Goal: Task Accomplishment & Management: Use online tool/utility

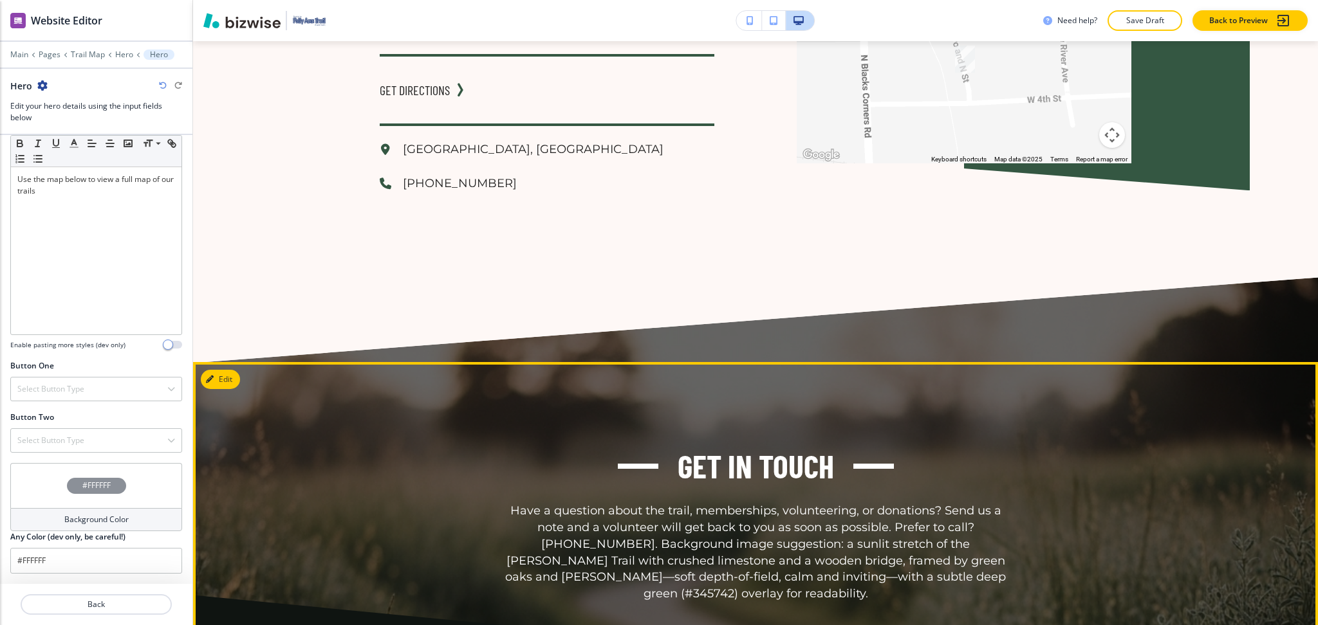
scroll to position [1859, 0]
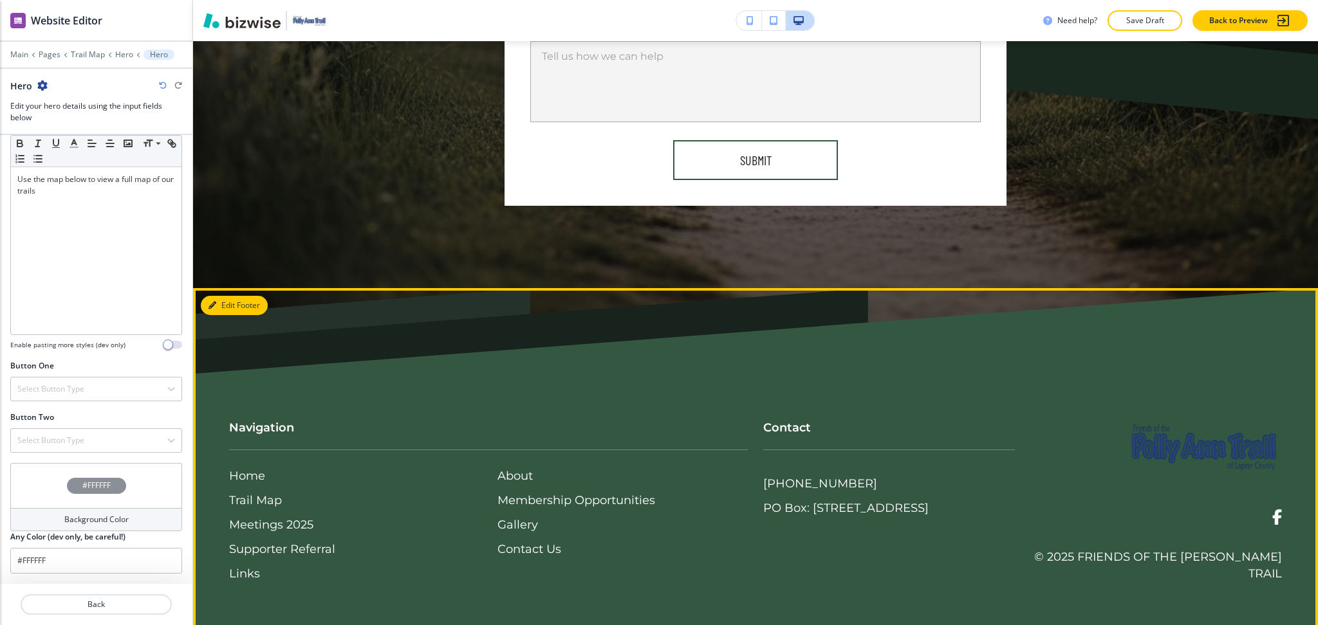
click at [238, 304] on button "Edit Footer" at bounding box center [234, 305] width 67 height 19
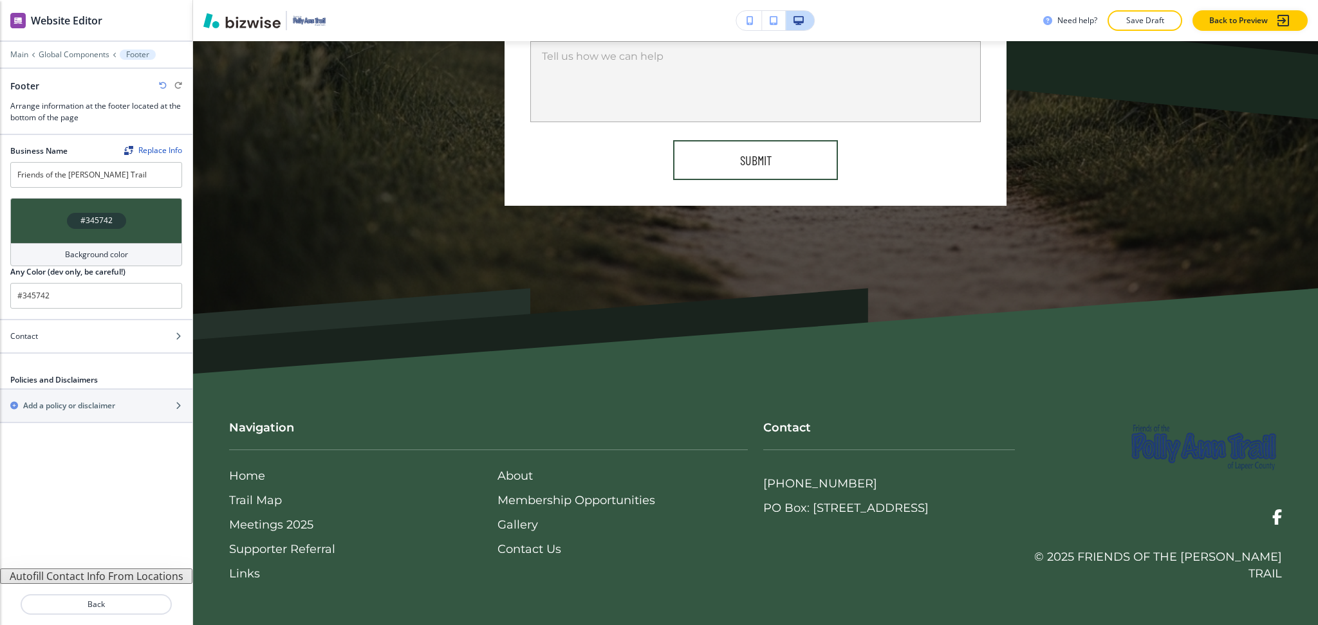
click at [89, 252] on h4 "Background color" at bounding box center [96, 255] width 63 height 12
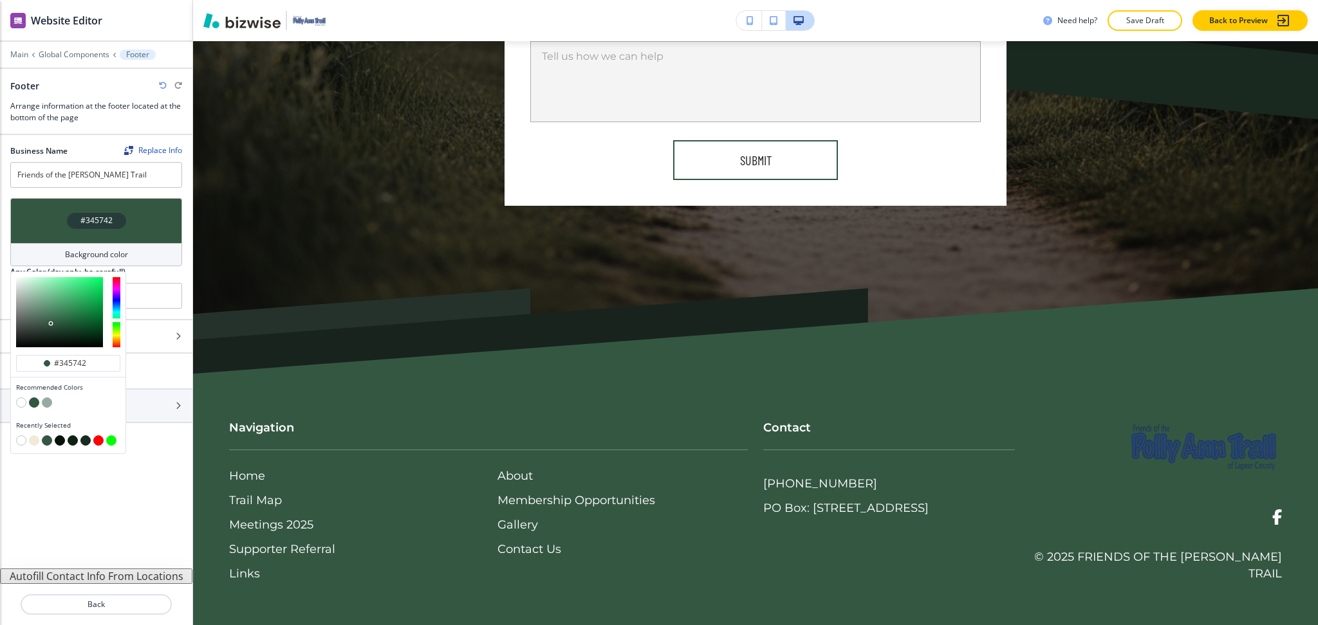
click at [34, 441] on button "button" at bounding box center [34, 441] width 10 height 10
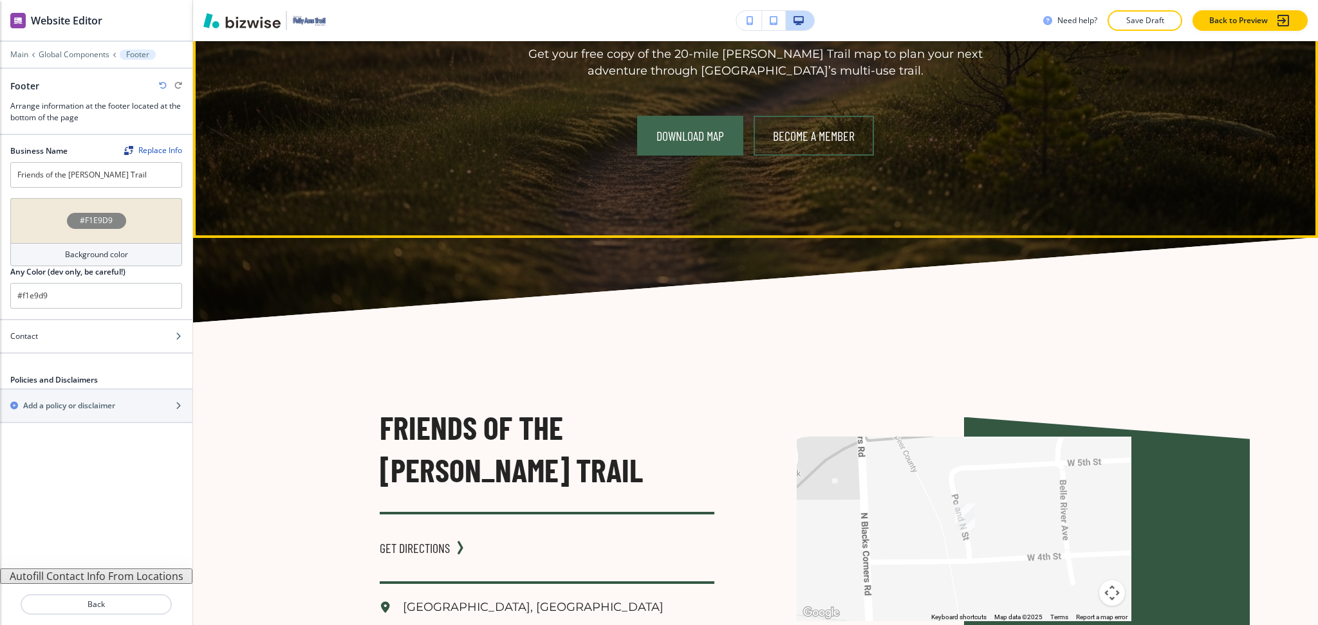
scroll to position [688, 0]
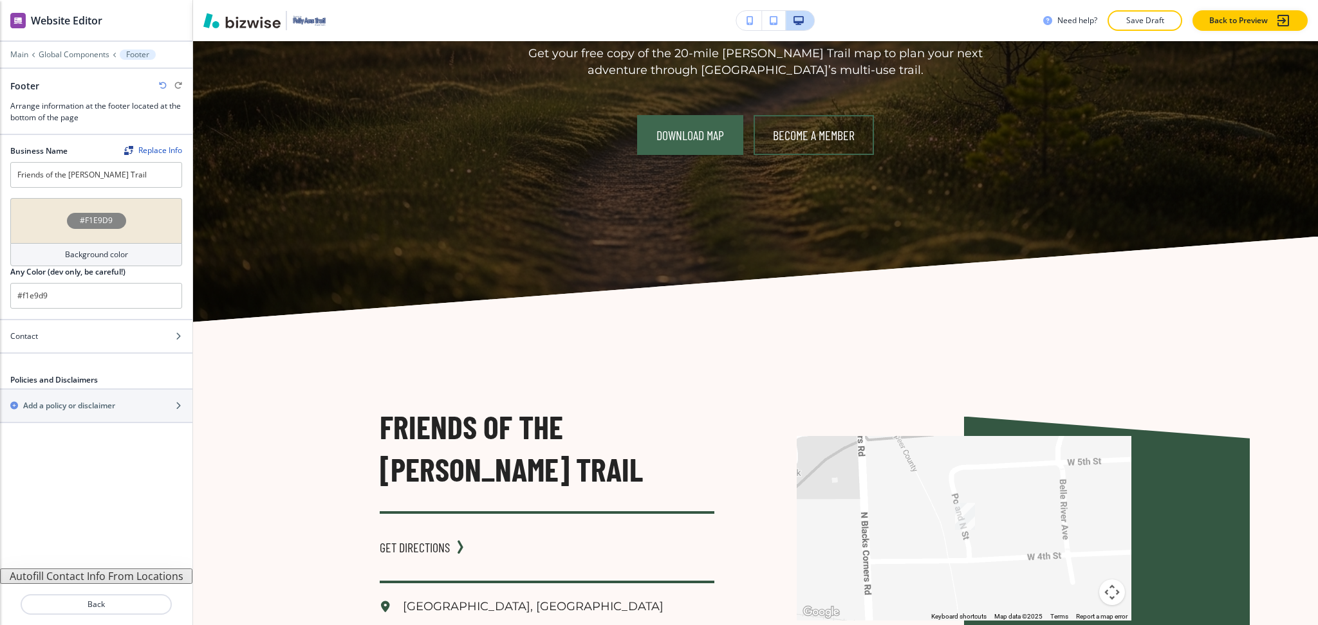
click at [161, 255] on div "Background color" at bounding box center [96, 254] width 172 height 23
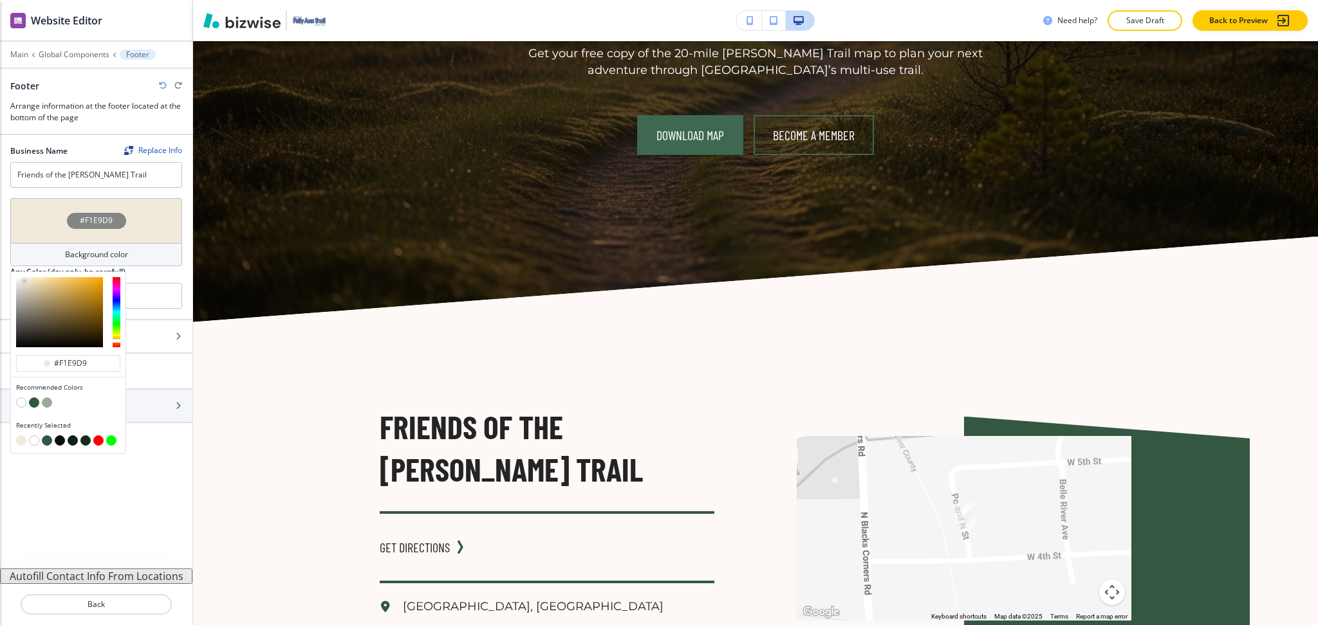
click at [49, 400] on button "button" at bounding box center [47, 403] width 10 height 10
type input "#99aba0"
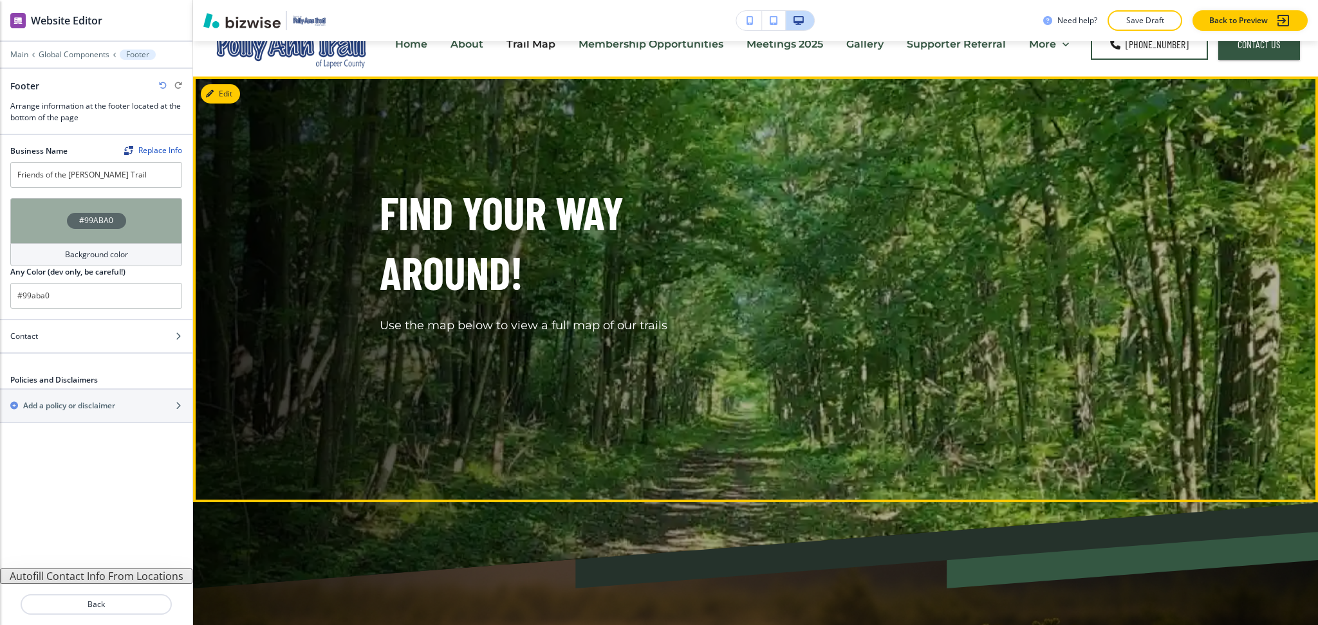
scroll to position [0, 0]
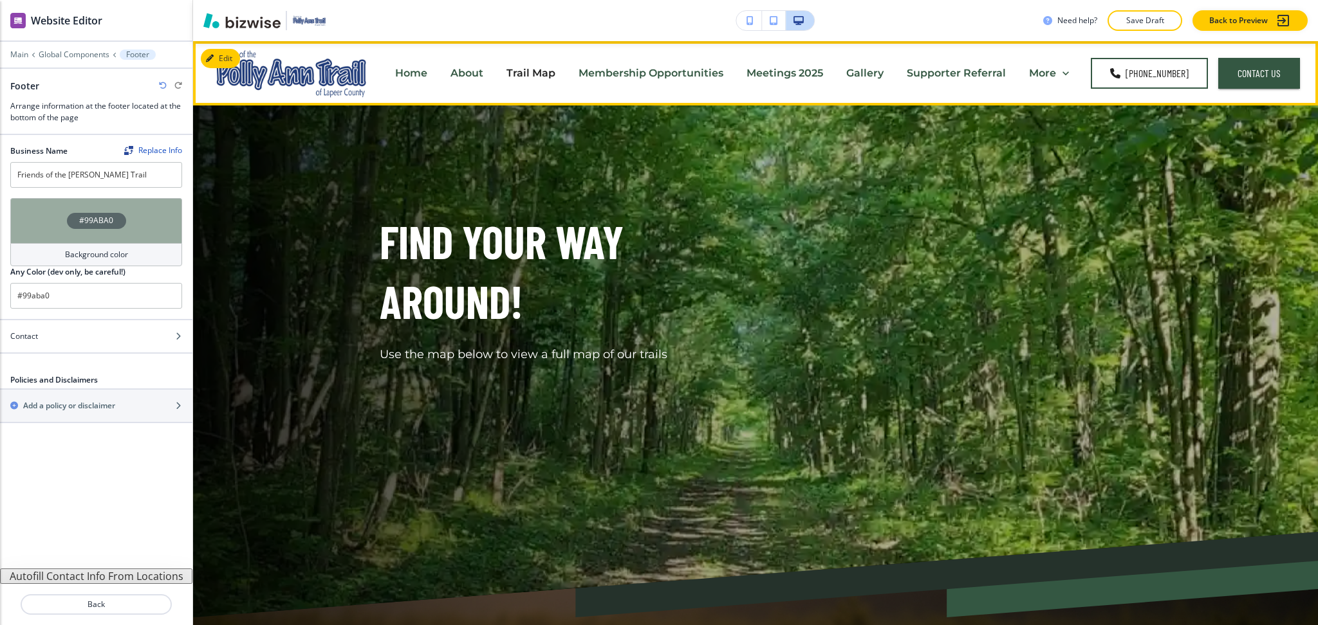
click at [663, 75] on p "Membership Opportunities" at bounding box center [650, 73] width 145 height 15
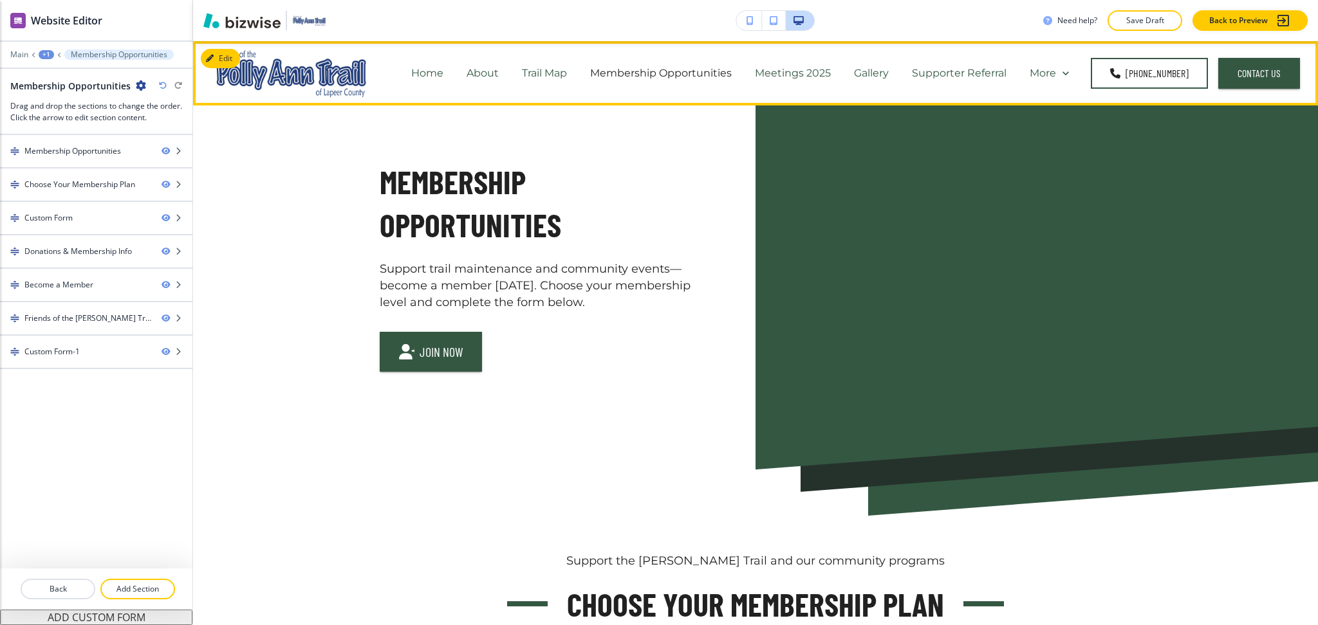
click at [783, 71] on p "Meetings 2025" at bounding box center [793, 73] width 76 height 15
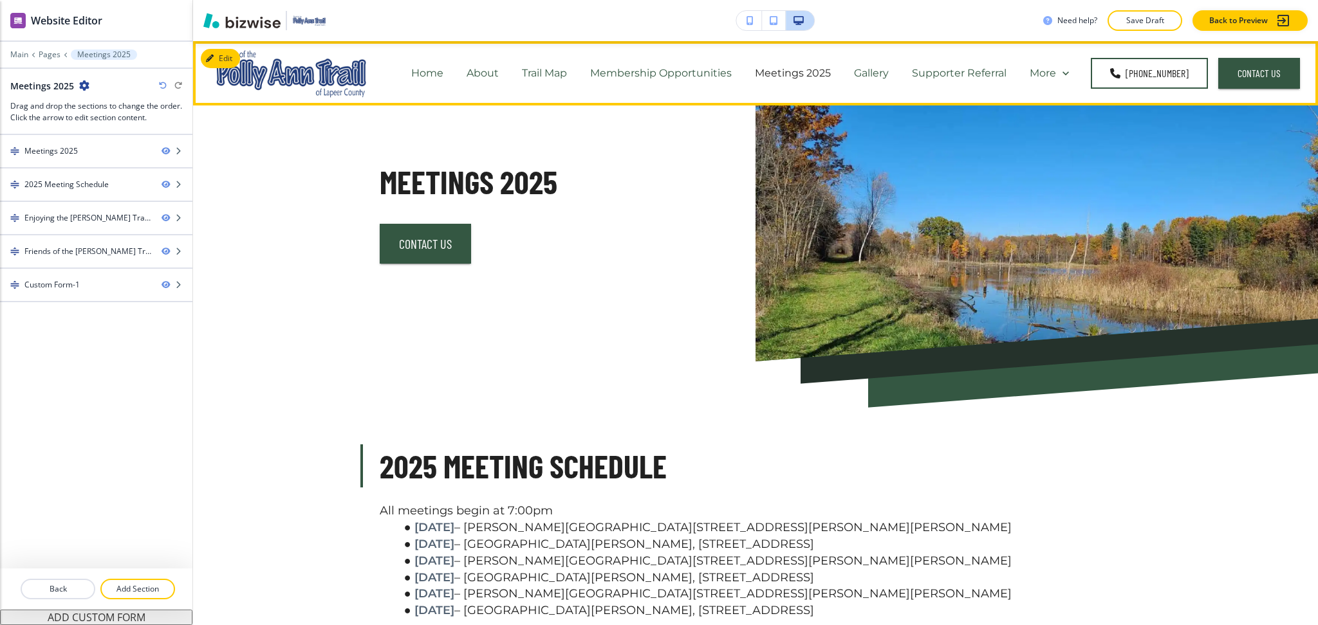
click at [994, 71] on p "Supporter Referral" at bounding box center [959, 73] width 95 height 15
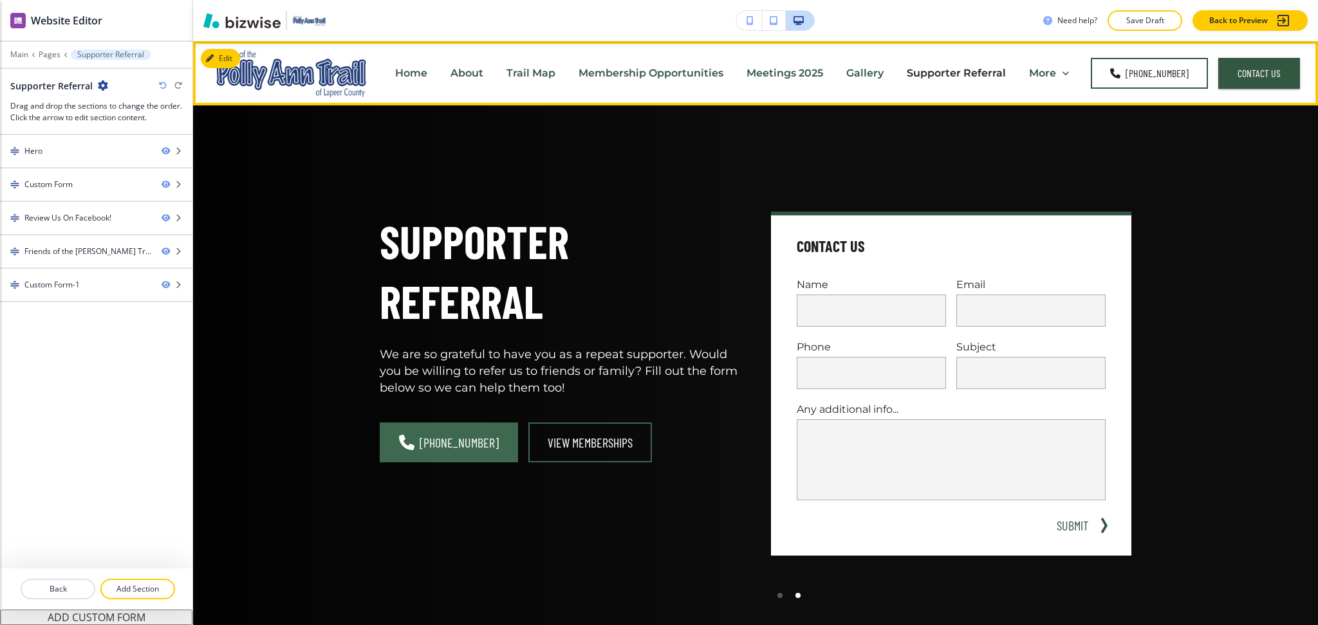
click at [531, 73] on p "Trail Map" at bounding box center [530, 73] width 49 height 15
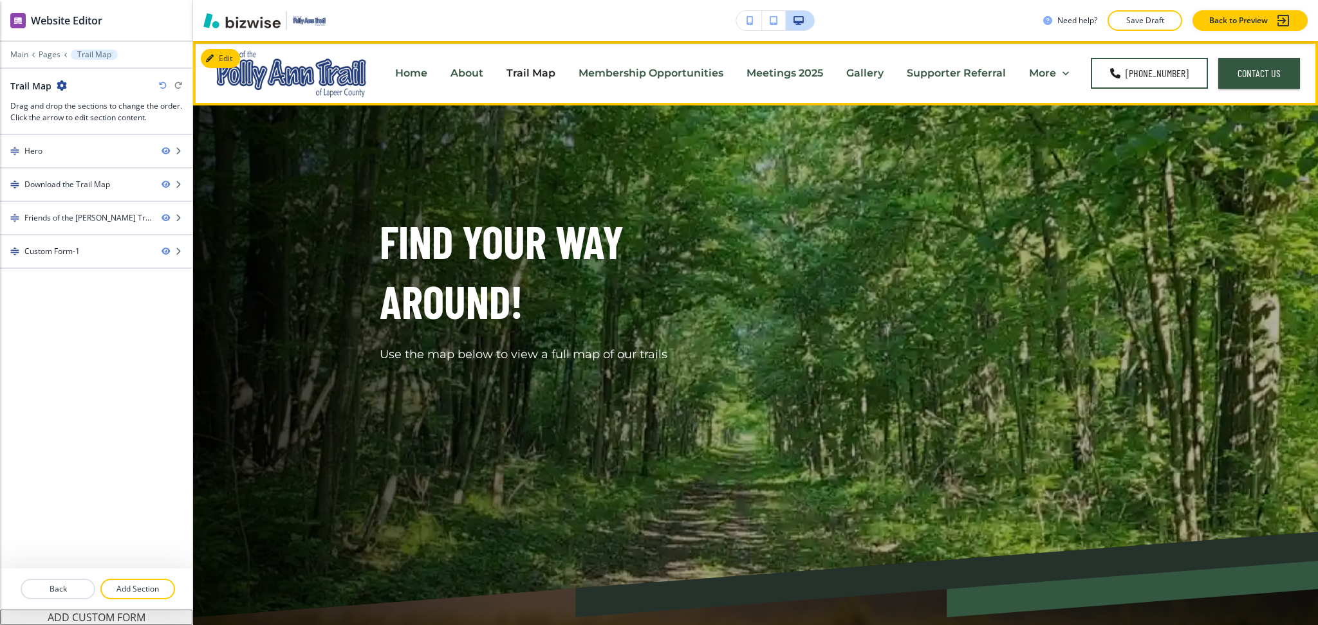
click at [803, 75] on p "Meetings 2025" at bounding box center [784, 73] width 77 height 15
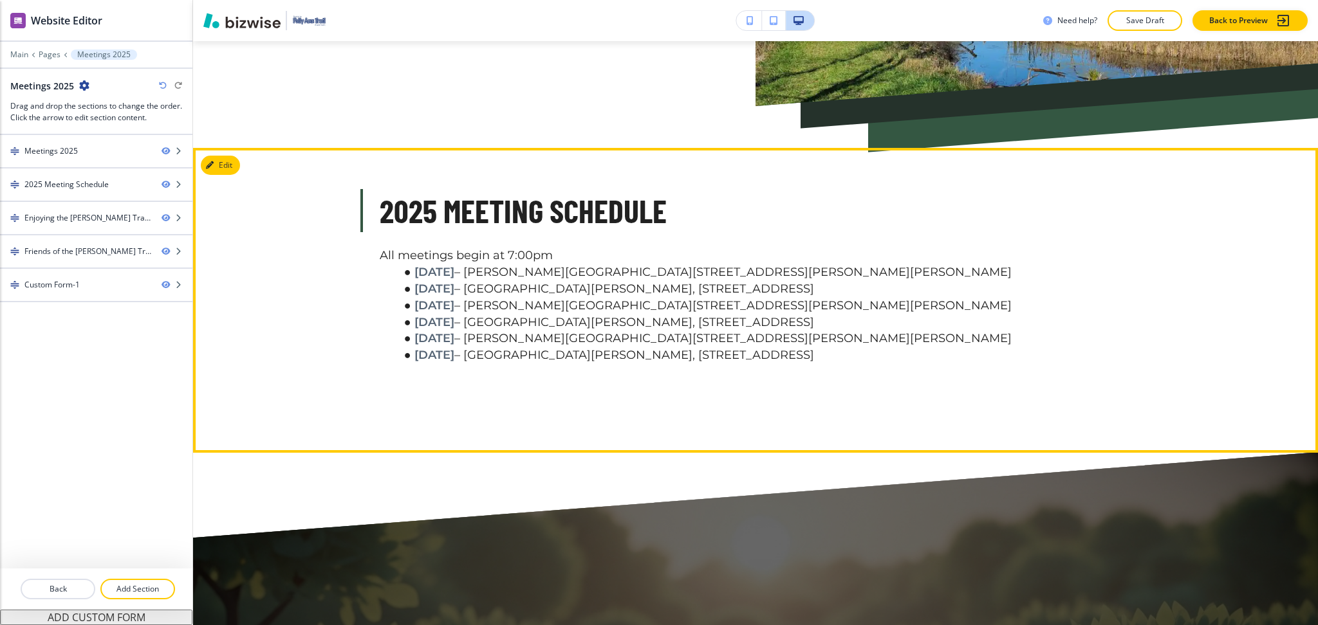
scroll to position [256, 0]
click at [221, 158] on button "Edit This Section" at bounding box center [244, 164] width 87 height 19
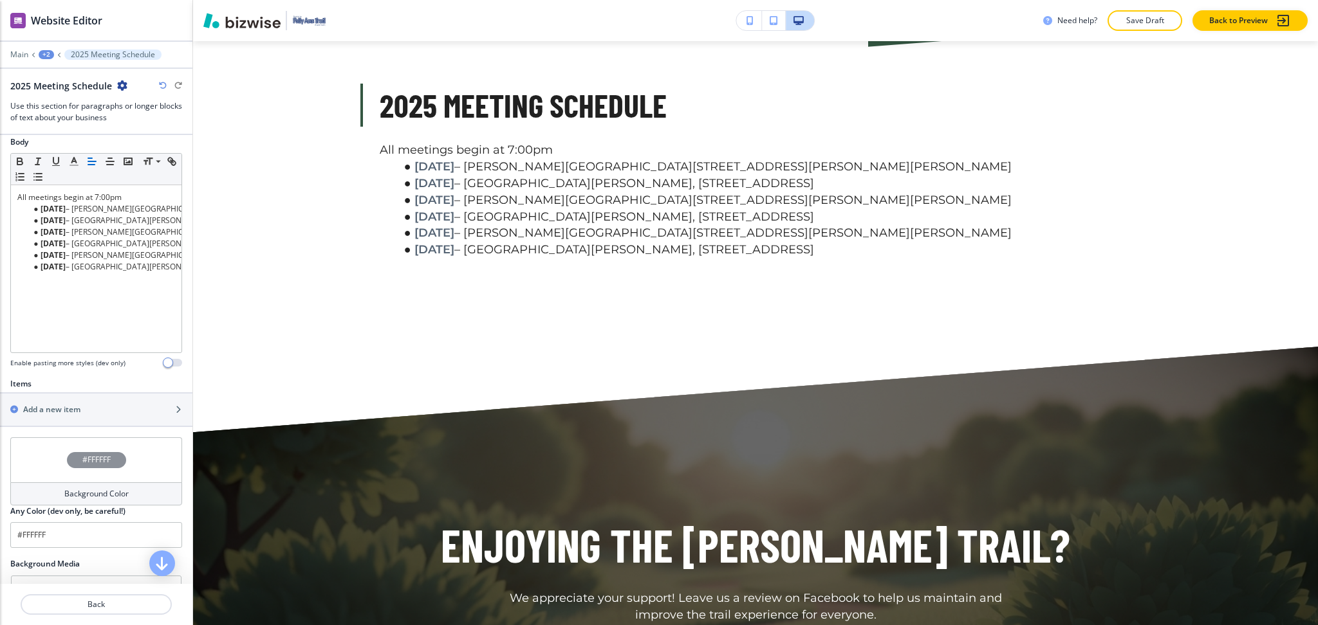
scroll to position [215, 0]
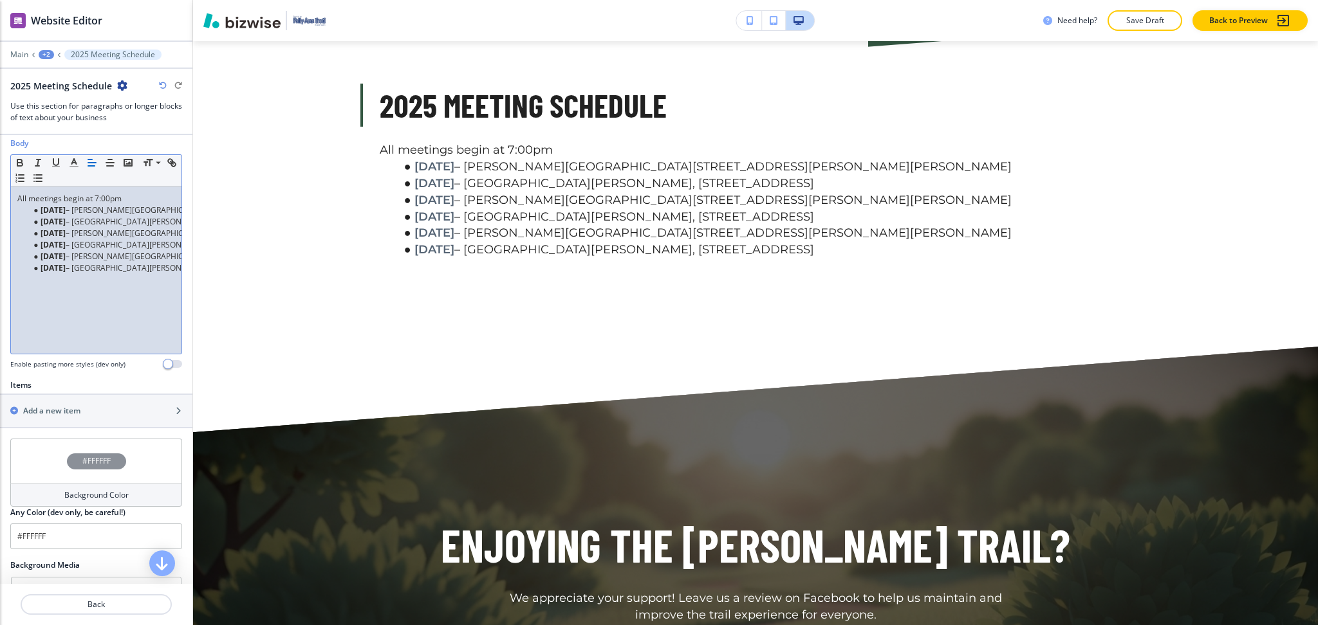
click at [66, 262] on strong "[DATE]" at bounding box center [53, 267] width 25 height 11
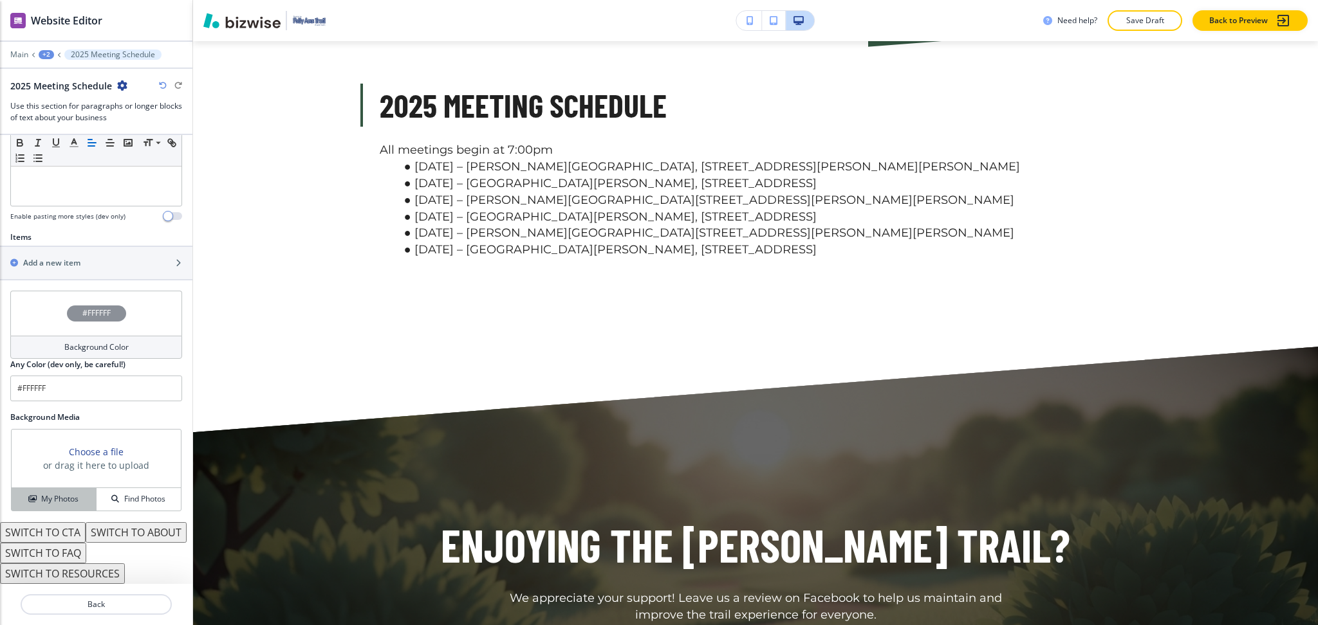
click at [56, 493] on h4 "My Photos" at bounding box center [59, 499] width 37 height 12
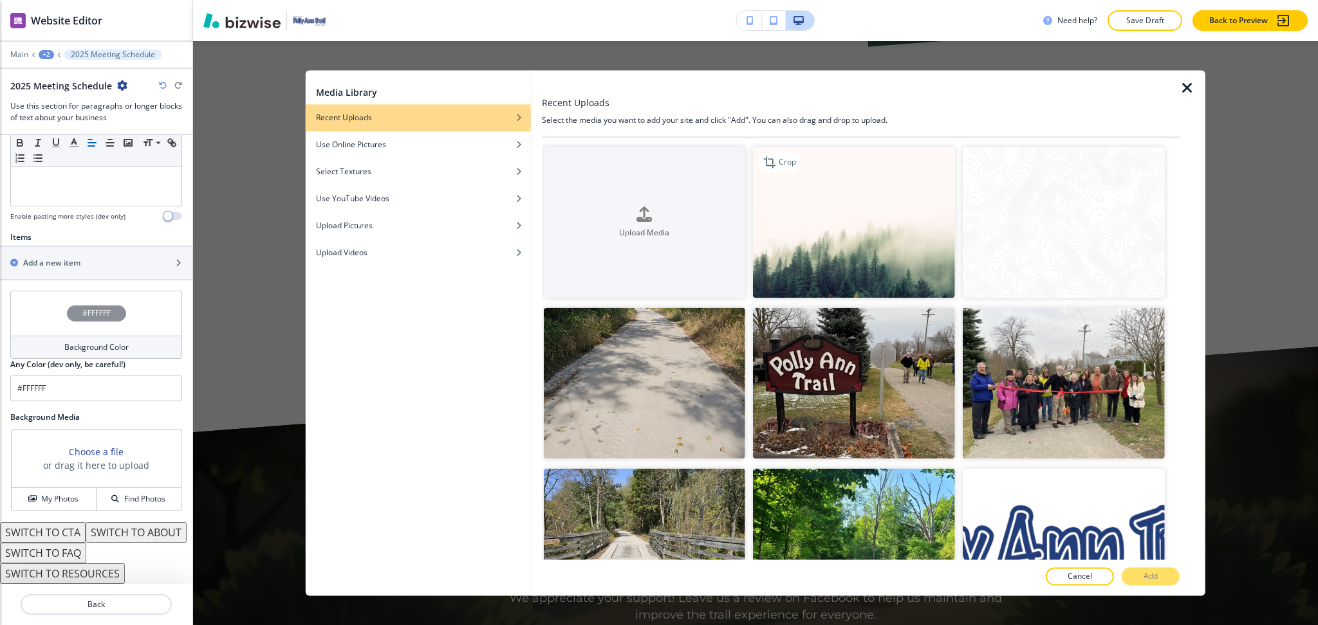
click at [913, 178] on img "button" at bounding box center [854, 222] width 202 height 151
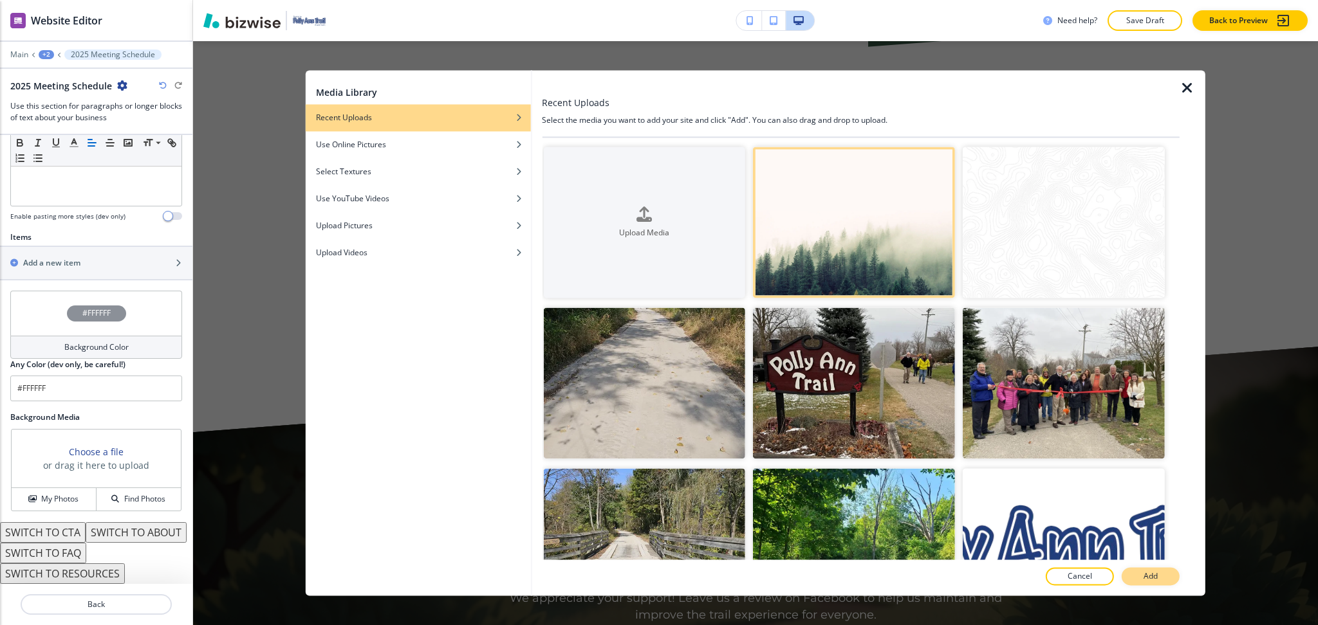
click at [1137, 572] on button "Add" at bounding box center [1150, 577] width 58 height 18
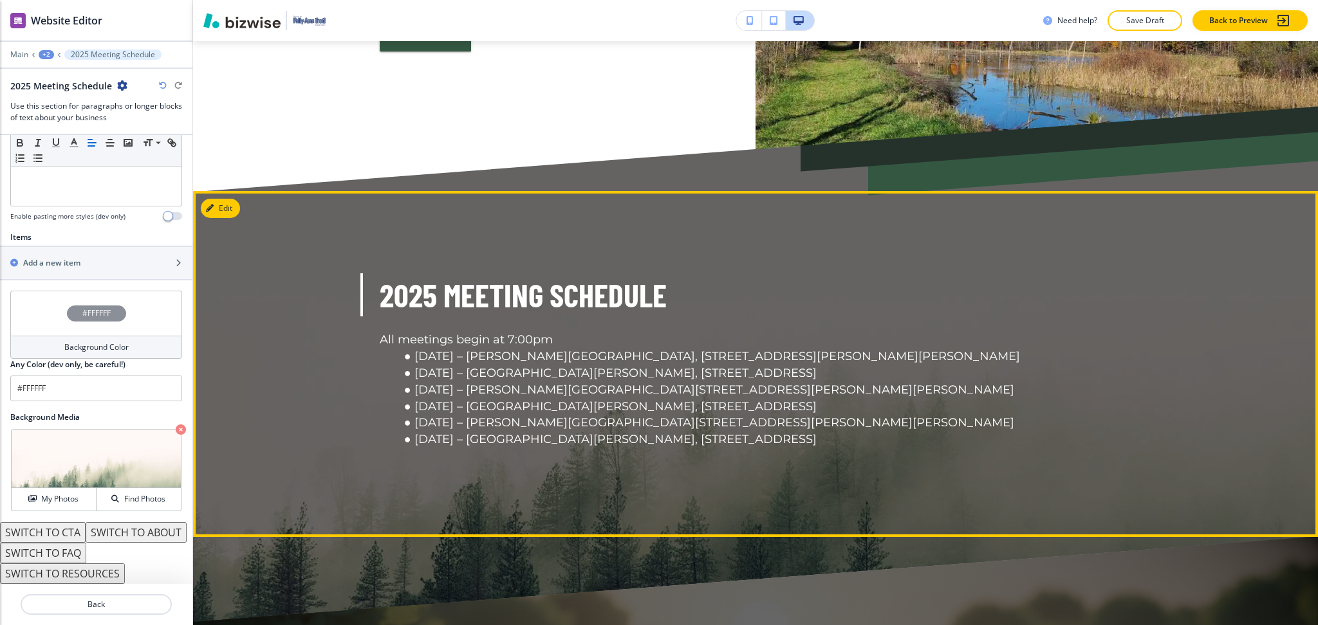
scroll to position [211, 0]
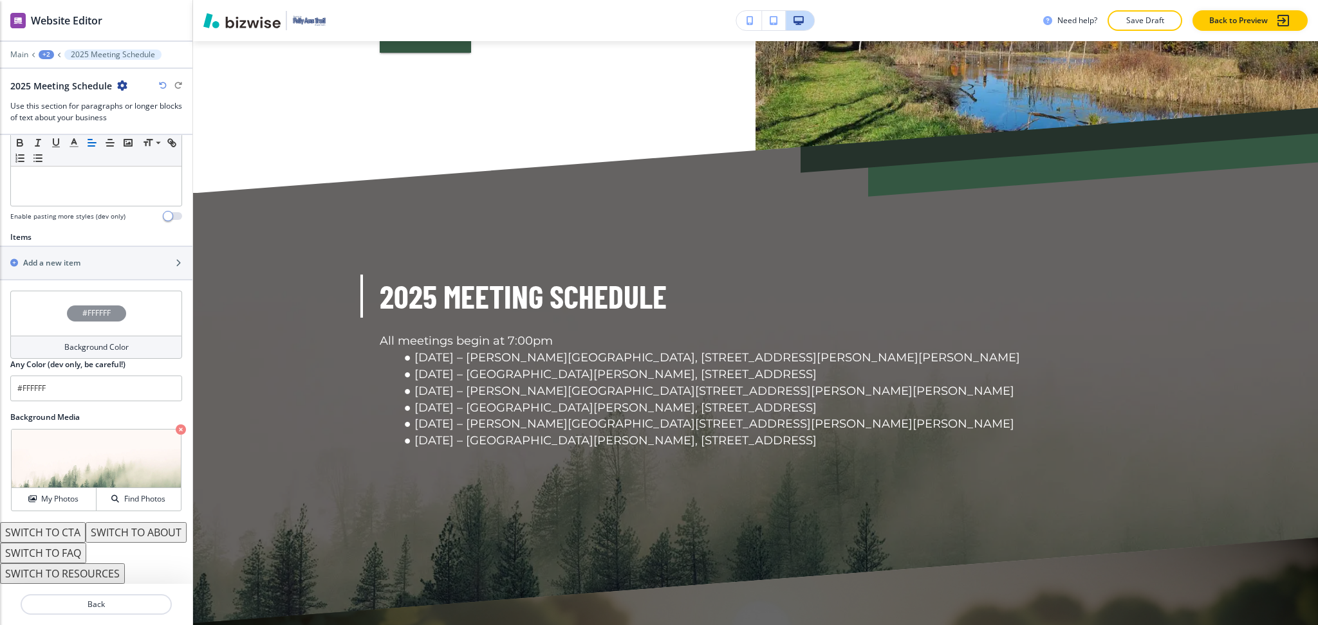
click at [86, 531] on button "SWITCH TO ABOUT" at bounding box center [136, 532] width 101 height 21
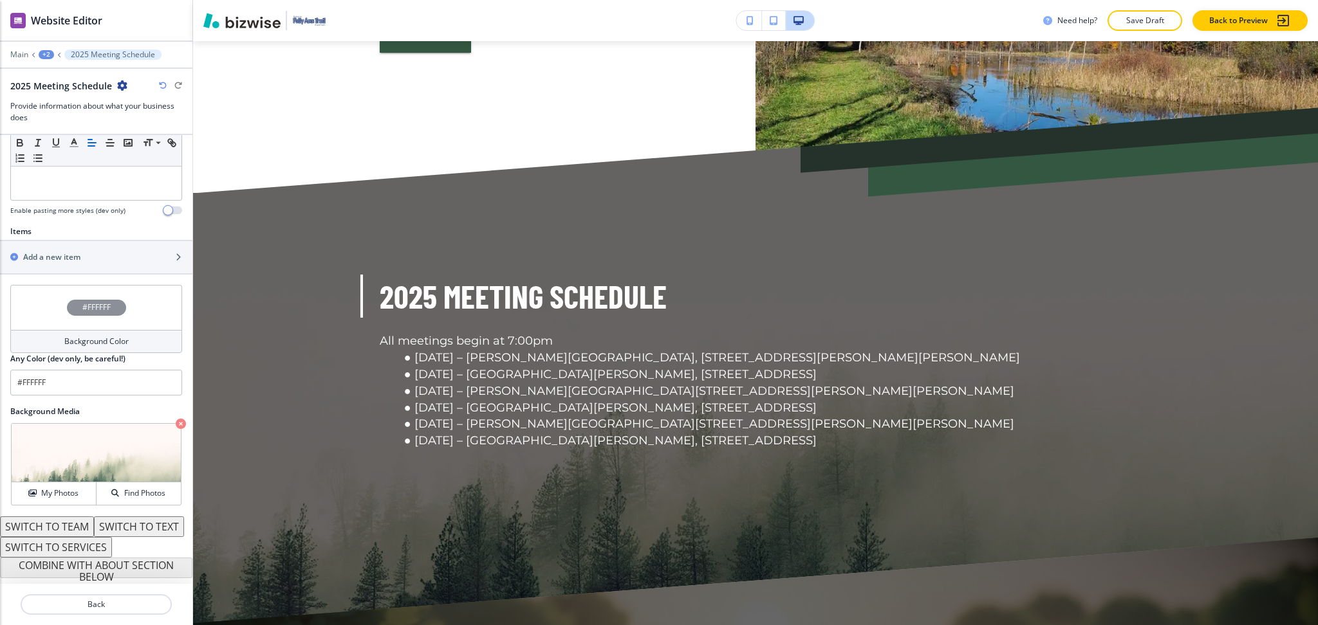
scroll to position [388, 0]
click at [80, 553] on button "SWITCH TO SERVICES" at bounding box center [56, 547] width 112 height 21
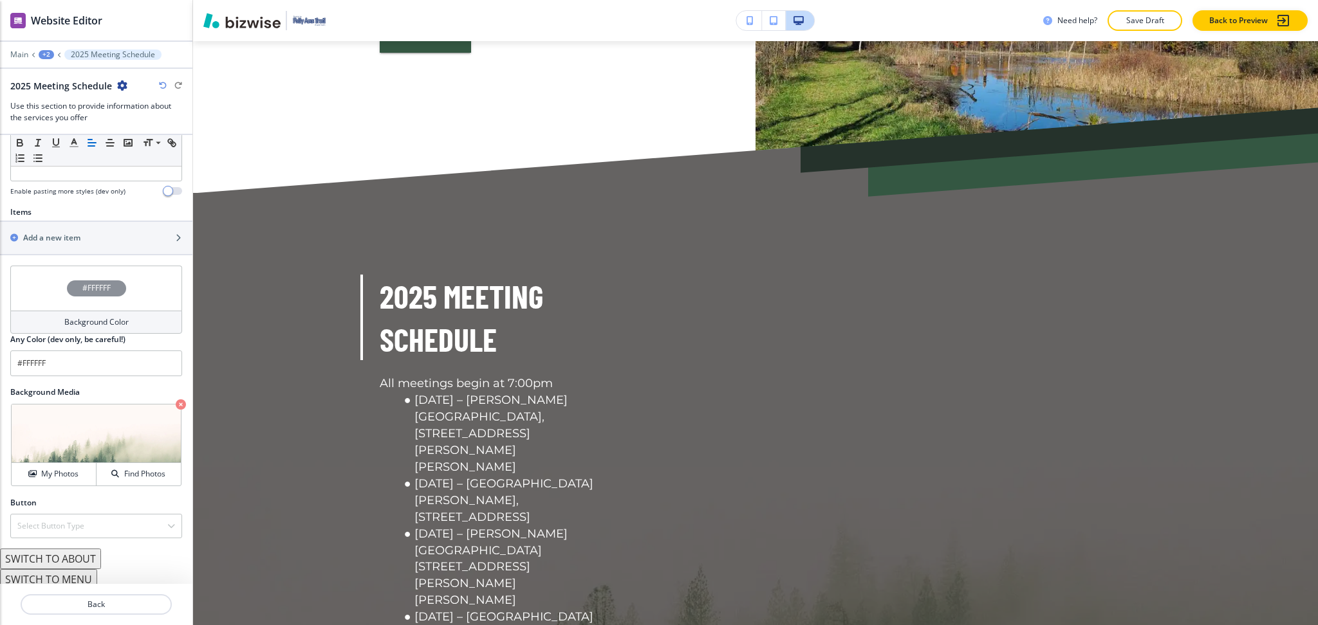
scroll to position [497, 0]
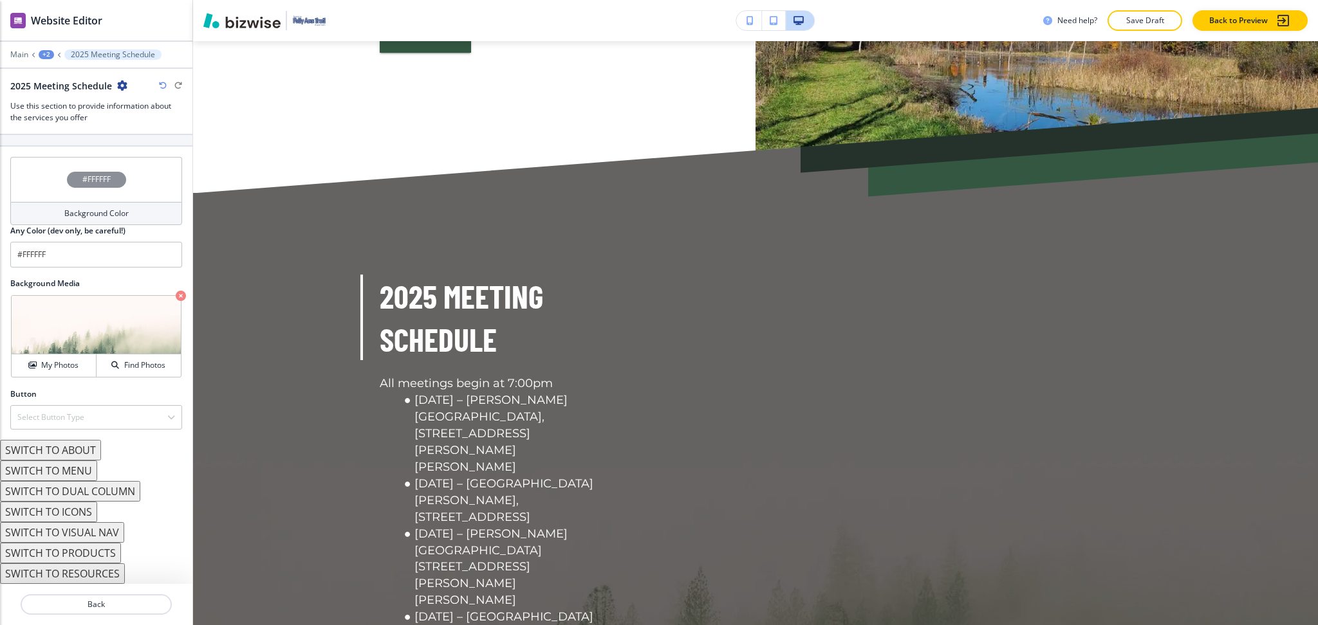
click at [77, 510] on button "SWITCH TO ICONS" at bounding box center [48, 512] width 97 height 21
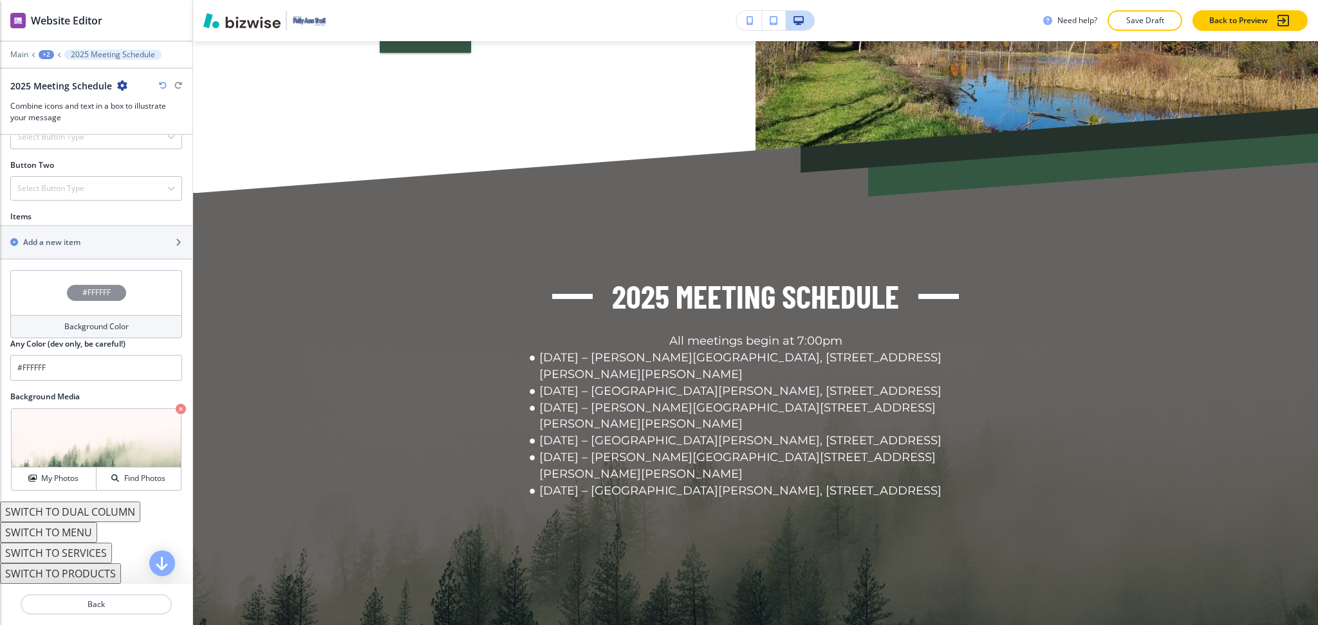
scroll to position [0, 0]
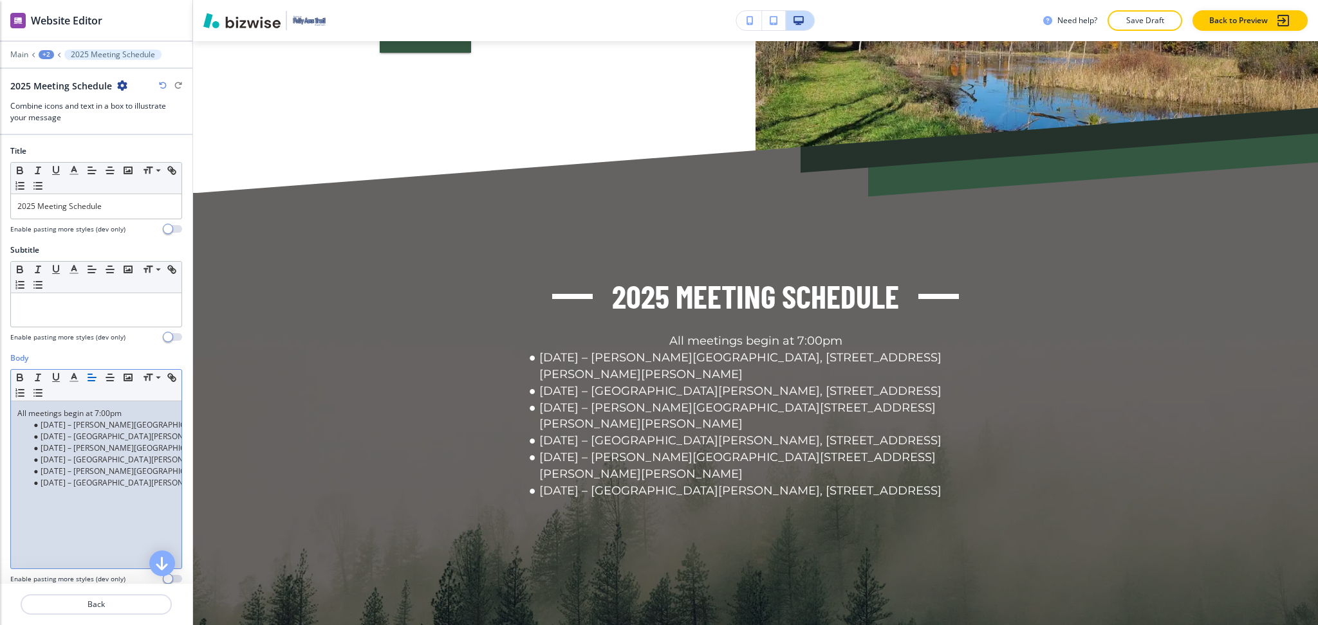
click at [115, 408] on p "All meetings begin at 7:00pm" at bounding box center [96, 414] width 158 height 12
drag, startPoint x: 121, startPoint y: 408, endPoint x: 0, endPoint y: 423, distance: 121.9
click at [0, 423] on div "Body Small Normal Large Huge All meetings begin at 7:00pm [DATE] – [PERSON_NAME…" at bounding box center [96, 474] width 192 height 242
click at [40, 412] on p "All meetings begin at 7:00pm" at bounding box center [96, 414] width 158 height 12
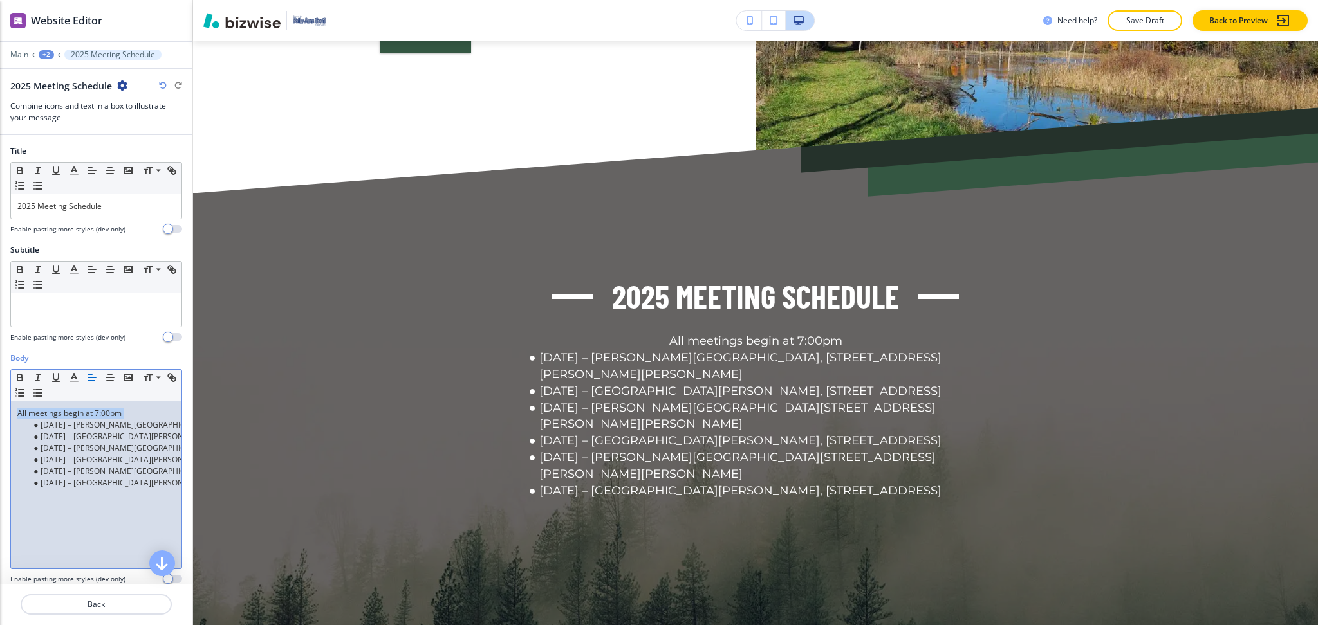
click at [40, 412] on p "All meetings begin at 7:00pm" at bounding box center [96, 414] width 158 height 12
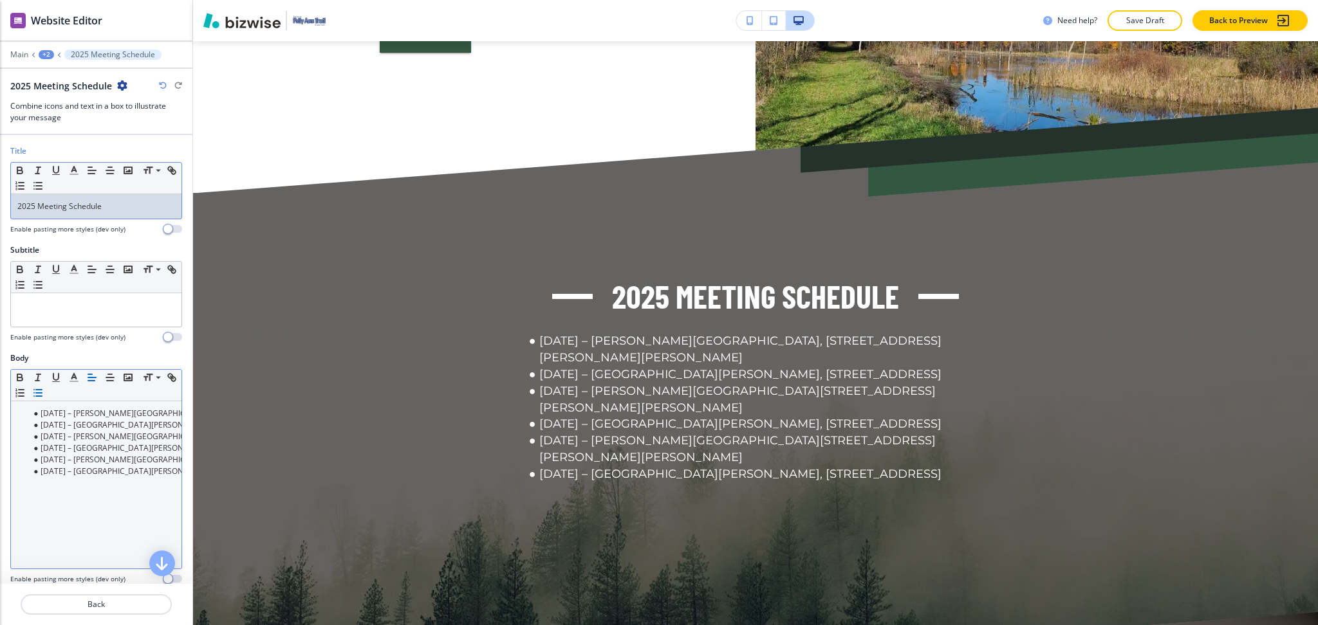
click at [124, 203] on p "2025 Meeting Schedule" at bounding box center [96, 207] width 158 height 12
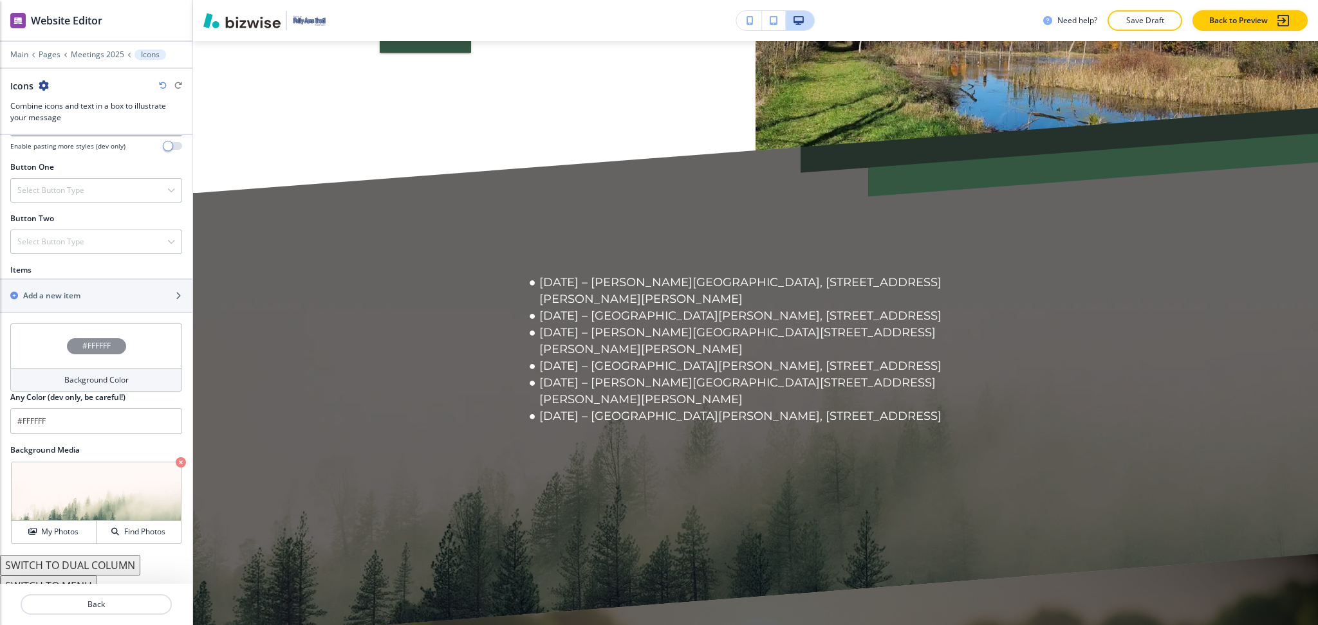
scroll to position [486, 0]
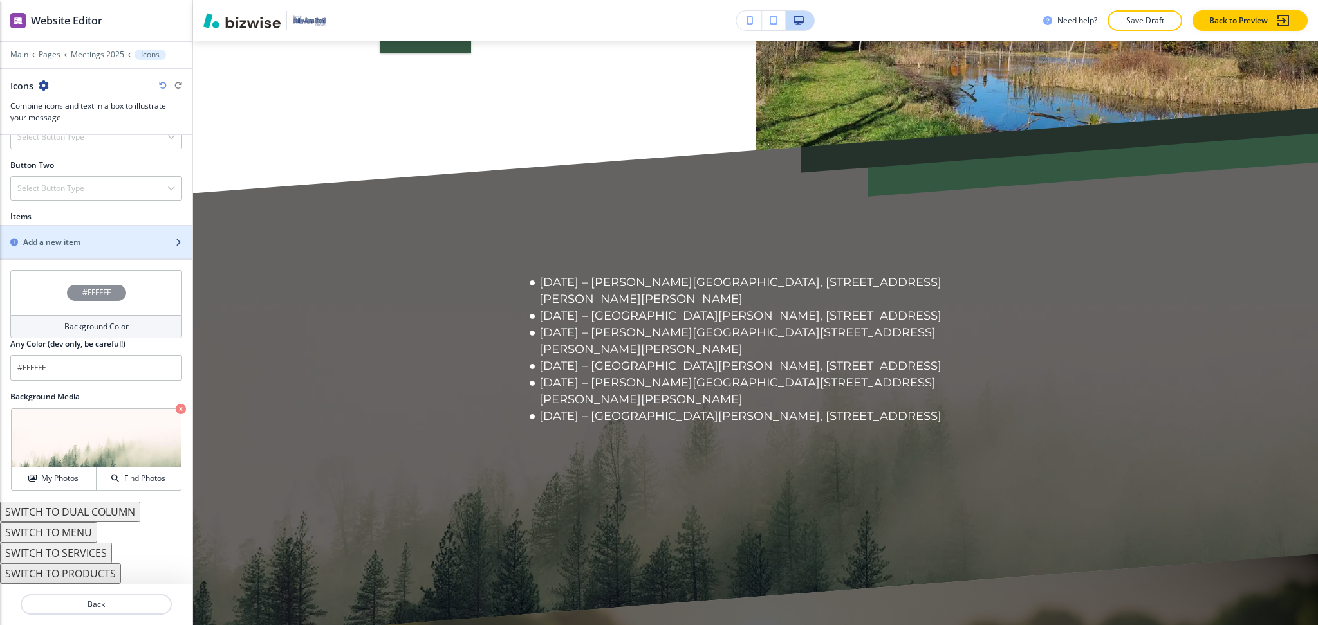
click at [87, 251] on div "button" at bounding box center [96, 253] width 192 height 10
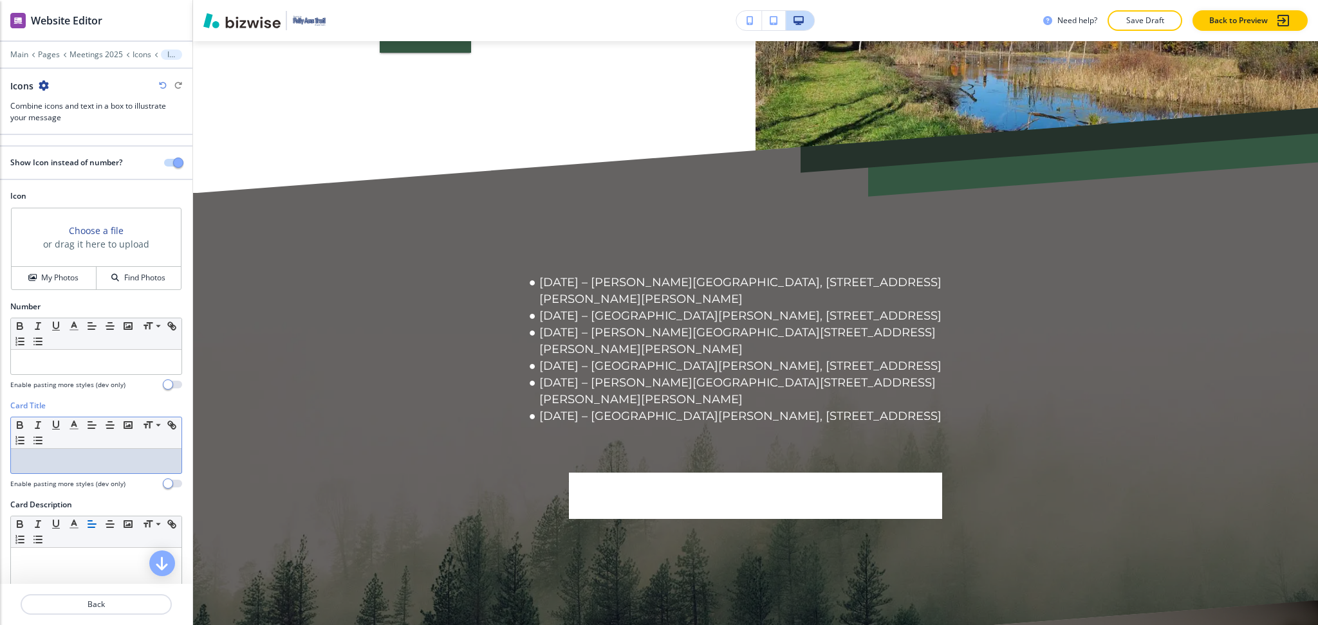
paste div
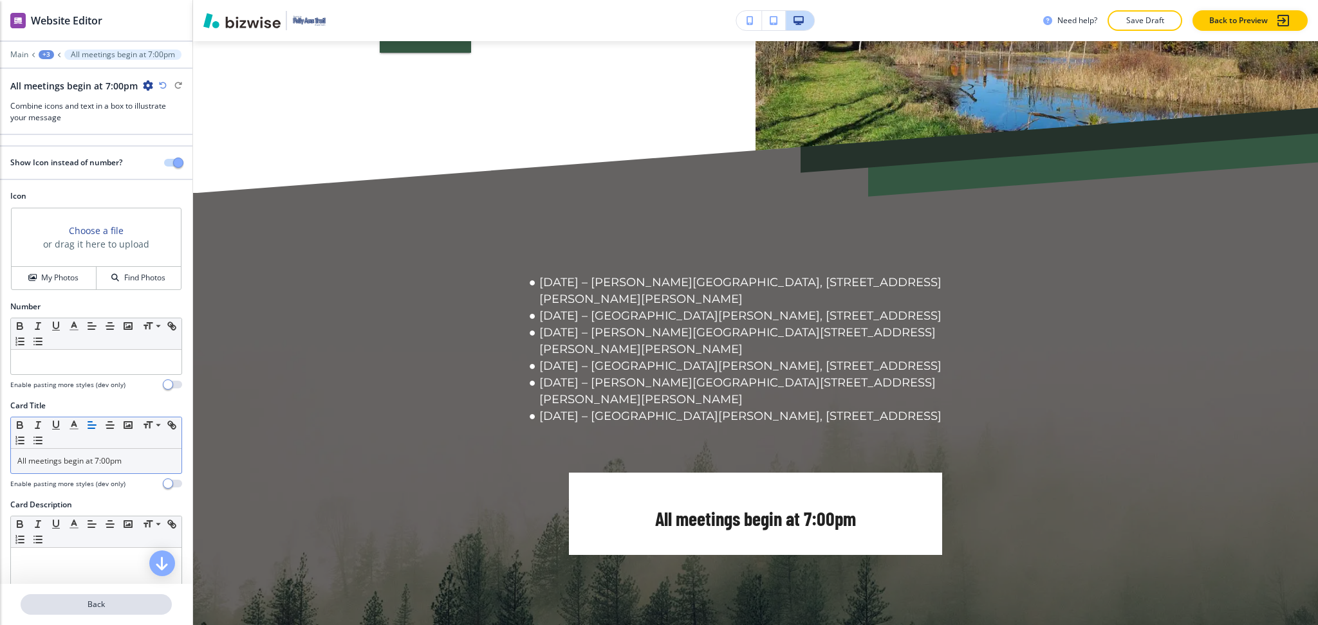
click at [95, 608] on p "Back" at bounding box center [96, 605] width 149 height 12
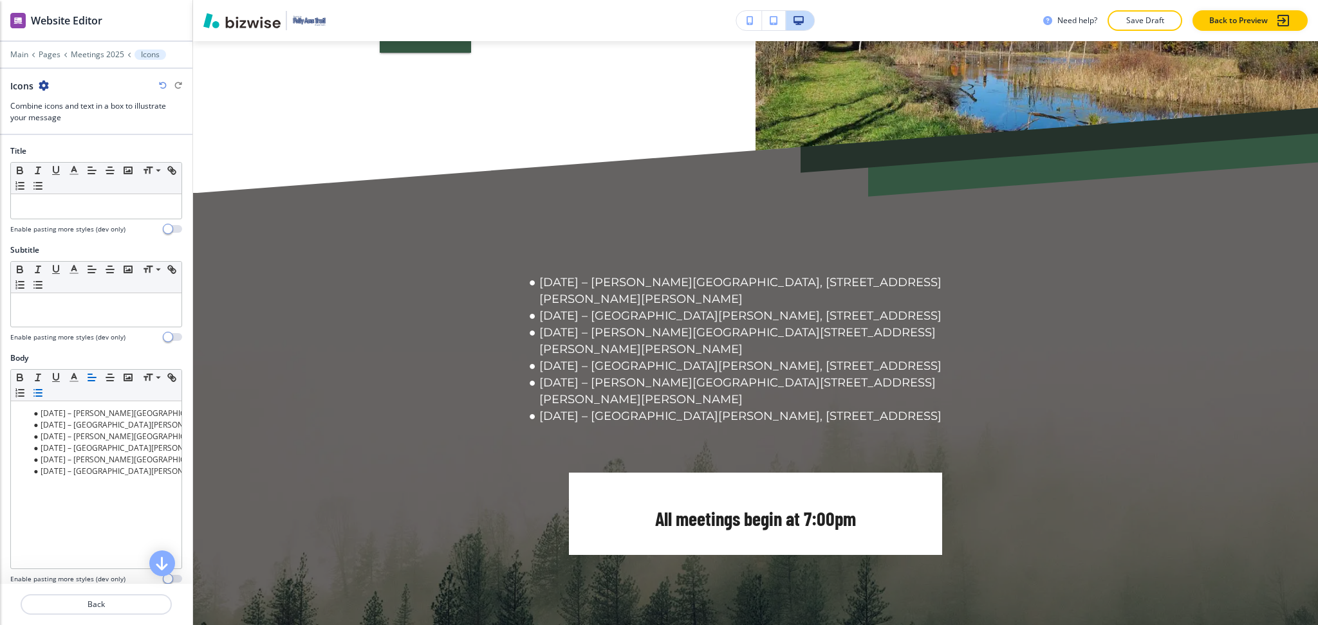
scroll to position [361, 0]
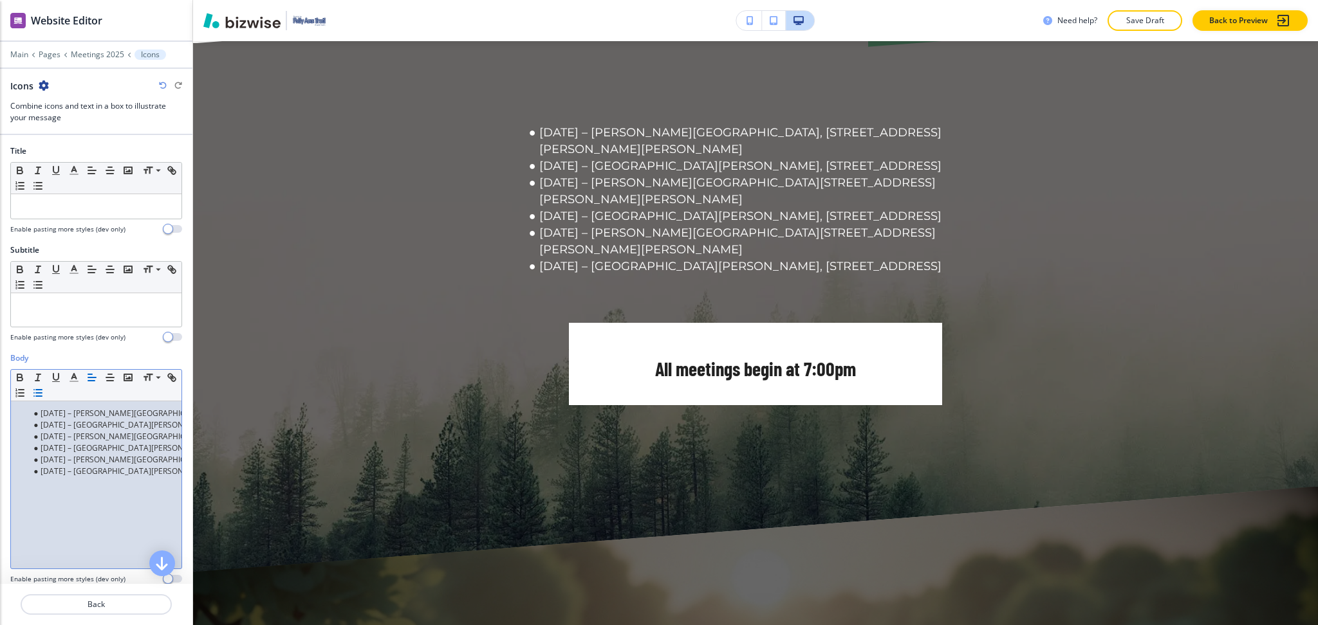
click at [95, 453] on li "[DATE] – [GEOGRAPHIC_DATA][PERSON_NAME], [STREET_ADDRESS]" at bounding box center [102, 449] width 146 height 12
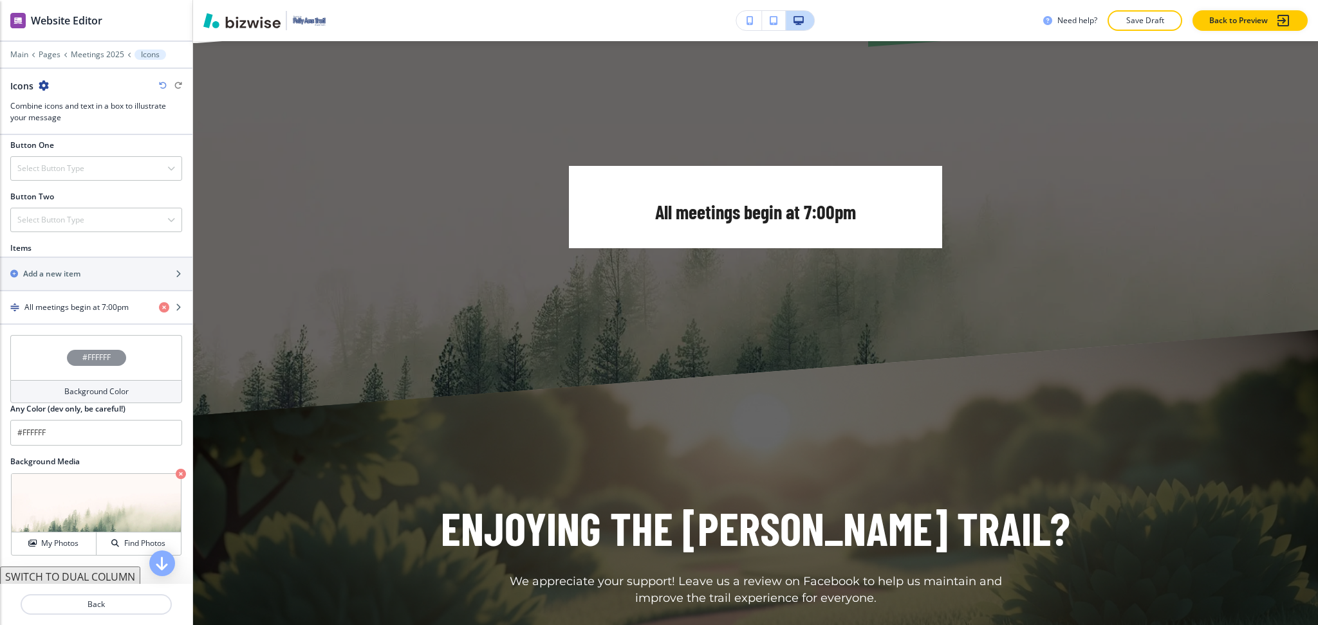
scroll to position [456, 0]
click at [84, 317] on div "button" at bounding box center [96, 317] width 192 height 10
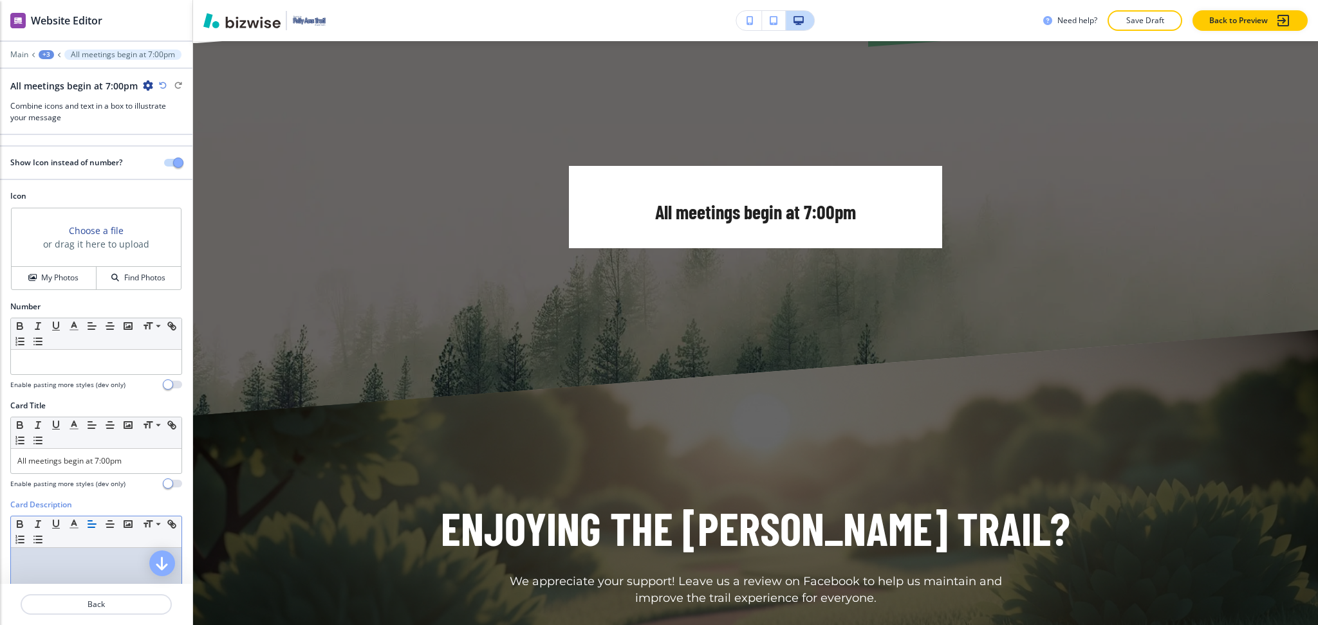
click at [100, 569] on div "Show Icon instead of number? Icon Choose a file or drag it here to upload My Ph…" at bounding box center [96, 359] width 192 height 449
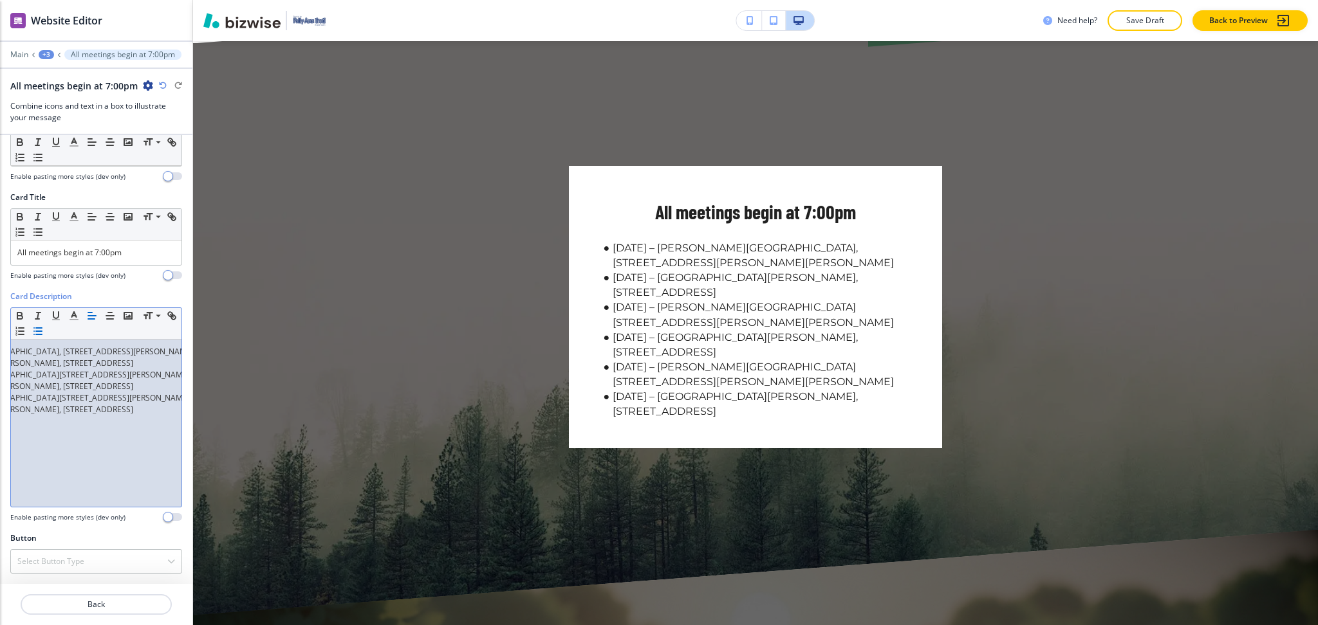
scroll to position [0, 157]
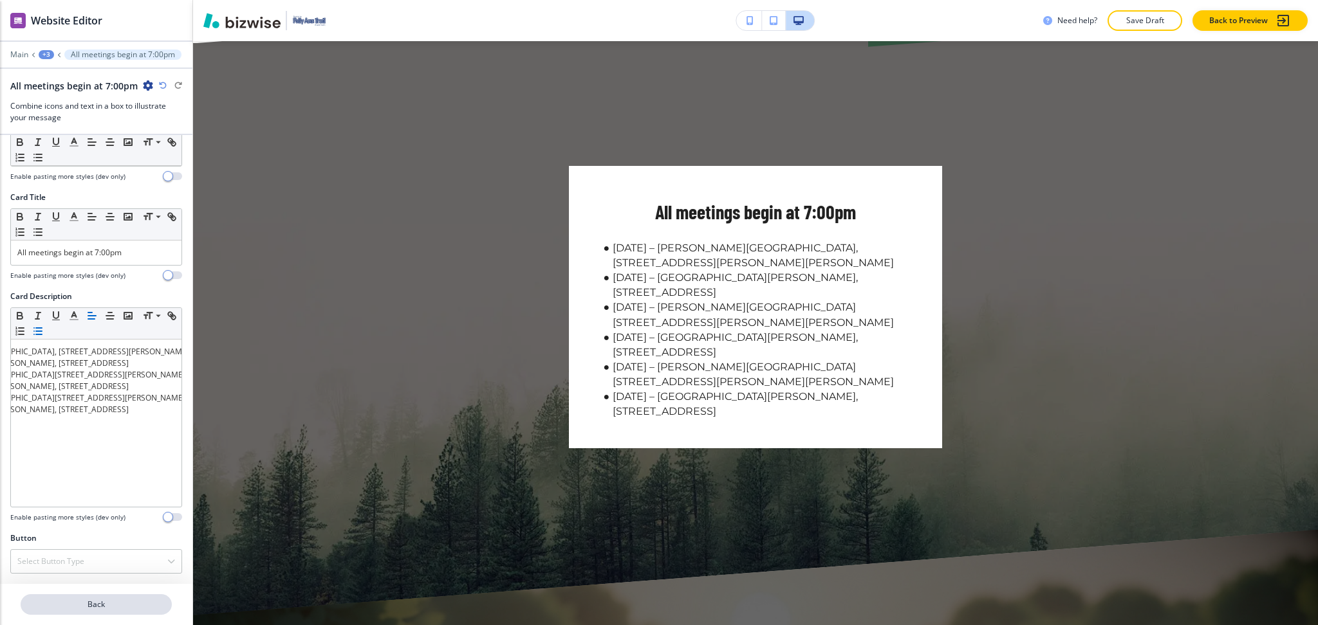
click at [108, 602] on p "Back" at bounding box center [96, 605] width 149 height 12
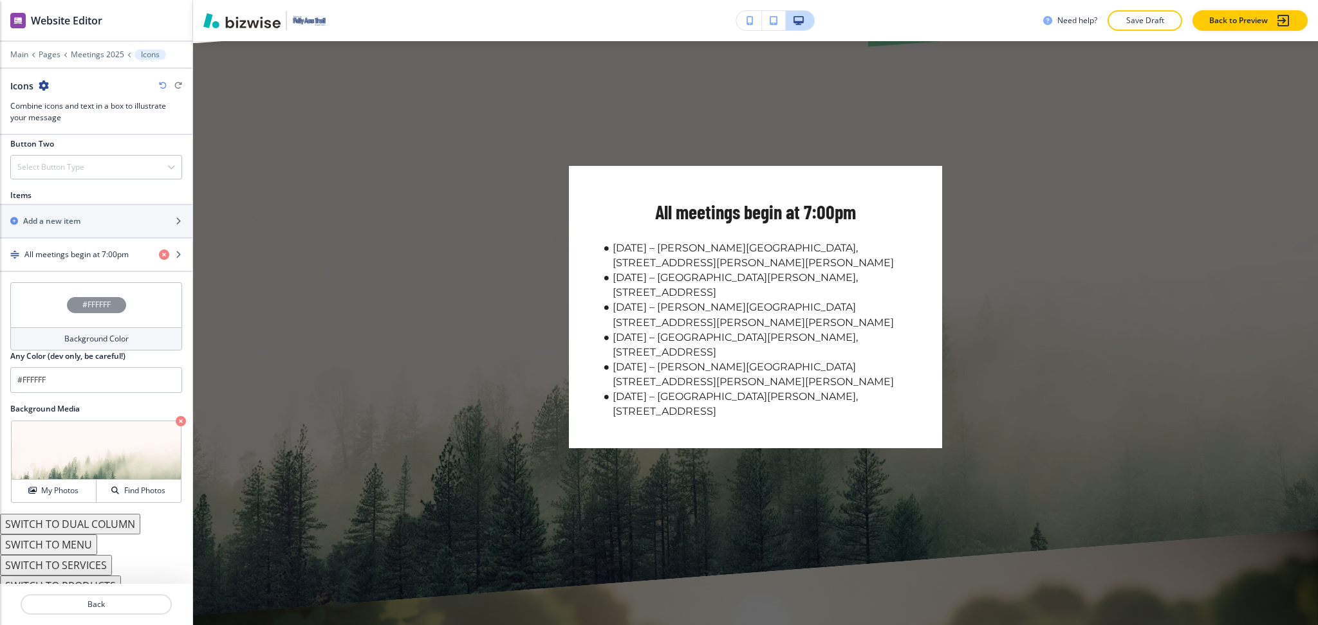
scroll to position [520, 0]
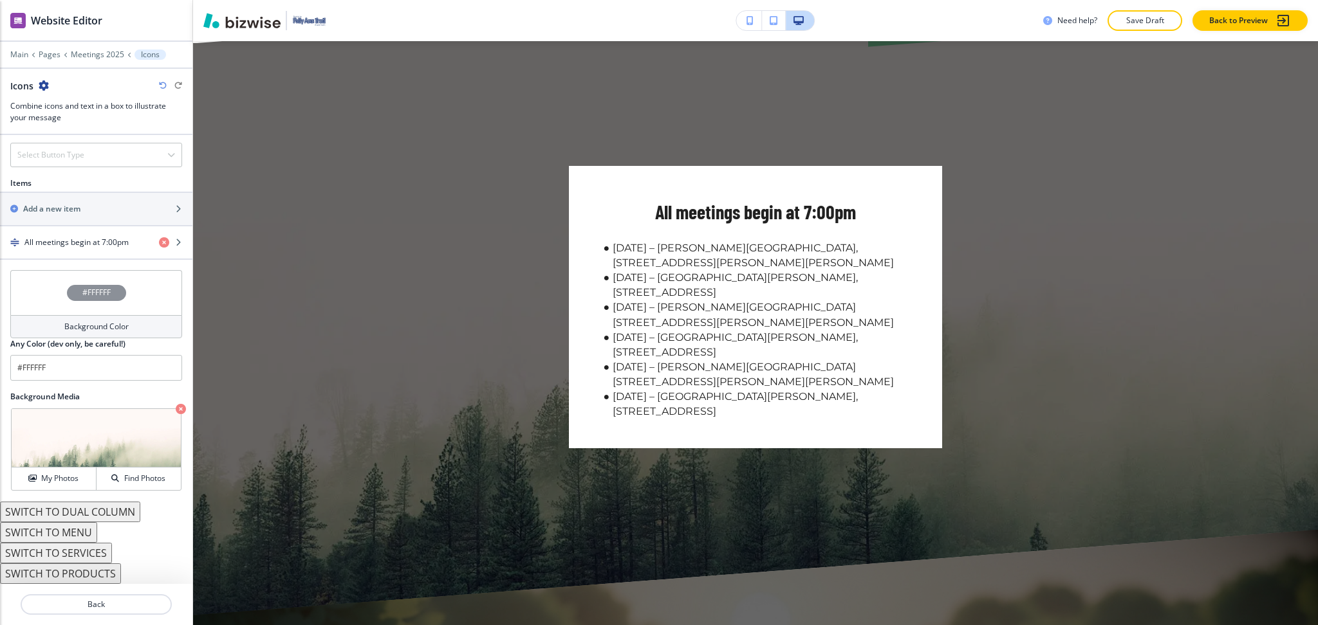
click at [84, 517] on button "SWITCH TO DUAL COLUMN" at bounding box center [70, 512] width 140 height 21
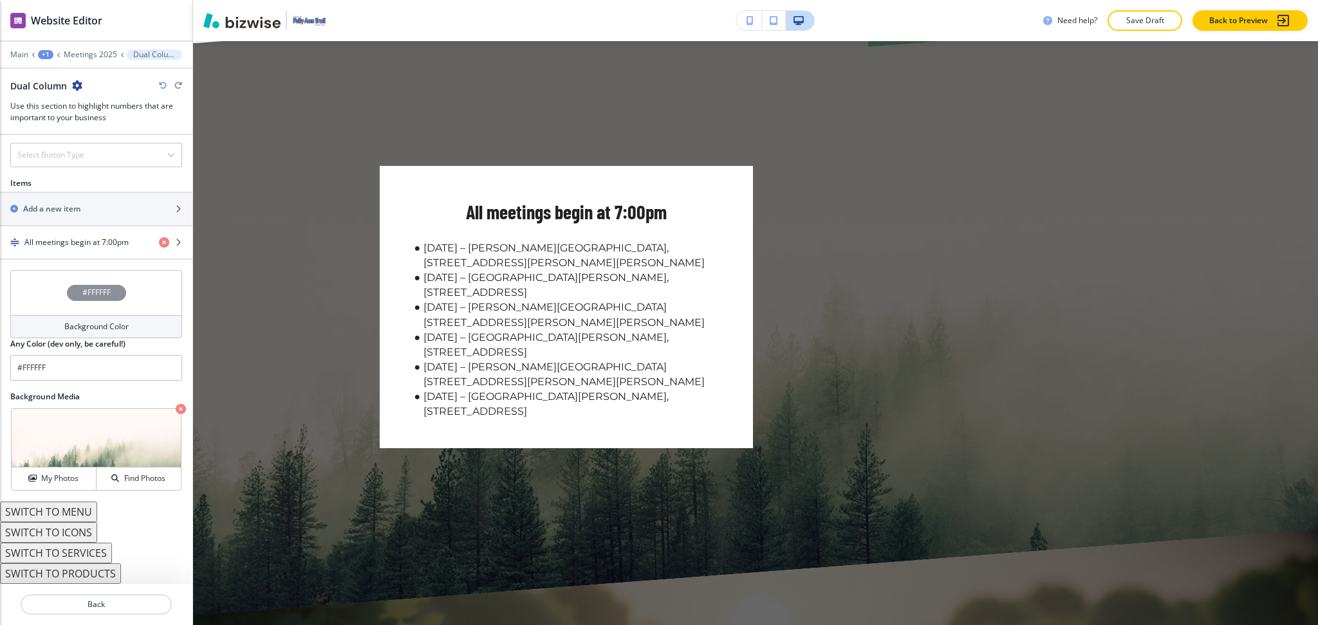
click at [79, 530] on button "SWITCH TO ICONS" at bounding box center [48, 532] width 97 height 21
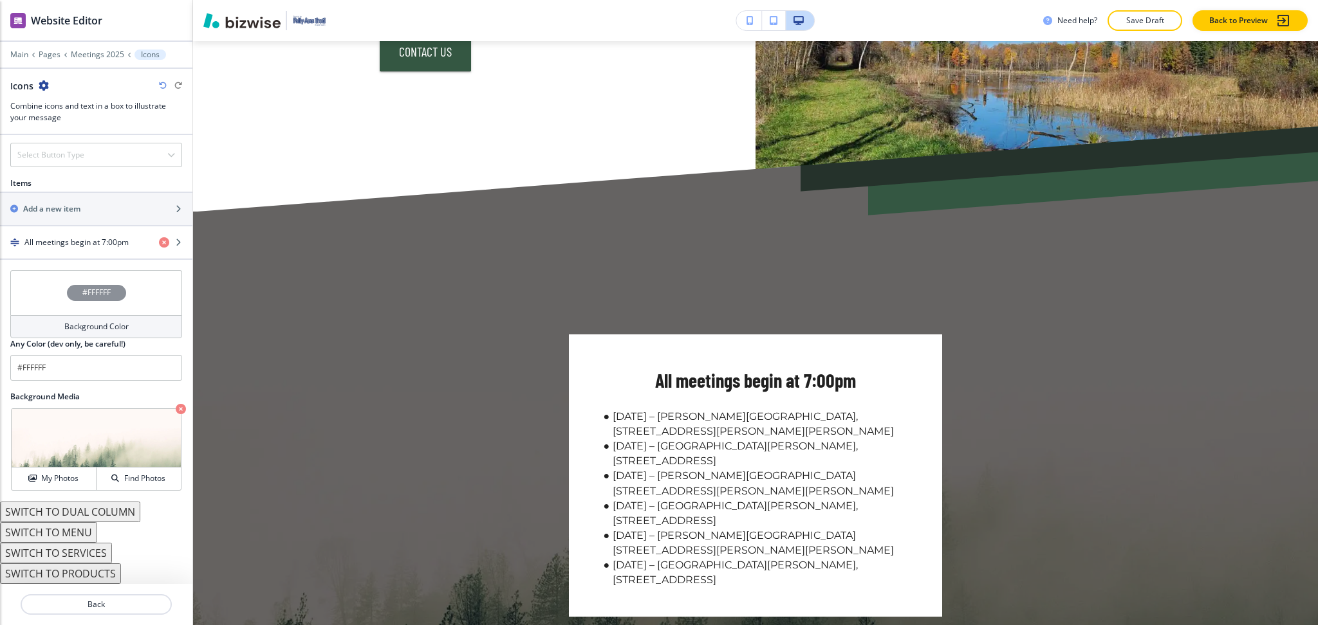
scroll to position [79, 0]
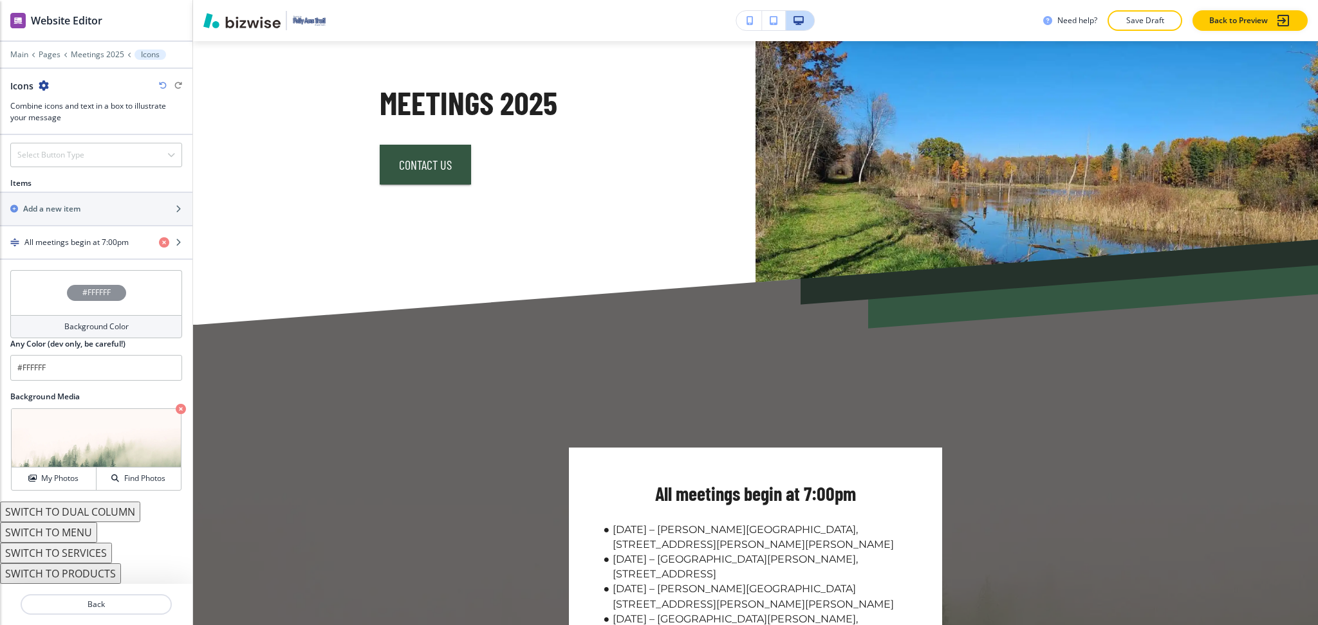
click at [98, 337] on div "Background Color" at bounding box center [96, 326] width 172 height 23
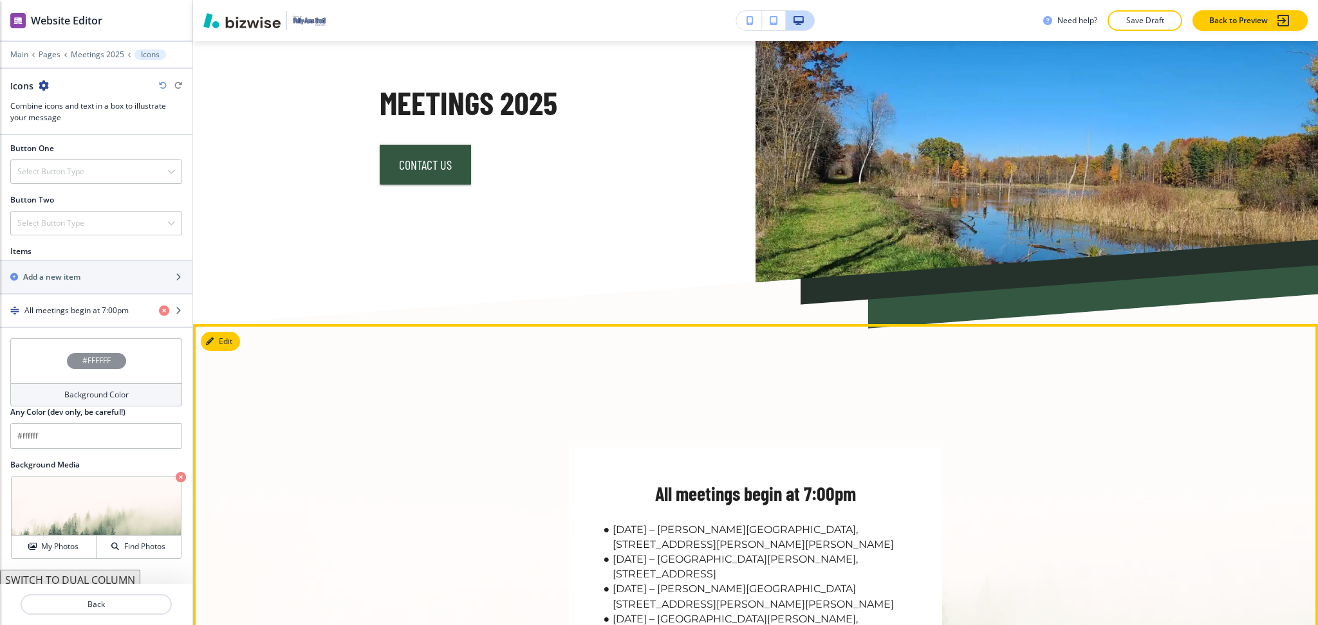
scroll to position [520, 0]
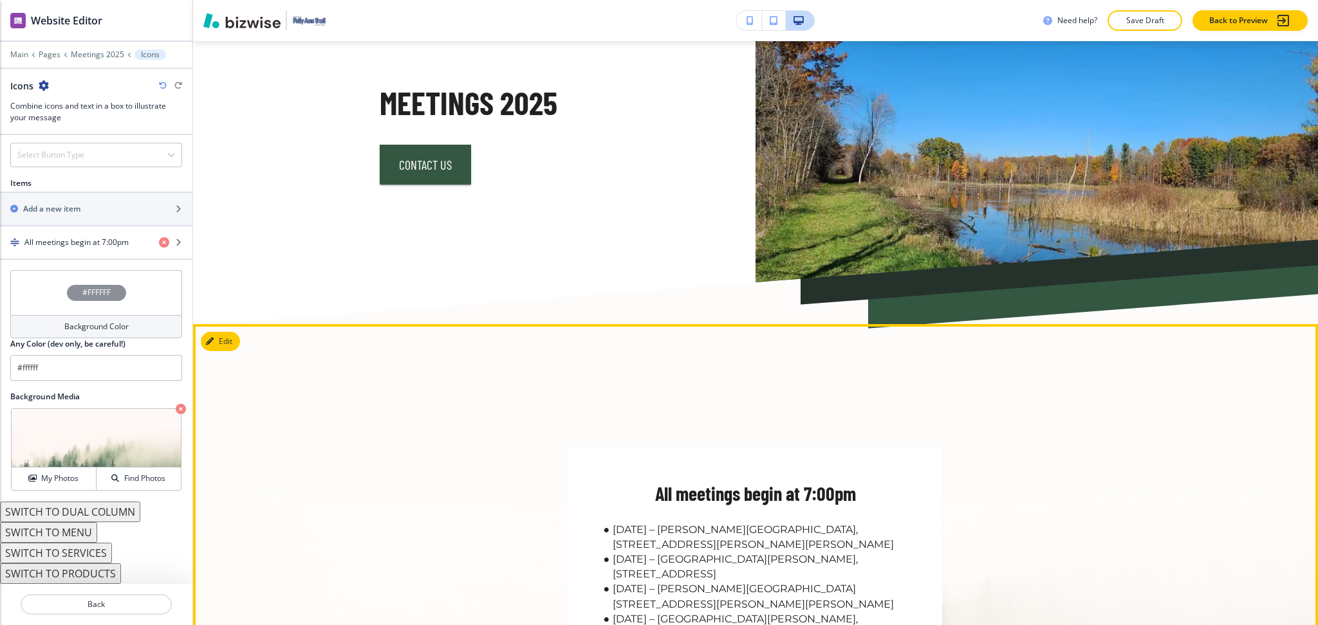
click at [315, 371] on div "All meetings begin at 7:00pm [DATE] – [PERSON_NAME][GEOGRAPHIC_DATA][STREET_ADD…" at bounding box center [755, 568] width 1125 height 488
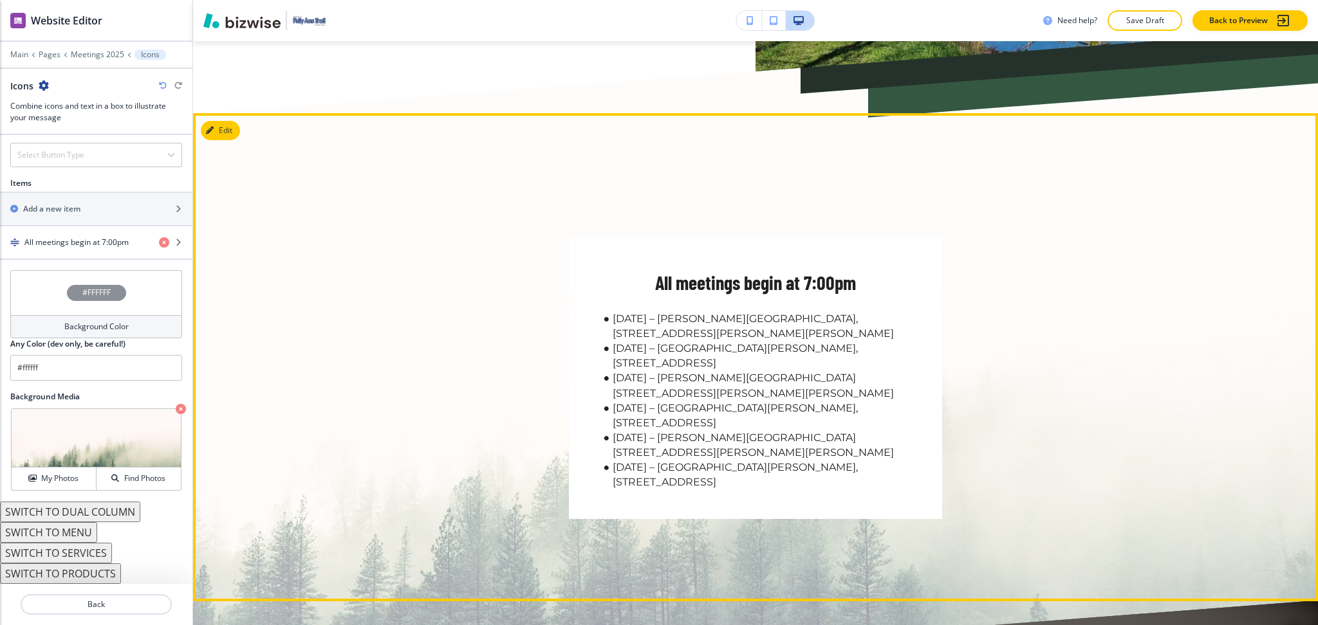
scroll to position [289, 0]
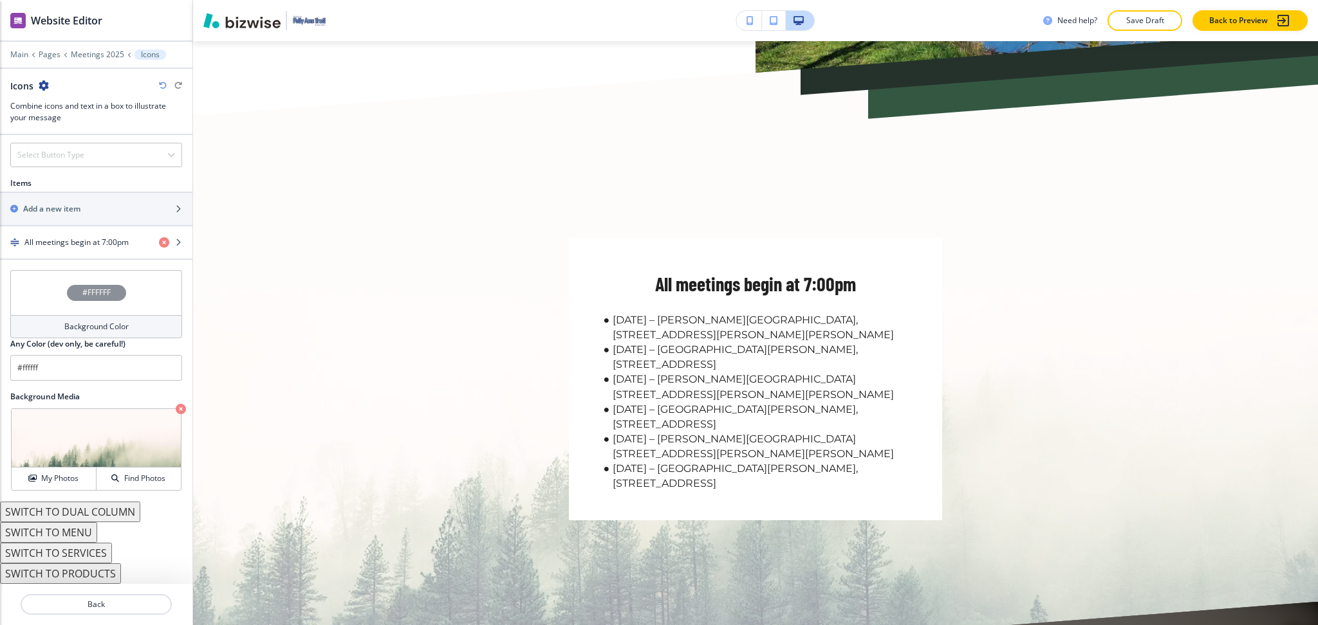
click at [101, 331] on h4 "Background Color" at bounding box center [96, 327] width 64 height 12
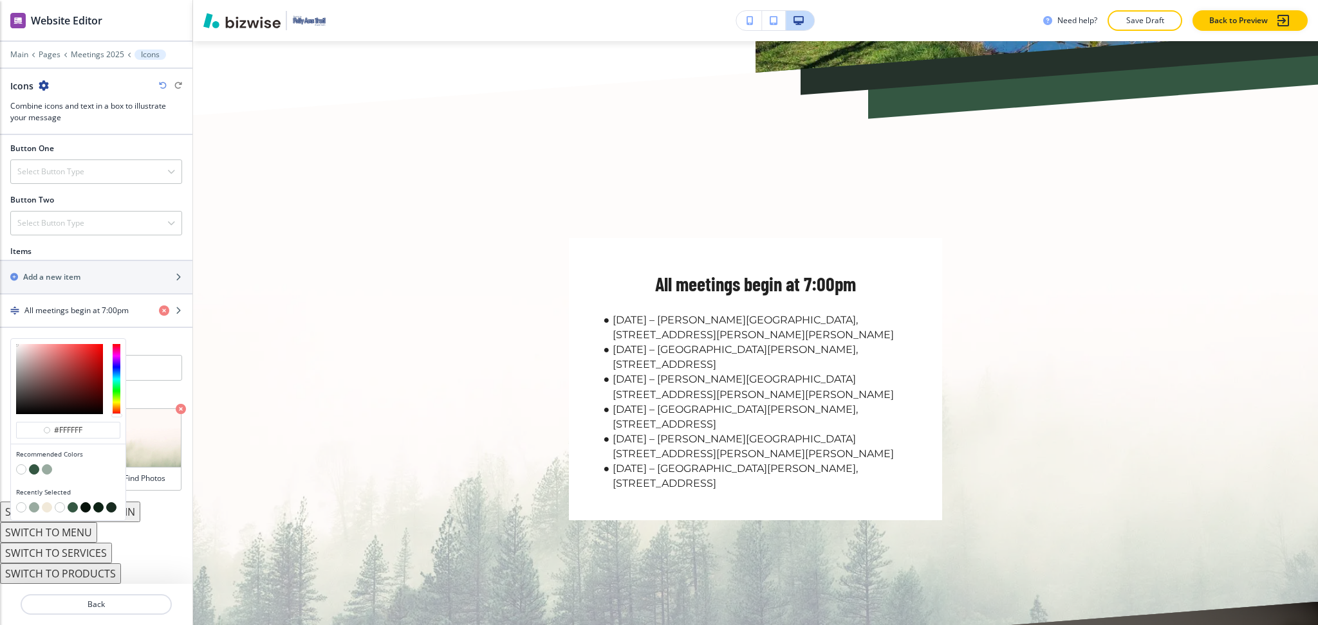
click at [48, 510] on button "button" at bounding box center [47, 507] width 10 height 10
type input "#f1e9d9"
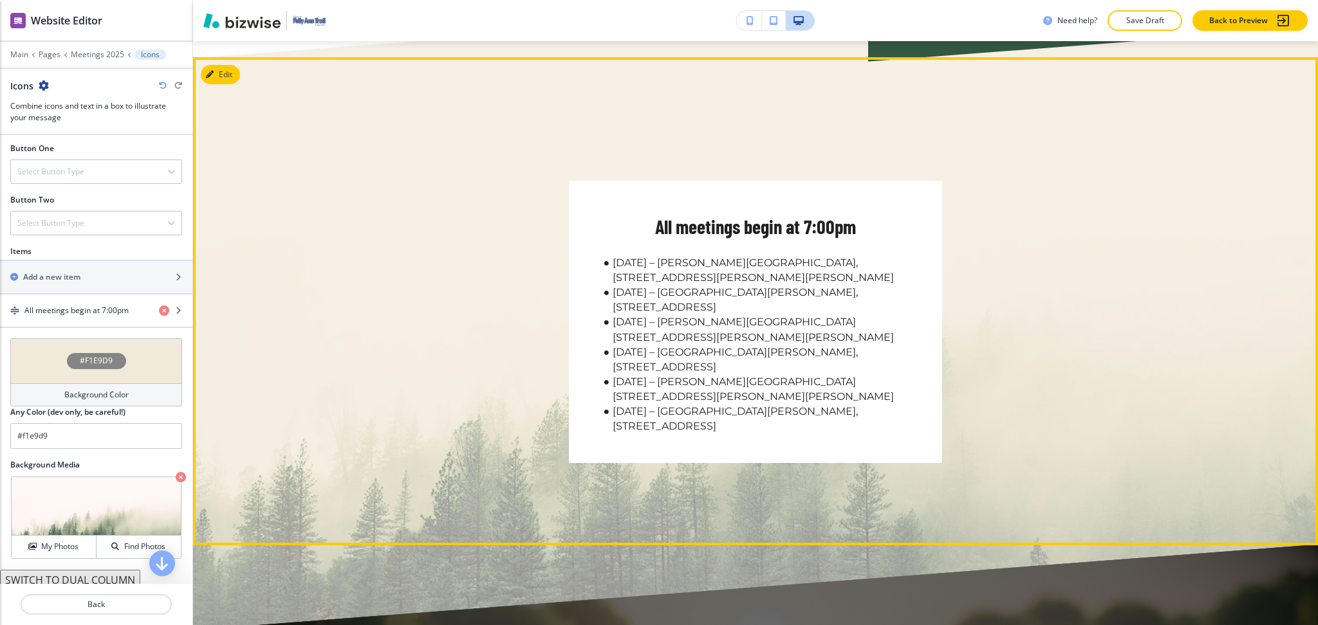
scroll to position [345, 0]
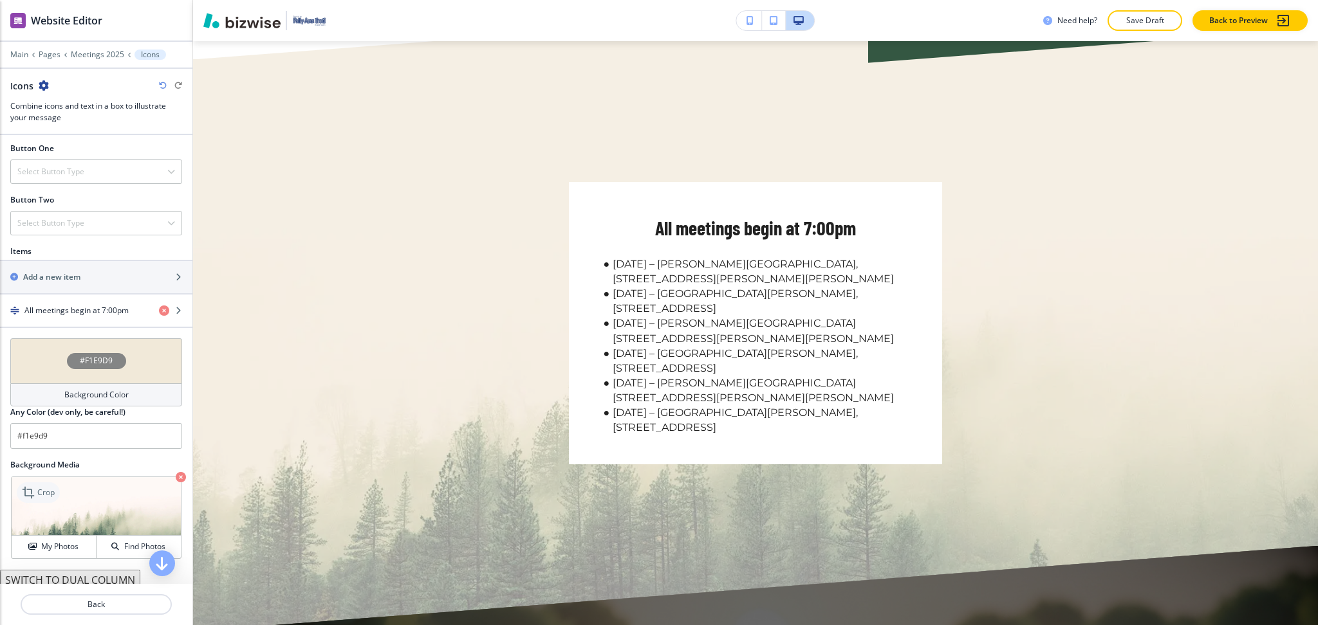
click at [37, 490] on p "Crop" at bounding box center [45, 493] width 17 height 12
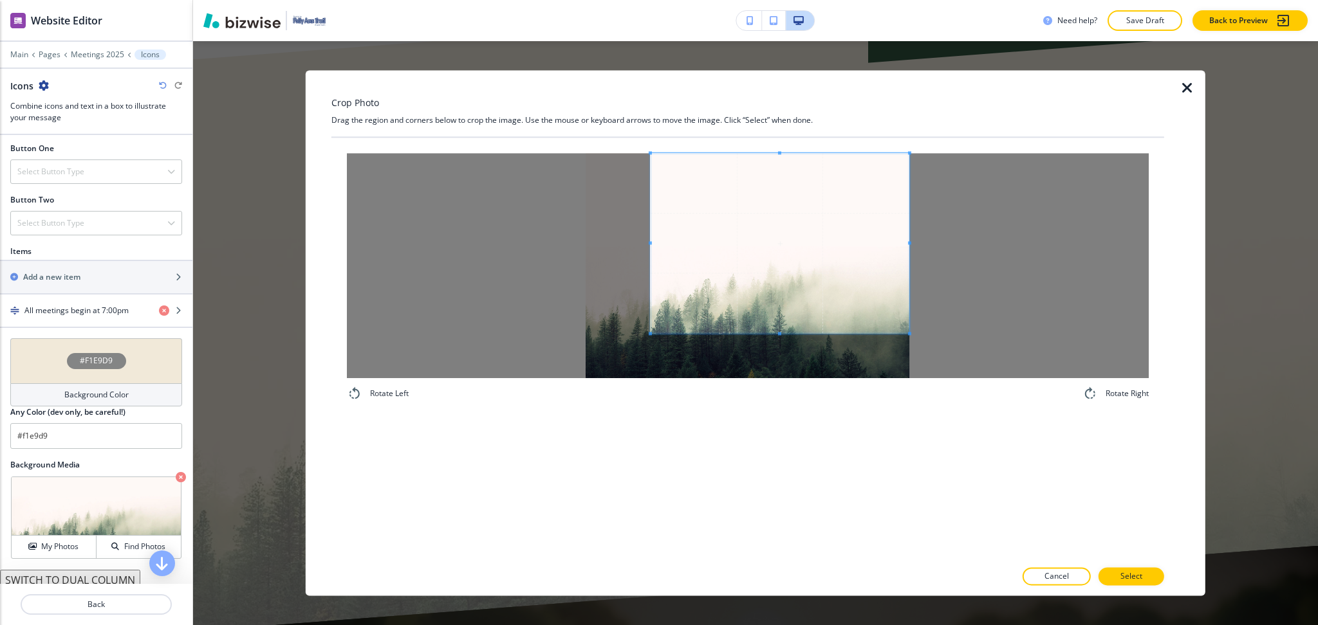
click at [834, 184] on span at bounding box center [779, 243] width 259 height 180
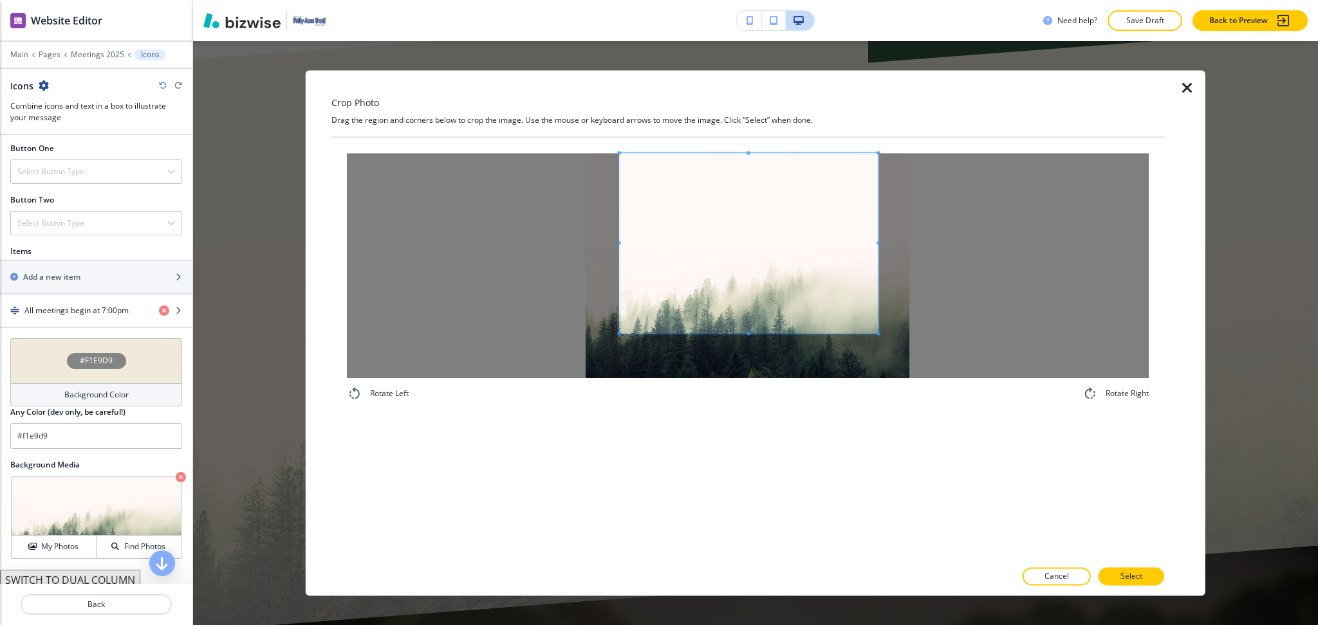
click at [751, 163] on span at bounding box center [749, 243] width 259 height 180
click at [1135, 579] on p "Select" at bounding box center [1131, 577] width 22 height 12
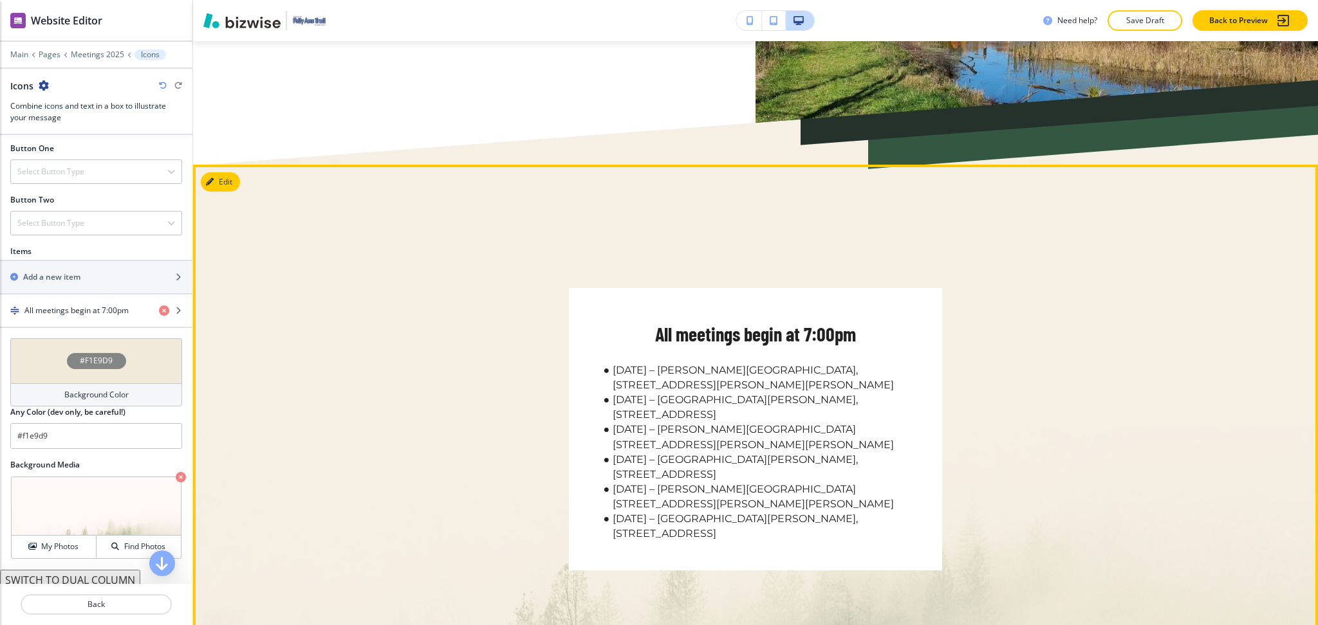
scroll to position [0, 0]
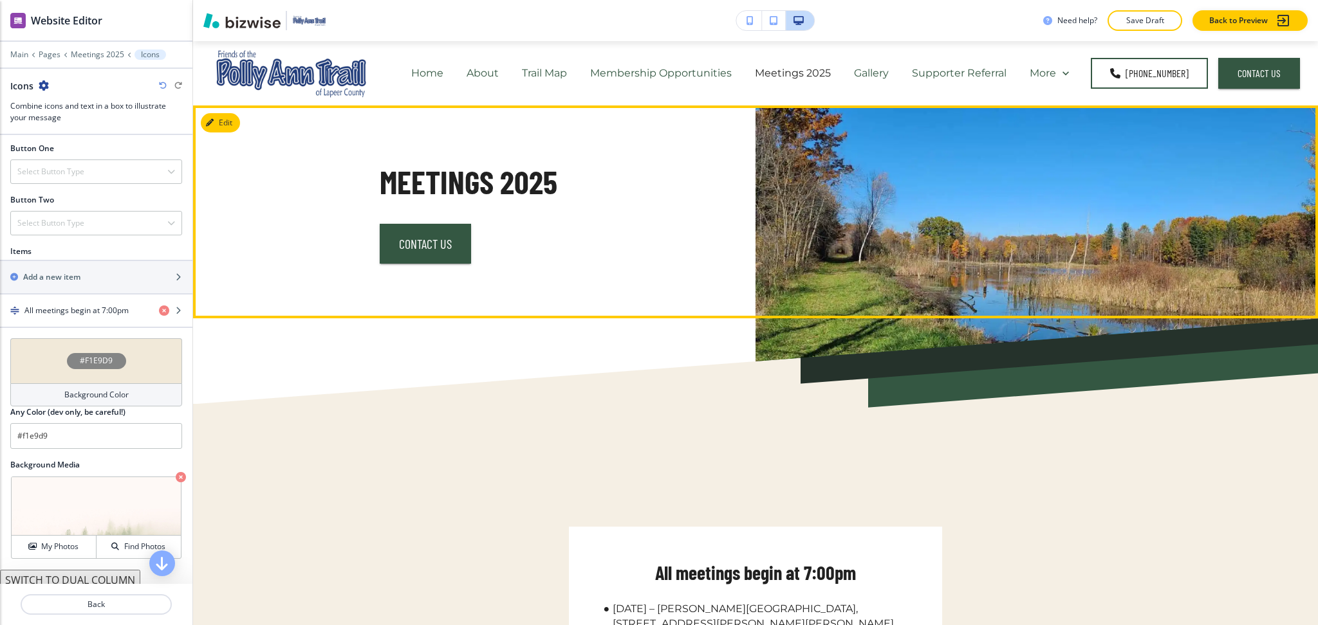
click at [439, 196] on h3 "Meetings 2025" at bounding box center [544, 181] width 329 height 43
copy div "Meetings 2025 Contact Us"
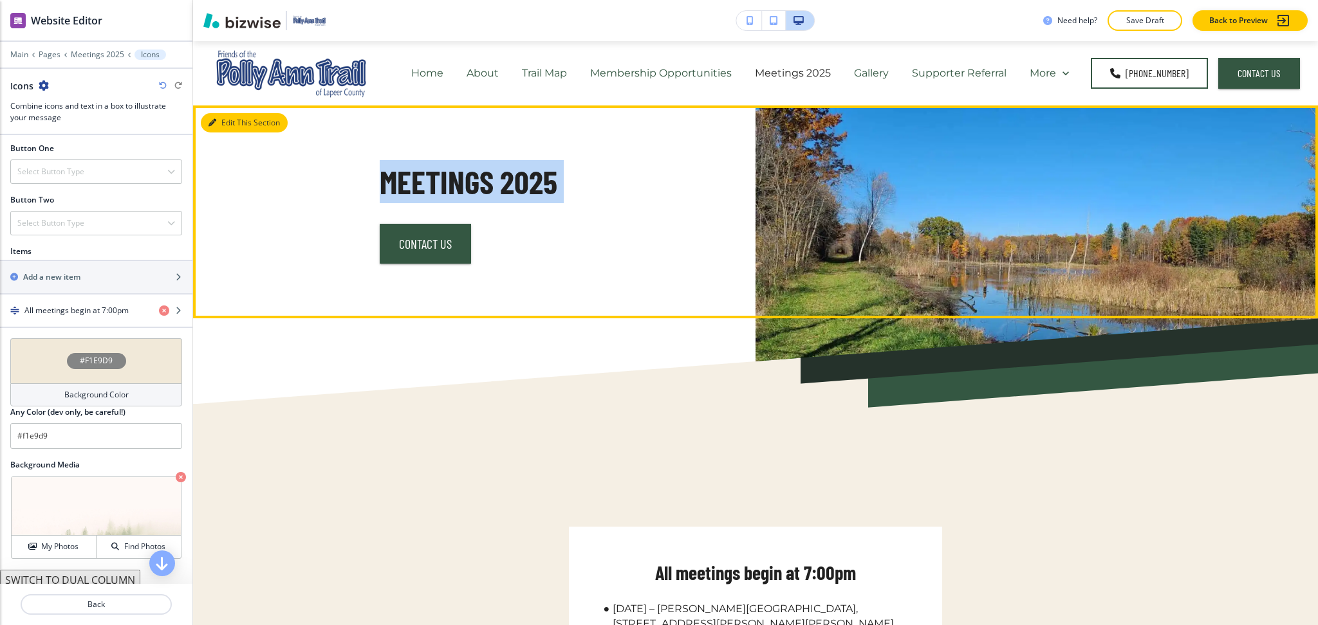
click at [227, 122] on button "Edit This Section" at bounding box center [244, 122] width 87 height 19
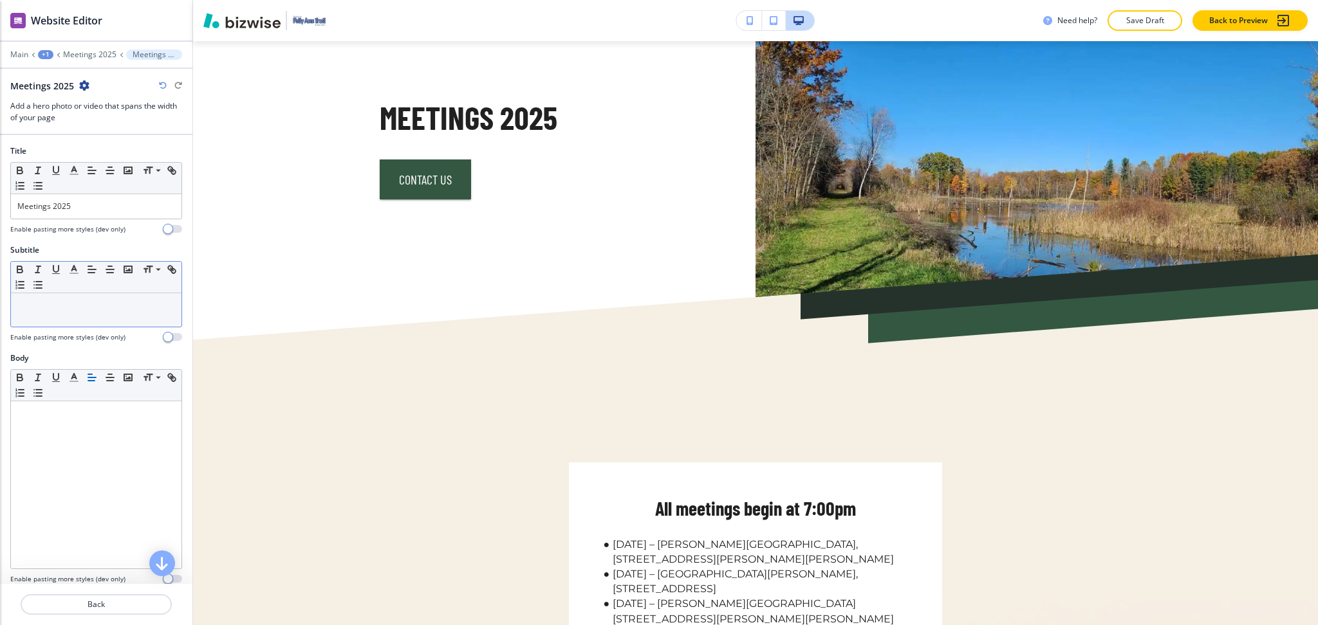
scroll to position [486, 0]
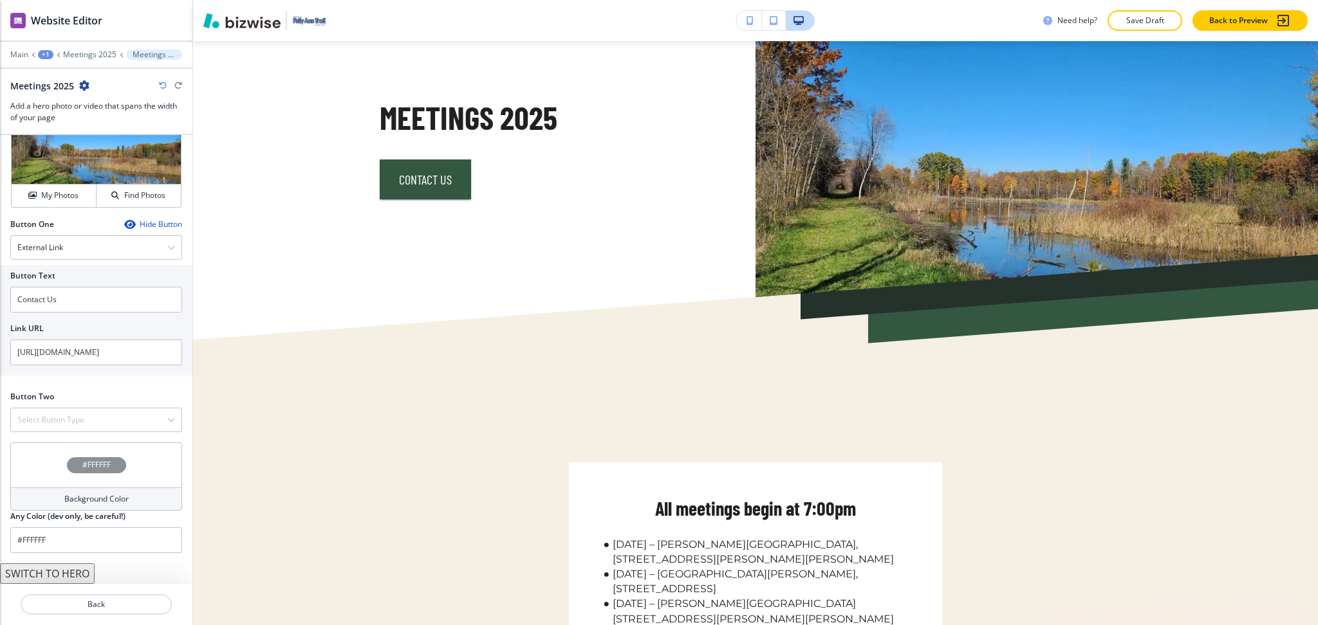
click at [66, 569] on button "SWITCH TO HERO" at bounding box center [47, 574] width 95 height 21
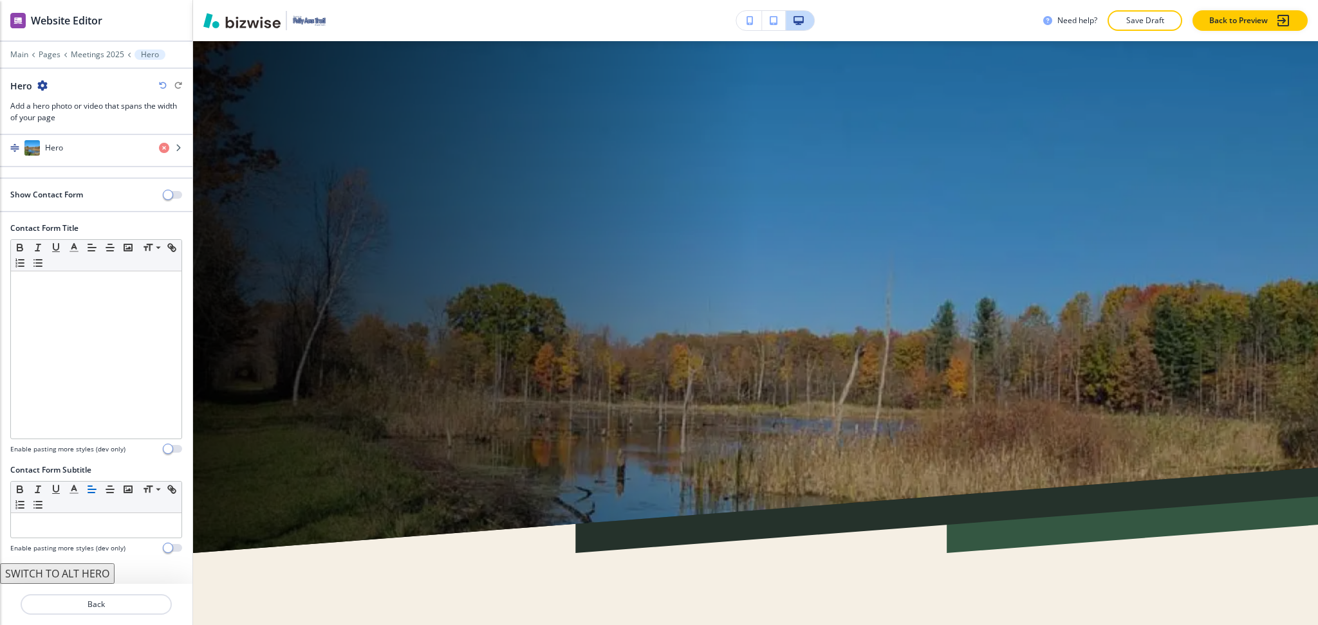
scroll to position [64, 0]
click at [89, 143] on div "Hero" at bounding box center [74, 147] width 149 height 15
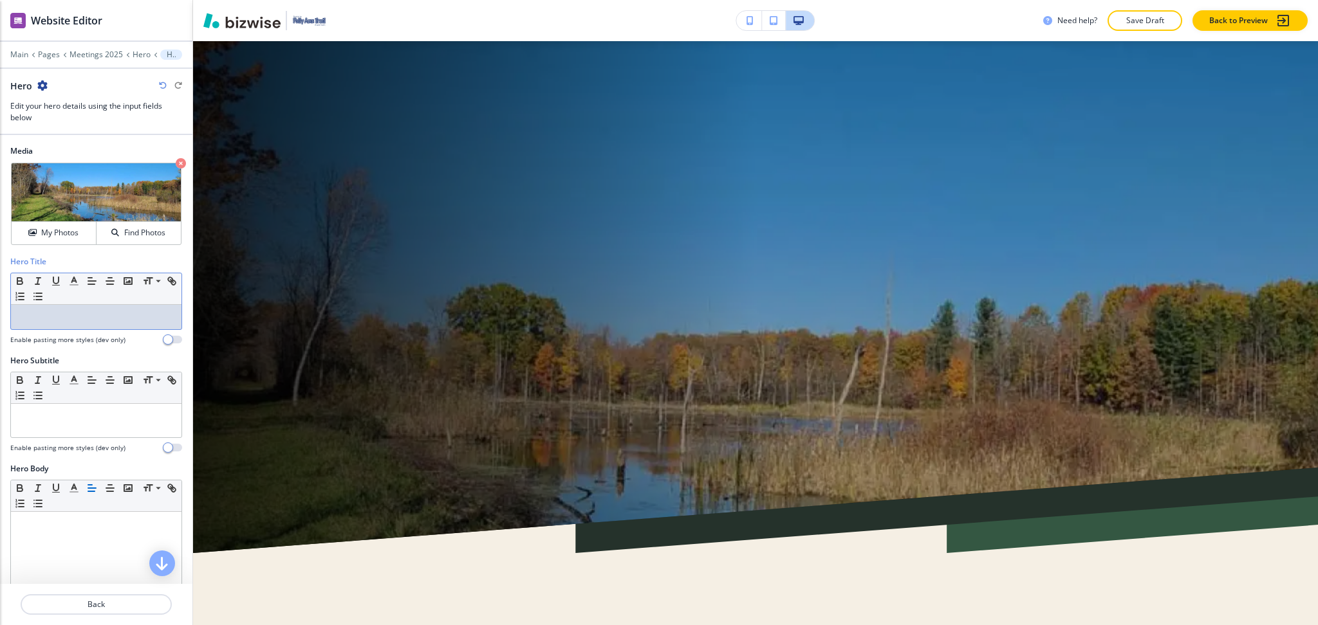
click at [87, 317] on p at bounding box center [96, 317] width 158 height 12
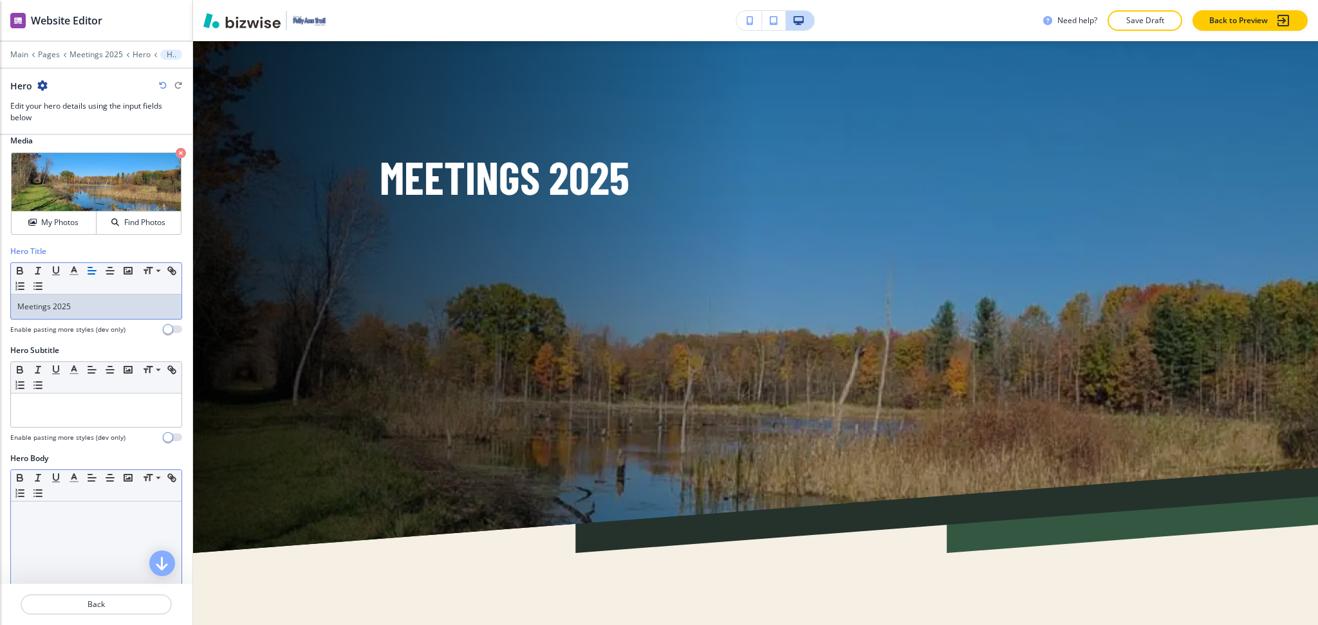
scroll to position [345, 0]
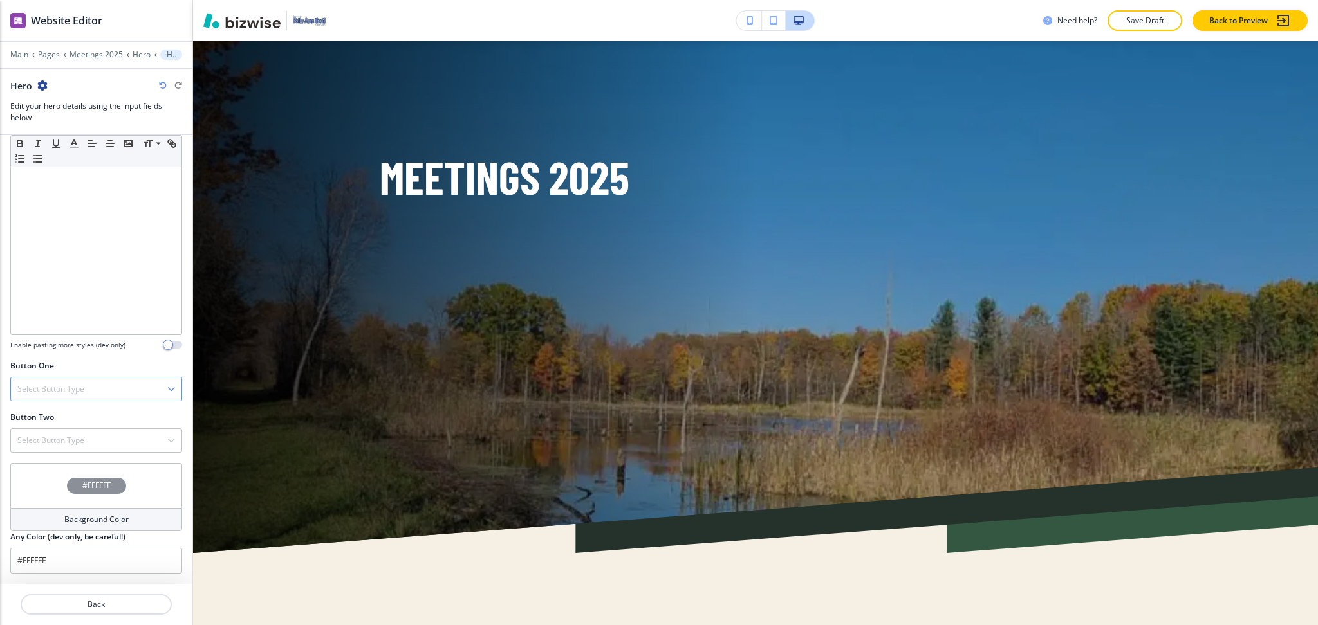
click at [76, 381] on div "Select Button Type" at bounding box center [96, 389] width 170 height 23
click at [77, 414] on h4 "Telephone" at bounding box center [96, 412] width 158 height 12
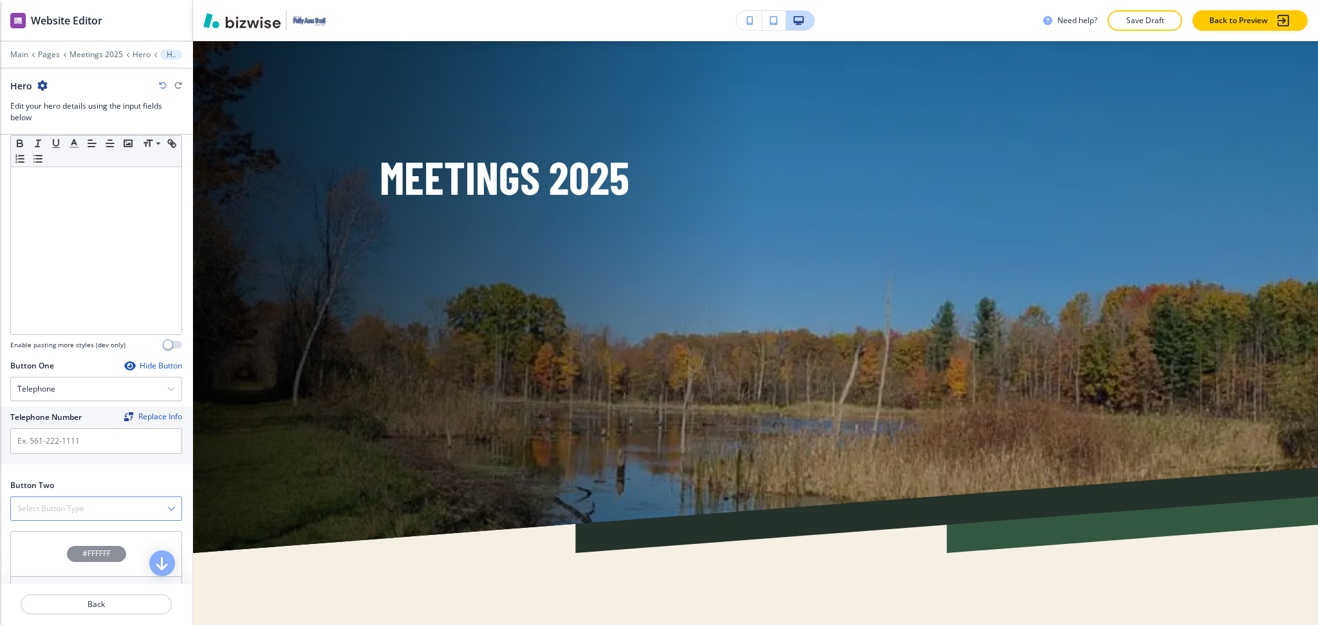
click at [63, 510] on h4 "Select Button Type" at bounding box center [50, 509] width 67 height 12
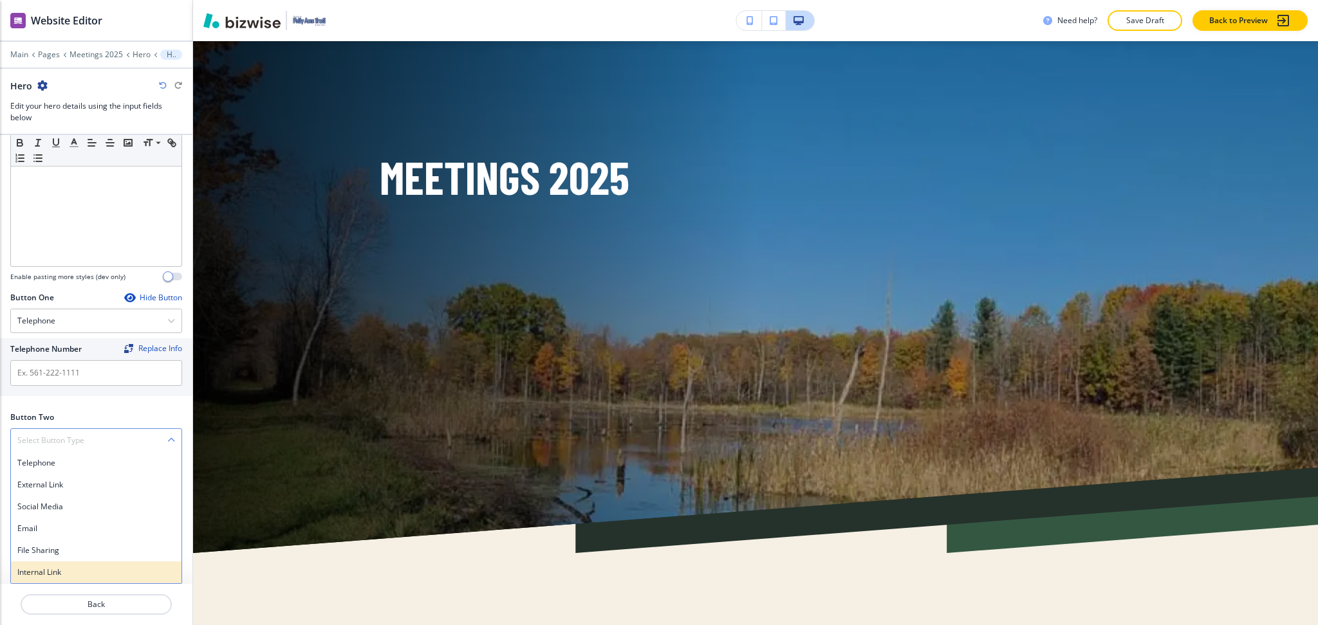
click at [50, 569] on h4 "Internal Link" at bounding box center [96, 573] width 158 height 12
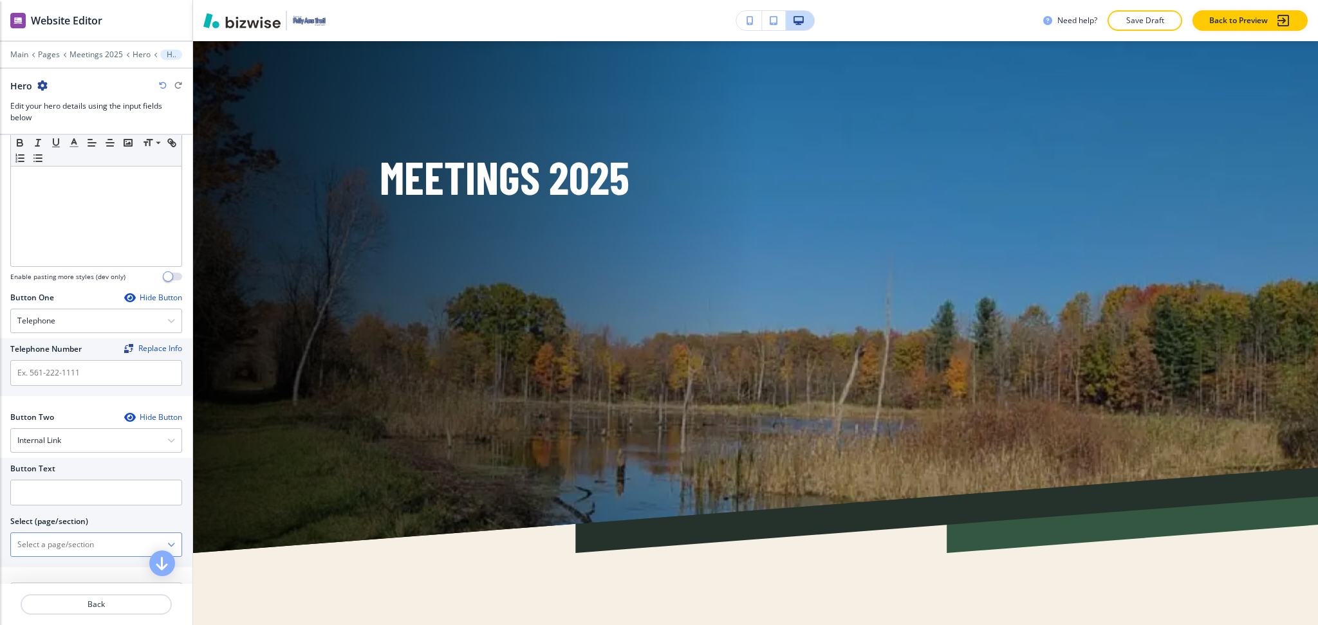
click at [69, 538] on \(page\/section\) "Manual Input" at bounding box center [89, 545] width 156 height 22
drag, startPoint x: 88, startPoint y: 540, endPoint x: 0, endPoint y: 526, distance: 89.3
click at [0, 526] on div "Button Text Select (page/section) CONTACT US Contact Us Contact Us | Contact Us…" at bounding box center [96, 512] width 192 height 109
click at [21, 568] on h4 "Contact Us" at bounding box center [96, 568] width 158 height 12
type \(page\/section\) "Contact Us"
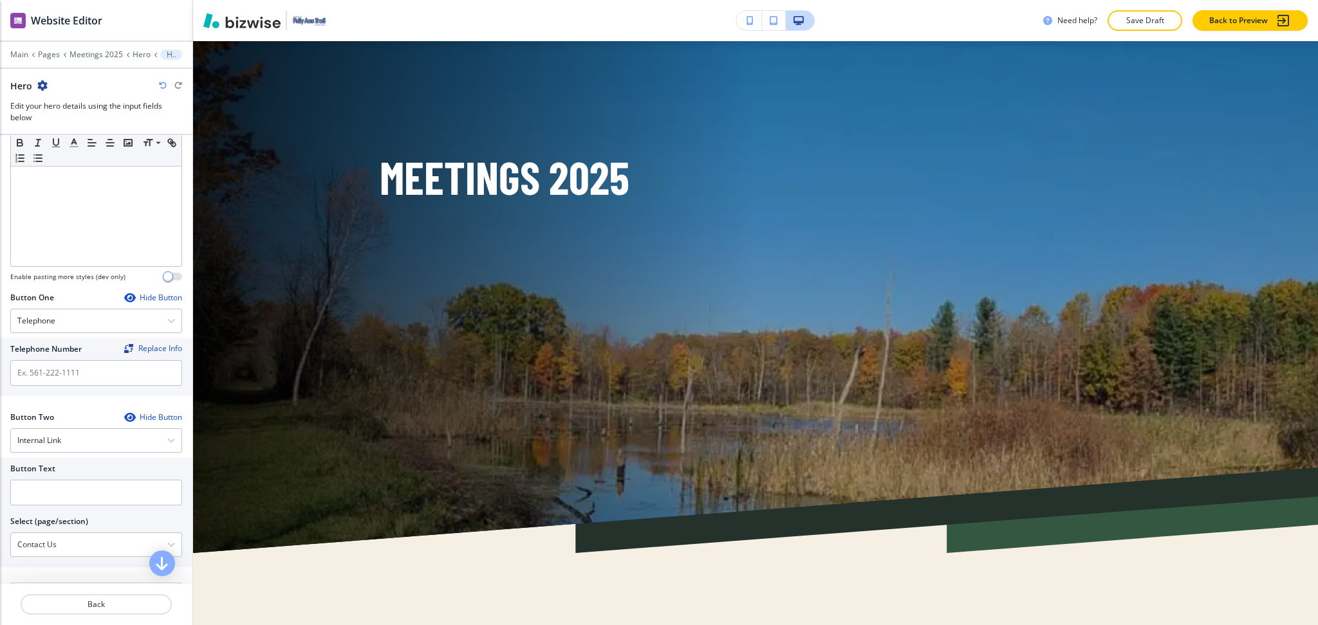
click at [66, 478] on div at bounding box center [96, 477] width 172 height 5
paste input "CONTACT US"
click at [63, 493] on input "text" at bounding box center [96, 493] width 172 height 26
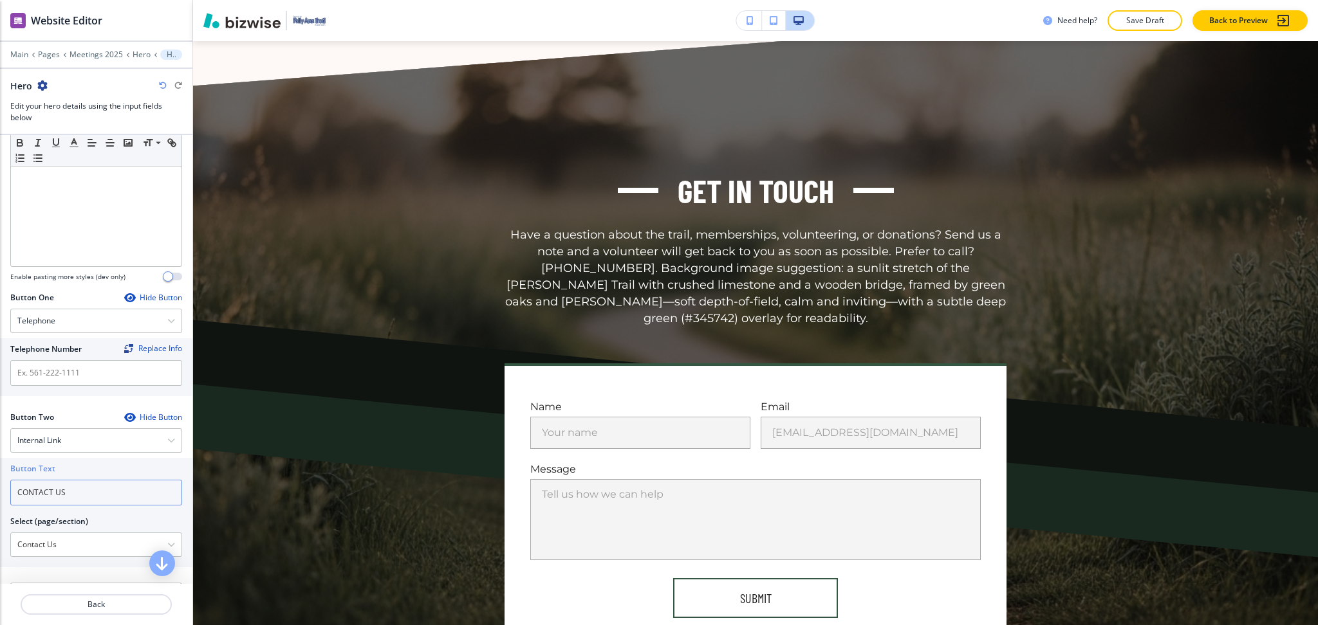
scroll to position [2487, 0]
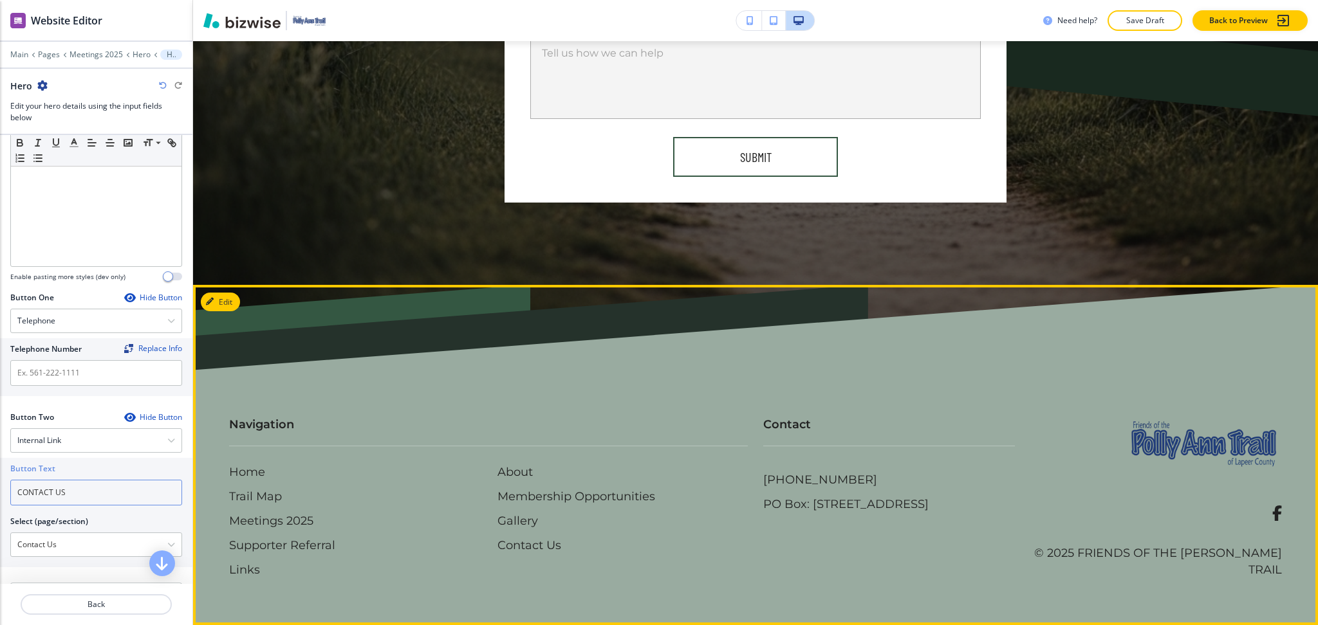
type input "CONTACT US"
drag, startPoint x: 858, startPoint y: 484, endPoint x: 760, endPoint y: 482, distance: 97.8
click at [763, 482] on div "[PHONE_NUMBER] PO Box: [STREET_ADDRESS]" at bounding box center [889, 492] width 252 height 57
click at [706, 555] on div "About Membership Opportunities Gallery Contact Us" at bounding box center [622, 509] width 250 height 90
drag, startPoint x: 854, startPoint y: 488, endPoint x: 753, endPoint y: 471, distance: 102.5
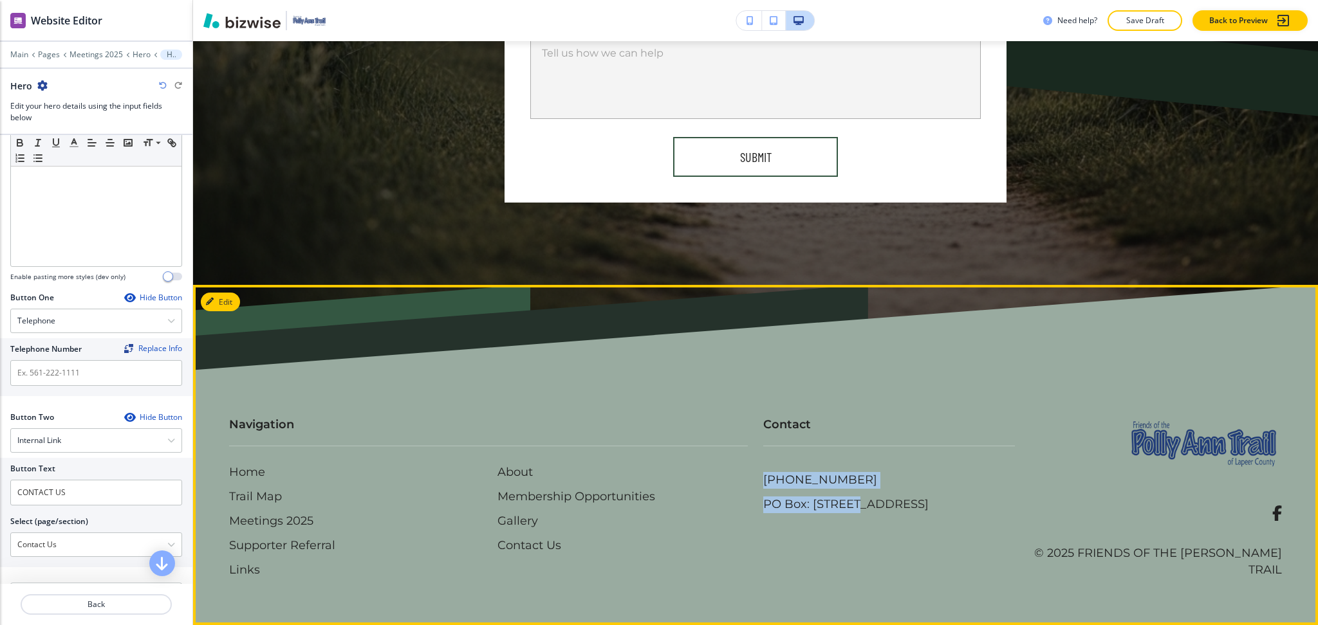
click at [753, 471] on div "Contact [PHONE_NUMBER] PO Box: [STREET_ADDRESS]" at bounding box center [881, 456] width 267 height 131
drag, startPoint x: 746, startPoint y: 477, endPoint x: 850, endPoint y: 474, distance: 104.3
click at [850, 474] on div "Contact [PHONE_NUMBER] PO Box: [STREET_ADDRESS]" at bounding box center [881, 456] width 267 height 131
copy p "[PHONE_NUMBER]"
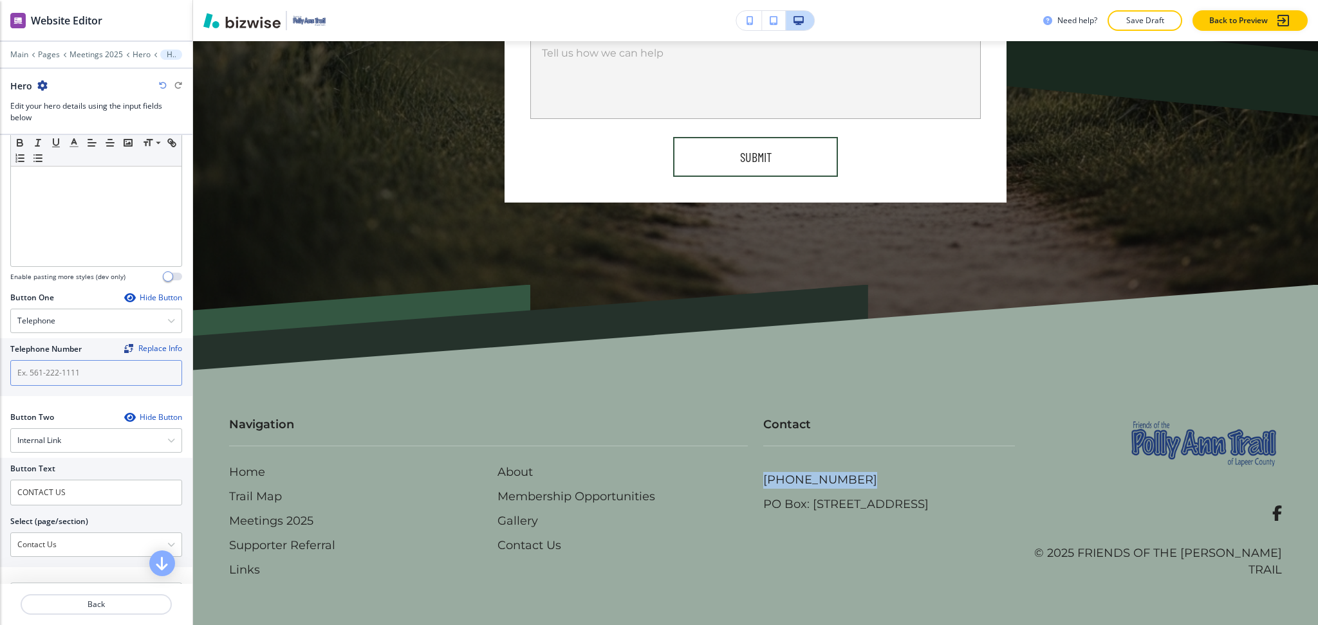
paste input "[PHONE_NUMBER]"
click at [93, 369] on input "[PHONE_NUMBER]" at bounding box center [96, 373] width 172 height 26
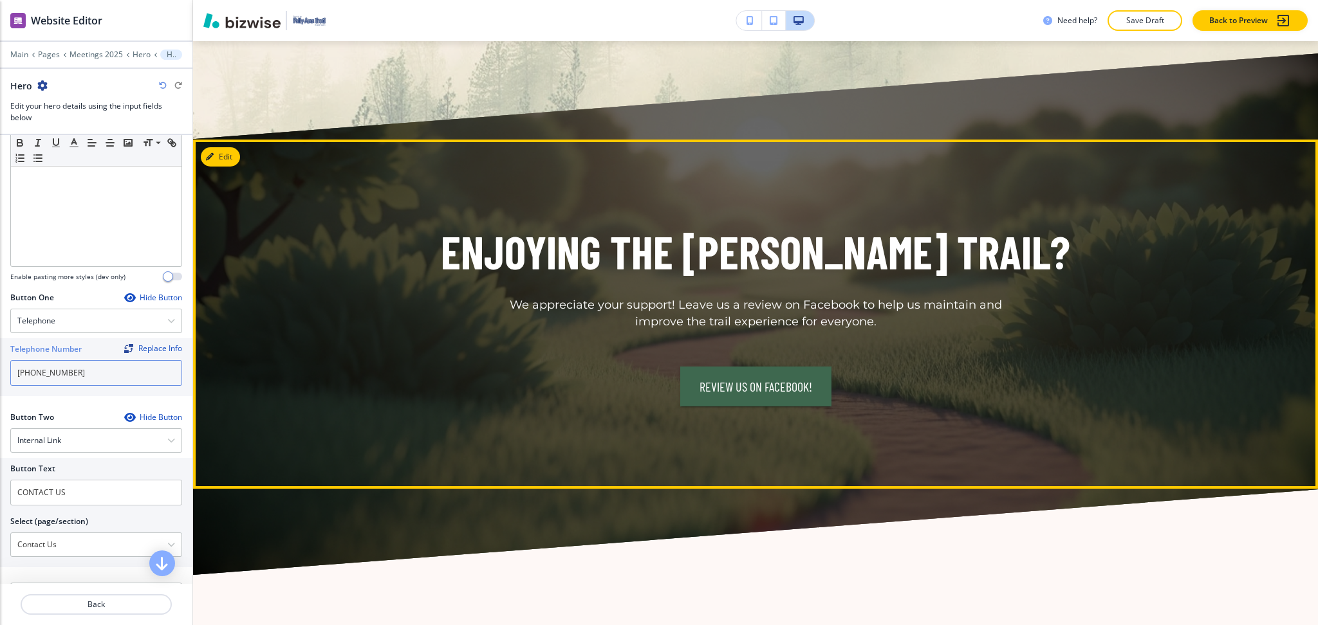
scroll to position [1050, 0]
type input "[PHONE_NUMBER]"
click at [228, 167] on button "Edit This Section" at bounding box center [244, 157] width 87 height 19
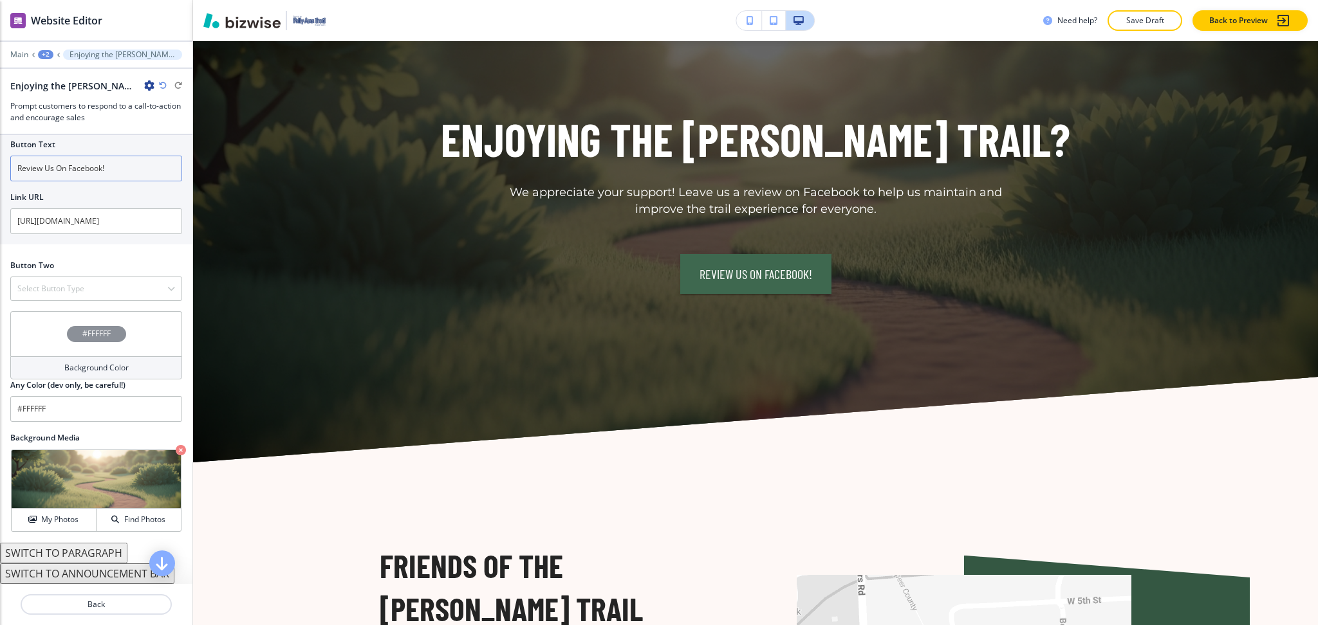
scroll to position [396, 0]
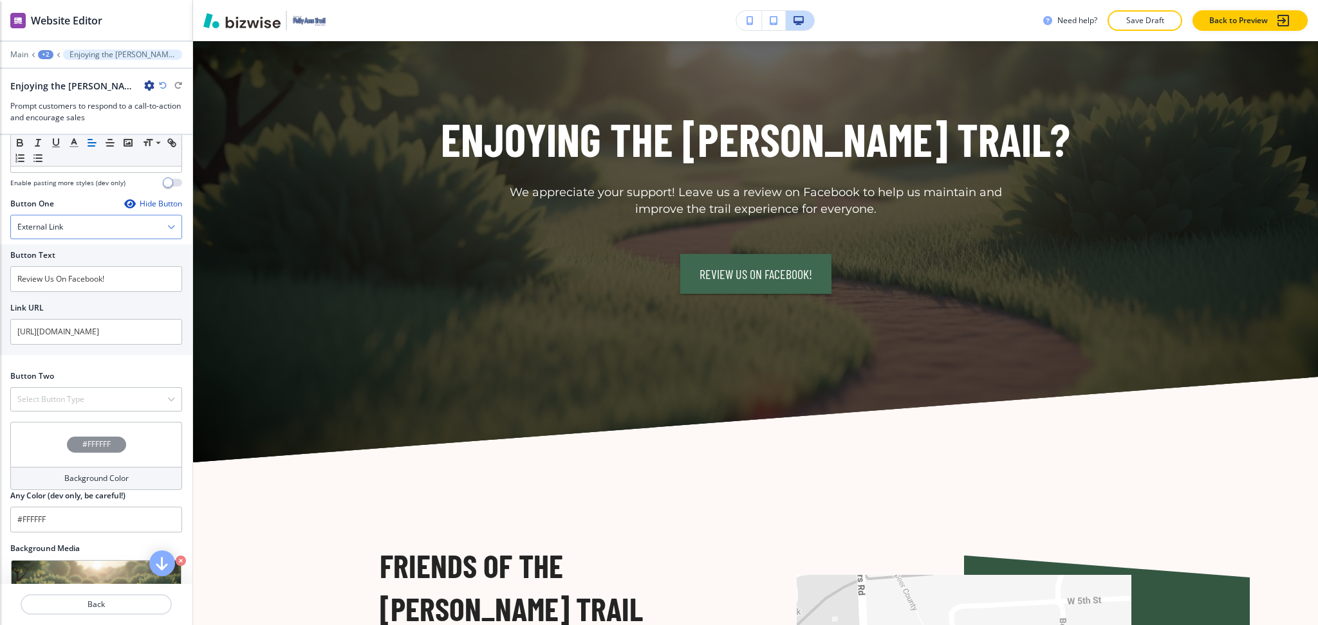
click at [82, 221] on div "External Link" at bounding box center [96, 227] width 170 height 23
click at [78, 242] on div "Telephone" at bounding box center [96, 250] width 170 height 22
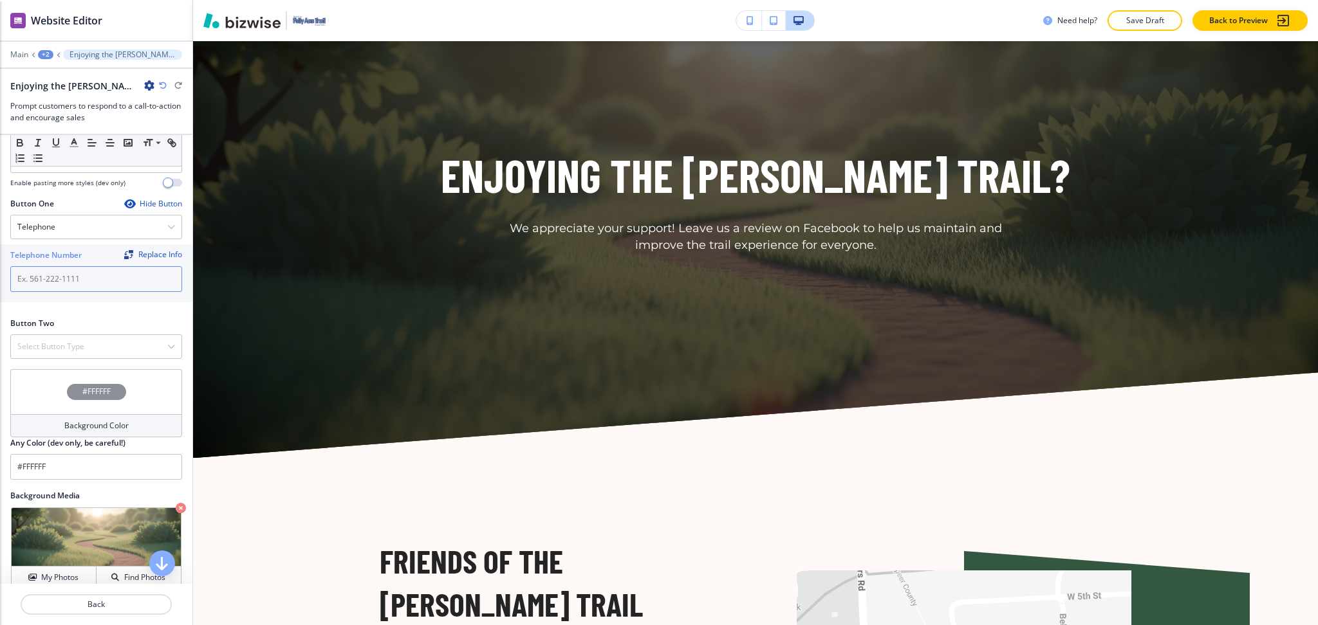
paste input "[PHONE_NUMBER]"
click at [84, 279] on input "[PHONE_NUMBER]" at bounding box center [96, 279] width 172 height 26
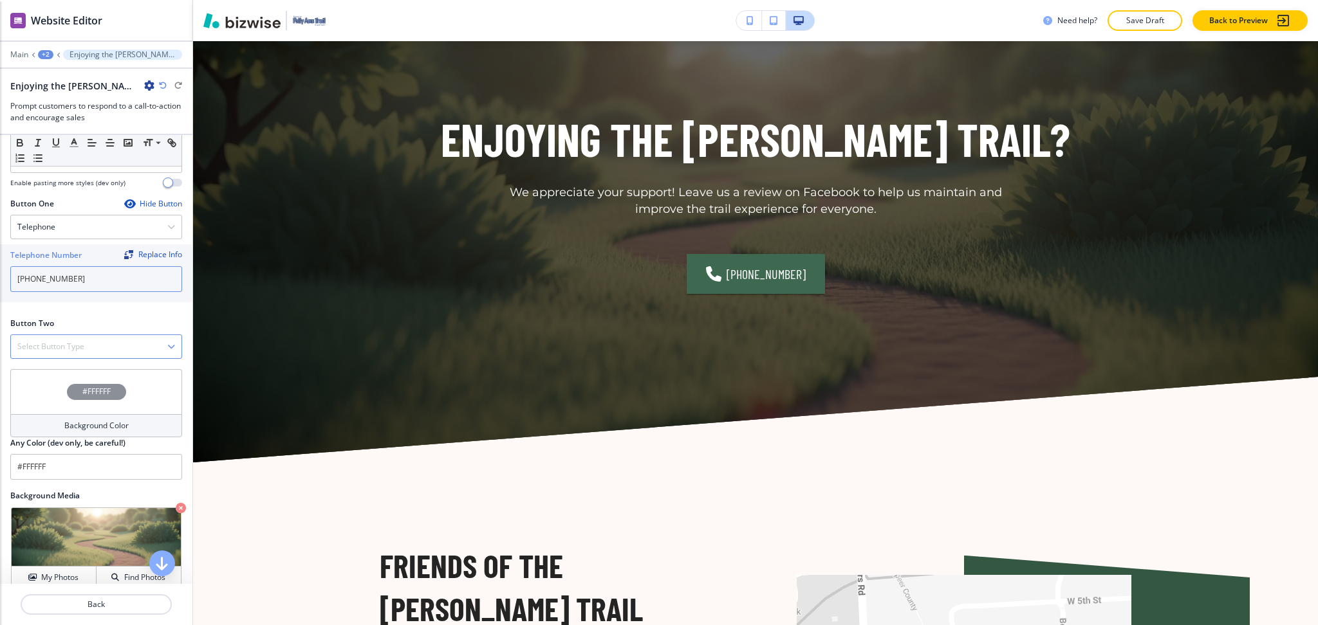
type input "[PHONE_NUMBER]"
click at [55, 336] on div "Select Button Type" at bounding box center [96, 346] width 170 height 23
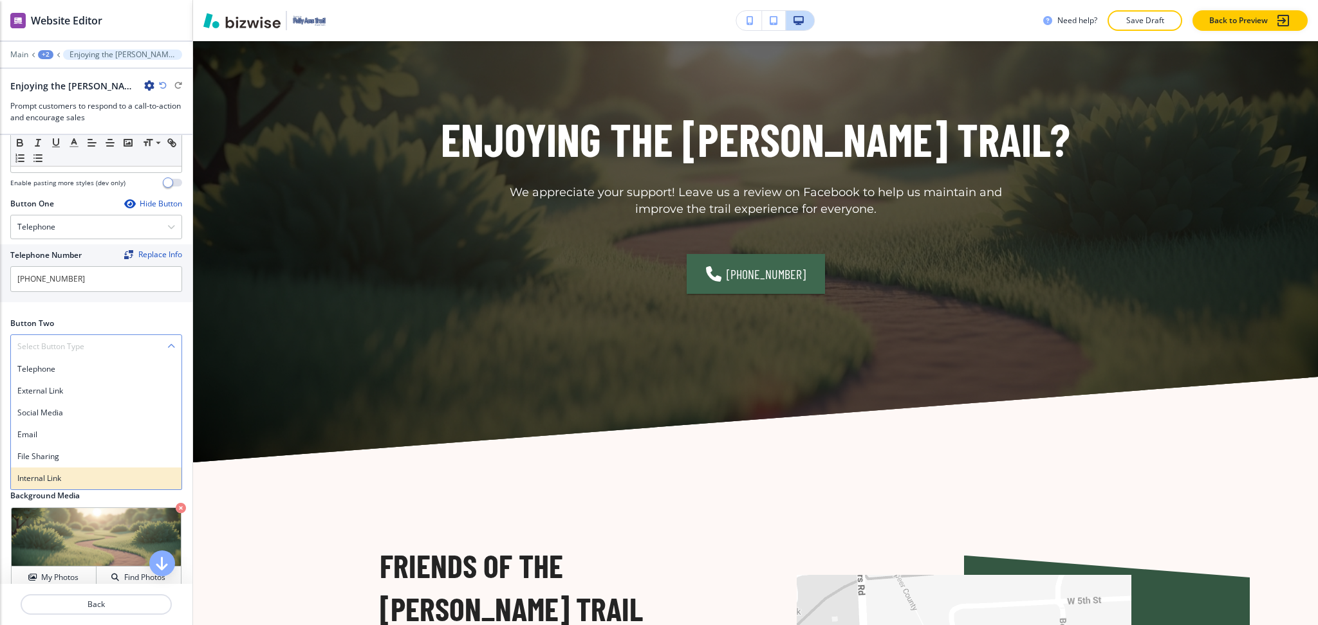
click at [50, 479] on h4 "Internal Link" at bounding box center [96, 479] width 158 height 12
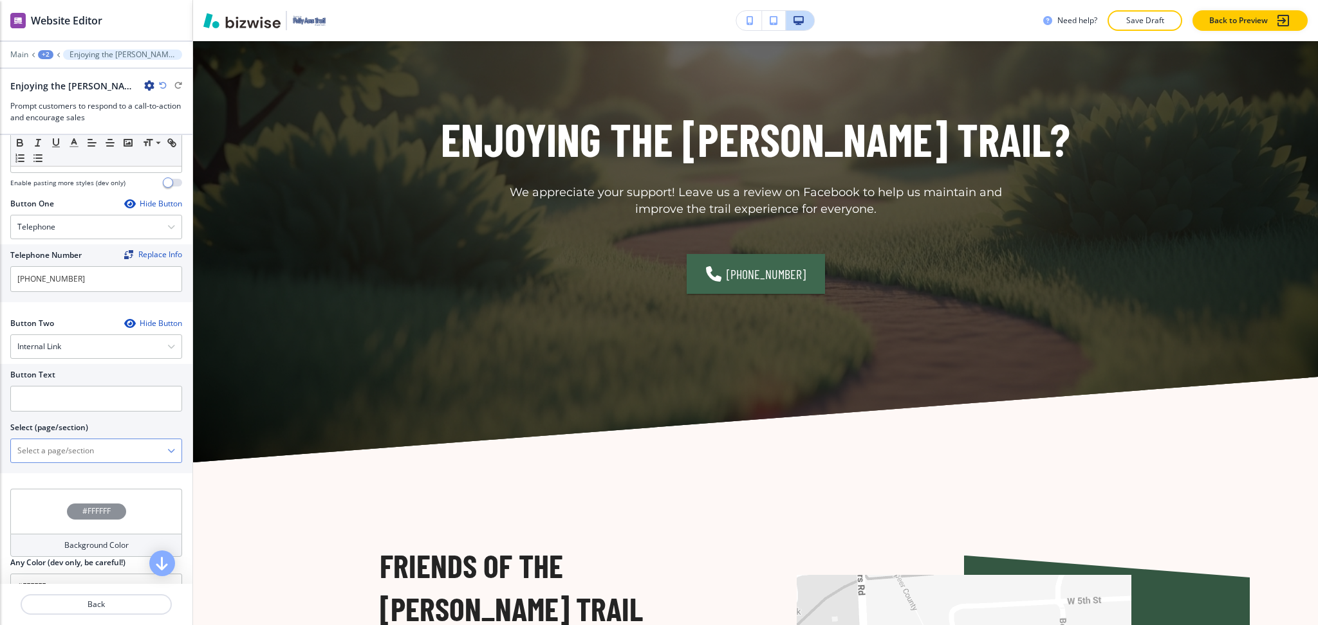
click at [59, 456] on \(page\/section\) "Manual Input" at bounding box center [89, 451] width 156 height 22
type \(page\/section\) "CONTACT US"
drag, startPoint x: 78, startPoint y: 455, endPoint x: 0, endPoint y: 450, distance: 78.0
click at [0, 450] on div "Button Text Select (page/section) CONTACT US Contact Us Contact Us | Contact Us…" at bounding box center [96, 418] width 192 height 109
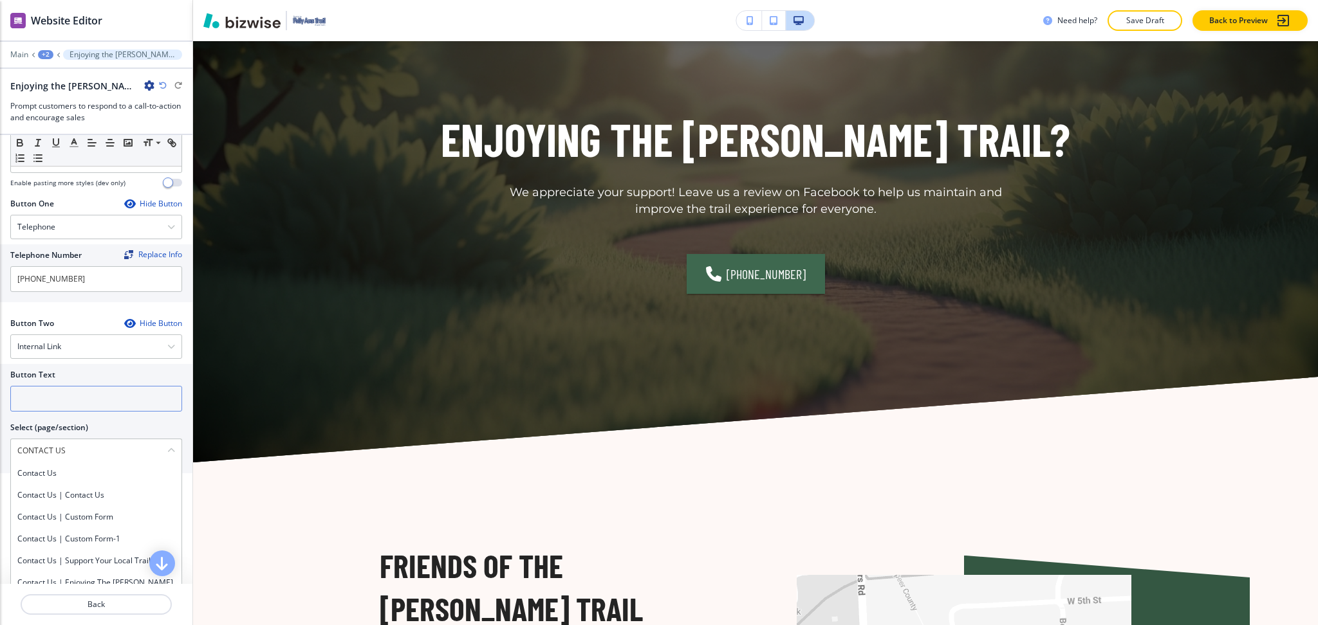
paste input "CONTACT US"
click at [35, 387] on input "CONTACT US" at bounding box center [96, 399] width 172 height 26
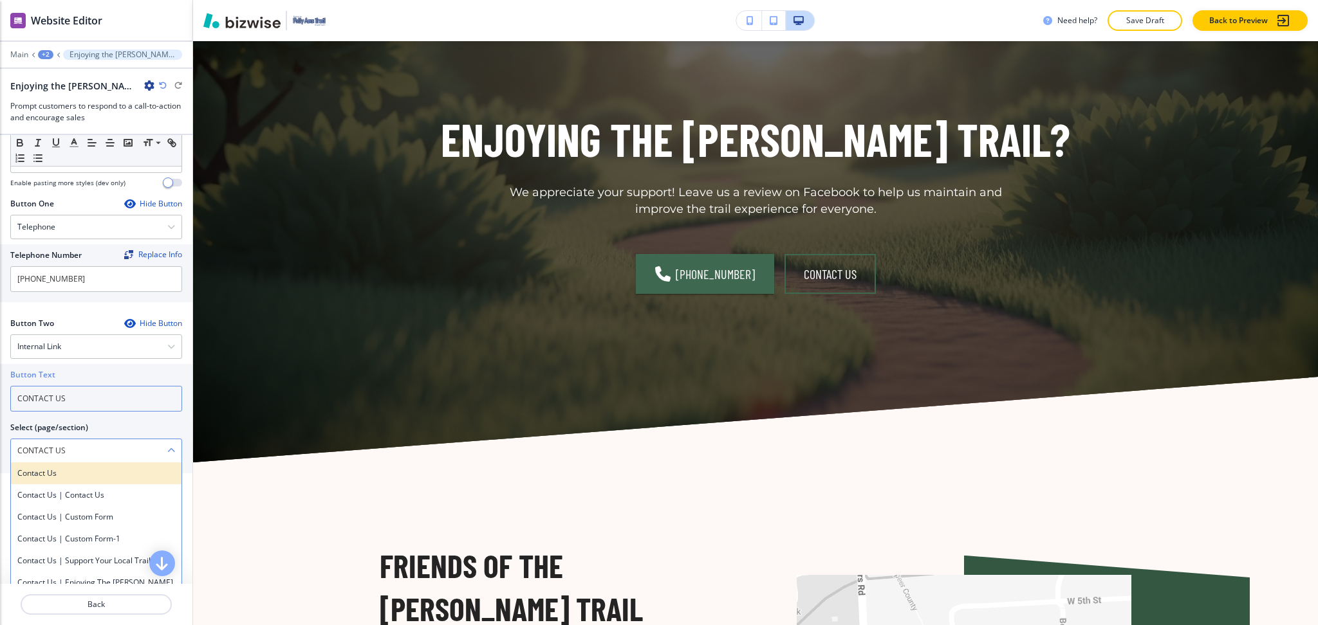
type input "CONTACT US"
click at [46, 475] on h4 "Contact Us" at bounding box center [96, 474] width 158 height 12
type \(page\/section\) "Contact Us"
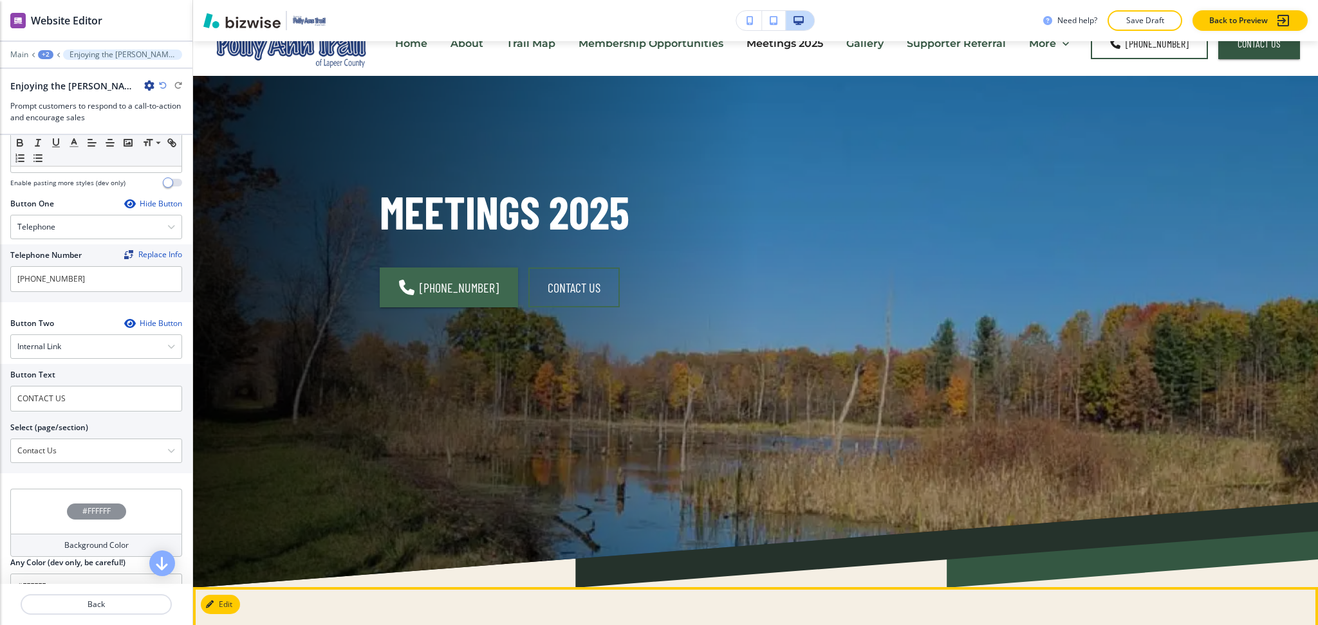
scroll to position [0, 0]
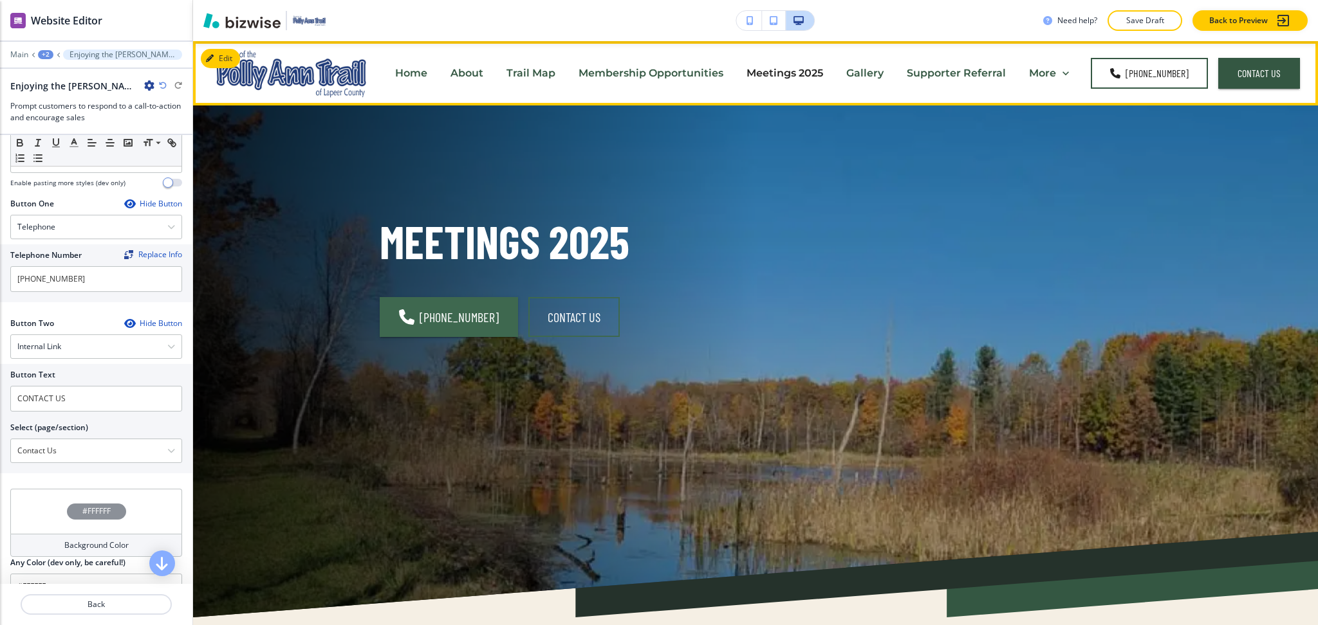
click at [935, 73] on p "Supporter Referral" at bounding box center [955, 73] width 99 height 15
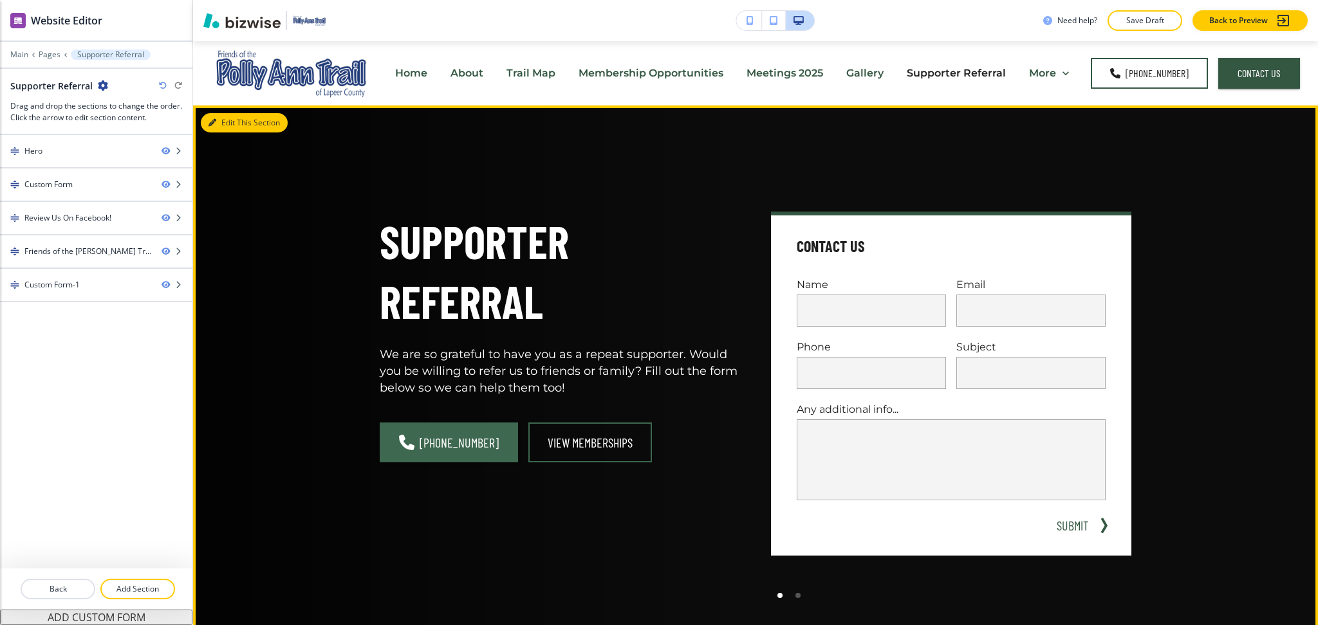
click at [221, 116] on button "Edit This Section" at bounding box center [244, 122] width 87 height 19
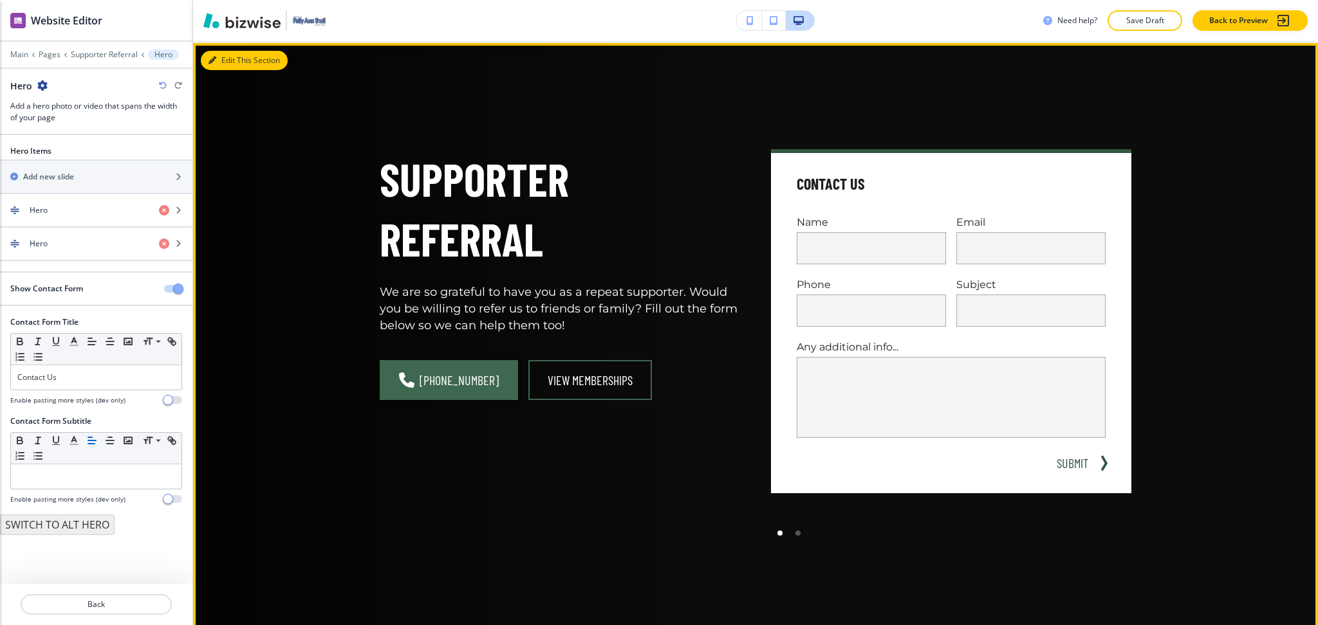
scroll to position [64, 0]
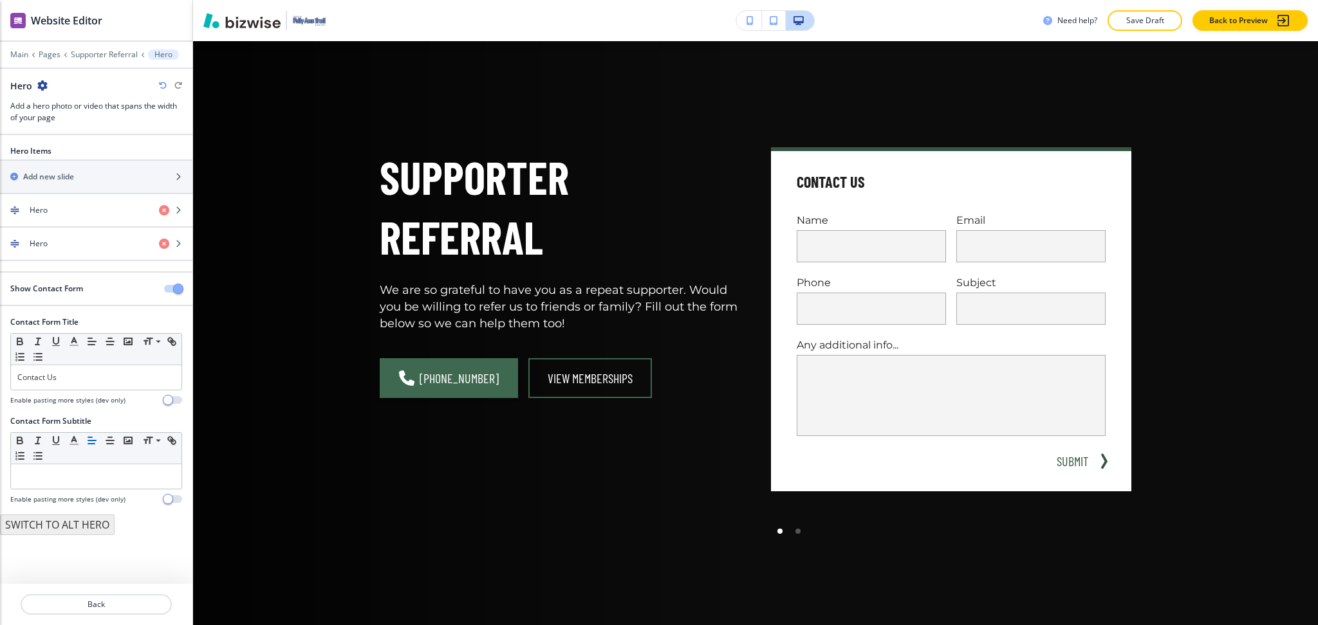
click at [169, 293] on div "Show Contact Form" at bounding box center [96, 289] width 192 height 12
click at [179, 291] on span "button" at bounding box center [178, 289] width 10 height 10
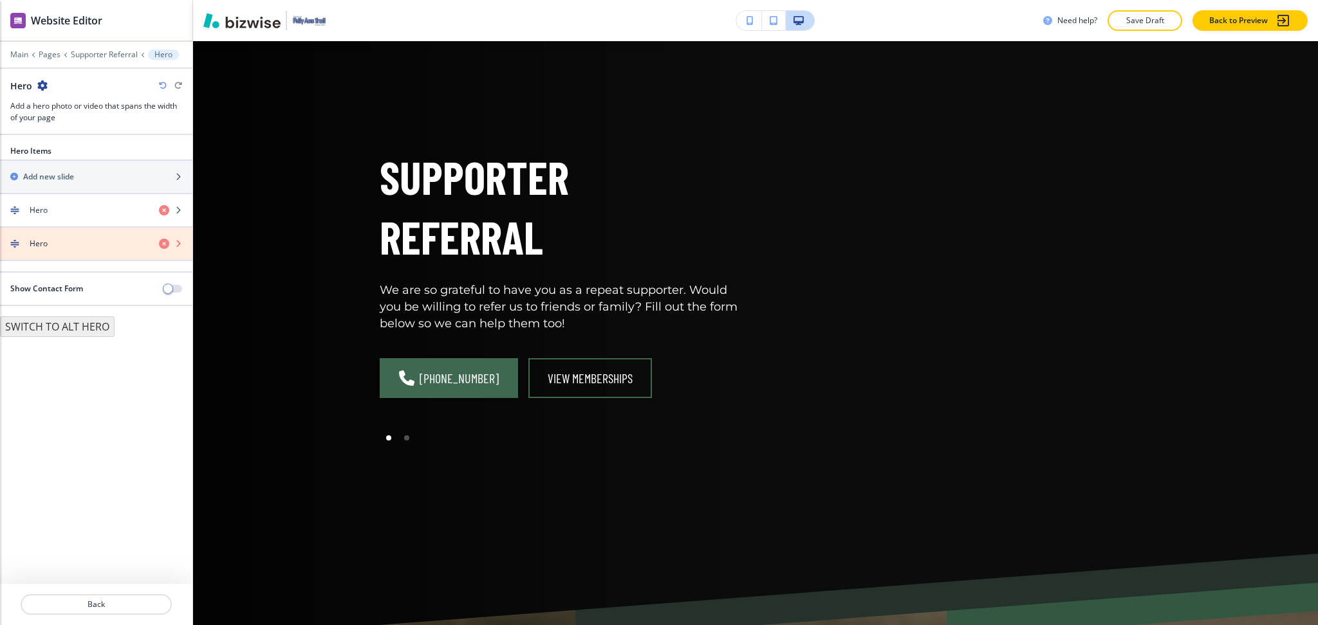
click at [163, 246] on icon "button" at bounding box center [164, 244] width 10 height 10
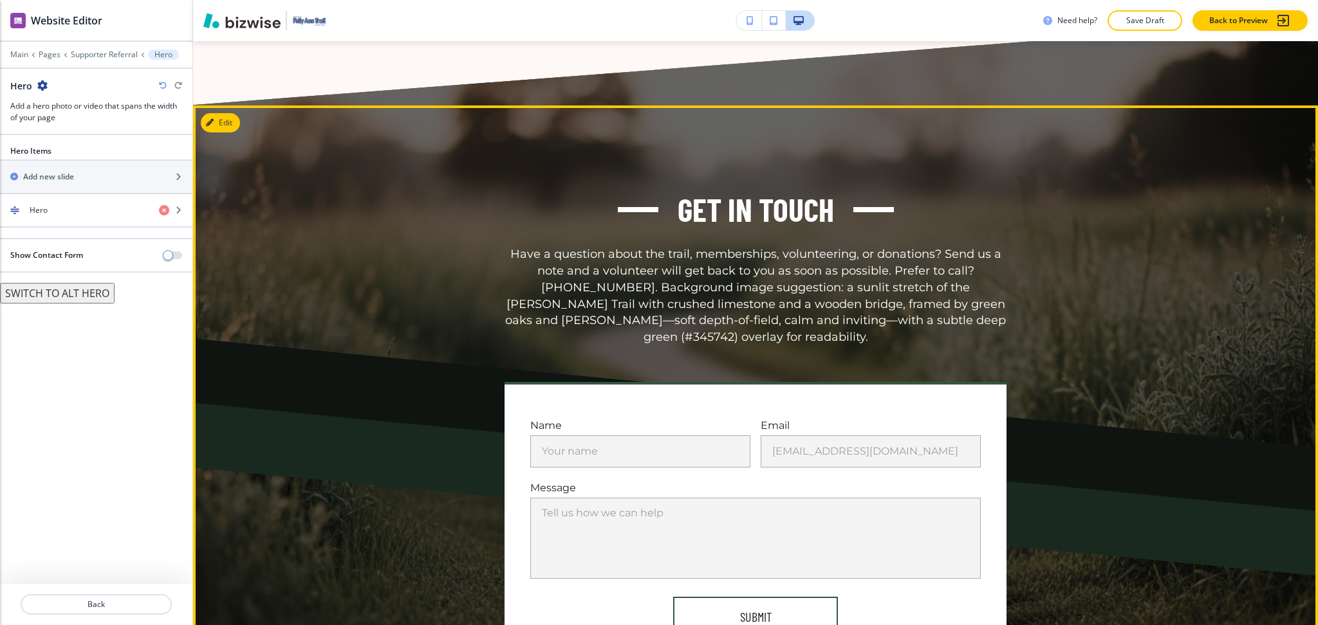
scroll to position [2247, 0]
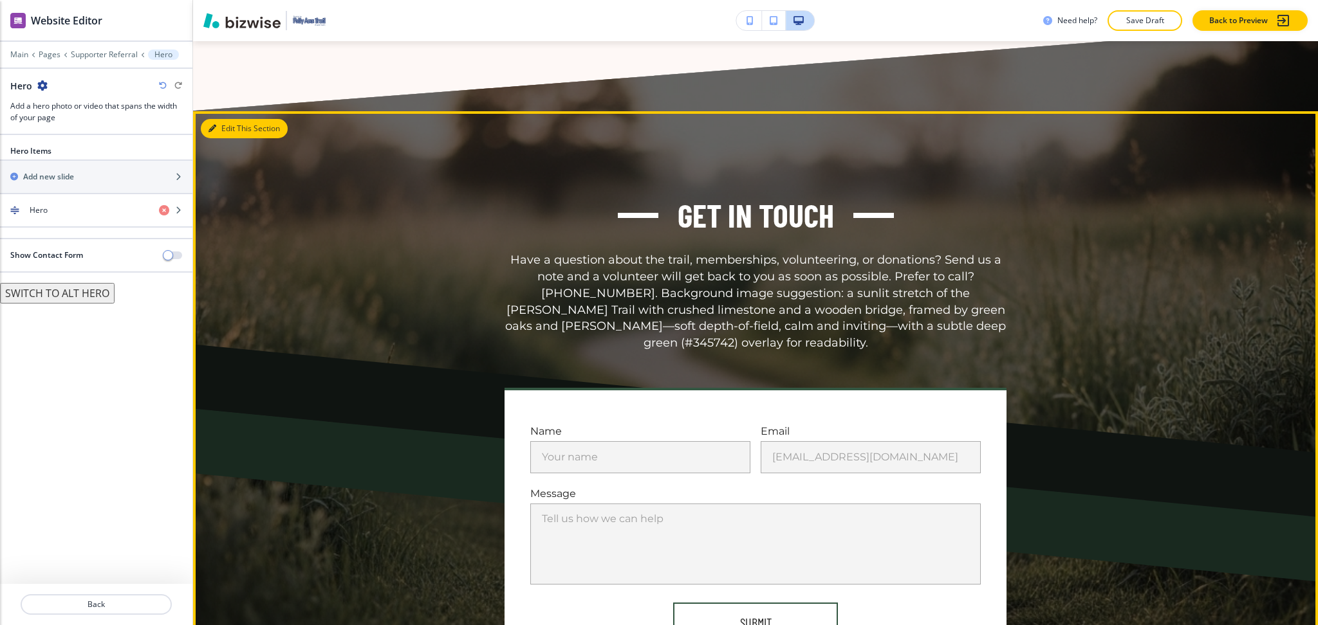
click at [232, 119] on button "Edit This Section" at bounding box center [244, 128] width 87 height 19
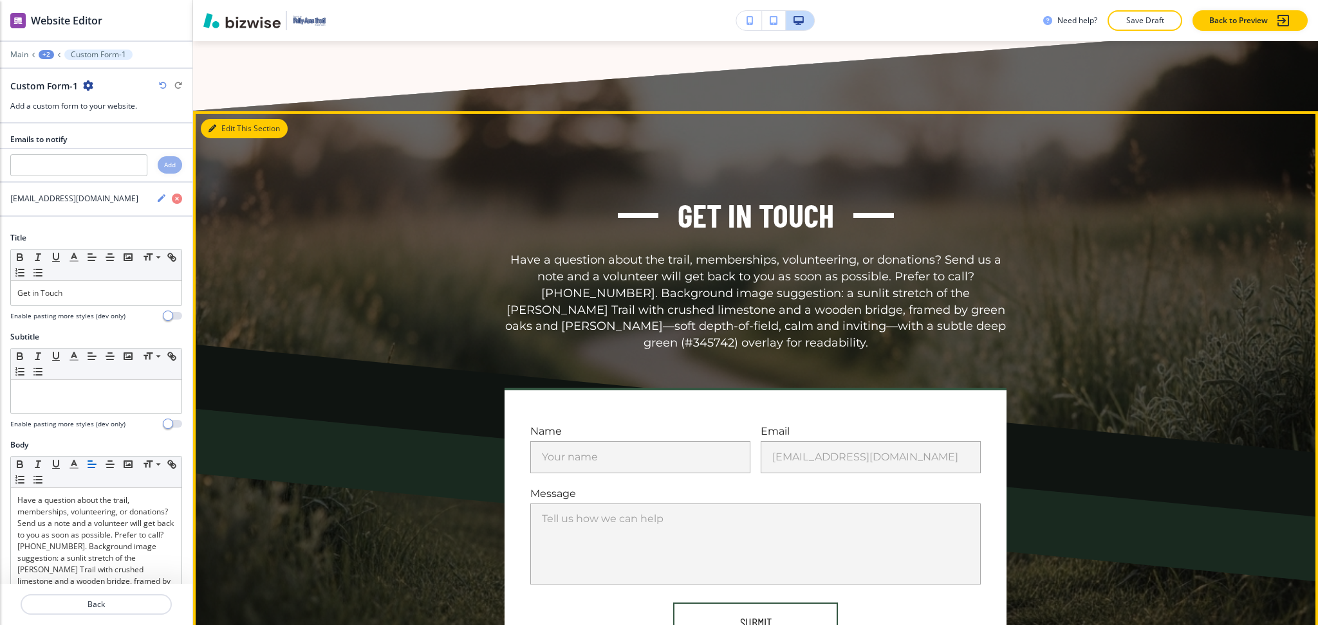
scroll to position [2244, 0]
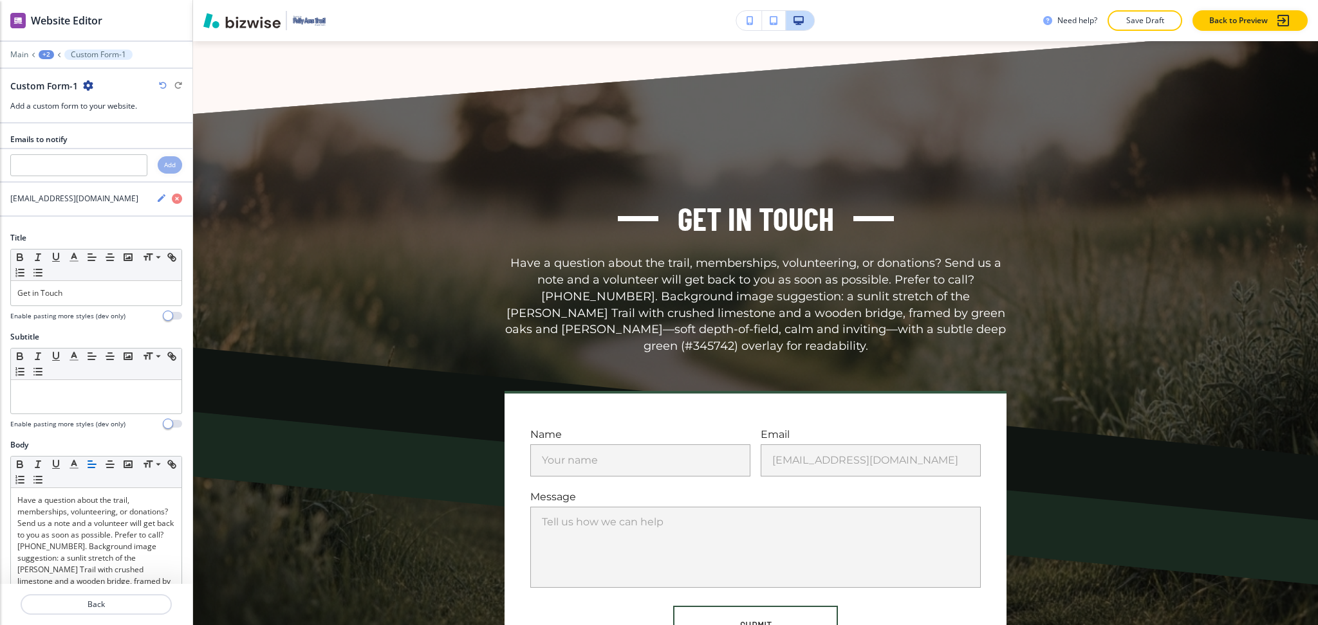
click at [85, 84] on icon "button" at bounding box center [88, 85] width 10 height 10
click at [108, 150] on p "Delete Section" at bounding box center [124, 153] width 66 height 12
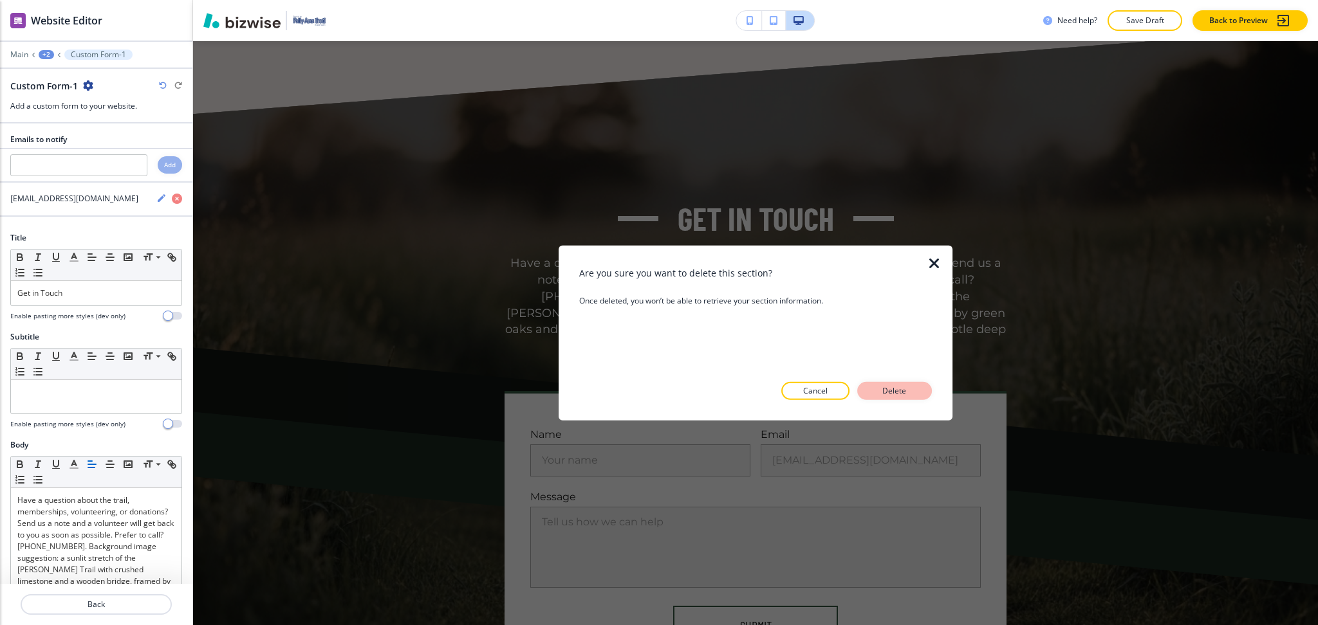
click at [909, 391] on p "Delete" at bounding box center [894, 391] width 31 height 12
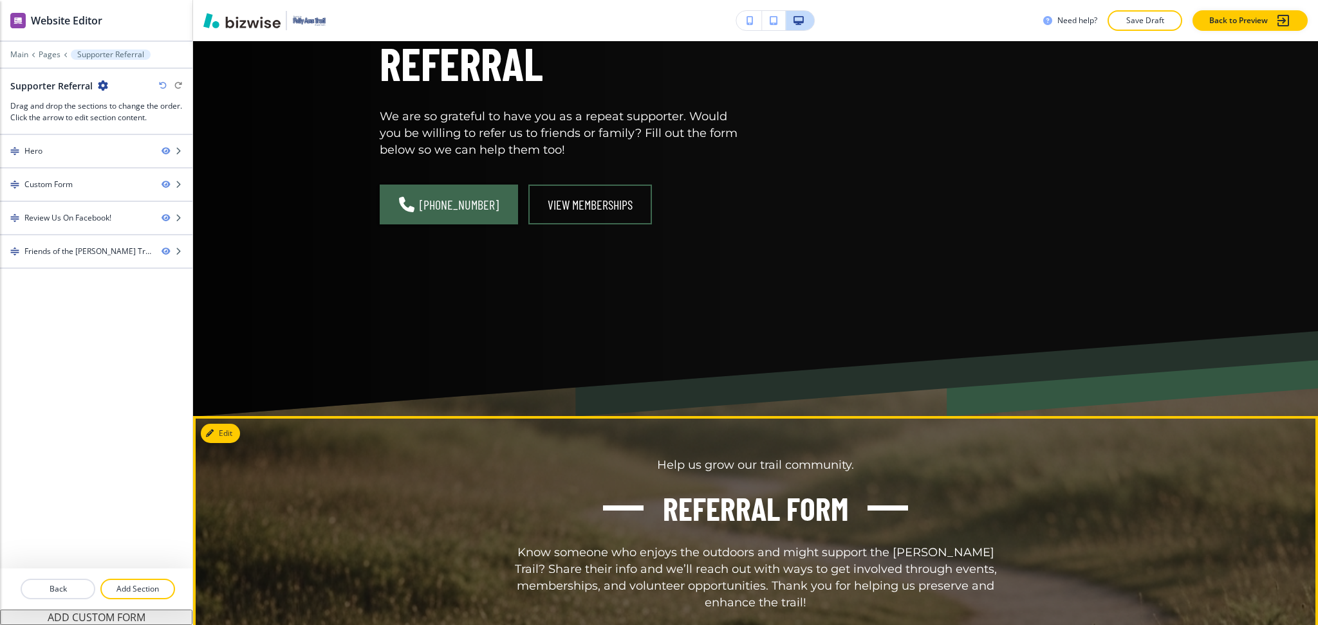
scroll to position [0, 0]
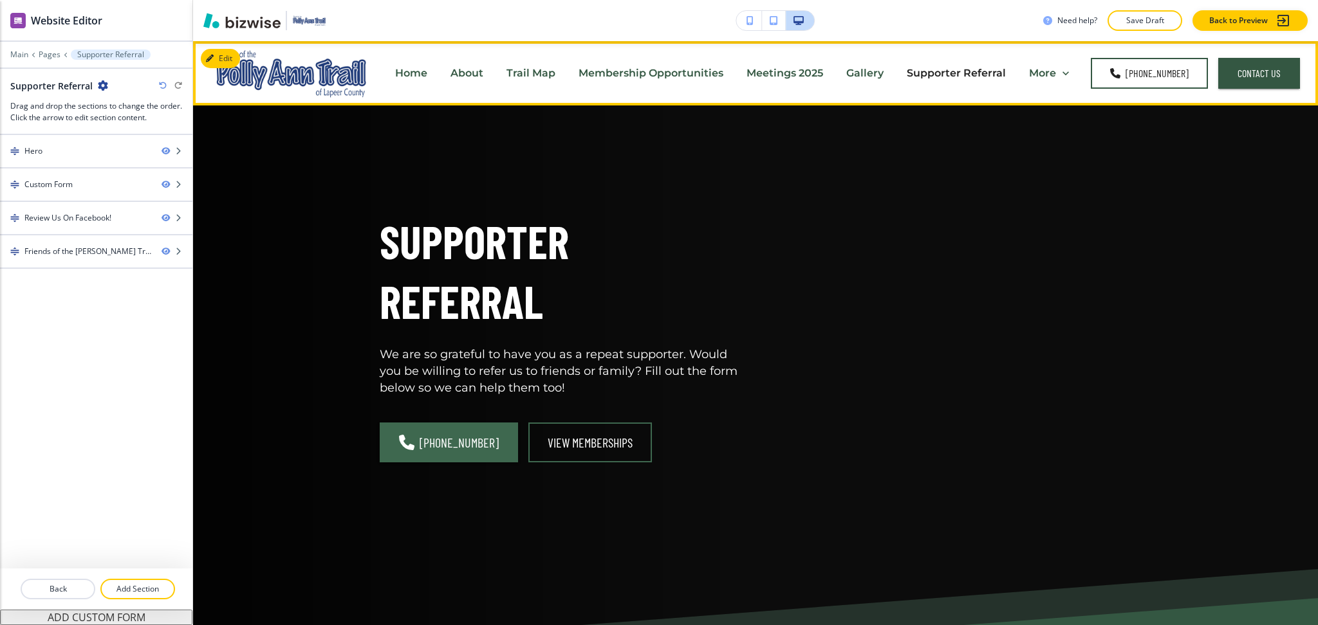
click at [643, 74] on p "Membership Opportunities" at bounding box center [650, 73] width 145 height 15
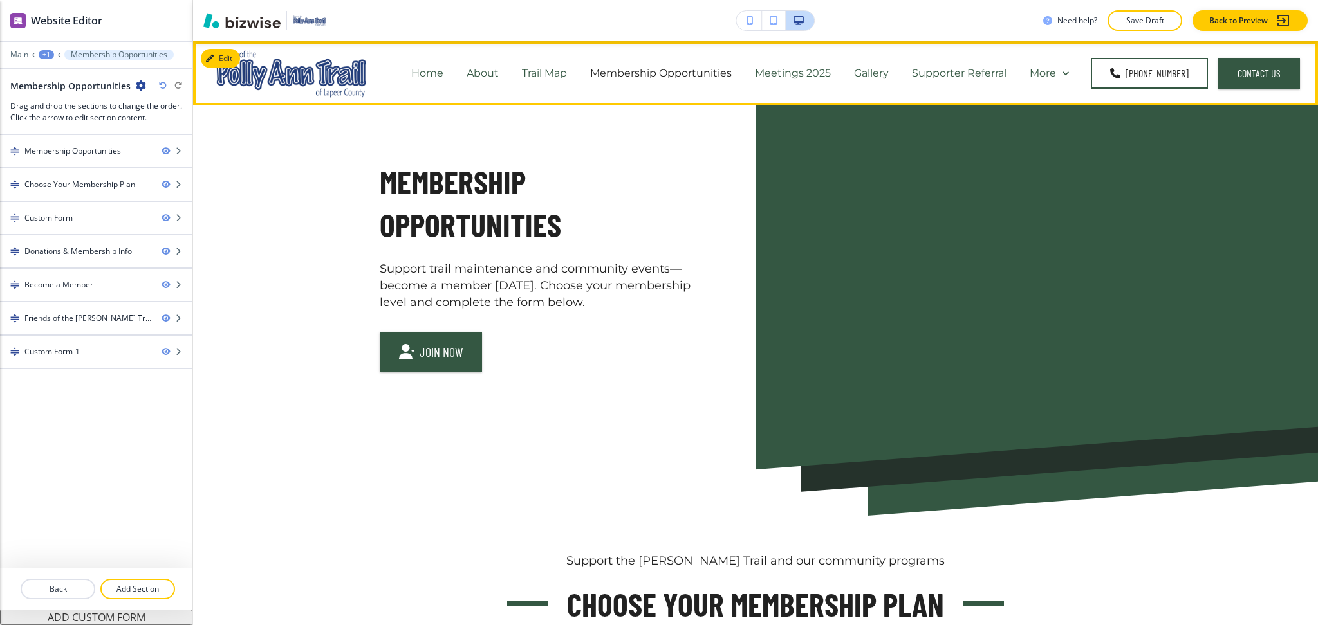
click at [538, 71] on p "Trail Map" at bounding box center [544, 73] width 45 height 15
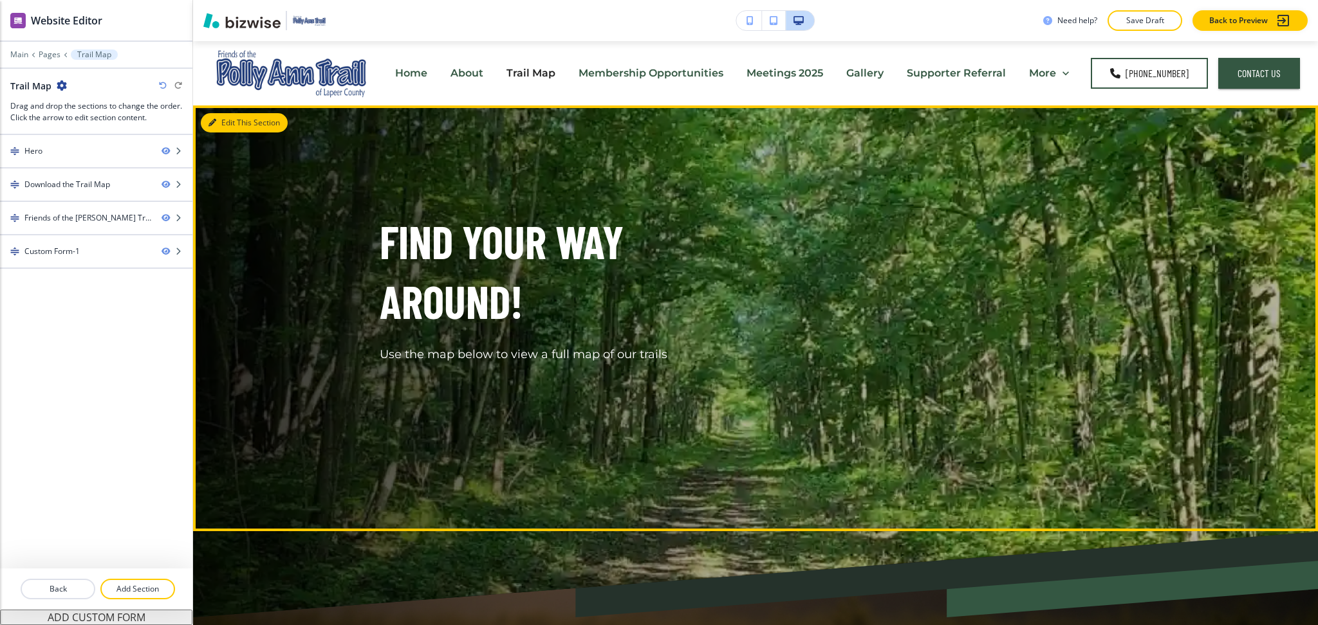
click at [227, 116] on button "Edit This Section" at bounding box center [244, 122] width 87 height 19
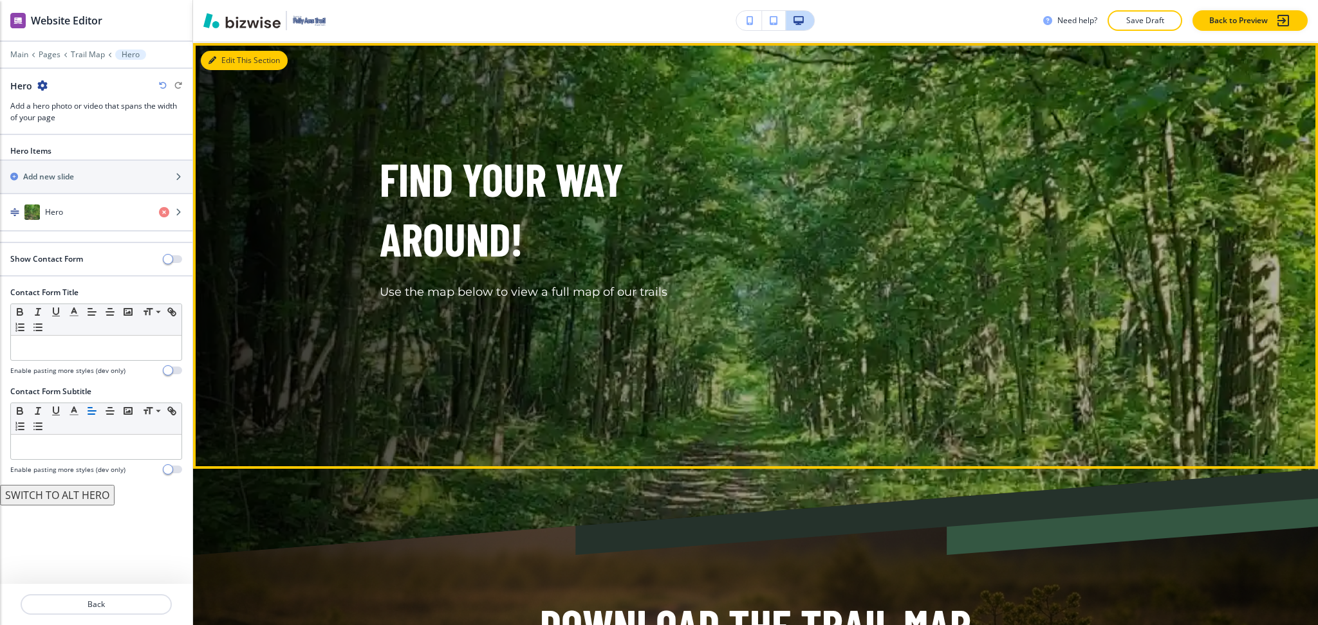
scroll to position [64, 0]
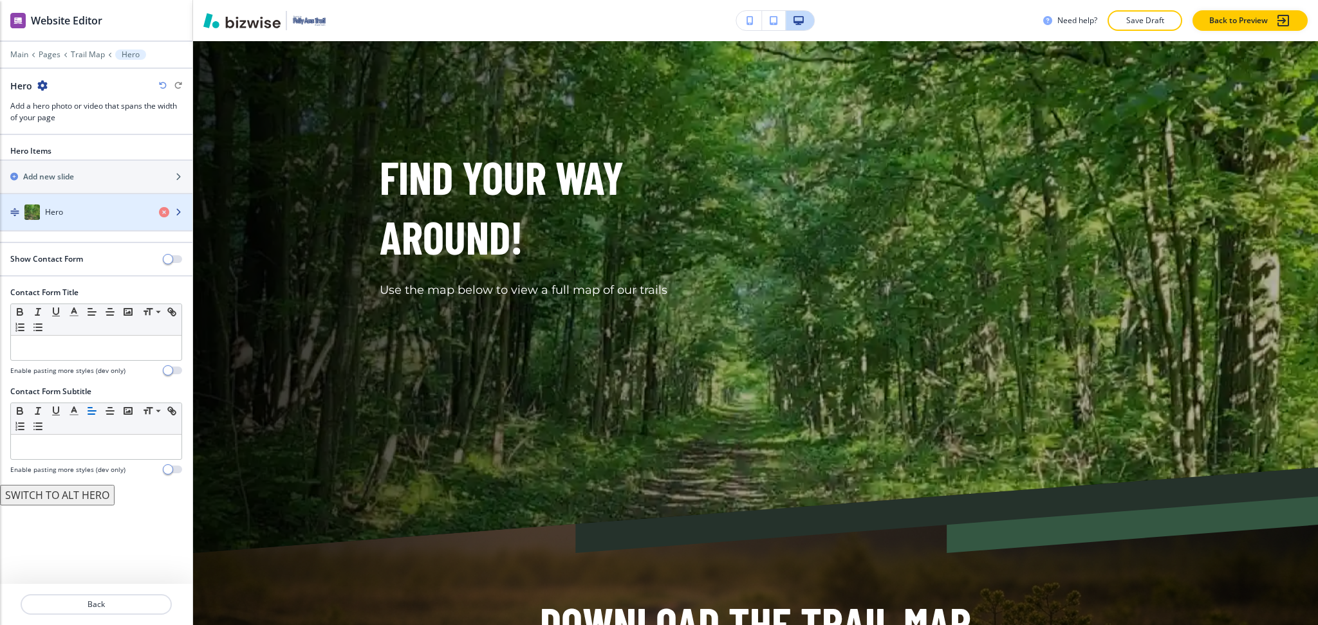
click at [97, 214] on div "Hero" at bounding box center [74, 212] width 149 height 15
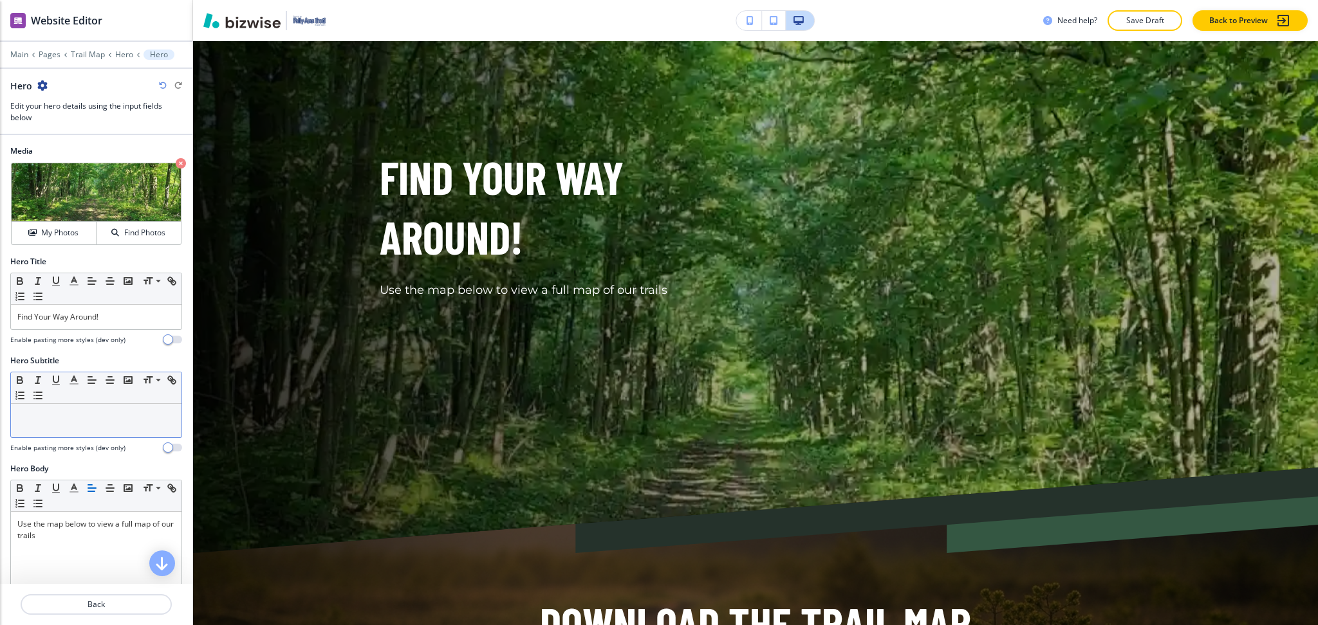
scroll to position [345, 0]
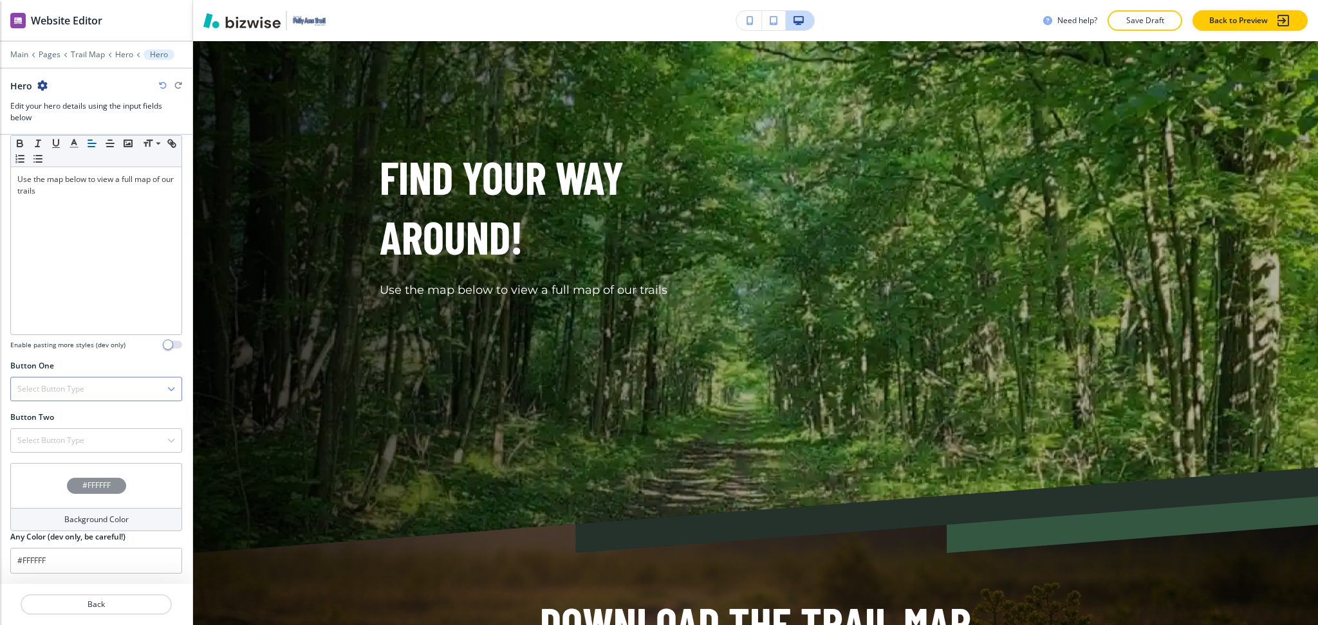
drag, startPoint x: 113, startPoint y: 403, endPoint x: 110, endPoint y: 387, distance: 16.4
click at [110, 387] on div "Button One Select Button Type Telephone External Link Social Media Email File S…" at bounding box center [96, 385] width 192 height 51
drag, startPoint x: 110, startPoint y: 387, endPoint x: 107, endPoint y: 393, distance: 6.9
click at [107, 393] on div "Select Button Type" at bounding box center [96, 389] width 170 height 23
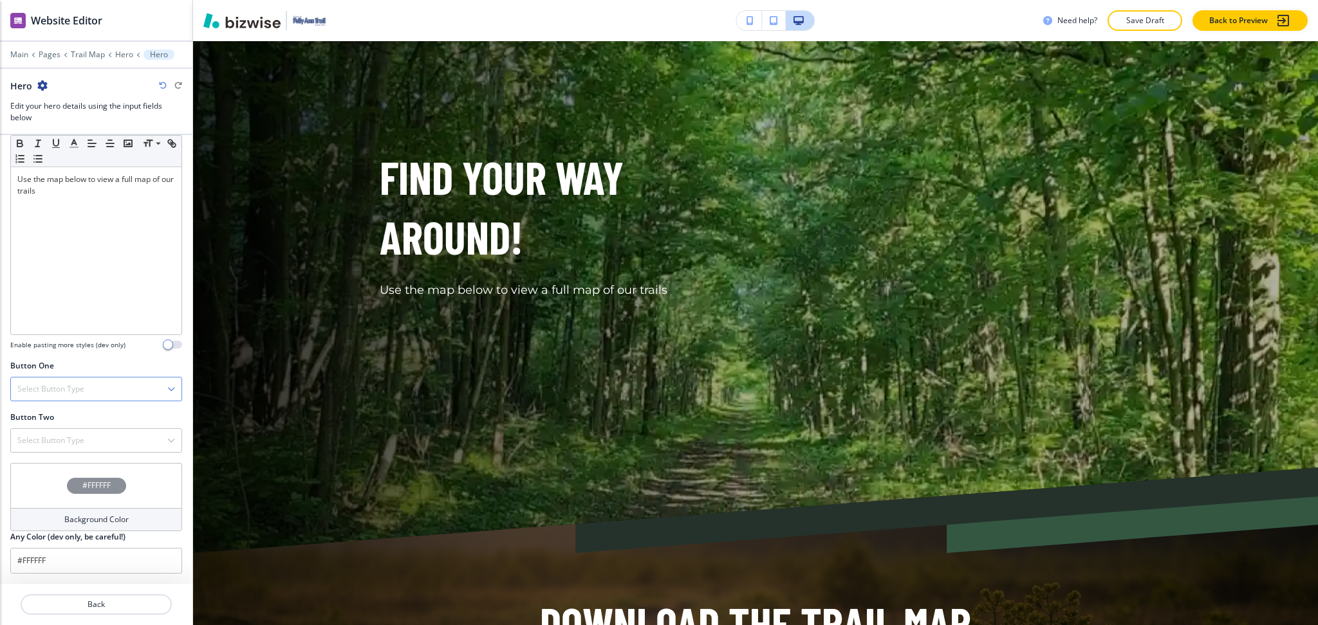
click at [107, 393] on div "Select Button Type" at bounding box center [96, 389] width 170 height 23
click at [100, 407] on h4 "Telephone" at bounding box center [96, 412] width 158 height 12
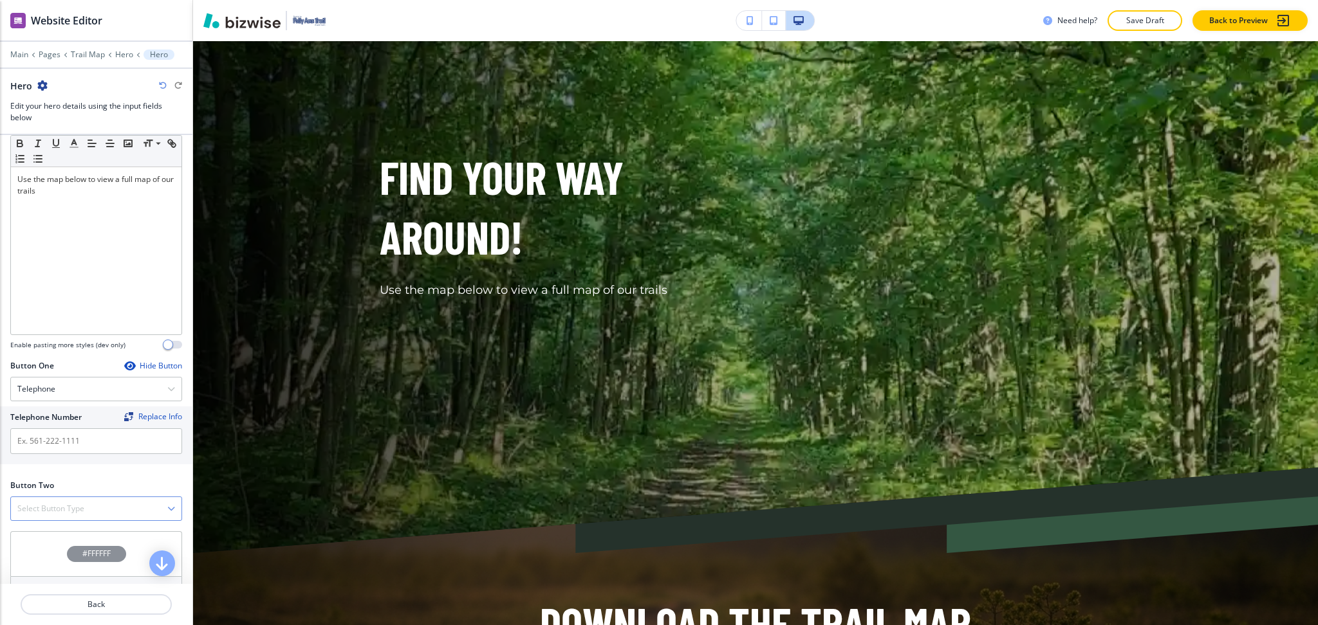
click at [70, 504] on h4 "Select Button Type" at bounding box center [50, 509] width 67 height 12
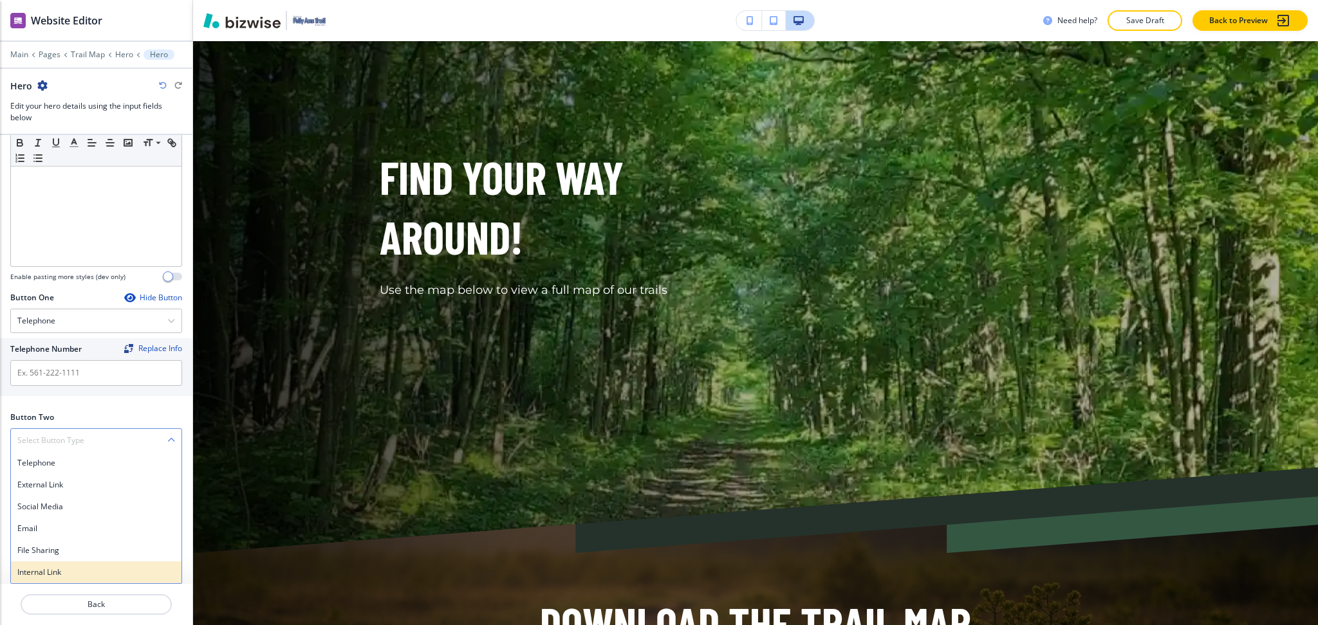
click at [59, 567] on h4 "Internal Link" at bounding box center [96, 573] width 158 height 12
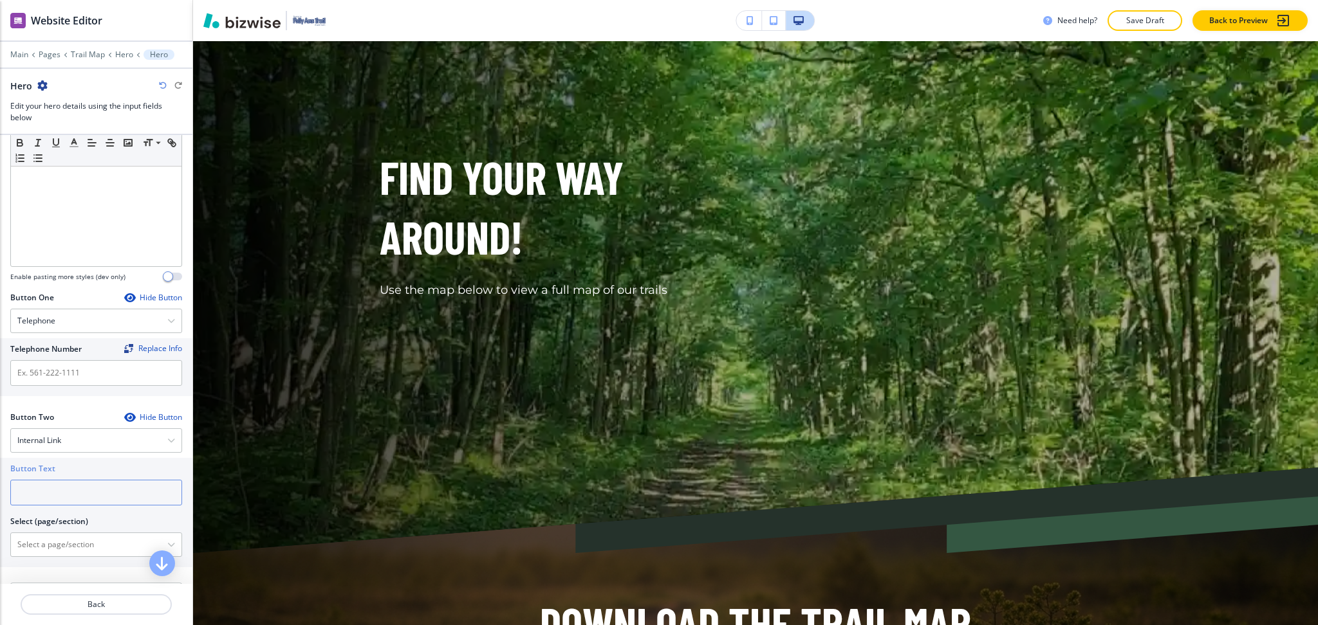
click at [62, 503] on input "text" at bounding box center [96, 493] width 172 height 26
click at [72, 538] on \(page\/section\) "Manual Input" at bounding box center [89, 545] width 156 height 22
drag, startPoint x: 78, startPoint y: 544, endPoint x: 0, endPoint y: 546, distance: 77.9
click at [0, 546] on div "Button Text Select (page/section) CONTACT US Contact Us Contact Us | Contact Us…" at bounding box center [96, 512] width 192 height 109
click at [24, 562] on h4 "Contact Us" at bounding box center [96, 568] width 158 height 12
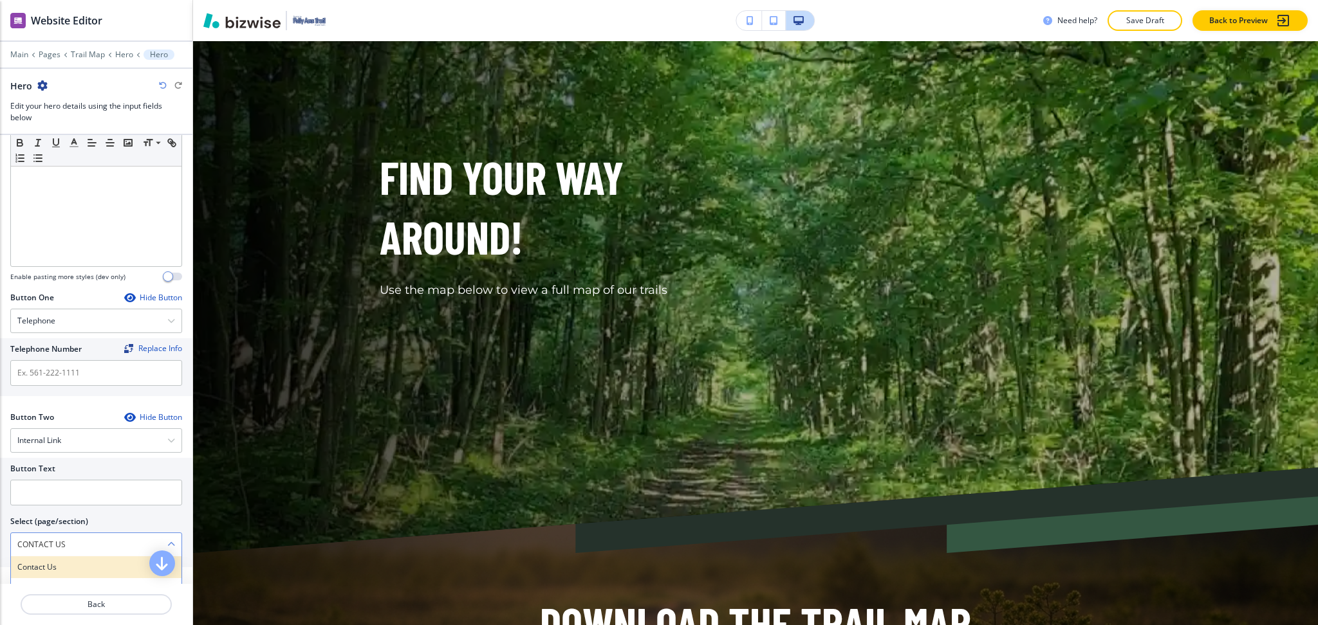
type \(page\/section\) "Contact Us"
paste input "CONTACT US"
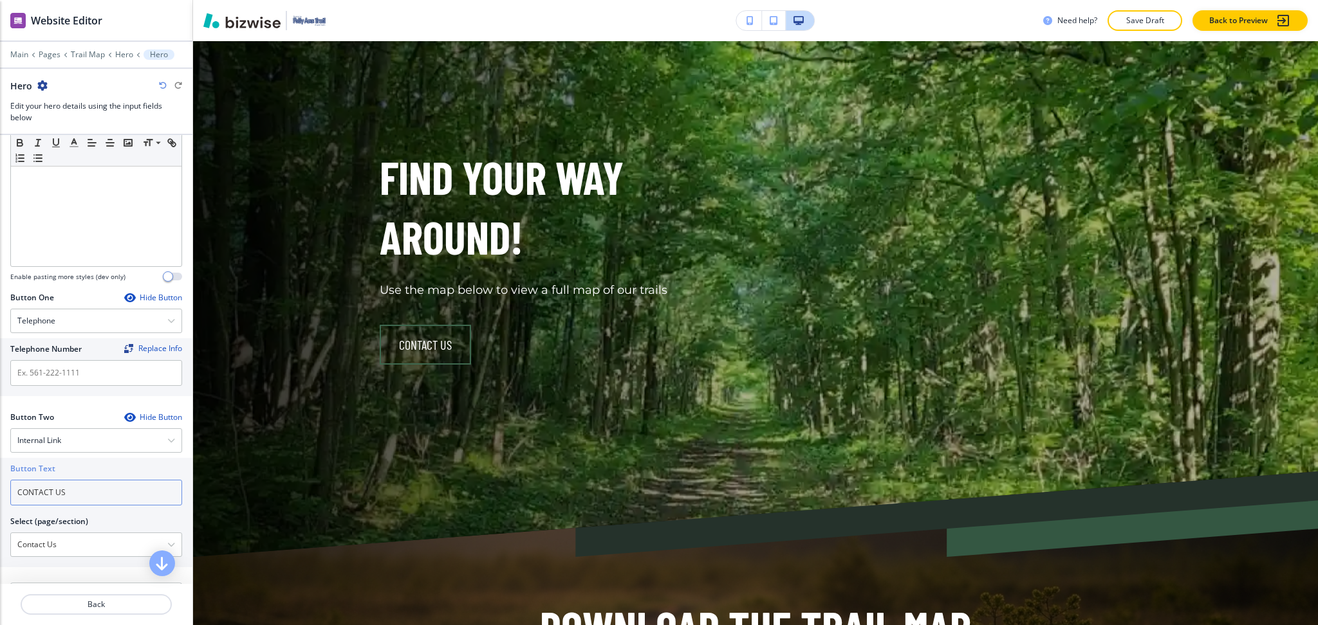
click at [75, 483] on input "CONTACT US" at bounding box center [96, 493] width 172 height 26
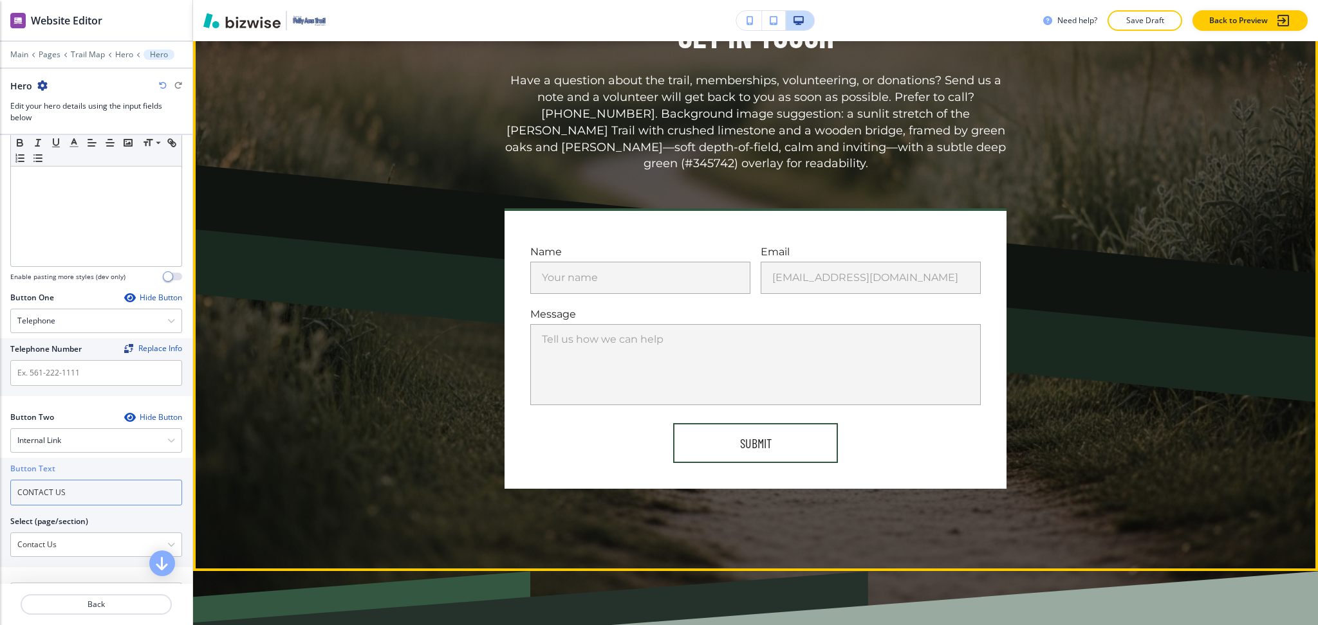
scroll to position [1861, 0]
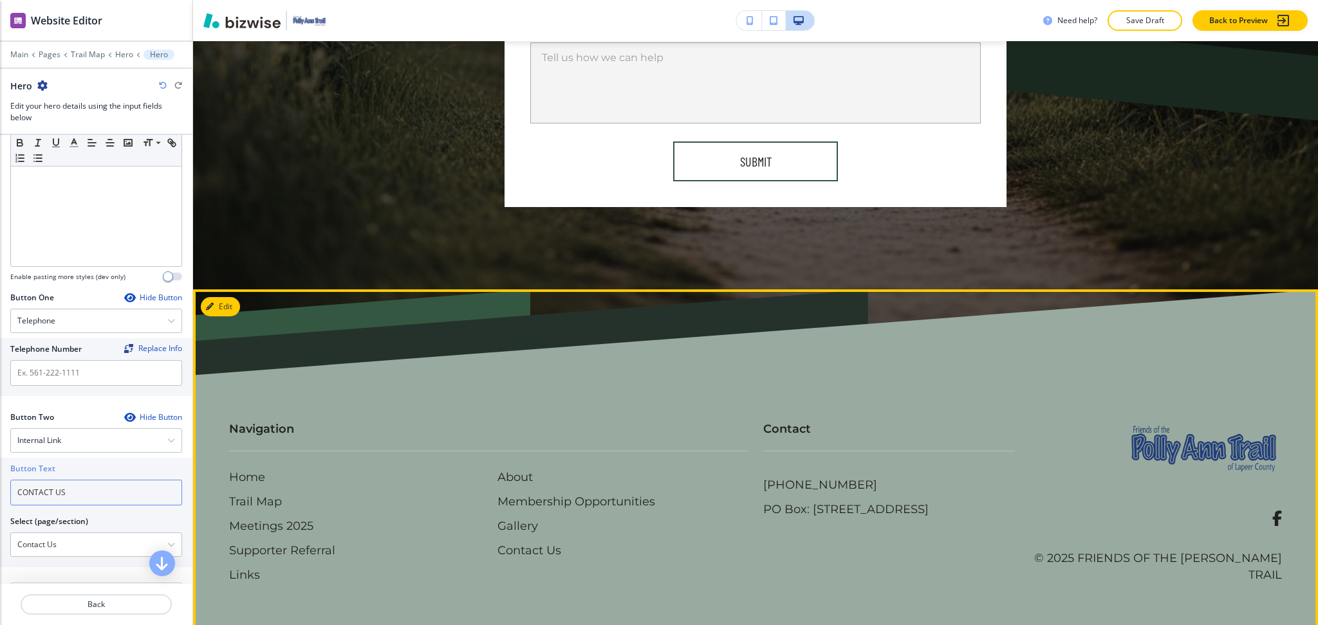
type input "CONTACT US"
drag, startPoint x: 876, startPoint y: 486, endPoint x: 745, endPoint y: 475, distance: 131.1
click at [748, 475] on div "Contact [PHONE_NUMBER] PO Box: [STREET_ADDRESS]" at bounding box center [881, 461] width 267 height 131
drag, startPoint x: 745, startPoint y: 475, endPoint x: 851, endPoint y: 484, distance: 106.5
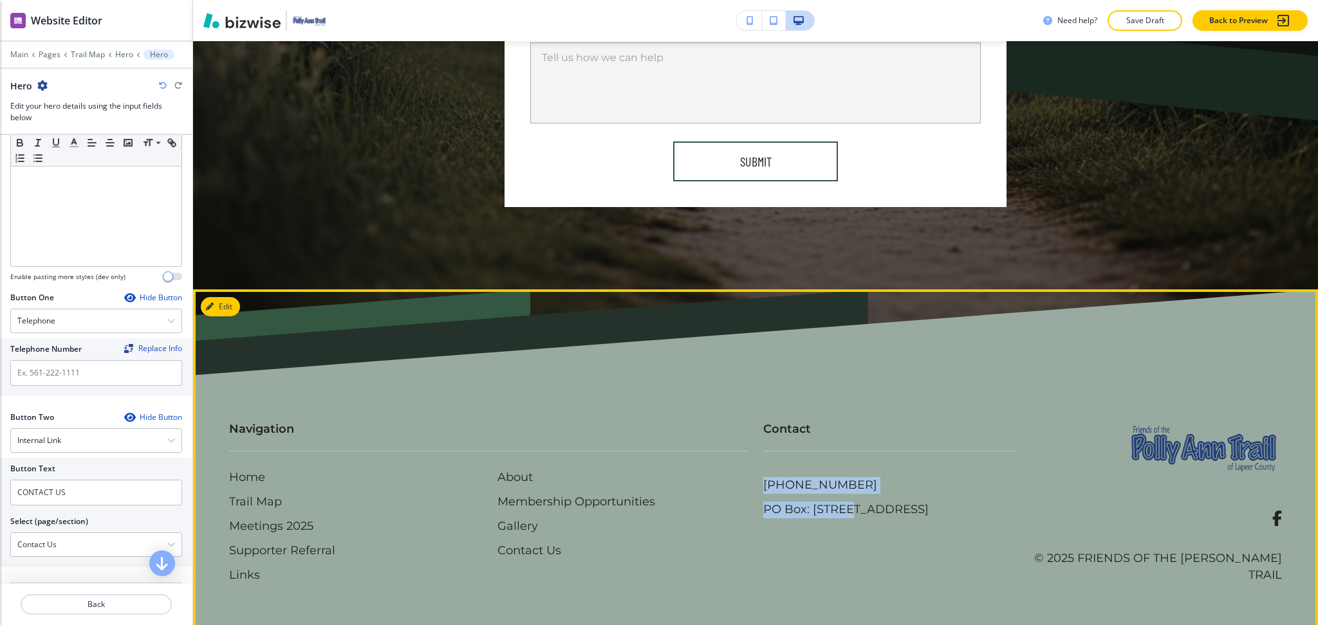
click at [851, 484] on div "Contact [PHONE_NUMBER] PO Box: [STREET_ADDRESS]" at bounding box center [881, 461] width 267 height 131
copy p "[PHONE_NUMBER]"
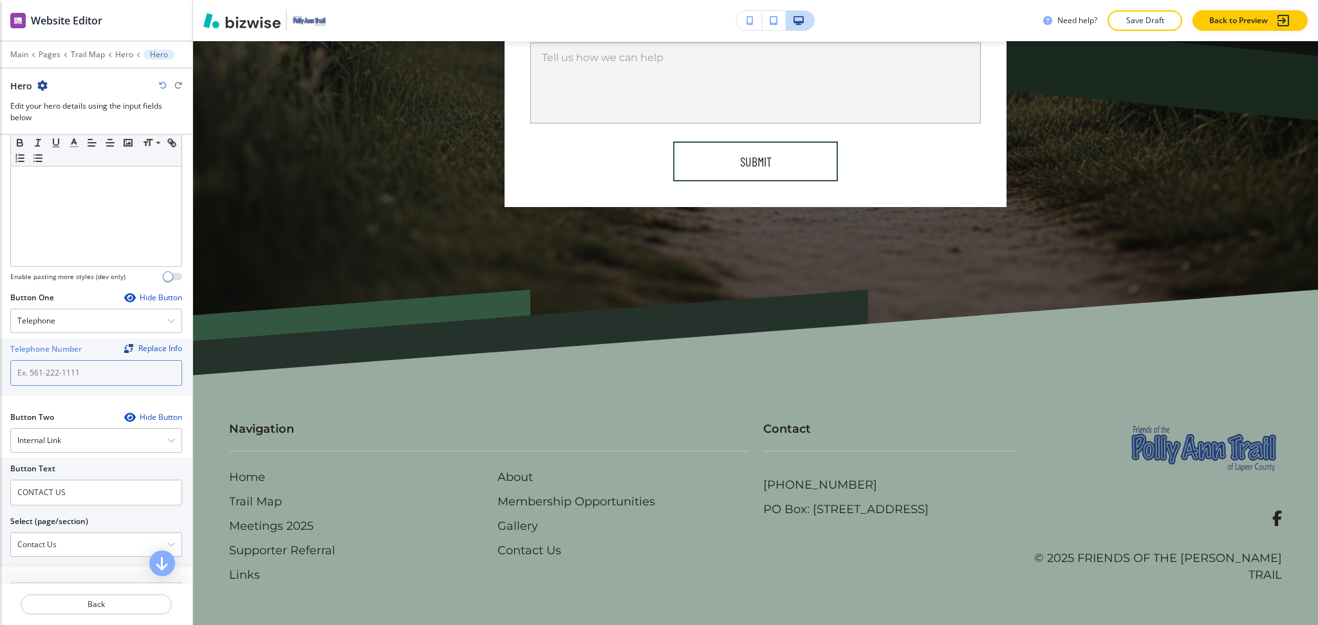
click at [79, 382] on input "text" at bounding box center [96, 373] width 172 height 26
paste input "[PHONE_NUMBER]"
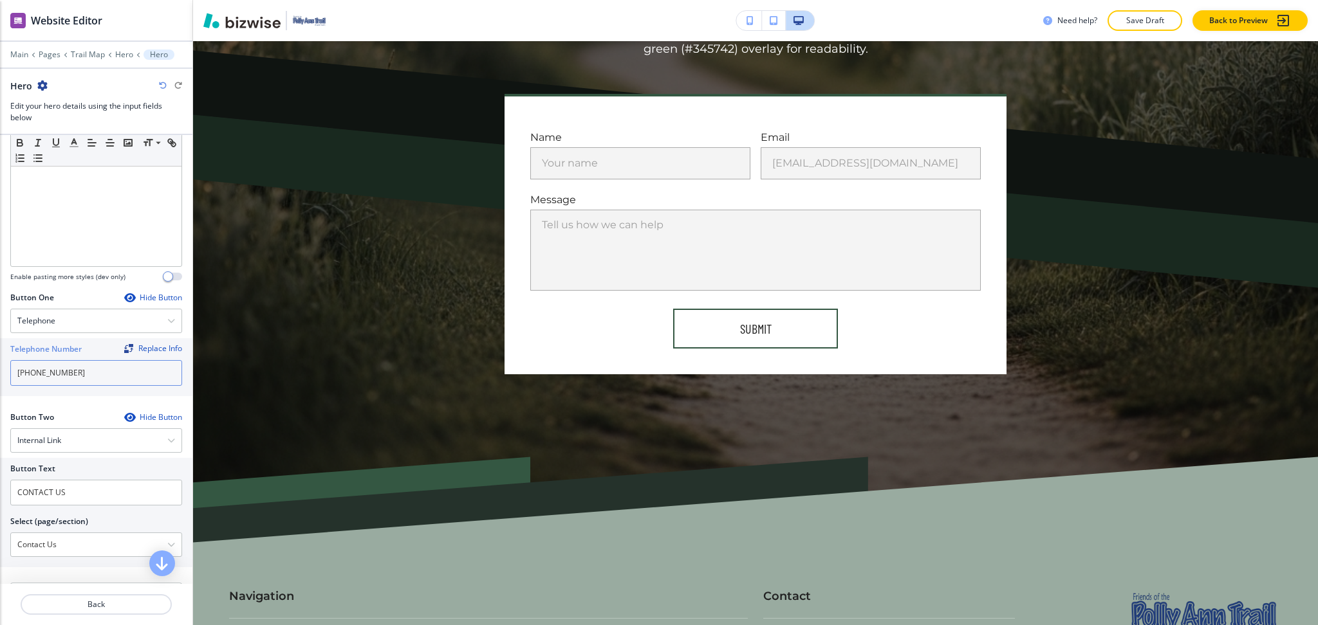
scroll to position [1693, 0]
type input "[PHONE_NUMBER]"
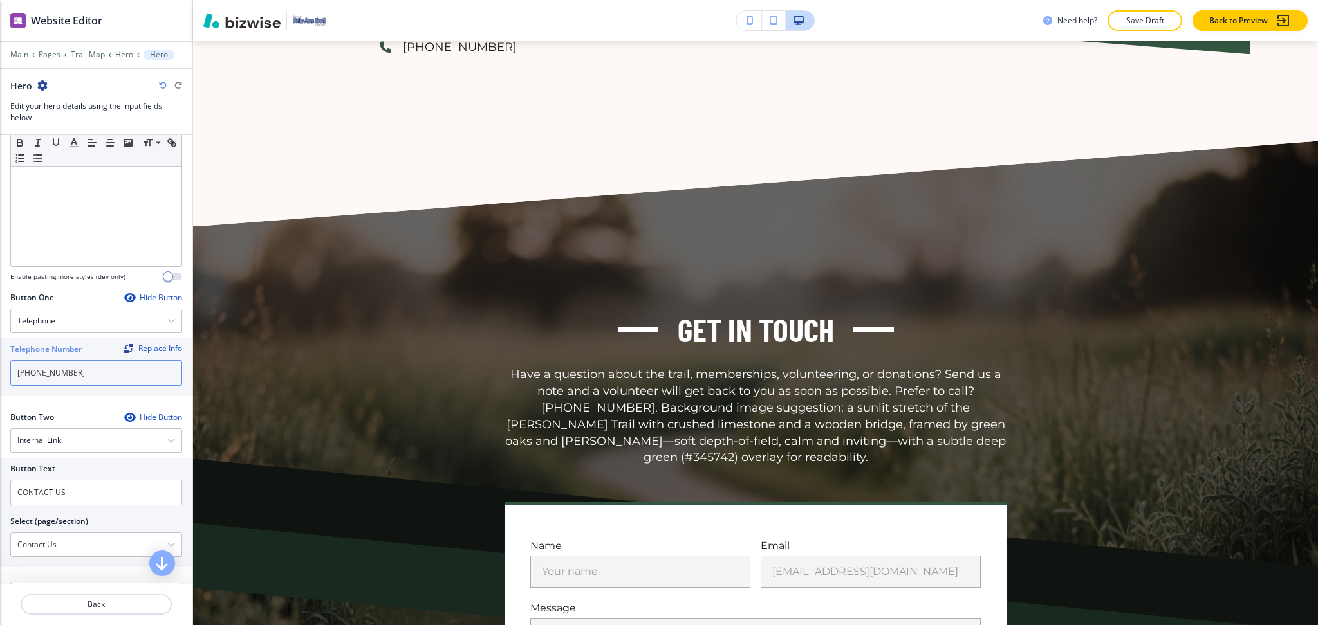
scroll to position [0, 0]
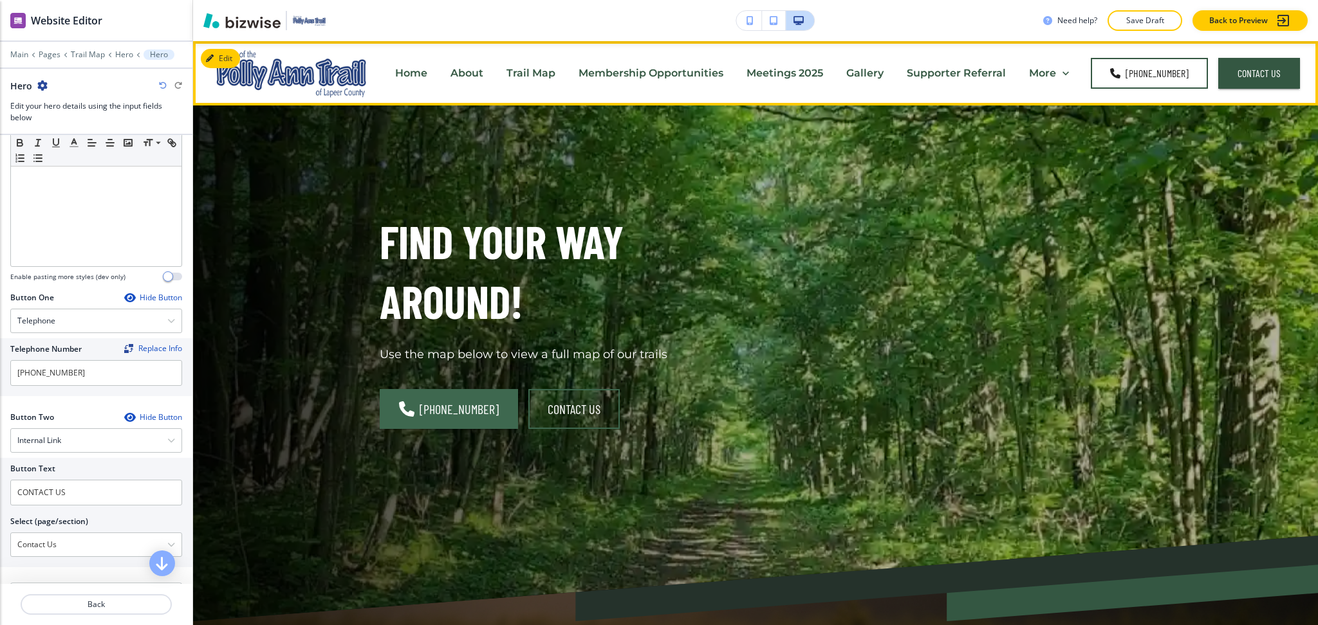
click at [546, 72] on p "Trail Map" at bounding box center [530, 73] width 49 height 15
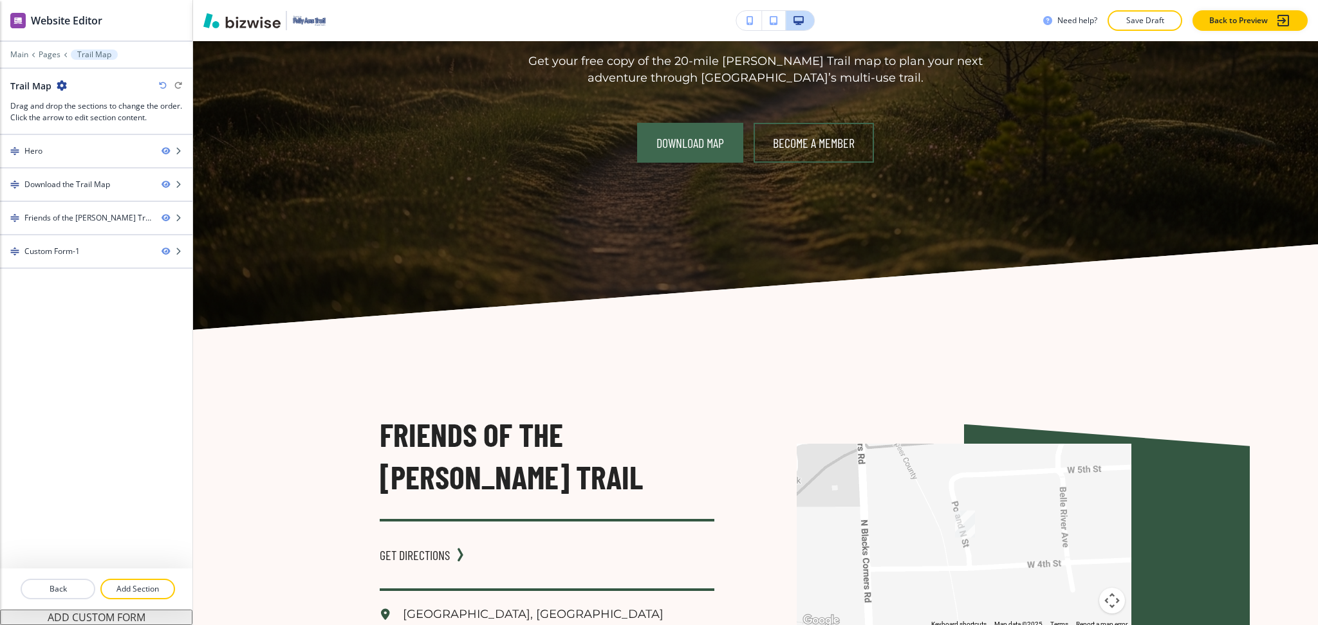
scroll to position [685, 0]
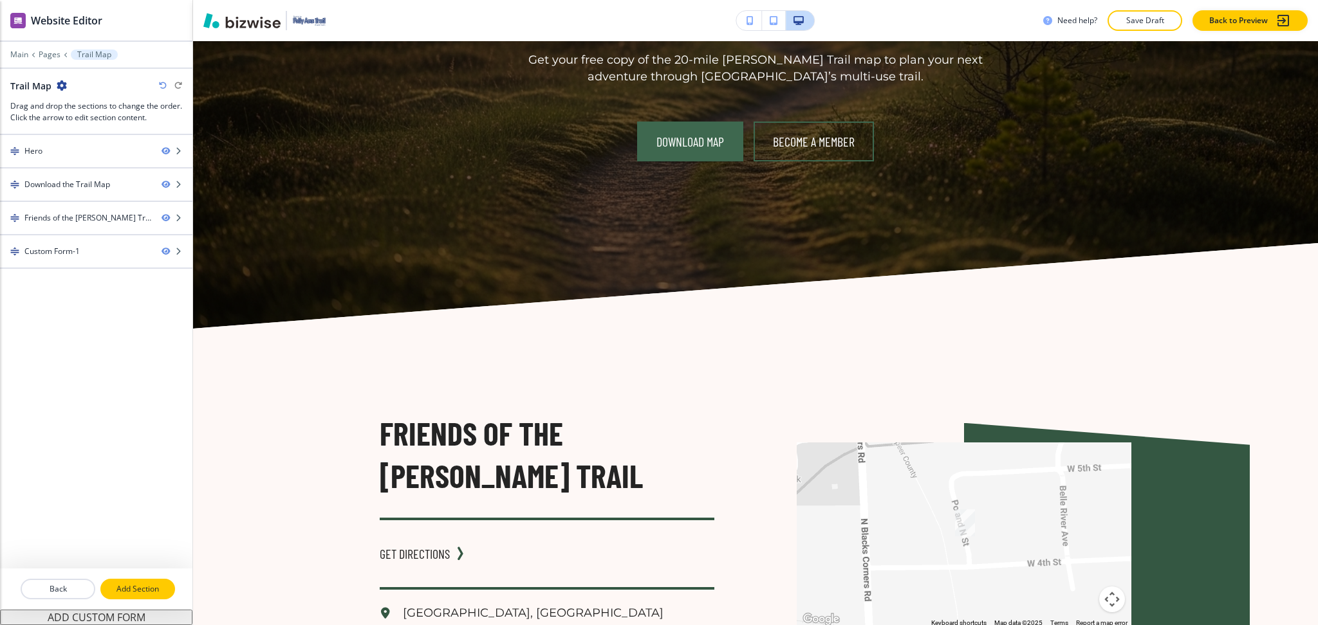
click at [129, 589] on p "Add Section" at bounding box center [138, 590] width 72 height 12
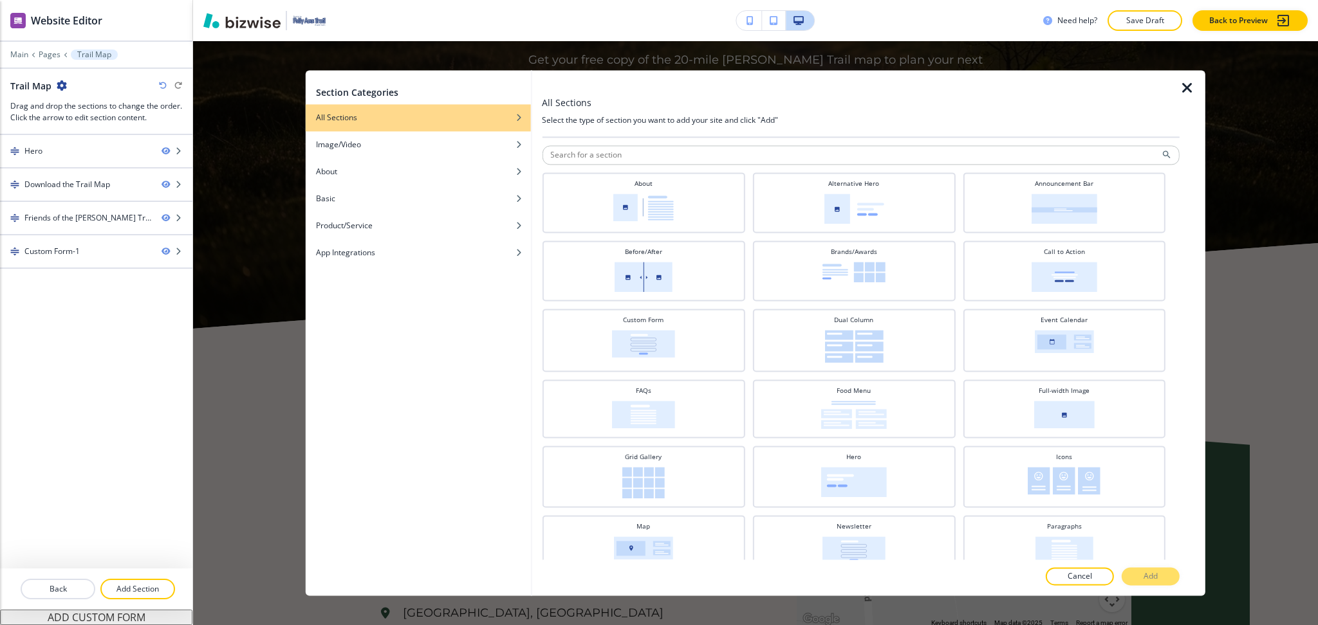
click at [1188, 80] on icon "button" at bounding box center [1186, 87] width 15 height 15
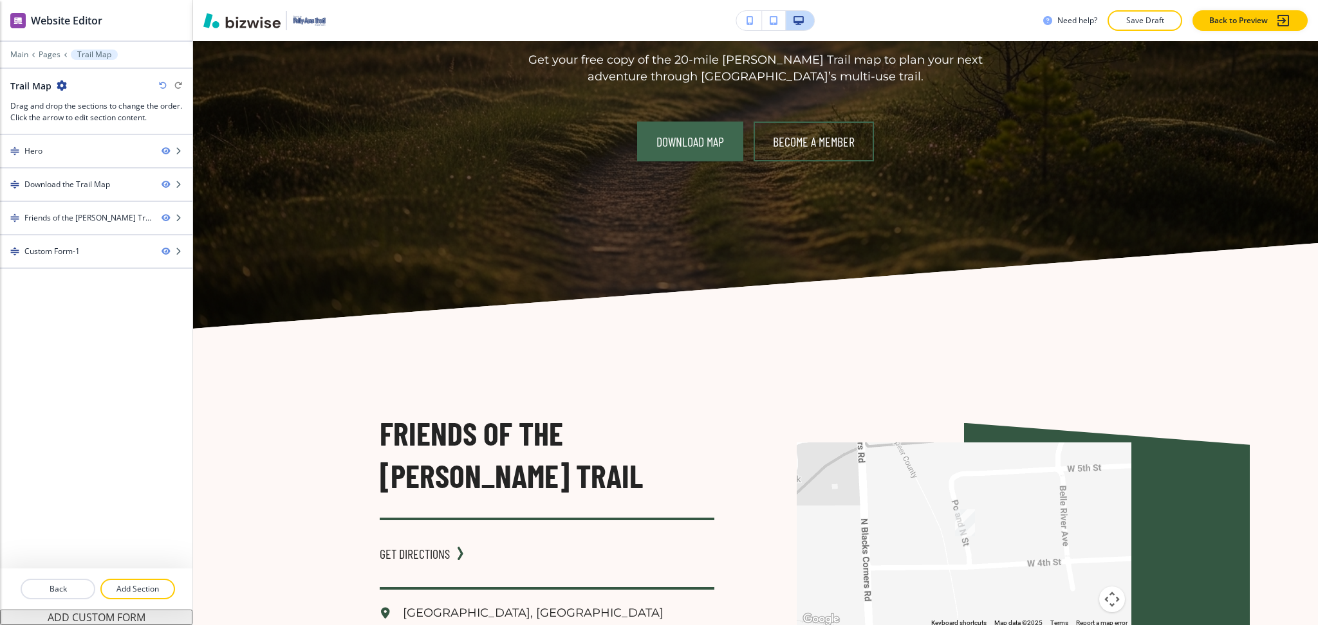
scroll to position [0, 0]
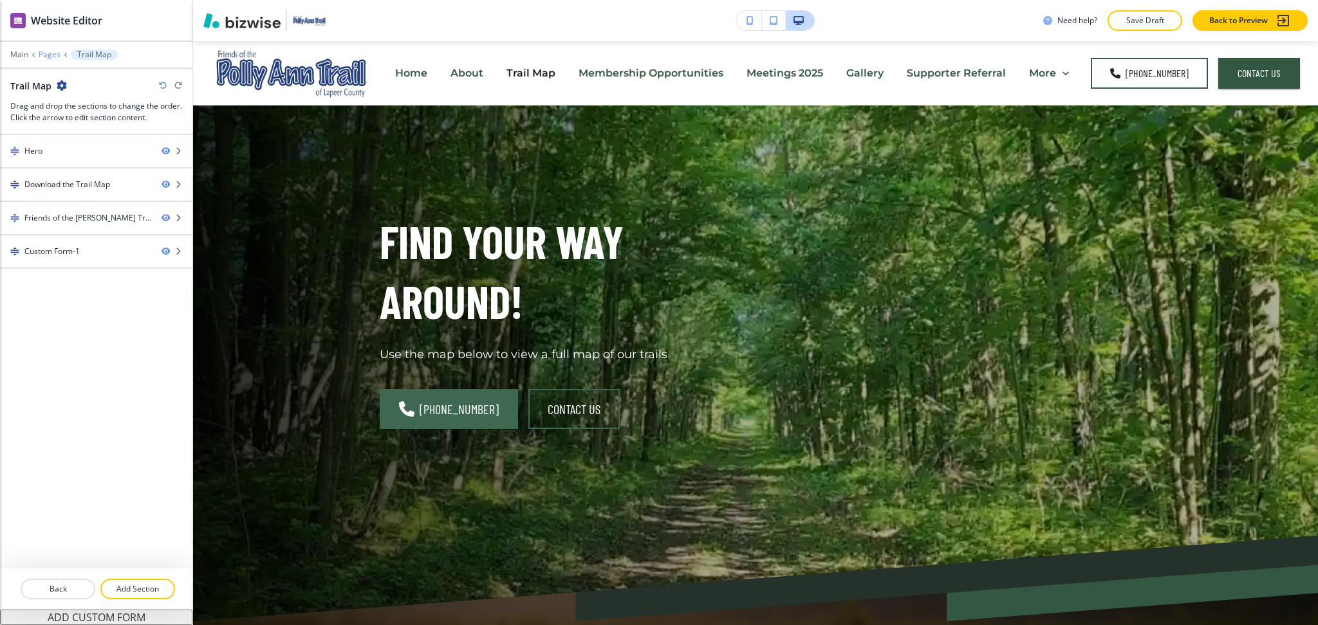
click at [48, 57] on p "Pages" at bounding box center [50, 54] width 22 height 9
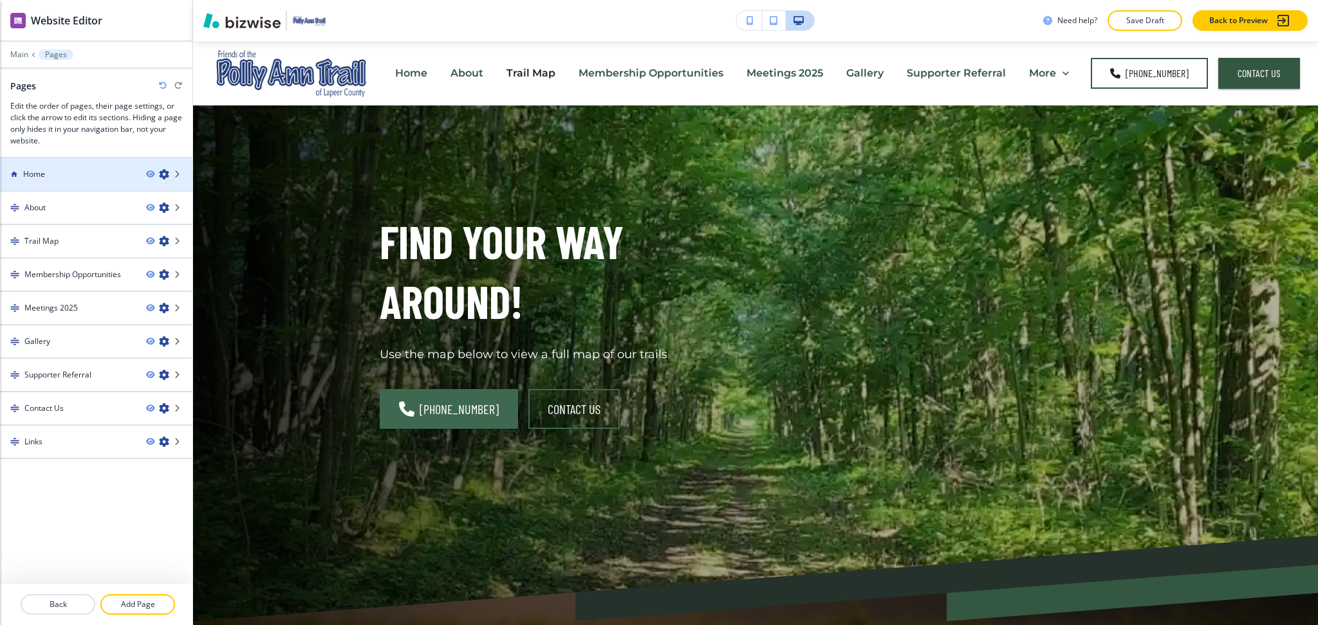
click at [167, 176] on icon "button" at bounding box center [164, 174] width 10 height 10
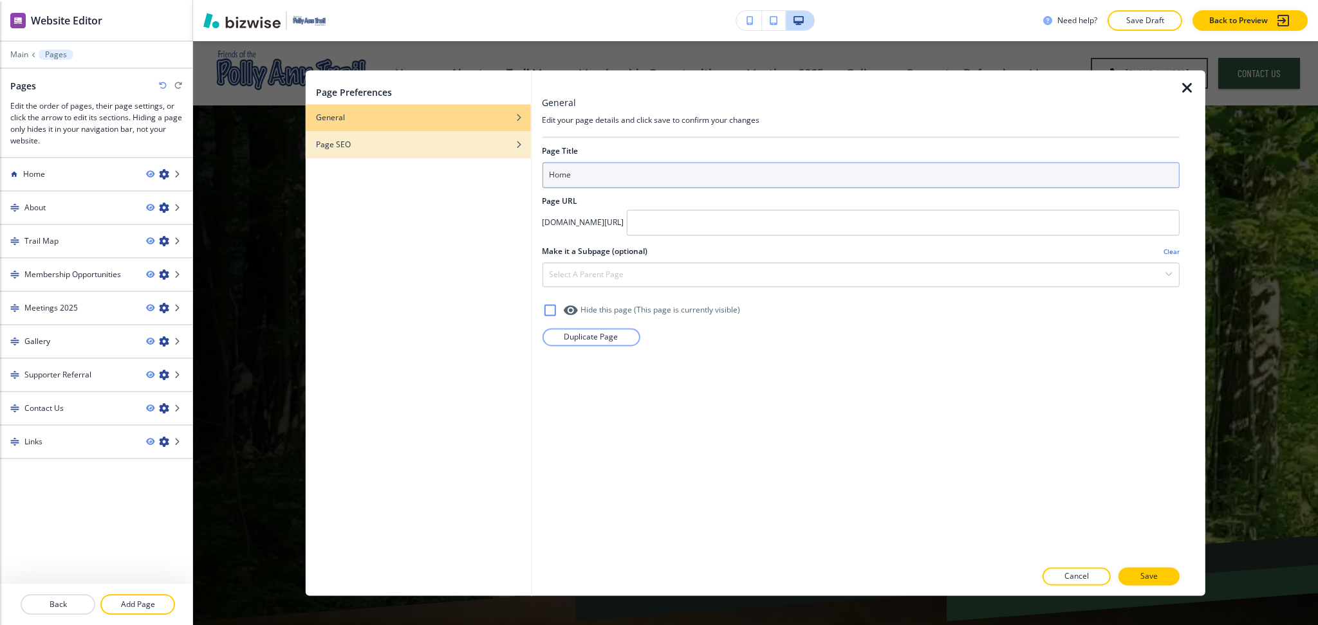
drag, startPoint x: 609, startPoint y: 169, endPoint x: 427, endPoint y: 146, distance: 183.5
click at [435, 149] on div "Page Preferences General Page SEO General Edit your page details and click save…" at bounding box center [755, 333] width 899 height 526
type input "G"
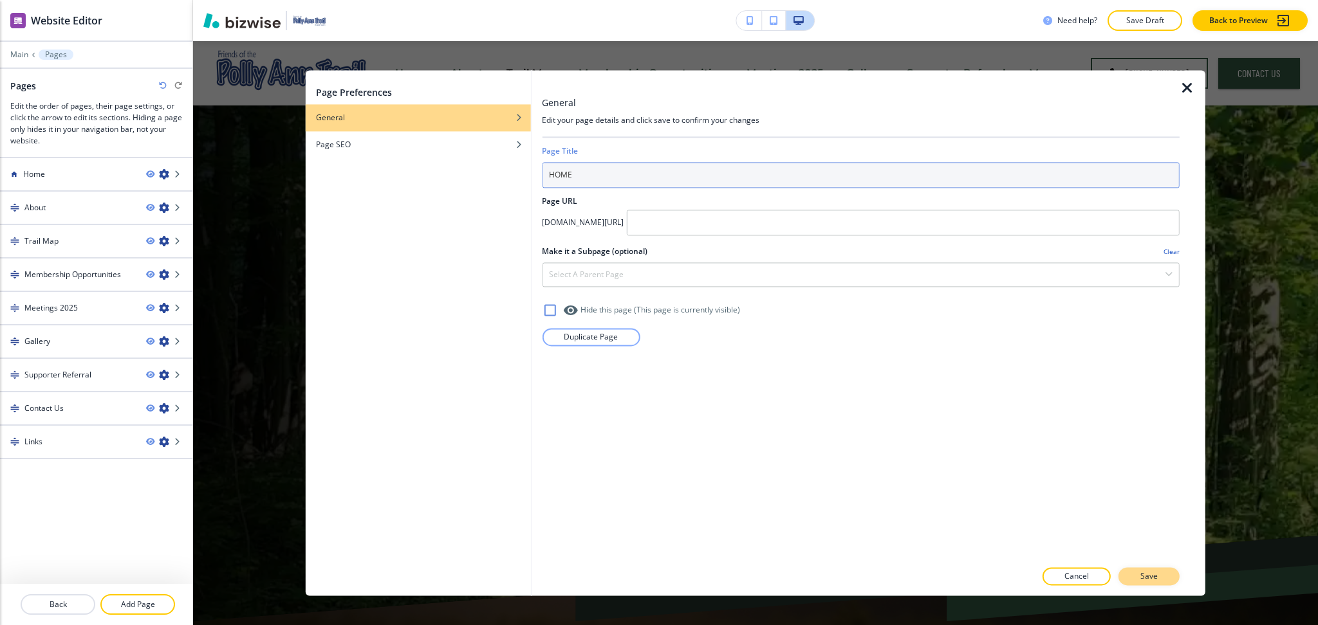
type input "HOME"
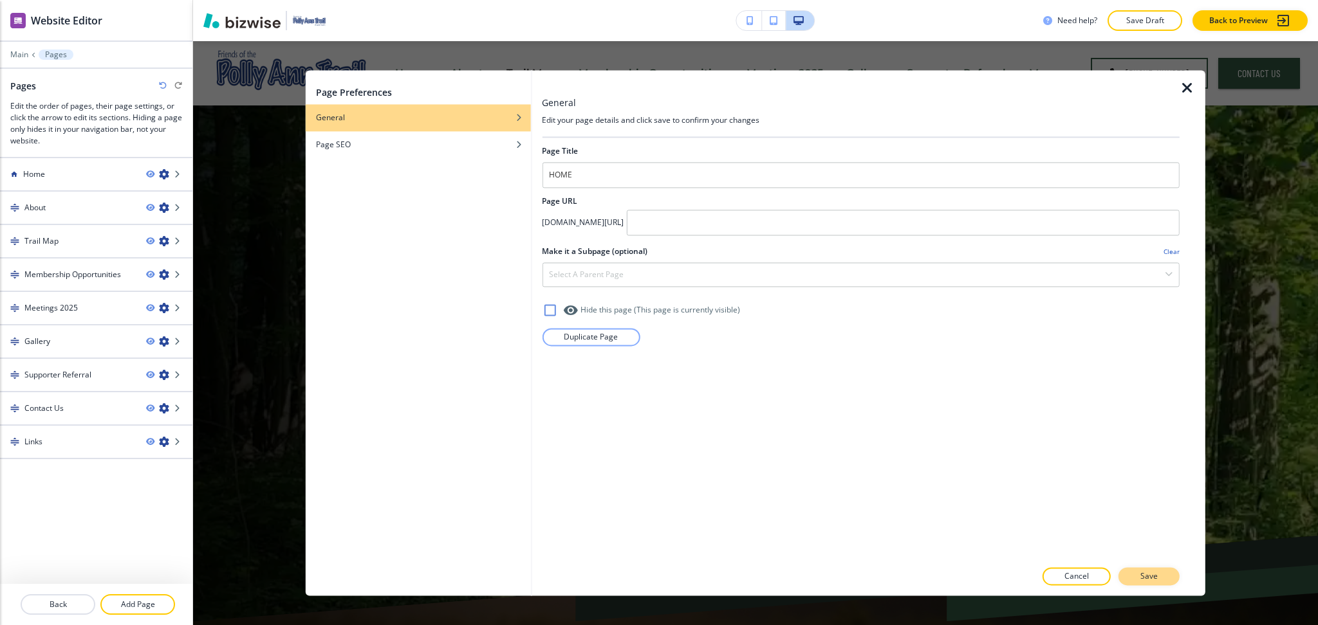
click at [1166, 582] on button "Save" at bounding box center [1148, 577] width 61 height 18
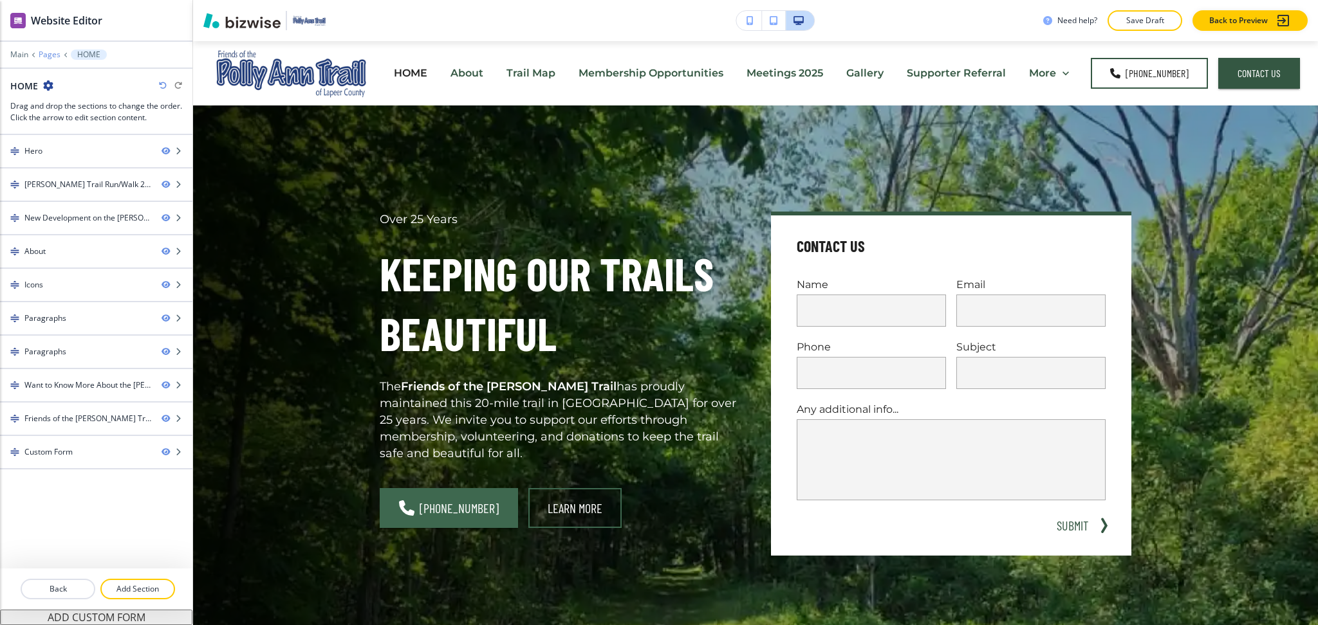
click at [52, 51] on p "Pages" at bounding box center [50, 54] width 22 height 9
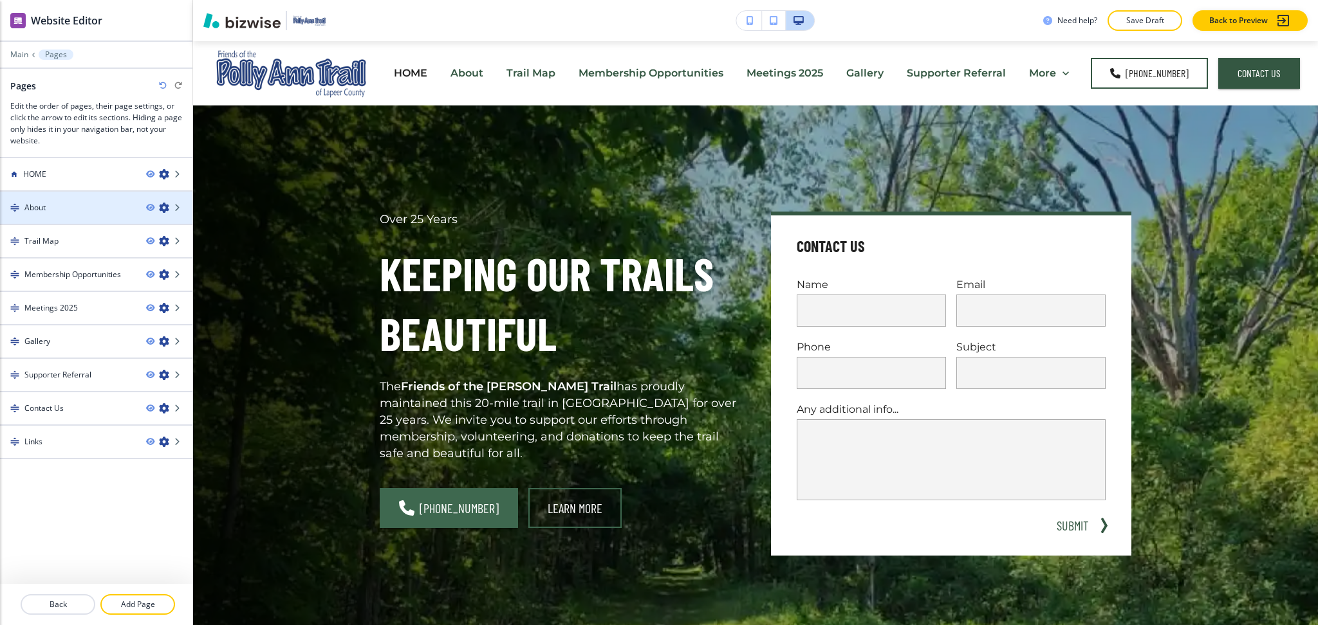
click at [167, 206] on icon "button" at bounding box center [164, 208] width 10 height 10
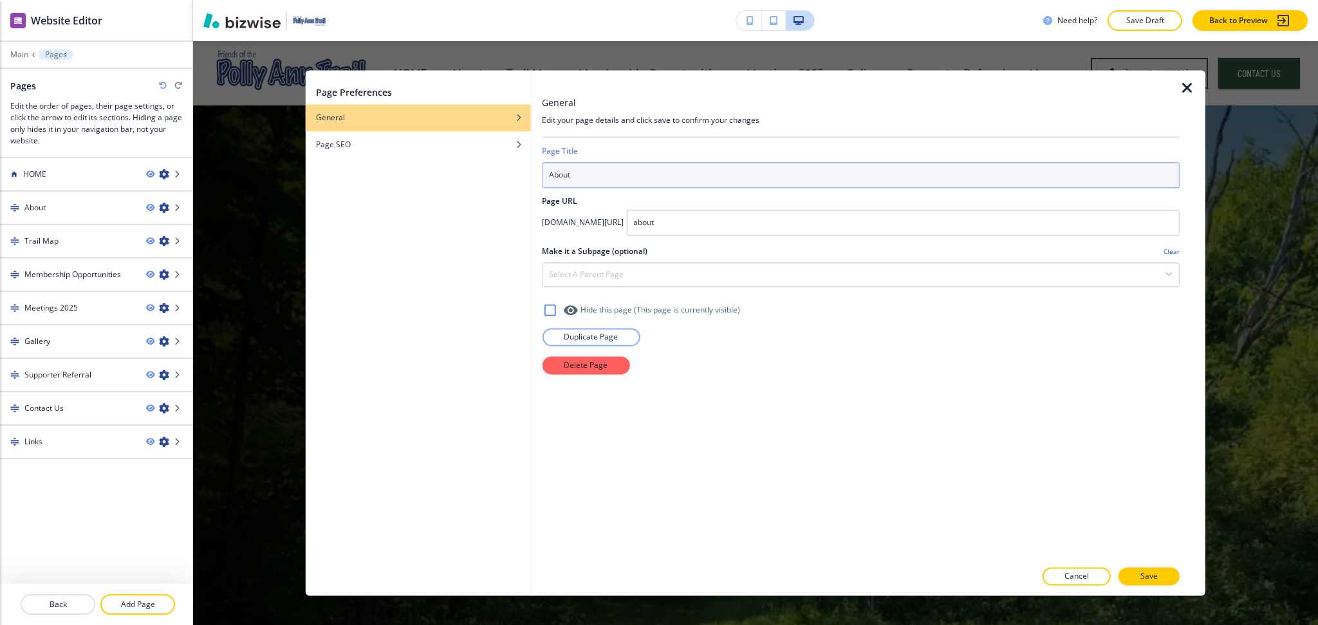
drag, startPoint x: 578, startPoint y: 179, endPoint x: 448, endPoint y: 158, distance: 131.7
click at [449, 161] on div "Page Preferences General Page SEO General Edit your page details and click save…" at bounding box center [755, 333] width 899 height 526
type input "ABOUT"
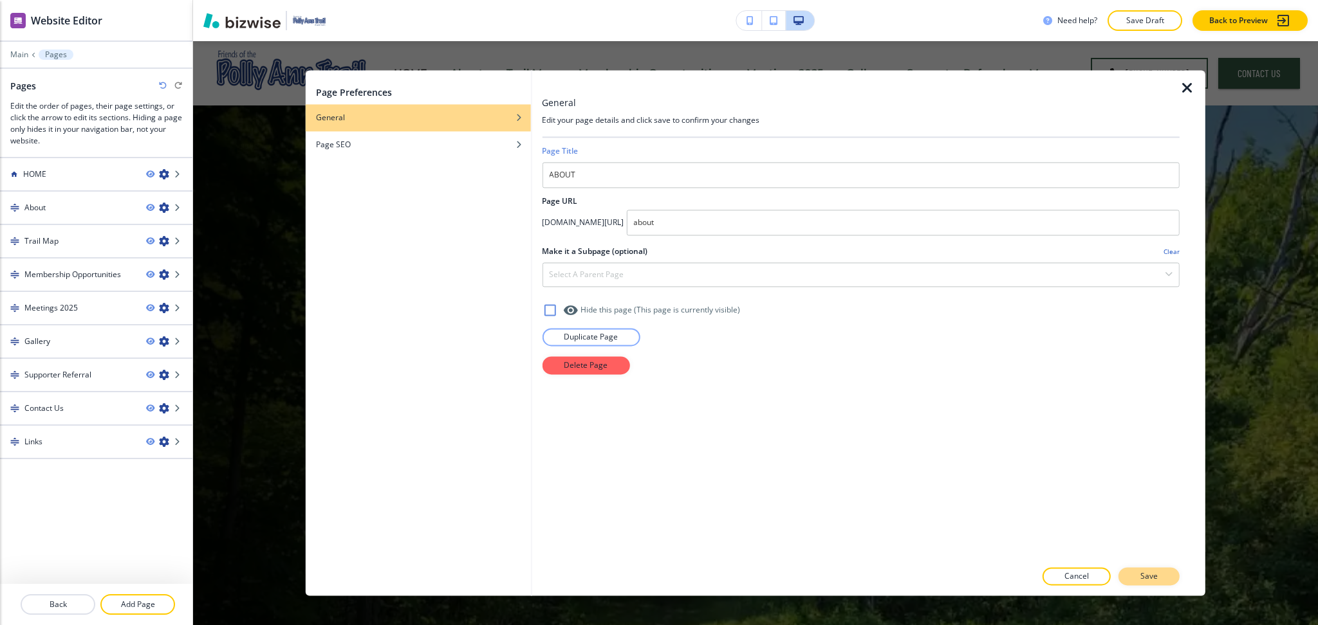
click at [1164, 571] on button "Save" at bounding box center [1148, 577] width 61 height 18
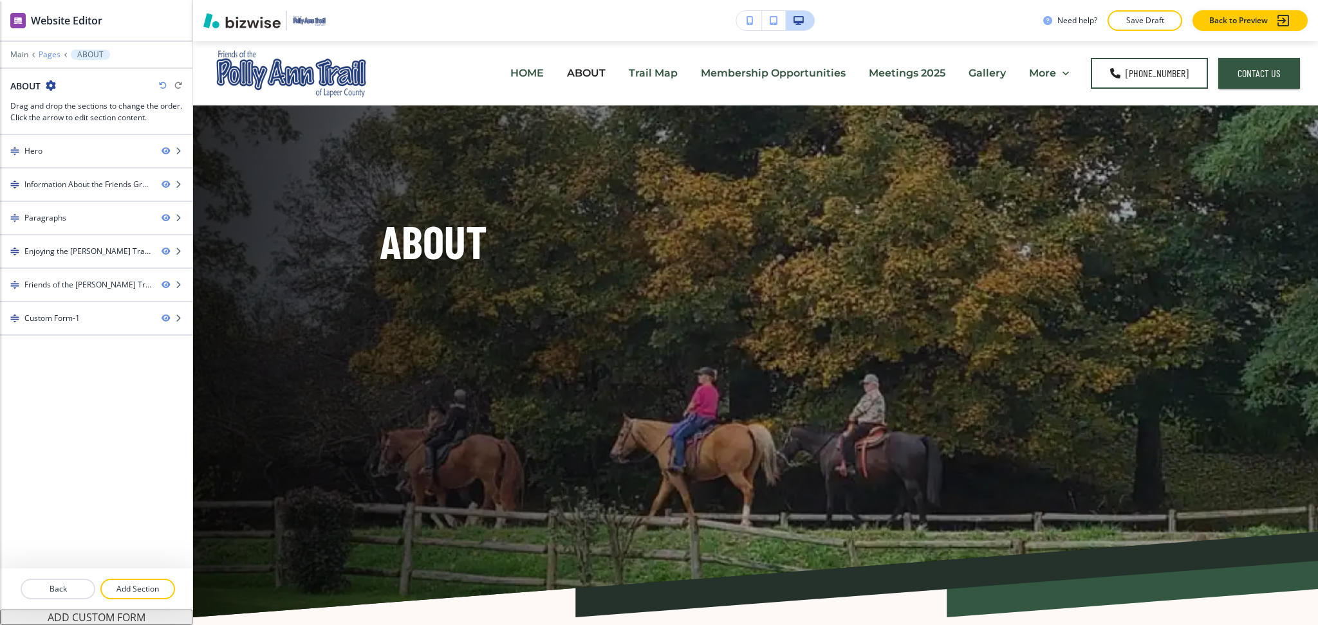
click at [47, 55] on p "Pages" at bounding box center [50, 54] width 22 height 9
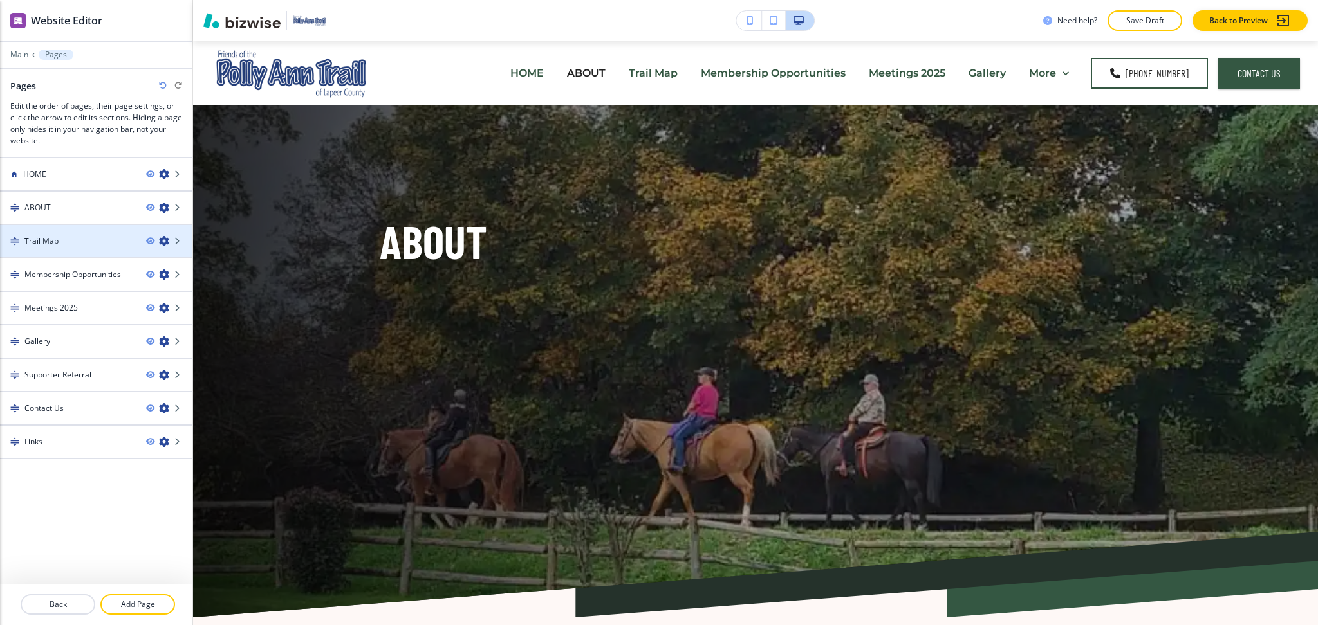
click at [163, 241] on icon "button" at bounding box center [164, 241] width 10 height 10
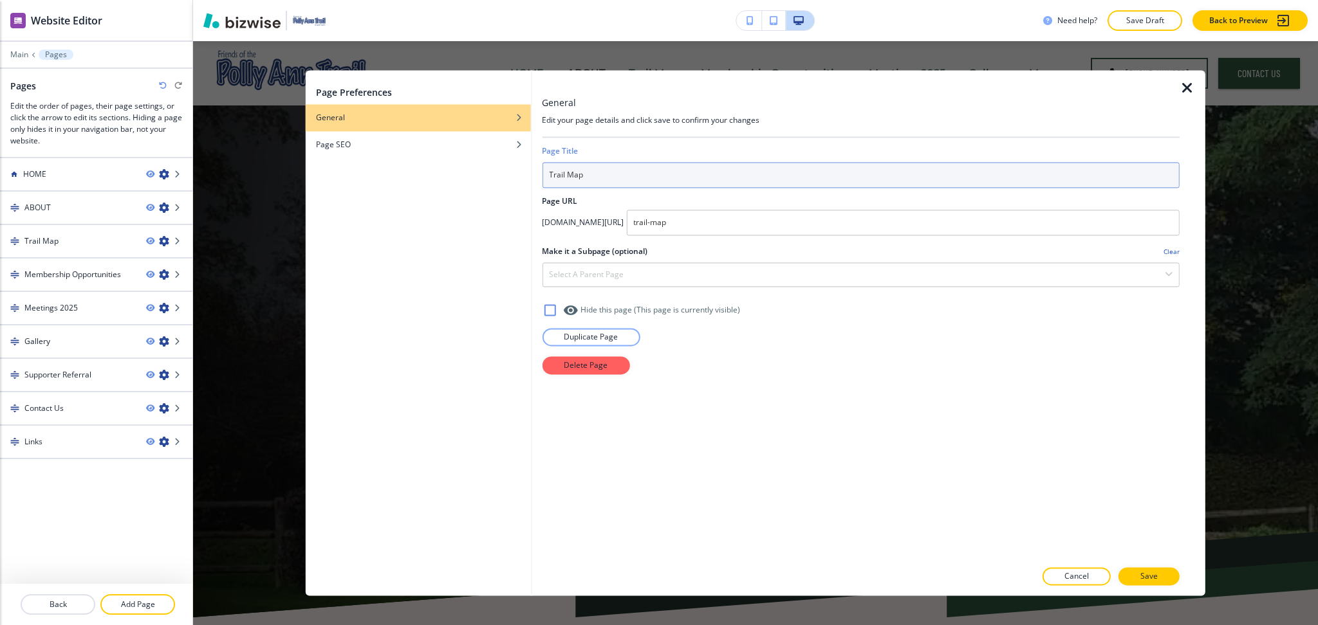
drag, startPoint x: 615, startPoint y: 181, endPoint x: 249, endPoint y: 115, distance: 372.0
click at [371, 166] on div "Page Preferences General Page SEO General Edit your page details and click save…" at bounding box center [755, 333] width 899 height 526
type input "TRAIL MAP"
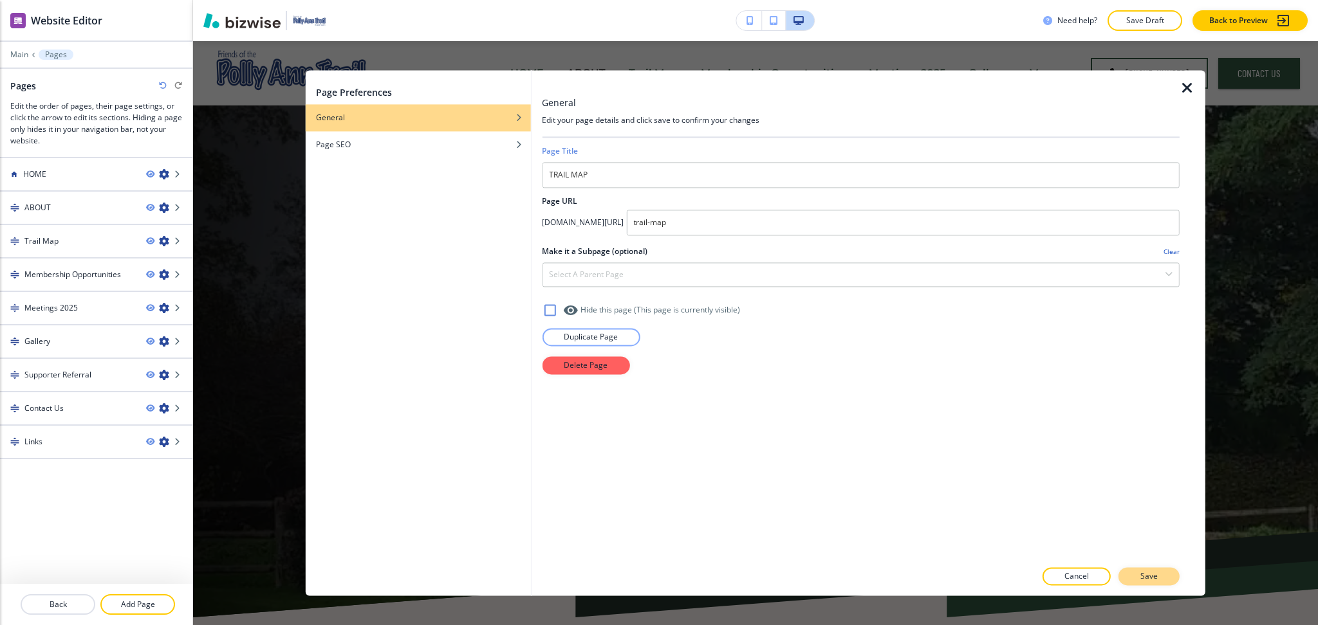
click at [1164, 572] on button "Save" at bounding box center [1148, 577] width 61 height 18
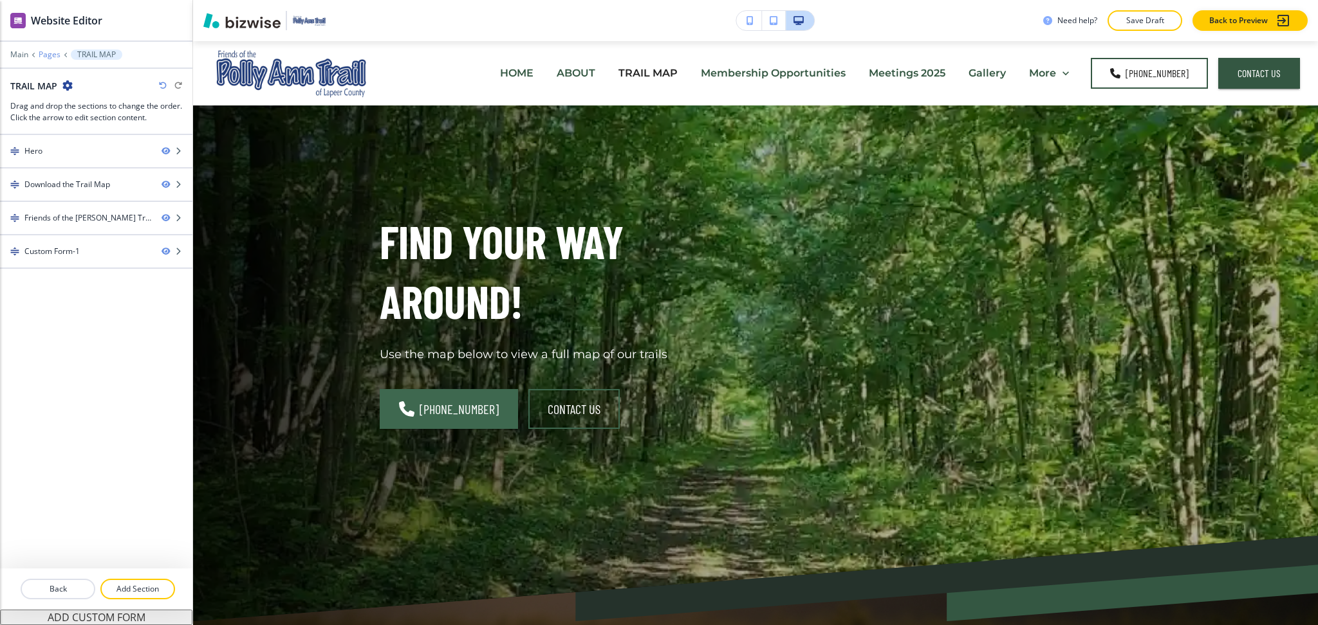
click at [47, 57] on p "Pages" at bounding box center [50, 54] width 22 height 9
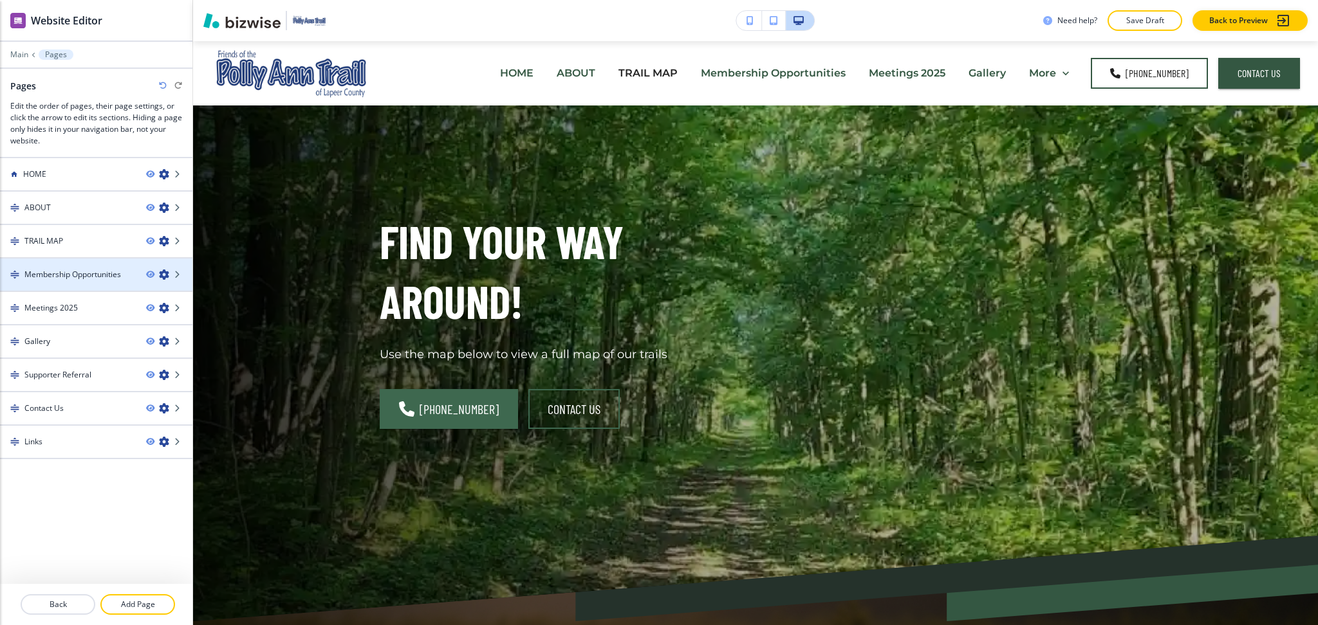
click at [165, 271] on icon "button" at bounding box center [164, 275] width 10 height 10
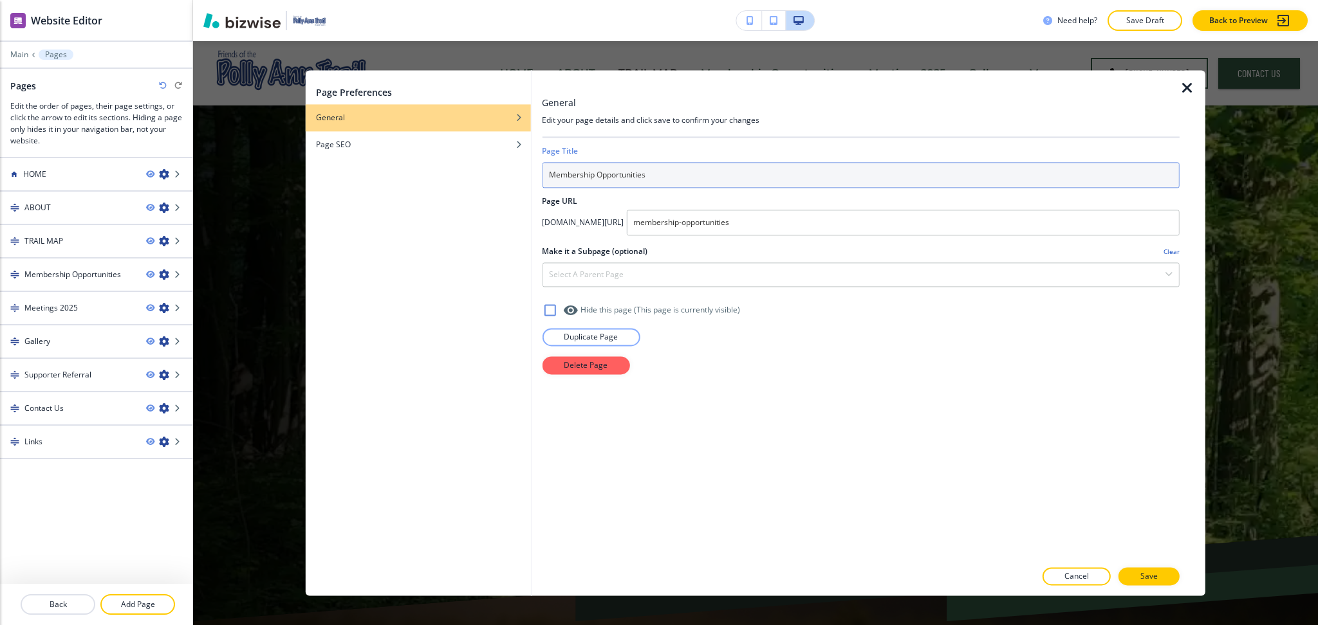
drag, startPoint x: 698, startPoint y: 181, endPoint x: 454, endPoint y: 166, distance: 244.9
click at [448, 170] on div "Page Preferences General Page SEO General Edit your page details and click save…" at bounding box center [755, 333] width 899 height 526
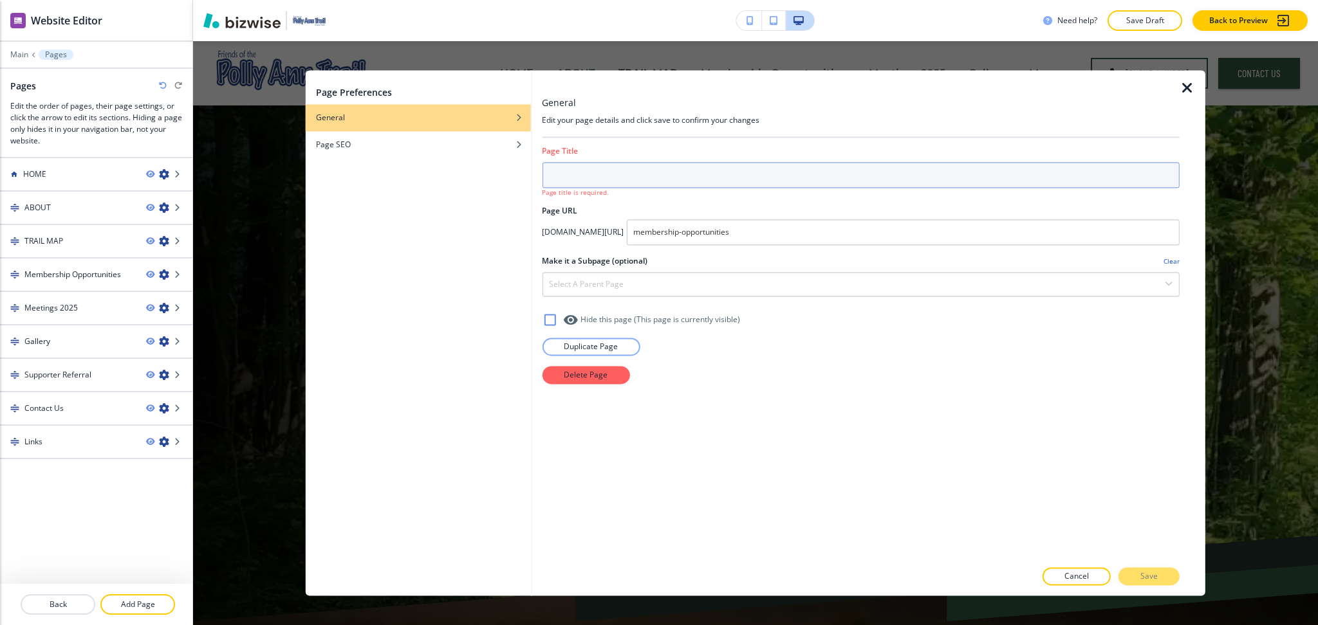
paste input "MEMBERSHIP OPPORTUNITIES"
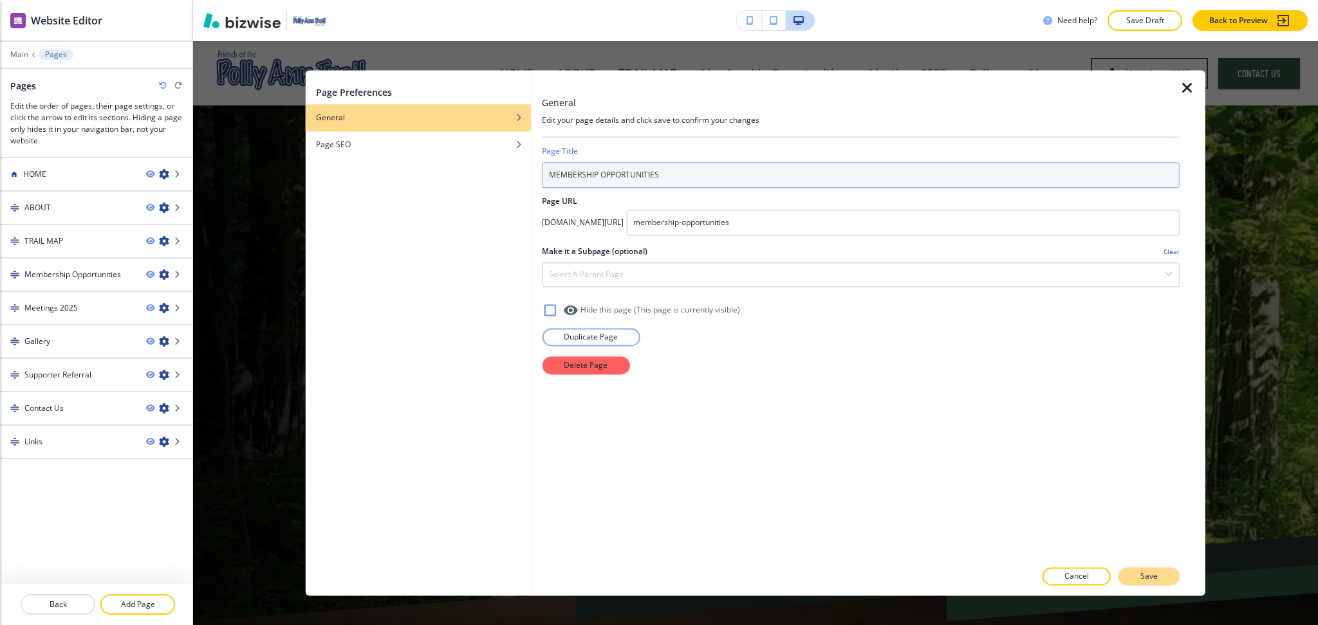
type input "MEMBERSHIP OPPORTUNITIES"
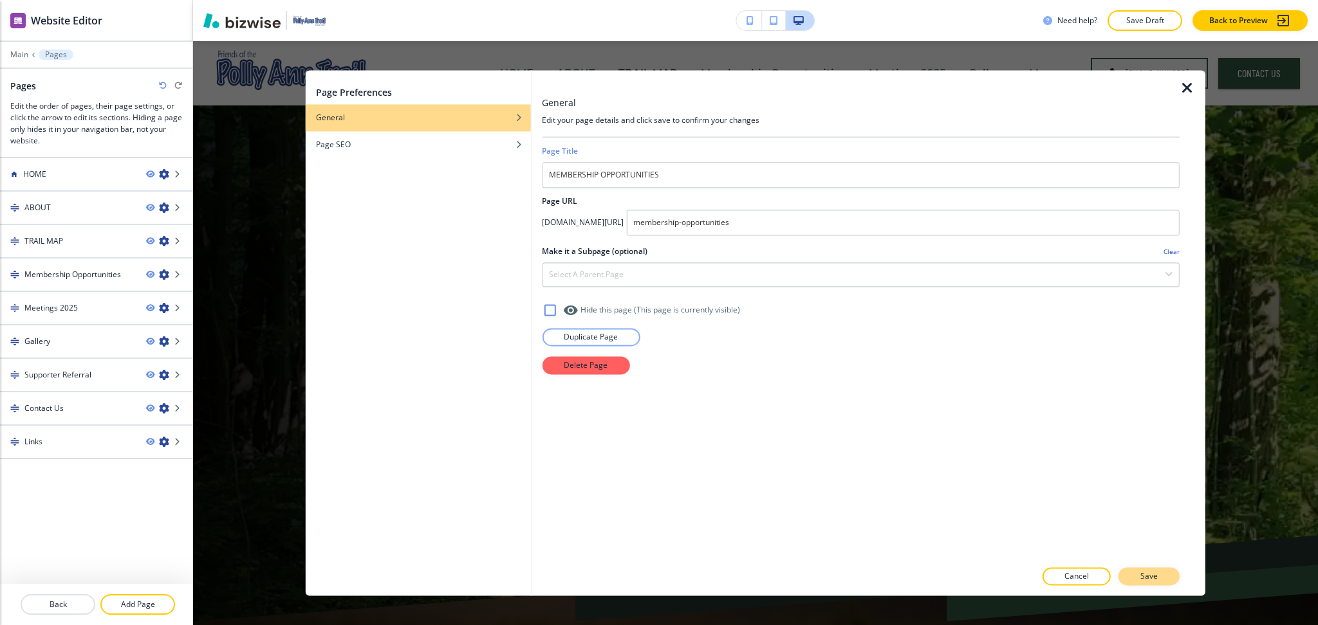
click at [1138, 575] on button "Save" at bounding box center [1148, 577] width 61 height 18
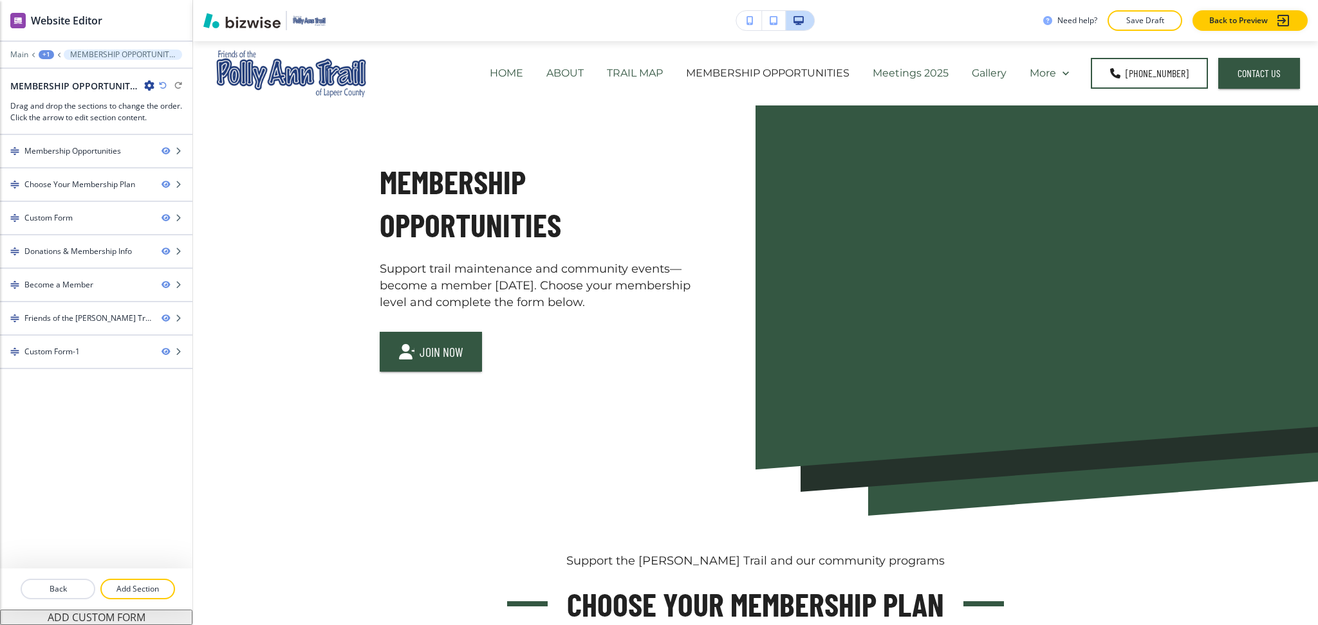
click at [44, 53] on div "+1" at bounding box center [46, 54] width 15 height 9
click at [66, 80] on p "Pages" at bounding box center [80, 76] width 66 height 12
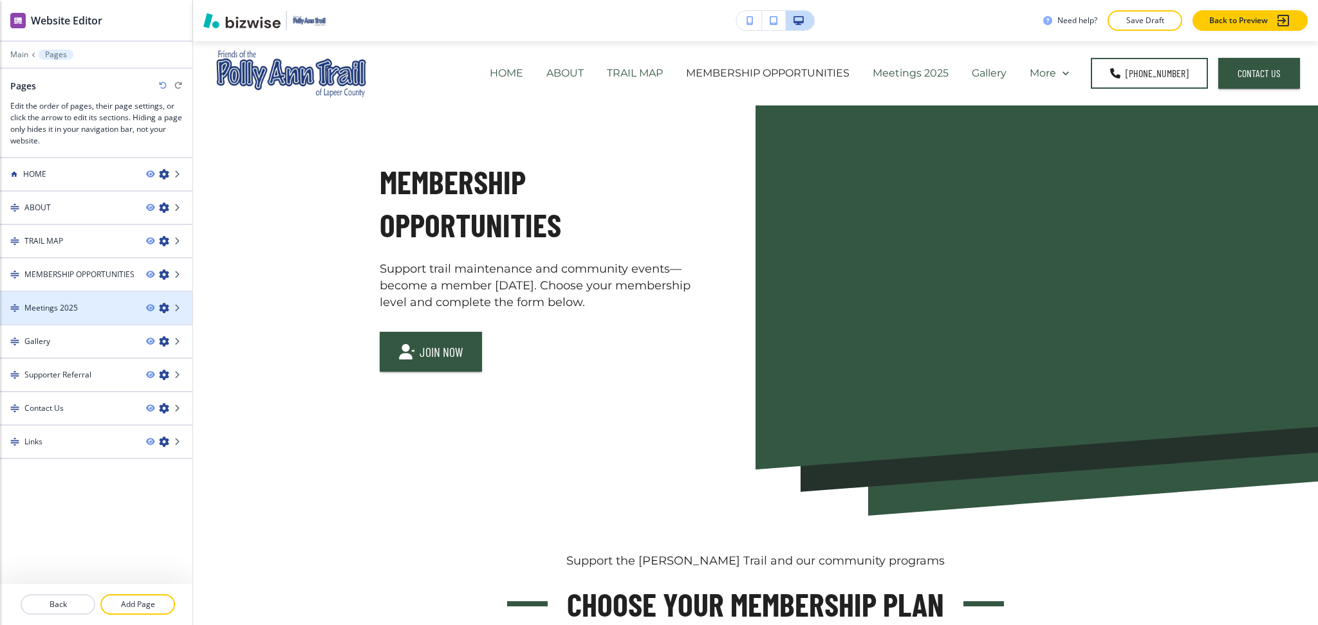
click at [167, 303] on icon "button" at bounding box center [164, 308] width 10 height 10
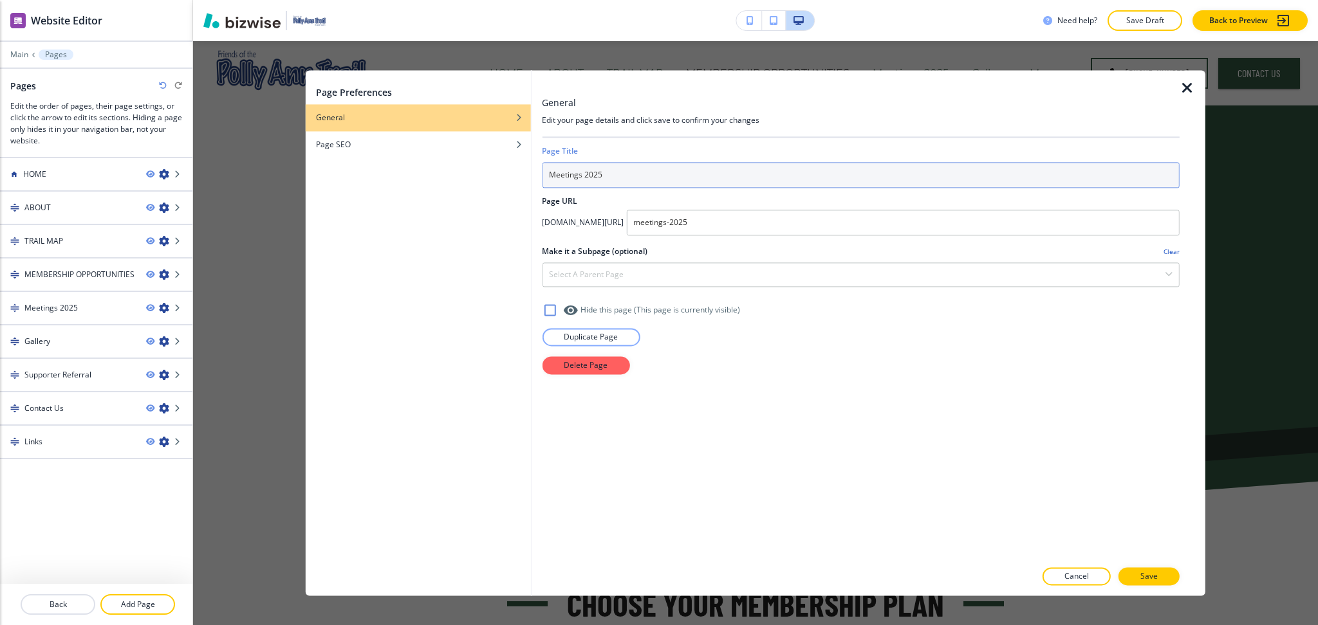
click at [562, 179] on input "Meetings 2025" at bounding box center [861, 175] width 638 height 26
type input "MEETINGS 2025"
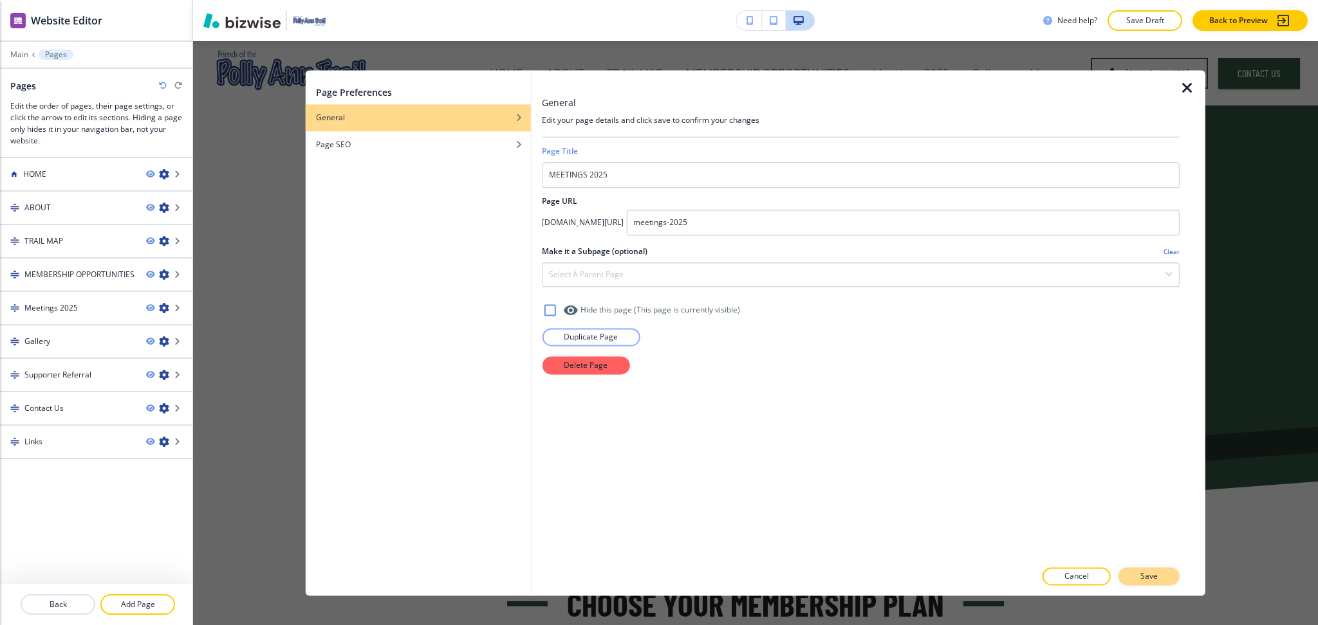
click at [1154, 580] on p "Save" at bounding box center [1148, 577] width 17 height 12
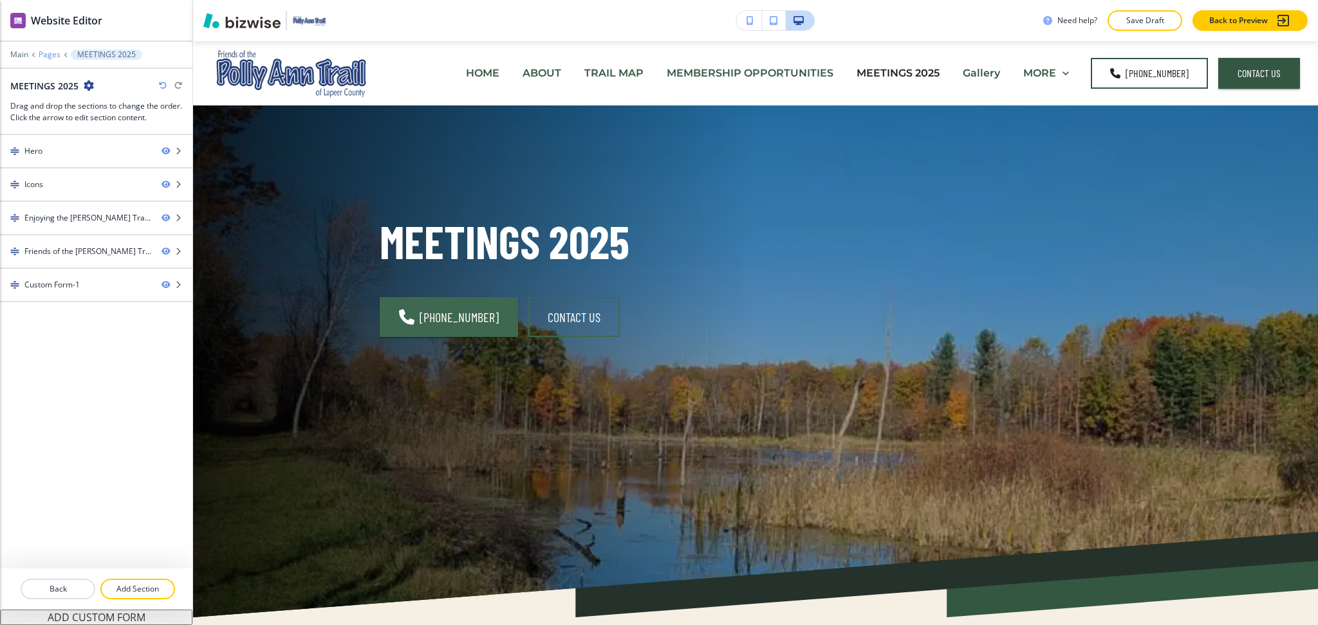
click at [46, 57] on p "Pages" at bounding box center [50, 54] width 22 height 9
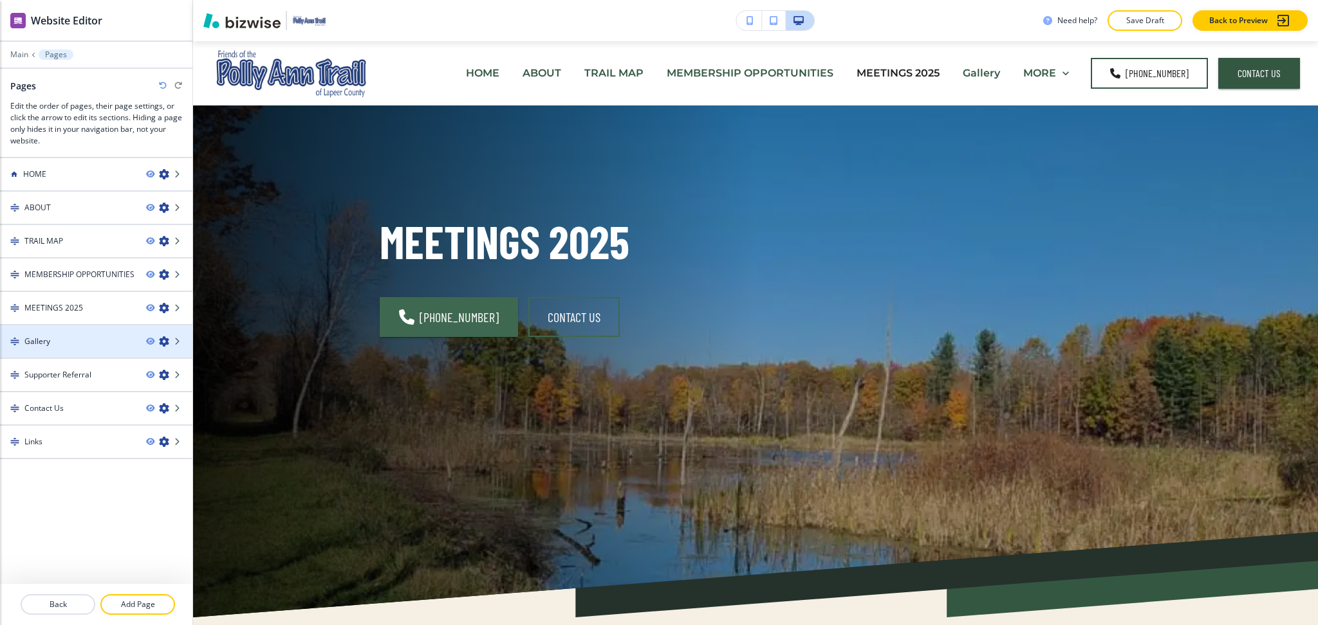
click at [165, 340] on icon "button" at bounding box center [164, 341] width 10 height 10
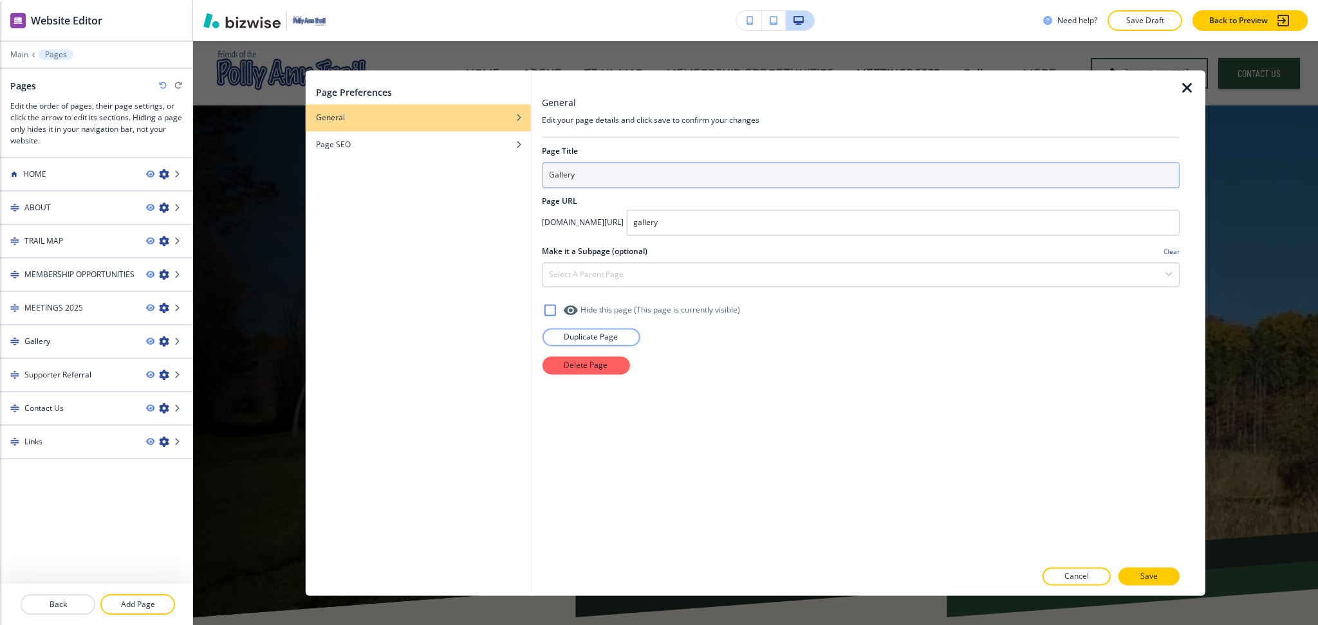
click at [564, 180] on input "Gallery" at bounding box center [861, 175] width 638 height 26
type input "GALLERY"
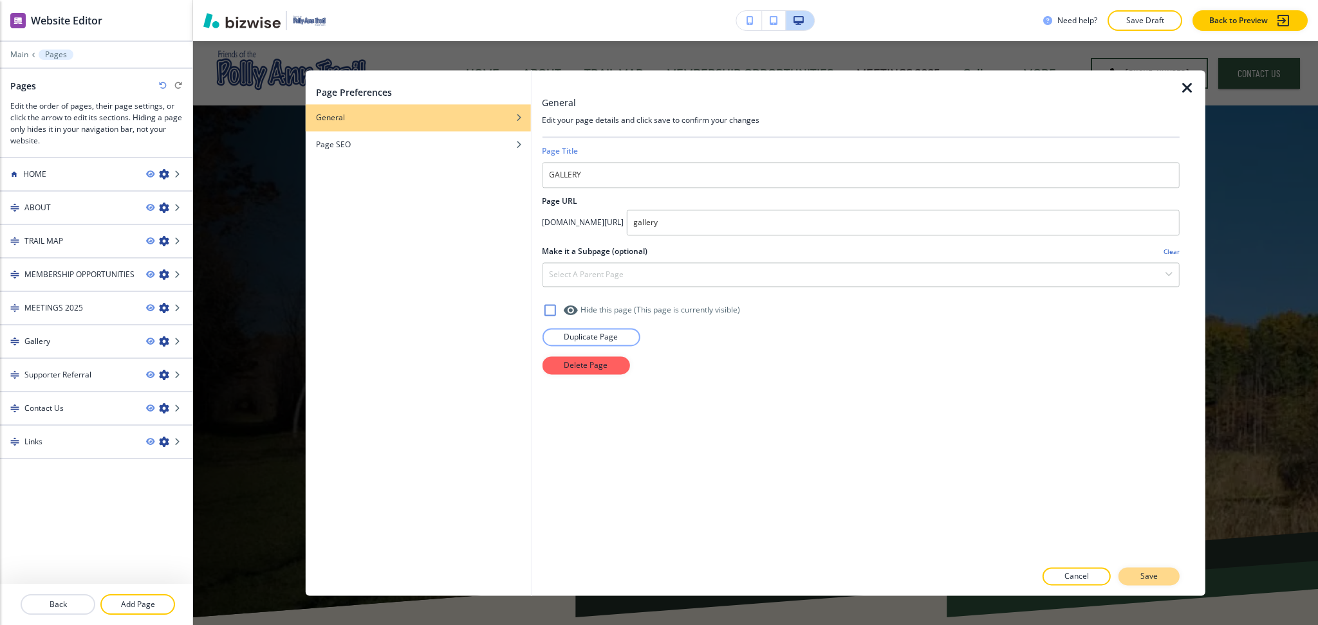
click at [1168, 575] on button "Save" at bounding box center [1148, 577] width 61 height 18
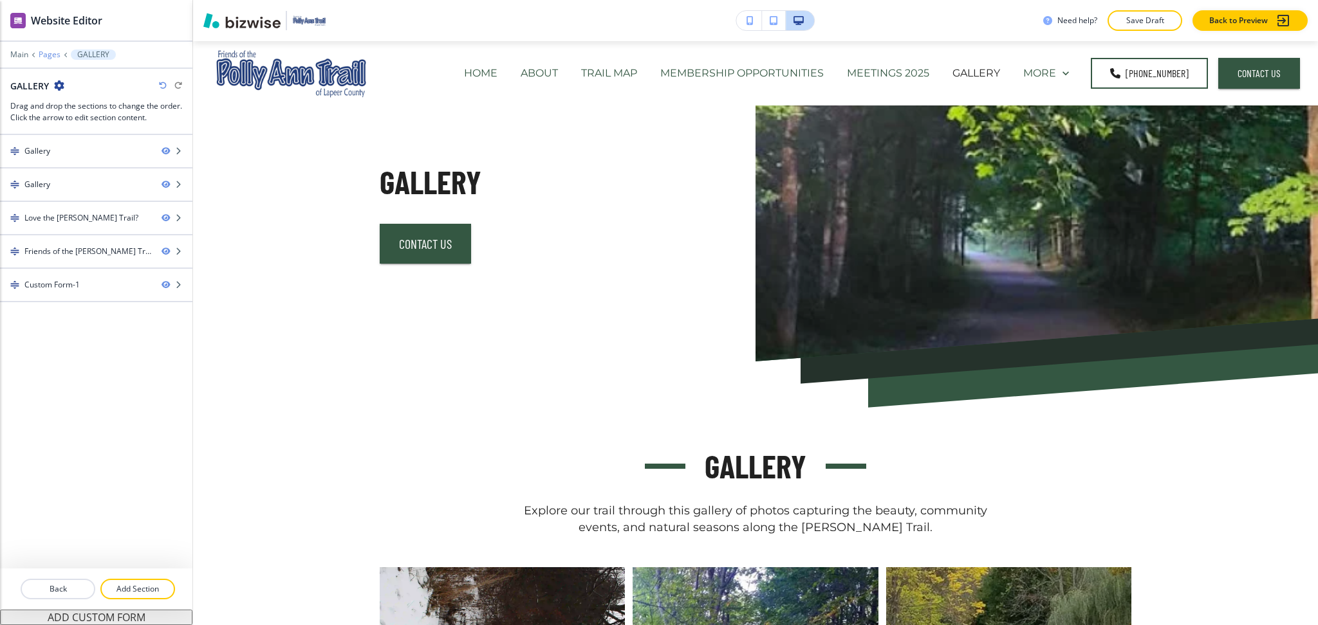
click at [48, 53] on p "Pages" at bounding box center [50, 54] width 22 height 9
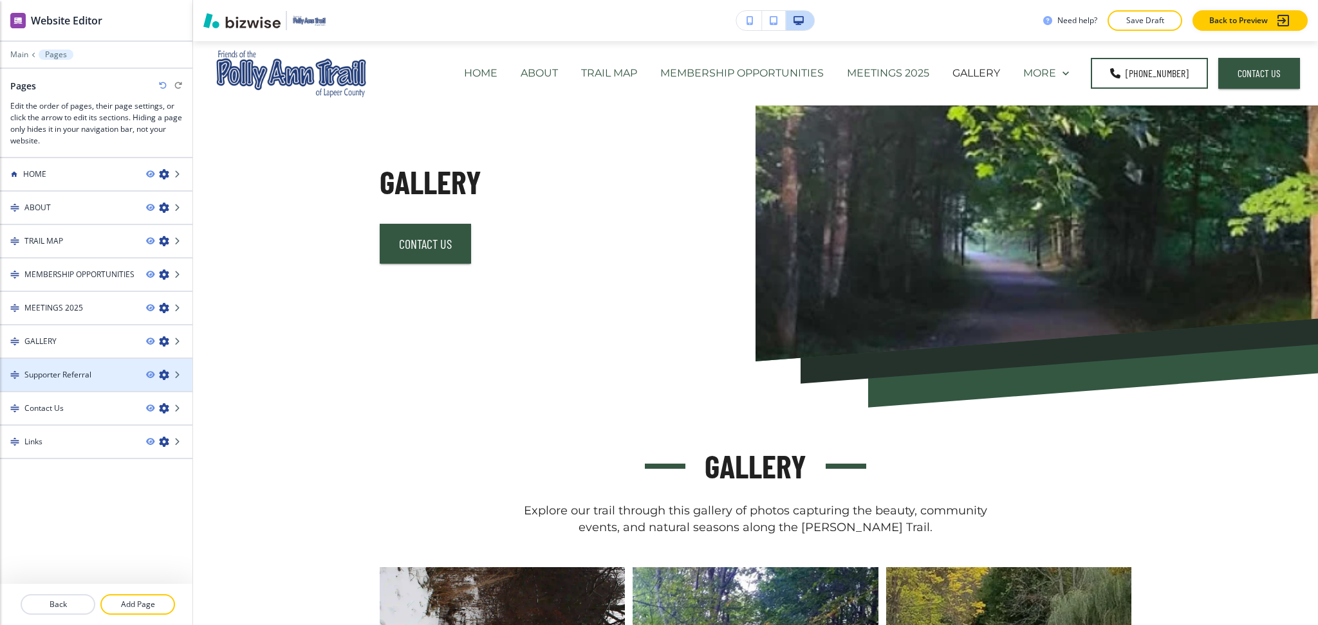
click at [163, 372] on icon "button" at bounding box center [164, 375] width 10 height 10
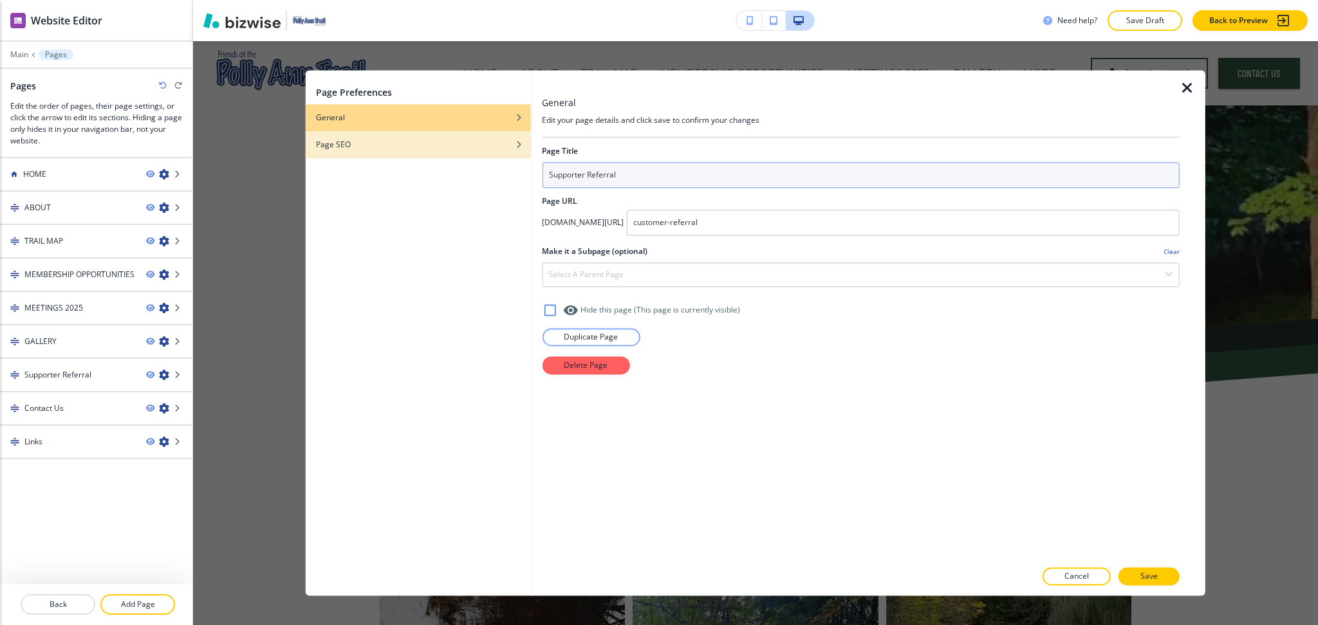
drag, startPoint x: 630, startPoint y: 169, endPoint x: 428, endPoint y: 148, distance: 203.1
click at [427, 152] on div "Page Preferences General Page SEO General Edit your page details and click save…" at bounding box center [755, 333] width 899 height 526
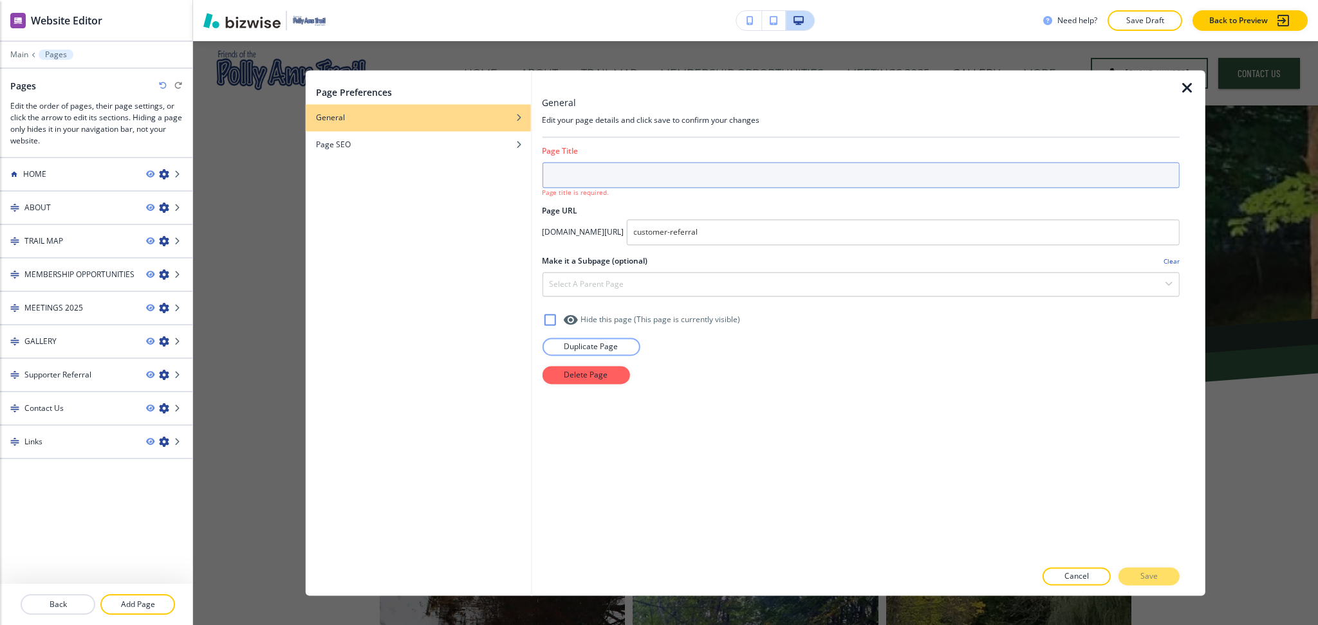
paste input "ChatGPT said: SUPPORTER REFERRAL"
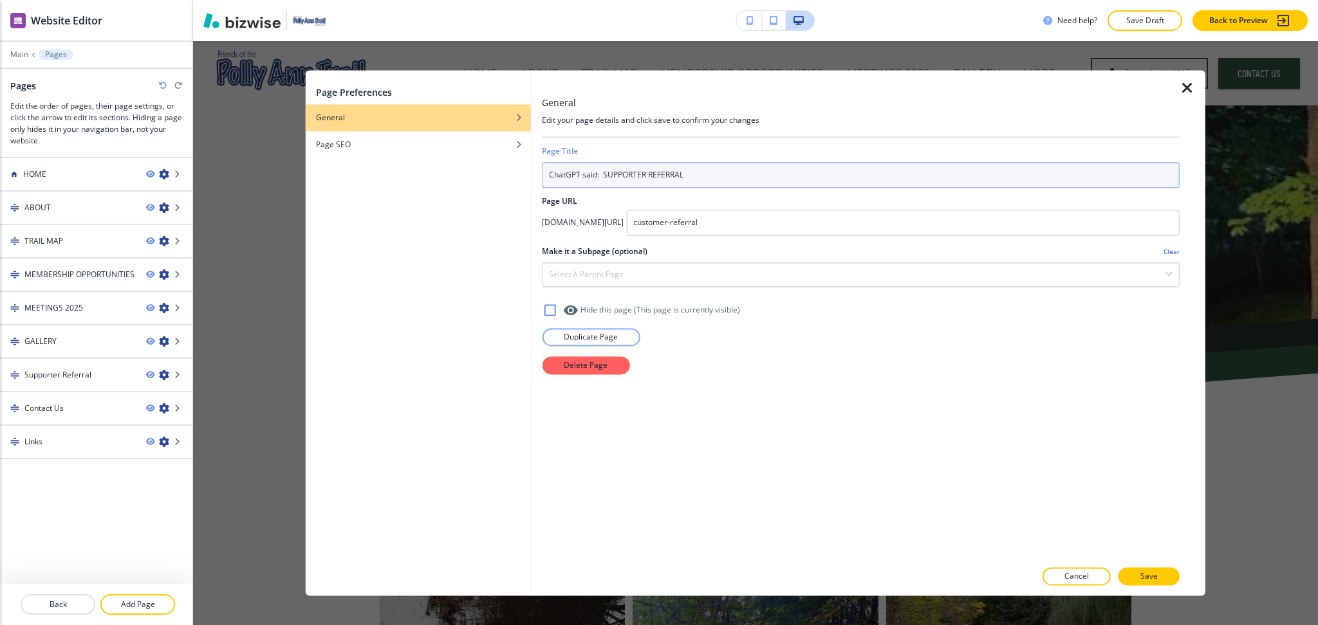
drag, startPoint x: 602, startPoint y: 181, endPoint x: 485, endPoint y: 176, distance: 116.6
click at [510, 179] on div "Page Preferences General Page SEO General Edit your page details and click save…" at bounding box center [755, 333] width 899 height 526
type input "SUPPORTER REFERRAL"
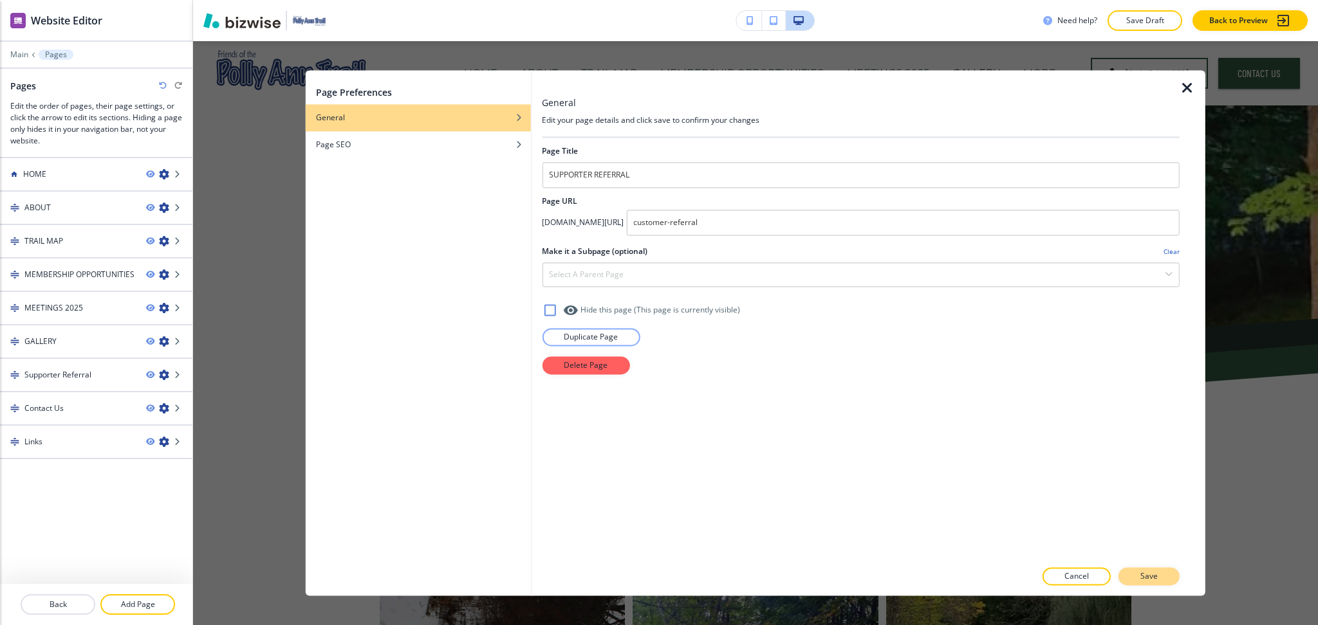
click at [1133, 583] on button "Save" at bounding box center [1148, 577] width 61 height 18
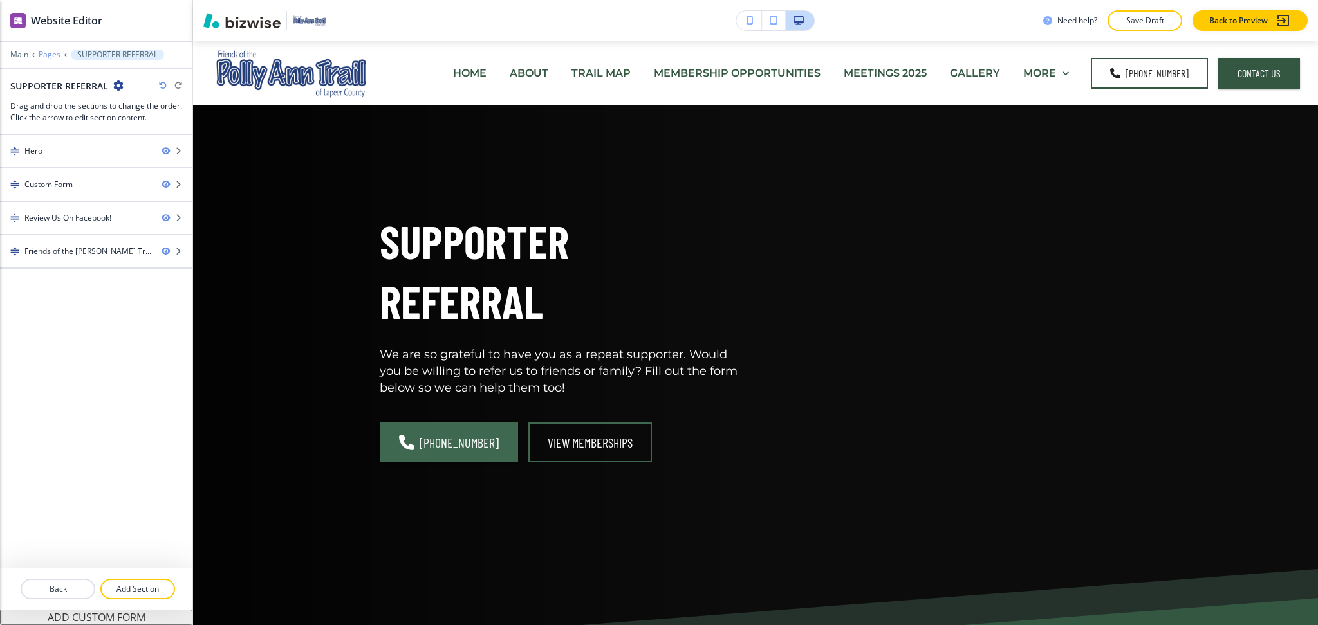
click at [42, 56] on p "Pages" at bounding box center [50, 54] width 22 height 9
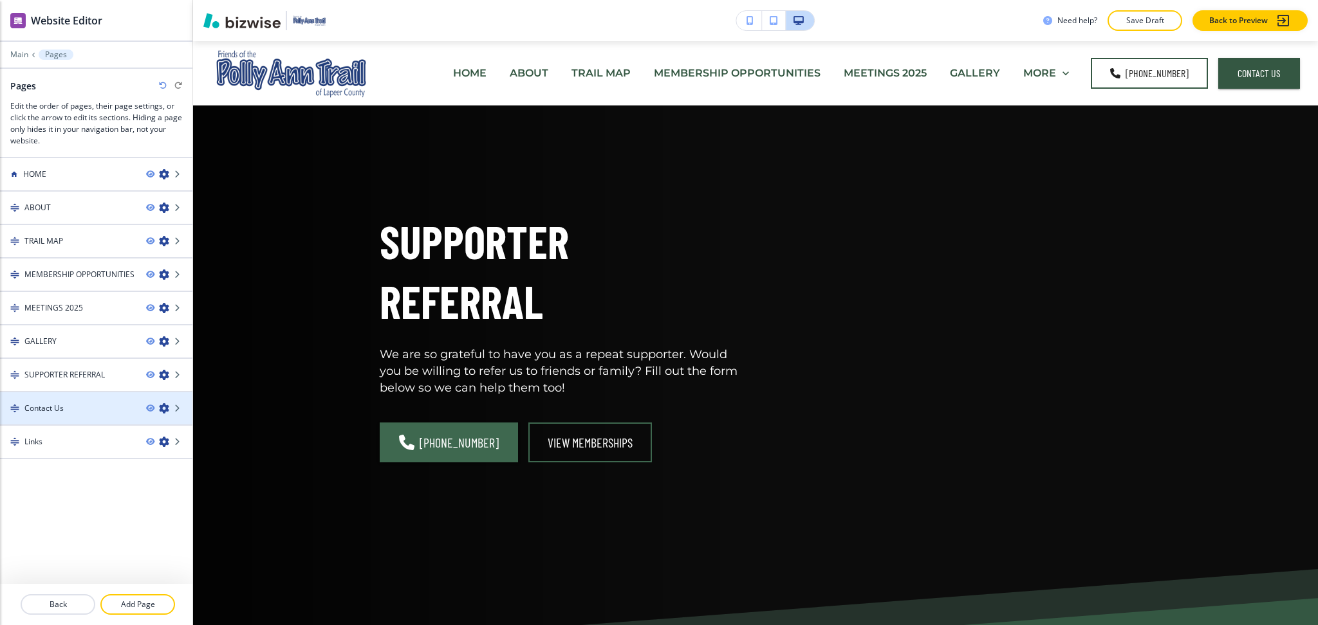
click at [162, 405] on icon "button" at bounding box center [164, 408] width 10 height 10
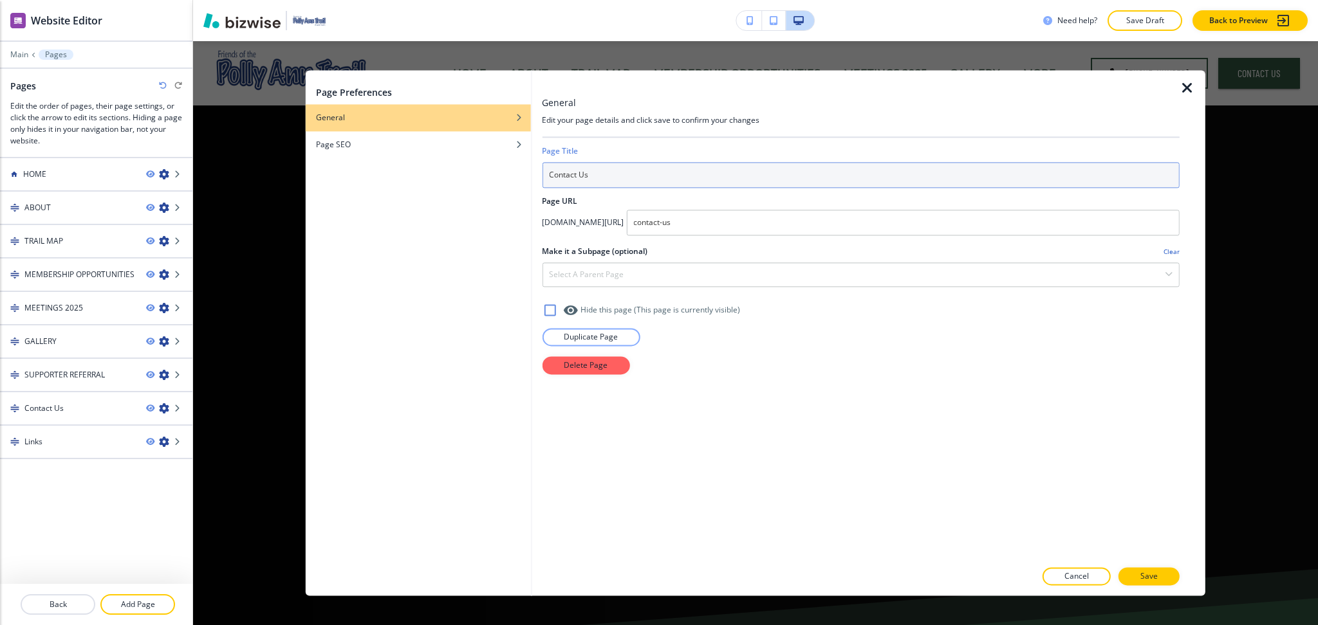
drag, startPoint x: 584, startPoint y: 177, endPoint x: 546, endPoint y: 181, distance: 37.5
click at [546, 181] on input "Contact Us" at bounding box center [861, 175] width 638 height 26
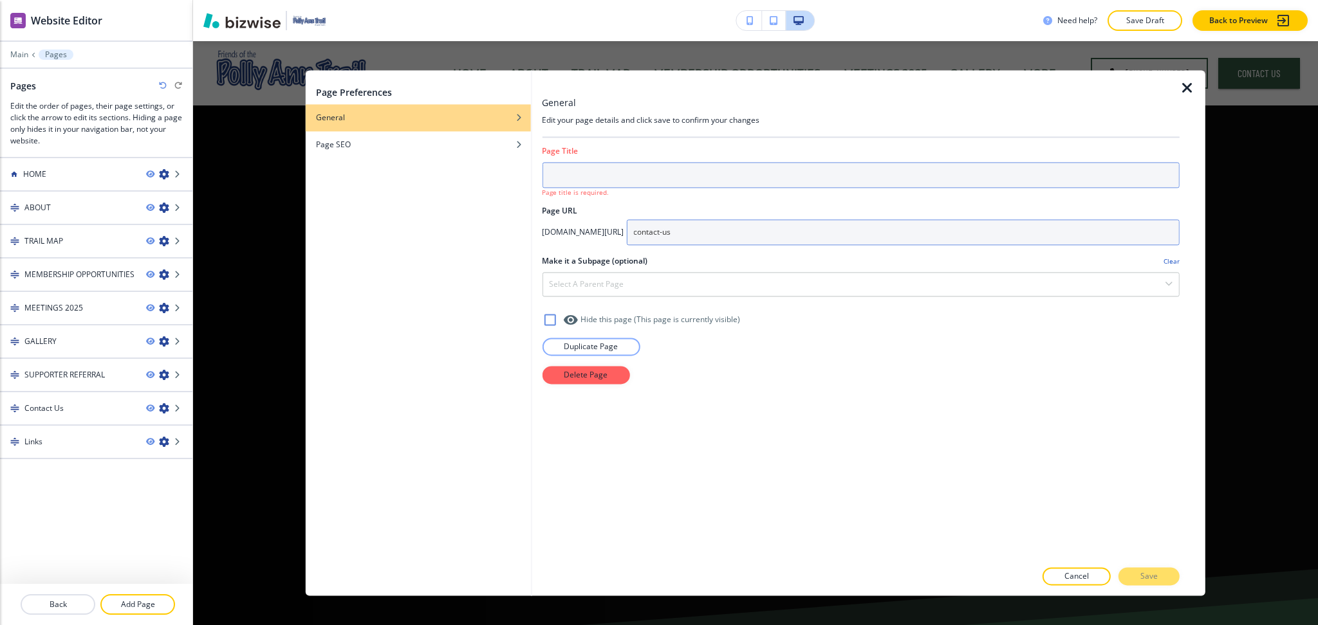
paste input "CONTACT US"
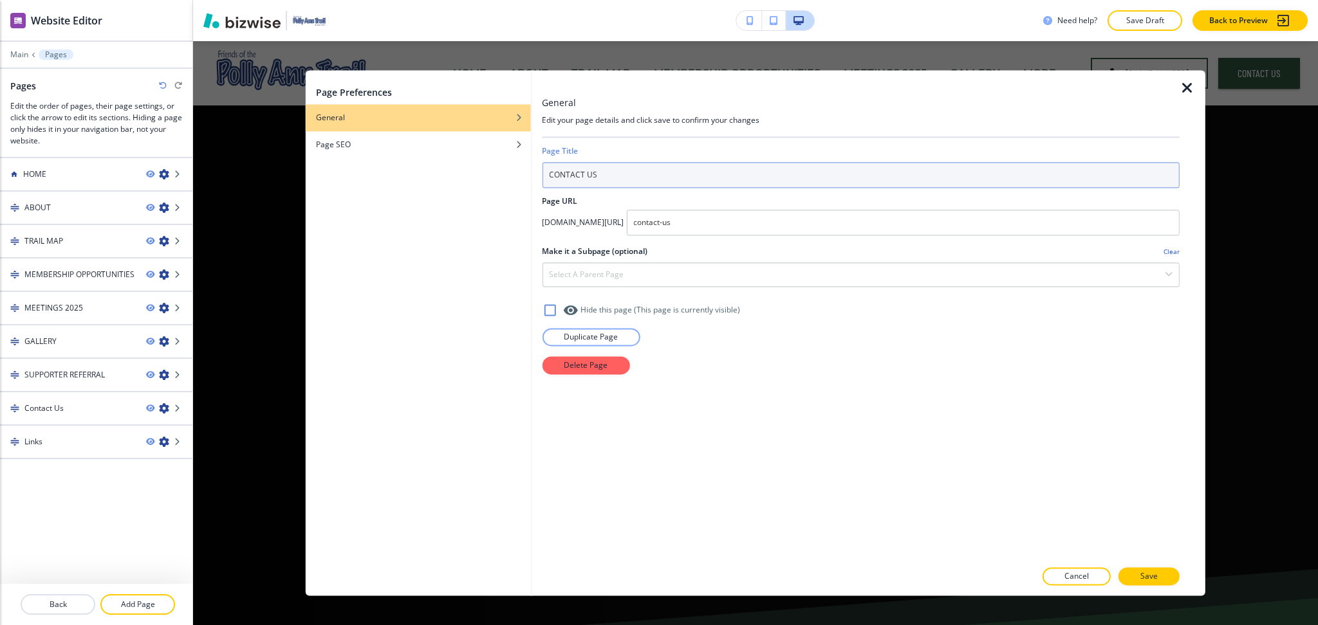
type input "CONTACT US"
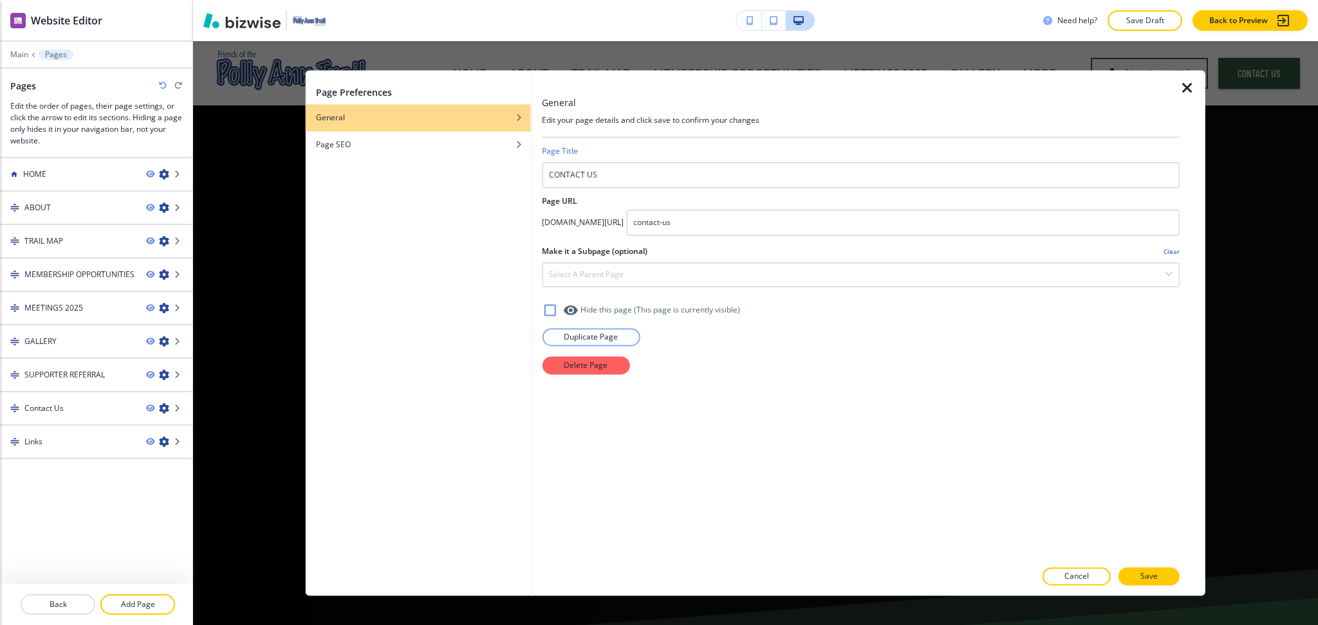
click at [1177, 591] on div at bounding box center [861, 591] width 638 height 10
click at [1167, 580] on button "Save" at bounding box center [1148, 577] width 61 height 18
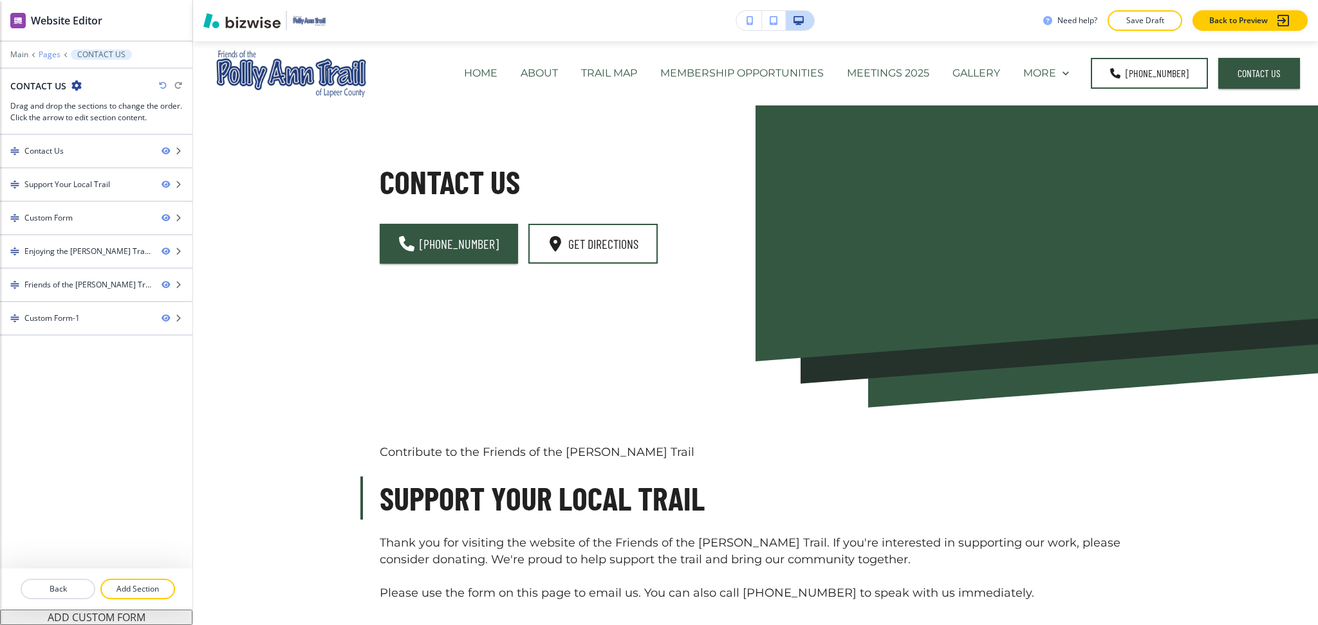
click at [48, 53] on p "Pages" at bounding box center [50, 54] width 22 height 9
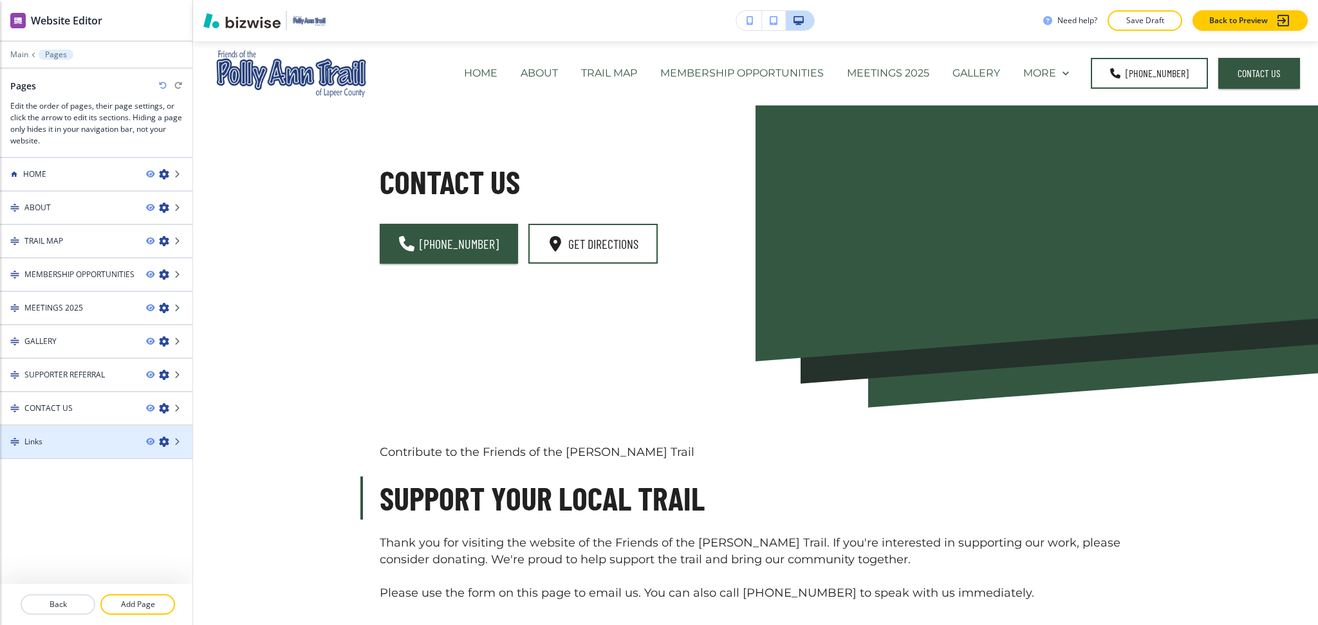
click at [163, 437] on icon "button" at bounding box center [164, 442] width 10 height 10
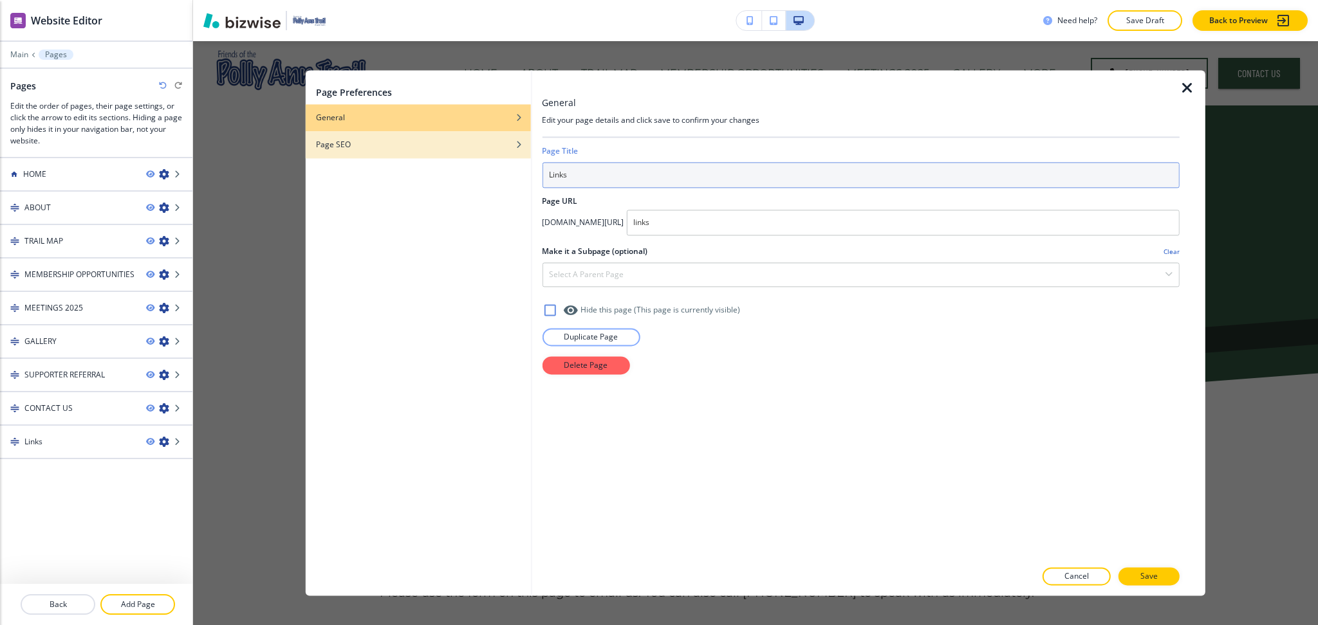
drag, startPoint x: 620, startPoint y: 169, endPoint x: 443, endPoint y: 145, distance: 177.8
click at [458, 151] on div "Page Preferences General Page SEO General Edit your page details and click save…" at bounding box center [755, 333] width 899 height 526
type input "LINKS"
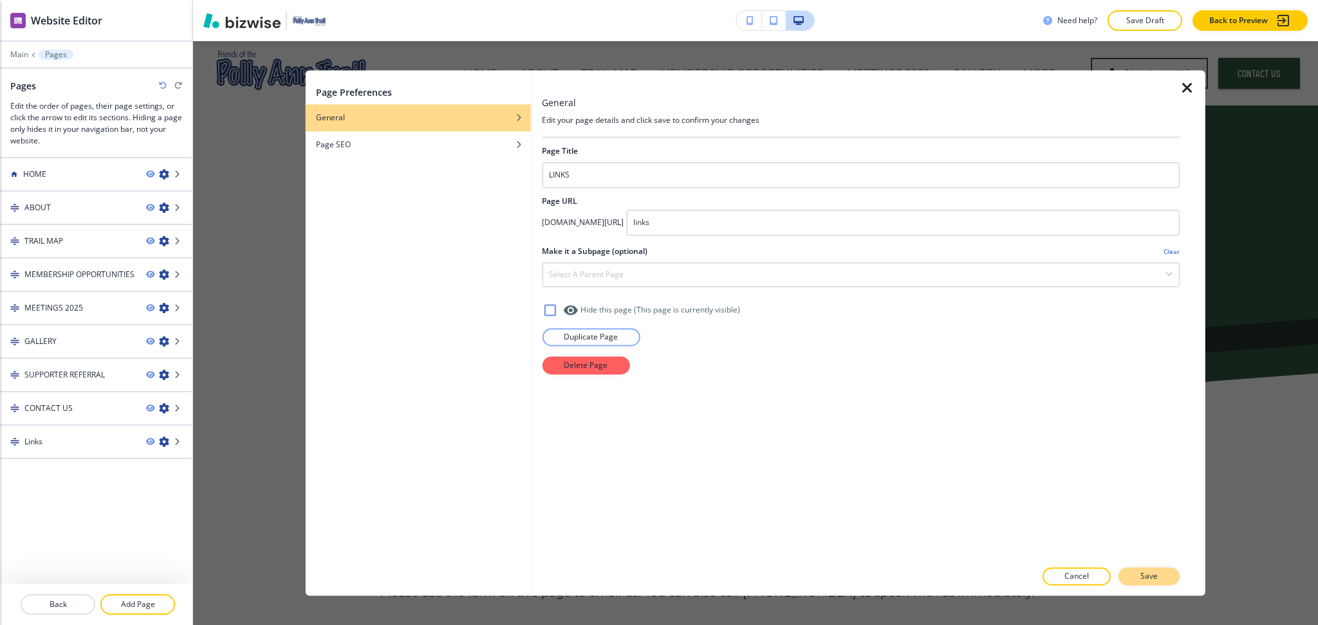
click at [1148, 580] on p "Save" at bounding box center [1148, 577] width 17 height 12
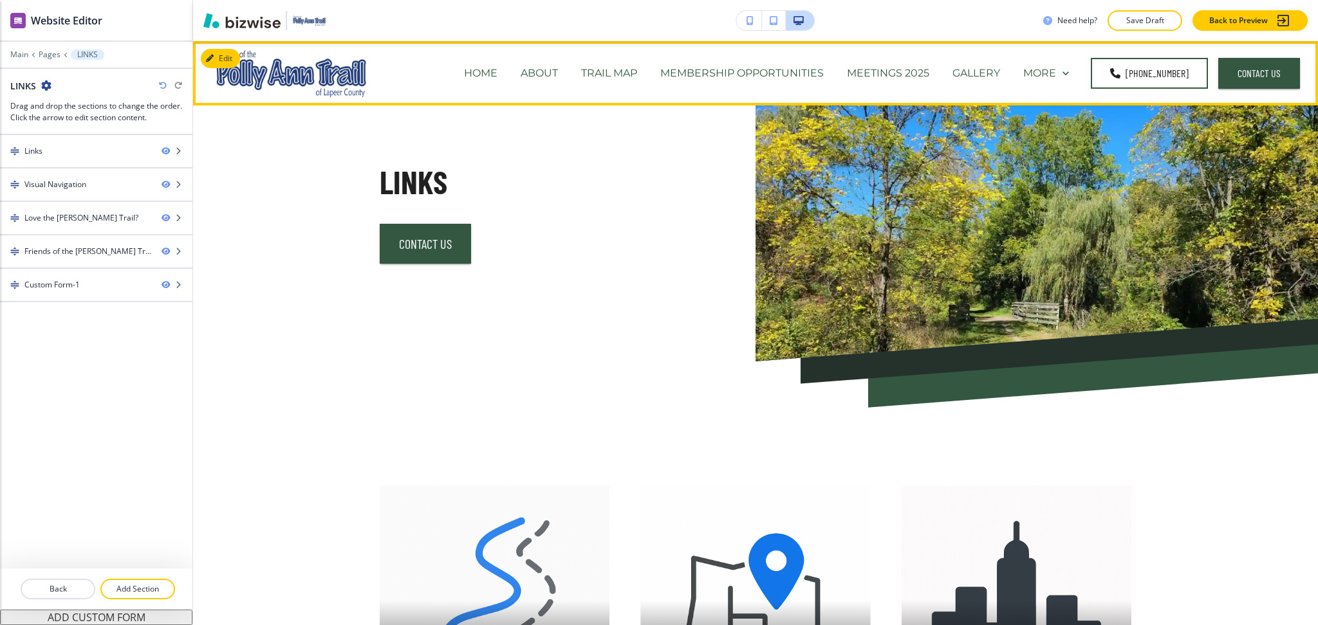
click at [591, 69] on p "TRAIL MAP" at bounding box center [609, 73] width 56 height 15
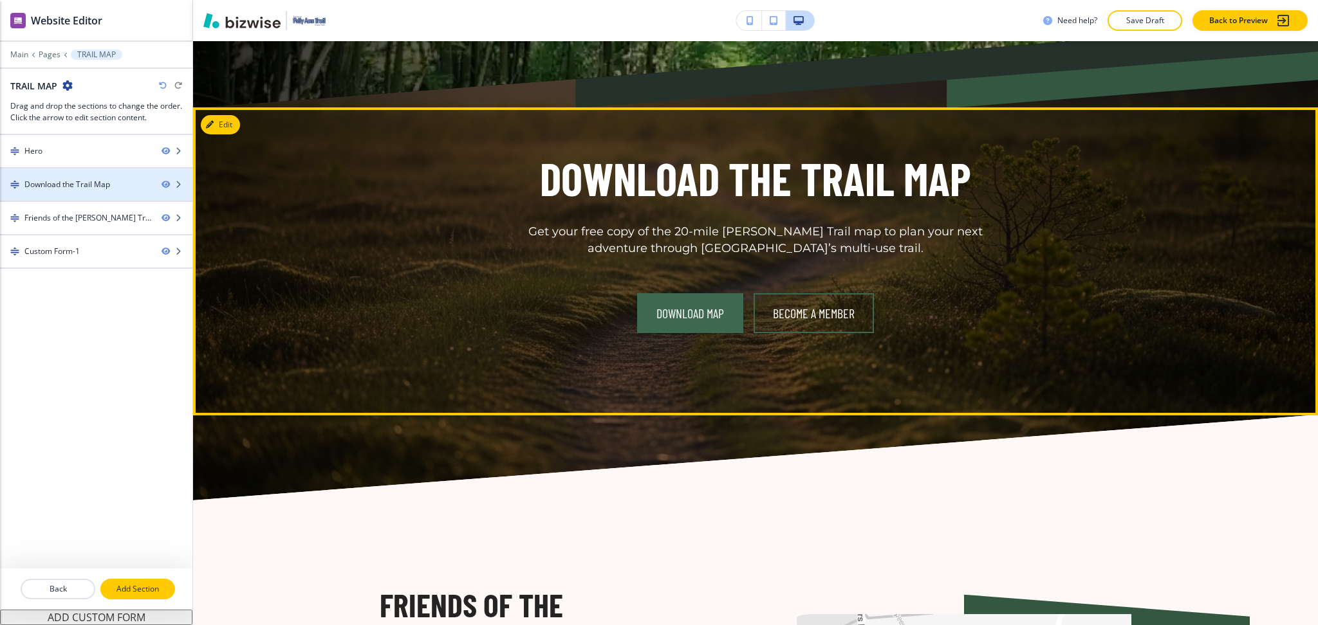
scroll to position [515, 0]
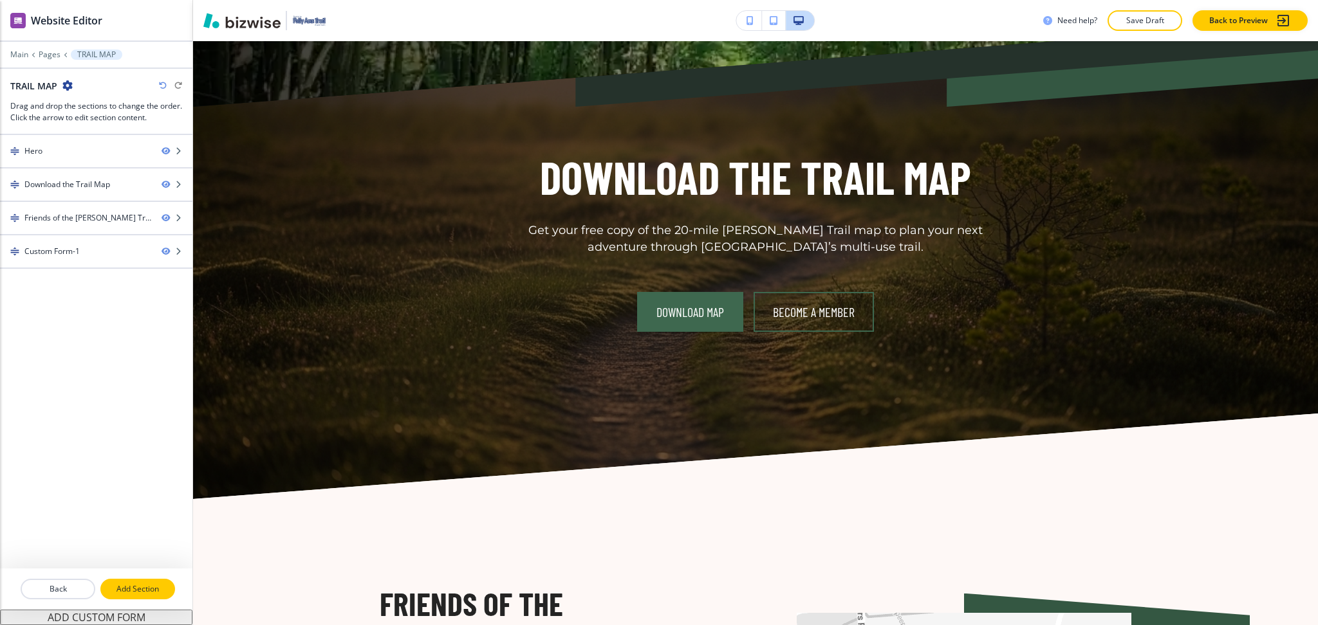
click at [135, 586] on p "Add Section" at bounding box center [138, 590] width 72 height 12
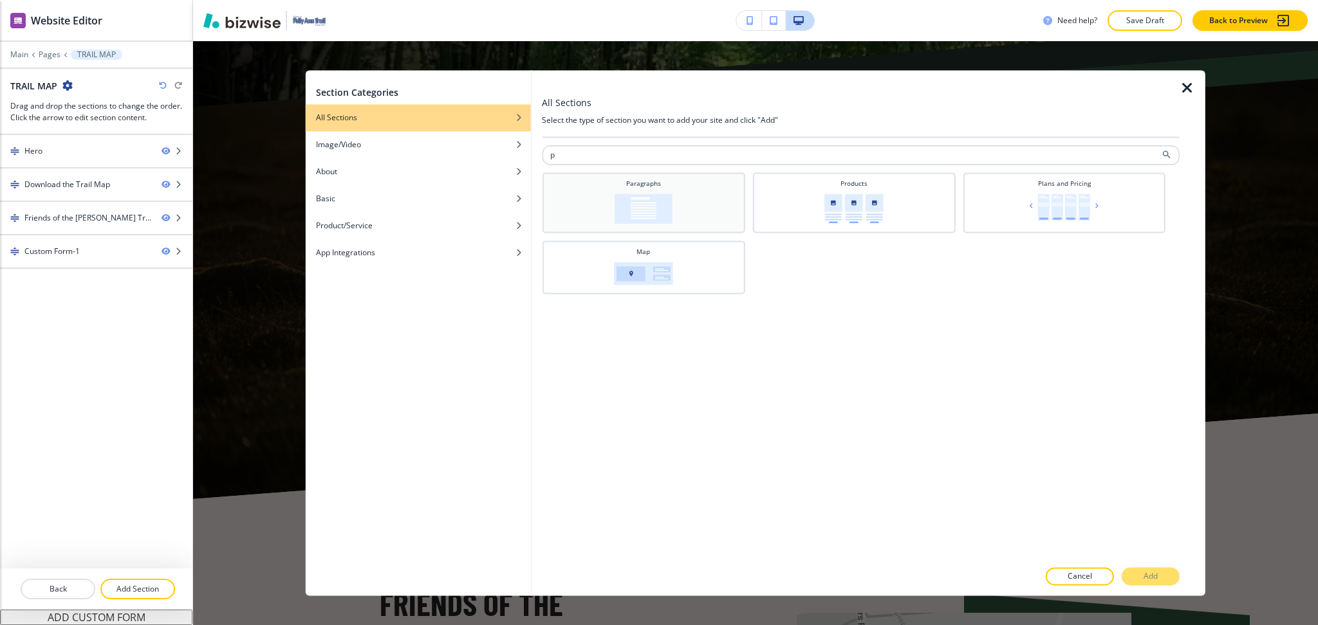
type input "p"
click at [695, 188] on div "Paragraphs" at bounding box center [643, 201] width 190 height 45
click at [1155, 579] on p "Add" at bounding box center [1150, 577] width 14 height 12
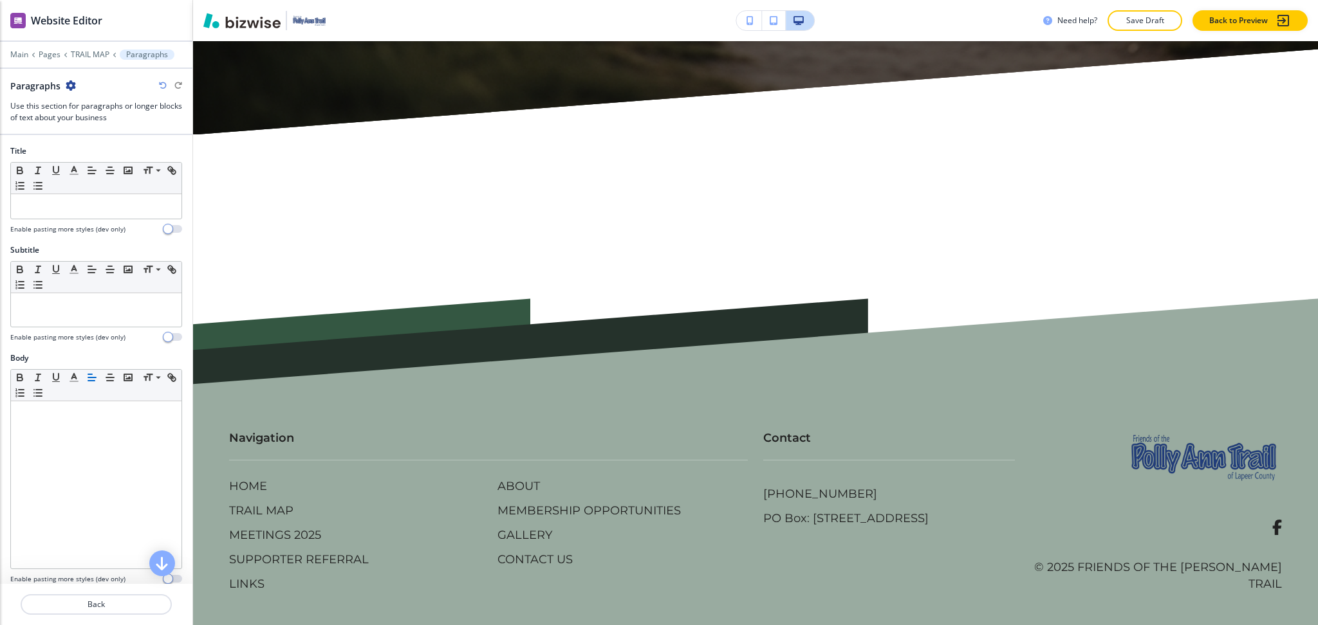
scroll to position [2112, 0]
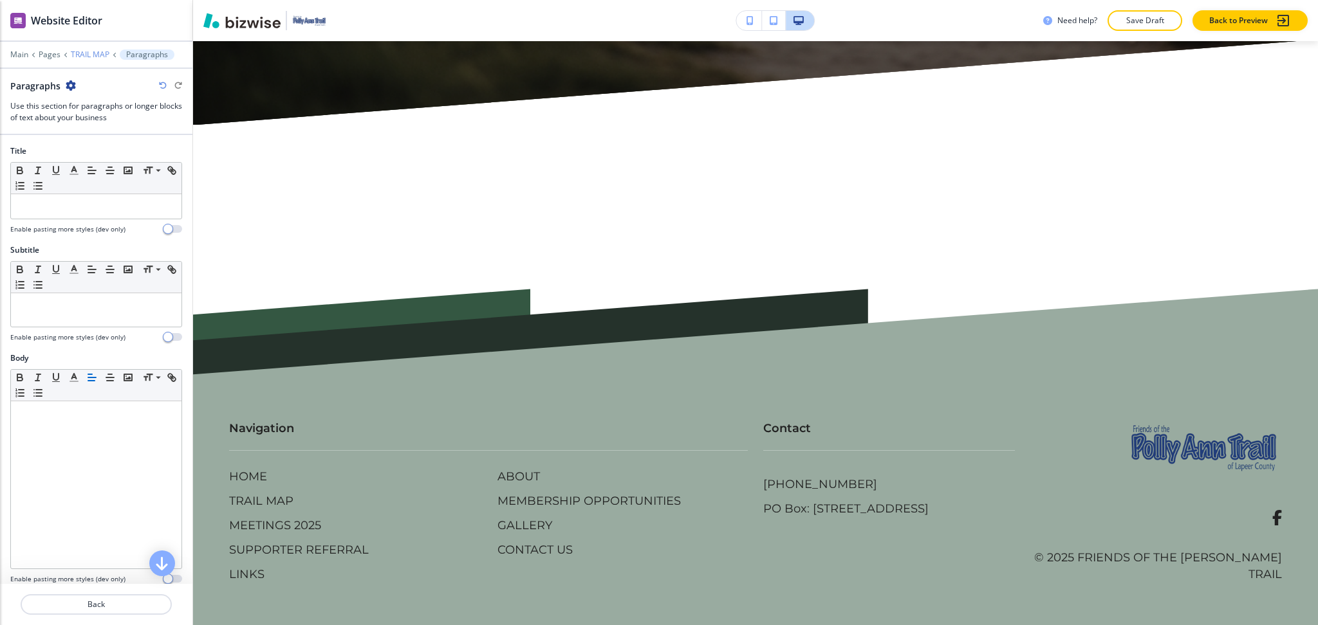
click at [93, 55] on p "TRAIL MAP" at bounding box center [90, 54] width 39 height 9
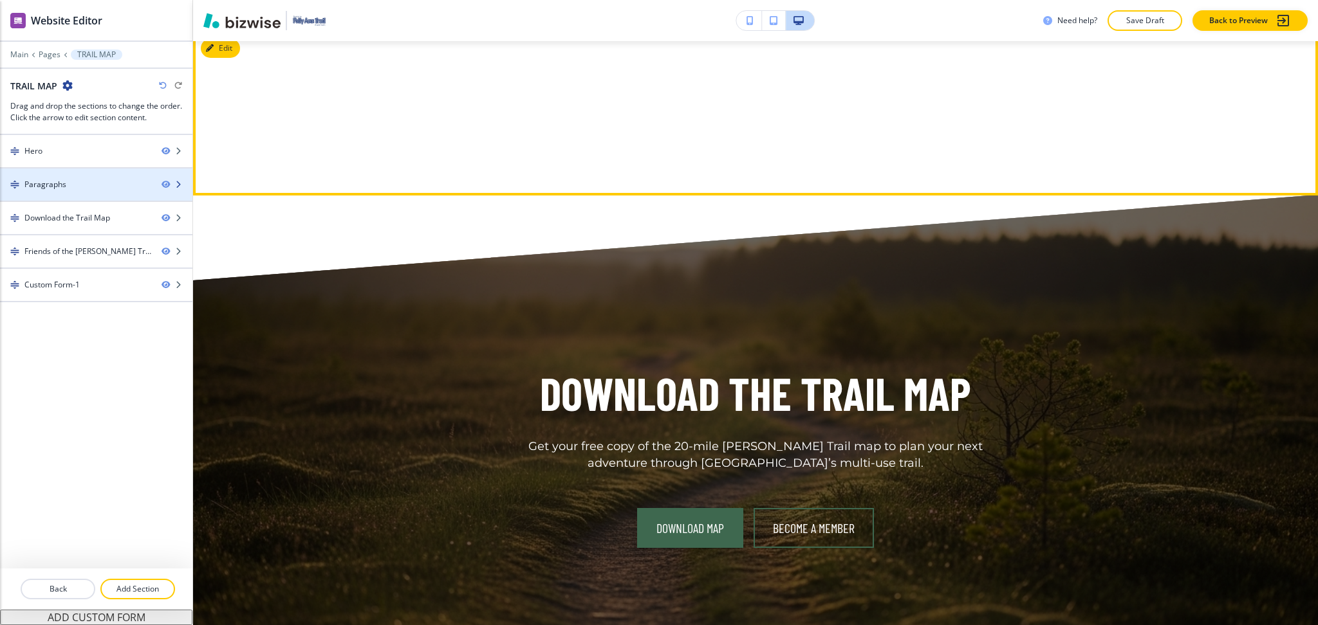
scroll to position [578, 0]
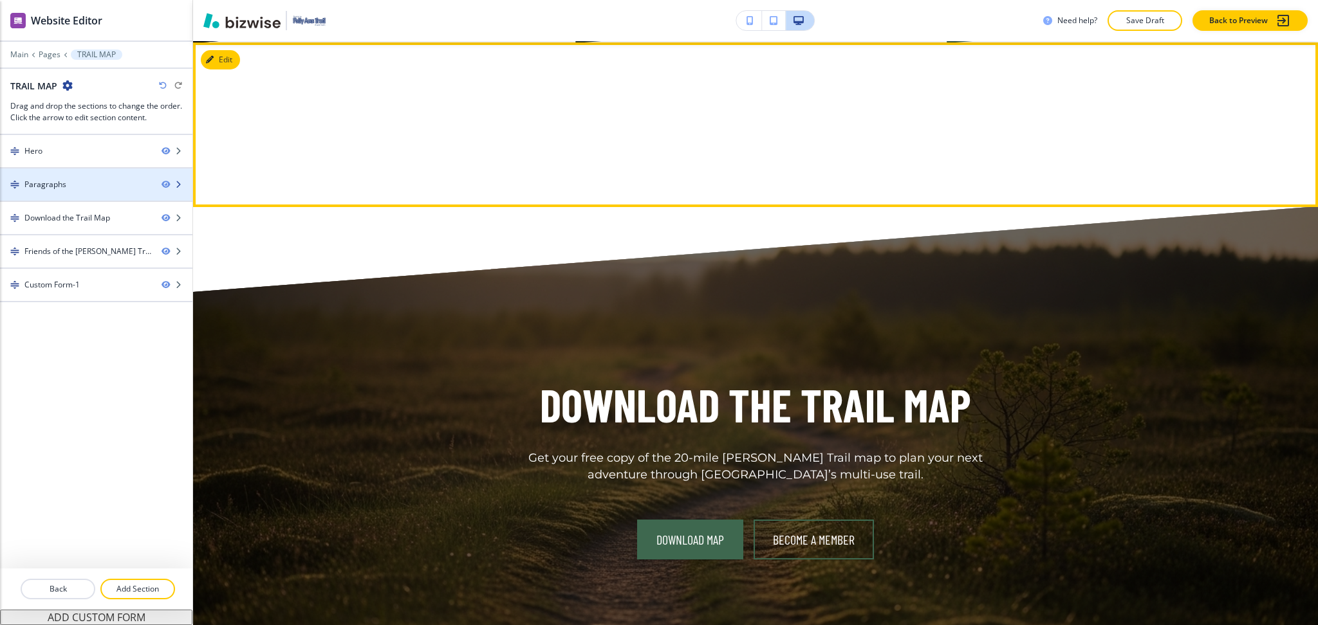
click at [65, 183] on div "Paragraphs" at bounding box center [45, 185] width 42 height 12
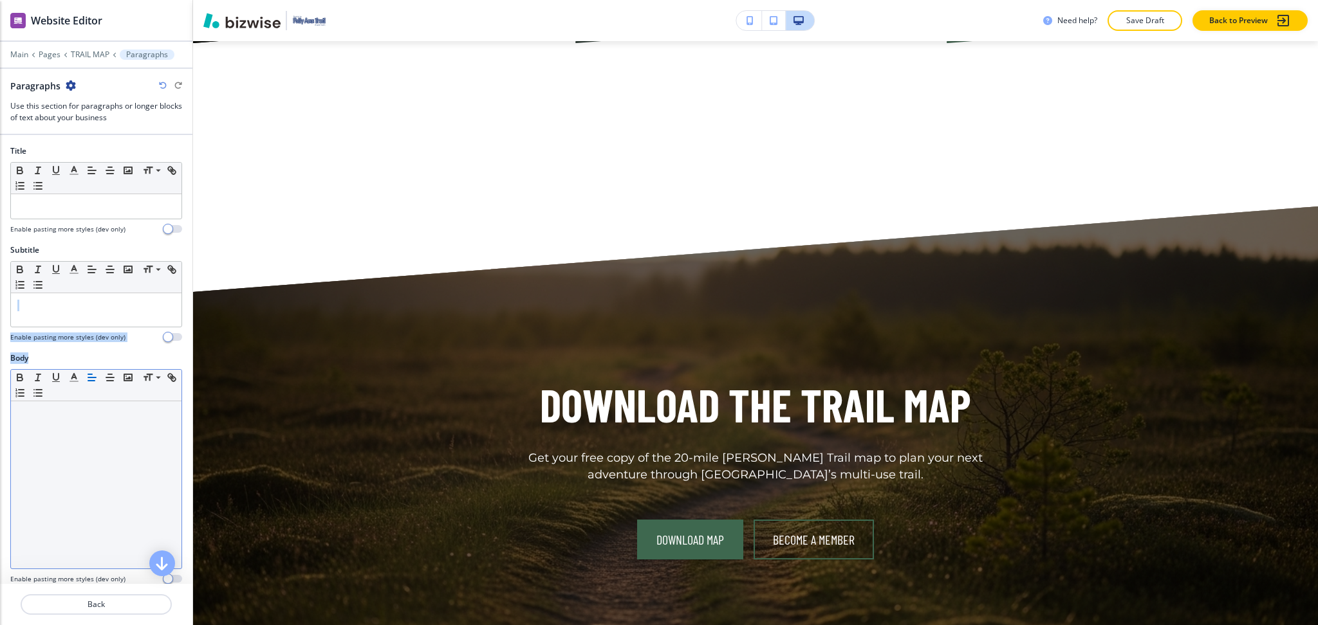
drag, startPoint x: 87, startPoint y: 359, endPoint x: 93, endPoint y: 396, distance: 37.1
click at [89, 399] on div "Title Small Normal Large Huge Enable pasting more styles (dev only) Subtitle Sm…" at bounding box center [96, 359] width 192 height 449
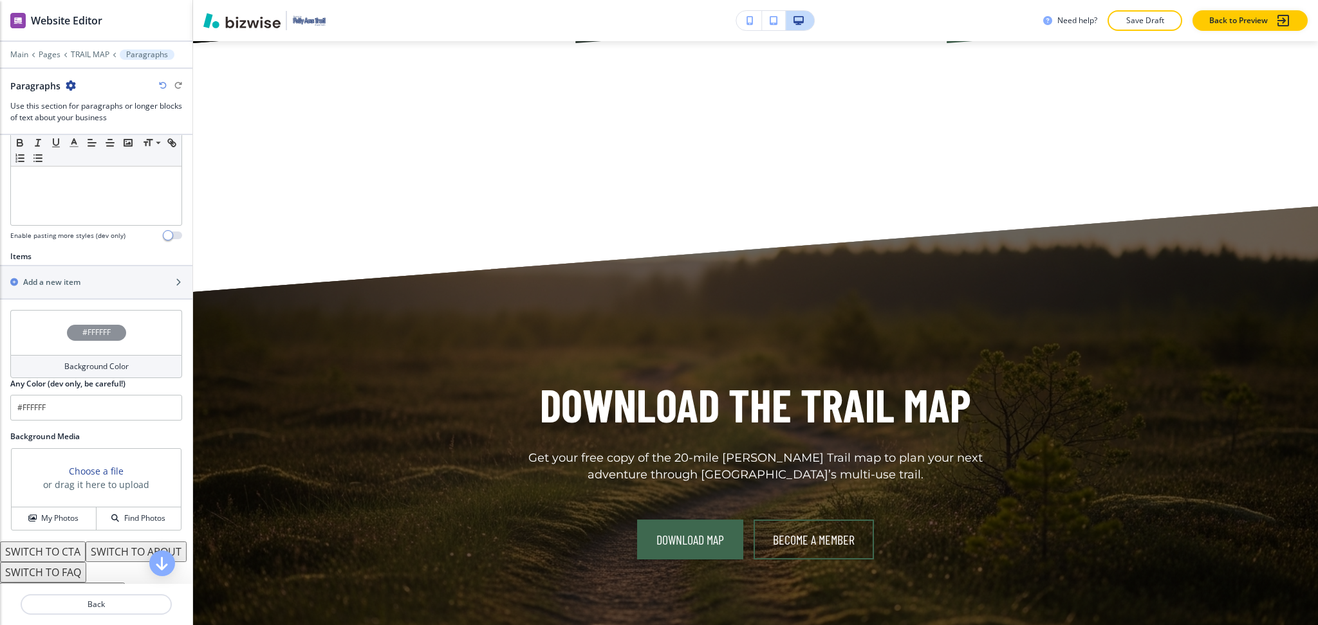
scroll to position [383, 0]
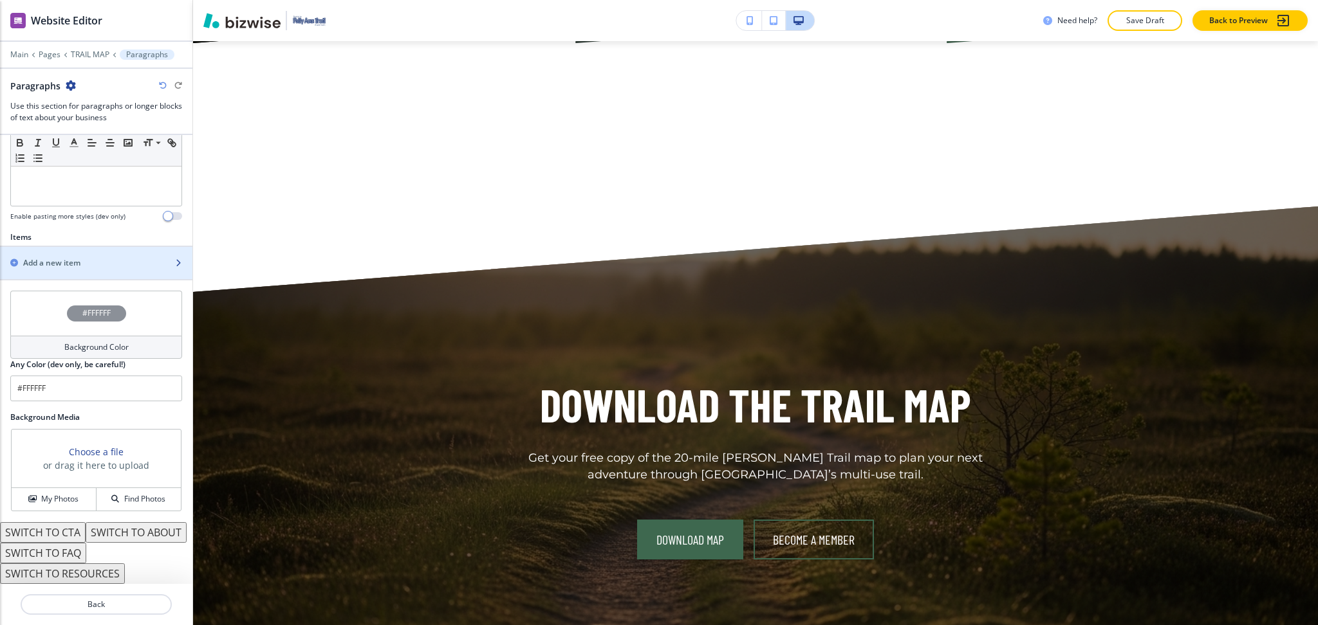
click at [68, 257] on h2 "Add a new item" at bounding box center [51, 263] width 57 height 12
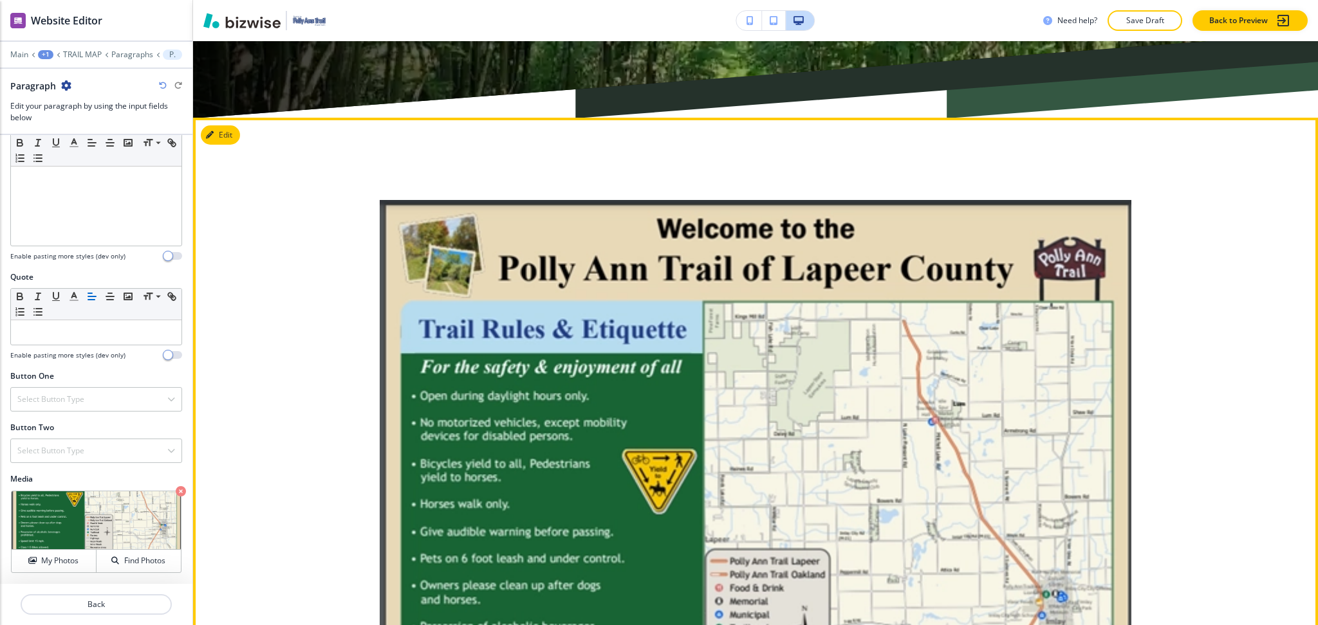
scroll to position [504, 0]
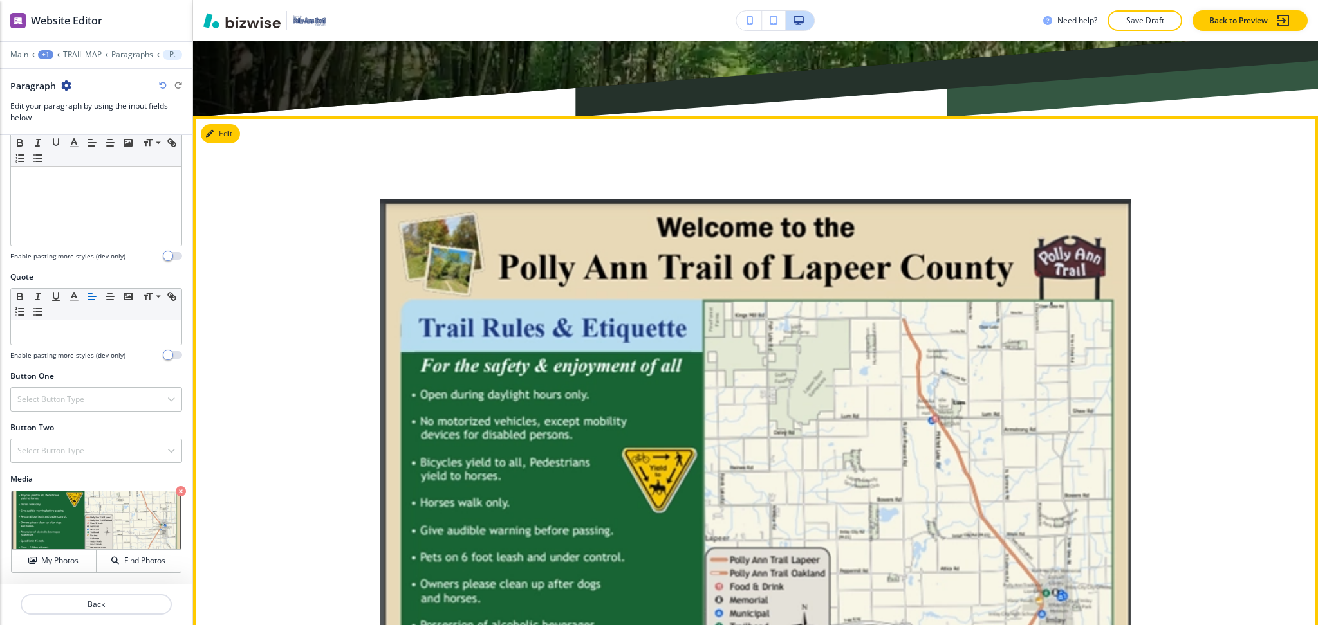
click at [350, 155] on div at bounding box center [755, 573] width 1125 height 914
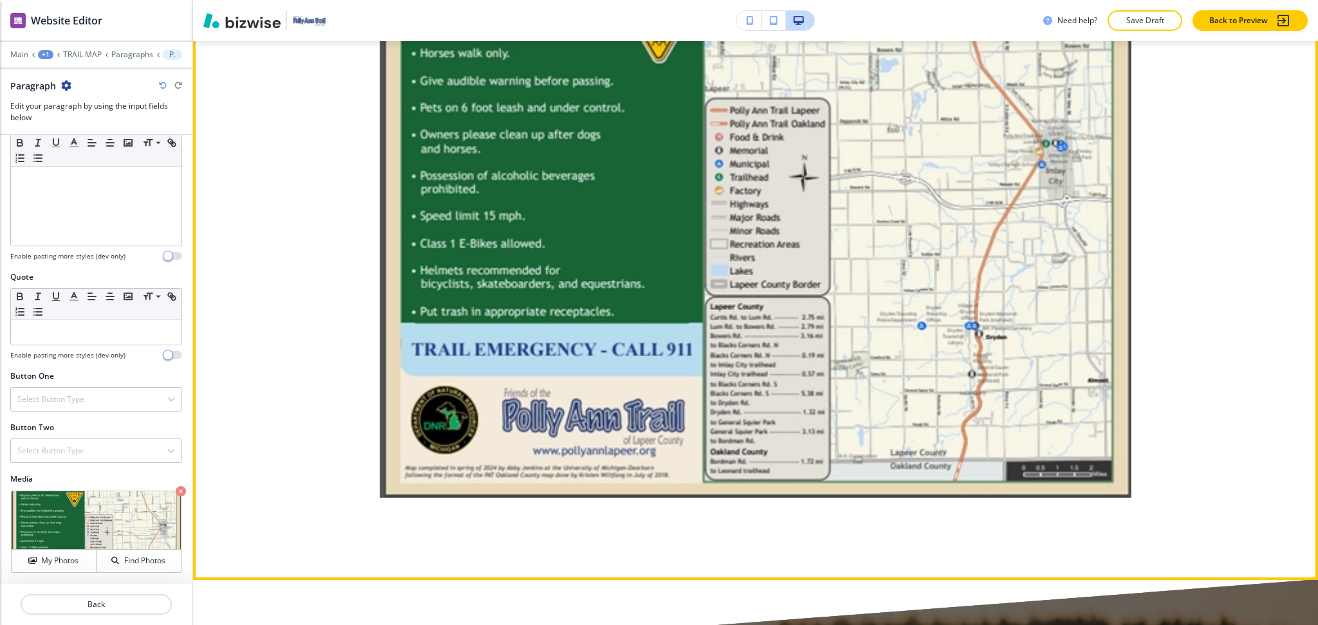
scroll to position [1019, 0]
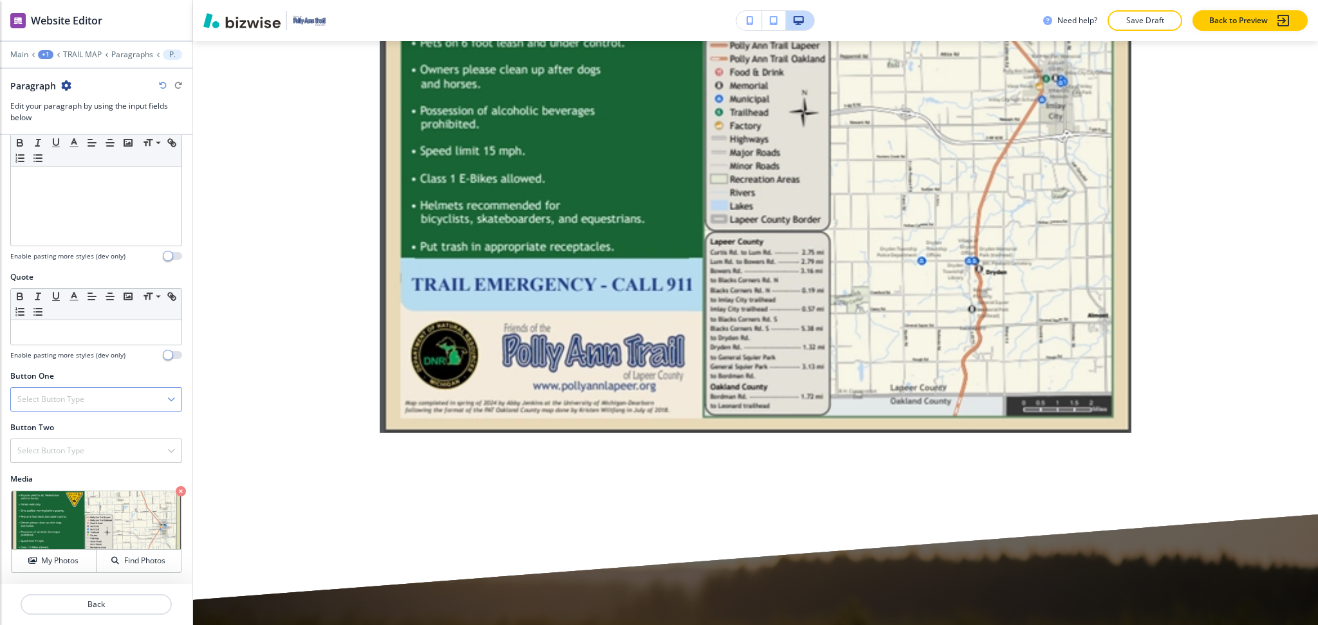
click at [115, 405] on div "Select Button Type" at bounding box center [96, 399] width 170 height 23
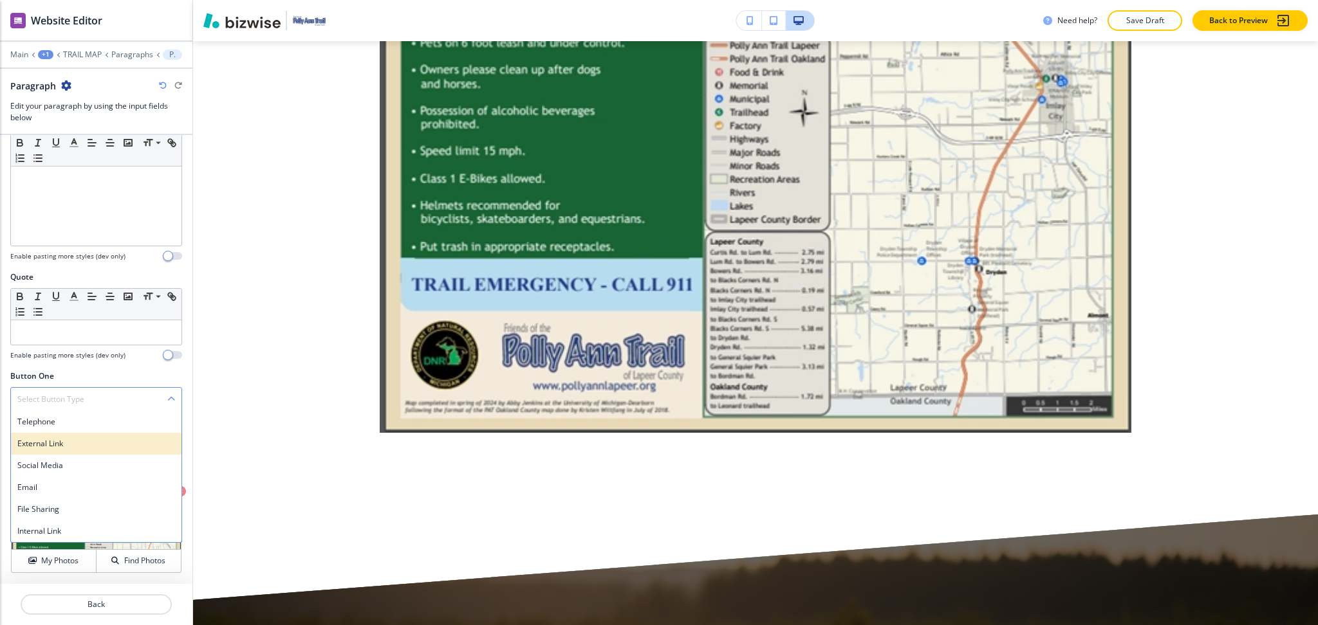
click at [58, 450] on div "External Link" at bounding box center [96, 444] width 170 height 22
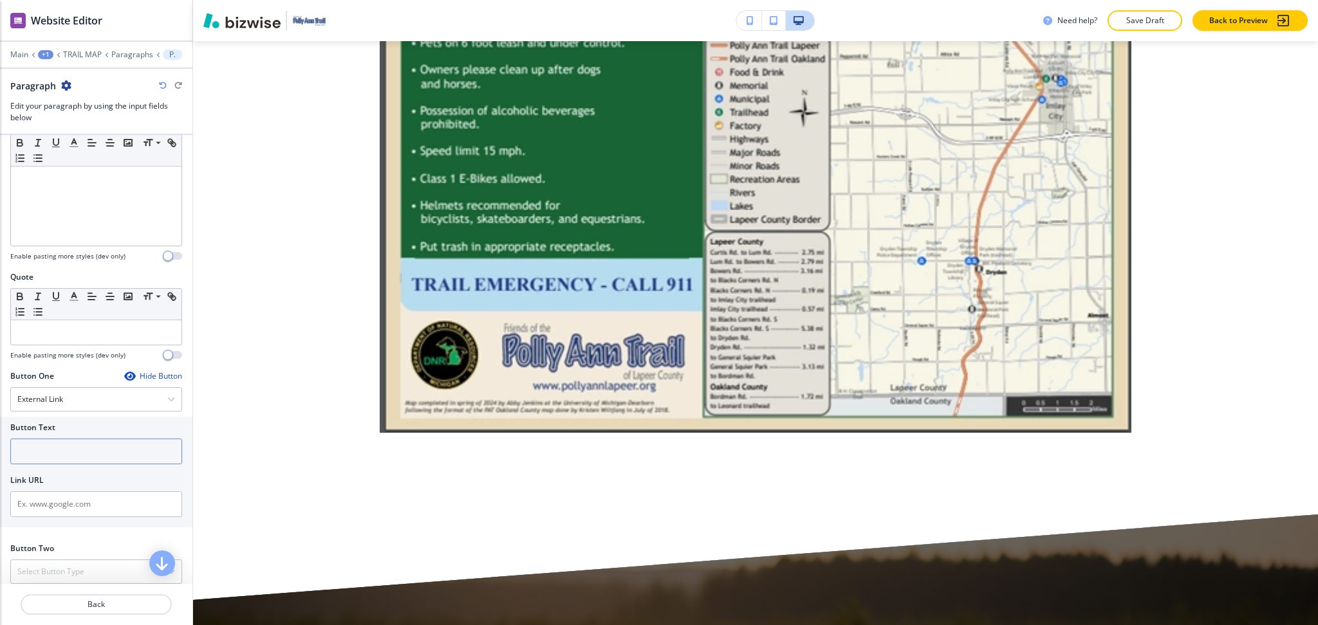
click at [52, 456] on input "text" at bounding box center [96, 452] width 172 height 26
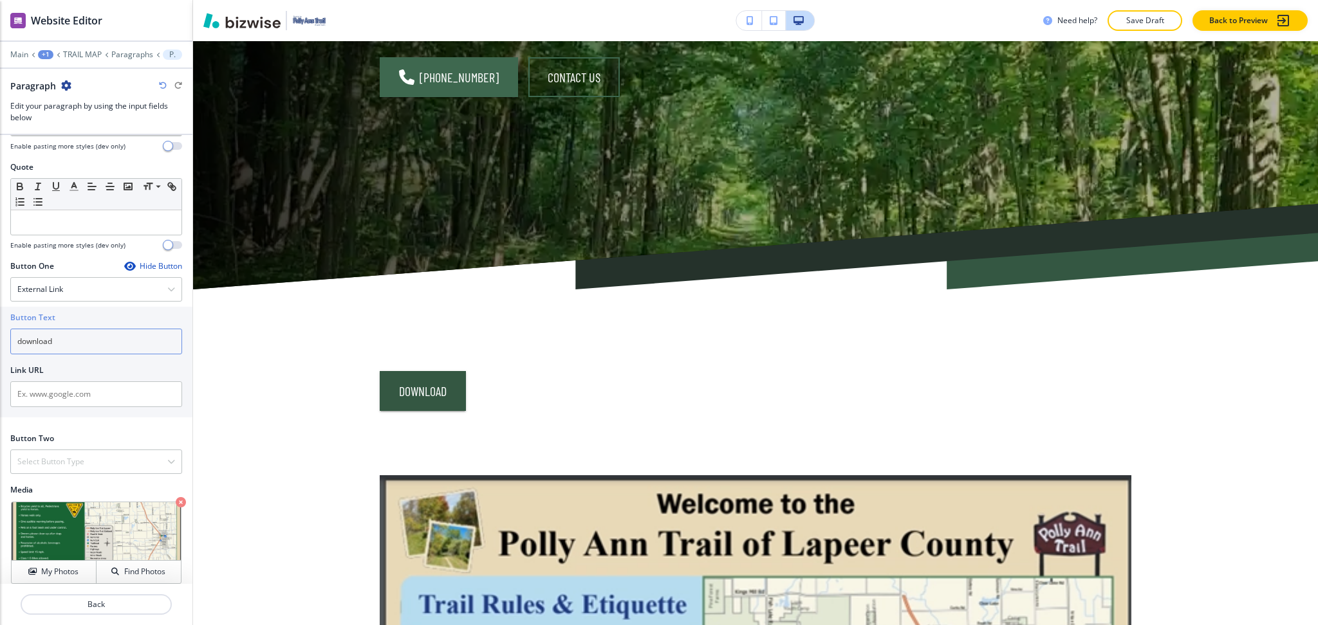
scroll to position [445, 0]
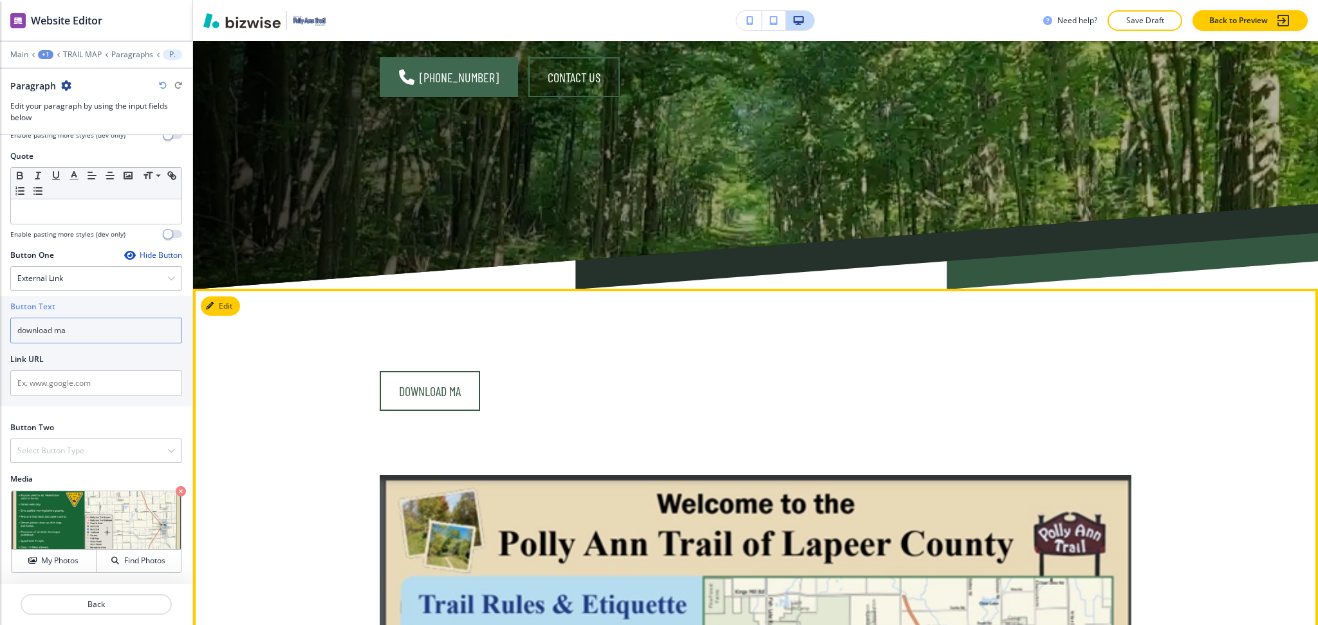
type input "download map"
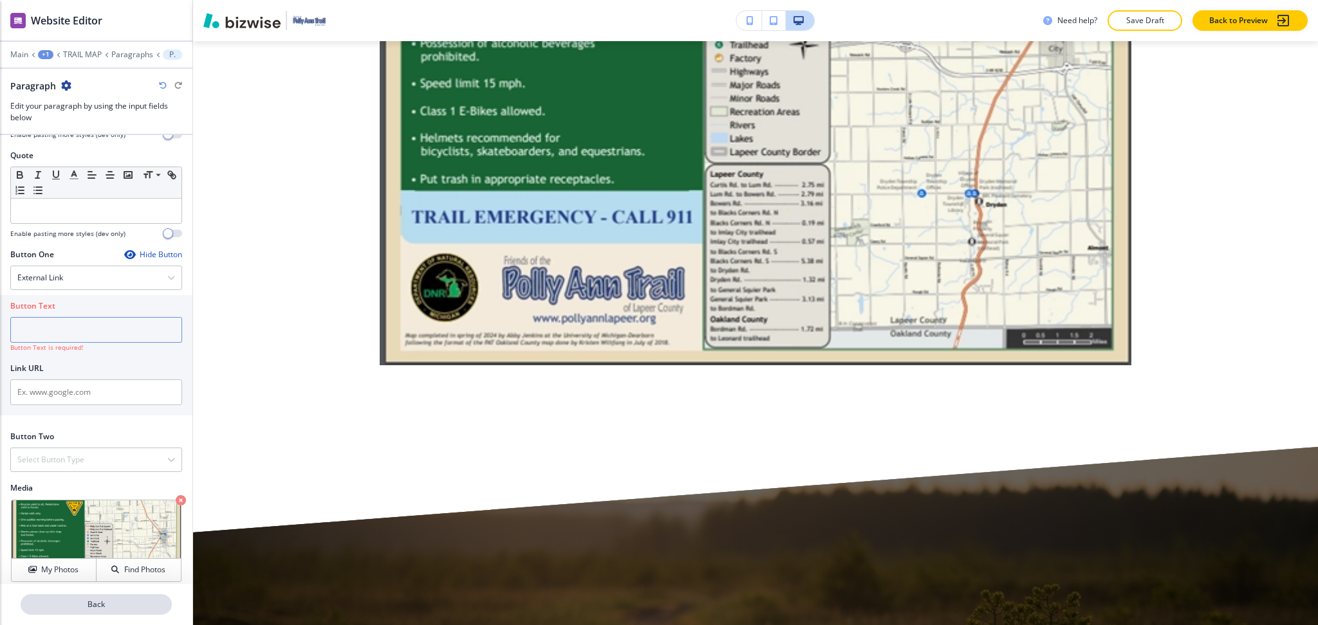
scroll to position [1087, 0]
click at [99, 608] on p "Back" at bounding box center [96, 605] width 149 height 12
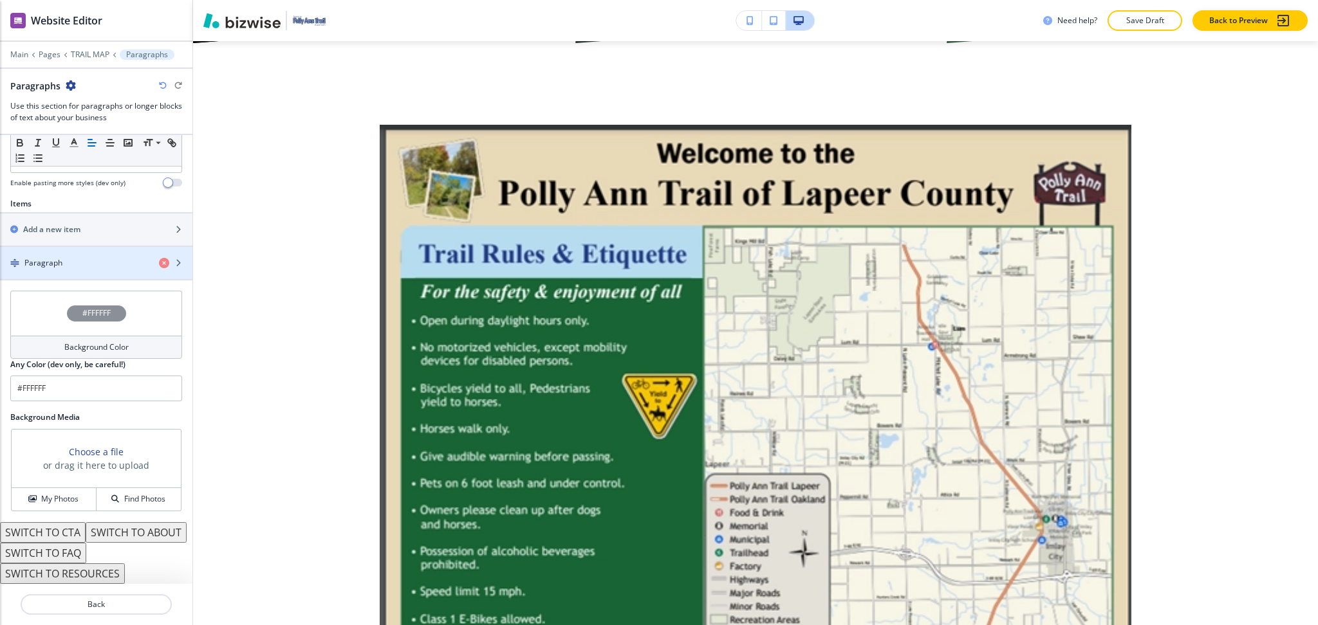
scroll to position [417, 0]
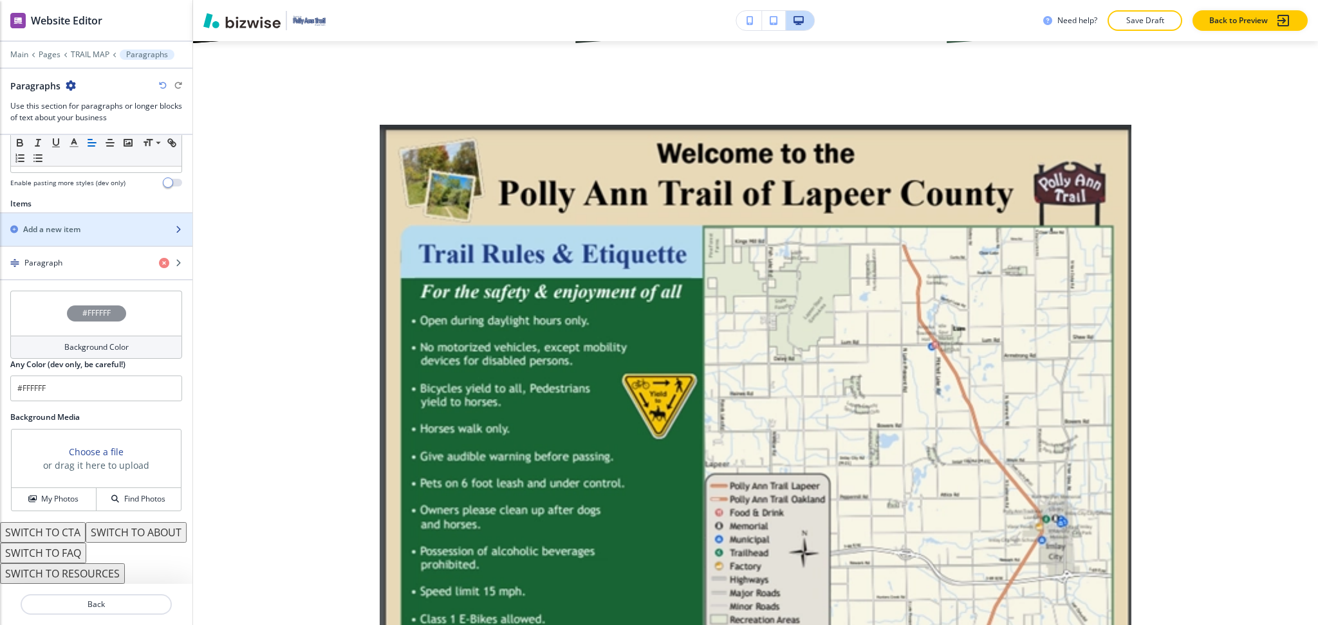
click at [53, 214] on div "button" at bounding box center [96, 219] width 192 height 10
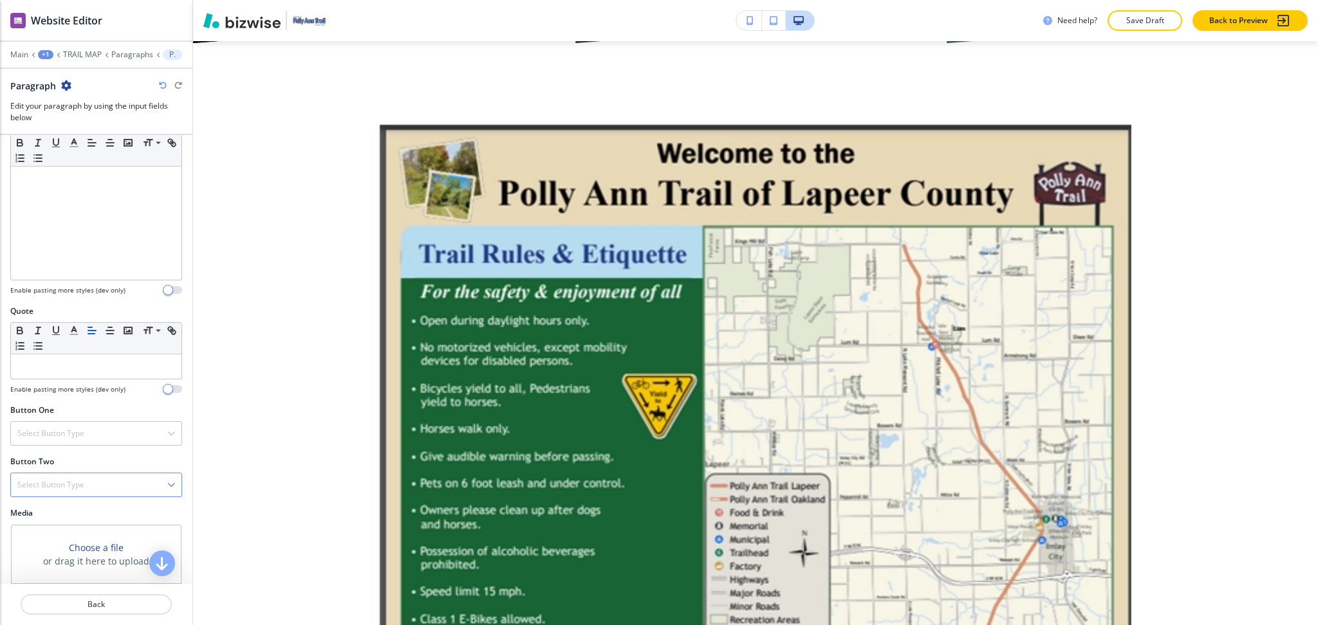
scroll to position [323, 0]
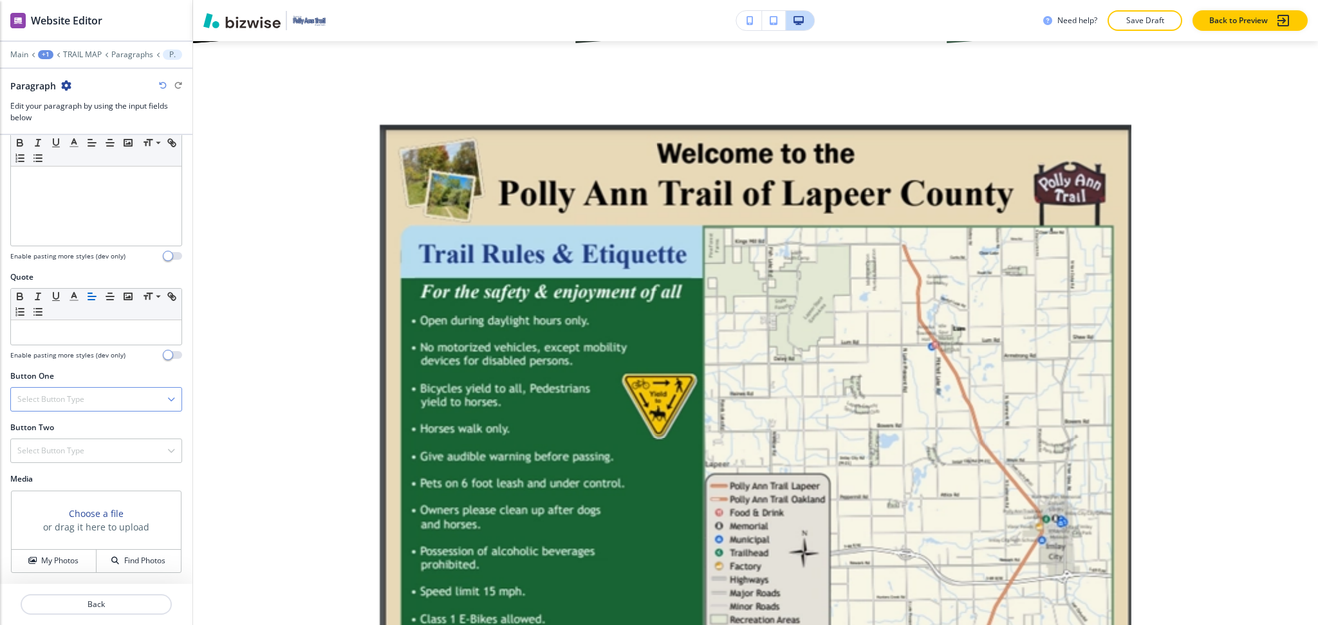
click at [58, 395] on h4 "Select Button Type" at bounding box center [50, 400] width 67 height 12
click at [55, 441] on h4 "External Link" at bounding box center [96, 444] width 158 height 12
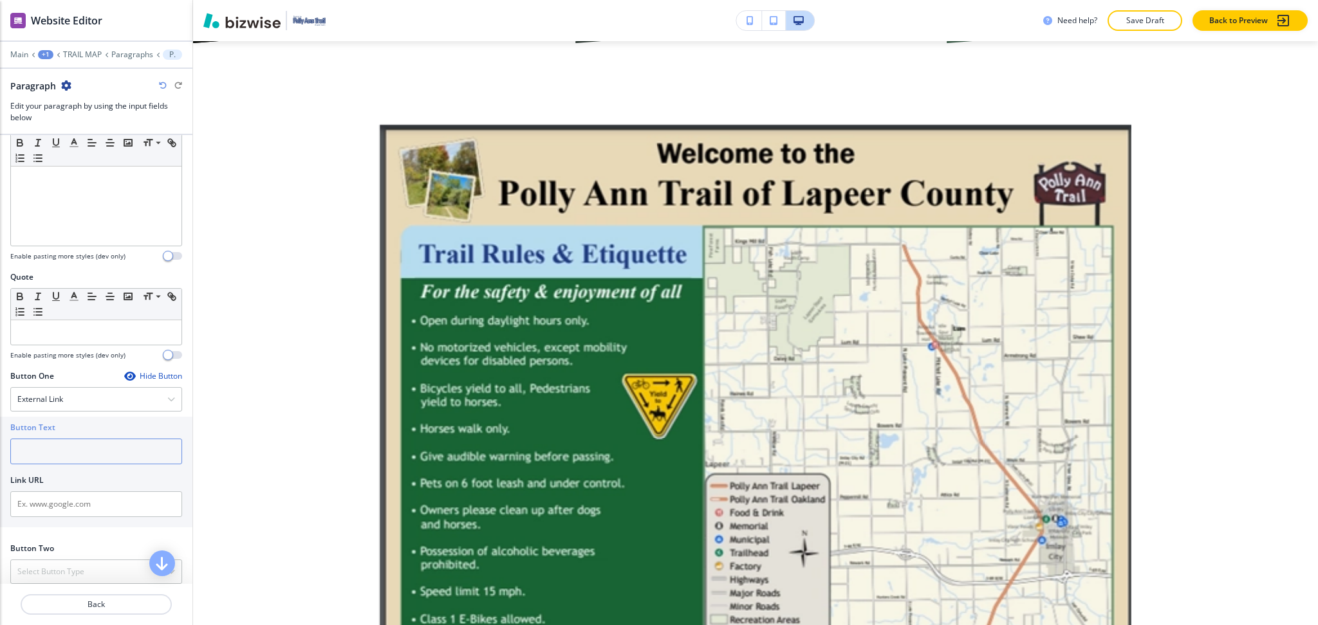
click at [67, 458] on input "text" at bounding box center [96, 452] width 172 height 26
paste input "download map"
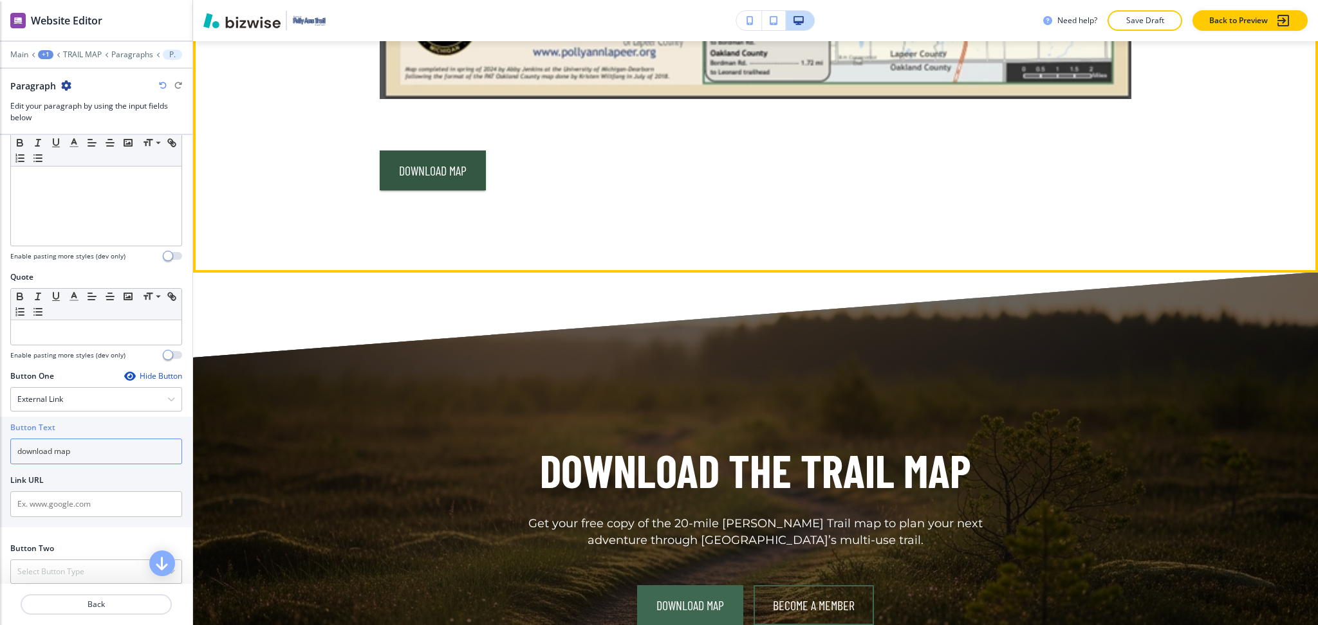
scroll to position [1352, 0]
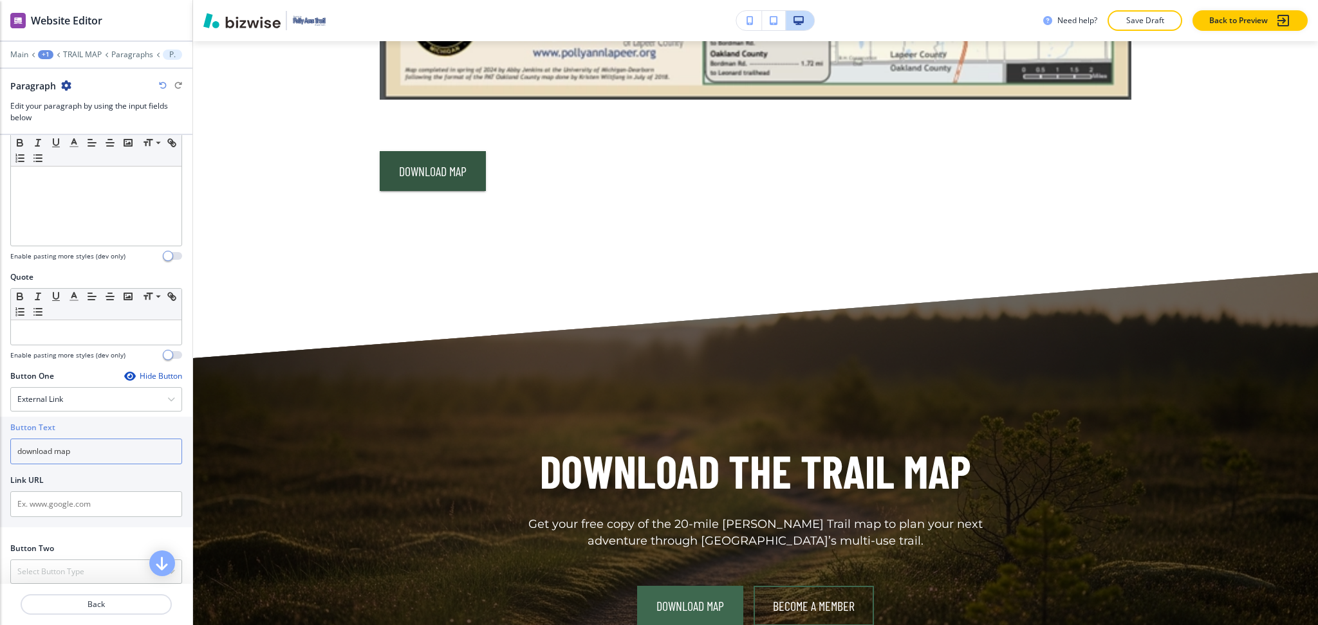
type input "download map"
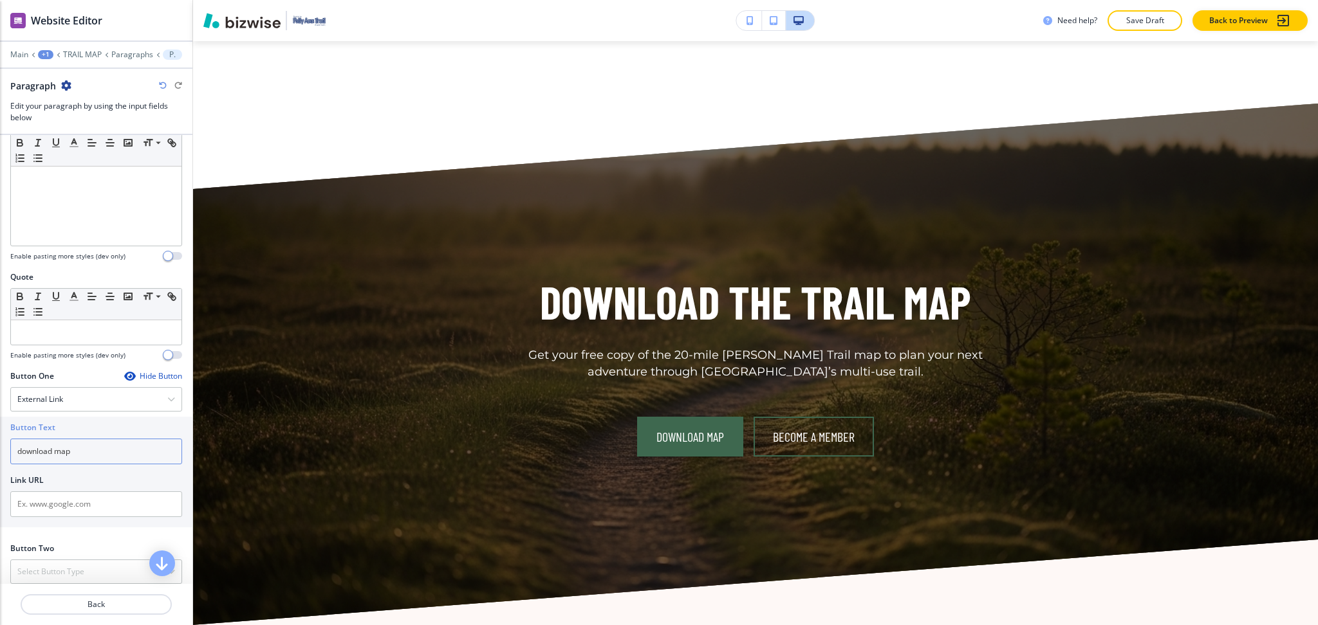
scroll to position [1522, 0]
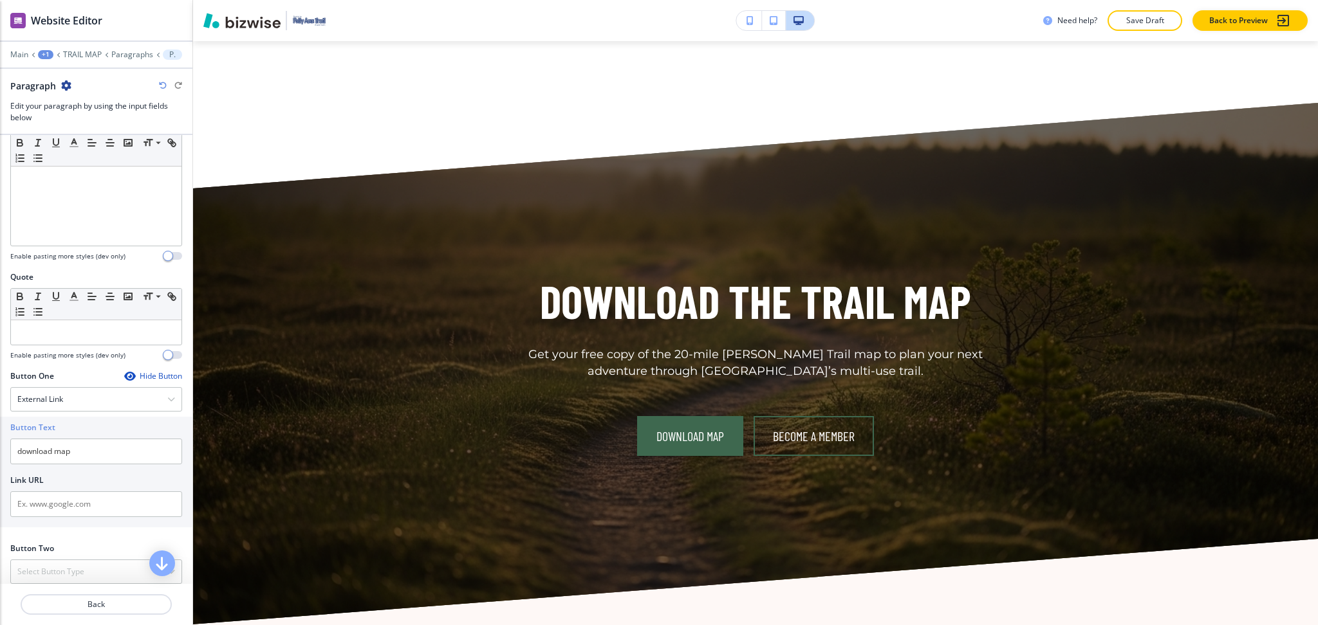
click at [63, 86] on icon "button" at bounding box center [66, 85] width 10 height 10
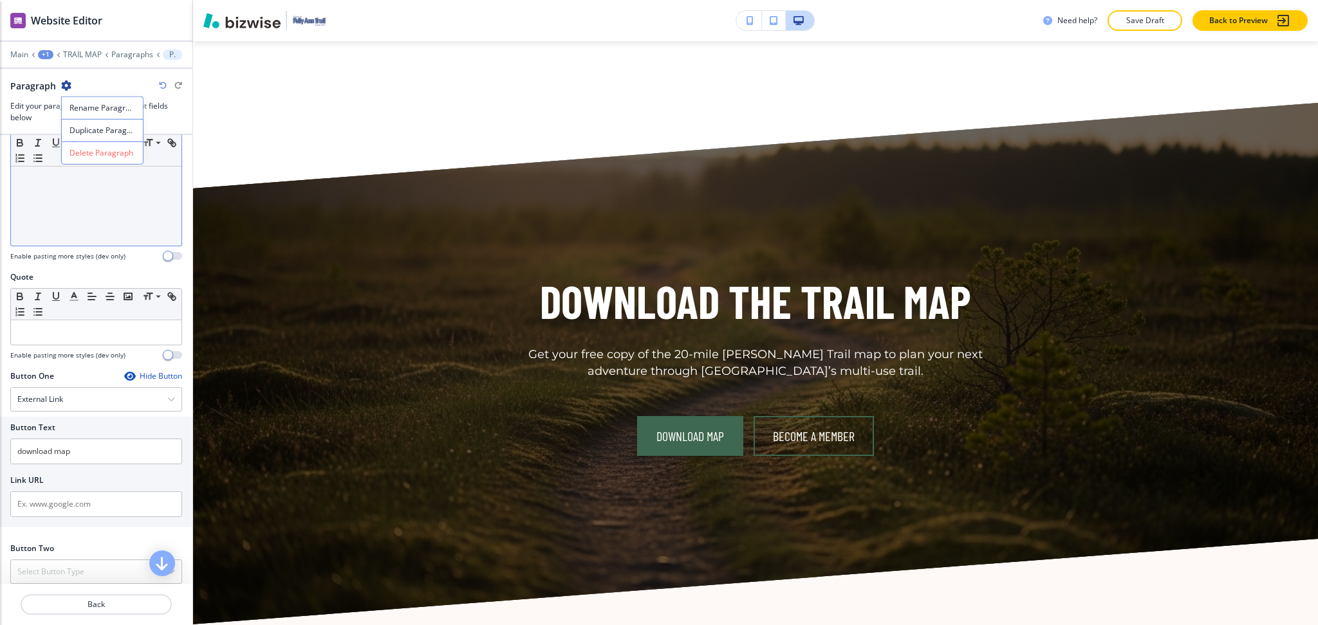
drag, startPoint x: 73, startPoint y: 148, endPoint x: 87, endPoint y: 145, distance: 14.5
click at [73, 148] on p "Delete Paragraph" at bounding box center [102, 153] width 66 height 12
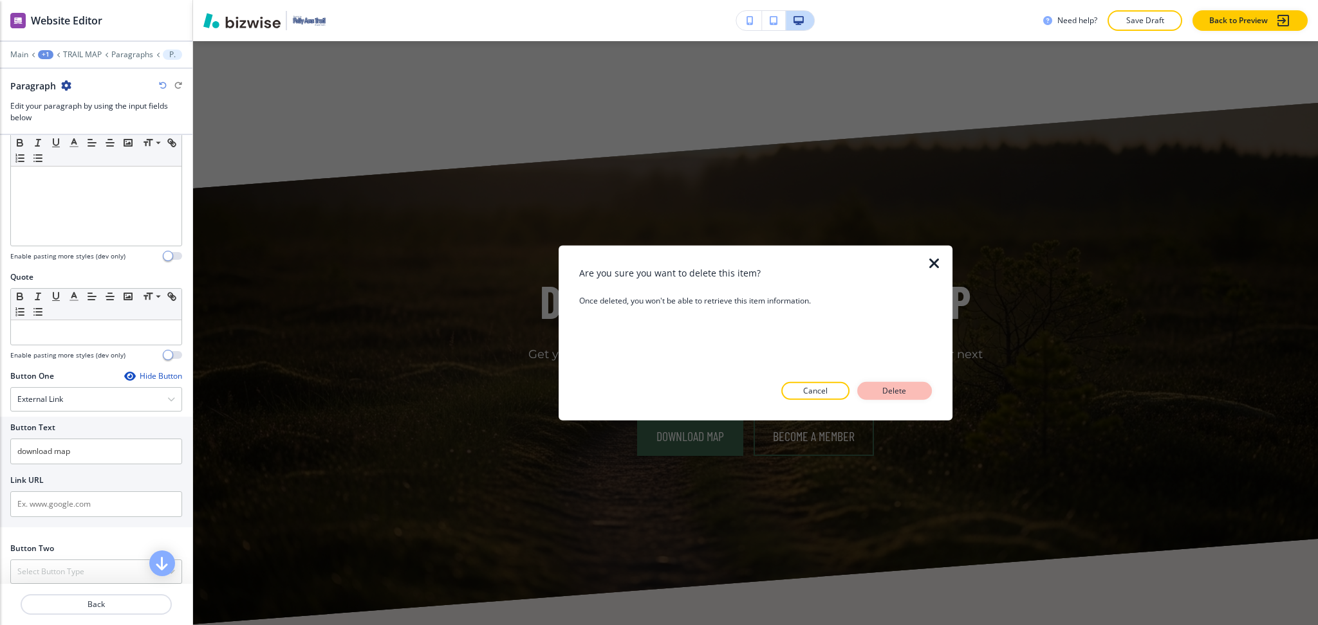
click at [909, 394] on p "Delete" at bounding box center [894, 391] width 31 height 12
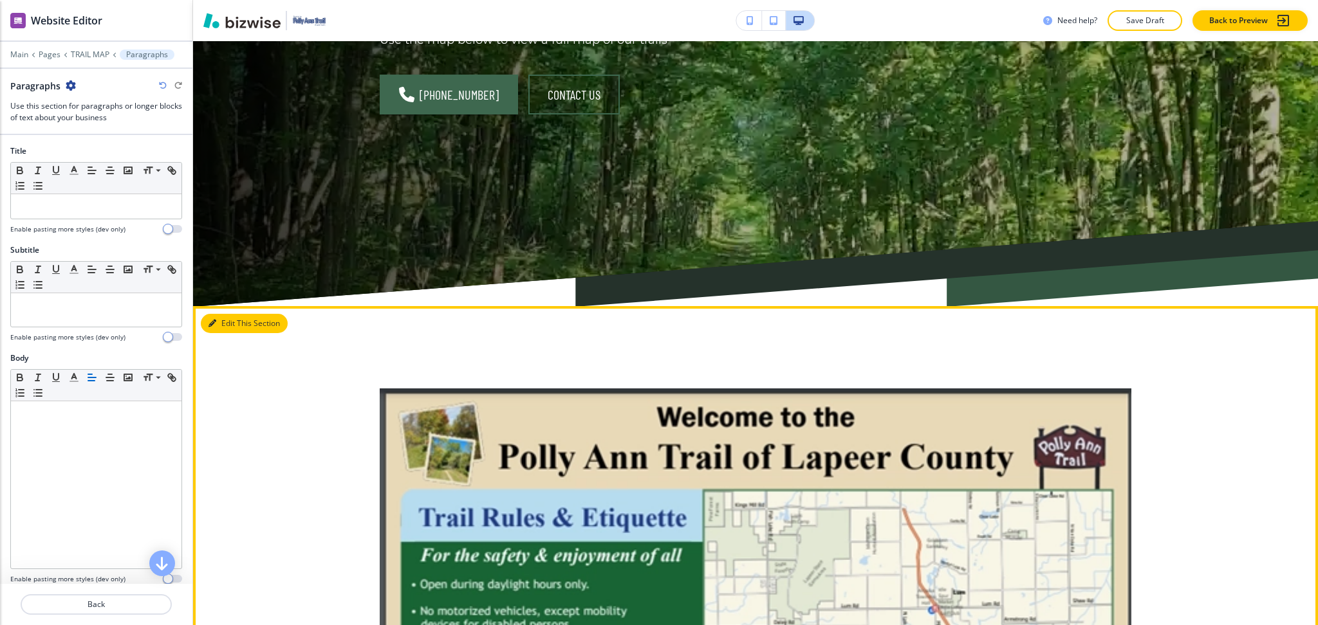
scroll to position [314, 0]
click at [237, 317] on button "Edit This Section" at bounding box center [244, 324] width 87 height 19
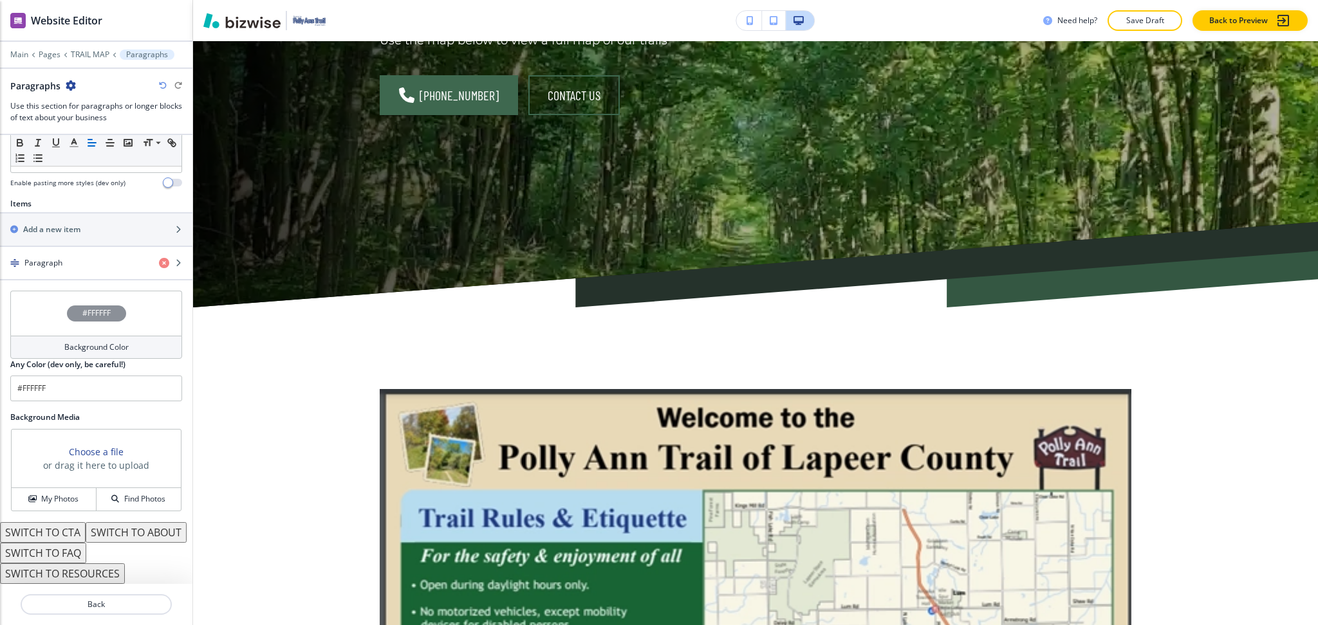
scroll to position [417, 0]
click at [50, 336] on div "Background Color" at bounding box center [96, 347] width 172 height 23
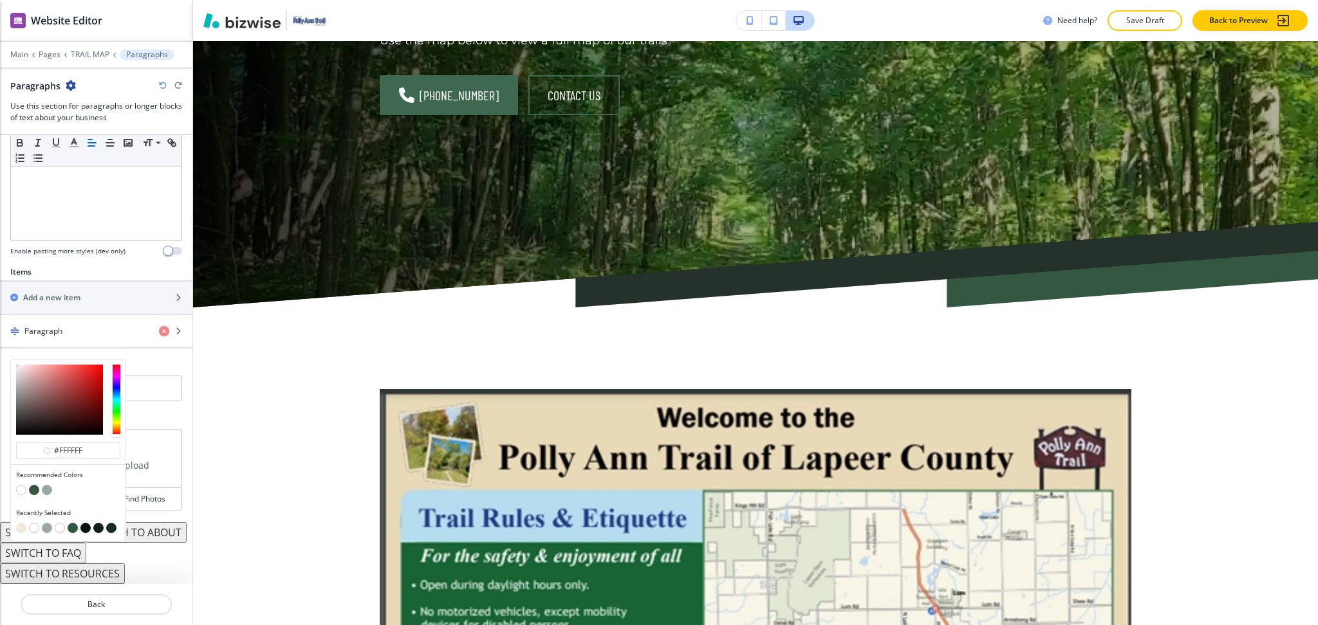
scroll to position [349, 0]
click at [23, 523] on button "button" at bounding box center [21, 528] width 10 height 10
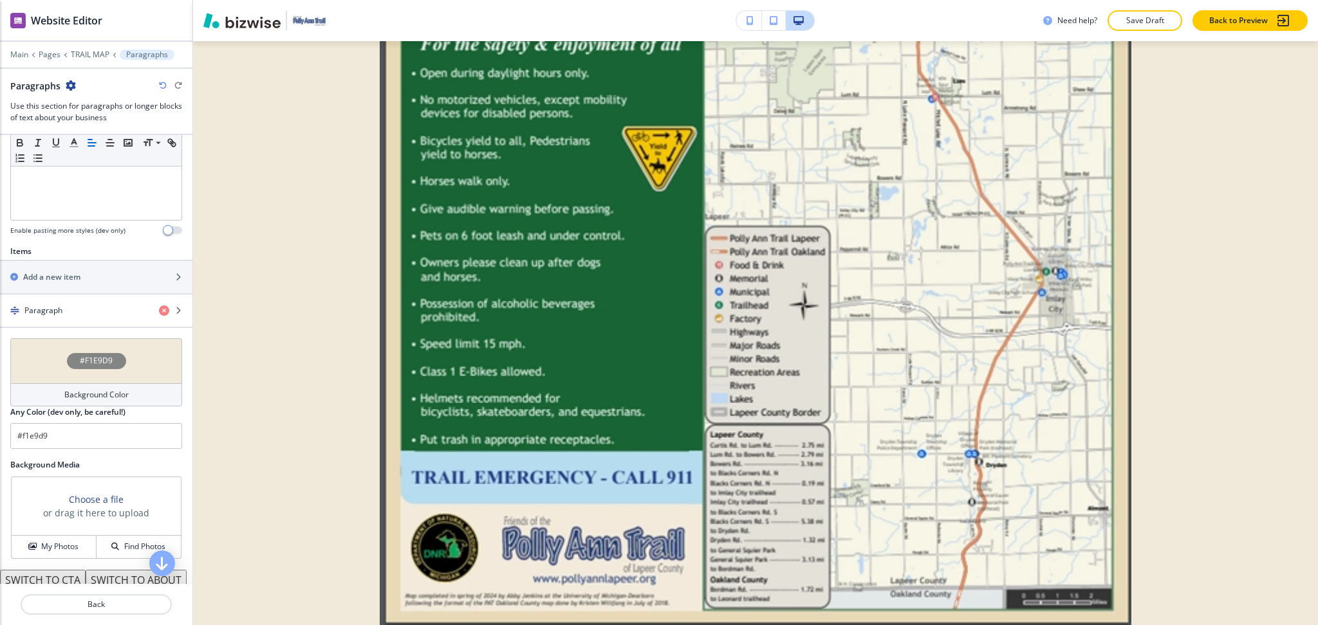
scroll to position [827, 0]
click at [145, 438] on input "#f1e9d9" at bounding box center [96, 436] width 172 height 26
paste input "ef8f6"
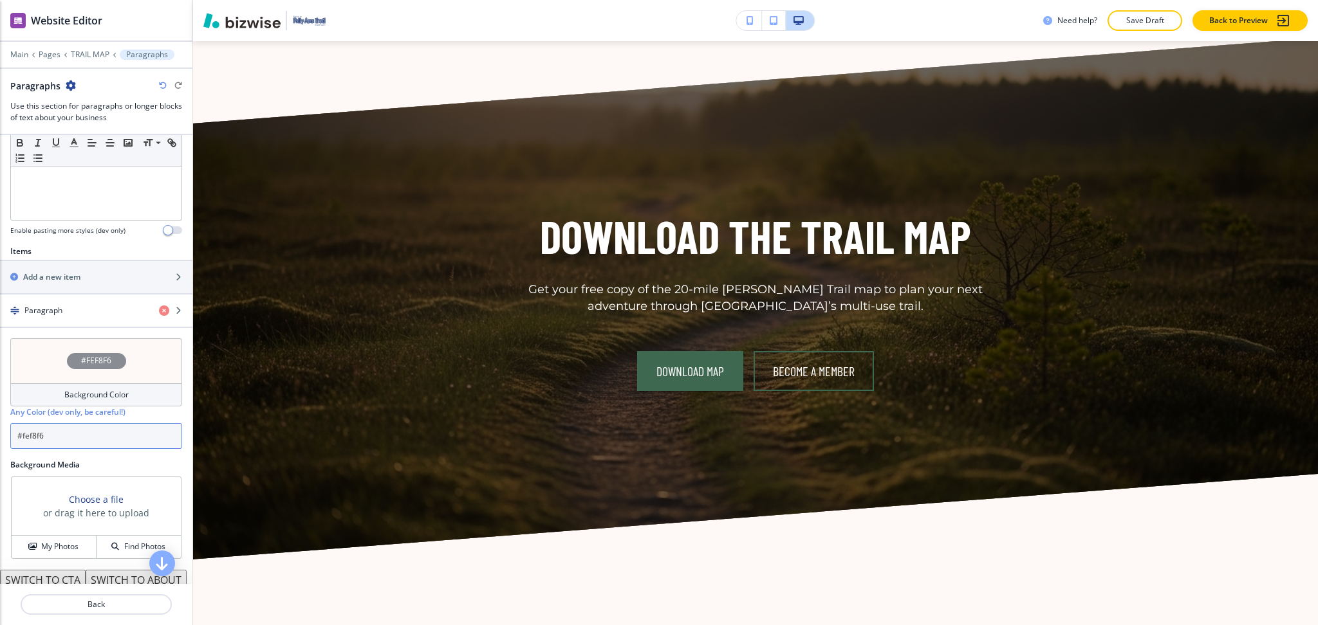
scroll to position [1474, 0]
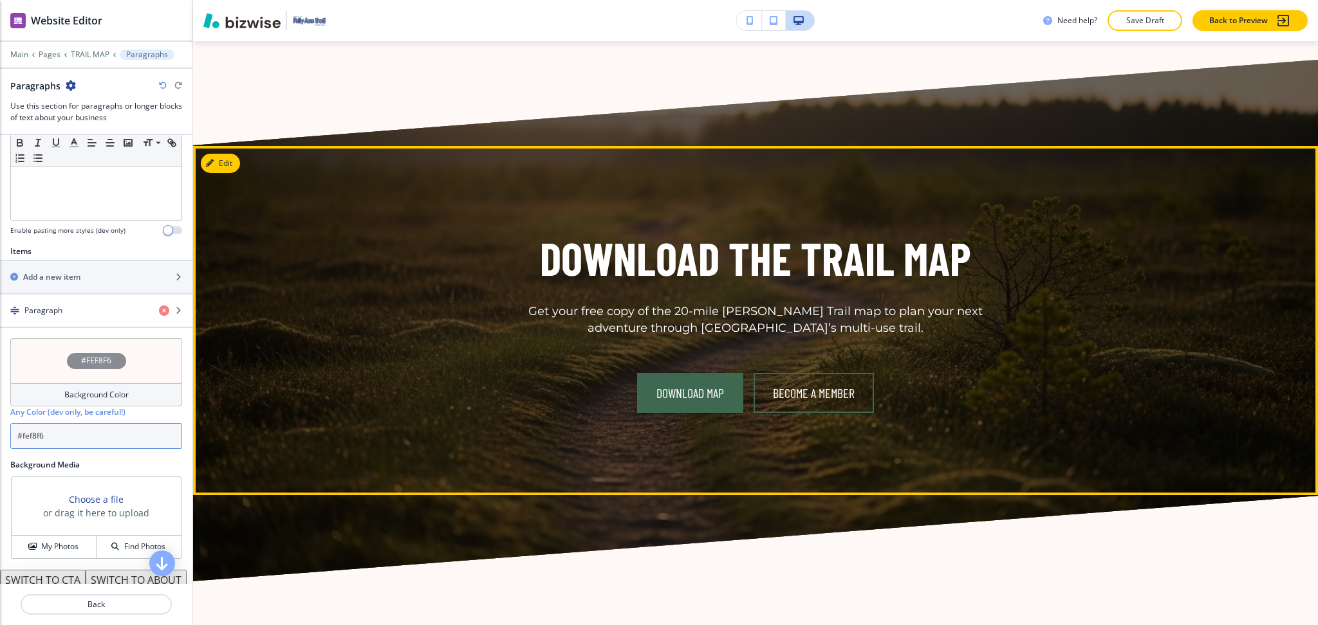
type input "#fef8f6"
click at [229, 154] on button "Edit This Section" at bounding box center [244, 163] width 87 height 19
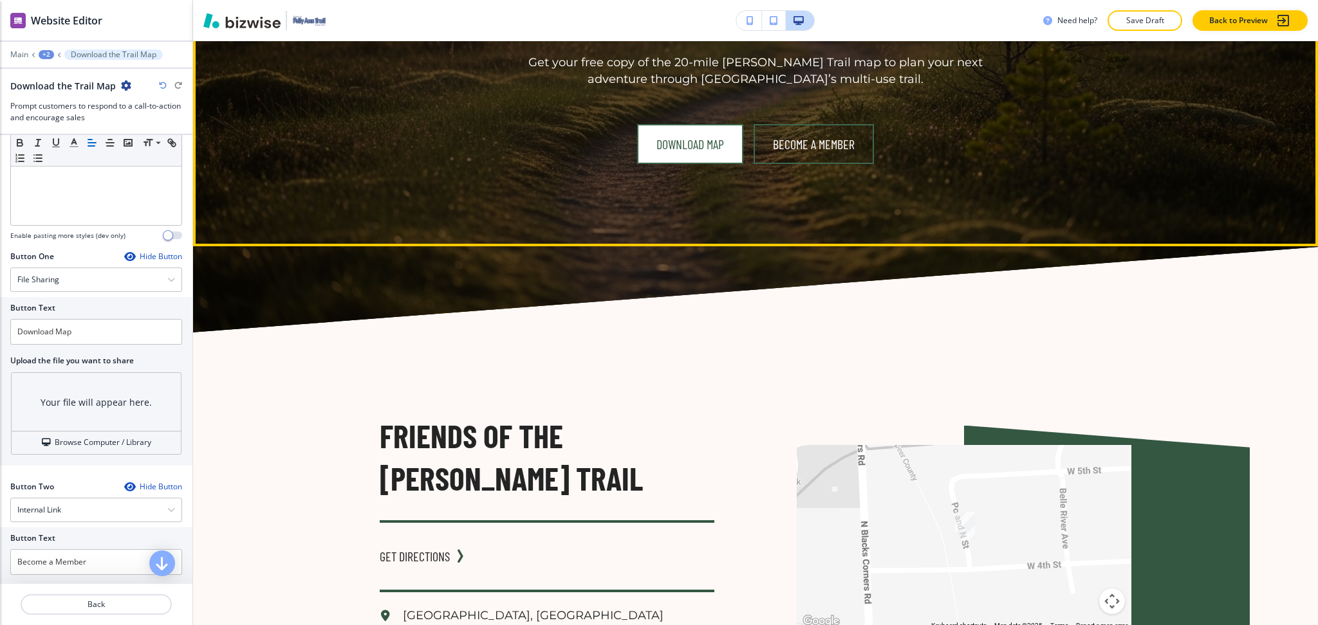
scroll to position [1722, 0]
click at [692, 140] on link "Download Map" at bounding box center [690, 145] width 106 height 40
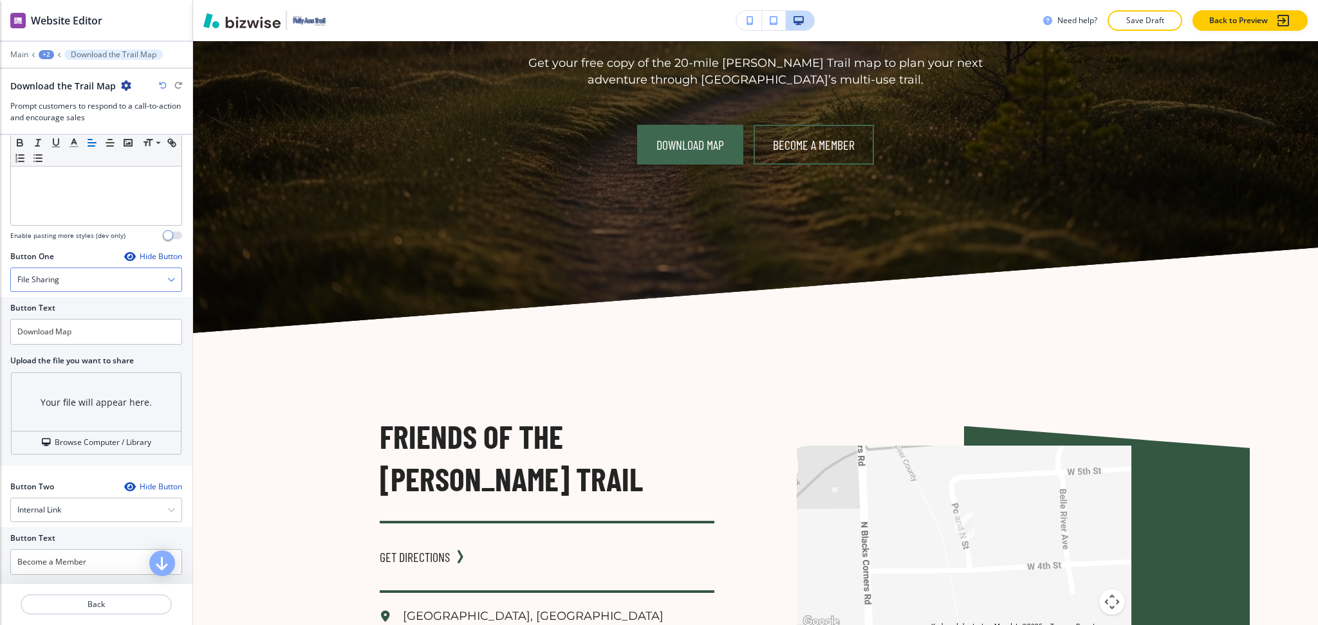
click at [63, 280] on div "File Sharing" at bounding box center [96, 279] width 170 height 23
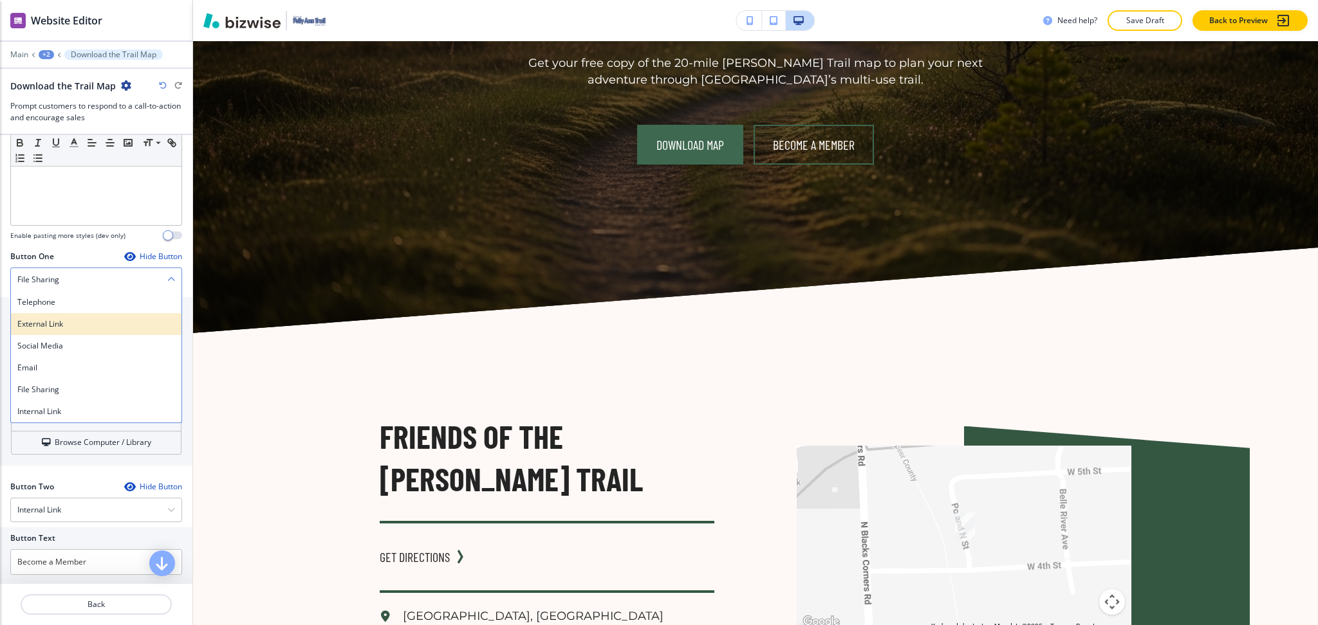
click at [68, 321] on h4 "External Link" at bounding box center [96, 324] width 158 height 12
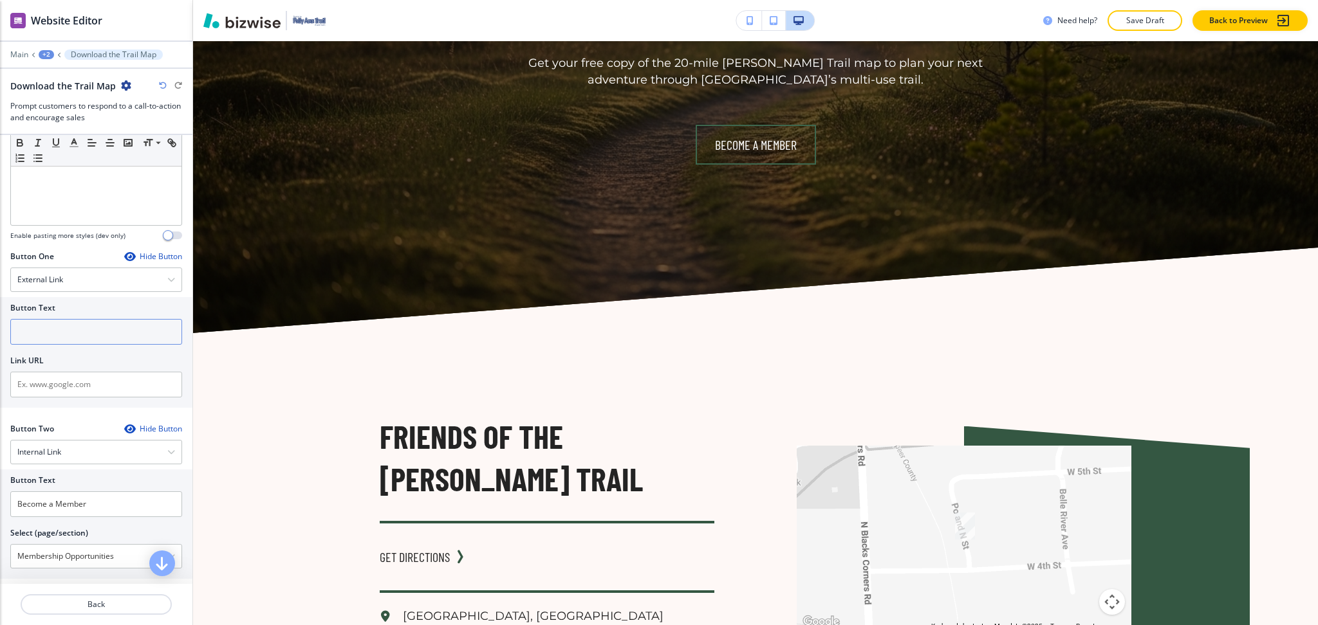
click at [74, 335] on input "text" at bounding box center [96, 332] width 172 height 26
paste input "[URL][DOMAIN_NAME]"
type input "[URL][DOMAIN_NAME]"
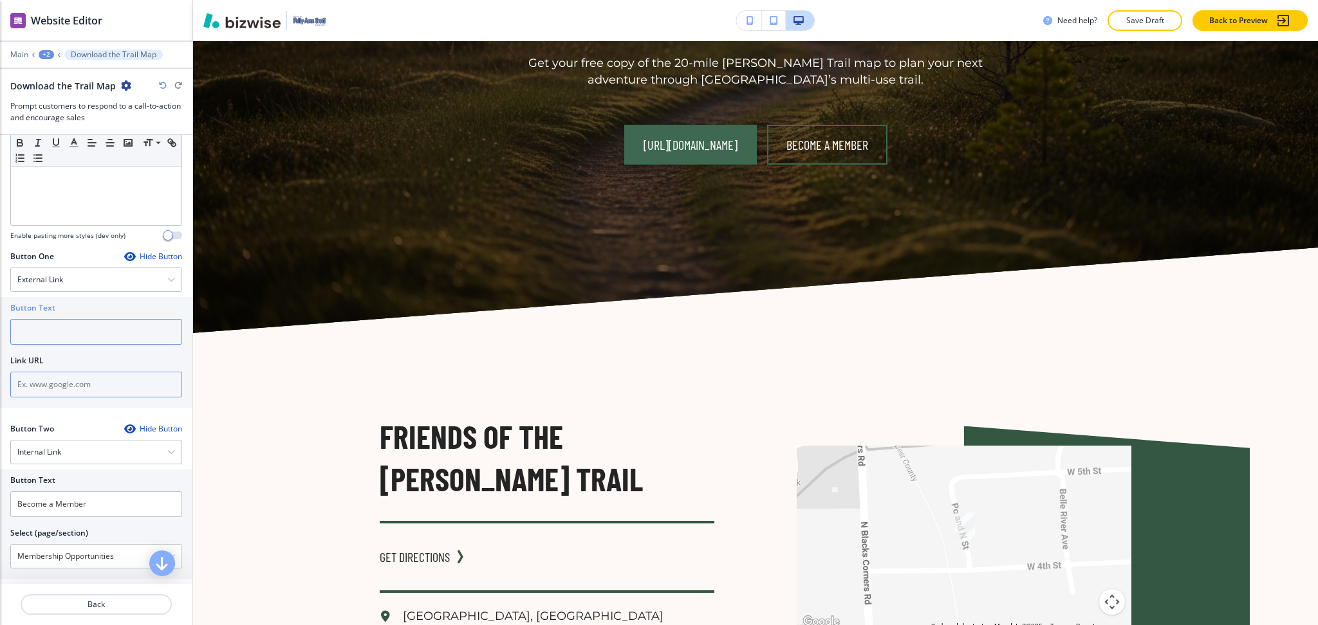
scroll to position [0, 0]
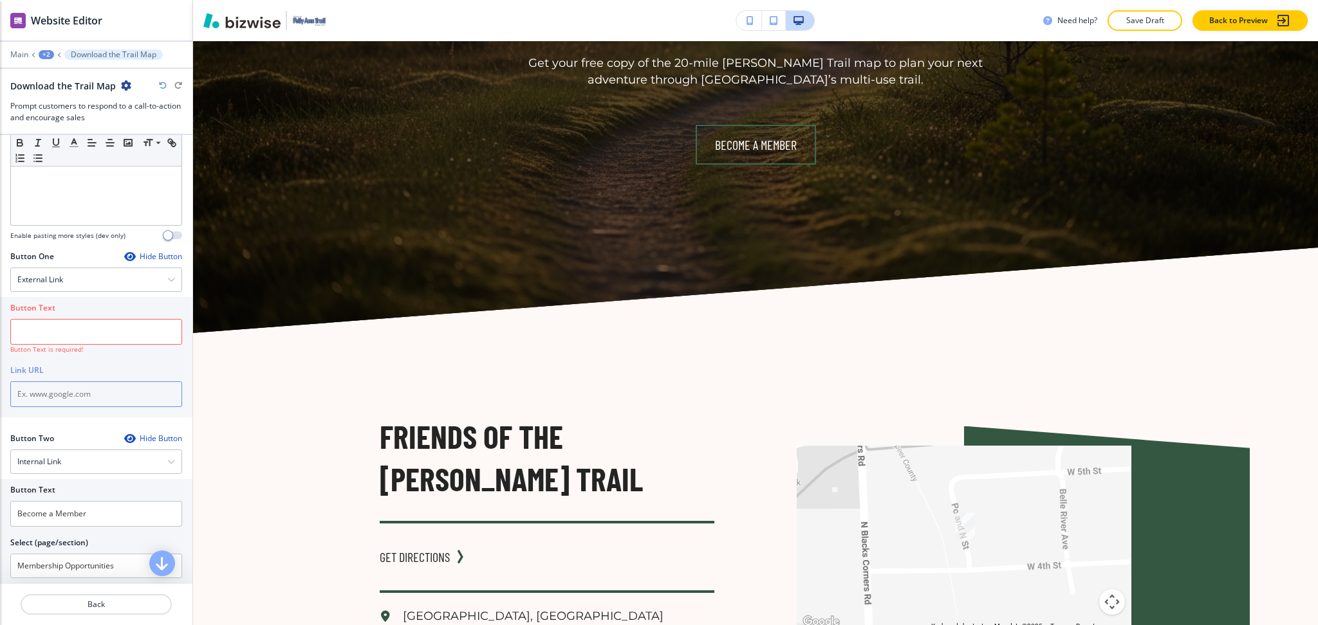
click at [77, 387] on input "text" at bounding box center [96, 395] width 172 height 26
paste input "[URL][DOMAIN_NAME]"
type input "[URL][DOMAIN_NAME]"
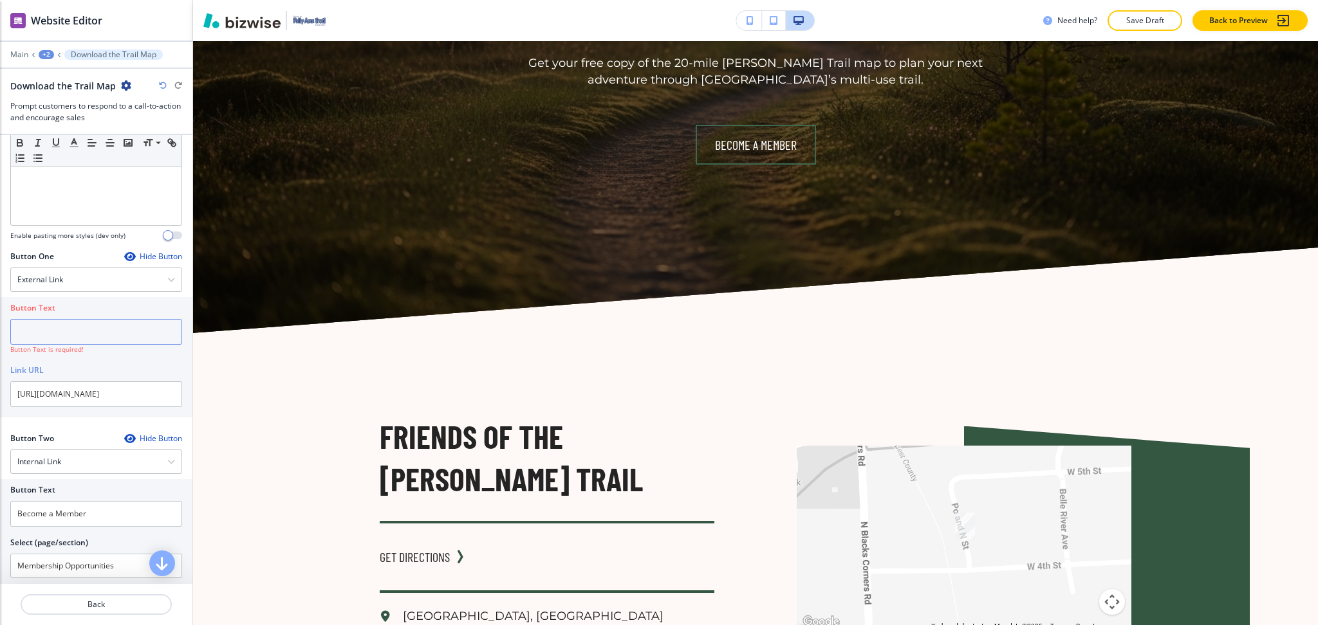
click at [60, 327] on input "text" at bounding box center [96, 332] width 172 height 26
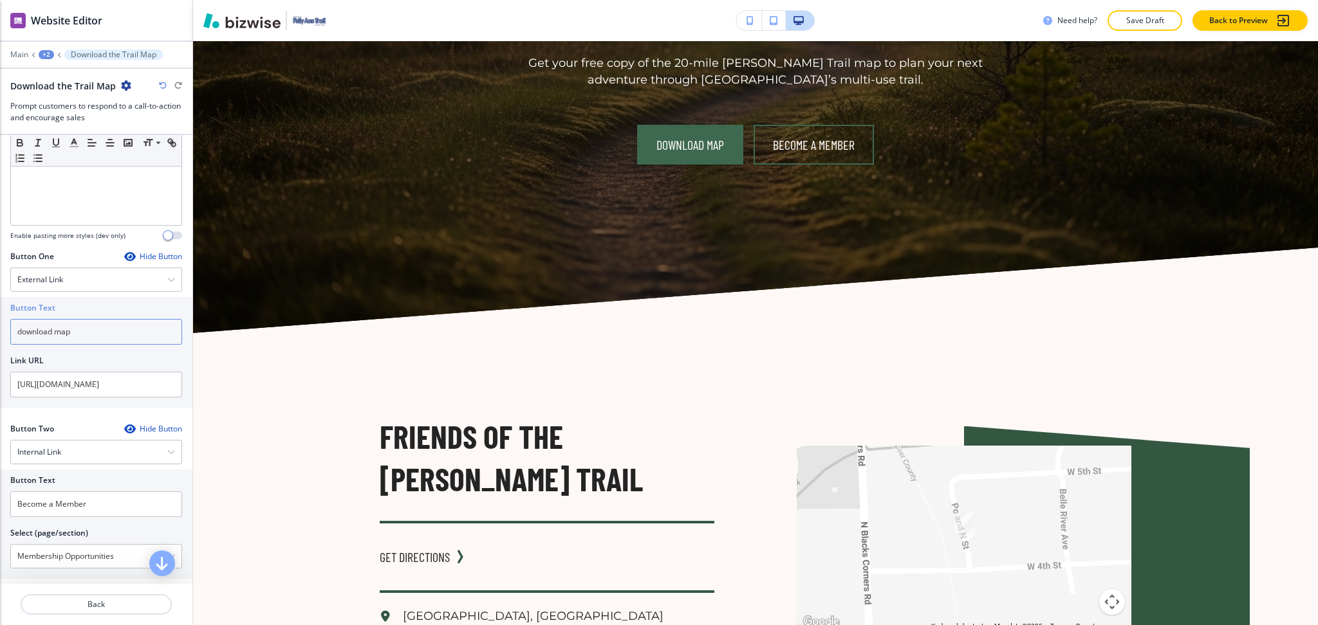
type input "download map"
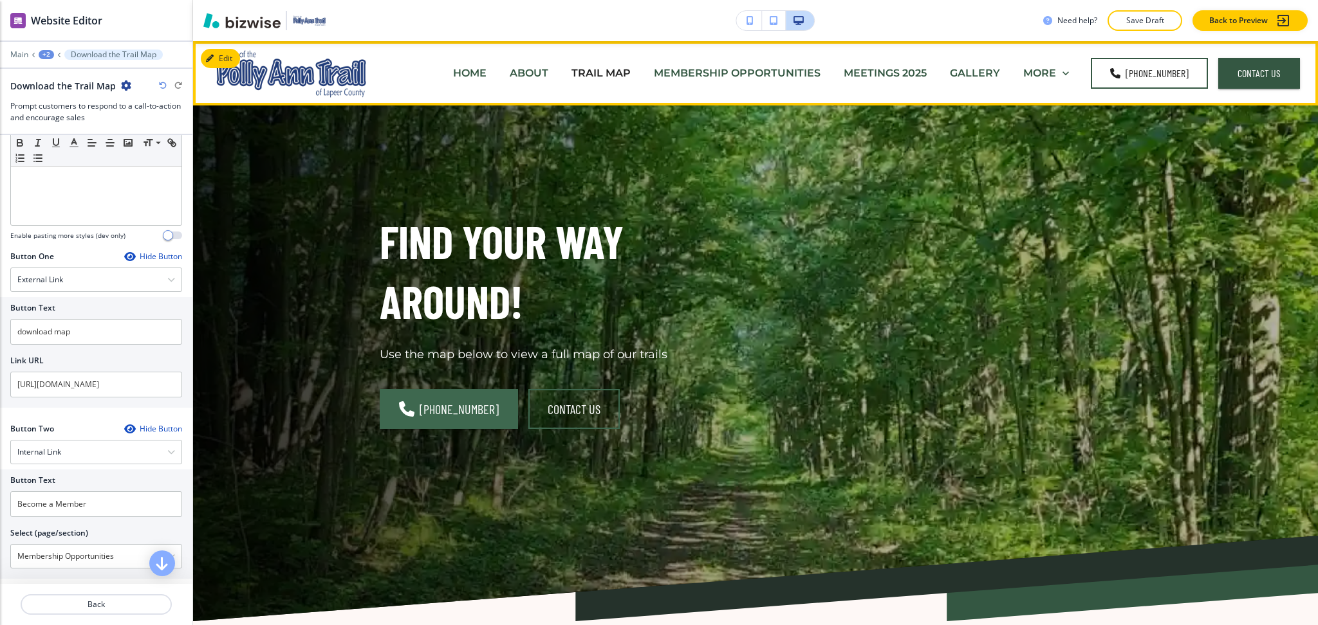
click at [688, 72] on p "MEMBERSHIP OPPORTUNITIES" at bounding box center [737, 73] width 167 height 15
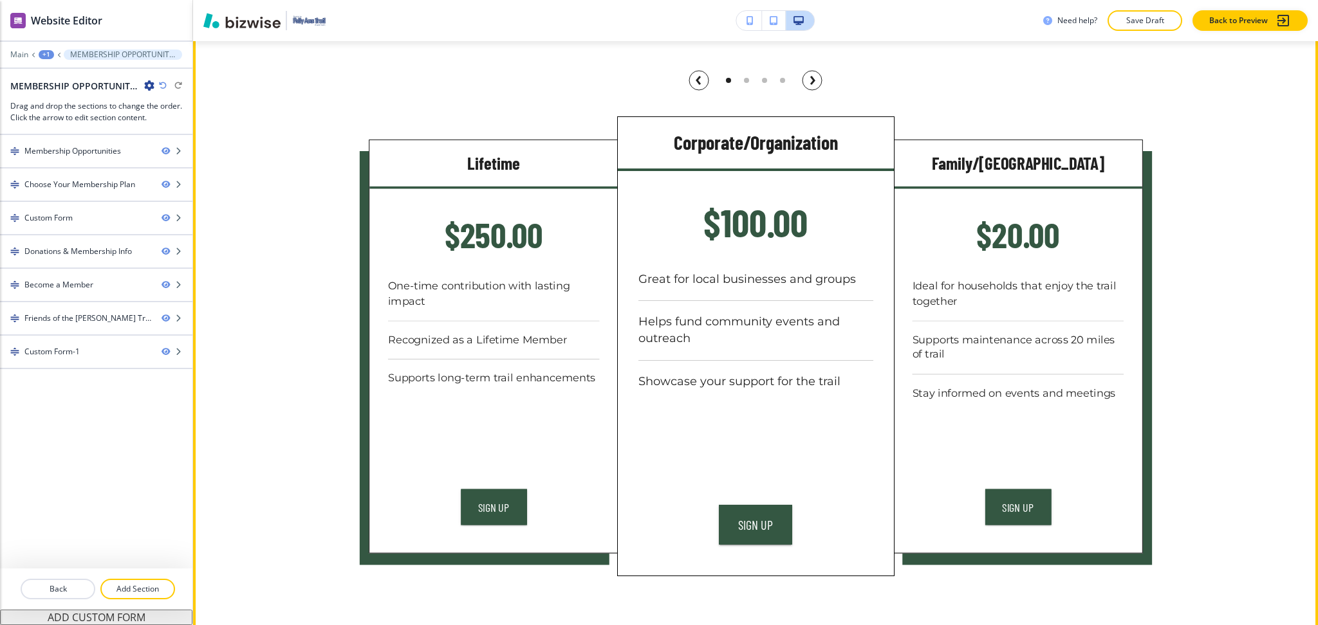
scroll to position [653, 0]
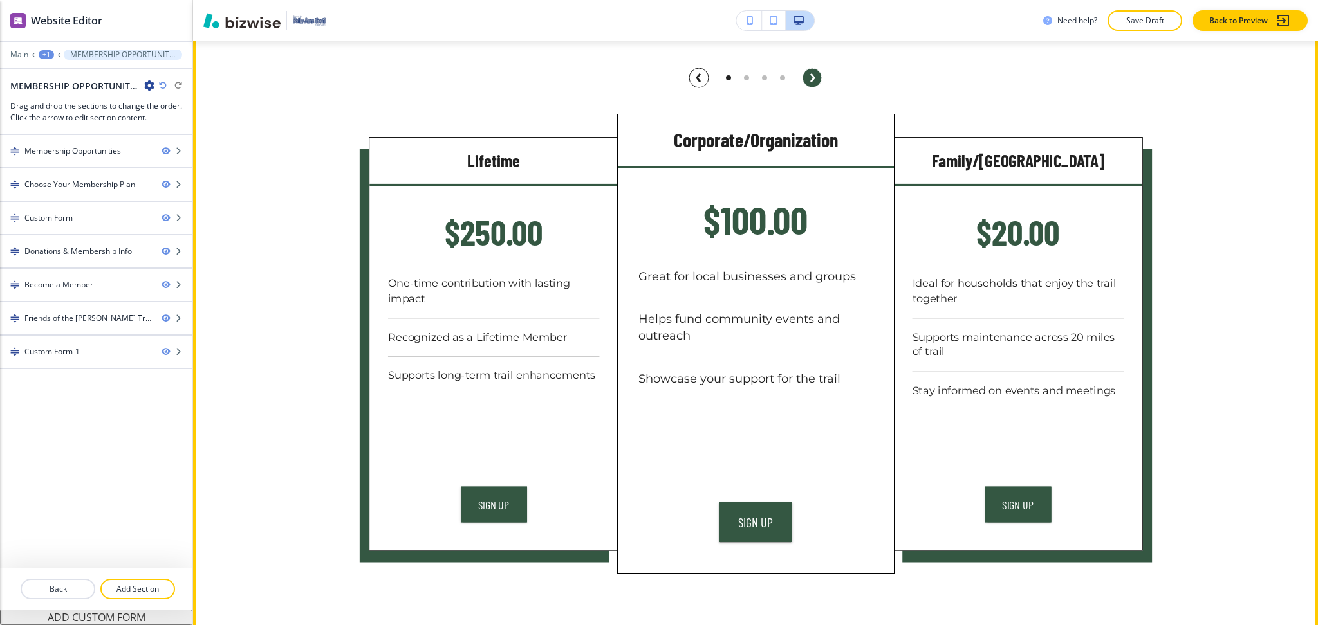
click at [804, 80] on icon "button" at bounding box center [812, 78] width 21 height 21
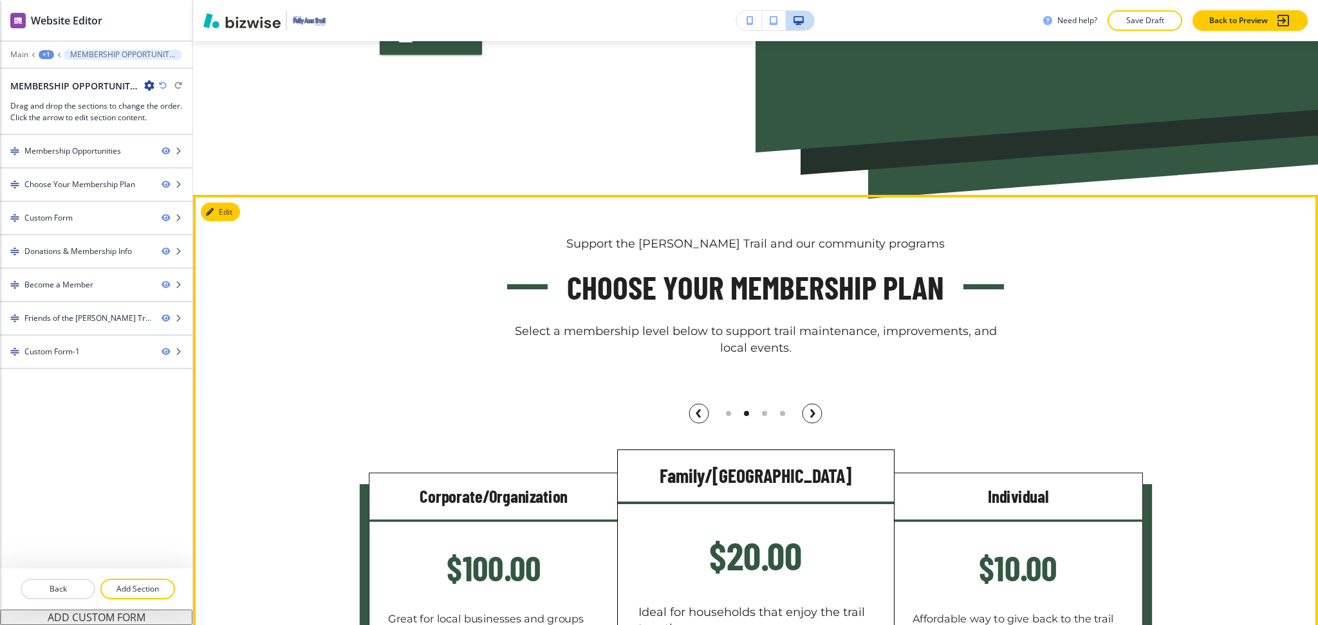
click at [234, 205] on div "Edit Support the [PERSON_NAME] Trail and our community programs Choose Your Mem…" at bounding box center [755, 593] width 1125 height 797
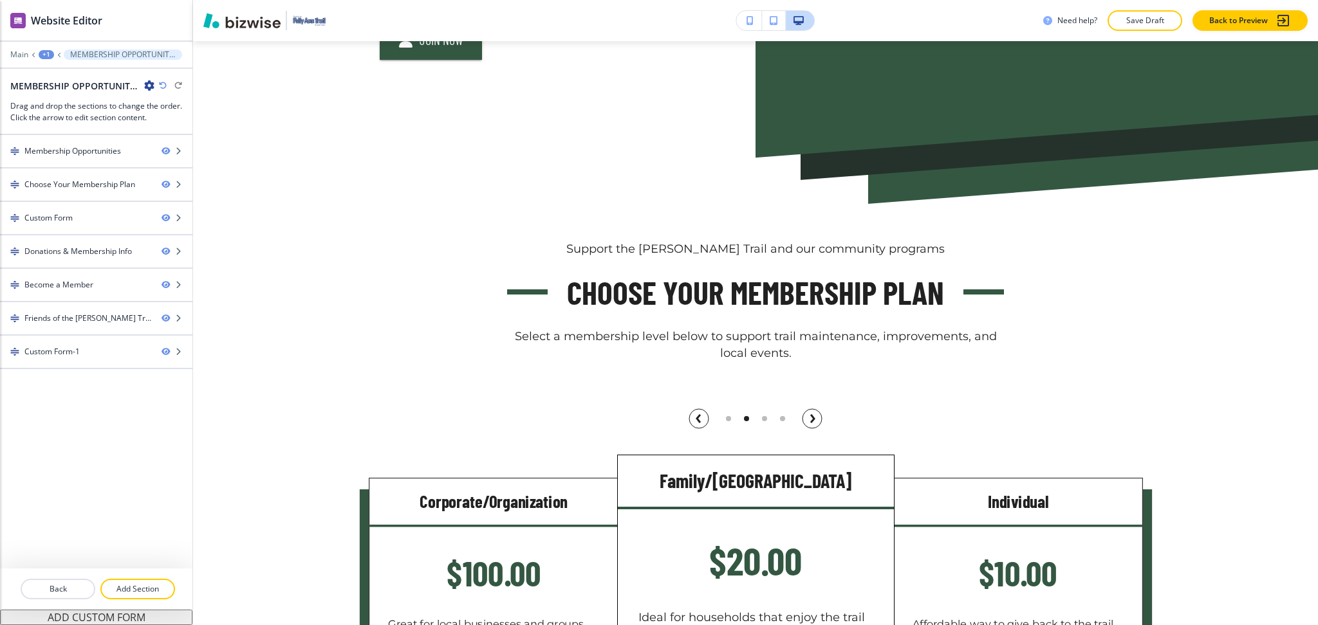
scroll to position [311, 0]
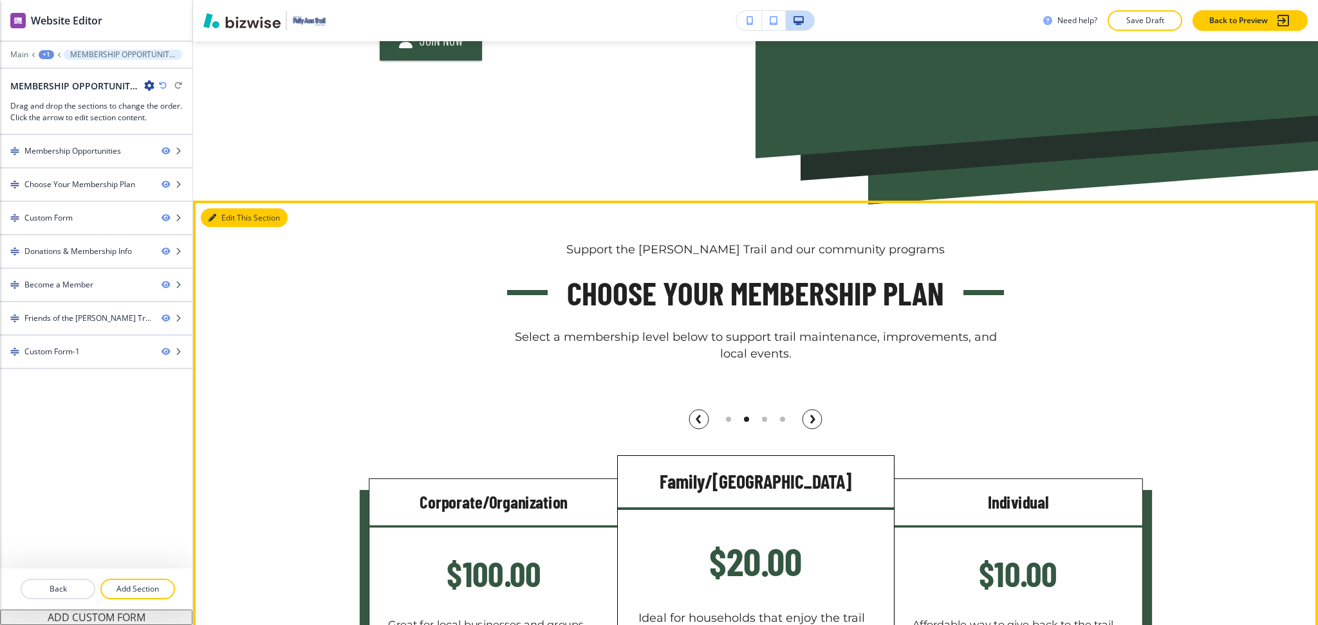
click at [228, 218] on button "Edit This Section" at bounding box center [244, 217] width 87 height 19
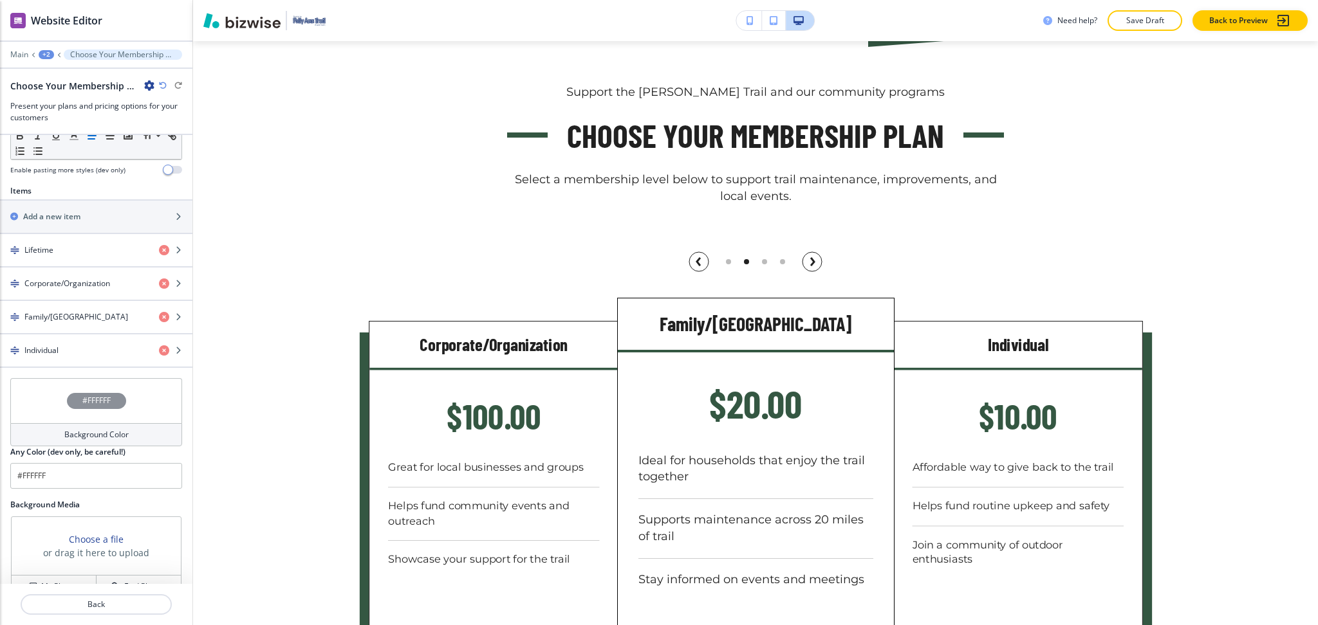
scroll to position [437, 0]
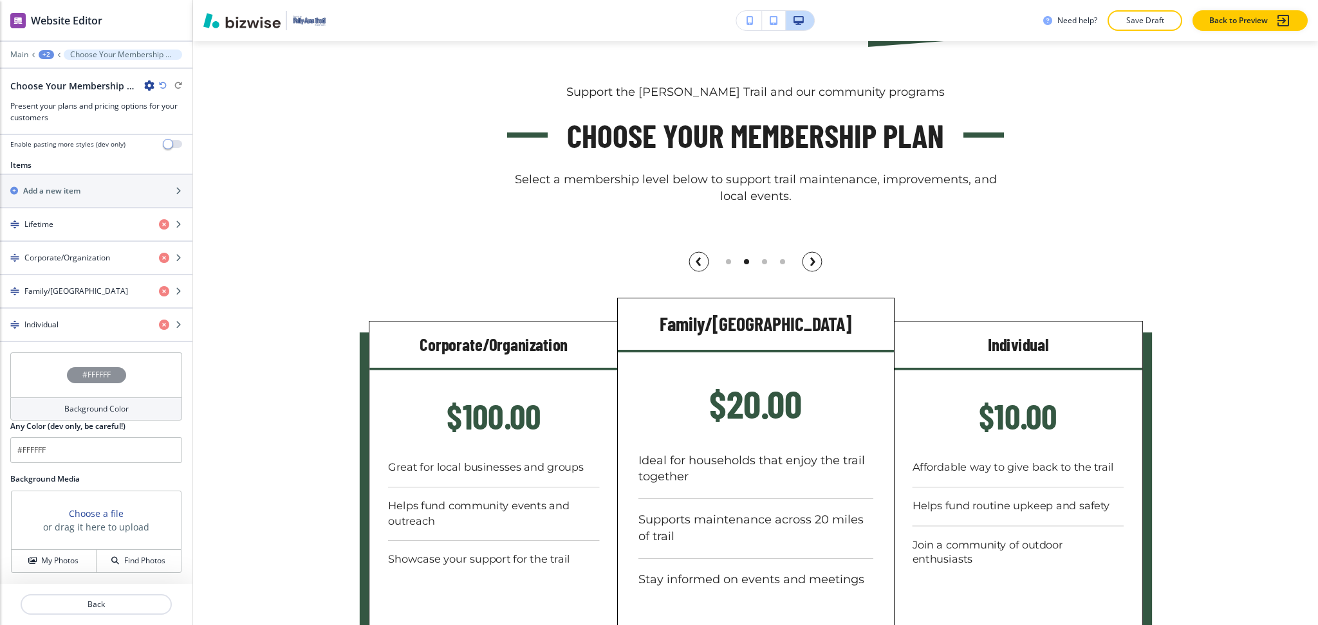
click at [46, 49] on div at bounding box center [96, 46] width 192 height 8
click at [48, 50] on div "+2" at bounding box center [46, 54] width 15 height 9
click at [66, 99] on p "MEMBERSHIP OPPORTUNITIES" at bounding box center [80, 99] width 66 height 12
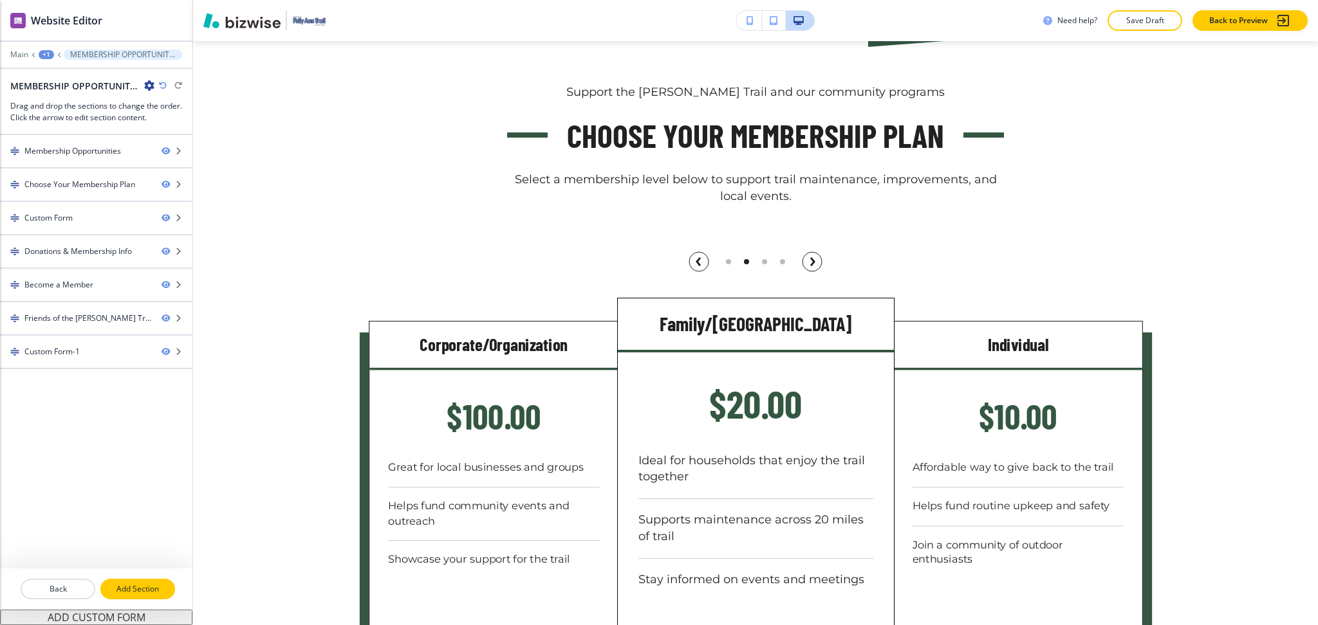
click at [142, 591] on p "Add Section" at bounding box center [138, 590] width 72 height 12
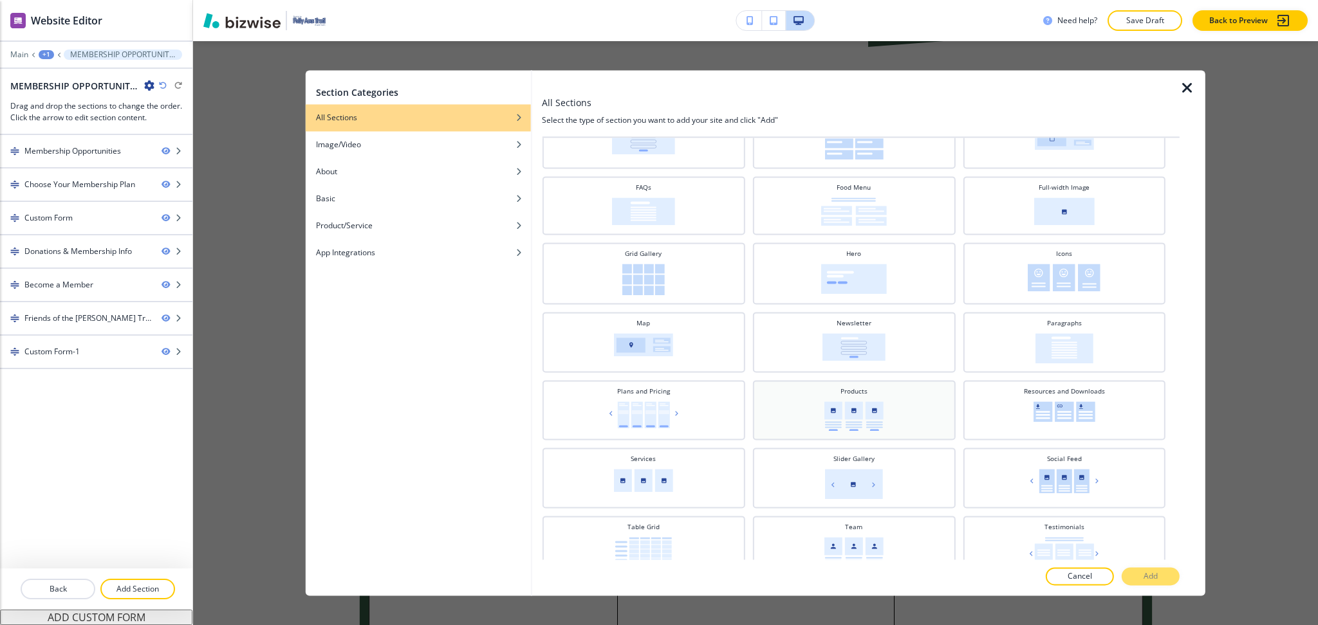
scroll to position [282, 0]
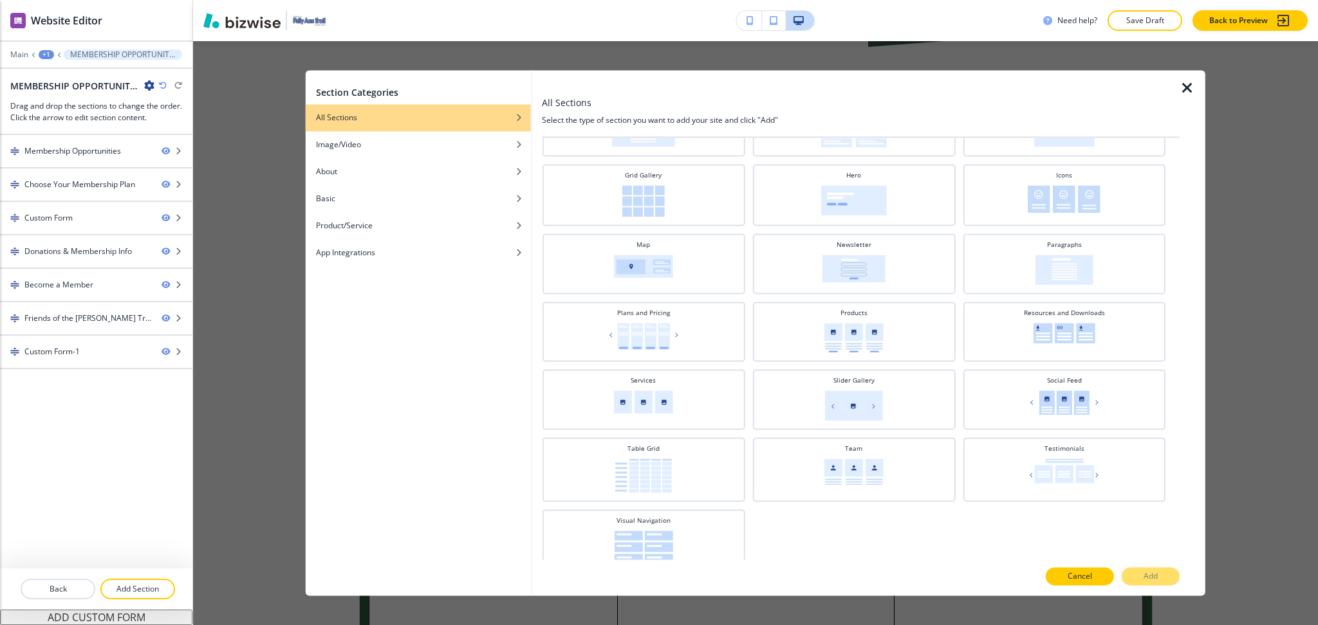
click at [1087, 580] on p "Cancel" at bounding box center [1079, 577] width 24 height 12
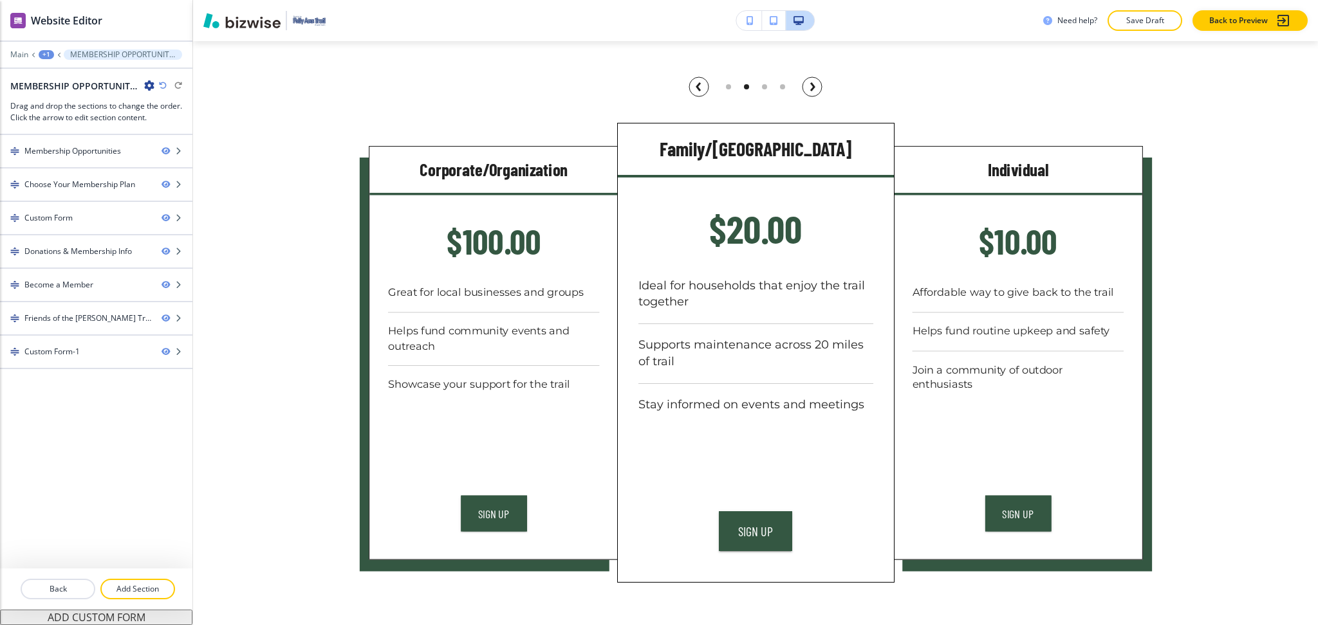
scroll to position [638, 0]
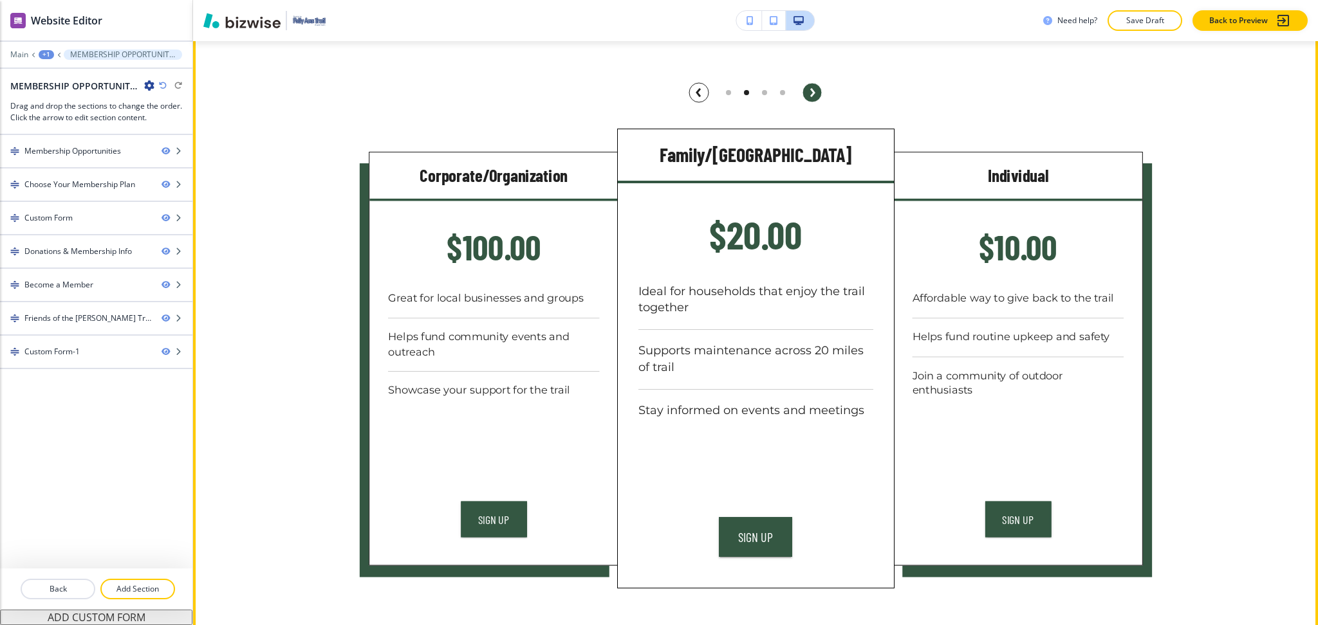
click at [796, 94] on button "button" at bounding box center [811, 92] width 31 height 31
click at [811, 93] on icon "button" at bounding box center [812, 92] width 3 height 6
click at [689, 95] on circle "button" at bounding box center [698, 92] width 19 height 19
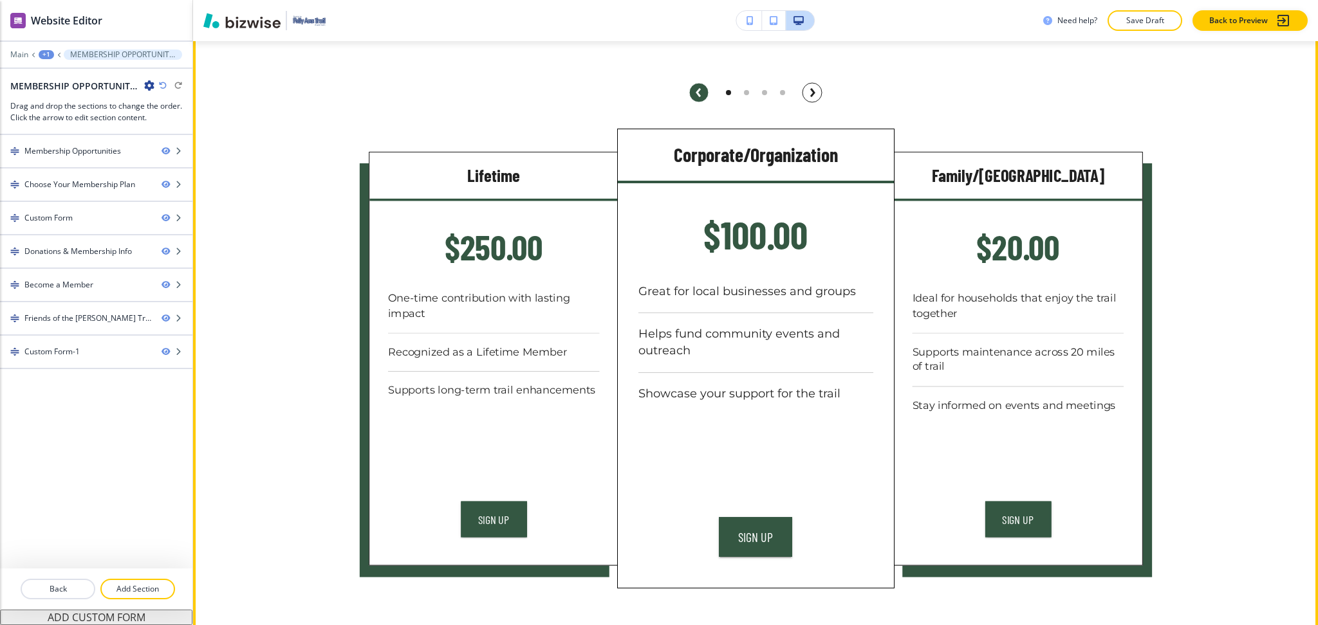
click at [689, 95] on circle "button" at bounding box center [698, 92] width 19 height 19
click at [499, 519] on button "Sign Up" at bounding box center [493, 519] width 66 height 36
click at [474, 519] on button "Sign Up" at bounding box center [493, 519] width 66 height 36
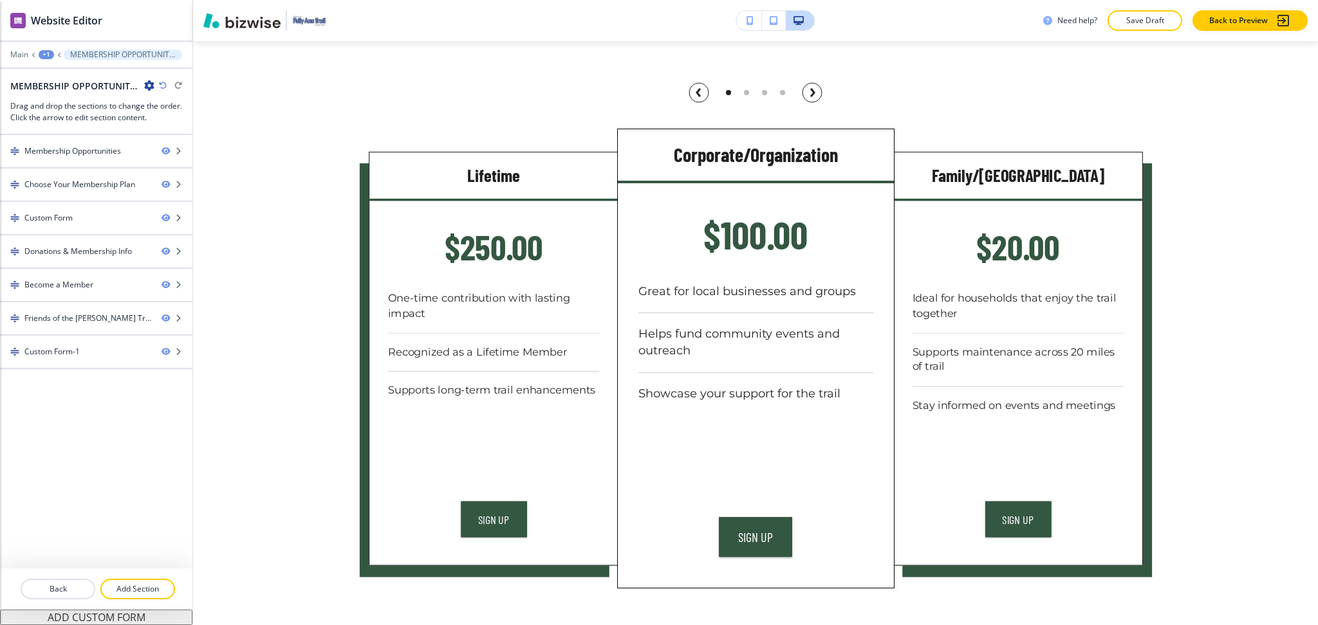
drag, startPoint x: 565, startPoint y: 60, endPoint x: 573, endPoint y: 46, distance: 16.7
click at [567, 60] on div "Support the [PERSON_NAME] Trail and our community programs Choose Your Membersh…" at bounding box center [755, 252] width 823 height 674
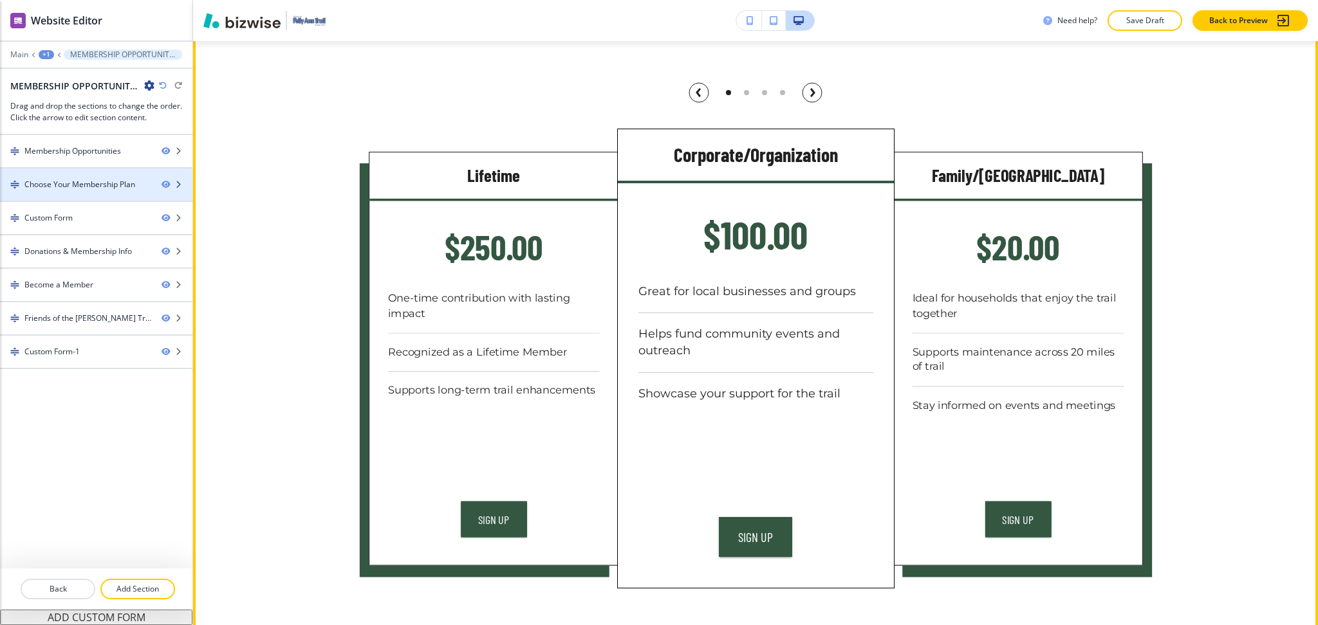
click at [56, 181] on div "Choose Your Membership Plan" at bounding box center [79, 185] width 111 height 12
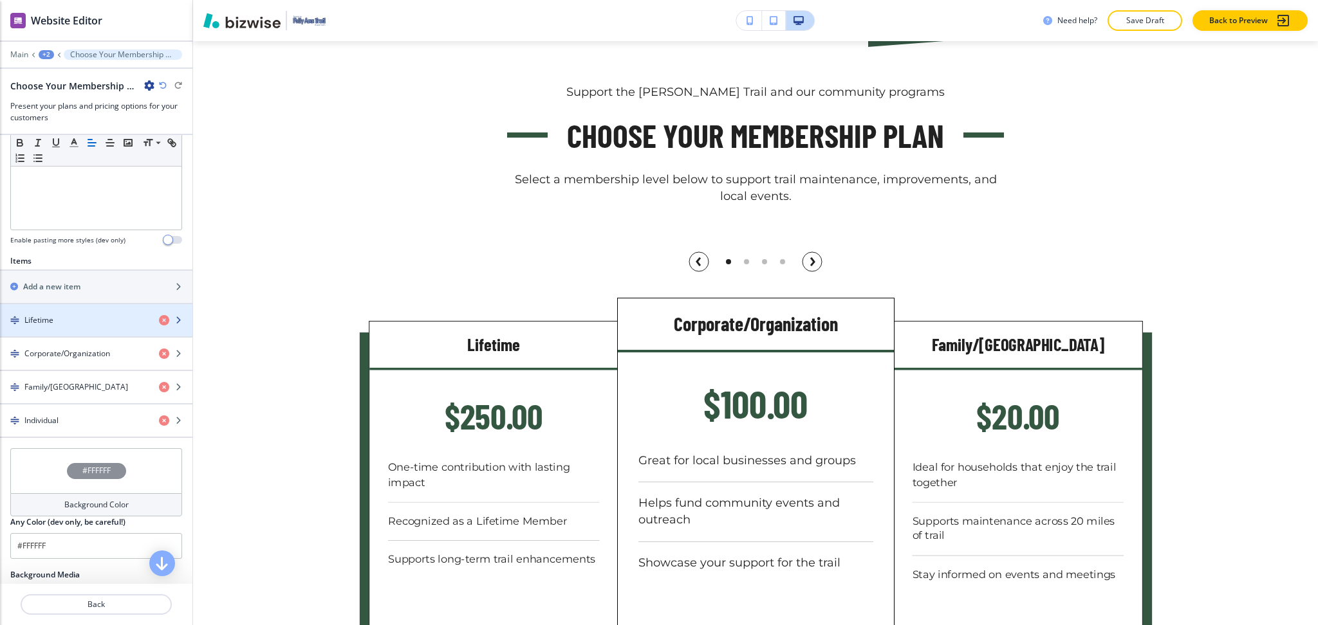
scroll to position [342, 0]
click at [77, 315] on div "Lifetime" at bounding box center [74, 320] width 149 height 12
click at [86, 329] on div "button" at bounding box center [96, 331] width 192 height 10
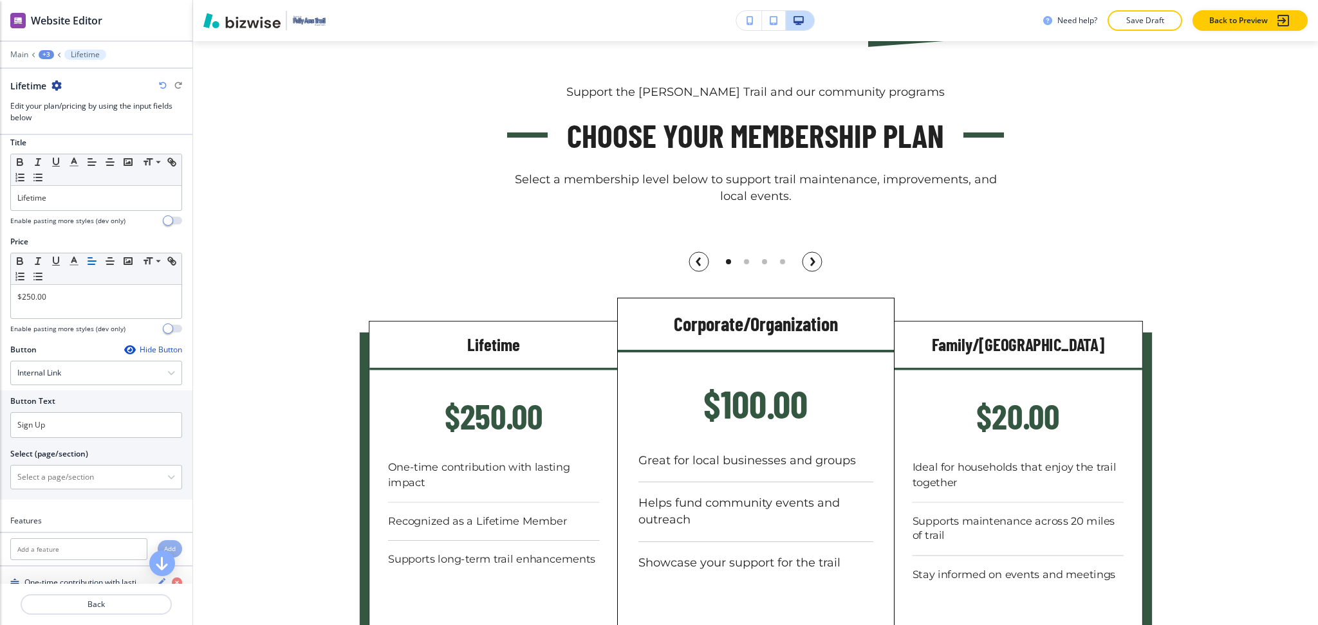
scroll to position [0, 0]
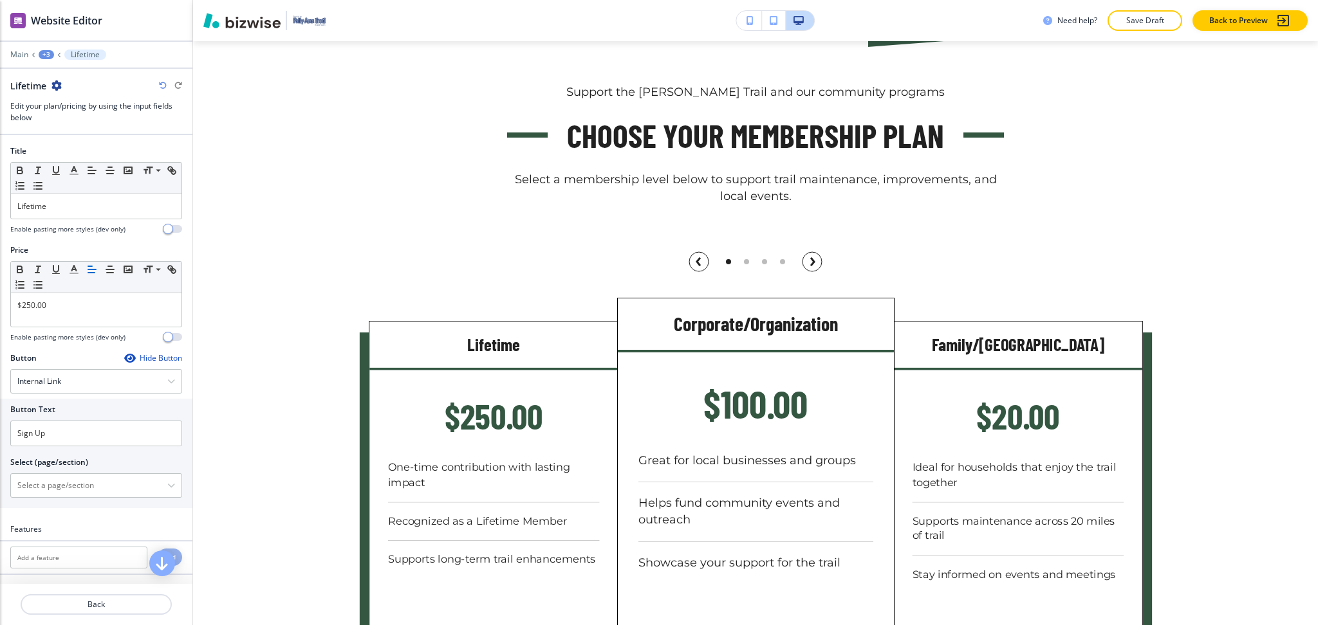
click at [145, 361] on div "Hide Button" at bounding box center [153, 358] width 58 height 10
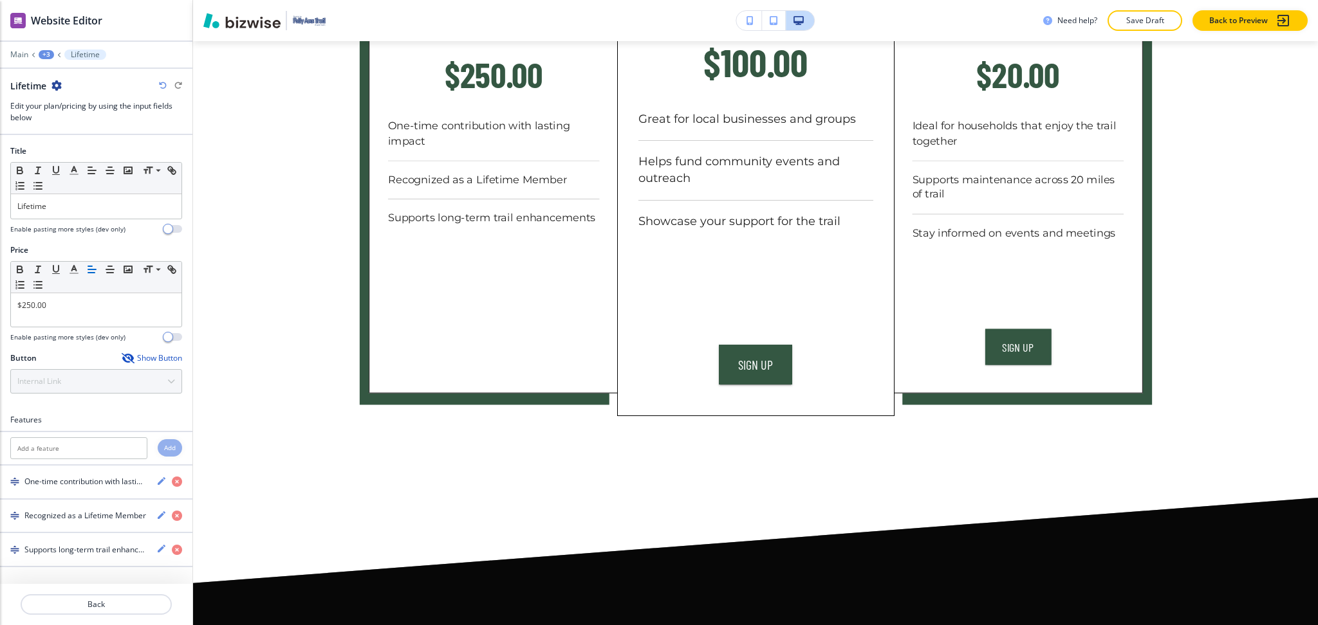
scroll to position [811, 0]
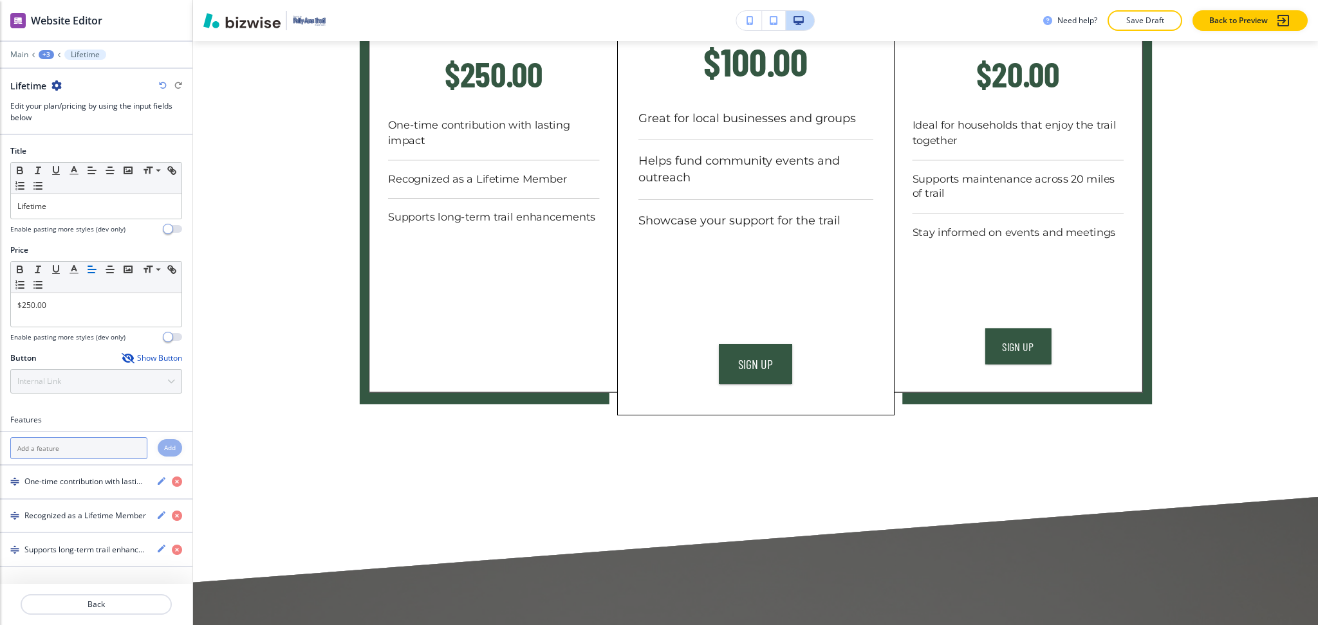
click at [73, 452] on input "text" at bounding box center [78, 448] width 137 height 22
click at [102, 603] on p "Back" at bounding box center [96, 605] width 149 height 12
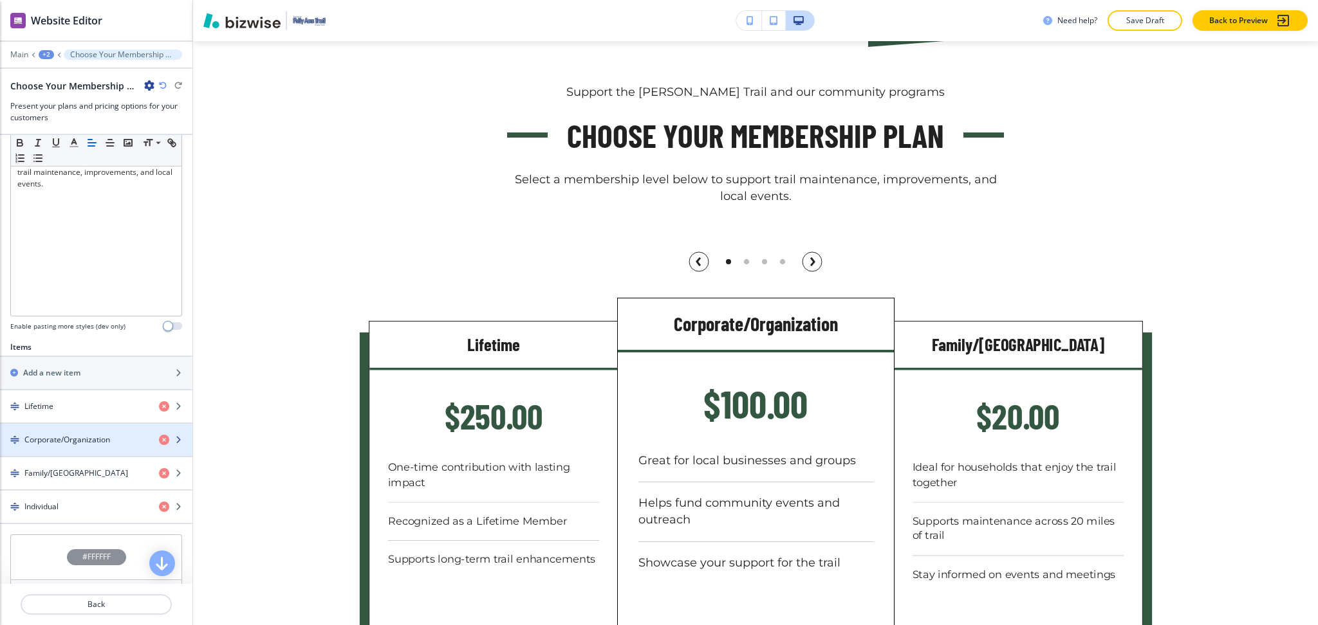
scroll to position [256, 0]
click at [90, 439] on h4 "Corporate/Organization" at bounding box center [67, 440] width 86 height 12
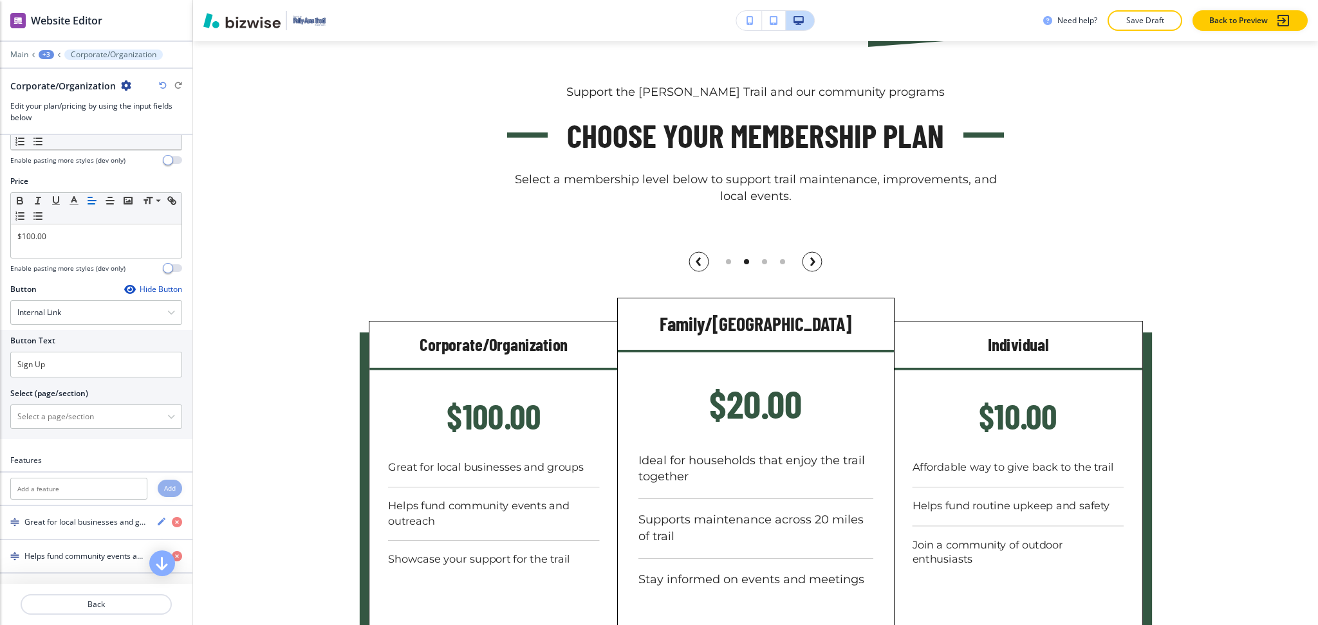
scroll to position [104, 0]
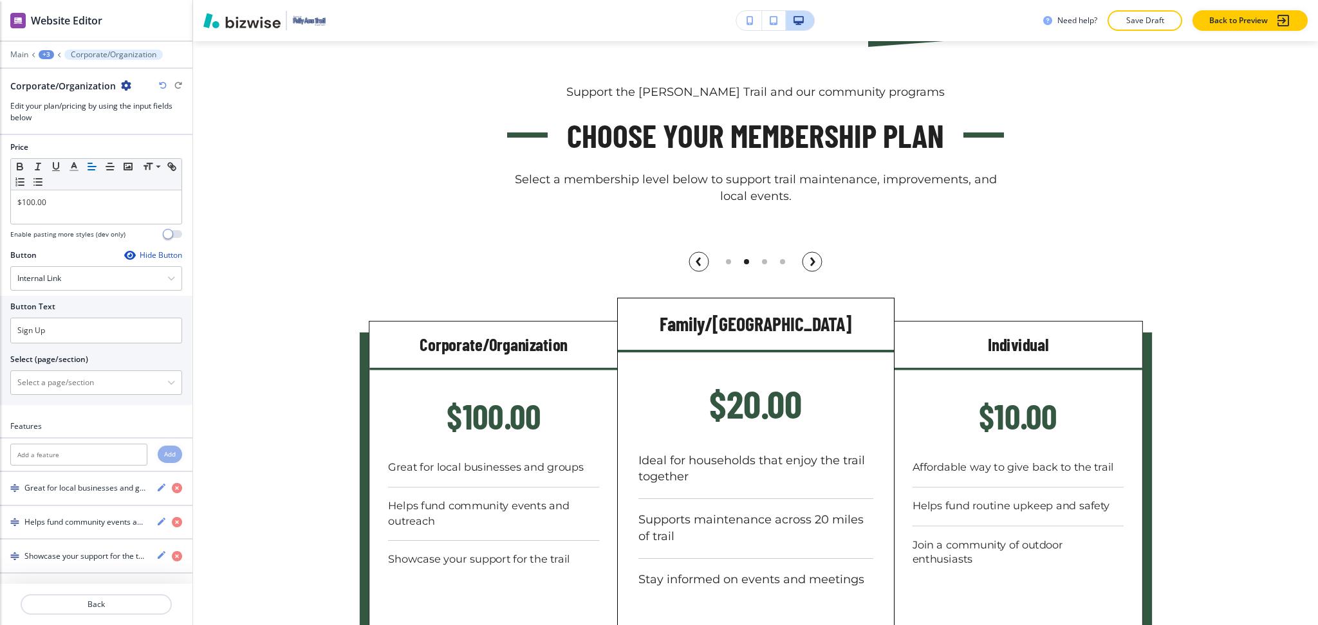
click at [140, 252] on div "Hide Button" at bounding box center [153, 255] width 58 height 10
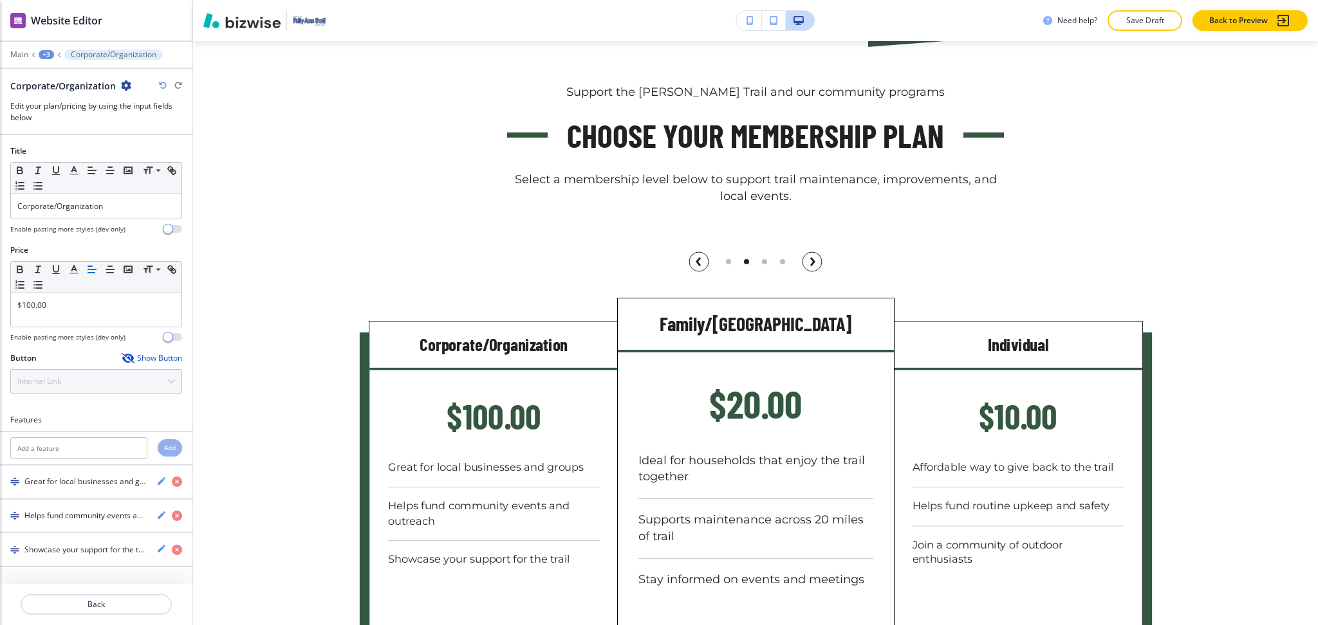
scroll to position [0, 0]
click at [72, 610] on p "Back" at bounding box center [96, 605] width 149 height 12
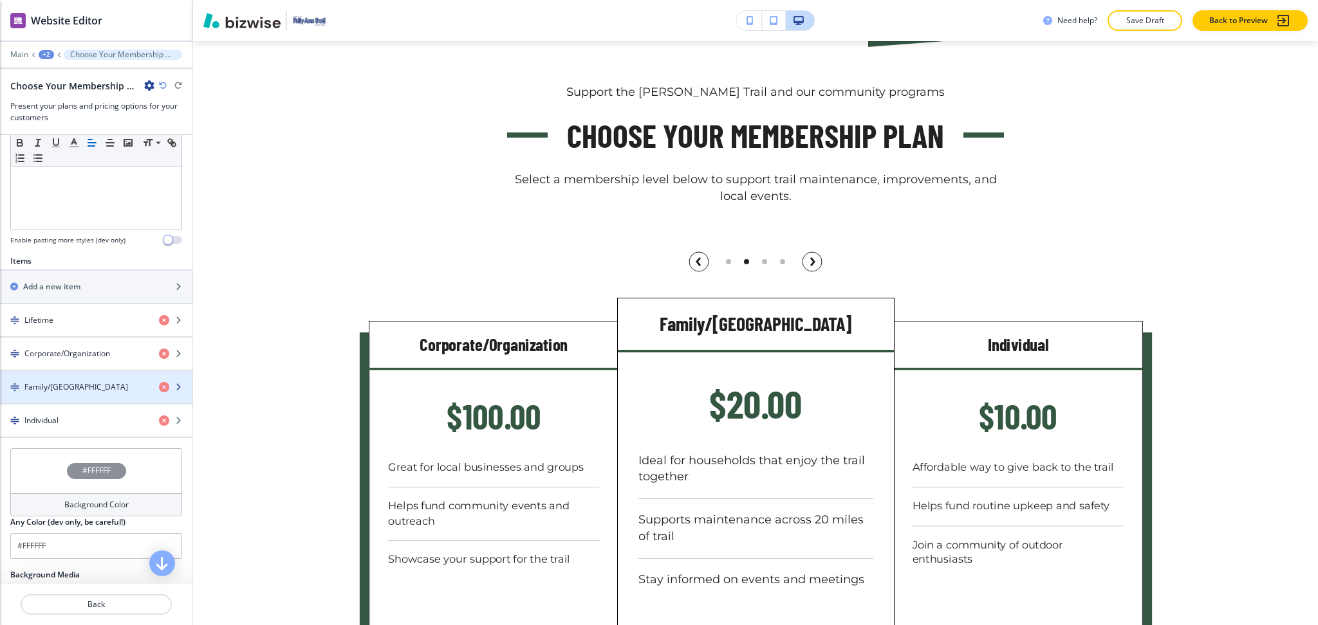
scroll to position [342, 0]
click at [68, 391] on h4 "Family/[GEOGRAPHIC_DATA]" at bounding box center [76, 387] width 104 height 12
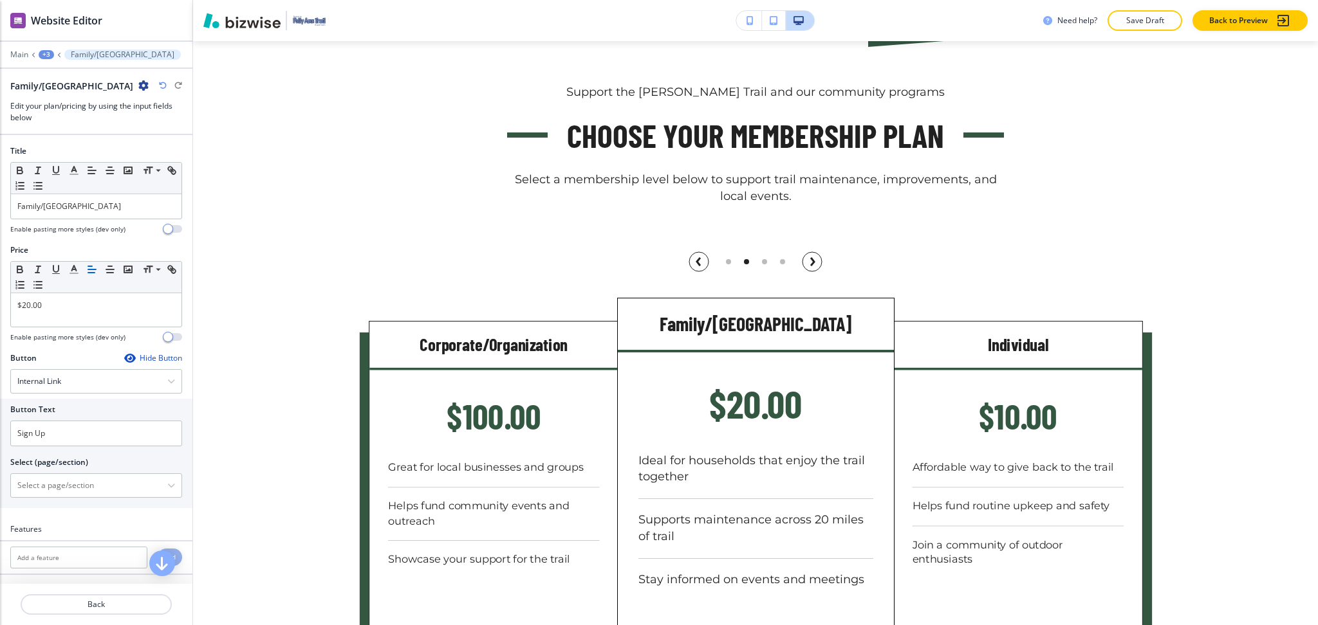
click at [149, 358] on div "Hide Button" at bounding box center [153, 358] width 58 height 10
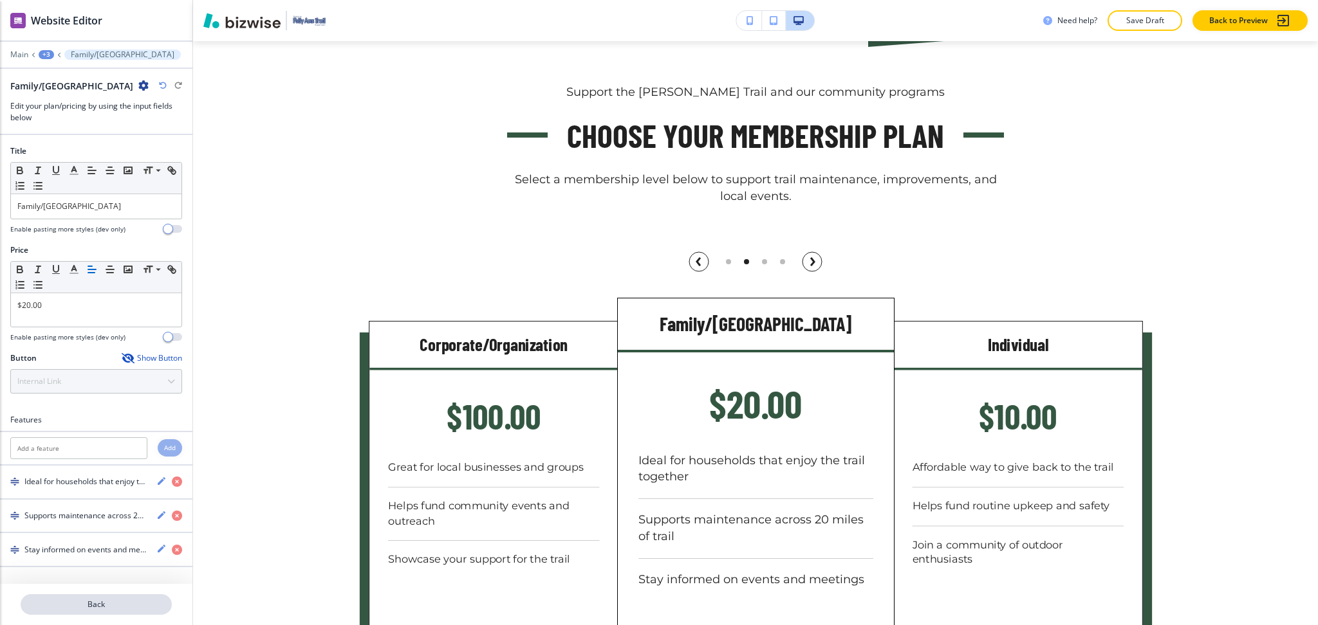
click at [103, 598] on button "Back" at bounding box center [96, 604] width 151 height 21
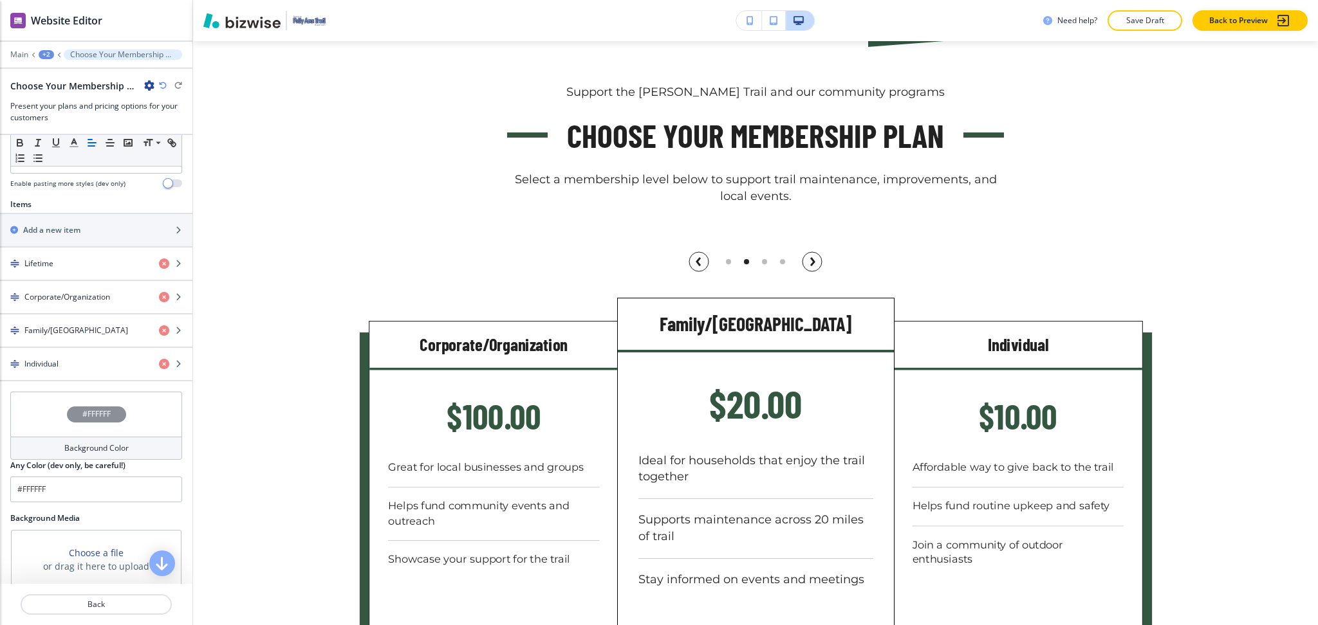
scroll to position [437, 0]
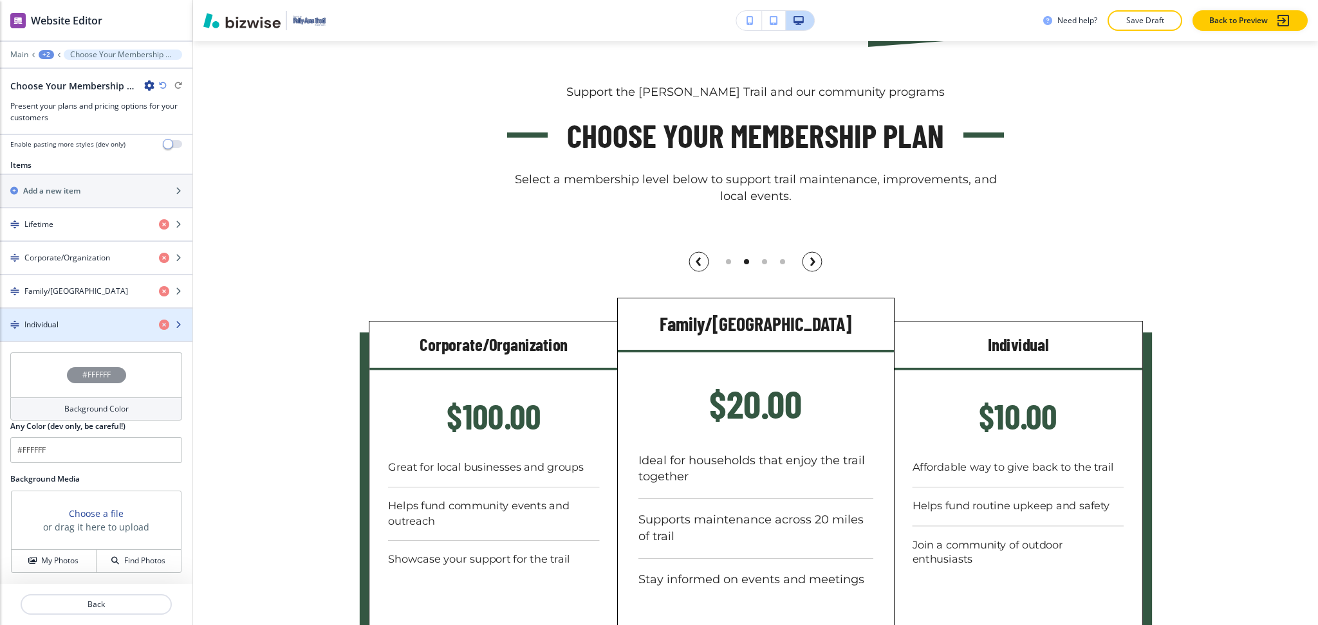
click at [57, 315] on div "button" at bounding box center [96, 314] width 192 height 10
click at [98, 334] on div "button" at bounding box center [96, 336] width 192 height 10
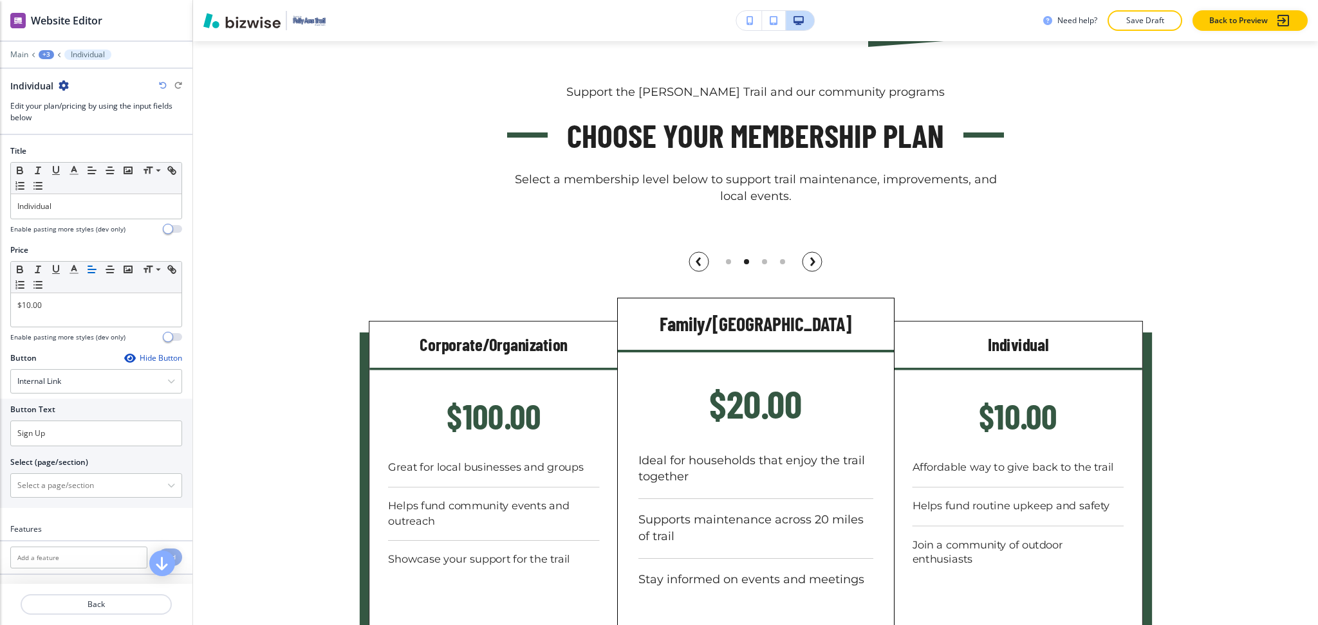
click at [136, 358] on div "Hide Button" at bounding box center [153, 358] width 58 height 10
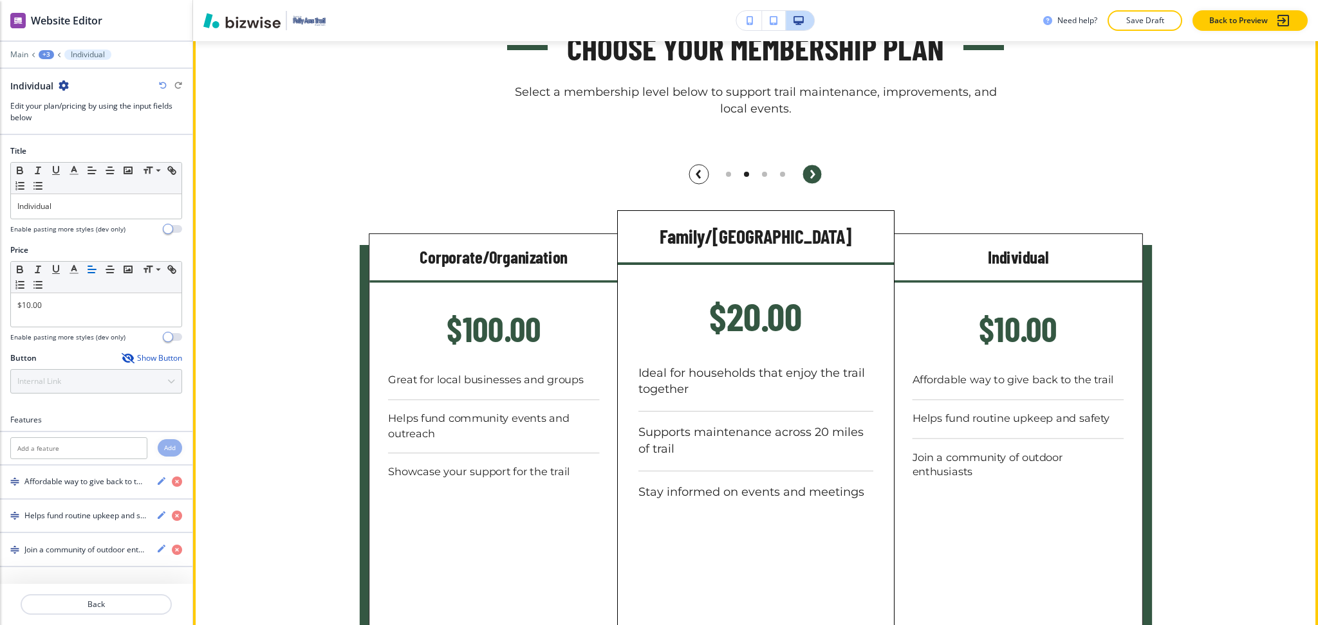
click at [811, 175] on icon "button" at bounding box center [812, 174] width 3 height 6
click at [807, 175] on circle "button" at bounding box center [811, 174] width 19 height 19
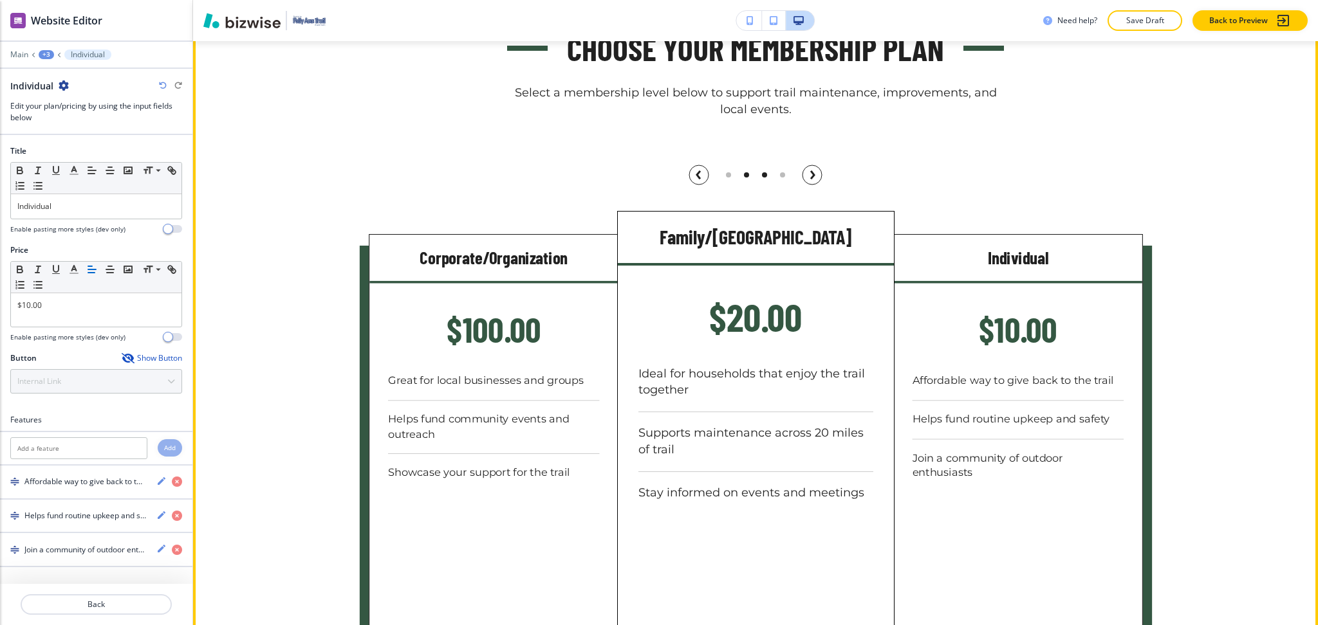
click at [762, 179] on div at bounding box center [764, 175] width 18 height 18
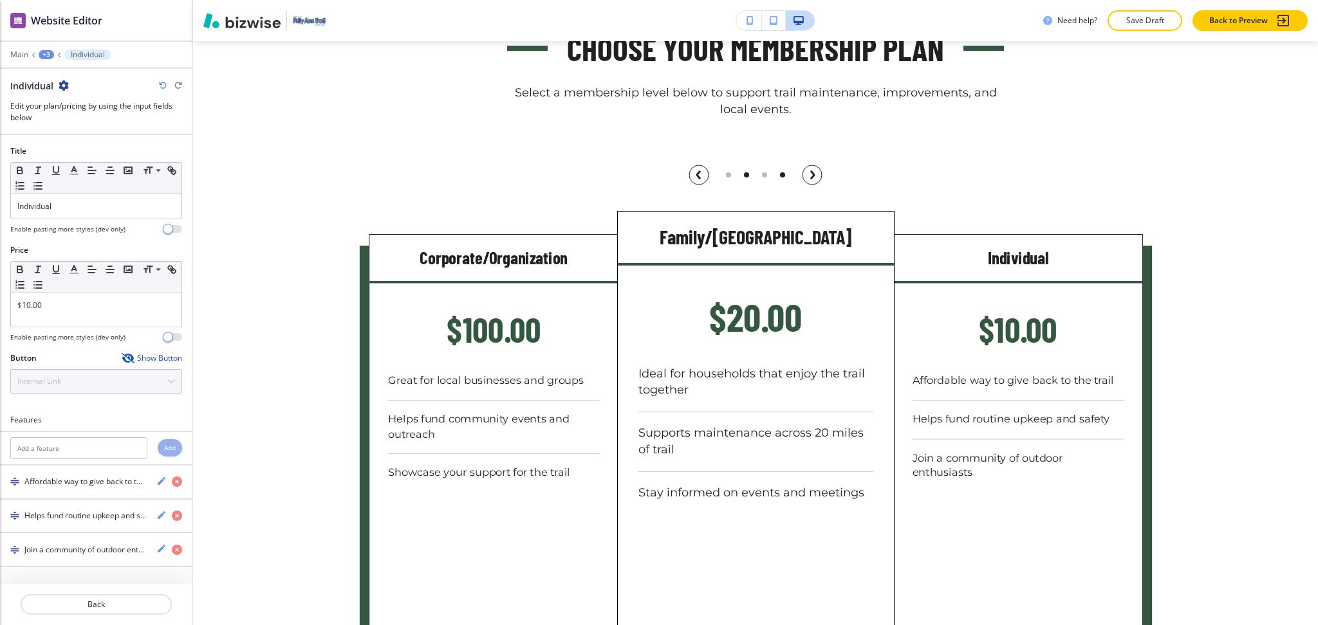
click at [778, 177] on div at bounding box center [782, 175] width 18 height 18
click at [773, 175] on div at bounding box center [782, 175] width 18 height 18
click at [719, 172] on div at bounding box center [728, 175] width 18 height 18
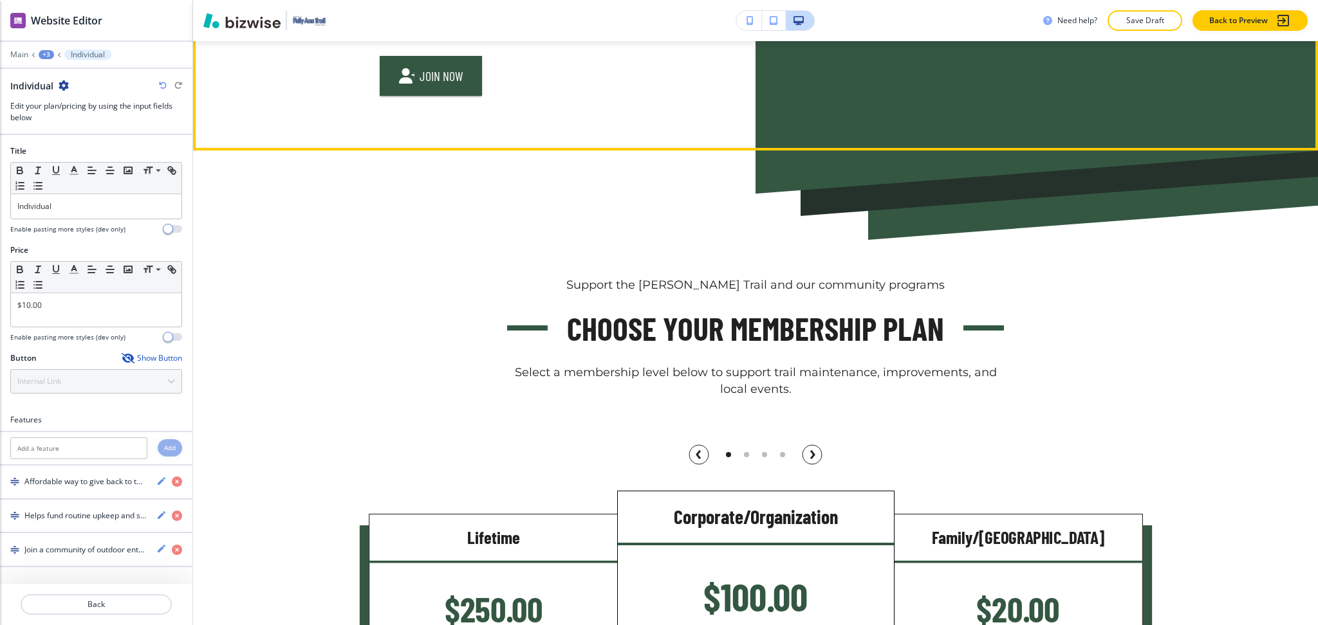
scroll to position [0, 0]
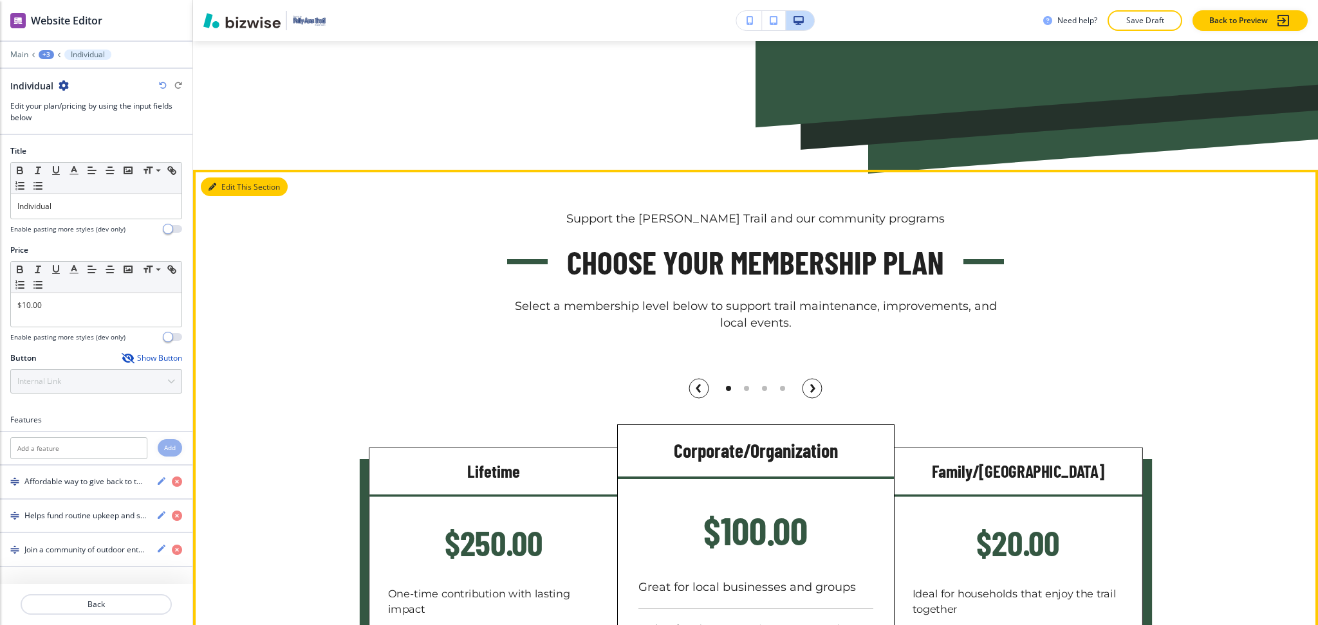
click at [239, 185] on button "Edit This Section" at bounding box center [244, 187] width 87 height 19
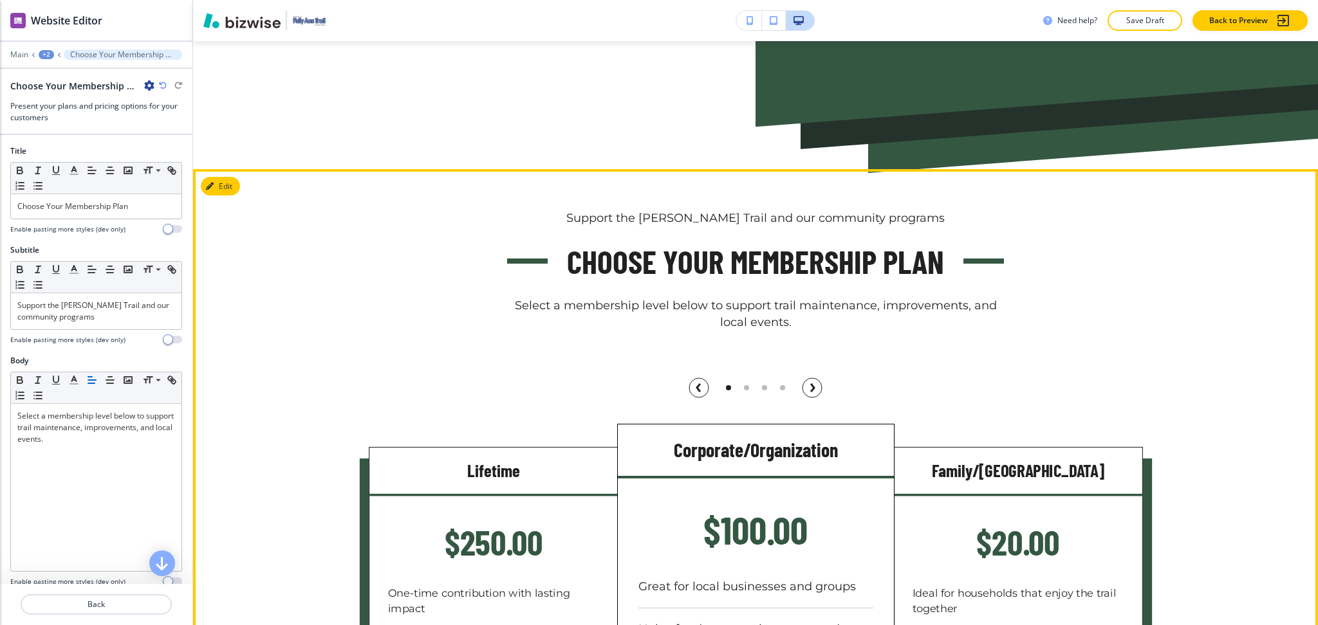
scroll to position [469, 0]
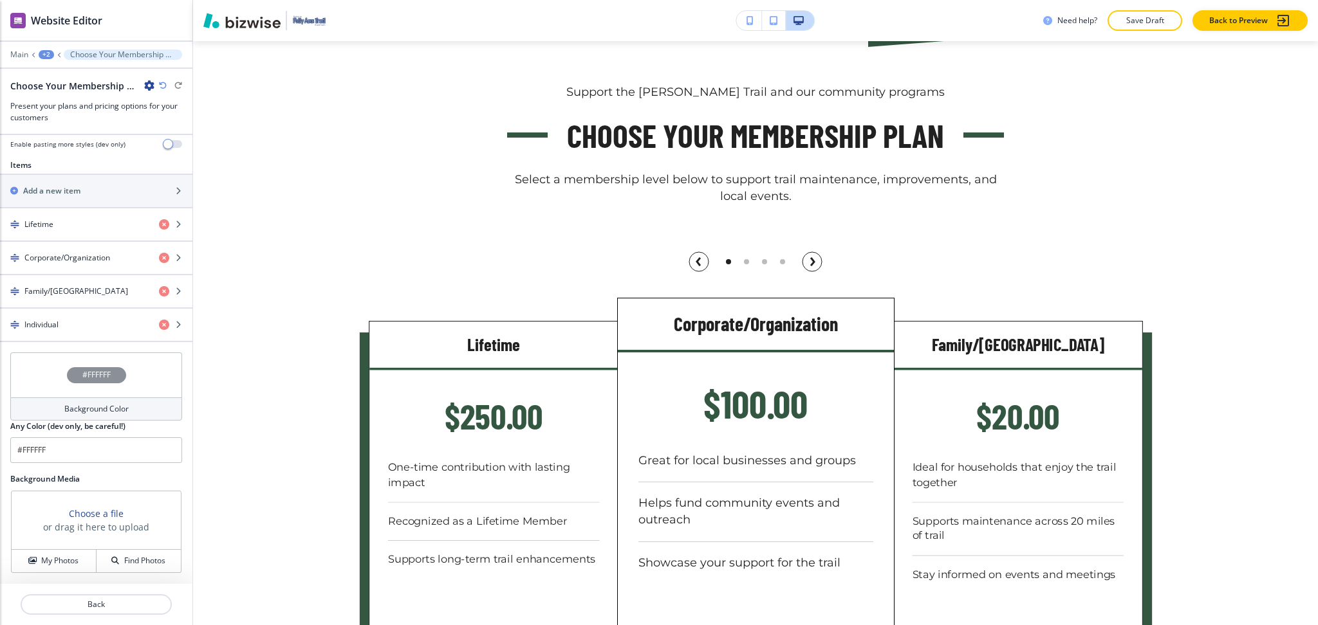
click at [102, 410] on h4 "Background Color" at bounding box center [96, 409] width 64 height 12
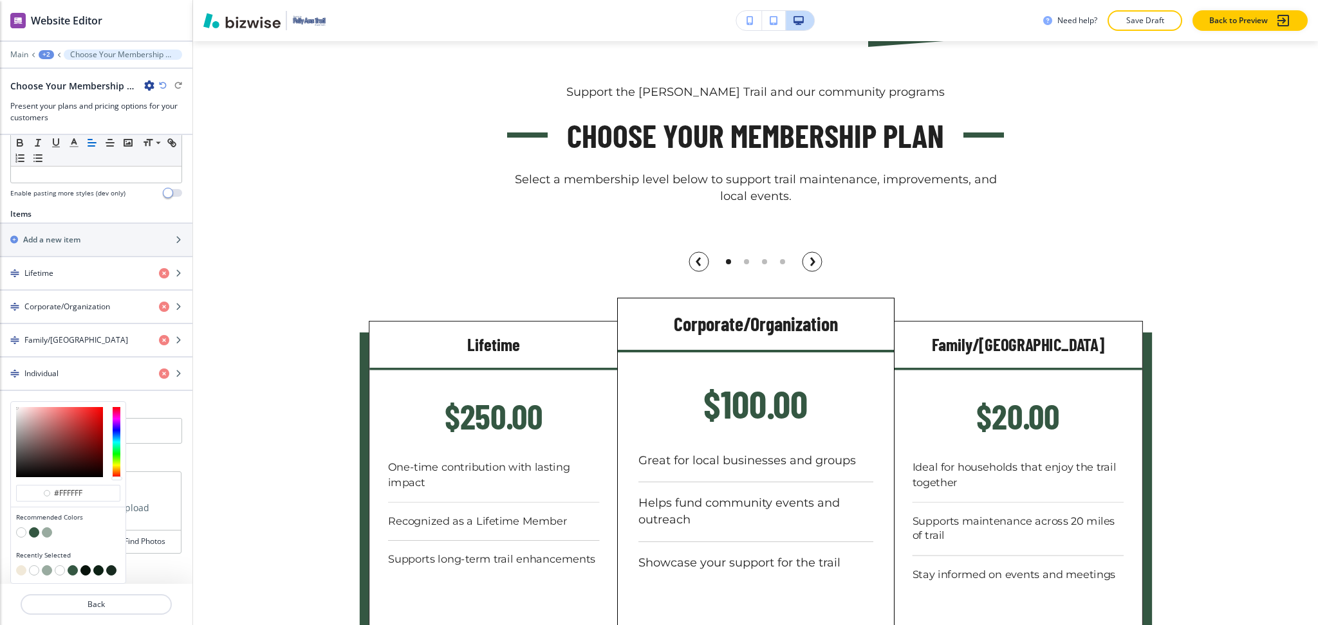
click at [21, 568] on button "button" at bounding box center [21, 571] width 10 height 10
type input "#f1e9d9"
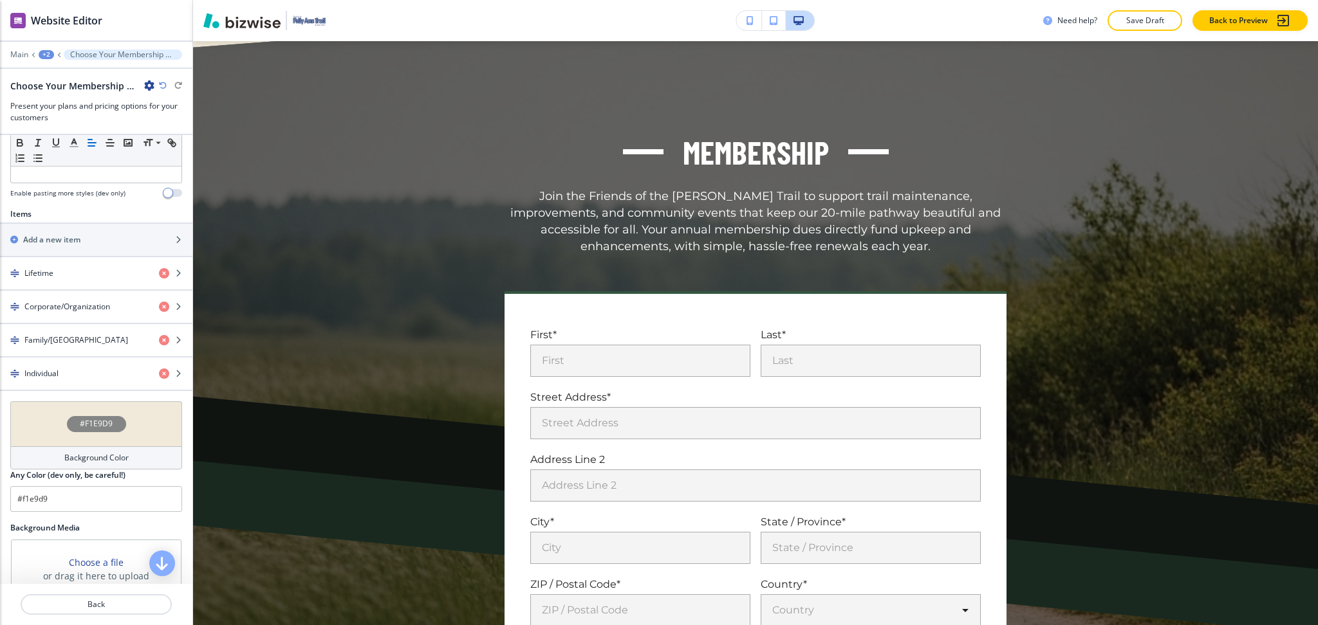
scroll to position [1388, 0]
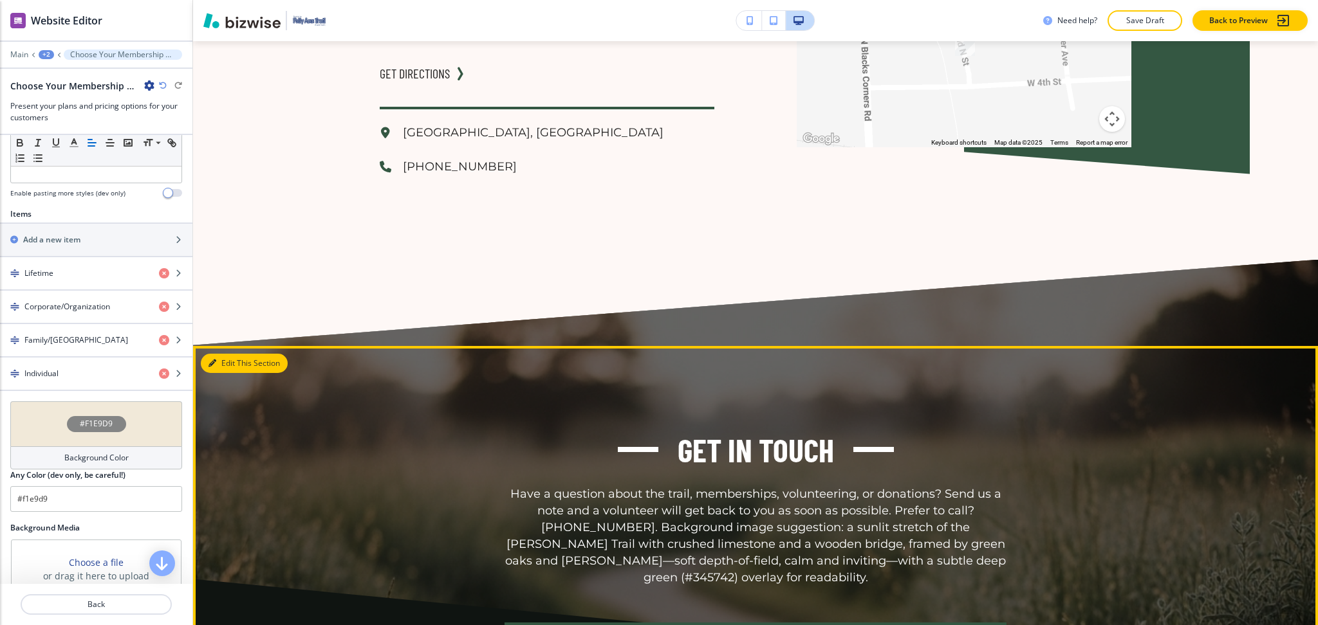
click at [235, 373] on button "Edit This Section" at bounding box center [244, 363] width 87 height 19
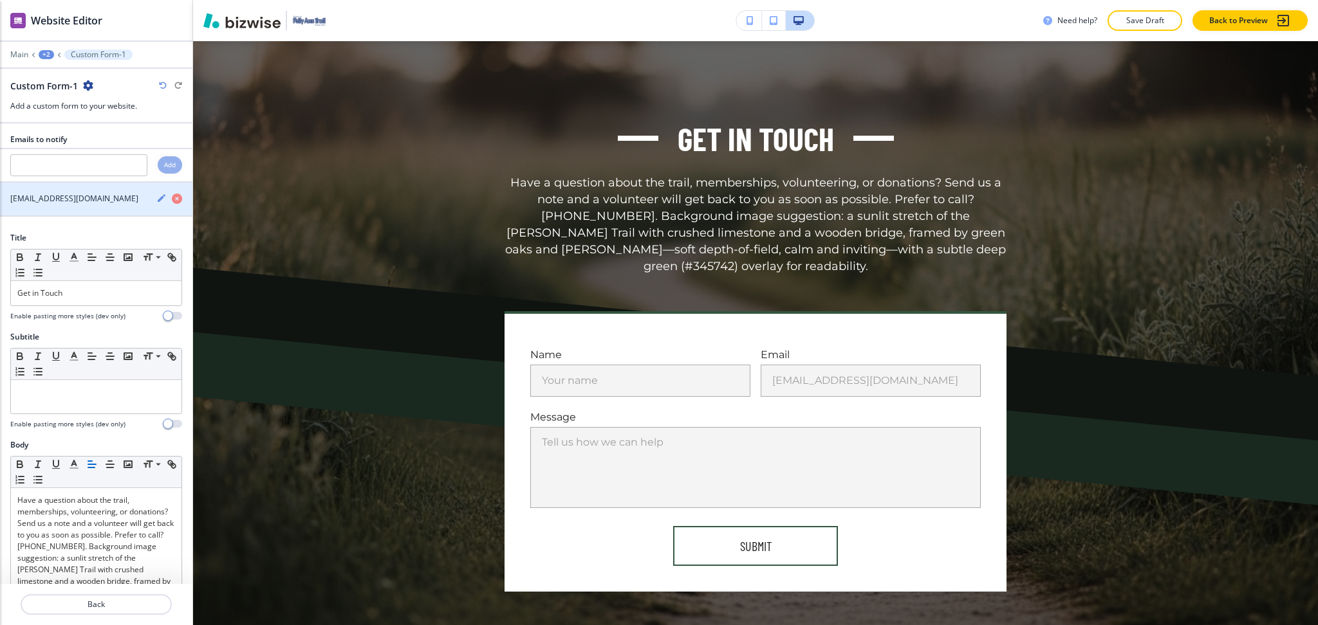
scroll to position [3659, 0]
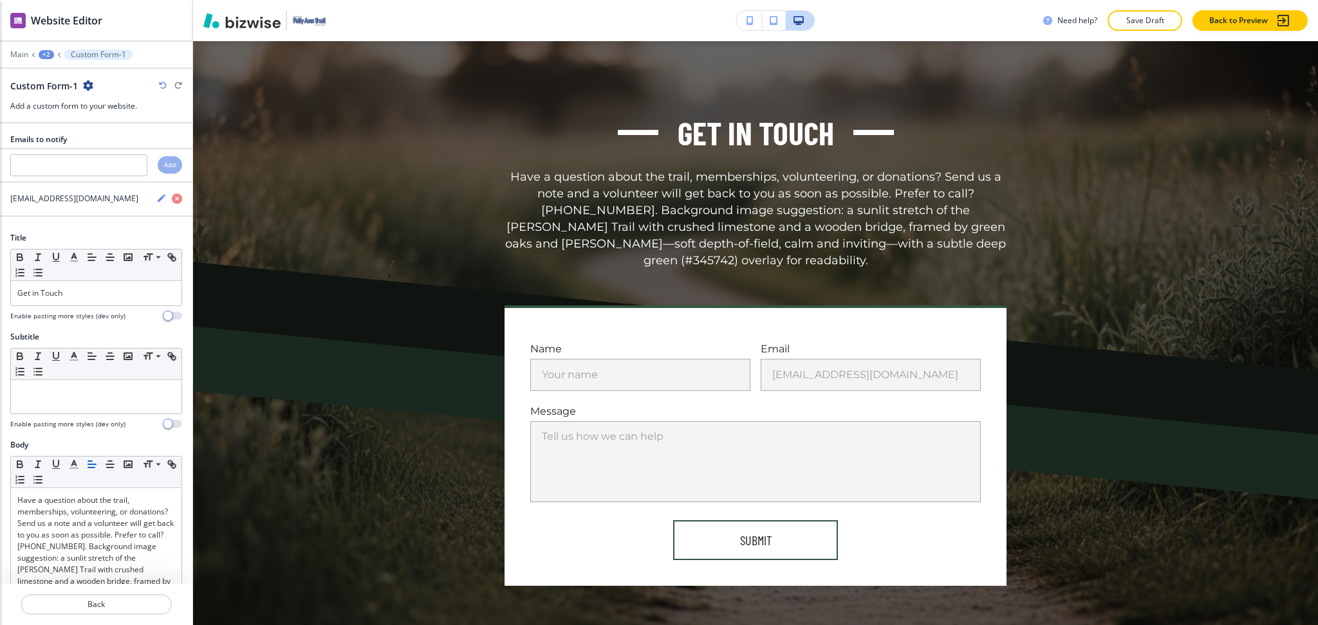
click at [91, 87] on icon "button" at bounding box center [88, 85] width 10 height 10
click at [109, 160] on button "Delete Section" at bounding box center [123, 153] width 82 height 23
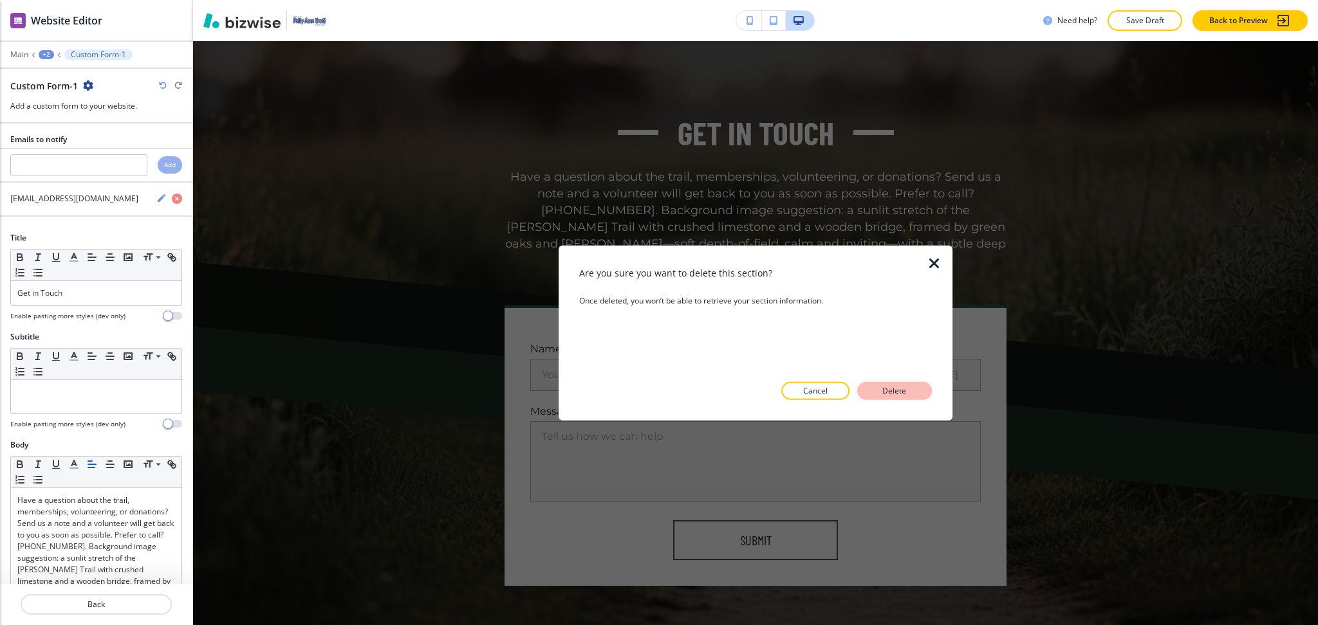
click at [896, 390] on p "Delete" at bounding box center [894, 391] width 31 height 12
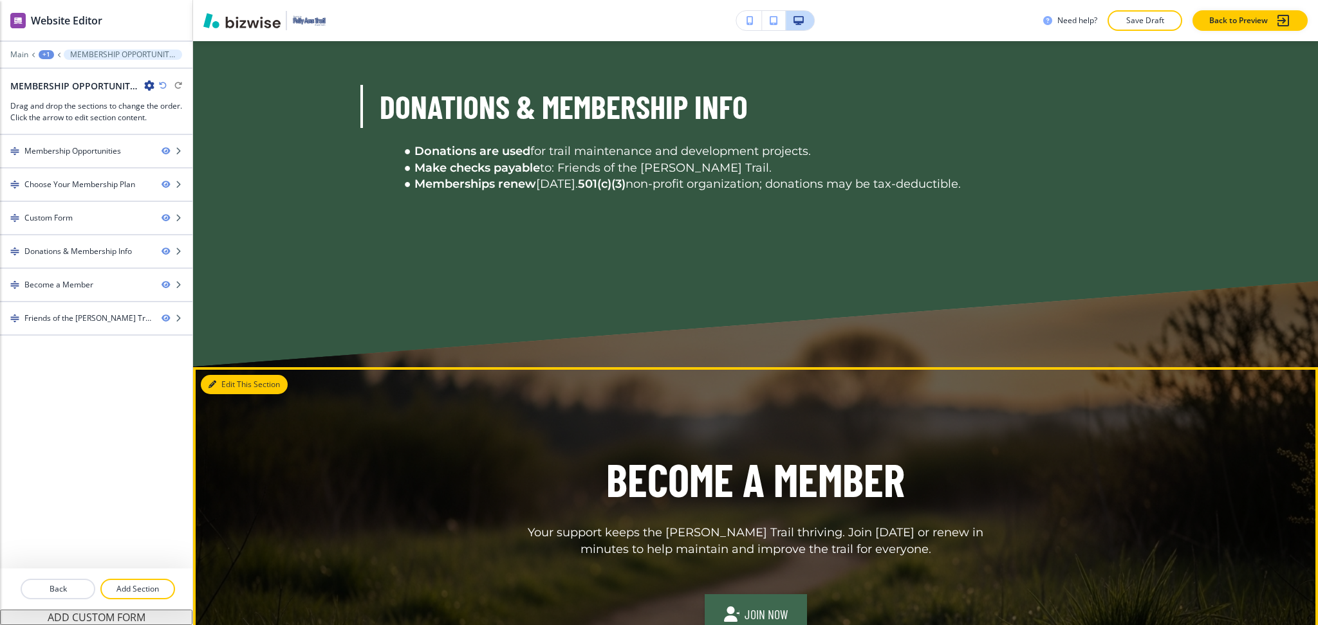
click at [219, 394] on button "Edit This Section" at bounding box center [244, 384] width 87 height 19
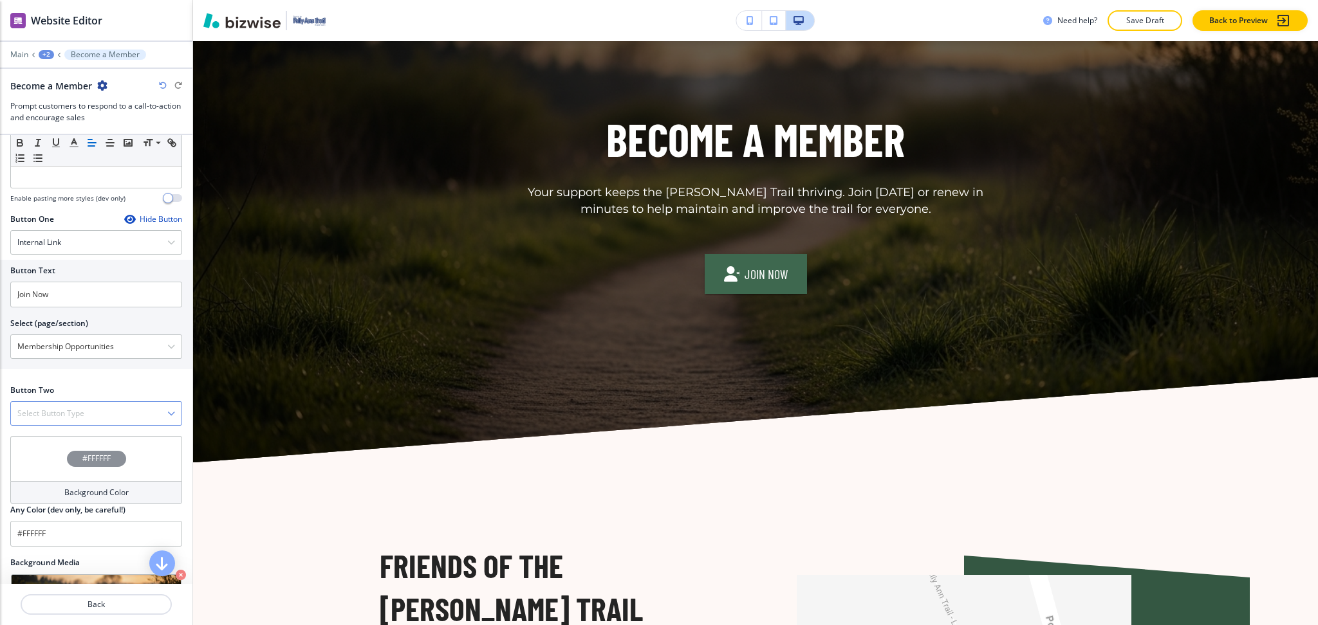
scroll to position [382, 0]
click at [147, 399] on div at bounding box center [96, 397] width 172 height 5
click at [167, 410] on icon "button" at bounding box center [171, 413] width 8 height 8
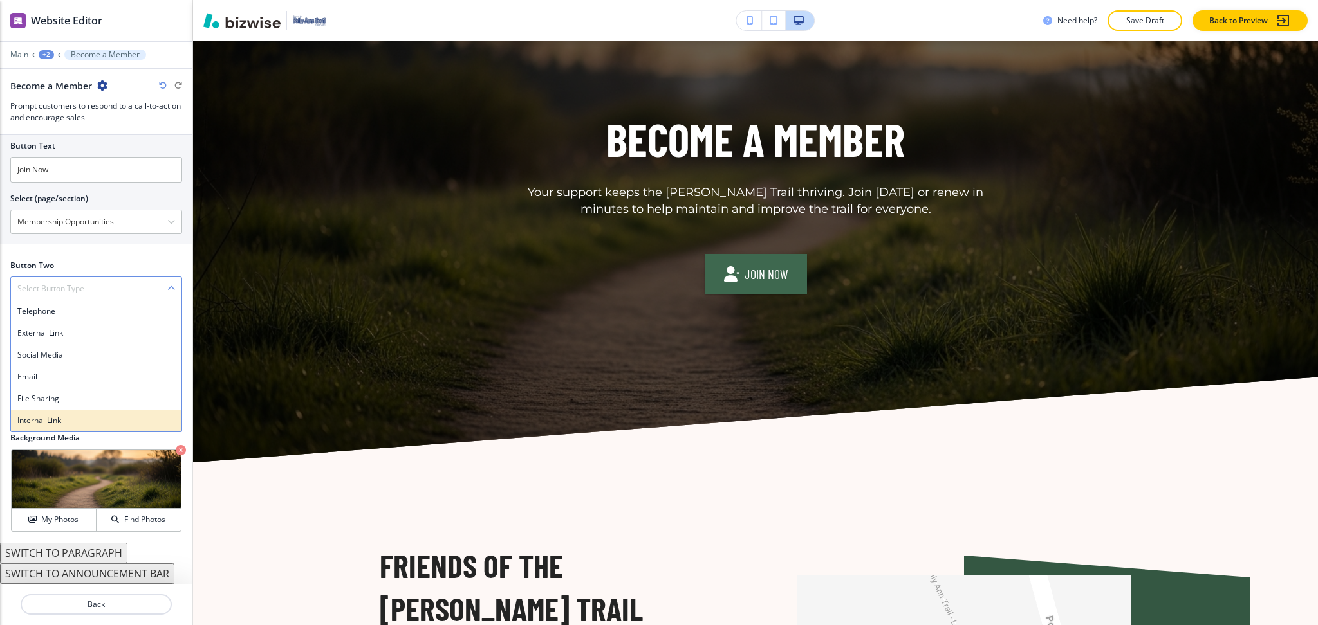
click at [69, 413] on div "Internal Link" at bounding box center [96, 421] width 170 height 22
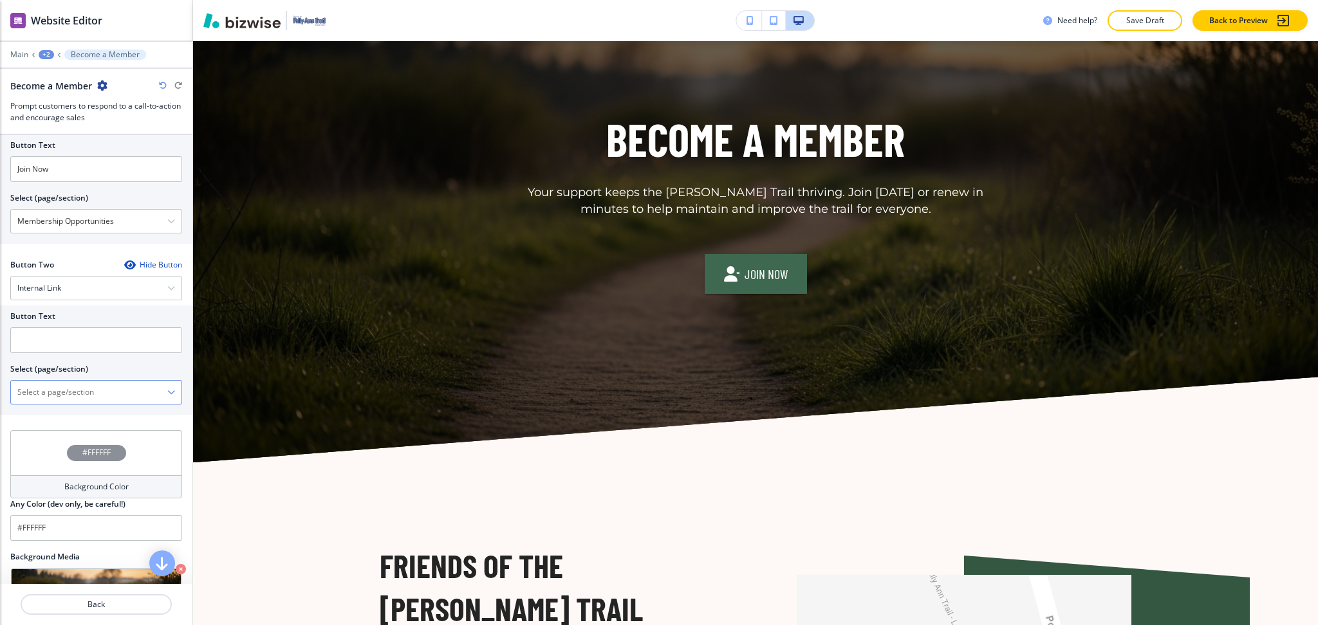
scroll to position [507, 0]
click at [72, 391] on \(page\/section\) "Manual Input" at bounding box center [89, 392] width 156 height 22
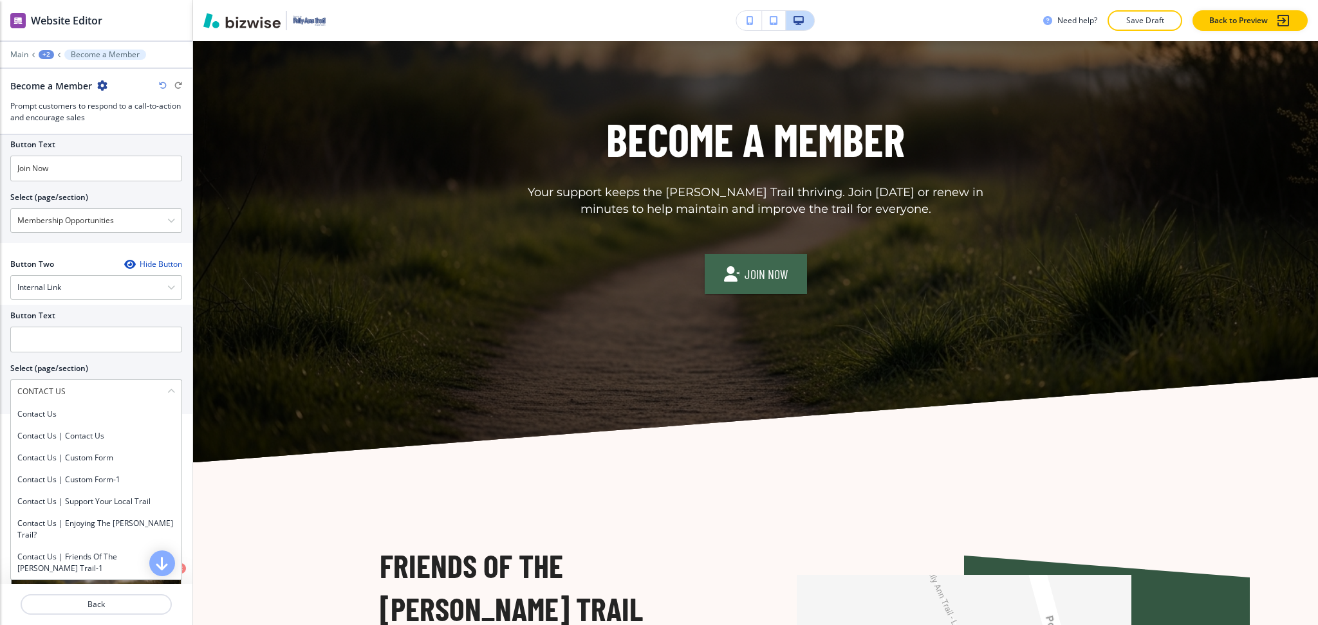
drag, startPoint x: 101, startPoint y: 396, endPoint x: 0, endPoint y: 394, distance: 101.0
click at [0, 394] on div "Button Text Select (page/section) CONTACT US Contact Us Contact Us | Contact Us…" at bounding box center [96, 359] width 192 height 109
drag, startPoint x: 40, startPoint y: 411, endPoint x: 44, endPoint y: 406, distance: 6.8
click at [40, 411] on h4 "Contact Us" at bounding box center [96, 415] width 158 height 12
type \(page\/section\) "Contact Us"
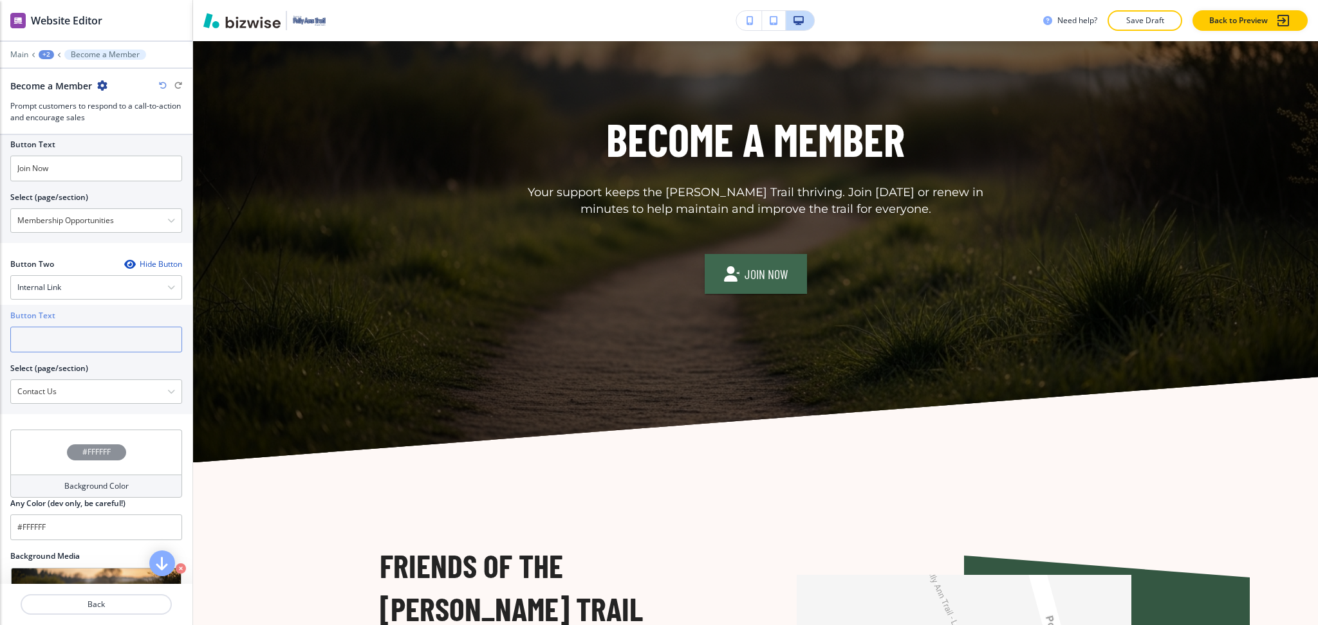
drag, startPoint x: 66, startPoint y: 346, endPoint x: 89, endPoint y: 345, distance: 23.2
click at [67, 346] on input "text" at bounding box center [96, 340] width 172 height 26
paste input "CONTACT US"
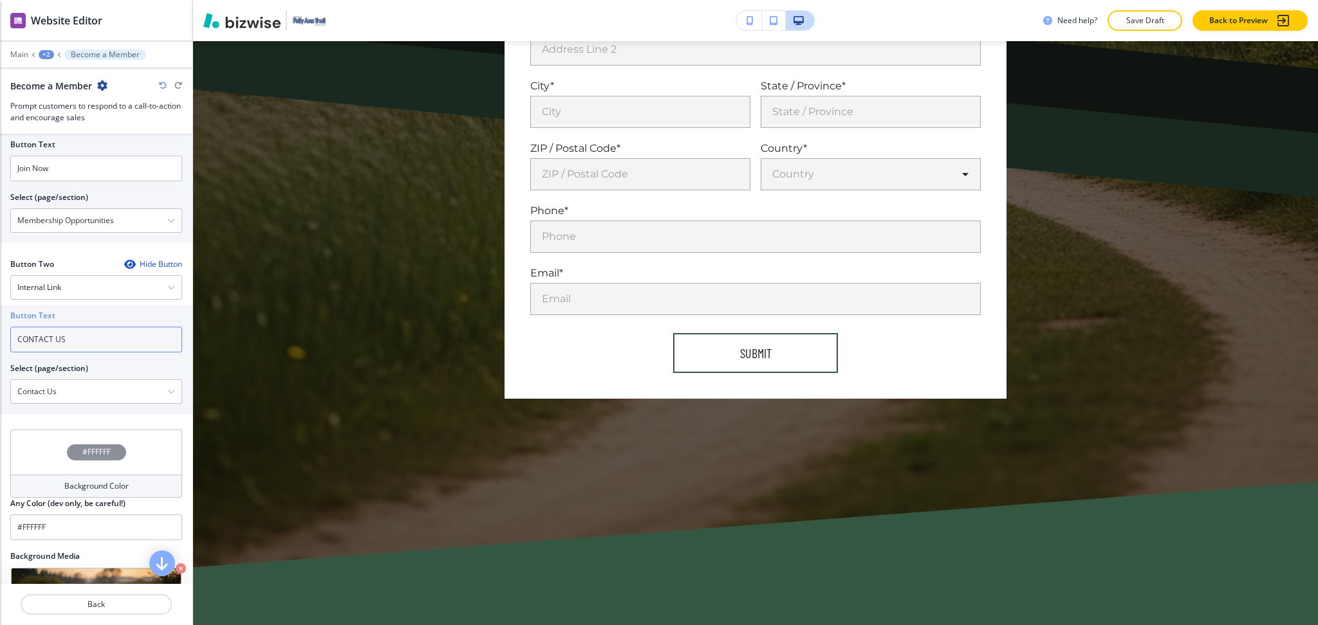
scroll to position [2013, 0]
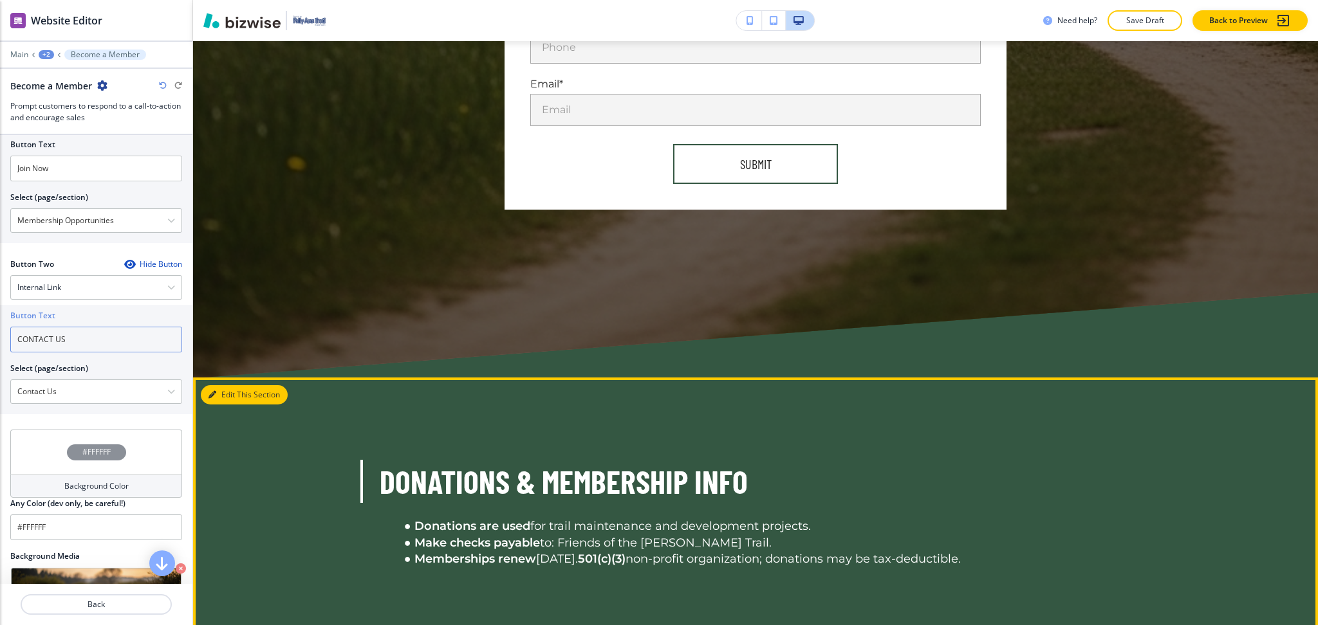
type input "CONTACT US"
click at [209, 391] on icon "button" at bounding box center [212, 395] width 8 height 8
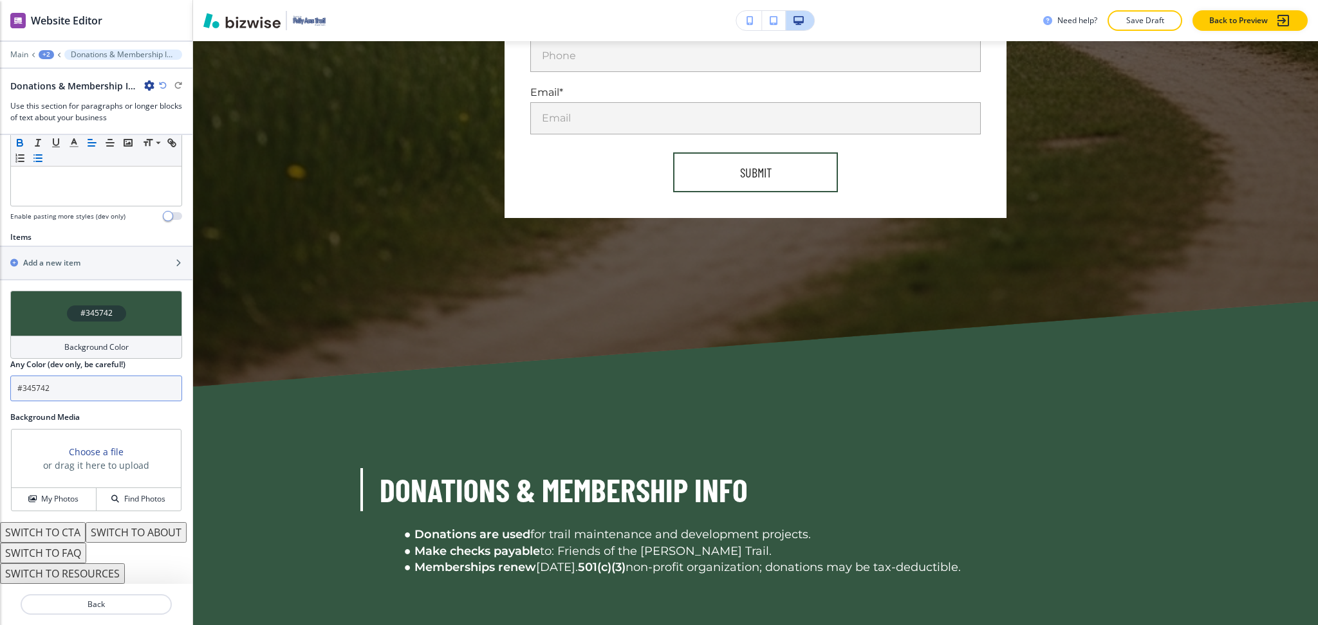
scroll to position [2004, 0]
click at [94, 376] on input "#345742" at bounding box center [96, 389] width 172 height 26
paste input "fef8f6"
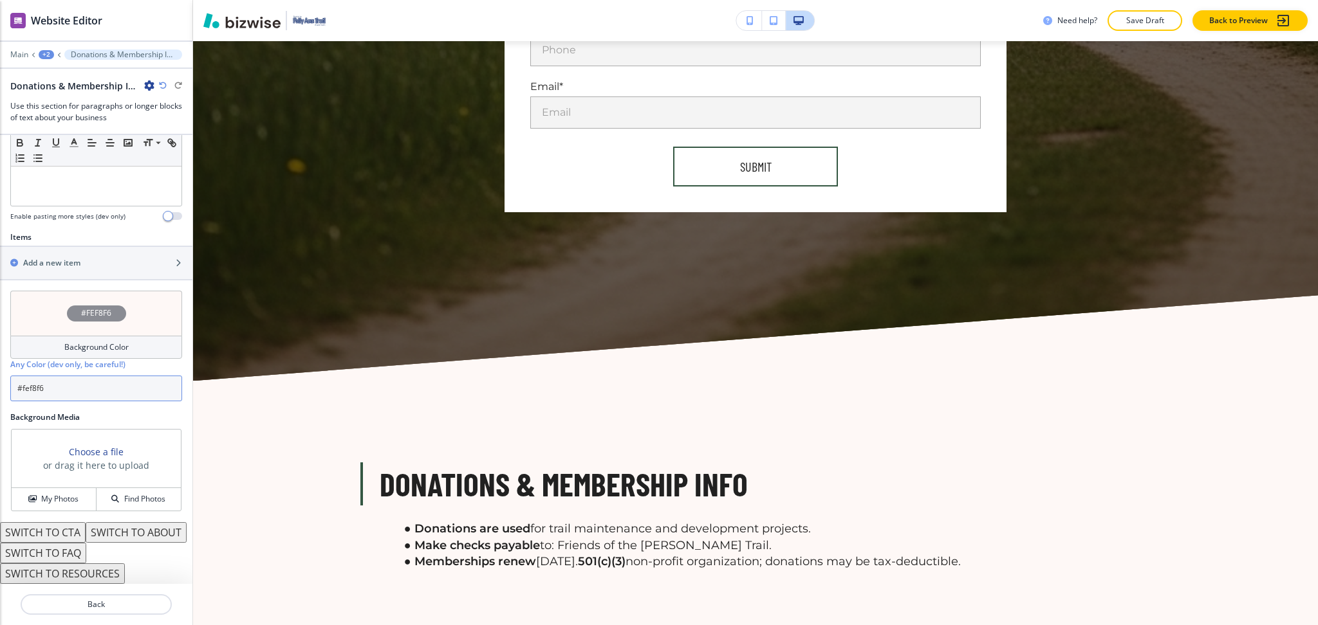
scroll to position [2146, 0]
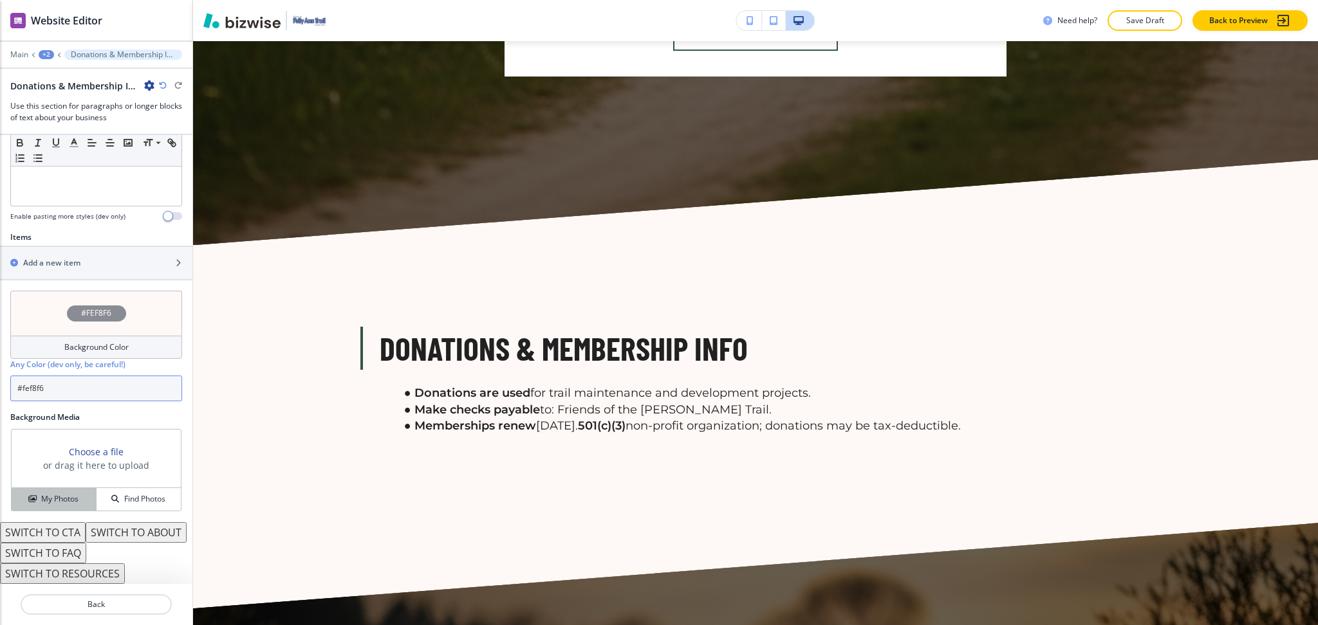
type input "#fef8f6"
click at [48, 488] on button "My Photos" at bounding box center [54, 499] width 85 height 23
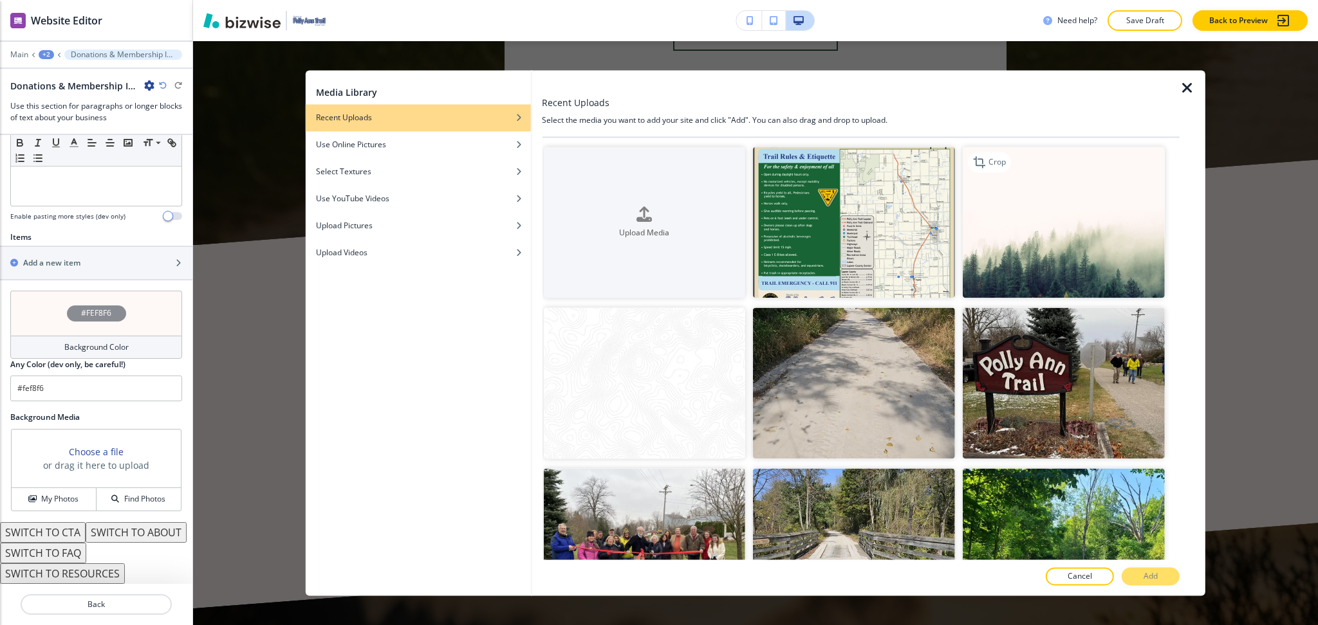
click at [1007, 226] on img "button" at bounding box center [1063, 222] width 202 height 151
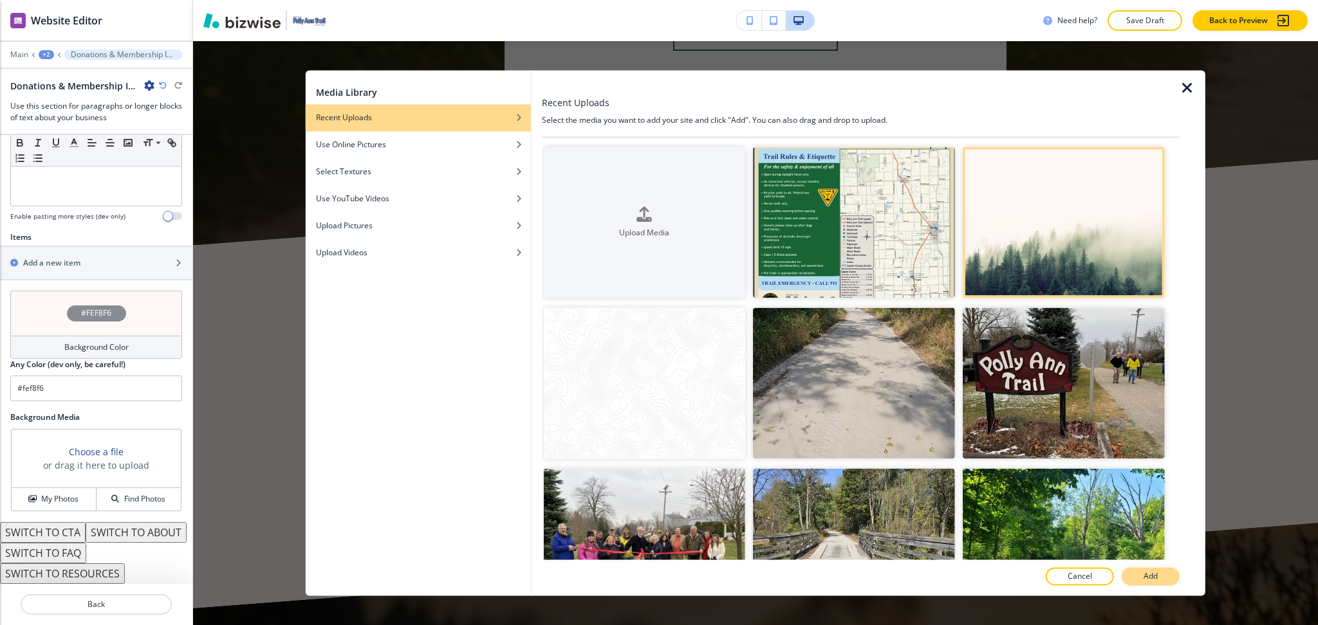
click at [1164, 576] on button "Add" at bounding box center [1150, 577] width 58 height 18
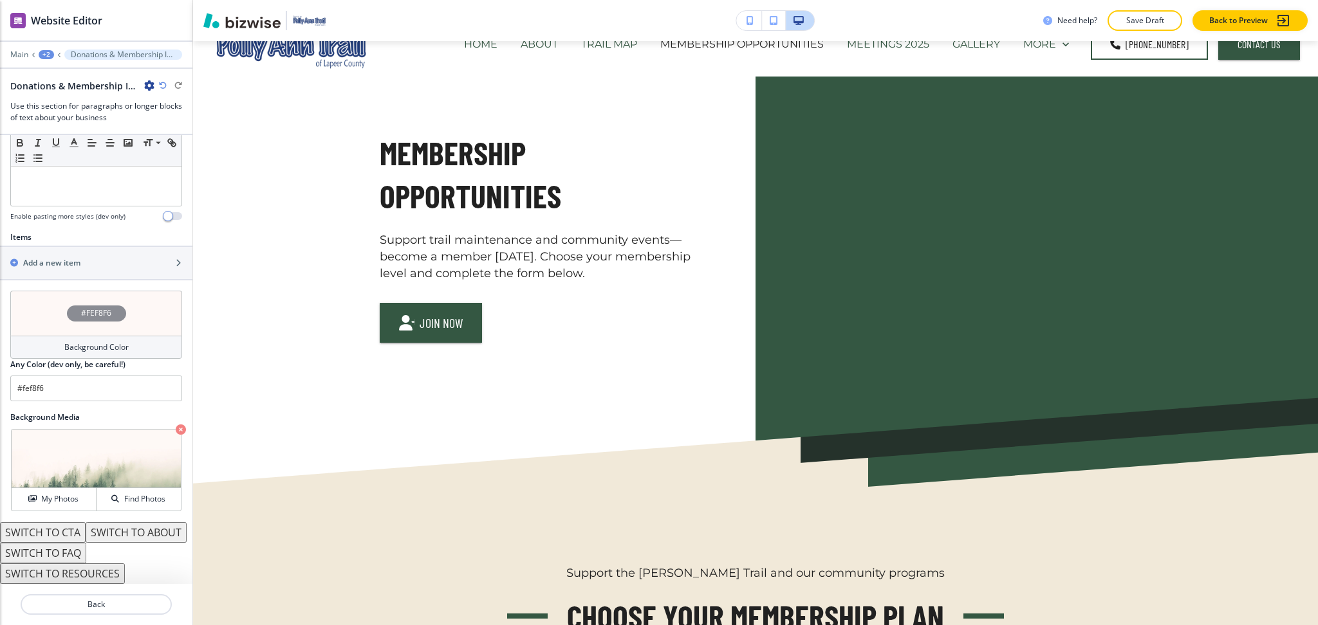
scroll to position [0, 0]
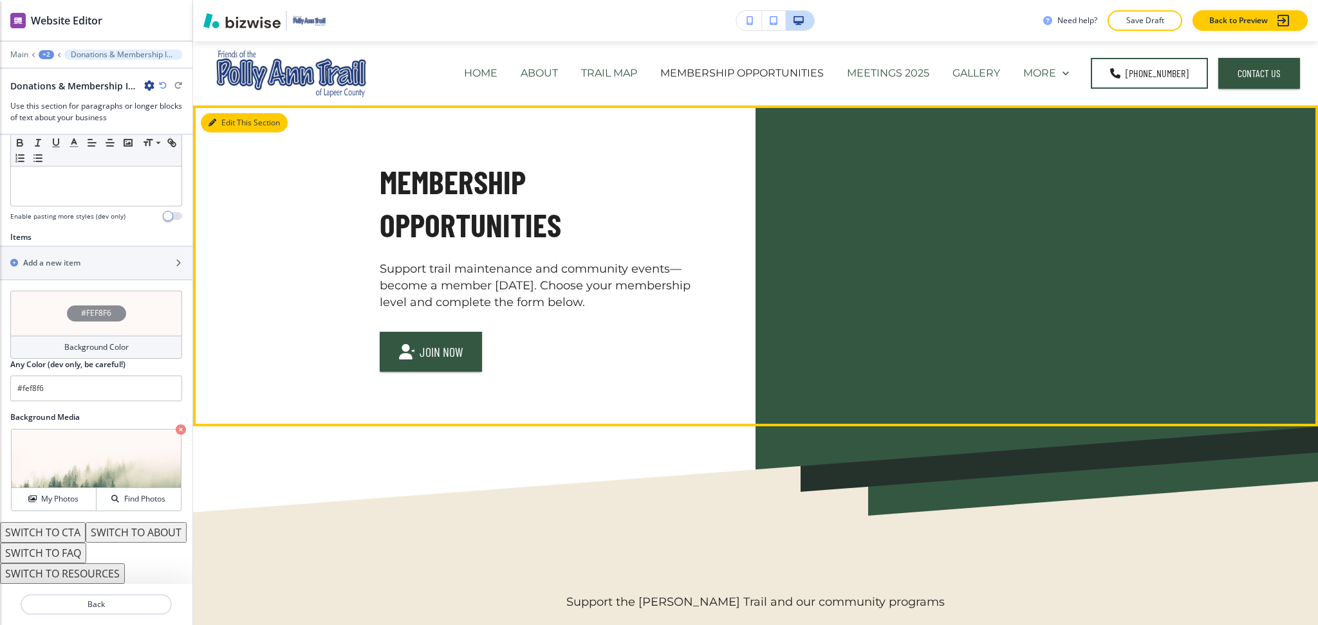
click at [218, 125] on button "Edit This Section" at bounding box center [244, 122] width 87 height 19
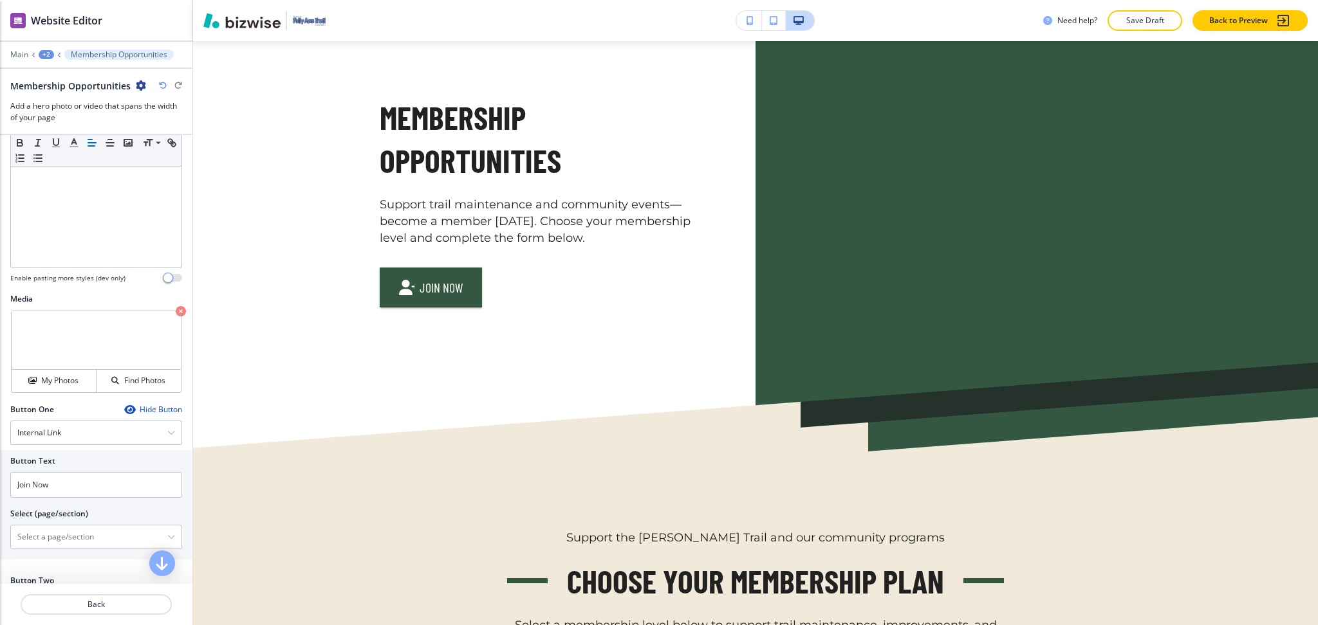
scroll to position [304, 0]
click at [176, 309] on icon "button" at bounding box center [181, 309] width 10 height 10
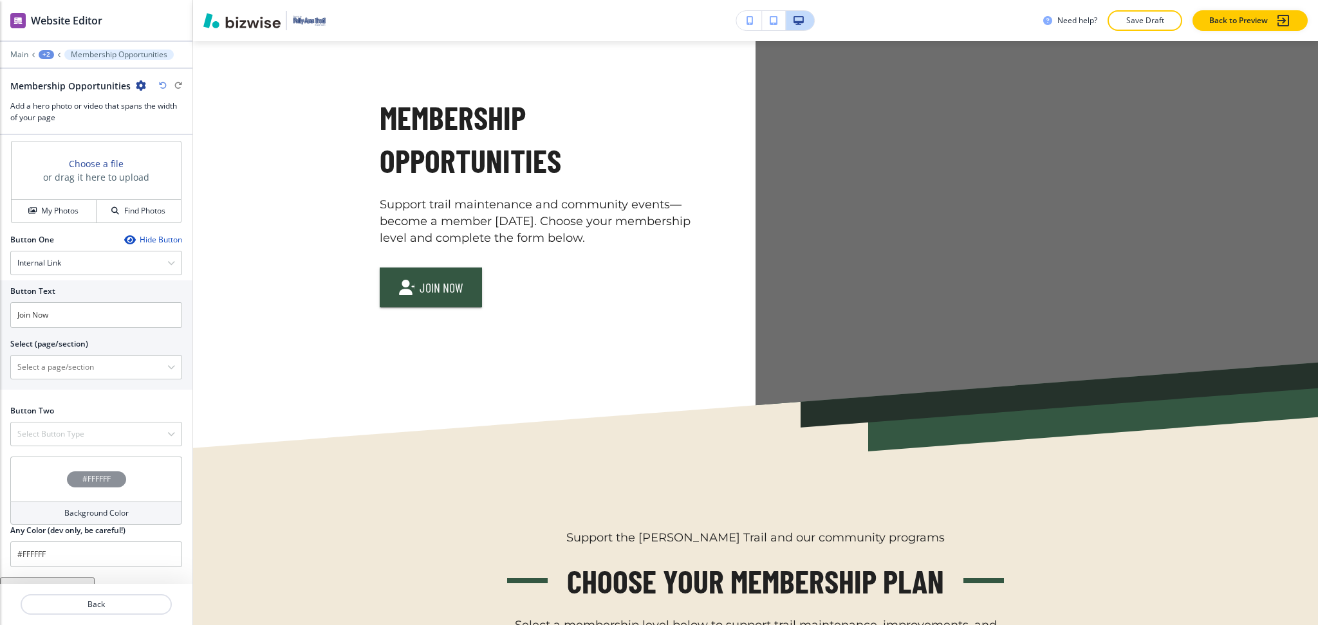
scroll to position [486, 0]
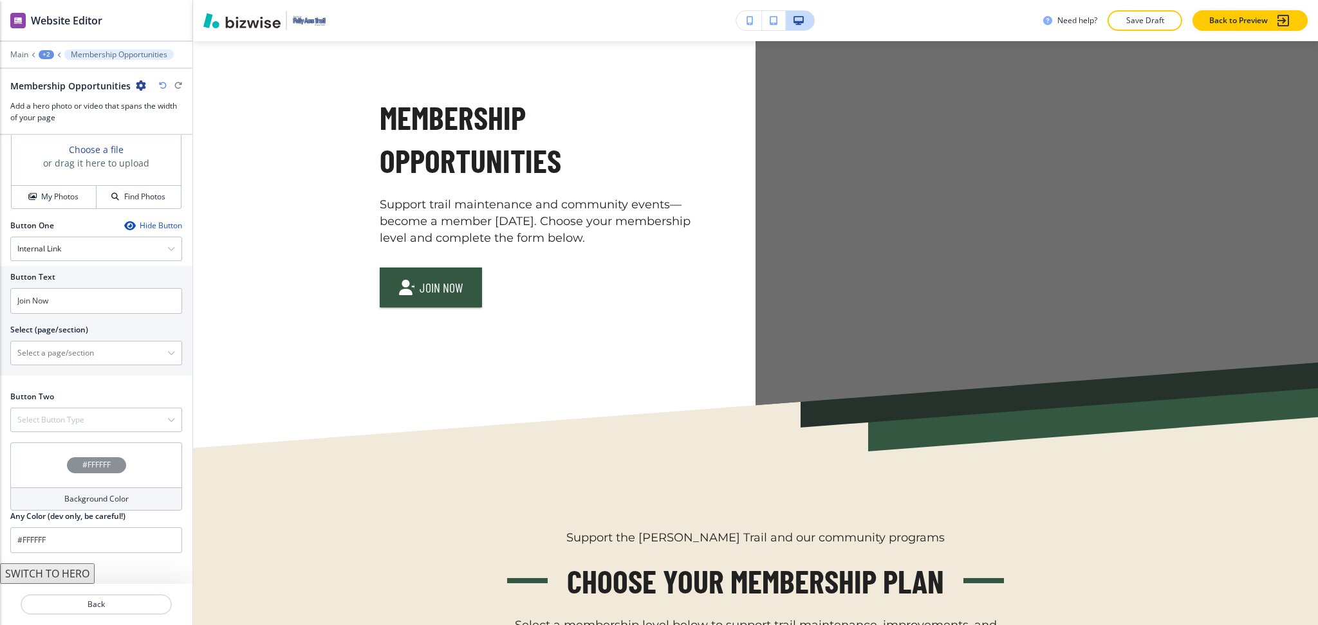
click at [64, 575] on button "SWITCH TO HERO" at bounding box center [47, 574] width 95 height 21
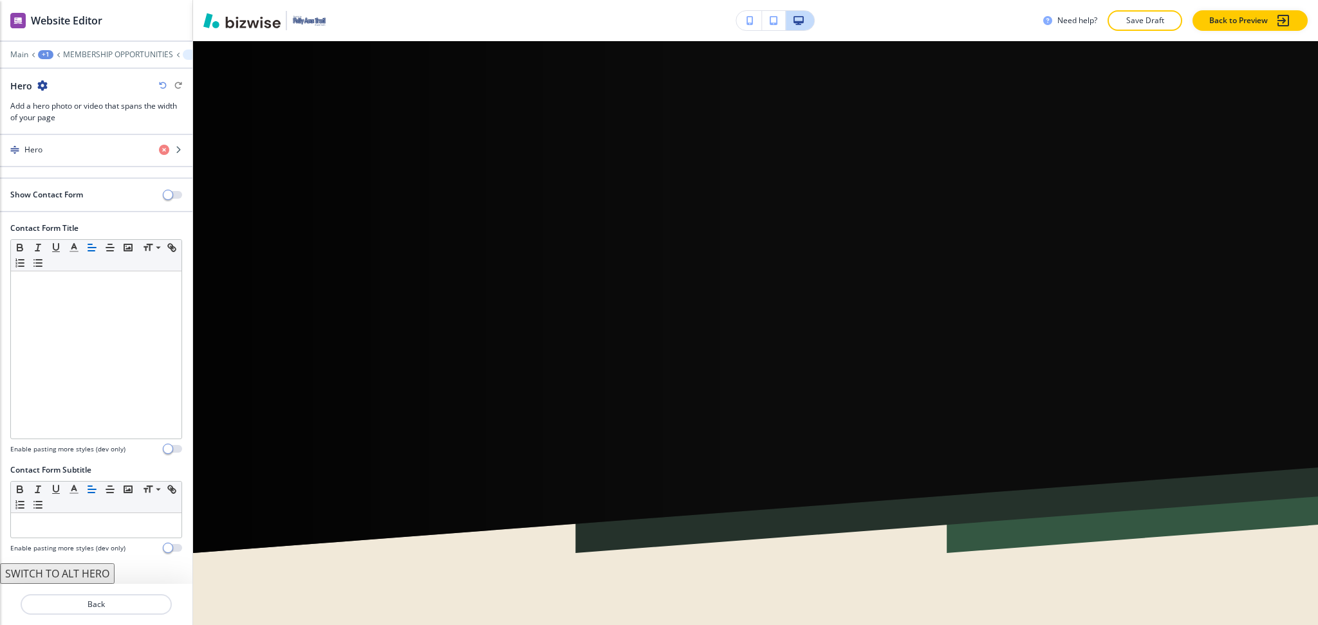
scroll to position [60, 0]
click at [162, 86] on icon "button" at bounding box center [163, 86] width 8 height 8
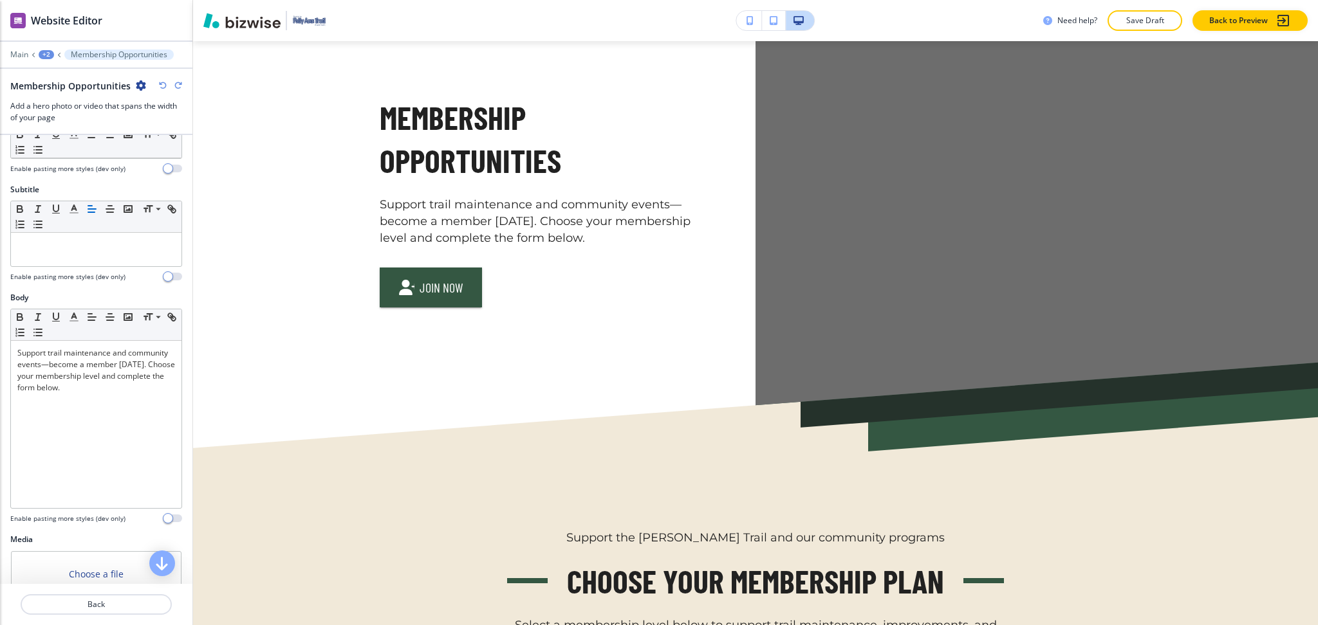
scroll to position [130, 0]
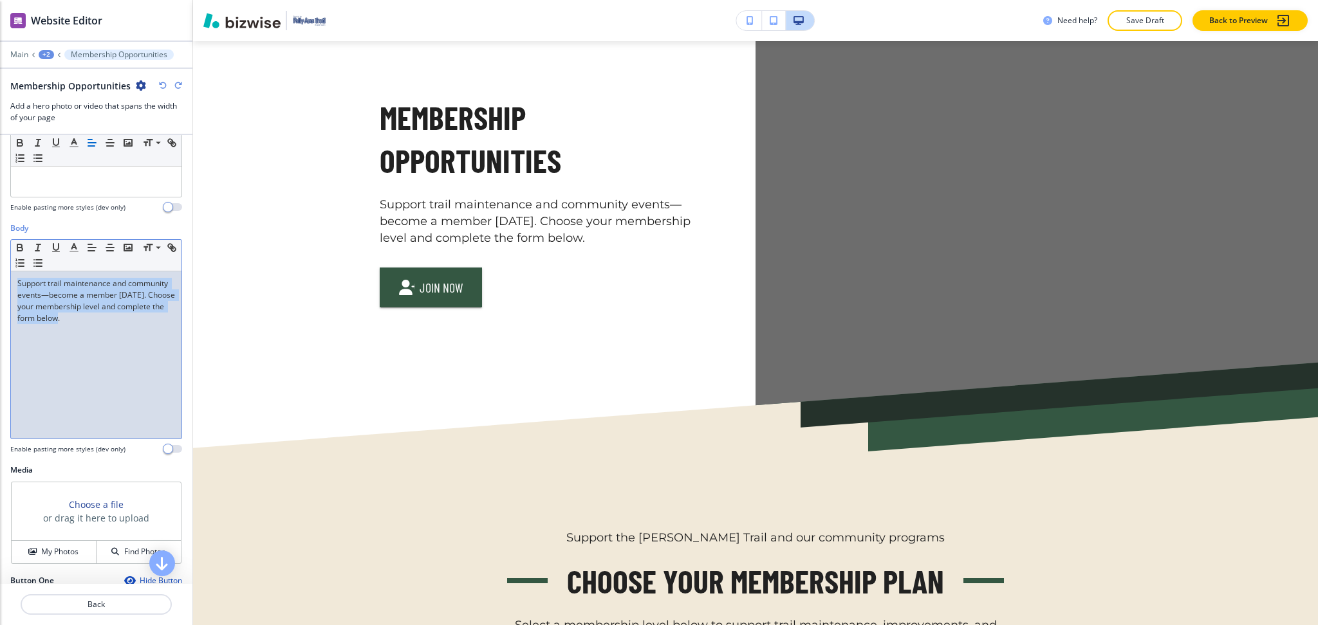
drag, startPoint x: 147, startPoint y: 321, endPoint x: 0, endPoint y: 212, distance: 182.6
click at [0, 212] on div "Title Small Normal Large Huge Membership Opportunities Enable pasting more styl…" at bounding box center [96, 359] width 192 height 449
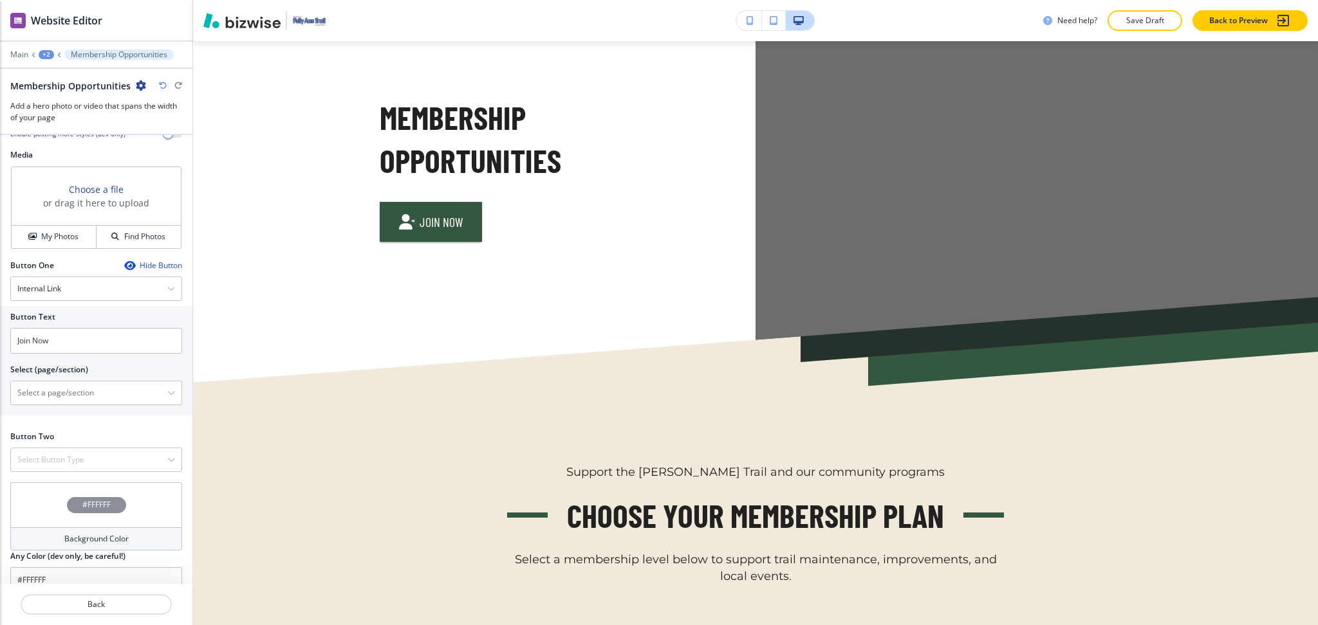
scroll to position [486, 0]
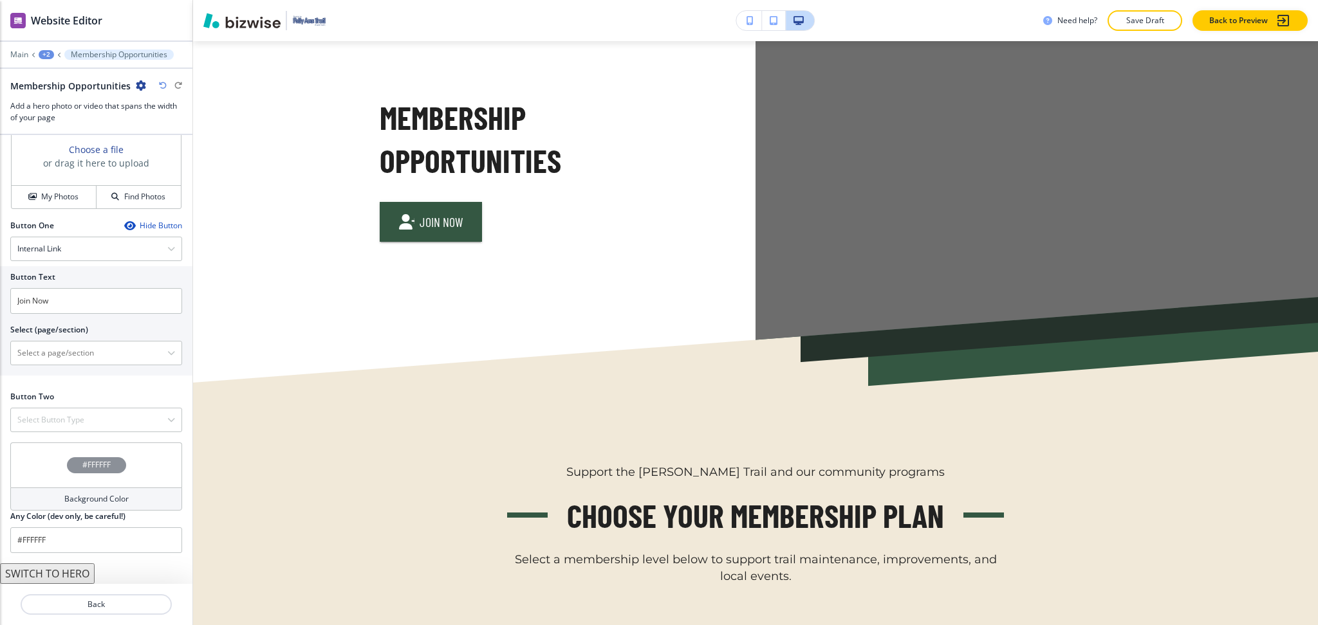
click at [73, 569] on button "SWITCH TO HERO" at bounding box center [47, 574] width 95 height 21
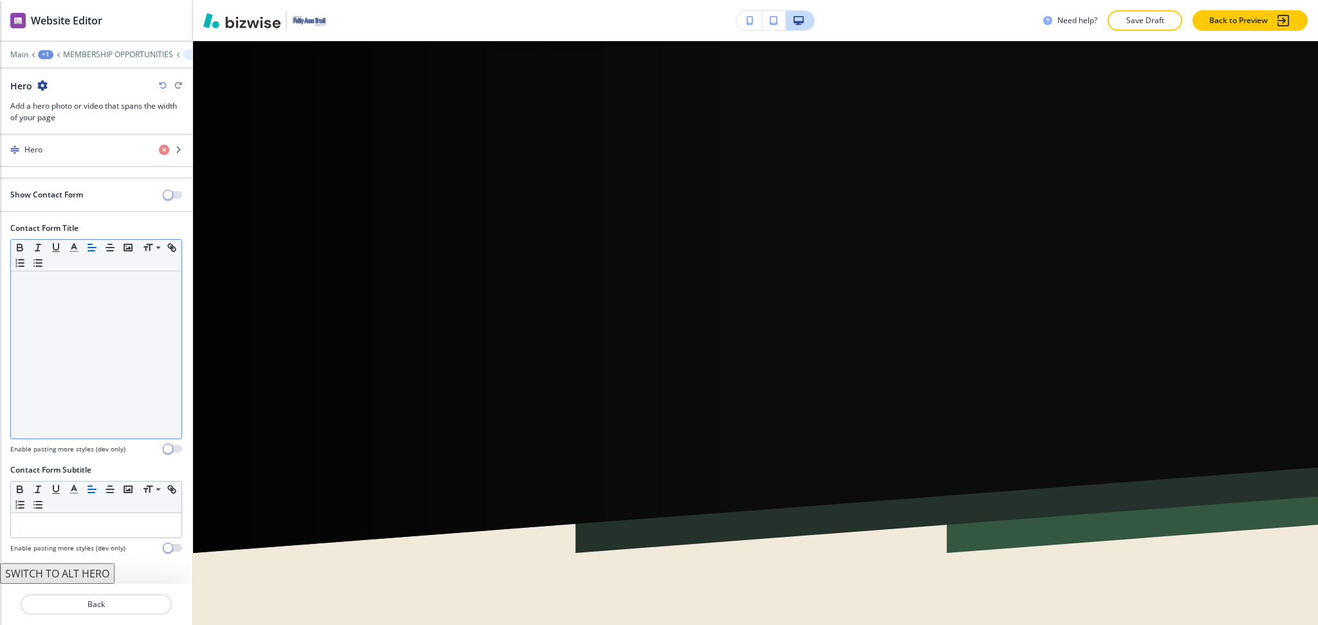
scroll to position [60, 0]
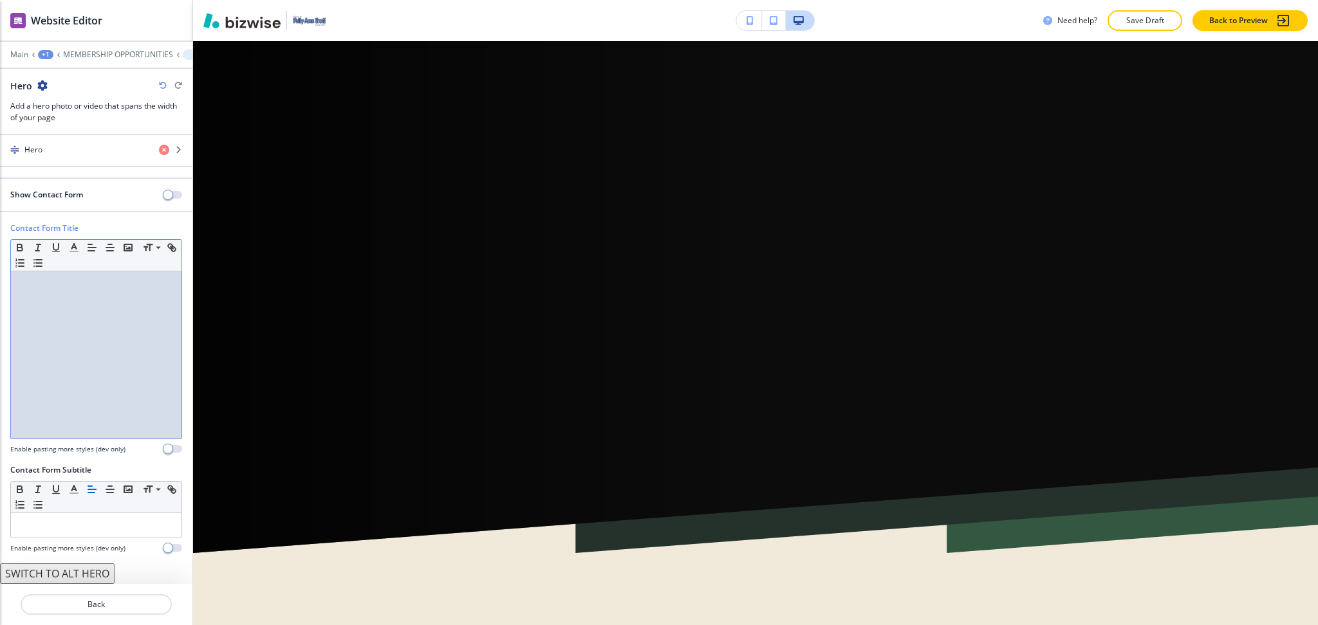
click at [55, 360] on div at bounding box center [96, 354] width 170 height 167
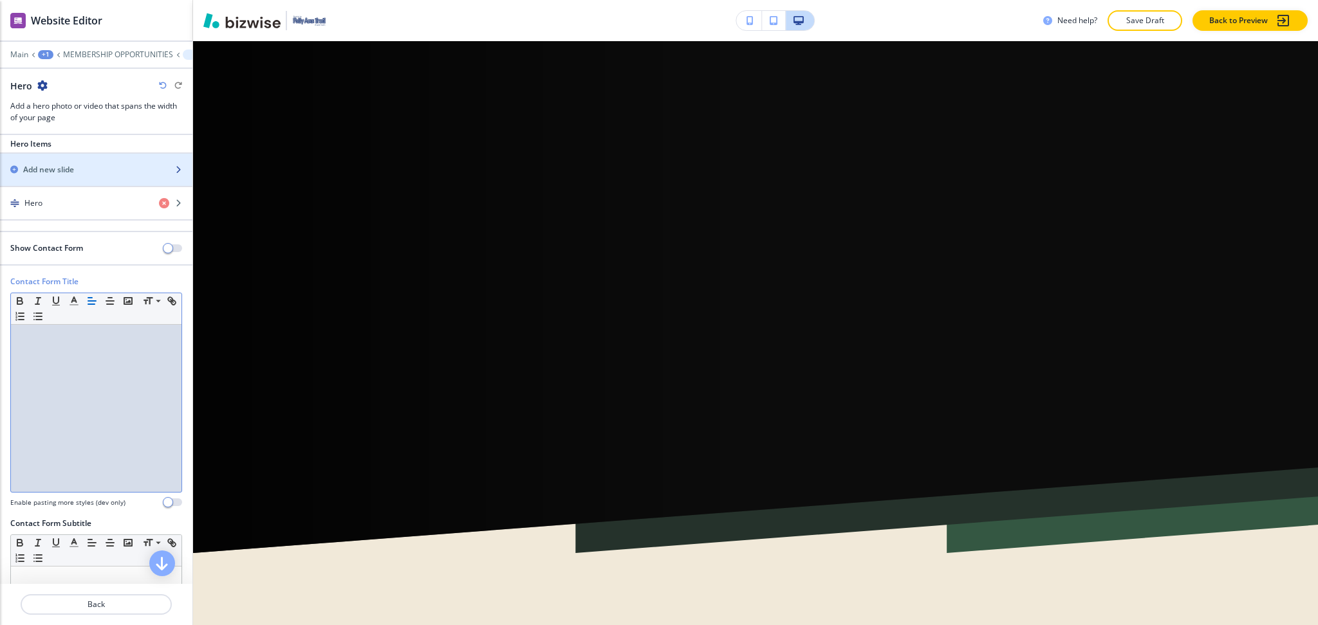
scroll to position [0, 0]
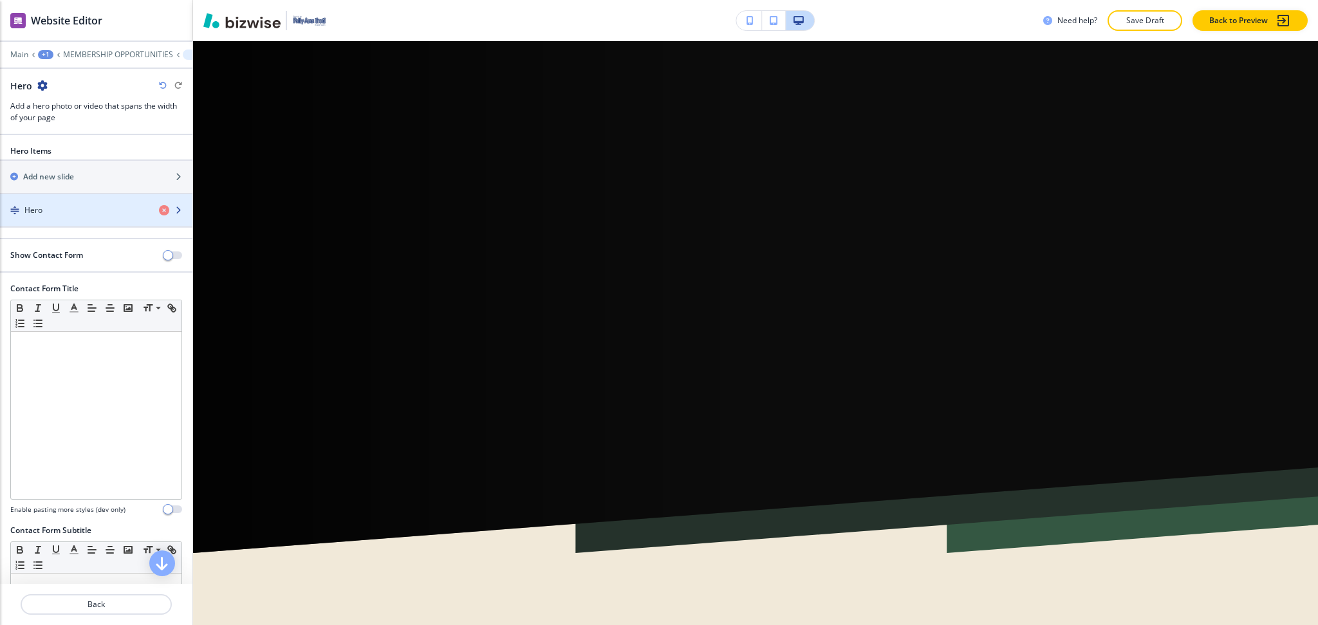
click at [55, 214] on div "Hero" at bounding box center [74, 211] width 149 height 12
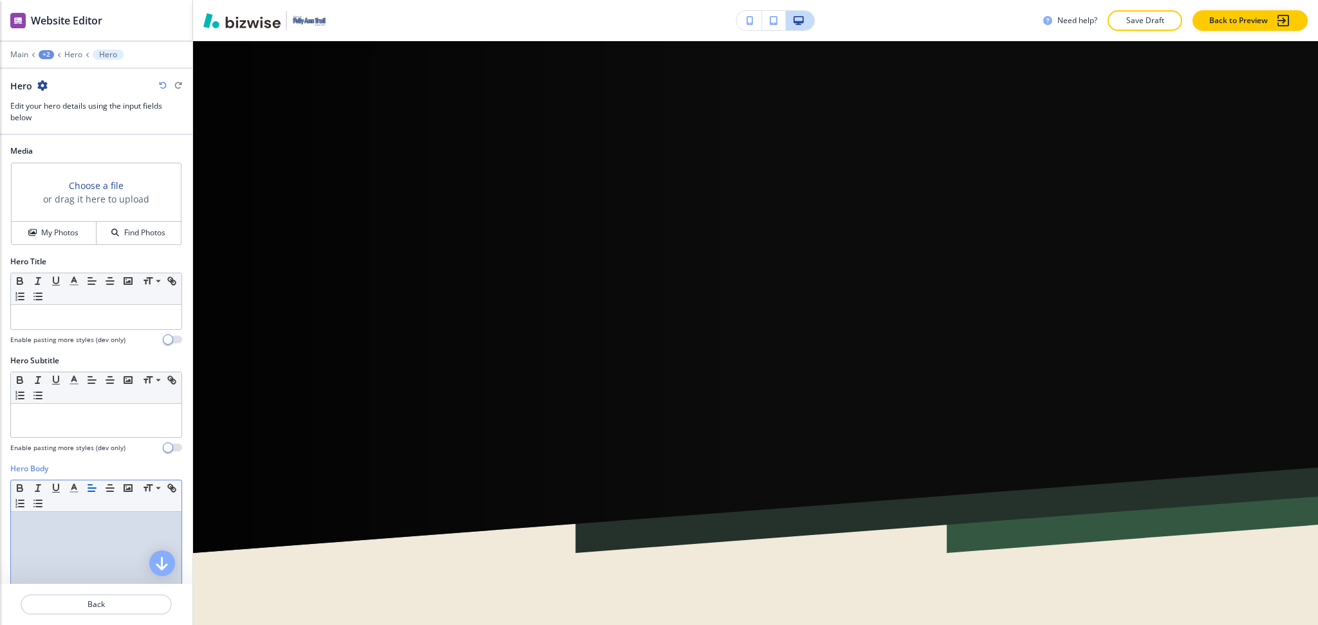
click at [89, 550] on div at bounding box center [96, 595] width 170 height 167
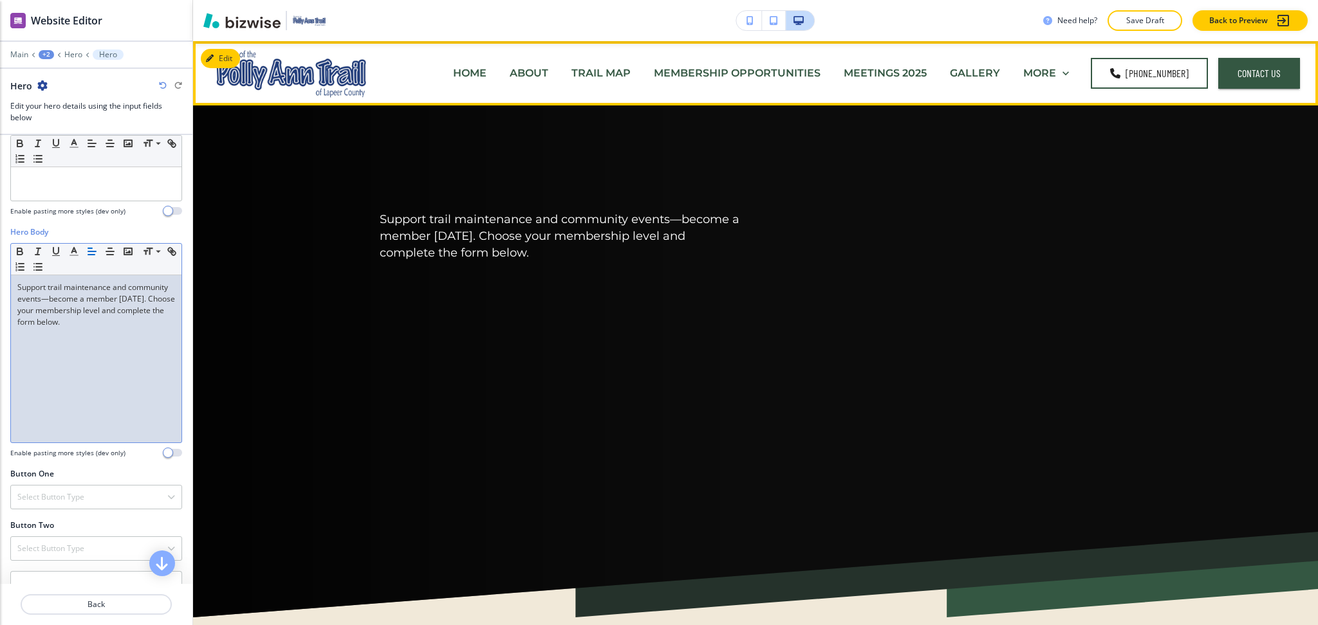
click at [665, 73] on p "MEMBERSHIP OPPORTUNITIES" at bounding box center [737, 73] width 167 height 15
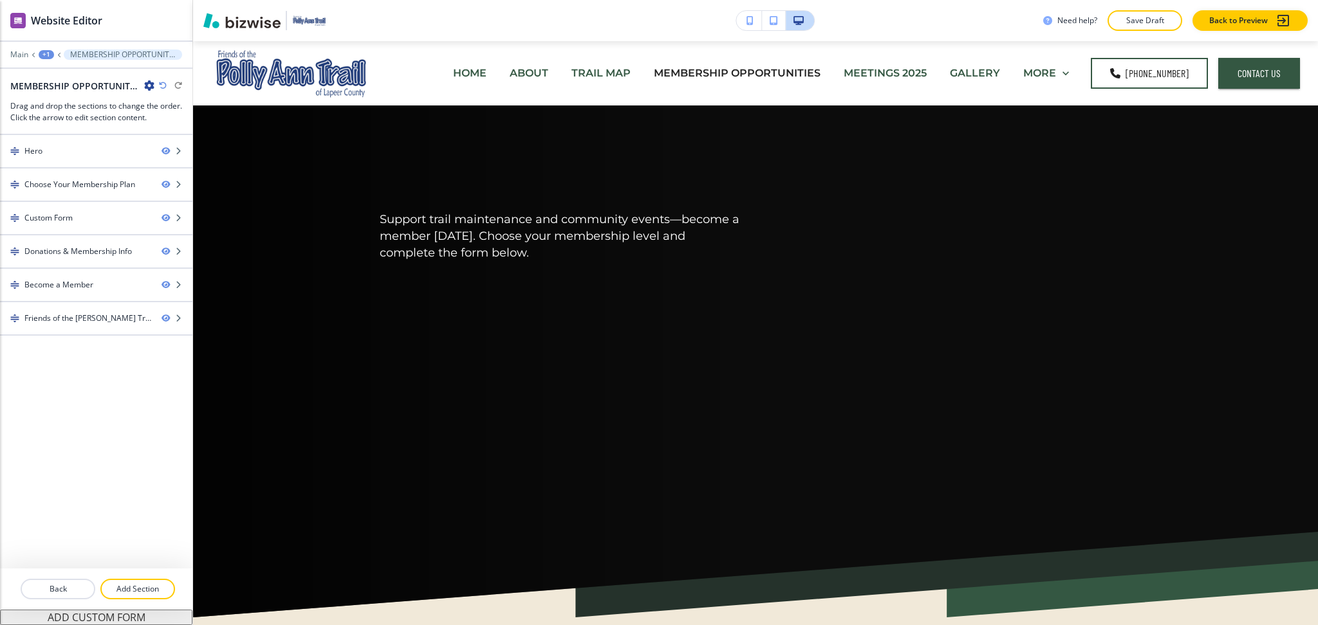
click at [86, 80] on h2 "MEMBERSHIP OPPORTUNITIES" at bounding box center [74, 86] width 129 height 14
copy div "MEMBERSHIP OPPORTUNITIES"
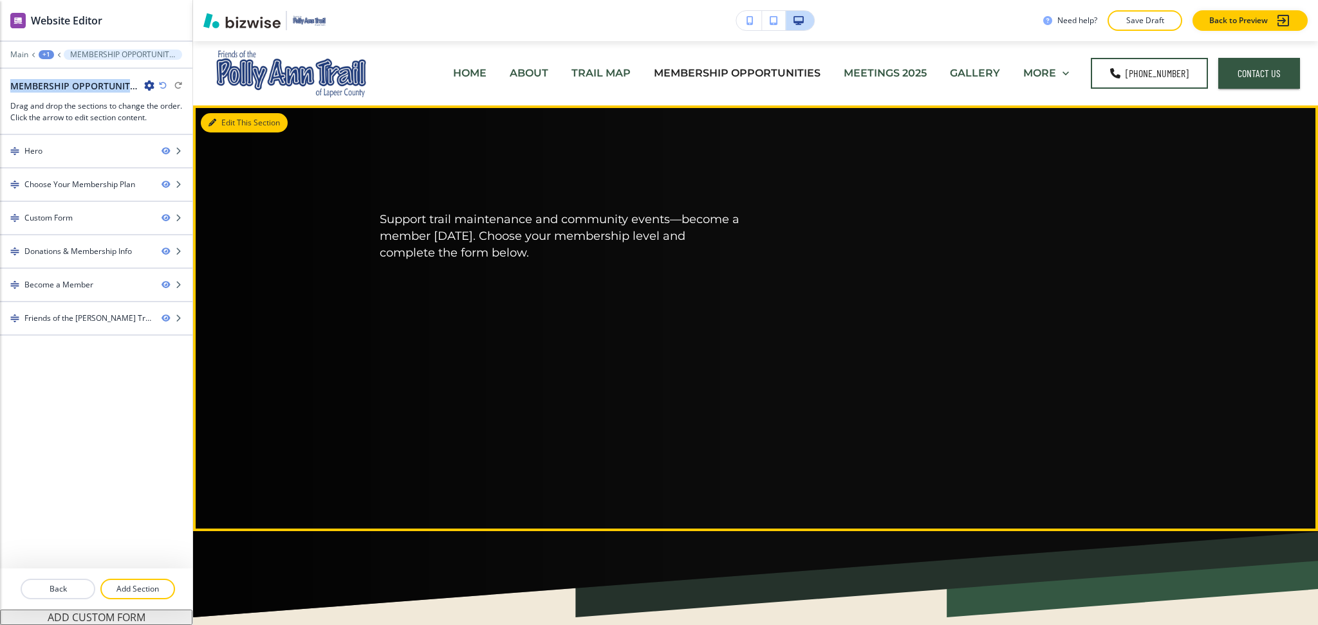
click at [225, 124] on button "Edit This Section" at bounding box center [244, 122] width 87 height 19
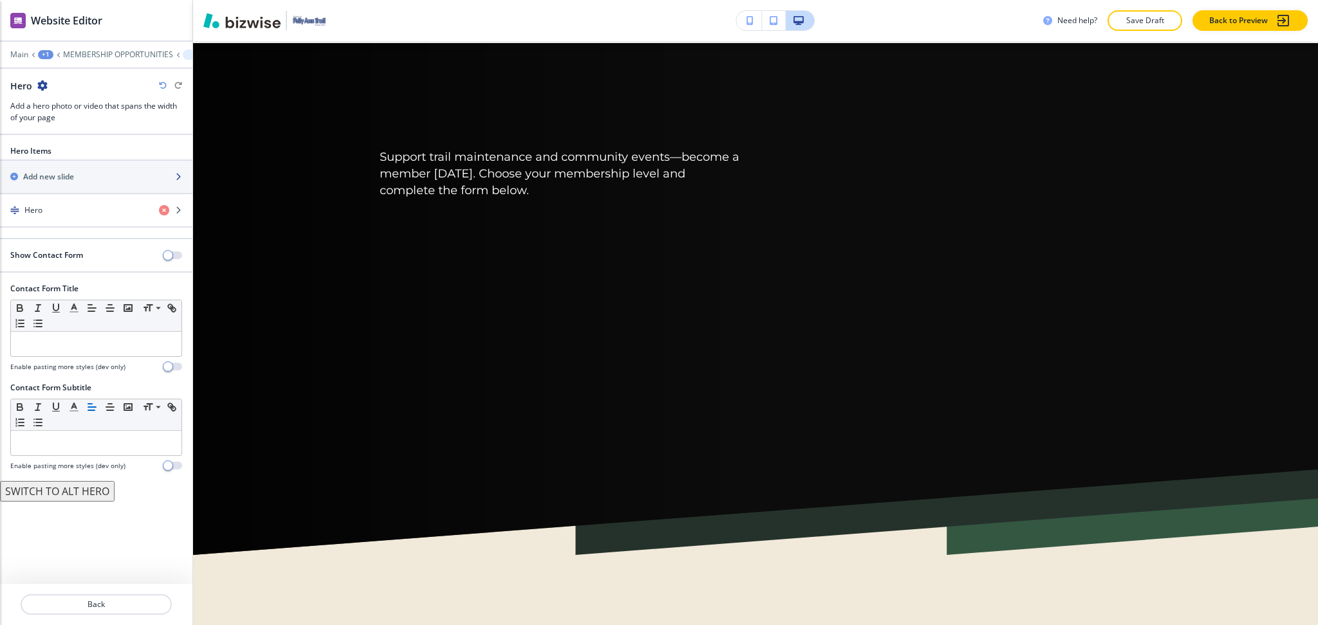
scroll to position [64, 0]
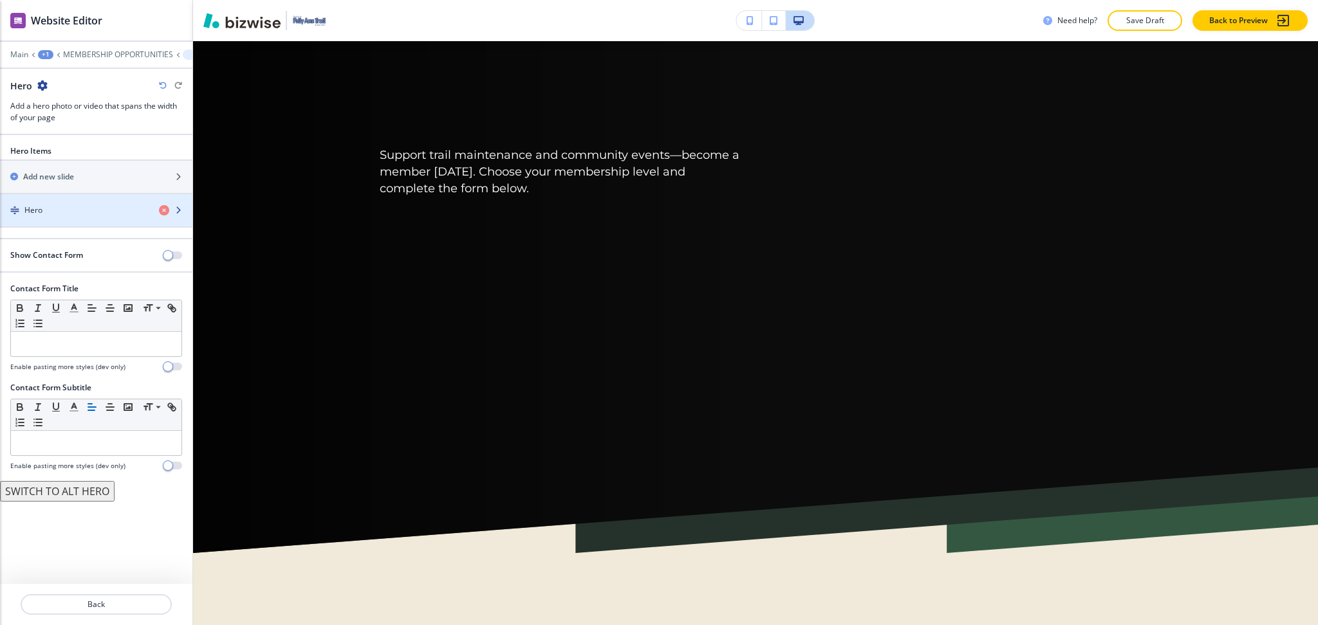
click at [81, 207] on div "Hero" at bounding box center [74, 211] width 149 height 12
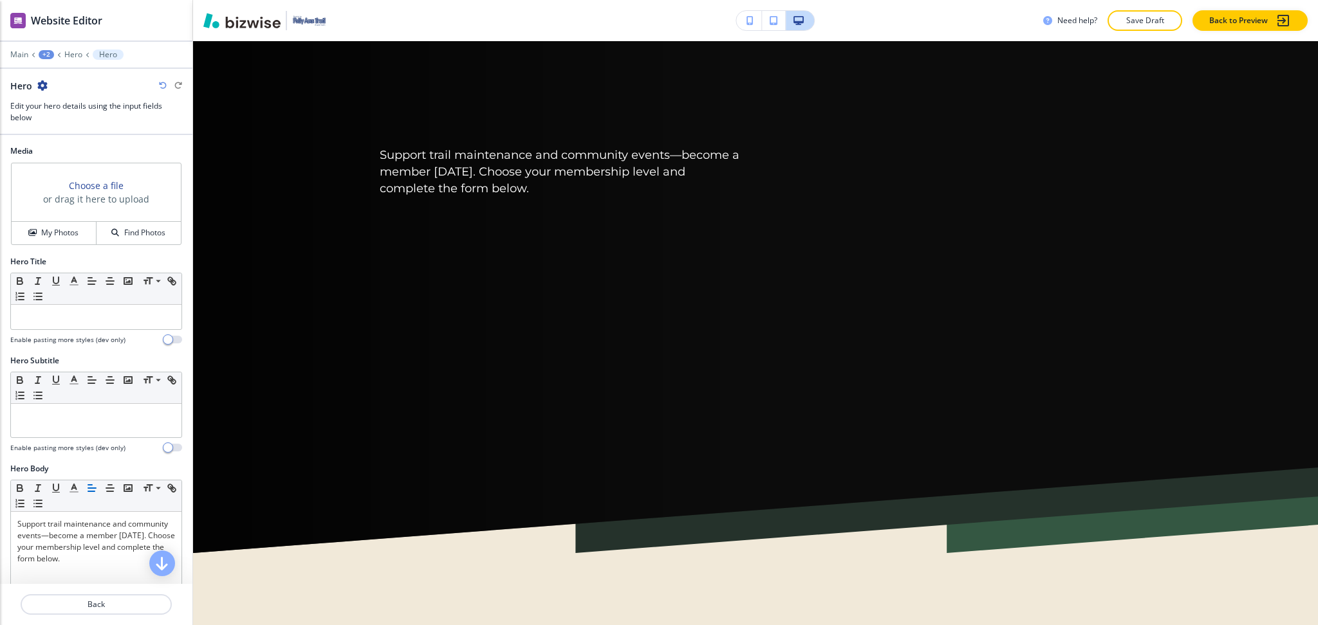
click at [74, 330] on div at bounding box center [96, 332] width 172 height 5
click at [75, 322] on p at bounding box center [96, 317] width 158 height 12
paste div
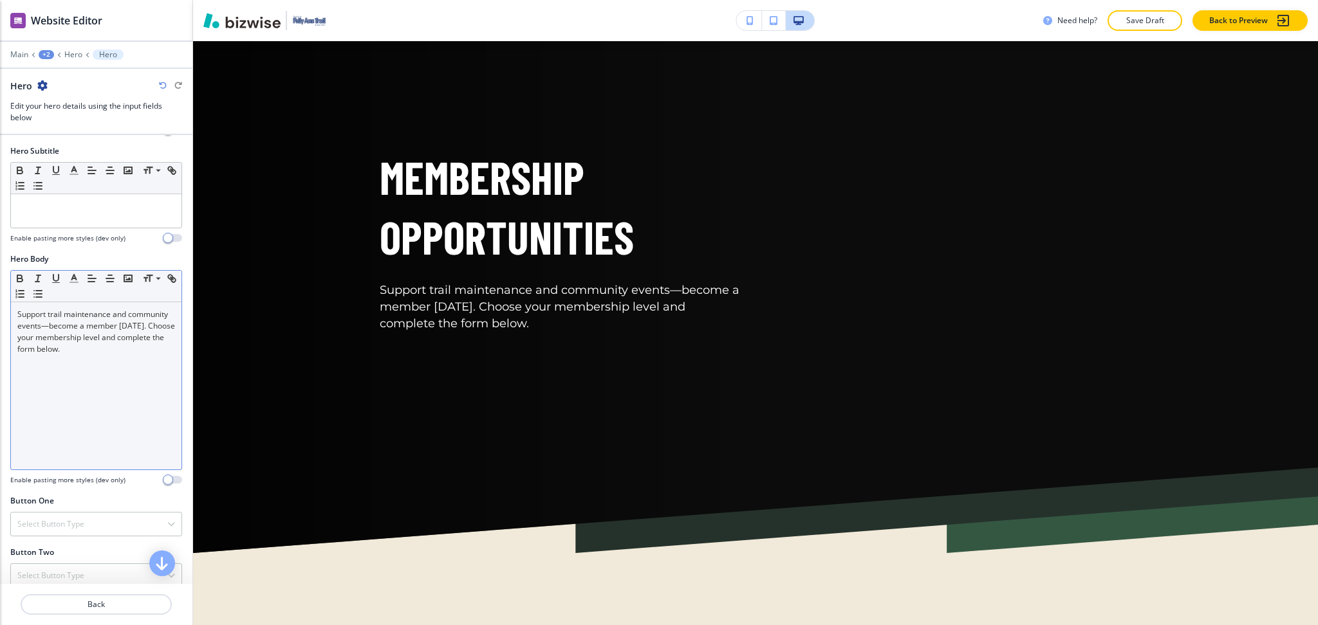
scroll to position [345, 0]
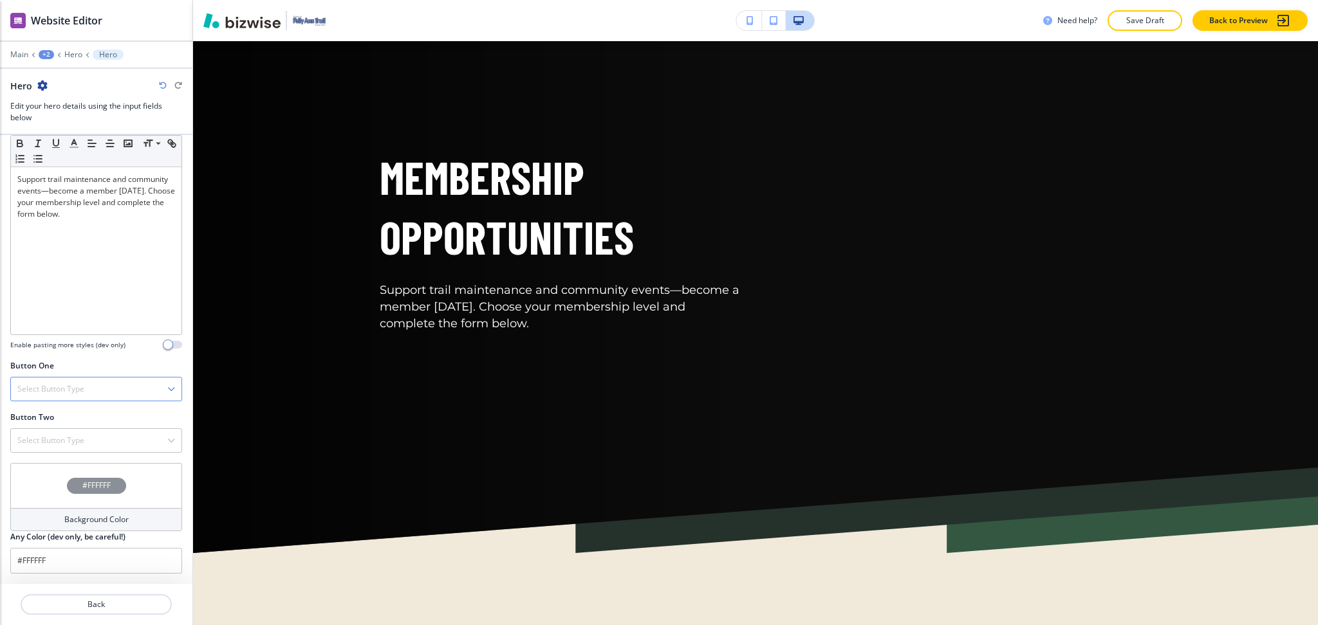
click at [105, 381] on div "Select Button Type" at bounding box center [96, 389] width 170 height 23
click at [59, 403] on div "Telephone" at bounding box center [96, 412] width 170 height 22
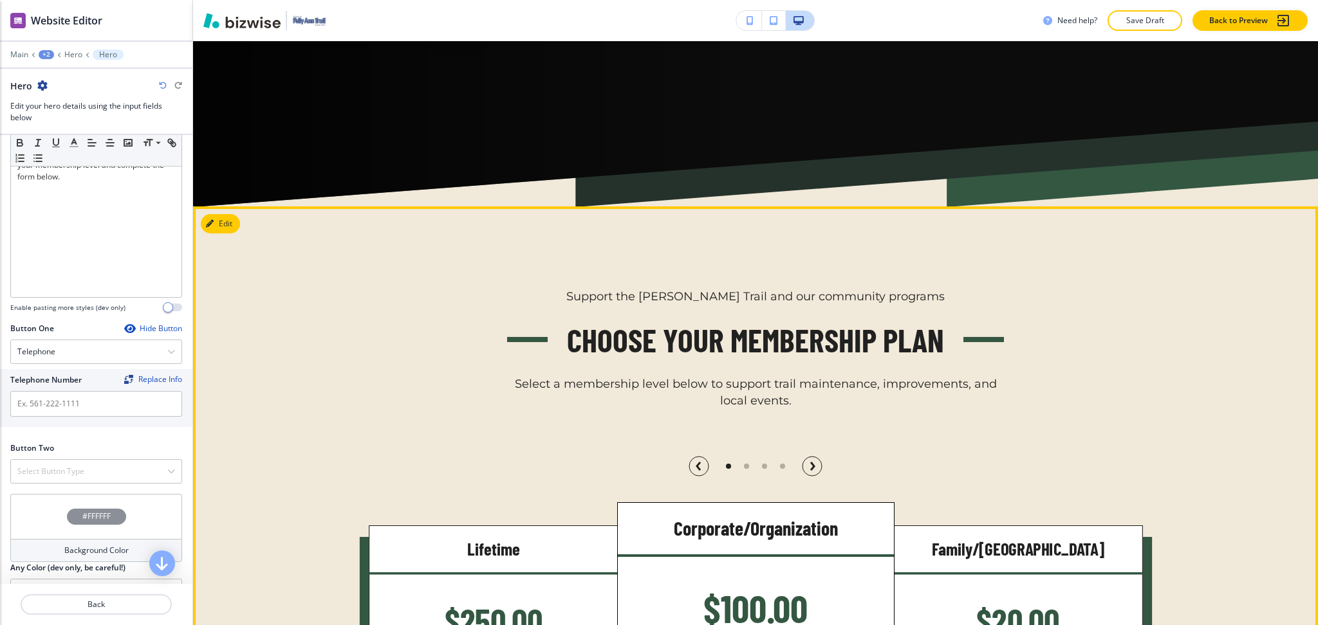
scroll to position [412, 0]
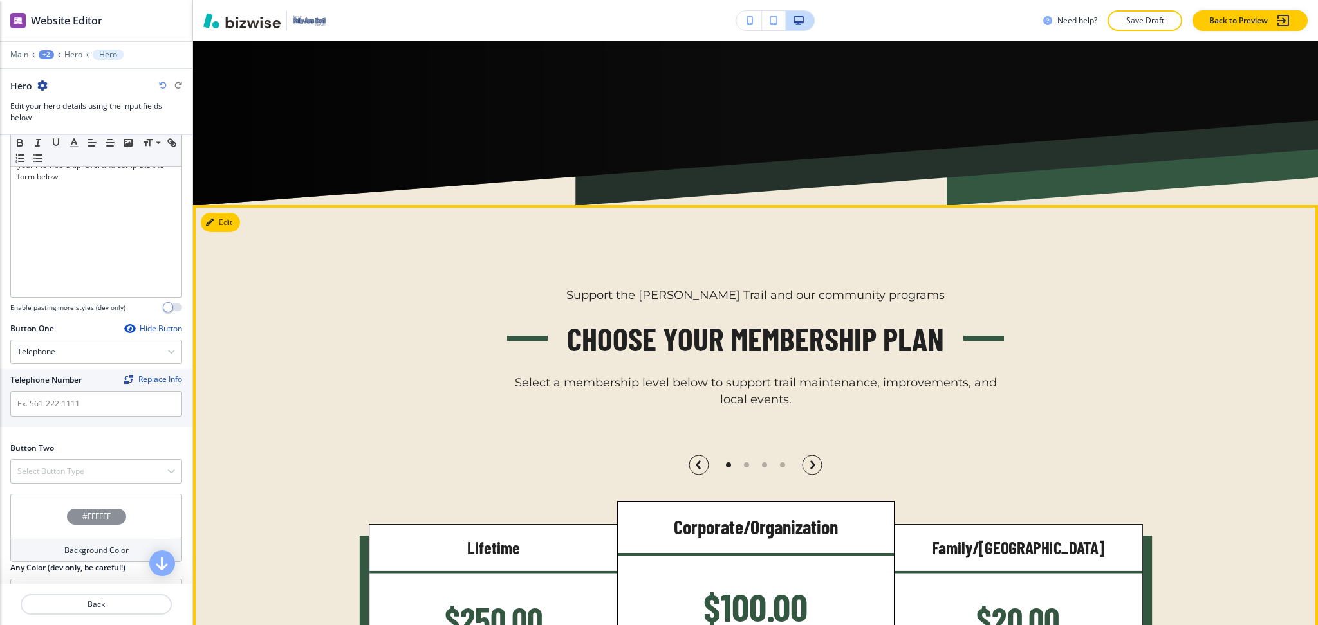
click at [217, 220] on button "Edit" at bounding box center [220, 222] width 39 height 19
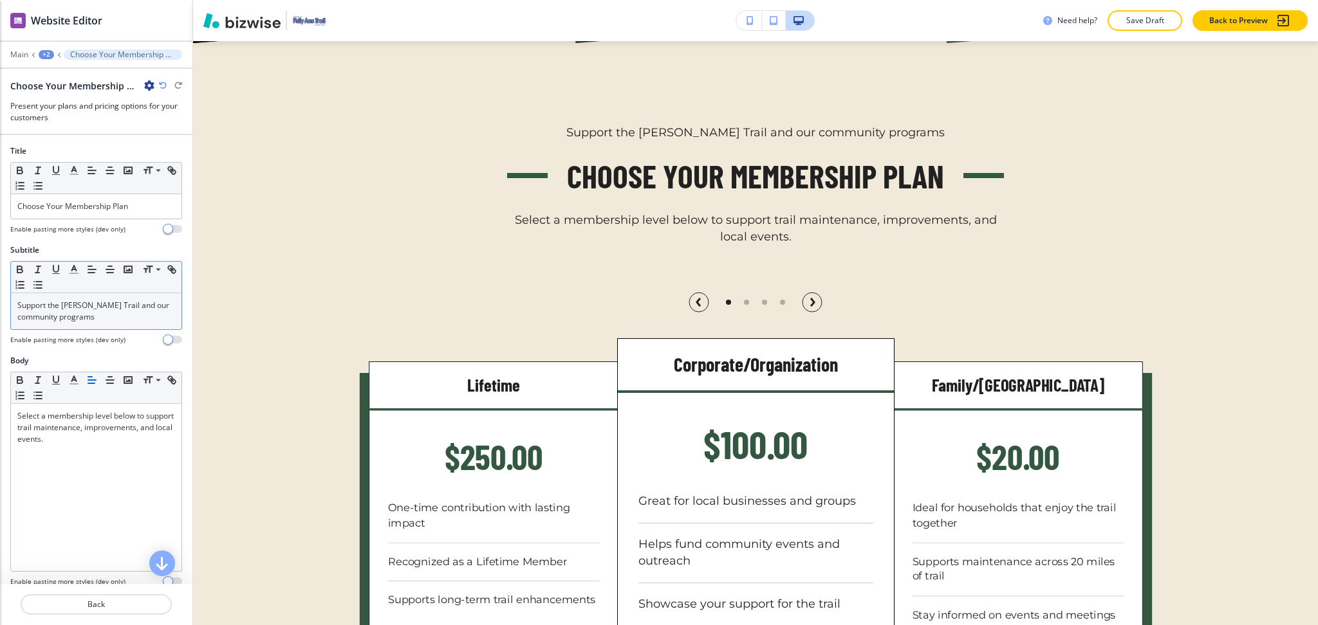
scroll to position [575, 0]
click at [127, 309] on p "Support the [PERSON_NAME] Trail and our community programs" at bounding box center [96, 311] width 158 height 23
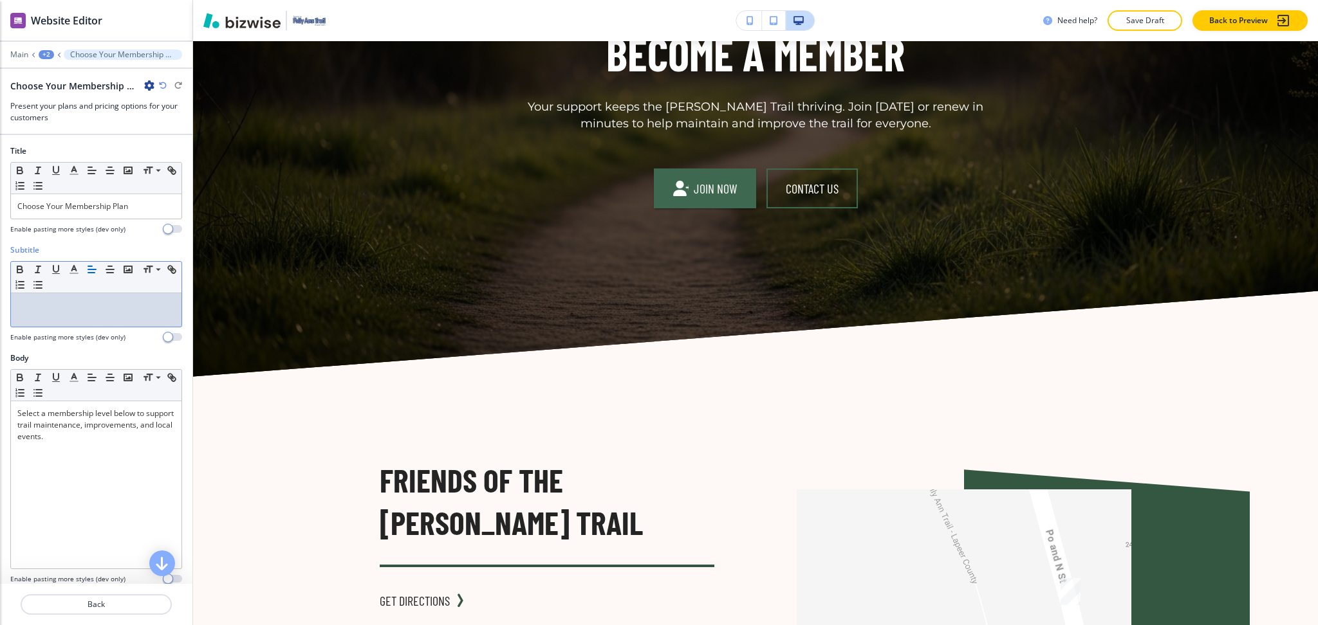
scroll to position [3406, 0]
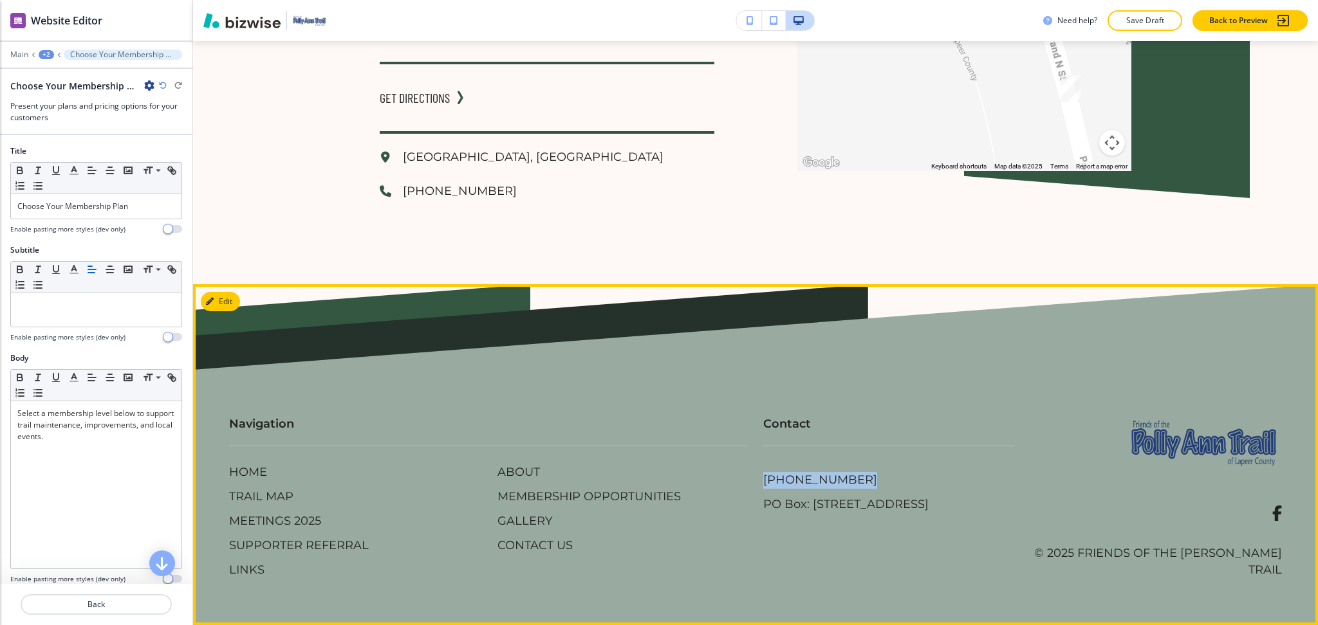
drag, startPoint x: 746, startPoint y: 476, endPoint x: 840, endPoint y: 477, distance: 94.6
click at [840, 477] on div "Contact [PHONE_NUMBER] PO Box: [STREET_ADDRESS]" at bounding box center [881, 456] width 267 height 131
copy p "[PHONE_NUMBER]"
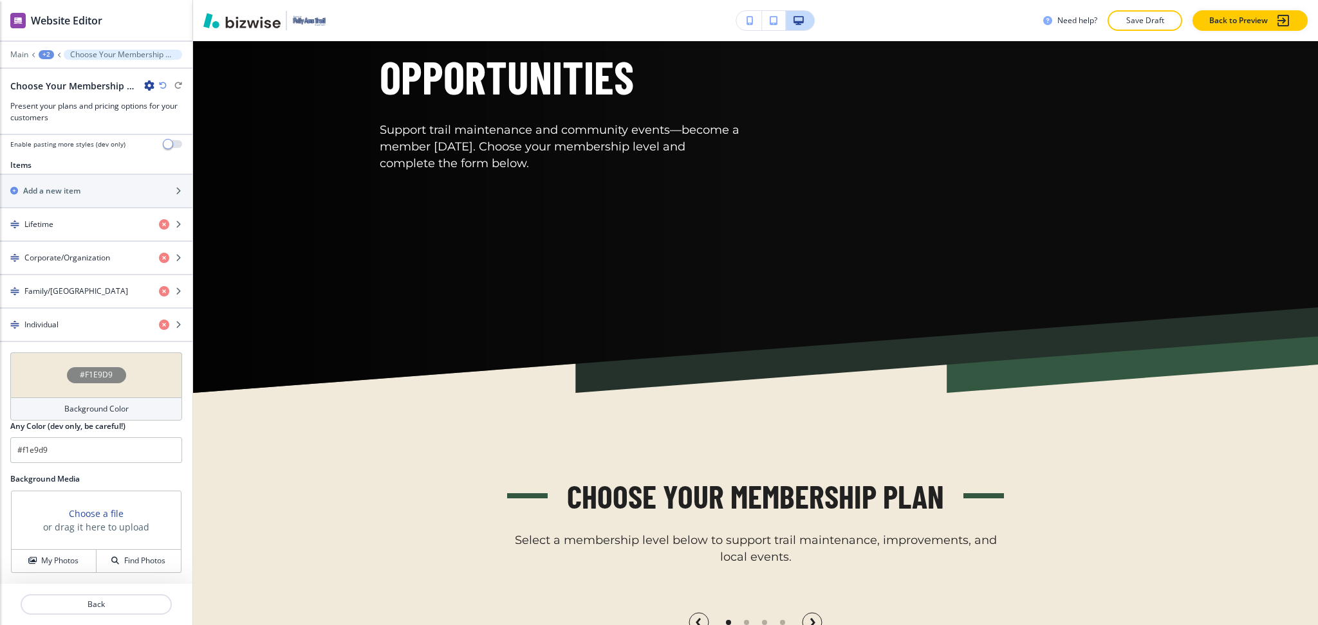
scroll to position [0, 0]
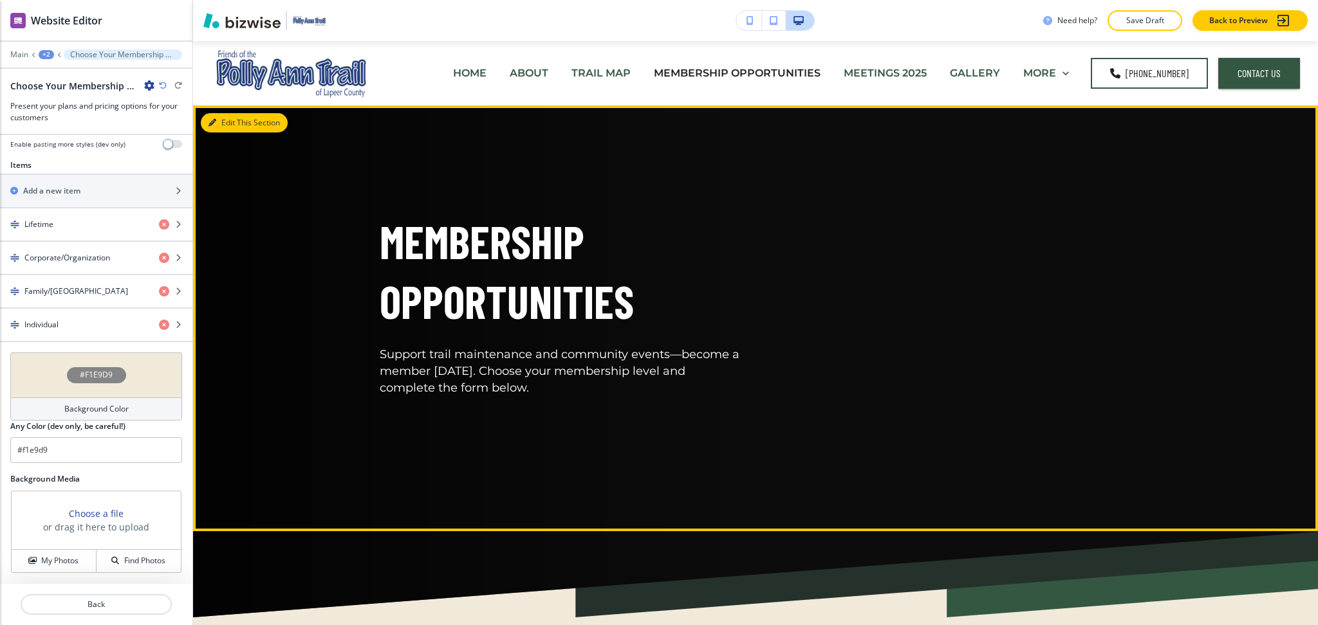
click at [221, 124] on button "Edit This Section" at bounding box center [244, 122] width 87 height 19
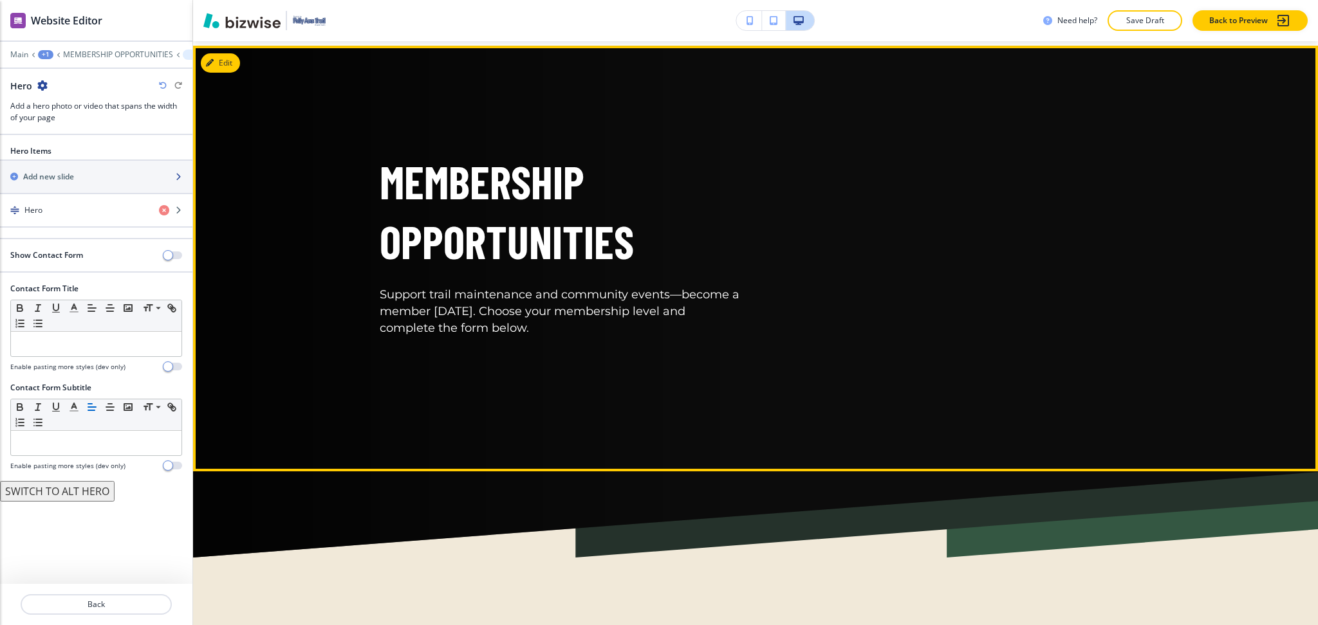
scroll to position [64, 0]
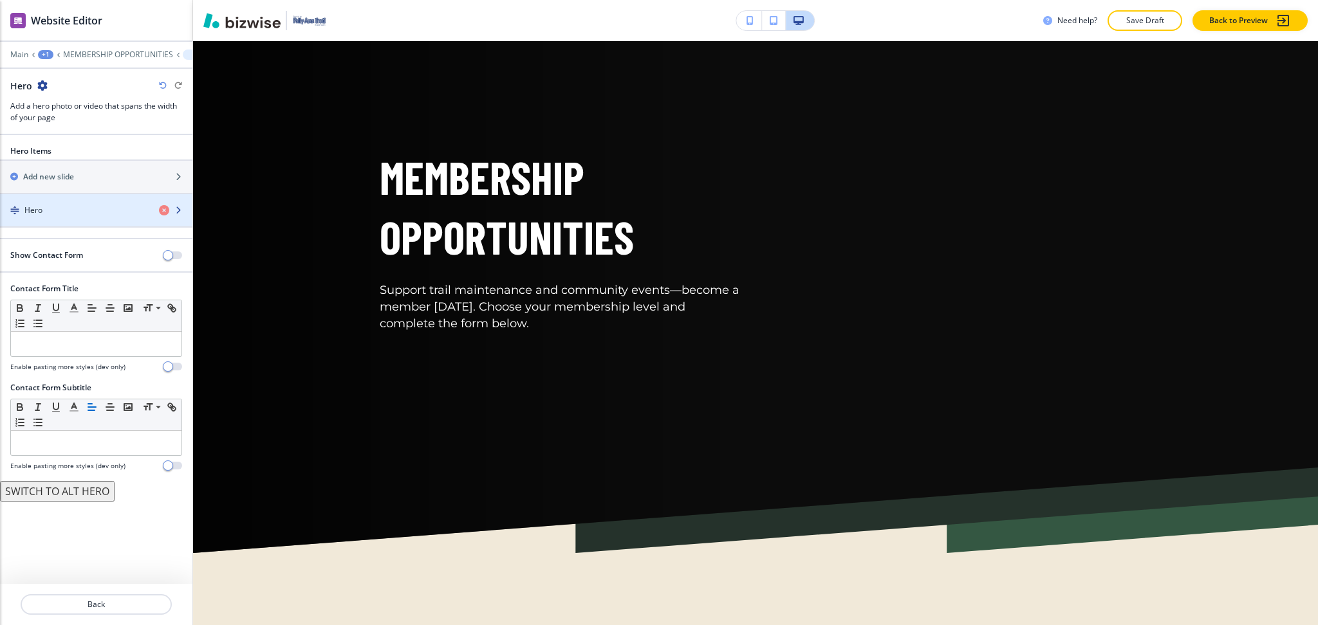
click at [60, 212] on div "Hero" at bounding box center [74, 211] width 149 height 12
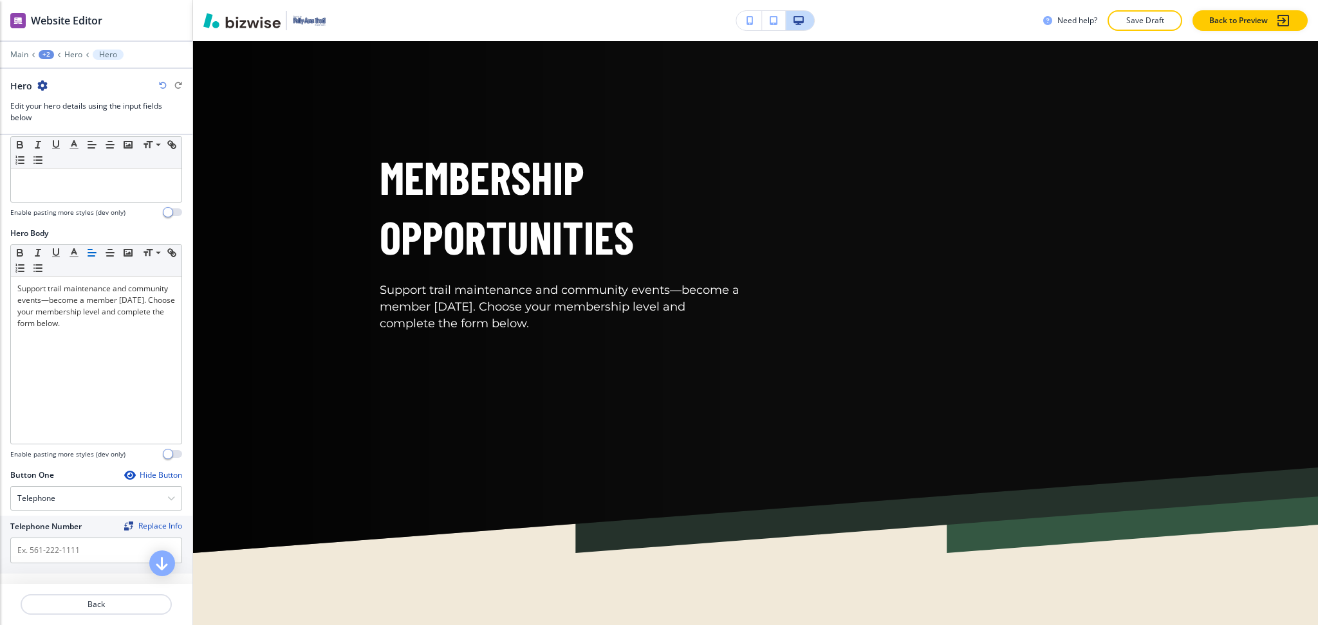
scroll to position [413, 0]
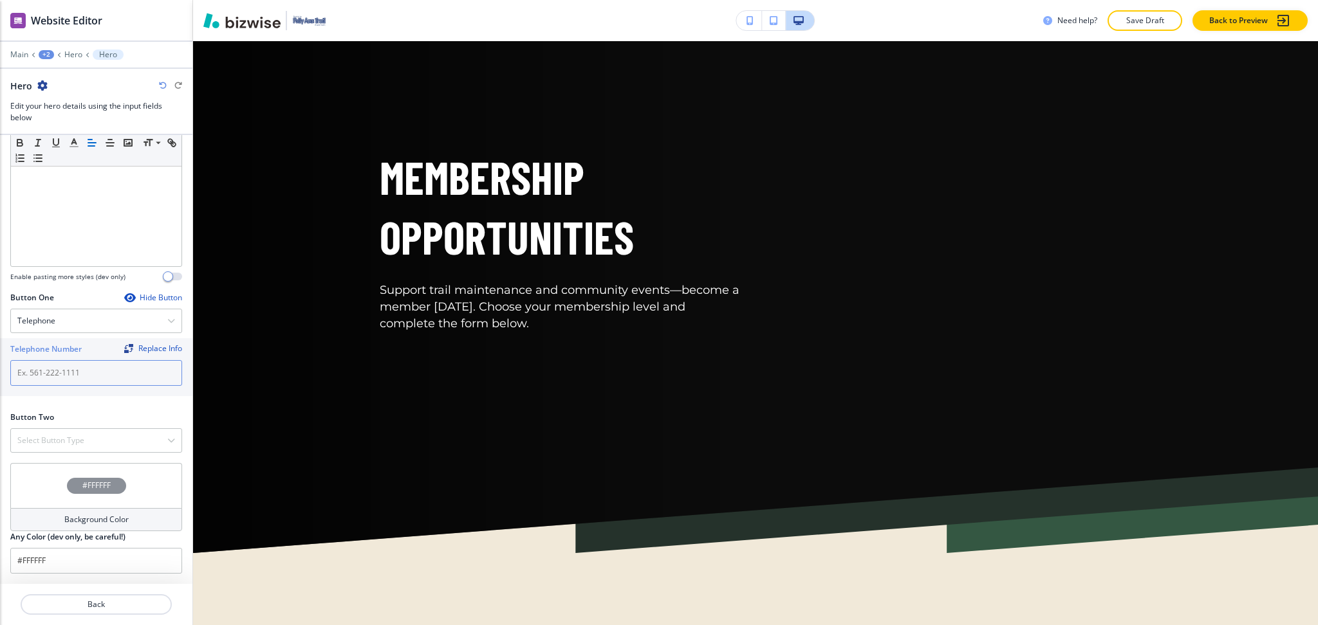
click at [80, 378] on input "text" at bounding box center [96, 373] width 172 height 26
paste input "[PHONE_NUMBER]"
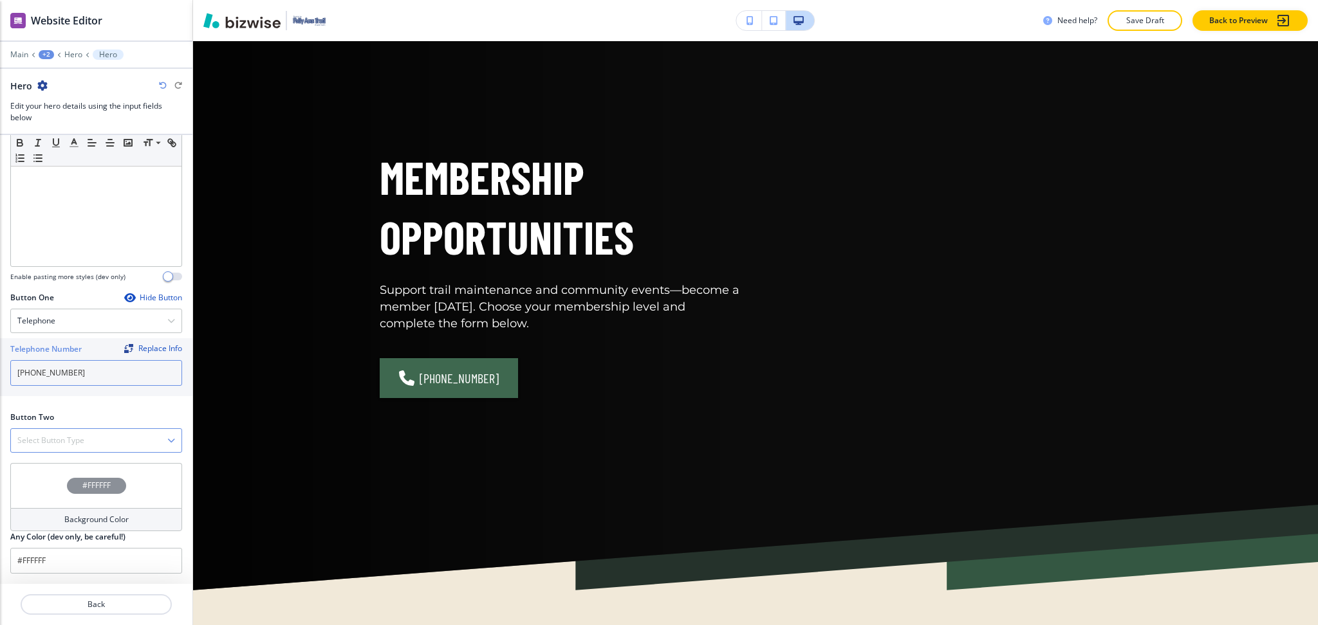
type input "[PHONE_NUMBER]"
click at [72, 443] on h4 "Select Button Type" at bounding box center [50, 441] width 67 height 12
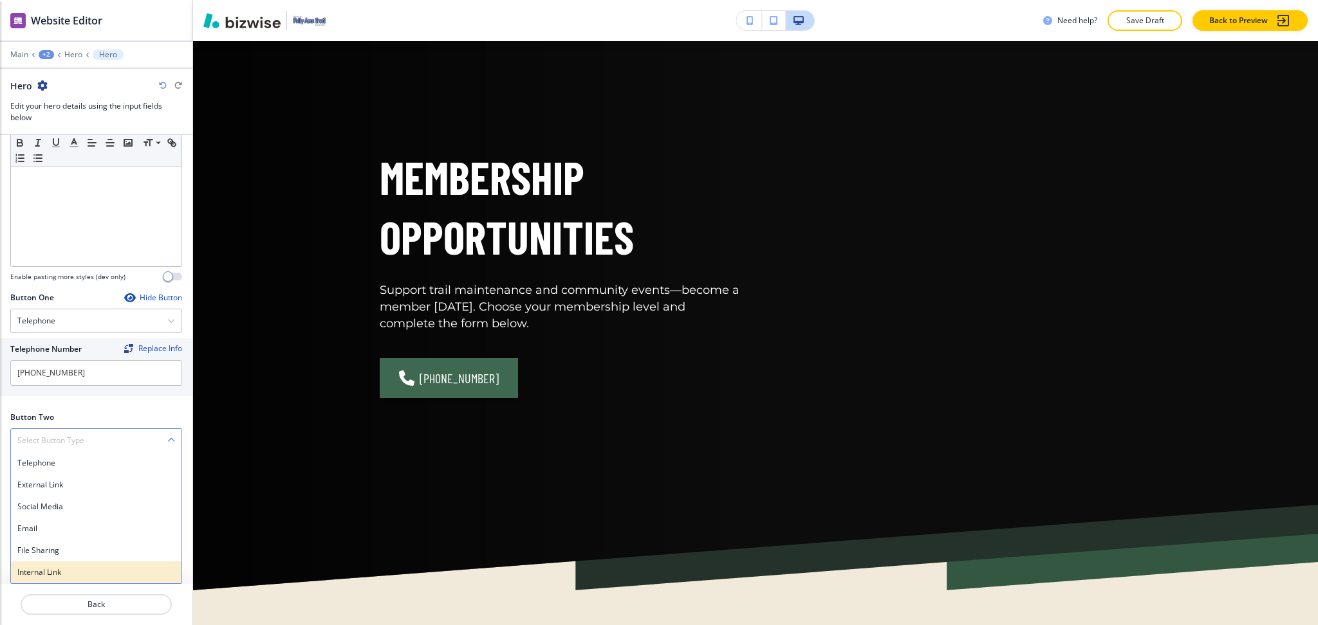
click at [69, 569] on div "Internal Link" at bounding box center [96, 573] width 170 height 22
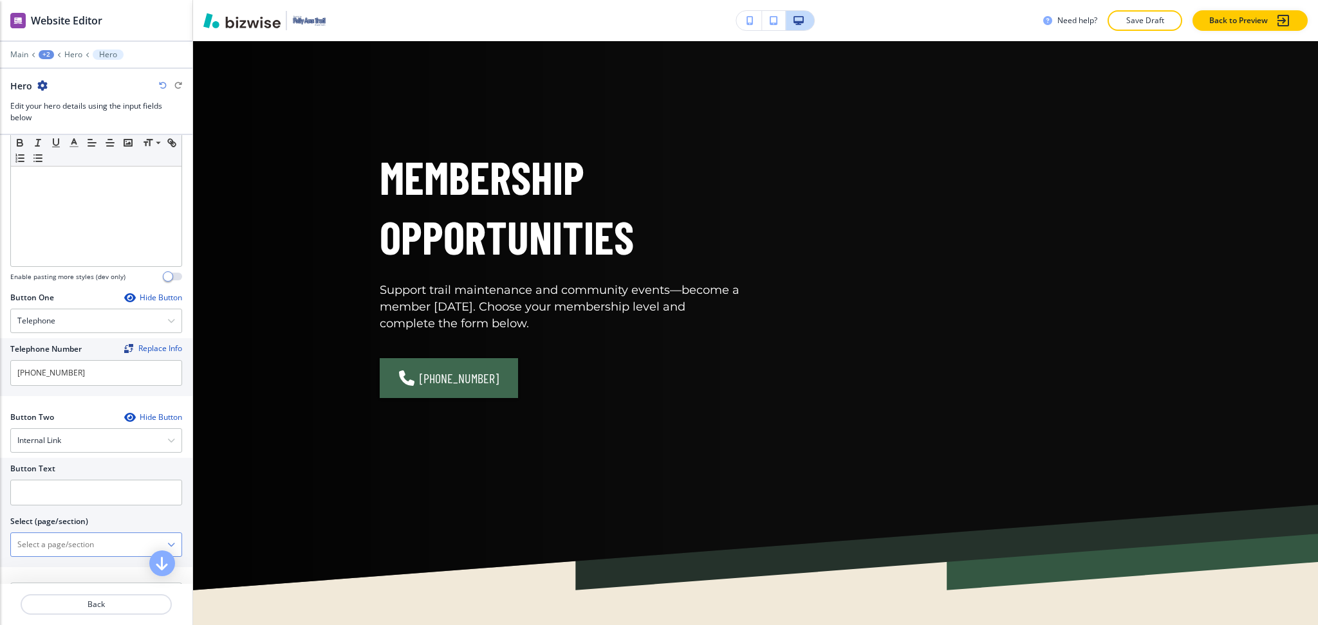
scroll to position [414, 0]
click at [68, 552] on \(page\/section\) "Manual Input" at bounding box center [89, 544] width 156 height 22
drag, startPoint x: 74, startPoint y: 552, endPoint x: 0, endPoint y: 547, distance: 74.1
click at [0, 547] on div "Button Text Select (page/section) CONTACT US Contact Us Contact Us | Contact Us…" at bounding box center [96, 511] width 192 height 109
click at [32, 566] on h4 "Contact Us" at bounding box center [96, 567] width 158 height 12
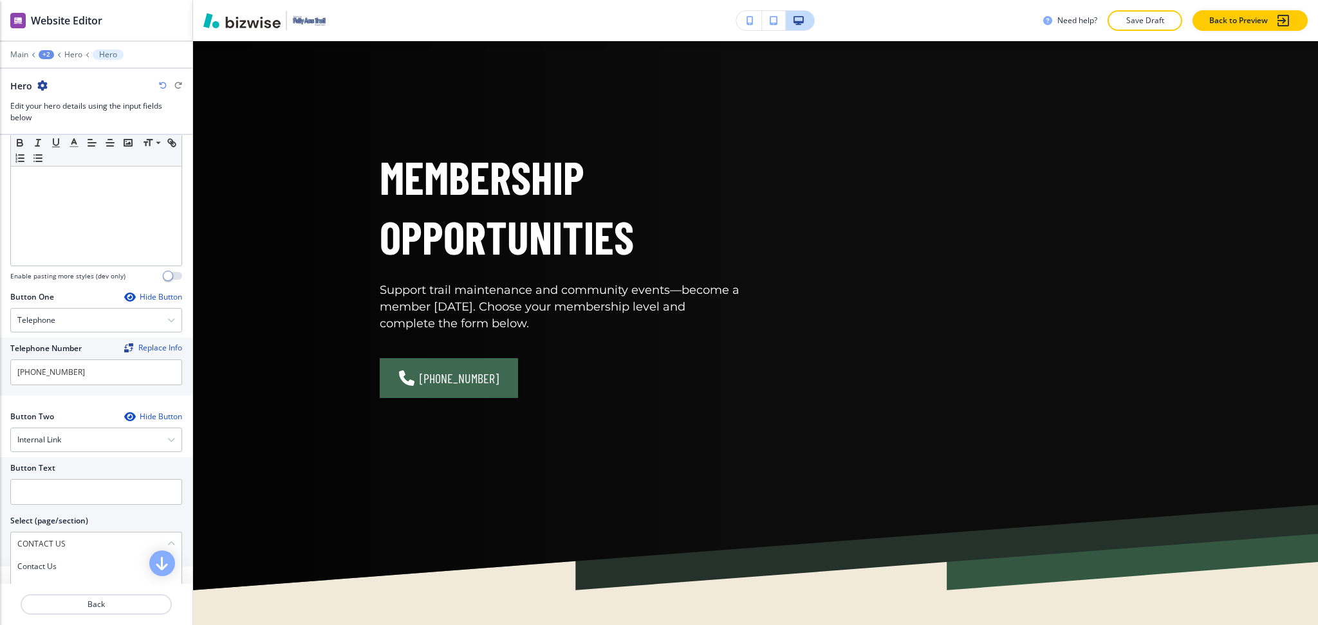
type \(page\/section\) "Contact Us"
click at [35, 508] on div at bounding box center [96, 510] width 172 height 10
paste input "CONTACT US"
click at [42, 488] on input "text" at bounding box center [96, 492] width 172 height 26
type input "CONTACT US"
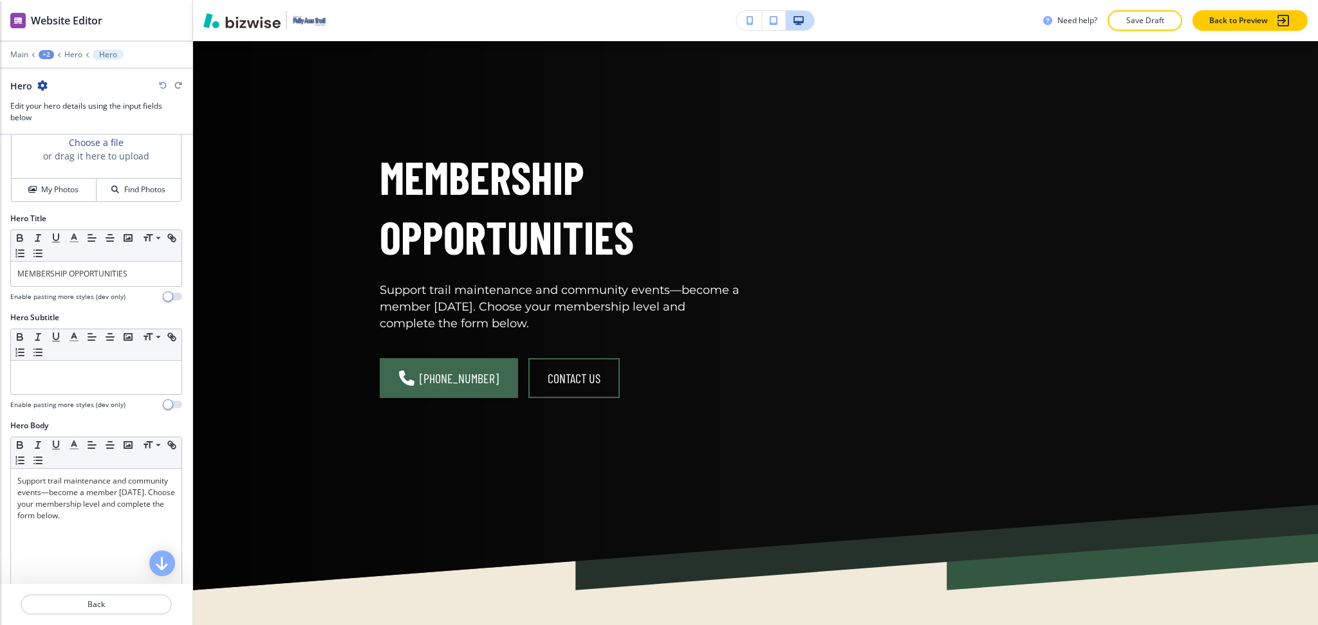
scroll to position [0, 0]
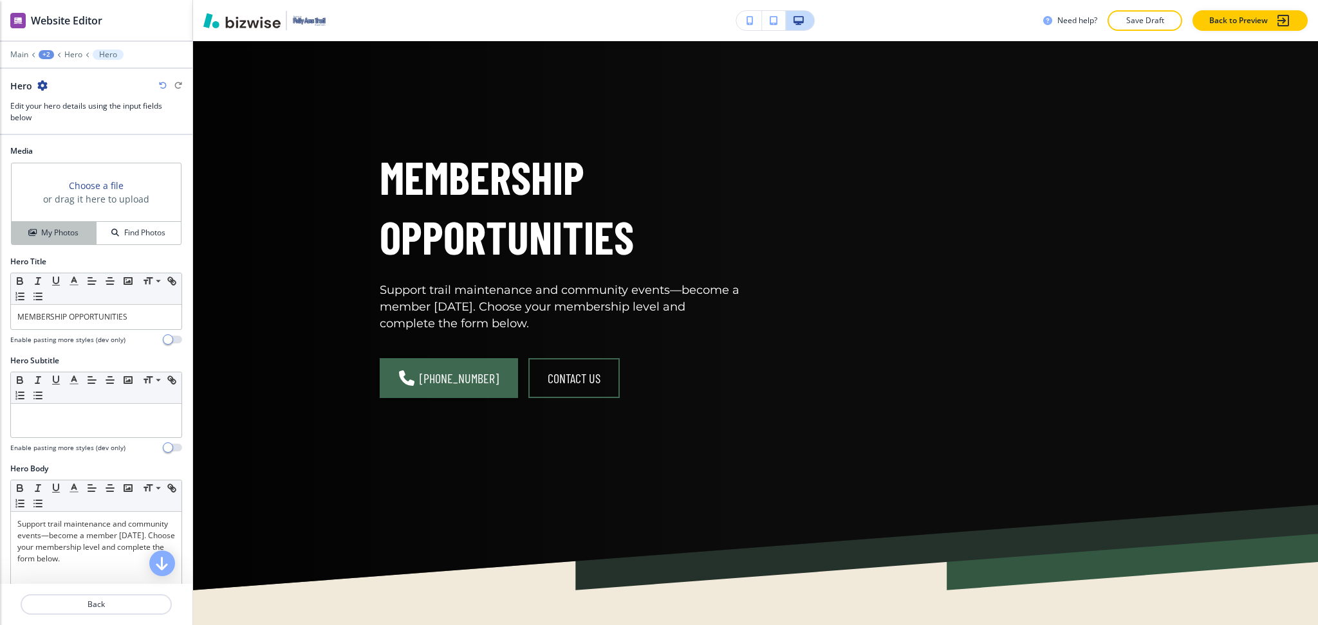
click at [46, 231] on h4 "My Photos" at bounding box center [59, 233] width 37 height 12
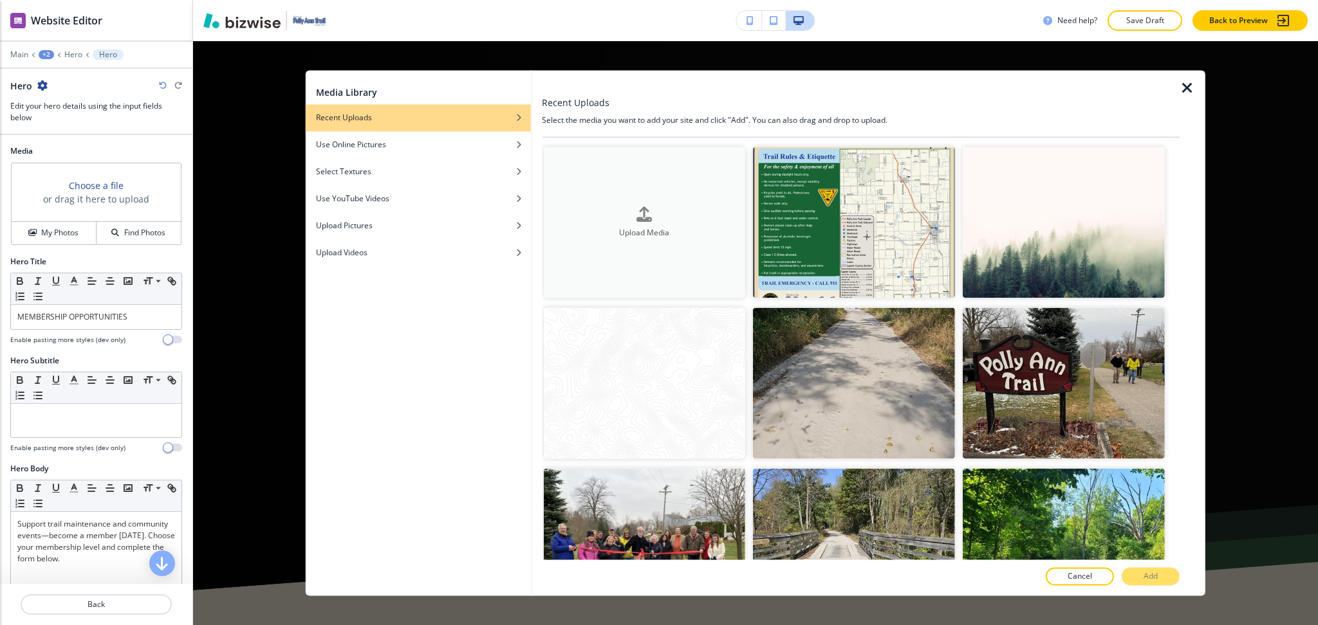
click at [652, 189] on button "Upload Media" at bounding box center [644, 222] width 202 height 151
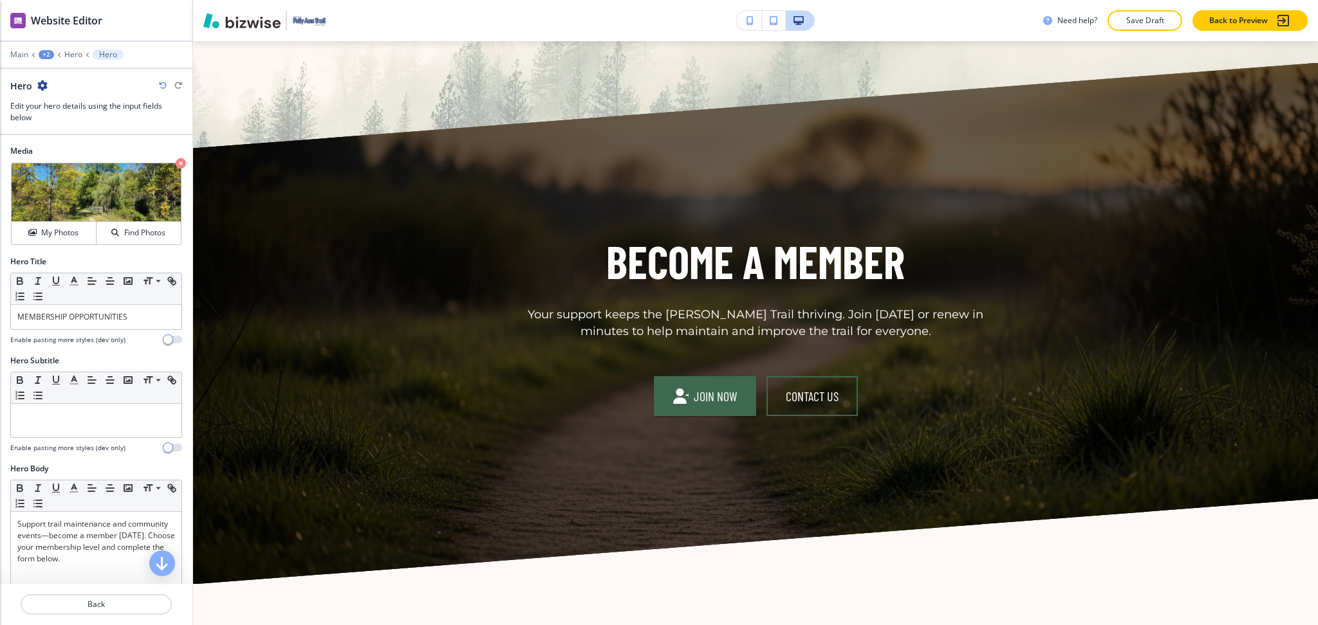
scroll to position [2459, 0]
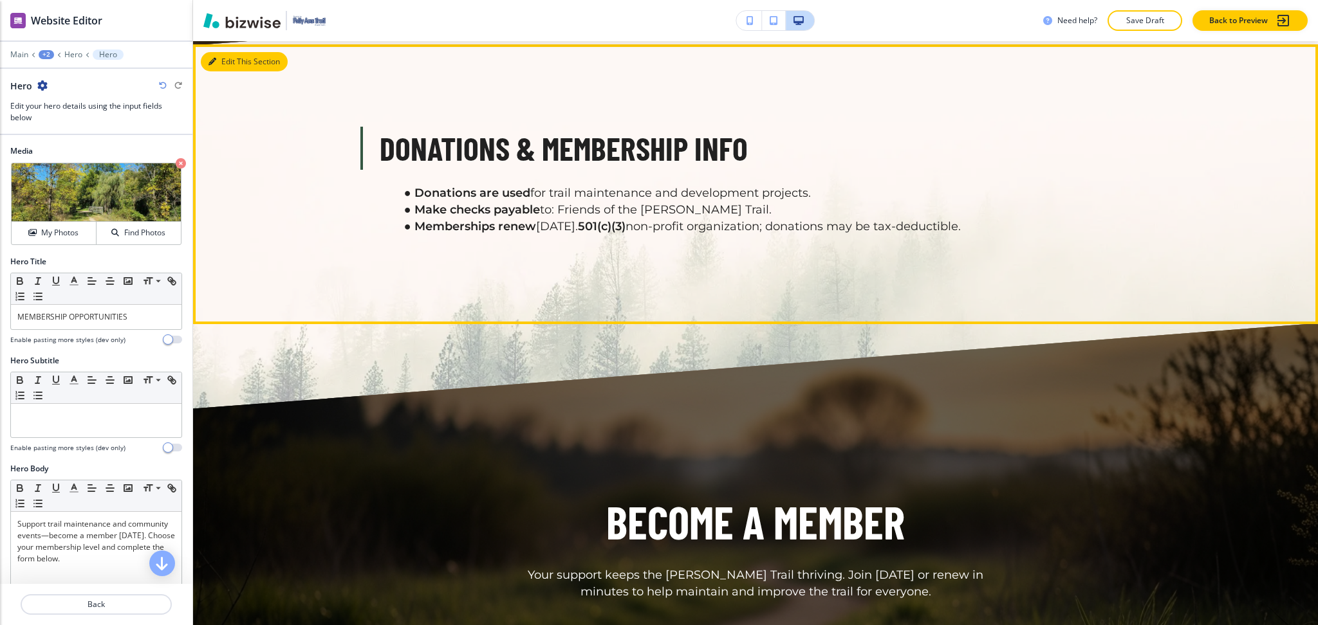
click at [225, 56] on button "Edit This Section" at bounding box center [244, 61] width 87 height 19
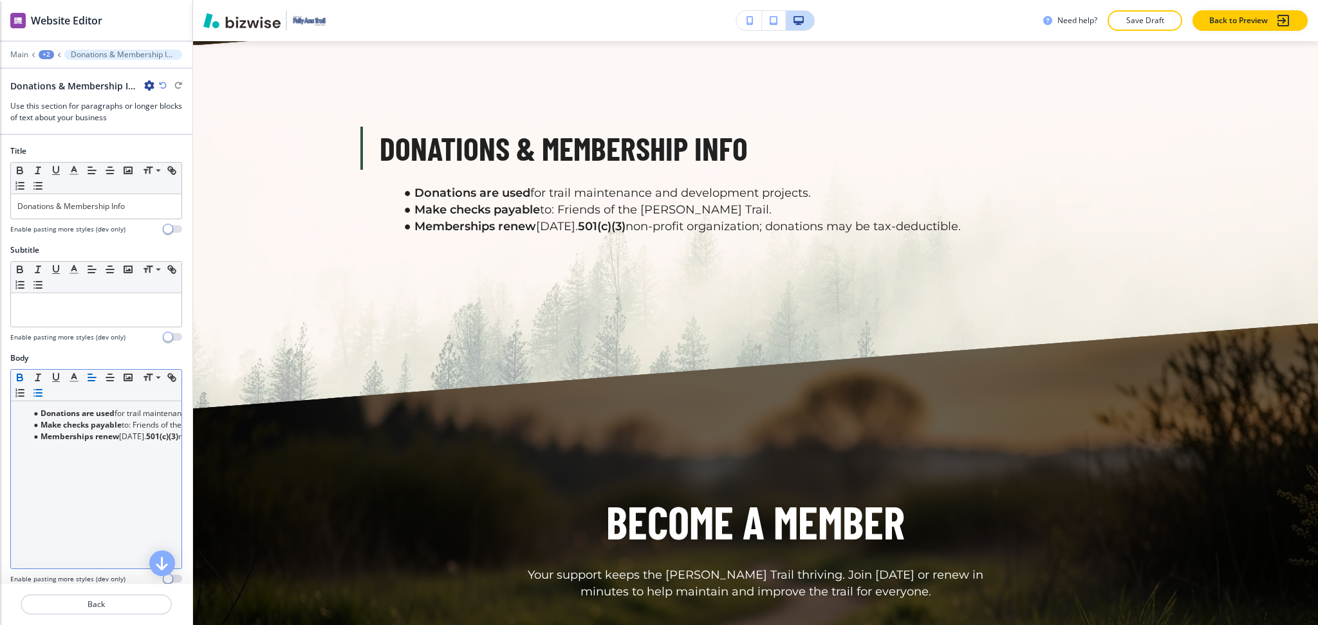
click at [111, 402] on div "Donations are used for trail maintenance and development projects. Make checks …" at bounding box center [96, 484] width 170 height 167
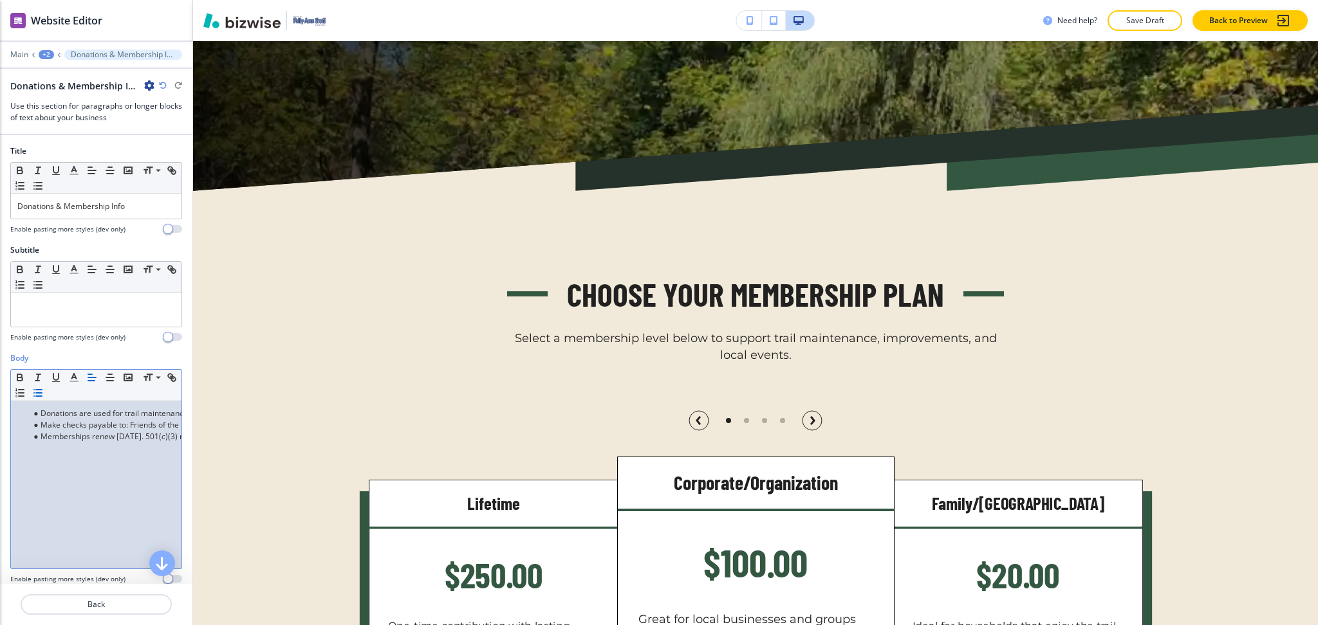
scroll to position [444, 0]
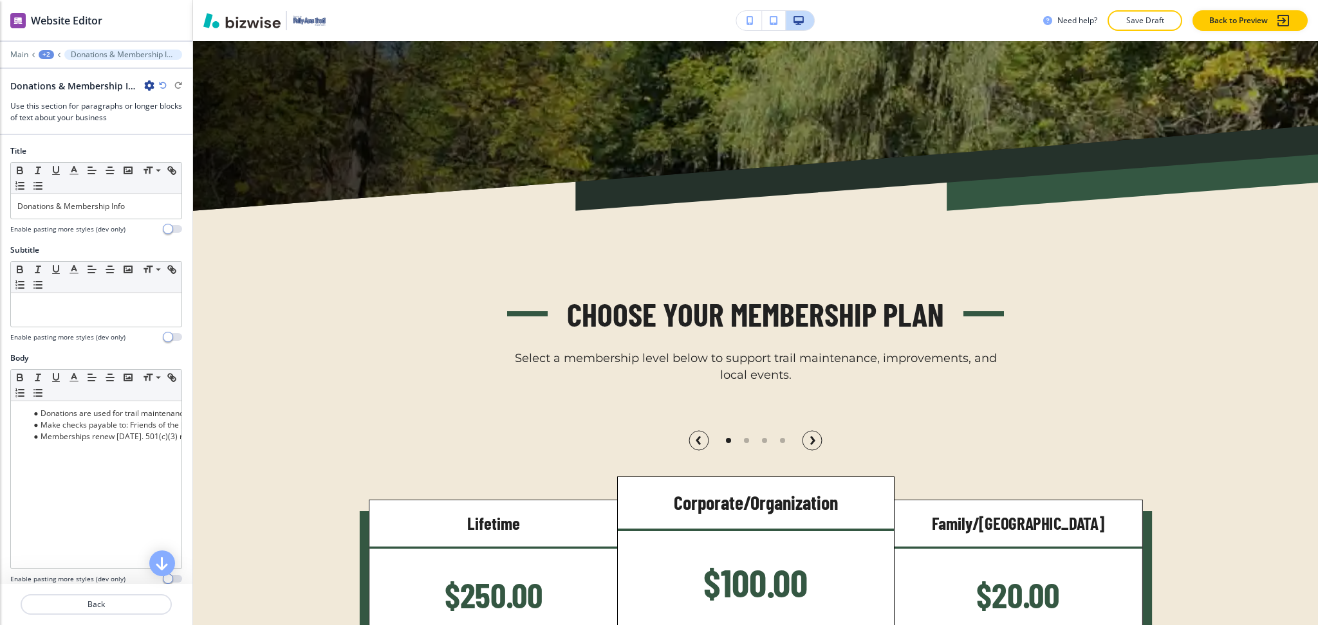
scroll to position [0, 0]
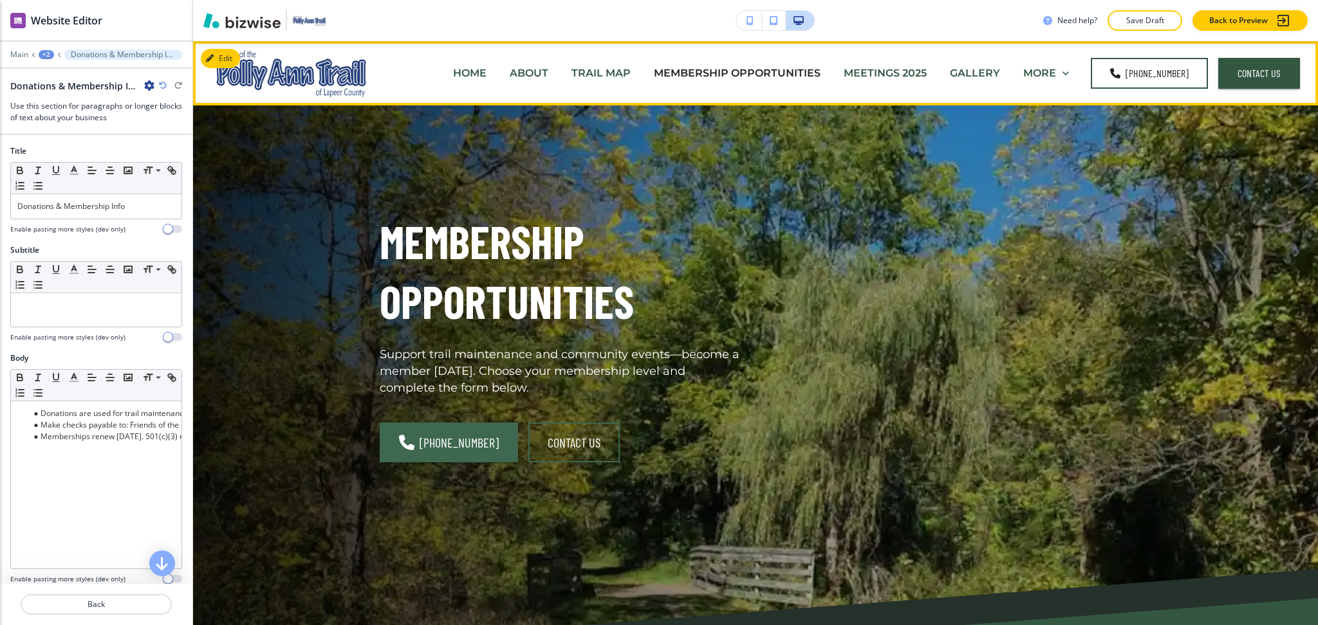
click at [894, 74] on p "MEETINGS 2025" at bounding box center [884, 73] width 83 height 15
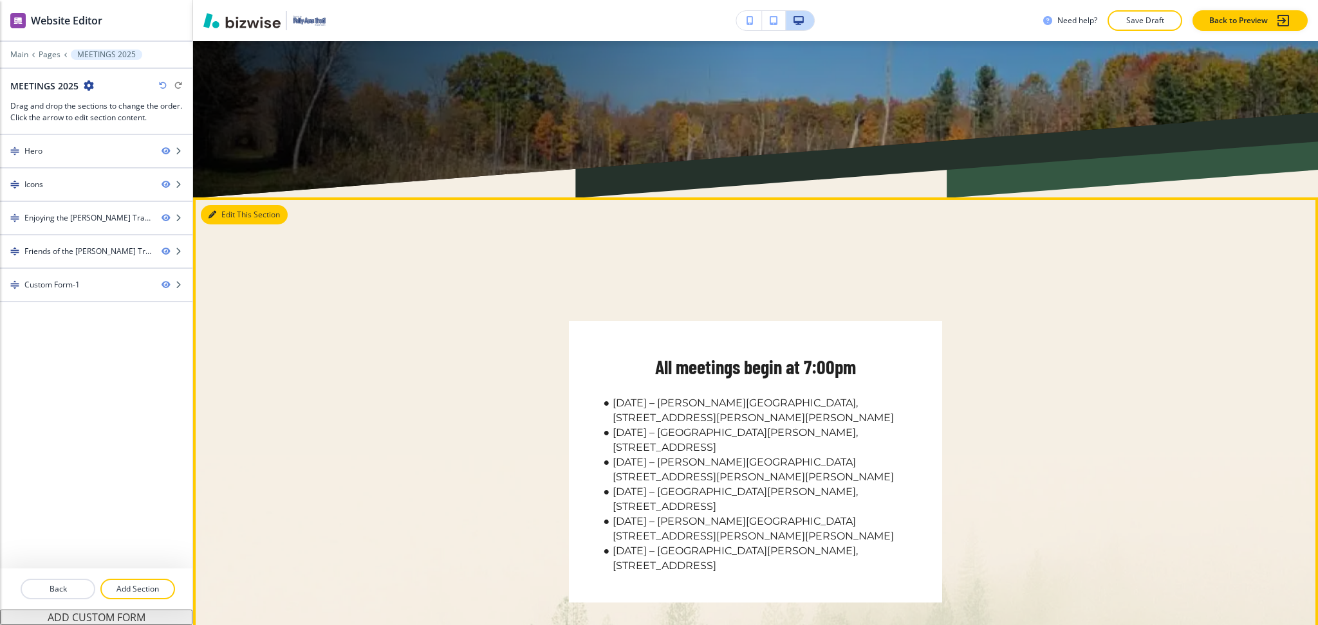
click at [230, 214] on button "Edit This Section" at bounding box center [244, 214] width 87 height 19
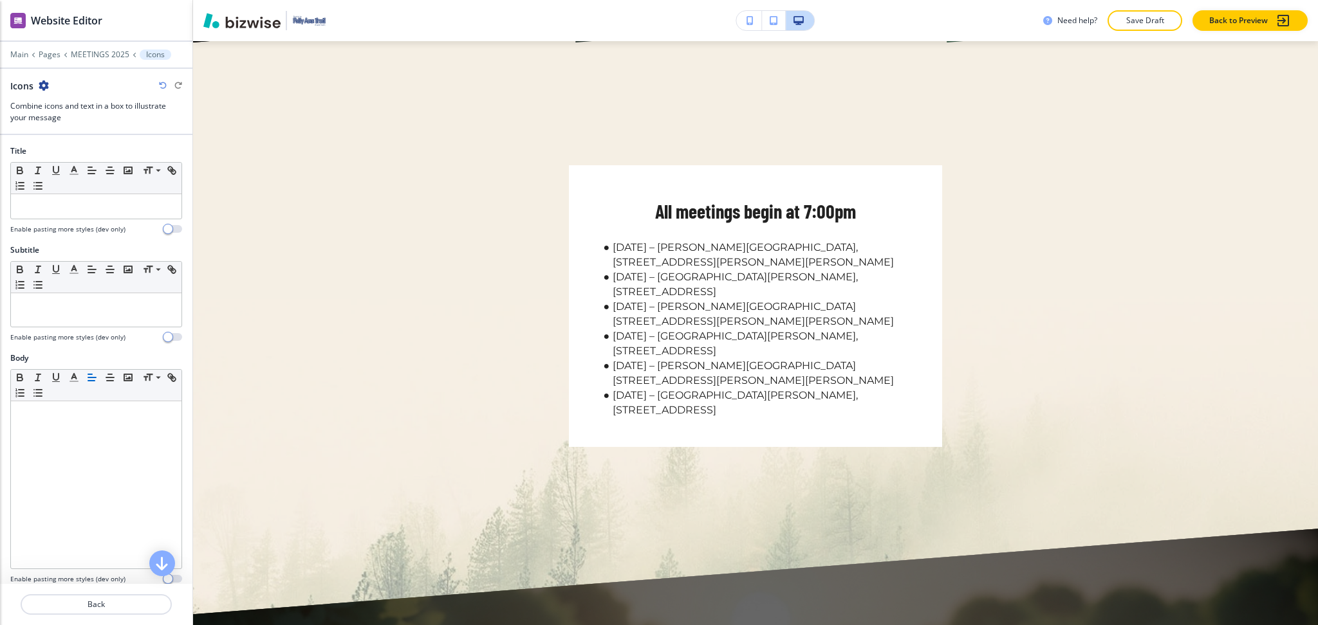
scroll to position [520, 0]
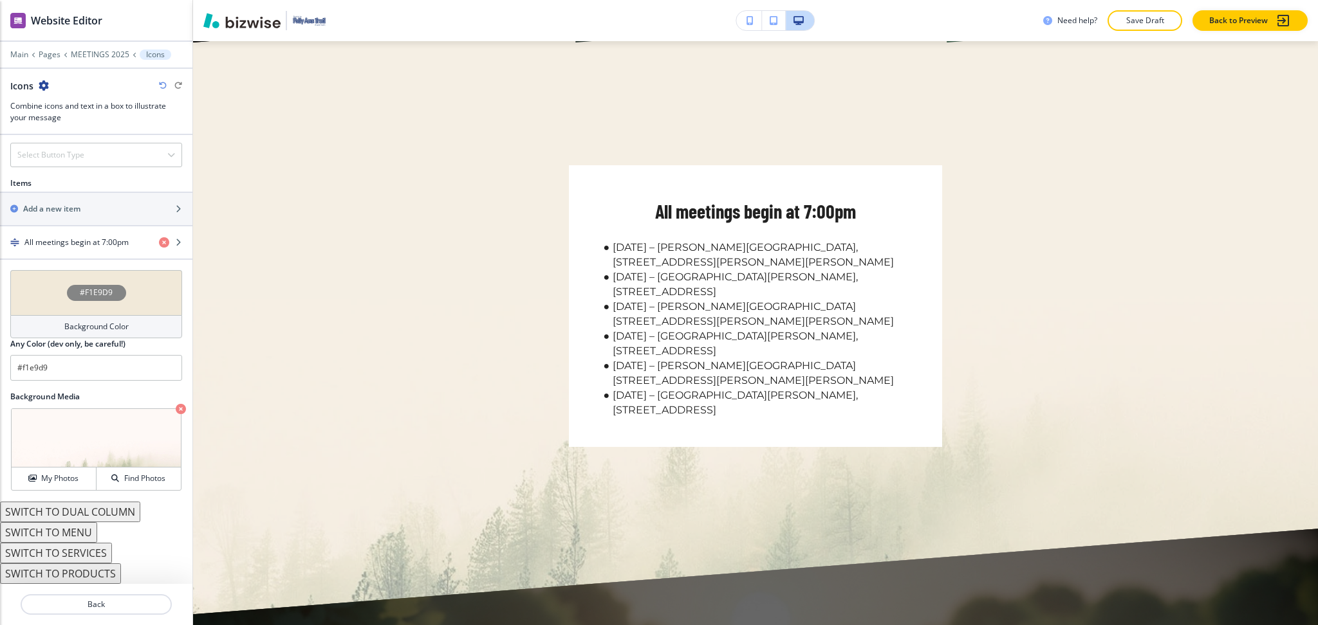
click at [80, 326] on h4 "Background Color" at bounding box center [96, 327] width 64 height 12
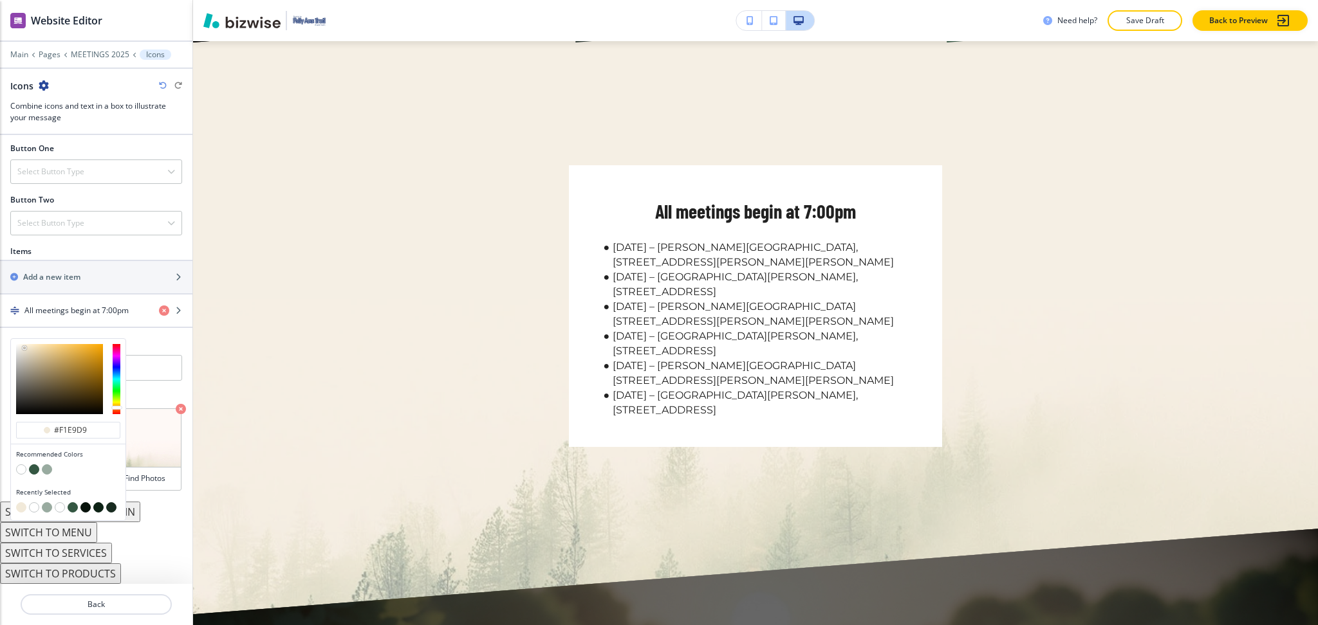
scroll to position [452, 0]
click at [87, 432] on input "#f1e9d9" at bounding box center [75, 430] width 45 height 10
paste input "ef8f6"
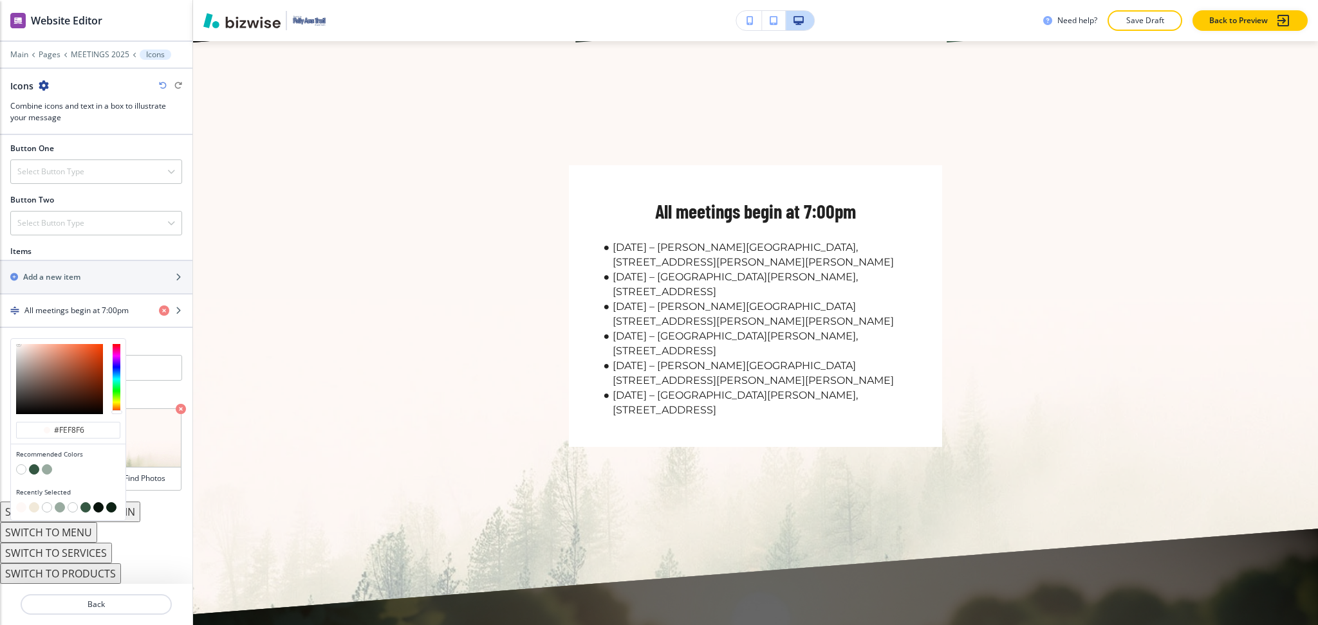
type input "#fef8f6"
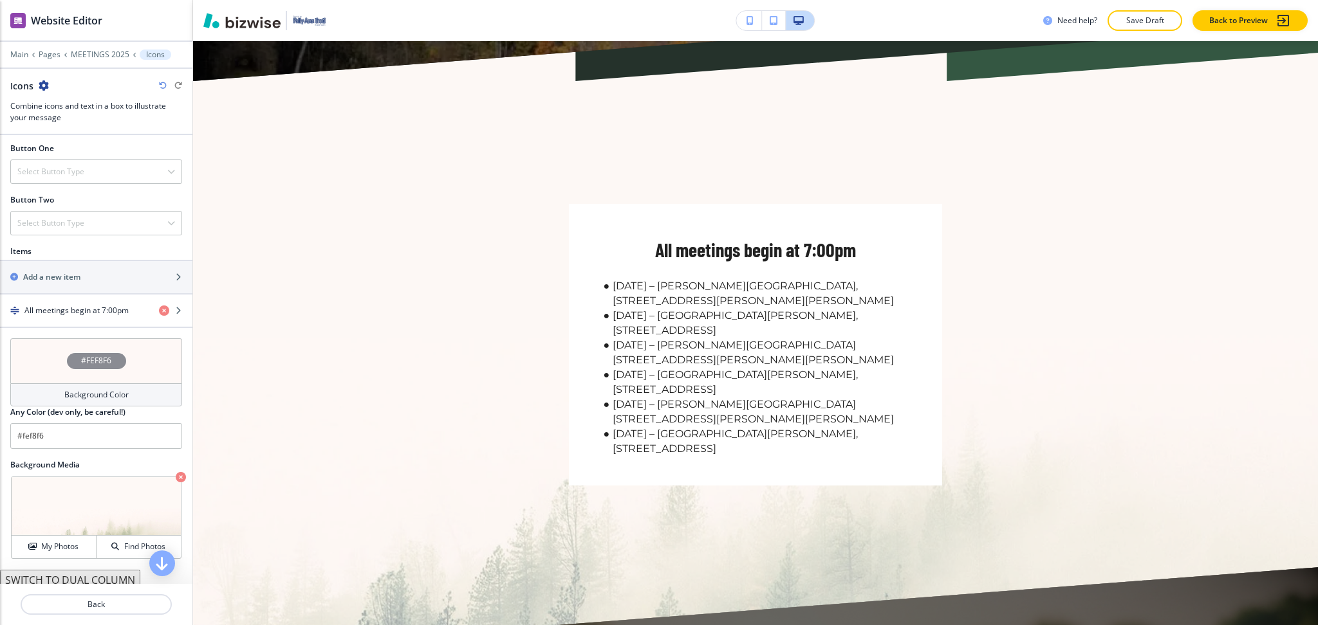
scroll to position [533, 0]
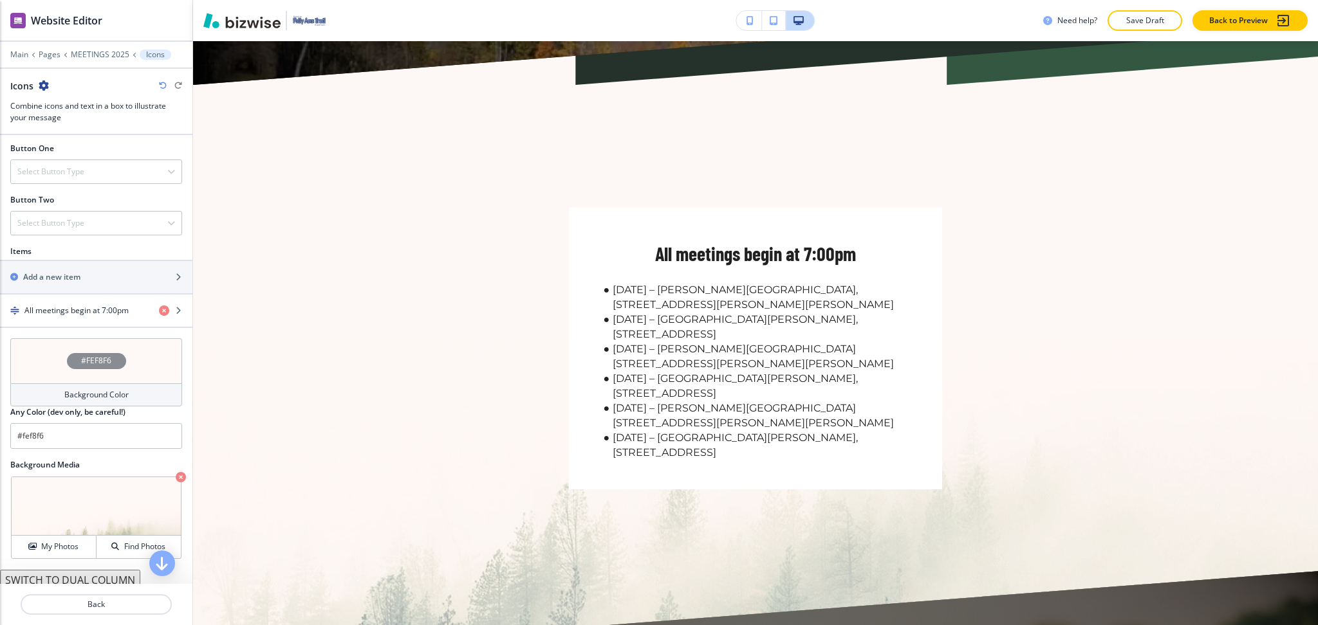
click at [165, 84] on icon "button" at bounding box center [163, 86] width 8 height 8
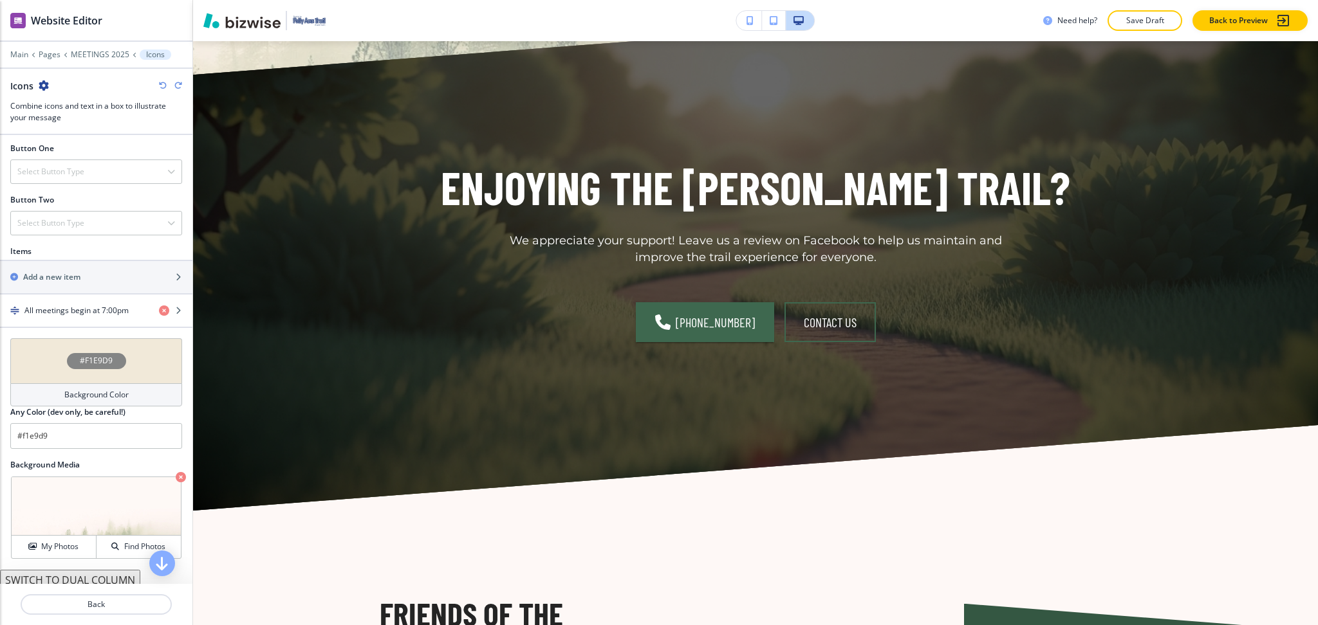
scroll to position [947, 0]
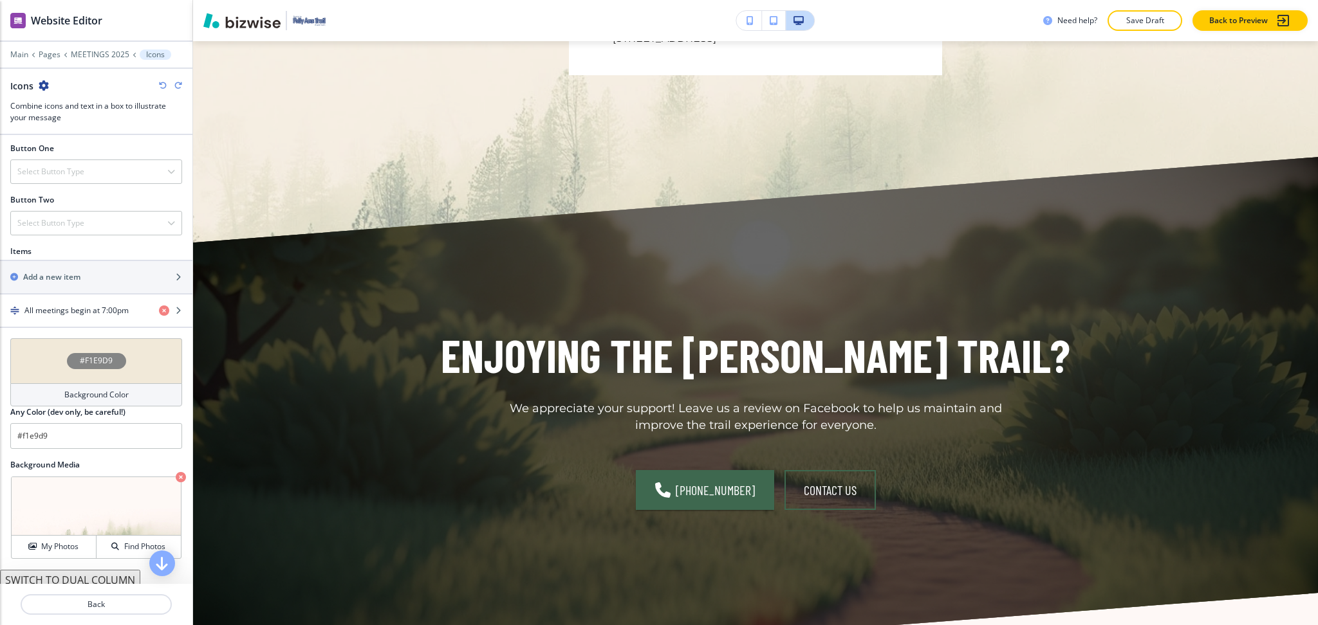
click at [174, 87] on div at bounding box center [170, 86] width 23 height 8
click at [178, 87] on icon "button" at bounding box center [178, 86] width 8 height 8
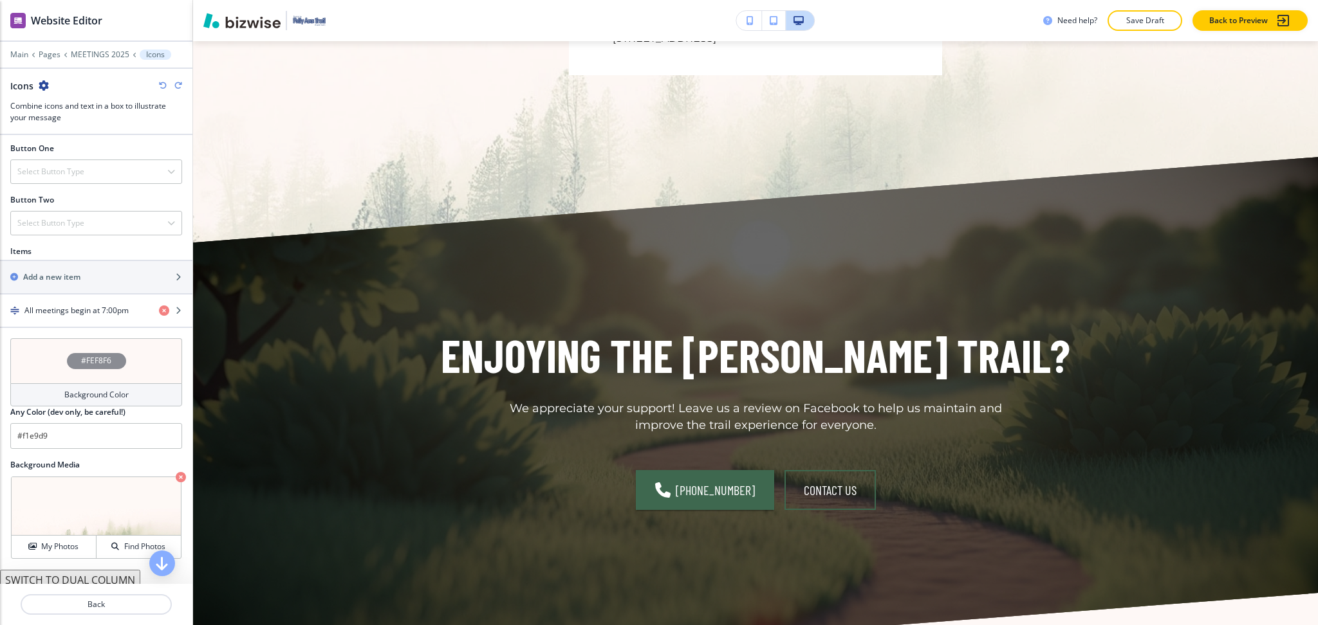
type input "#fef8f6"
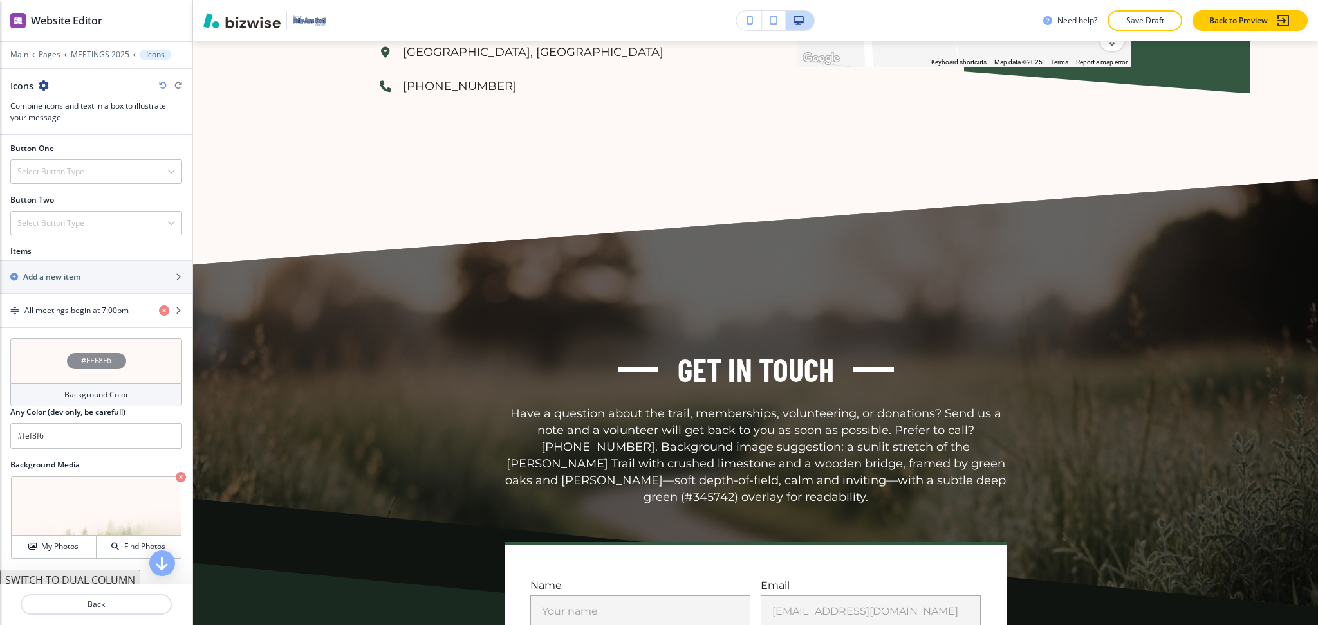
scroll to position [1853, 0]
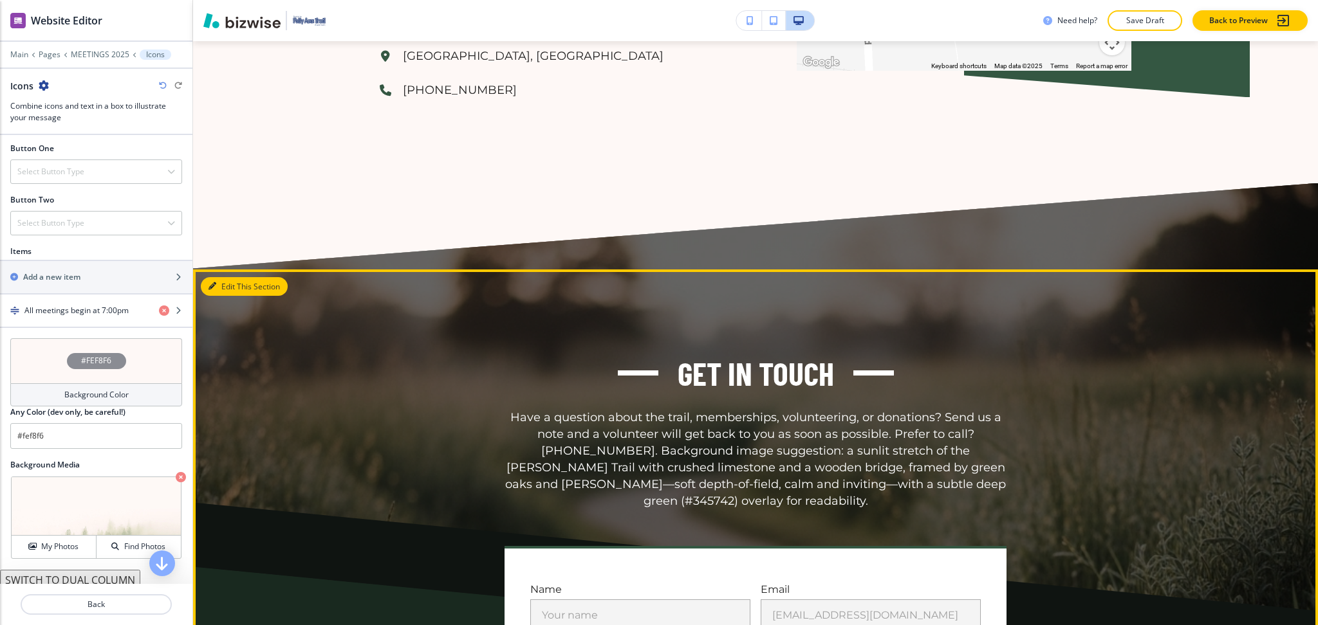
click at [221, 294] on button "Edit This Section" at bounding box center [244, 286] width 87 height 19
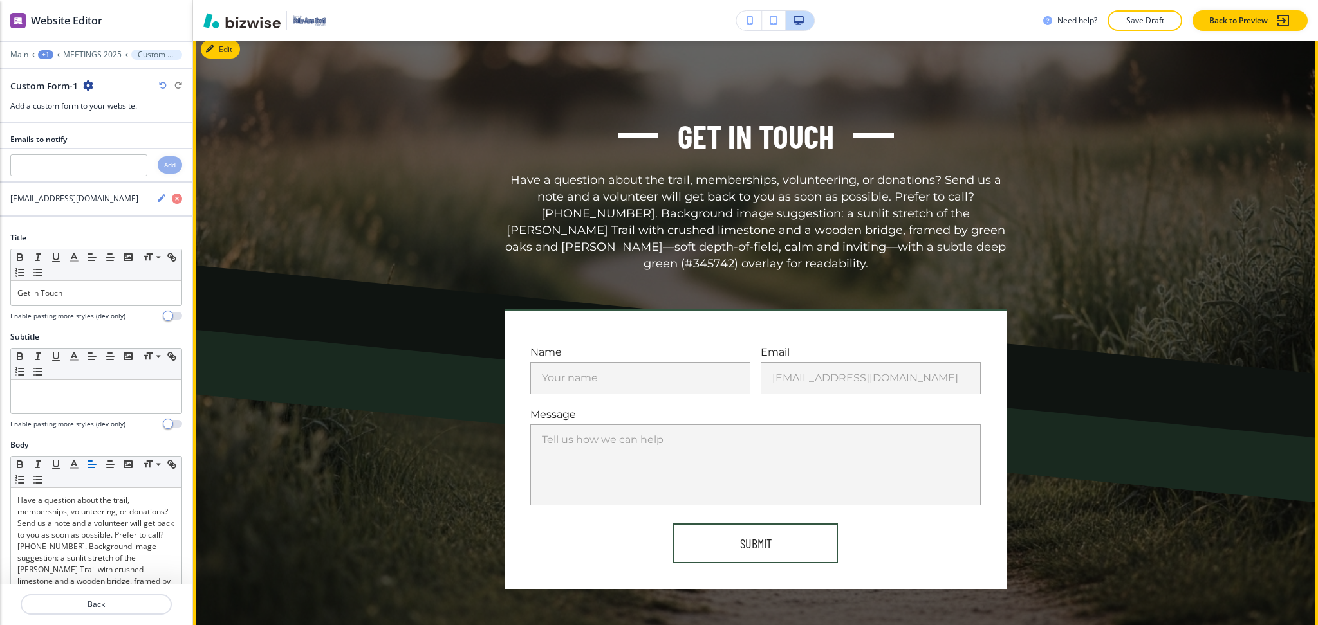
scroll to position [2093, 0]
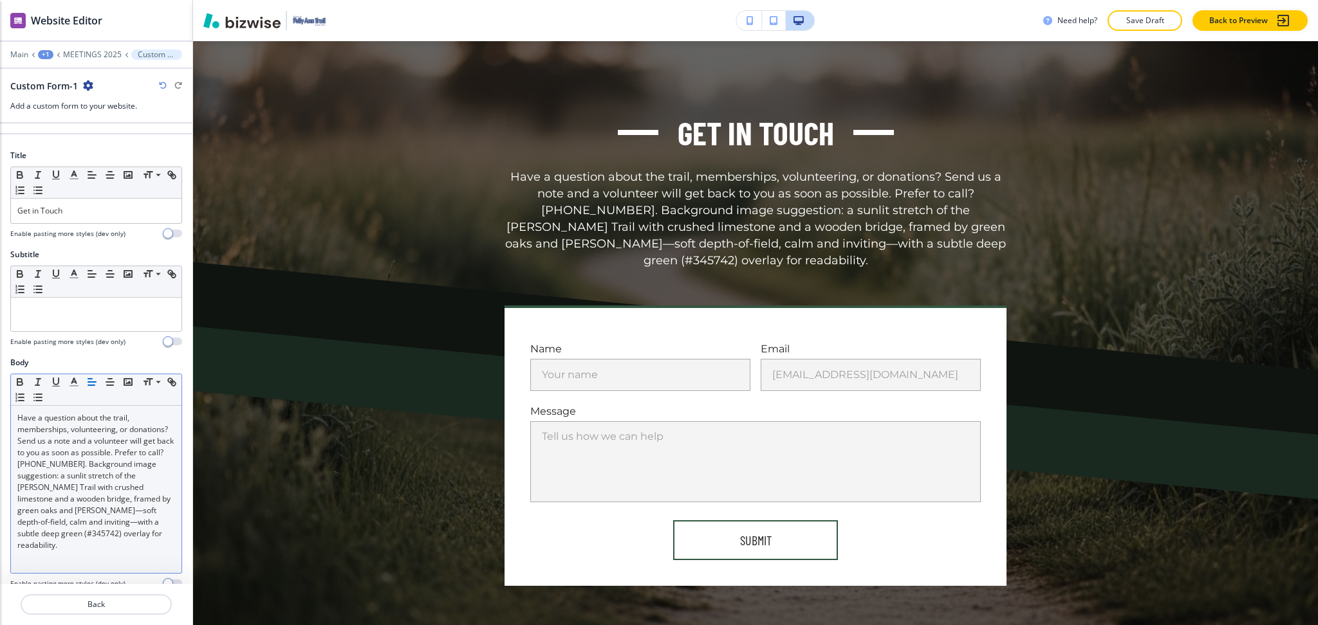
click at [122, 478] on p "Have a question about the trail, memberships, volunteering, or donations? Send …" at bounding box center [96, 481] width 158 height 139
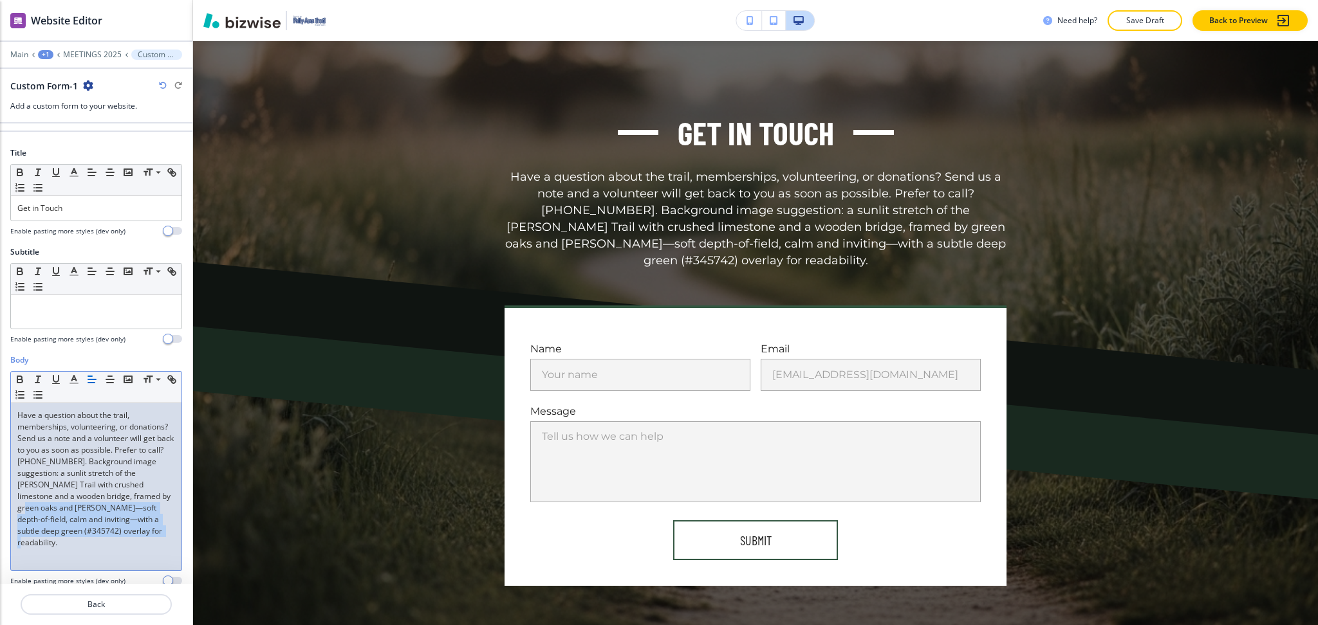
scroll to position [86, 0]
drag, startPoint x: 152, startPoint y: 543, endPoint x: 42, endPoint y: 469, distance: 133.1
click at [42, 469] on p "Have a question about the trail, memberships, volunteering, or donations? Send …" at bounding box center [96, 478] width 158 height 139
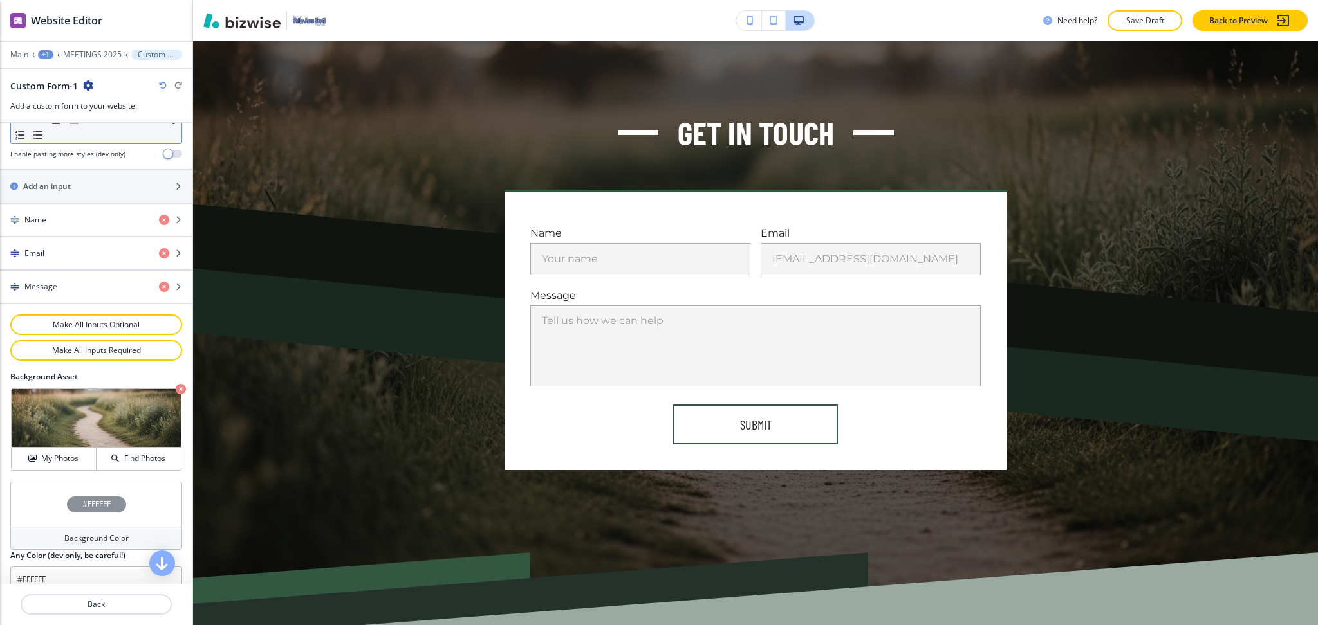
scroll to position [513, 0]
click at [41, 185] on h2 "Add an input" at bounding box center [47, 185] width 48 height 12
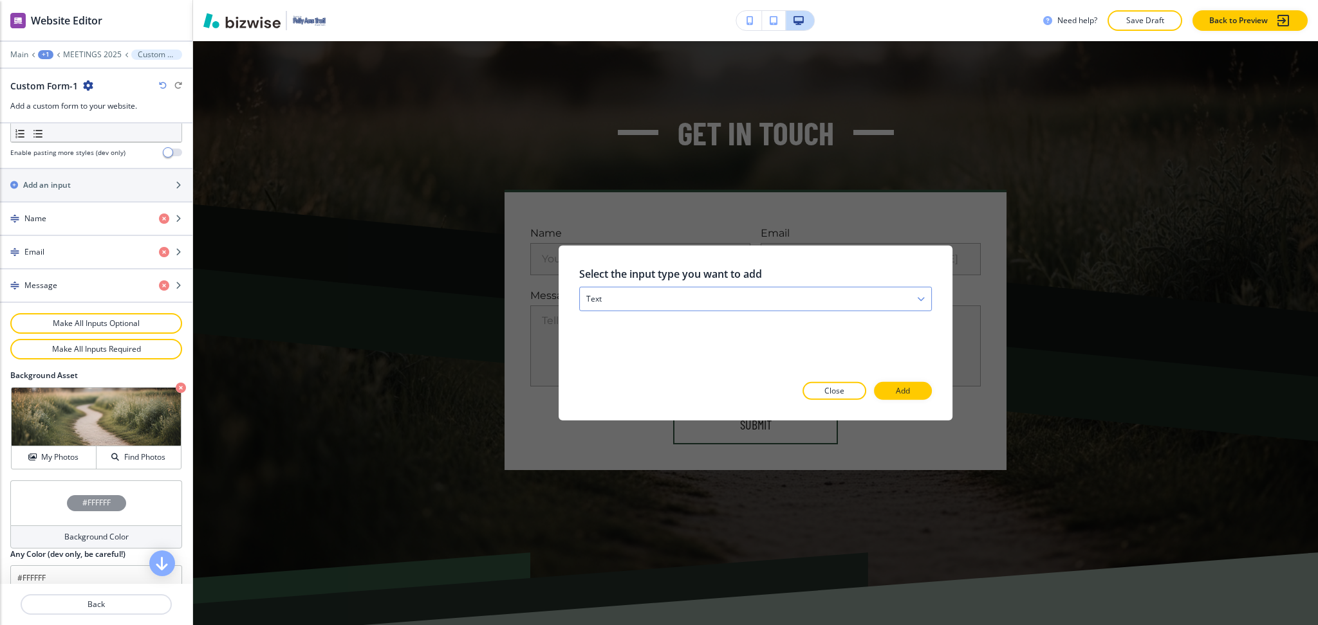
click at [638, 299] on div "text" at bounding box center [755, 299] width 351 height 23
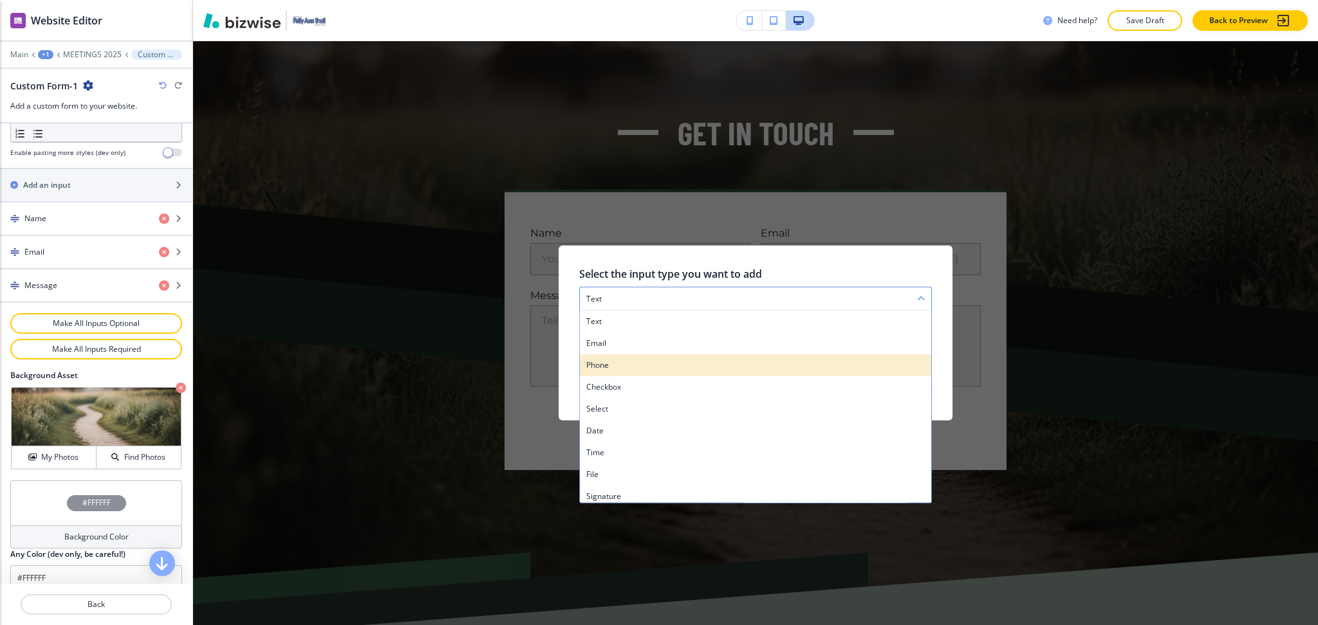
click at [634, 360] on h4 "phone" at bounding box center [755, 366] width 338 height 12
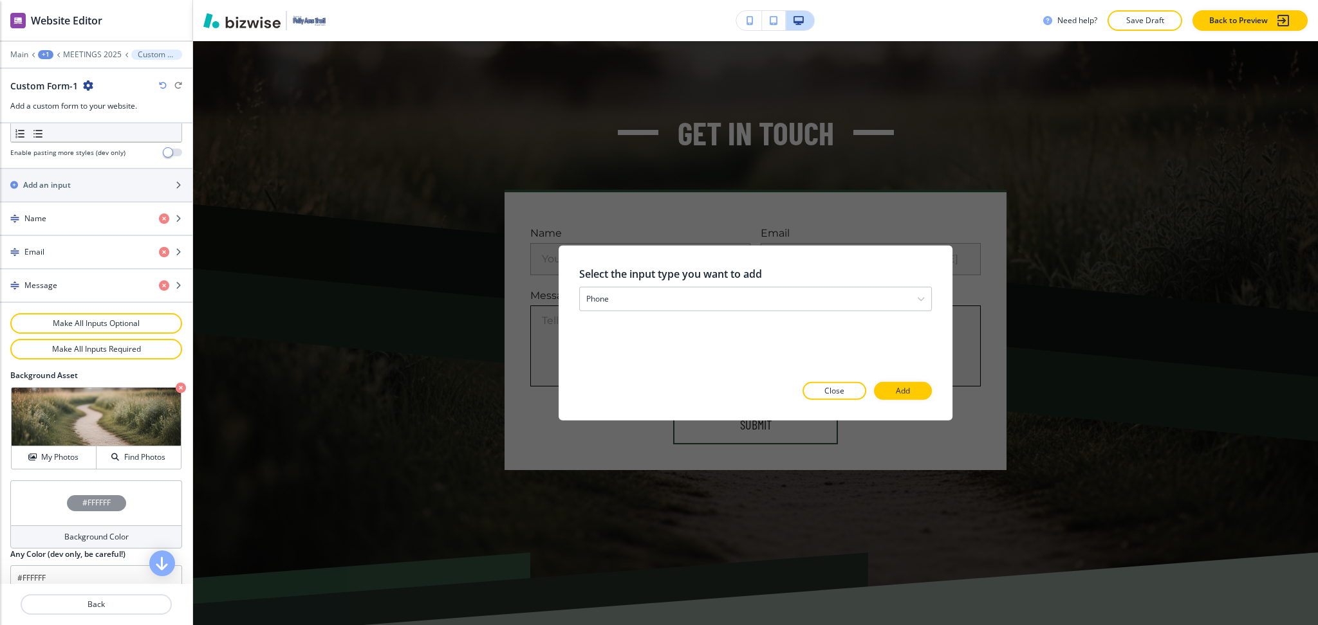
click at [900, 389] on p "Add" at bounding box center [903, 391] width 14 height 12
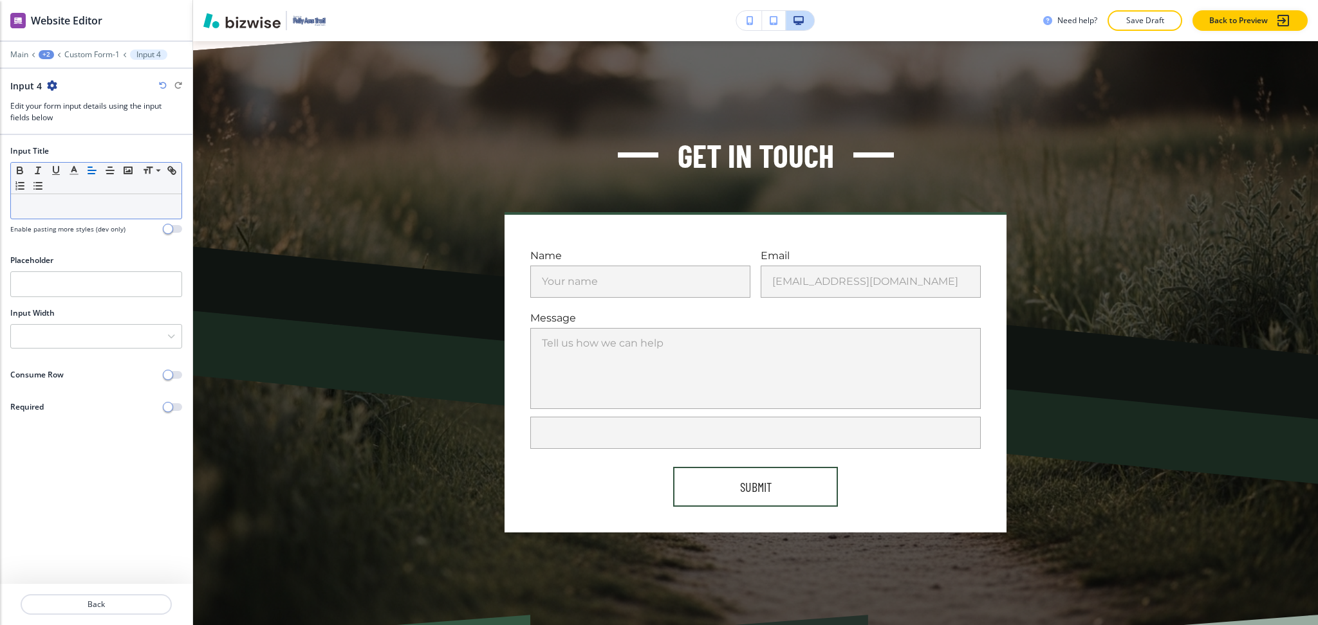
scroll to position [2070, 0]
click at [80, 214] on div at bounding box center [96, 206] width 170 height 24
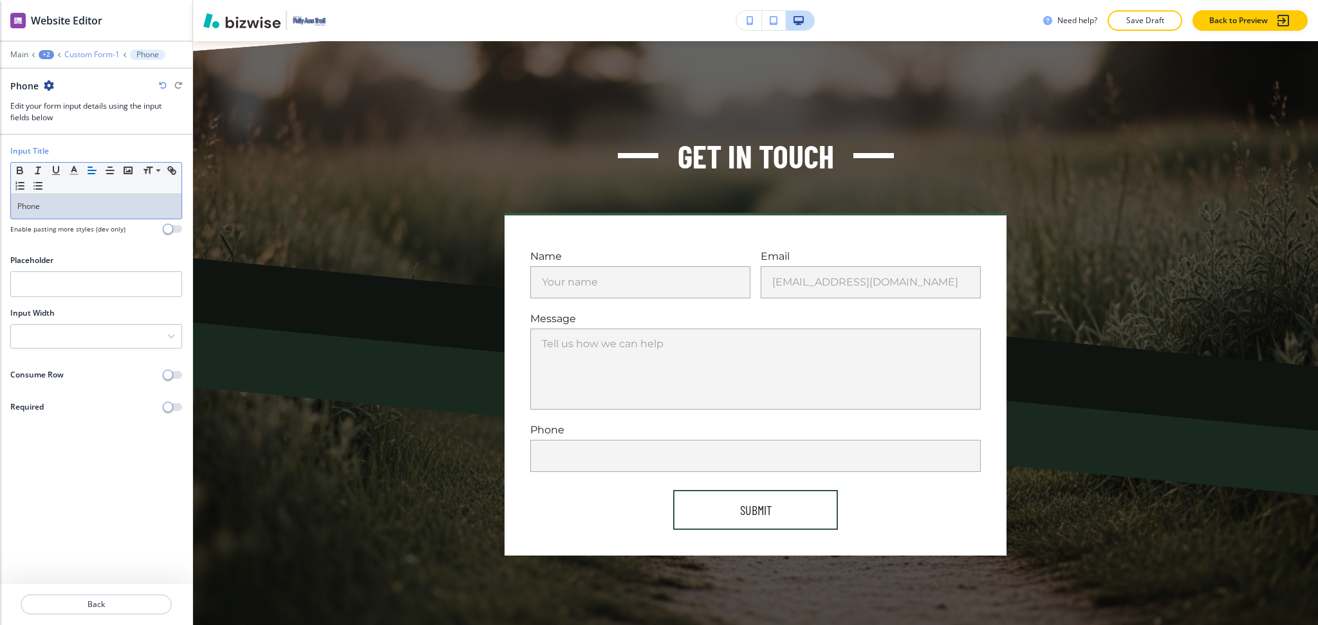
click at [87, 51] on p "Custom Form-1" at bounding box center [91, 54] width 55 height 9
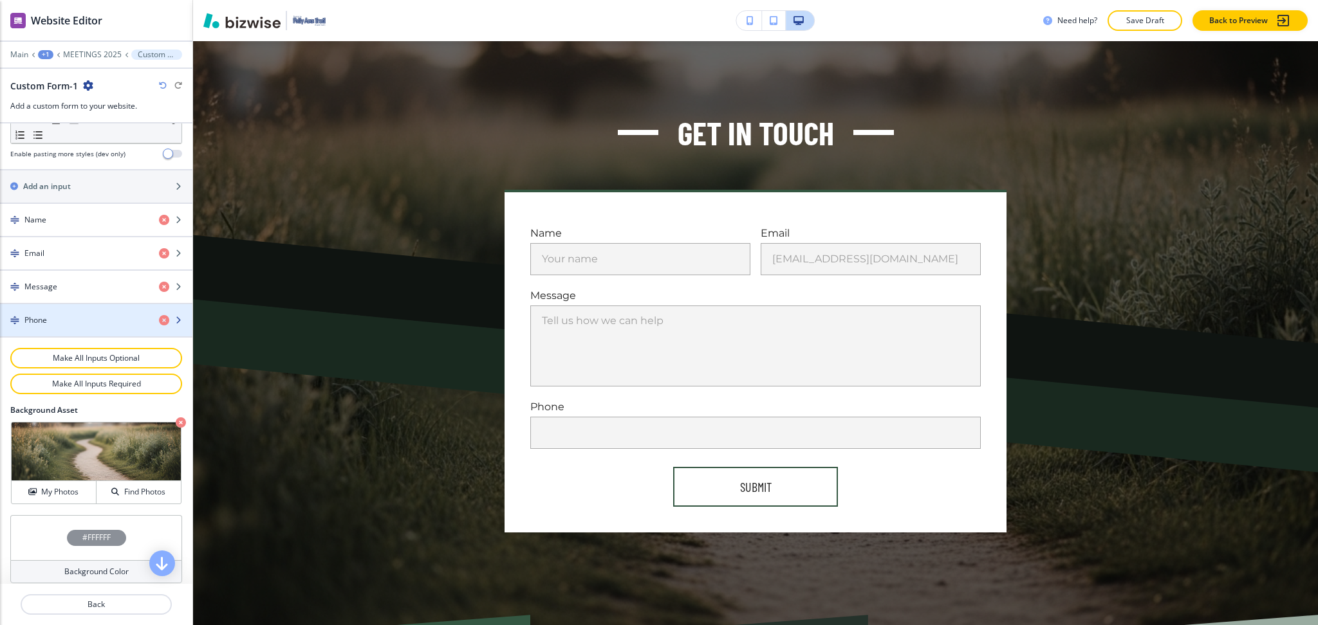
scroll to position [513, 0]
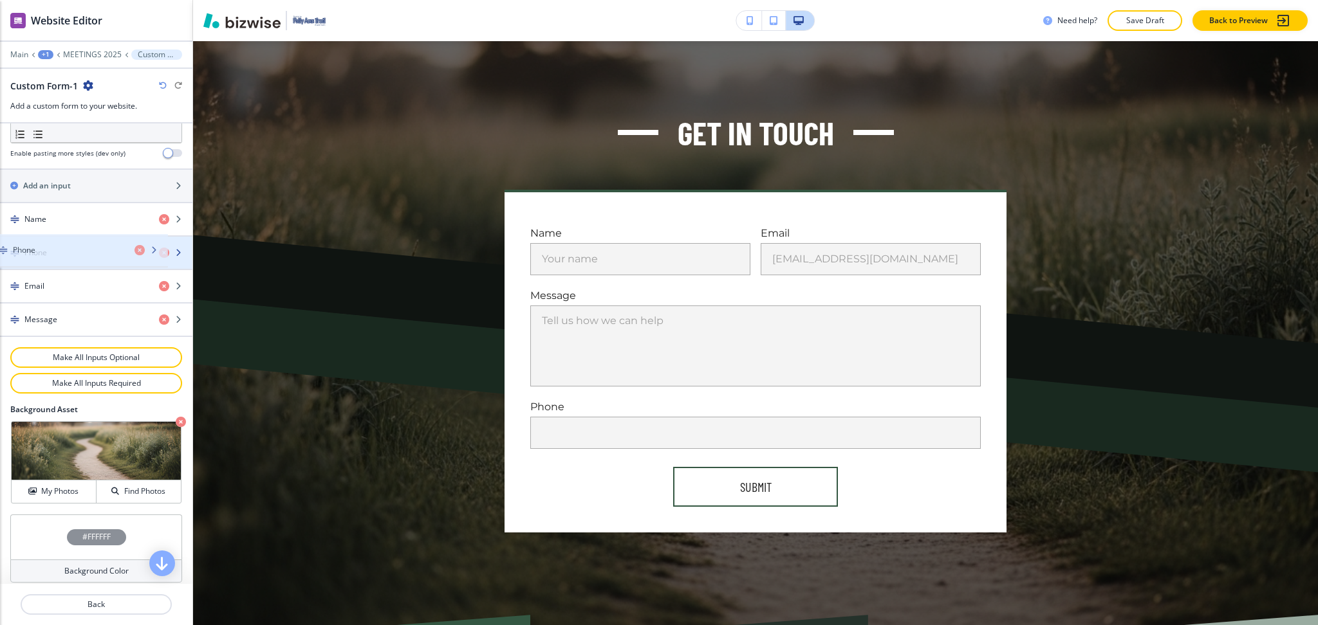
drag, startPoint x: 64, startPoint y: 326, endPoint x: 52, endPoint y: 256, distance: 70.4
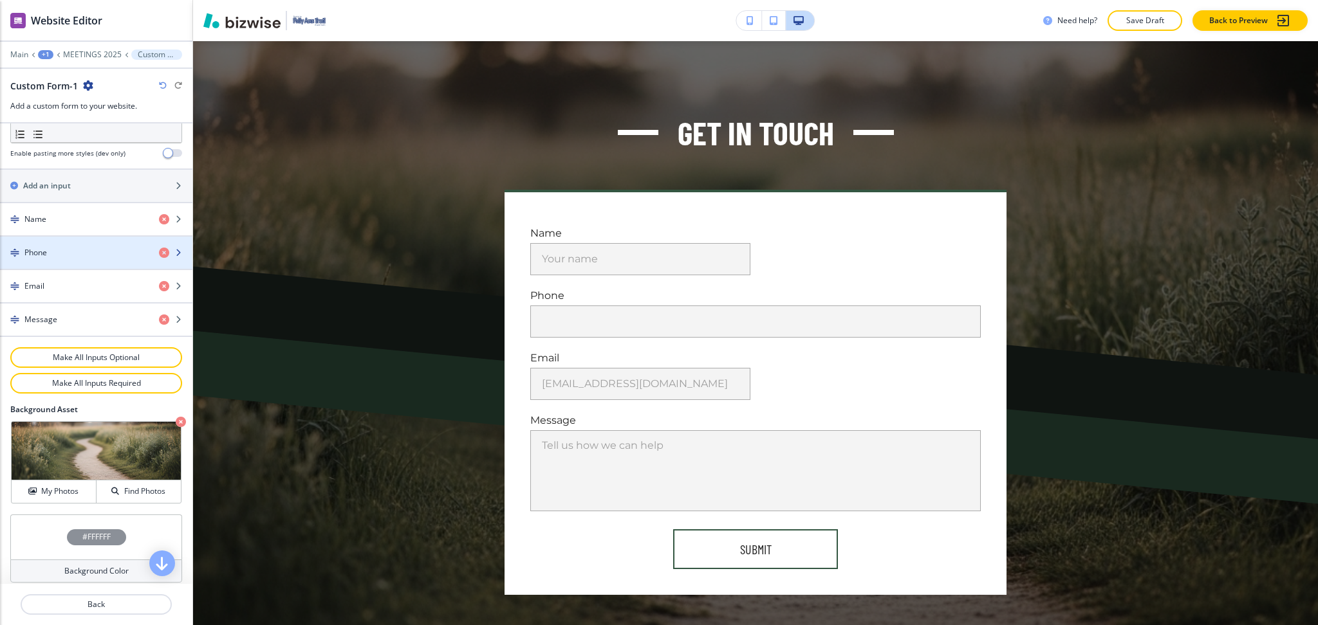
click at [52, 257] on div "Phone" at bounding box center [74, 253] width 149 height 12
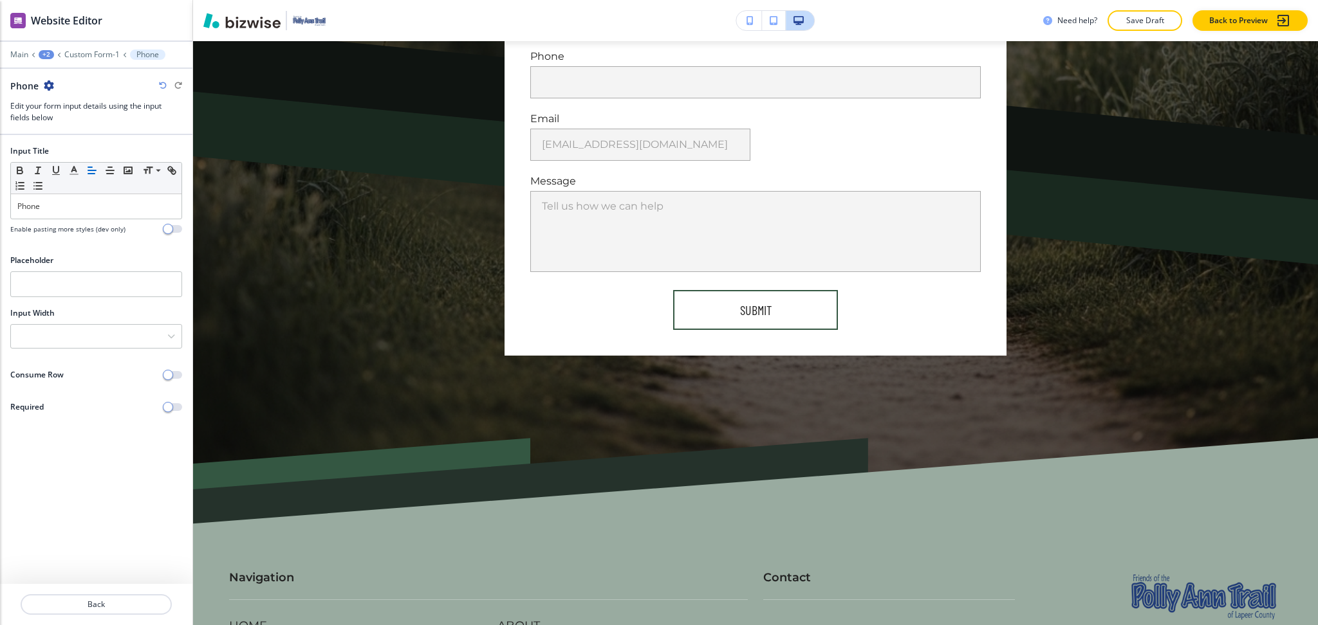
scroll to position [2340, 0]
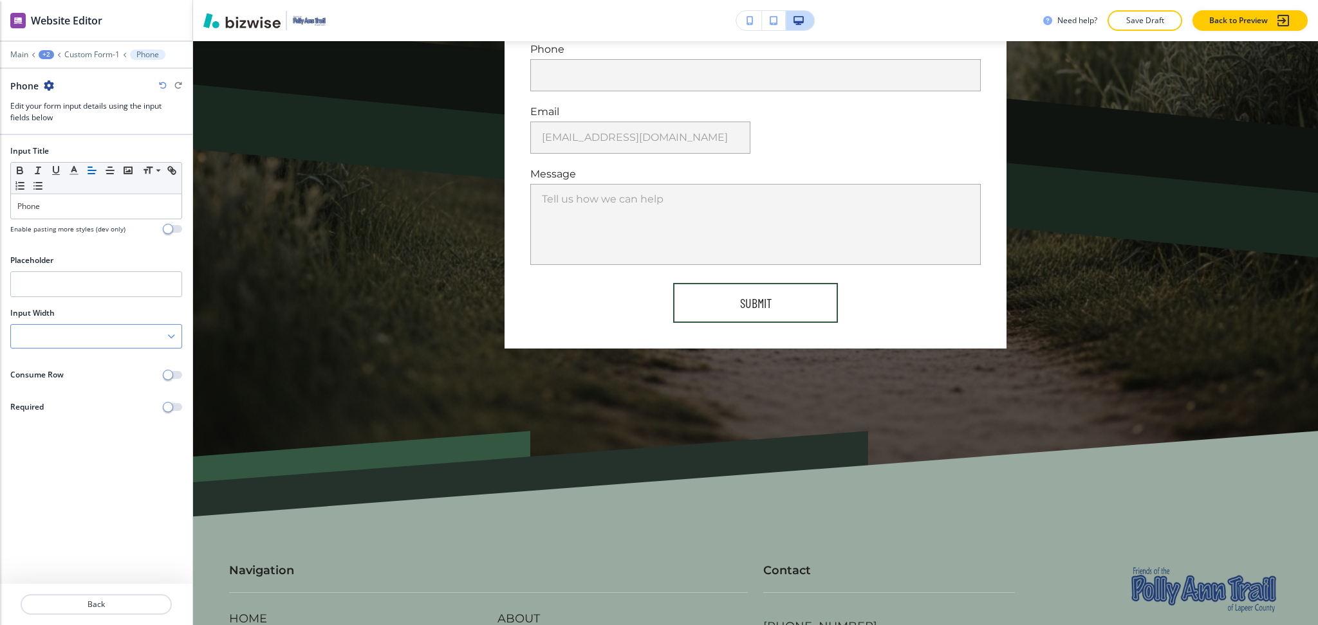
click at [67, 341] on div at bounding box center [96, 336] width 170 height 23
click at [55, 400] on h4 "50%" at bounding box center [96, 403] width 158 height 12
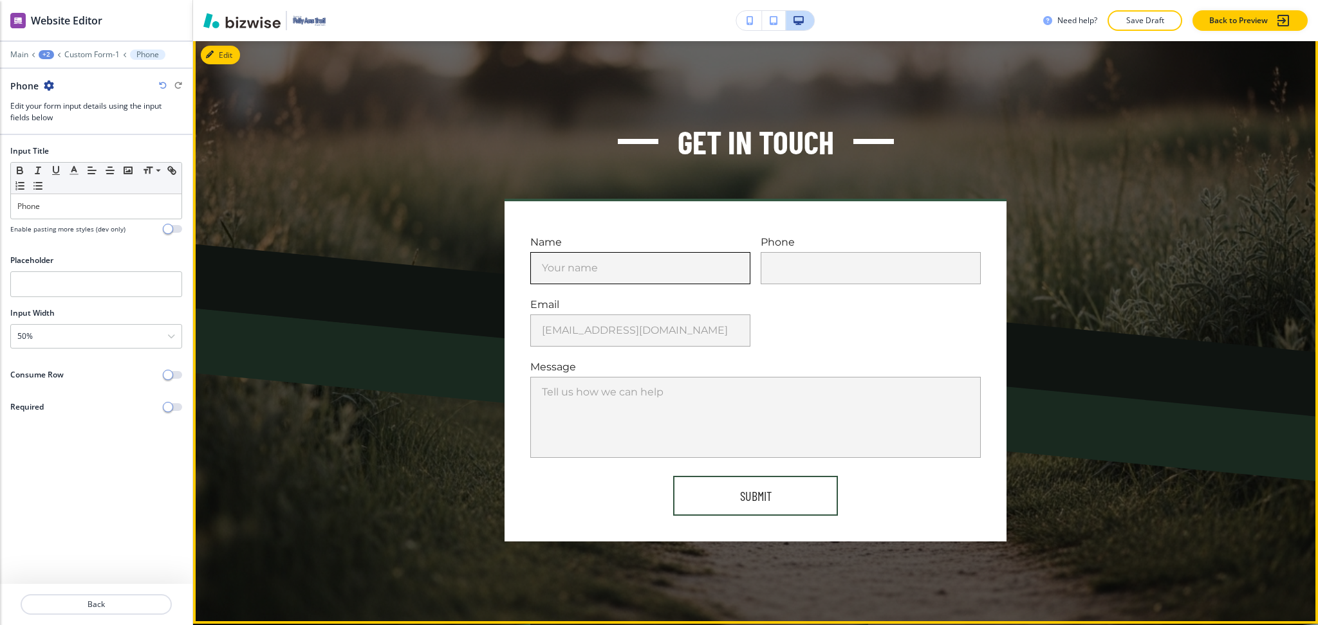
scroll to position [2084, 0]
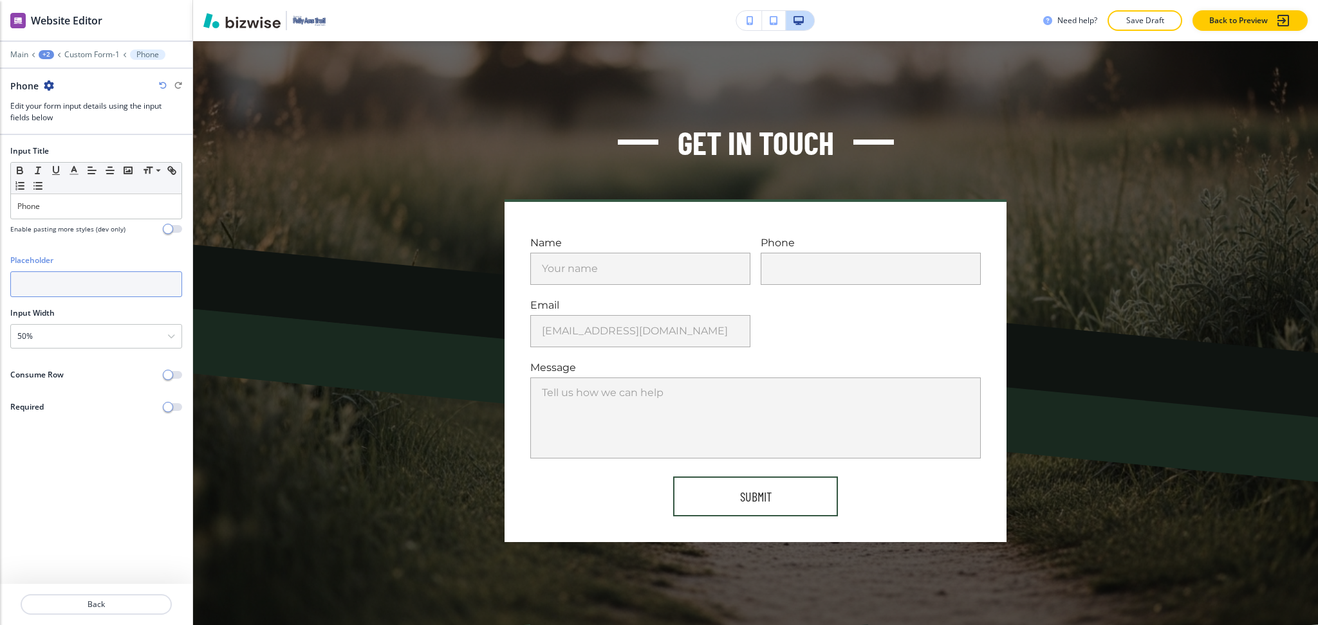
click at [131, 286] on input "text" at bounding box center [96, 284] width 172 height 26
type input "[PHONE_NUMBER]"
type input "1"
type input "123-456-7890"
click at [86, 549] on div "Input Title Small Normal Large Huge Phone Enable pasting more styles (dev only)…" at bounding box center [96, 359] width 192 height 449
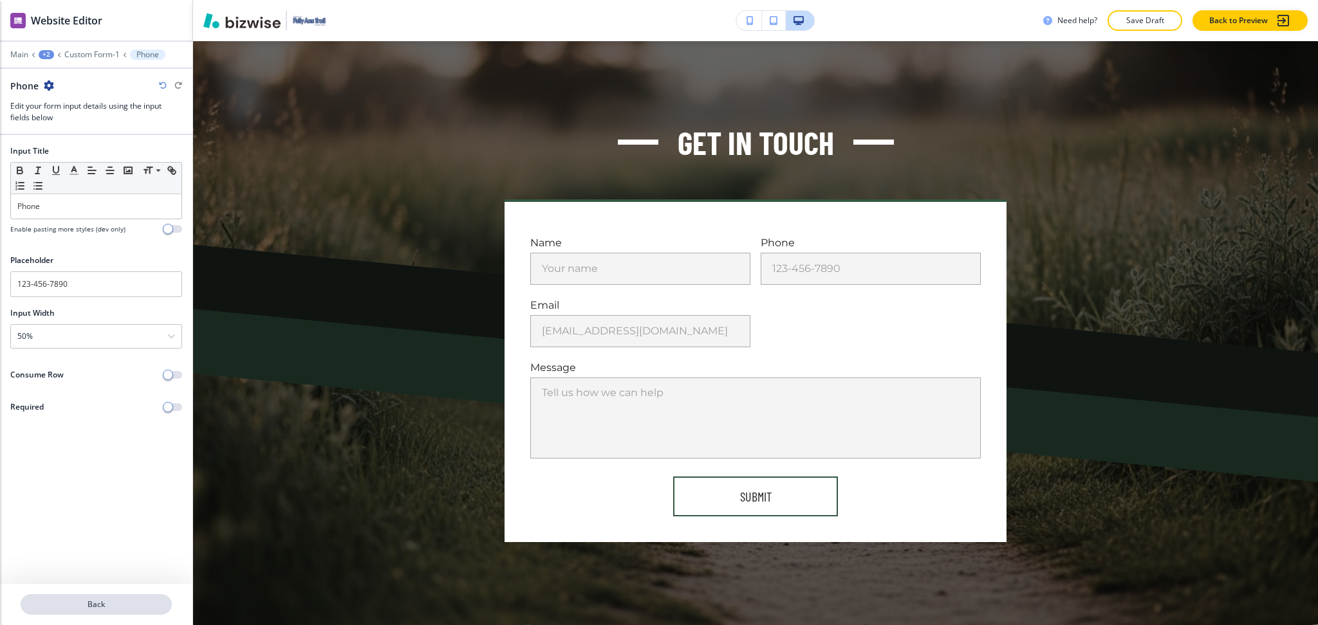
click at [124, 602] on p "Back" at bounding box center [96, 605] width 149 height 12
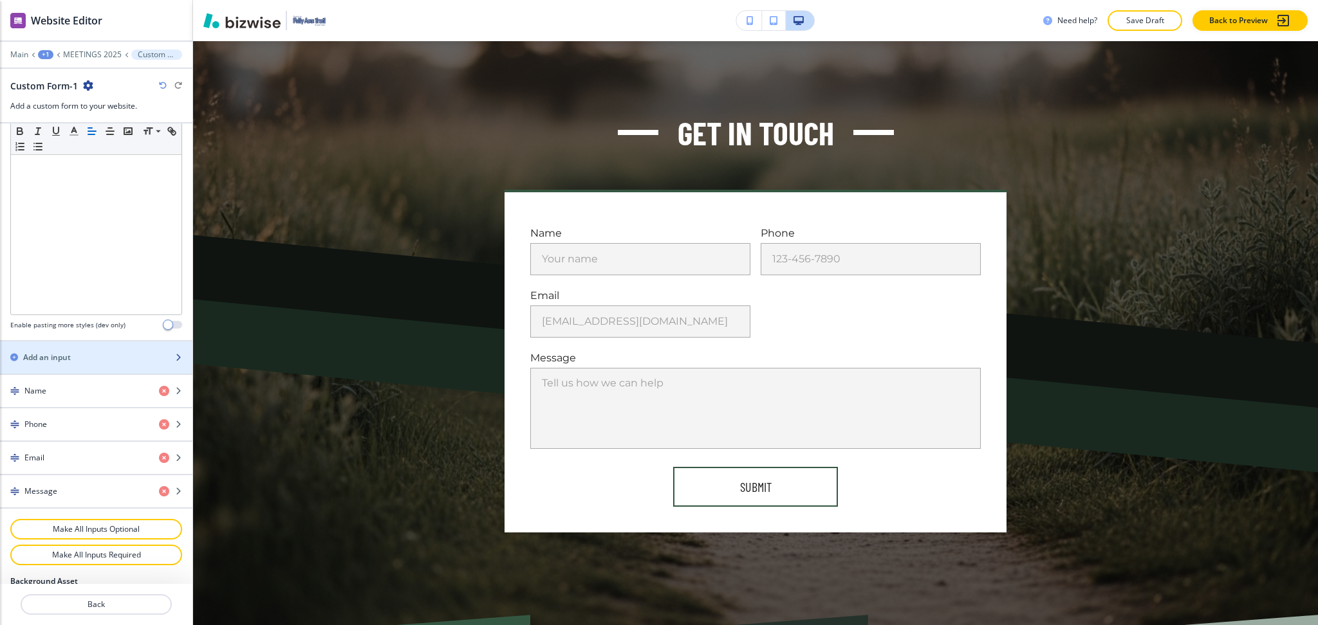
scroll to position [342, 0]
click at [57, 389] on div "Name" at bounding box center [74, 391] width 149 height 12
click at [55, 389] on div "Name" at bounding box center [74, 391] width 149 height 12
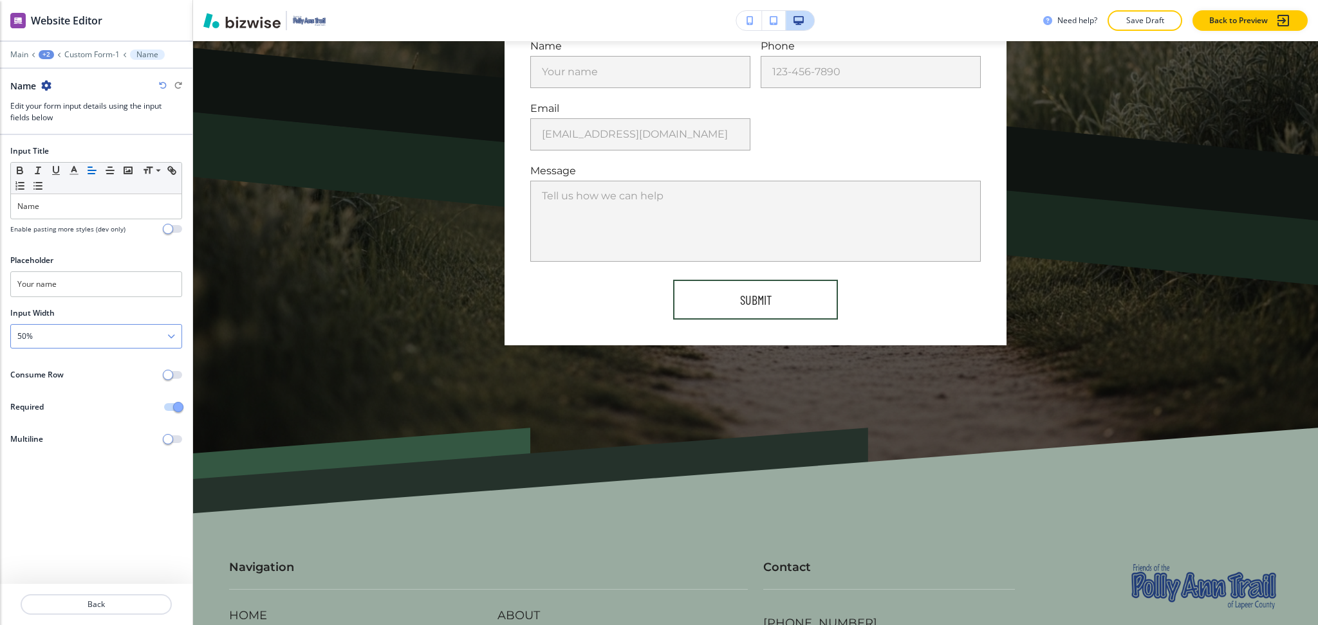
scroll to position [2283, 0]
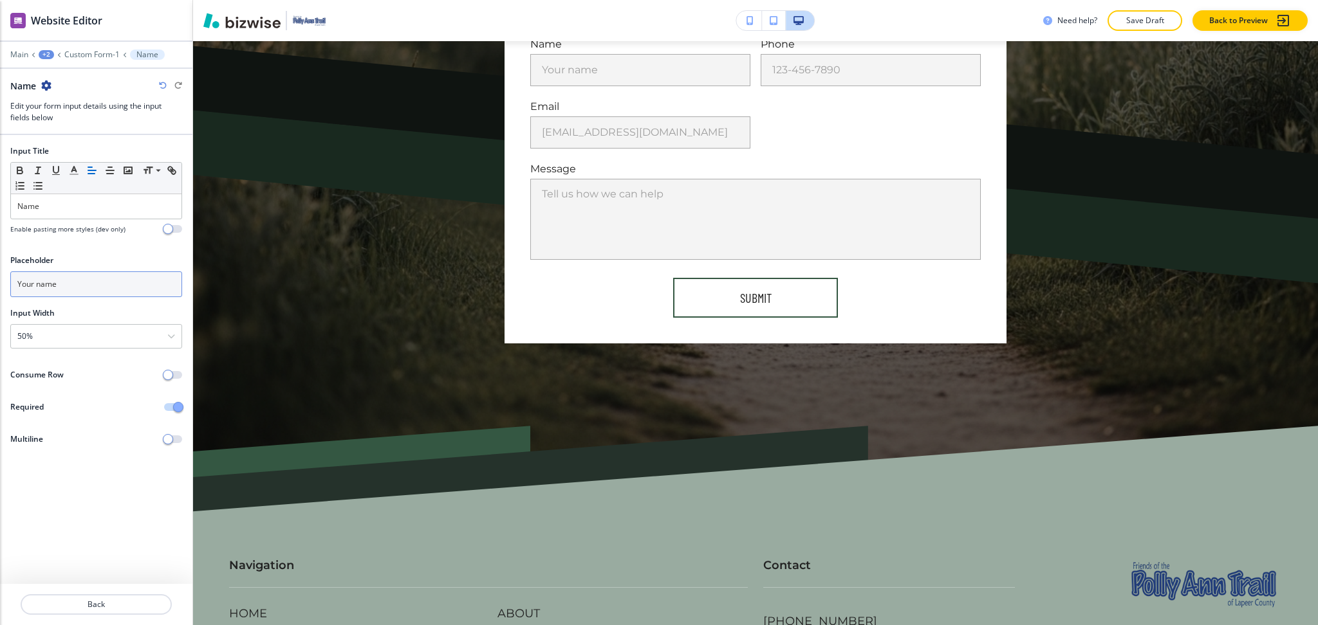
click at [54, 288] on input "Your name" at bounding box center [96, 284] width 172 height 26
click at [71, 342] on div "50%" at bounding box center [96, 336] width 170 height 23
click at [62, 421] on h4 "100%" at bounding box center [96, 425] width 158 height 12
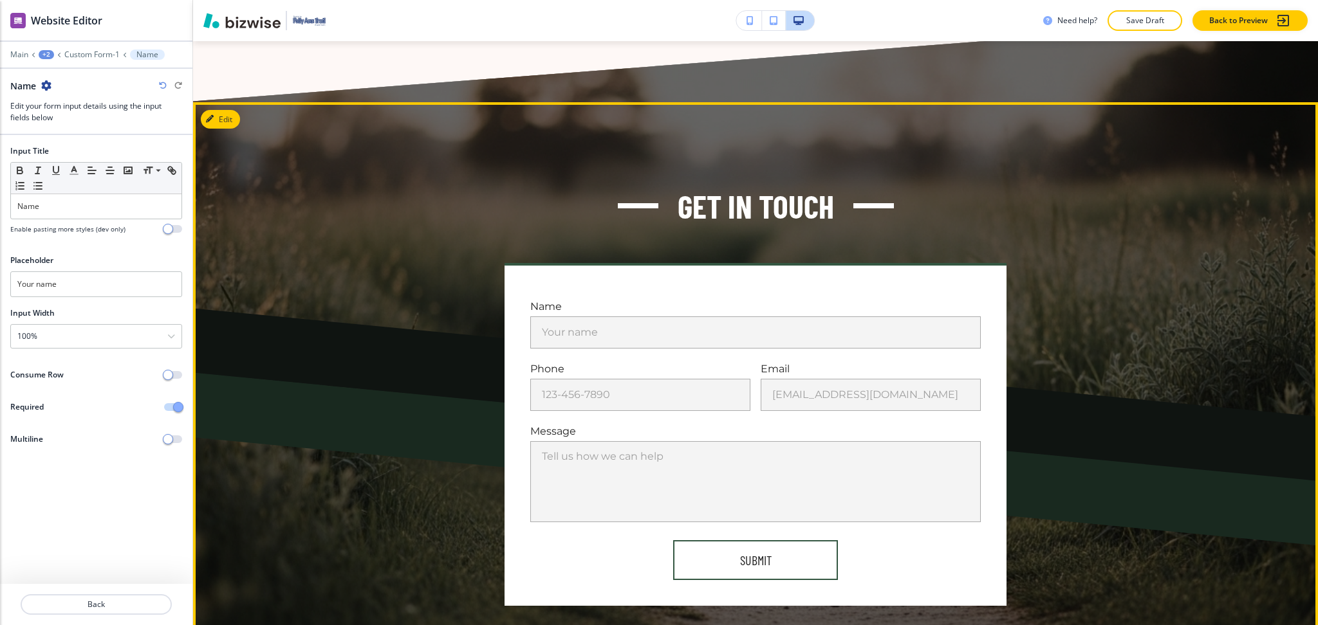
scroll to position [2019, 0]
click at [396, 298] on div "Name Your name Your name Phone [PHONE_NUMBER] [PHONE_NUMBER] Email [EMAIL_ADDRE…" at bounding box center [755, 435] width 751 height 343
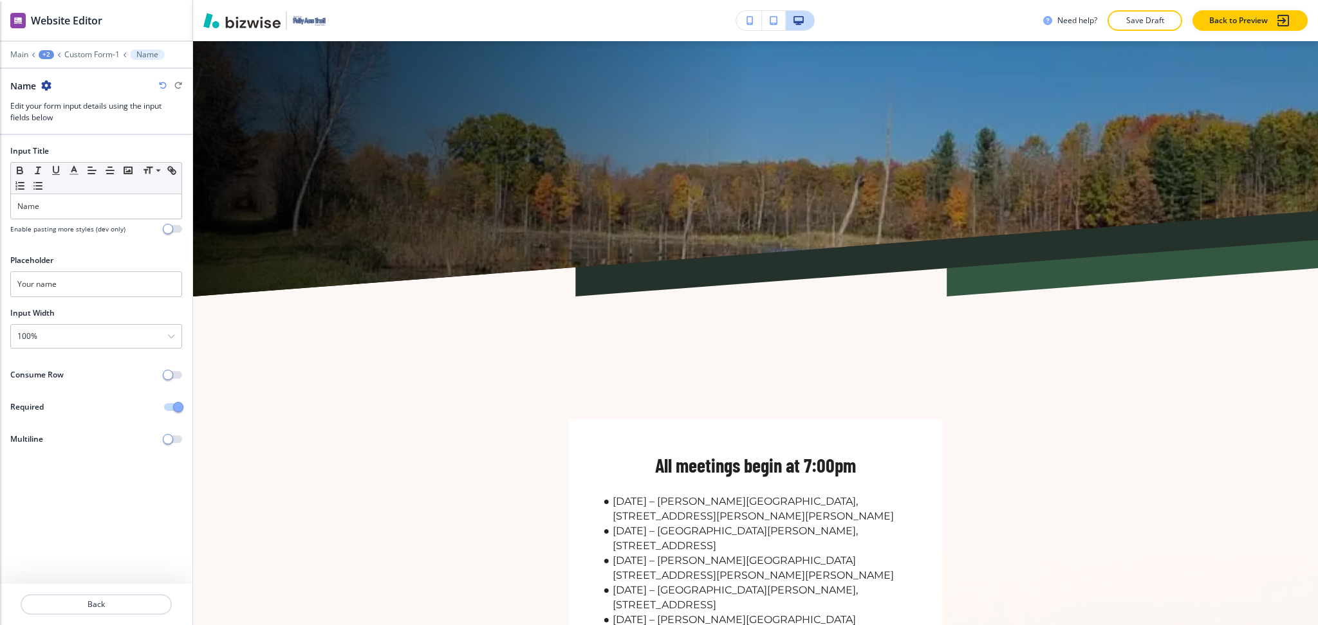
scroll to position [0, 0]
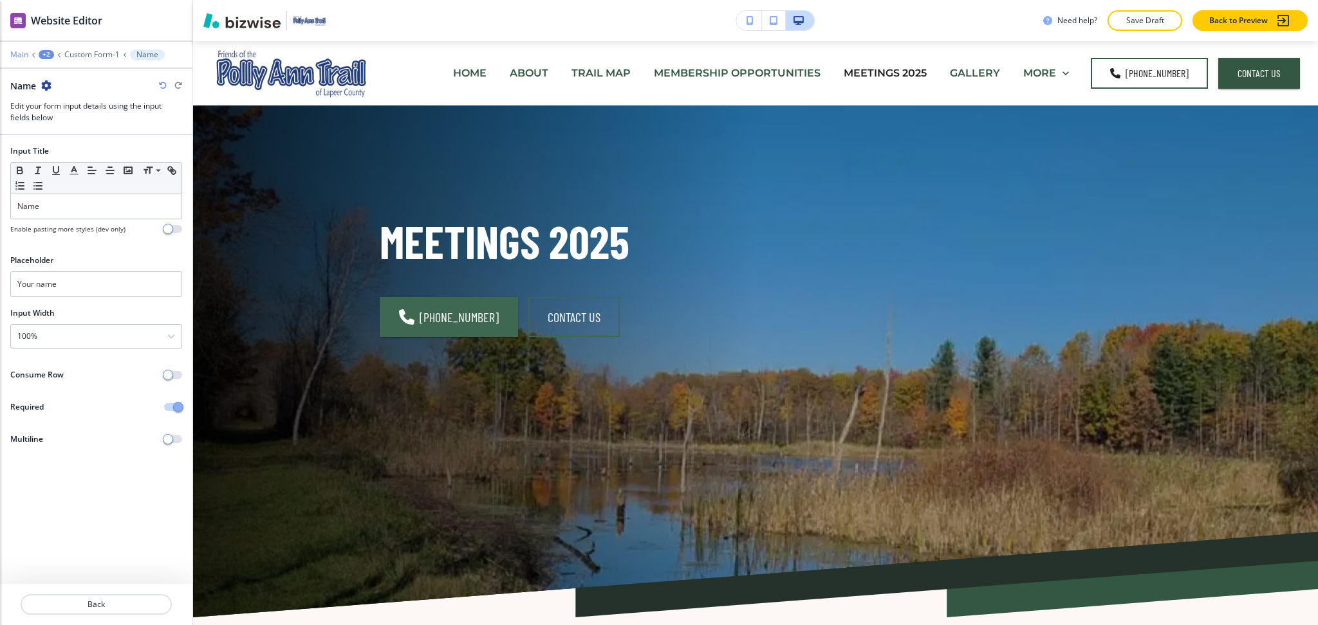
click at [19, 55] on p "Main" at bounding box center [19, 54] width 18 height 9
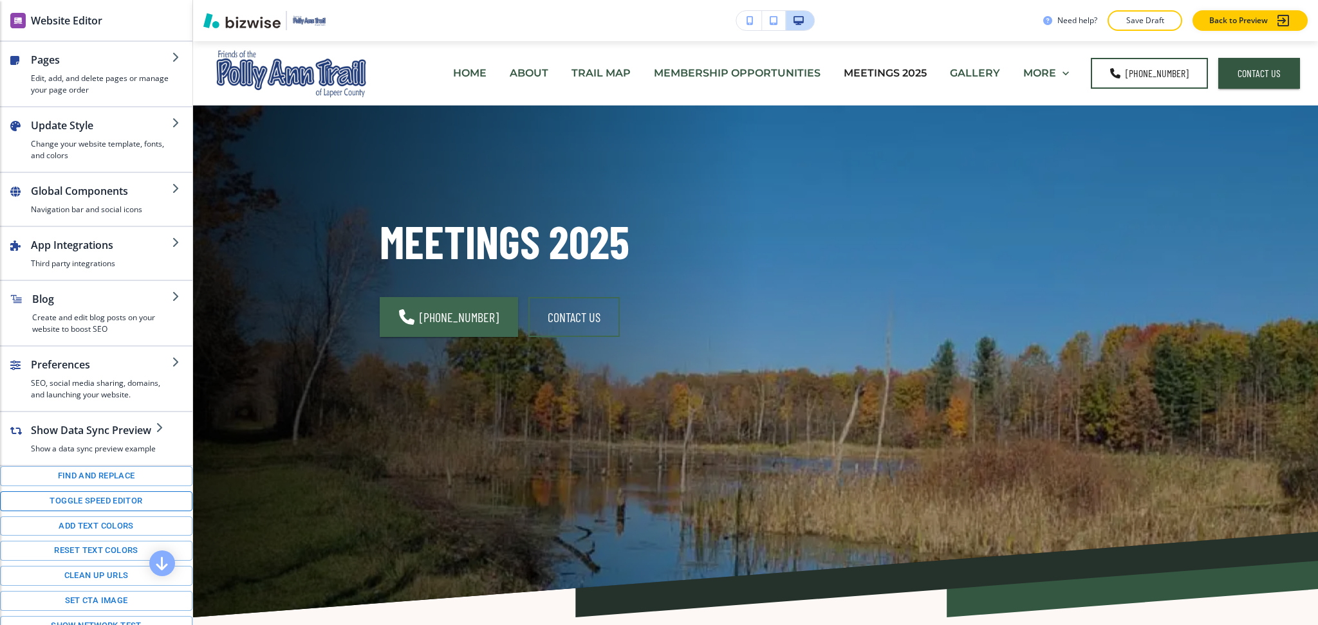
click at [108, 511] on button "Toggle speed editor" at bounding box center [96, 502] width 192 height 20
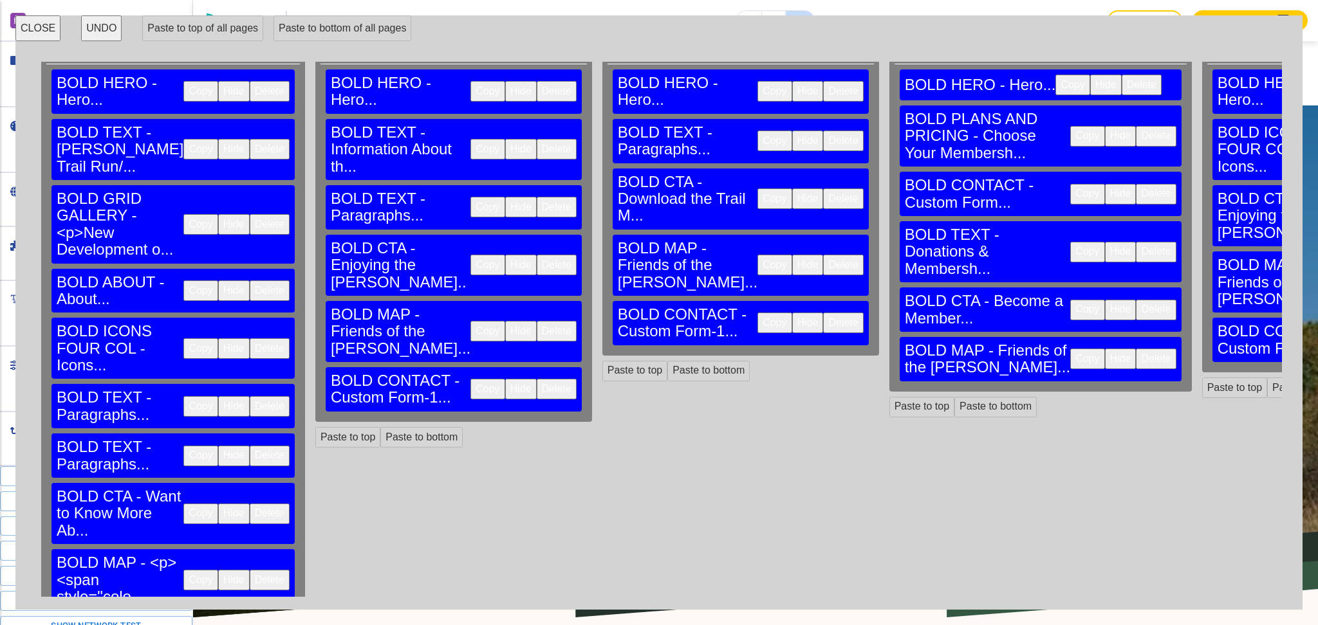
scroll to position [62, 0]
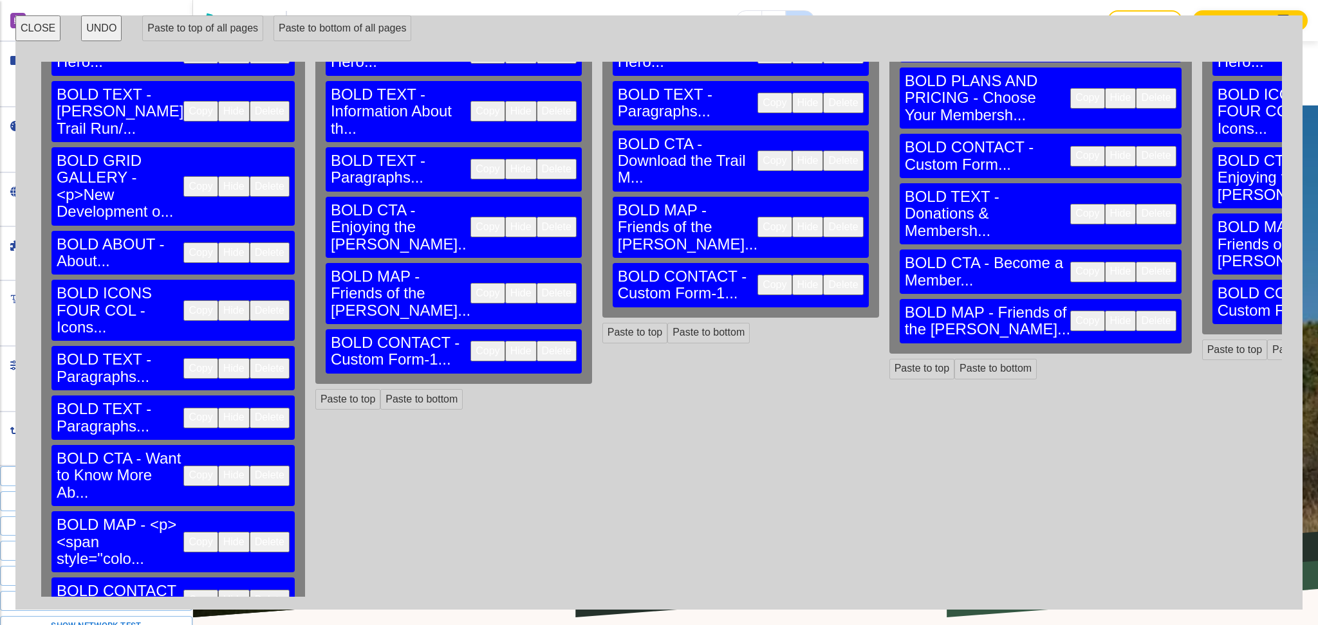
click at [250, 590] on button "Delete" at bounding box center [270, 600] width 40 height 21
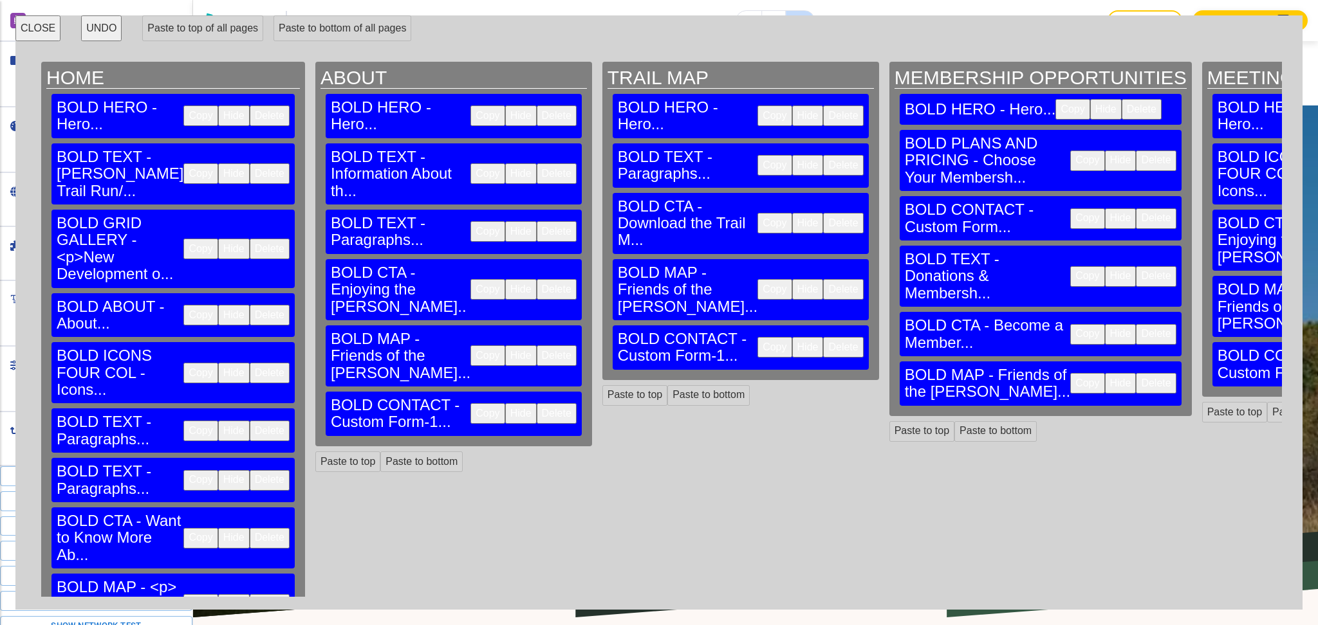
click at [537, 403] on button "Delete" at bounding box center [557, 413] width 40 height 21
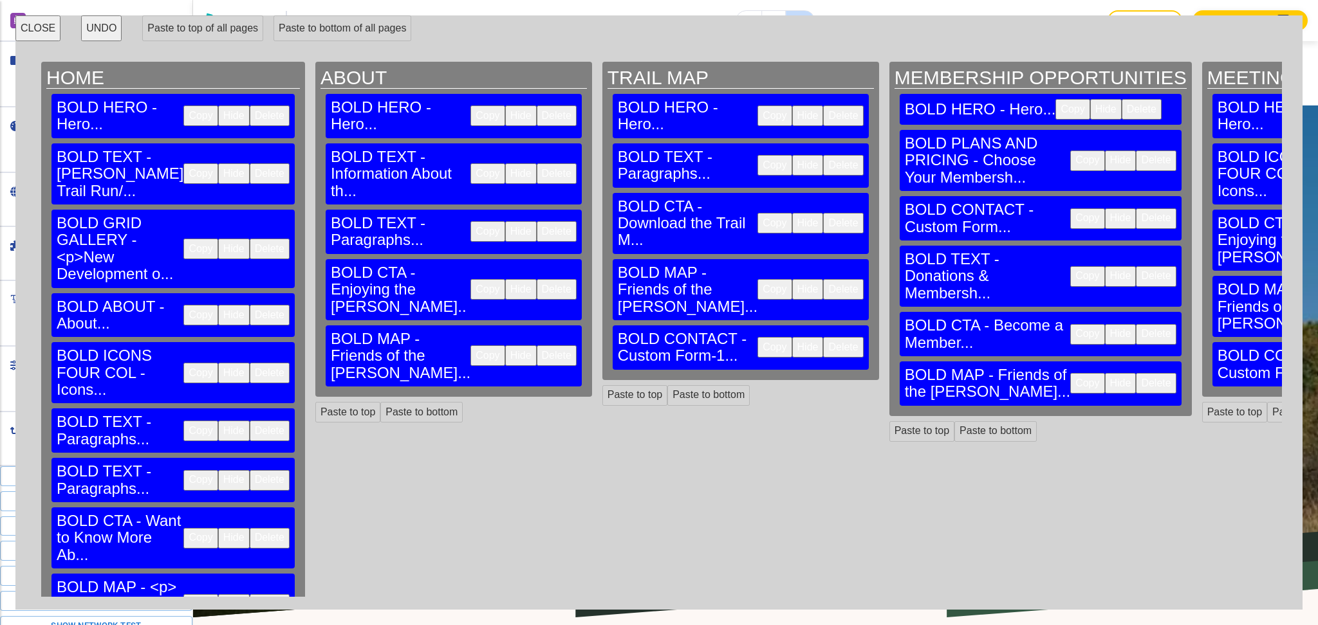
click at [823, 337] on button "Delete" at bounding box center [843, 347] width 40 height 21
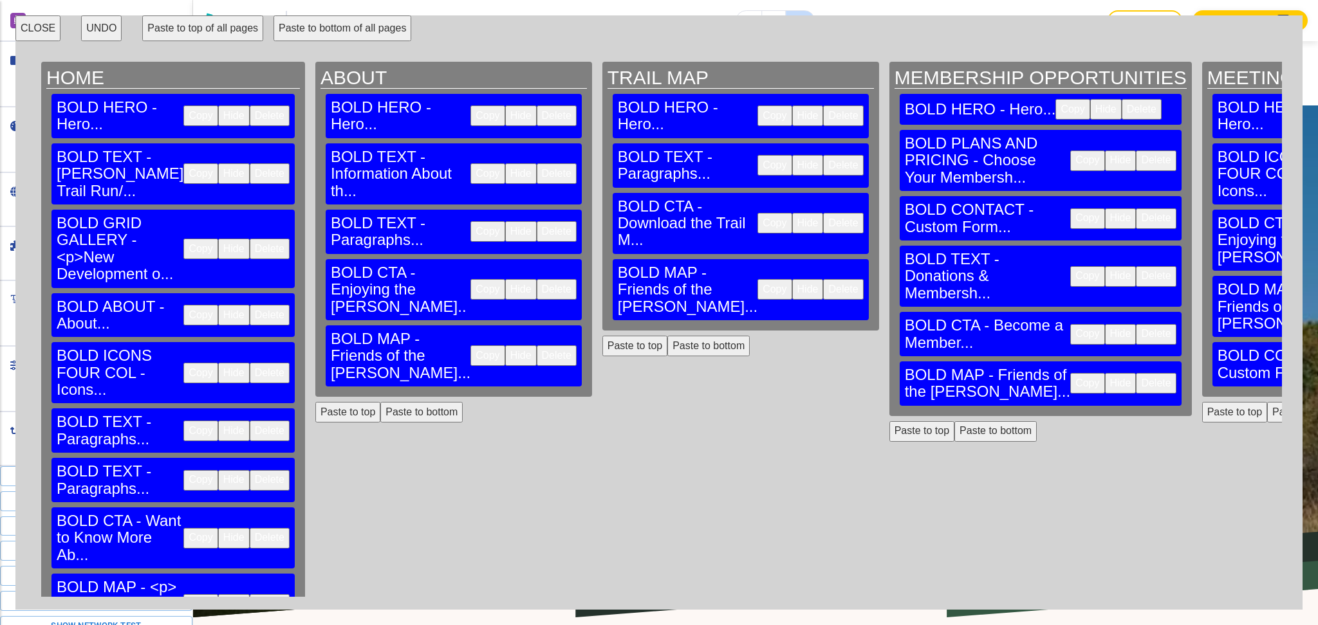
click at [667, 336] on button "Paste to bottom" at bounding box center [708, 346] width 82 height 21
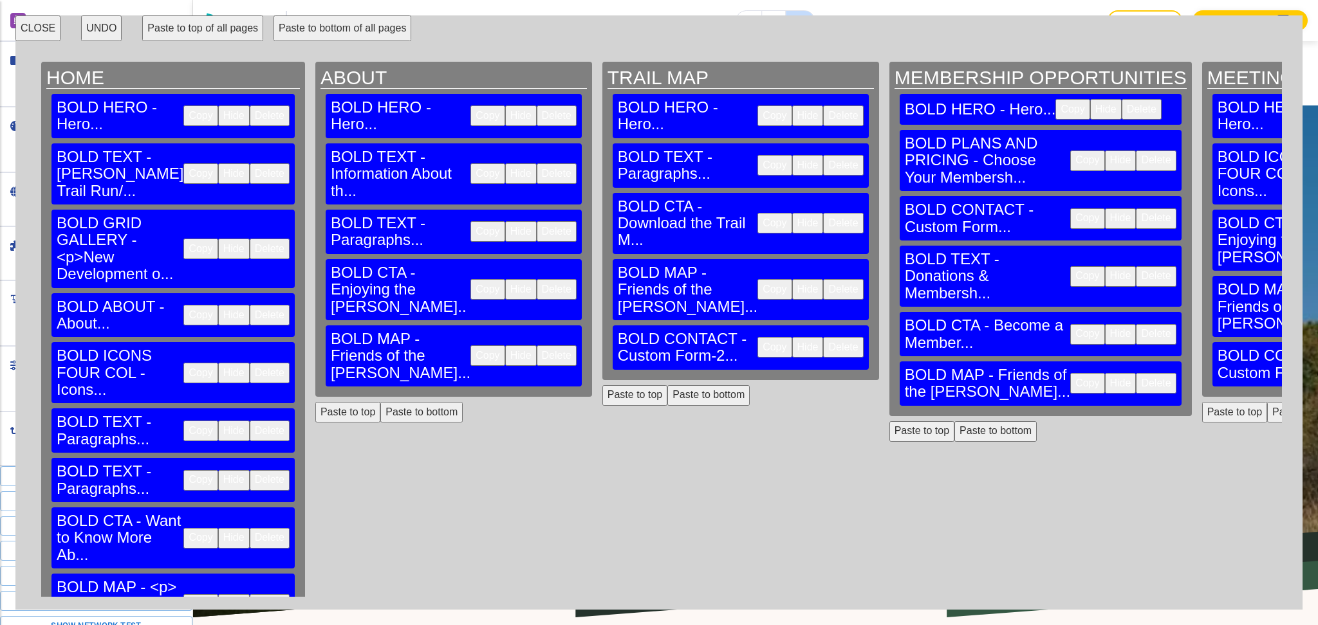
click at [380, 402] on button "Paste to bottom" at bounding box center [421, 412] width 82 height 21
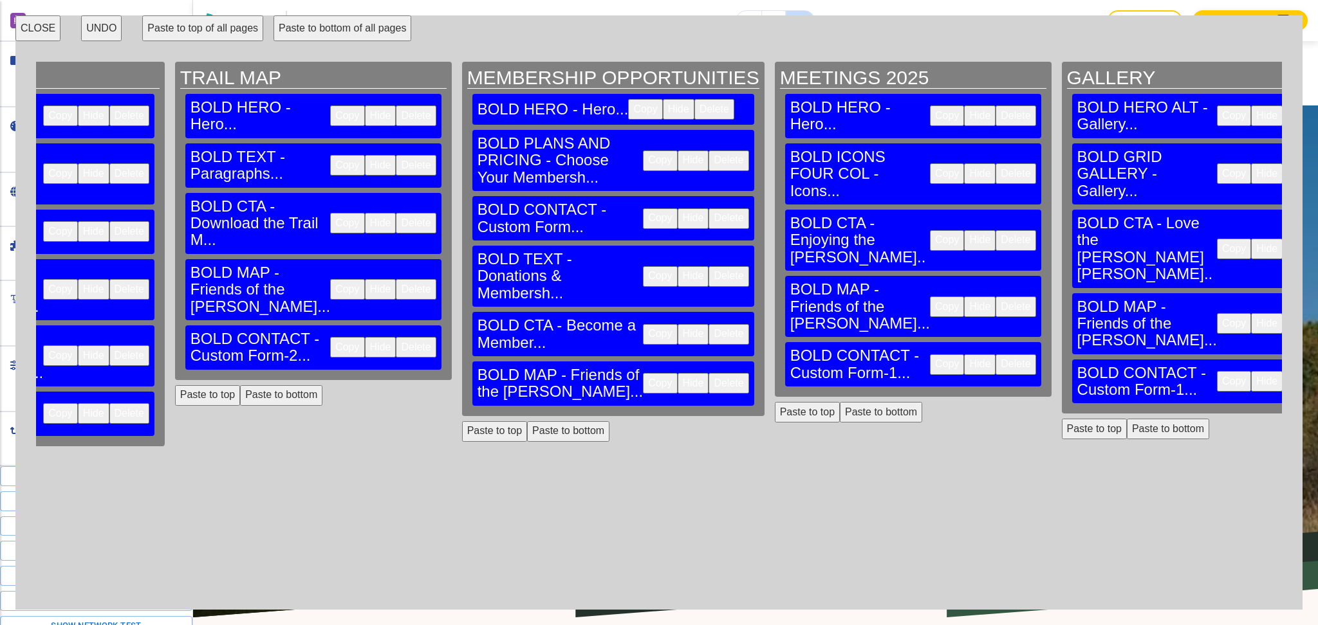
scroll to position [0, 665]
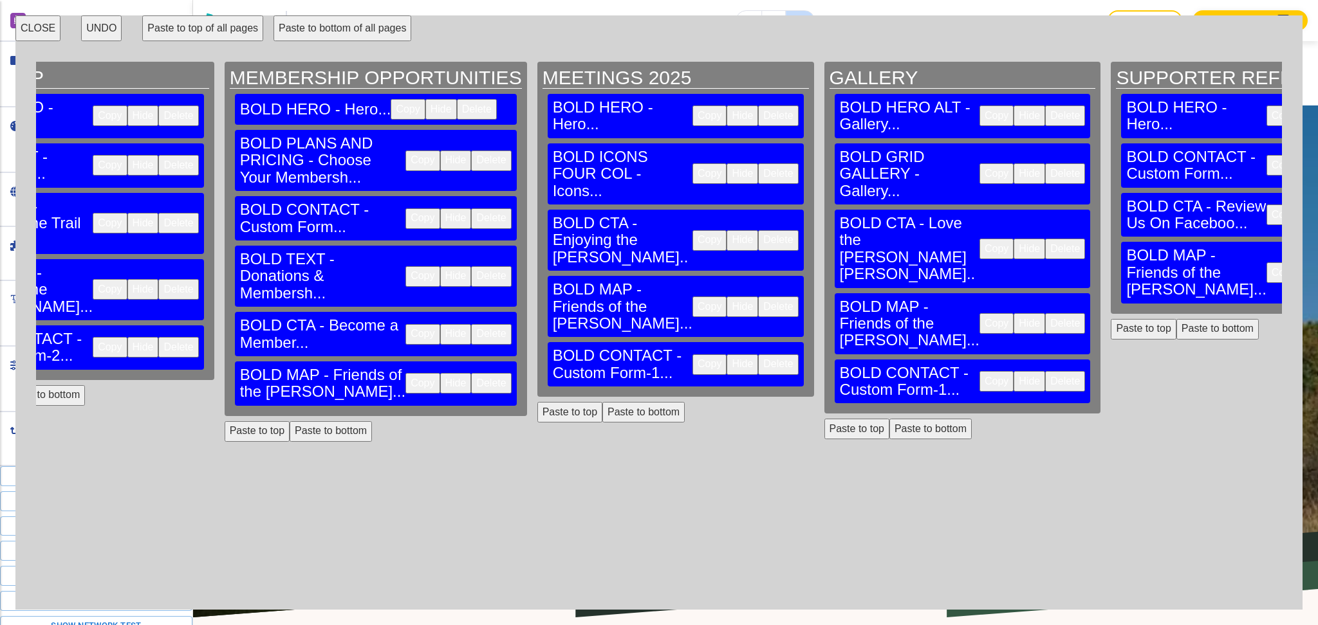
click at [1045, 392] on button "Delete" at bounding box center [1065, 381] width 40 height 21
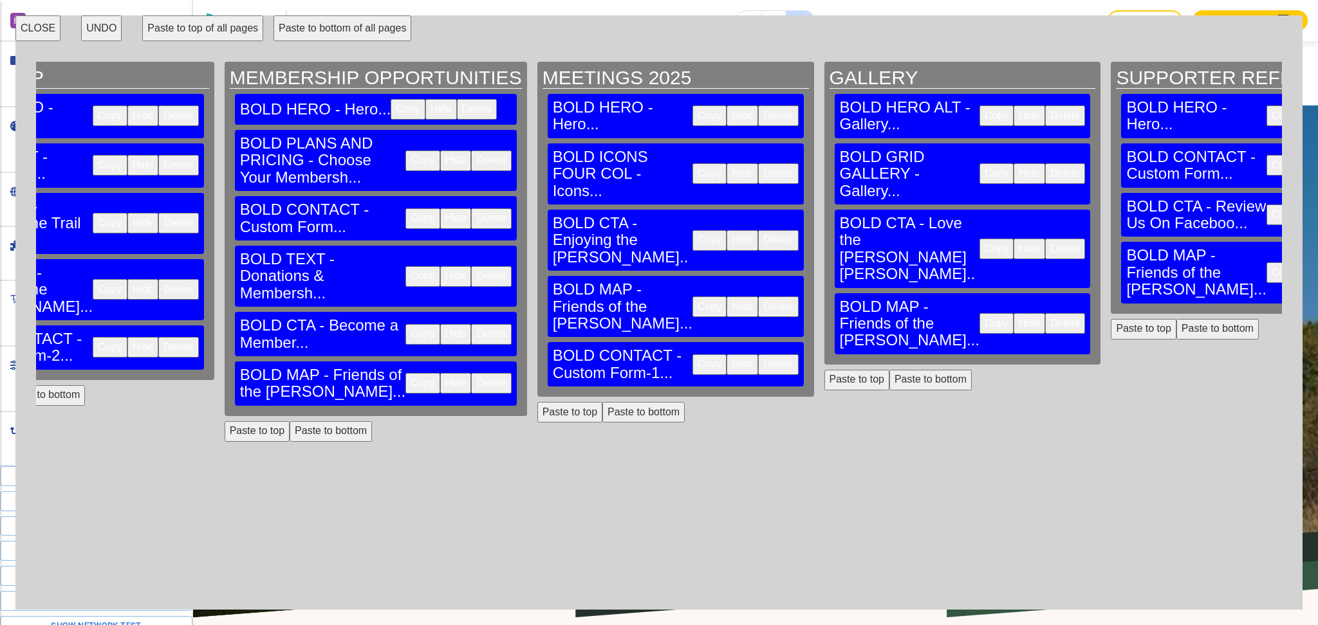
scroll to position [0, 664]
click at [890, 391] on button "Paste to bottom" at bounding box center [931, 380] width 82 height 21
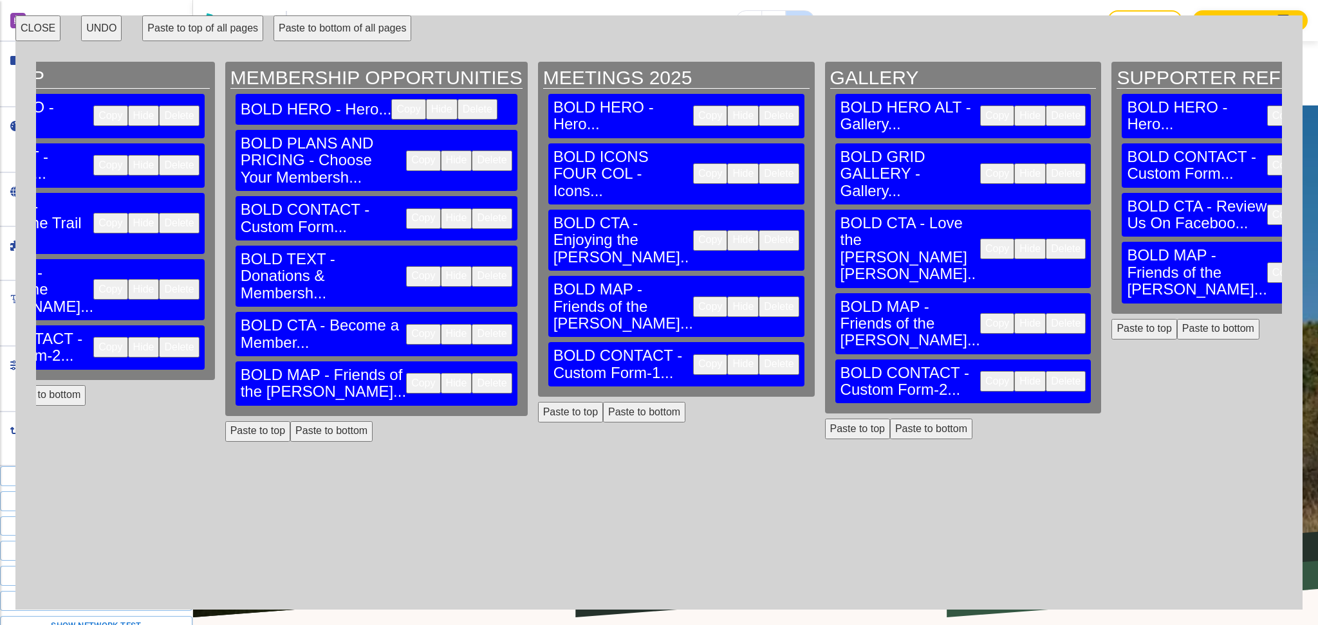
click at [46, 26] on button "CLOSE" at bounding box center [37, 28] width 45 height 26
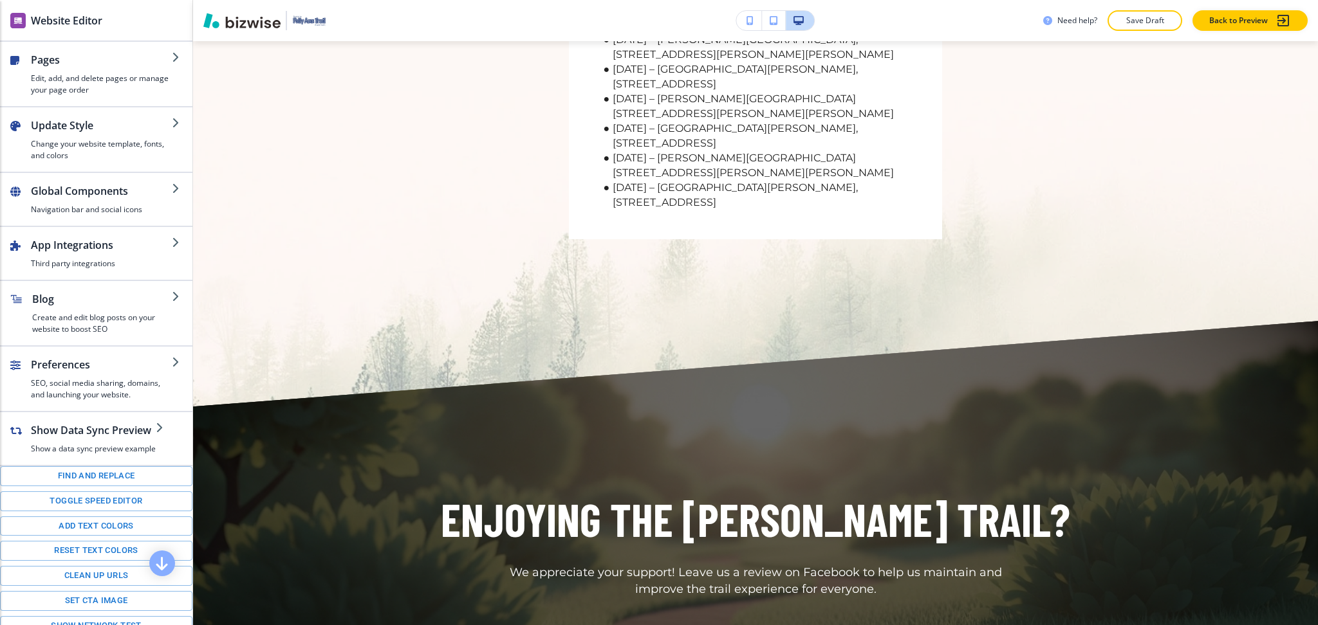
scroll to position [0, 0]
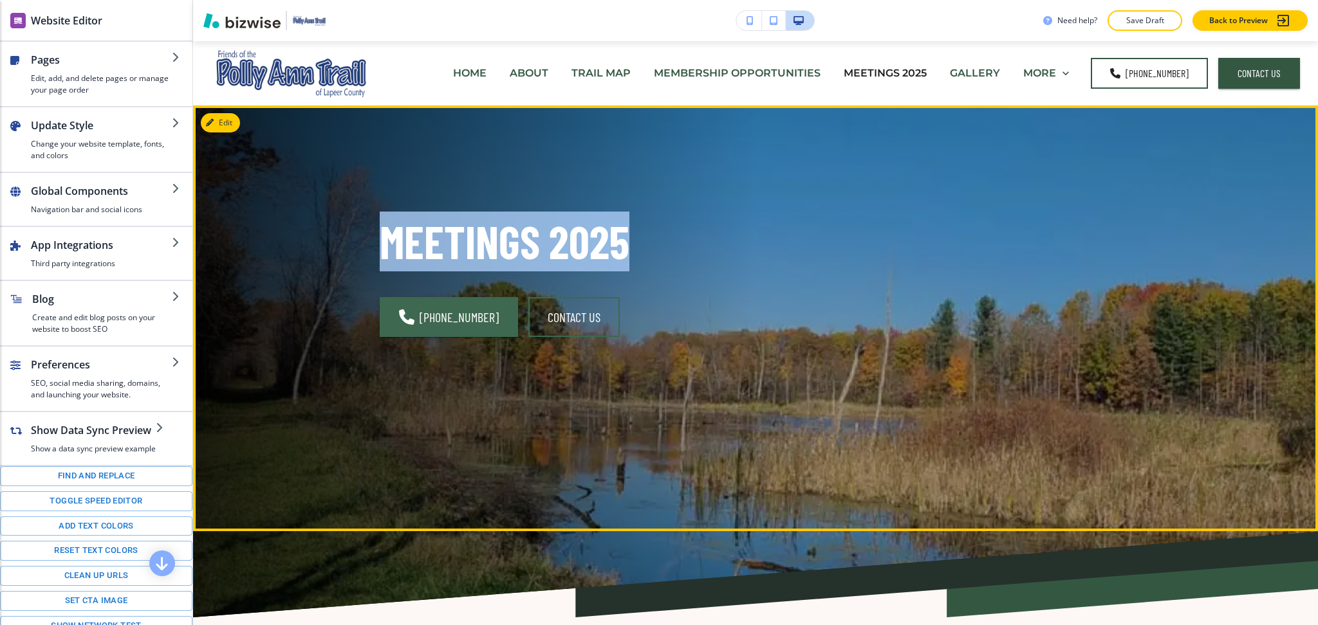
drag, startPoint x: 641, startPoint y: 248, endPoint x: 354, endPoint y: 235, distance: 286.5
click at [354, 235] on div "Meetings [PHONE_NUMBER] CONTACT US" at bounding box center [544, 303] width 391 height 244
copy p "Meetings 2025"
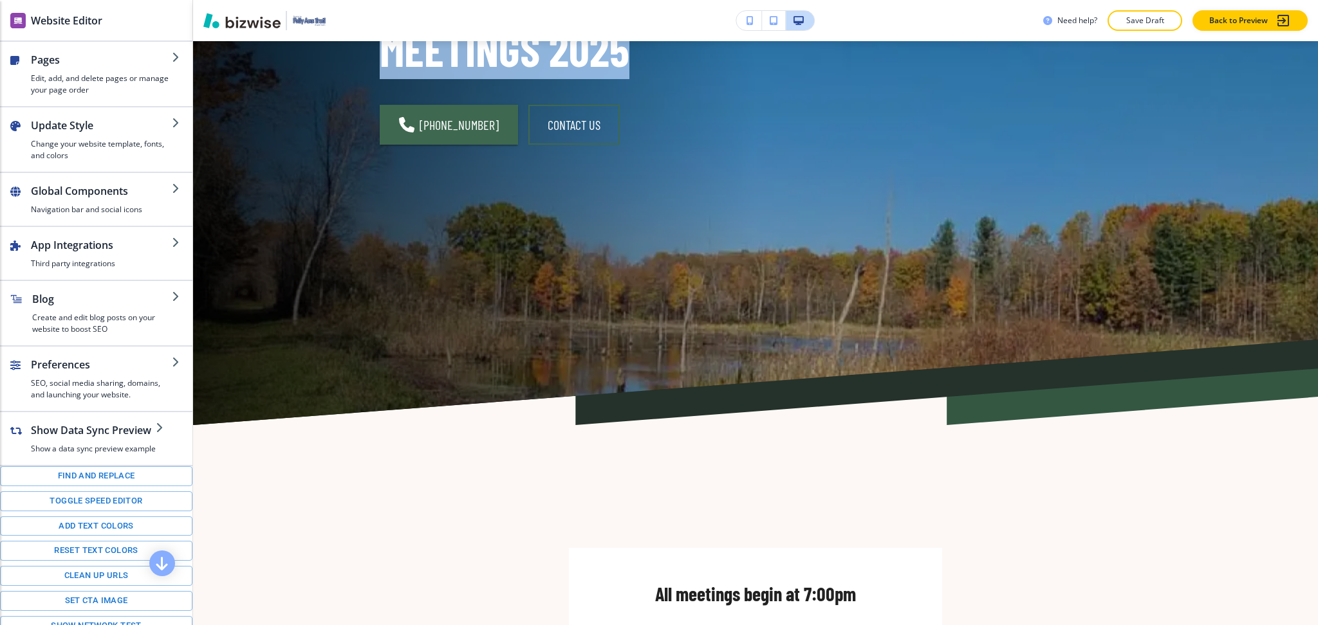
scroll to position [192, 0]
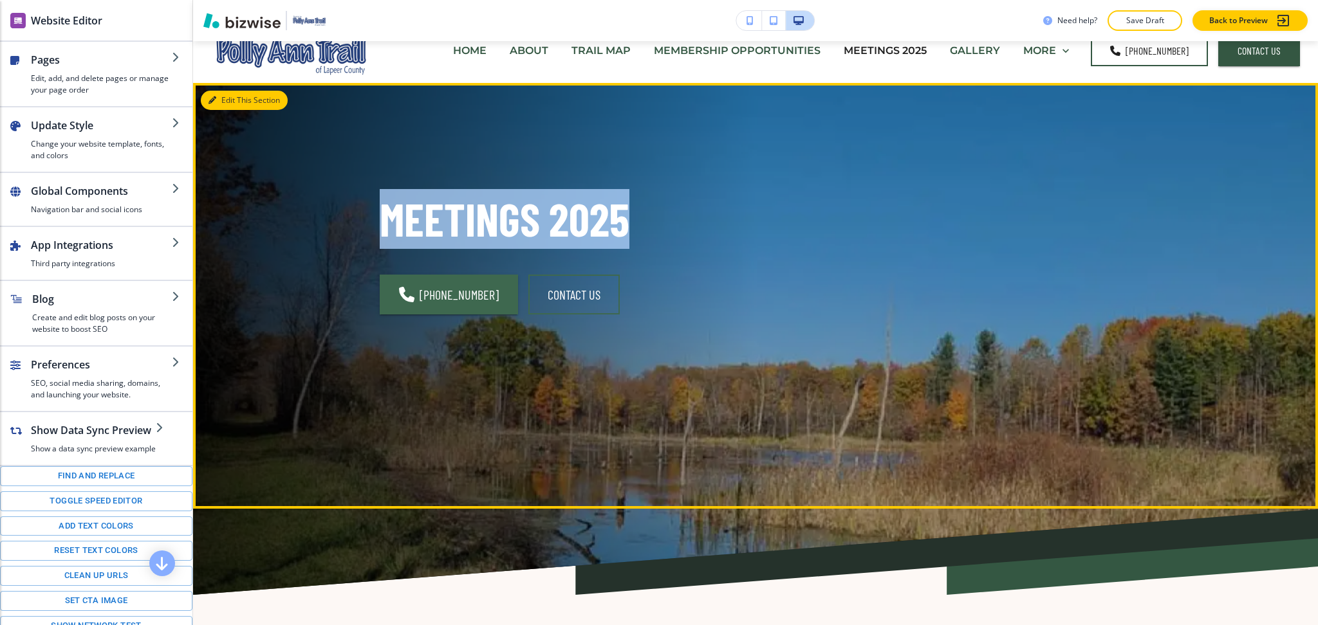
click at [219, 107] on button "Edit This Section" at bounding box center [244, 100] width 87 height 19
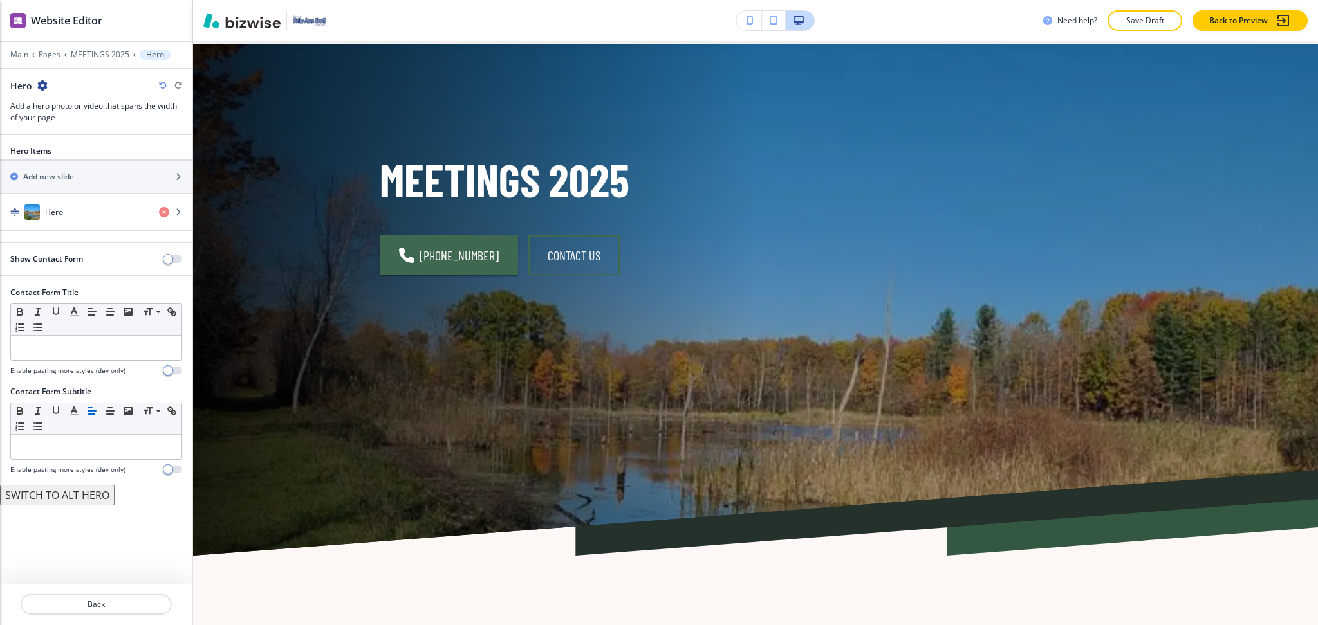
scroll to position [21, 0]
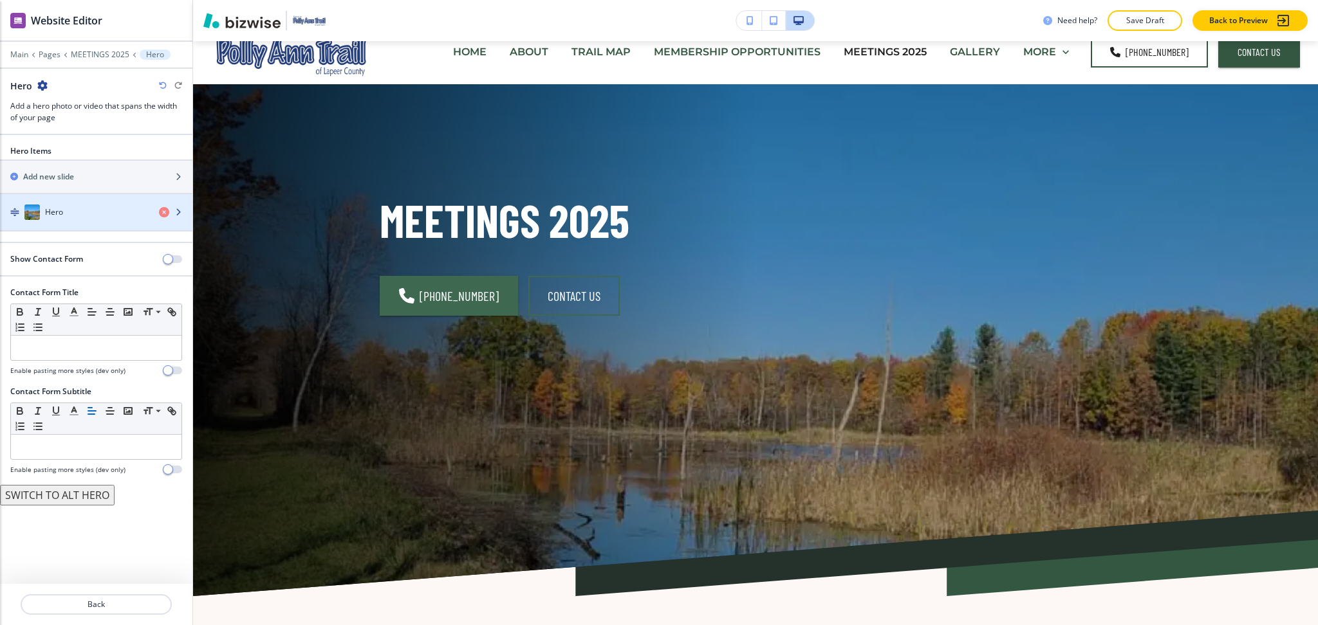
click at [77, 226] on div "button" at bounding box center [96, 225] width 192 height 10
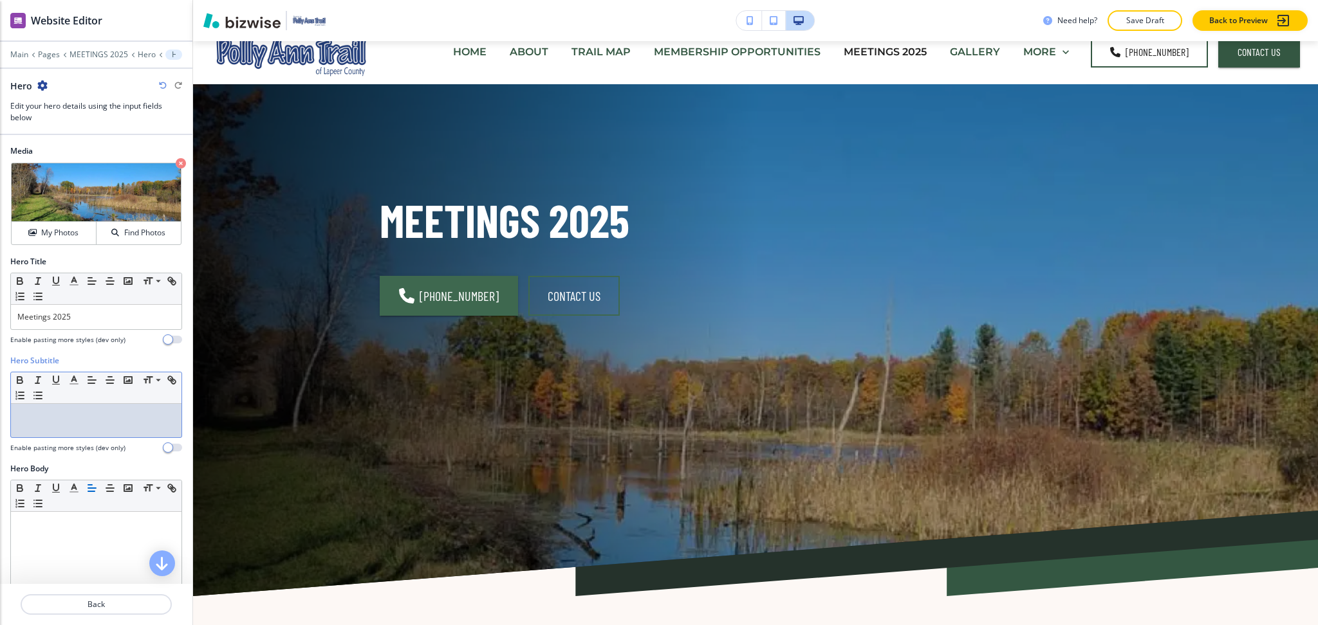
drag, startPoint x: 77, startPoint y: 434, endPoint x: 77, endPoint y: 458, distance: 24.4
click at [78, 437] on div "Hero Subtitle Small Normal Large Huge Enable pasting more styles (dev only)" at bounding box center [96, 404] width 172 height 98
click at [69, 540] on div at bounding box center [96, 595] width 170 height 167
paste div
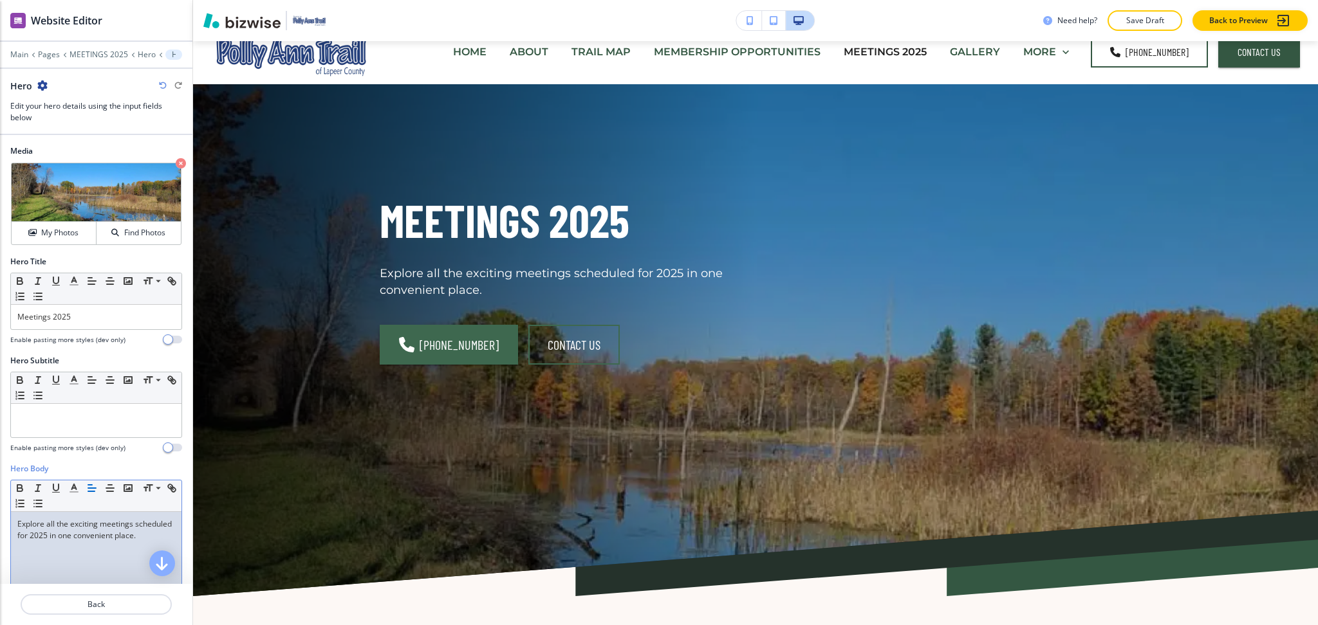
scroll to position [237, 0]
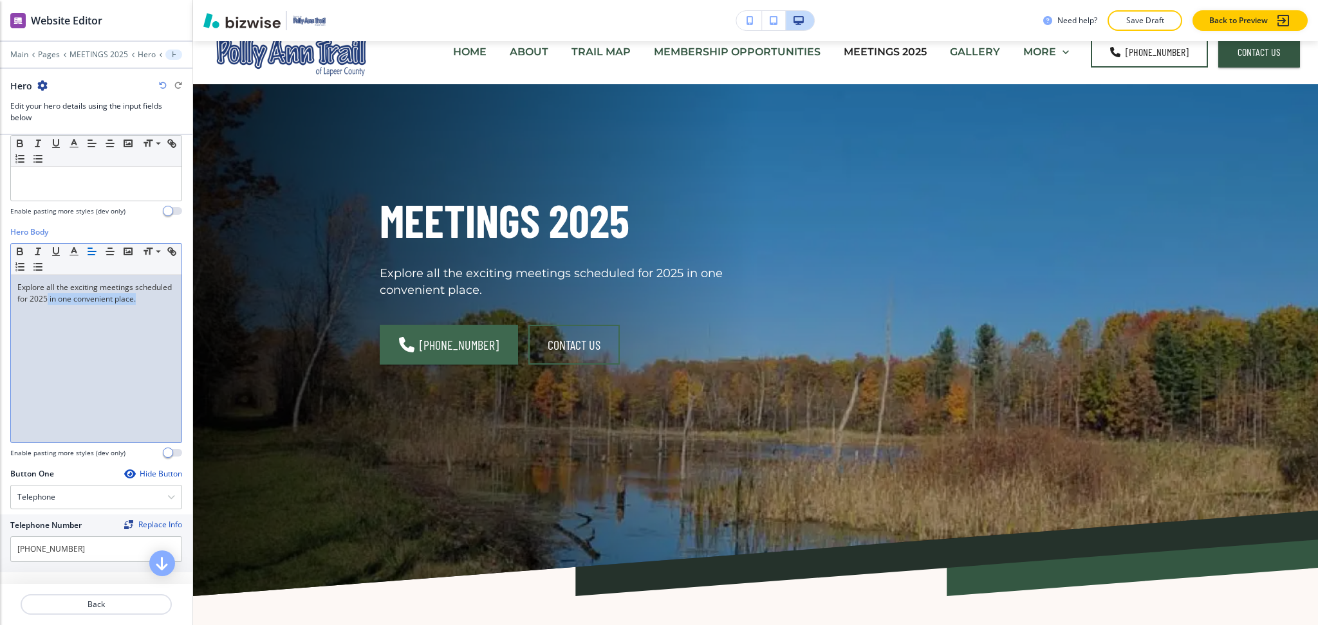
drag, startPoint x: 86, startPoint y: 299, endPoint x: 93, endPoint y: 323, distance: 25.3
click at [93, 323] on div "Explore all the exciting meetings scheduled for 2025 in one convenient place." at bounding box center [96, 358] width 170 height 167
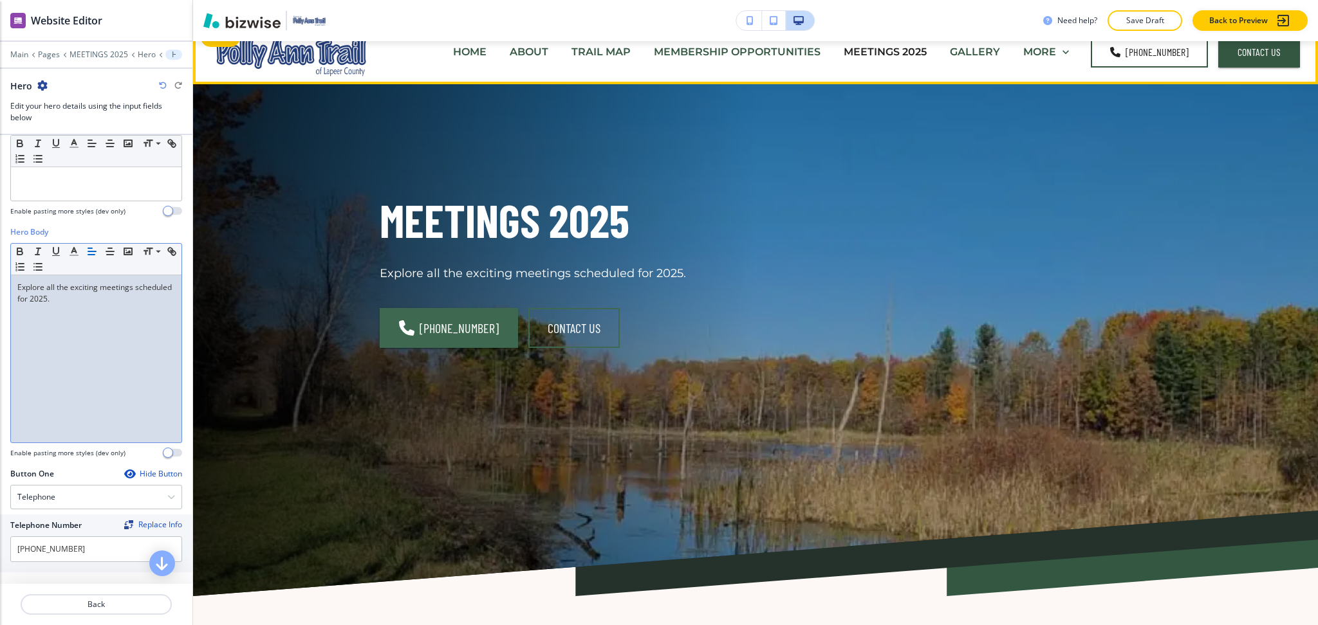
click at [971, 50] on p "GALLERY" at bounding box center [975, 51] width 50 height 15
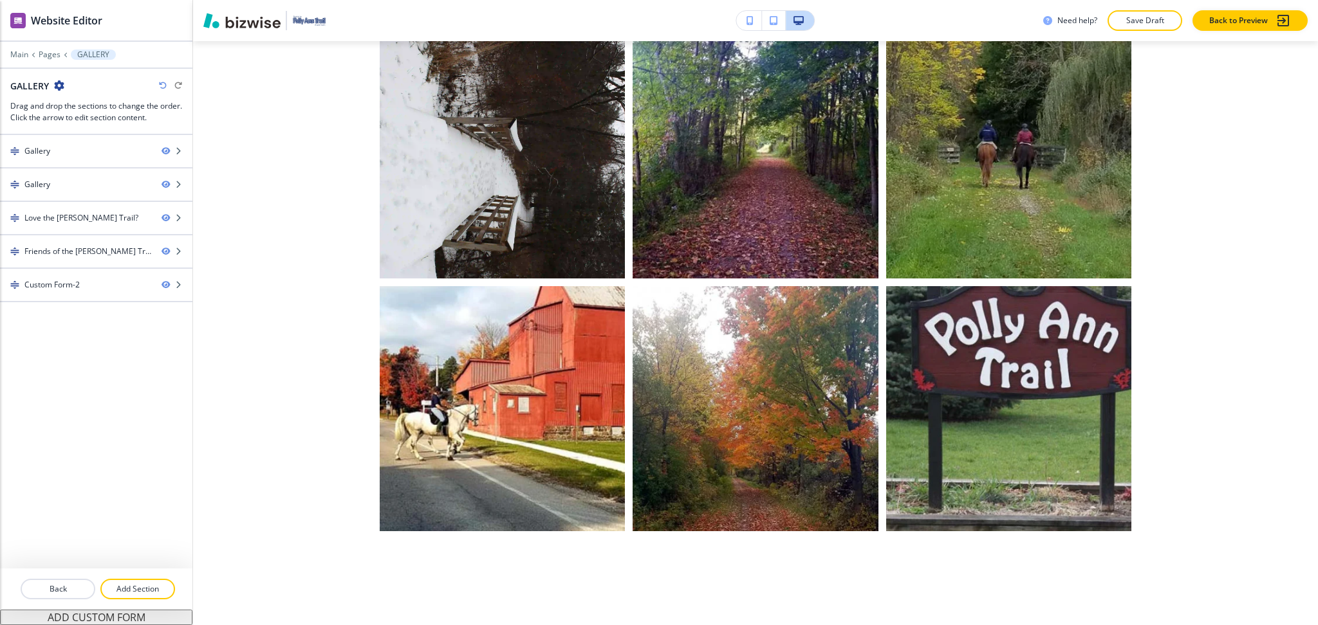
scroll to position [0, 0]
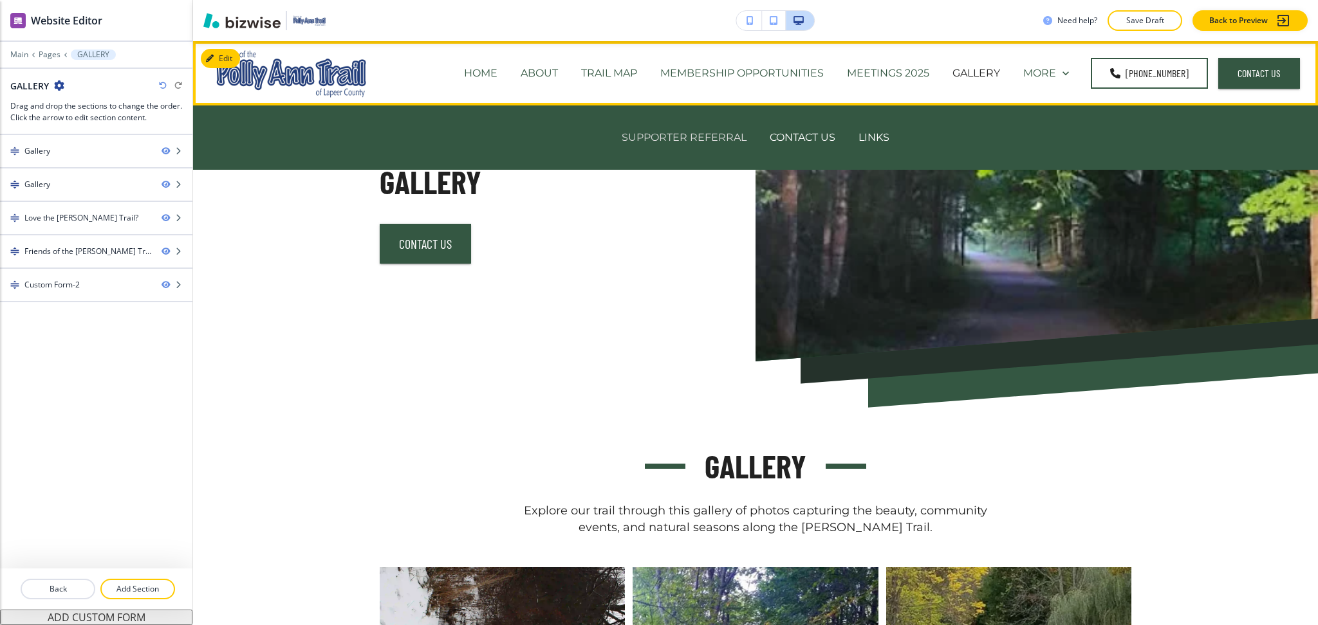
click at [690, 136] on p "SUPPORTER REFERRAL" at bounding box center [683, 137] width 125 height 15
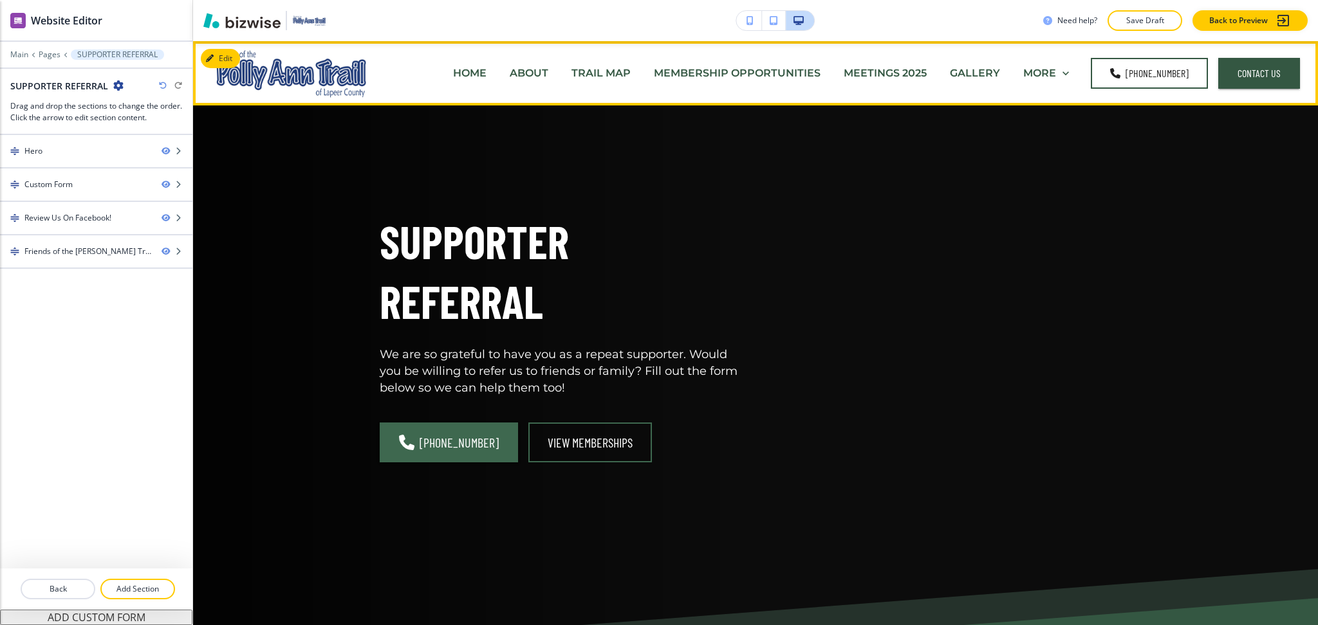
click at [534, 71] on p "ABOUT" at bounding box center [529, 73] width 39 height 15
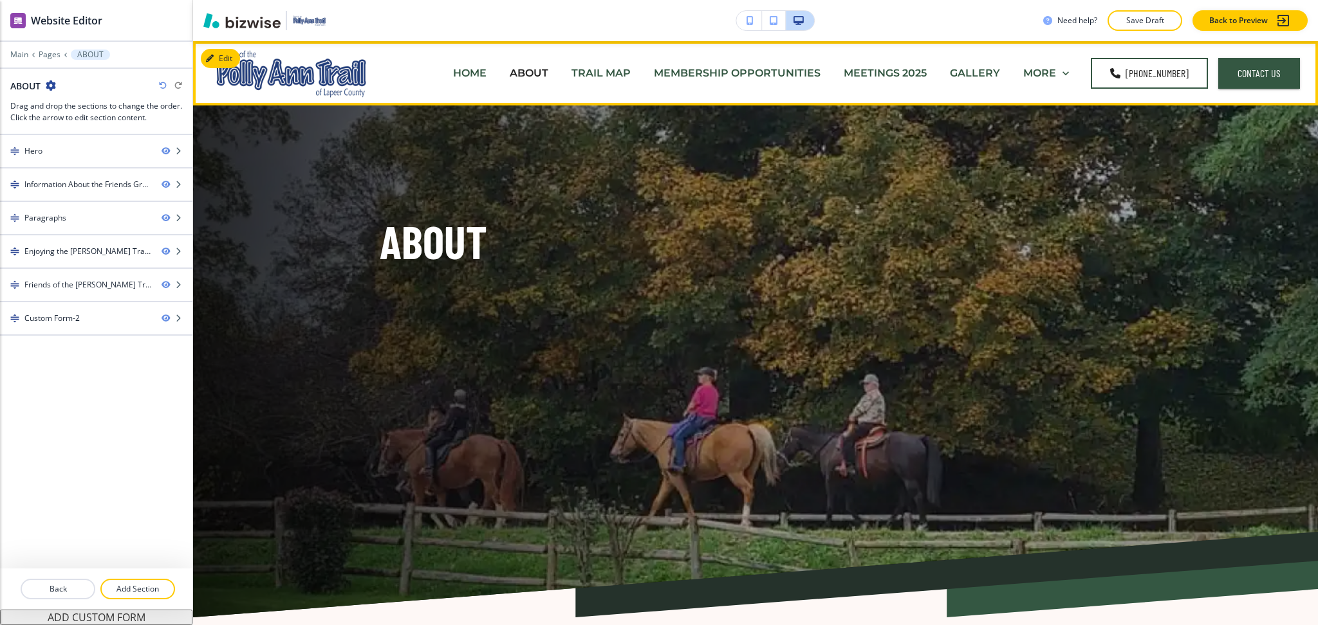
click at [457, 73] on p "HOME" at bounding box center [469, 73] width 33 height 15
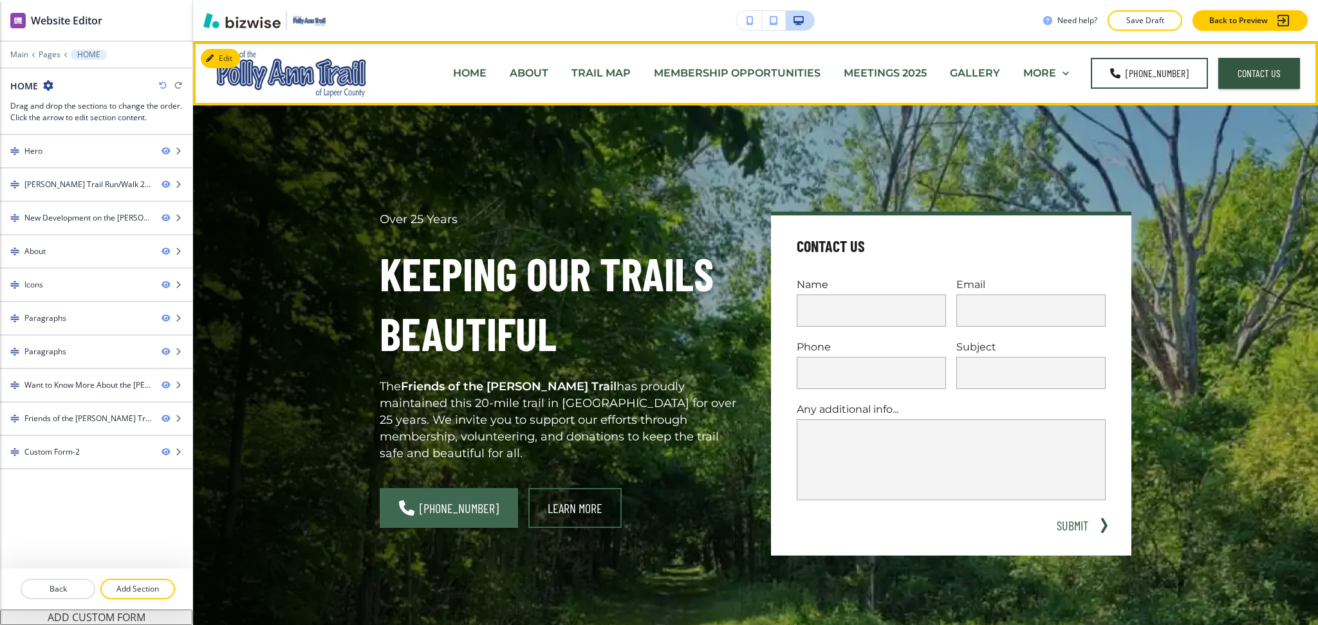
click at [464, 73] on p "HOME" at bounding box center [469, 73] width 33 height 15
click at [548, 67] on p "ABOUT" at bounding box center [529, 73] width 39 height 15
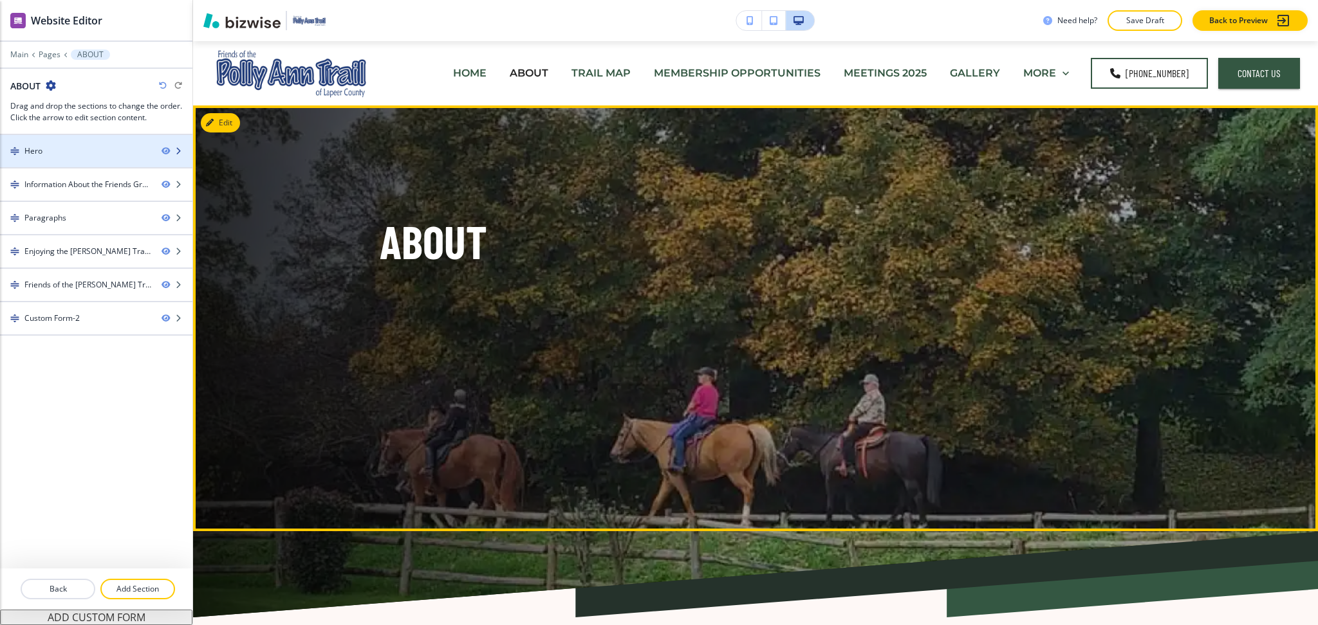
click at [59, 145] on div "Hero" at bounding box center [75, 151] width 151 height 12
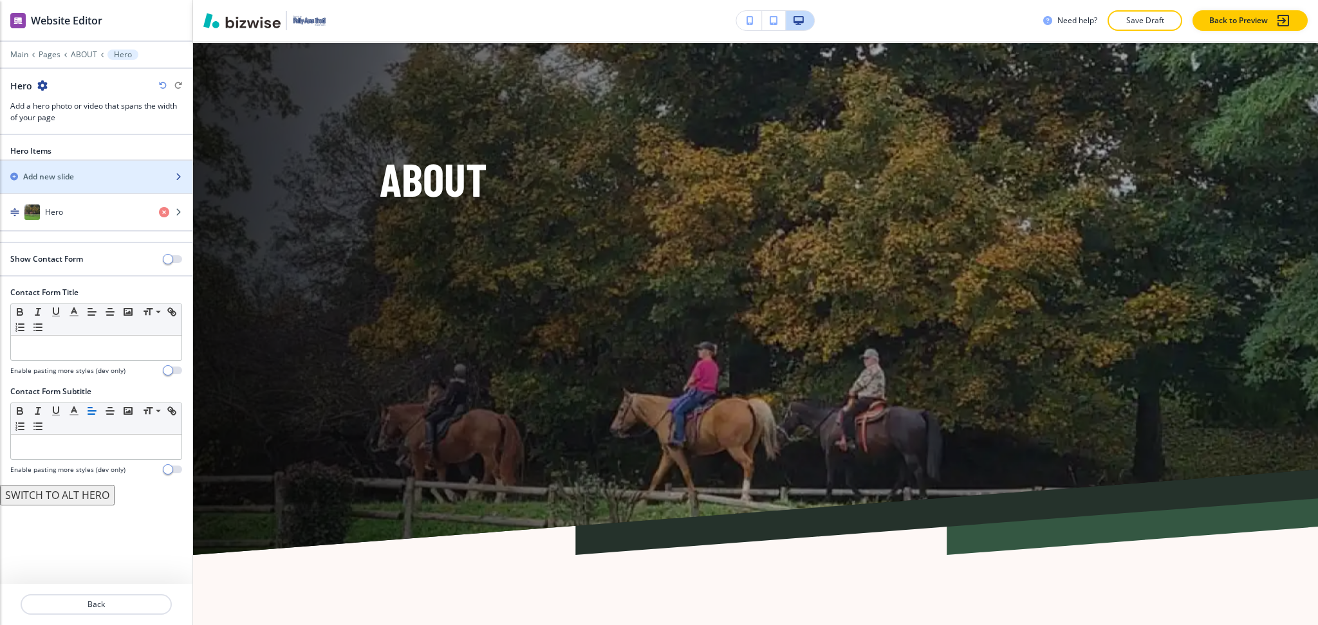
scroll to position [64, 0]
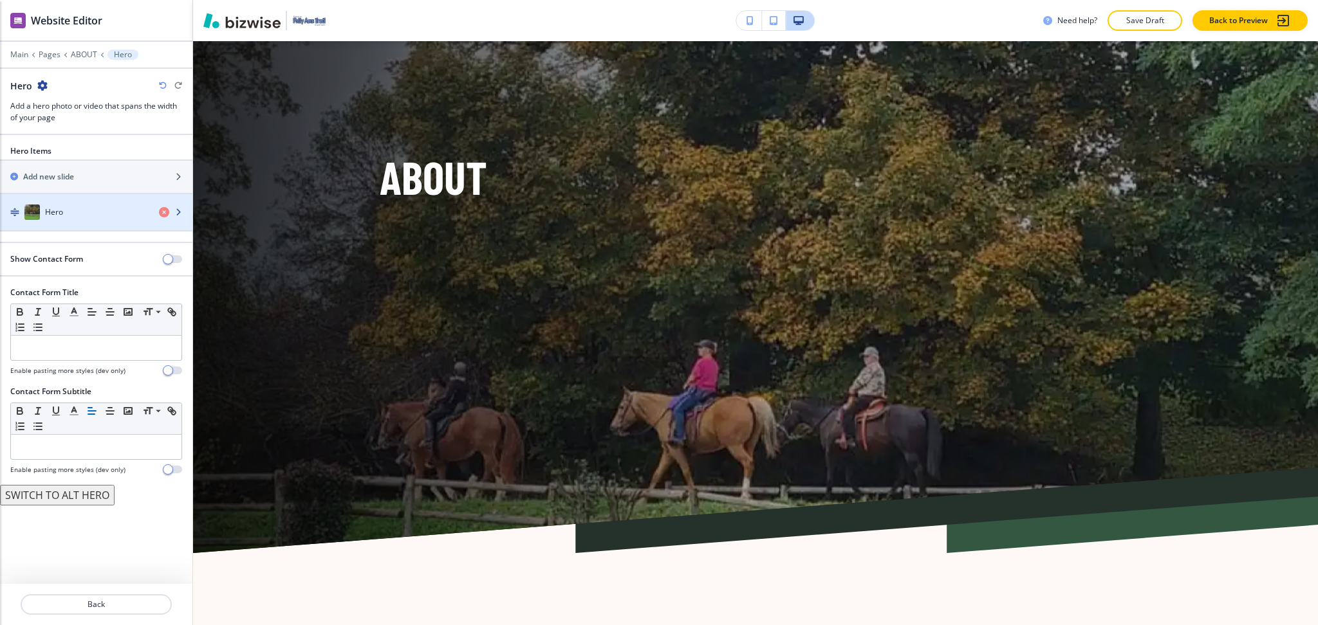
click at [69, 222] on div "button" at bounding box center [96, 225] width 192 height 10
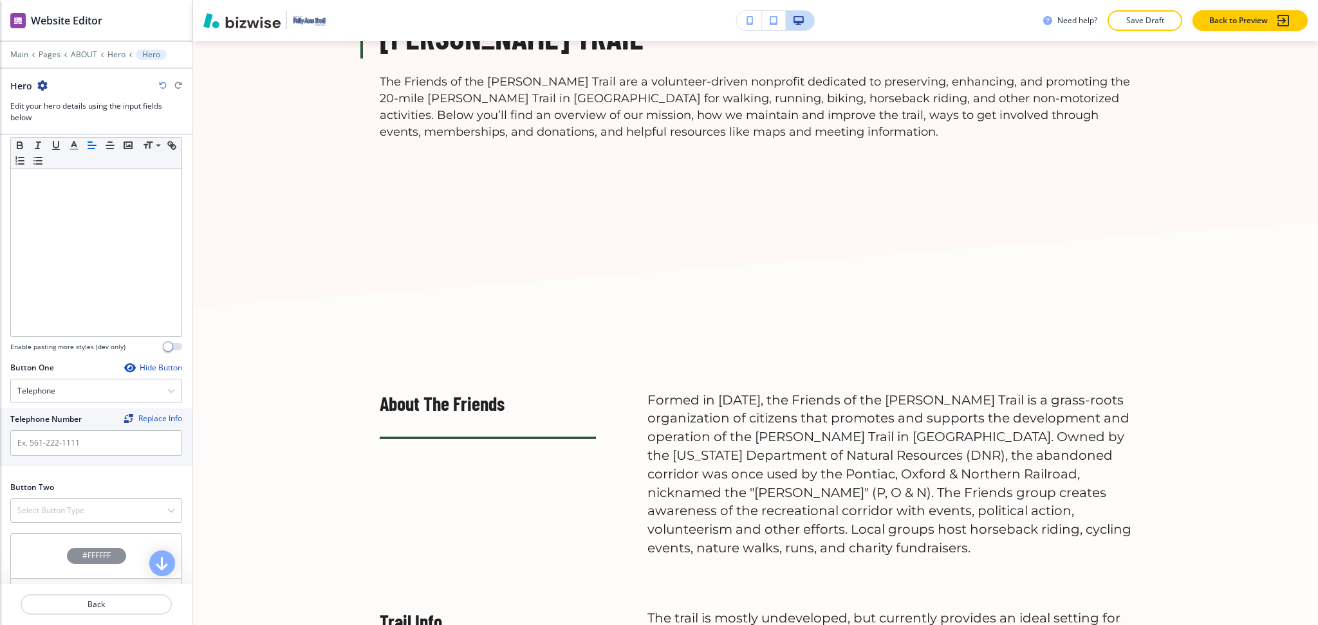
scroll to position [626, 0]
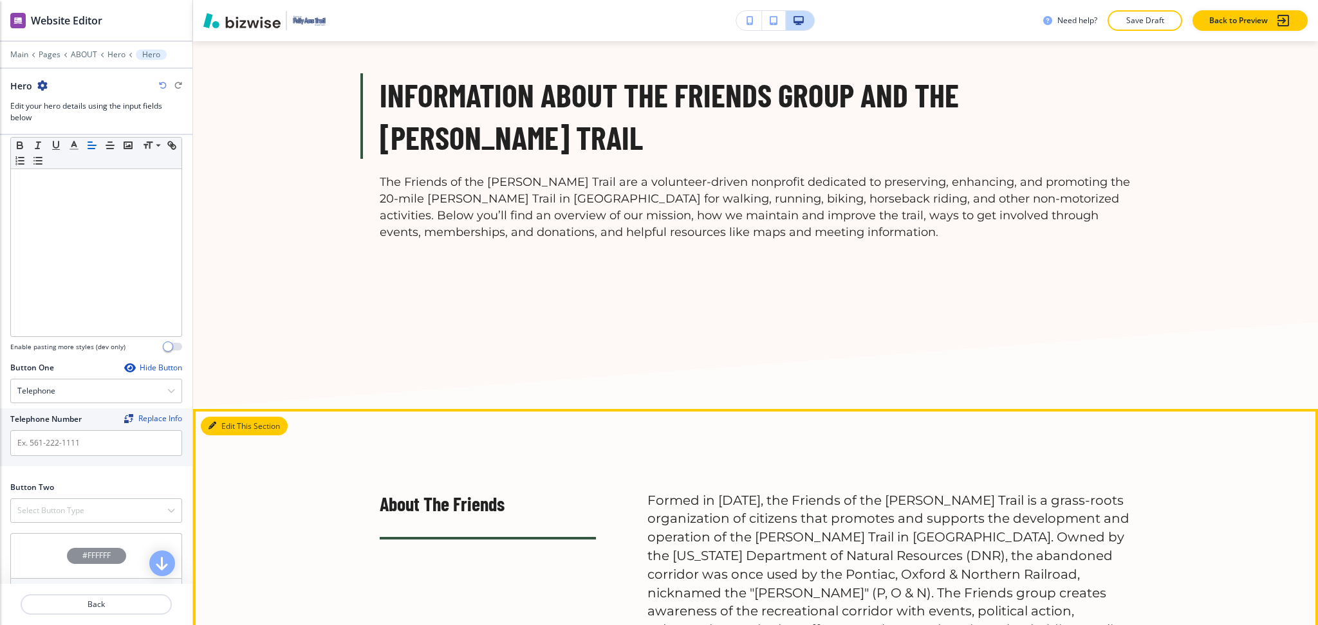
click at [216, 423] on button "Edit This Section" at bounding box center [244, 426] width 87 height 19
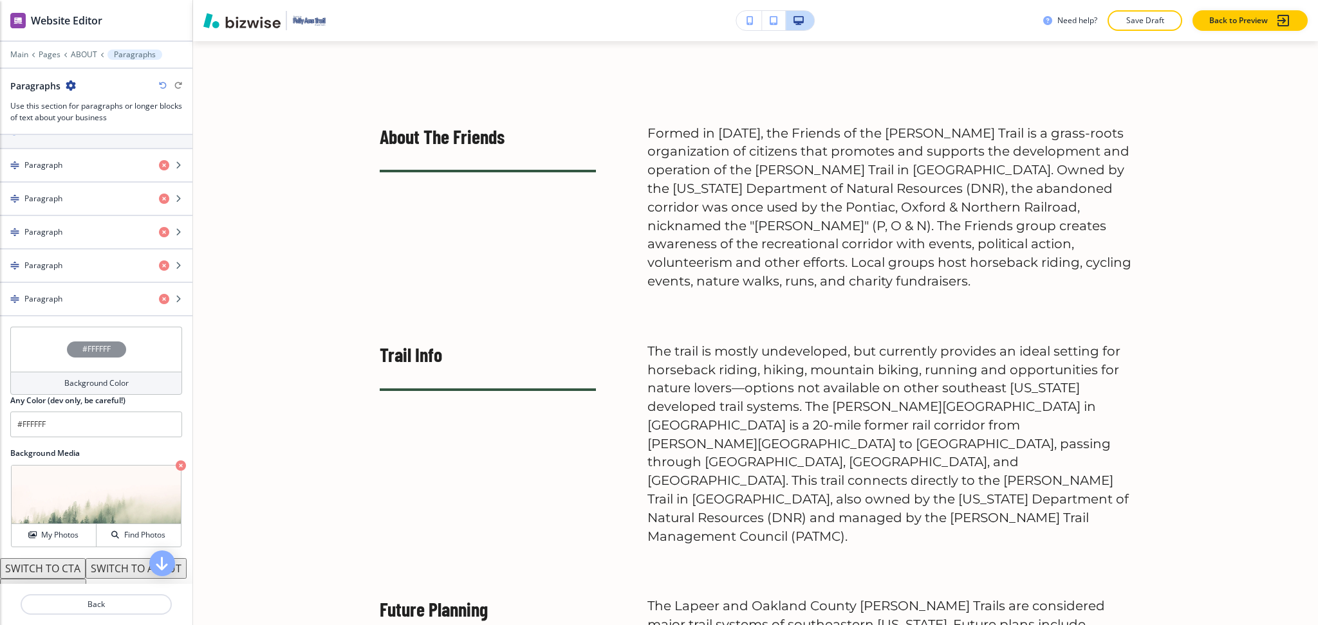
scroll to position [507, 0]
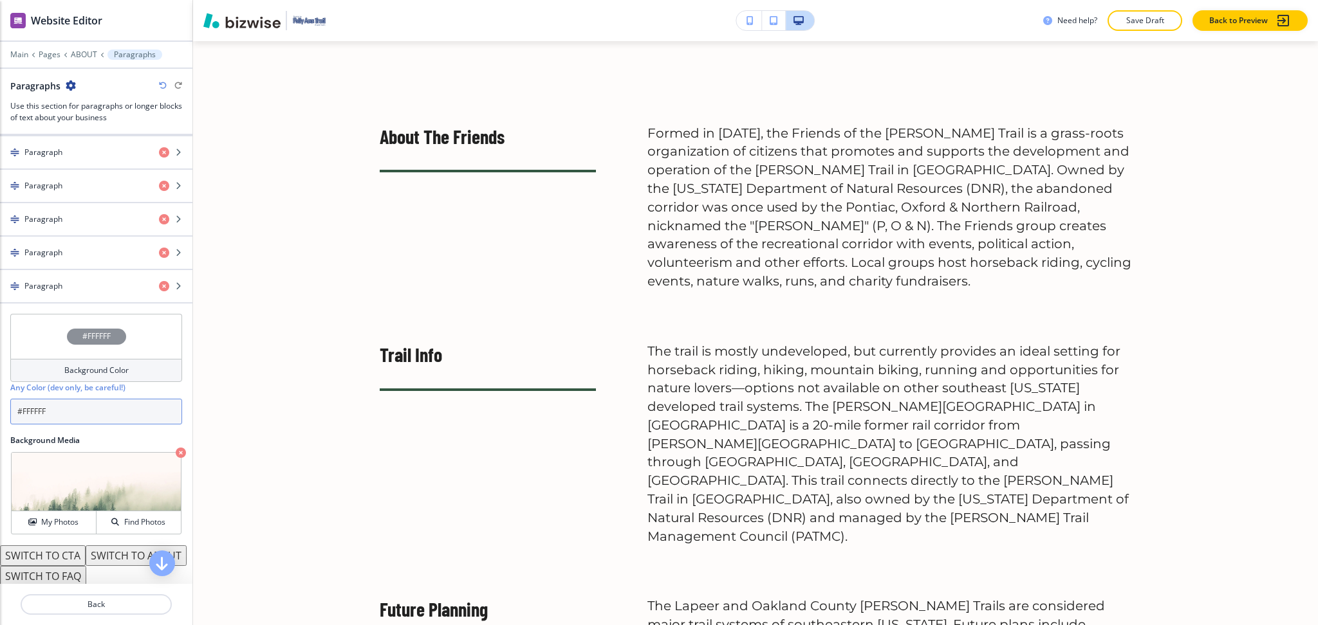
click at [62, 411] on input "#FFFFFF" at bounding box center [96, 412] width 172 height 26
paste input "fef8f6"
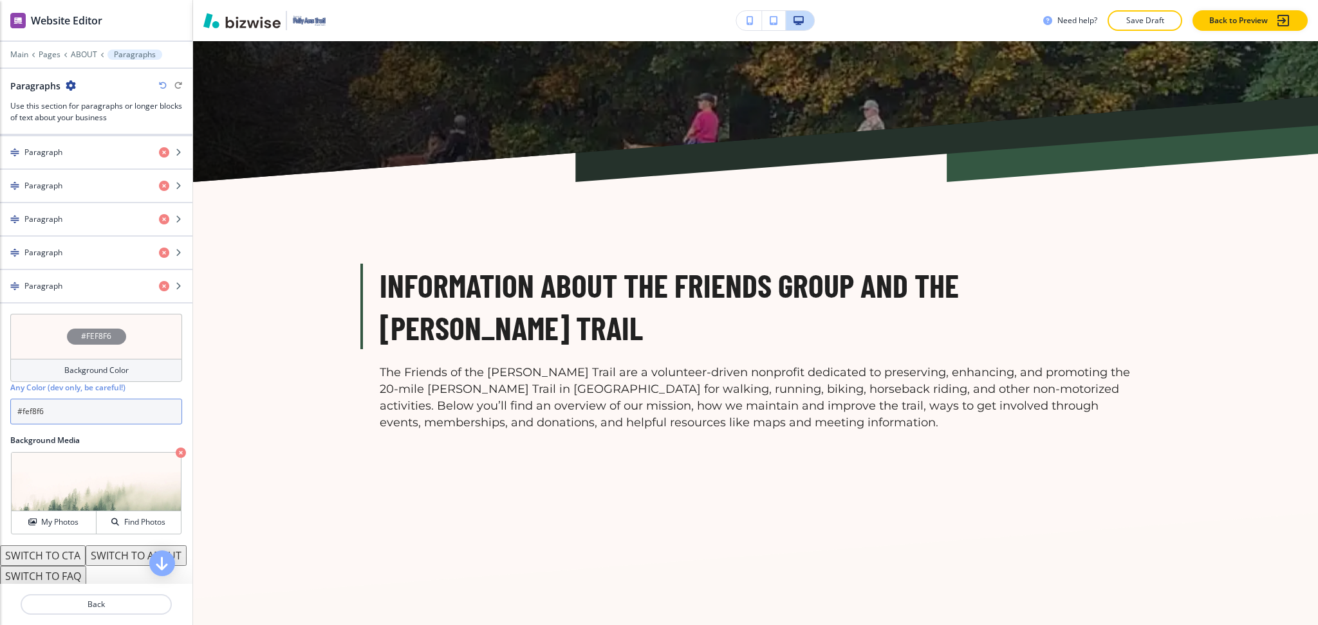
scroll to position [391, 0]
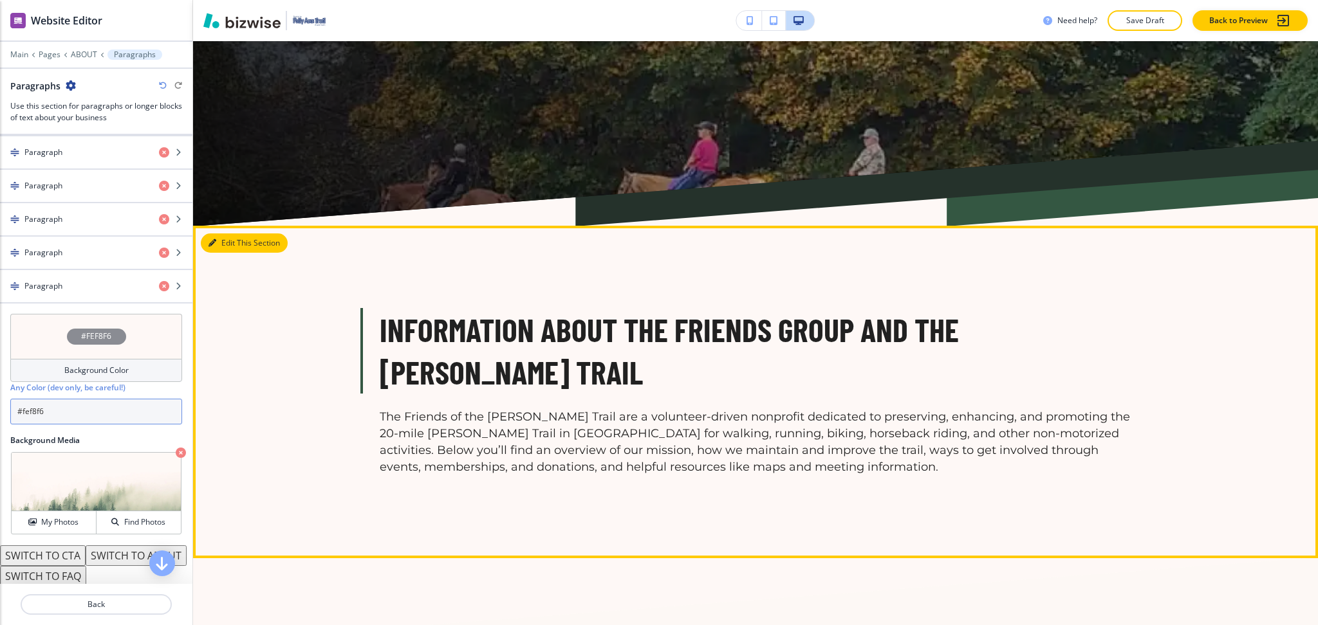
type input "#fef8f6"
click at [218, 249] on button "Edit This Section" at bounding box center [244, 243] width 87 height 19
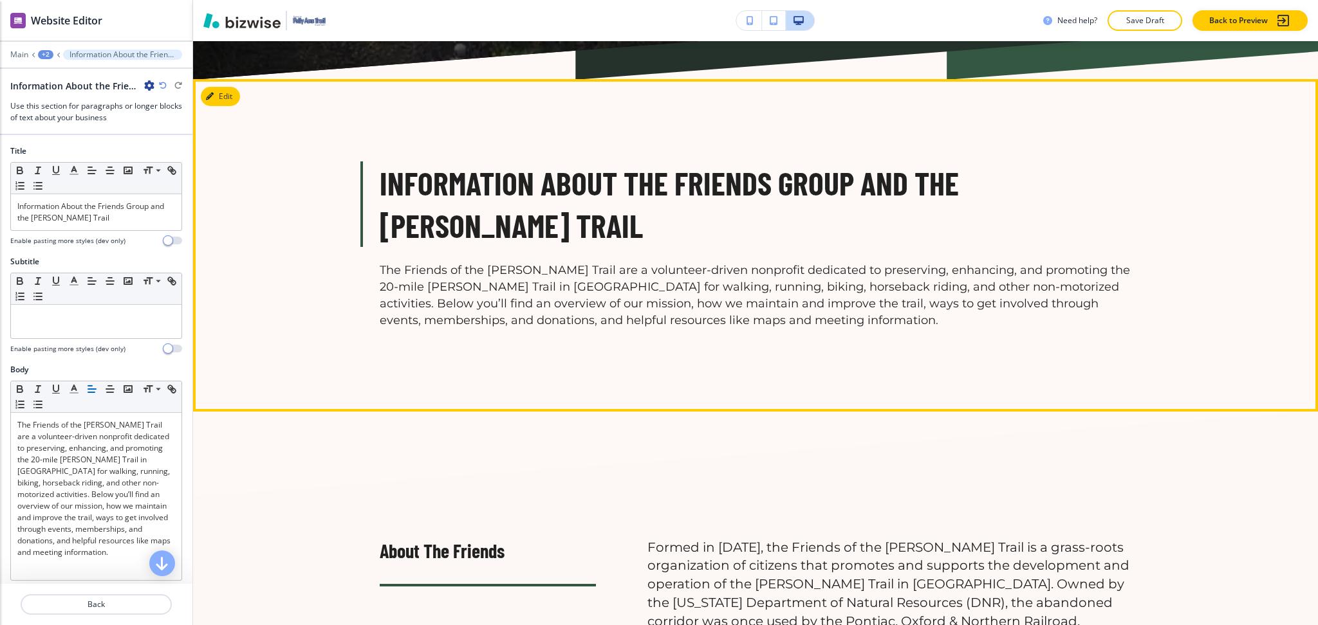
scroll to position [575, 0]
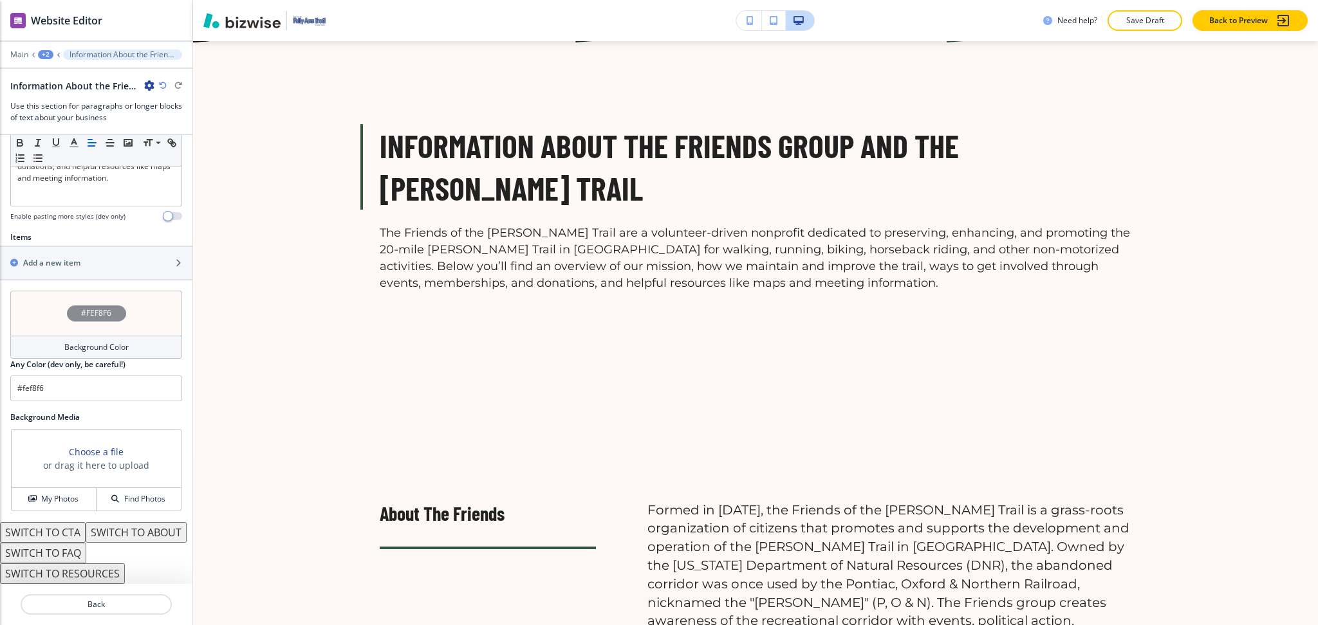
click at [56, 336] on div "Background Color" at bounding box center [96, 347] width 172 height 23
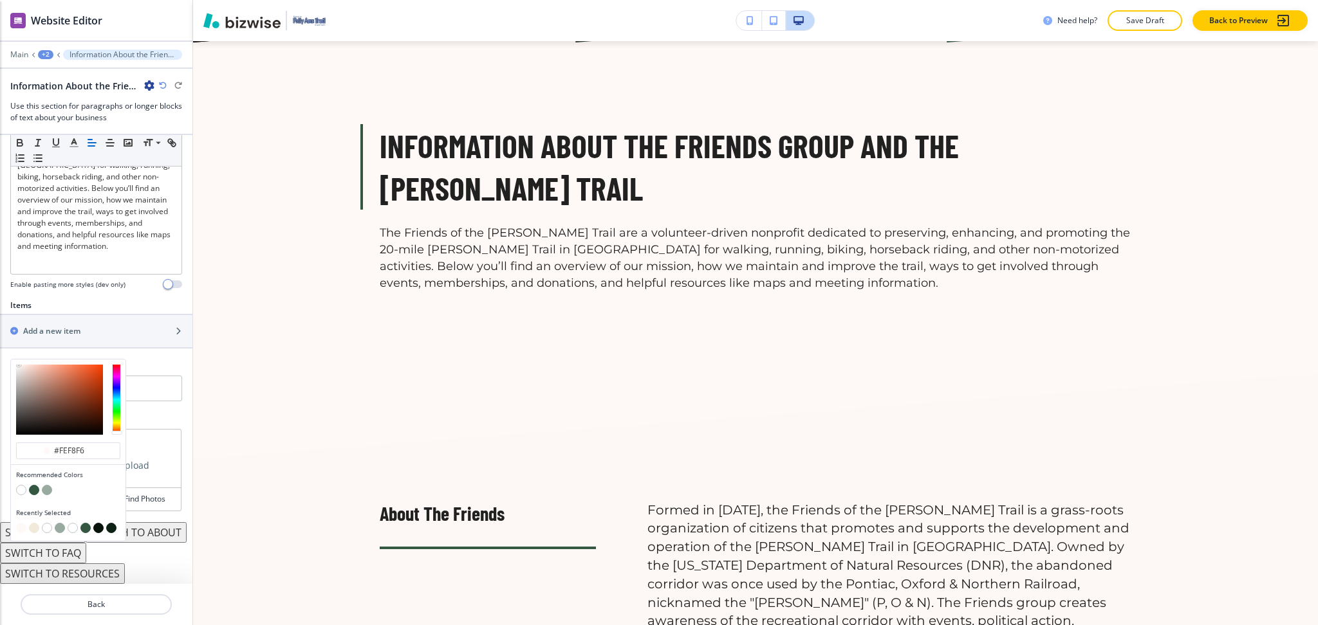
scroll to position [327, 0]
click at [21, 485] on button "button" at bounding box center [21, 490] width 10 height 10
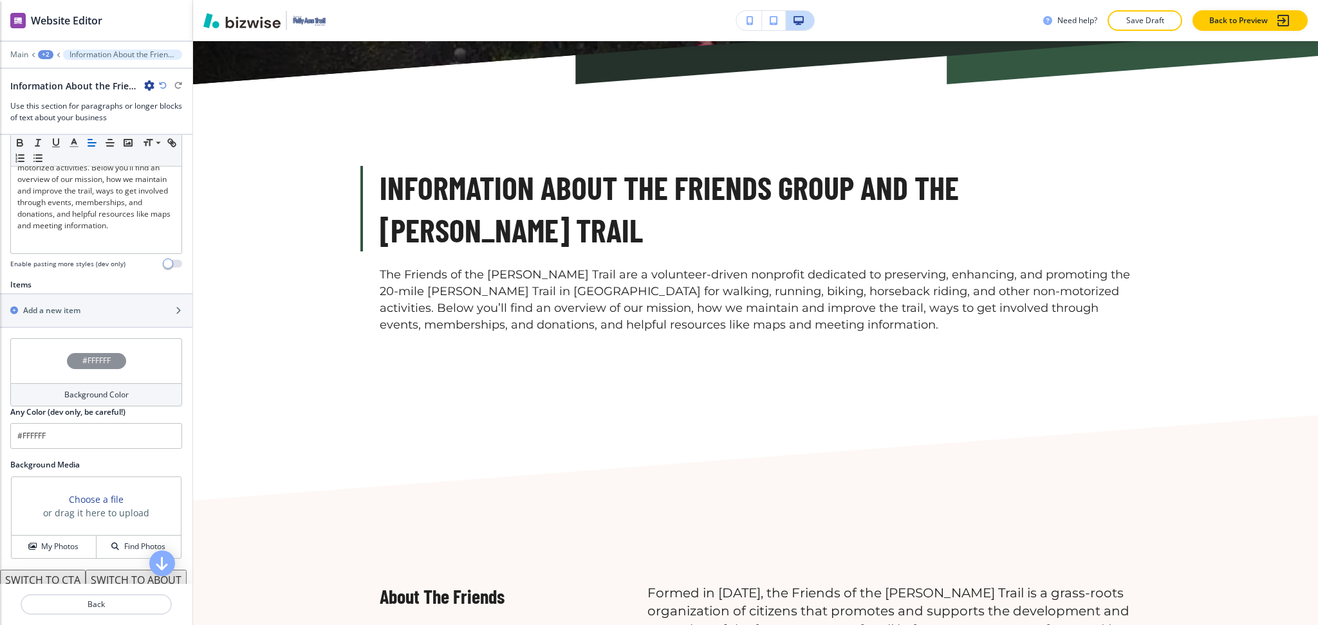
scroll to position [517, 0]
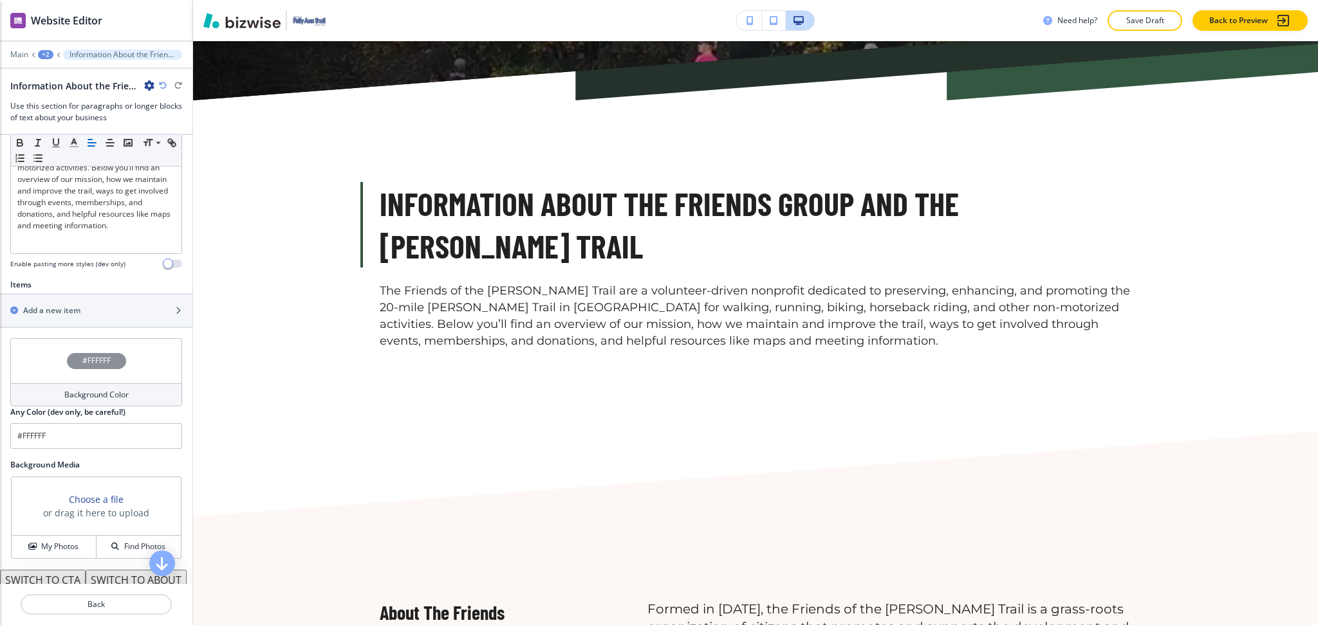
click at [161, 82] on icon "button" at bounding box center [163, 86] width 8 height 8
type input "#fef8f6"
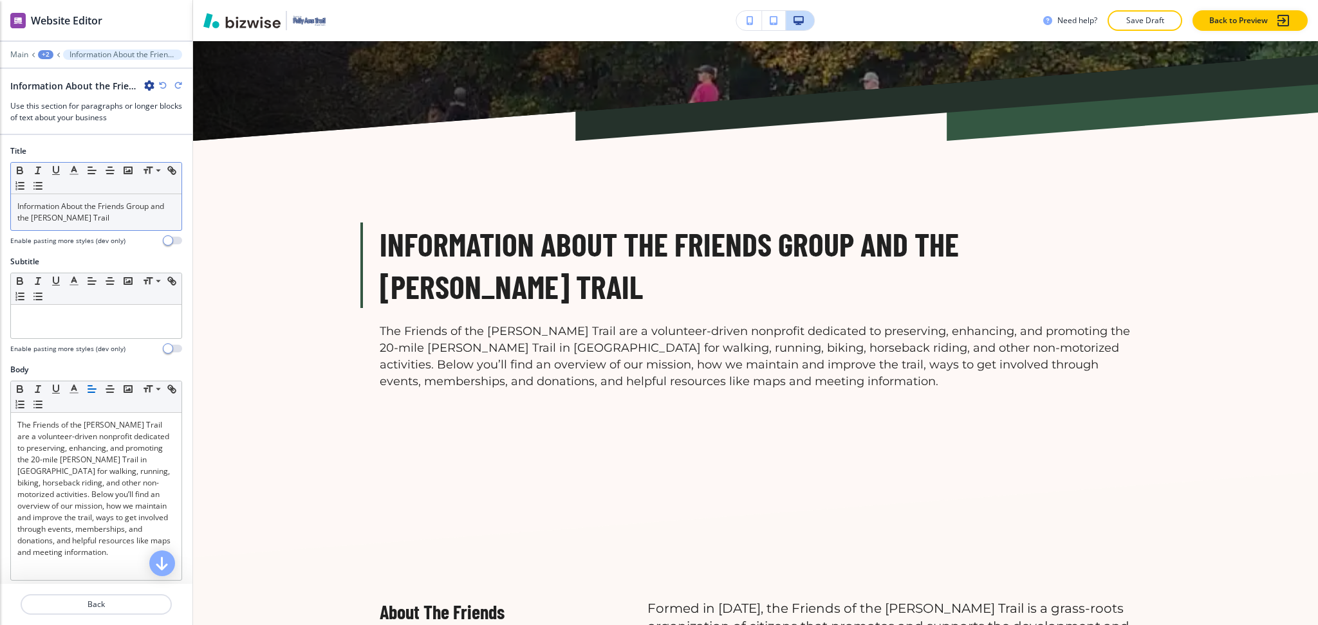
scroll to position [475, 0]
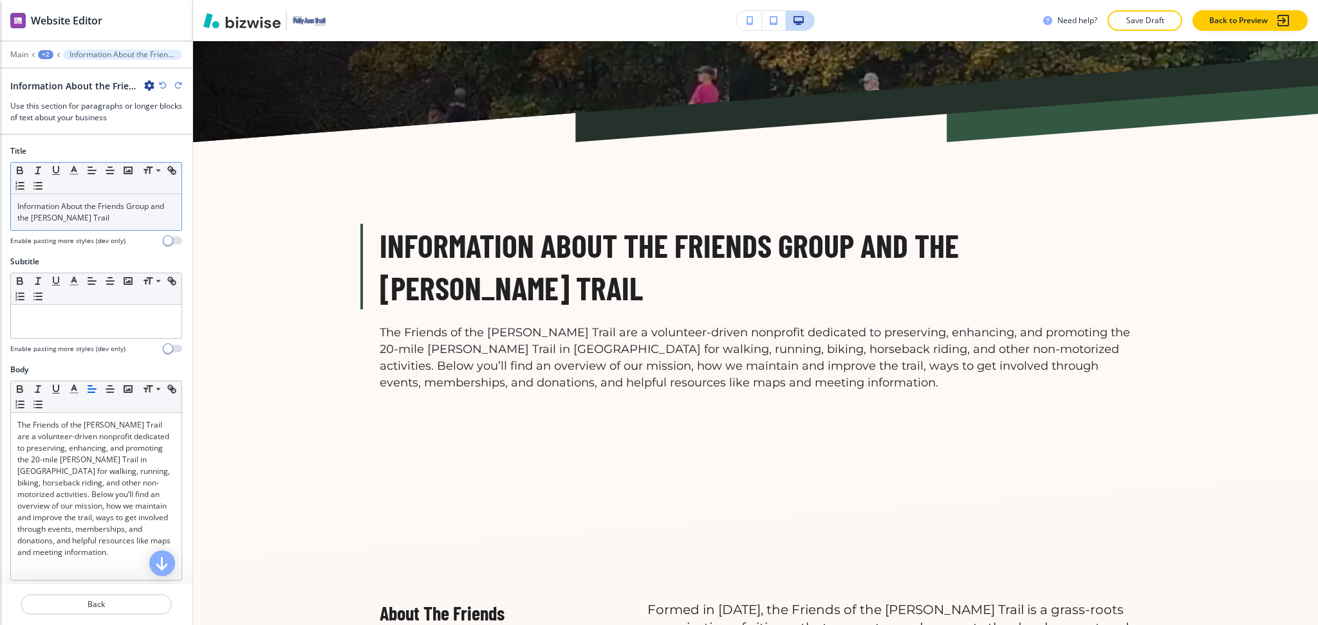
click at [120, 217] on p "Information About the Friends Group and the [PERSON_NAME] Trail" at bounding box center [96, 212] width 158 height 23
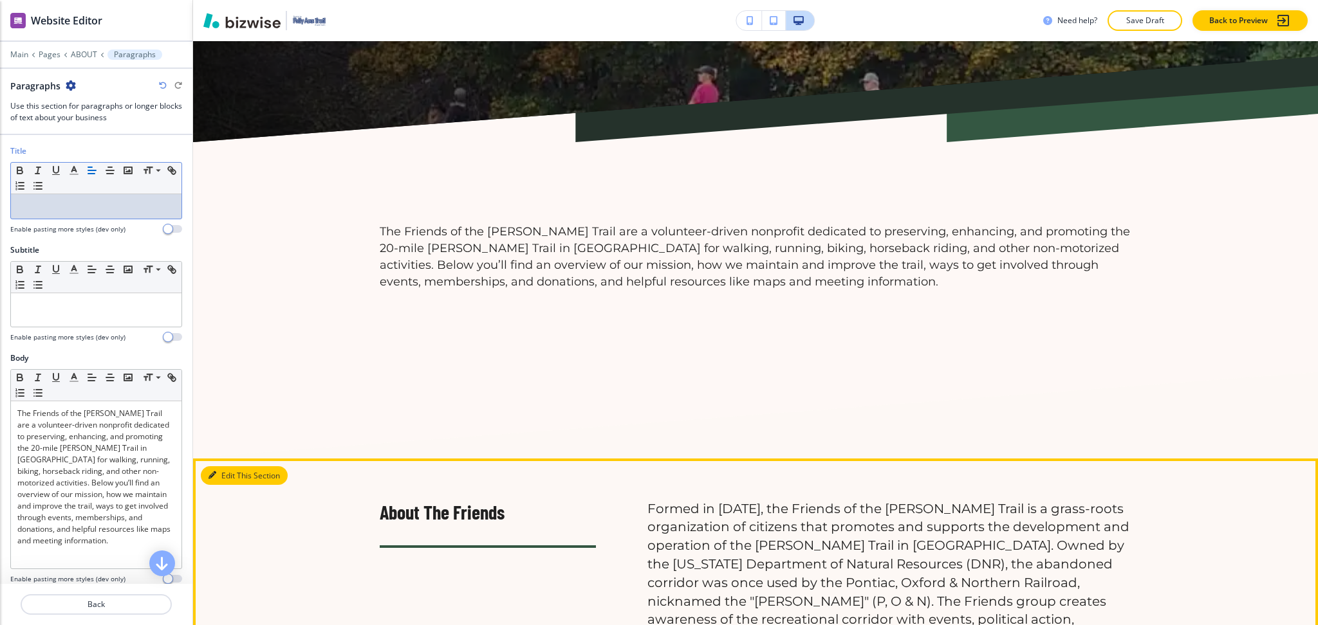
click at [222, 475] on button "Edit This Section" at bounding box center [244, 475] width 87 height 19
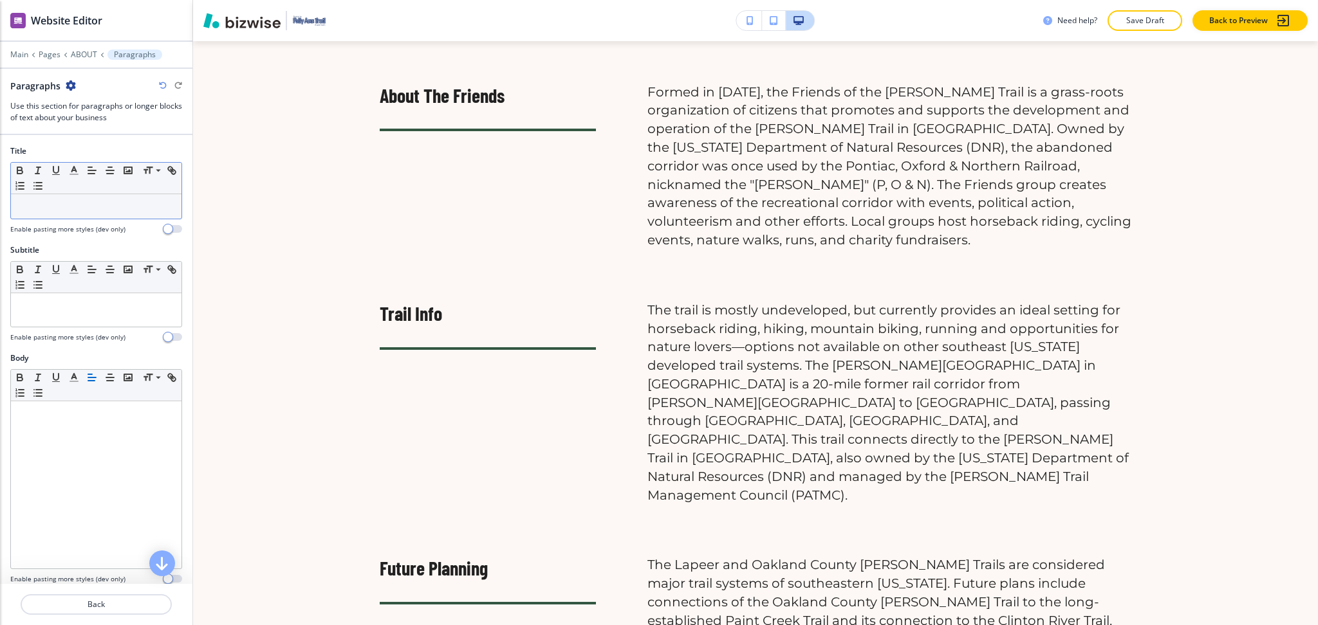
click at [93, 210] on p at bounding box center [96, 207] width 158 height 12
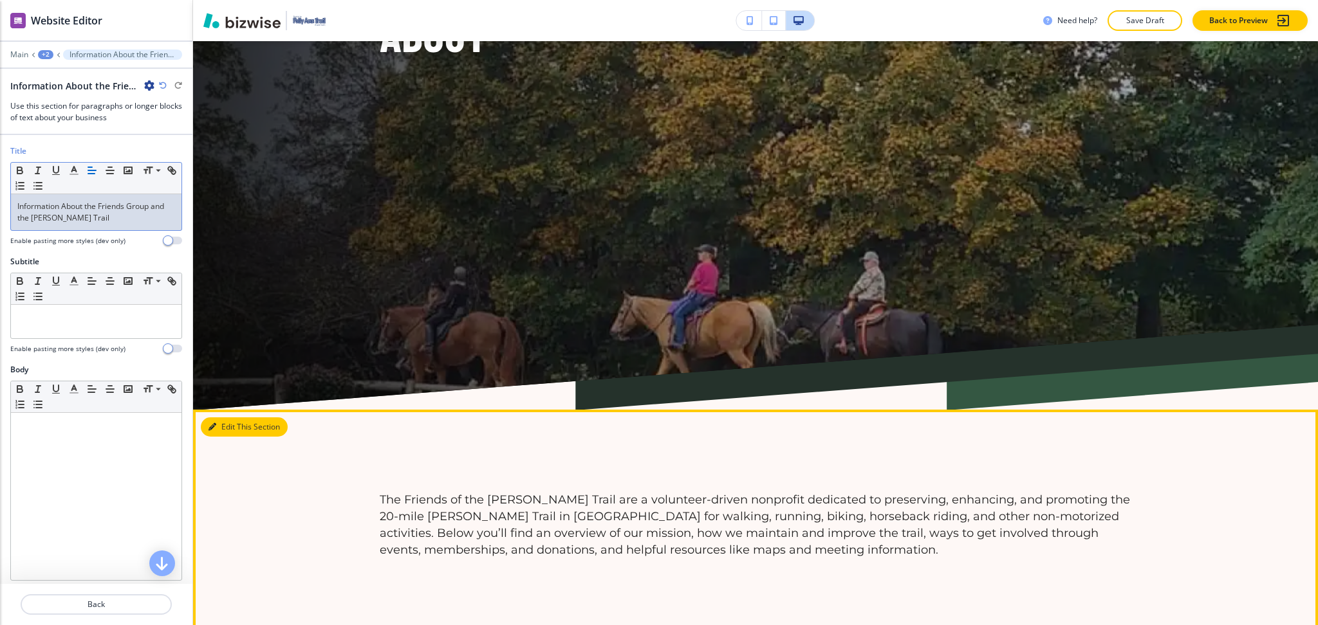
click at [229, 431] on button "Edit This Section" at bounding box center [244, 427] width 87 height 19
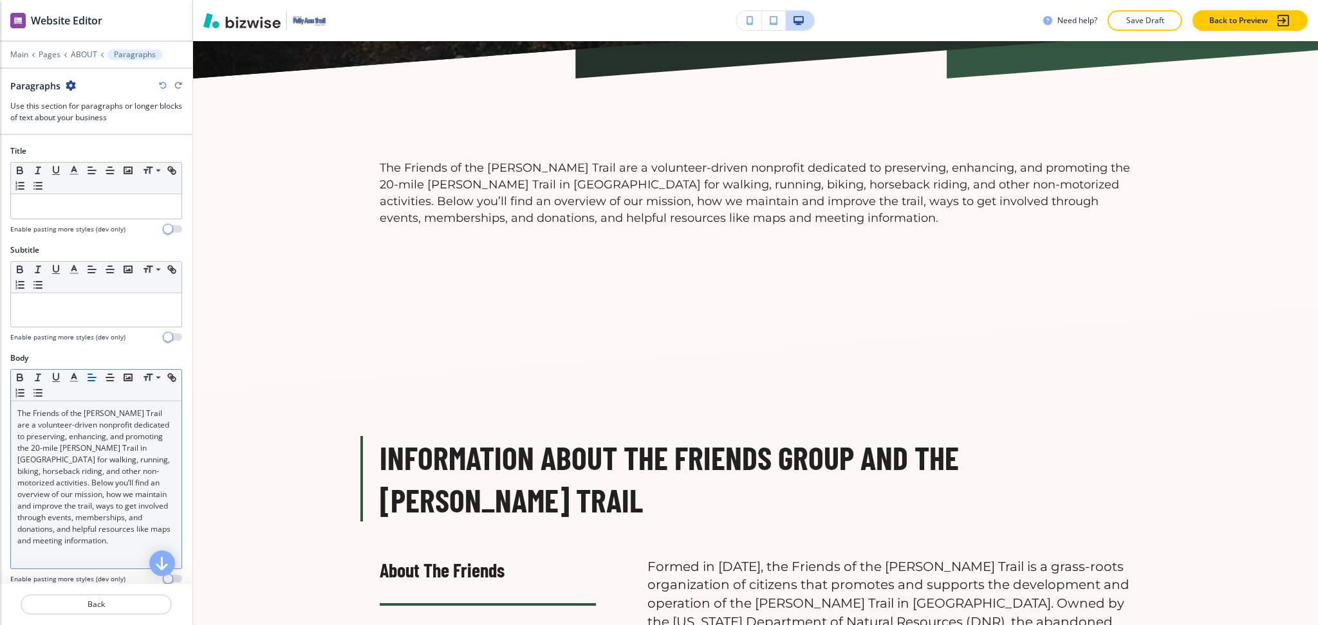
scroll to position [575, 0]
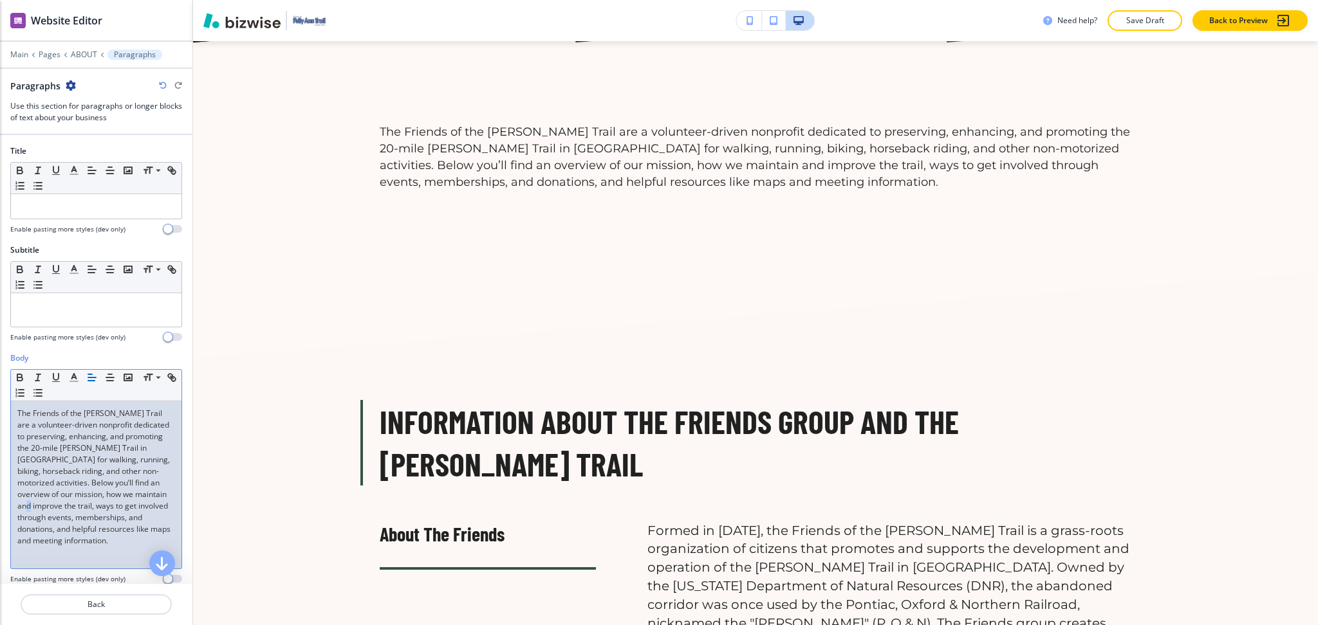
click at [109, 506] on p "The Friends of the [PERSON_NAME] Trail are a volunteer-driven nonprofit dedicat…" at bounding box center [96, 477] width 158 height 139
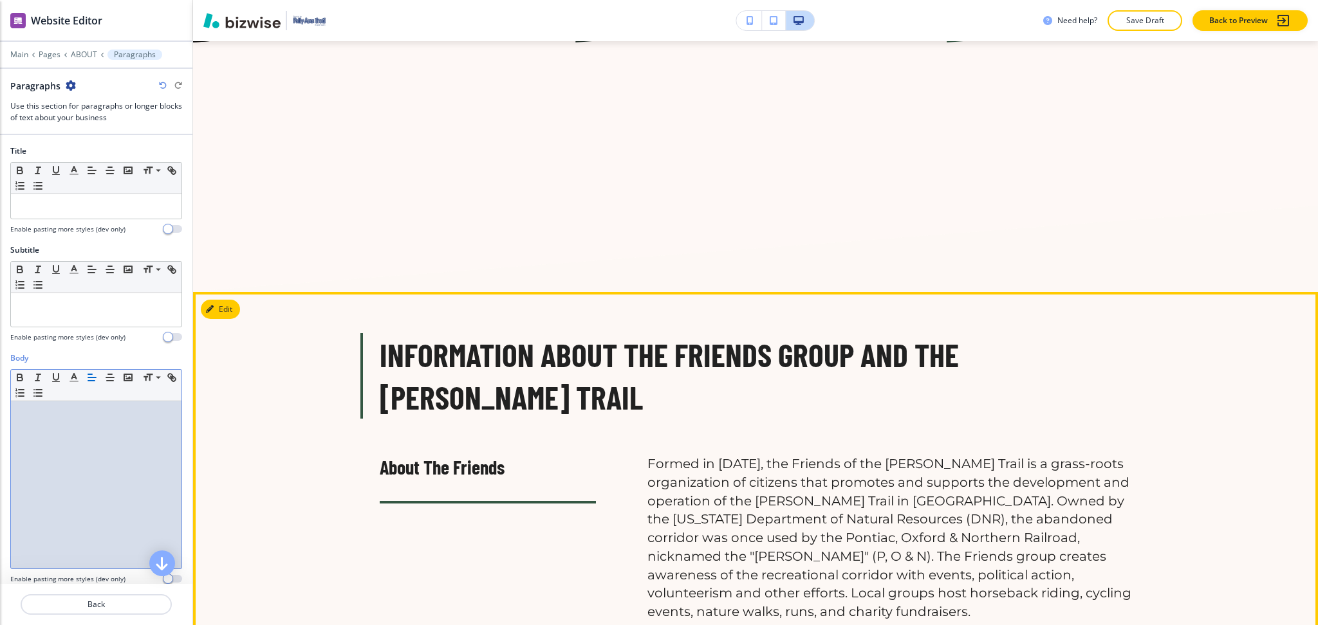
click at [228, 310] on button "Edit" at bounding box center [220, 309] width 39 height 19
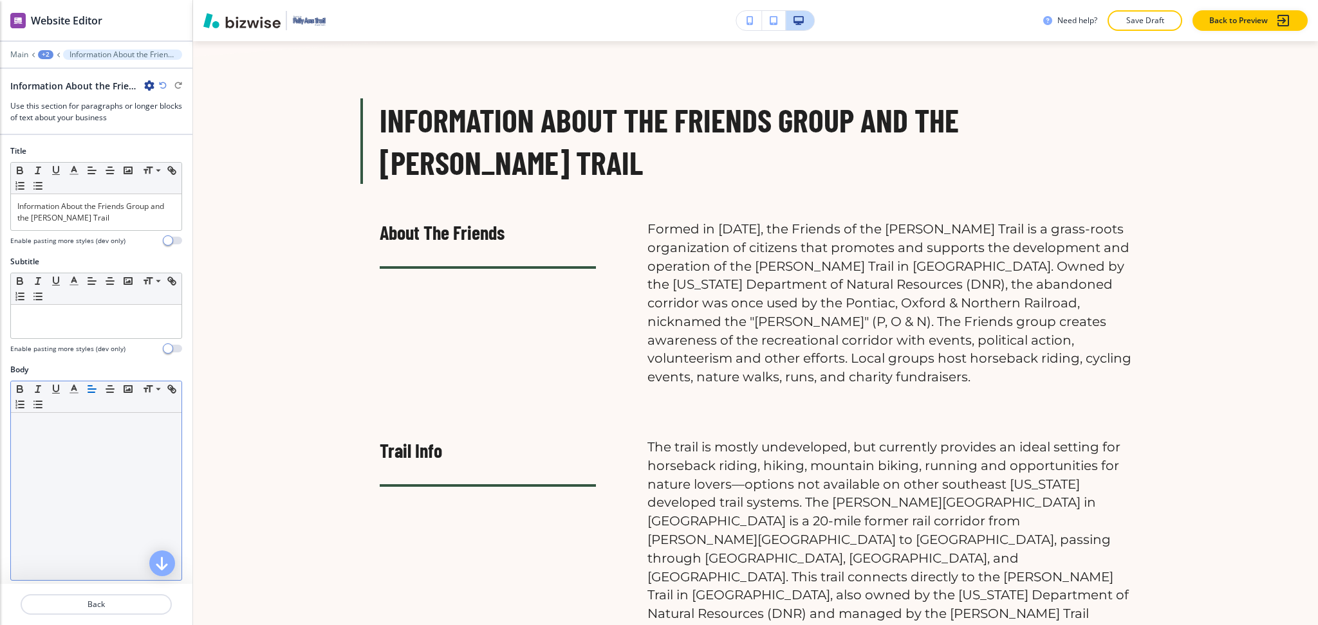
scroll to position [826, 0]
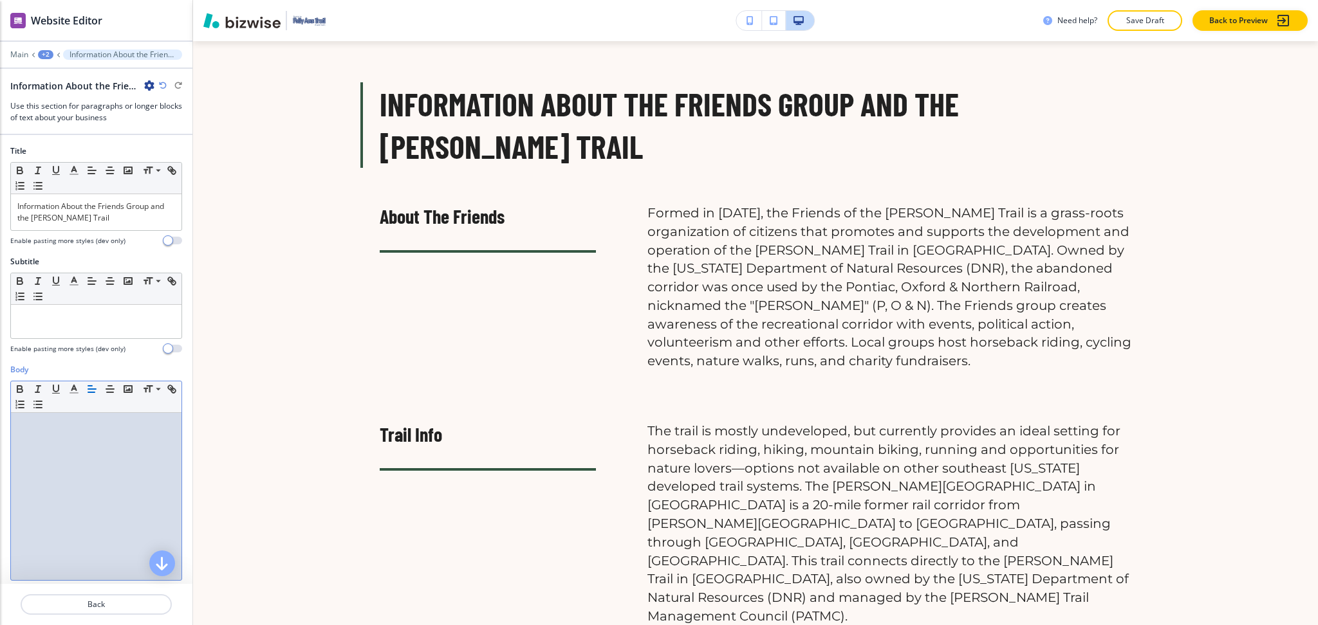
click at [86, 477] on div at bounding box center [96, 496] width 170 height 167
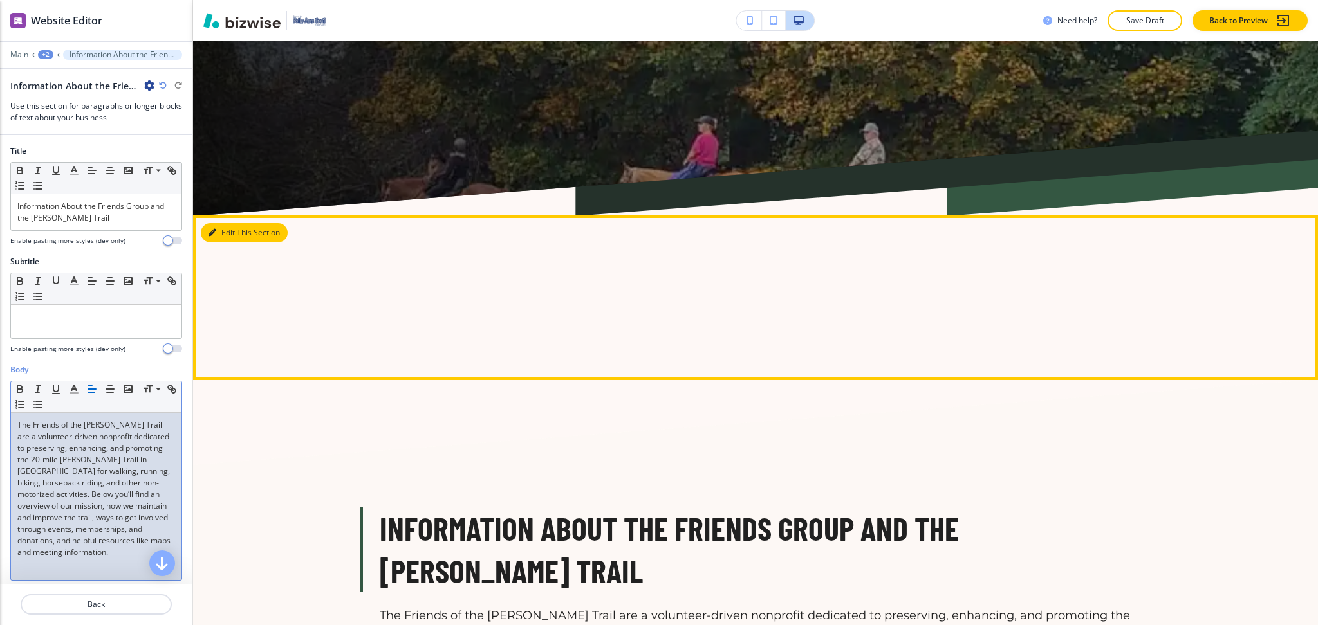
click at [229, 224] on button "Edit This Section" at bounding box center [244, 232] width 87 height 19
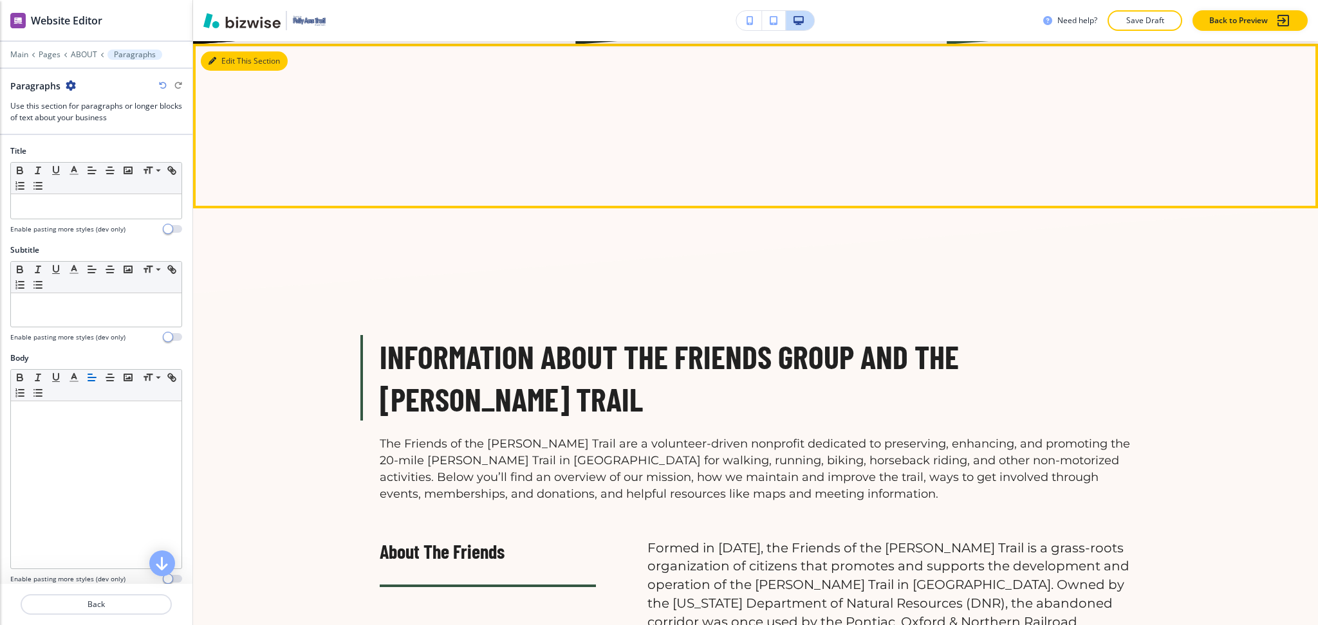
scroll to position [398, 0]
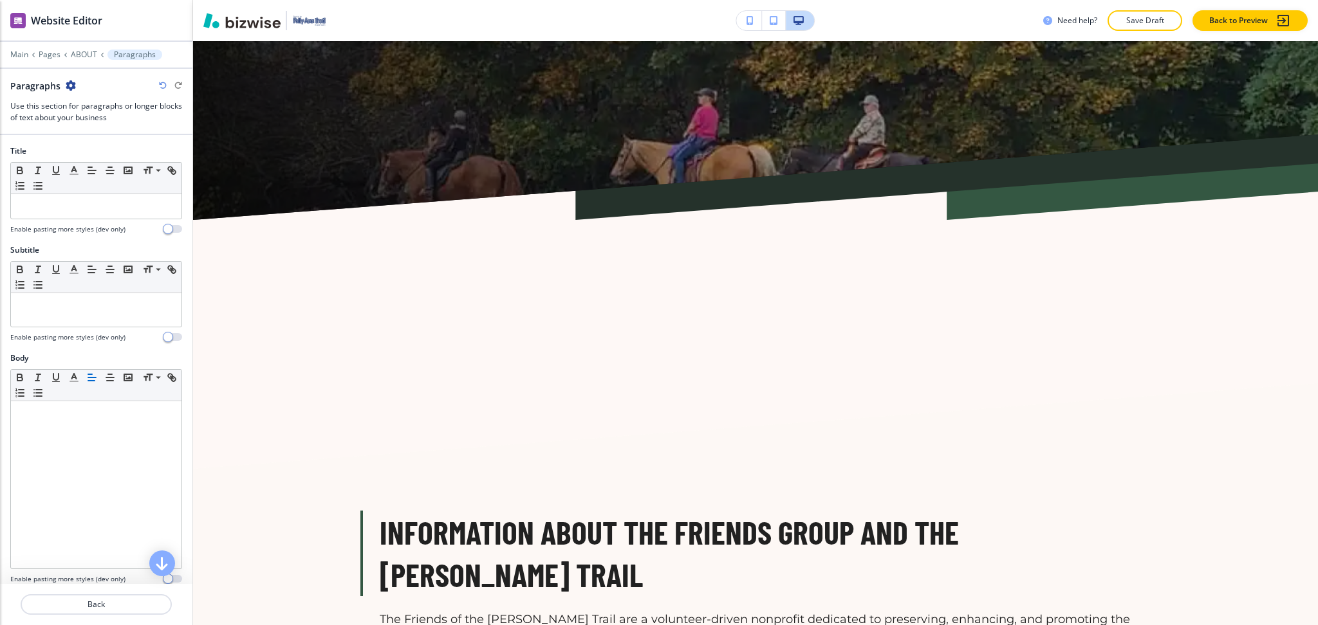
click at [67, 87] on icon "button" at bounding box center [71, 85] width 10 height 10
click at [90, 157] on p "Delete Section" at bounding box center [106, 153] width 66 height 12
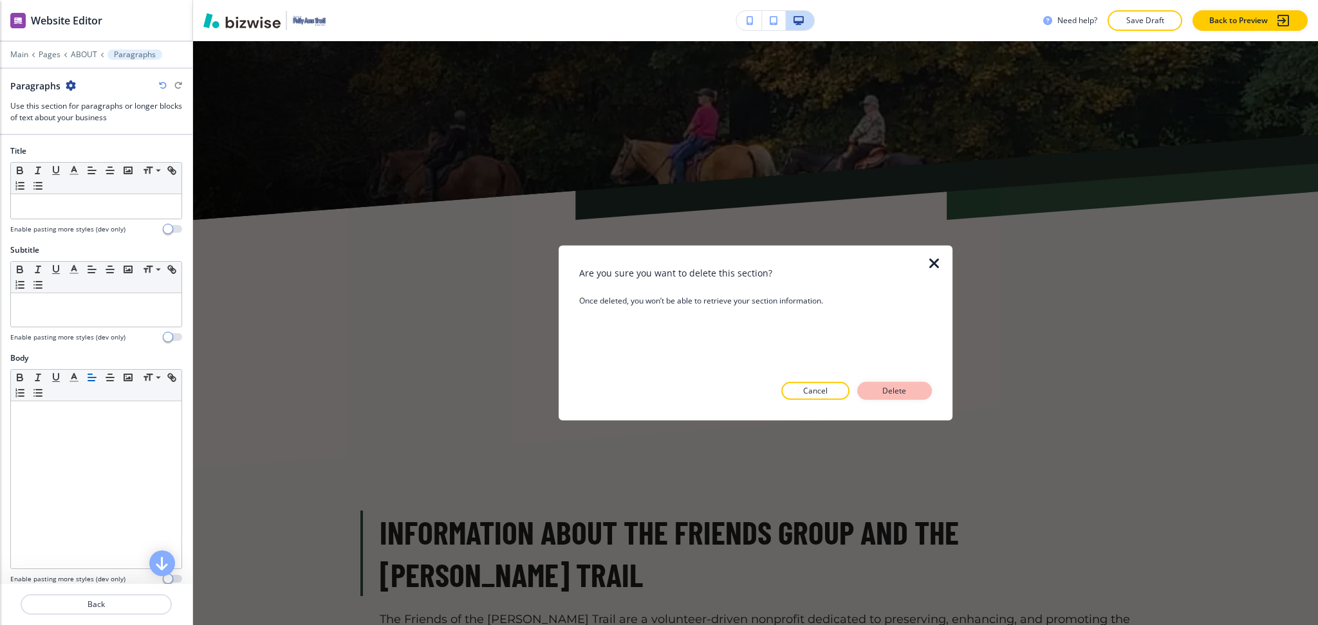
click at [930, 394] on button "Delete" at bounding box center [894, 391] width 75 height 18
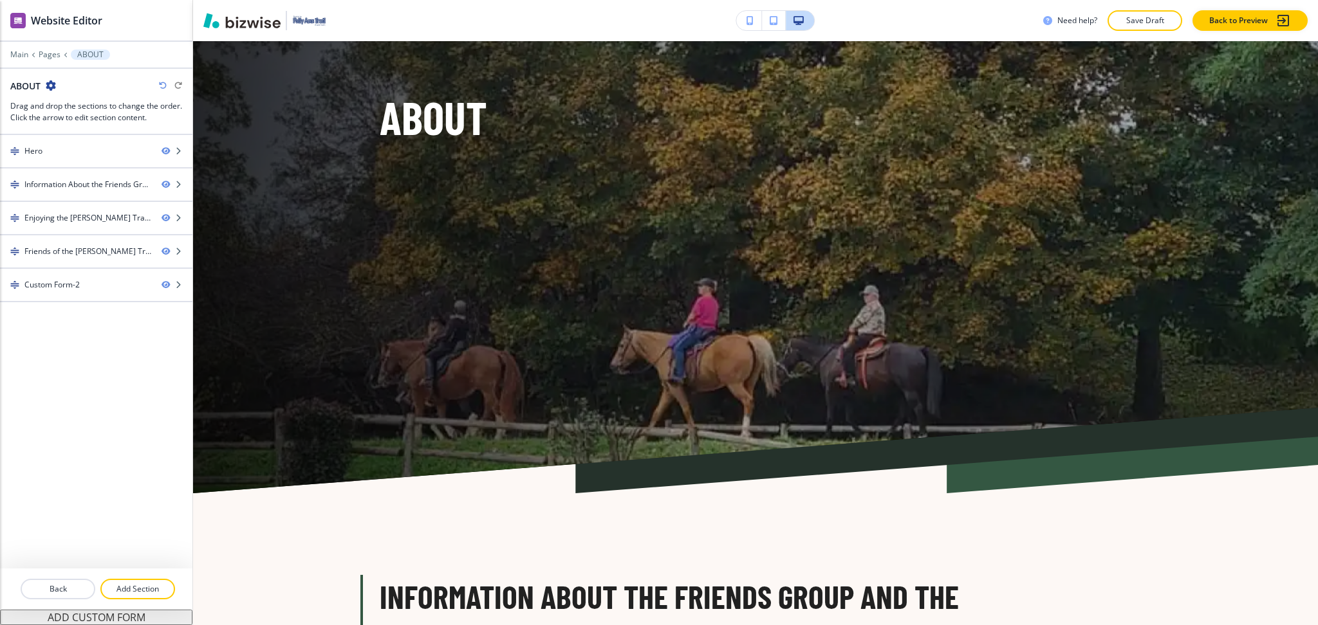
scroll to position [0, 0]
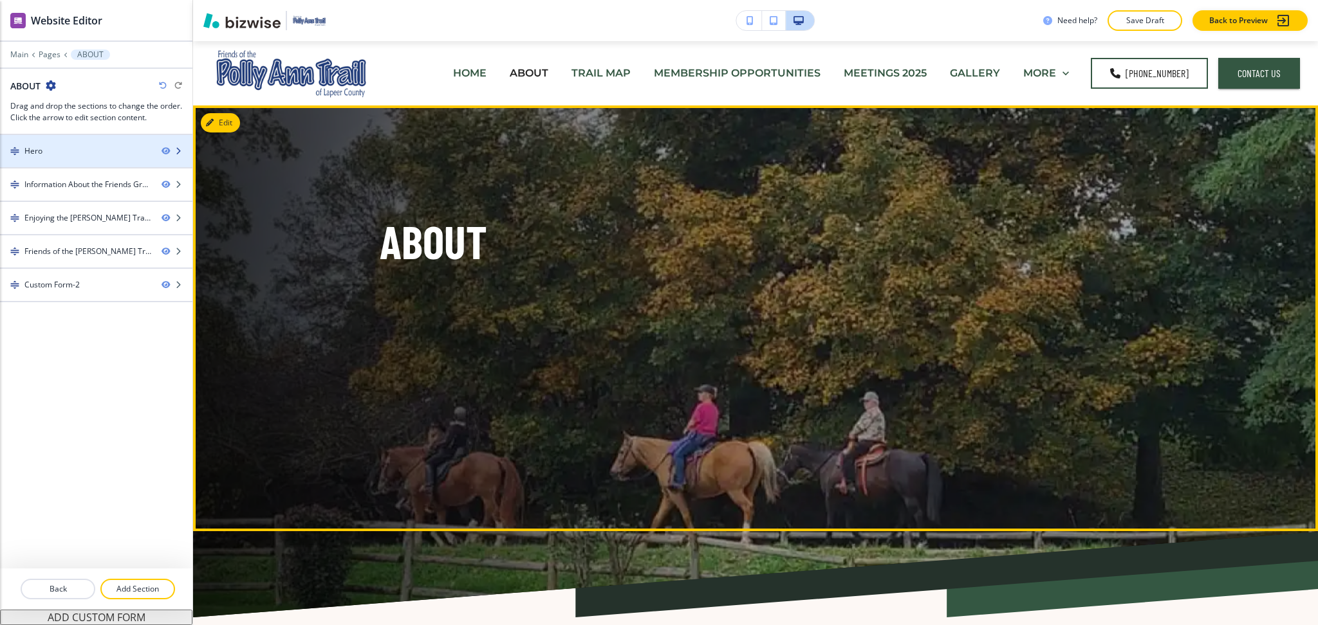
click at [51, 158] on div at bounding box center [96, 162] width 192 height 10
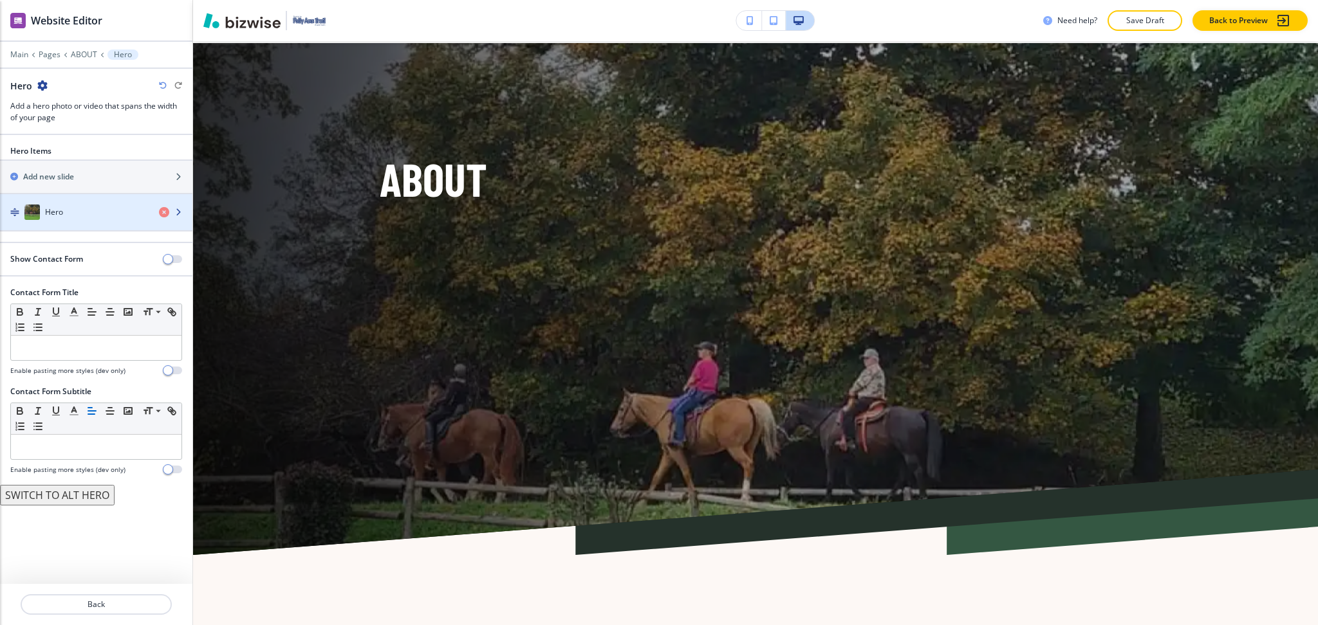
scroll to position [64, 0]
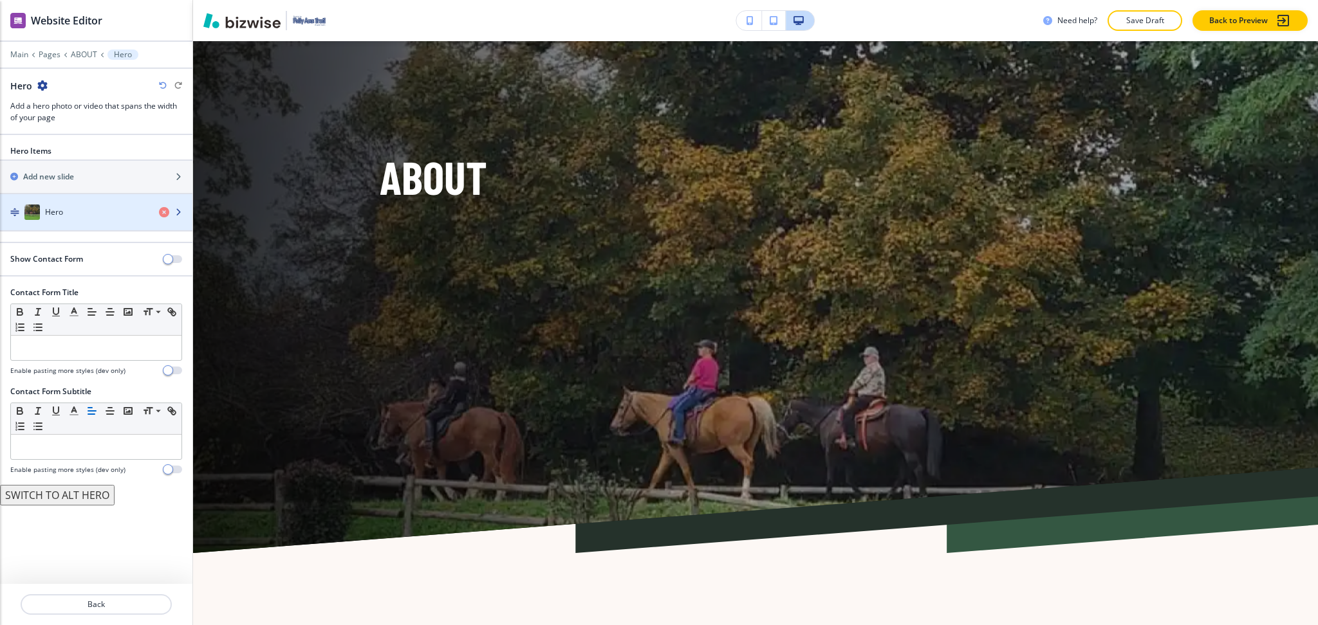
click at [64, 212] on div "Hero" at bounding box center [74, 212] width 149 height 15
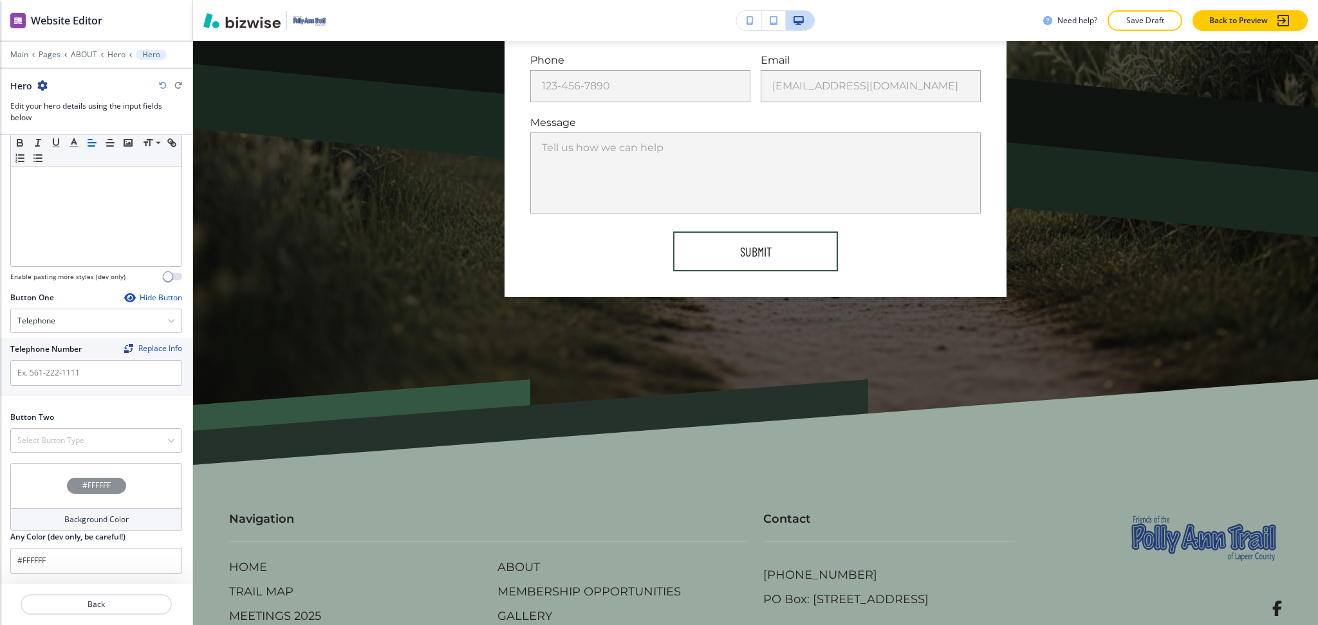
scroll to position [3697, 0]
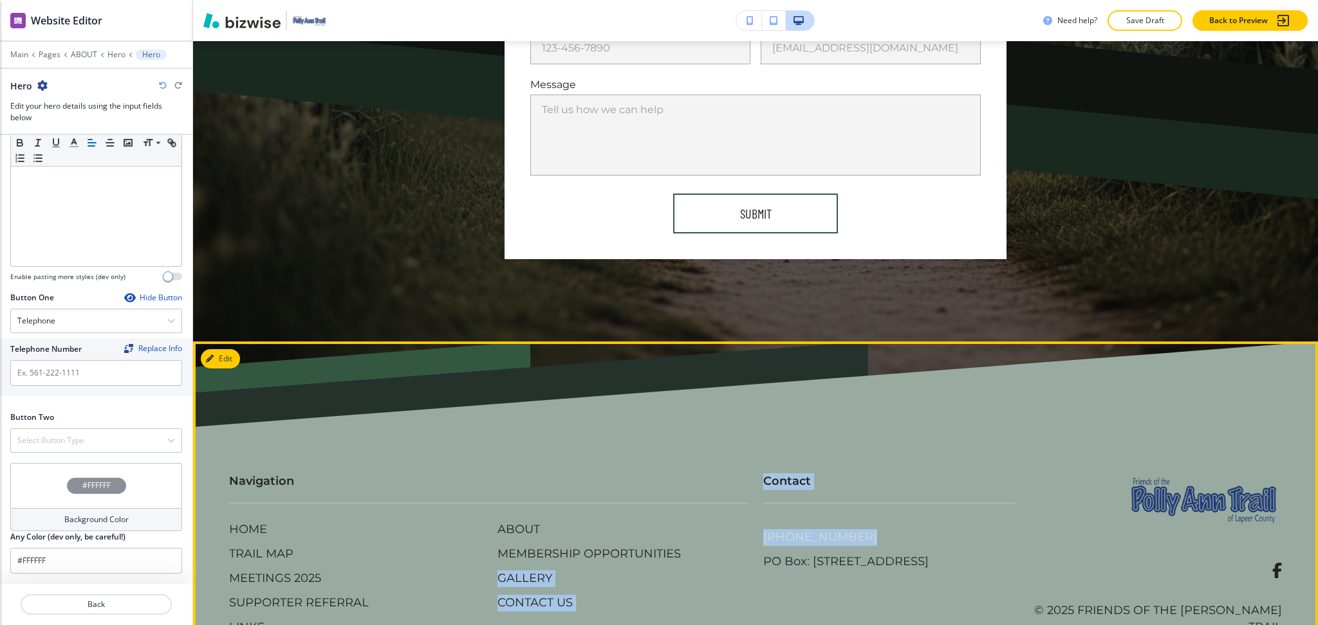
drag, startPoint x: 737, startPoint y: 477, endPoint x: 836, endPoint y: 482, distance: 99.8
click at [836, 482] on div "Navigation HOME TRAIL MAP MEETINGS 2025 SUPPORTER REFERRAL LINKS ABOUT MEMBERSH…" at bounding box center [748, 542] width 1068 height 188
click at [773, 596] on footer "Navigation HOME TRAIL MAP MEETINGS 2025 SUPPORTER REFERRAL LINKS ABOUT MEMBERSH…" at bounding box center [755, 512] width 1125 height 340
drag, startPoint x: 795, startPoint y: 479, endPoint x: 847, endPoint y: 479, distance: 52.1
click at [847, 479] on div "Contact [PHONE_NUMBER] PO Box: [STREET_ADDRESS]" at bounding box center [881, 513] width 267 height 131
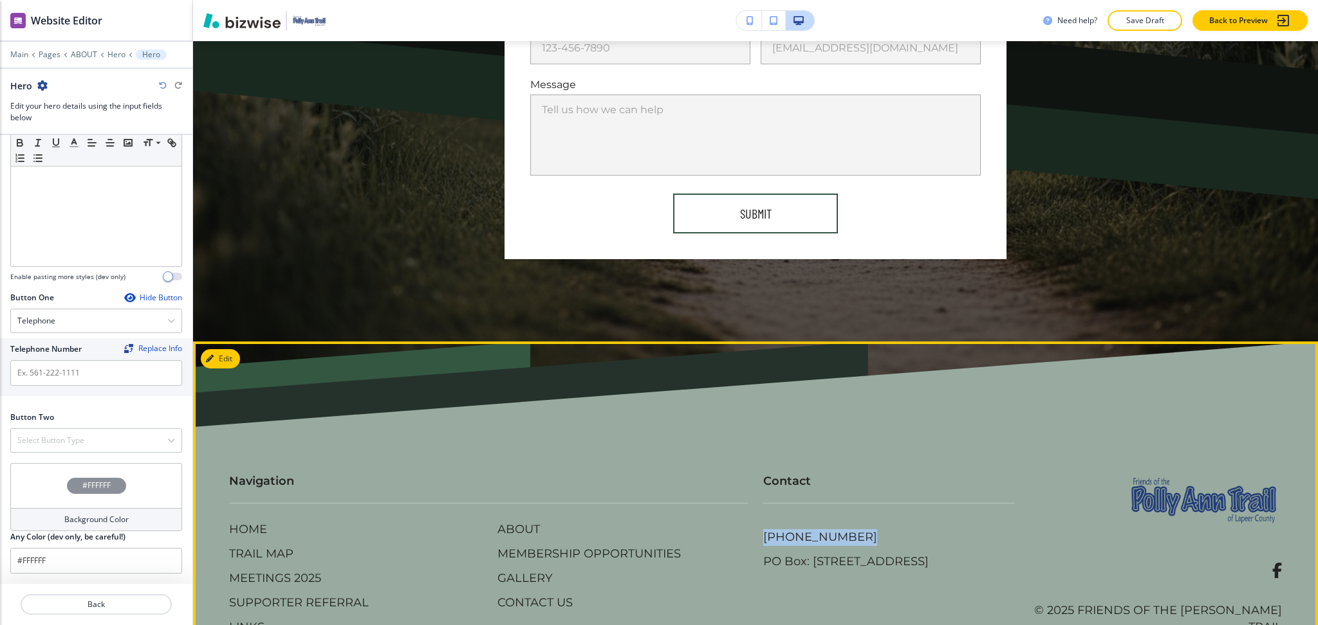
copy p "[PHONE_NUMBER]"
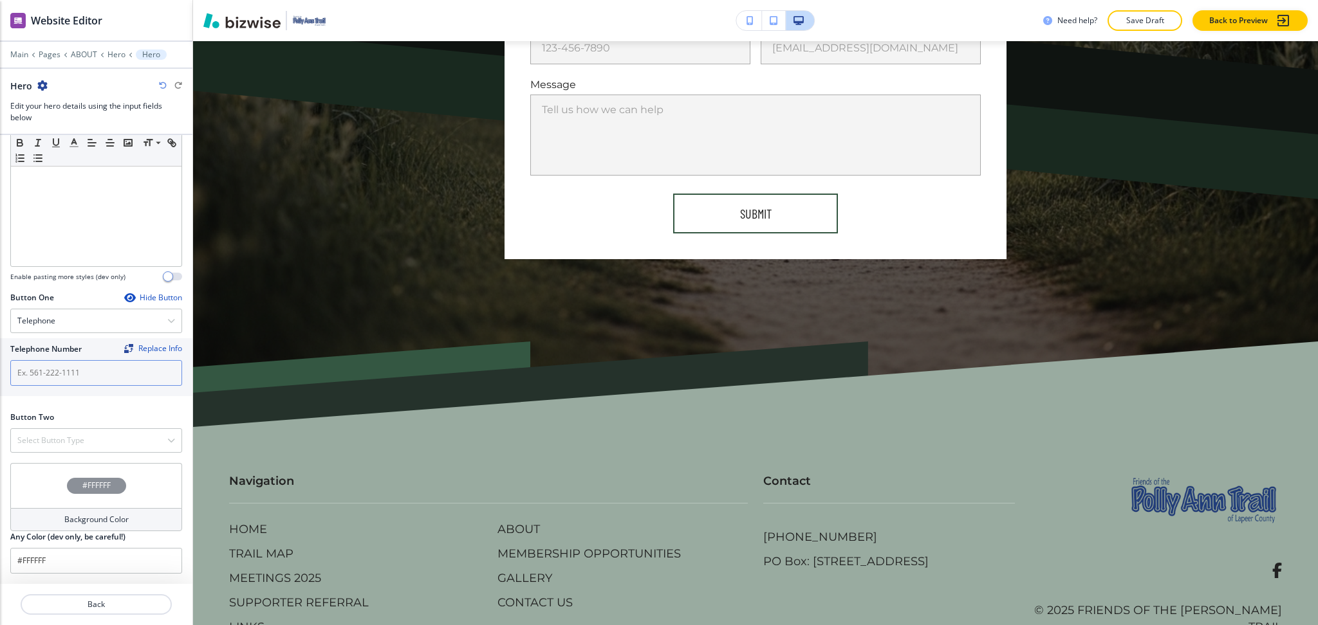
click at [57, 380] on input "text" at bounding box center [96, 373] width 172 height 26
paste input "[PHONE_NUMBER]"
type input "[PHONE_NUMBER]"
click at [71, 437] on h4 "Select Button Type" at bounding box center [50, 441] width 67 height 12
click at [50, 566] on div "Internal Link" at bounding box center [96, 573] width 170 height 22
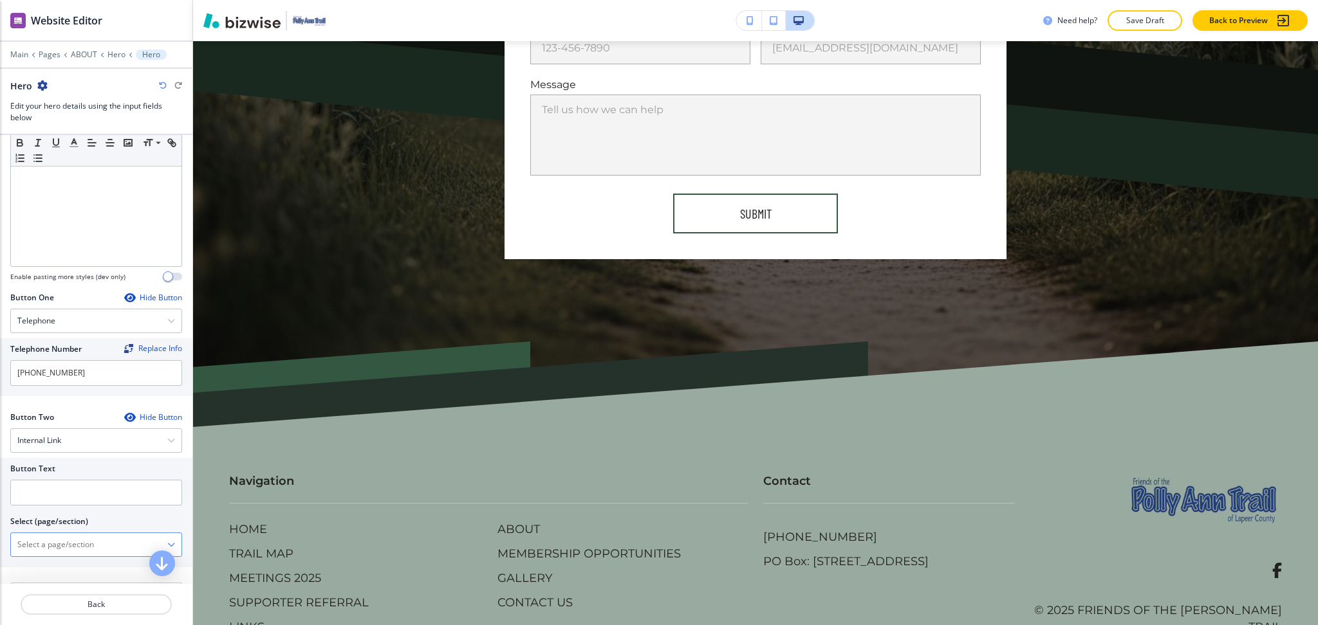
click at [57, 547] on \(page\/section\) "Manual Input" at bounding box center [89, 545] width 156 height 22
drag, startPoint x: 75, startPoint y: 551, endPoint x: 14, endPoint y: 544, distance: 62.2
click at [14, 544] on \(page\/section\) "CONTACT US" at bounding box center [89, 545] width 156 height 22
drag, startPoint x: 48, startPoint y: 568, endPoint x: 48, endPoint y: 531, distance: 36.7
click at [48, 567] on h4 "Contact Us" at bounding box center [96, 568] width 158 height 12
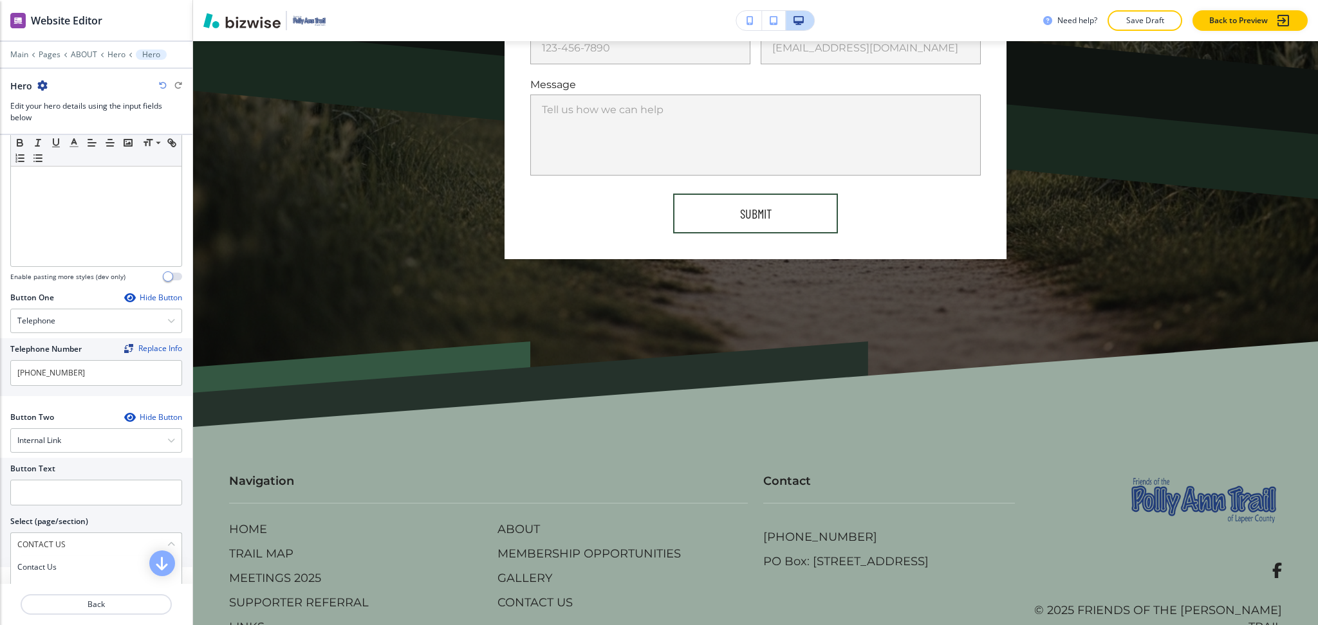
type \(page\/section\) "Contact Us"
click at [47, 475] on div at bounding box center [96, 477] width 172 height 5
paste input "CONTACT US"
click at [53, 496] on input "text" at bounding box center [96, 493] width 172 height 26
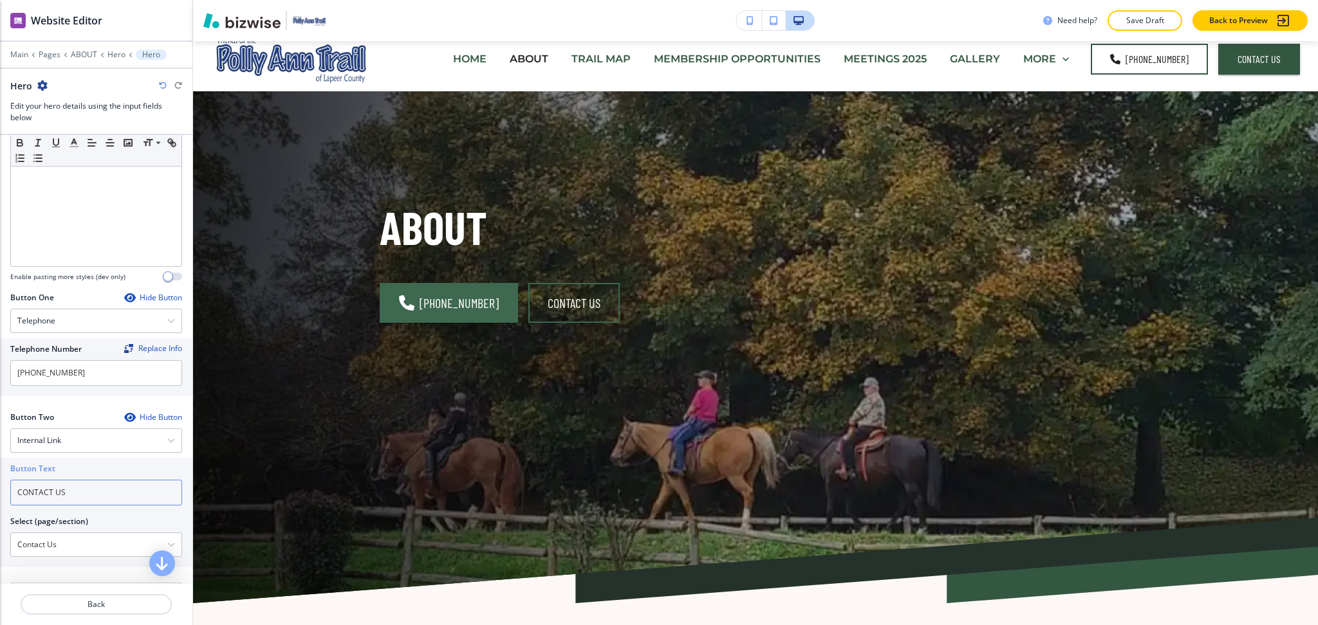
scroll to position [0, 0]
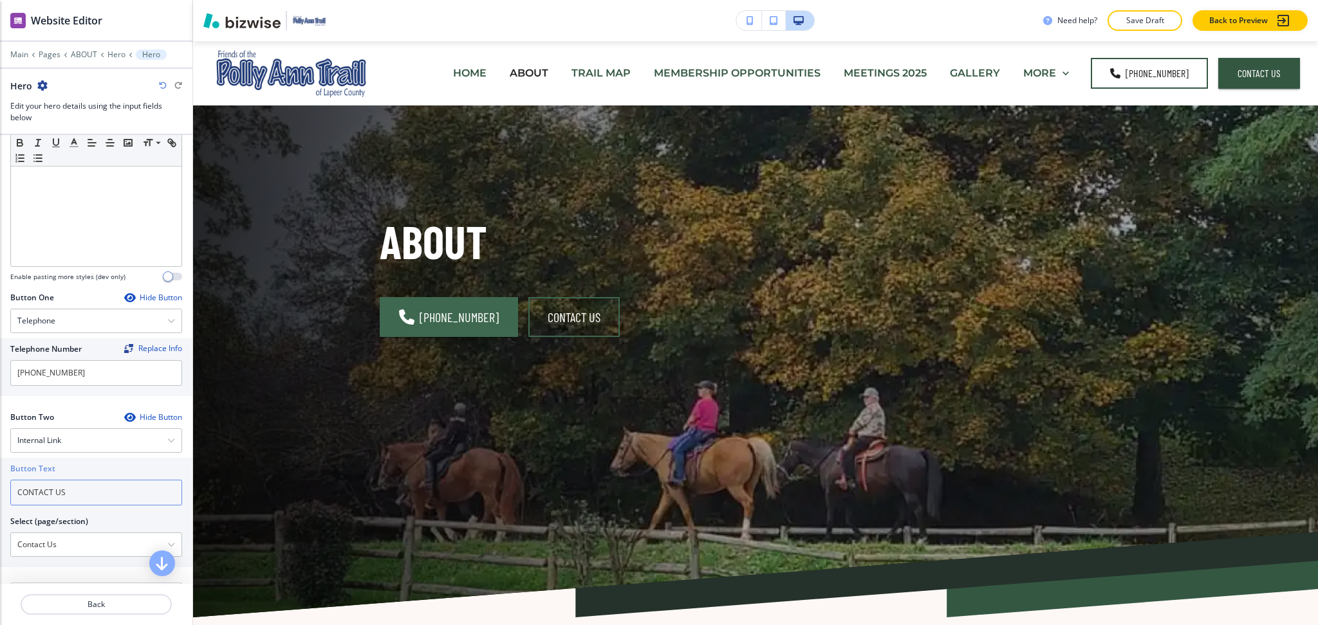
type input "CONTACT US"
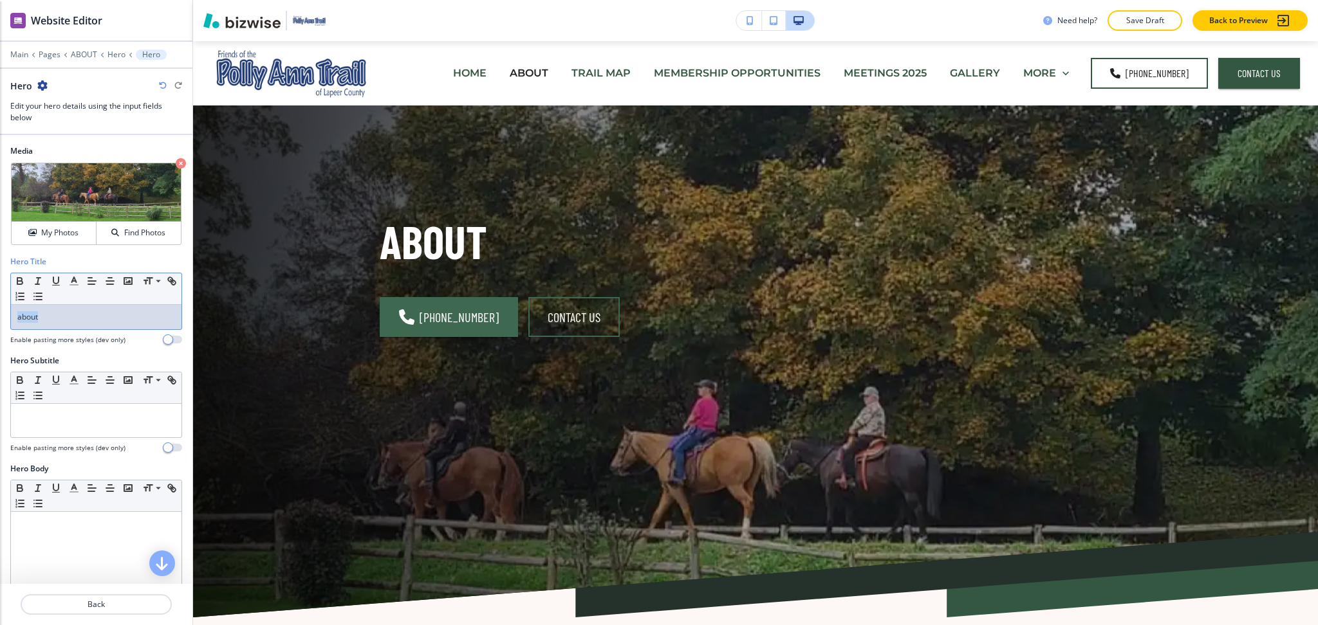
drag, startPoint x: 69, startPoint y: 318, endPoint x: 0, endPoint y: 309, distance: 69.4
click at [0, 309] on div "Hero Title Small Normal Large Huge about Enable pasting more styles (dev only)" at bounding box center [96, 305] width 192 height 99
copy p "about"
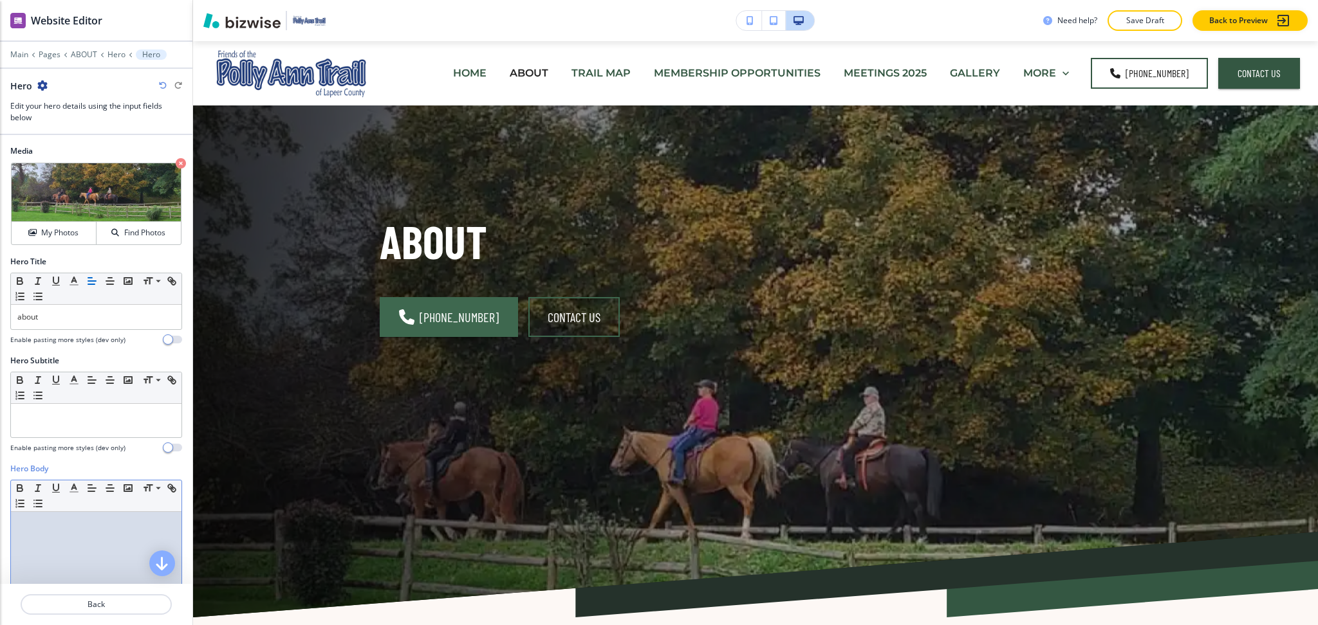
click at [74, 545] on div at bounding box center [96, 595] width 170 height 167
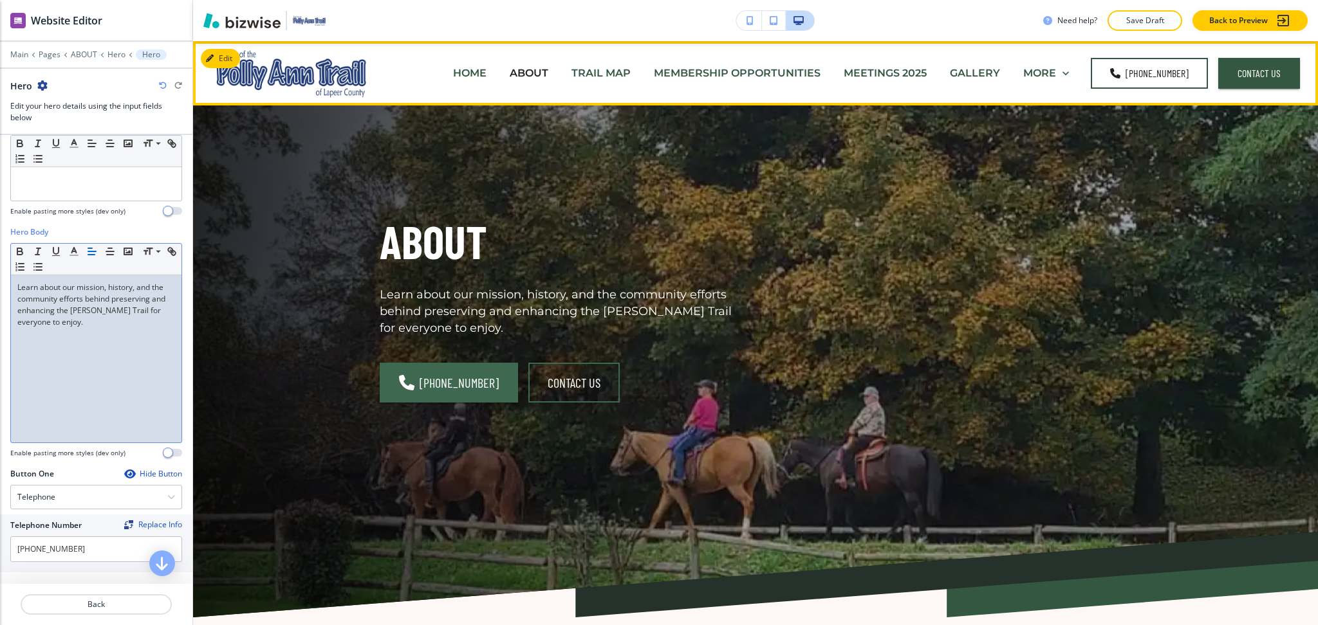
drag, startPoint x: 891, startPoint y: 70, endPoint x: 824, endPoint y: 80, distance: 67.7
click at [891, 70] on p "MEETINGS 2025" at bounding box center [884, 73] width 83 height 15
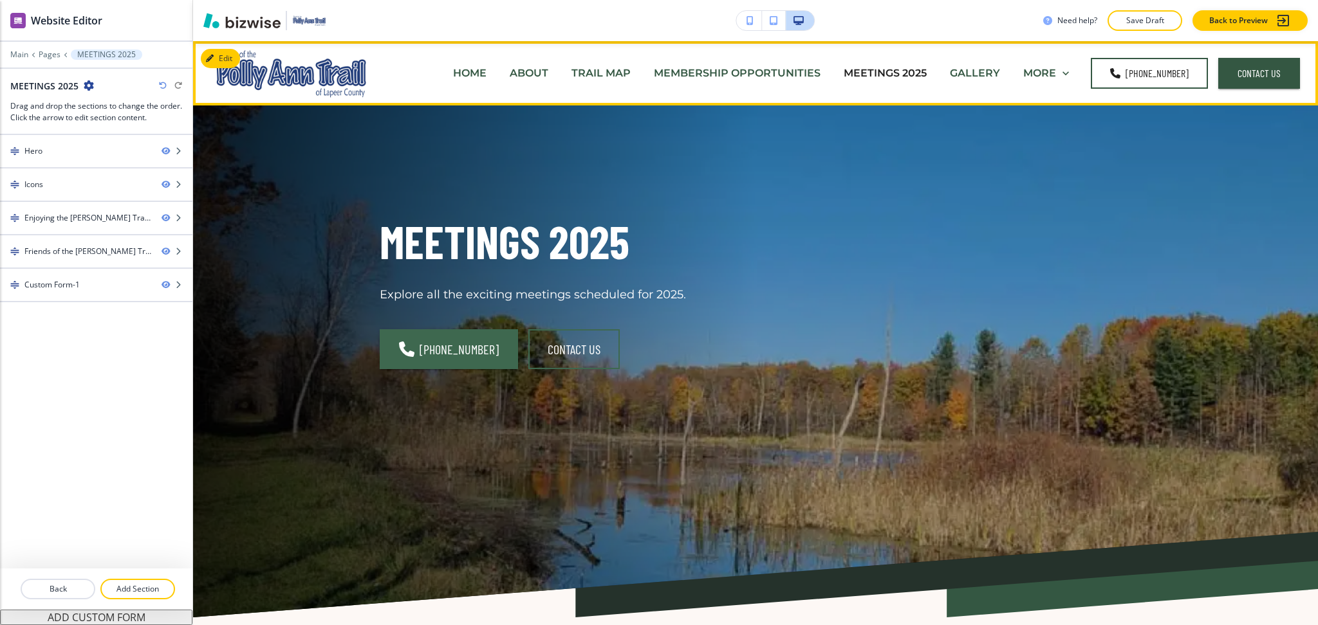
click at [759, 76] on p "MEMBERSHIP OPPORTUNITIES" at bounding box center [737, 73] width 167 height 15
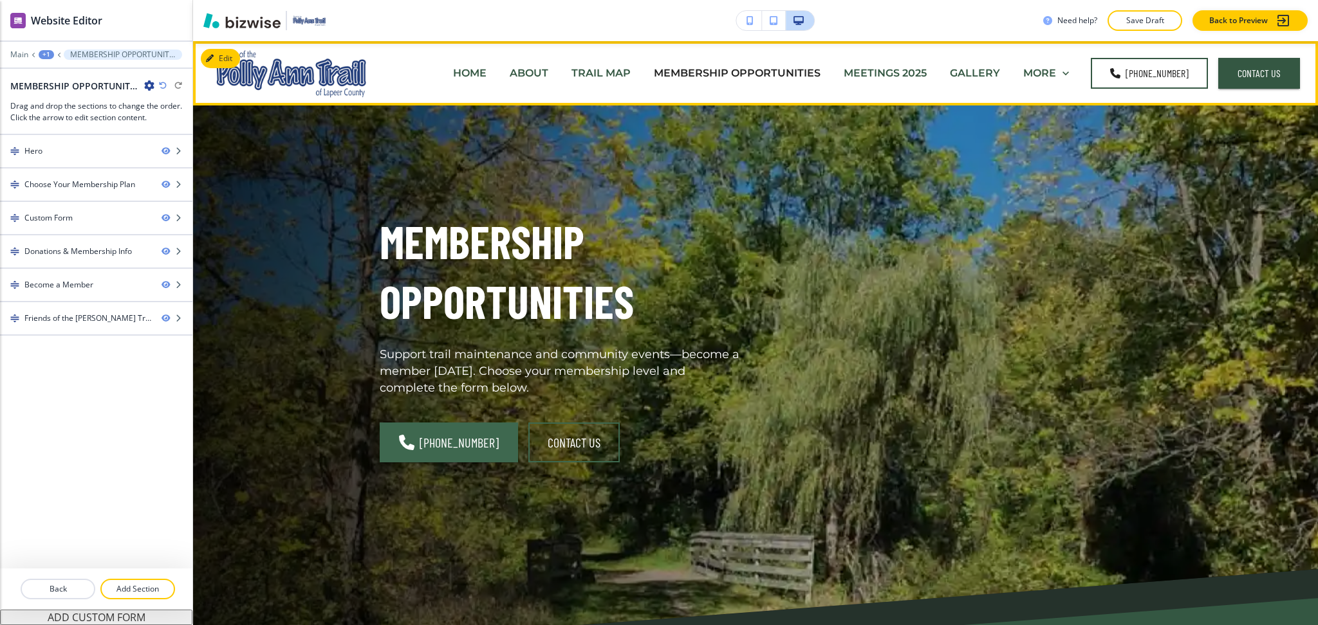
click at [595, 78] on p "TRAIL MAP" at bounding box center [600, 73] width 59 height 15
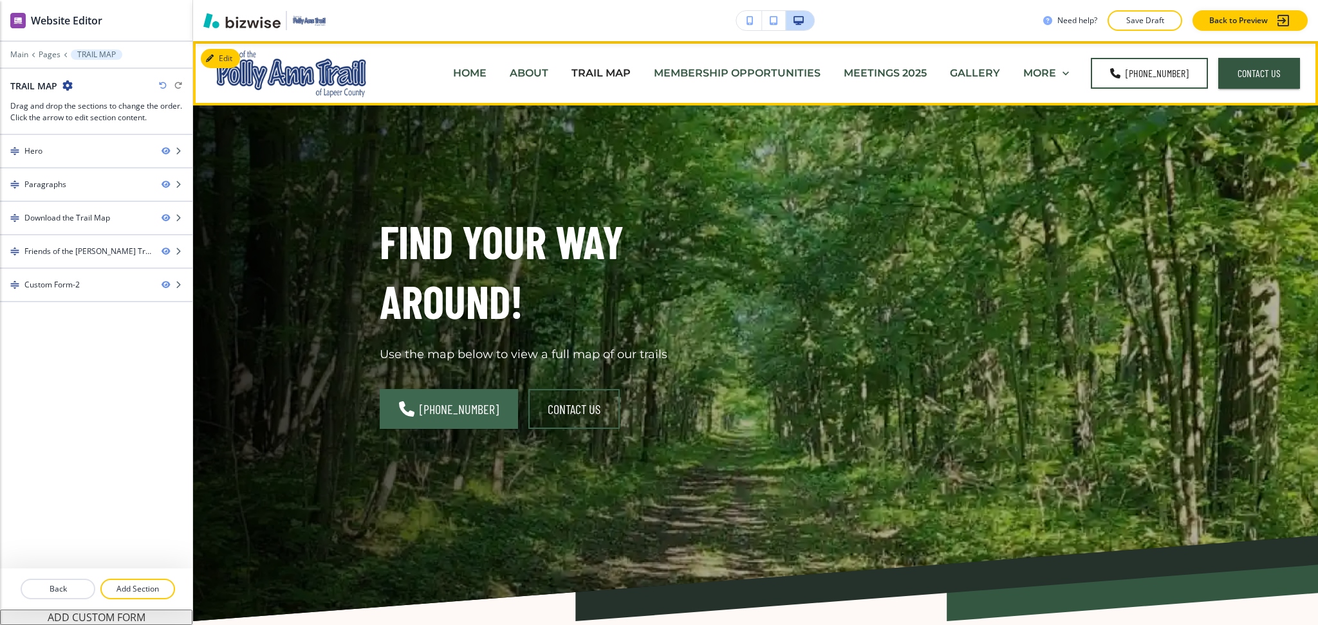
click at [477, 73] on p "HOME" at bounding box center [469, 73] width 33 height 15
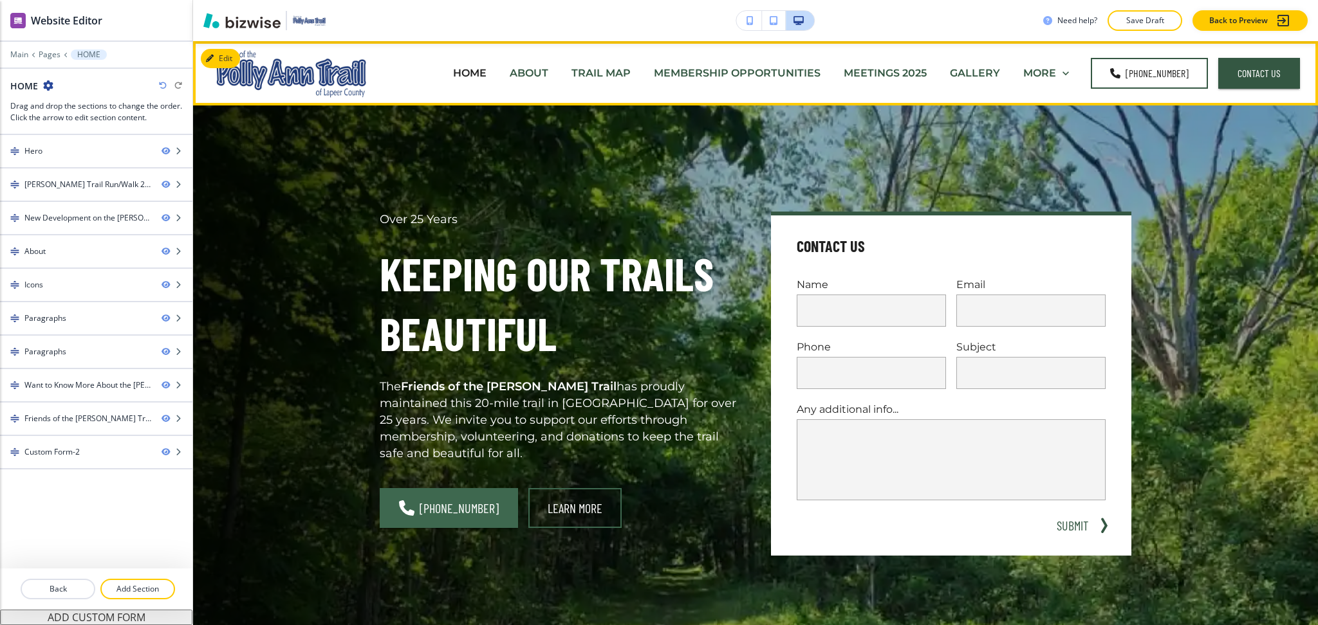
click at [519, 69] on p "ABOUT" at bounding box center [529, 73] width 39 height 15
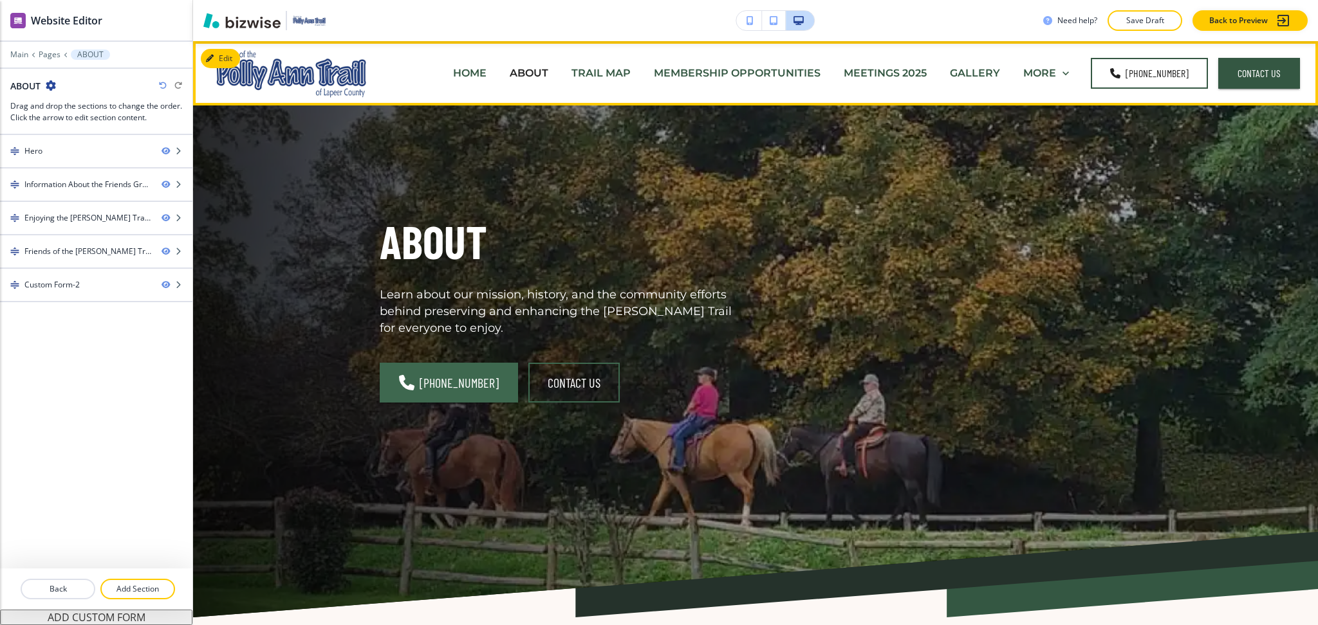
click at [595, 70] on p "TRAIL MAP" at bounding box center [600, 73] width 59 height 15
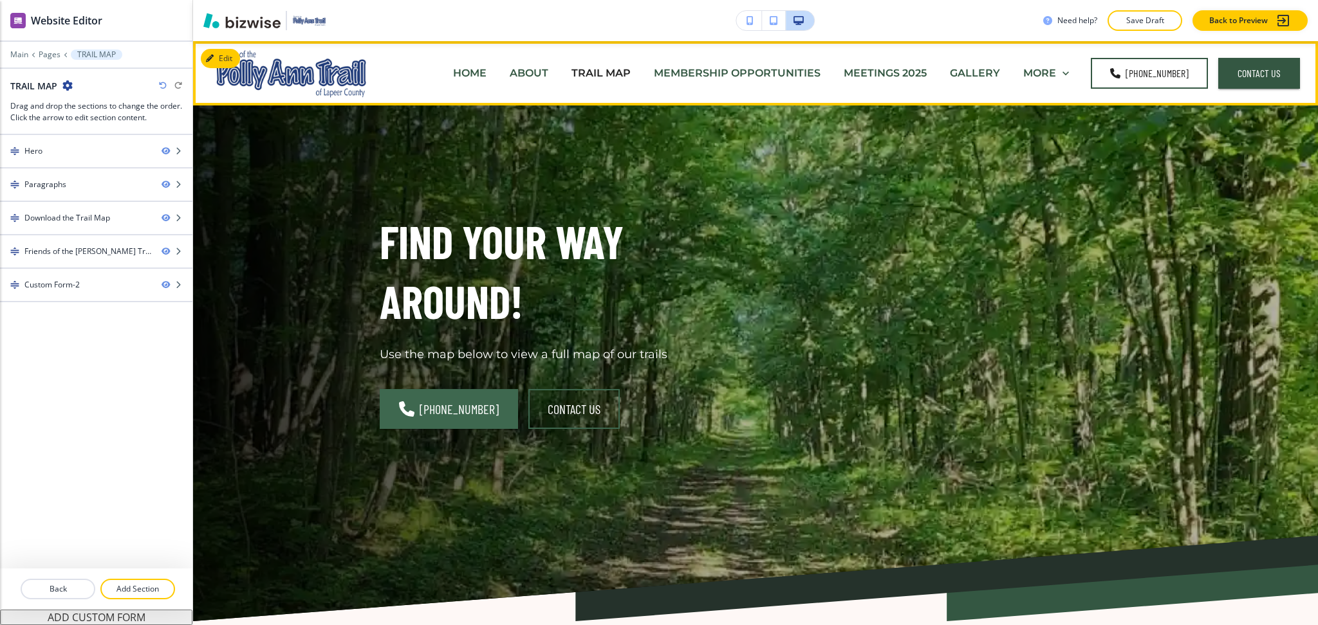
click at [697, 78] on p "MEMBERSHIP OPPORTUNITIES" at bounding box center [737, 73] width 167 height 15
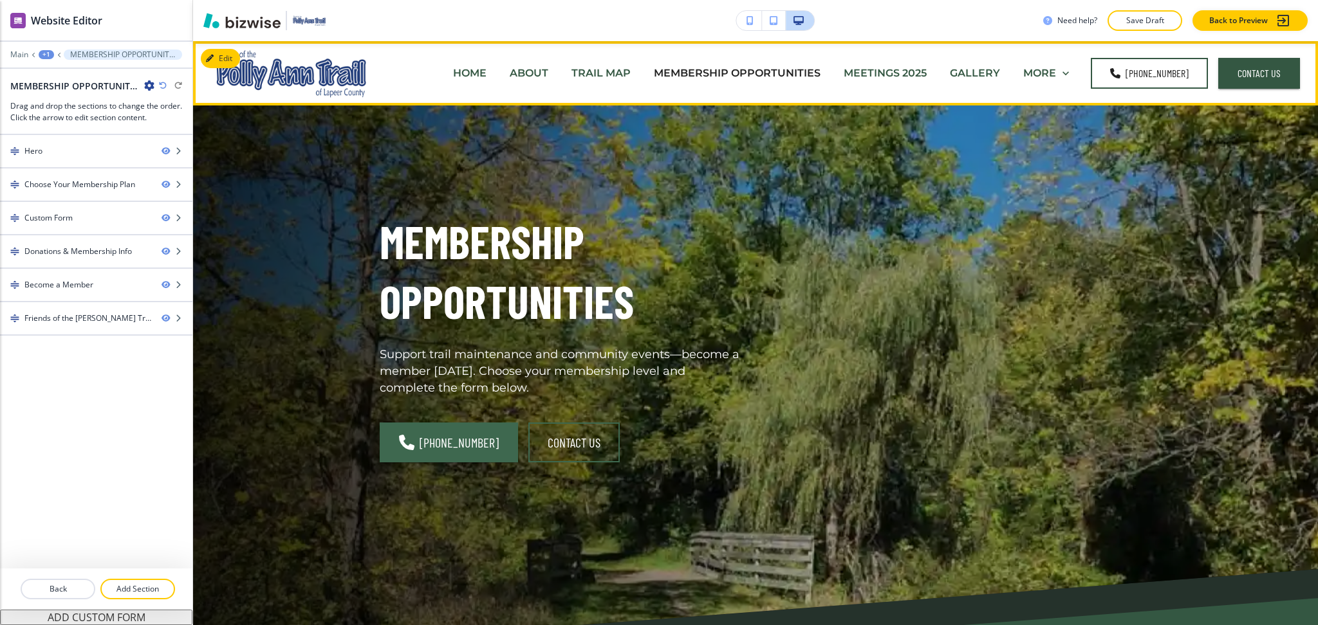
click at [857, 71] on p "MEETINGS 2025" at bounding box center [884, 73] width 83 height 15
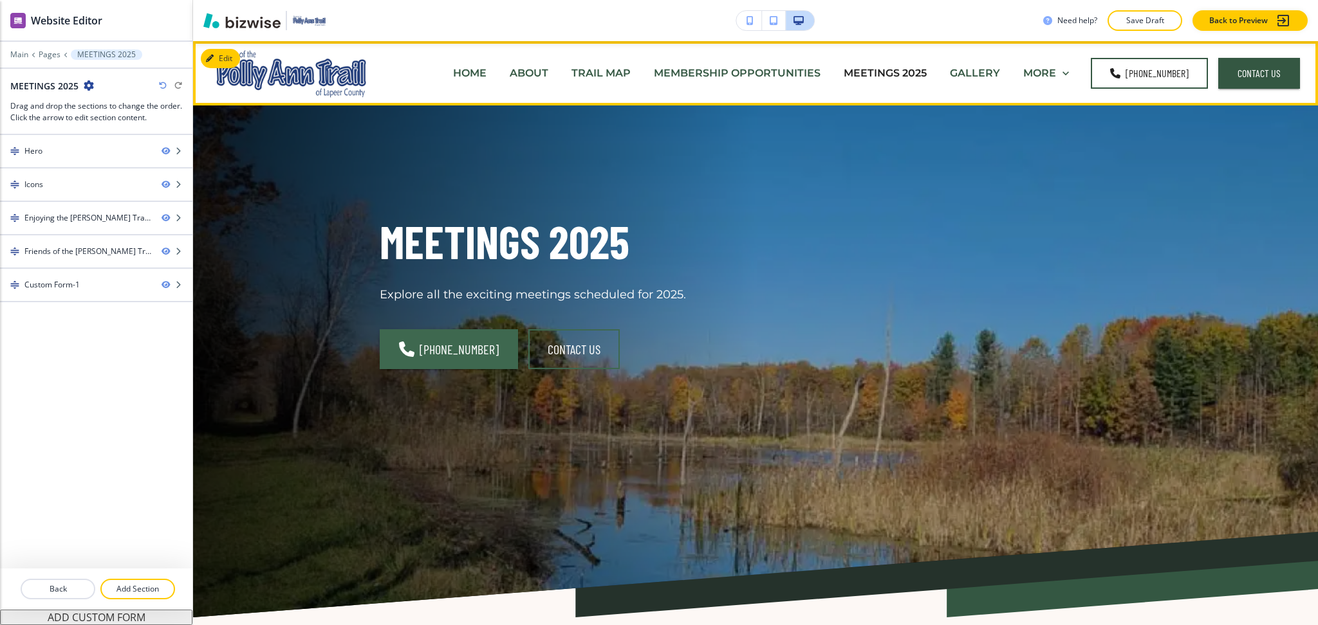
drag, startPoint x: 971, startPoint y: 72, endPoint x: 961, endPoint y: 80, distance: 12.8
click at [971, 71] on p "GALLERY" at bounding box center [975, 73] width 50 height 15
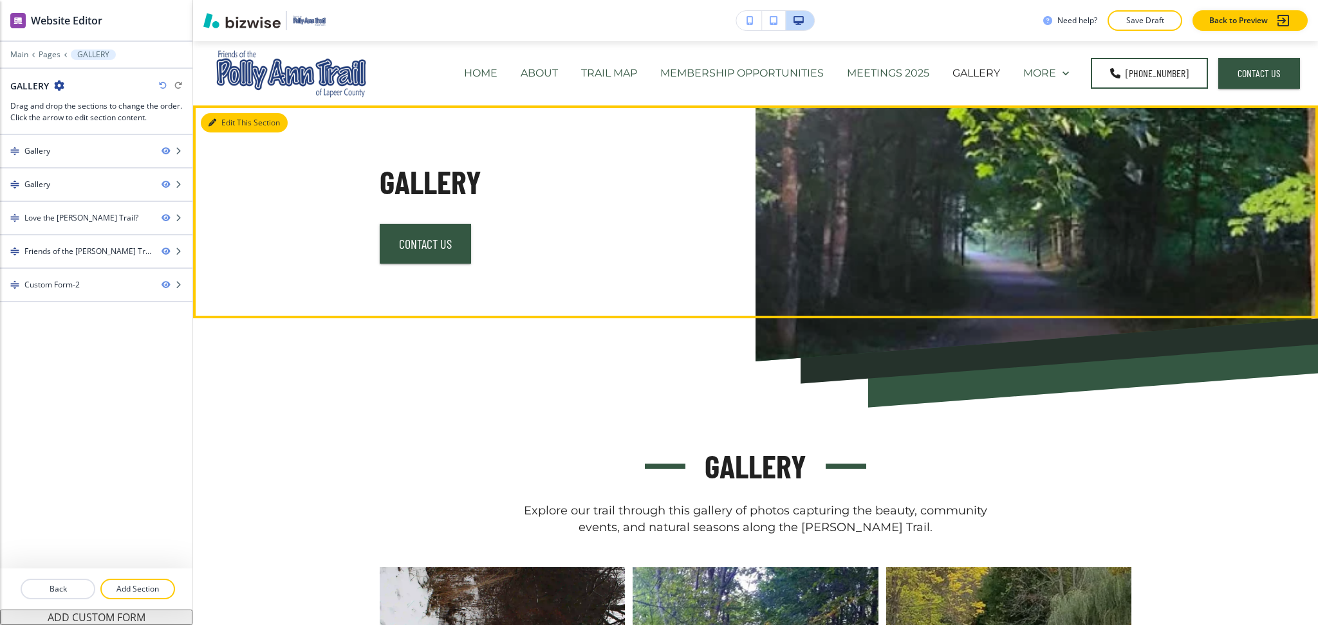
click at [231, 125] on button "Edit This Section" at bounding box center [244, 122] width 87 height 19
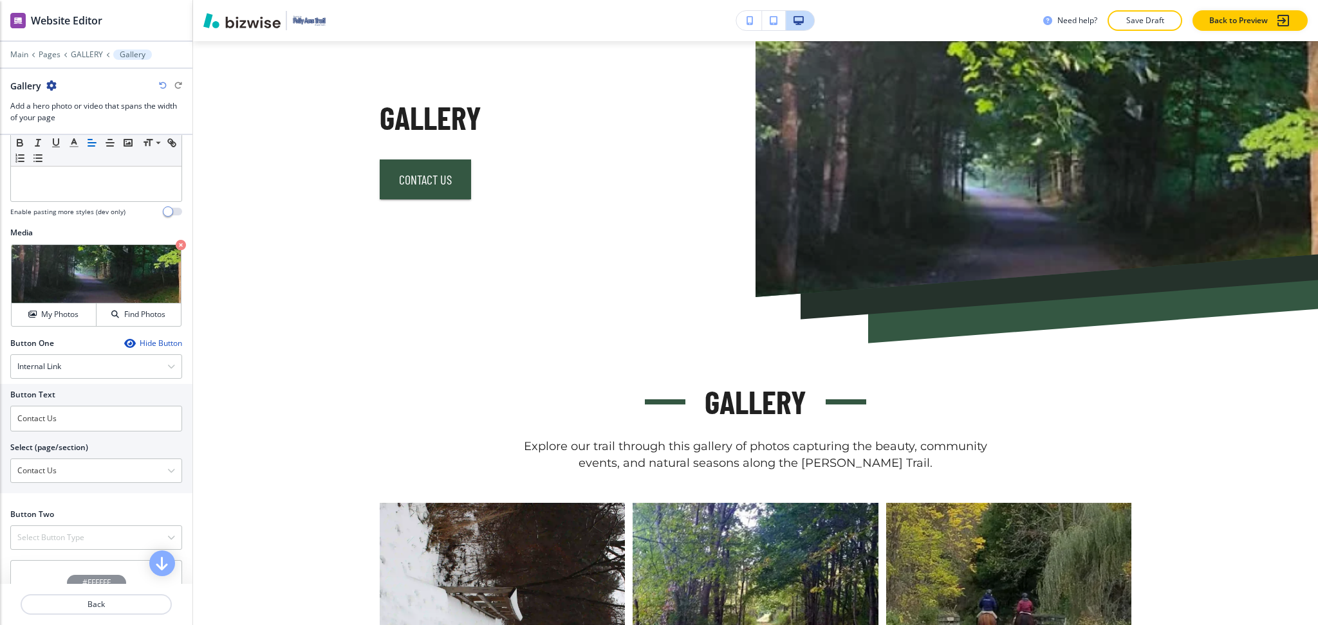
scroll to position [486, 0]
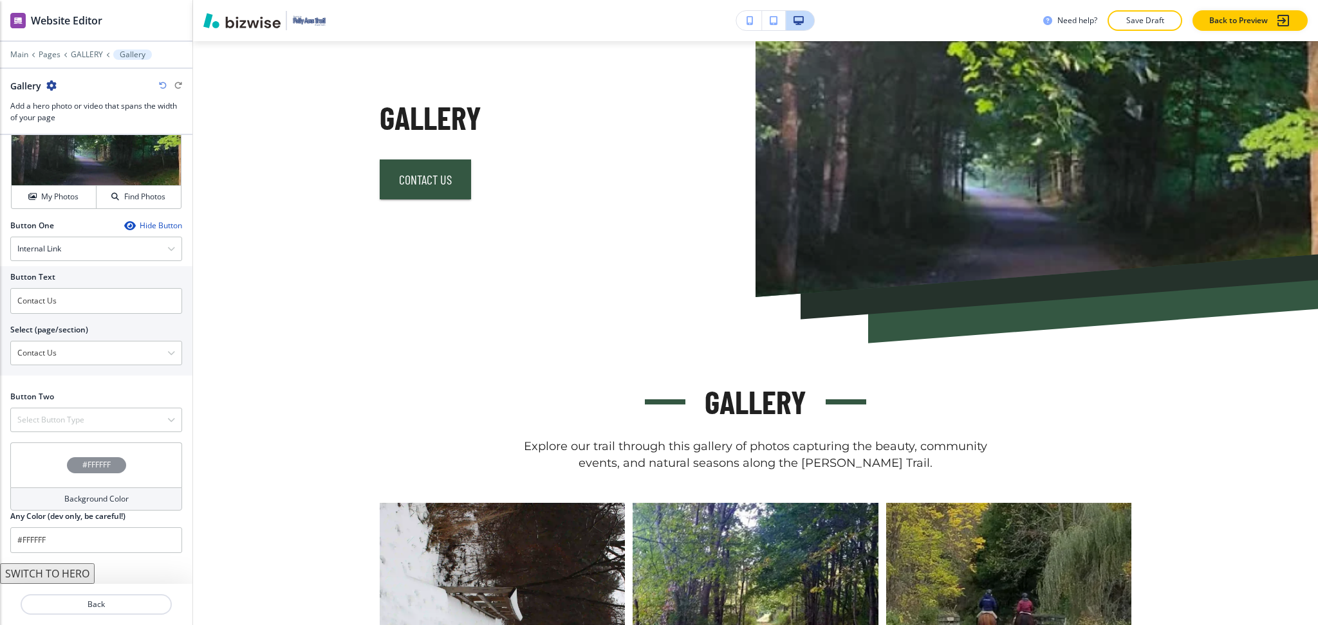
click at [62, 570] on button "SWITCH TO HERO" at bounding box center [47, 574] width 95 height 21
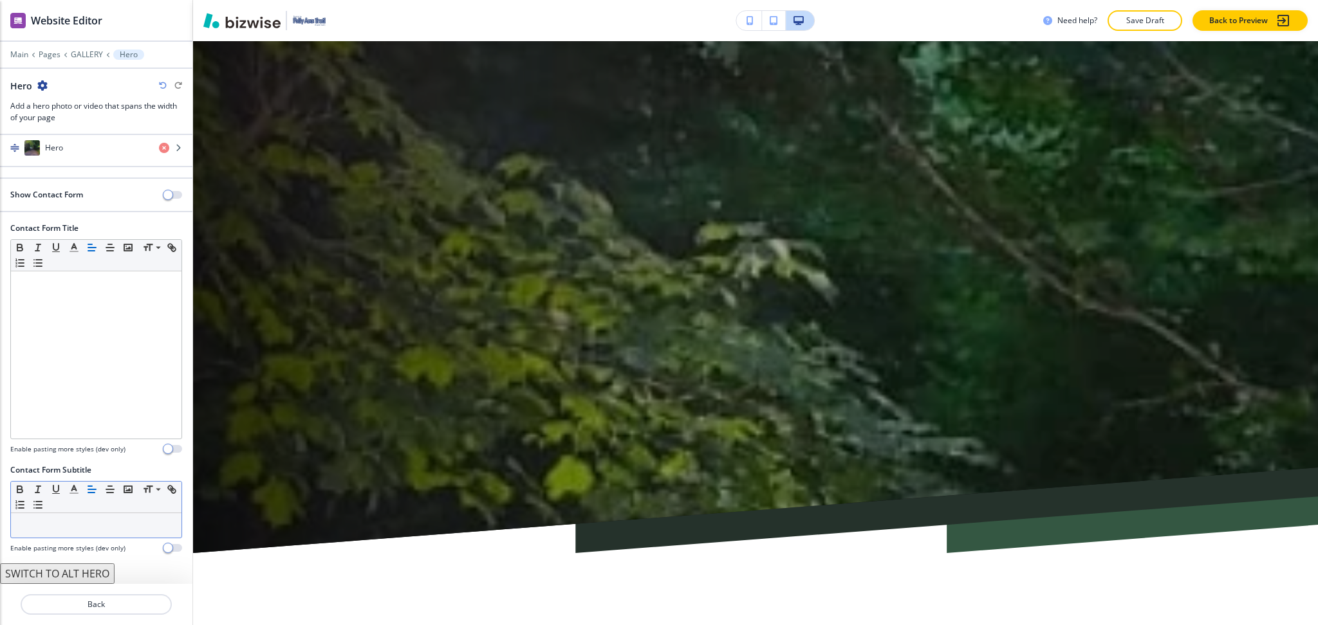
scroll to position [64, 0]
click at [55, 156] on div "button" at bounding box center [96, 161] width 192 height 10
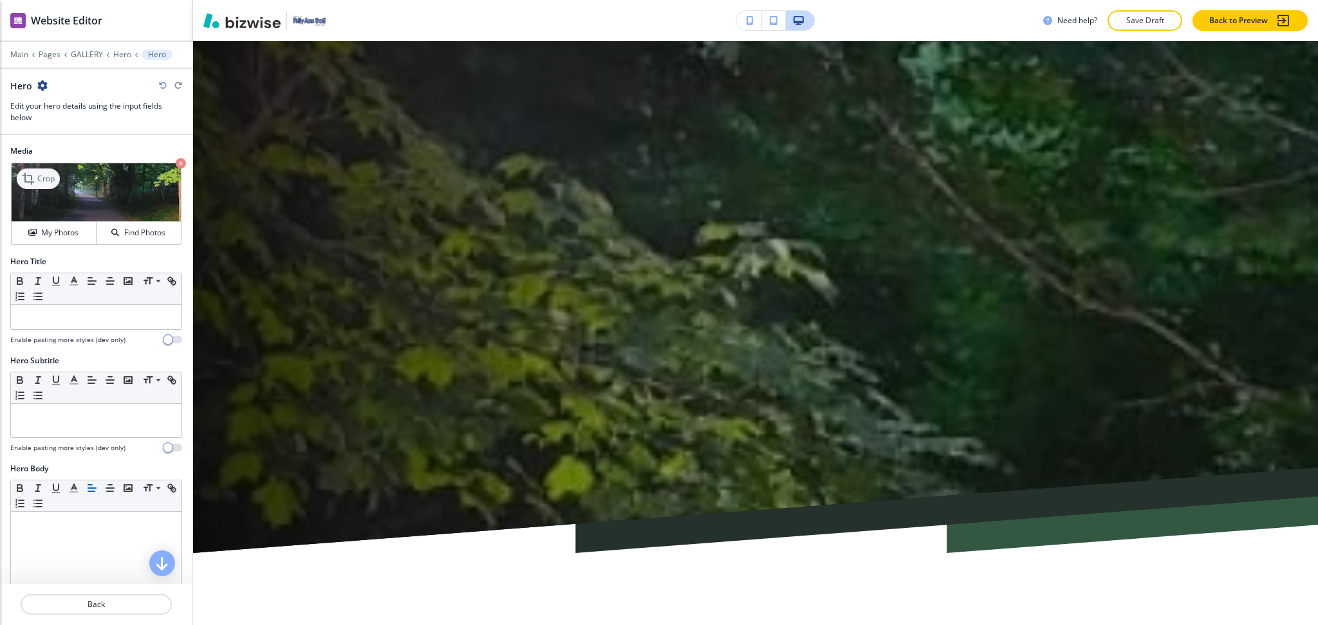
click at [42, 175] on p "Crop" at bounding box center [45, 179] width 17 height 12
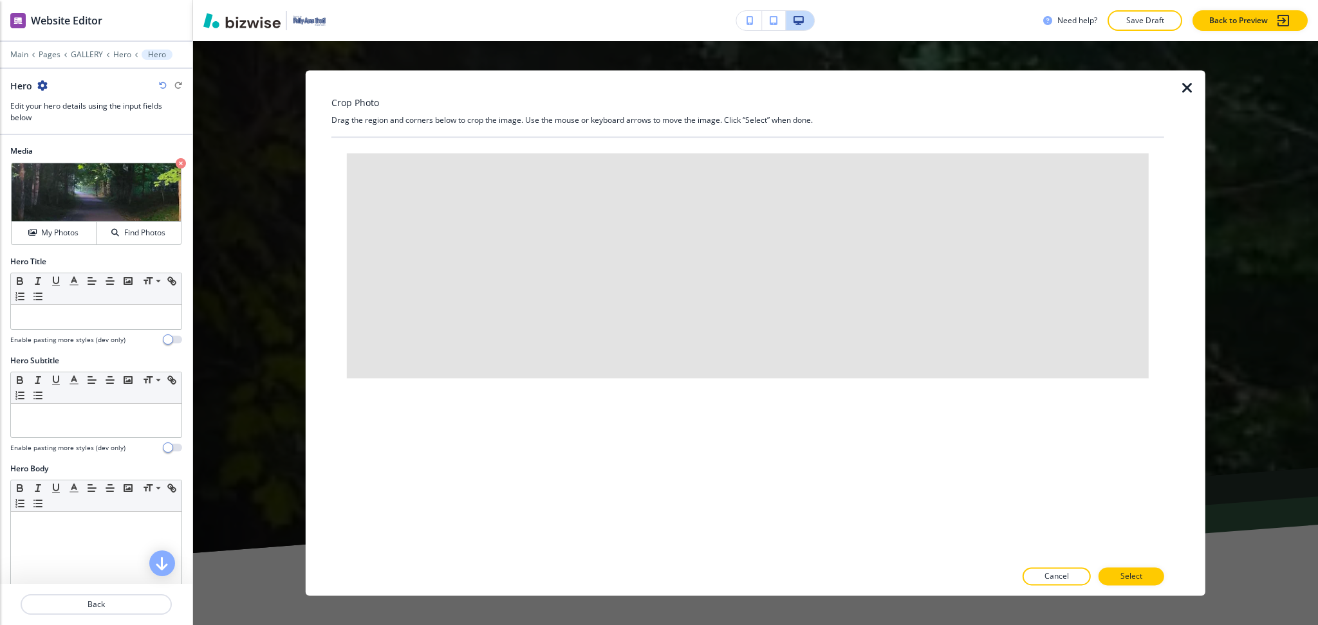
drag, startPoint x: 769, startPoint y: 441, endPoint x: 776, endPoint y: 407, distance: 34.1
click at [770, 446] on div at bounding box center [748, 490] width 802 height 225
click at [69, 228] on h4 "My Photos" at bounding box center [59, 233] width 37 height 12
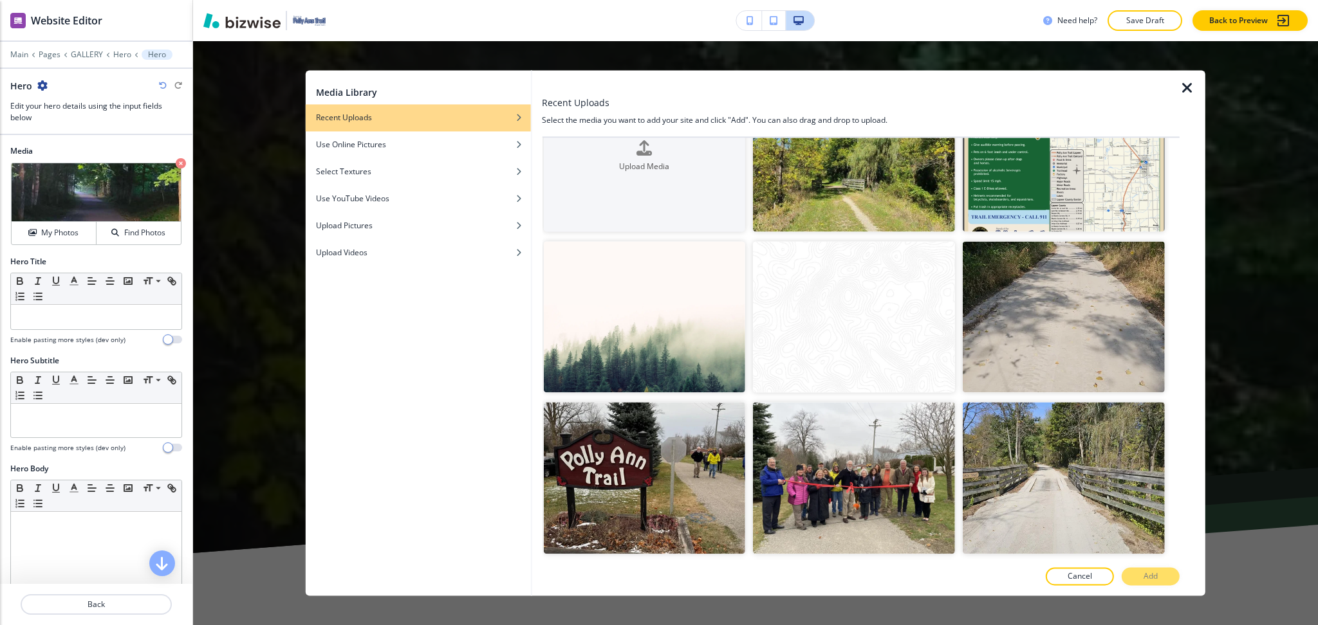
scroll to position [219, 0]
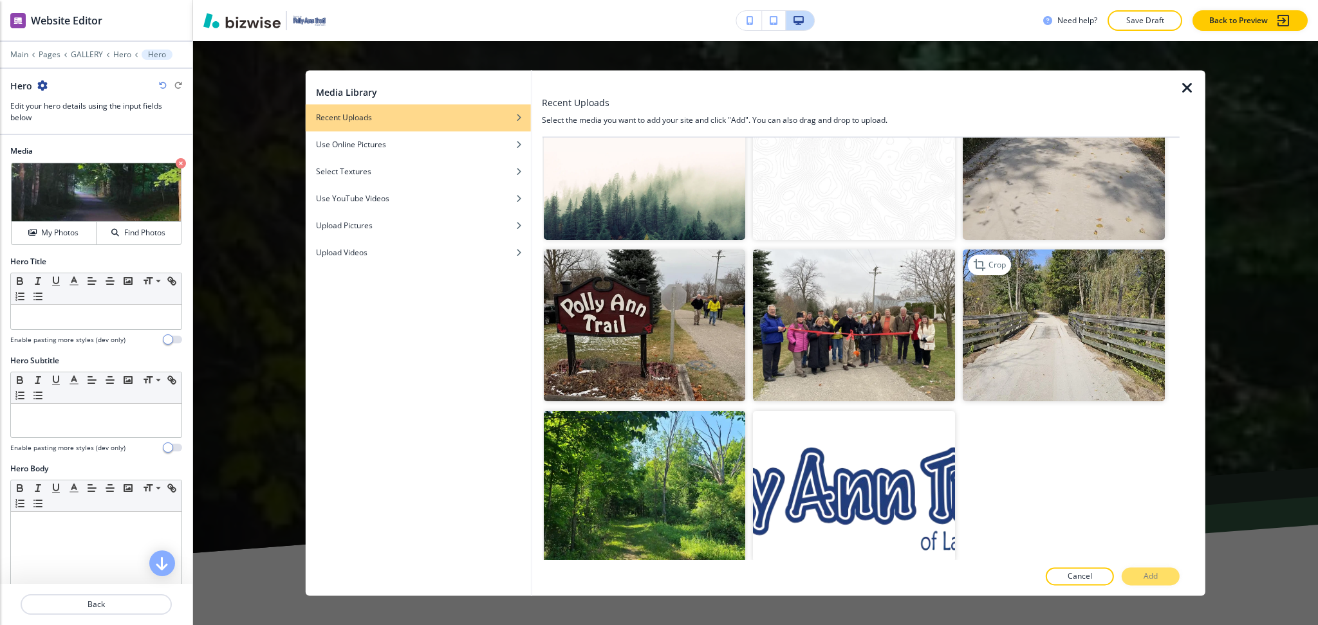
click at [1017, 325] on img "button" at bounding box center [1063, 325] width 202 height 151
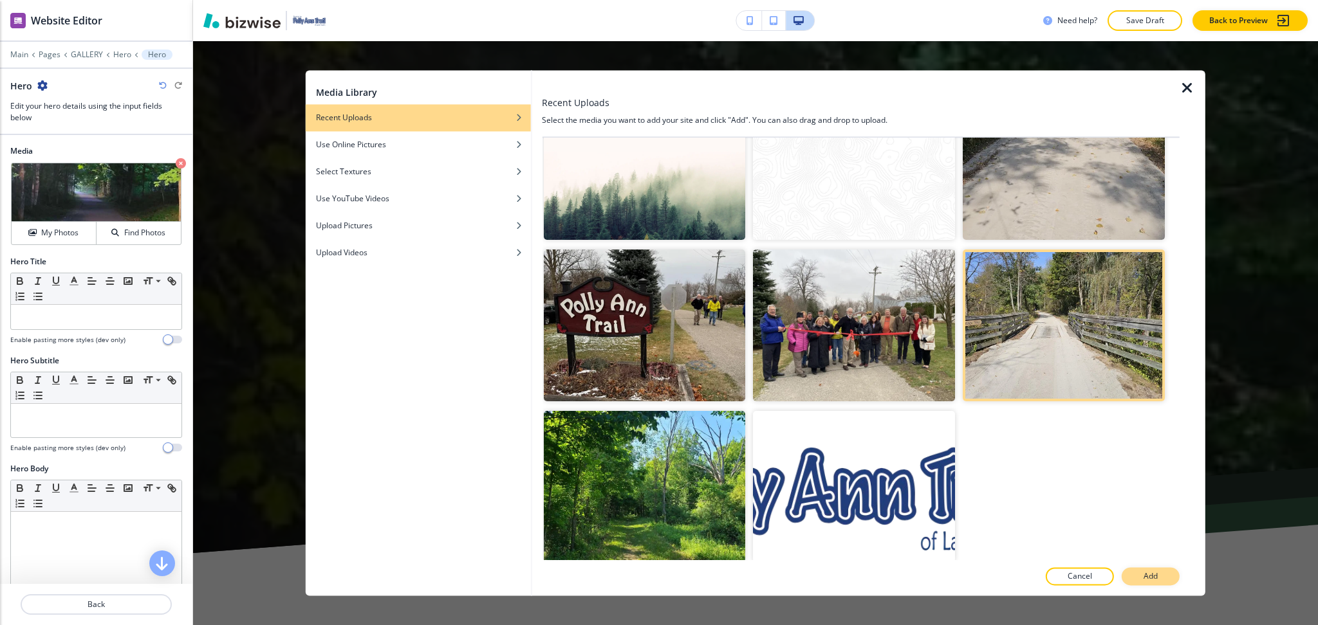
click at [1141, 581] on button "Add" at bounding box center [1150, 577] width 58 height 18
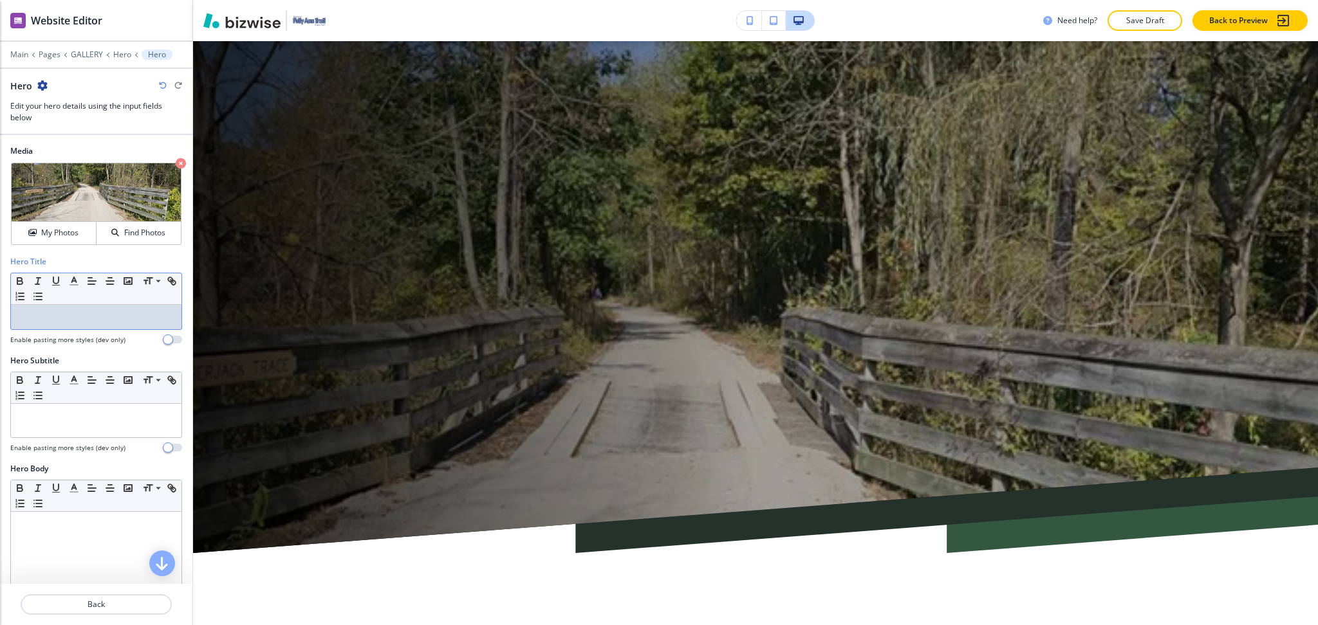
click at [109, 309] on div at bounding box center [96, 317] width 170 height 24
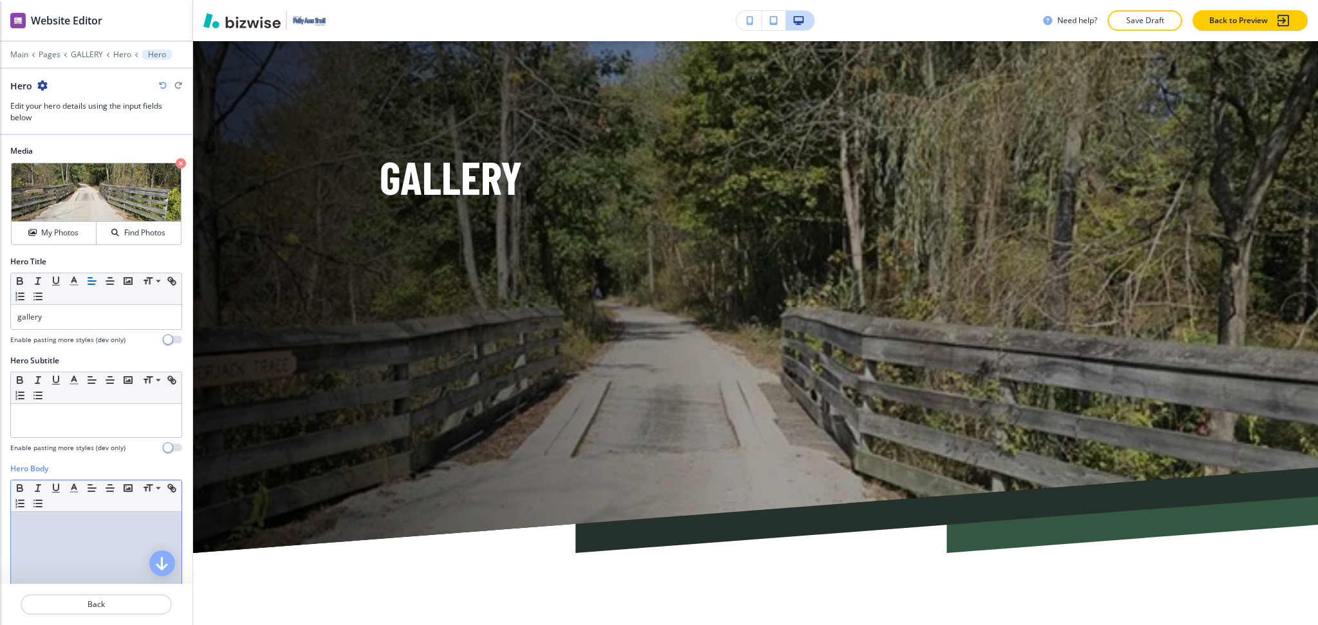
click at [97, 533] on div at bounding box center [96, 595] width 170 height 167
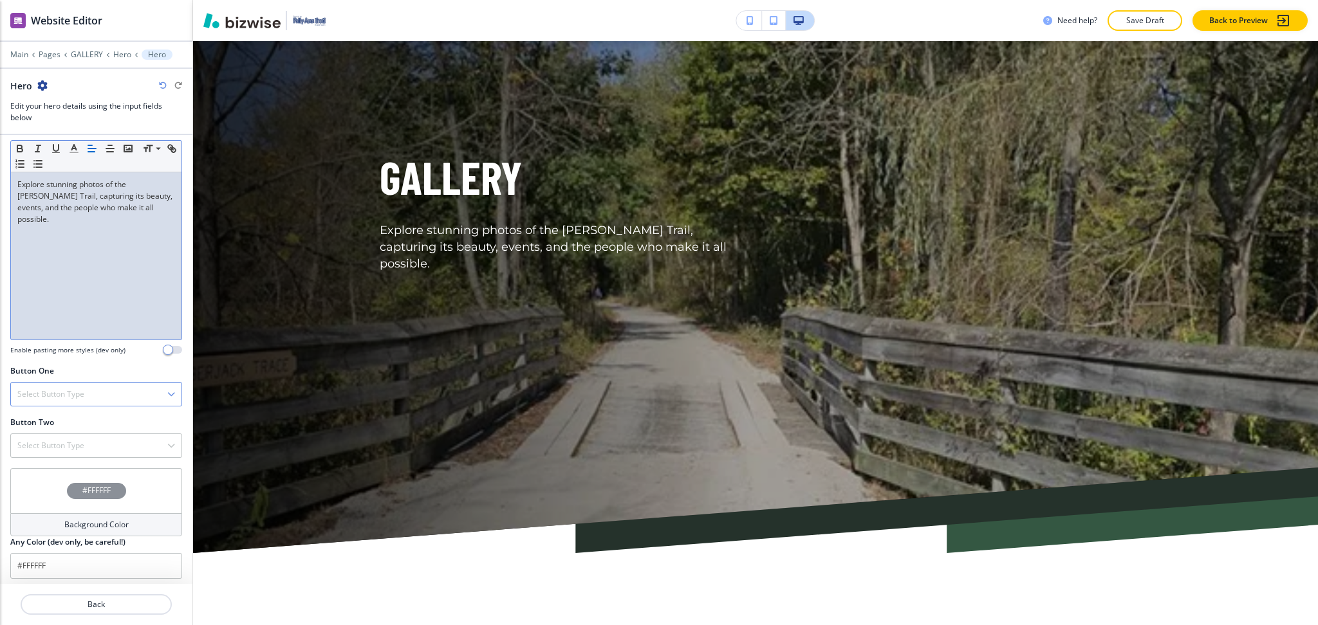
scroll to position [345, 0]
click at [59, 390] on h4 "Select Button Type" at bounding box center [50, 389] width 67 height 12
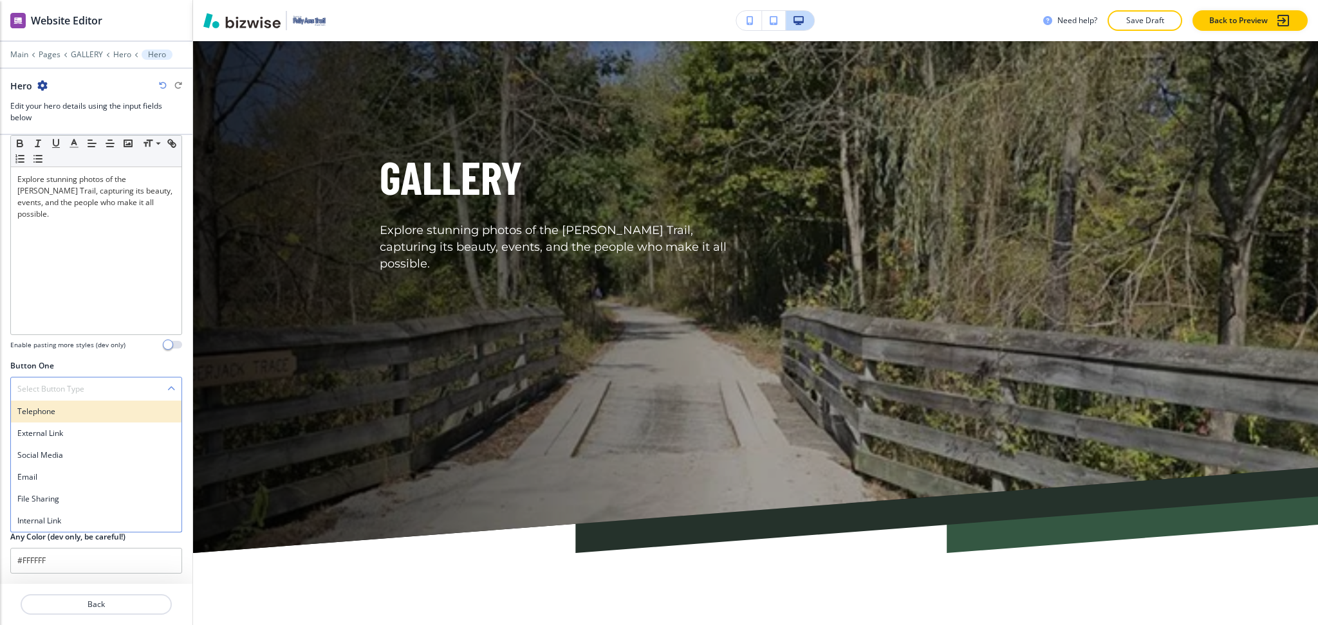
click at [53, 414] on h4 "Telephone" at bounding box center [96, 412] width 158 height 12
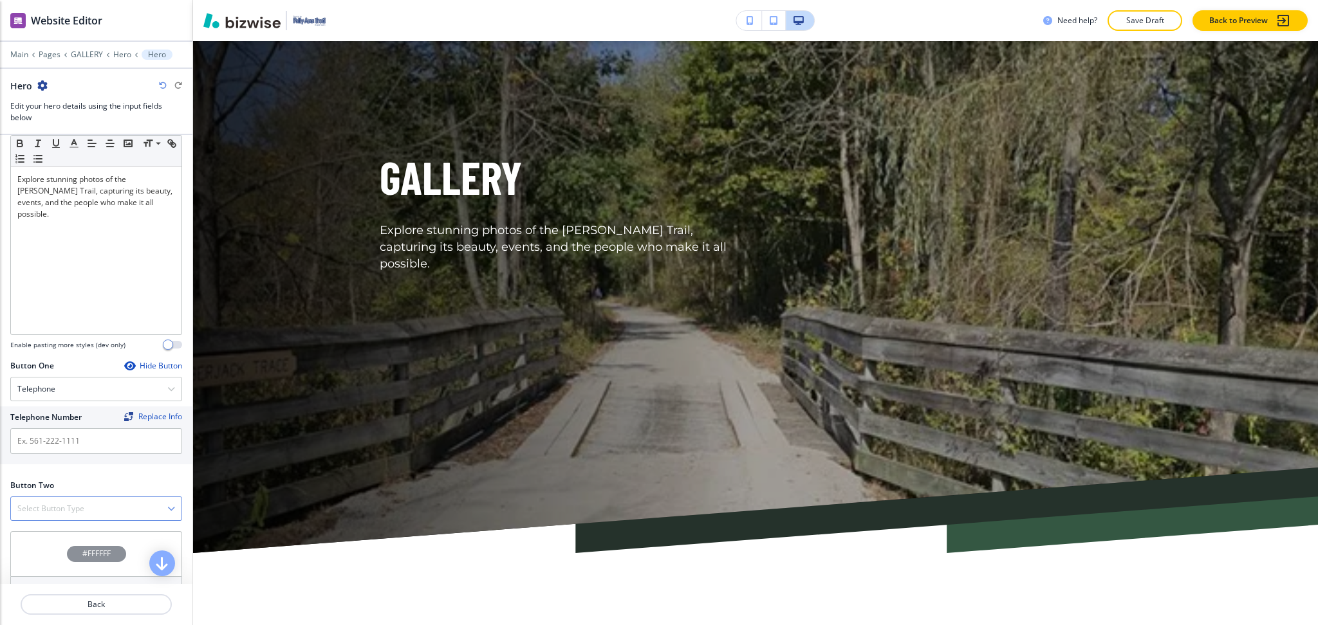
click at [35, 513] on h4 "Select Button Type" at bounding box center [50, 509] width 67 height 12
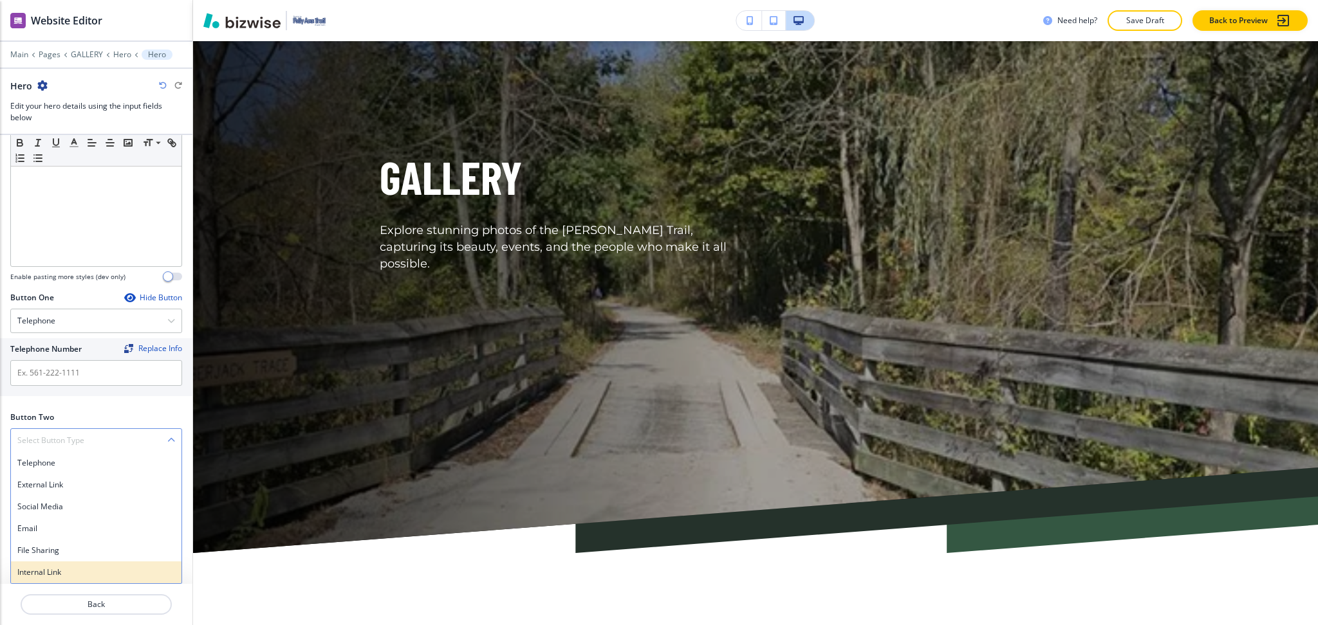
click at [50, 575] on h4 "Internal Link" at bounding box center [96, 573] width 158 height 12
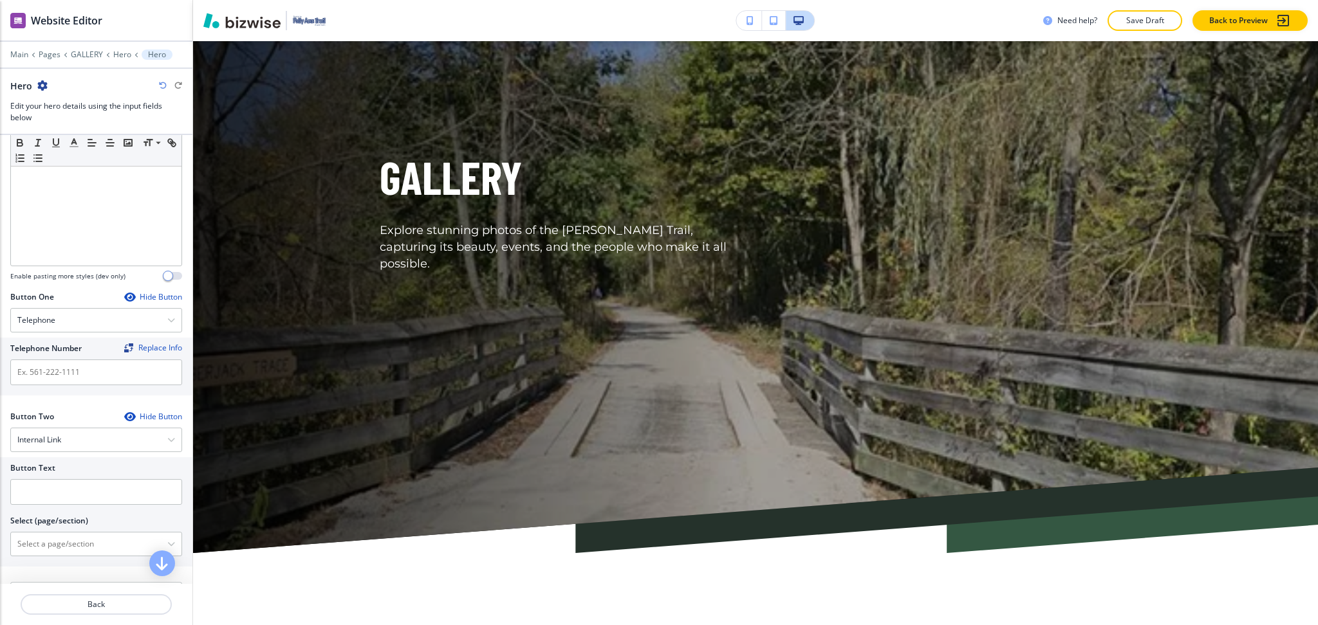
scroll to position [415, 0]
click at [52, 549] on \(page\/section\) "Manual Input" at bounding box center [89, 543] width 156 height 22
drag, startPoint x: 70, startPoint y: 544, endPoint x: 0, endPoint y: 538, distance: 70.4
click at [0, 538] on div "Button Text Select (page/section) CONTACT US Contact Us Contact Us | Contact Us…" at bounding box center [96, 510] width 192 height 109
drag, startPoint x: 31, startPoint y: 561, endPoint x: 23, endPoint y: 519, distance: 43.2
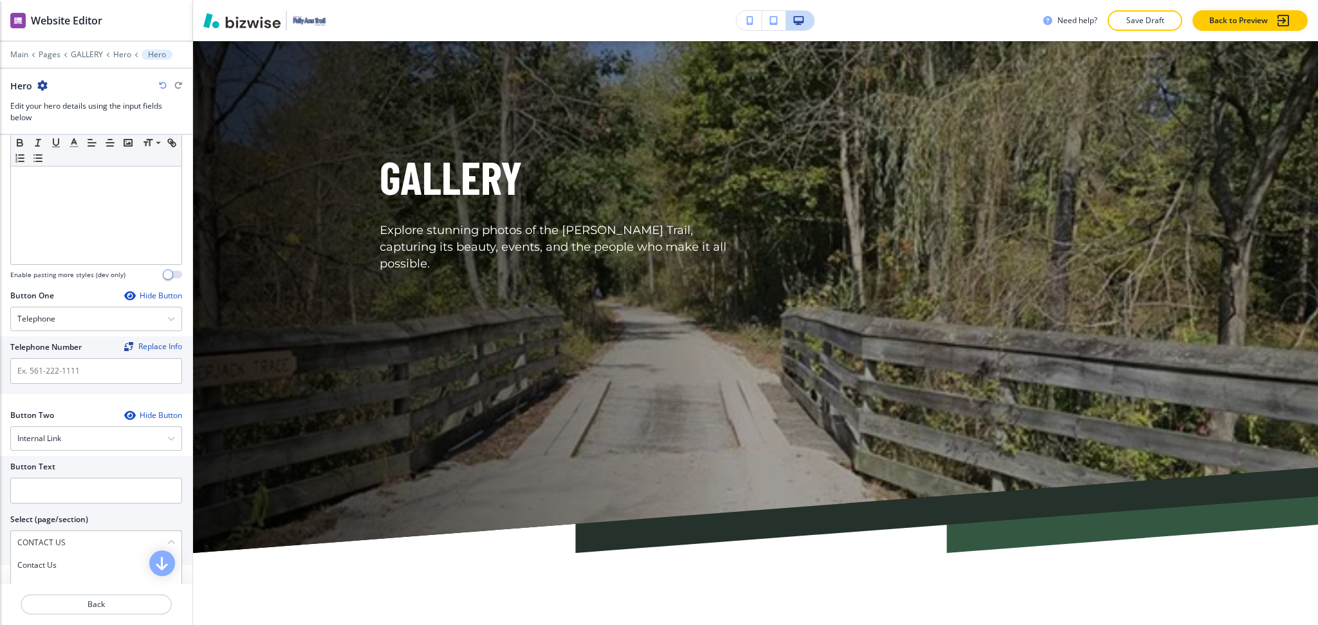
click at [31, 561] on h4 "Contact Us" at bounding box center [96, 566] width 158 height 12
type \(page\/section\) "Contact Us"
click at [33, 482] on input "text" at bounding box center [96, 491] width 172 height 26
paste input "CONTACT US"
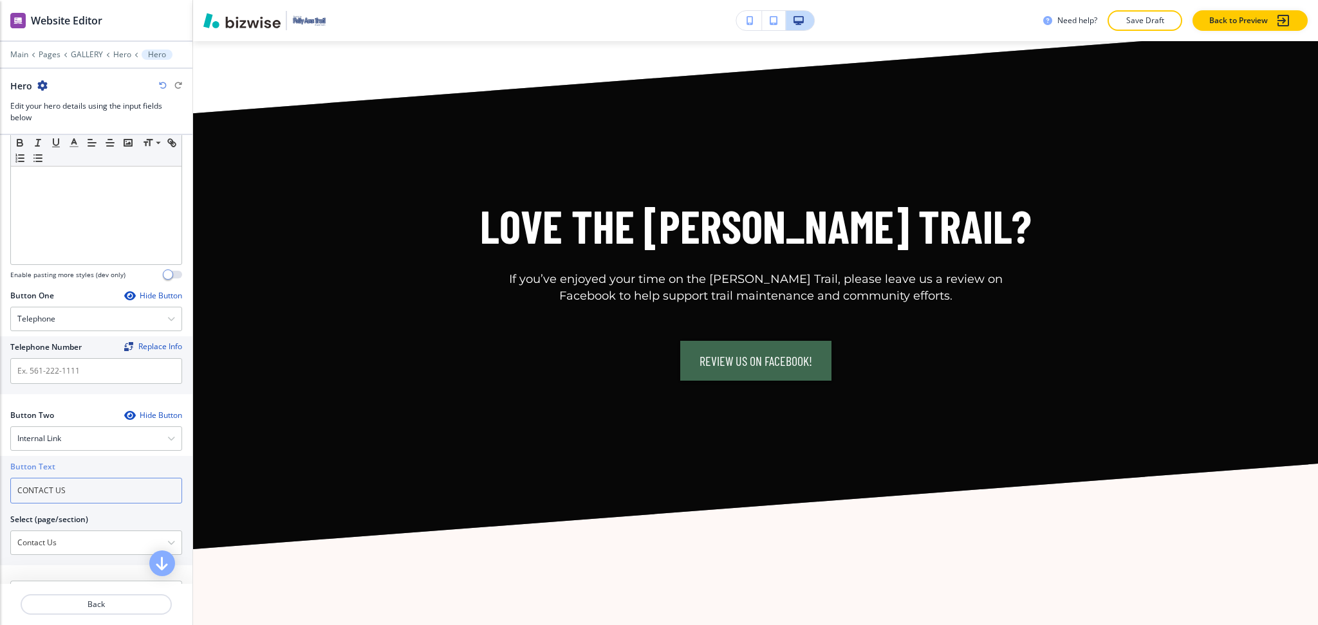
scroll to position [3207, 0]
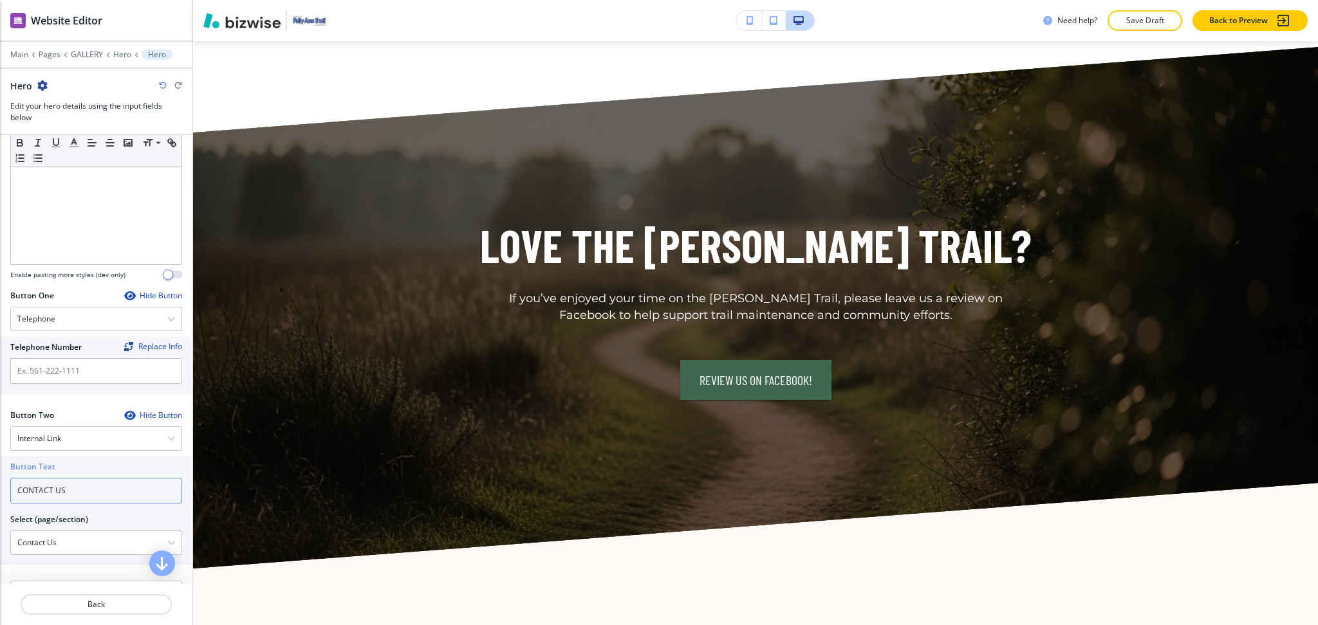
type input "CONTACT US"
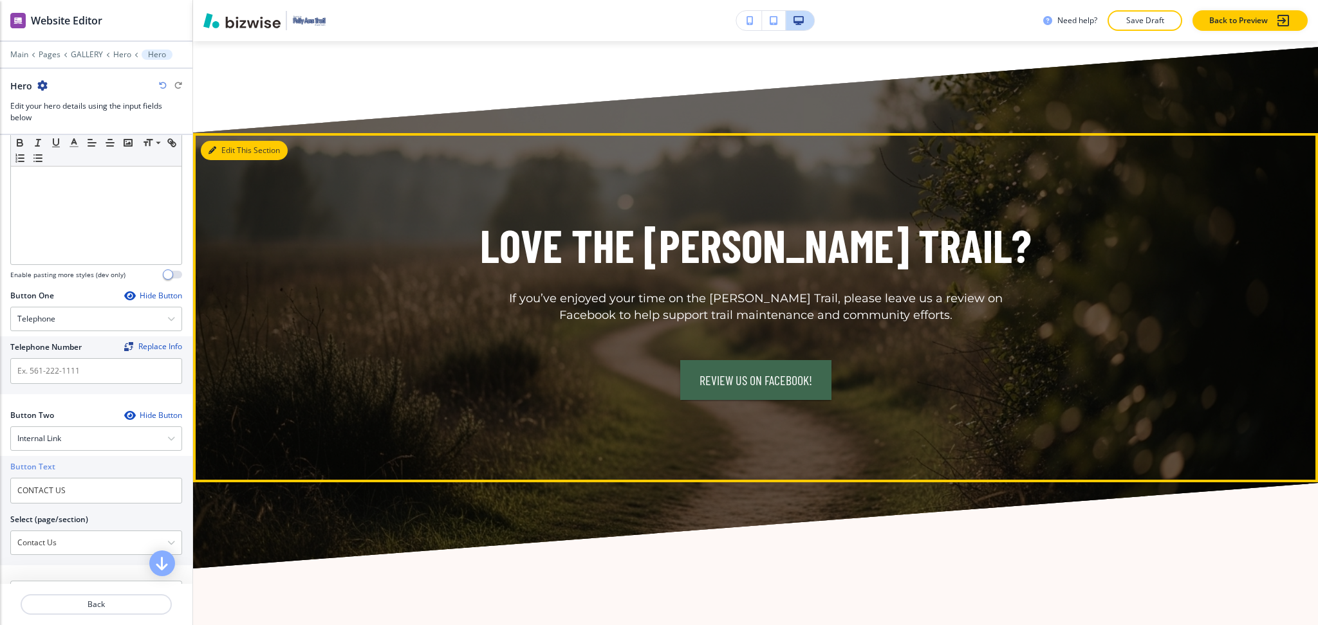
click at [232, 151] on button "Edit This Section" at bounding box center [244, 150] width 87 height 19
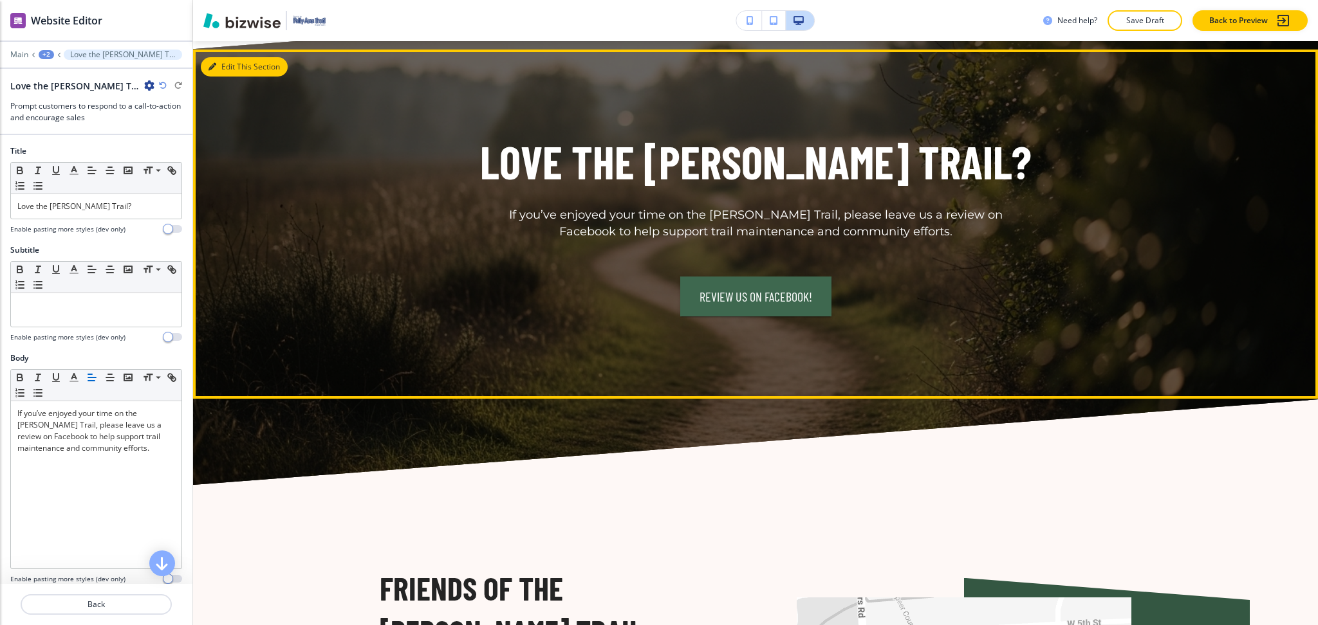
scroll to position [3298, 0]
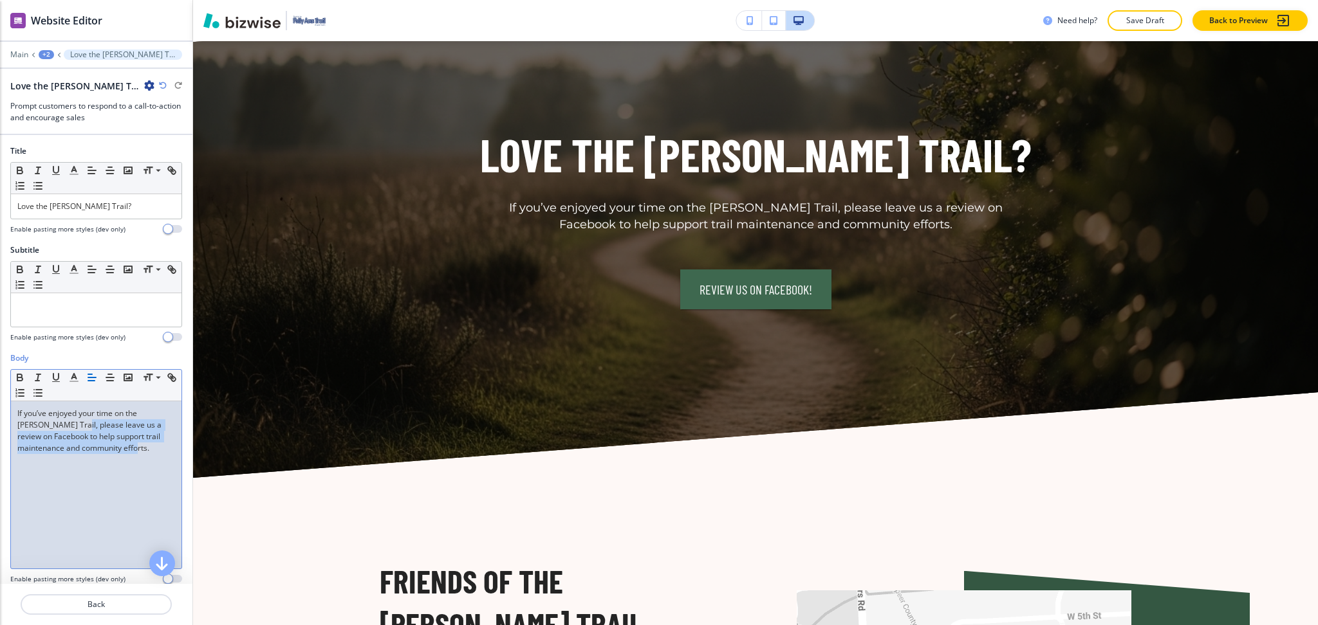
drag, startPoint x: 157, startPoint y: 453, endPoint x: 54, endPoint y: 423, distance: 107.3
click at [54, 423] on p "If you’ve enjoyed your time on the [PERSON_NAME] Trail, please leave us a revie…" at bounding box center [96, 431] width 158 height 46
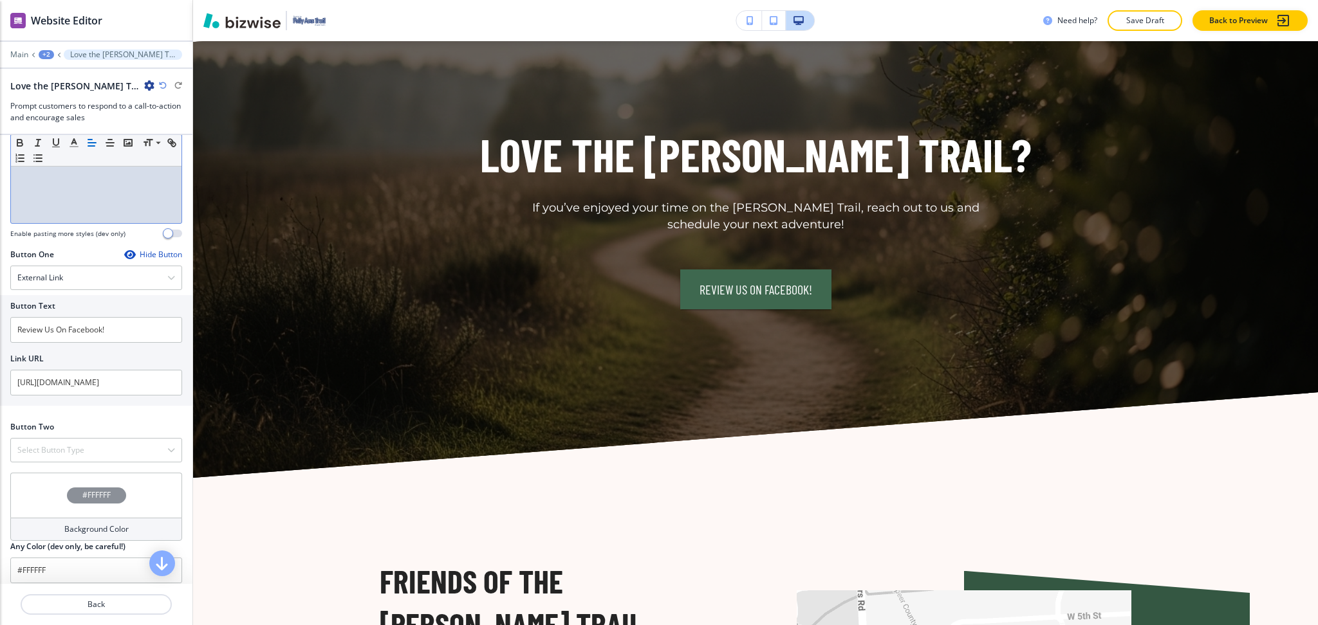
click at [38, 262] on div at bounding box center [96, 263] width 172 height 5
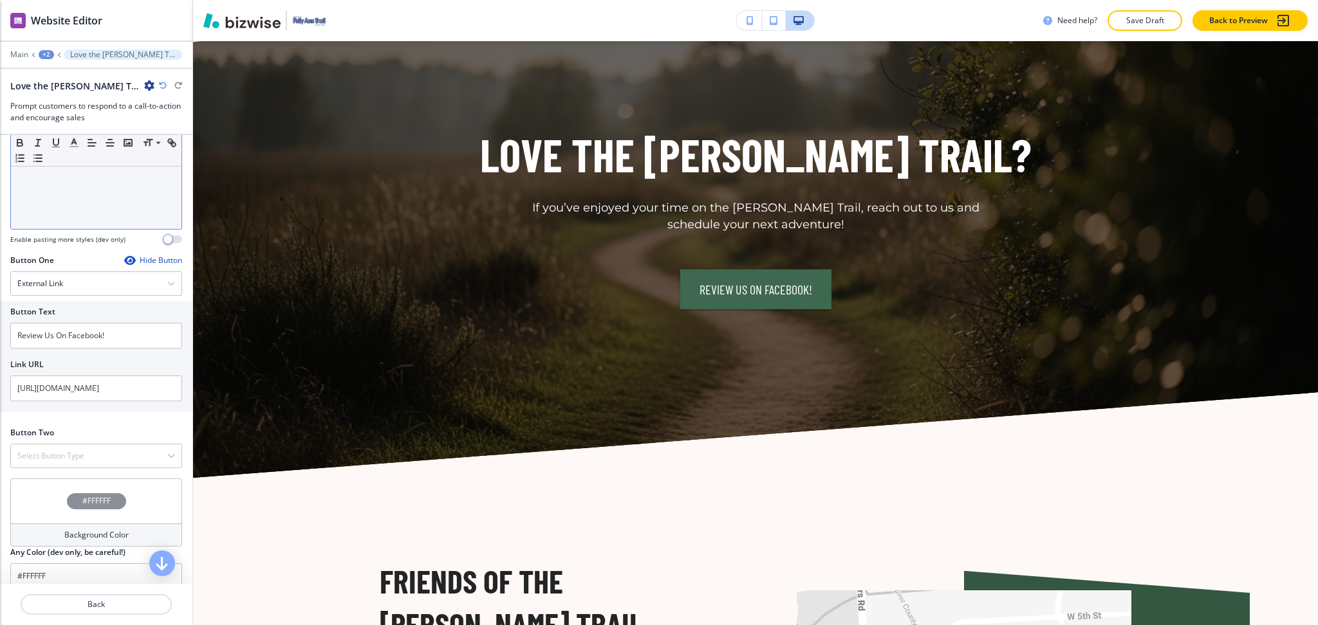
click at [45, 296] on div "External Link Telephone External Link Social Media Email File Sharing Internal …" at bounding box center [96, 283] width 172 height 24
click at [44, 282] on h4 "External Link" at bounding box center [40, 285] width 46 height 12
click at [42, 288] on h4 "External Link" at bounding box center [40, 286] width 46 height 12
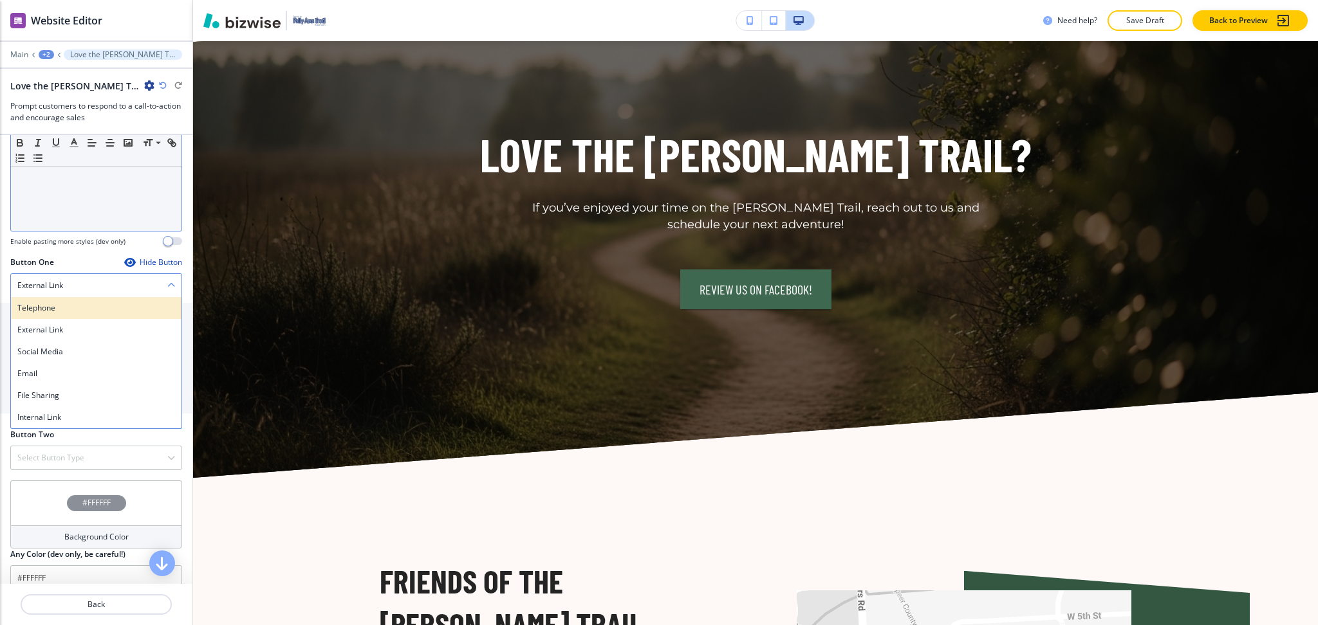
click at [44, 308] on h4 "Telephone" at bounding box center [96, 308] width 158 height 12
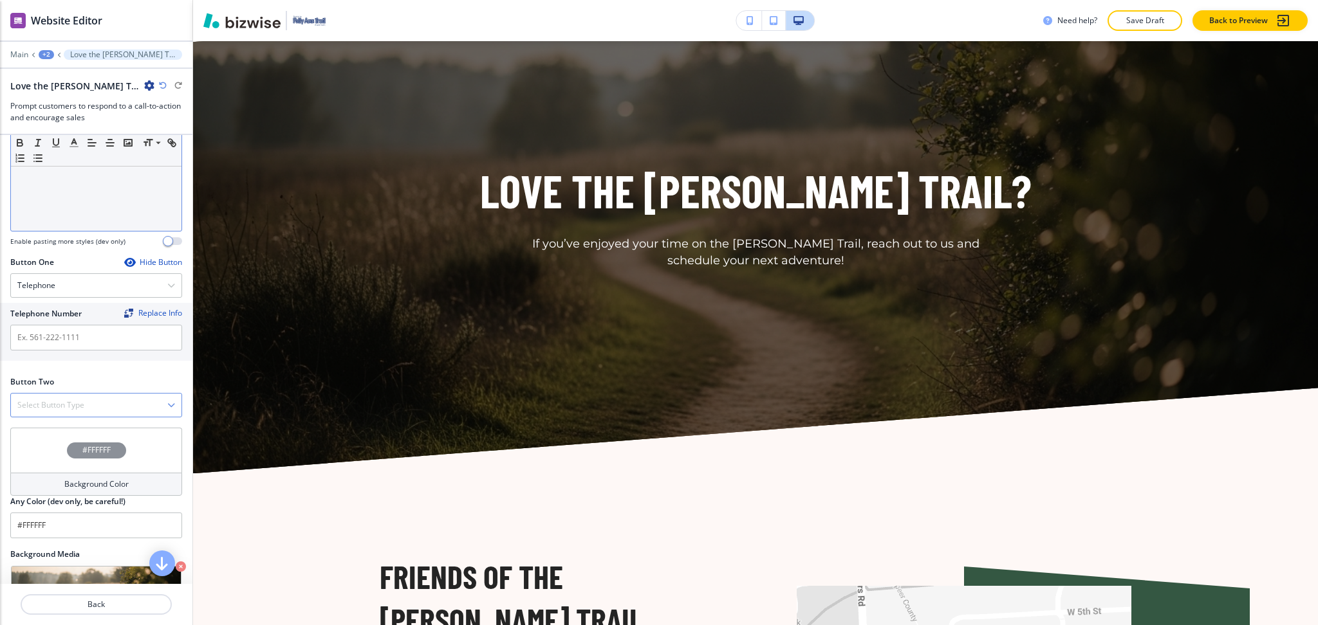
click at [55, 413] on div "Select Button Type" at bounding box center [96, 405] width 170 height 23
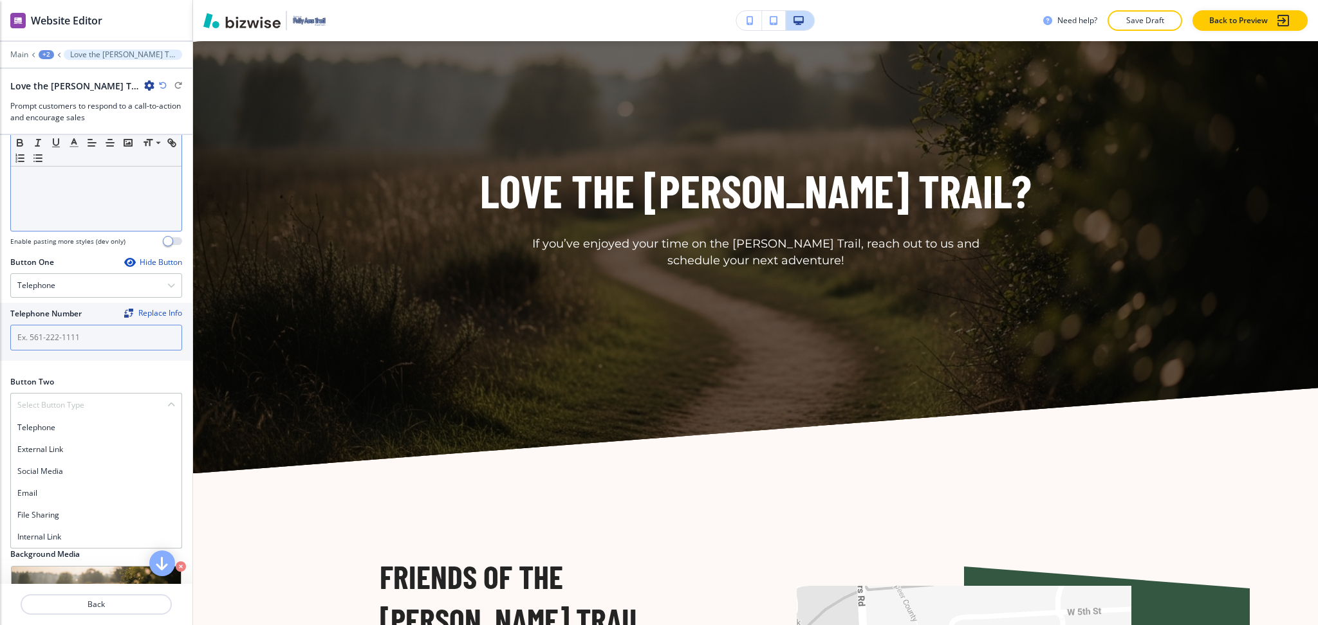
click at [62, 330] on input "text" at bounding box center [96, 338] width 172 height 26
paste input "CONTACT US"
type input "CONTACT US"
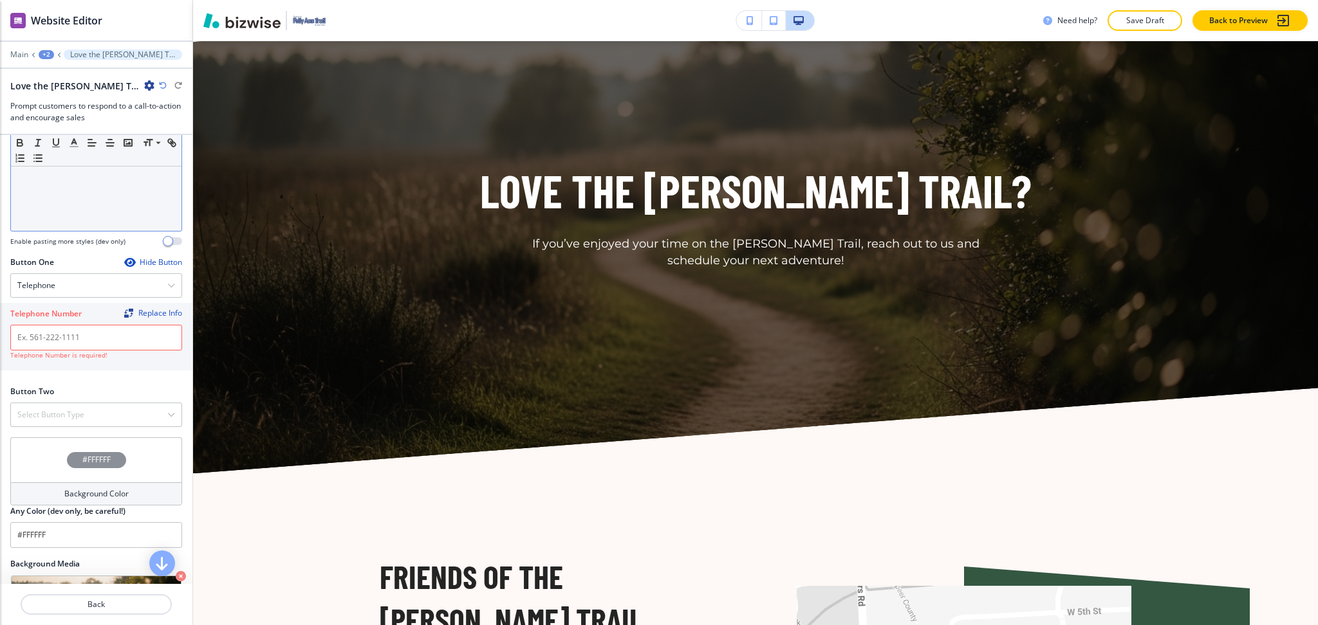
click at [82, 399] on div at bounding box center [96, 400] width 172 height 5
click at [84, 420] on h4 "Select Button Type" at bounding box center [50, 415] width 67 height 12
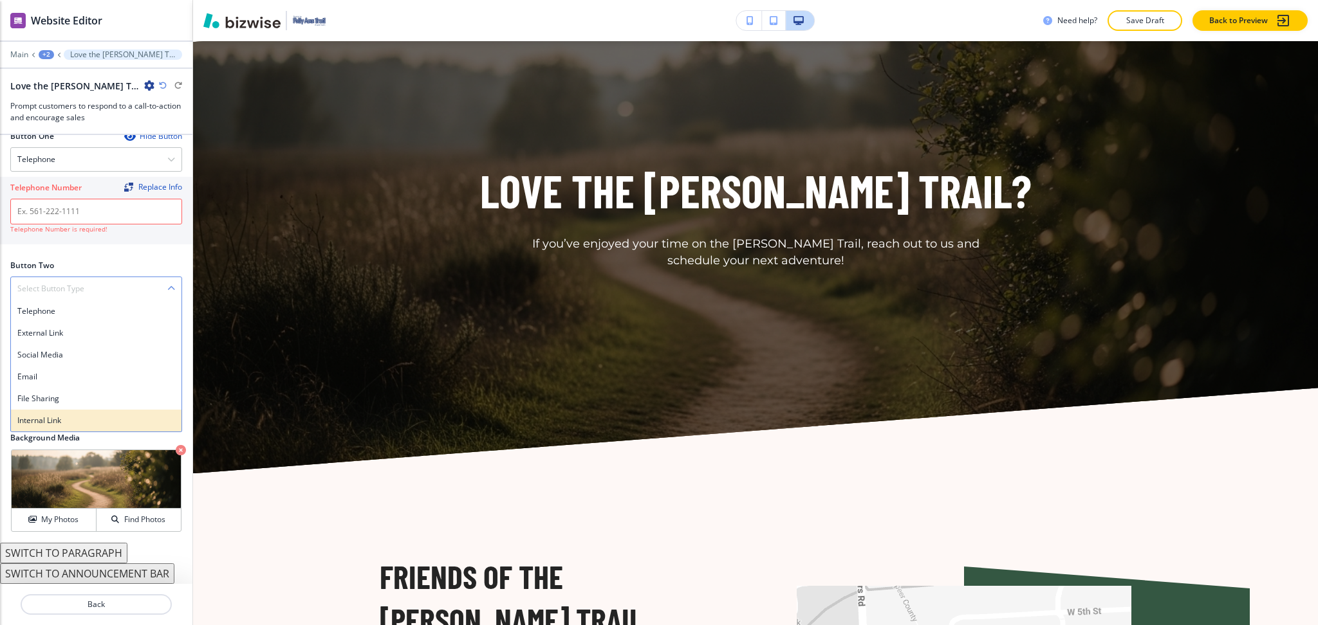
click at [67, 423] on h4 "Internal Link" at bounding box center [96, 421] width 158 height 12
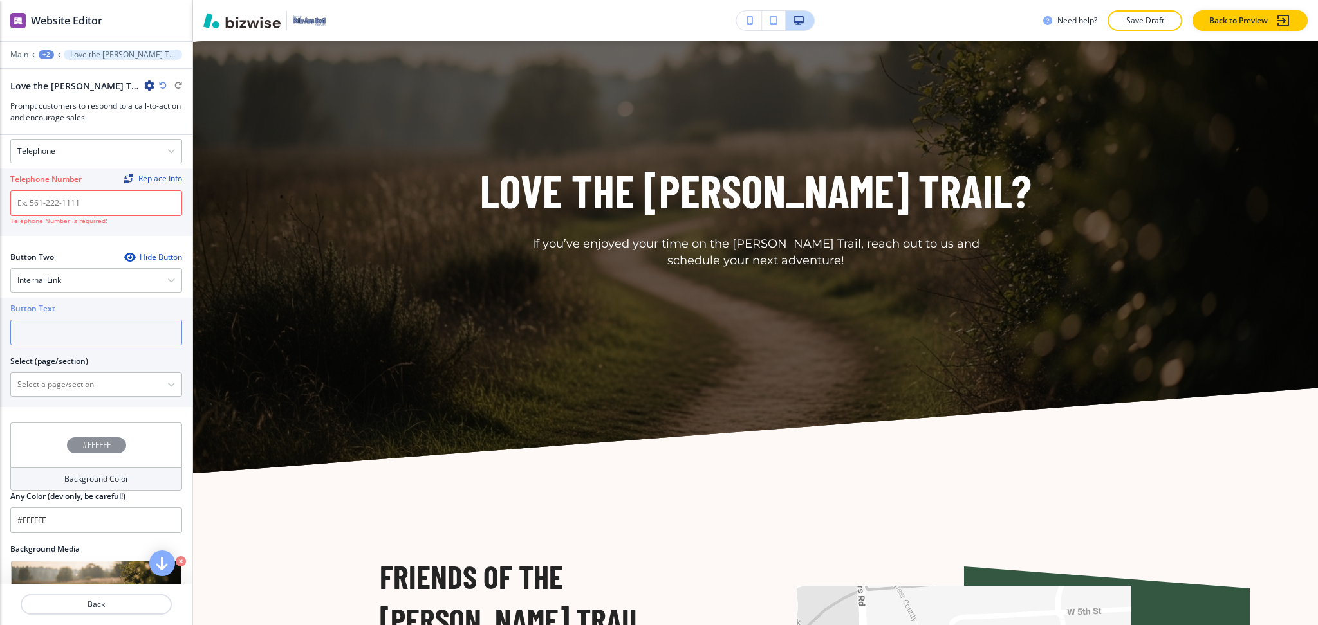
click at [72, 329] on input "text" at bounding box center [96, 333] width 172 height 26
paste input "CONTACT US"
type input "CONTACT US"
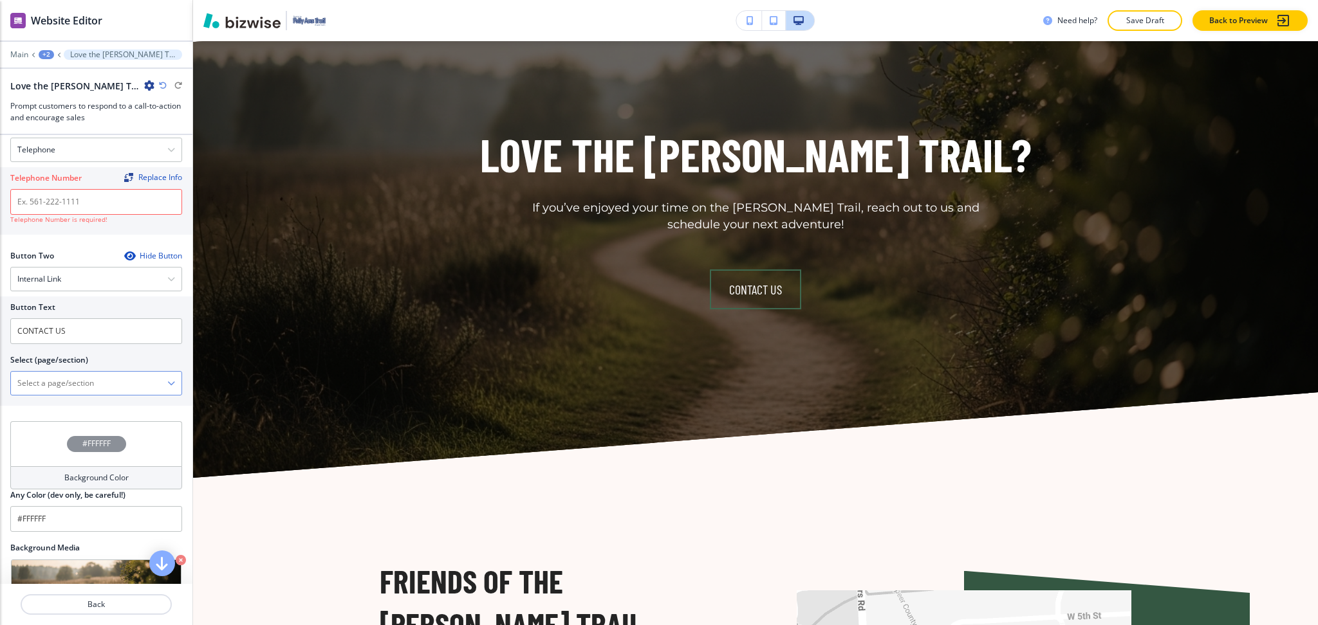
click at [77, 374] on \(page\/section\) "Manual Input" at bounding box center [89, 383] width 156 height 22
paste \(page\/section\) "CONTACT US"
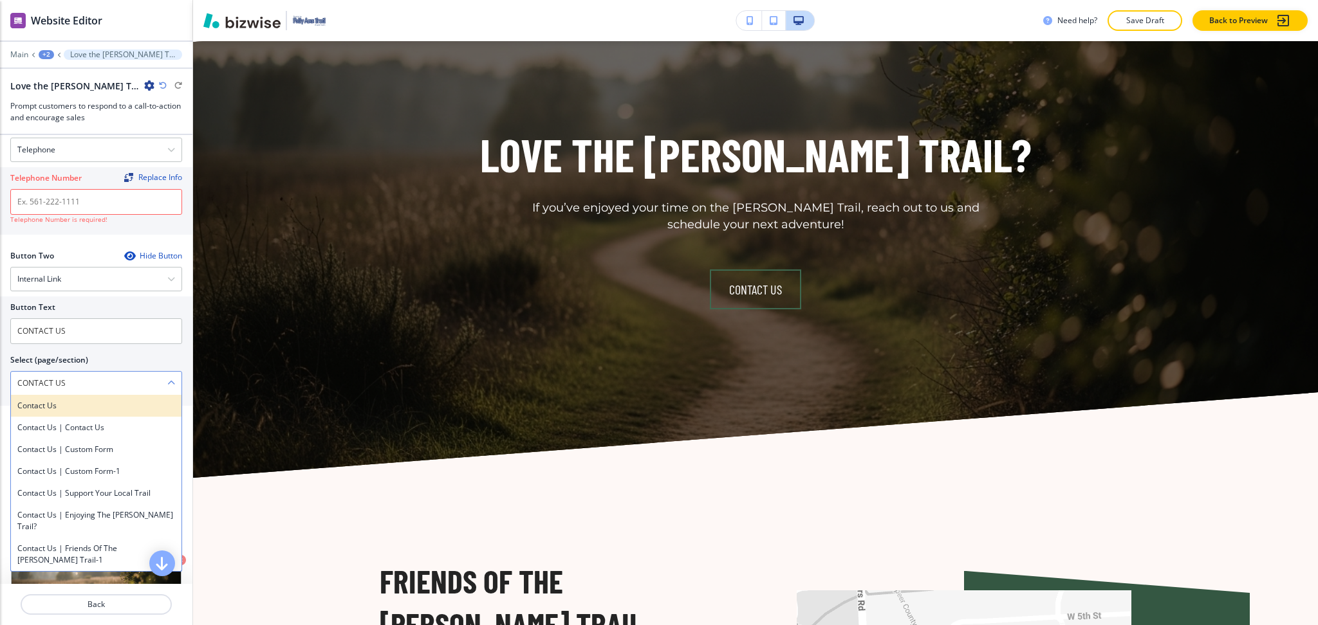
click at [32, 396] on div "Contact Us" at bounding box center [96, 406] width 170 height 22
type \(page\/section\) "Contact Us"
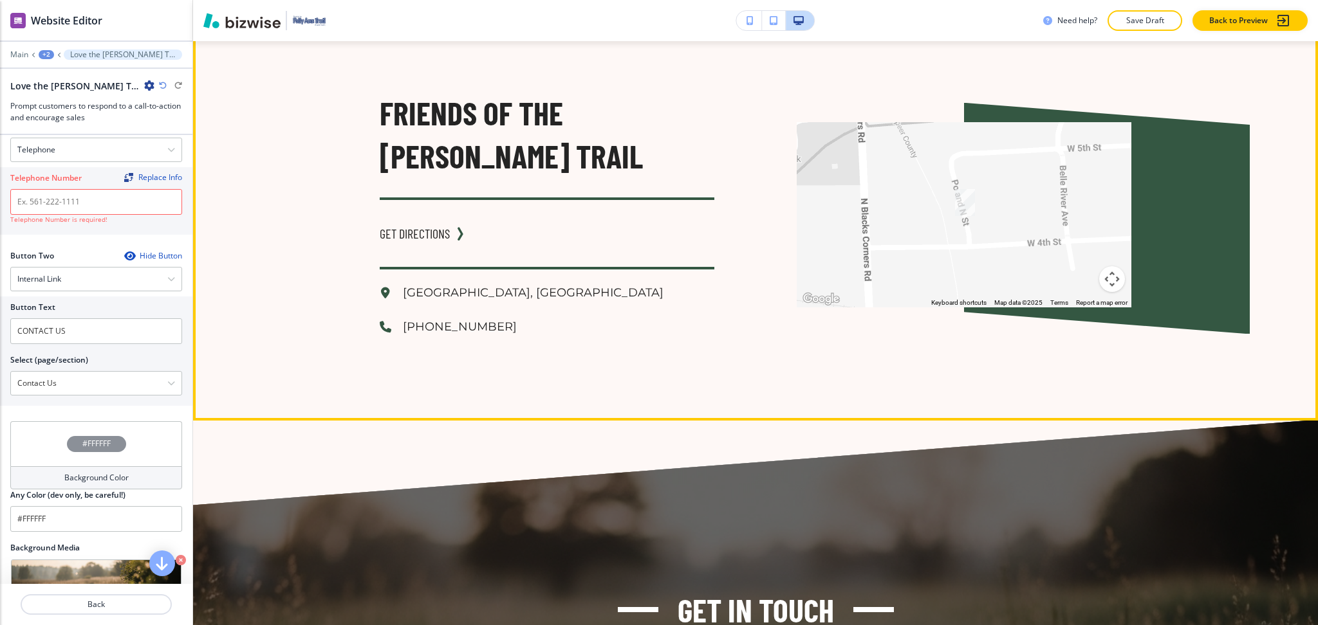
scroll to position [3767, 0]
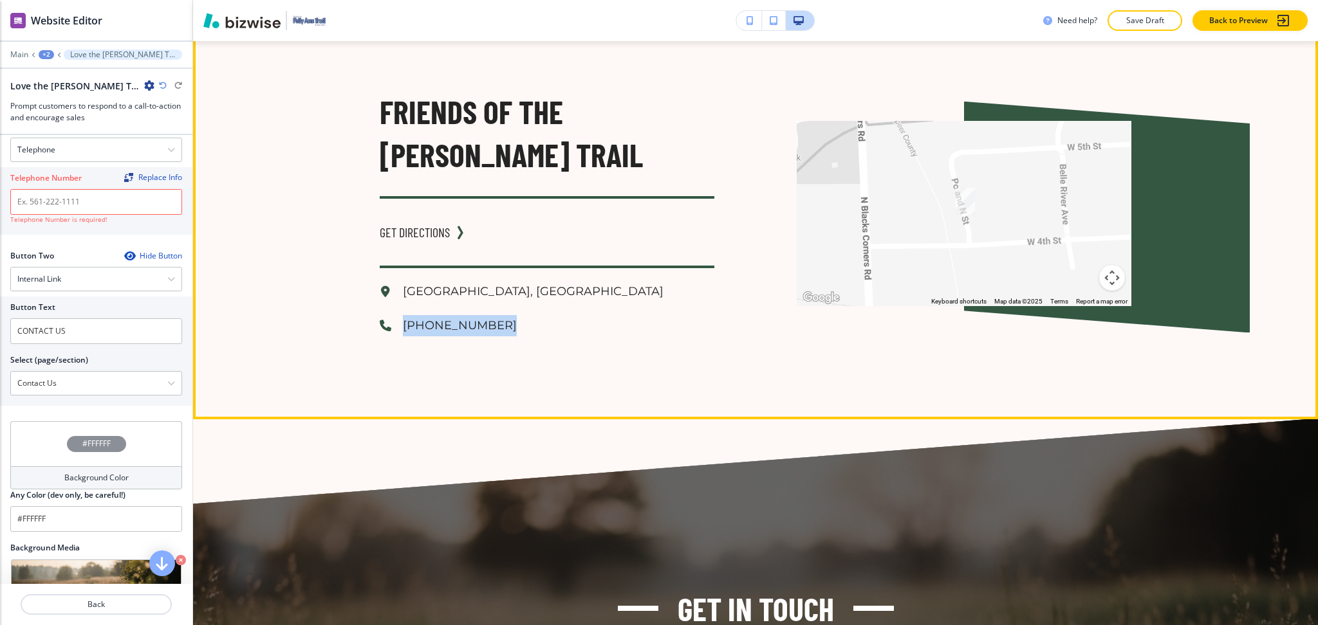
drag, startPoint x: 490, startPoint y: 341, endPoint x: 396, endPoint y: 319, distance: 97.1
click at [396, 319] on div "Friends of the [PERSON_NAME] Trail GET DIRECTIONS [GEOGRAPHIC_DATA], [GEOGRAPHI…" at bounding box center [755, 214] width 1125 height 412
copy p "[PHONE_NUMBER]"
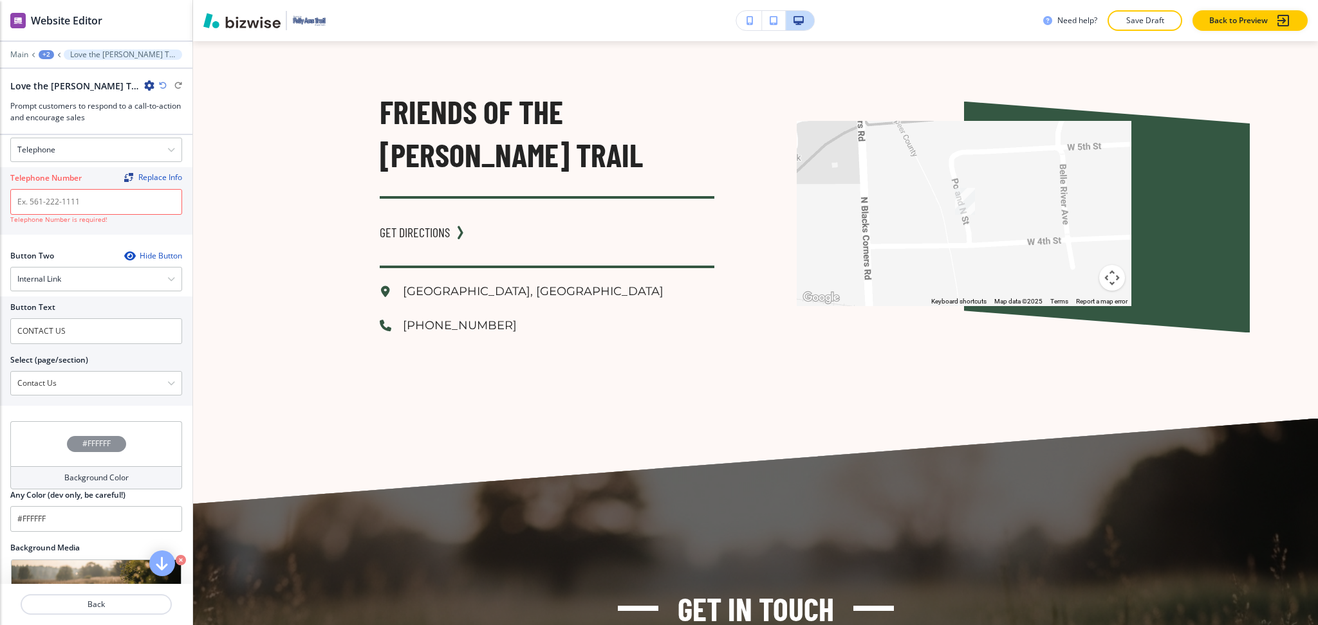
click at [57, 185] on div at bounding box center [96, 186] width 172 height 5
paste input "[PHONE_NUMBER]"
click at [64, 207] on input "text" at bounding box center [96, 202] width 172 height 26
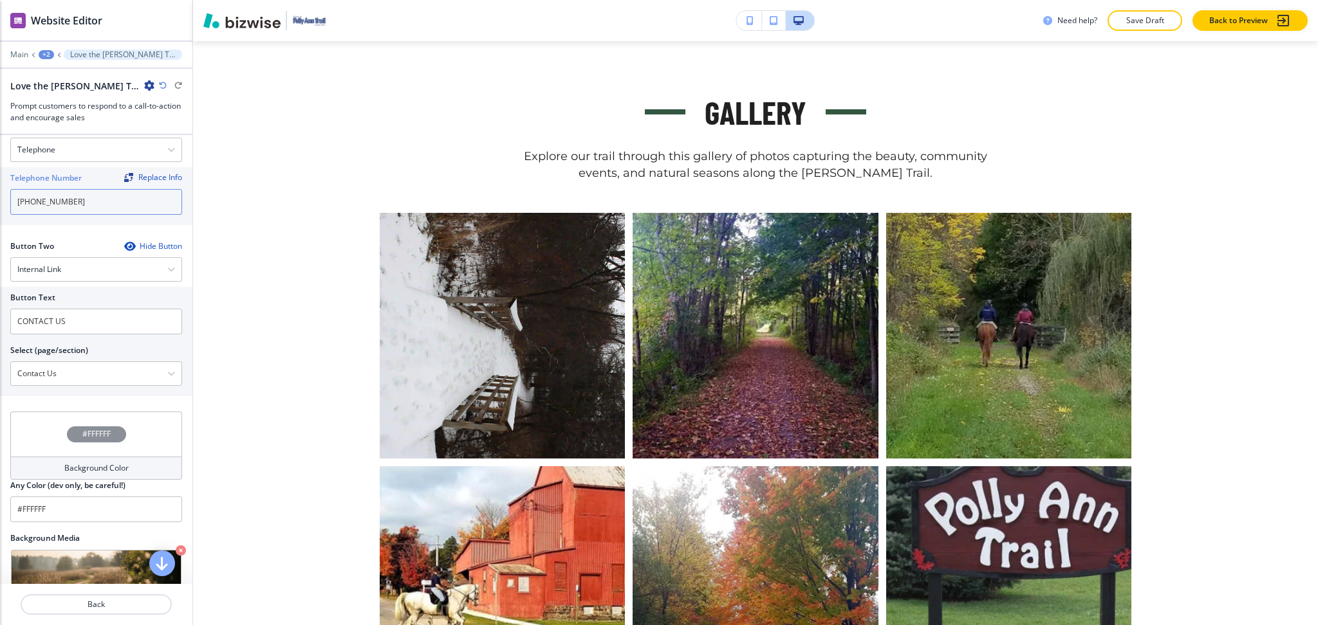
scroll to position [448, 0]
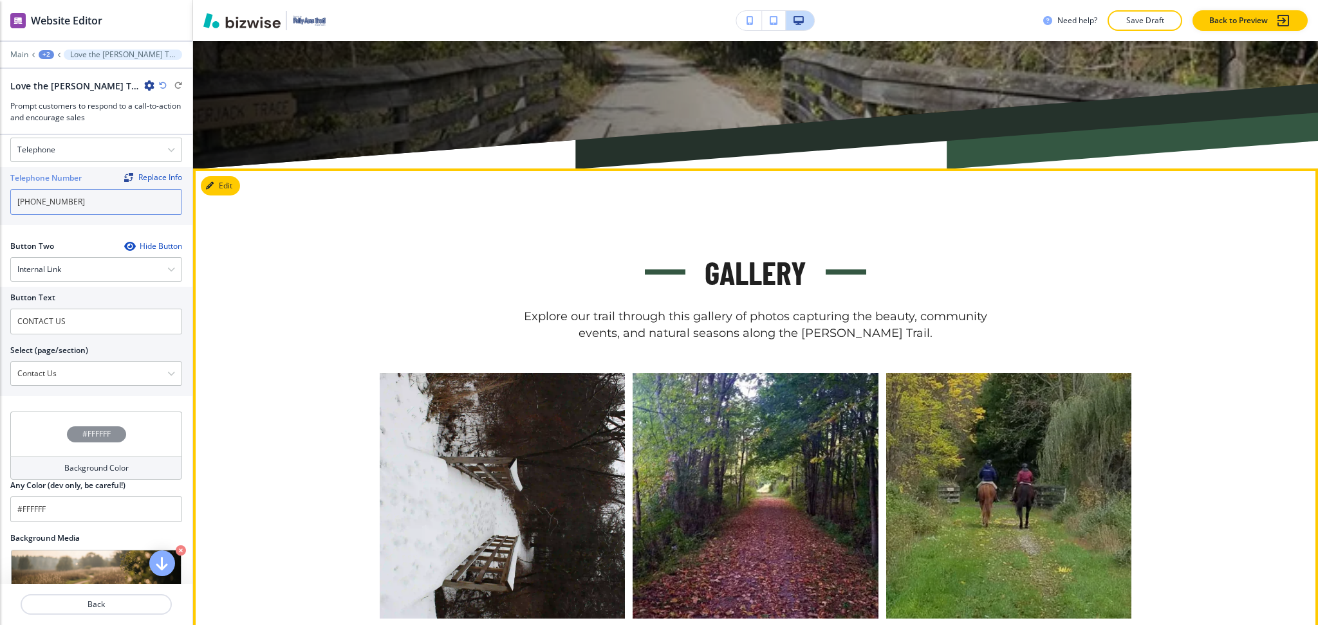
type input "[PHONE_NUMBER]"
click at [234, 185] on button "Edit" at bounding box center [220, 185] width 39 height 19
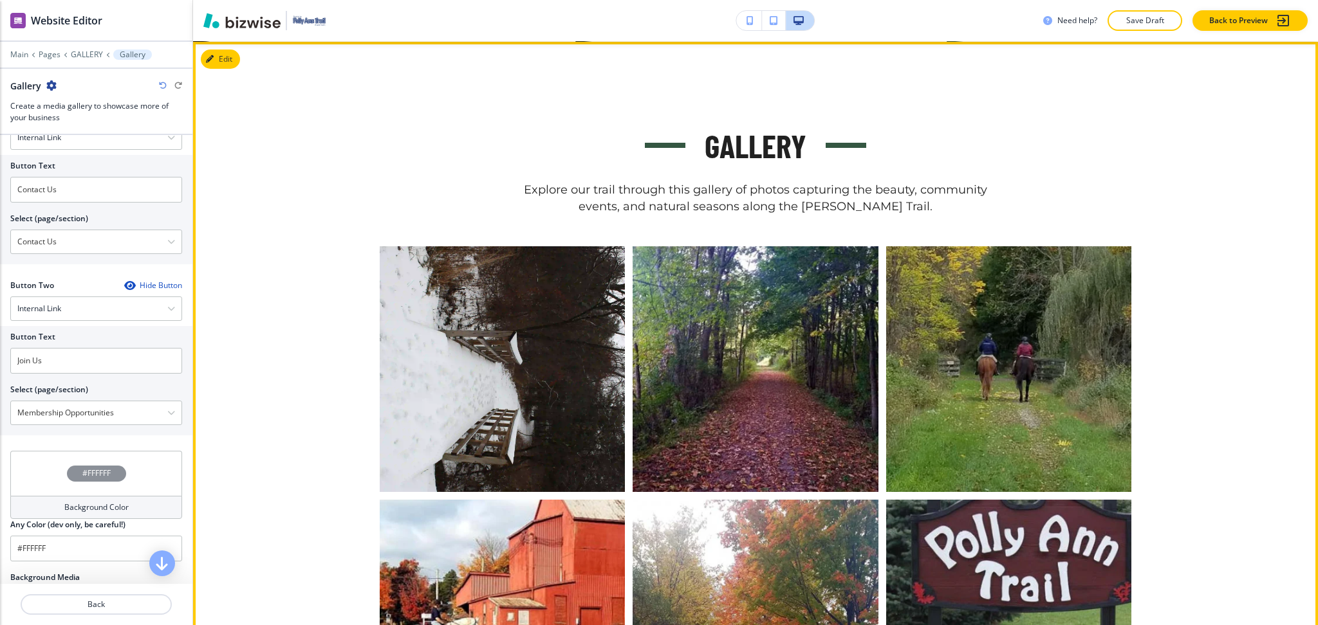
scroll to position [1581, 0]
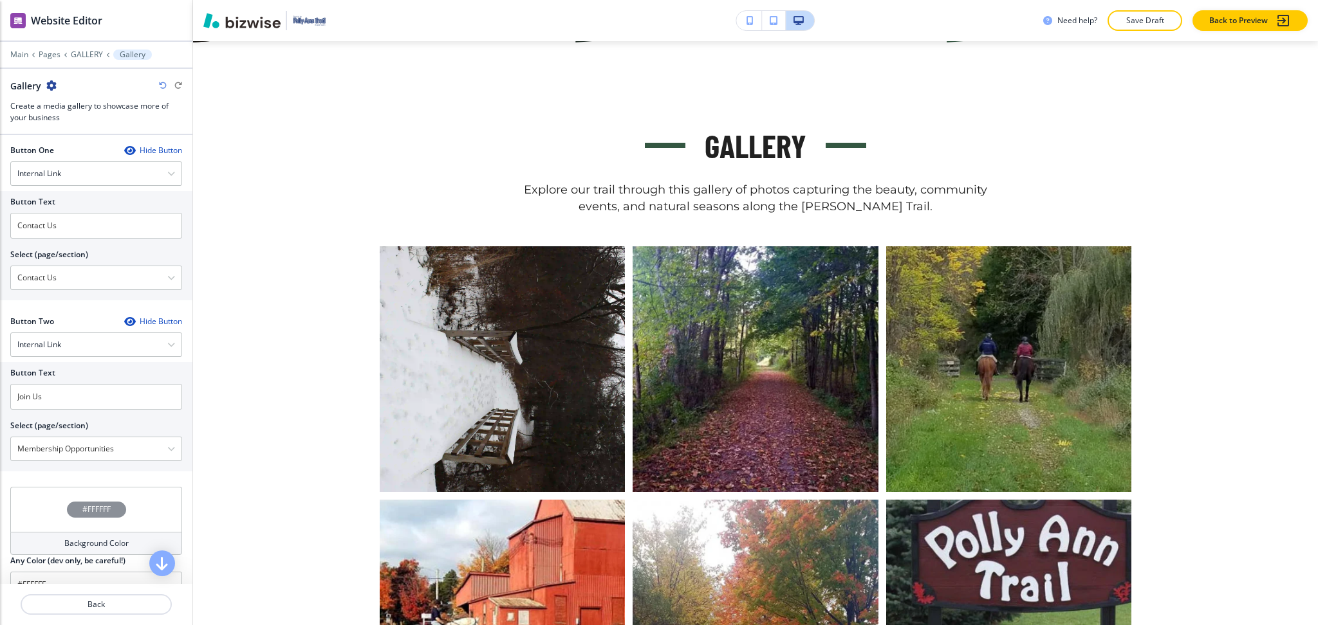
click at [135, 324] on div "Hide Button" at bounding box center [153, 322] width 58 height 10
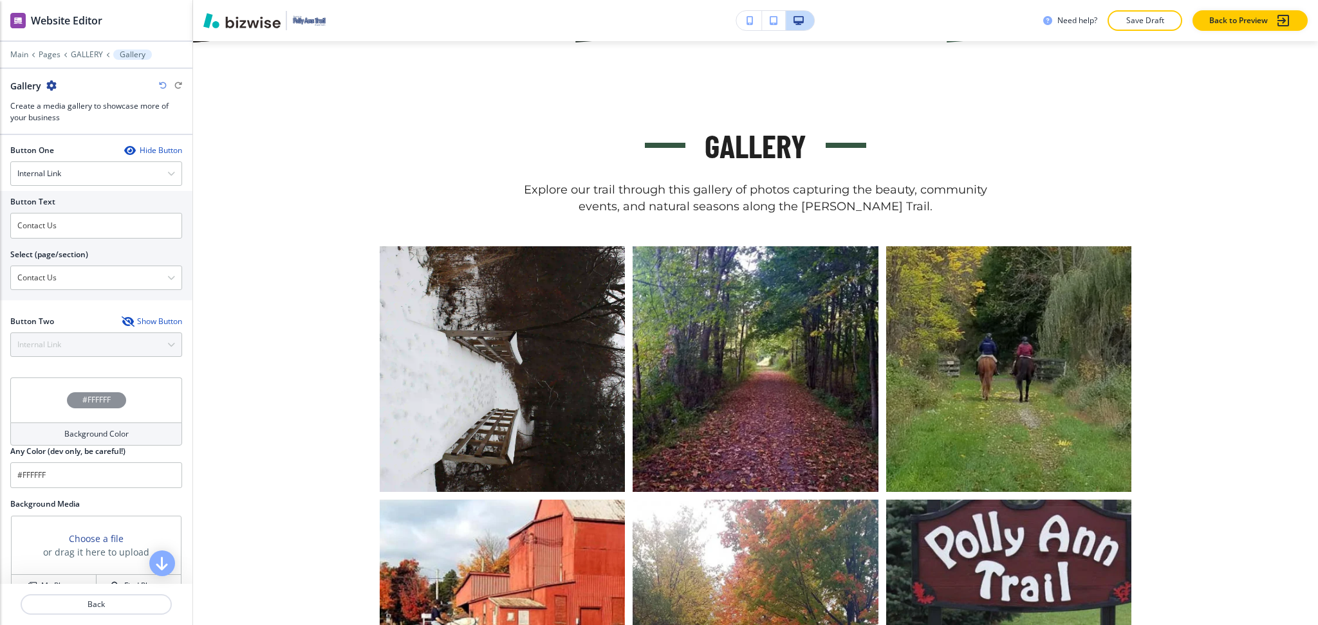
click at [135, 156] on div "Hide Button" at bounding box center [153, 150] width 58 height 10
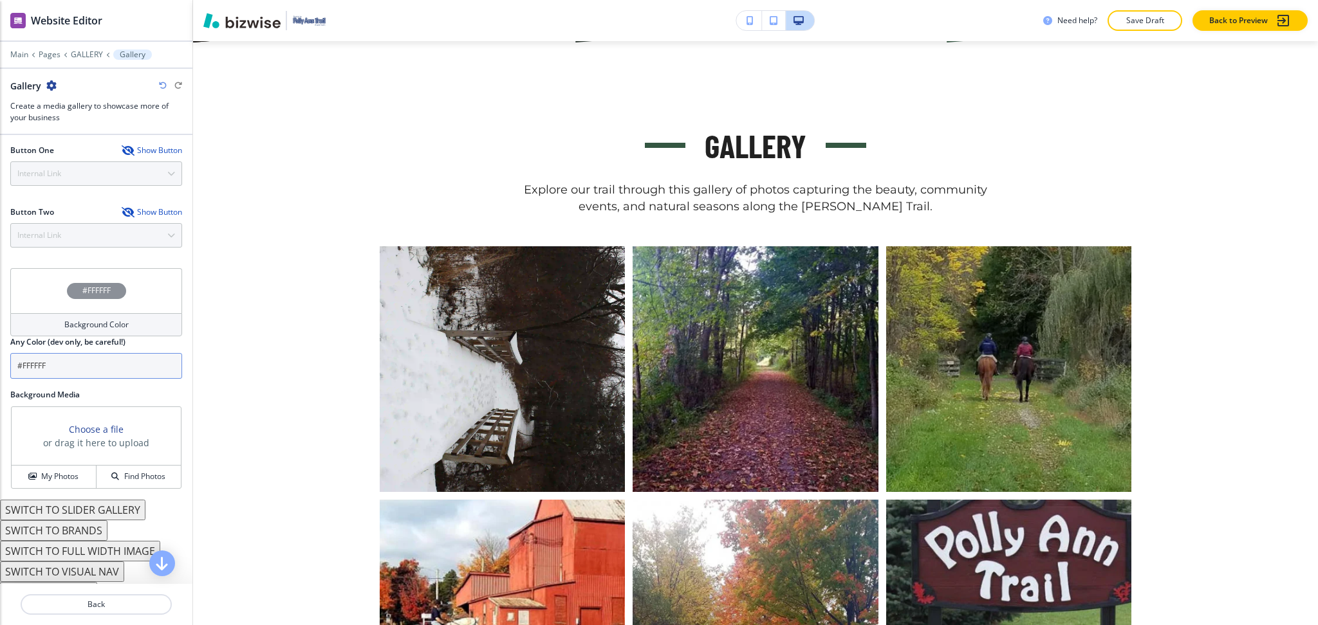
click at [107, 374] on input "#FFFFFF" at bounding box center [96, 366] width 172 height 26
paste input "#fef8f6"
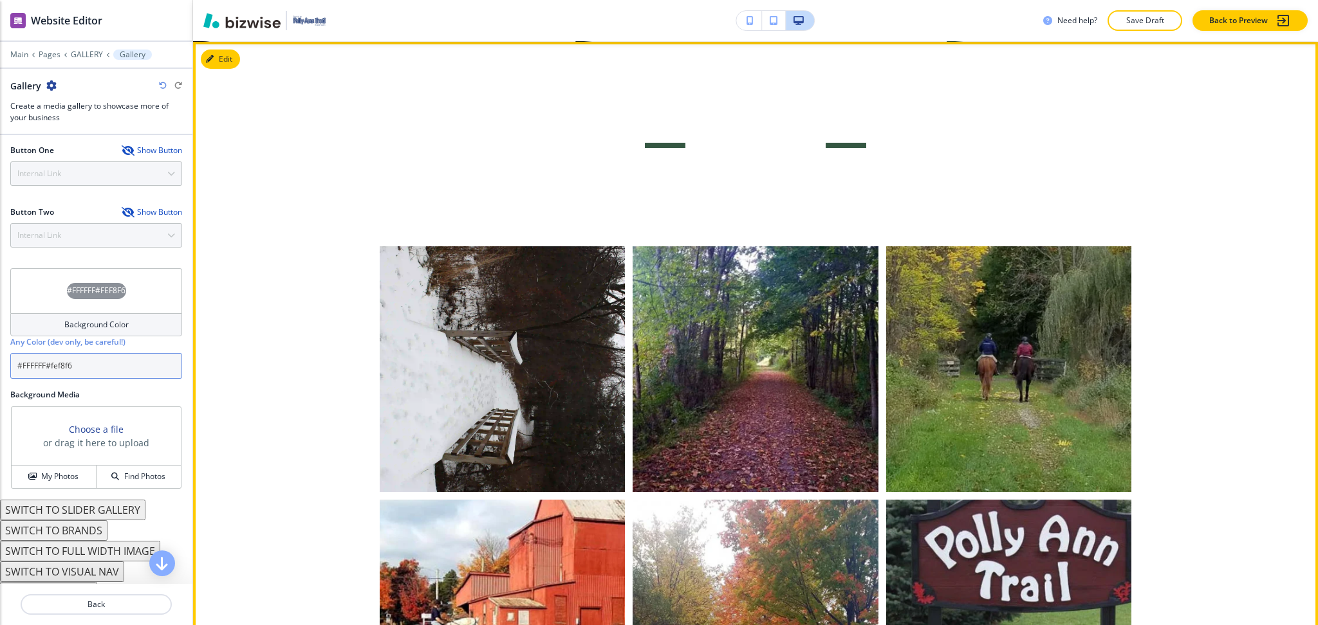
paste input "text"
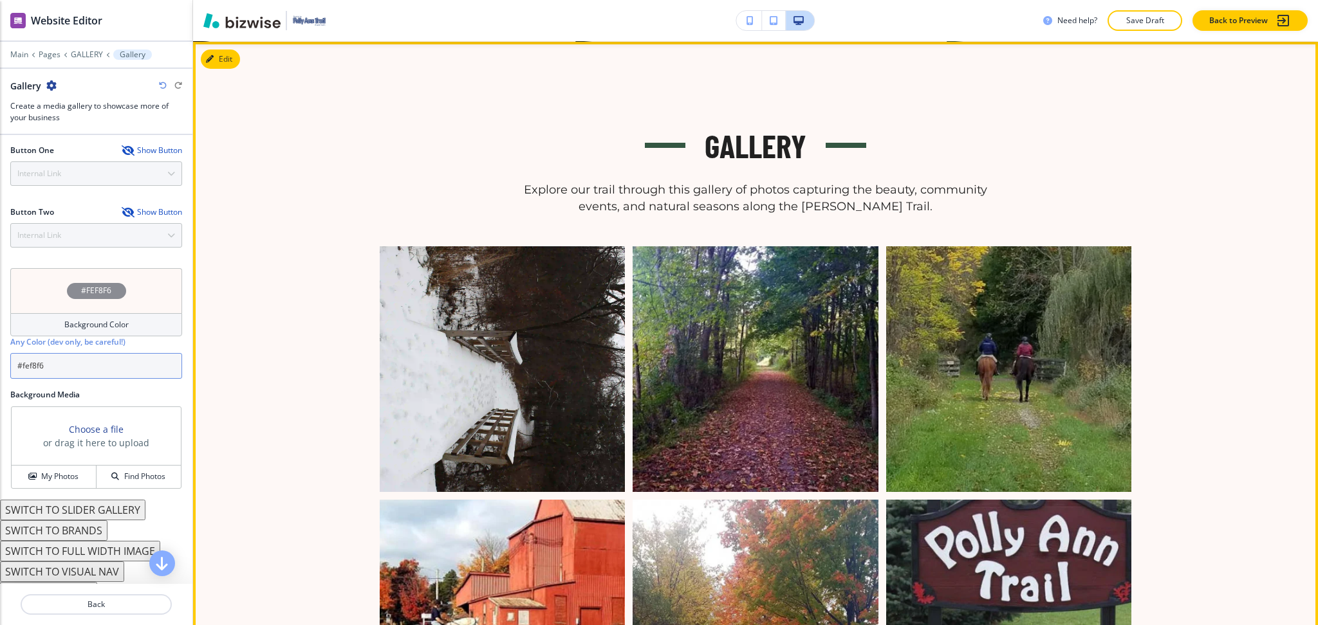
type input "#fef8f6"
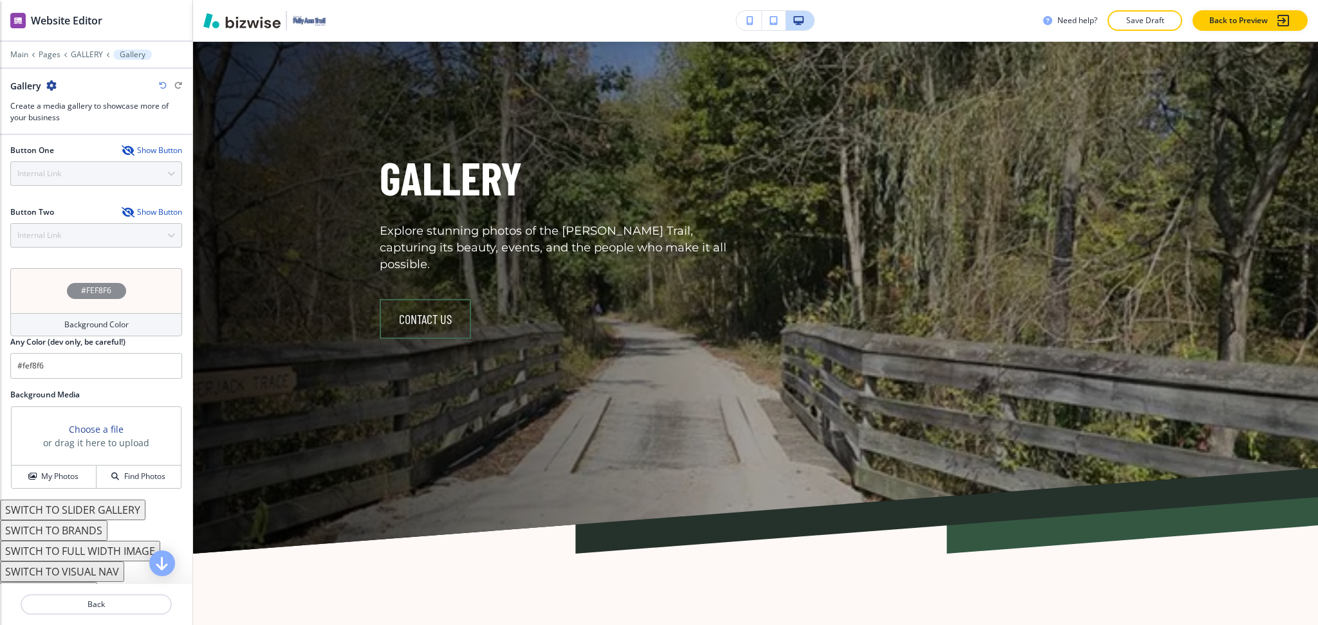
scroll to position [0, 0]
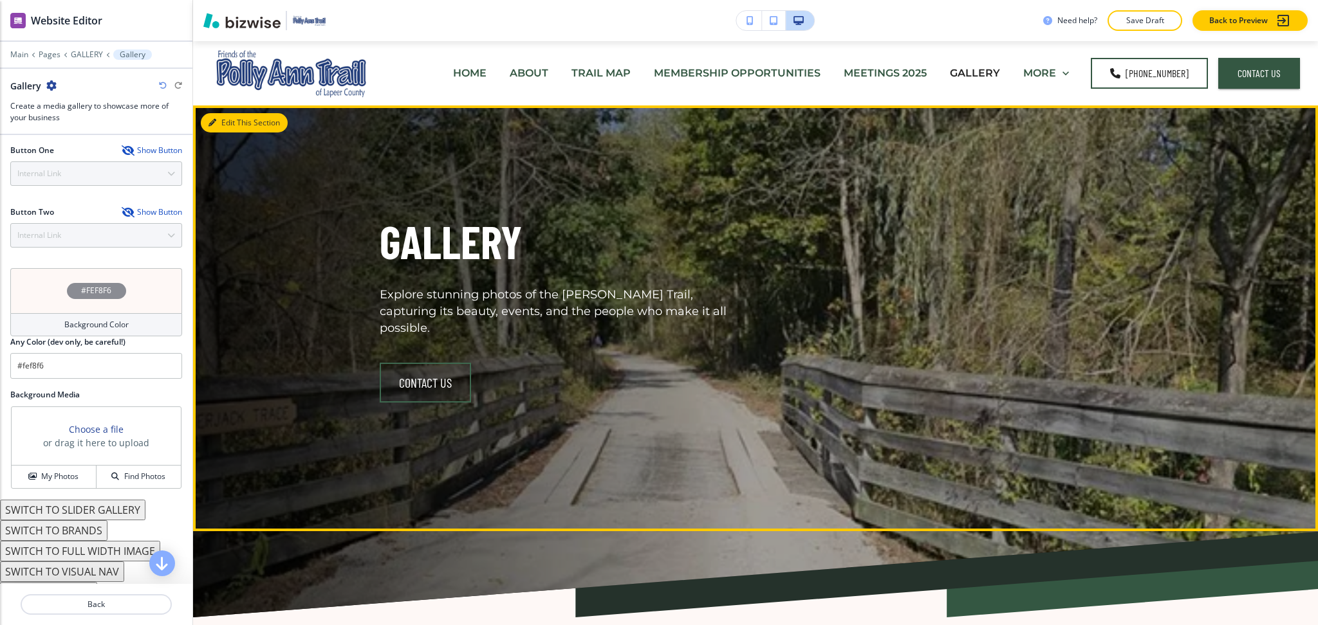
click at [217, 129] on button "Edit This Section" at bounding box center [244, 122] width 87 height 19
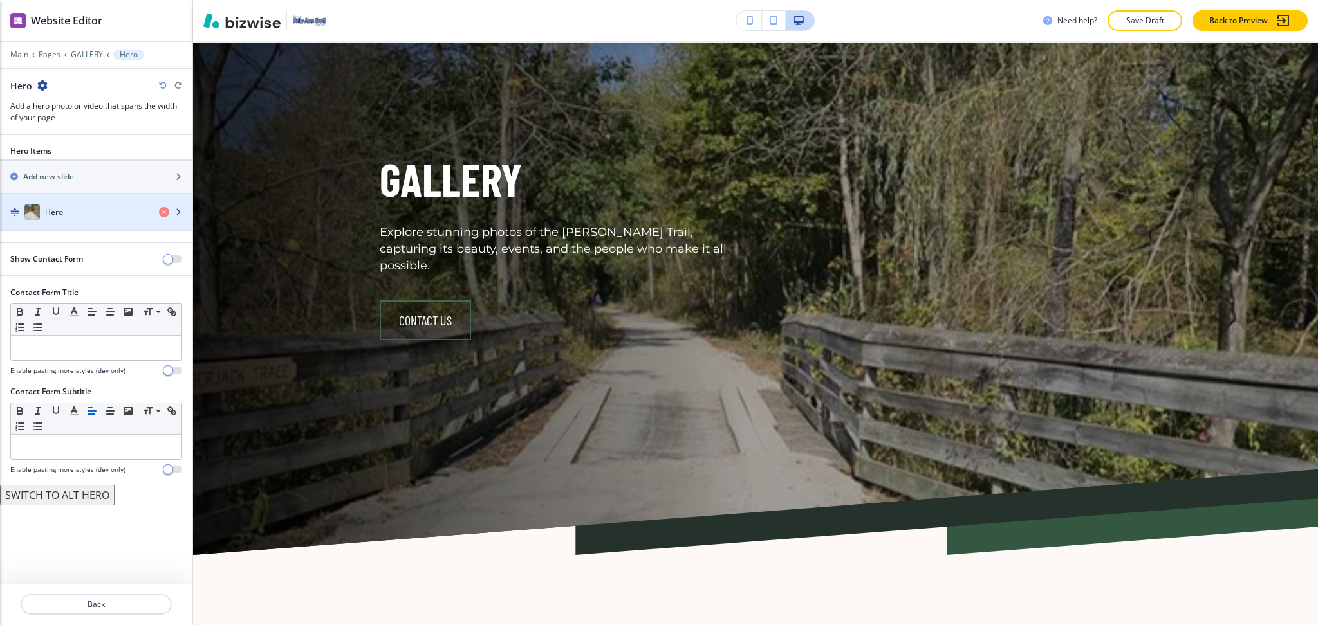
scroll to position [64, 0]
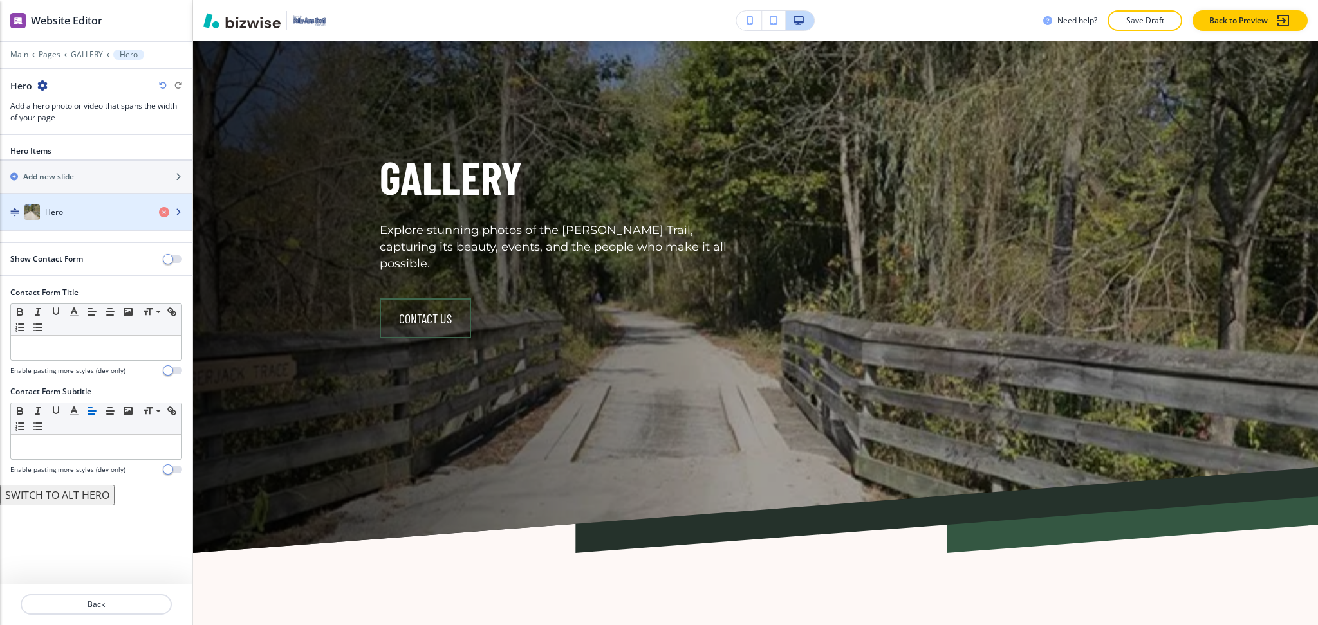
click at [67, 217] on div "Hero" at bounding box center [74, 212] width 149 height 15
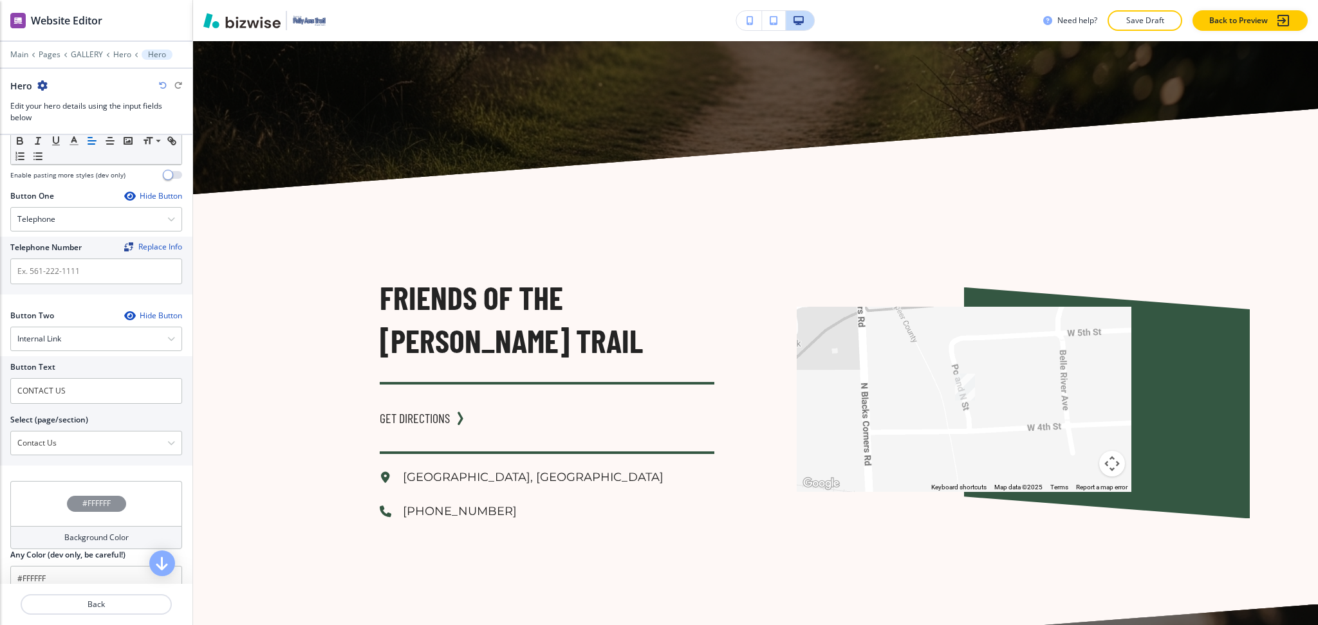
scroll to position [3482, 0]
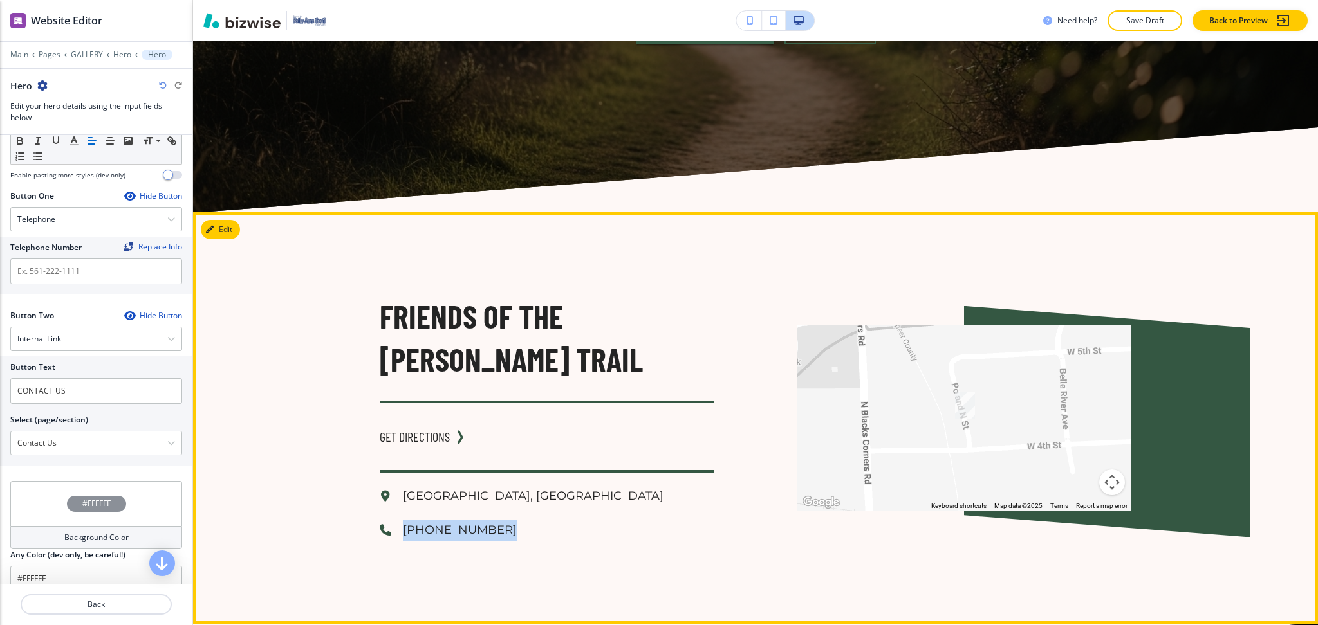
drag, startPoint x: 387, startPoint y: 531, endPoint x: 475, endPoint y: 528, distance: 88.2
click at [477, 529] on div "[PHONE_NUMBER]" at bounding box center [547, 530] width 335 height 21
copy p "[PHONE_NUMBER]"
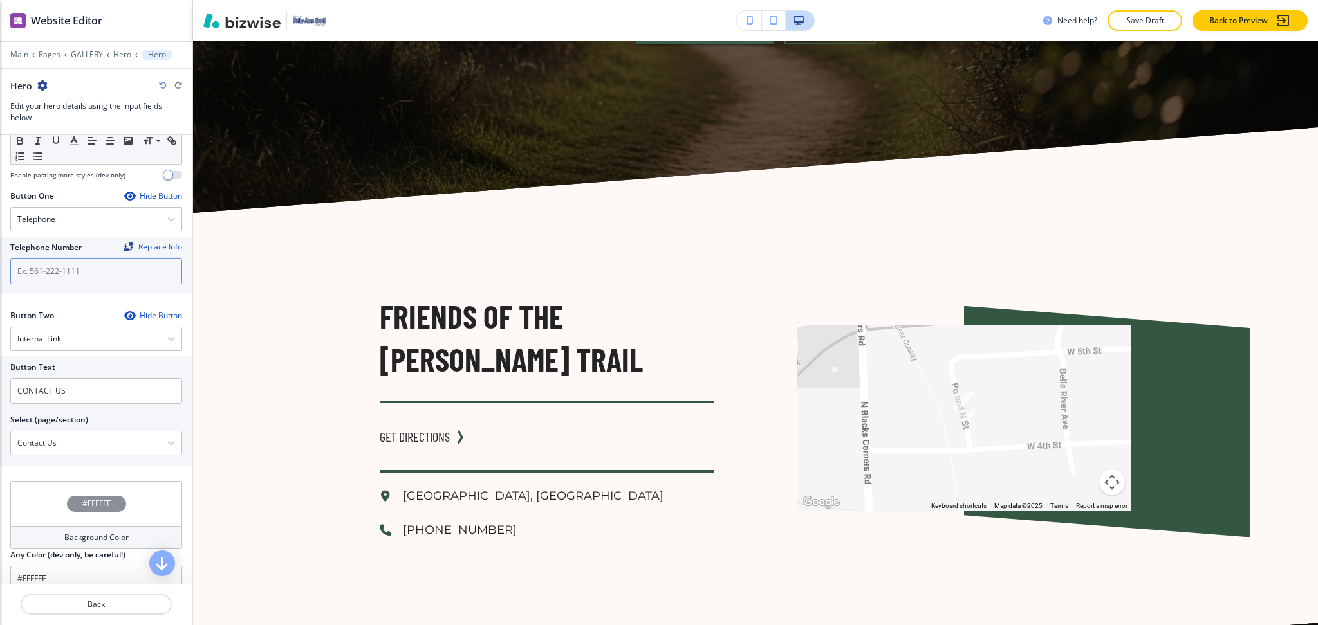
drag, startPoint x: 66, startPoint y: 288, endPoint x: 69, endPoint y: 276, distance: 12.0
click at [67, 287] on div "Telephone Number Replace Info" at bounding box center [96, 266] width 192 height 58
paste input "[PHONE_NUMBER]"
click at [72, 270] on input "text" at bounding box center [96, 272] width 172 height 26
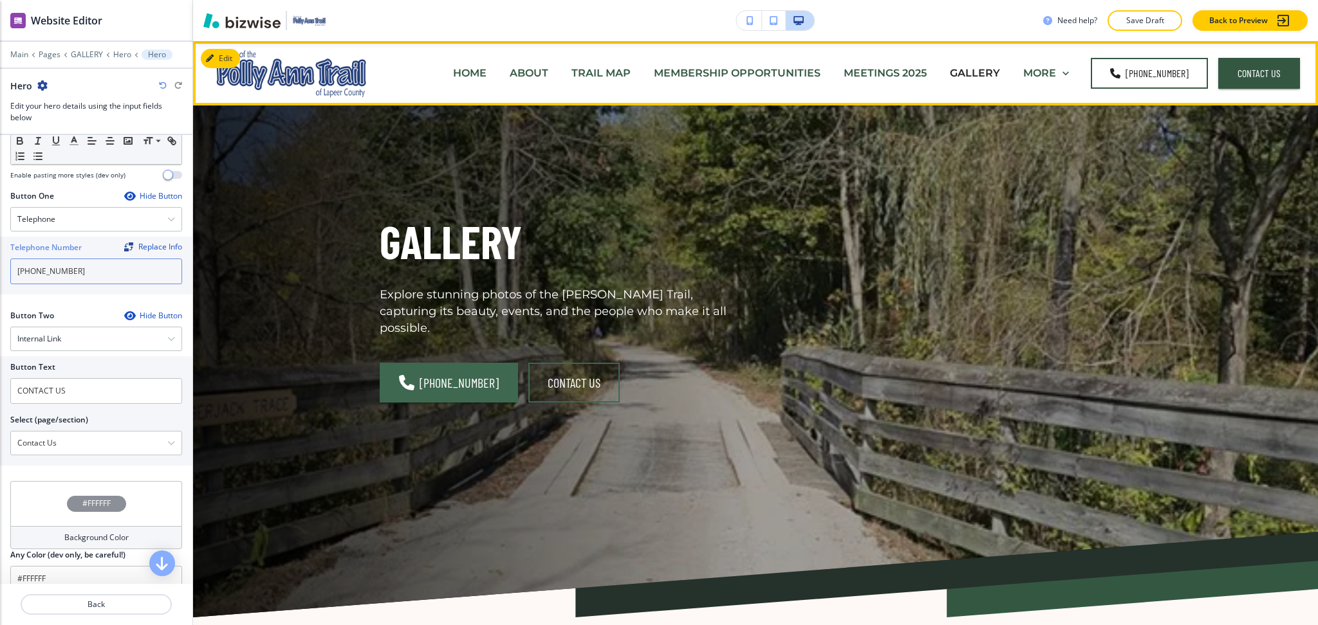
type input "[PHONE_NUMBER]"
click at [878, 71] on p "MEETINGS 2025" at bounding box center [884, 73] width 83 height 15
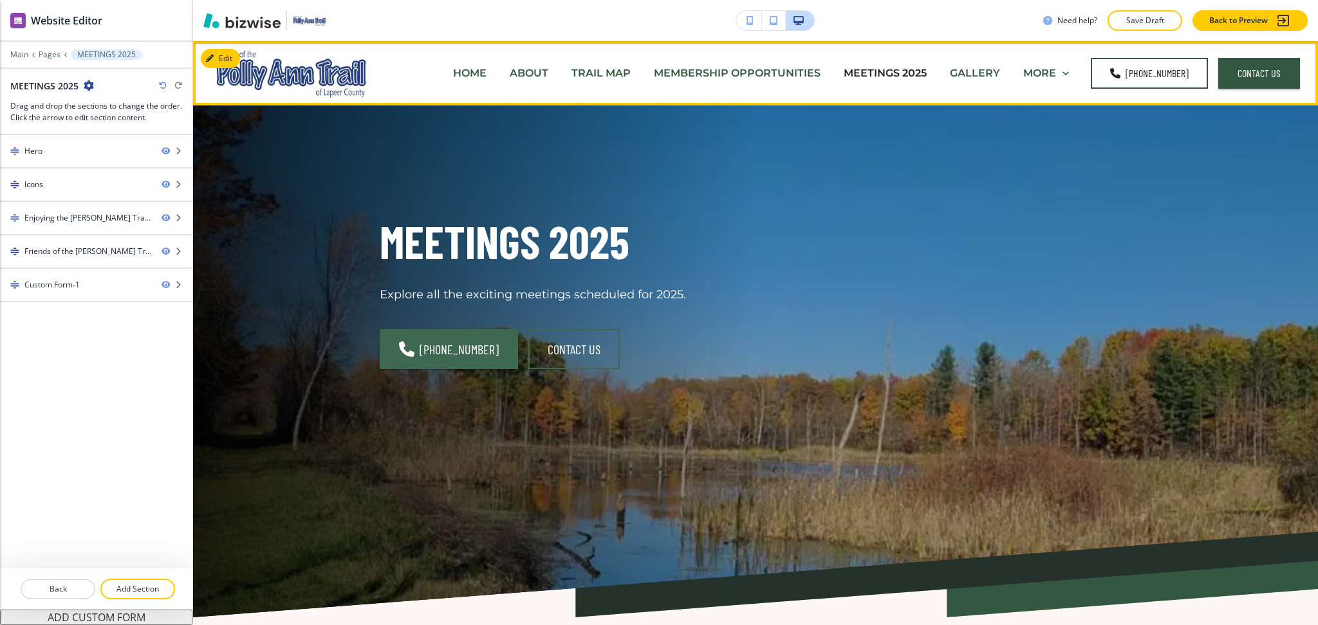
click at [973, 74] on p "GALLERY" at bounding box center [975, 73] width 50 height 15
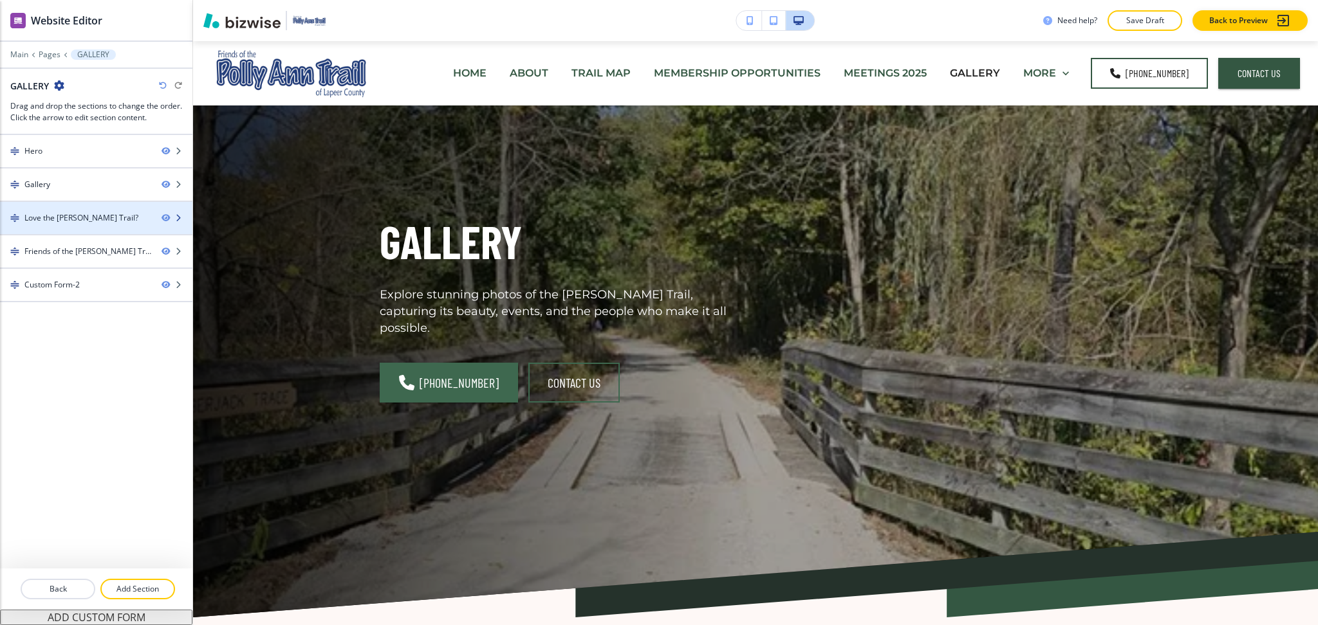
click at [81, 230] on div at bounding box center [96, 229] width 192 height 10
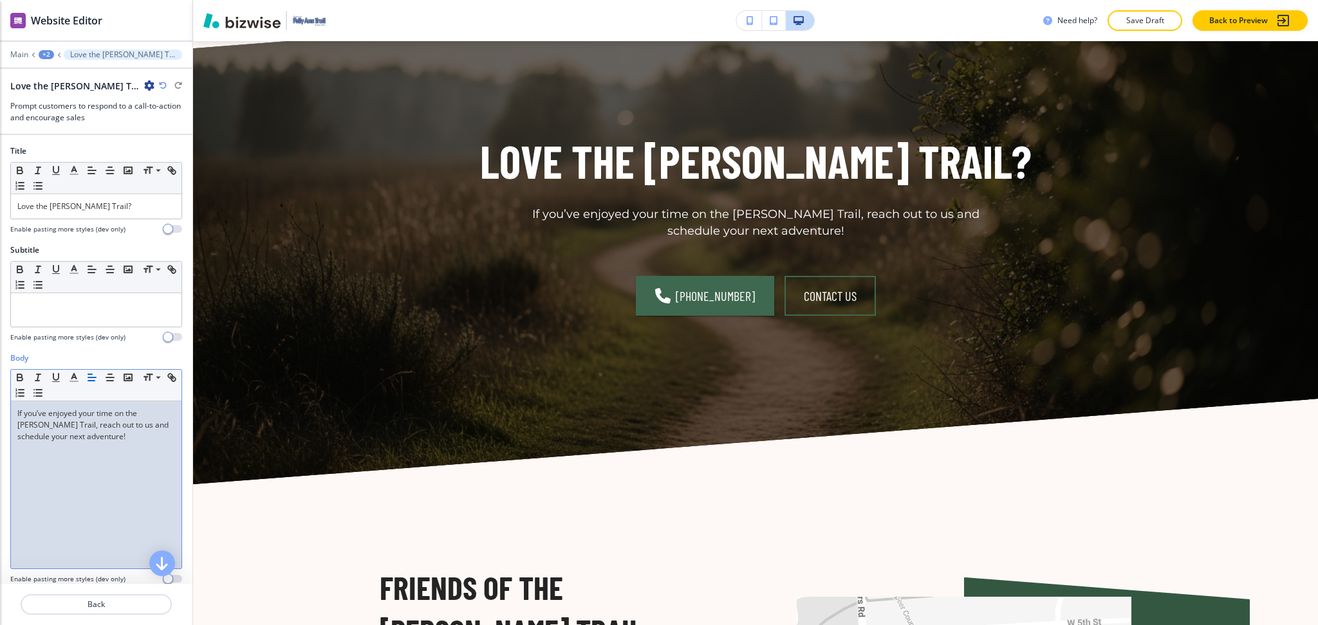
scroll to position [3218, 0]
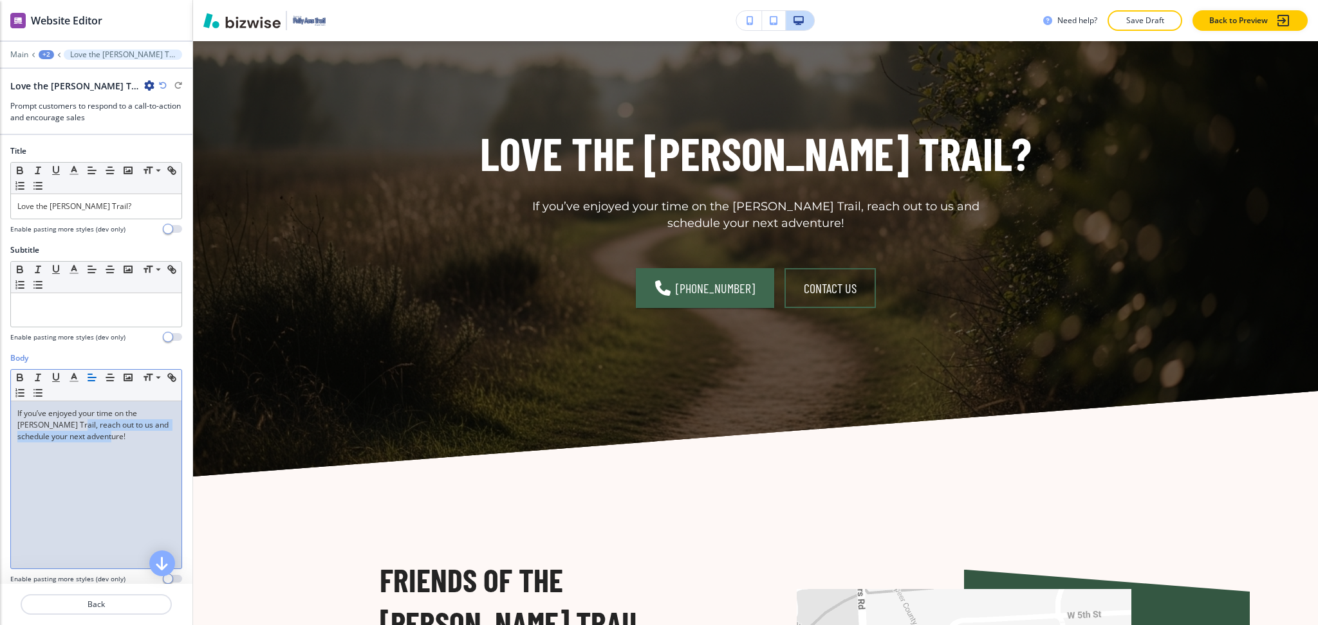
drag, startPoint x: 111, startPoint y: 448, endPoint x: 52, endPoint y: 426, distance: 62.5
click at [52, 426] on div "If you’ve enjoyed your time on the [PERSON_NAME] Trail, reach out to us and sch…" at bounding box center [96, 484] width 170 height 167
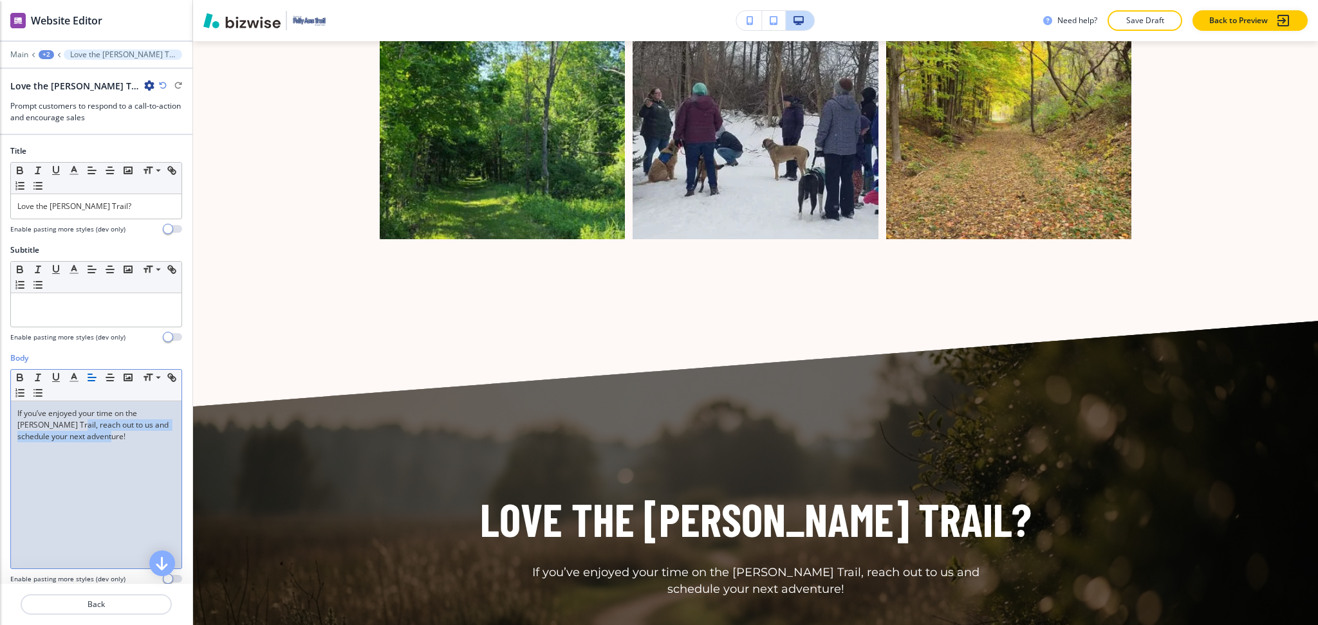
scroll to position [0, 0]
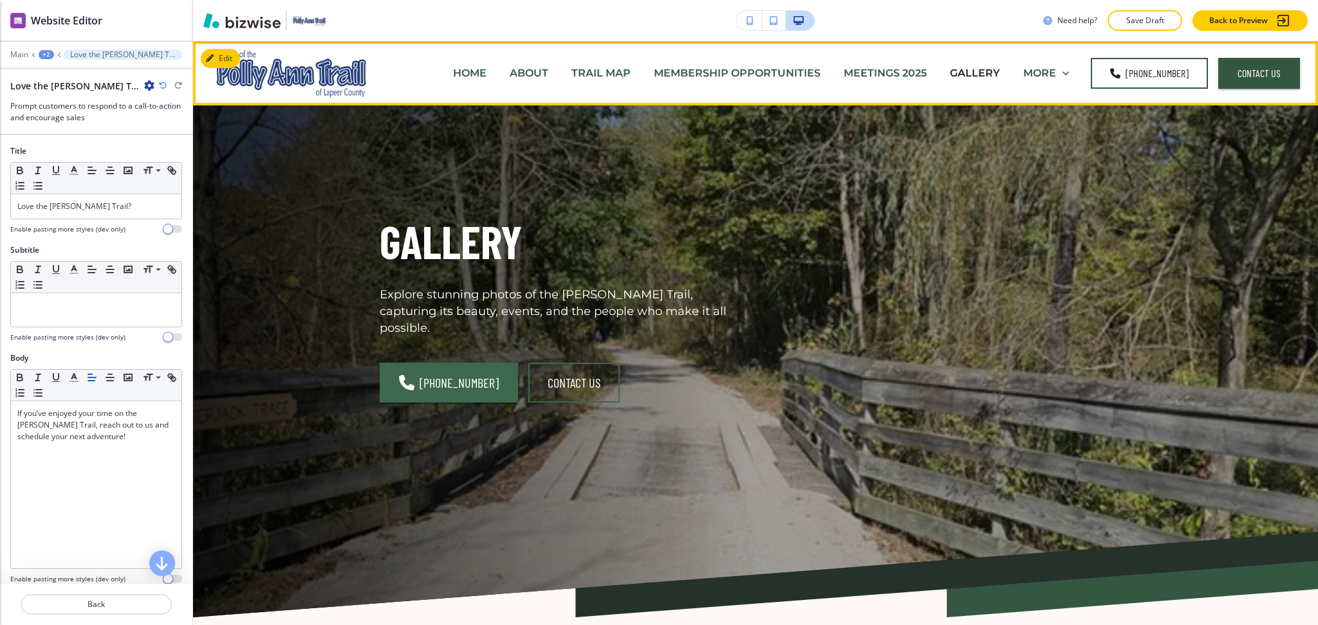
click at [865, 75] on p "MEETINGS 2025" at bounding box center [884, 73] width 83 height 15
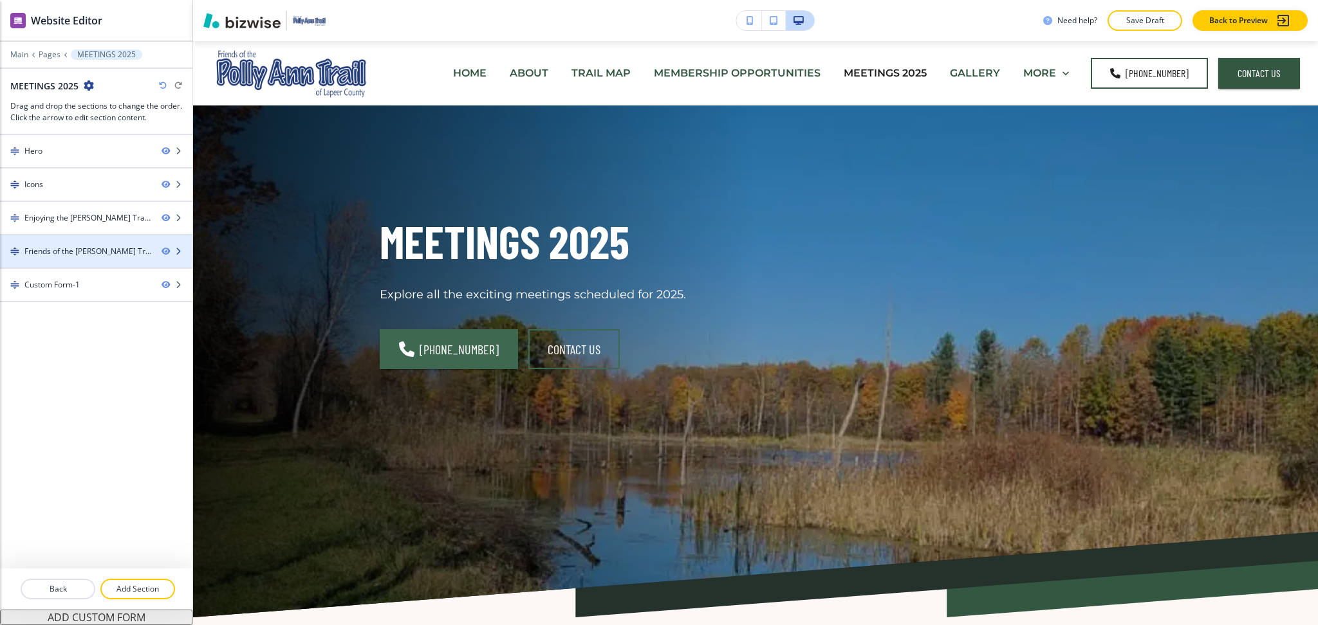
click at [78, 247] on div "Friends of the [PERSON_NAME] Trail-1" at bounding box center [87, 252] width 127 height 12
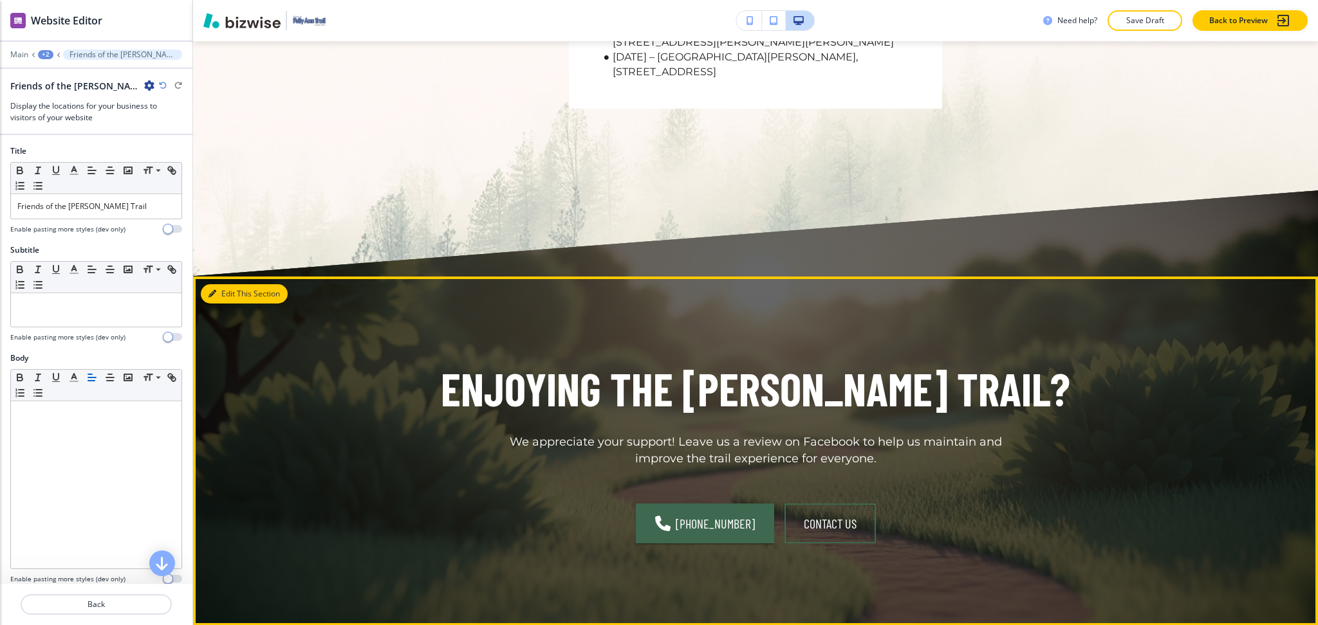
click at [232, 304] on button "Edit This Section" at bounding box center [244, 293] width 87 height 19
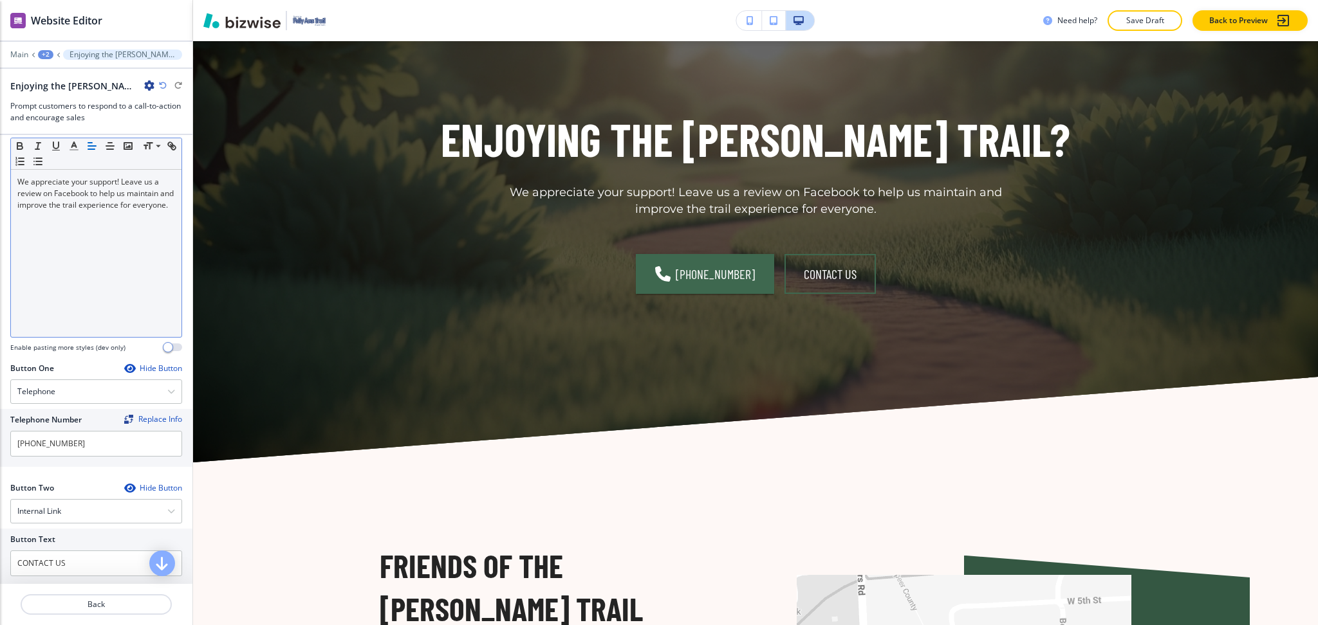
scroll to position [231, 0]
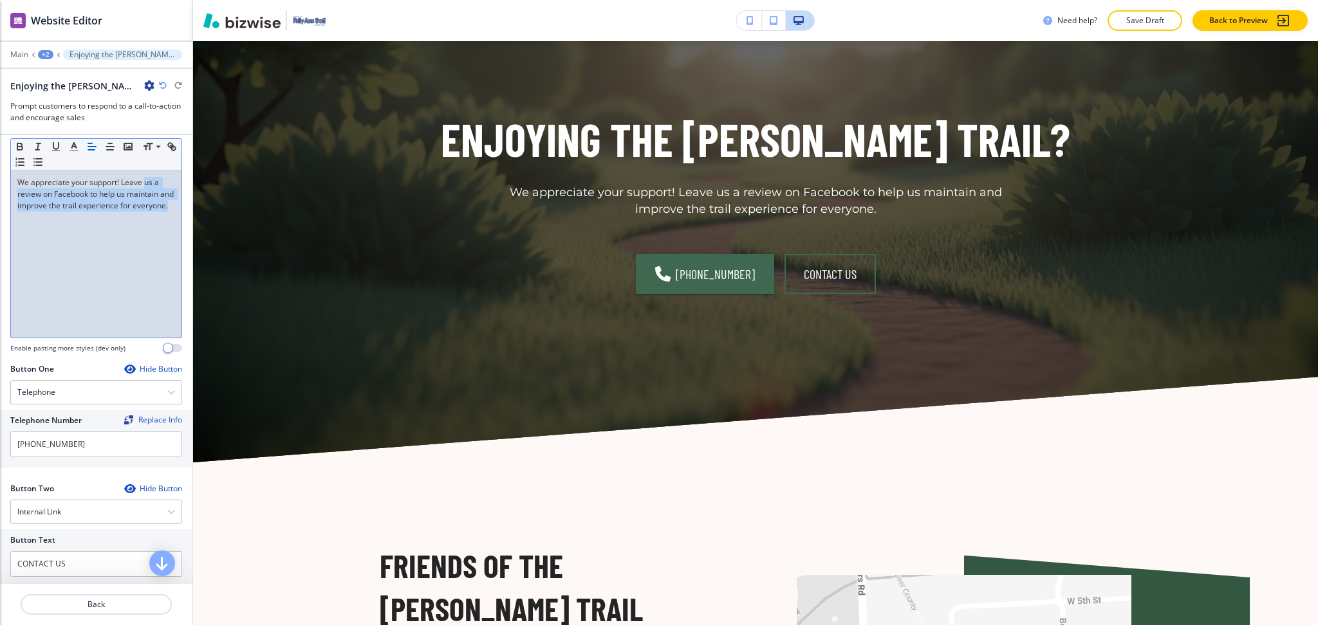
drag, startPoint x: 87, startPoint y: 237, endPoint x: 145, endPoint y: 184, distance: 78.8
click at [145, 184] on div "We appreciate your support! Leave us a review on Facebook to help us maintain a…" at bounding box center [96, 253] width 170 height 167
click at [76, 239] on div "We appreciate your support! Leave us a review on Facebook to help us maintain a…" at bounding box center [96, 253] width 170 height 167
click at [80, 212] on p "We appreciate your support! Leave us a review on Facebook to help us maintain a…" at bounding box center [96, 194] width 158 height 35
click at [55, 206] on p "We appreciate your support! Leave us a review on Facebook to help us maintain a…" at bounding box center [96, 194] width 158 height 35
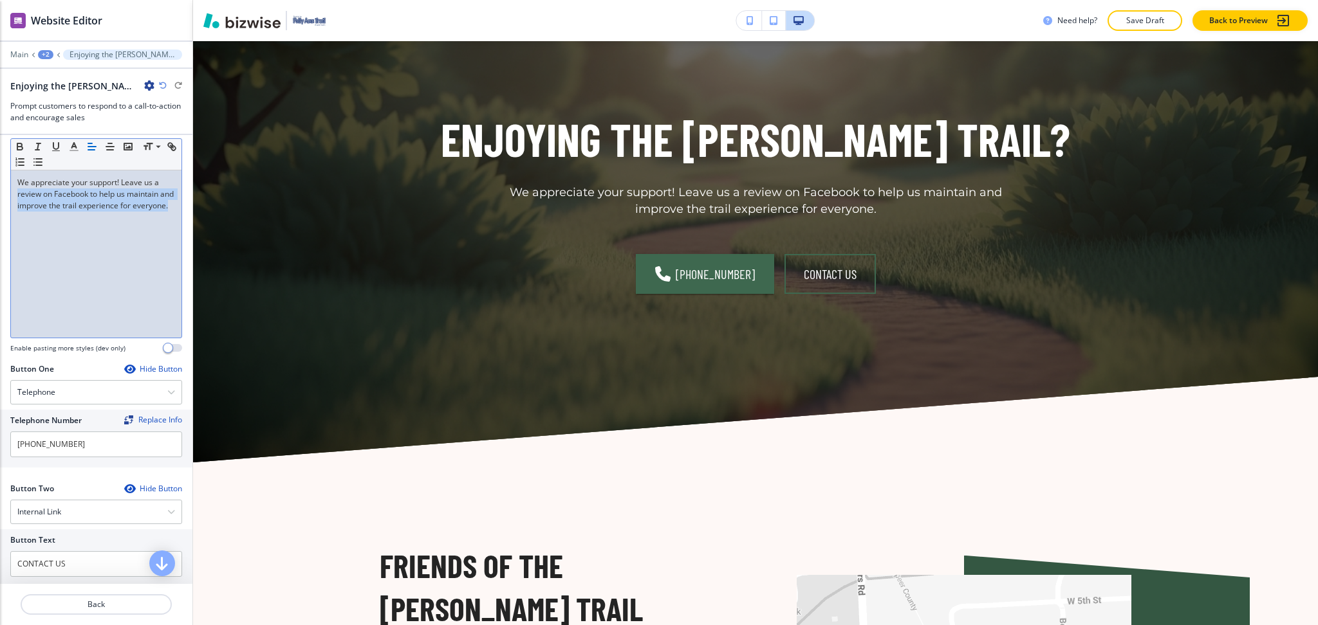
drag, startPoint x: 58, startPoint y: 216, endPoint x: 18, endPoint y: 196, distance: 44.3
click at [18, 196] on p "We appreciate your support! Leave us a review on Facebook to help us maintain a…" at bounding box center [96, 194] width 158 height 35
drag, startPoint x: 108, startPoint y: 191, endPoint x: 42, endPoint y: 184, distance: 66.0
click at [49, 189] on p "We appreciate your support! Leave us a message reach out to us and schedule you…" at bounding box center [96, 194] width 158 height 35
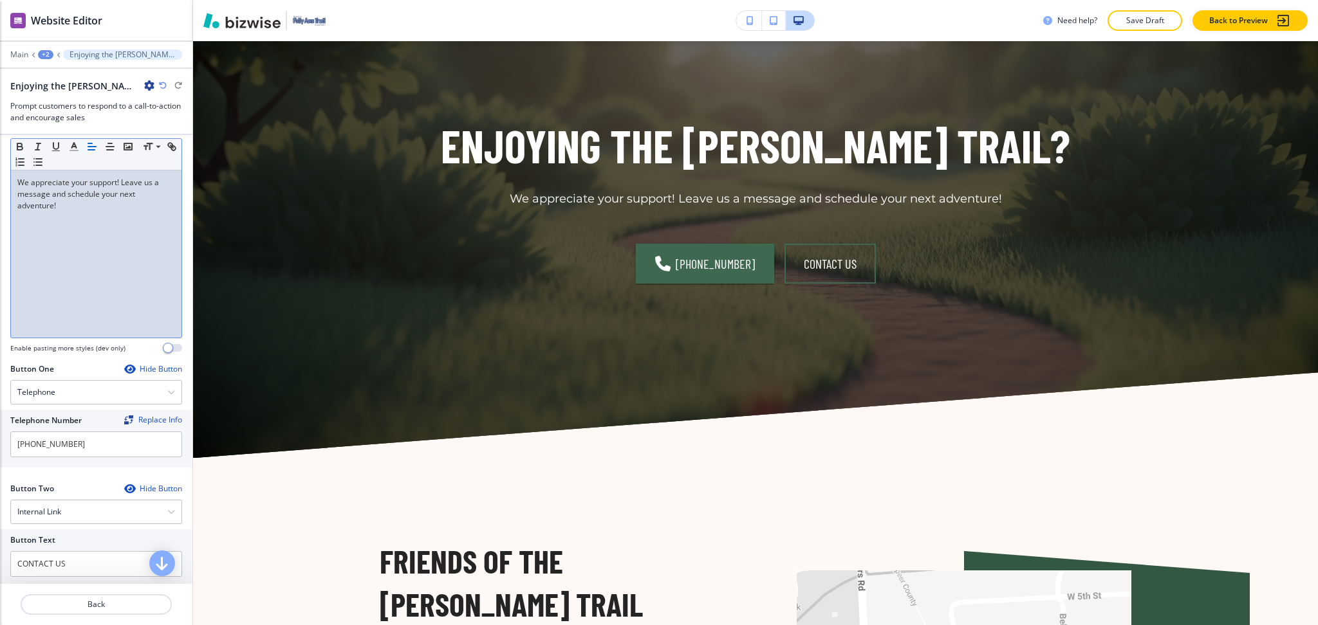
click at [51, 205] on p "We appreciate your support! Leave us a message and schedule your next adventure!" at bounding box center [96, 194] width 158 height 35
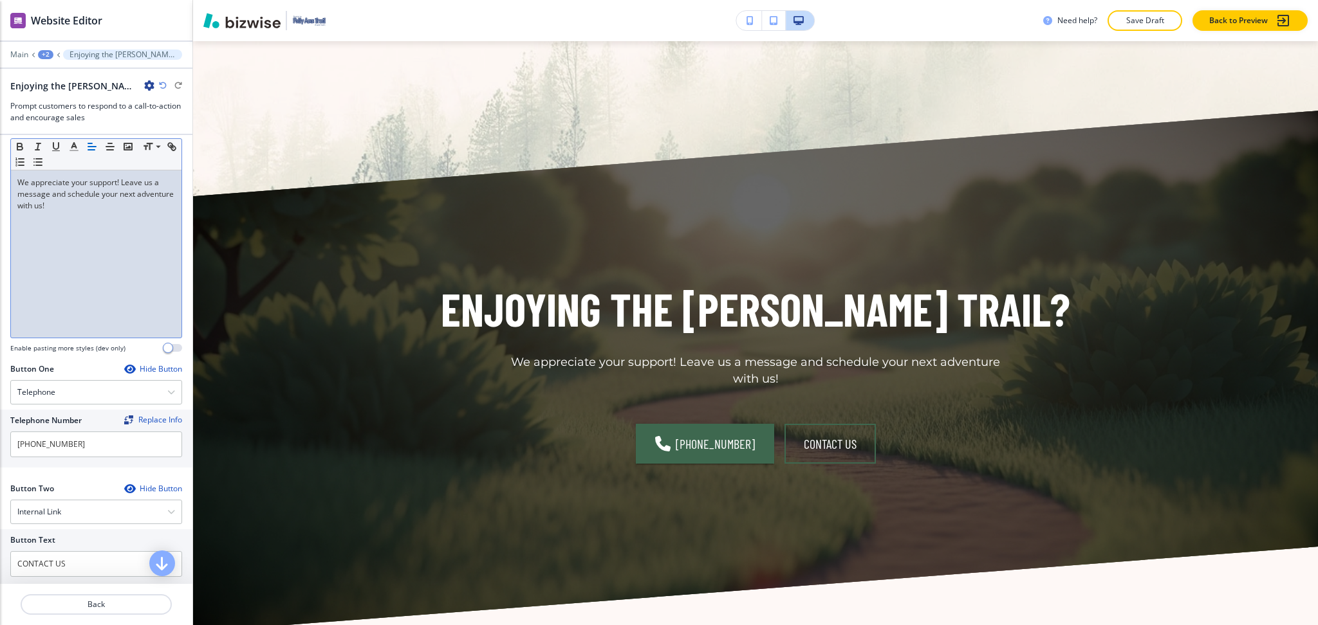
scroll to position [0, 0]
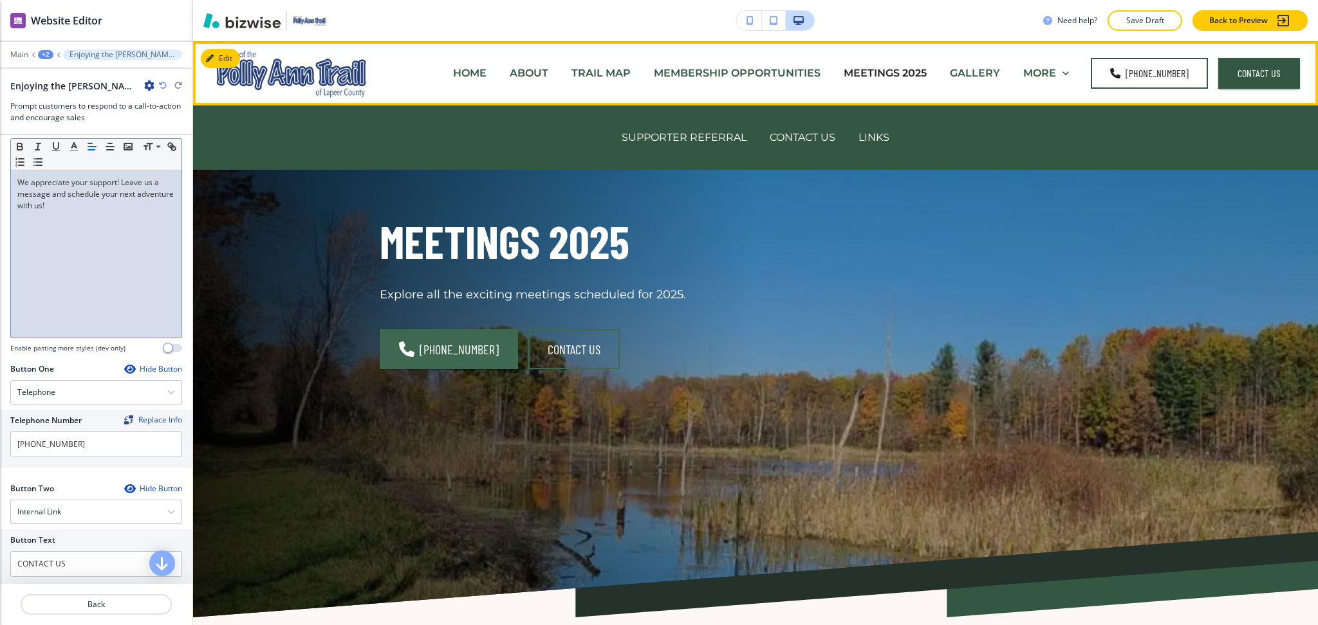
click at [773, 71] on p "MEMBERSHIP OPPORTUNITIES" at bounding box center [737, 73] width 167 height 15
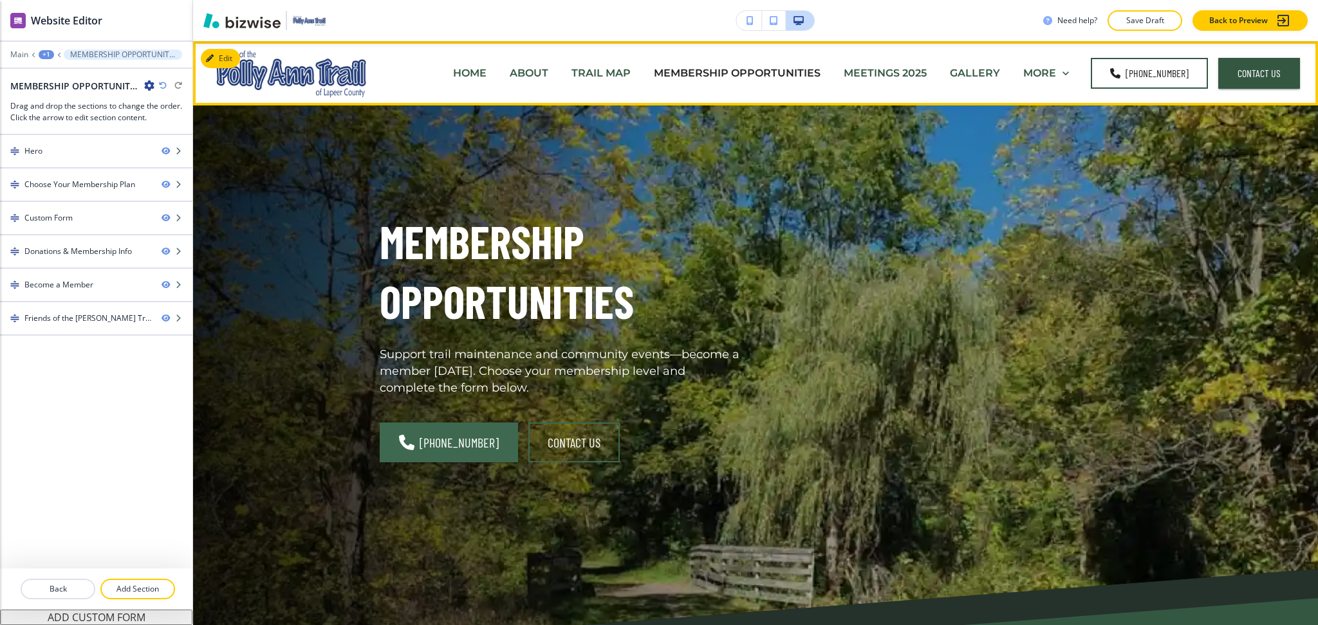
click at [598, 69] on p "TRAIL MAP" at bounding box center [600, 73] width 59 height 15
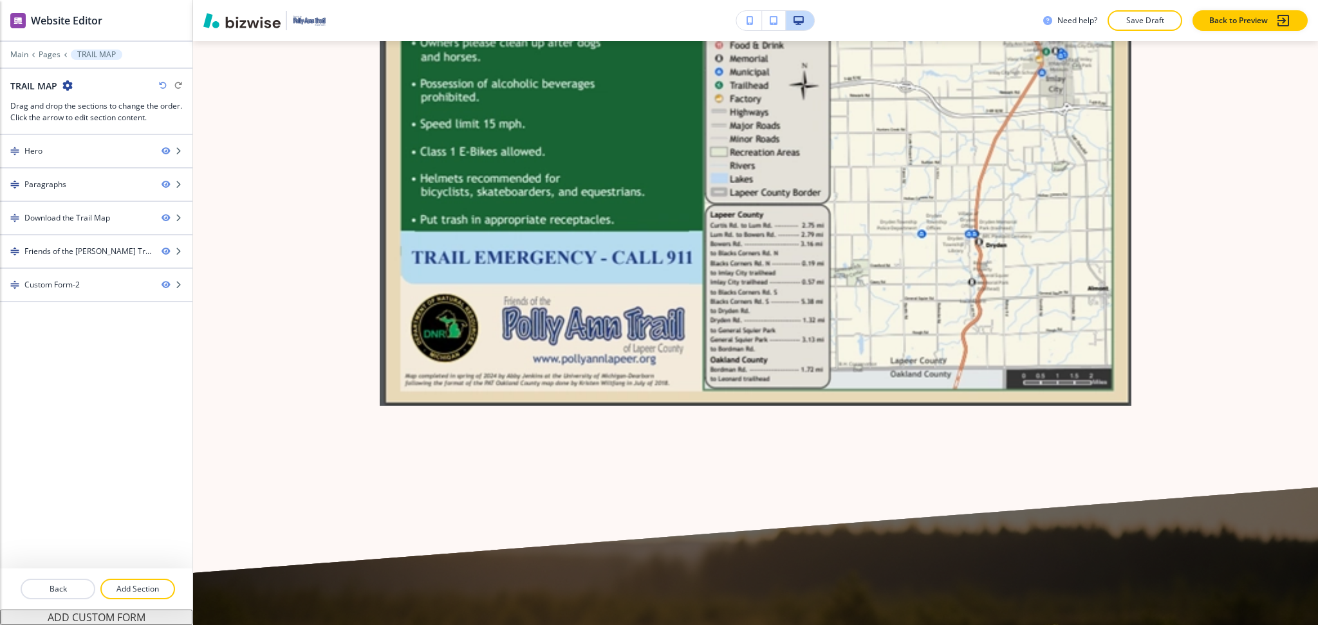
scroll to position [1498, 0]
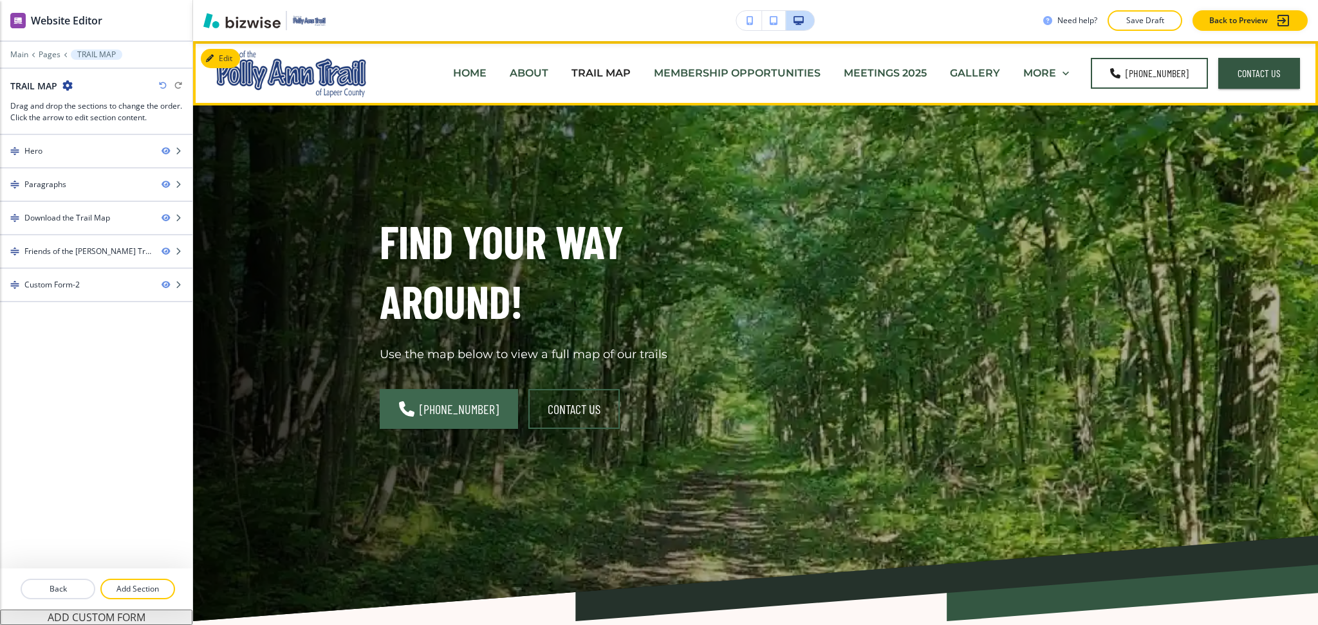
click at [787, 70] on p "MEMBERSHIP OPPORTUNITIES" at bounding box center [737, 73] width 167 height 15
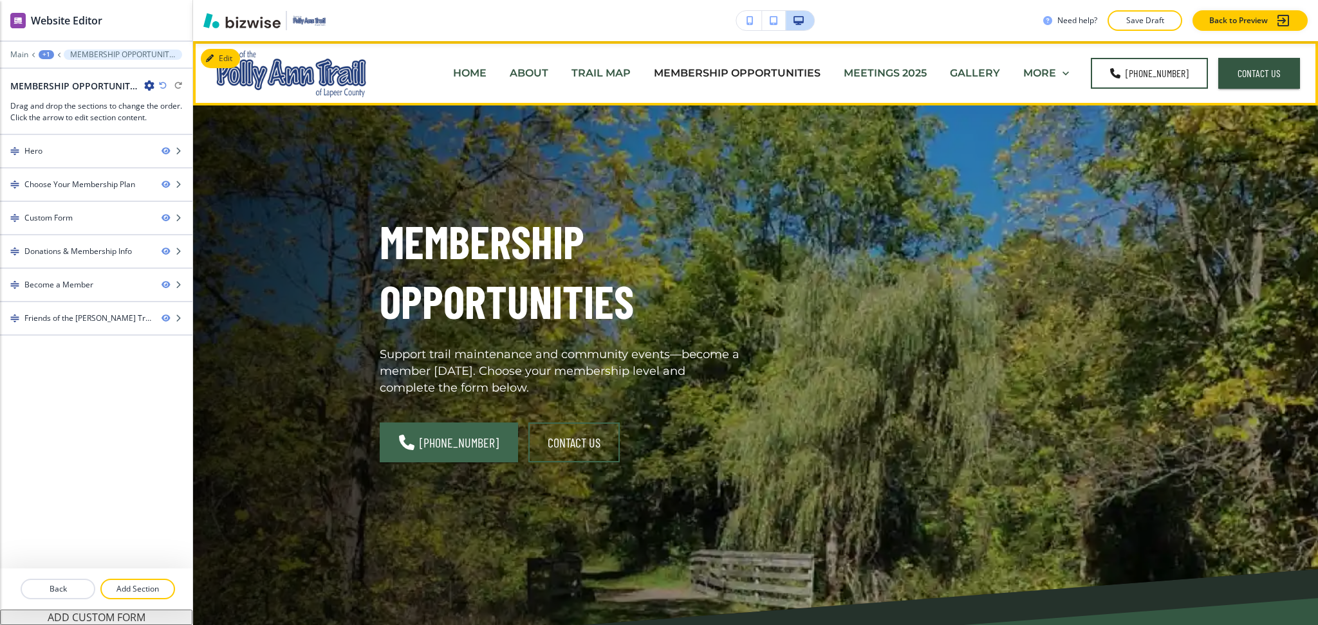
click at [978, 78] on p "GALLERY" at bounding box center [975, 73] width 50 height 15
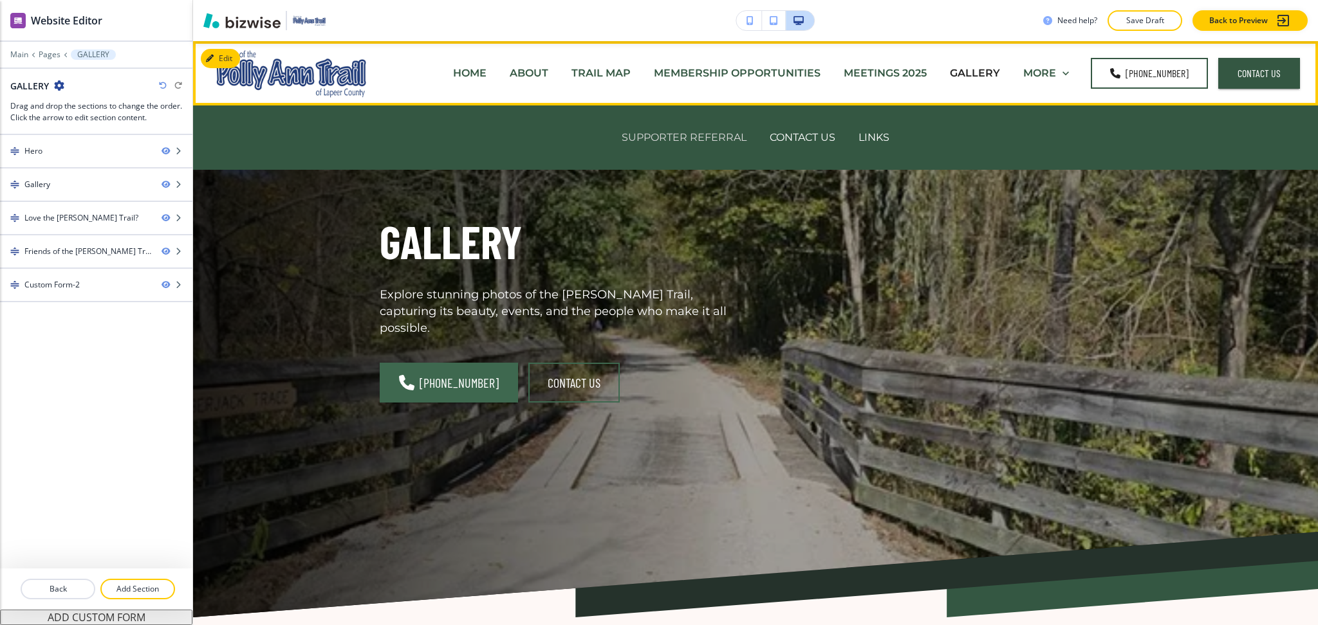
click at [690, 138] on p "SUPPORTER REFERRAL" at bounding box center [683, 137] width 125 height 15
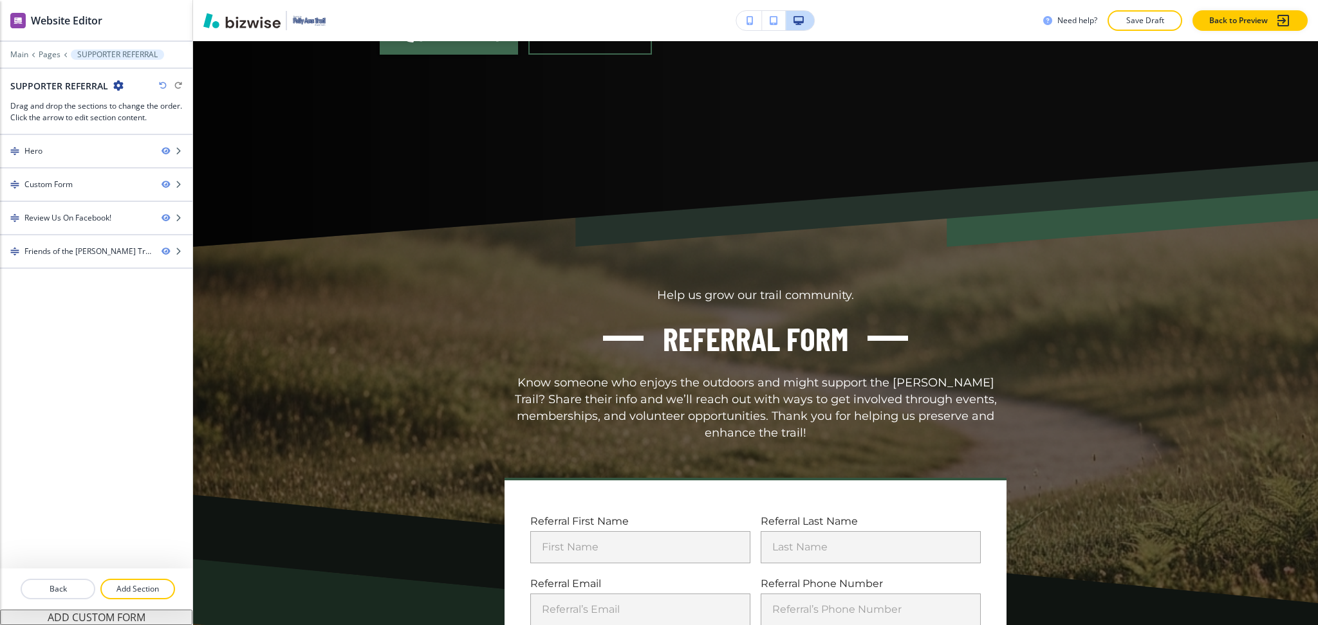
scroll to position [141, 0]
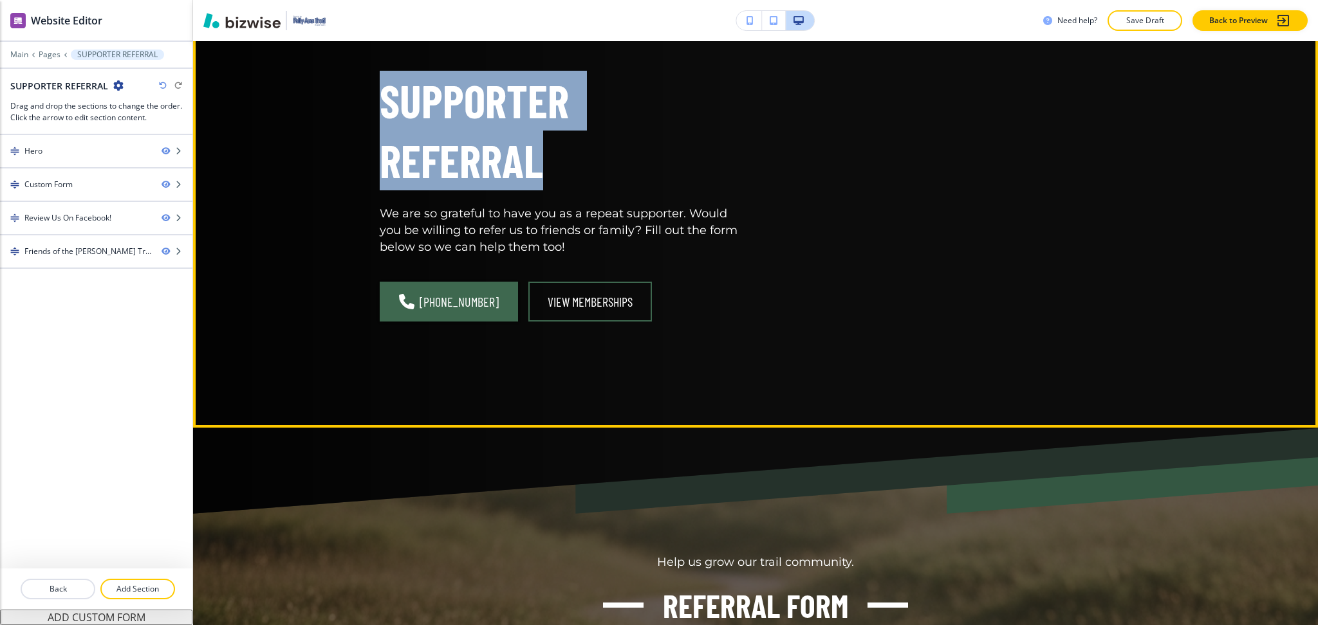
drag, startPoint x: 736, startPoint y: 113, endPoint x: 357, endPoint y: 68, distance: 381.6
click at [357, 68] on div "Supporter Referral We are so grateful to have you as a repeat supporter. Would …" at bounding box center [740, 180] width 782 height 385
copy h1 "Supporter Referral"
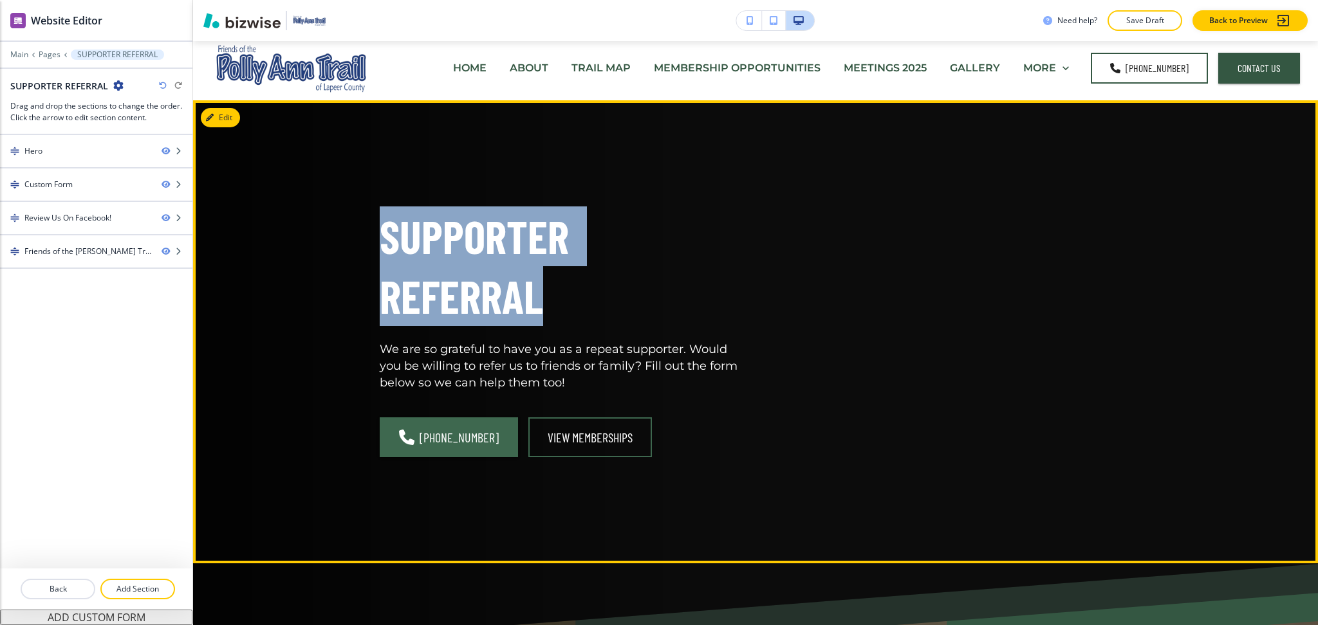
scroll to position [0, 0]
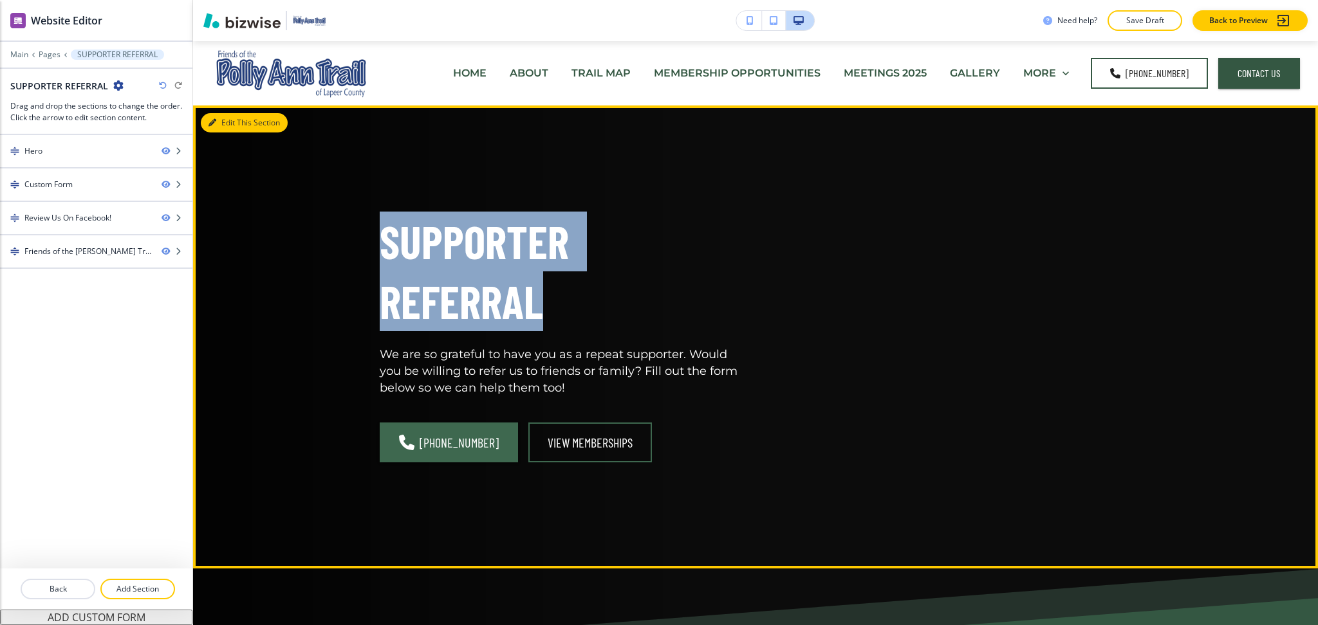
click at [217, 127] on button "Edit This Section" at bounding box center [244, 122] width 87 height 19
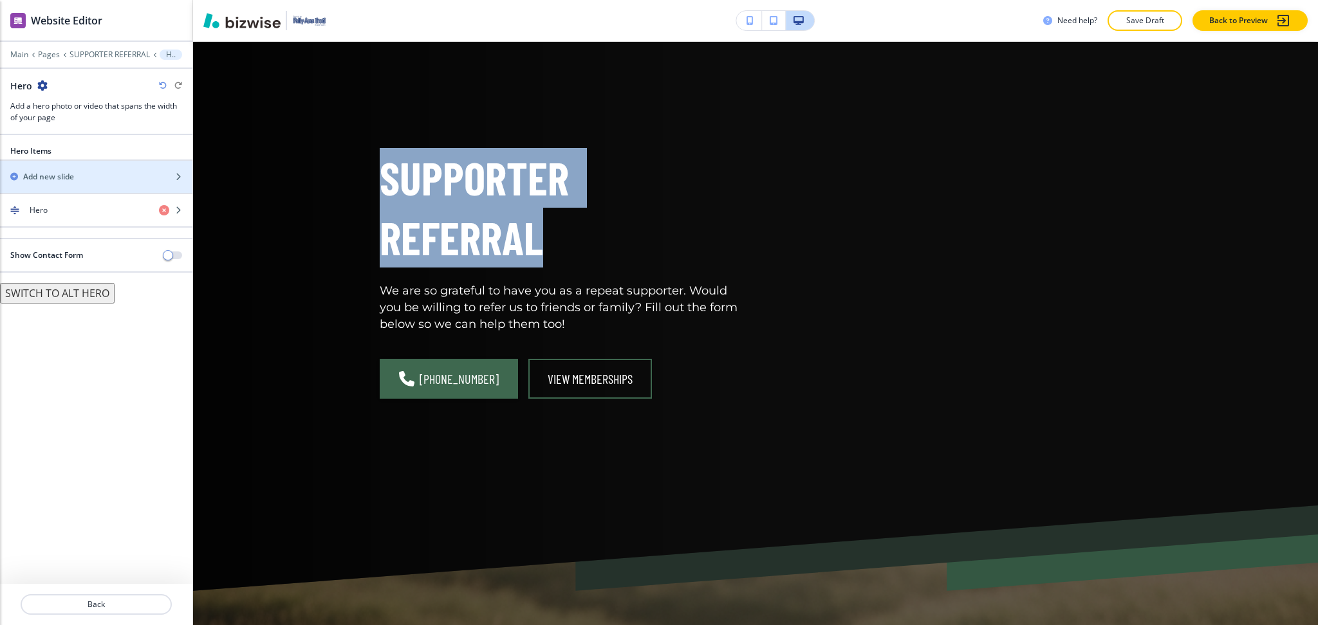
scroll to position [64, 0]
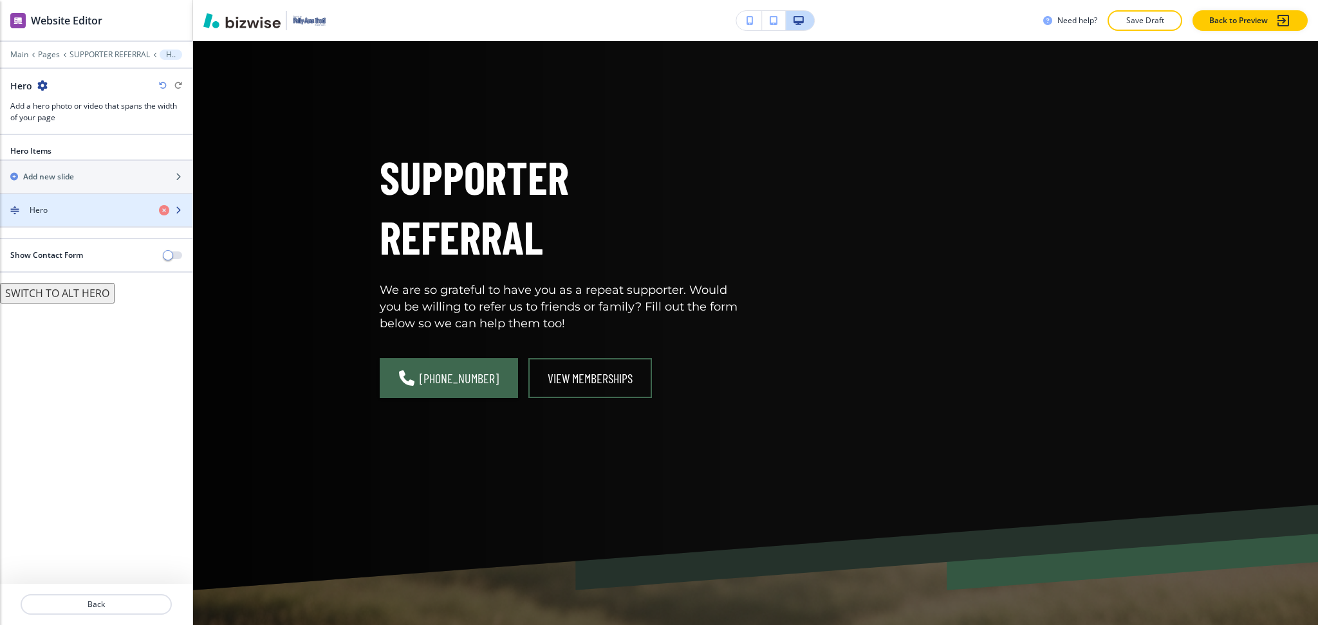
click at [80, 215] on div "Hero" at bounding box center [74, 211] width 149 height 12
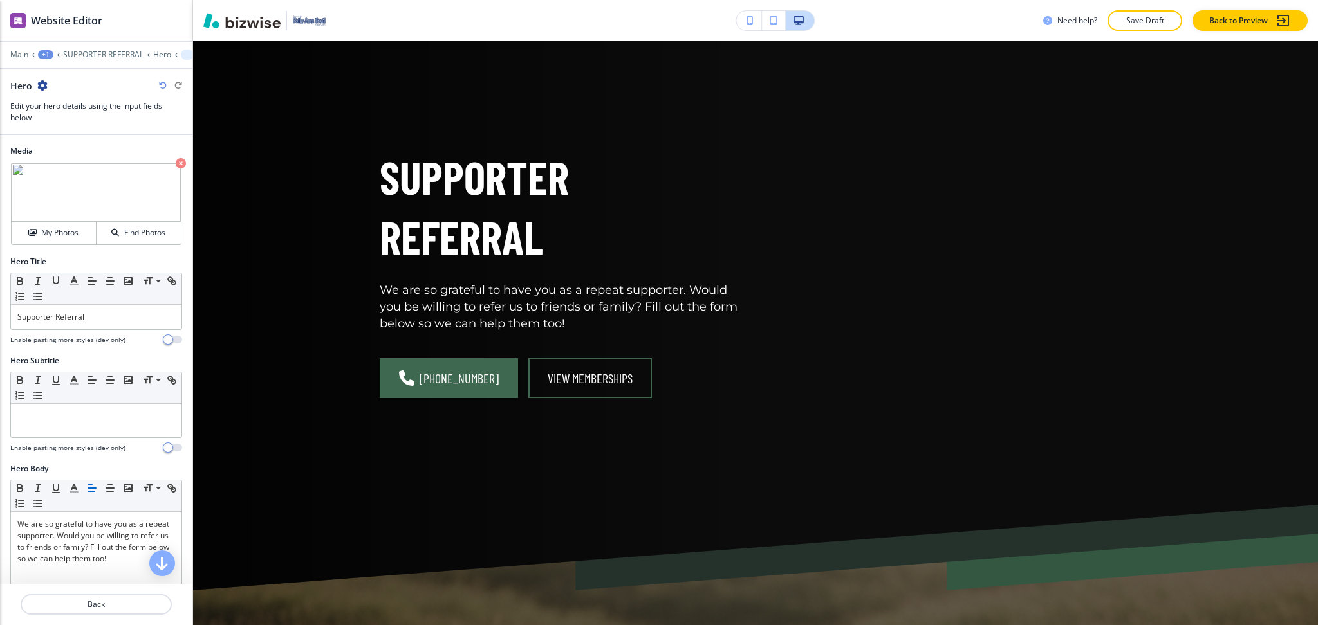
click at [176, 164] on icon "button" at bounding box center [181, 163] width 10 height 10
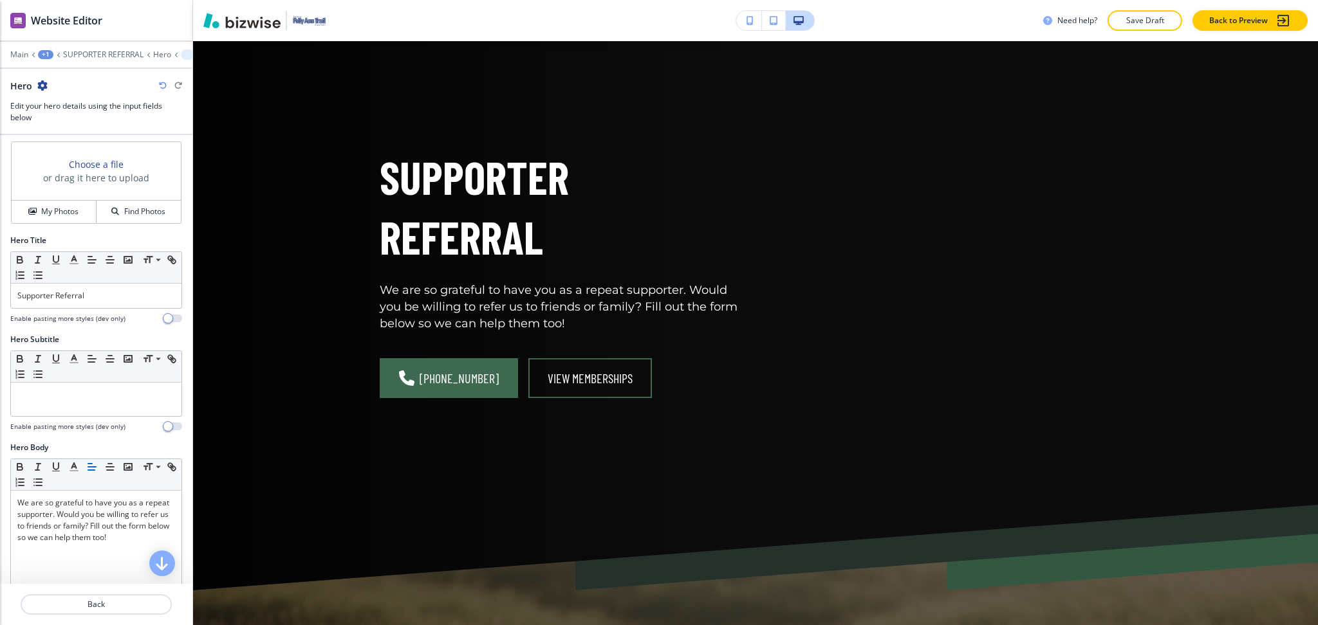
scroll to position [0, 0]
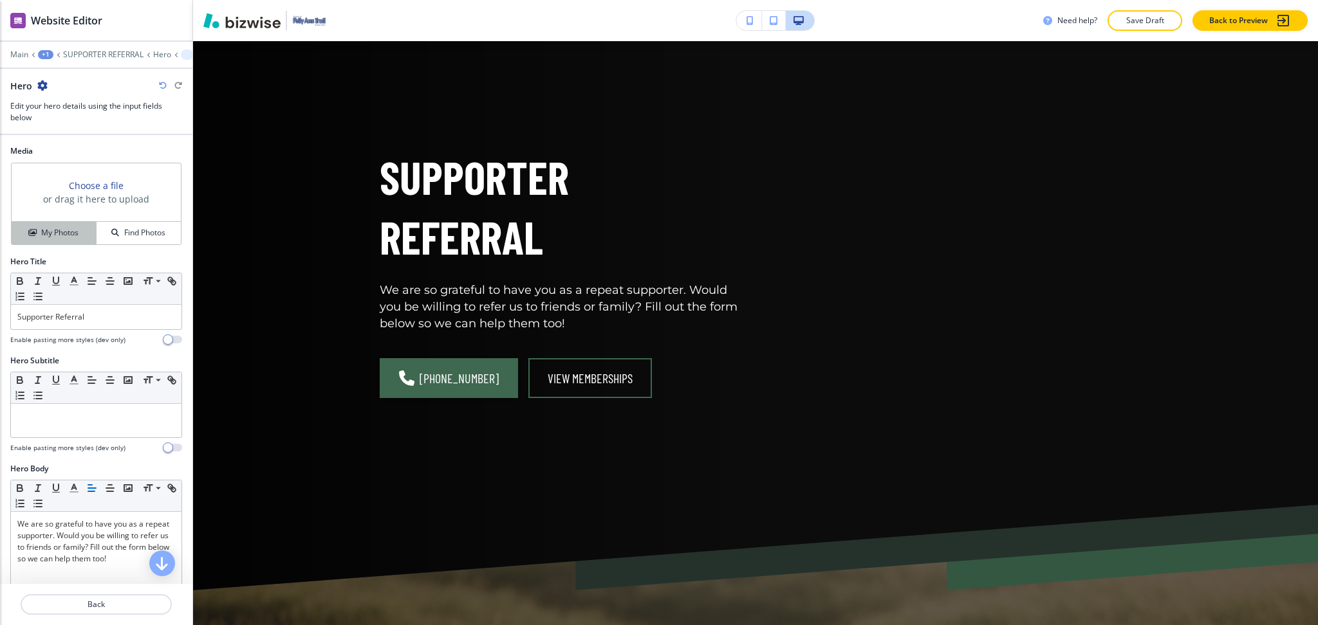
click at [60, 240] on button "My Photos" at bounding box center [54, 233] width 85 height 23
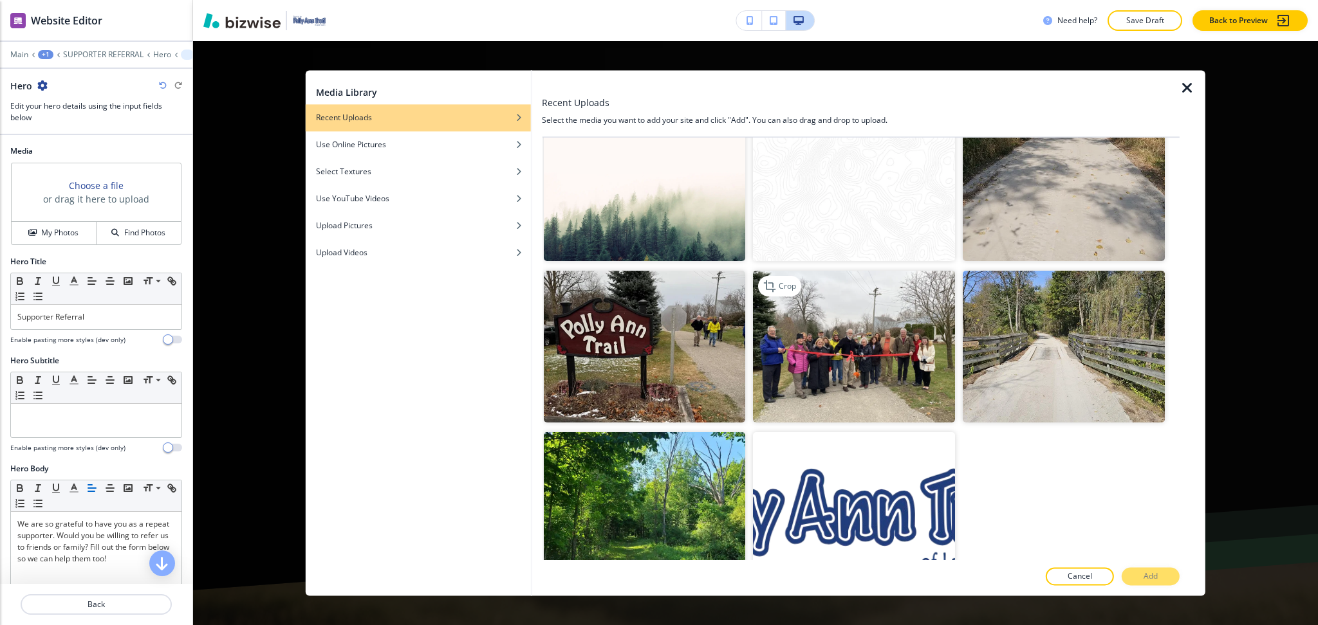
scroll to position [219, 0]
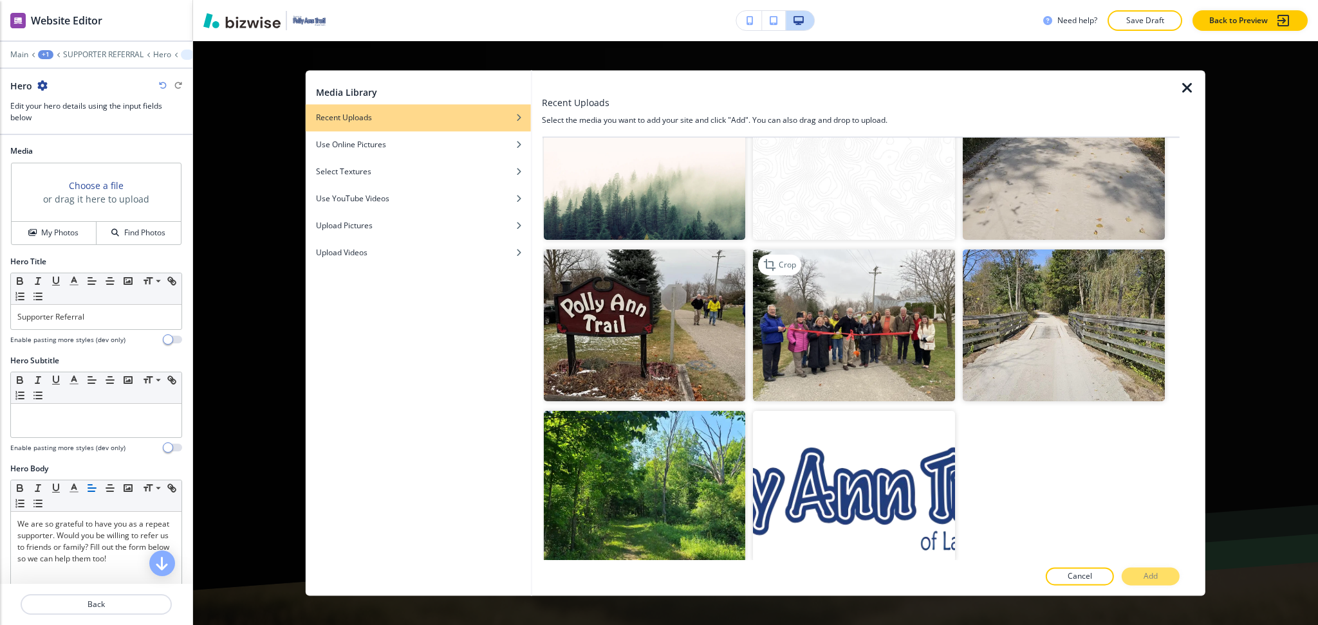
click at [812, 362] on img "button" at bounding box center [854, 325] width 202 height 151
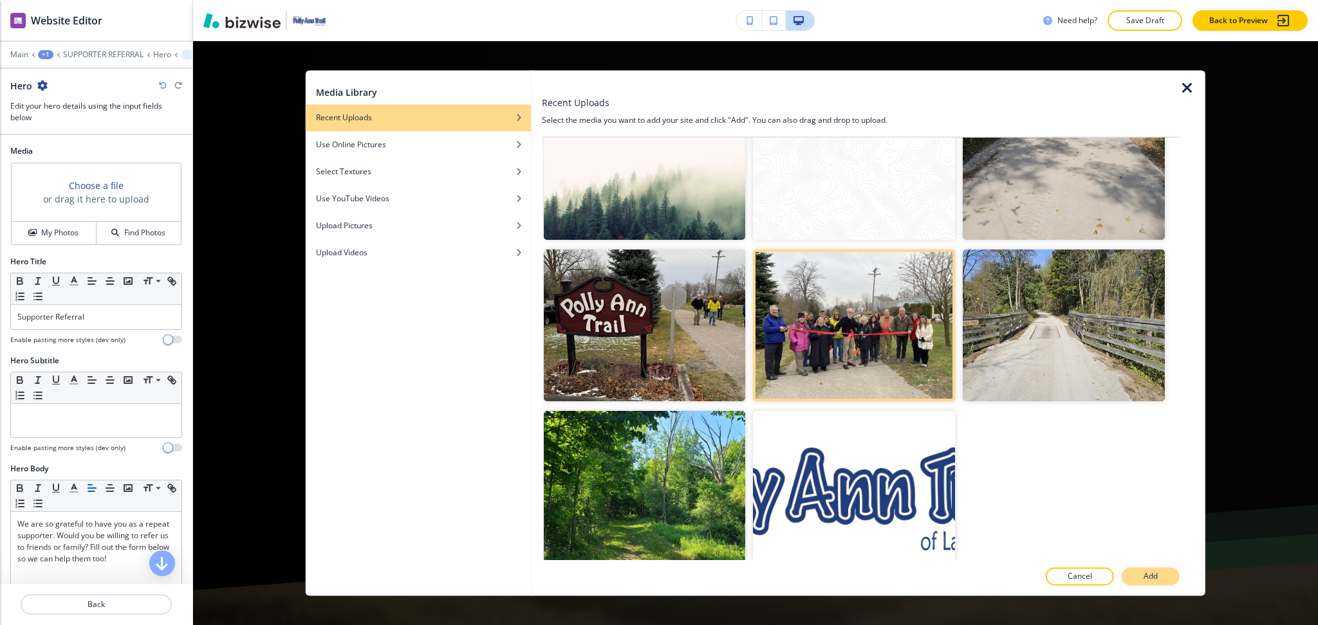
click at [1168, 583] on button "Add" at bounding box center [1150, 577] width 58 height 18
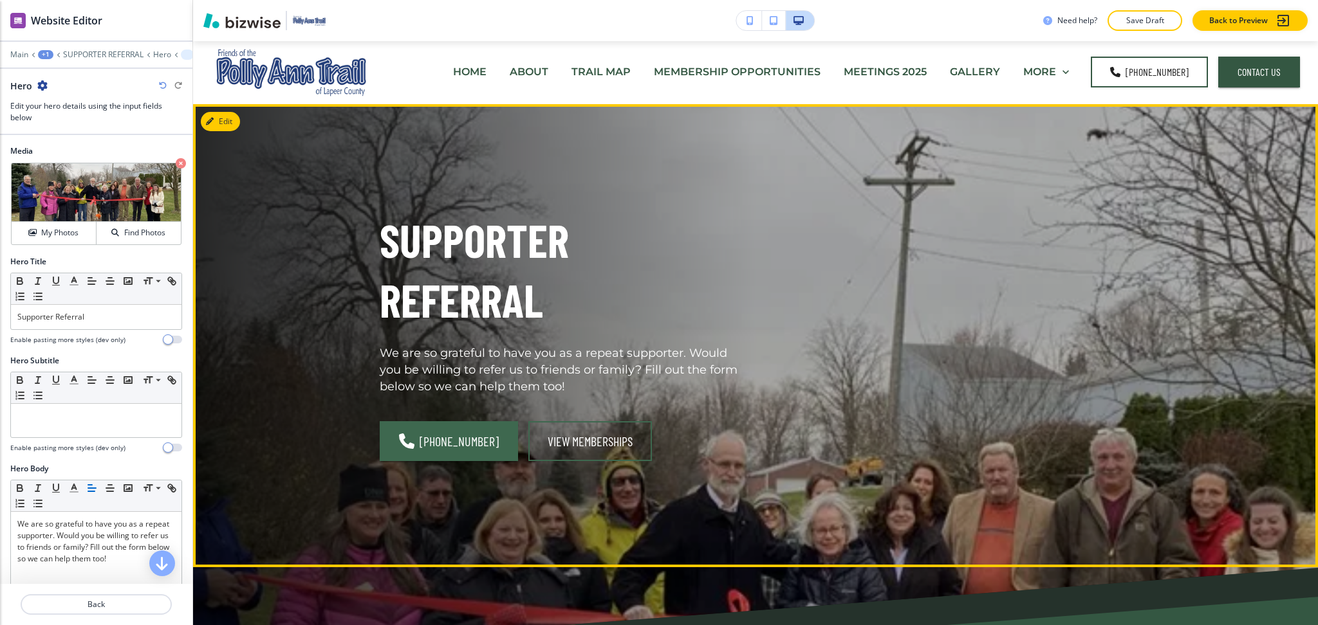
scroll to position [0, 0]
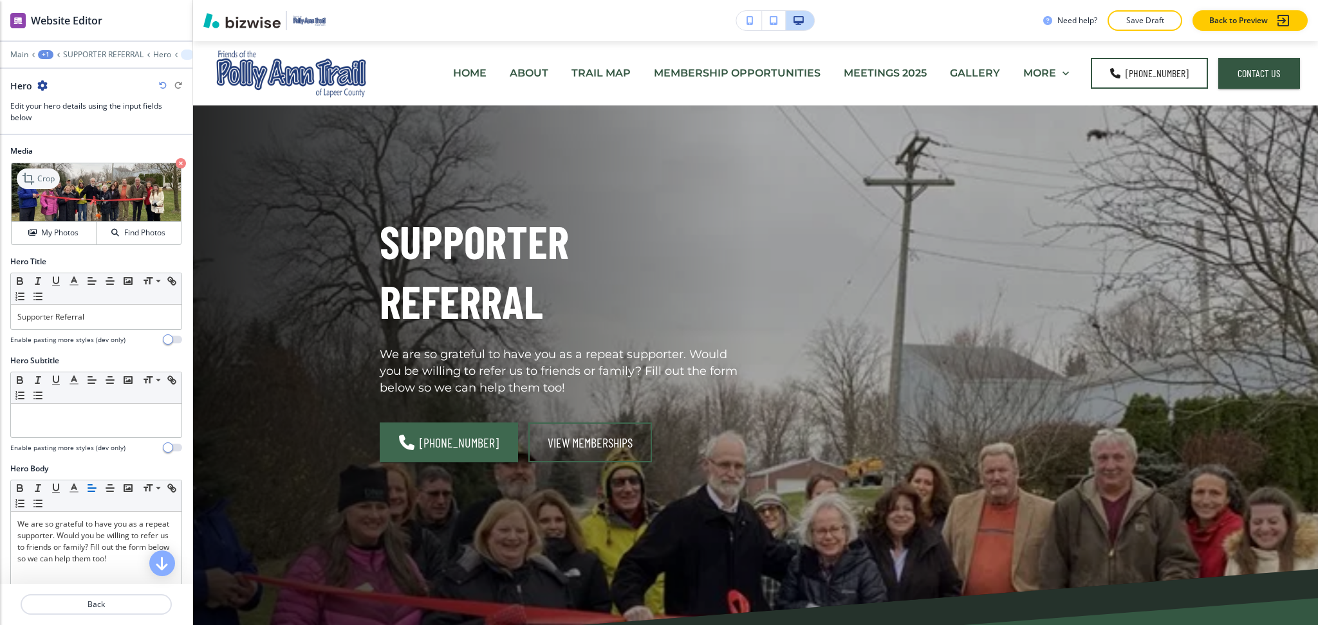
click at [44, 181] on p "Crop" at bounding box center [45, 179] width 17 height 12
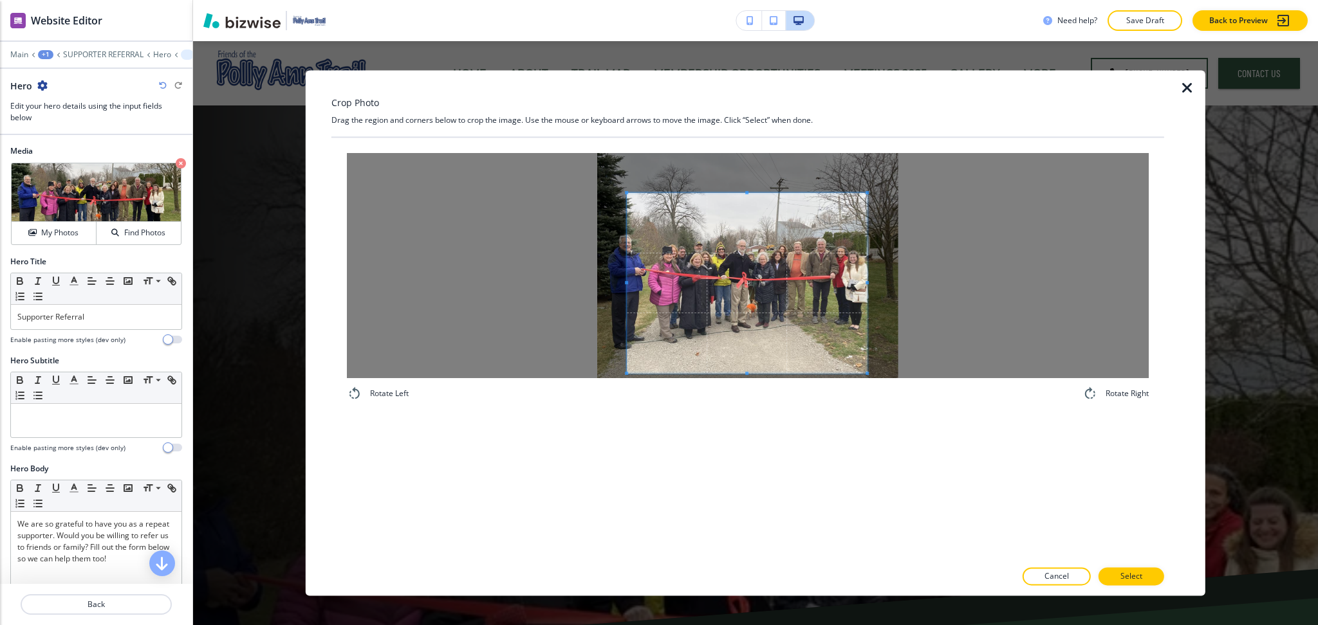
click at [745, 320] on span at bounding box center [747, 283] width 240 height 180
click at [1130, 579] on p "Select" at bounding box center [1131, 577] width 22 height 12
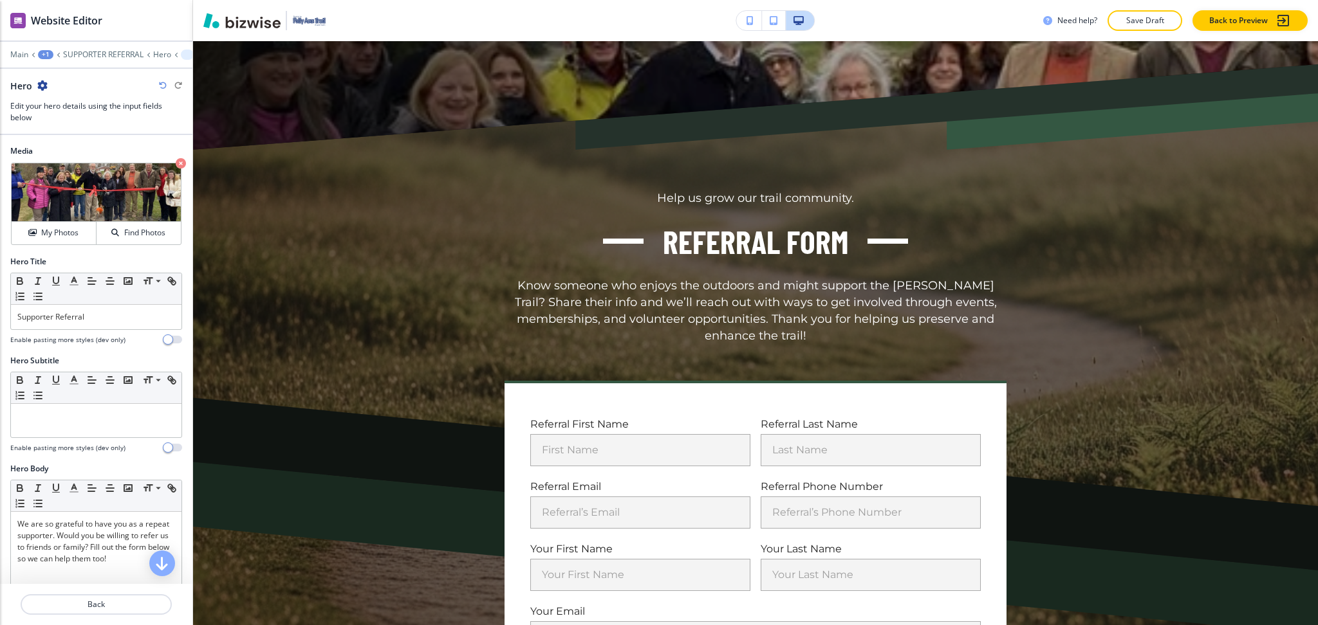
scroll to position [500, 0]
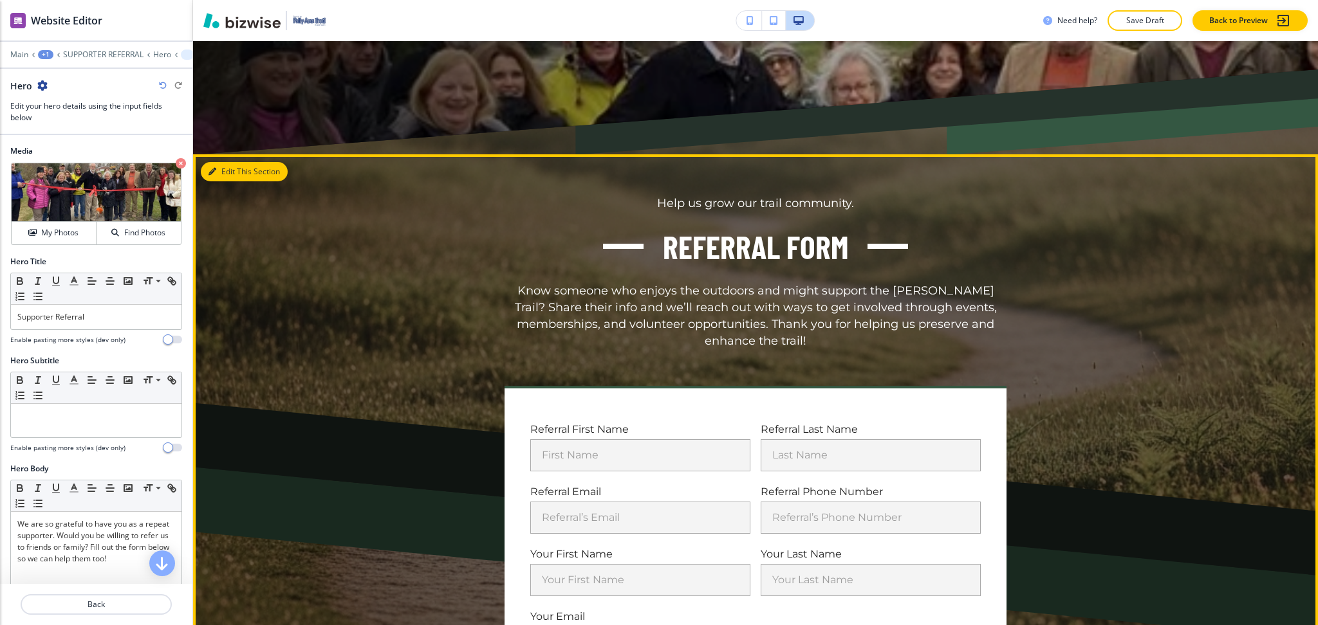
click at [228, 162] on button "Edit This Section" at bounding box center [244, 171] width 87 height 19
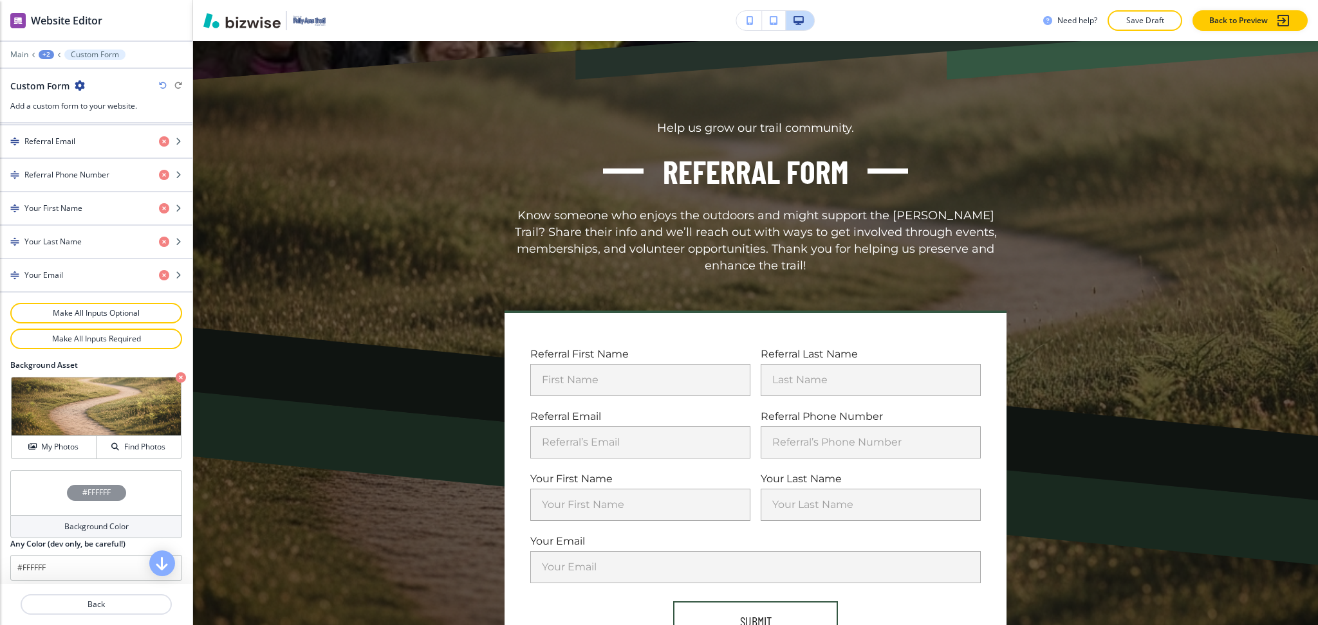
scroll to position [665, 0]
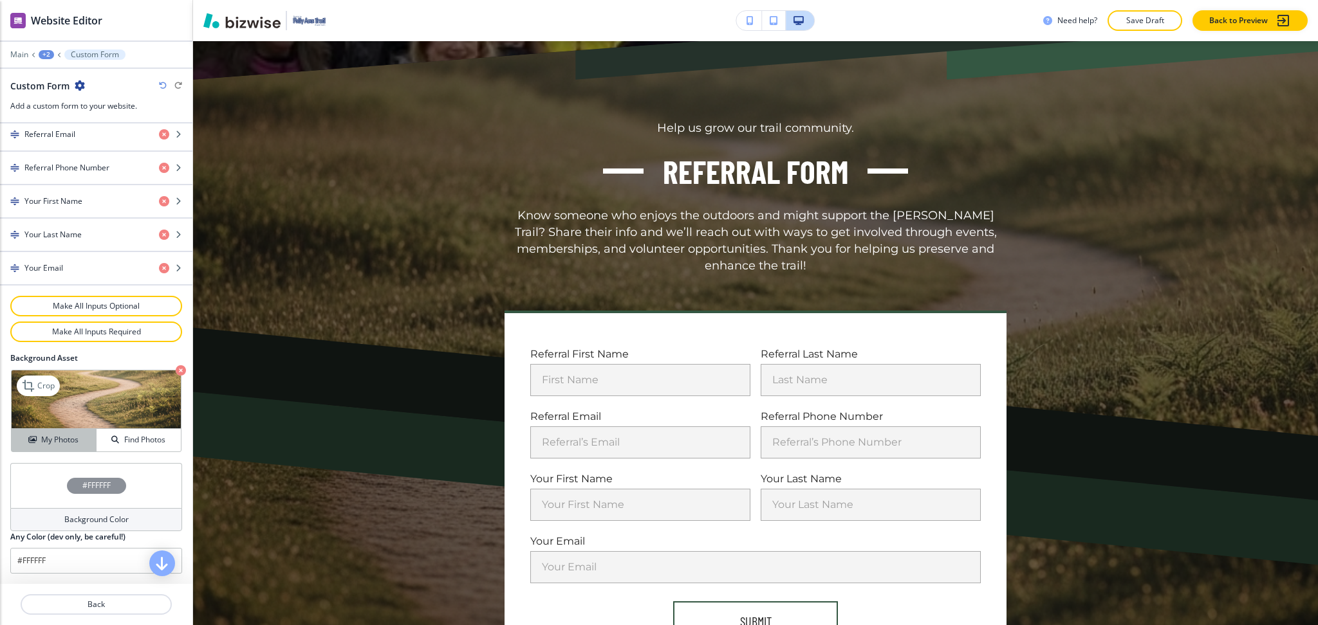
click at [65, 443] on h4 "My Photos" at bounding box center [59, 440] width 37 height 12
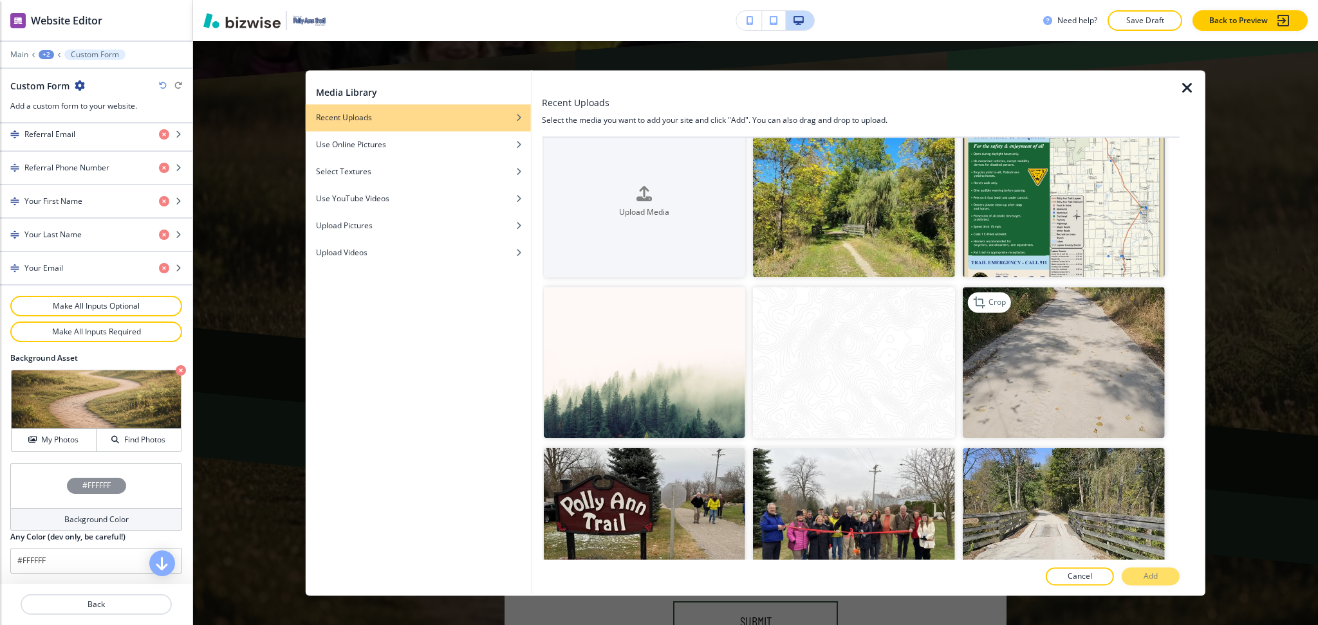
scroll to position [0, 0]
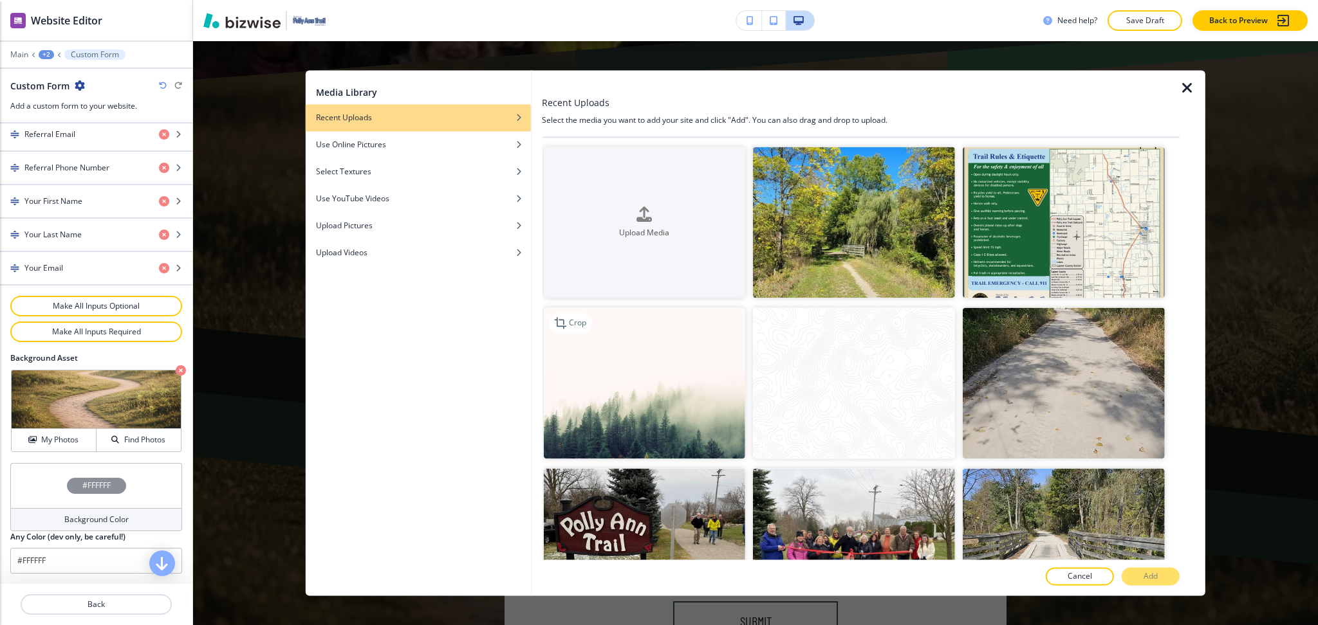
click at [690, 400] on img "button" at bounding box center [644, 383] width 202 height 151
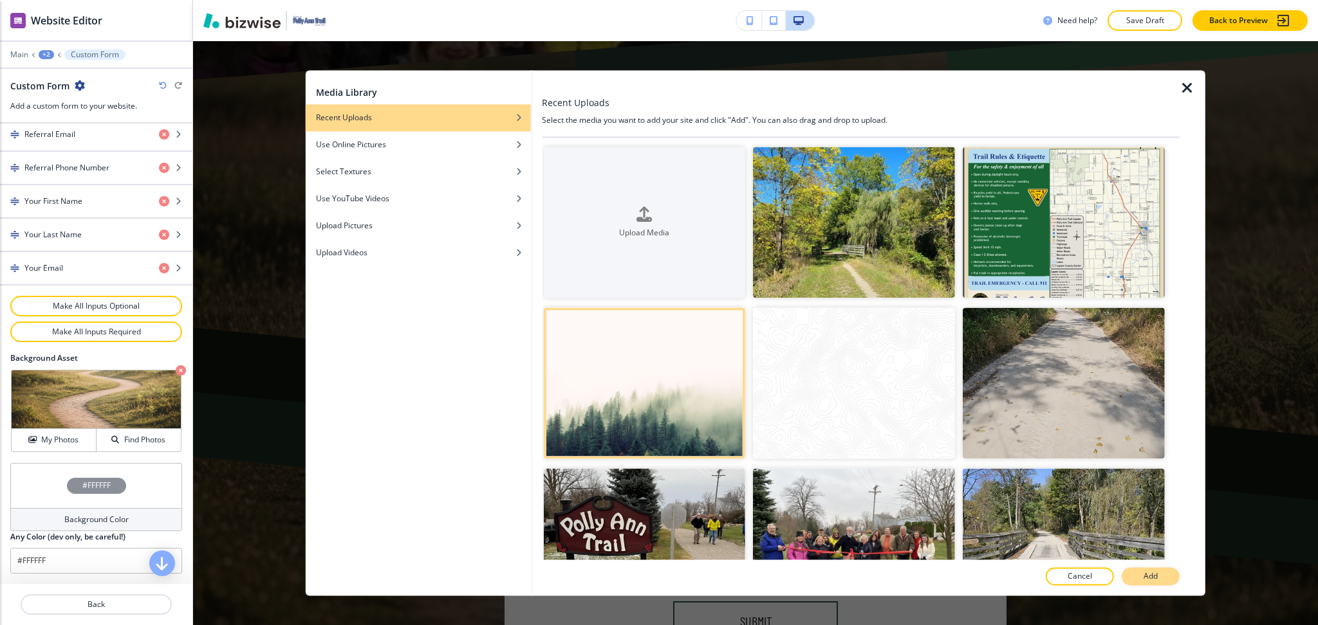
click at [1150, 573] on p "Add" at bounding box center [1150, 577] width 14 height 12
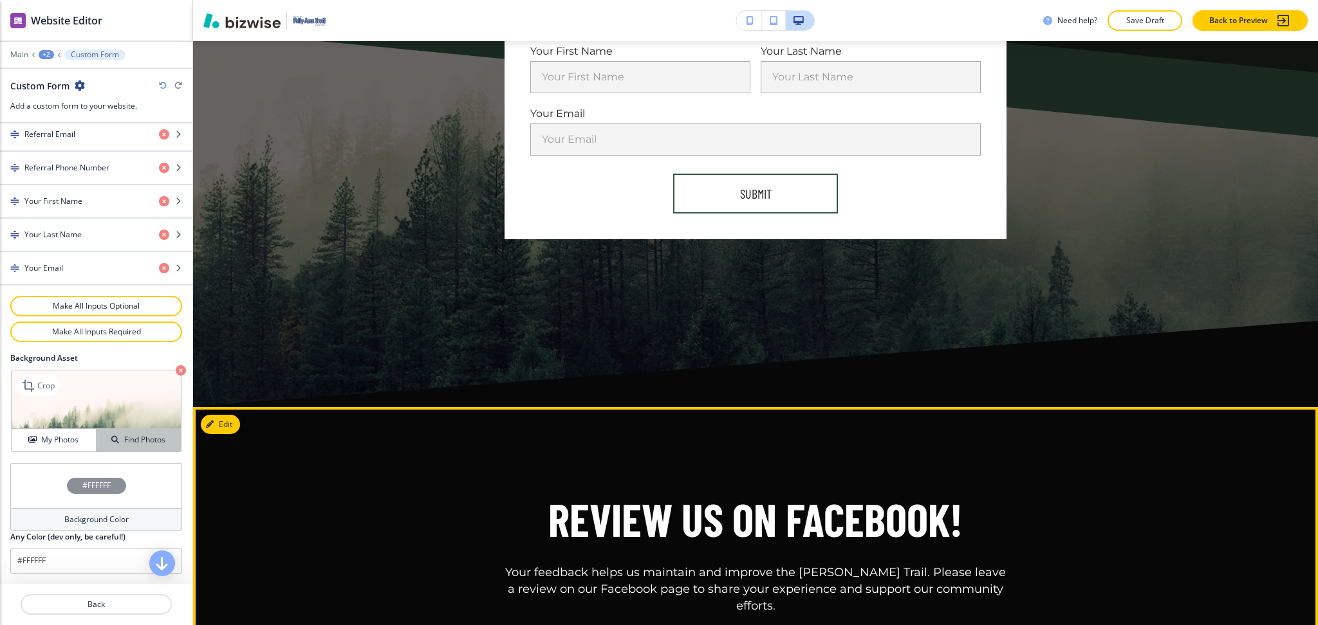
scroll to position [1004, 0]
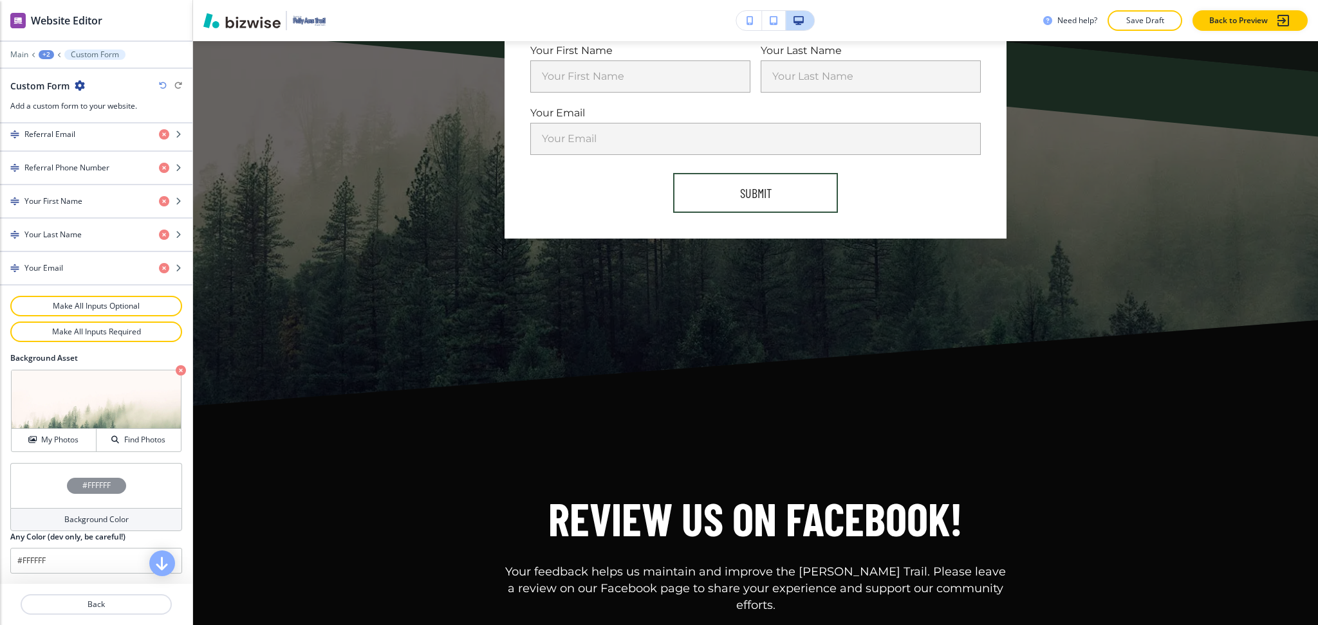
click at [64, 519] on h4 "Background Color" at bounding box center [96, 520] width 64 height 12
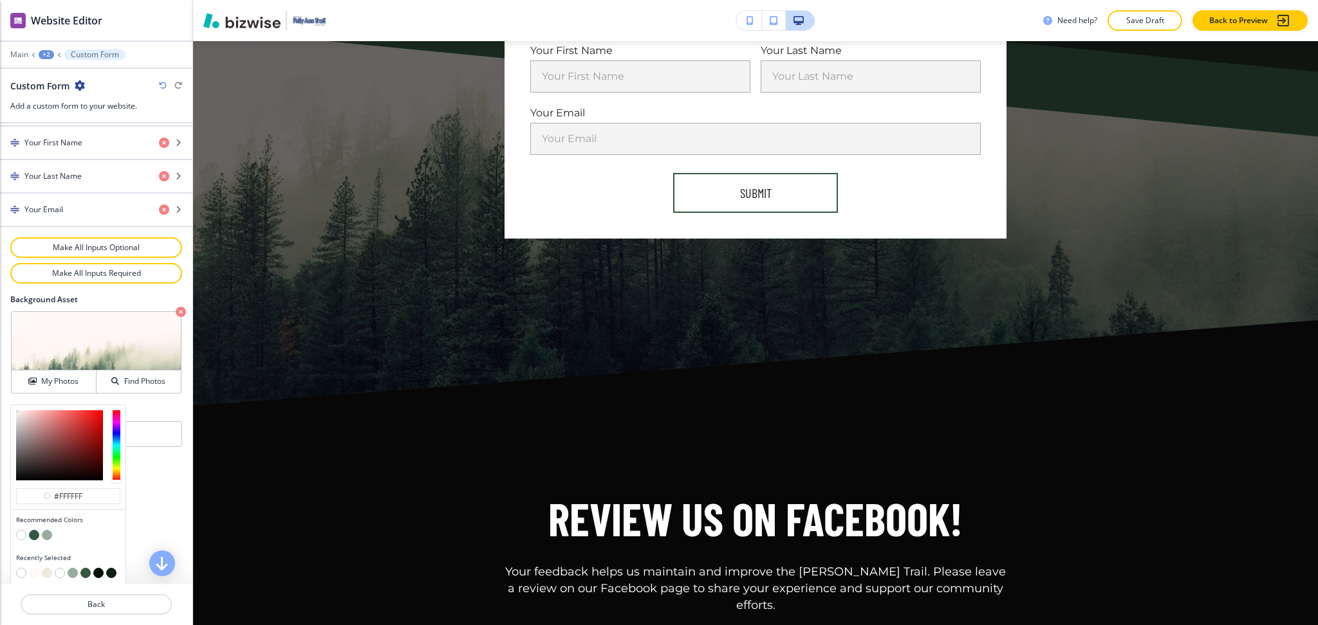
scroll to position [727, 0]
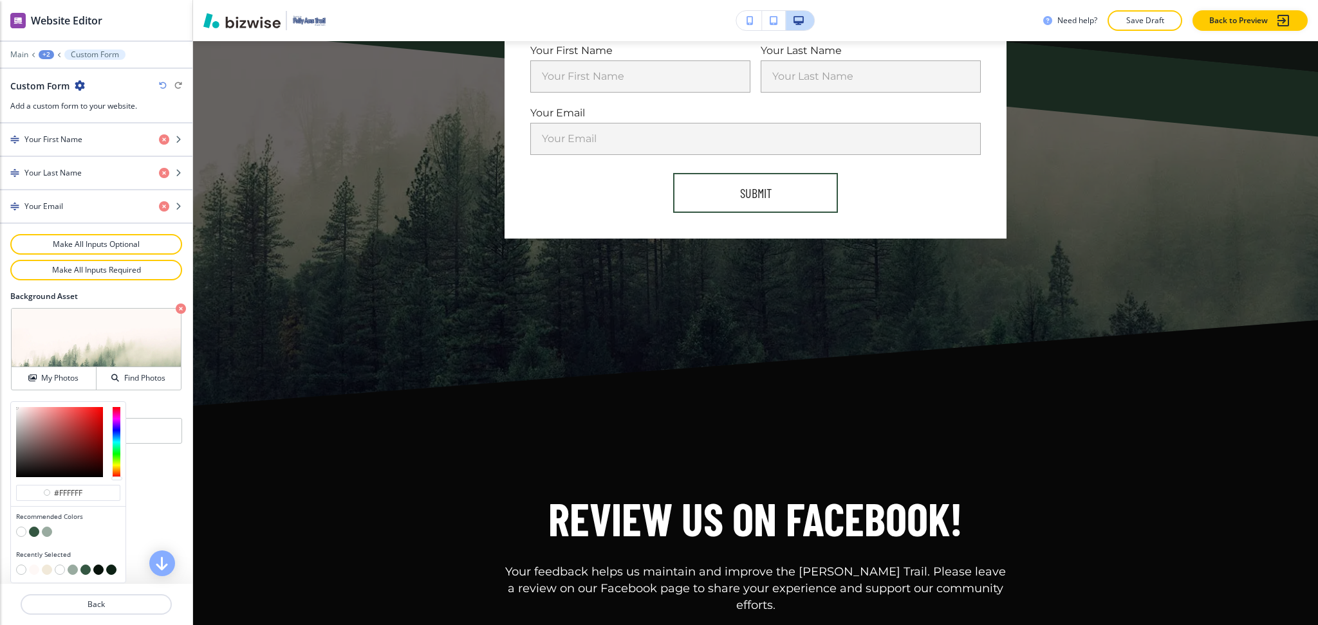
click at [21, 535] on button "button" at bounding box center [21, 532] width 10 height 10
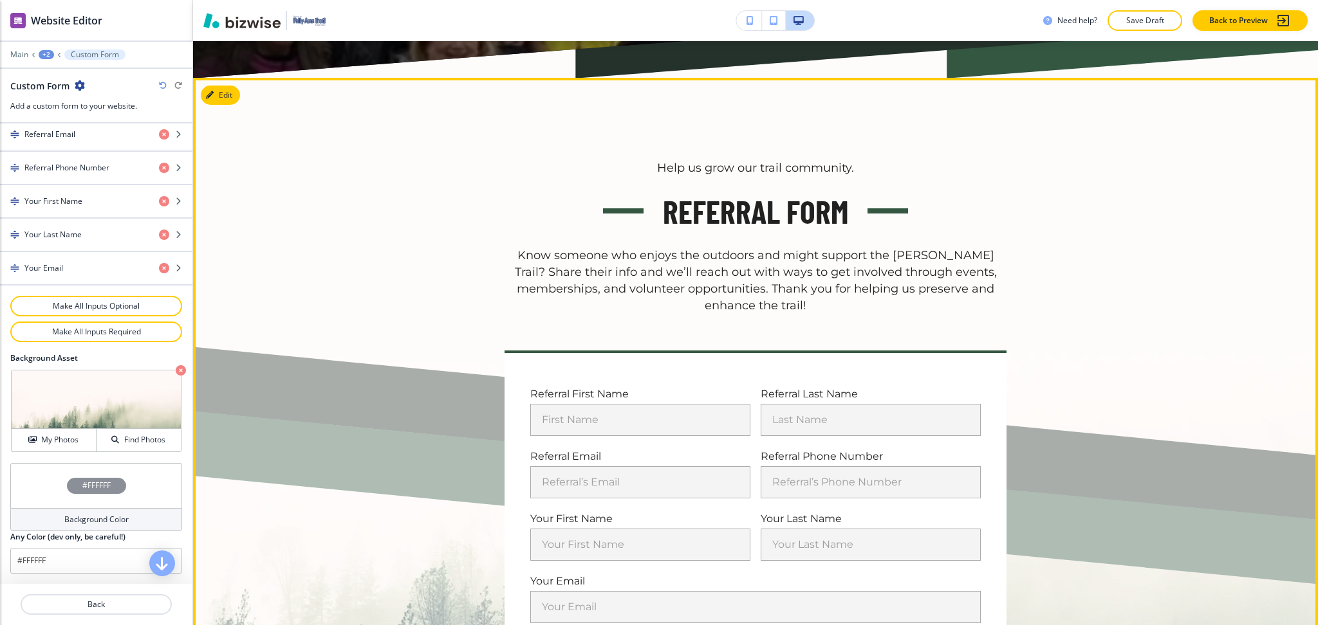
scroll to position [575, 0]
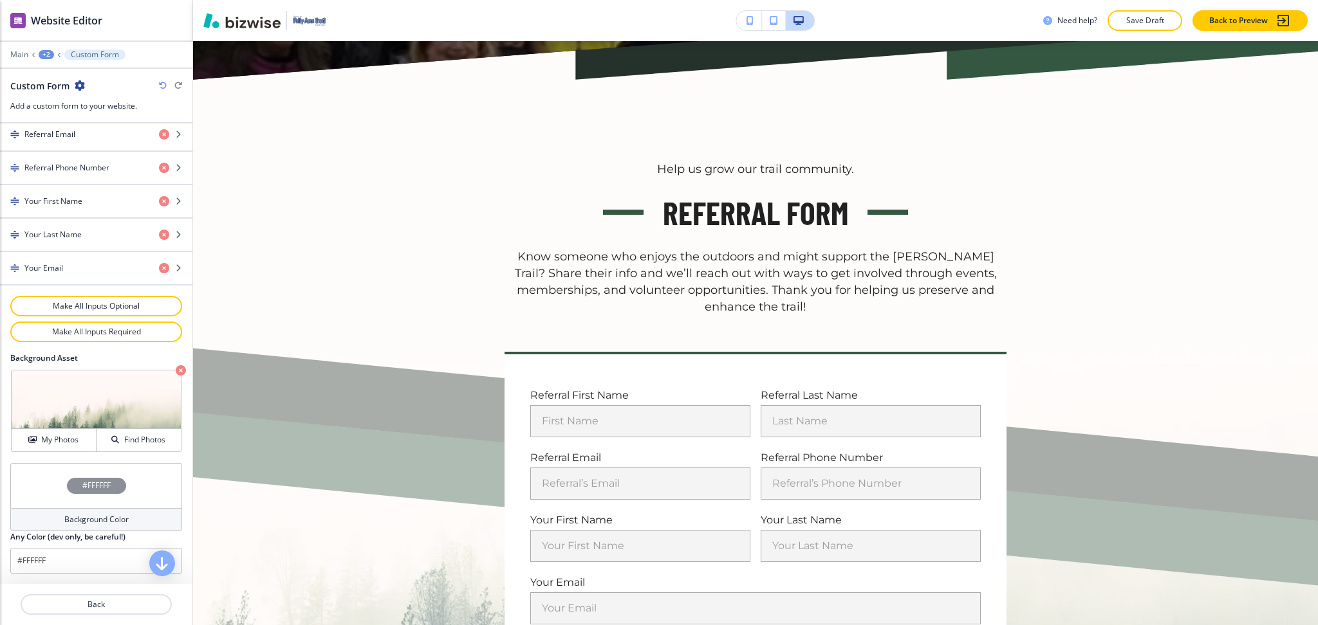
click at [75, 516] on h4 "Background Color" at bounding box center [96, 520] width 64 height 12
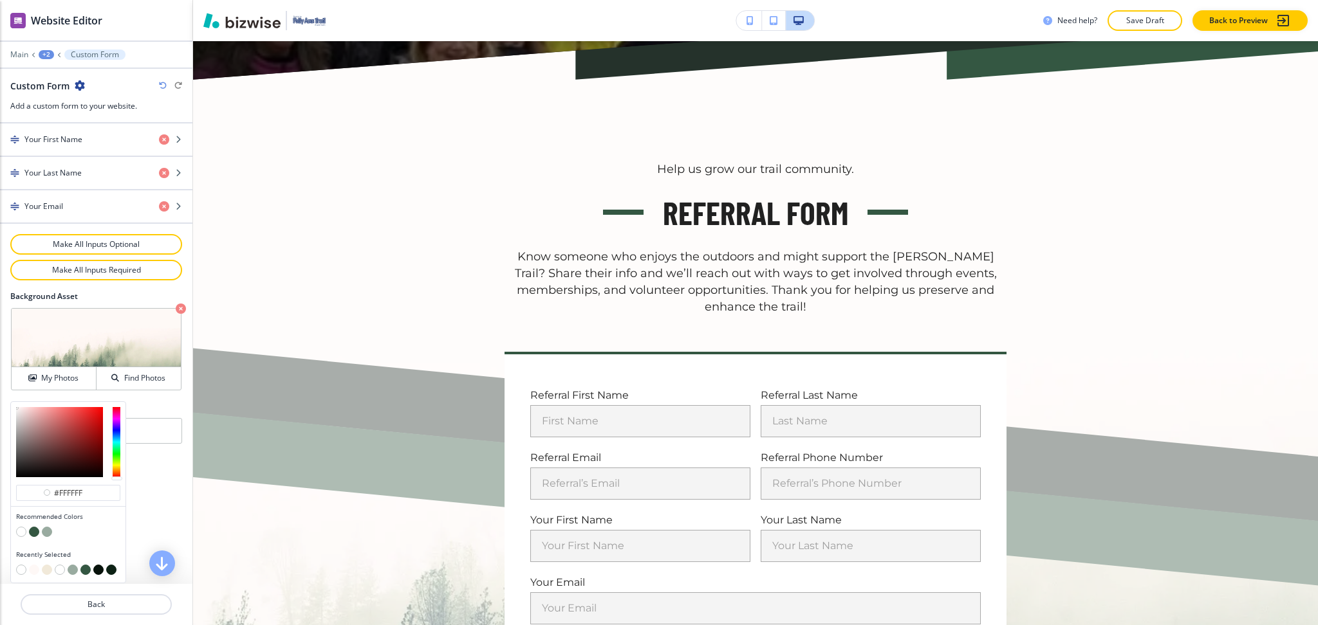
scroll to position [727, 0]
click at [33, 569] on button "button" at bounding box center [34, 570] width 10 height 10
type input "#fef8f6"
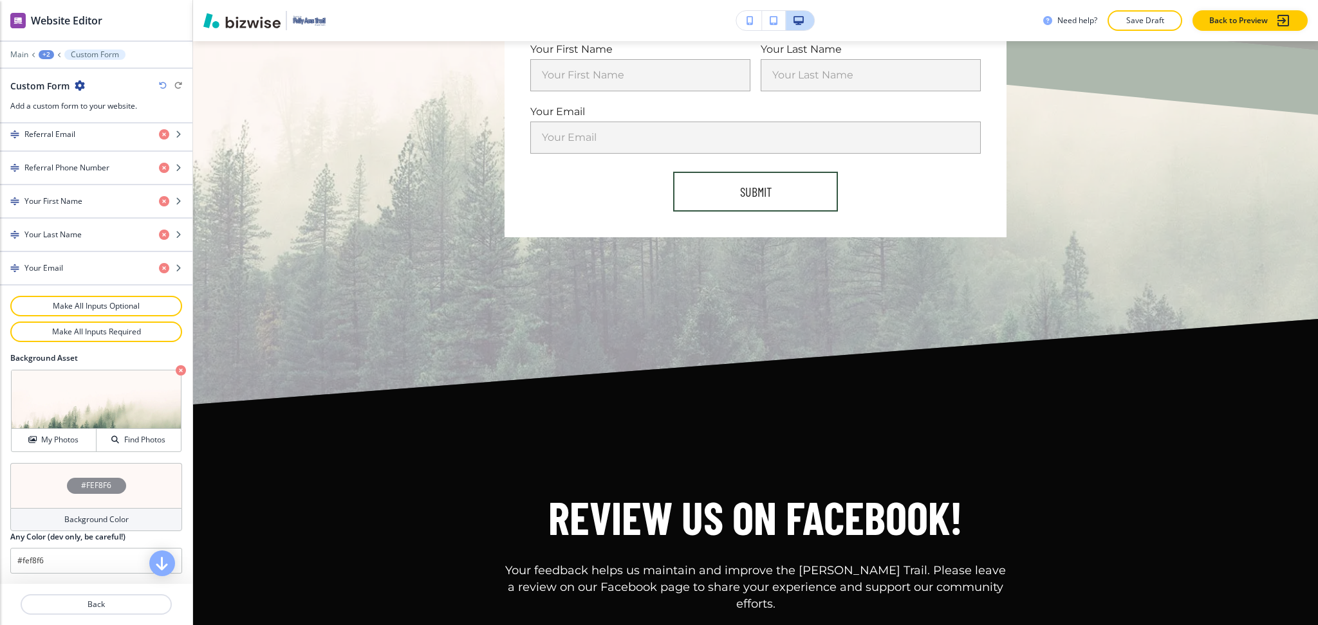
scroll to position [1130, 0]
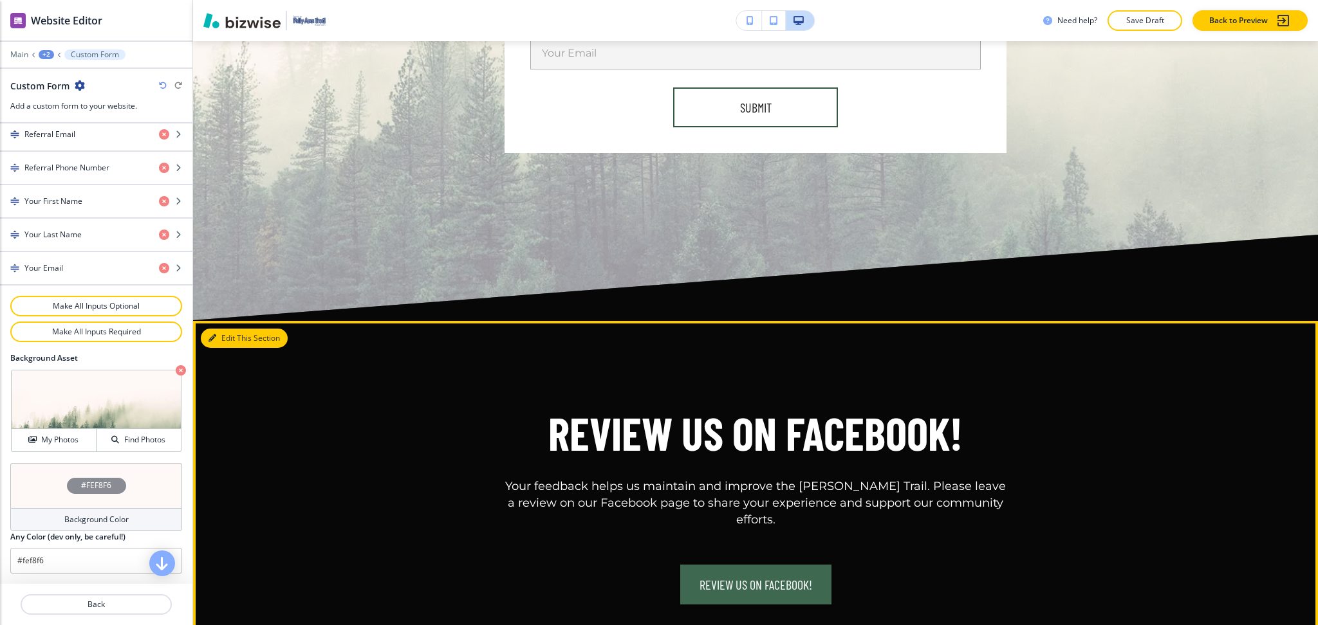
click at [232, 329] on button "Edit This Section" at bounding box center [244, 338] width 87 height 19
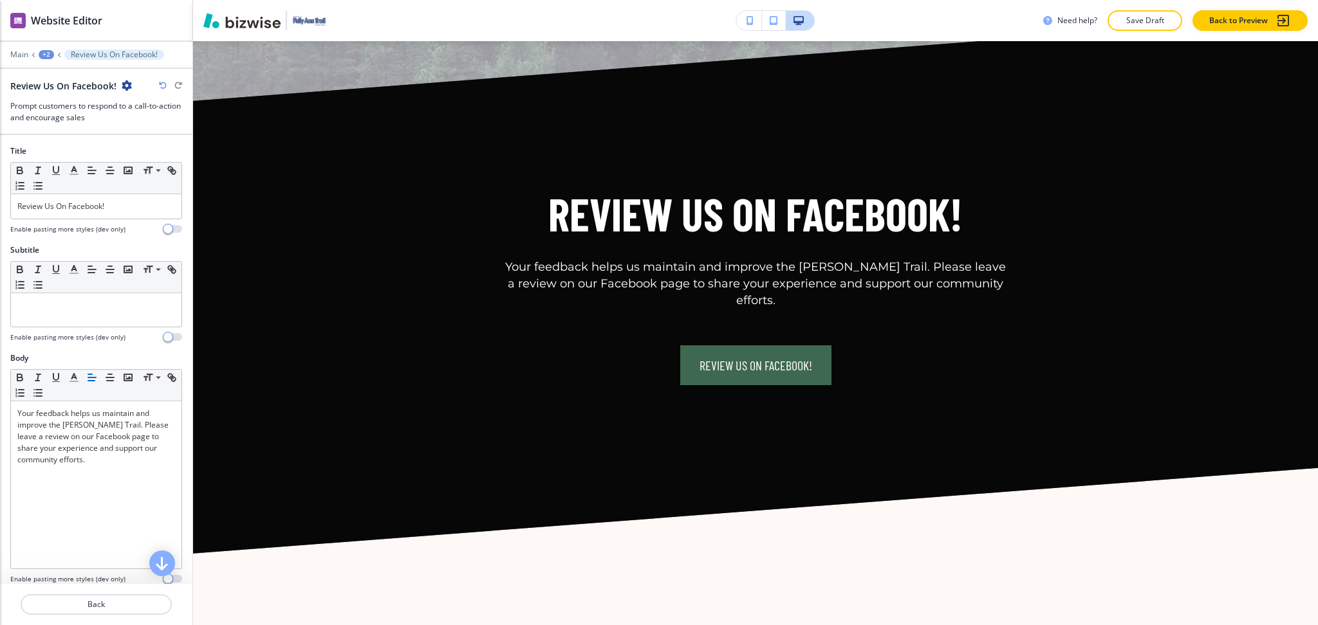
scroll to position [1354, 0]
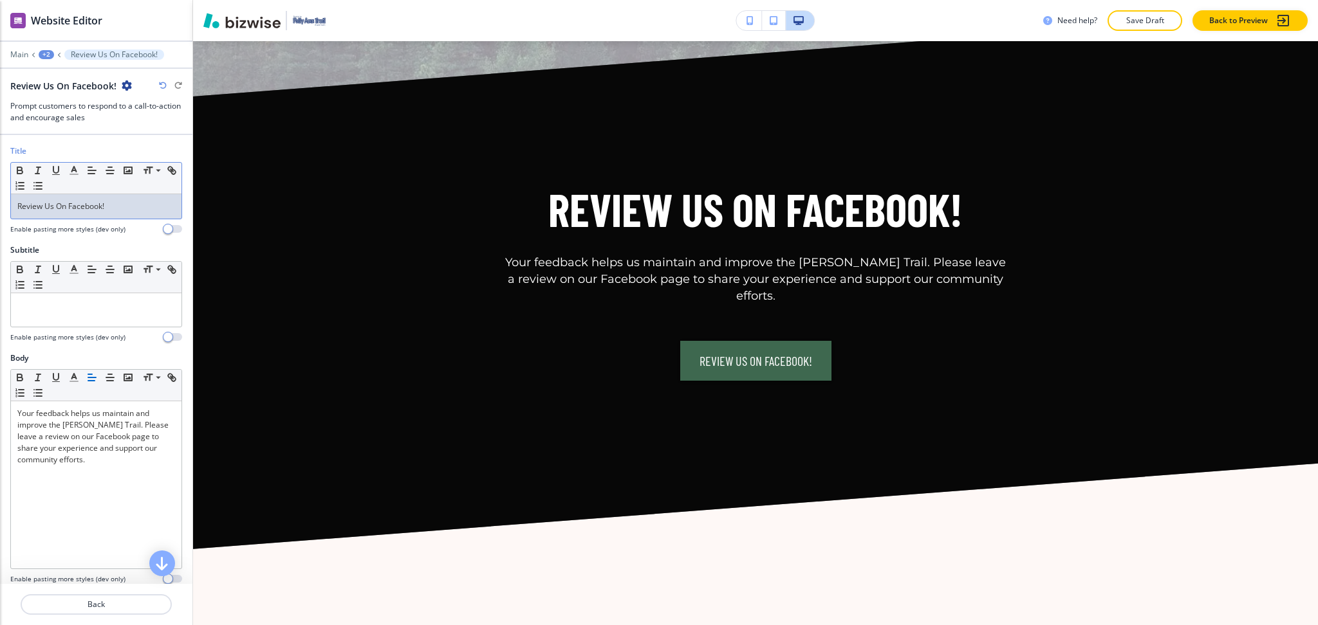
click at [120, 208] on p "Review Us On Facebook!" at bounding box center [96, 207] width 158 height 12
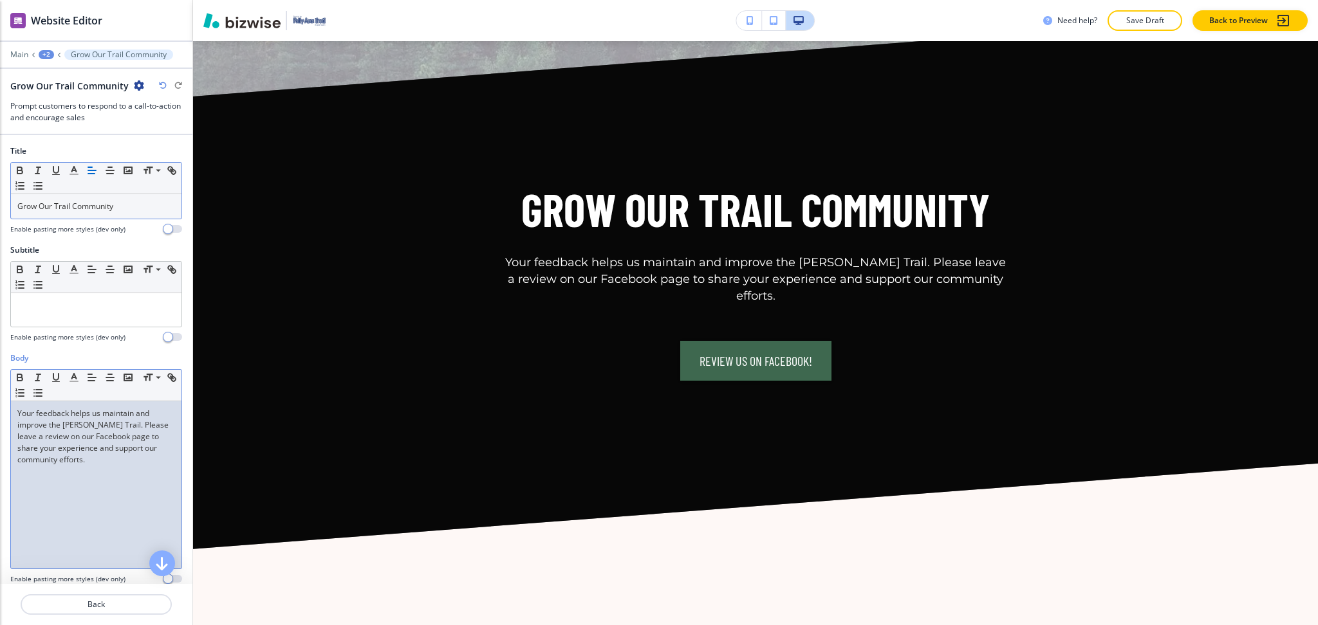
click at [87, 450] on p "Your feedback helps us maintain and improve the [PERSON_NAME] Trail. Please lea…" at bounding box center [96, 437] width 158 height 58
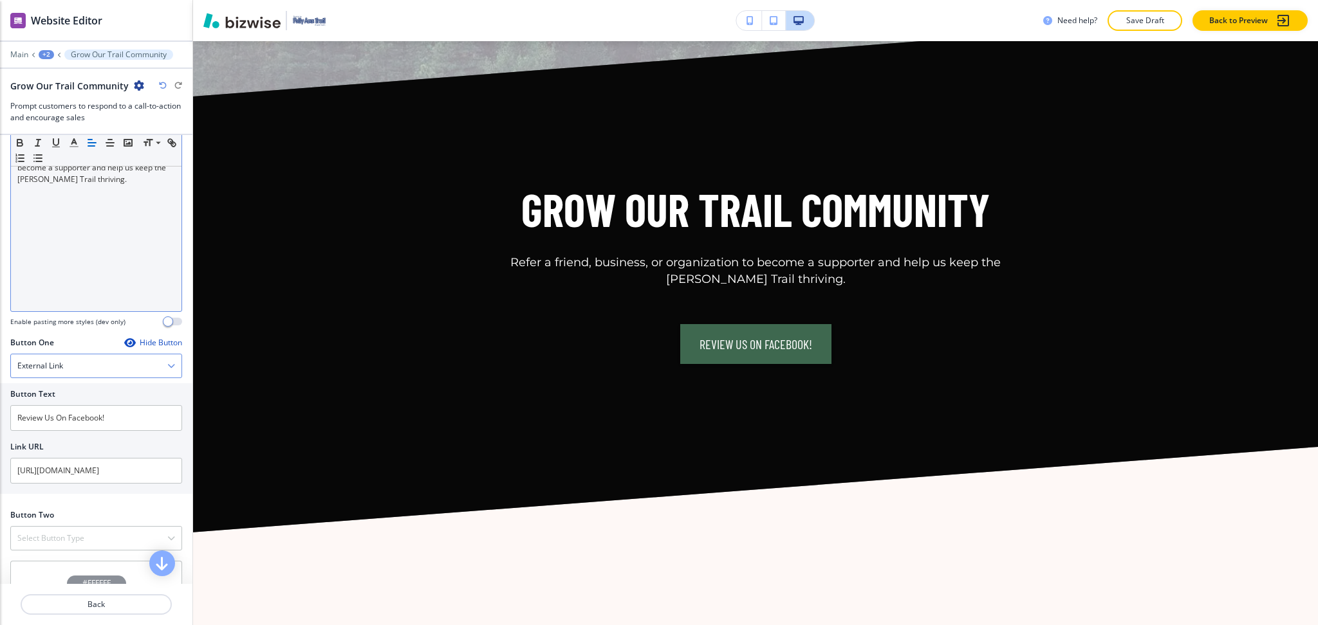
click at [77, 363] on div "External Link" at bounding box center [96, 365] width 170 height 23
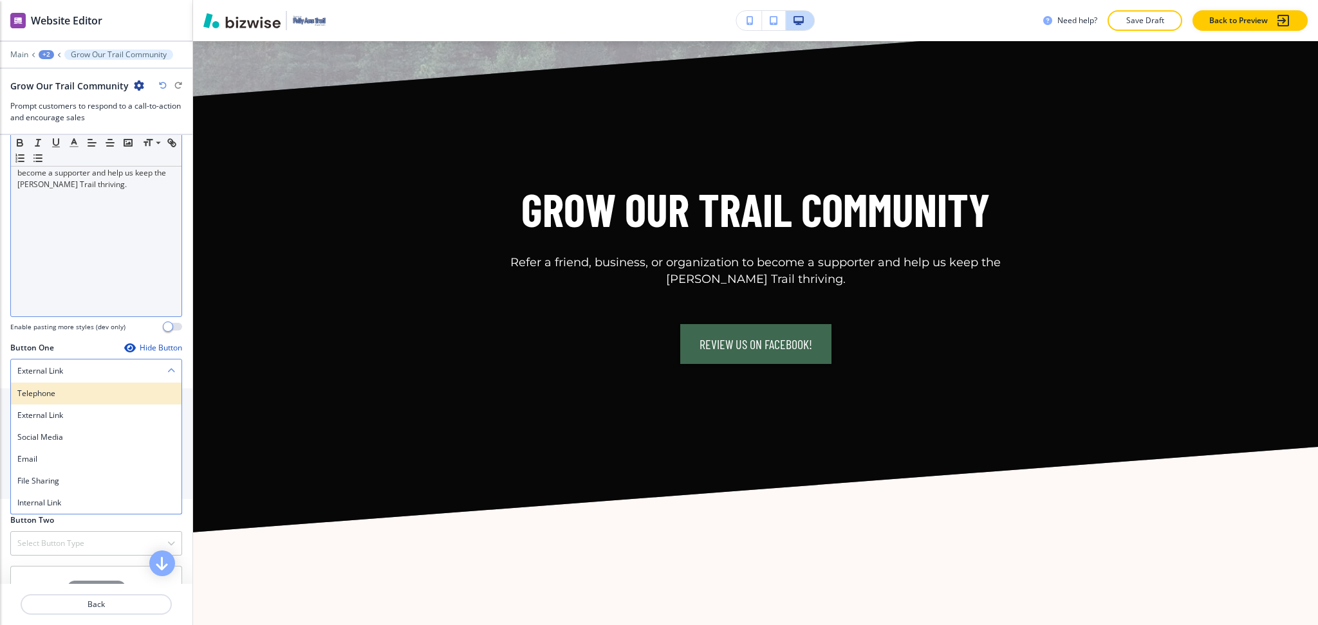
click at [67, 394] on h4 "Telephone" at bounding box center [96, 394] width 158 height 12
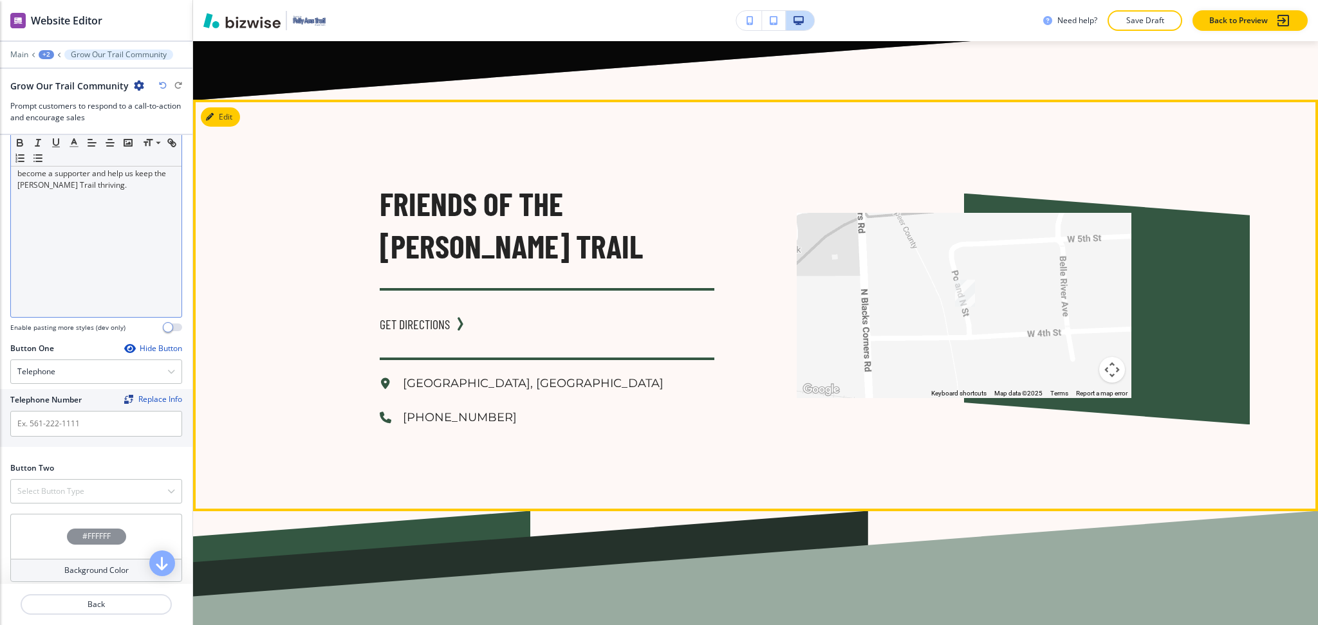
scroll to position [1783, 0]
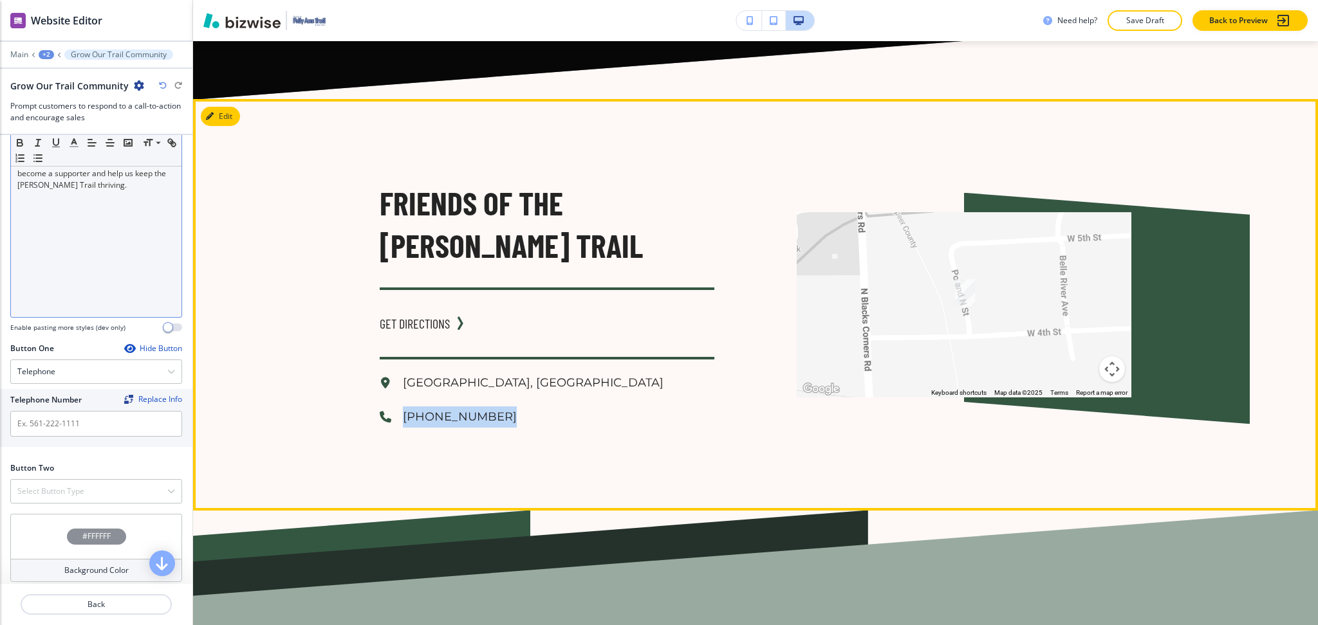
drag, startPoint x: 509, startPoint y: 375, endPoint x: 393, endPoint y: 358, distance: 117.0
click at [393, 358] on div "Friends of the [PERSON_NAME] Trail GET DIRECTIONS [GEOGRAPHIC_DATA], [GEOGRAPHI…" at bounding box center [755, 305] width 1125 height 412
copy p "[PHONE_NUMBER]"
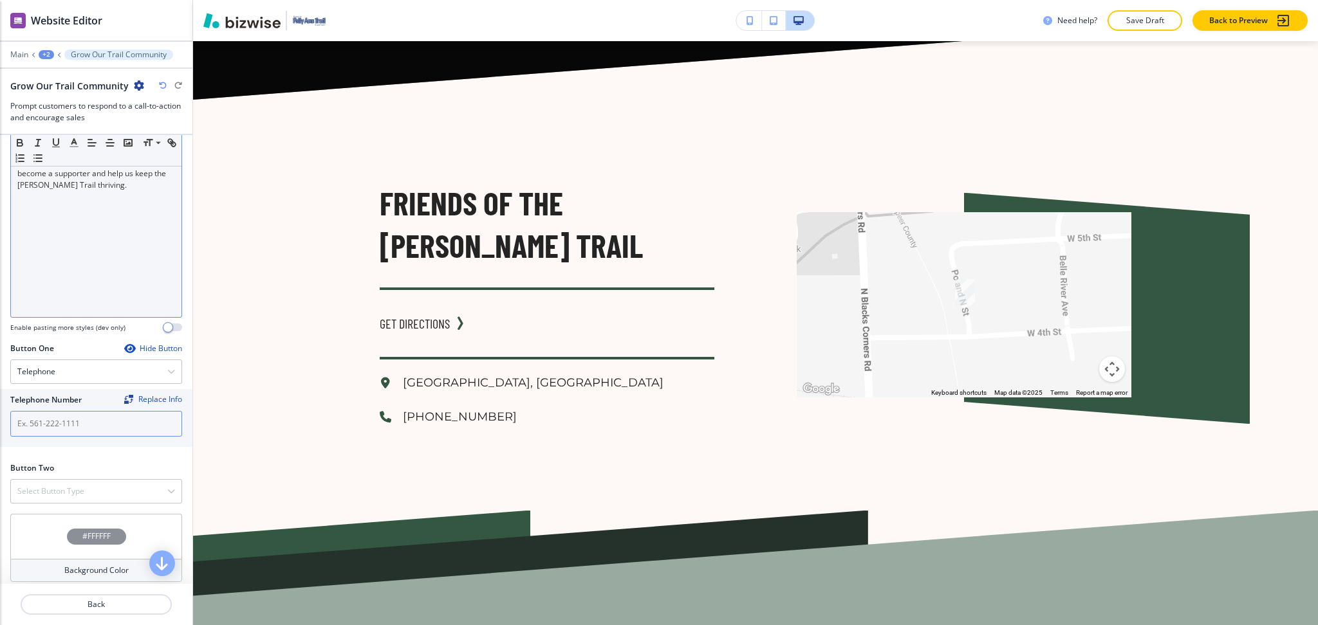
click at [116, 414] on input "text" at bounding box center [96, 424] width 172 height 26
paste input "[PHONE_NUMBER]"
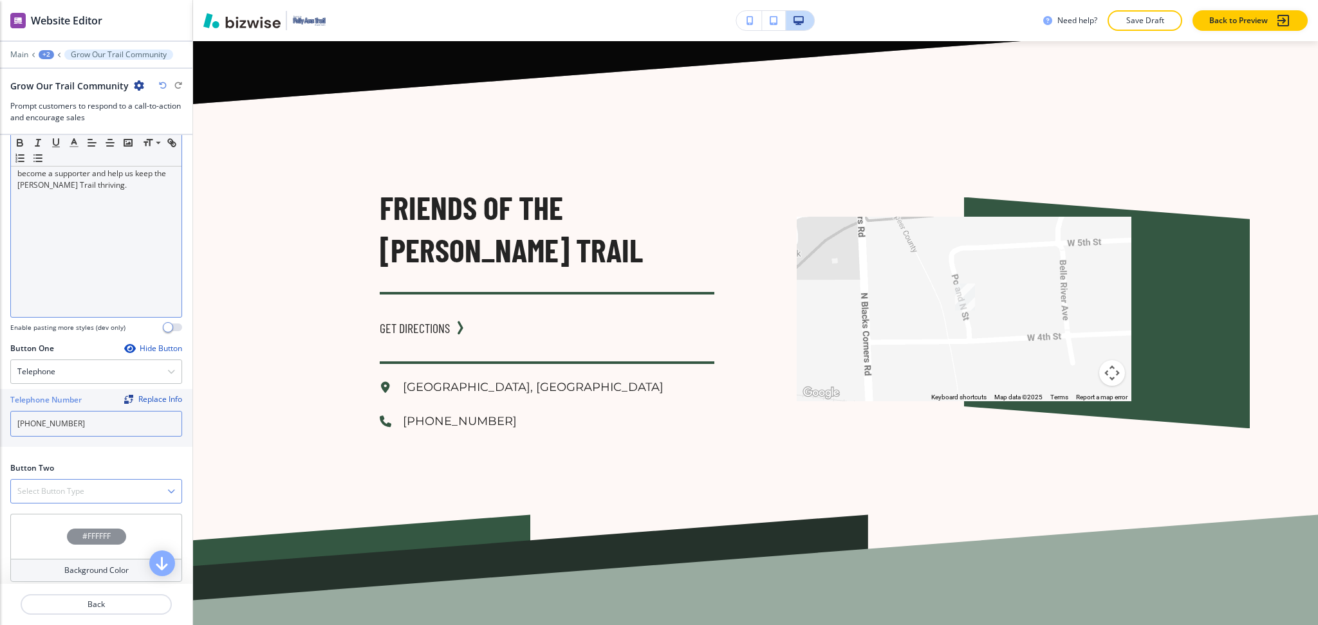
type input "[PHONE_NUMBER]"
click at [87, 489] on div "Select Button Type" at bounding box center [96, 491] width 170 height 23
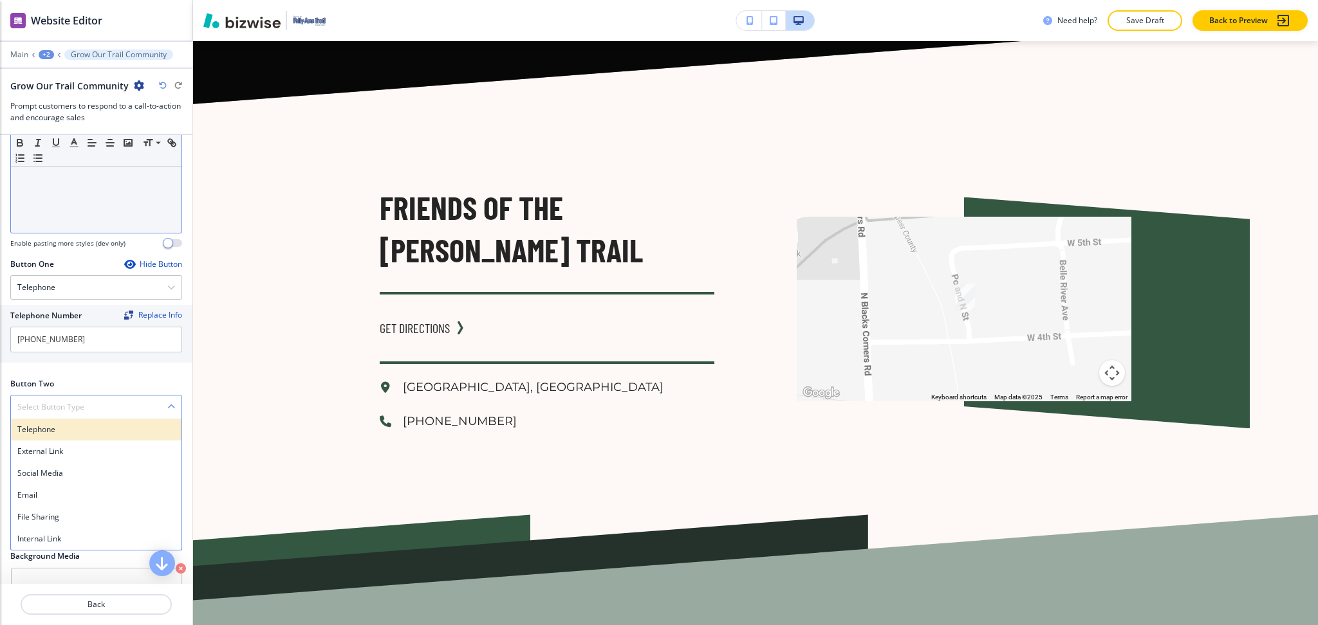
scroll to position [454, 0]
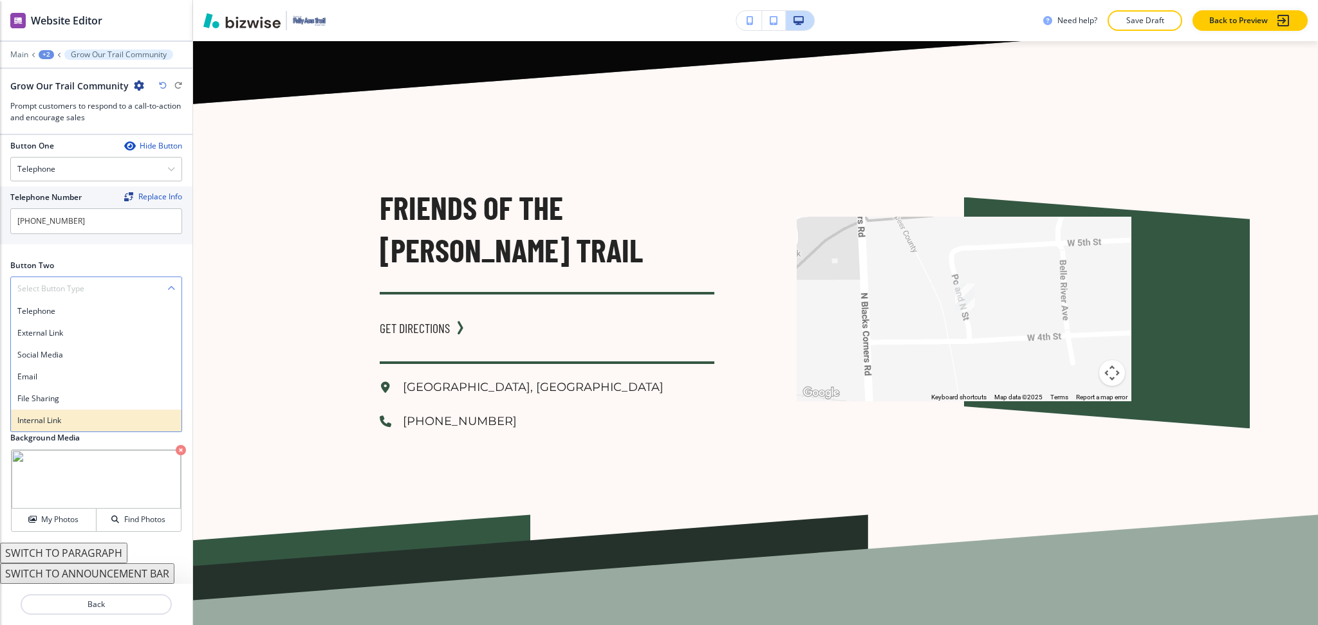
click at [67, 425] on h4 "Internal Link" at bounding box center [96, 421] width 158 height 12
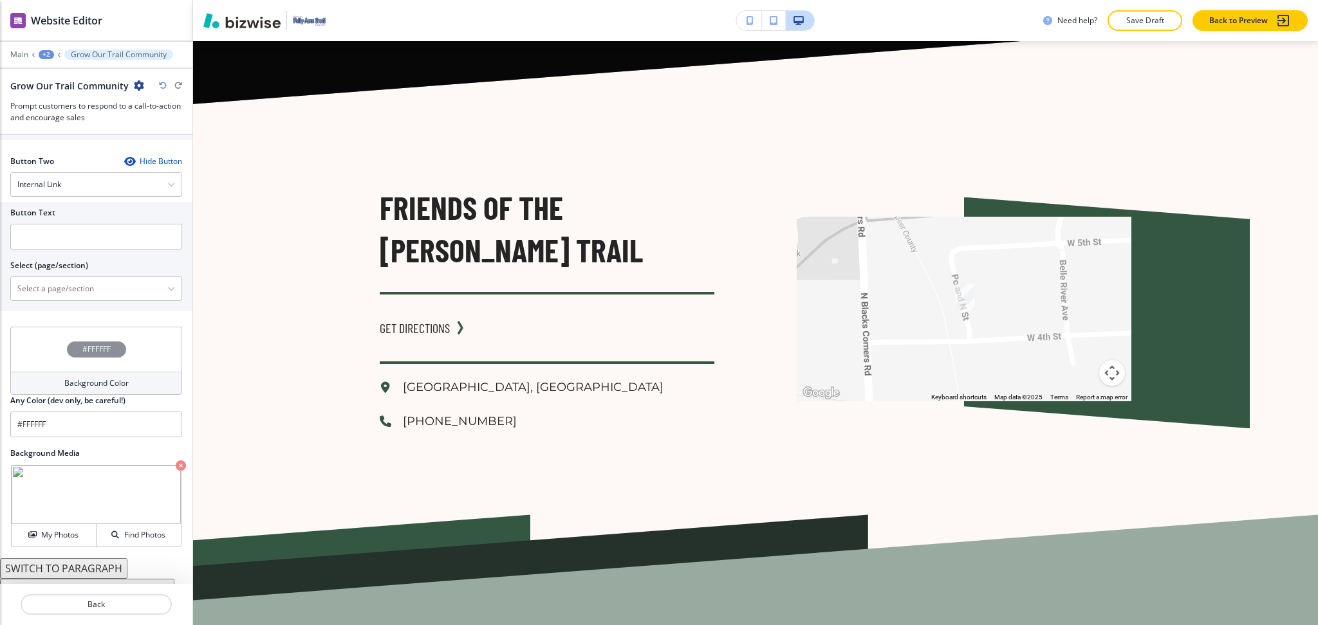
scroll to position [574, 0]
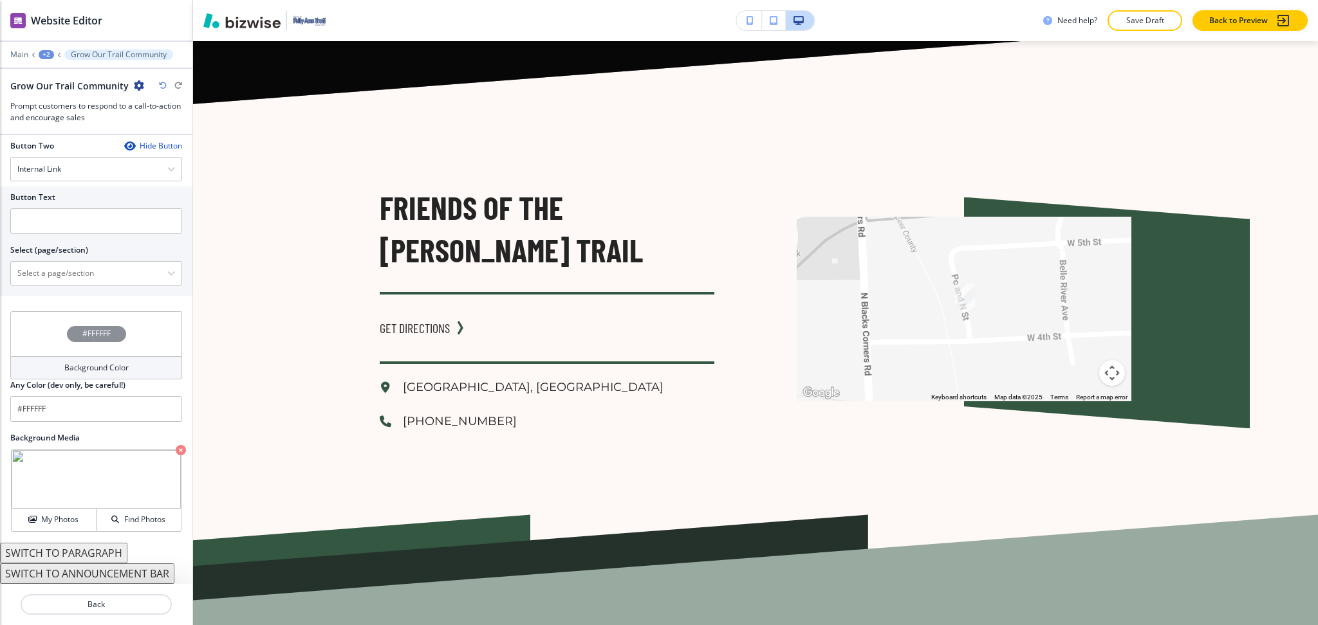
click at [176, 449] on icon "button" at bounding box center [181, 450] width 10 height 10
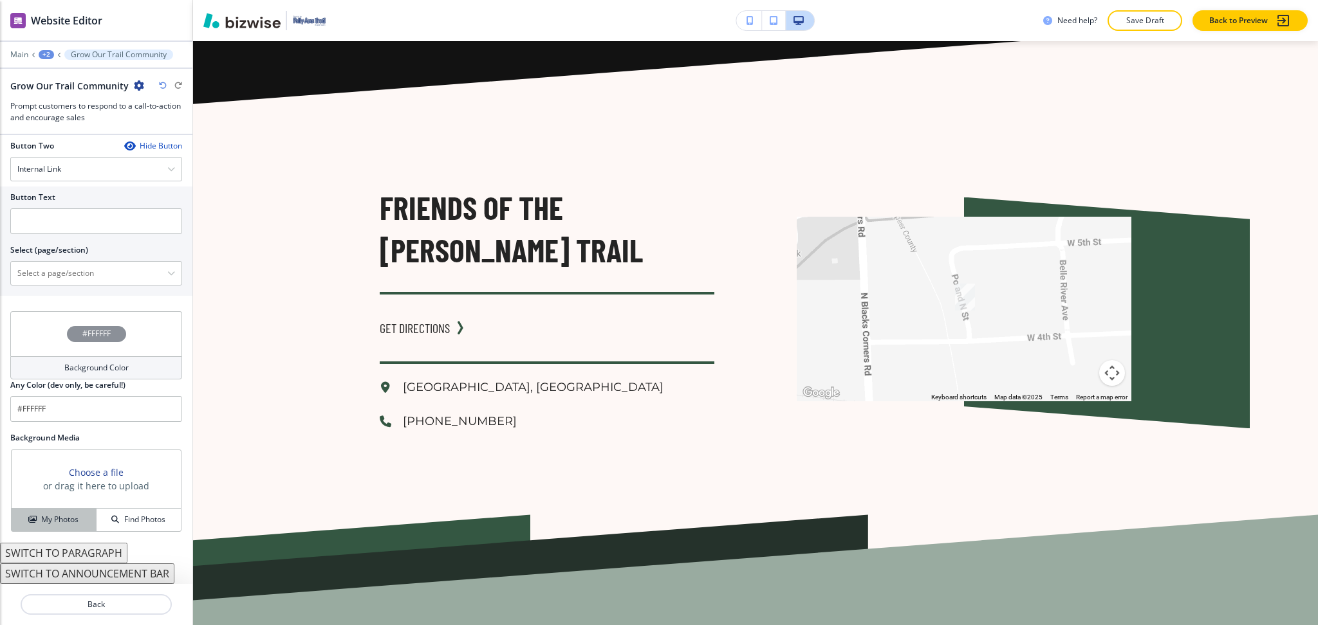
click at [42, 517] on h4 "My Photos" at bounding box center [59, 520] width 37 height 12
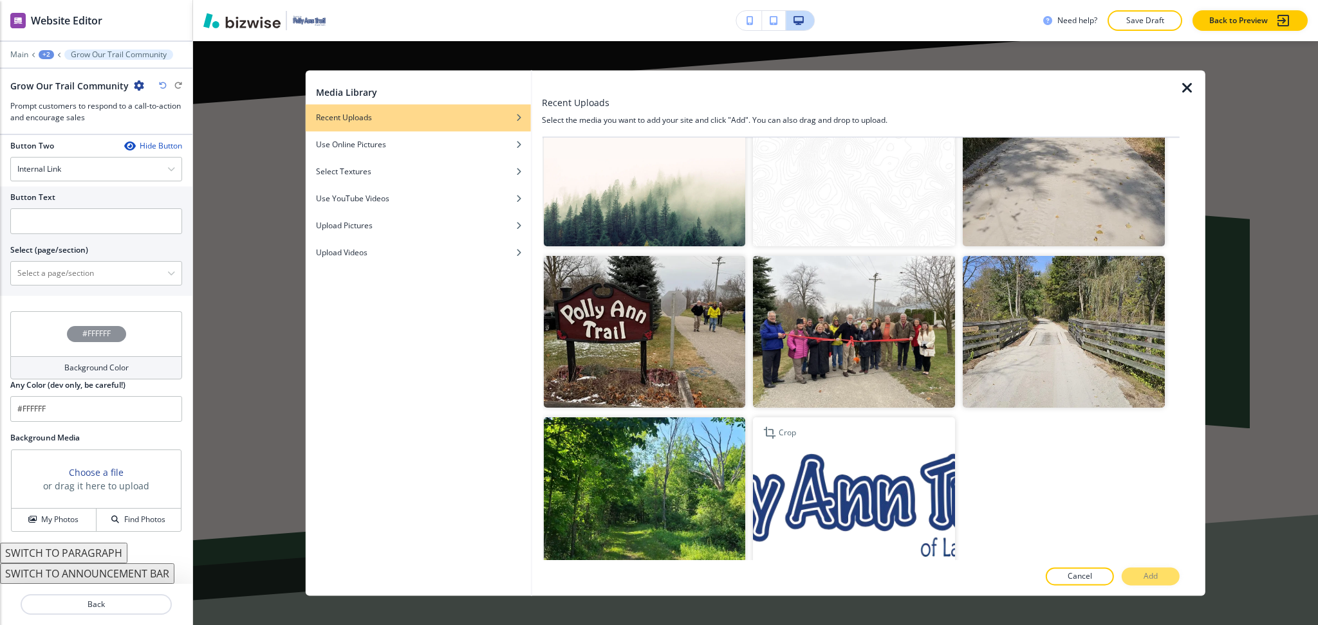
scroll to position [219, 0]
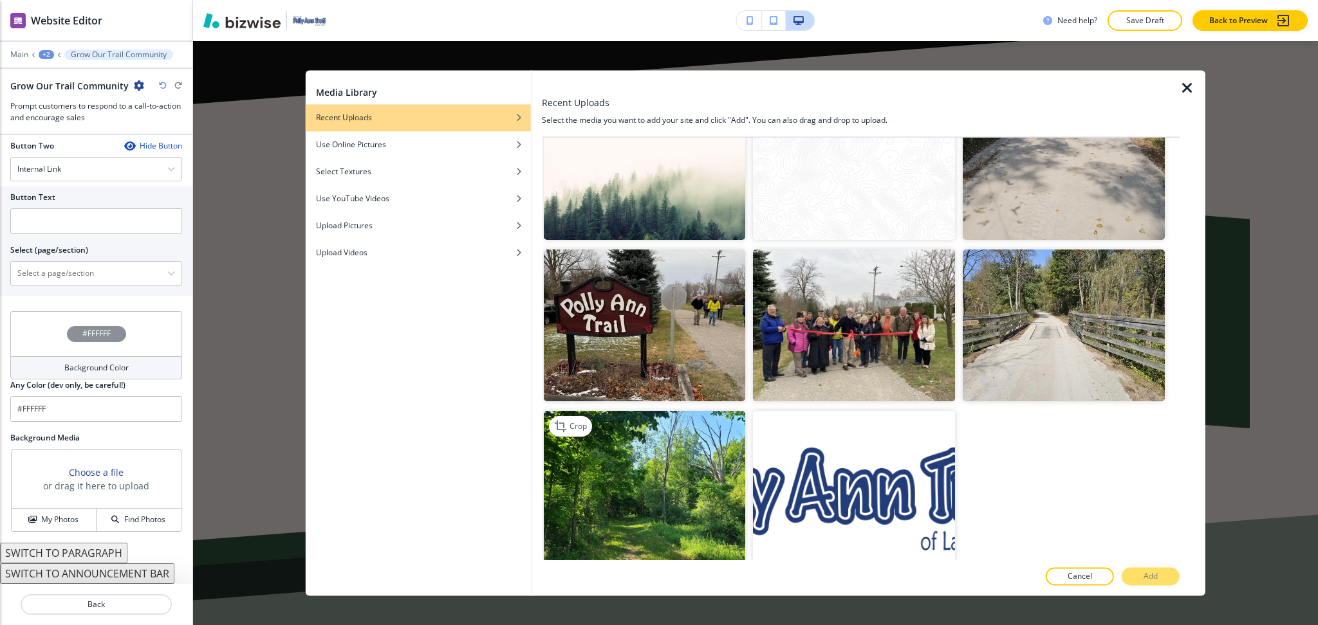
click at [724, 466] on img "button" at bounding box center [644, 486] width 202 height 151
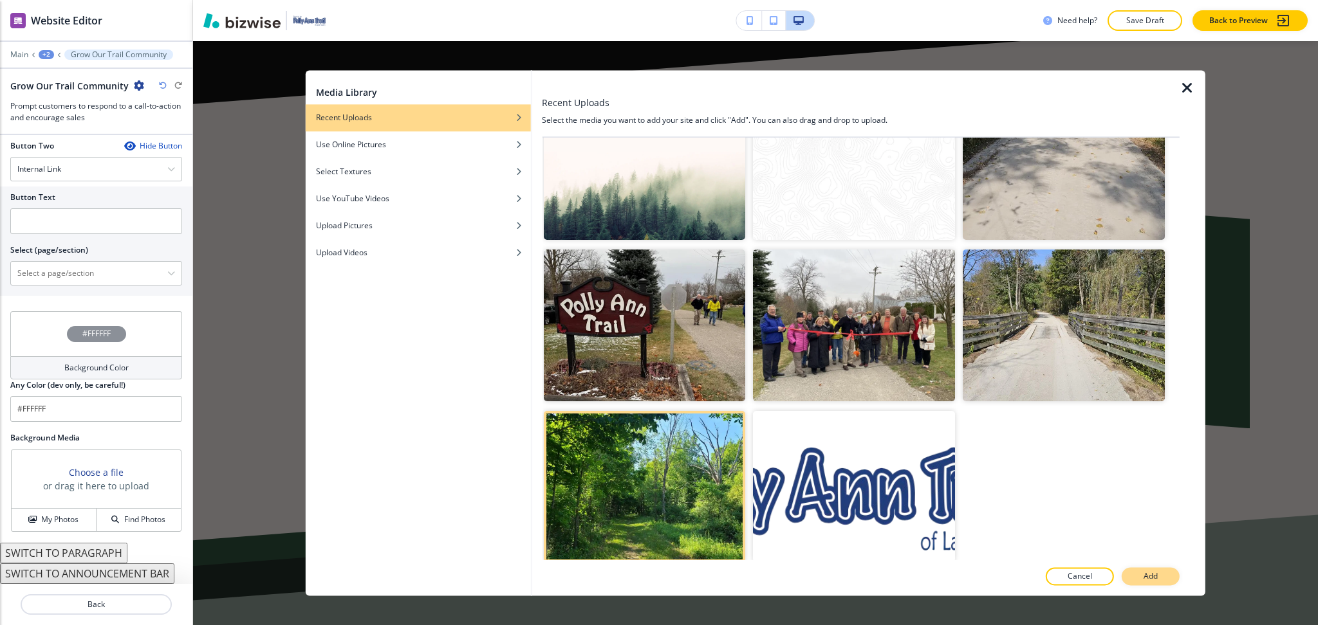
click at [1150, 572] on p "Add" at bounding box center [1150, 577] width 14 height 12
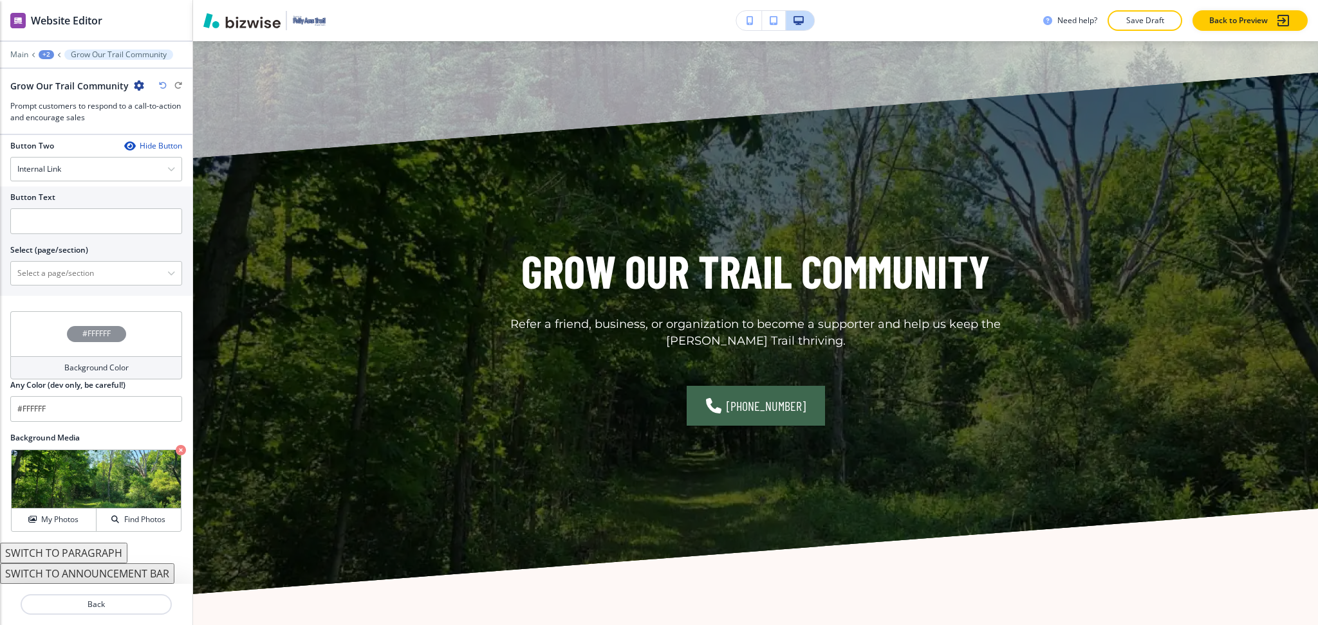
scroll to position [573, 0]
click at [73, 282] on \(page\/section\) "Manual Input" at bounding box center [89, 274] width 156 height 22
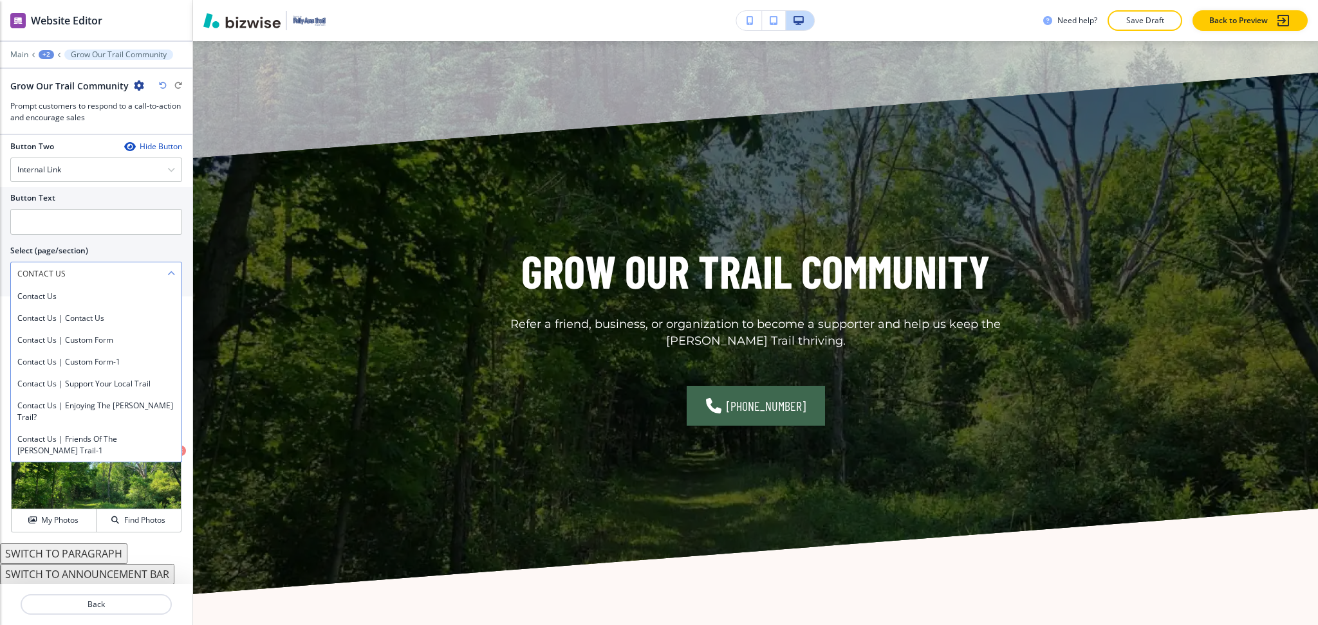
drag, startPoint x: 89, startPoint y: 280, endPoint x: 17, endPoint y: 275, distance: 72.9
click at [0, 273] on div "Button Text Select (page/section) CONTACT US Contact Us Contact Us | Contact Us…" at bounding box center [96, 241] width 192 height 109
drag, startPoint x: 37, startPoint y: 293, endPoint x: 38, endPoint y: 272, distance: 20.6
click at [37, 293] on h4 "Contact Us" at bounding box center [96, 297] width 158 height 12
type \(page\/section\) "Contact Us"
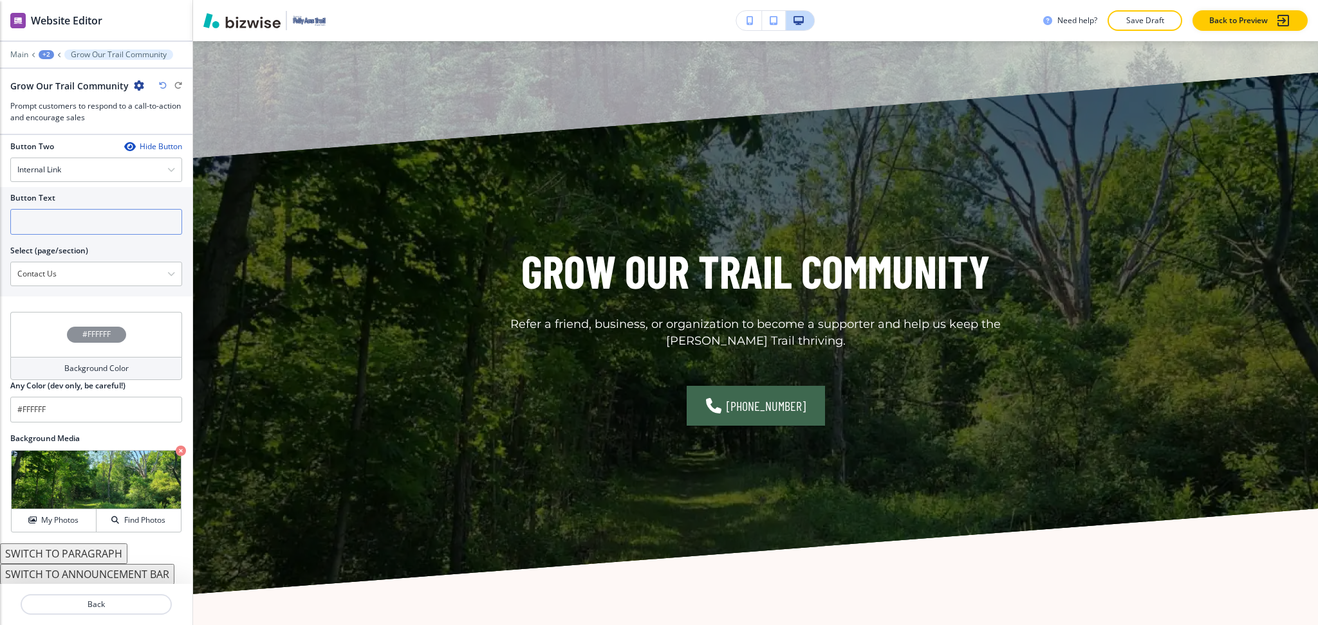
click at [42, 234] on div "Button Text Select (page/section) Contact Us Contact Us Contact Us | Contact Us…" at bounding box center [96, 236] width 172 height 99
click at [43, 224] on input "text" at bounding box center [96, 222] width 172 height 26
paste input "CONTACT US"
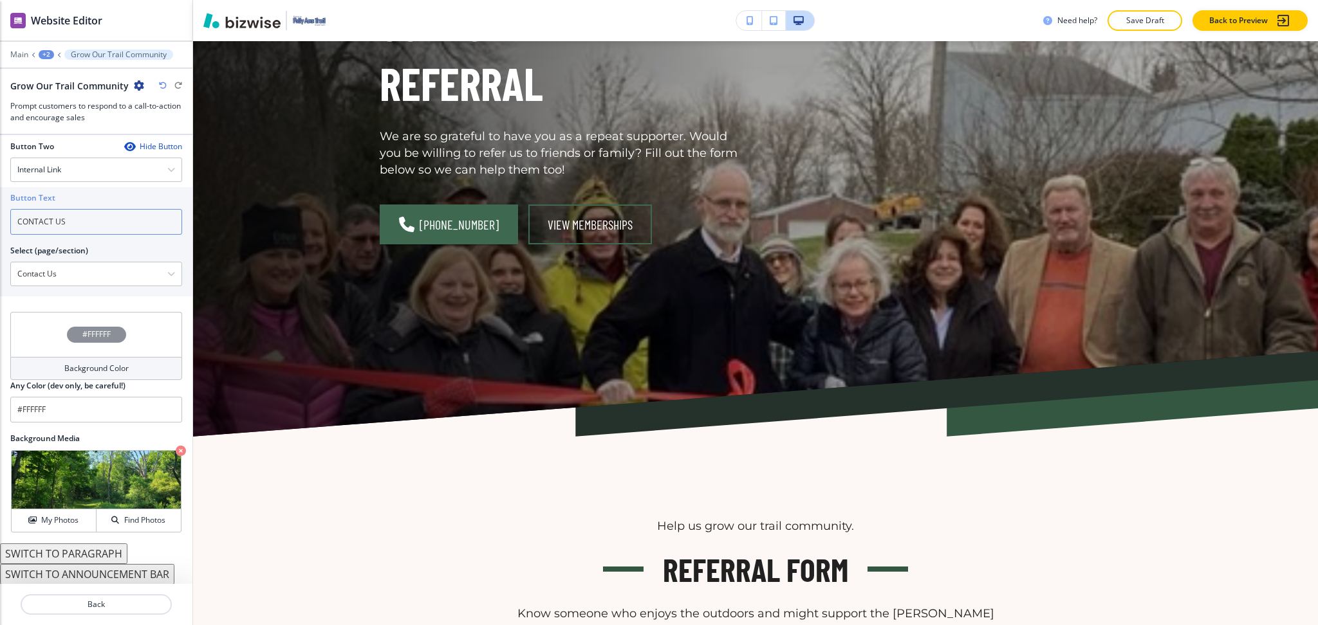
scroll to position [0, 0]
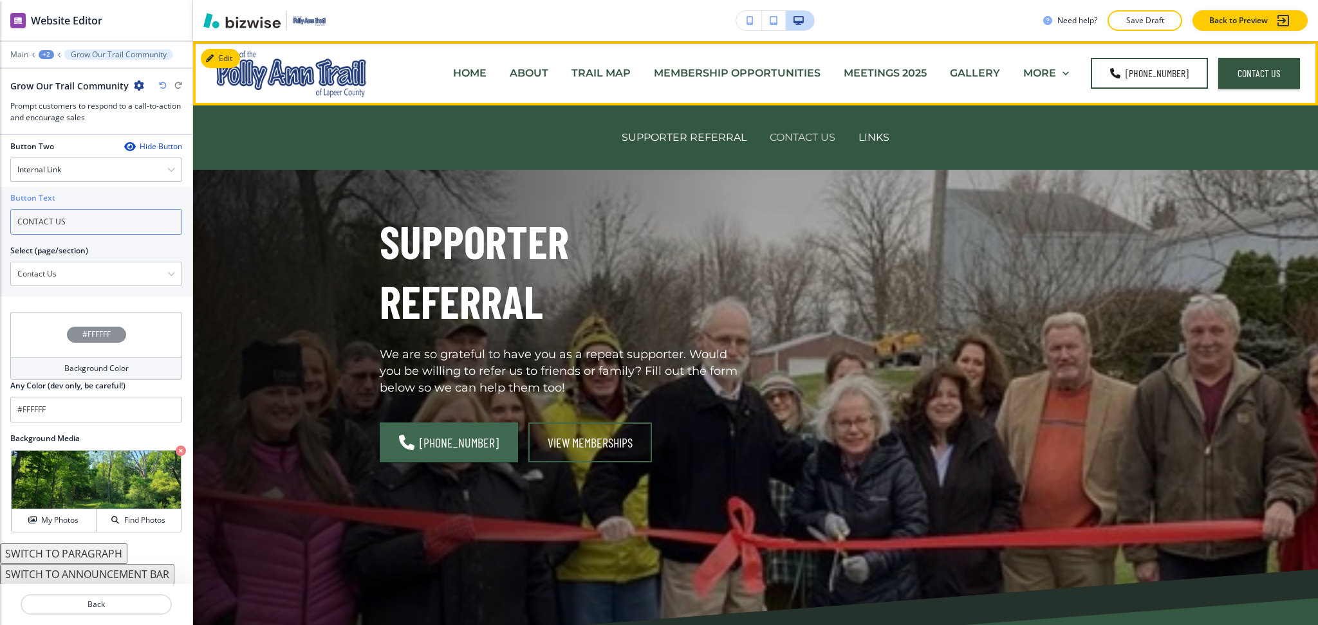
type input "CONTACT US"
click at [808, 133] on p "CONTACT US" at bounding box center [802, 137] width 66 height 15
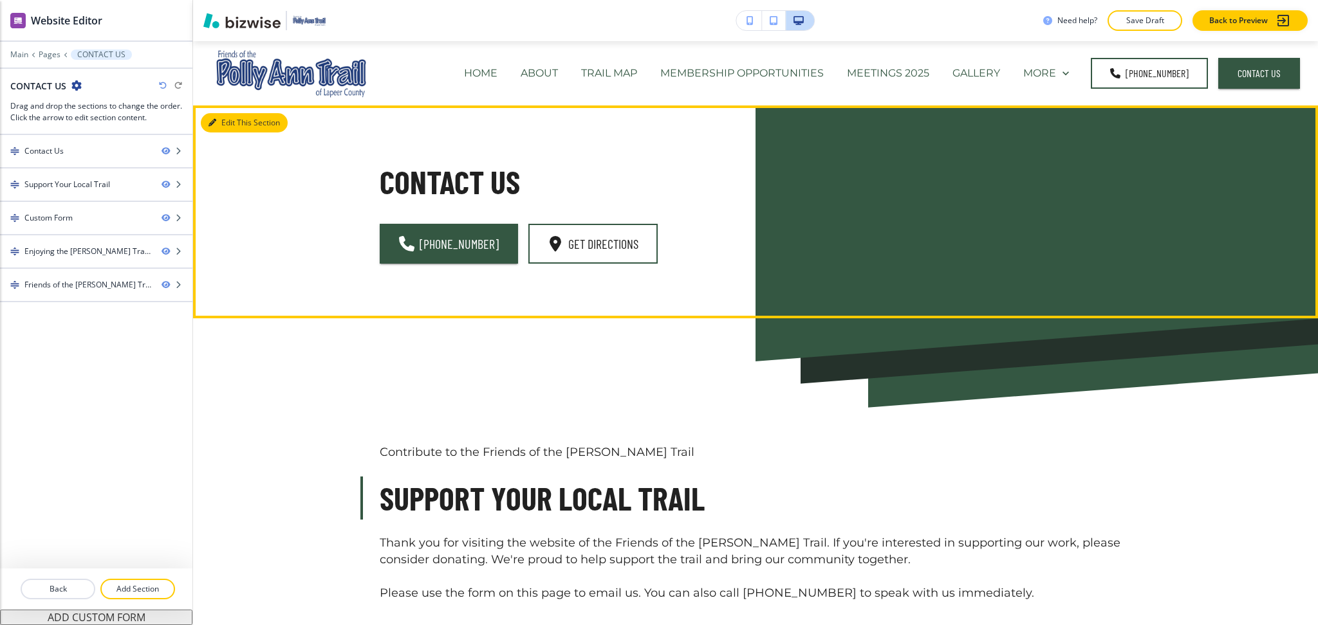
click at [233, 121] on button "Edit This Section" at bounding box center [244, 122] width 87 height 19
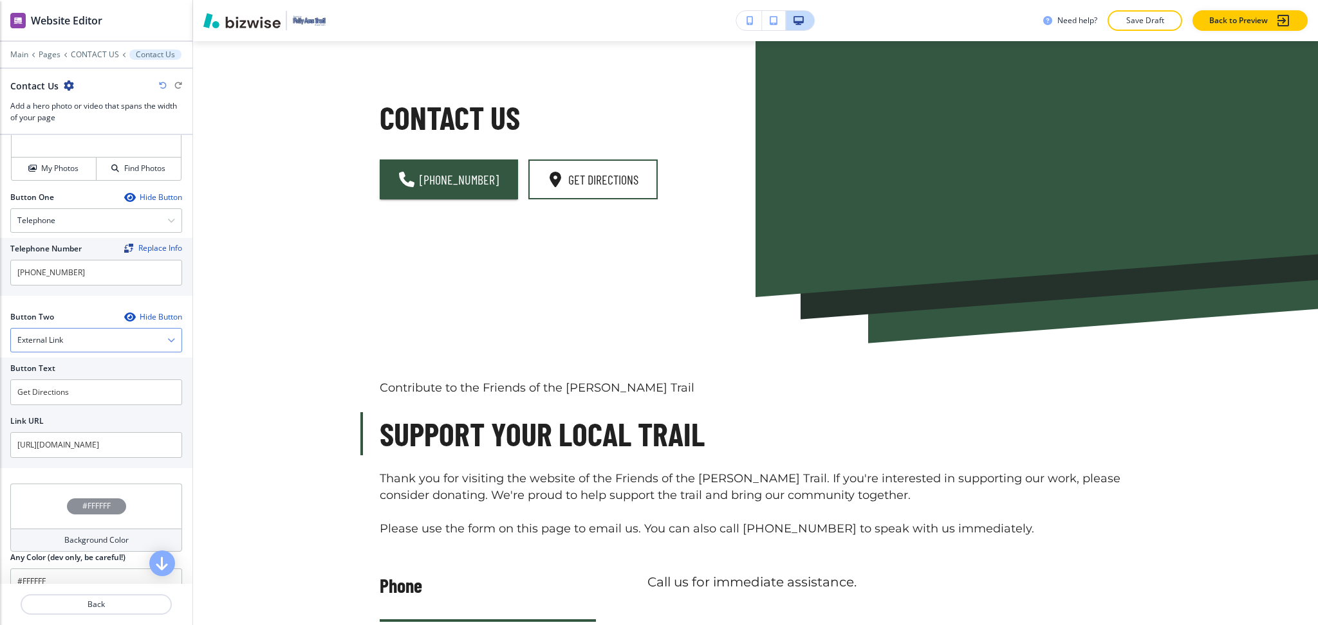
scroll to position [515, 0]
click at [118, 441] on input "https://maps.google.com/maps?daddr=PO+BOX+102,+Imlay+City,+MI+48444" at bounding box center [96, 444] width 172 height 26
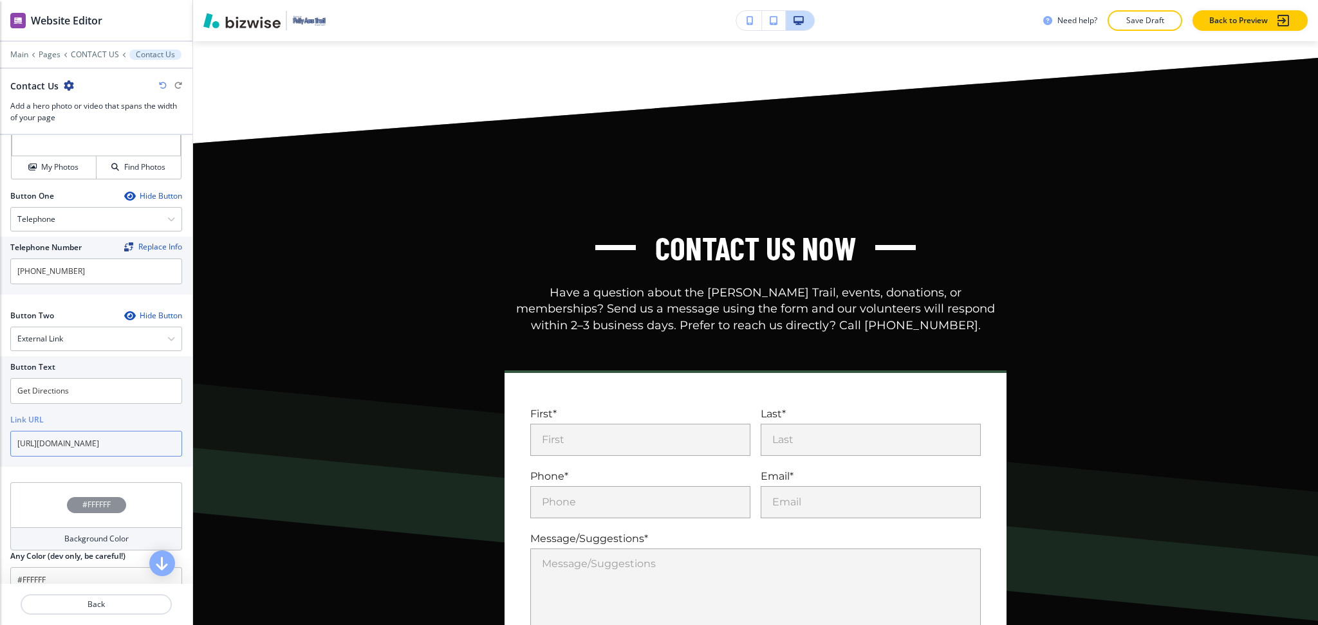
scroll to position [2360, 0]
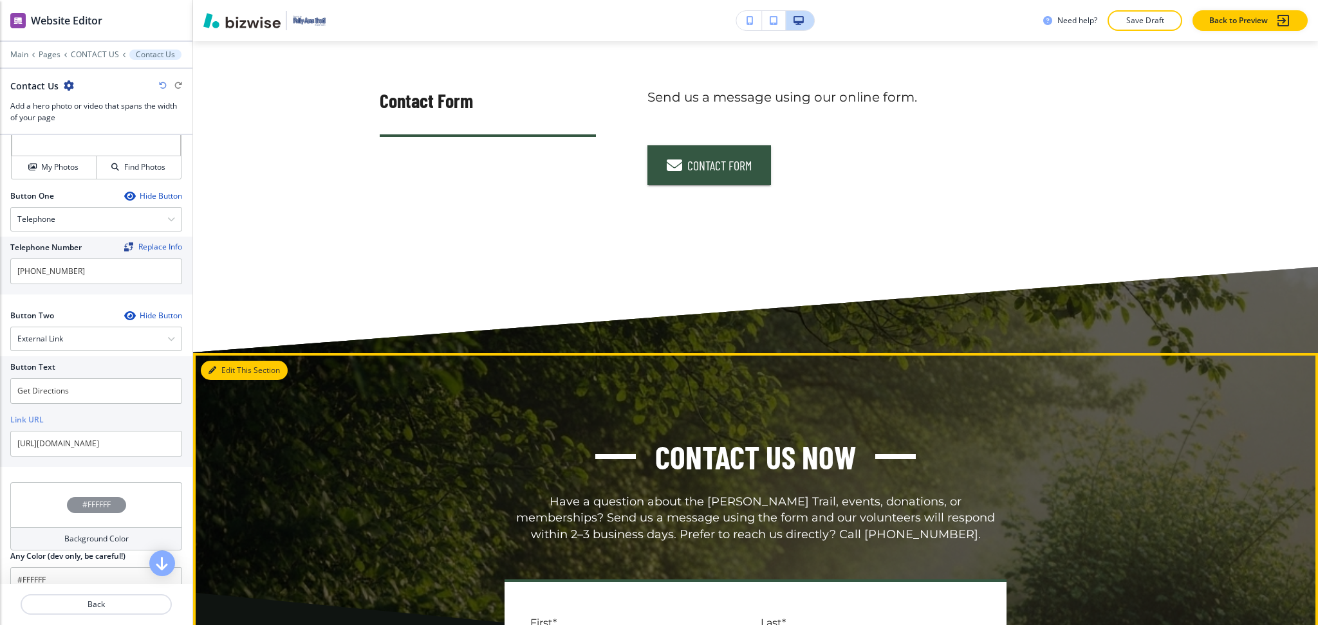
click at [228, 363] on button "Edit This Section" at bounding box center [244, 370] width 87 height 19
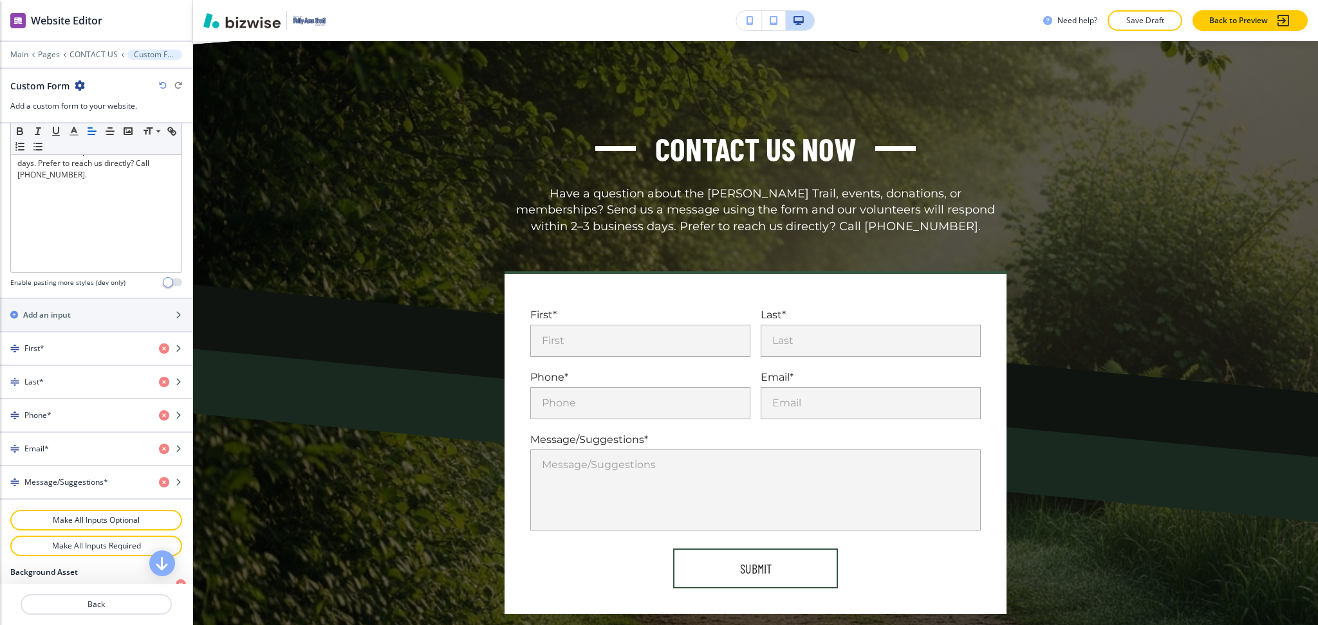
scroll to position [599, 0]
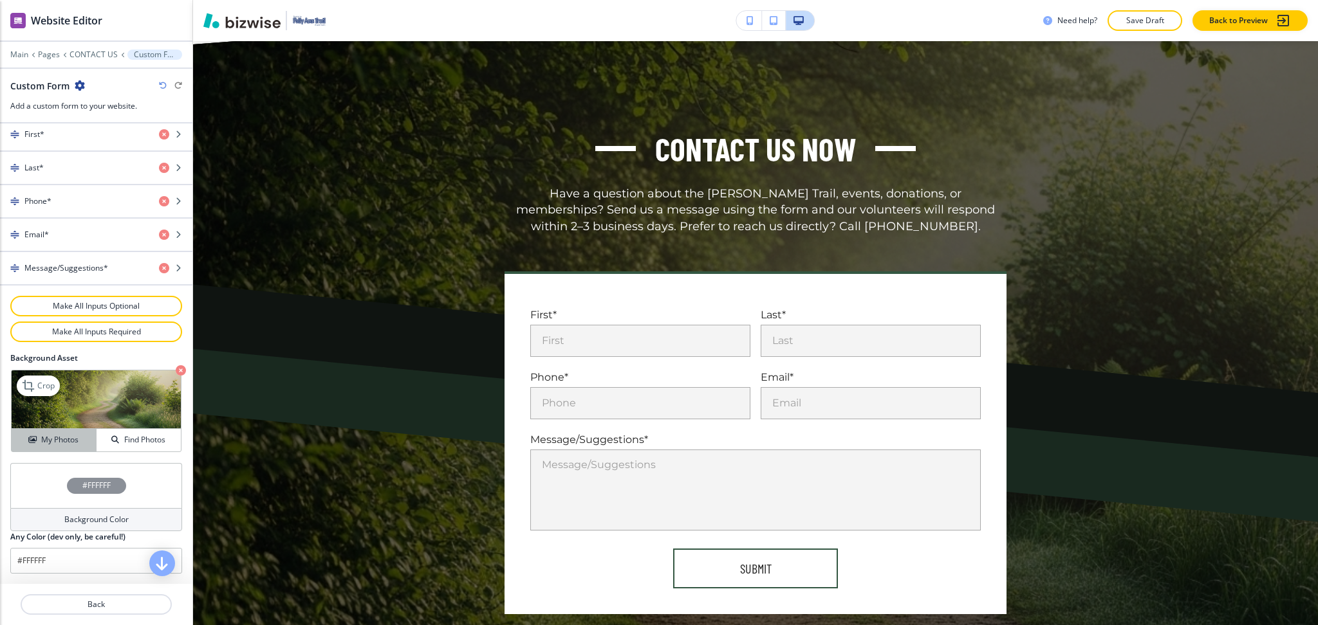
click at [63, 434] on button "My Photos" at bounding box center [54, 440] width 85 height 23
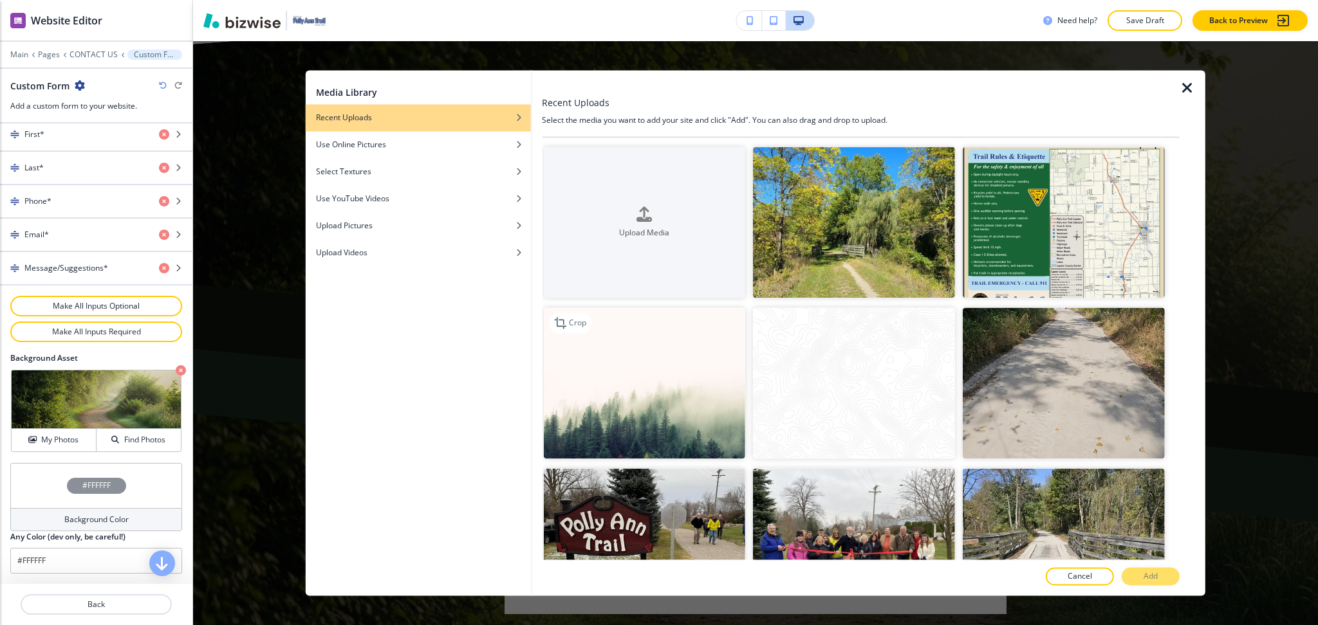
click at [674, 389] on img "button" at bounding box center [644, 383] width 202 height 151
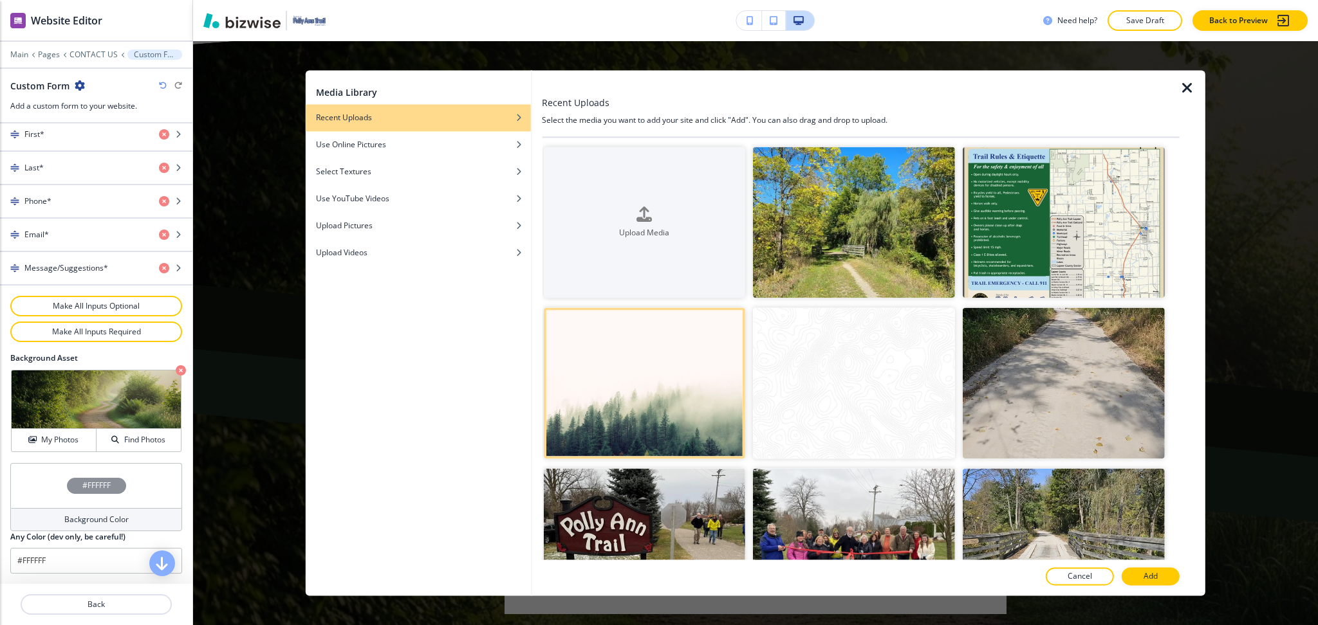
click at [1145, 578] on p "Add" at bounding box center [1150, 577] width 14 height 12
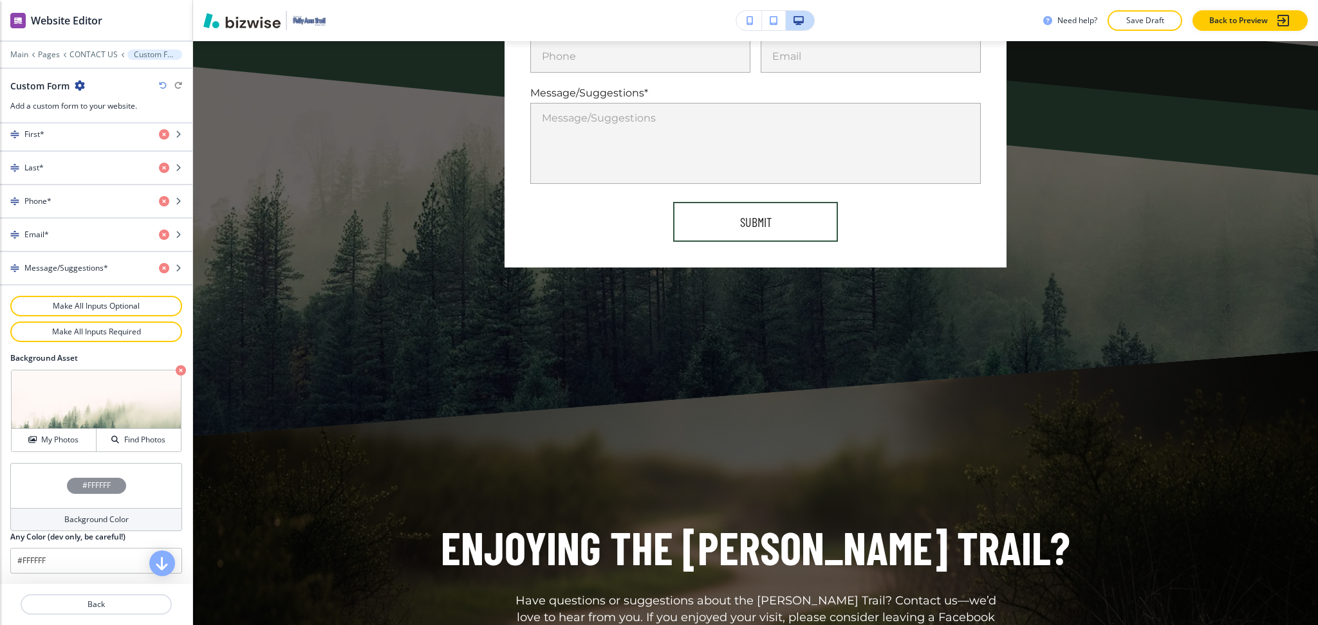
click at [93, 521] on h4 "Background Color" at bounding box center [96, 520] width 64 height 12
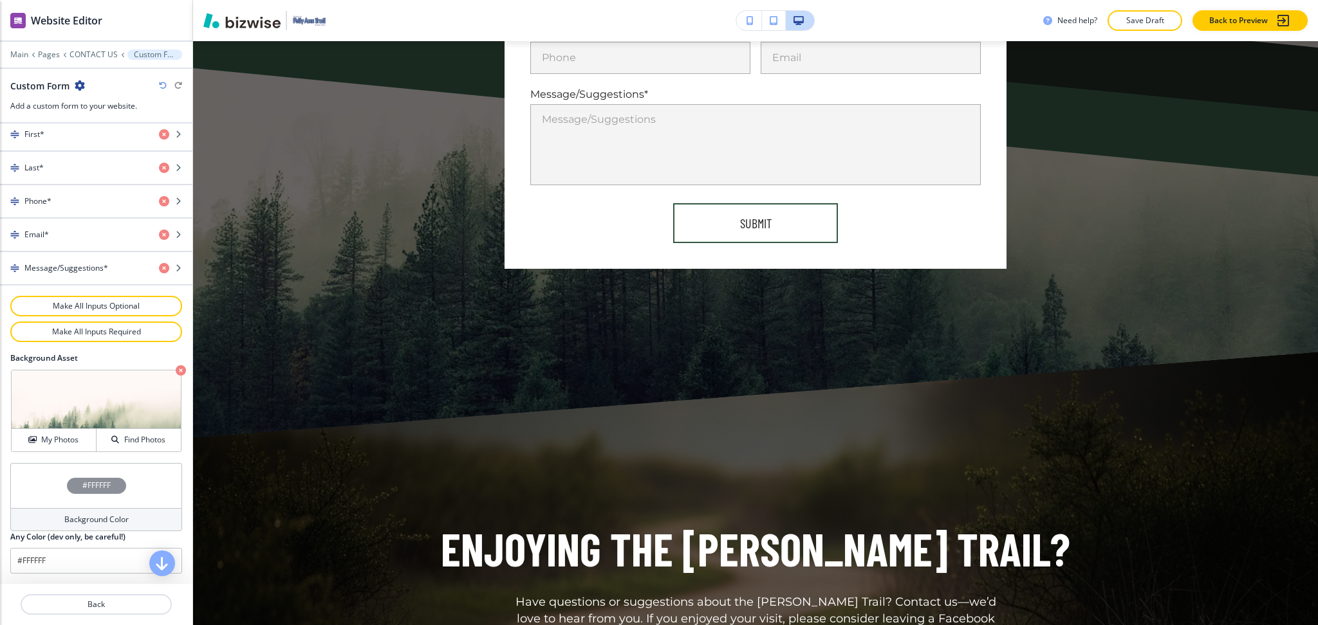
type input "#ffffff"
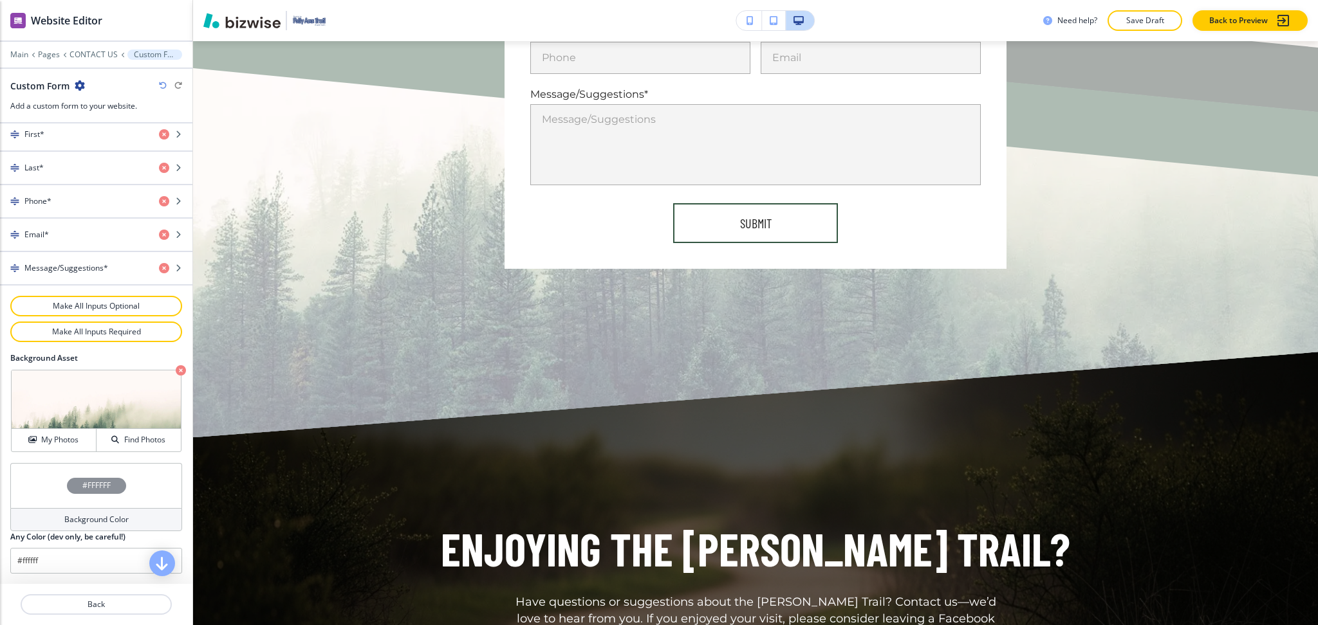
click at [353, 389] on main "Edit Contact Us (248) 933-6184 Get Directions Edit Contribute to the Friends of…" at bounding box center [755, 27] width 1125 height 2546
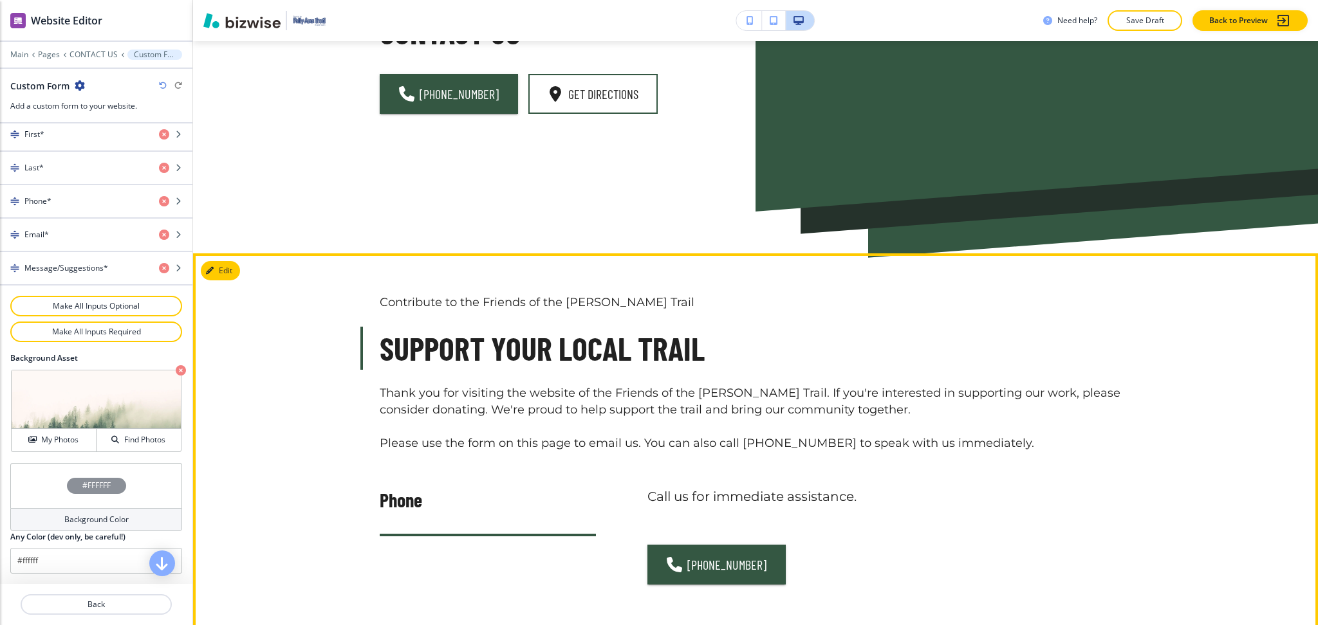
scroll to position [149, 0]
click at [233, 273] on button "Edit This Section" at bounding box center [244, 271] width 87 height 19
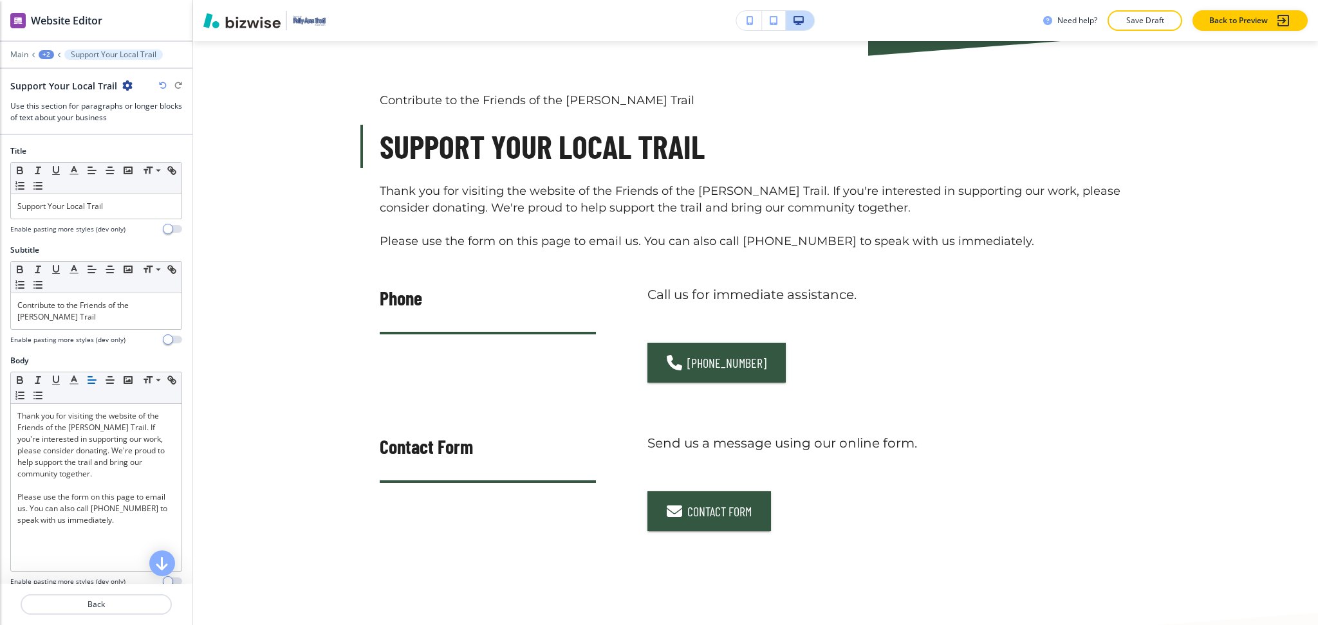
scroll to position [361, 0]
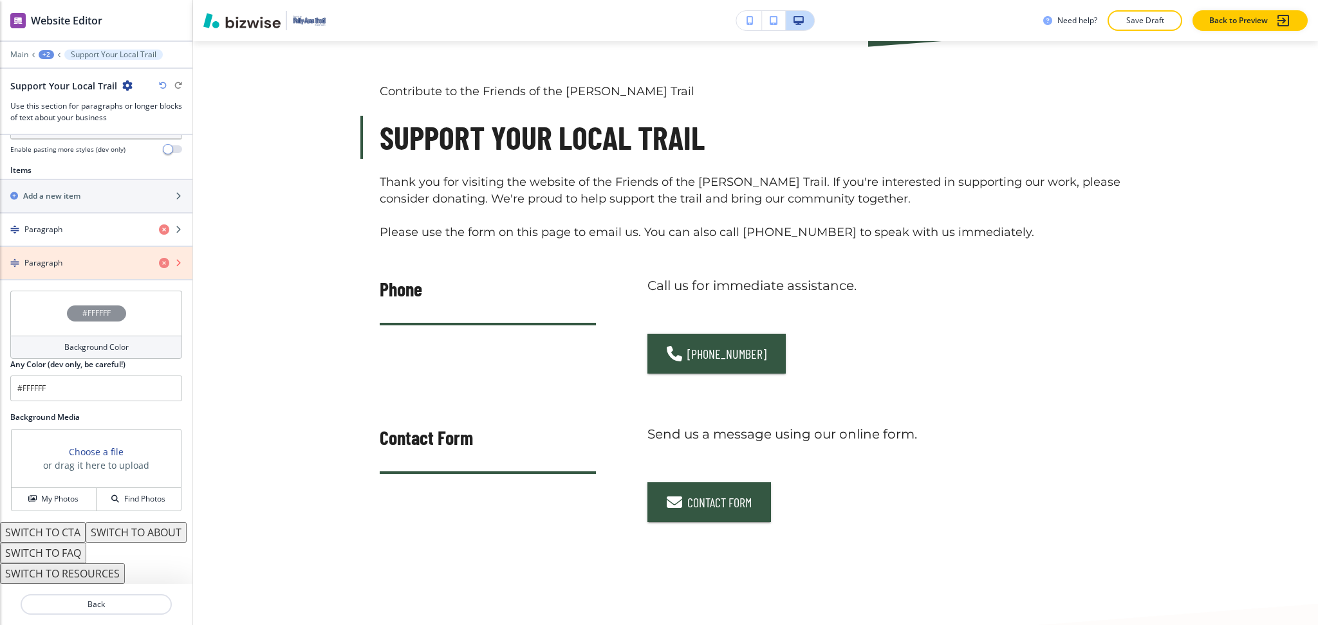
click at [159, 258] on icon "button" at bounding box center [164, 263] width 10 height 10
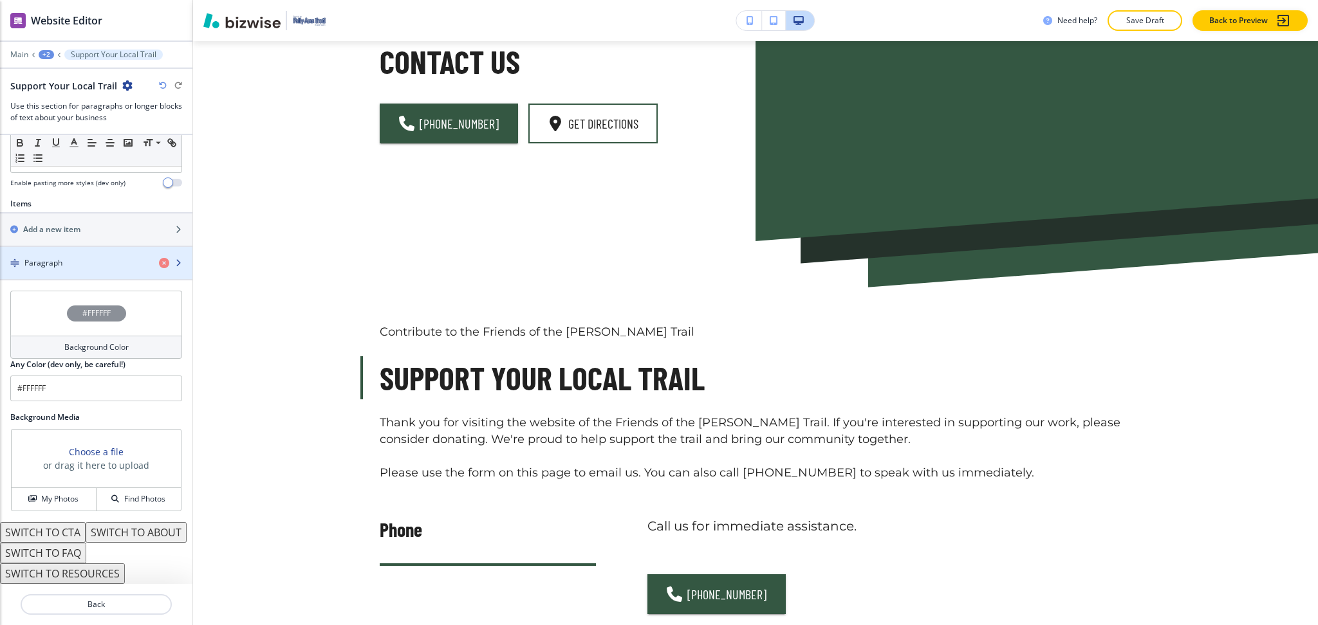
scroll to position [0, 0]
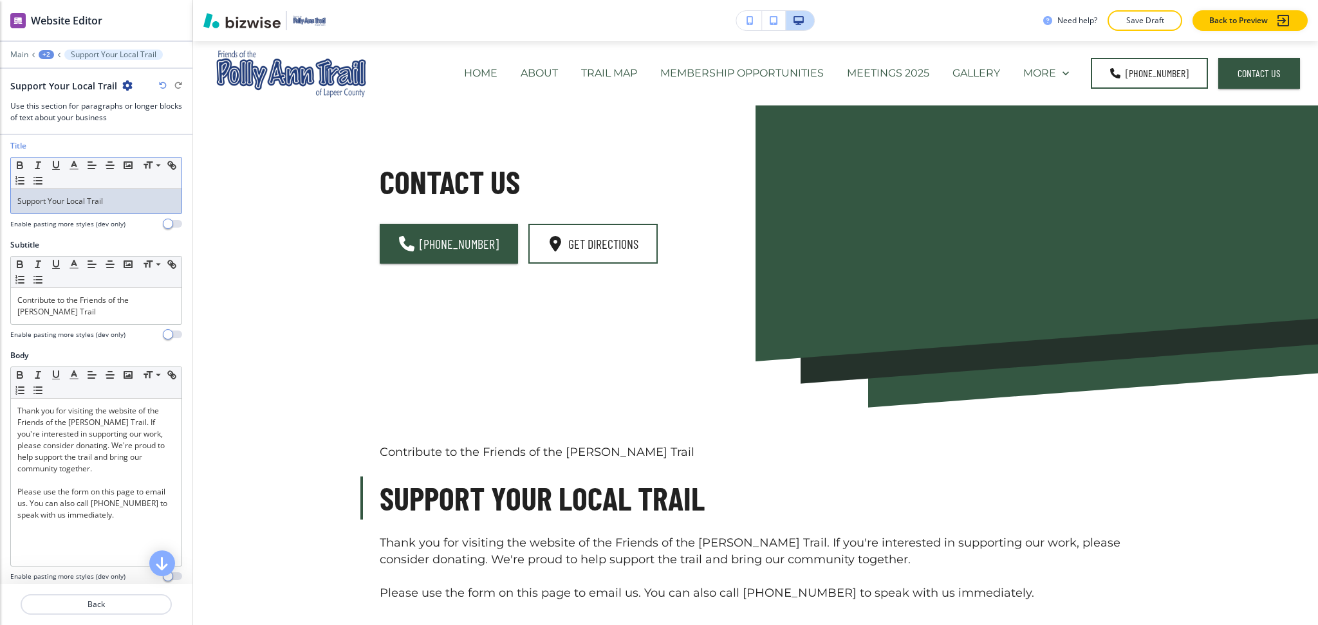
click at [115, 200] on p "Support Your Local Trail" at bounding box center [96, 202] width 158 height 12
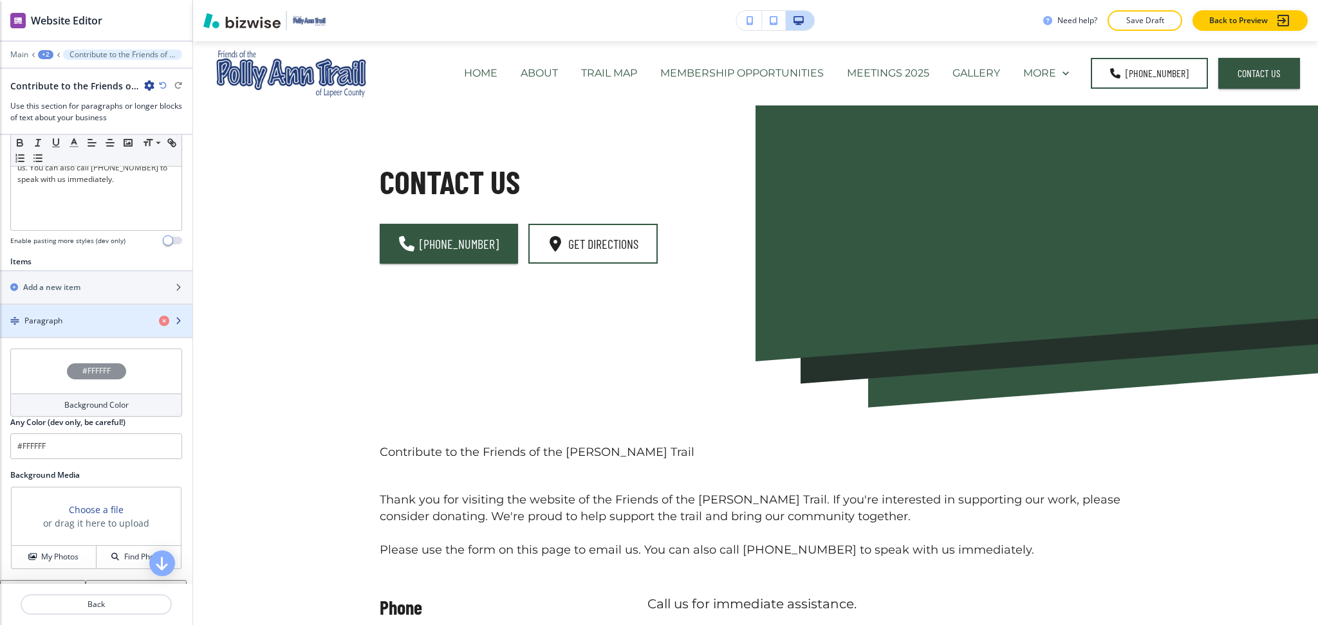
click at [71, 319] on div "Paragraph" at bounding box center [74, 321] width 149 height 12
click at [50, 320] on h4 "Paragraph" at bounding box center [43, 321] width 38 height 12
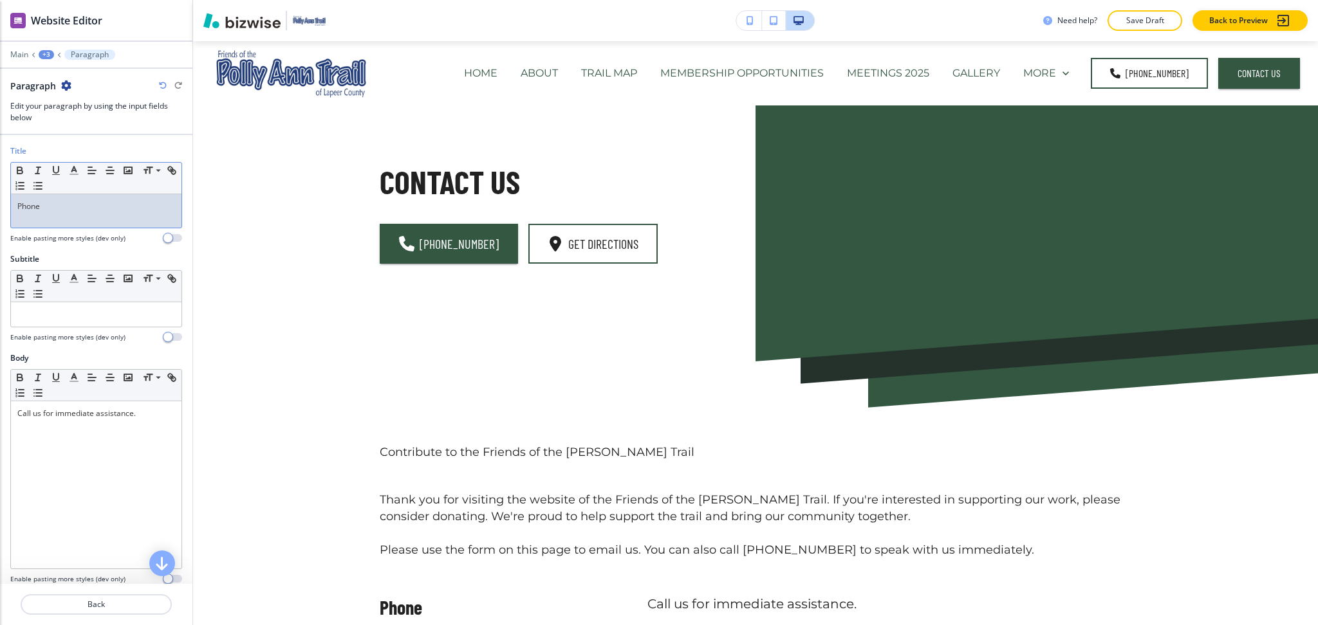
drag, startPoint x: 60, startPoint y: 207, endPoint x: 0, endPoint y: 187, distance: 63.1
click at [0, 194] on div "Title Small Normal Large Huge Phone Enable pasting more styles (dev only)" at bounding box center [96, 199] width 192 height 108
click at [102, 609] on p "Back" at bounding box center [96, 605] width 149 height 12
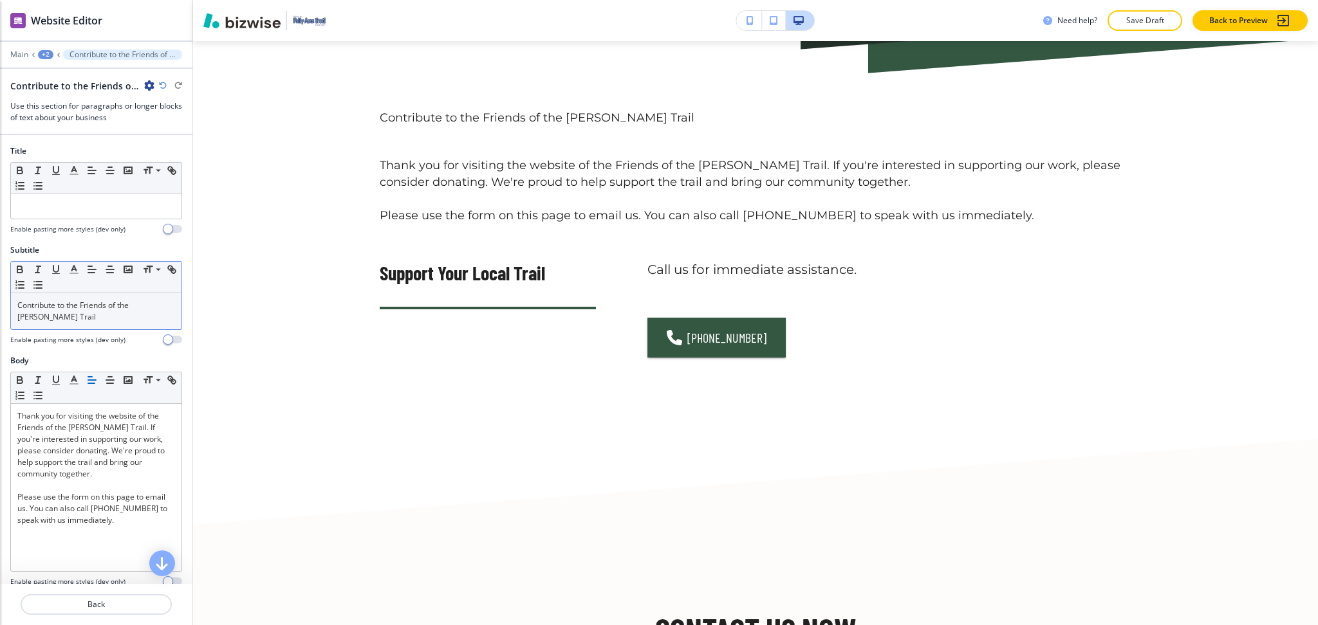
scroll to position [361, 0]
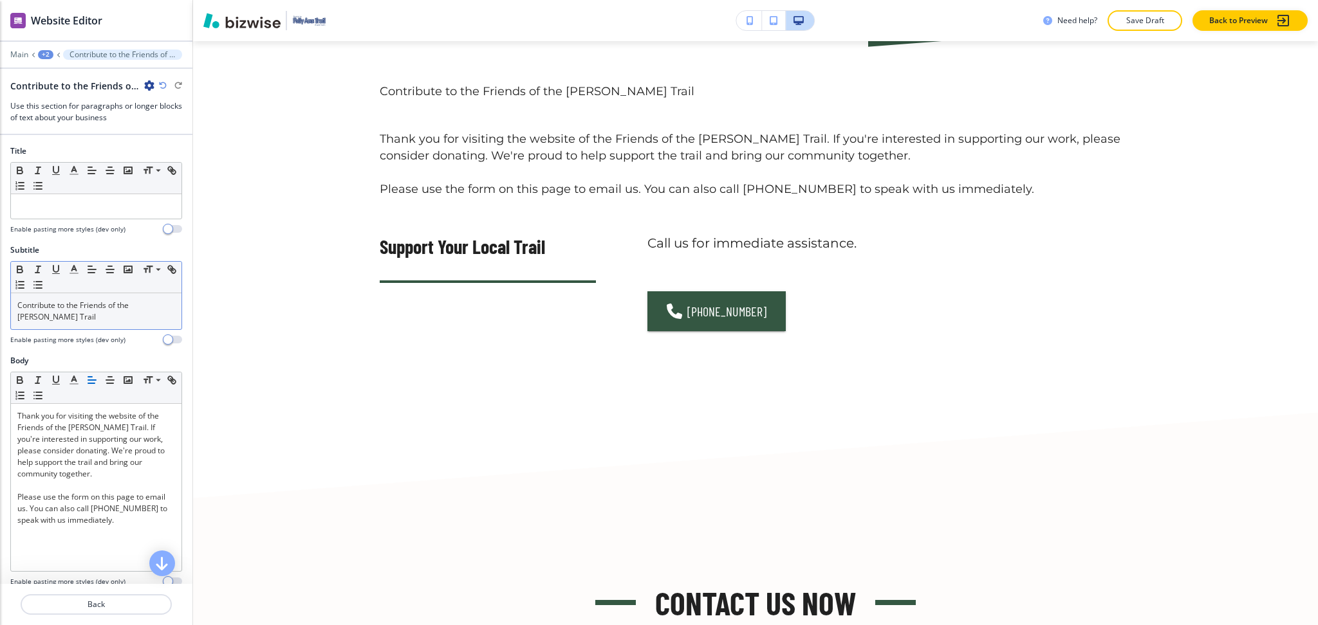
click at [107, 318] on p "Contribute to the Friends of the [PERSON_NAME] Trail" at bounding box center [96, 311] width 158 height 23
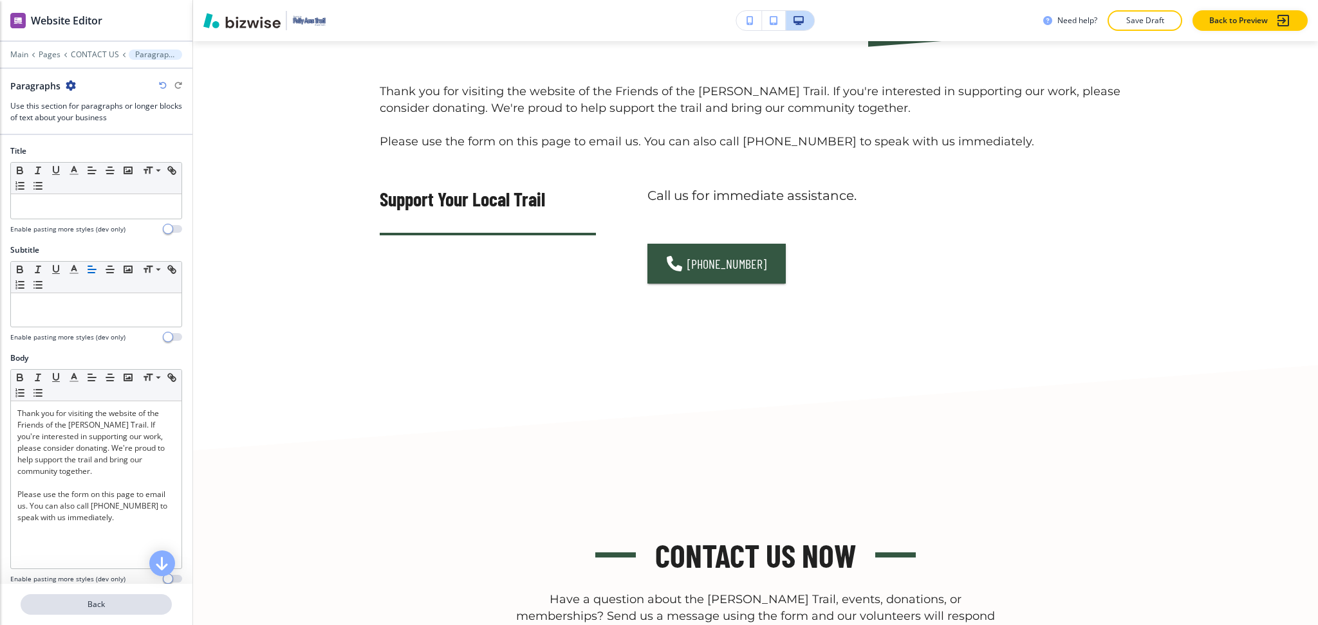
click at [86, 603] on p "Back" at bounding box center [96, 605] width 149 height 12
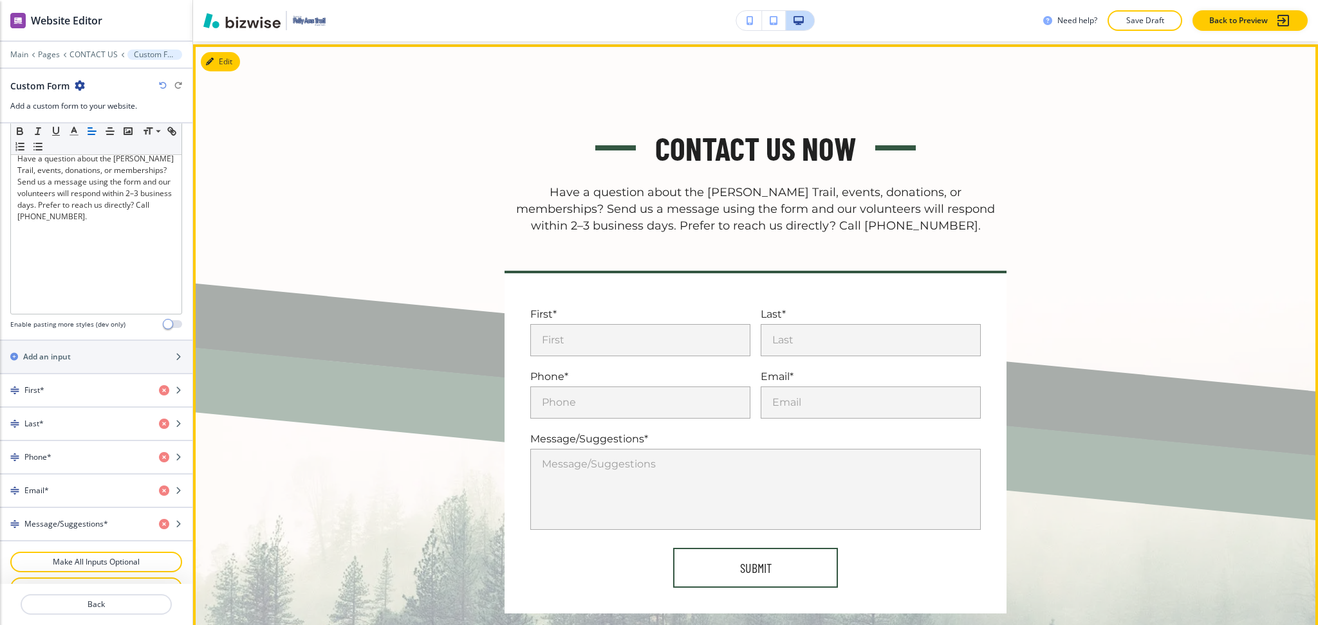
scroll to position [342, 0]
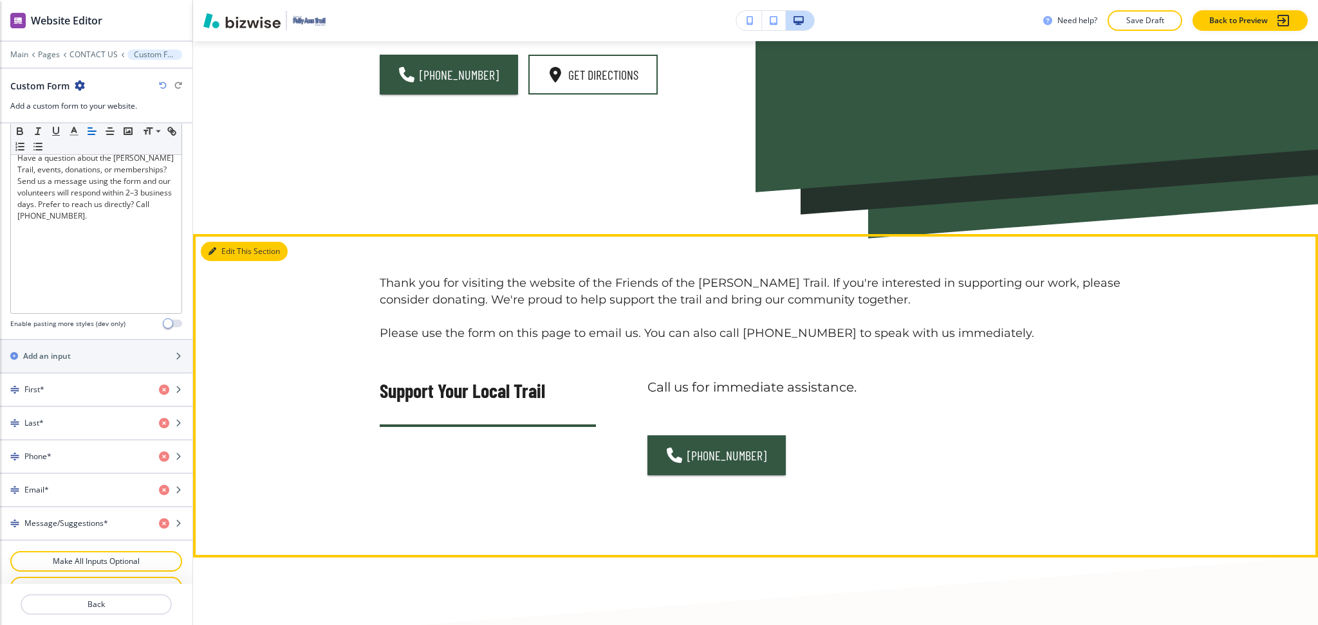
click at [225, 252] on button "Edit This Section" at bounding box center [244, 251] width 87 height 19
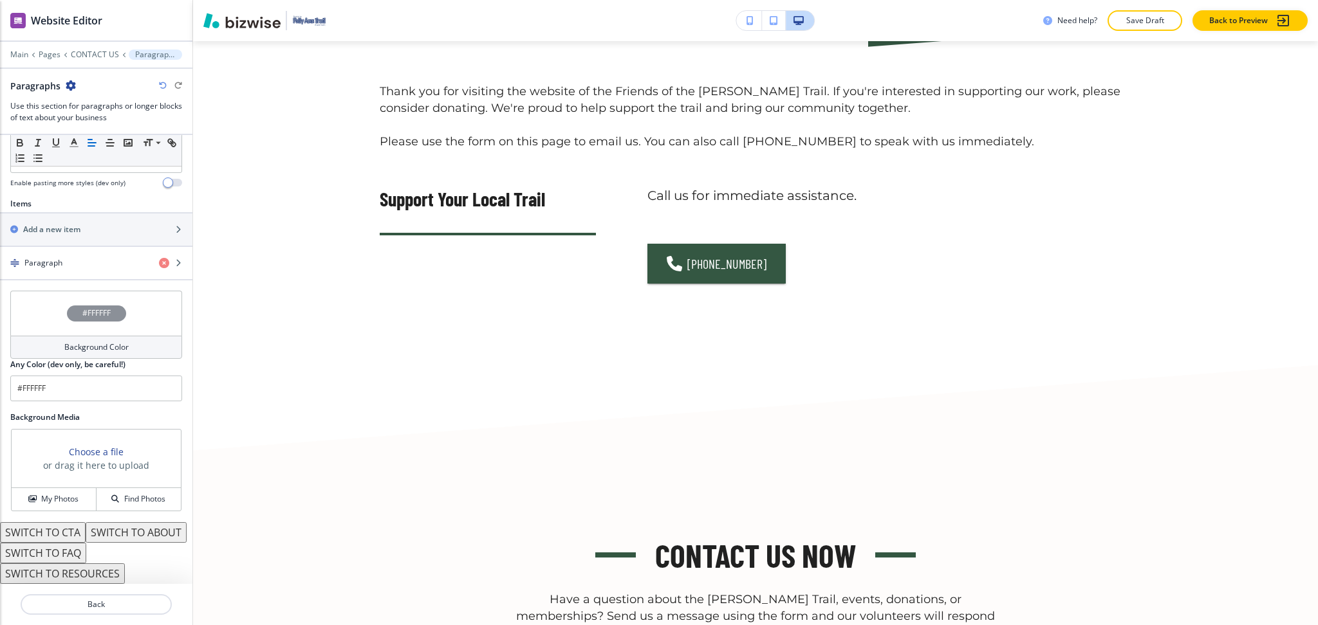
scroll to position [417, 0]
click at [75, 269] on div "button" at bounding box center [96, 274] width 192 height 10
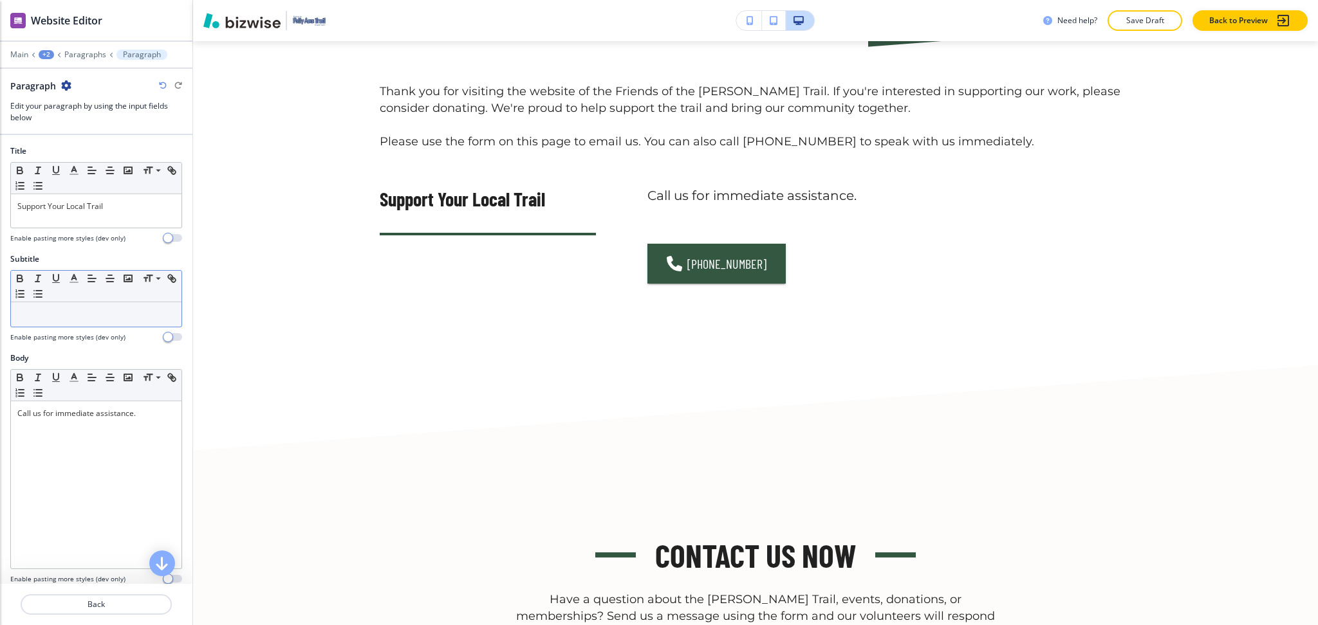
click at [77, 320] on p at bounding box center [96, 315] width 158 height 12
paste div
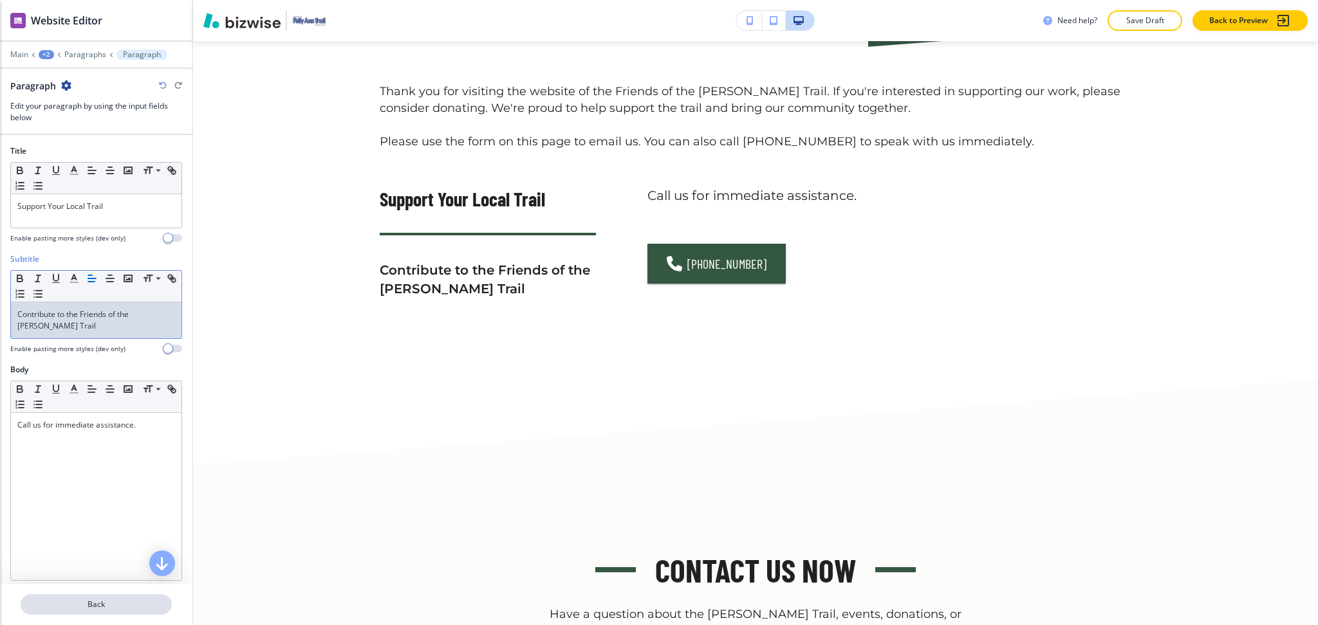
click at [107, 605] on p "Back" at bounding box center [96, 605] width 149 height 12
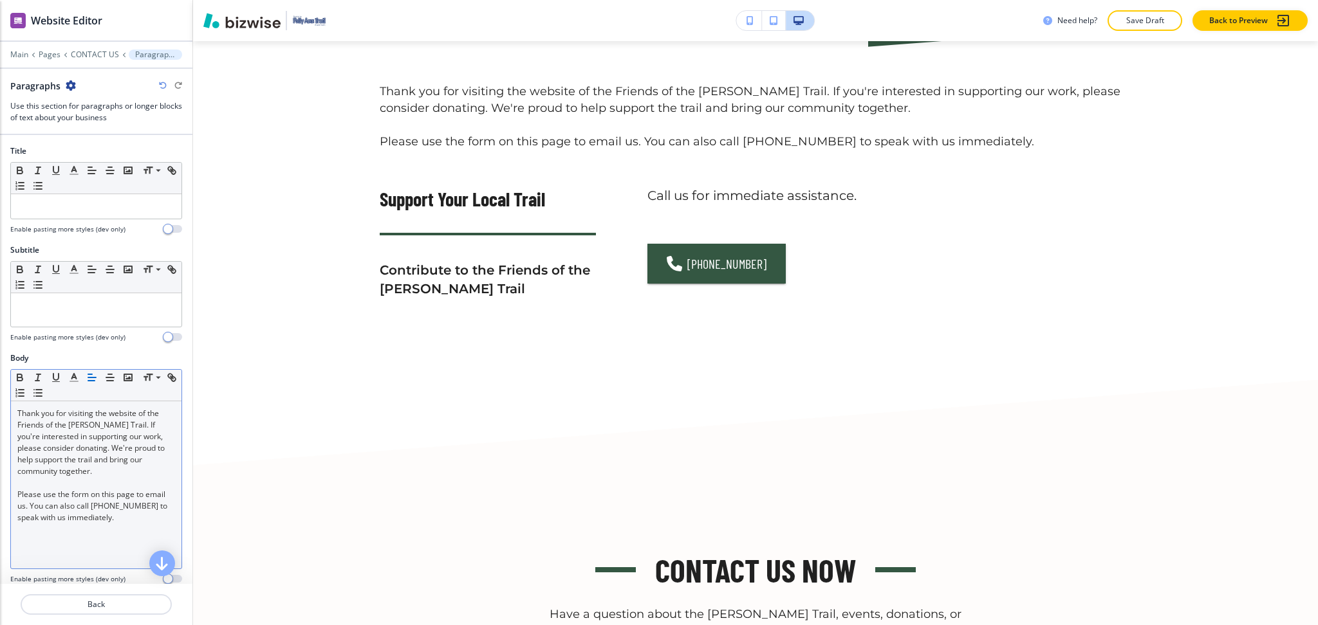
click at [98, 482] on p at bounding box center [96, 483] width 158 height 12
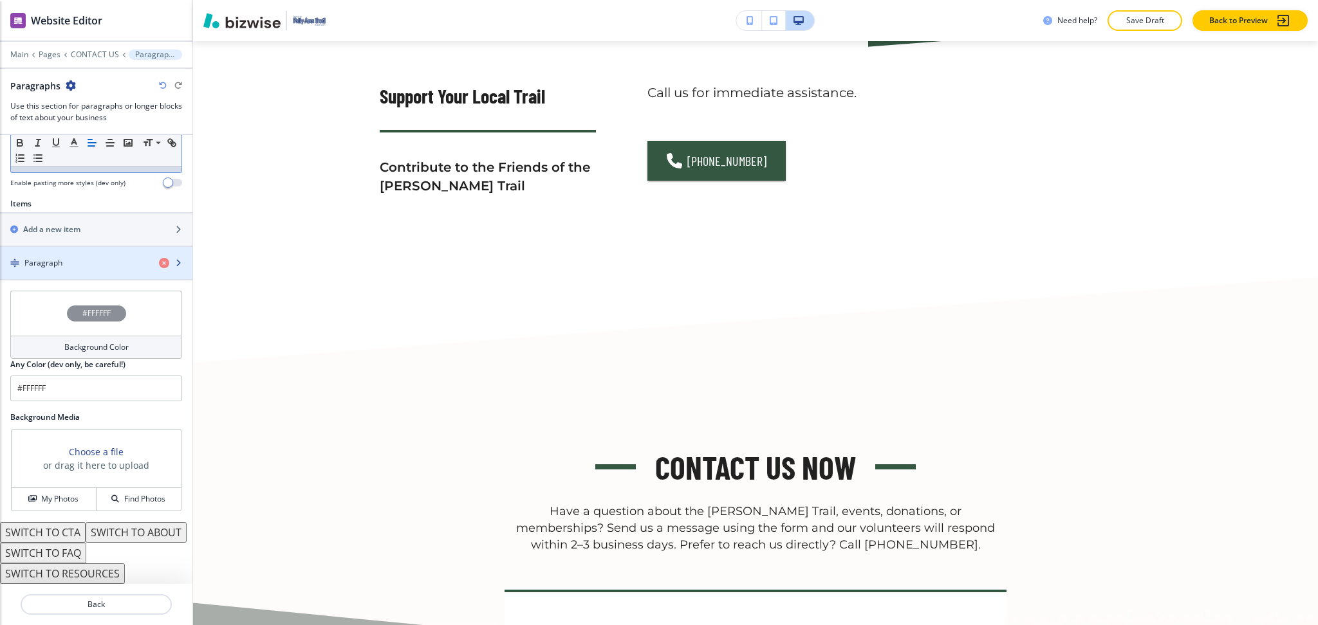
click at [77, 257] on div "Paragraph" at bounding box center [74, 263] width 149 height 12
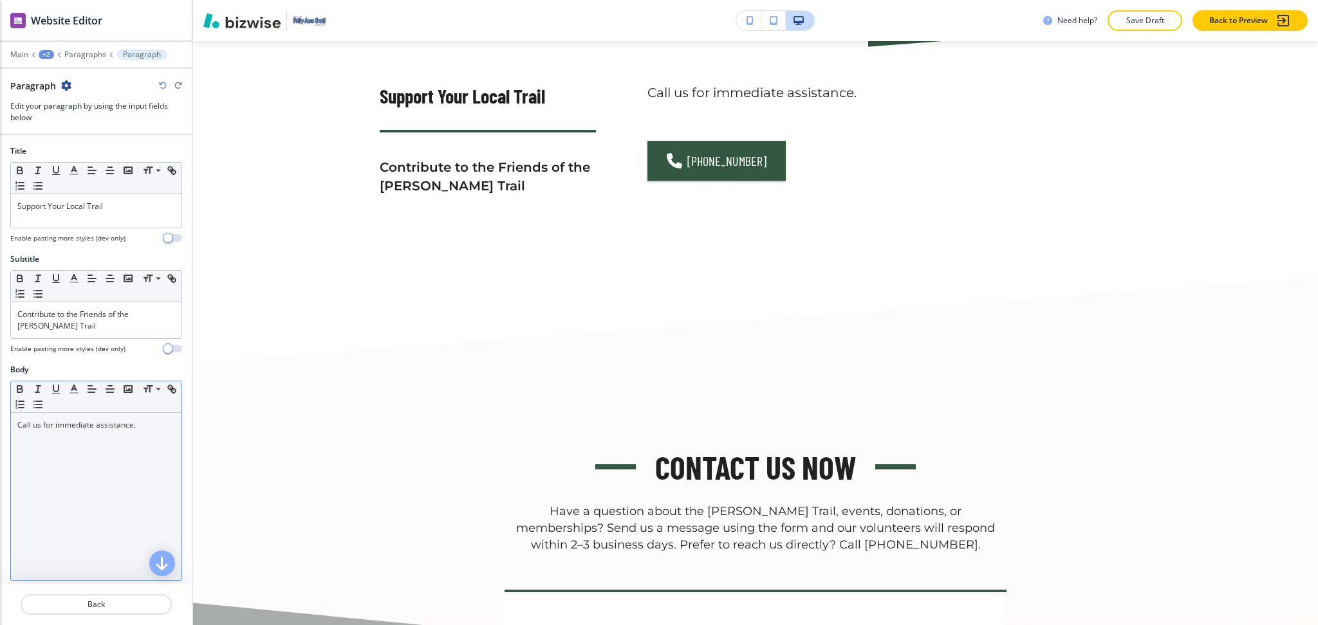
scroll to position [1, 0]
click at [87, 464] on div "Call us for immediate assistance." at bounding box center [96, 495] width 170 height 167
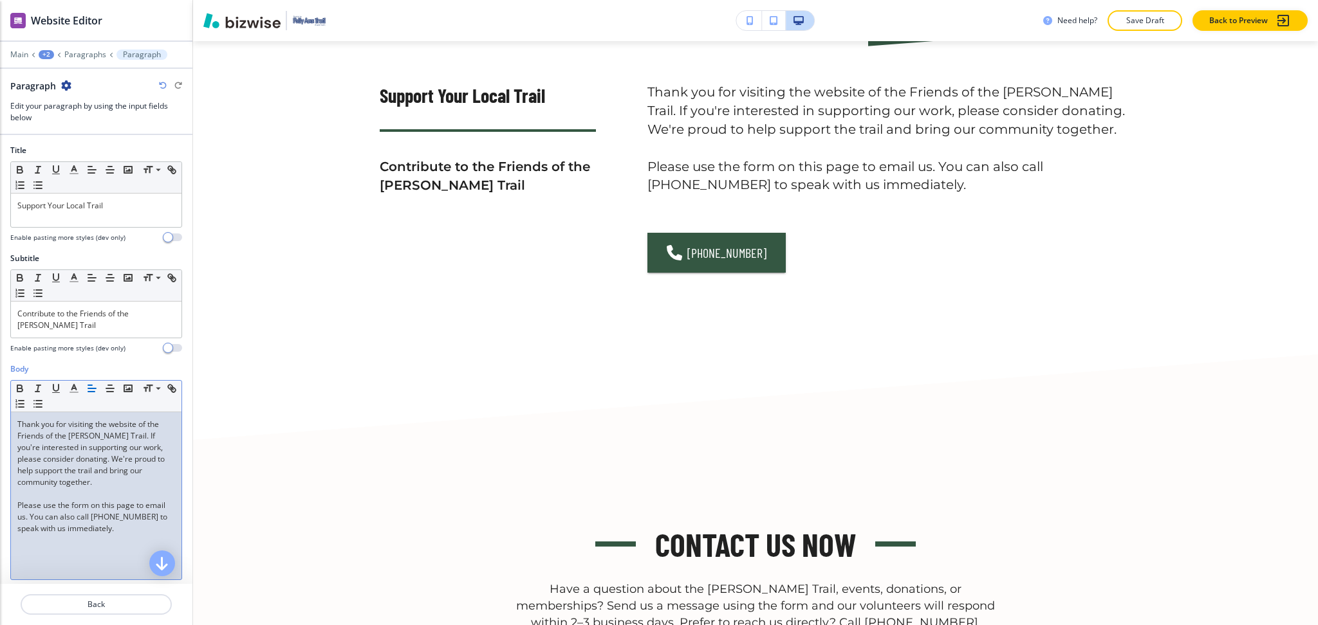
scroll to position [362, 0]
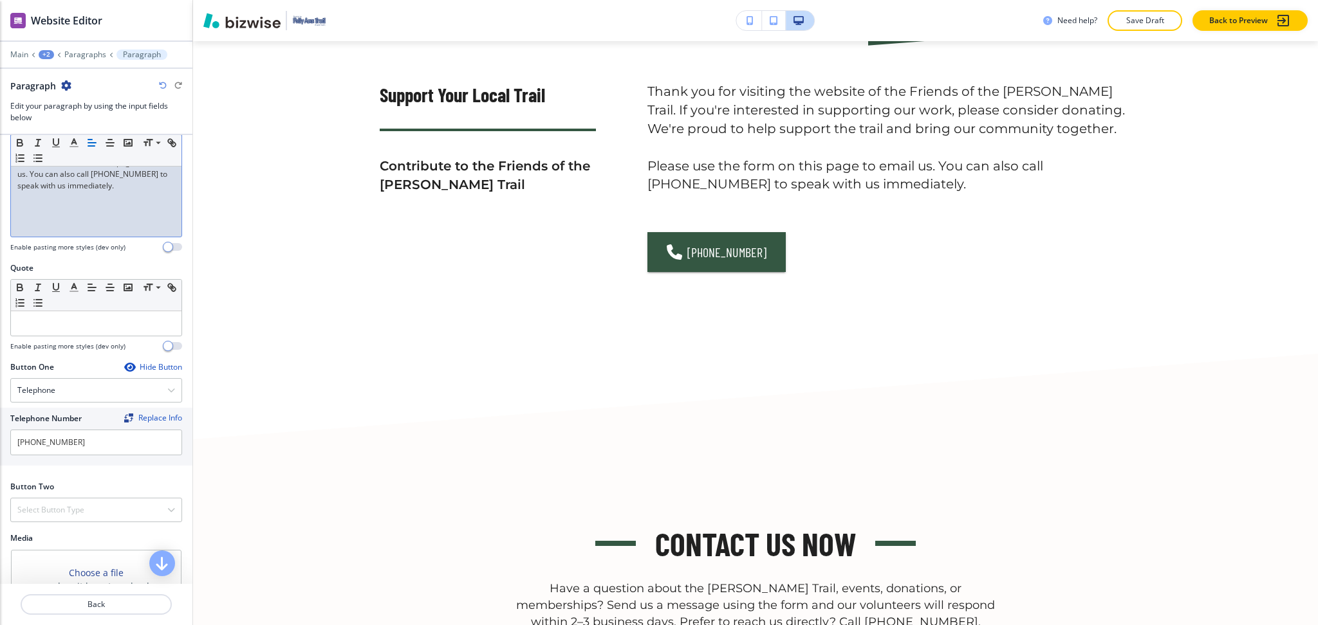
click at [132, 362] on div "Hide Button" at bounding box center [153, 367] width 58 height 10
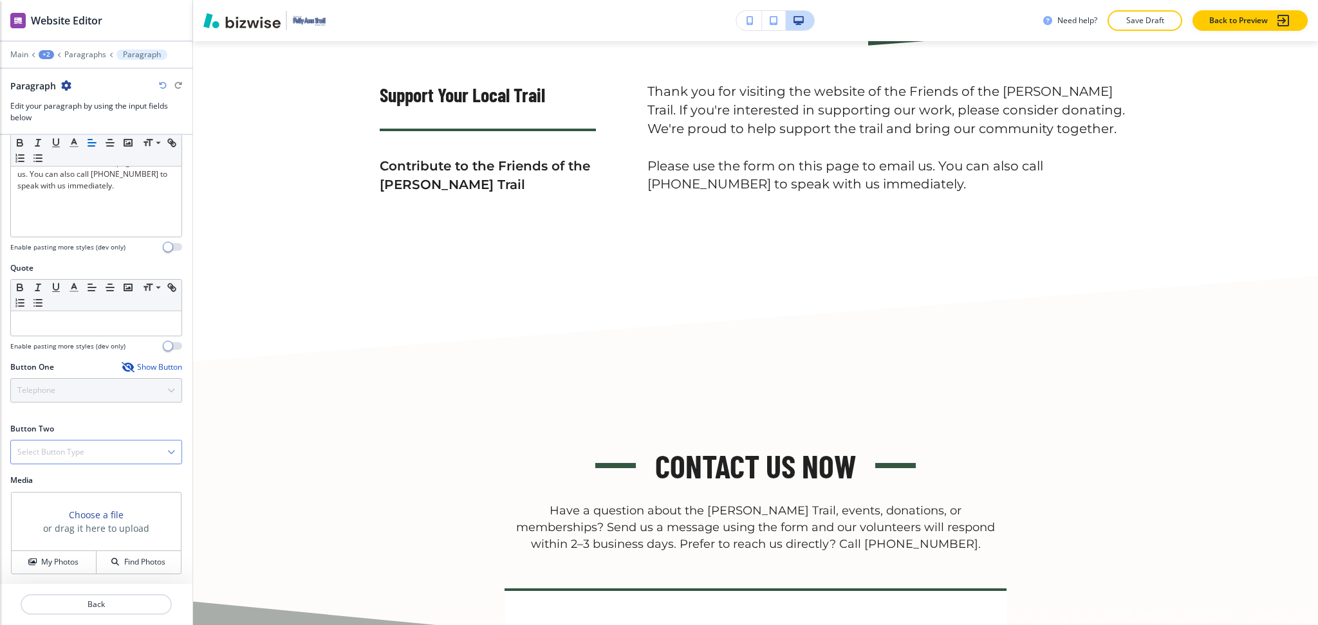
scroll to position [345, 0]
click at [114, 610] on p "Back" at bounding box center [96, 605] width 149 height 12
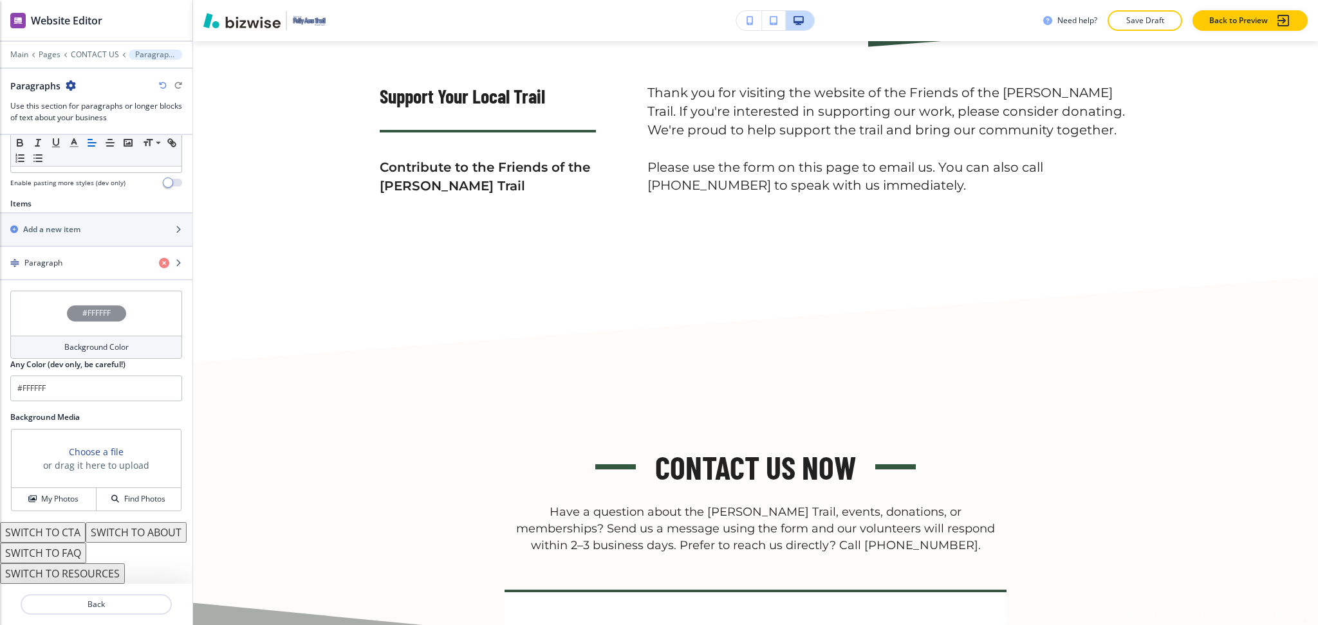
scroll to position [417, 0]
click at [86, 535] on button "SWITCH TO ABOUT" at bounding box center [136, 532] width 101 height 21
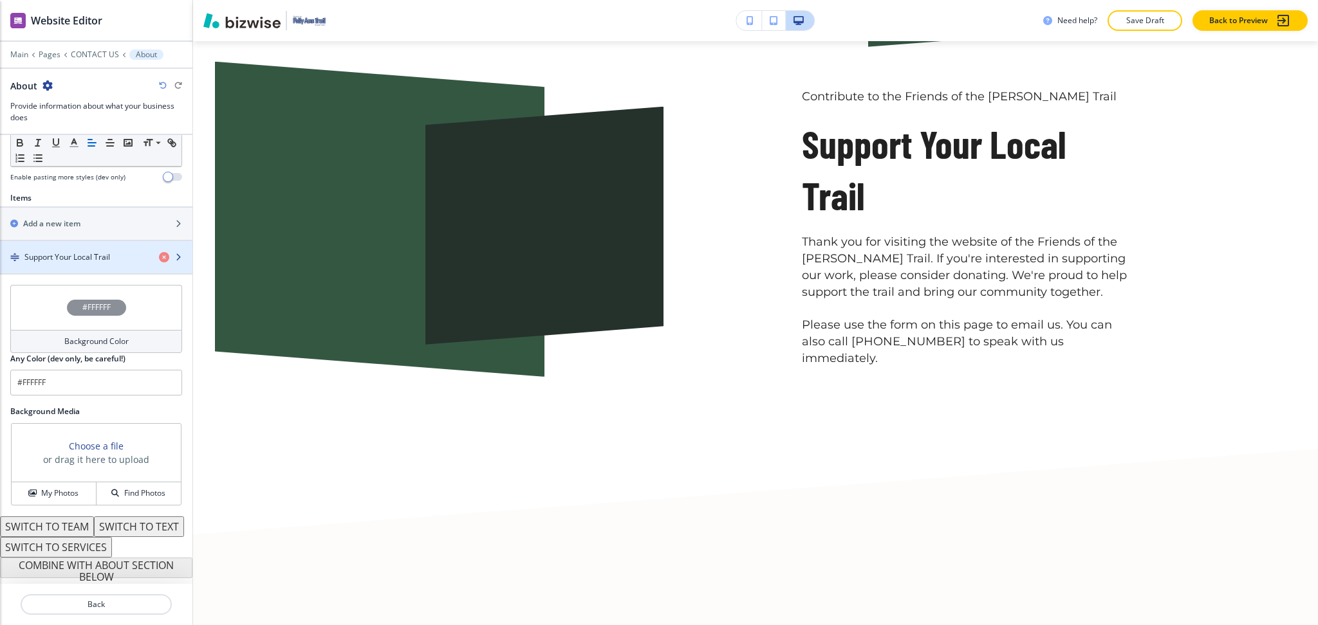
click at [57, 263] on div "button" at bounding box center [96, 268] width 192 height 10
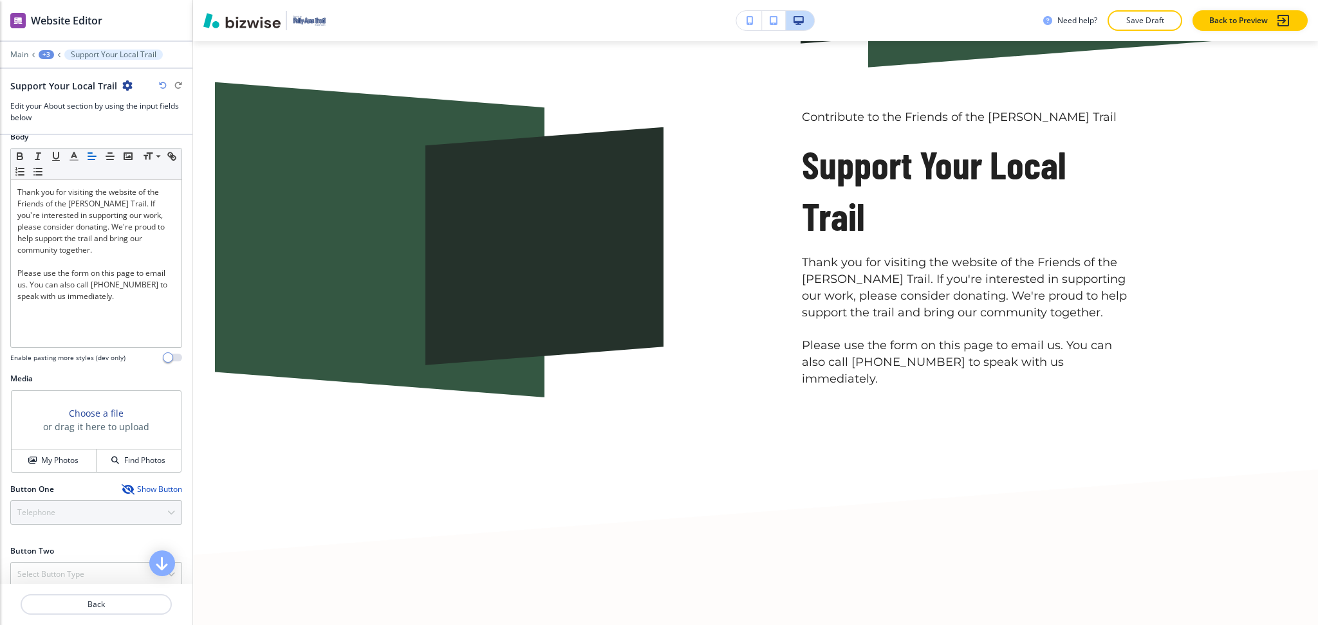
scroll to position [237, 0]
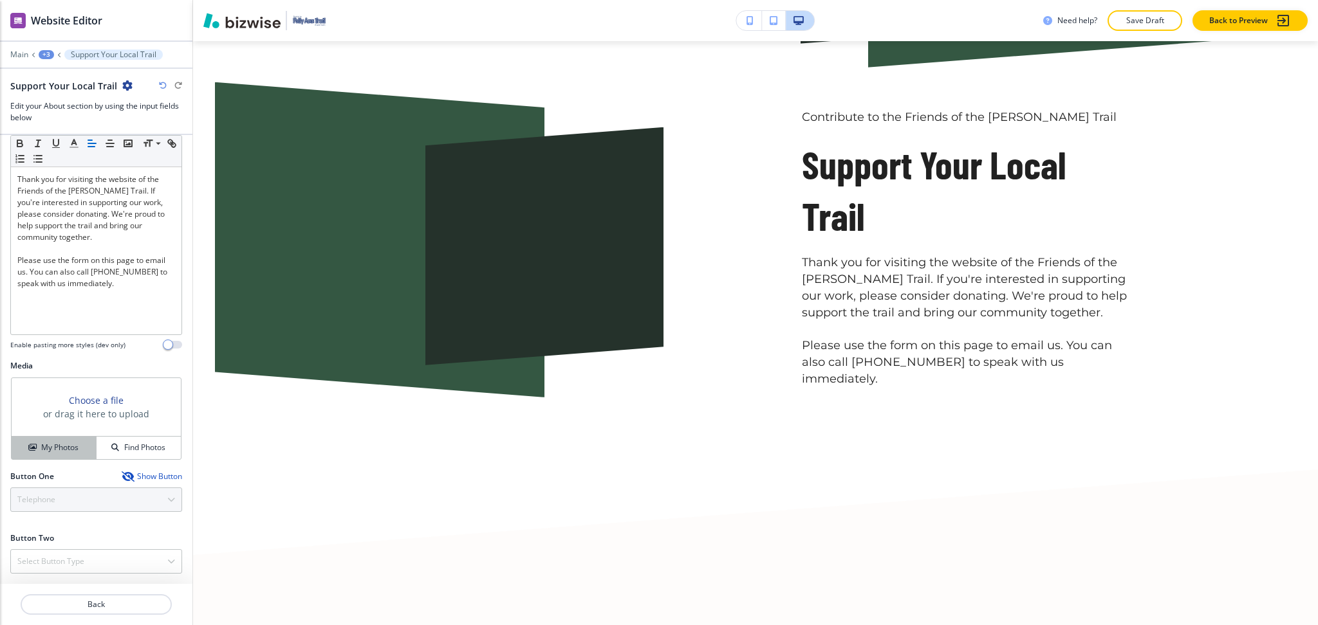
click at [42, 442] on button "My Photos" at bounding box center [54, 448] width 85 height 23
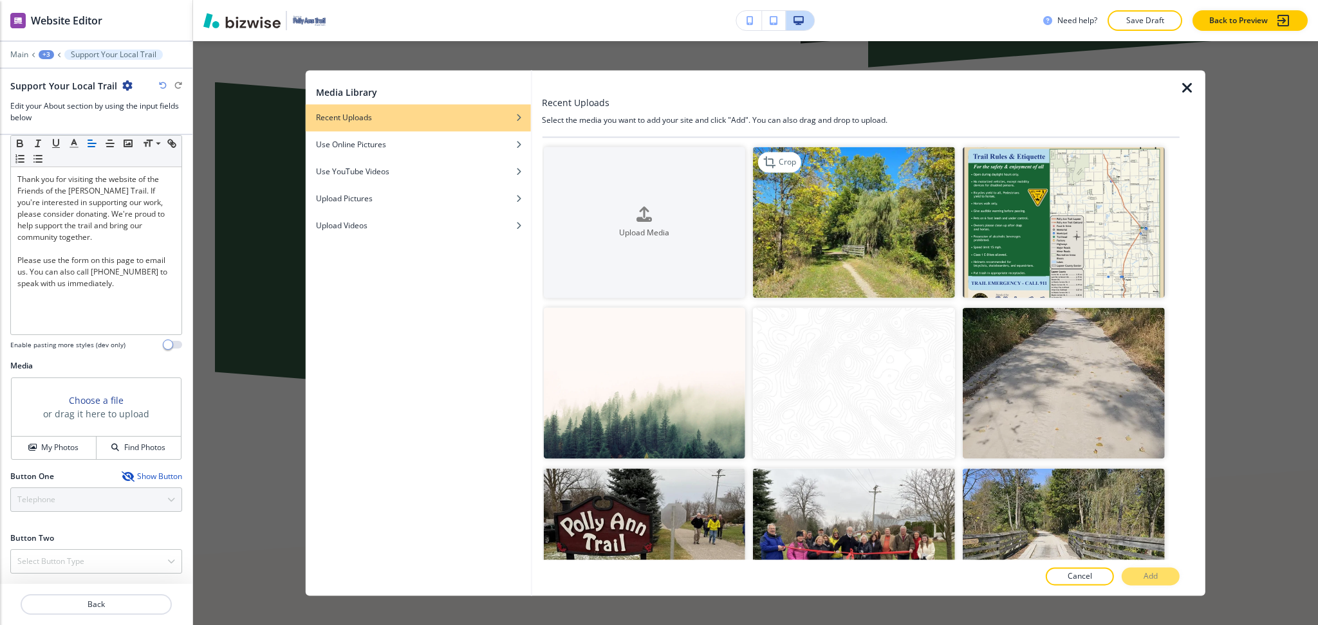
click at [869, 235] on img "button" at bounding box center [854, 222] width 202 height 151
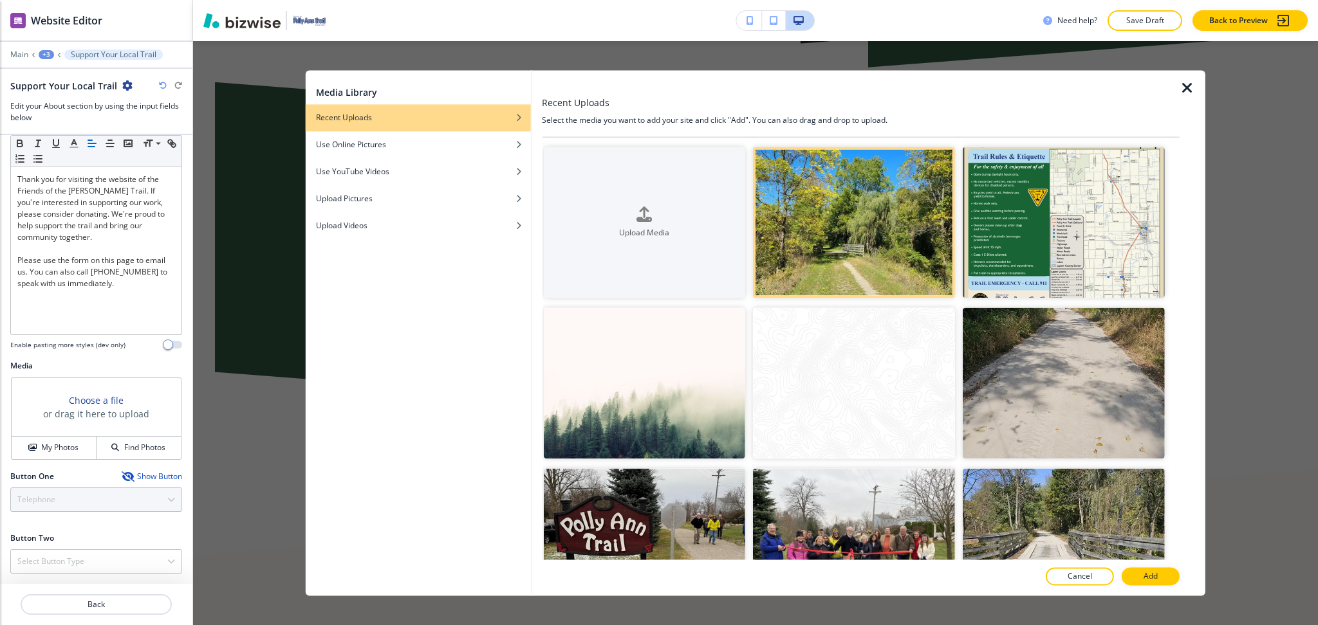
click at [1151, 577] on p "Add" at bounding box center [1150, 577] width 14 height 12
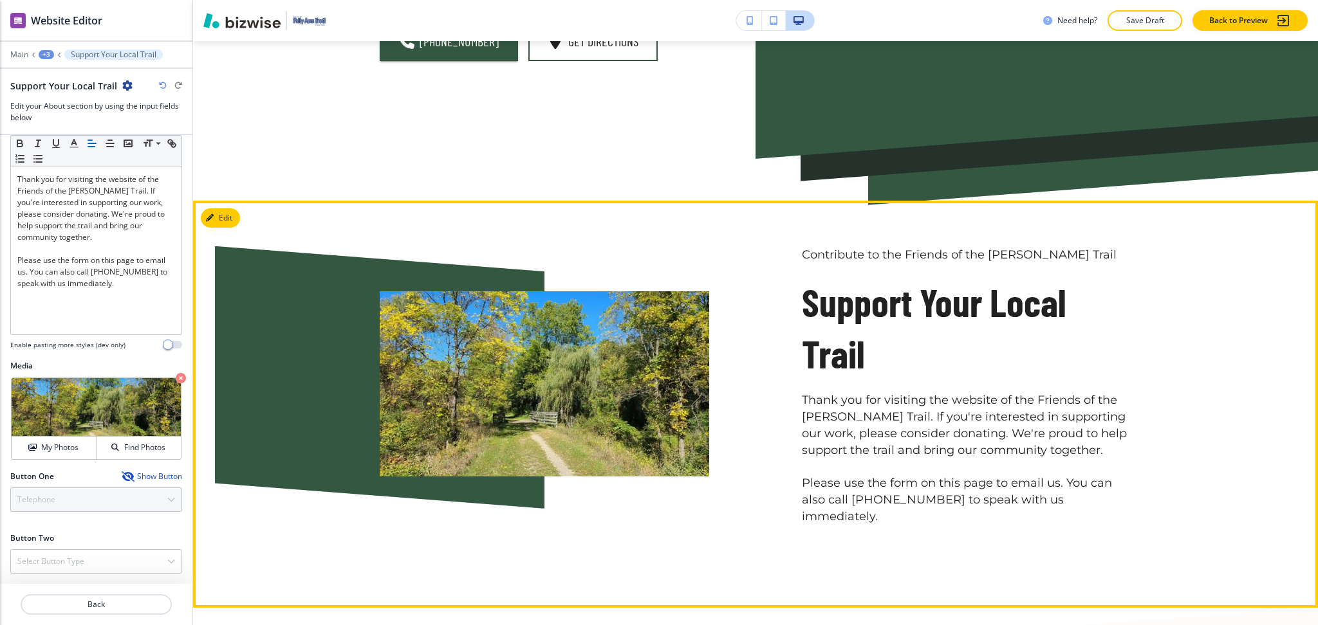
scroll to position [0, 0]
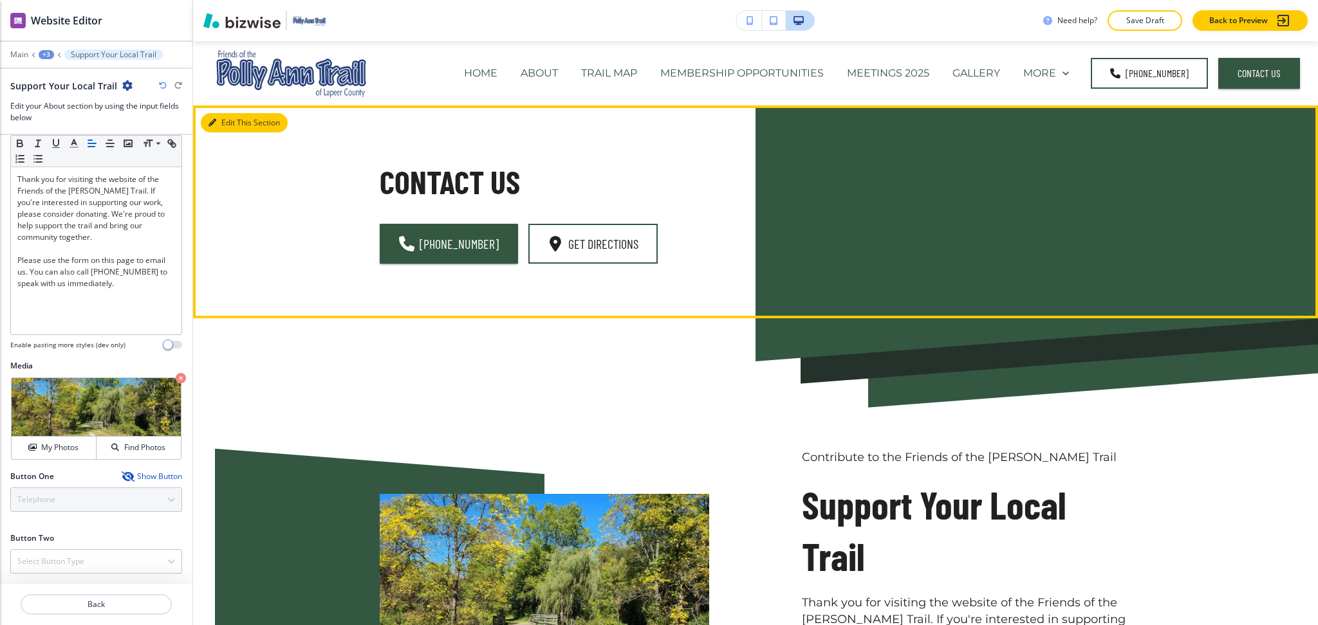
click at [219, 118] on button "Edit This Section" at bounding box center [244, 122] width 87 height 19
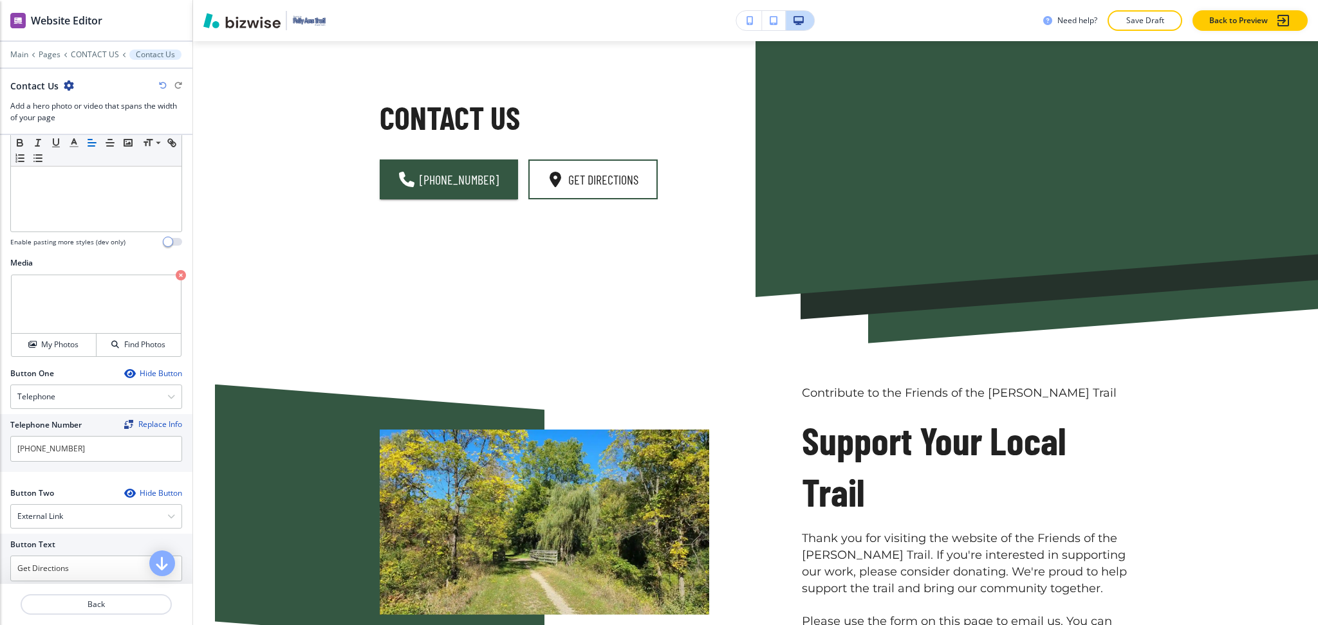
scroll to position [555, 0]
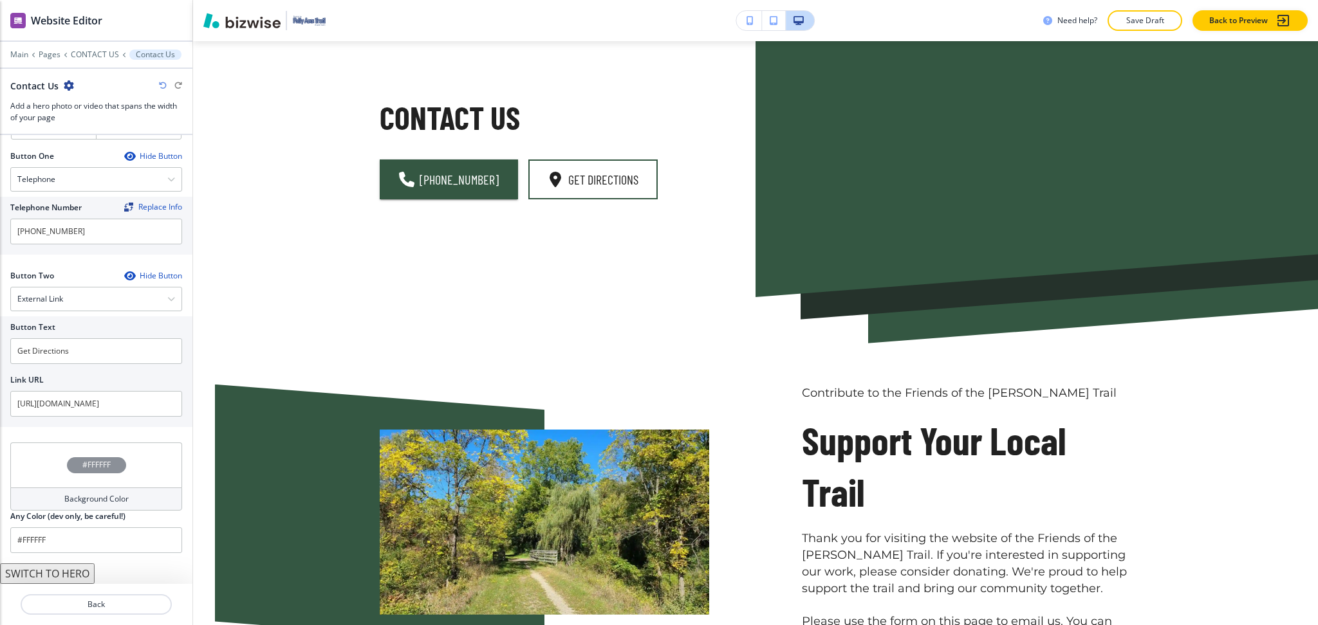
click at [63, 571] on button "SWITCH TO HERO" at bounding box center [47, 574] width 95 height 21
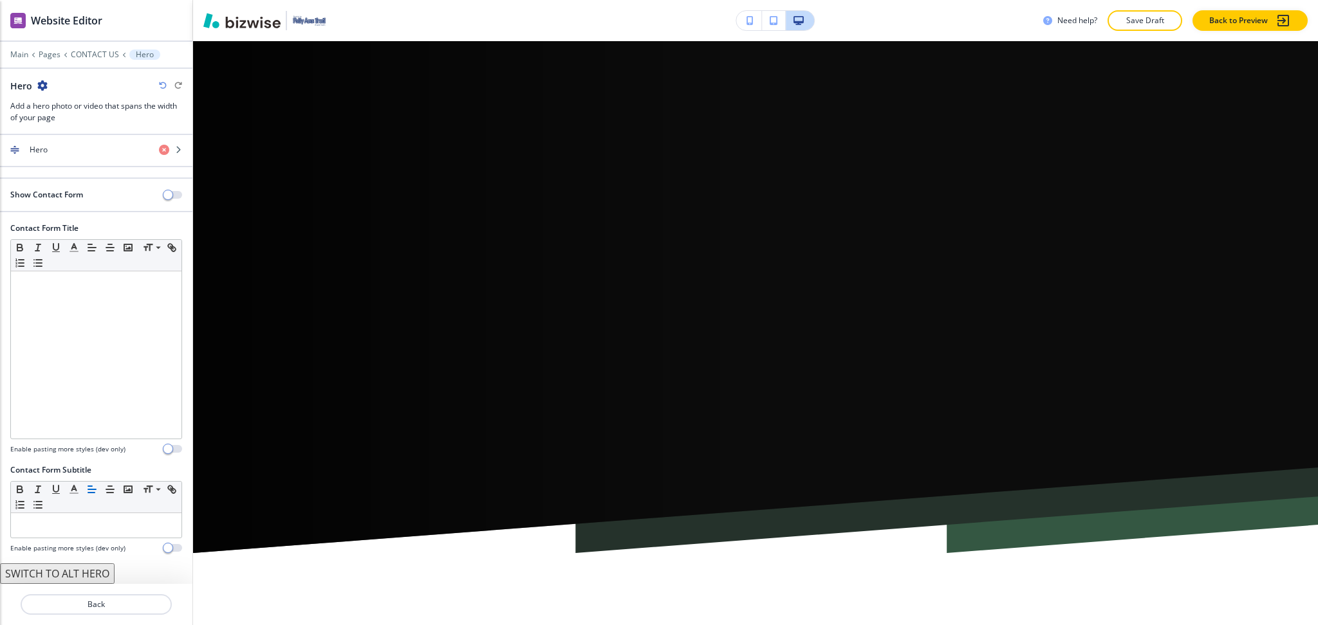
scroll to position [60, 0]
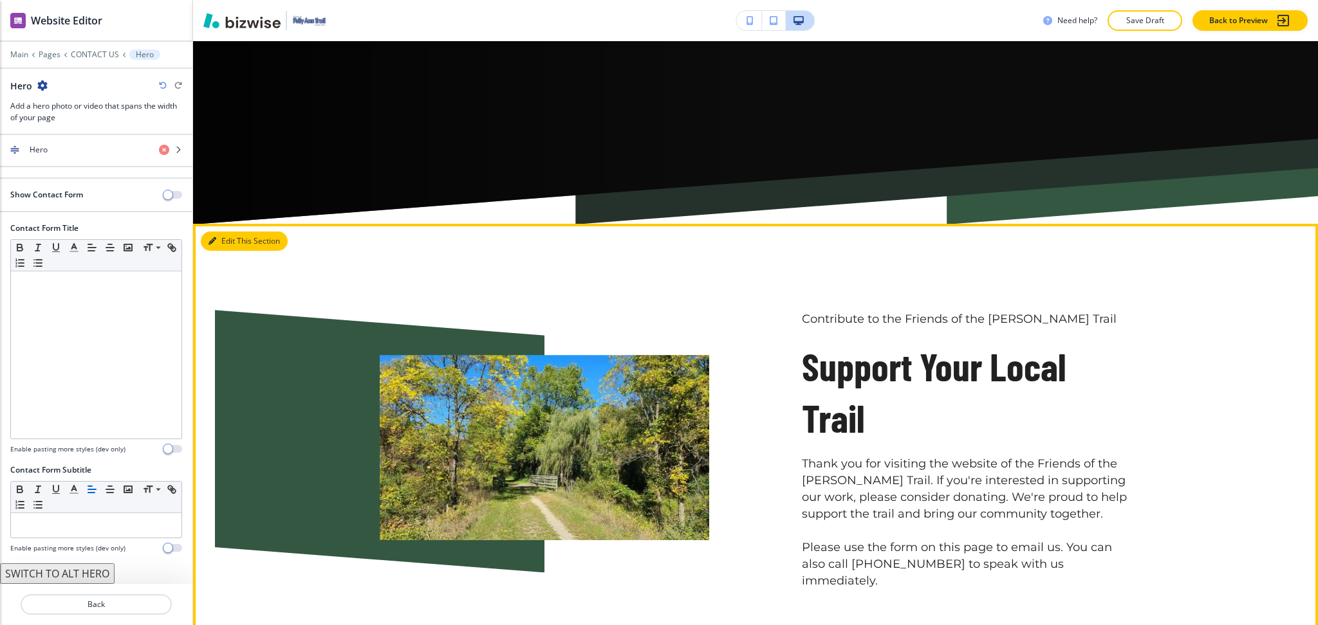
click at [232, 230] on div "Edit This Section Contribute to the Friends of the Polly Ann Trail Support Your…" at bounding box center [755, 448] width 1125 height 448
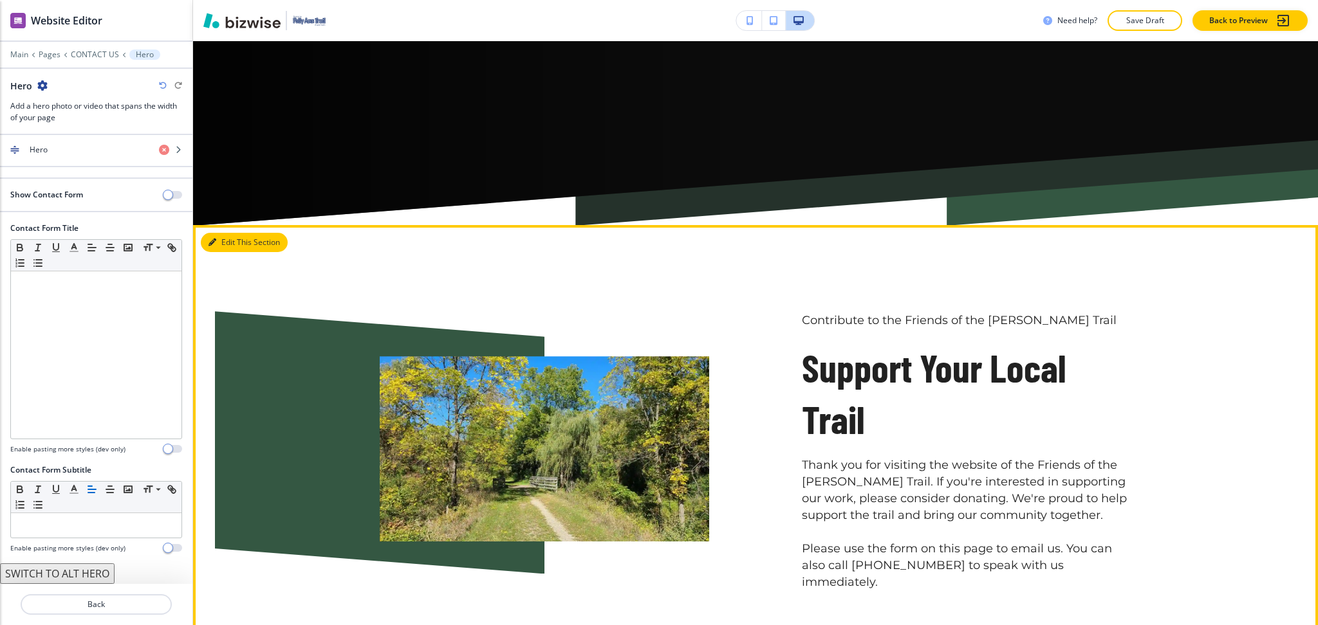
click at [233, 235] on button "Edit This Section" at bounding box center [244, 242] width 87 height 19
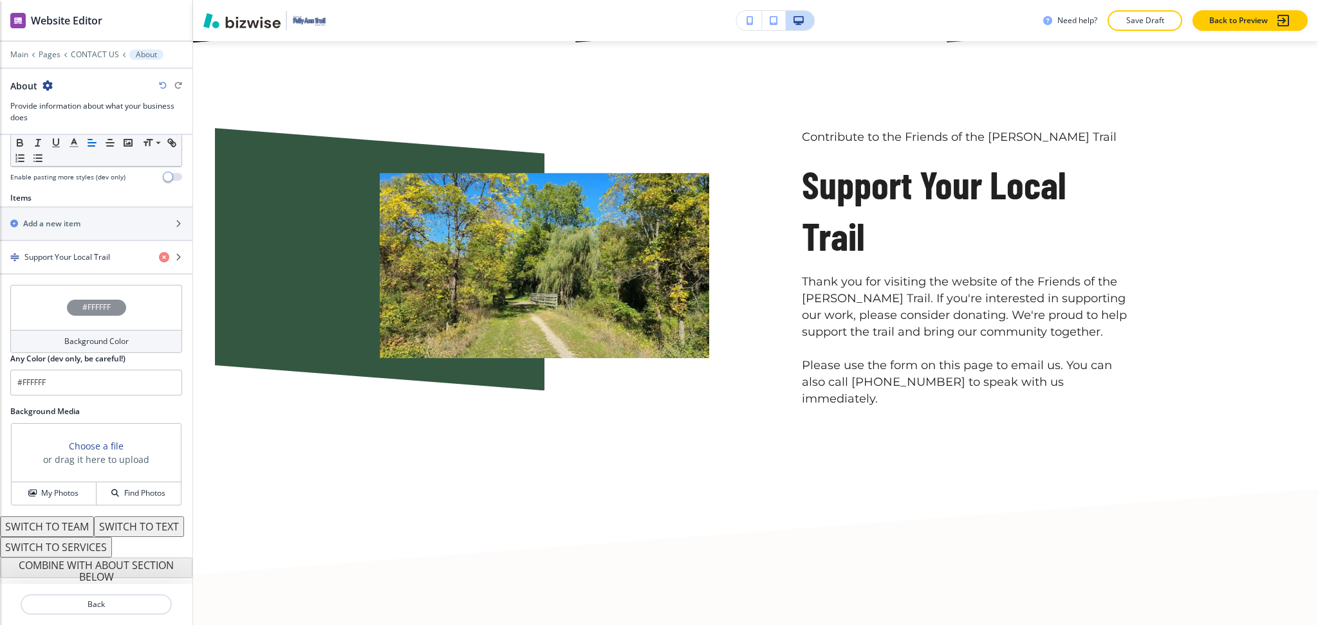
scroll to position [422, 0]
click at [101, 370] on input "#FFFFFF" at bounding box center [96, 383] width 172 height 26
paste input "f1e9d9"
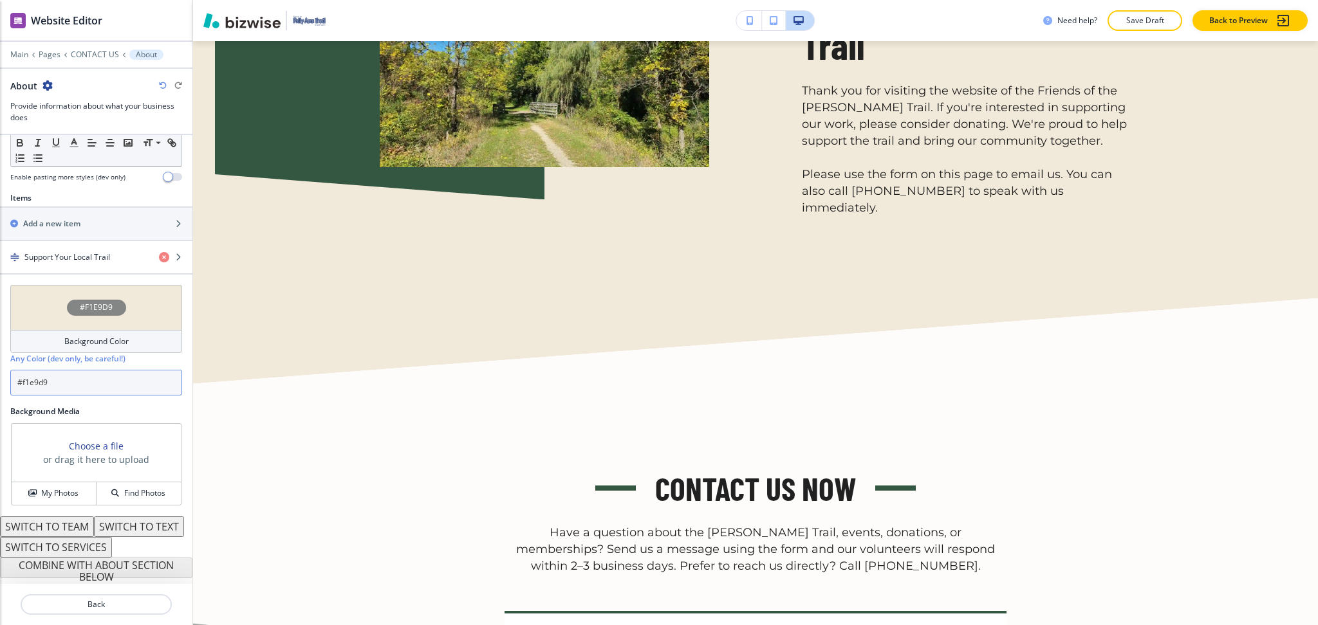
scroll to position [634, 0]
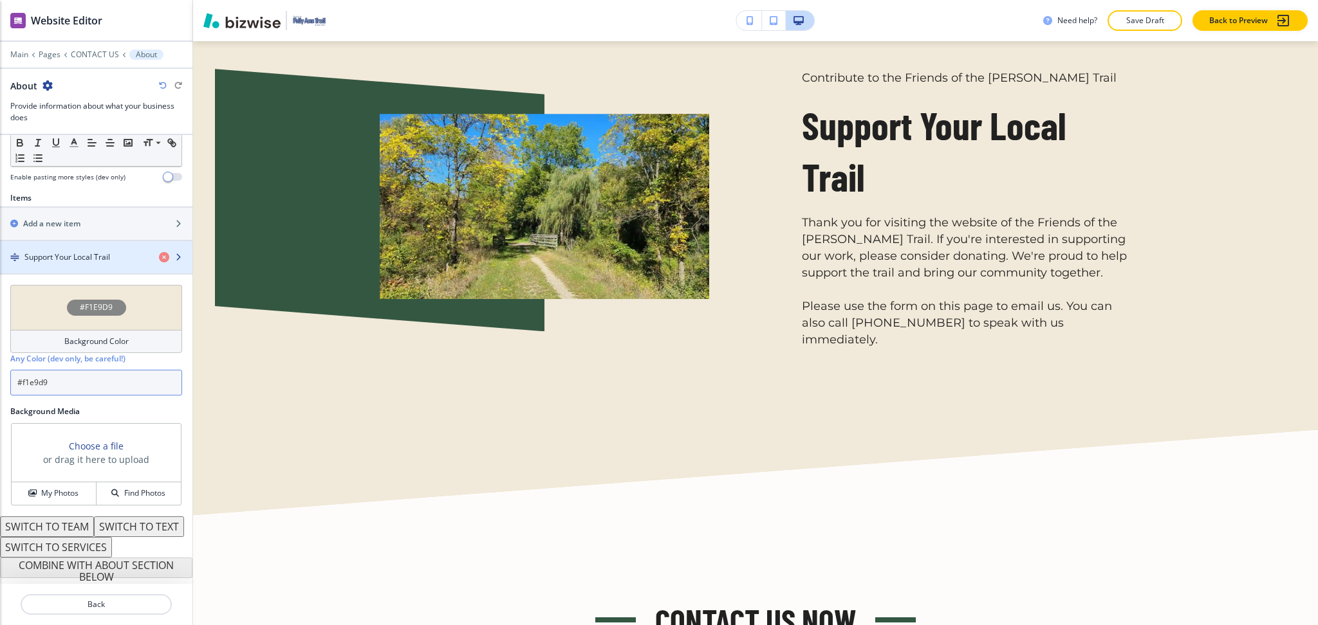
type input "#f1e9d9"
click at [99, 252] on h4 "Support Your Local Trail" at bounding box center [67, 258] width 86 height 12
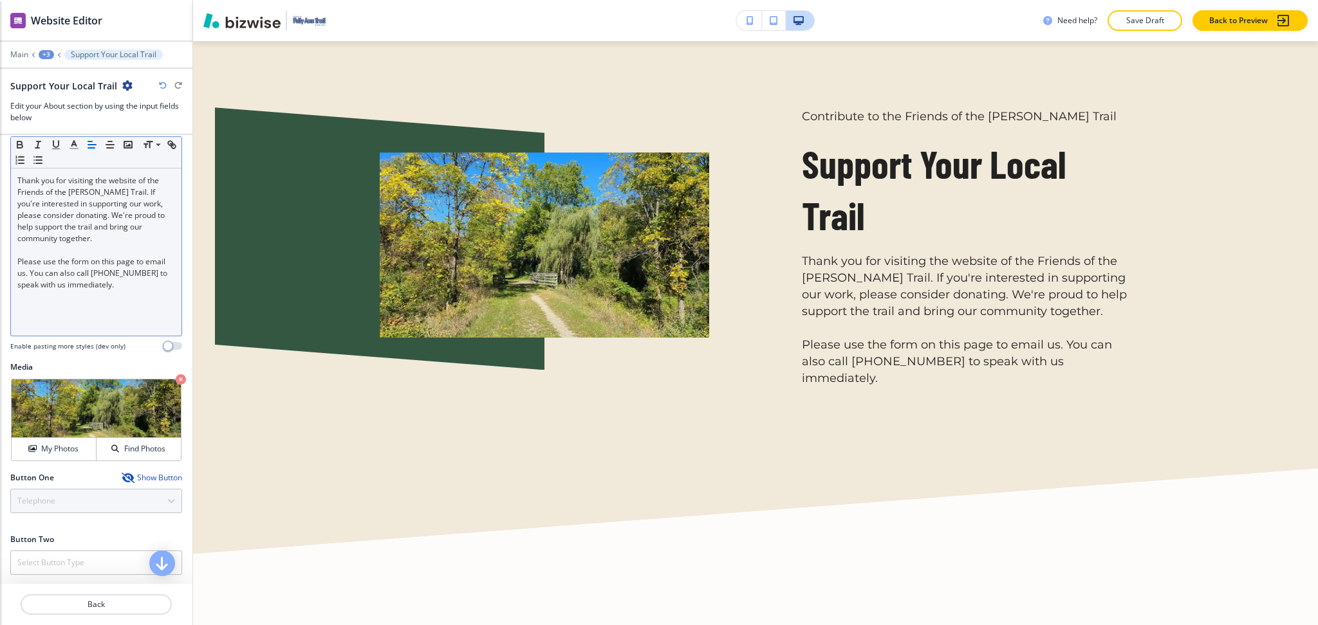
scroll to position [237, 0]
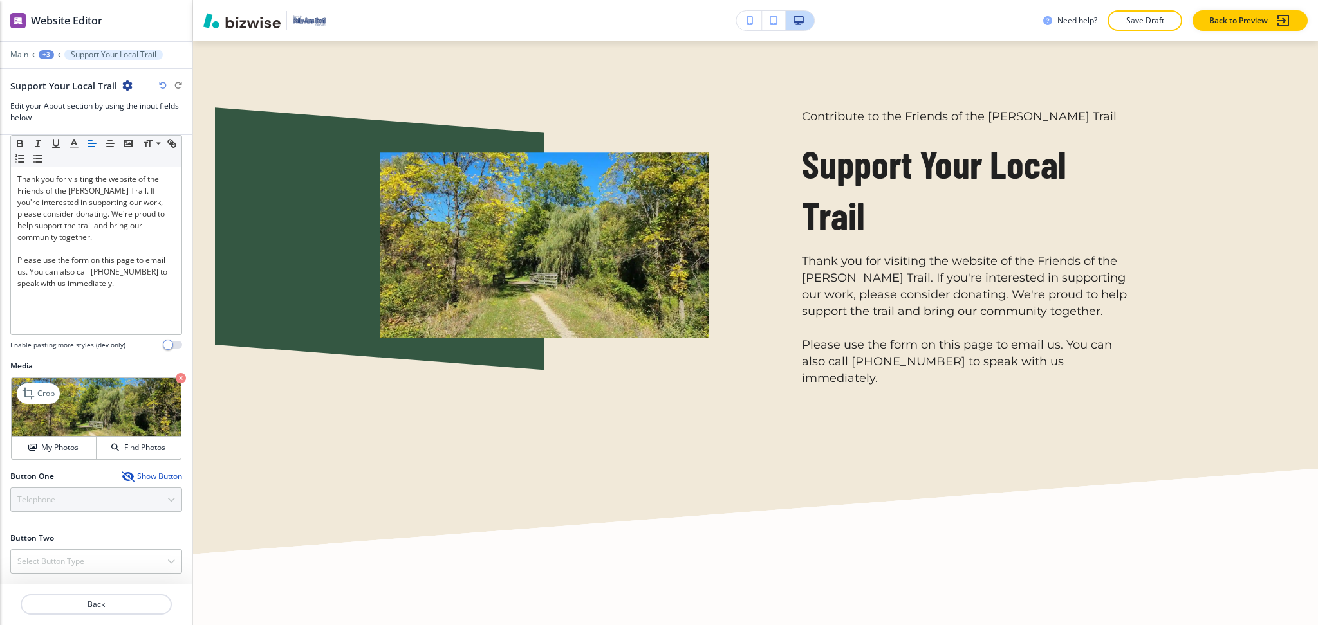
drag, startPoint x: 46, startPoint y: 389, endPoint x: 62, endPoint y: 380, distance: 18.4
click at [46, 389] on p "Crop" at bounding box center [45, 394] width 17 height 12
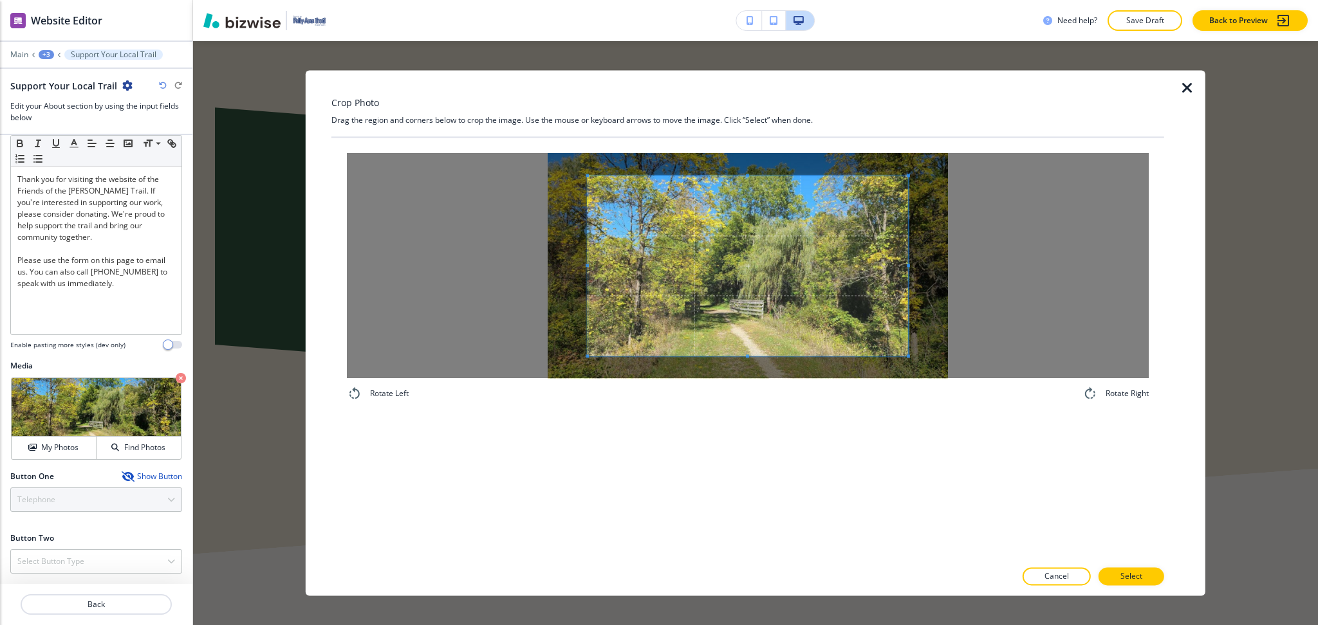
click at [742, 114] on div "Crop Photo Drag the region and corners below to crop the image. Use the mouse o…" at bounding box center [747, 333] width 832 height 526
click at [756, 447] on div "Rotate Left Rotate Right" at bounding box center [747, 349] width 832 height 422
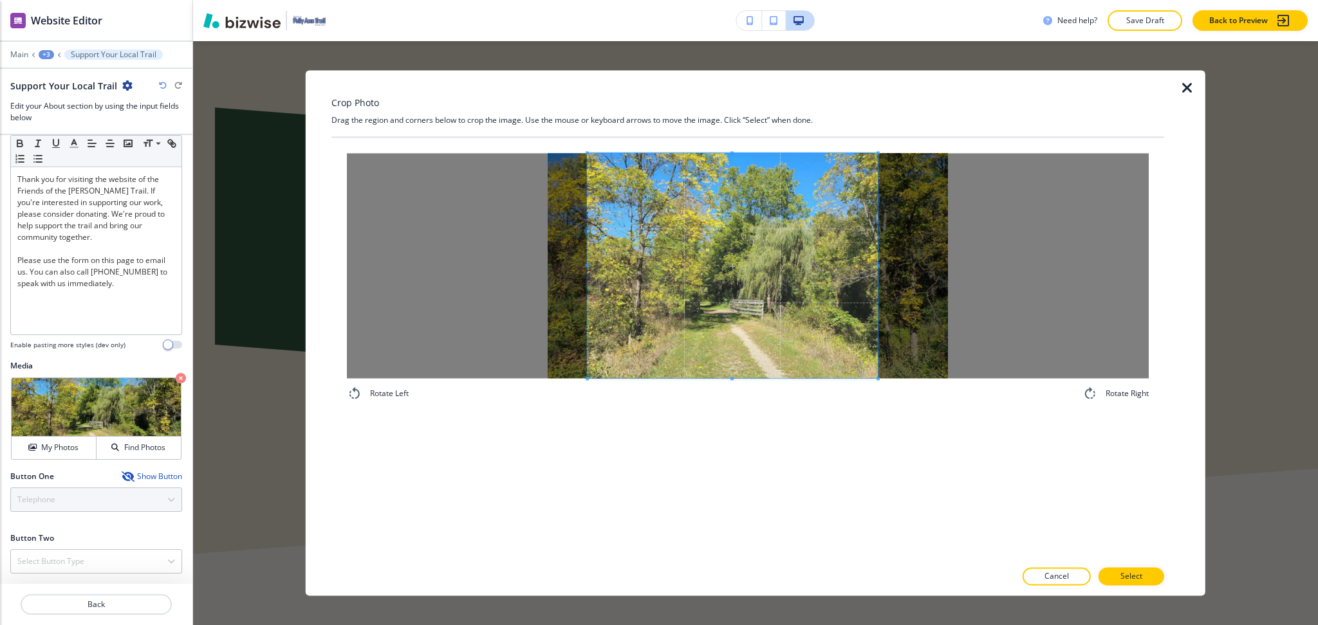
click at [876, 253] on span at bounding box center [877, 265] width 3 height 225
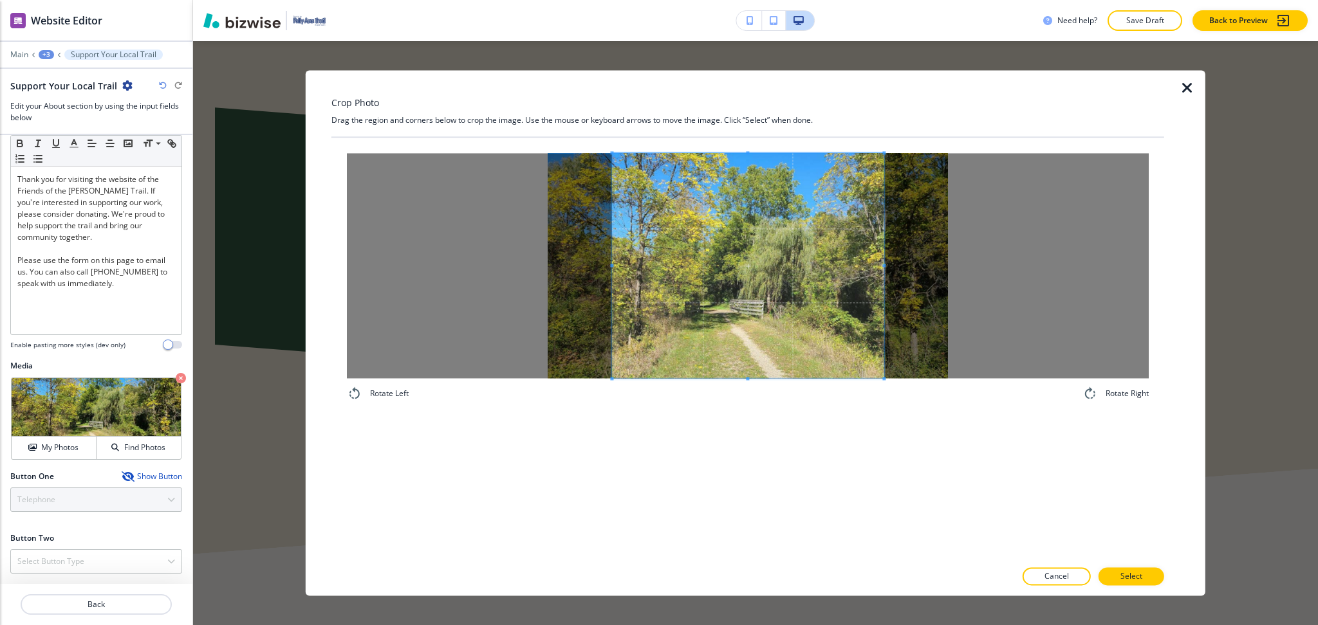
click at [819, 300] on span at bounding box center [747, 265] width 271 height 225
click at [1126, 573] on p "Select" at bounding box center [1131, 577] width 22 height 12
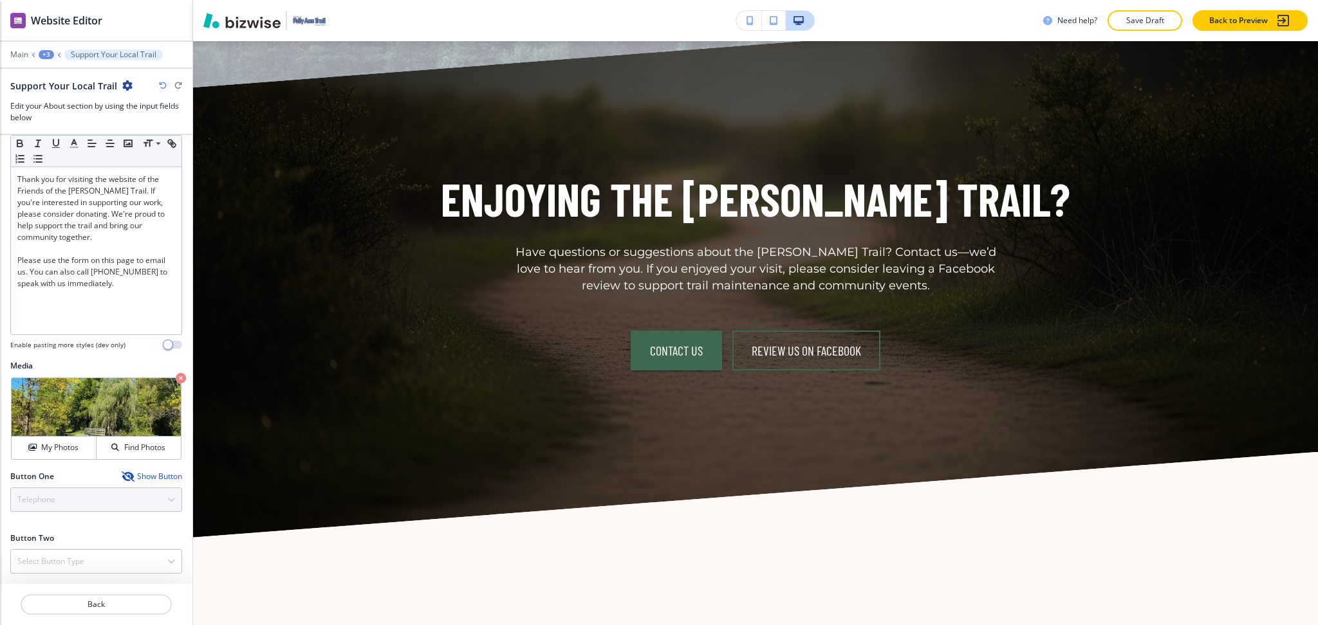
scroll to position [1797, 0]
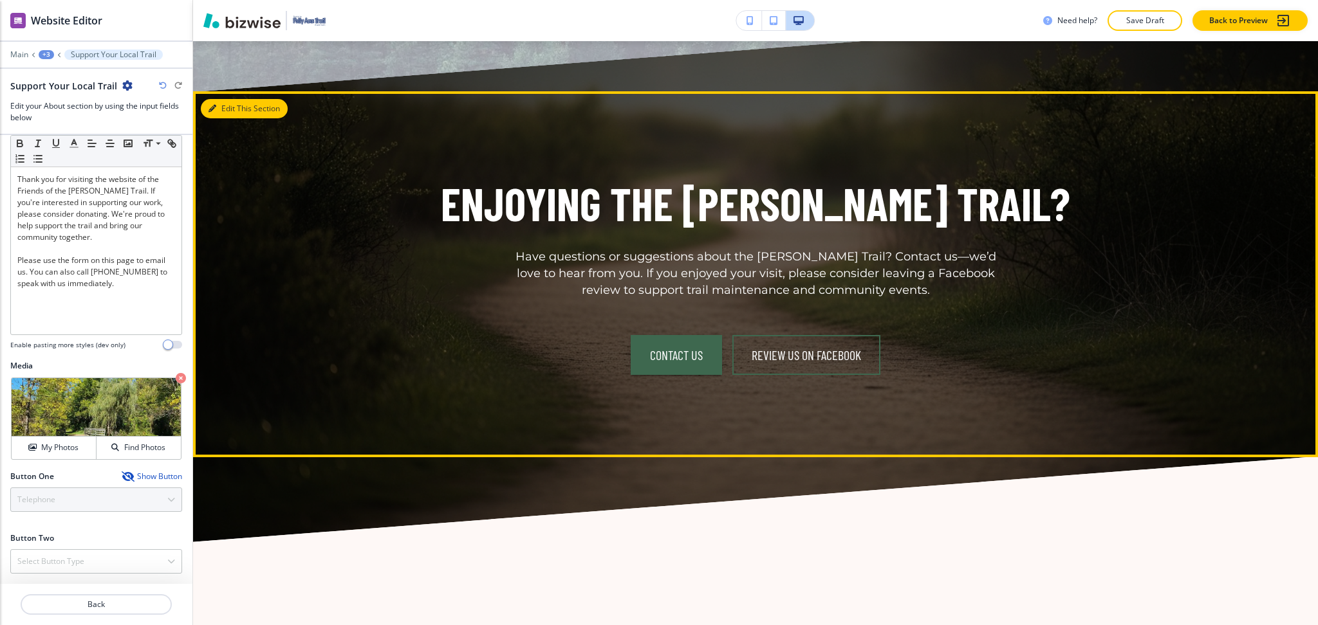
click at [225, 99] on button "Edit This Section" at bounding box center [244, 108] width 87 height 19
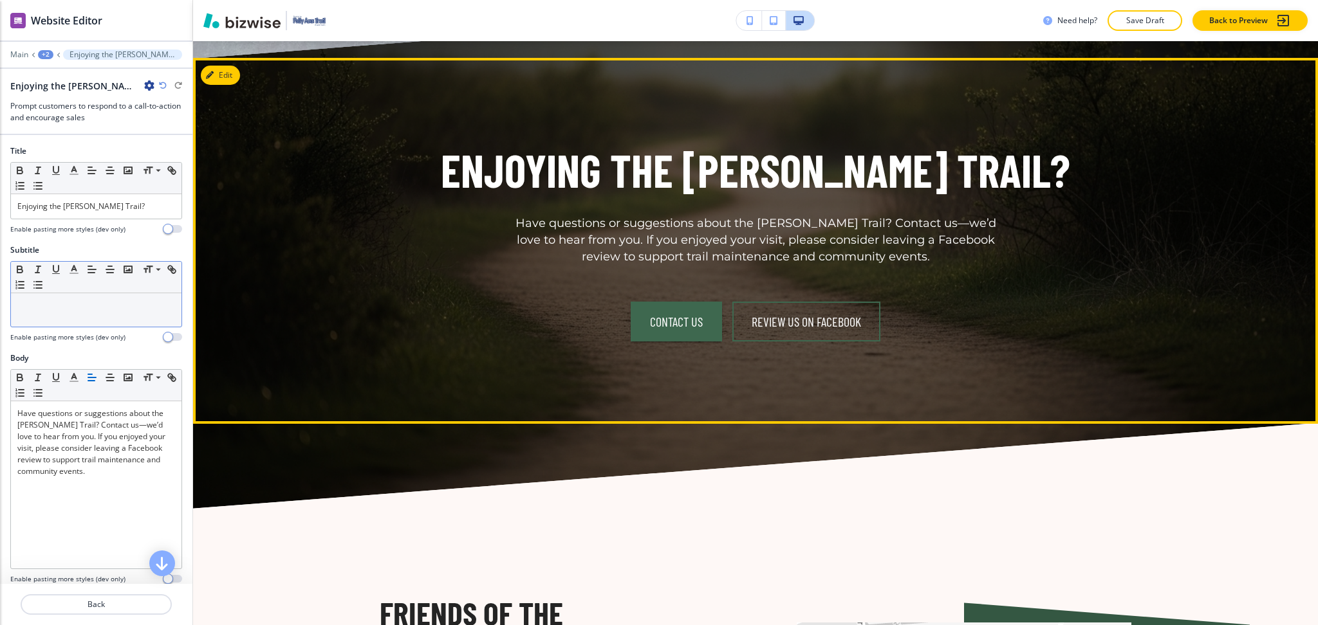
scroll to position [1835, 0]
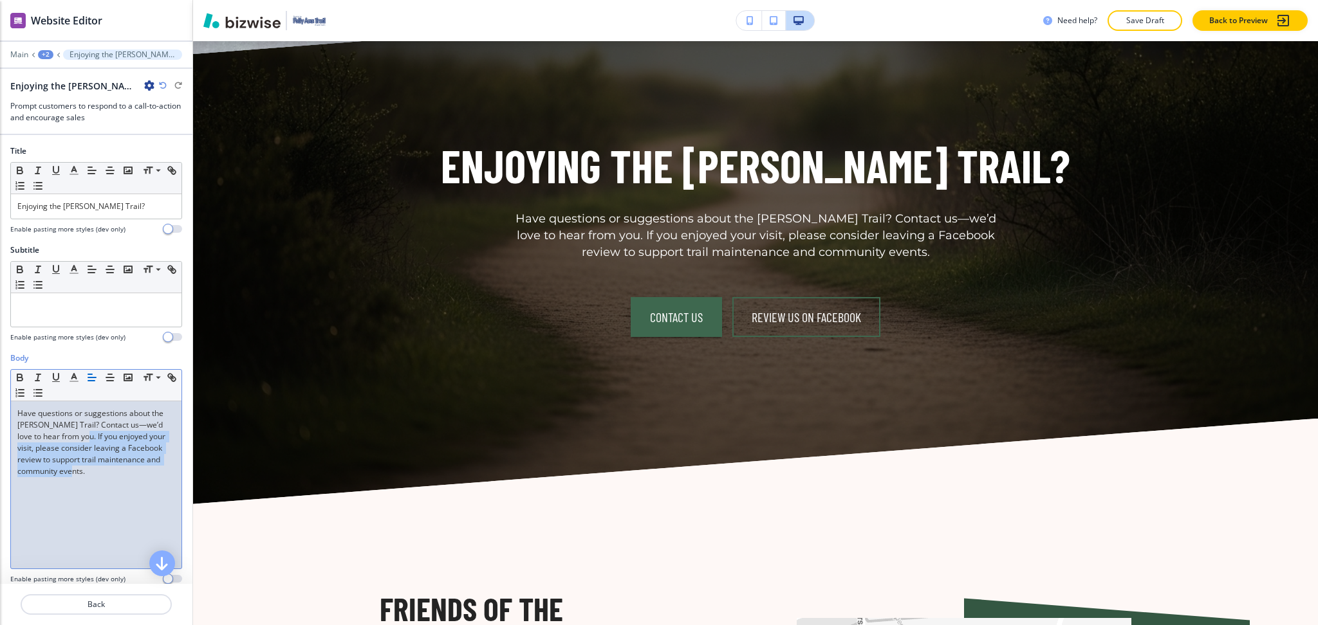
drag, startPoint x: 150, startPoint y: 477, endPoint x: 100, endPoint y: 436, distance: 64.4
click at [100, 436] on div "Have questions or suggestions about the [PERSON_NAME] Trail? Contact us—we’d lo…" at bounding box center [96, 484] width 170 height 167
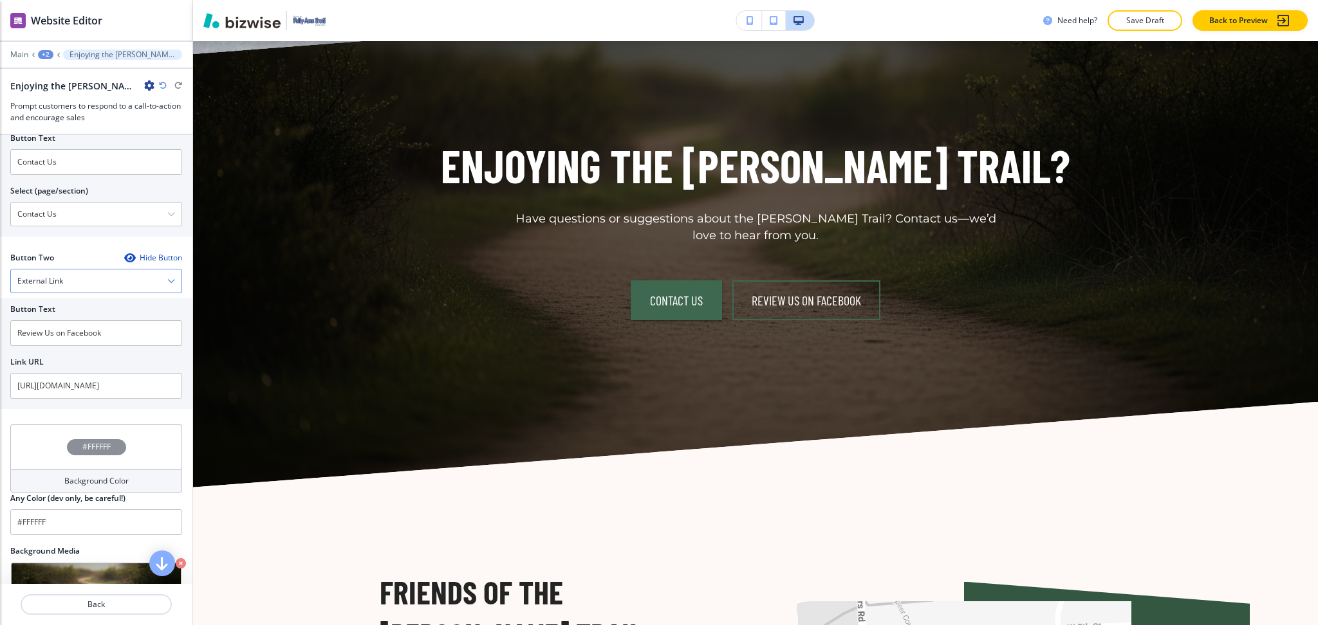
click at [91, 283] on div "External Link" at bounding box center [96, 281] width 170 height 23
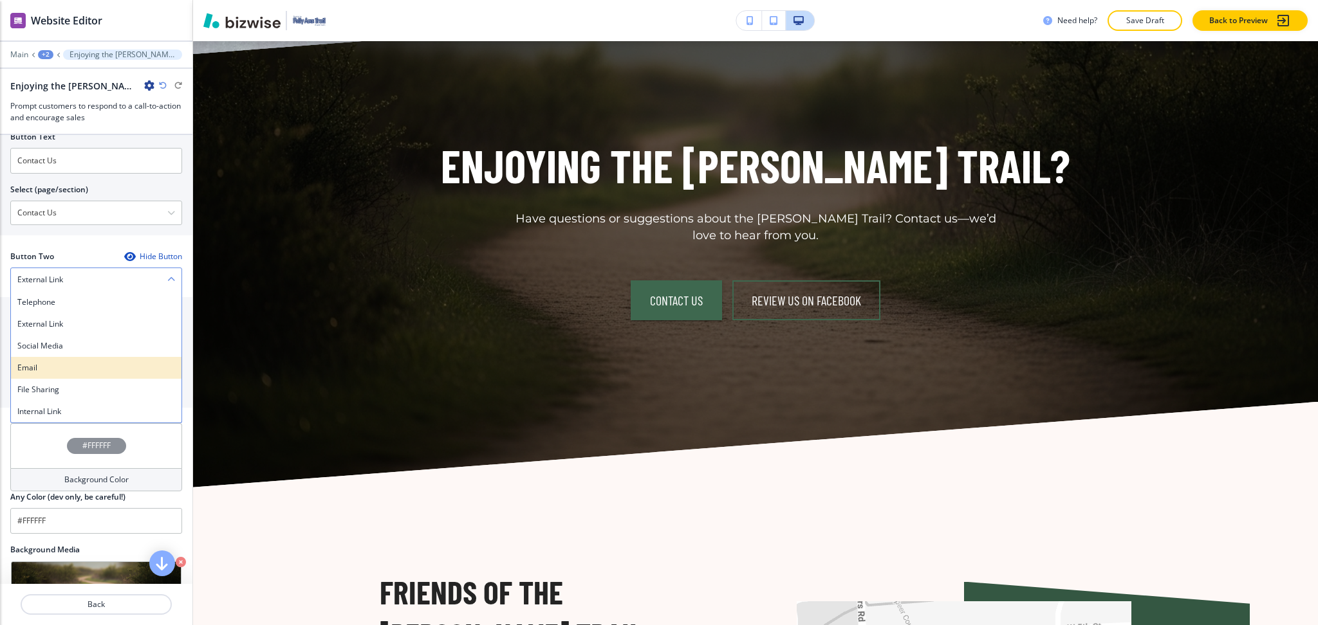
click at [71, 365] on h4 "Email" at bounding box center [96, 368] width 158 height 12
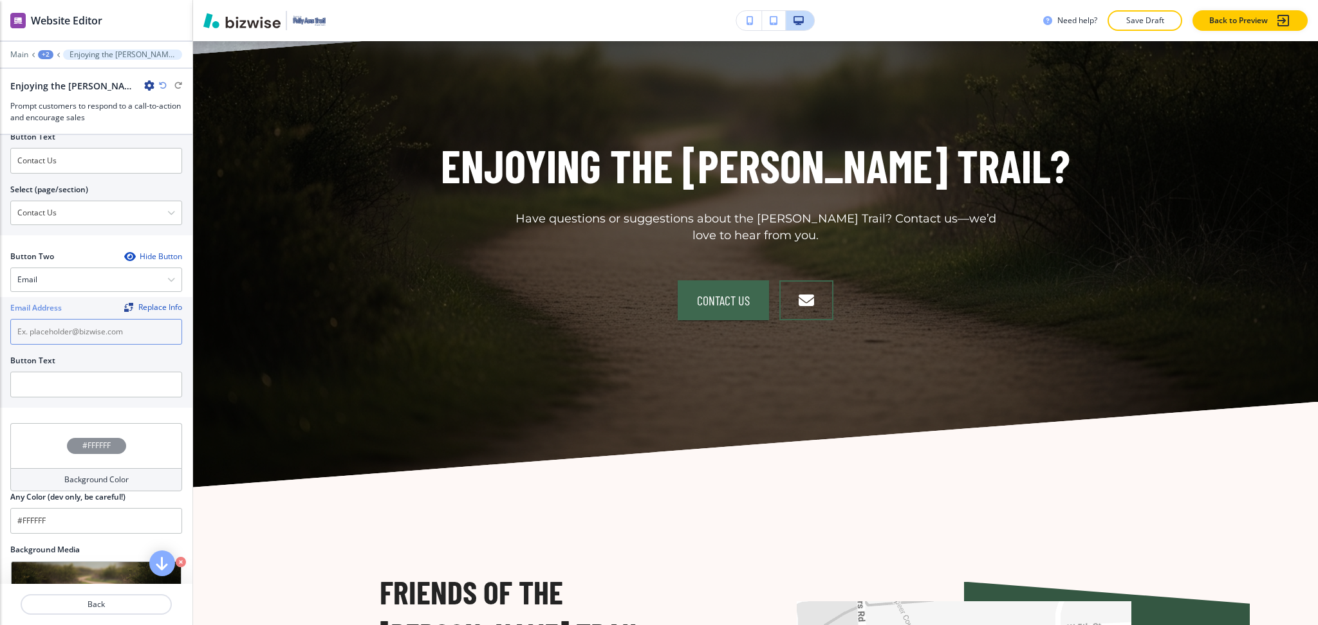
click at [59, 326] on input "text" at bounding box center [96, 332] width 172 height 26
click at [57, 382] on input "text" at bounding box center [96, 385] width 172 height 26
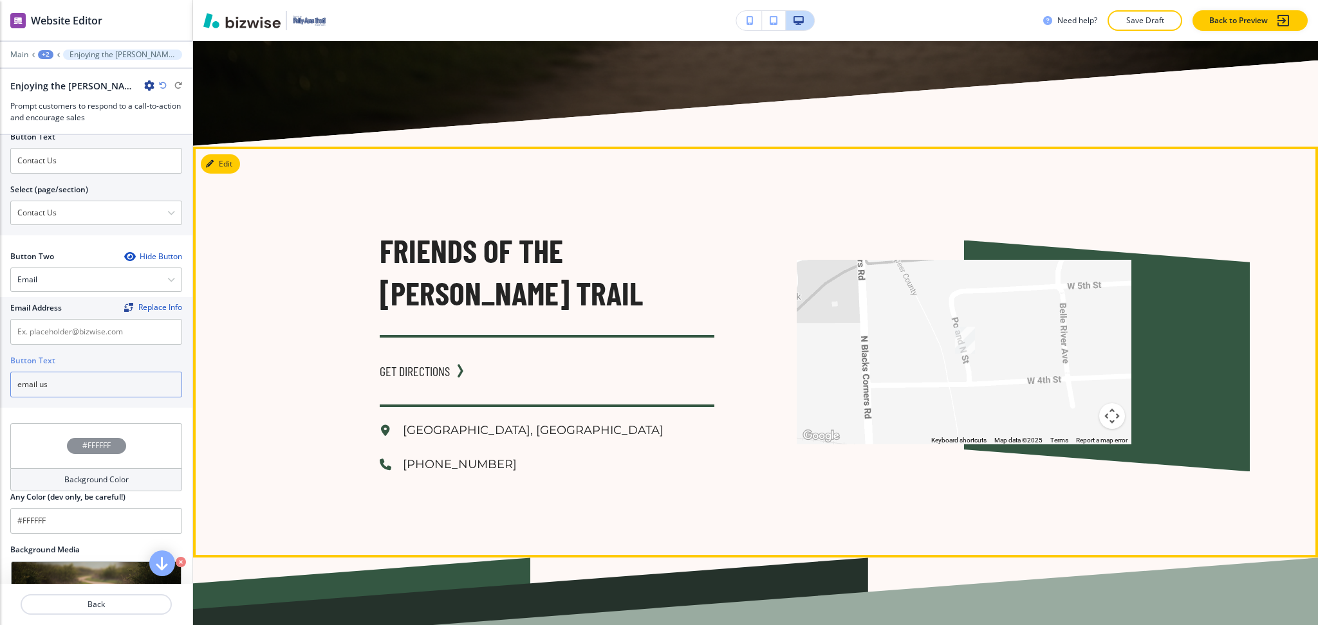
scroll to position [2177, 0]
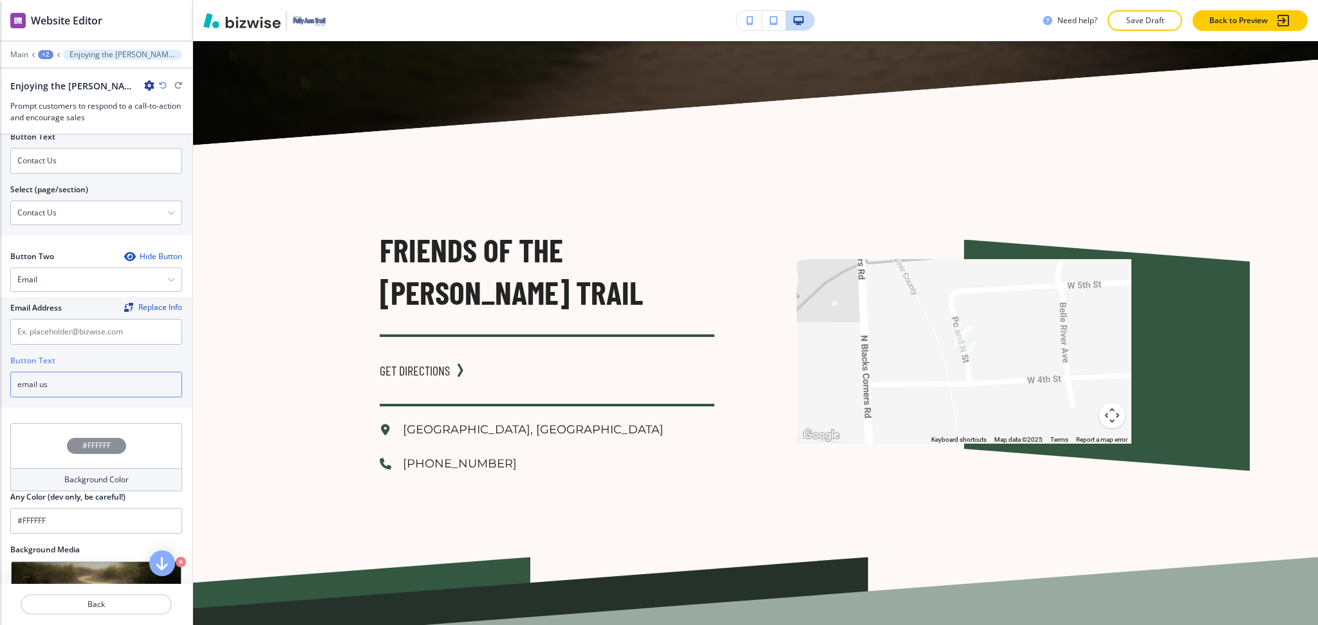
type input "email us"
click at [87, 341] on input "text" at bounding box center [96, 332] width 172 height 26
paste input "djhowell17@gmail.com"
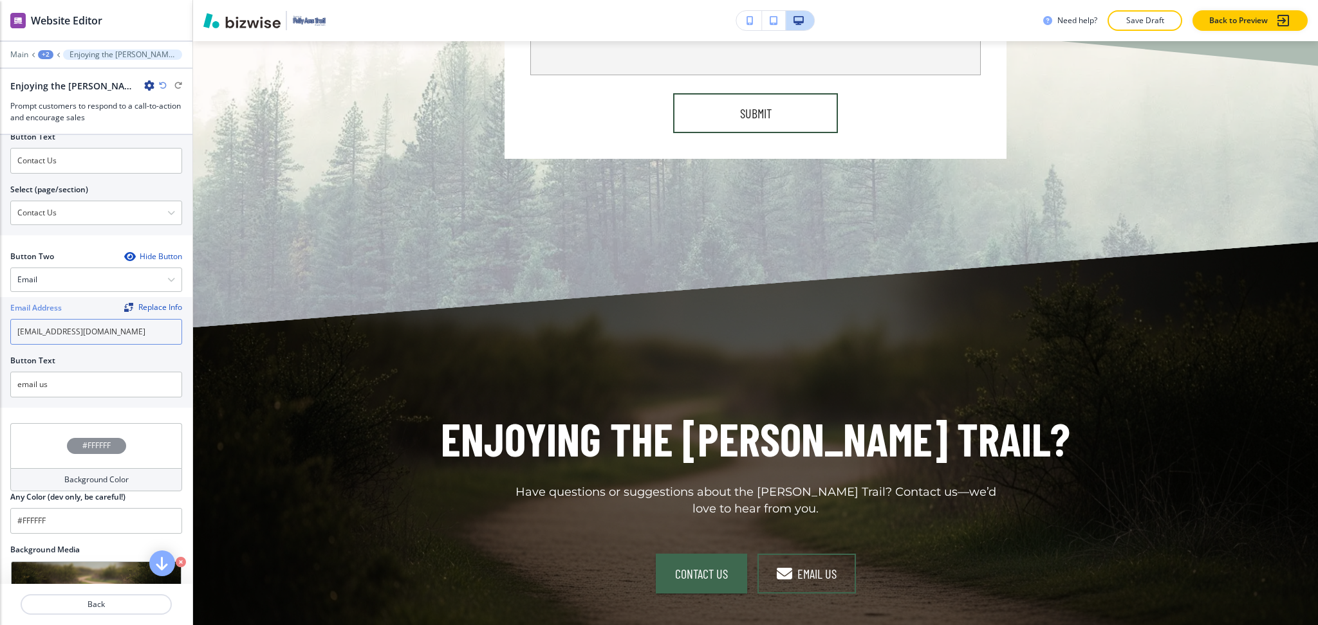
scroll to position [1558, 0]
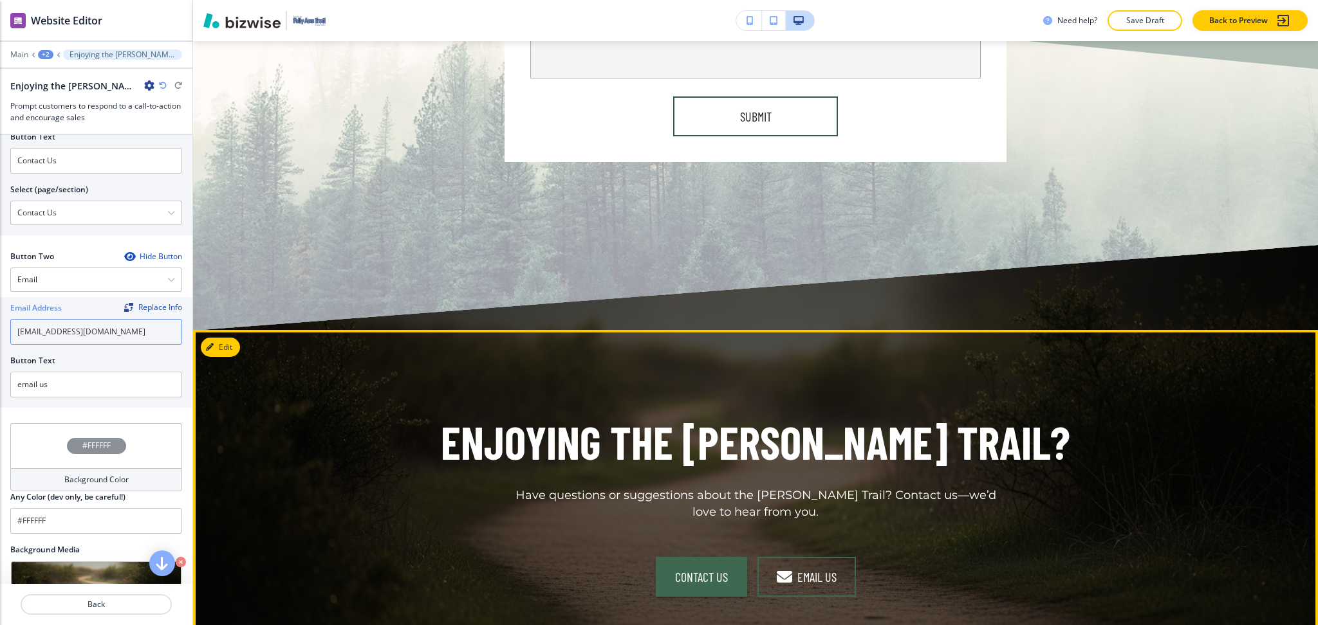
type input "djhowell17@gmail.com"
click at [223, 338] on button "Edit This Section" at bounding box center [244, 347] width 87 height 19
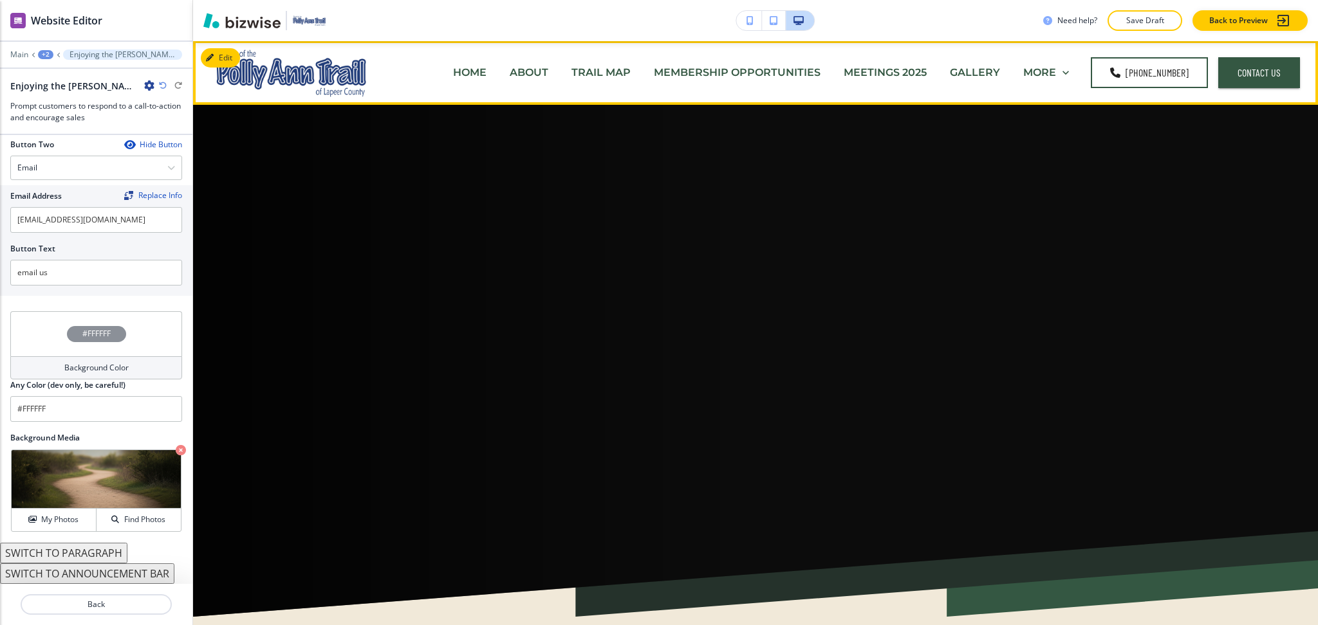
scroll to position [0, 0]
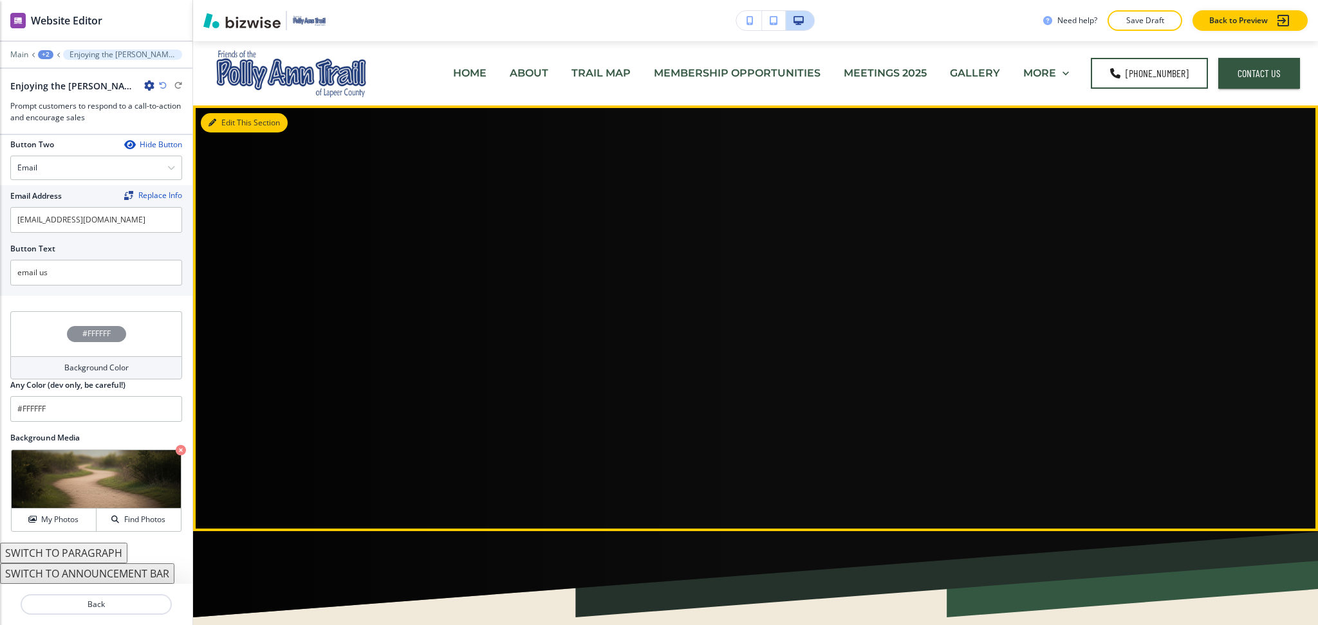
click at [241, 122] on button "Edit This Section" at bounding box center [244, 122] width 87 height 19
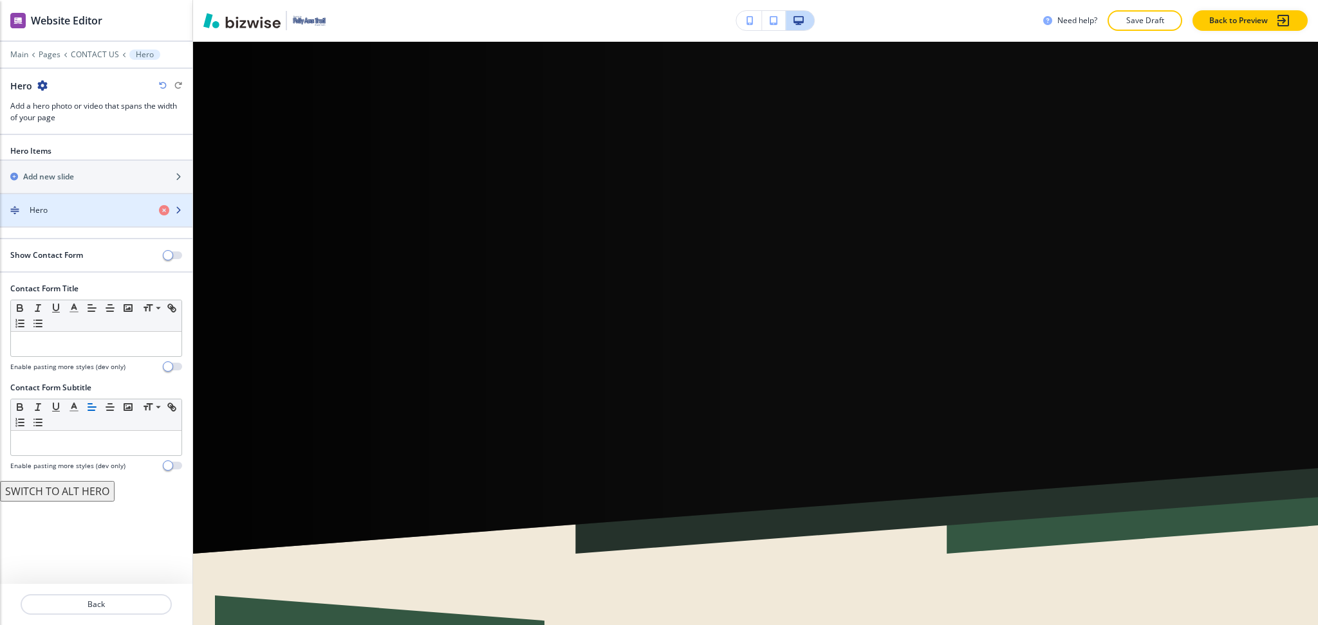
scroll to position [64, 0]
click at [68, 207] on div "Hero" at bounding box center [74, 211] width 149 height 12
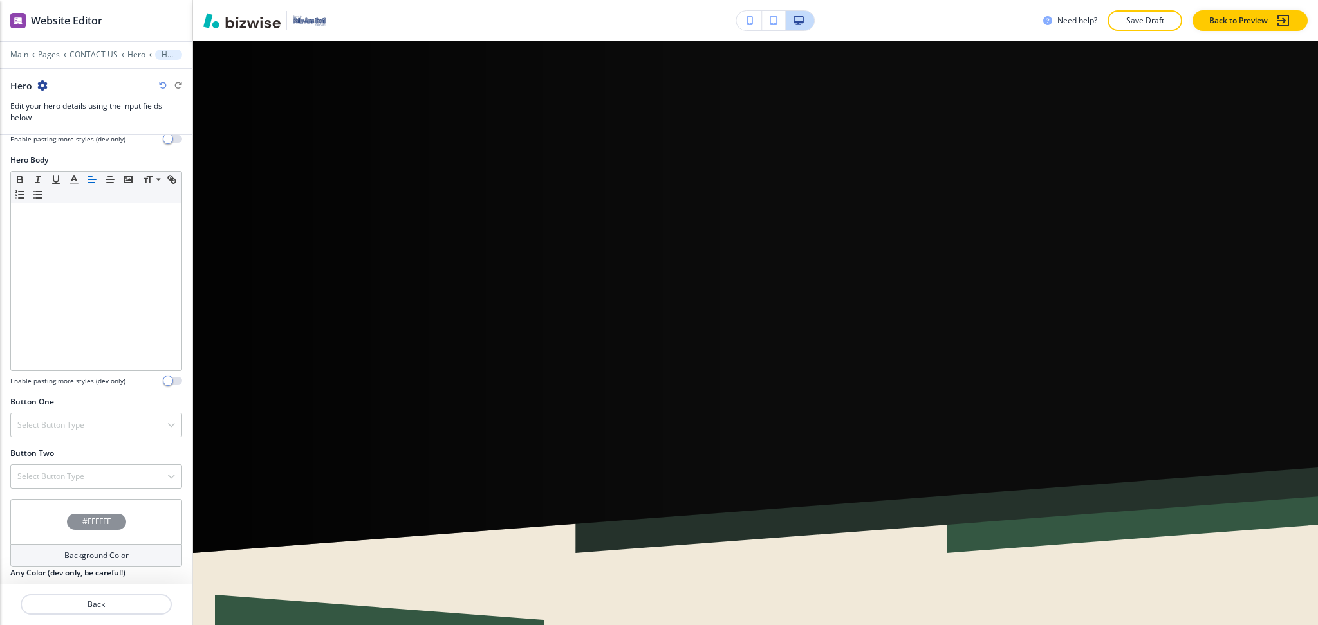
scroll to position [345, 0]
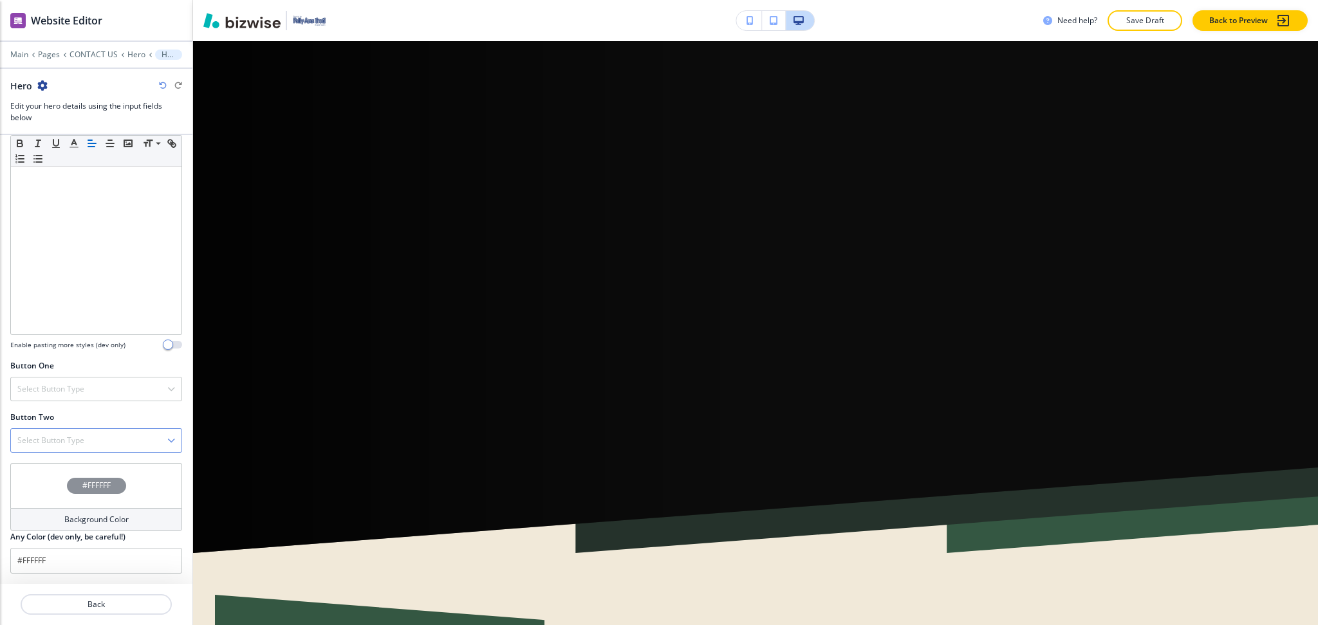
click at [66, 441] on h4 "Select Button Type" at bounding box center [50, 441] width 67 height 12
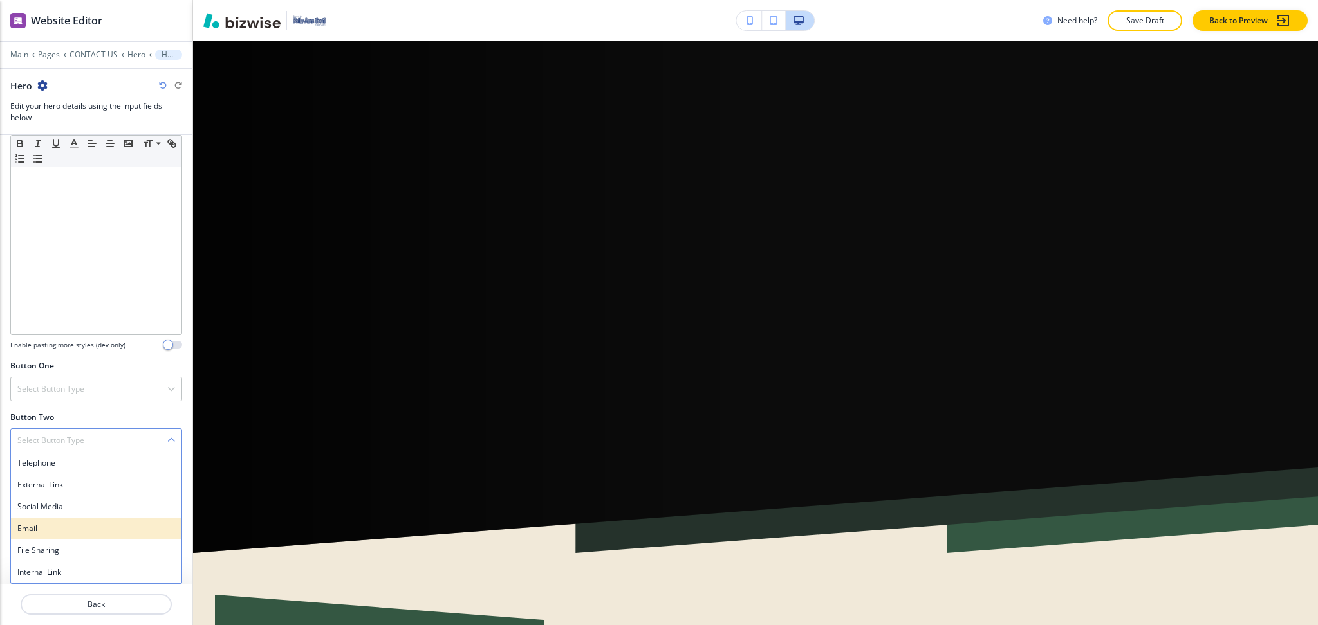
click at [43, 529] on h4 "Email" at bounding box center [96, 529] width 158 height 12
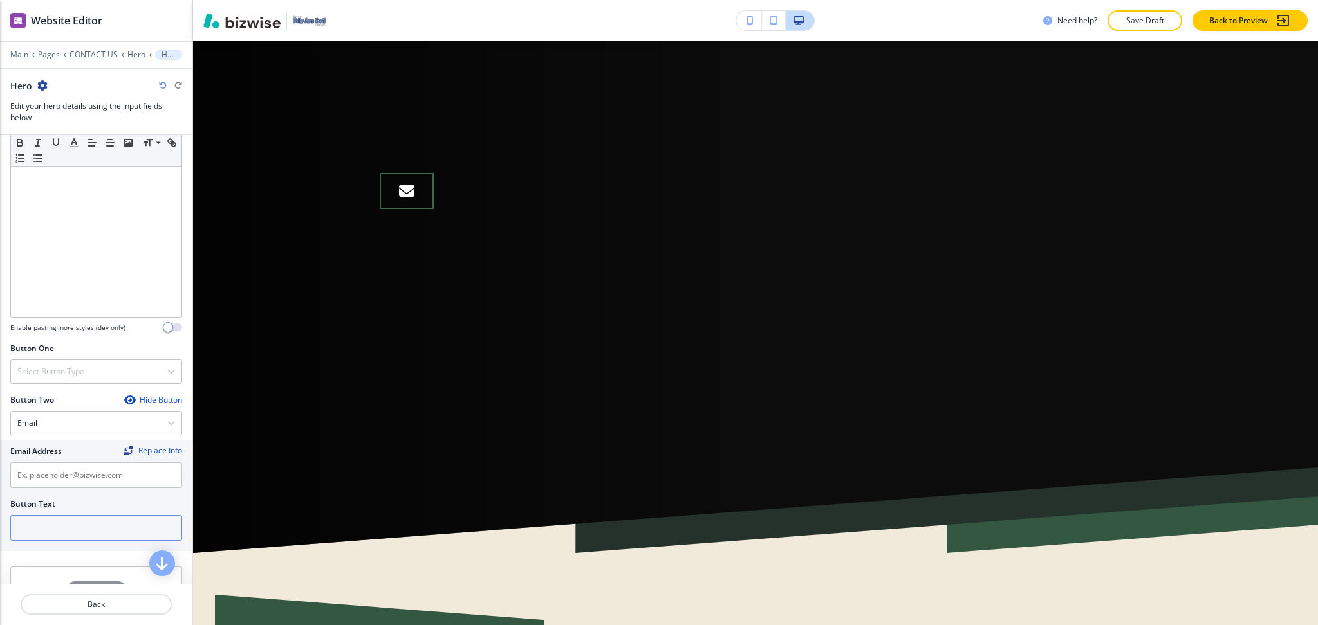
click at [57, 536] on input "text" at bounding box center [96, 528] width 172 height 26
click at [46, 480] on input "text" at bounding box center [96, 473] width 172 height 26
paste input "djhowell17@gmail.com"
type input "djhowell17@gmail.com"
click at [50, 531] on input "text" at bounding box center [96, 525] width 172 height 26
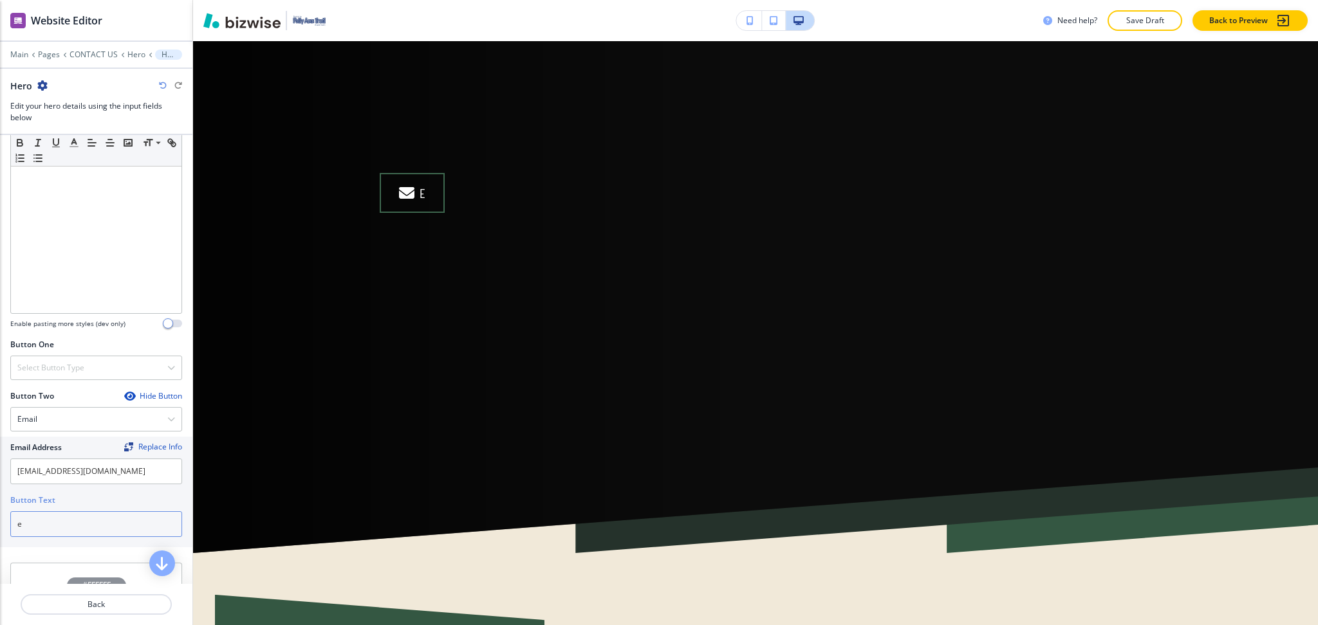
scroll to position [367, 0]
type input "email us"
click at [44, 364] on h4 "Select Button Type" at bounding box center [50, 368] width 67 height 12
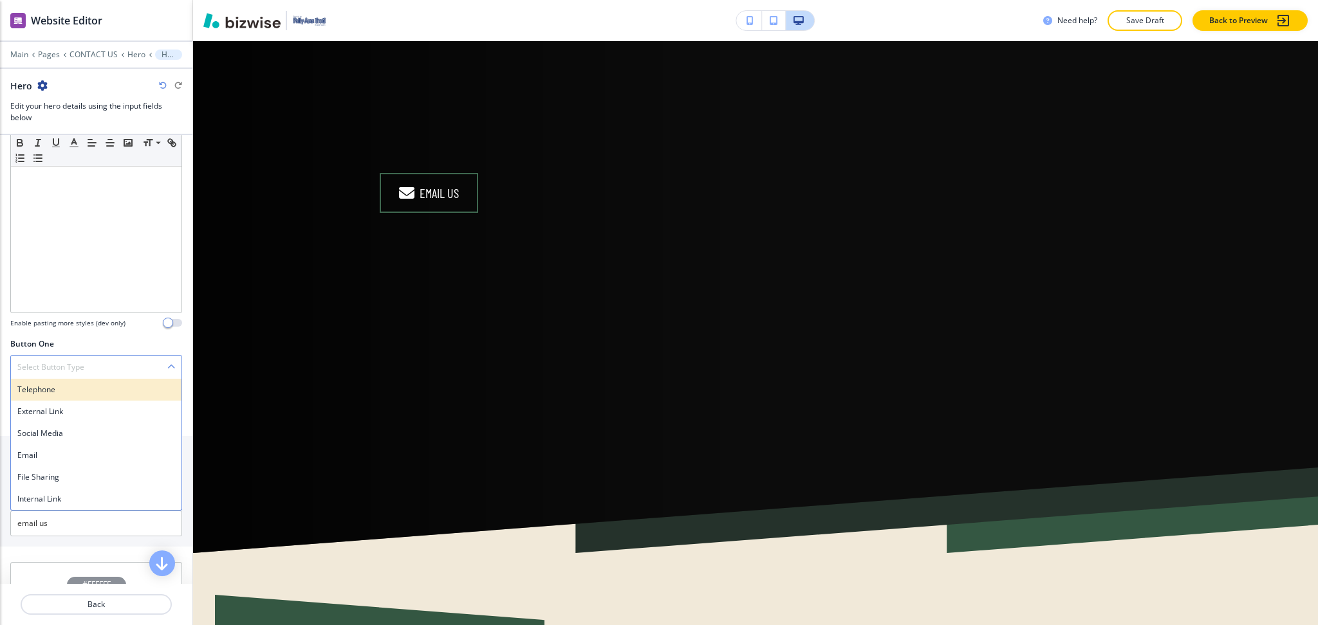
click at [50, 384] on h4 "Telephone" at bounding box center [96, 390] width 158 height 12
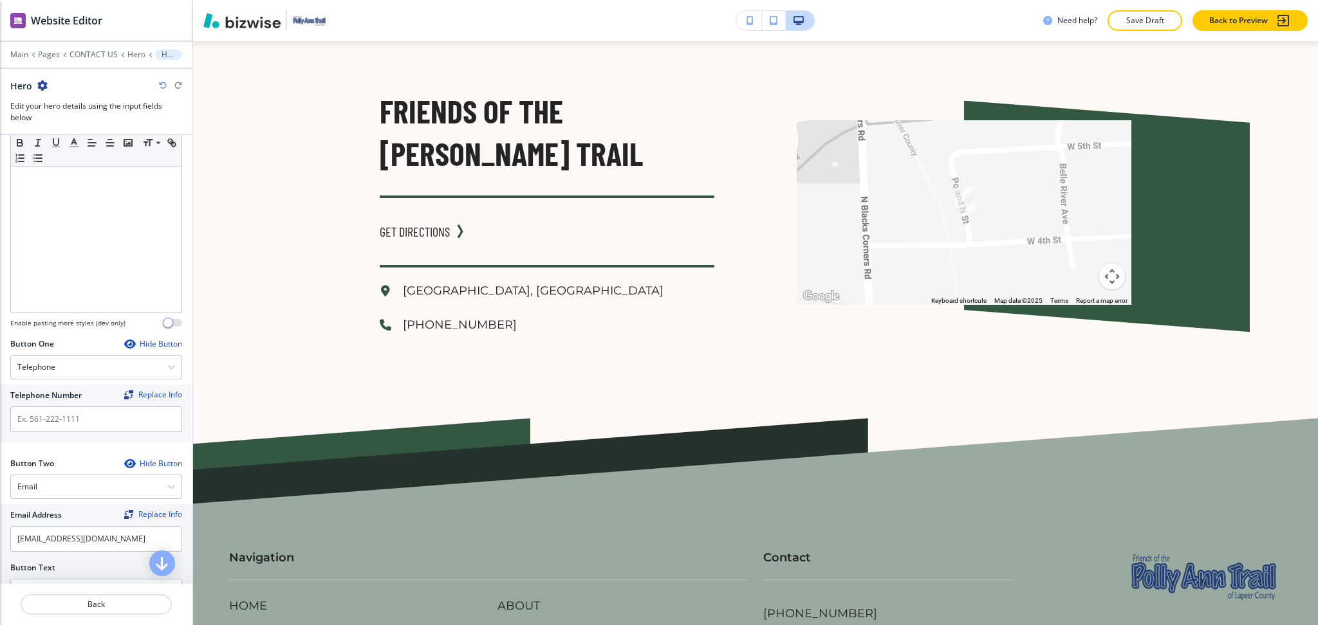
scroll to position [2413, 0]
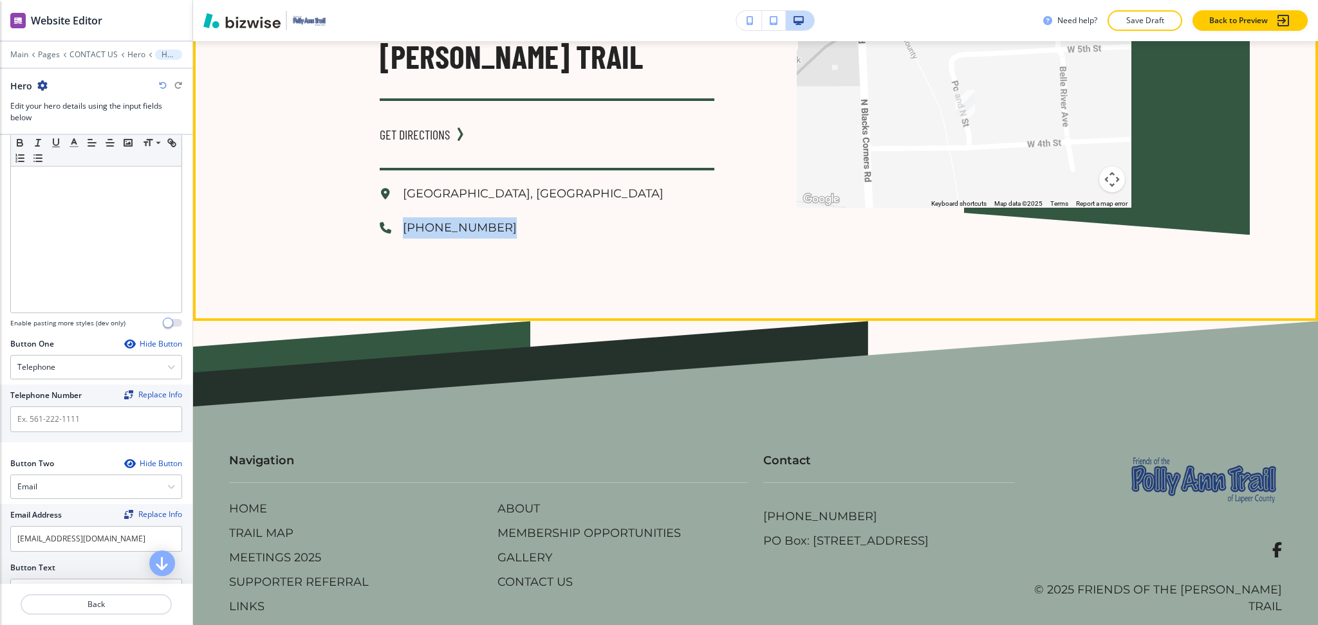
drag, startPoint x: 495, startPoint y: 231, endPoint x: 393, endPoint y: 221, distance: 102.7
click at [393, 221] on div "Friends of the [PERSON_NAME] Trail GET DIRECTIONS [GEOGRAPHIC_DATA], [GEOGRAPHI…" at bounding box center [755, 116] width 1125 height 412
copy p "[PHONE_NUMBER]"
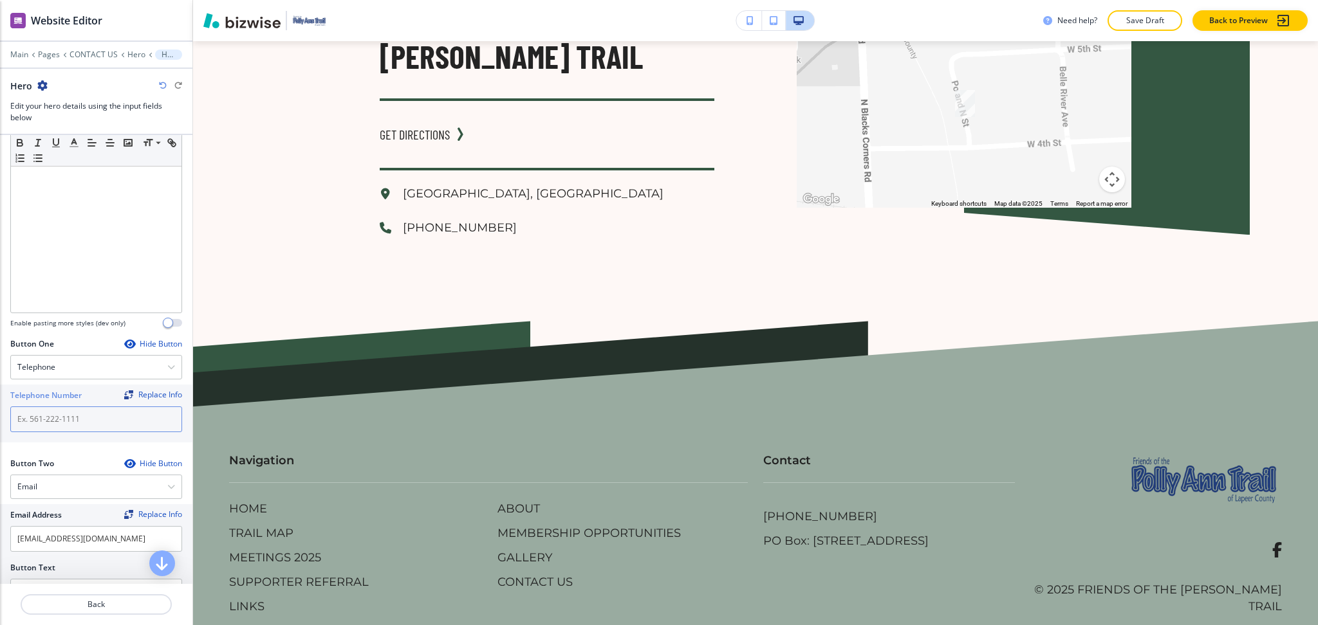
click at [78, 414] on input "text" at bounding box center [96, 420] width 172 height 26
paste input "[PHONE_NUMBER]"
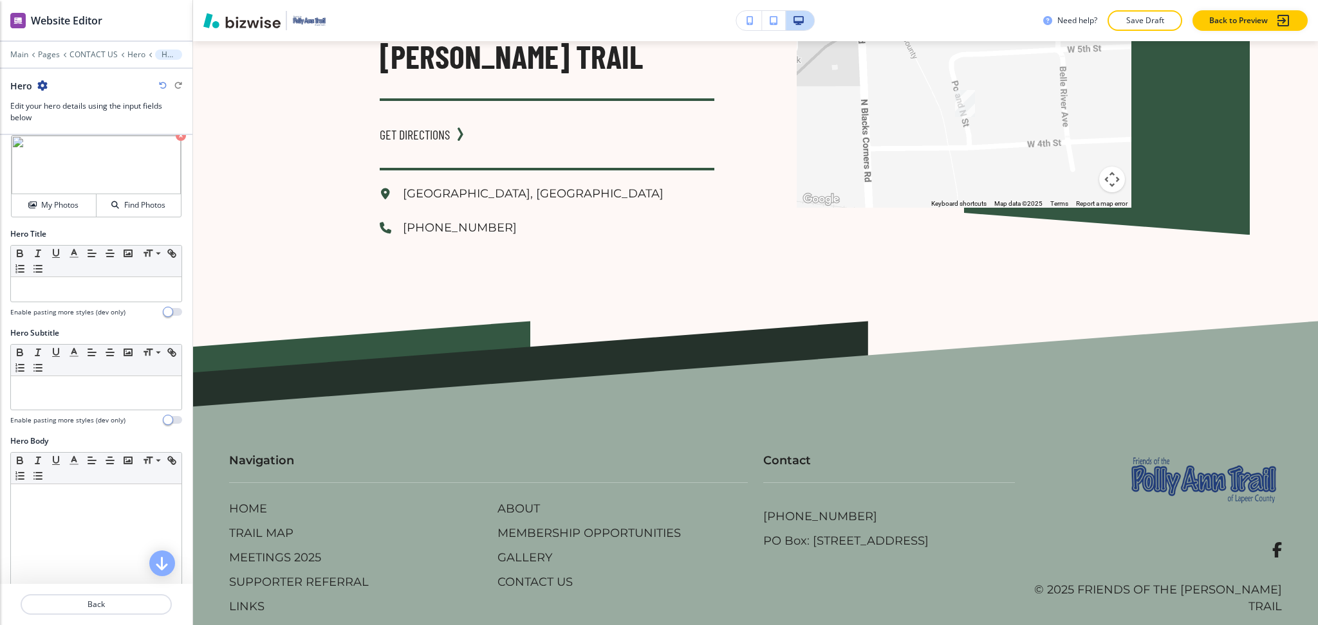
scroll to position [0, 0]
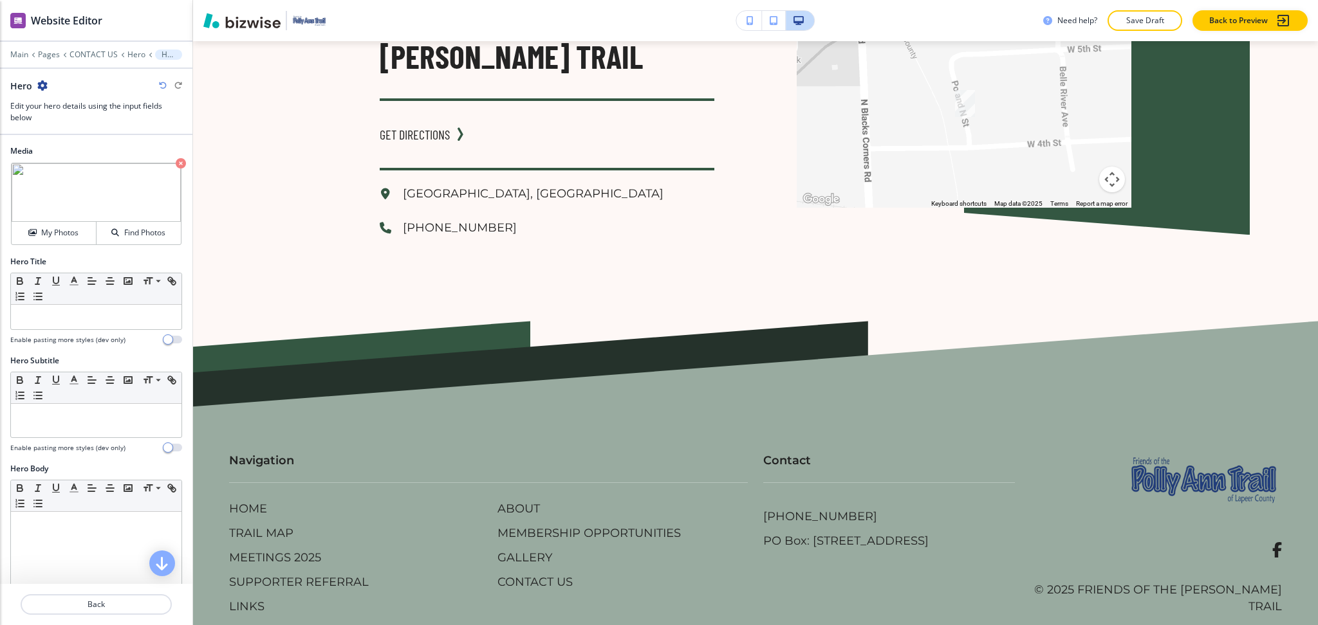
type input "[PHONE_NUMBER]"
click at [176, 164] on icon "button" at bounding box center [181, 163] width 10 height 10
click at [50, 234] on h4 "My Photos" at bounding box center [59, 233] width 37 height 12
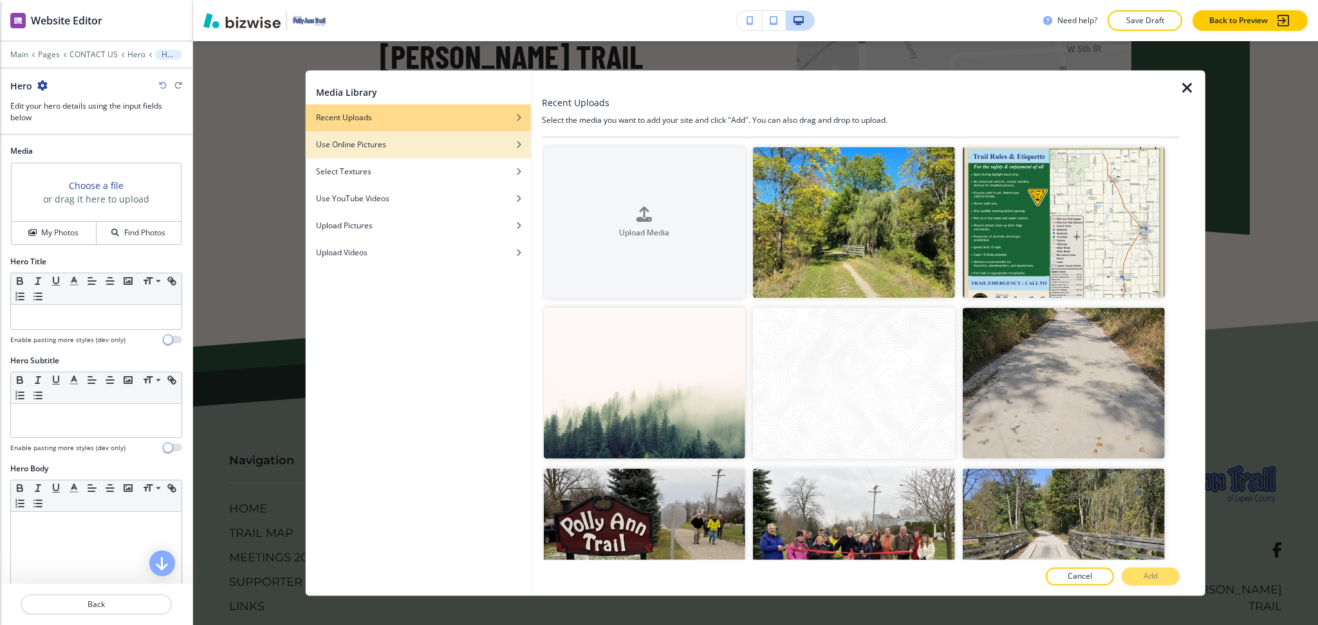
click at [437, 142] on div "Use Online Pictures" at bounding box center [418, 145] width 225 height 12
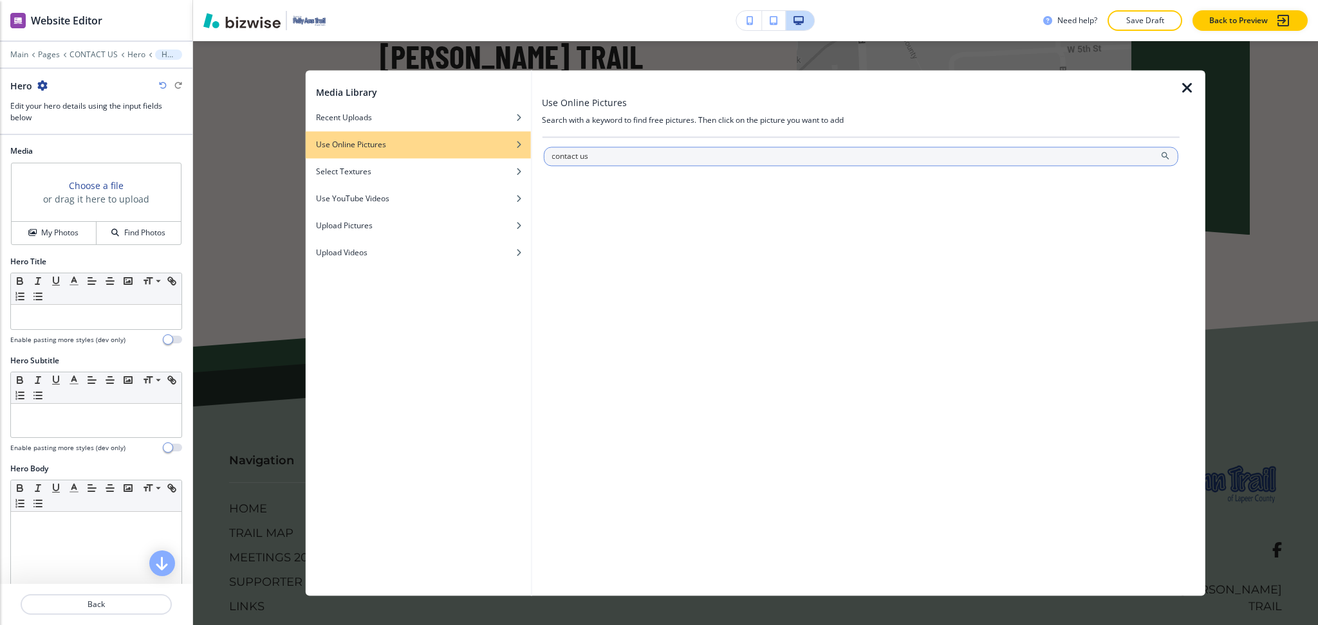
type input "contact us"
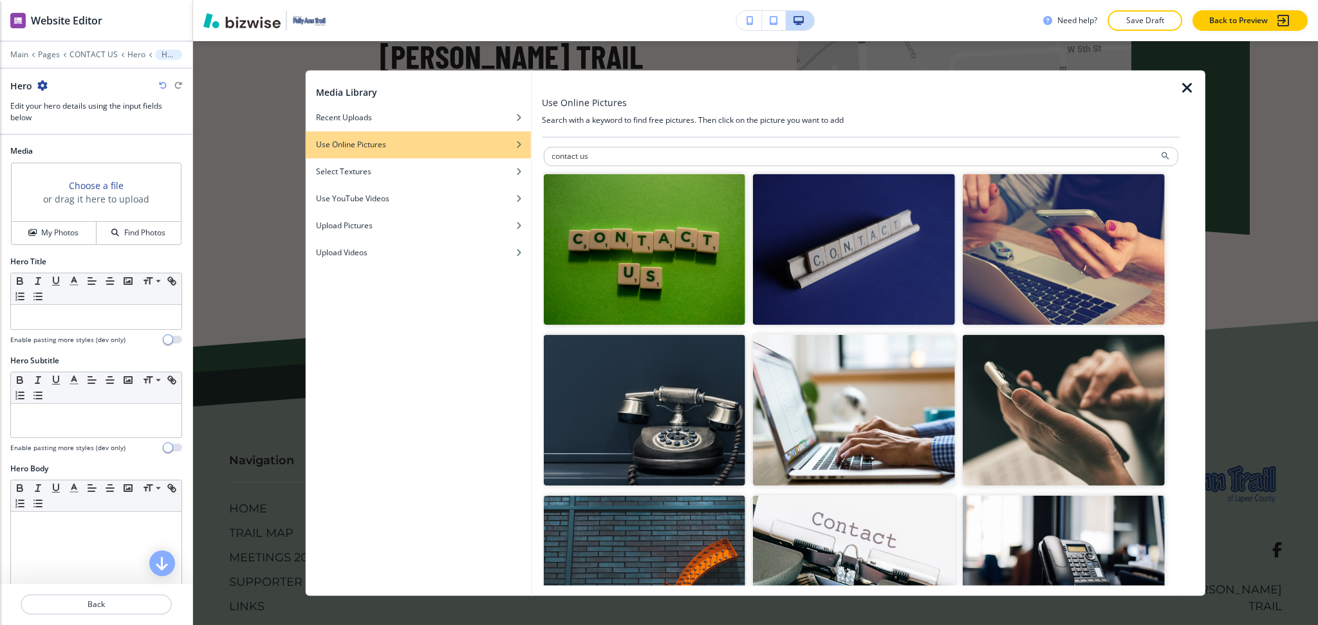
click at [657, 391] on img "button" at bounding box center [644, 410] width 202 height 151
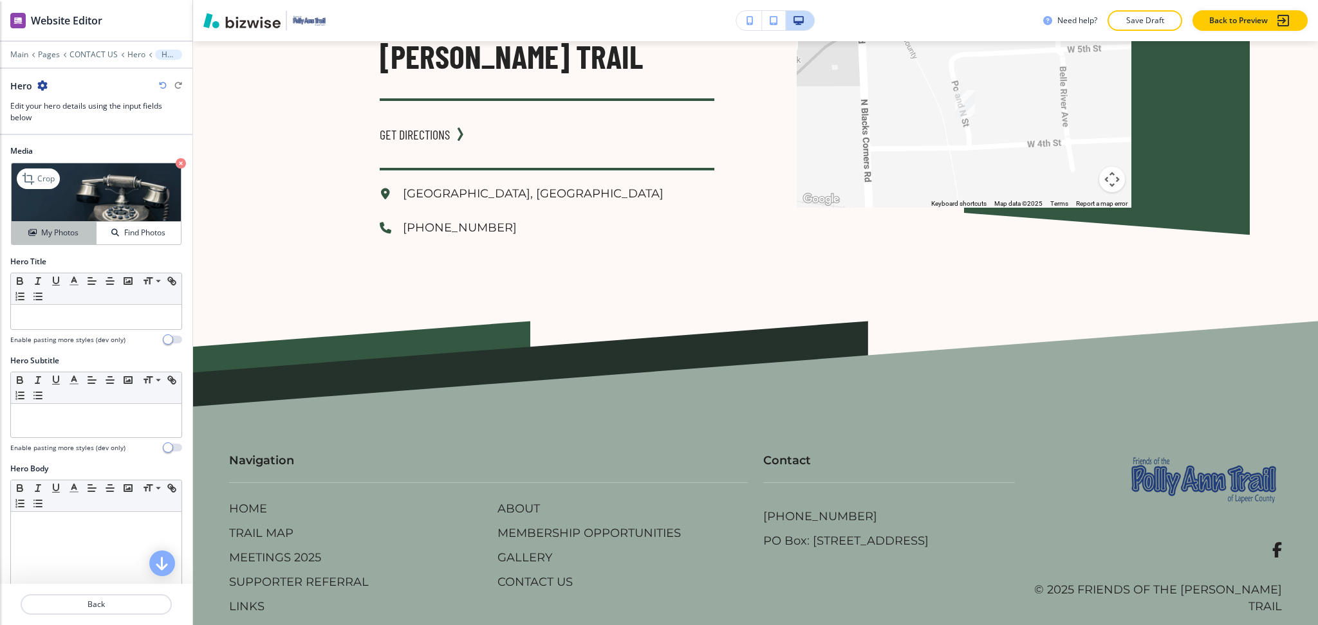
click at [76, 230] on div "My Photos" at bounding box center [54, 233] width 84 height 12
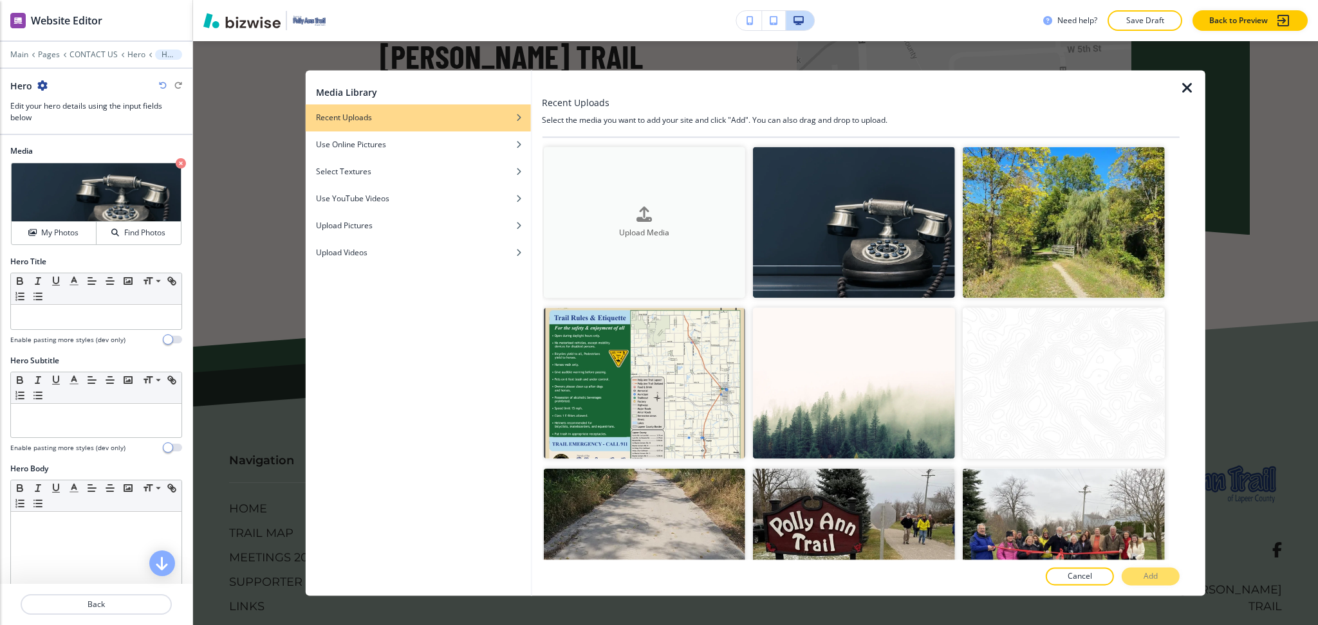
click at [614, 210] on div "Upload Media" at bounding box center [644, 223] width 202 height 33
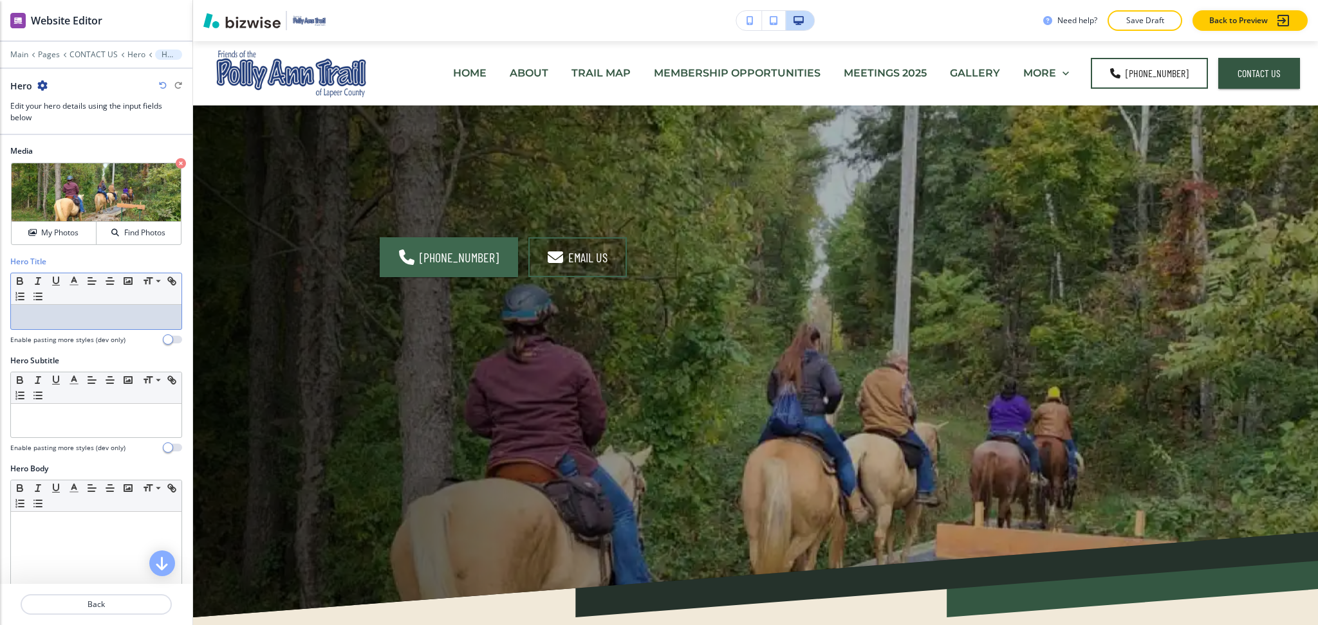
click at [45, 306] on div at bounding box center [96, 317] width 170 height 24
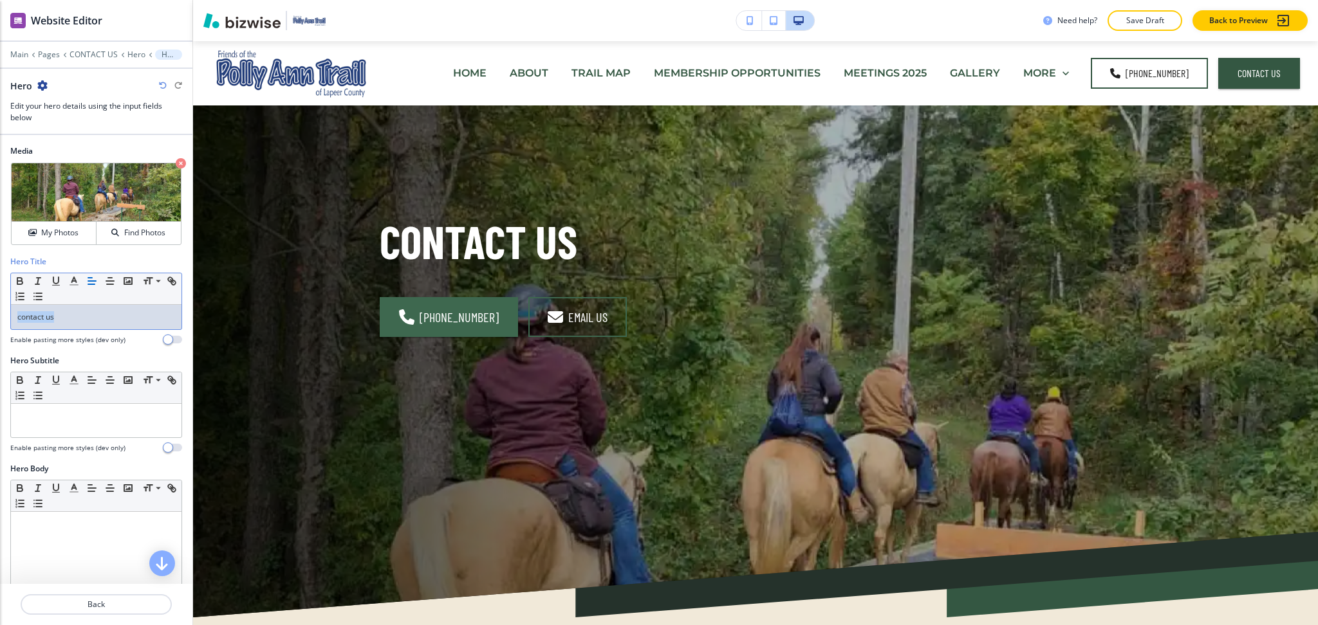
copy p "contact us"
click at [91, 548] on div at bounding box center [96, 595] width 170 height 167
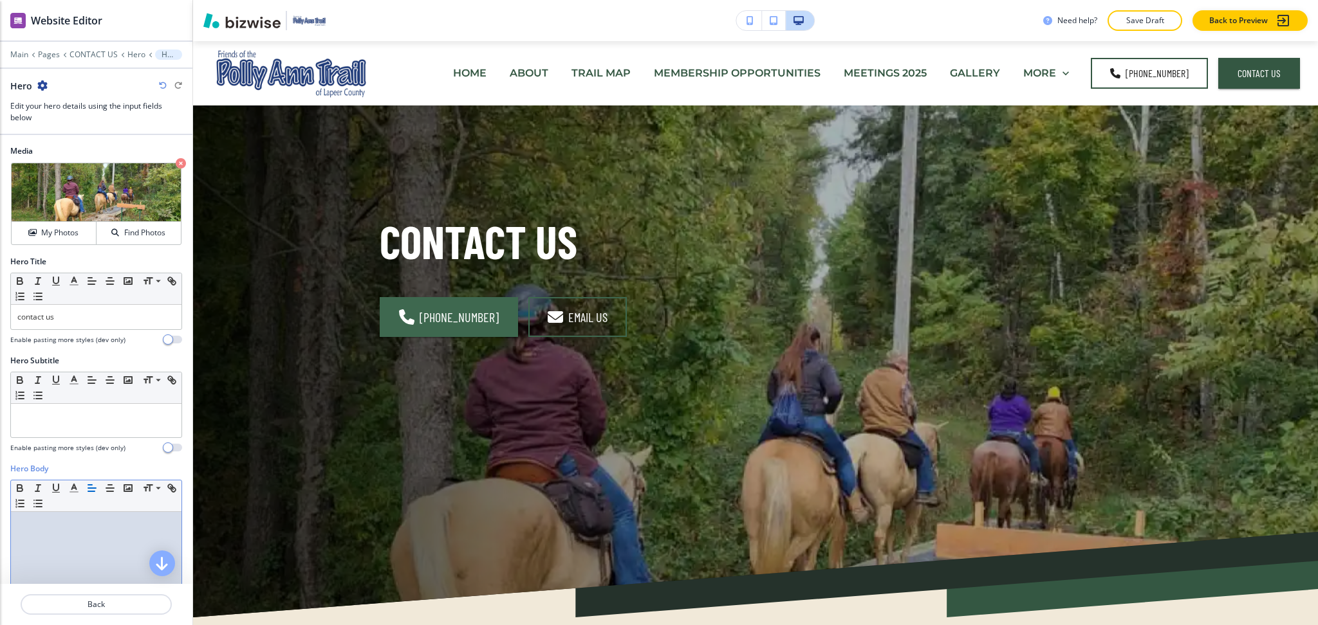
paste div
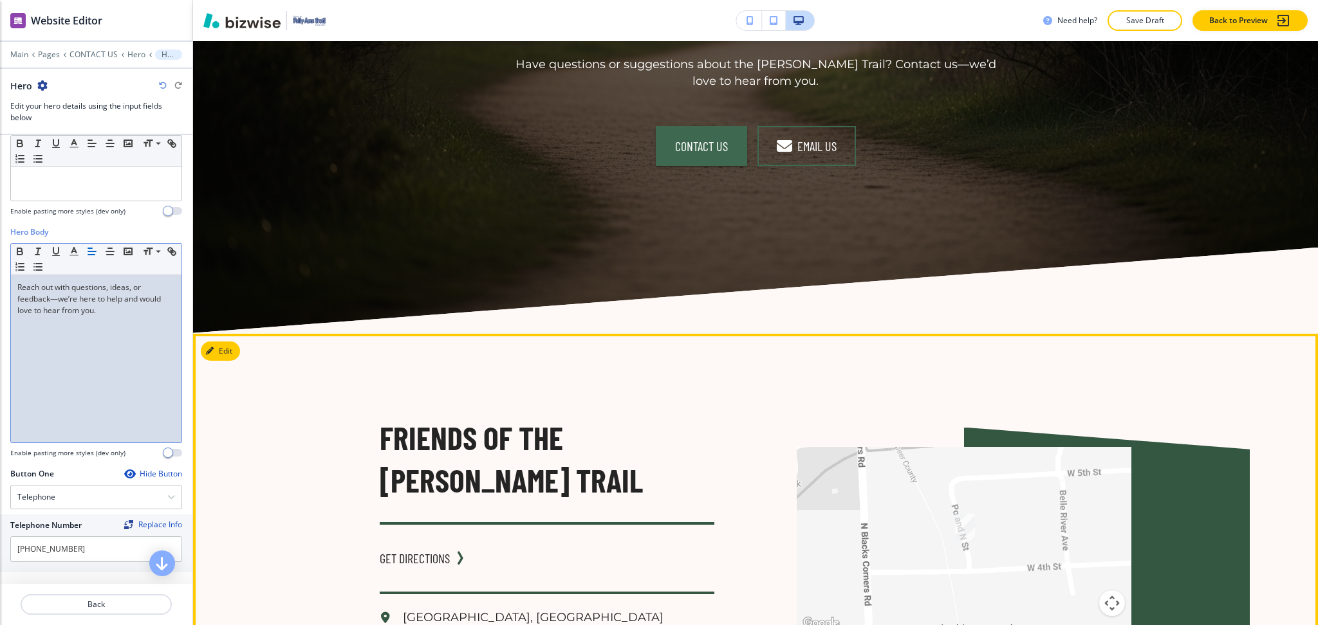
scroll to position [1967, 0]
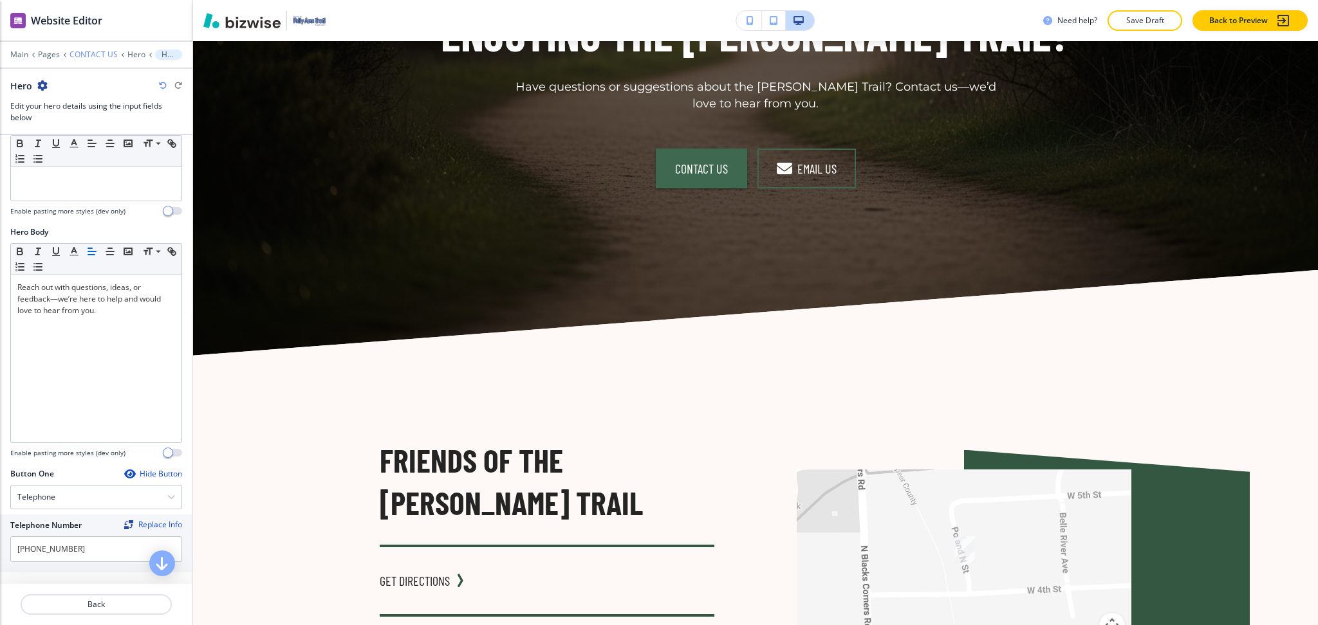
click at [84, 50] on p "CONTACT US" at bounding box center [93, 54] width 48 height 9
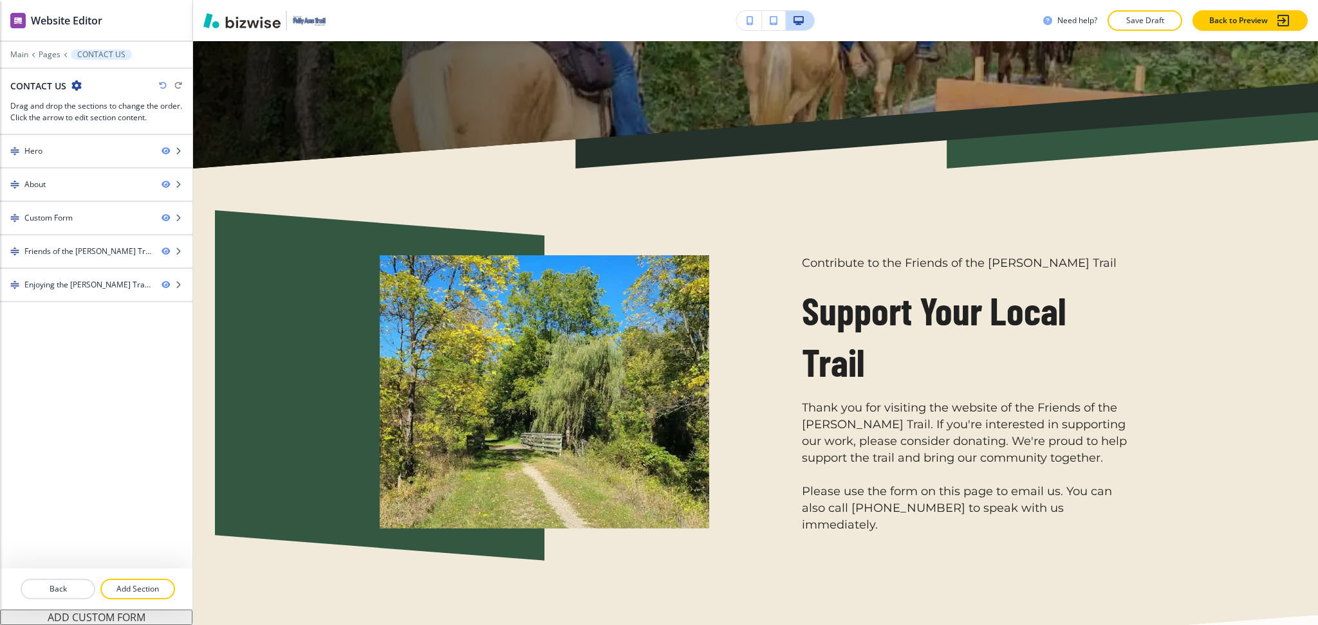
scroll to position [0, 0]
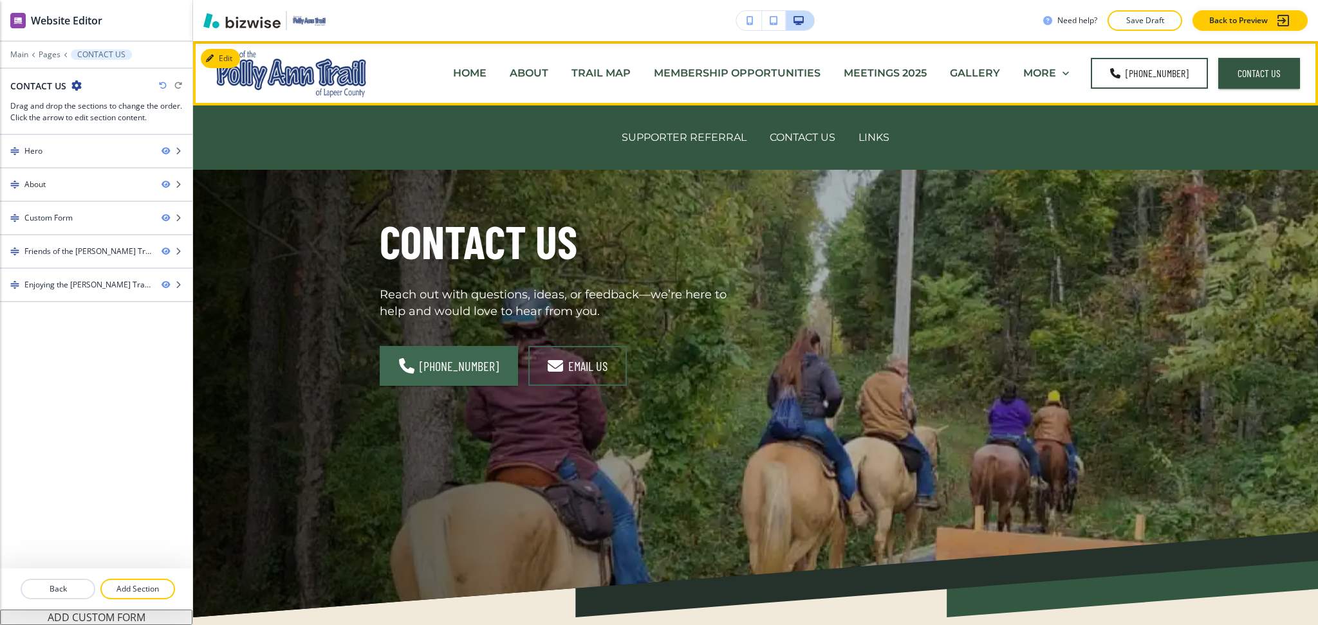
click at [887, 130] on div "LINKS" at bounding box center [874, 137] width 54 height 15
click at [869, 138] on p "LINKS" at bounding box center [873, 137] width 31 height 15
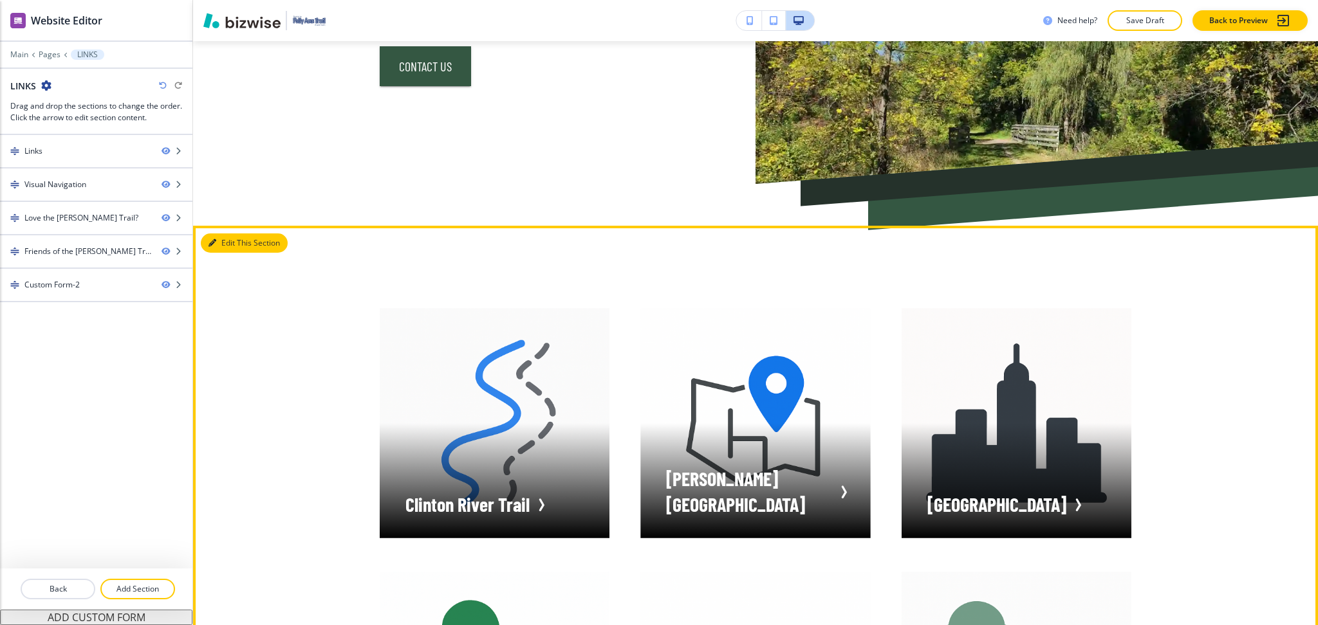
click at [229, 239] on button "Edit This Section" at bounding box center [244, 243] width 87 height 19
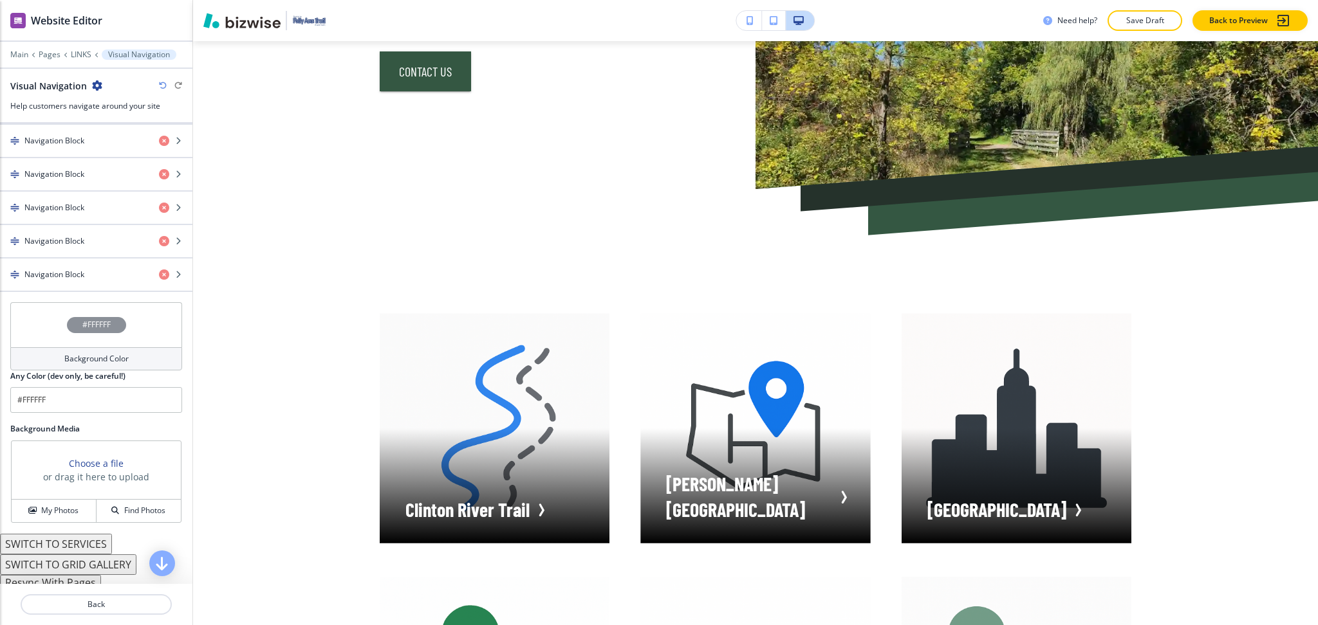
scroll to position [748, 0]
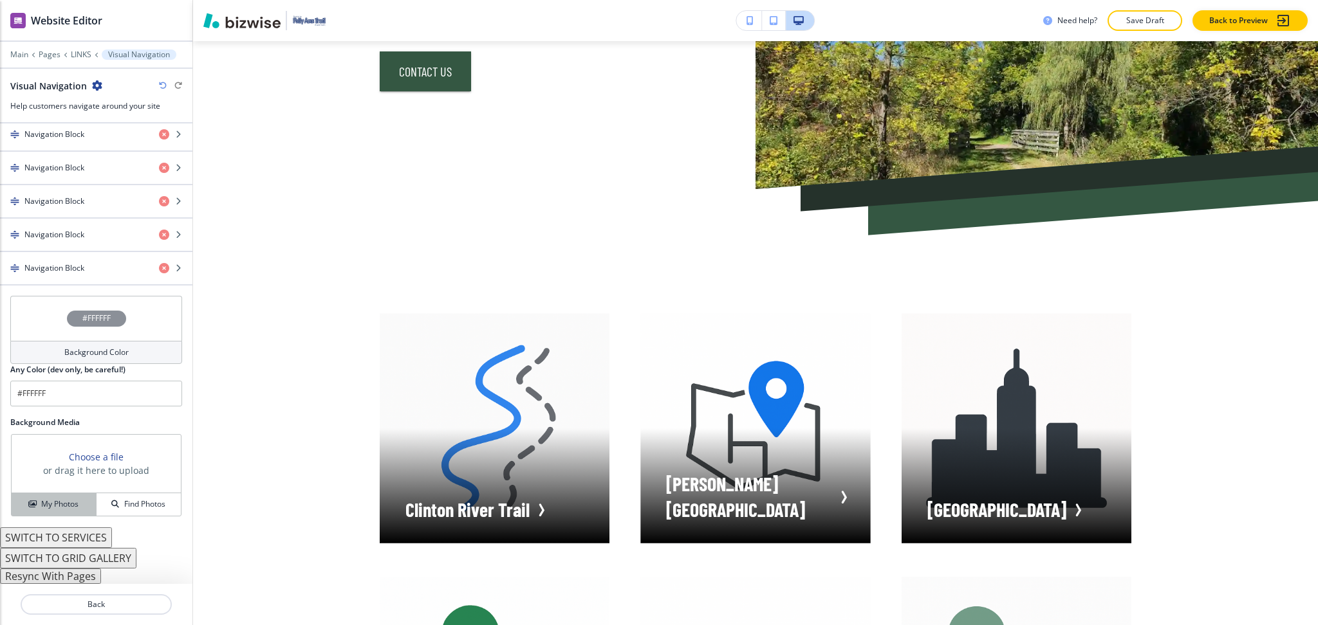
click at [54, 502] on h4 "My Photos" at bounding box center [59, 505] width 37 height 12
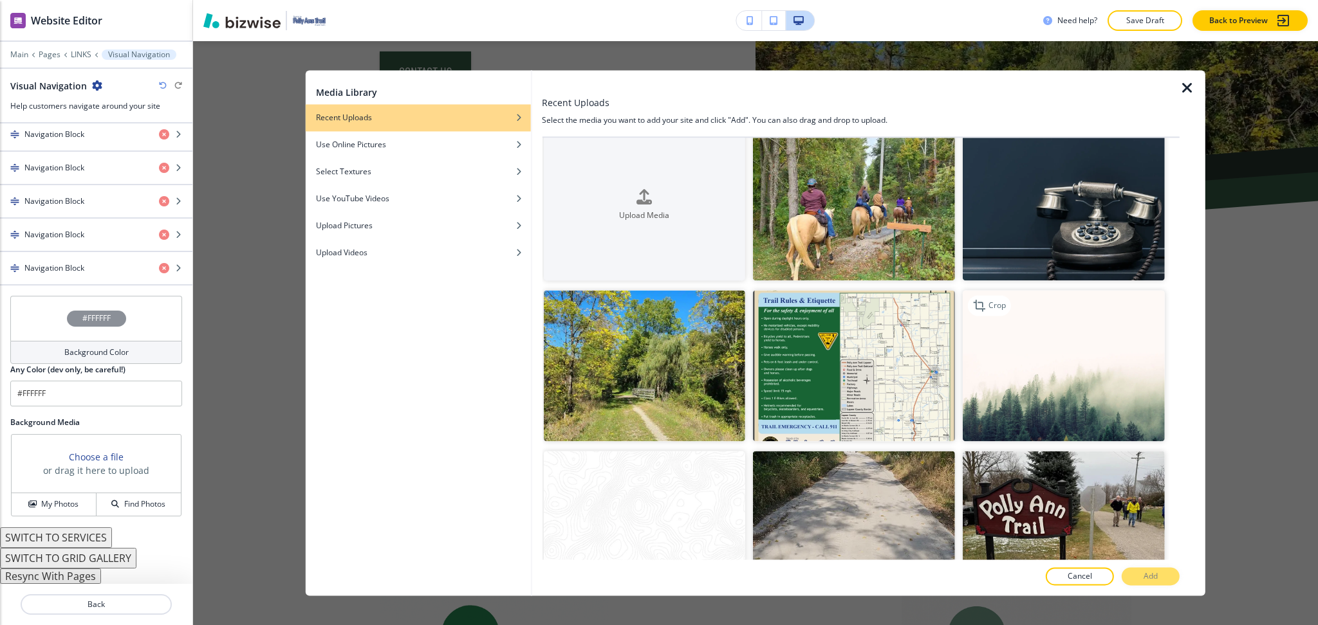
drag, startPoint x: 1072, startPoint y: 332, endPoint x: 1077, endPoint y: 338, distance: 7.9
click at [1073, 331] on img "button" at bounding box center [1063, 366] width 202 height 151
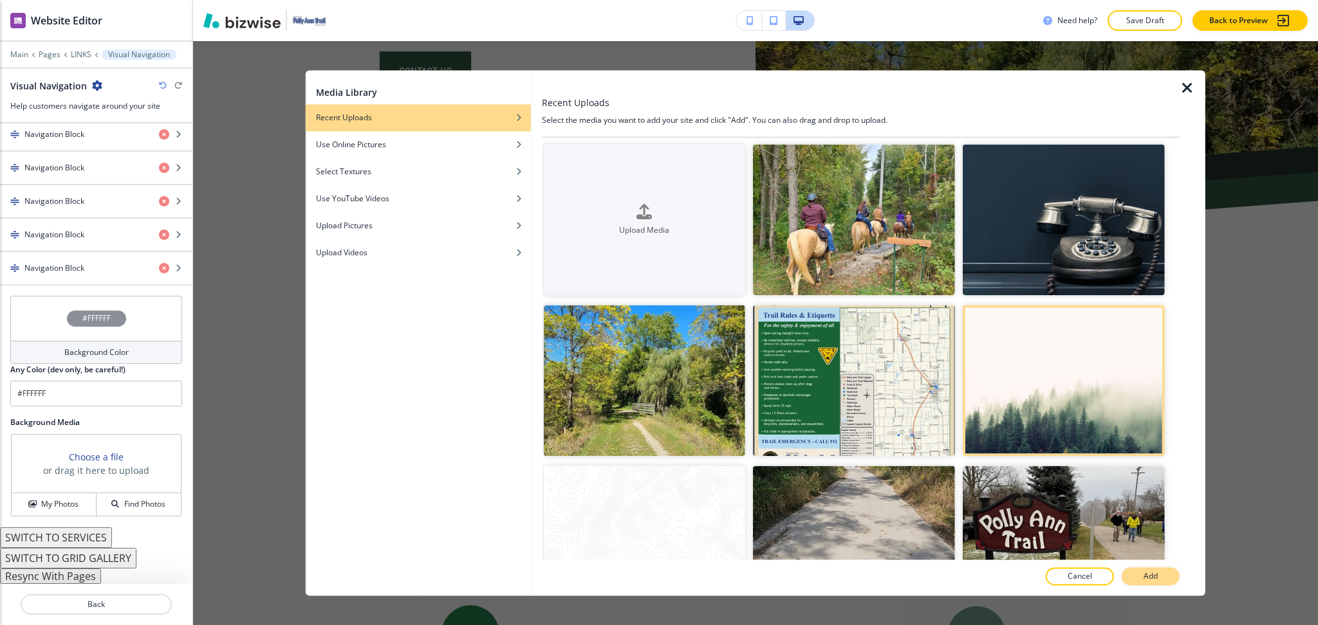
scroll to position [2, 0]
click at [1150, 574] on p "Add" at bounding box center [1150, 577] width 14 height 12
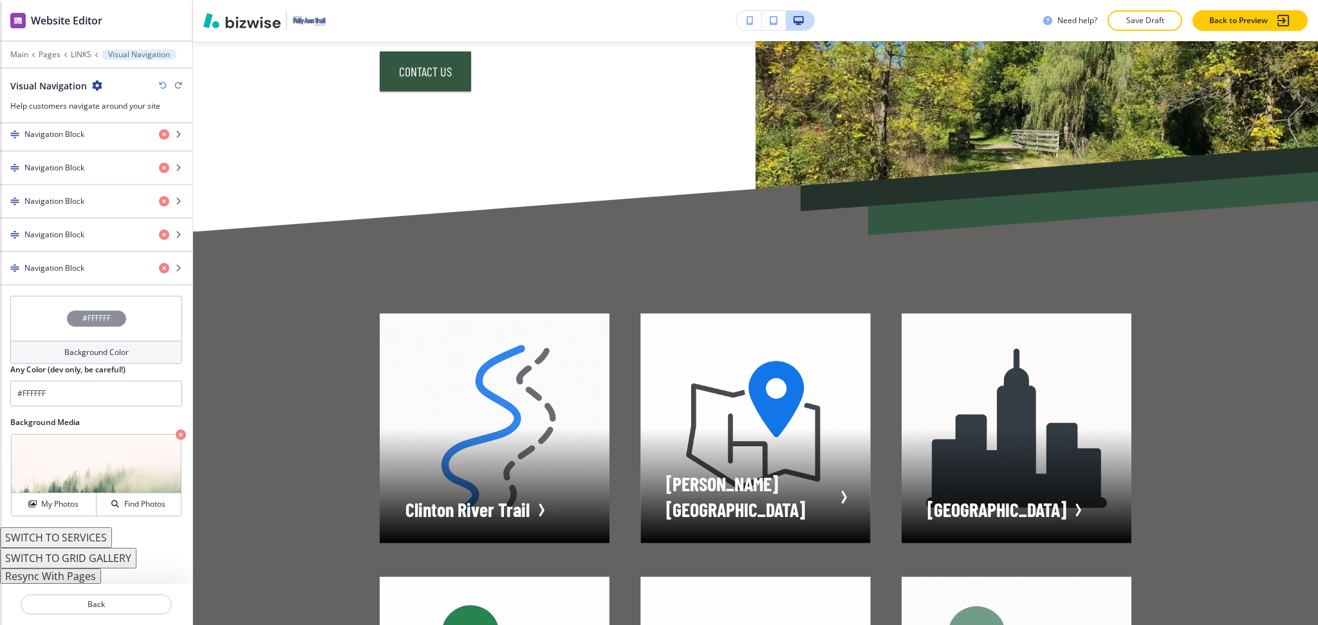
drag, startPoint x: 103, startPoint y: 351, endPoint x: 122, endPoint y: 350, distance: 18.7
click at [104, 351] on h4 "Background Color" at bounding box center [96, 353] width 64 height 12
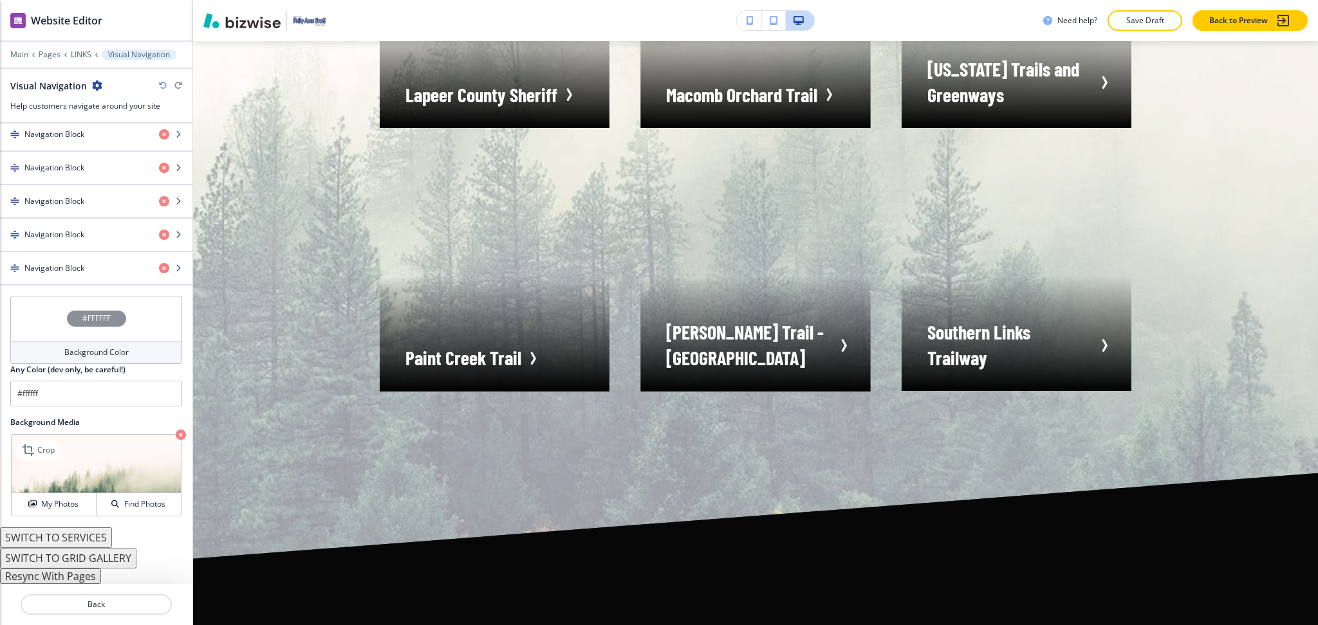
scroll to position [1115, 0]
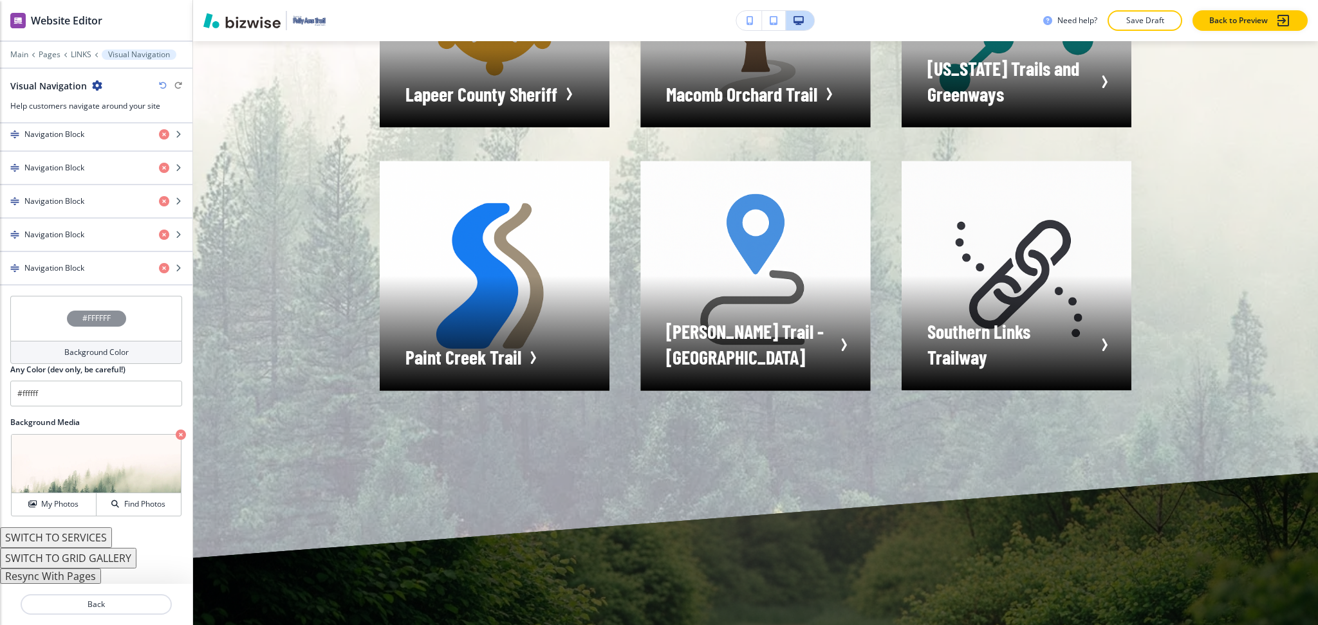
click at [73, 362] on div "Background Color" at bounding box center [96, 352] width 172 height 23
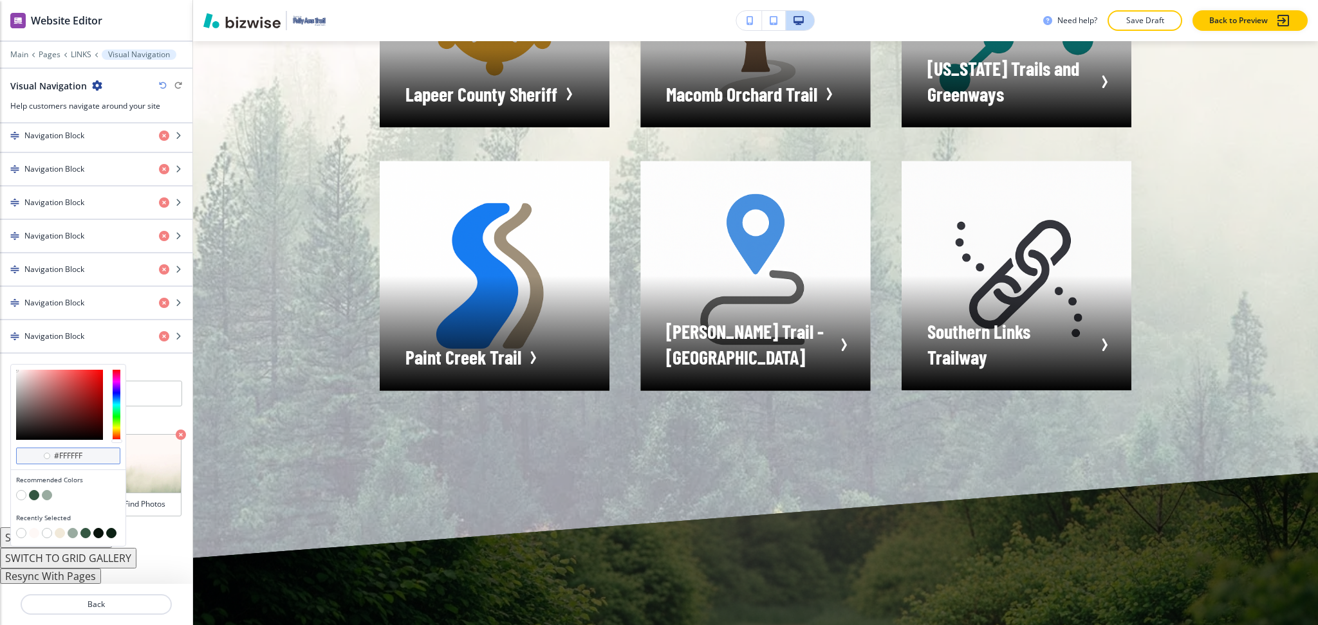
scroll to position [679, 0]
click at [60, 535] on button "button" at bounding box center [60, 533] width 10 height 10
type input "#f1e9d9"
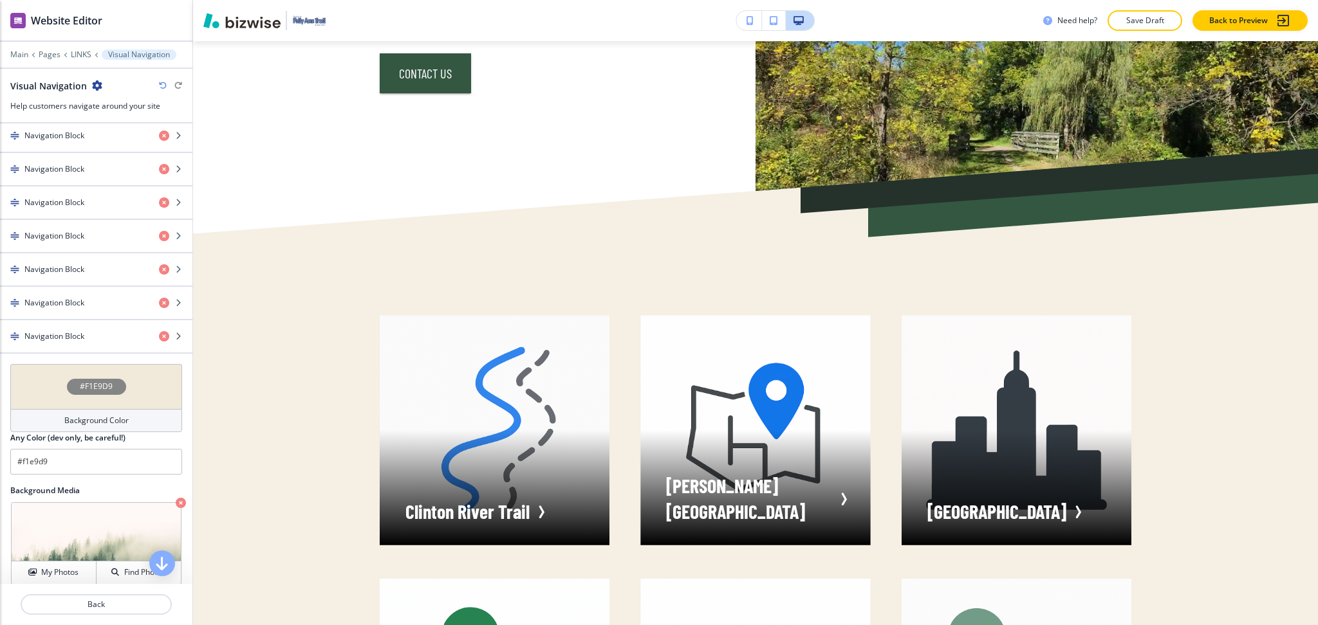
scroll to position [140, 0]
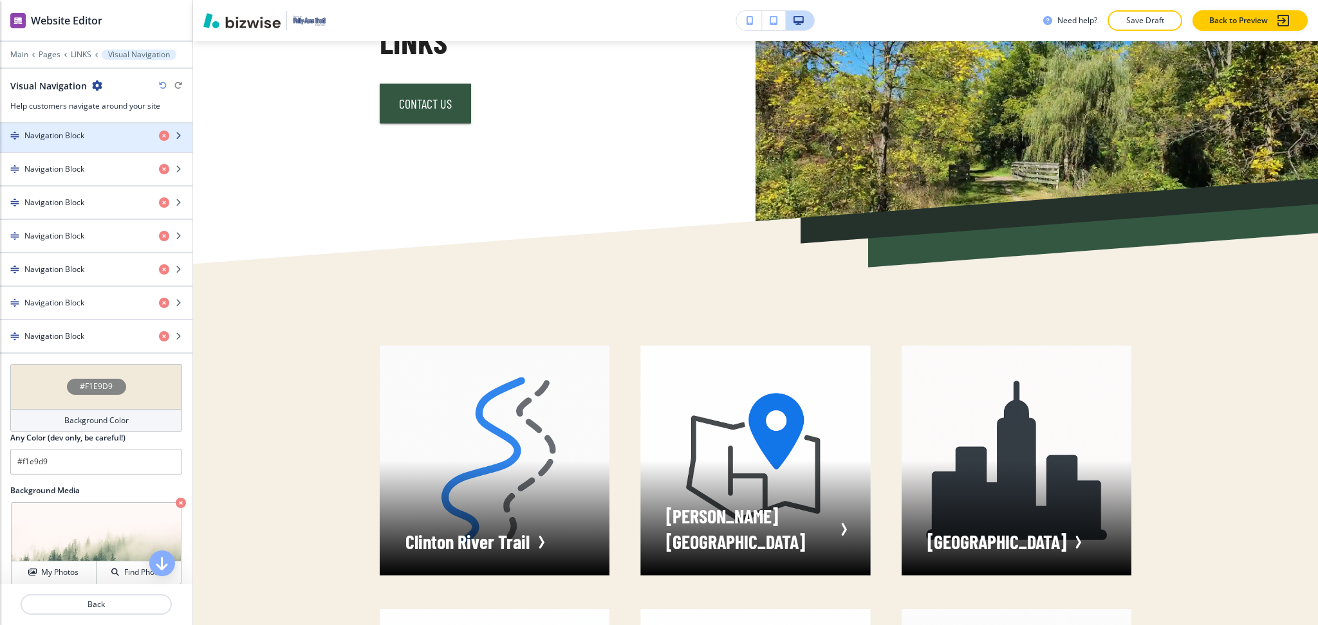
click at [87, 134] on div "Navigation Block" at bounding box center [74, 136] width 149 height 12
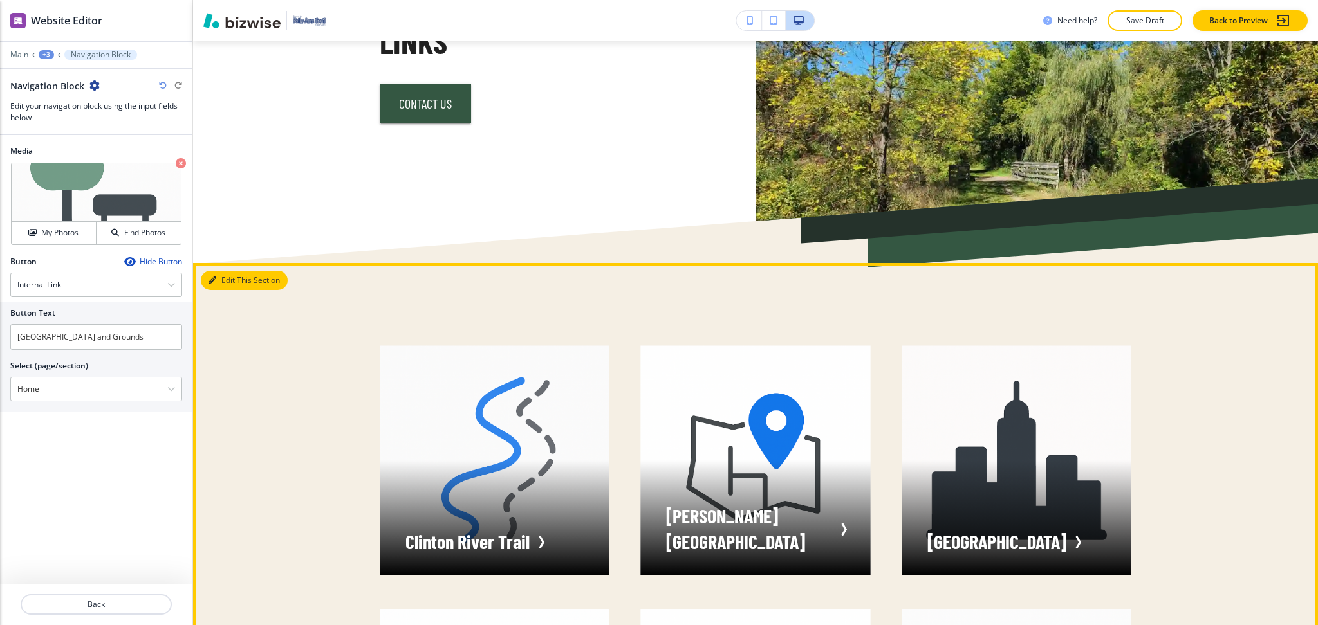
click at [226, 275] on button "Edit This Section" at bounding box center [244, 280] width 87 height 19
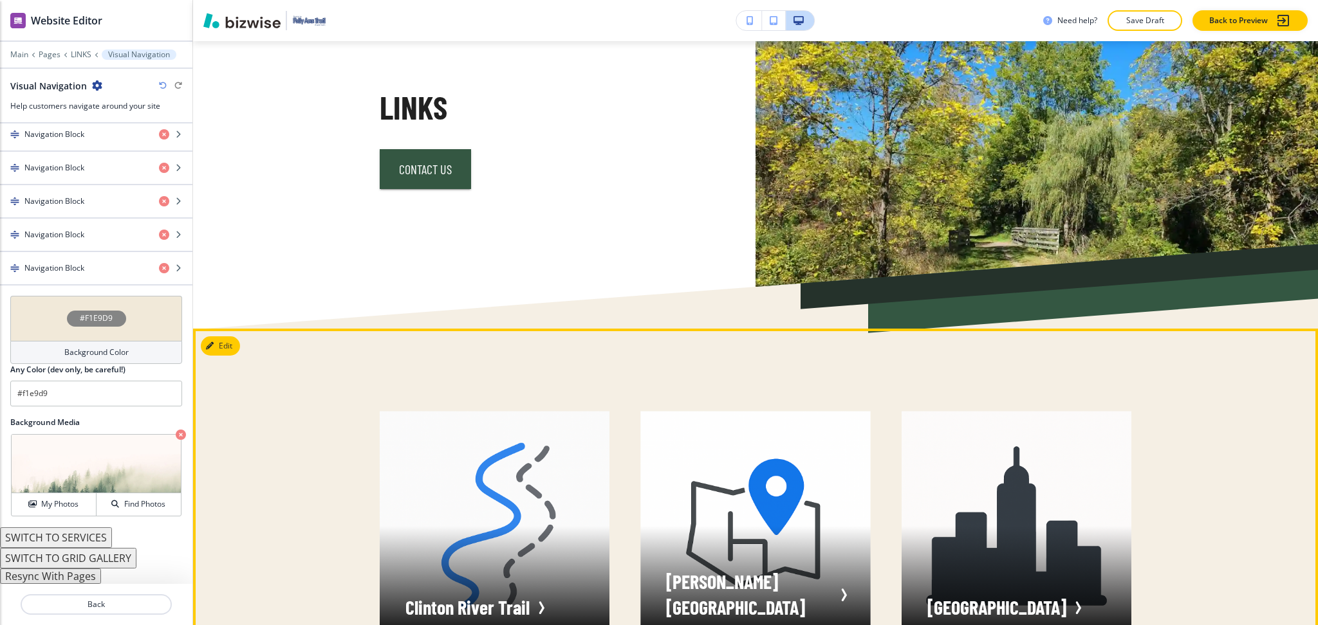
scroll to position [74, 0]
click at [225, 349] on button "Edit This Section" at bounding box center [244, 346] width 87 height 19
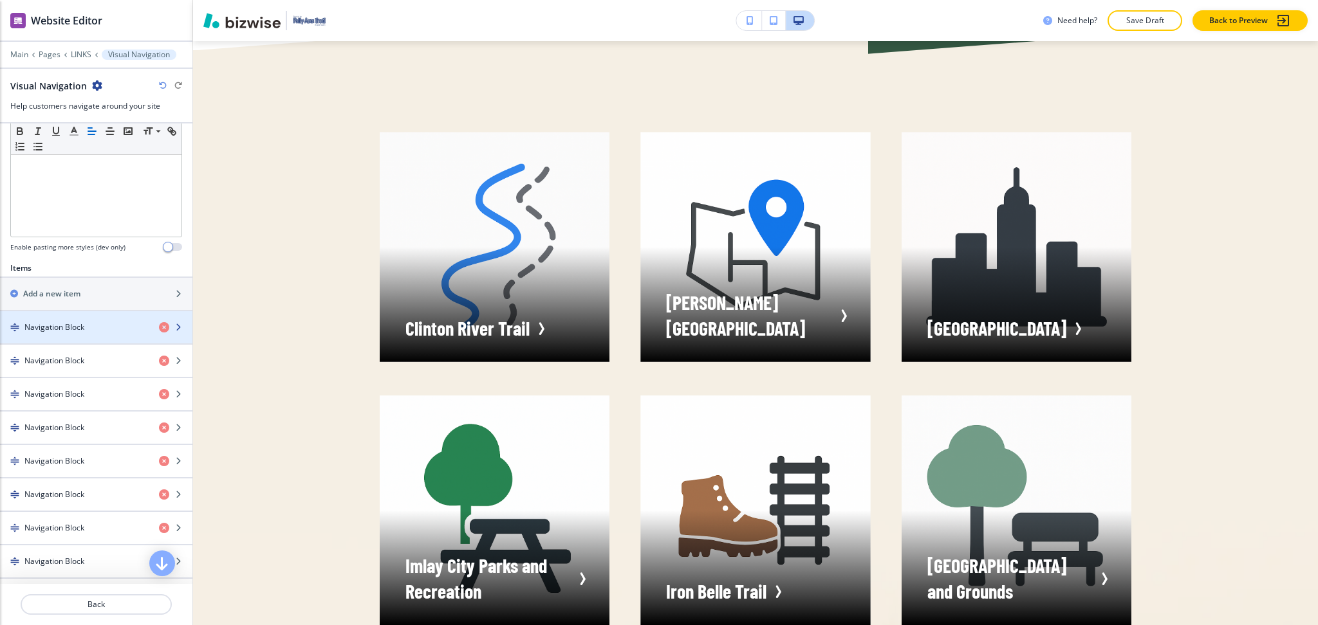
scroll to position [320, 0]
click at [70, 329] on h4 "Navigation Block" at bounding box center [54, 328] width 60 height 12
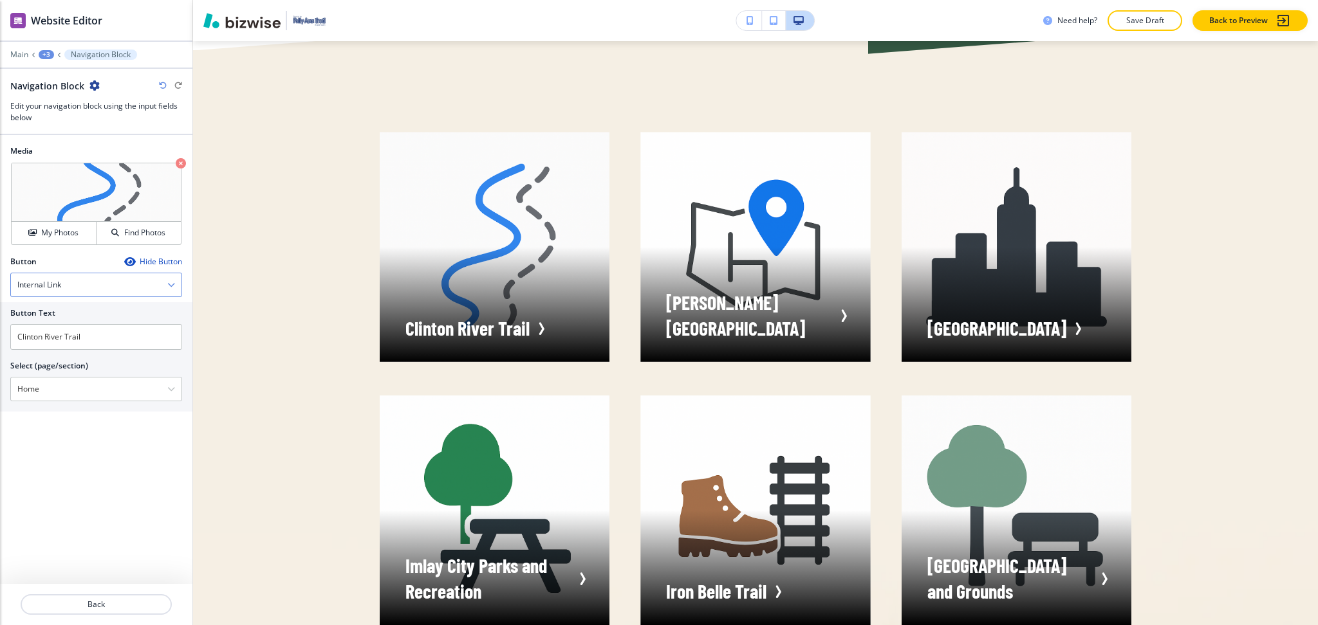
click at [81, 280] on div "Internal Link" at bounding box center [96, 284] width 170 height 23
click at [66, 309] on h4 "External Link" at bounding box center [96, 308] width 158 height 12
click at [76, 389] on input "text" at bounding box center [96, 390] width 172 height 26
paste input "https://www.clintonrivertrail.org/"
type input "https://www.clintonrivertrail.org/"
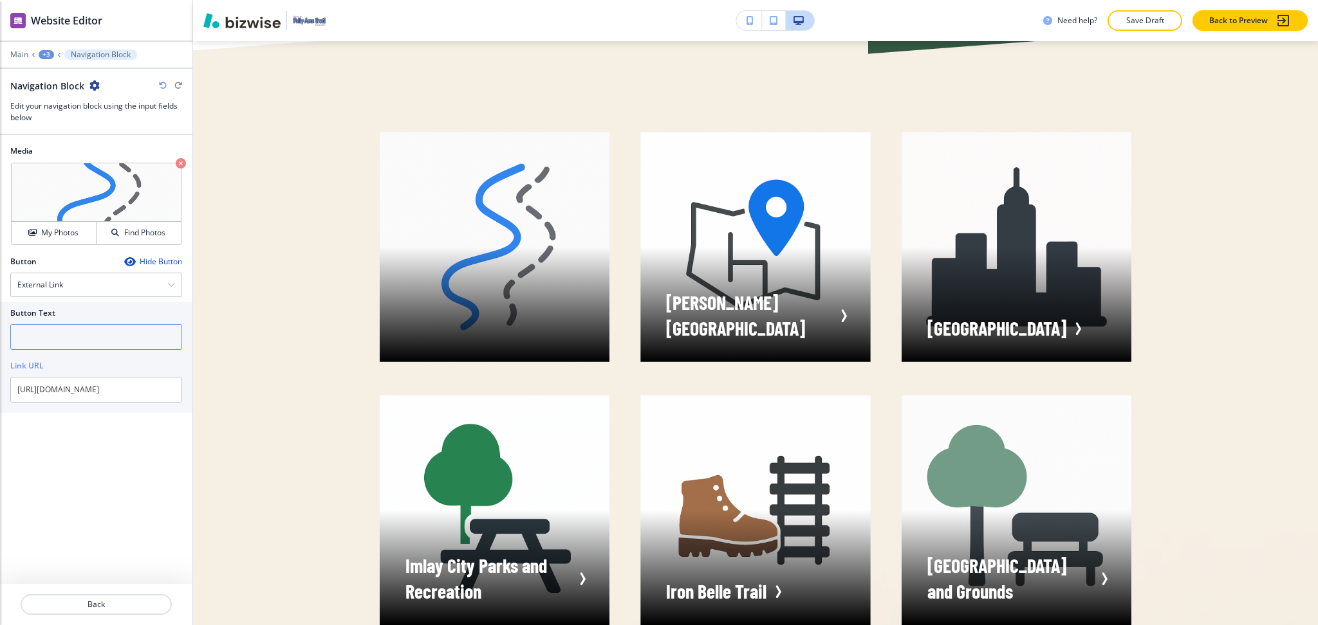
click at [97, 333] on input "text" at bounding box center [96, 337] width 172 height 26
paste input "The Clinton River Trail"
click at [35, 336] on input "The Clinton River Trail" at bounding box center [96, 337] width 172 height 26
drag, startPoint x: 35, startPoint y: 336, endPoint x: 0, endPoint y: 333, distance: 34.8
click at [0, 333] on div "Button Text The Clinton River Trail Link URL https://www.clintonrivertrail.org/" at bounding box center [96, 357] width 192 height 111
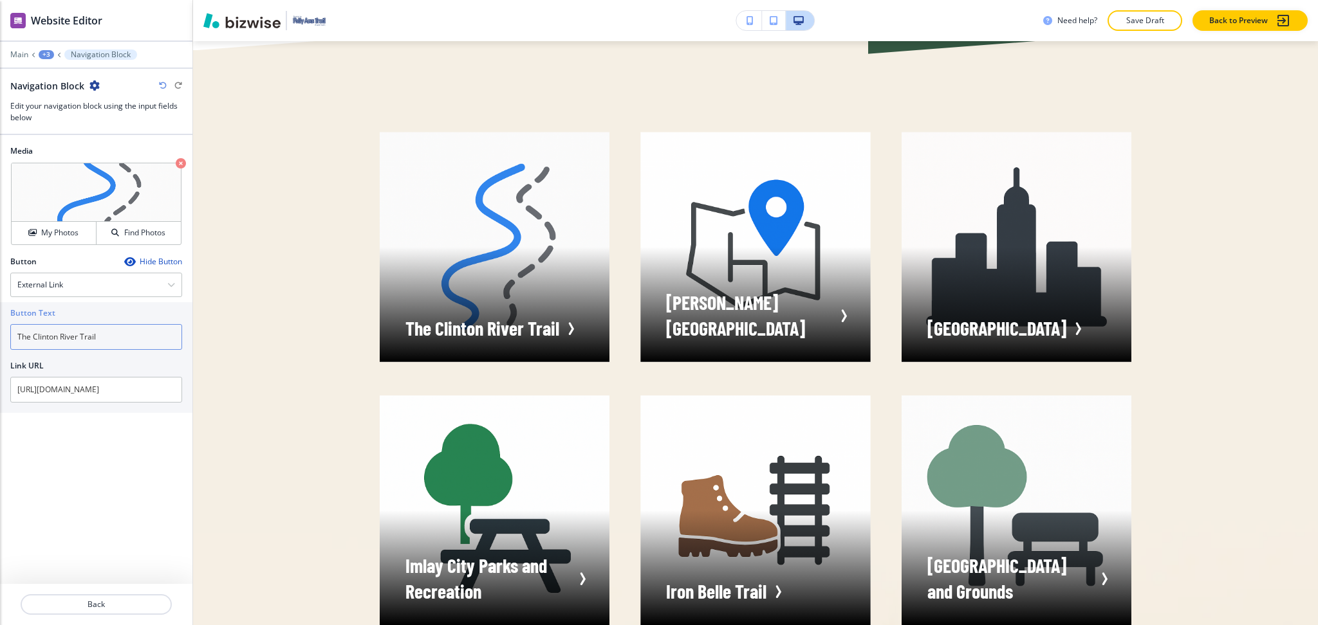
click at [48, 340] on input "The Clinton River Trail" at bounding box center [96, 337] width 172 height 26
drag, startPoint x: 33, startPoint y: 334, endPoint x: 0, endPoint y: 330, distance: 33.7
click at [0, 330] on div "Button Text The Clinton River Trail Link URL https://www.clintonrivertrail.org/" at bounding box center [96, 357] width 192 height 111
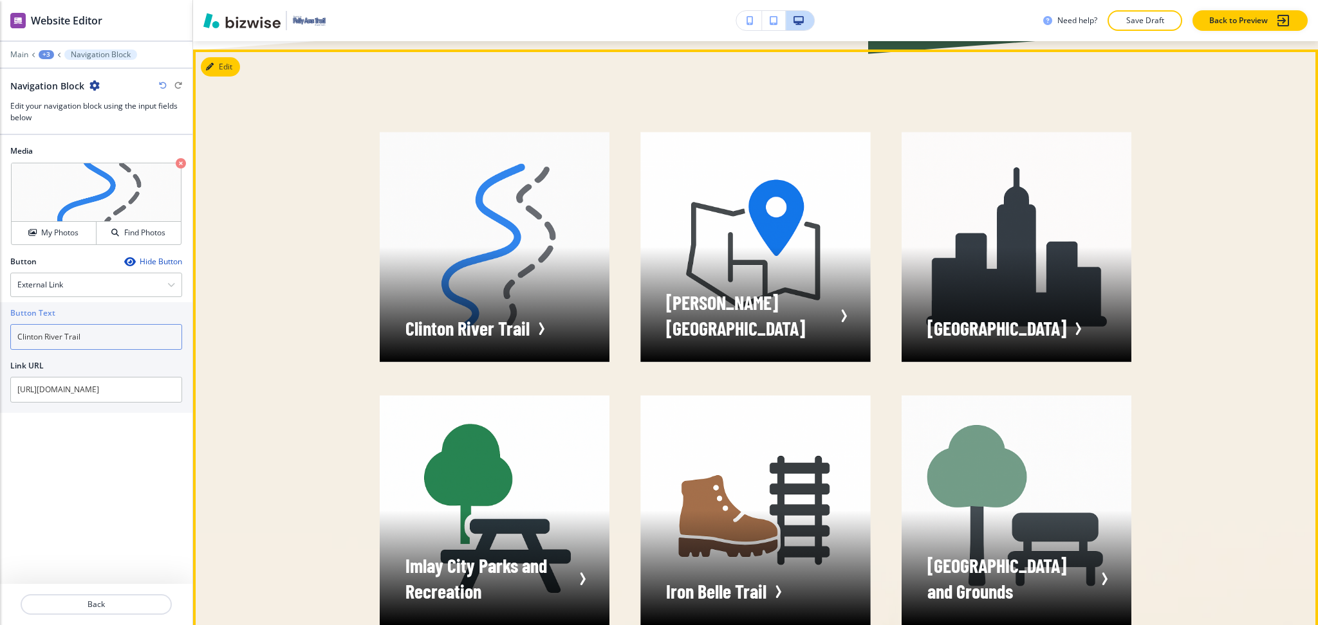
type input "Clinton River Trail"
click at [365, 293] on div "Clinton River Trail" at bounding box center [479, 229] width 261 height 263
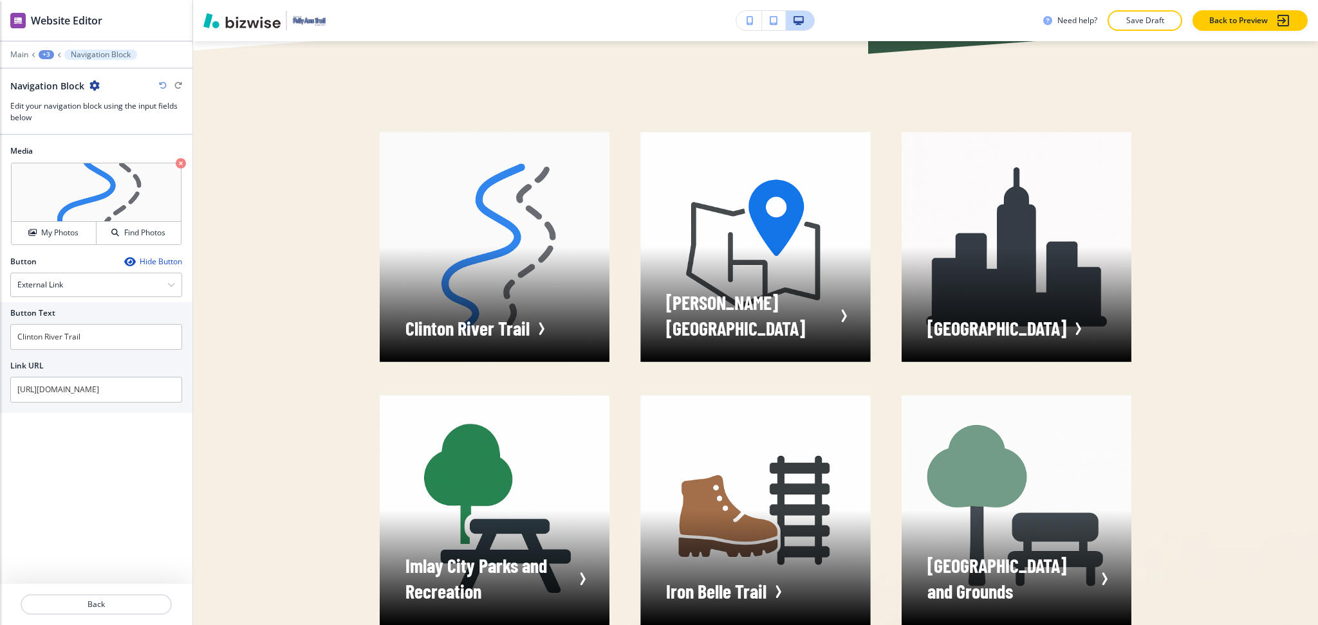
click at [46, 56] on div "+3" at bounding box center [46, 54] width 15 height 9
click at [64, 118] on p "Visual Navigation" at bounding box center [80, 121] width 66 height 12
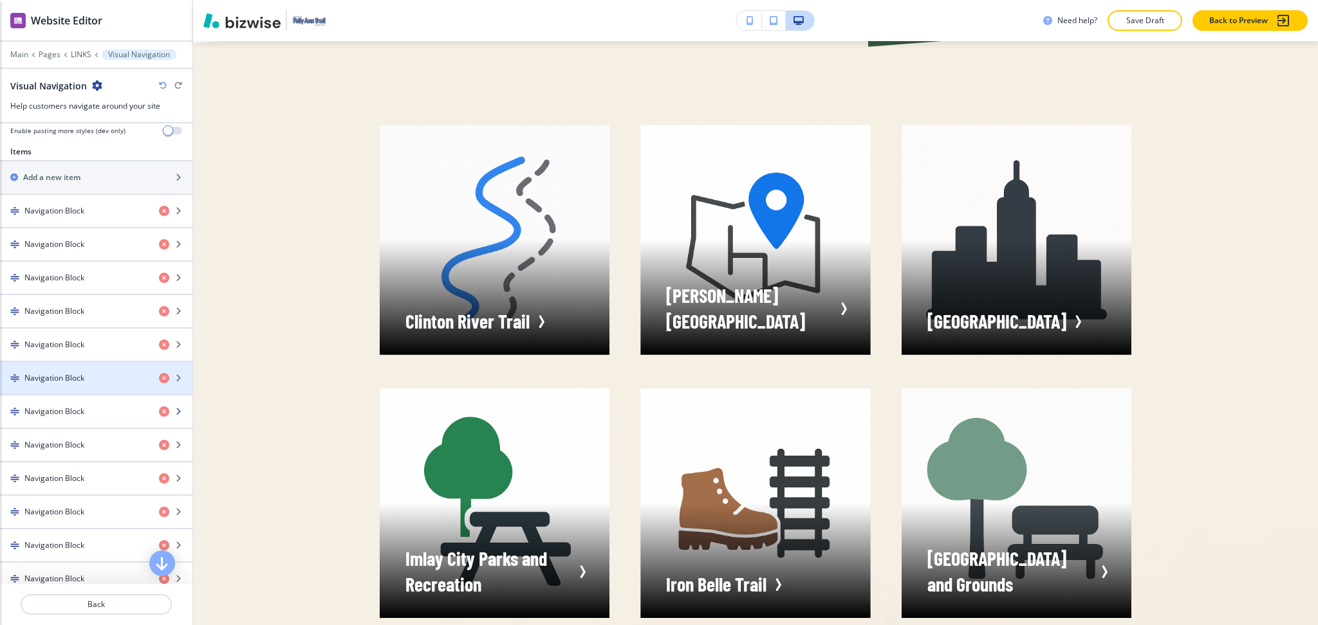
scroll to position [748, 0]
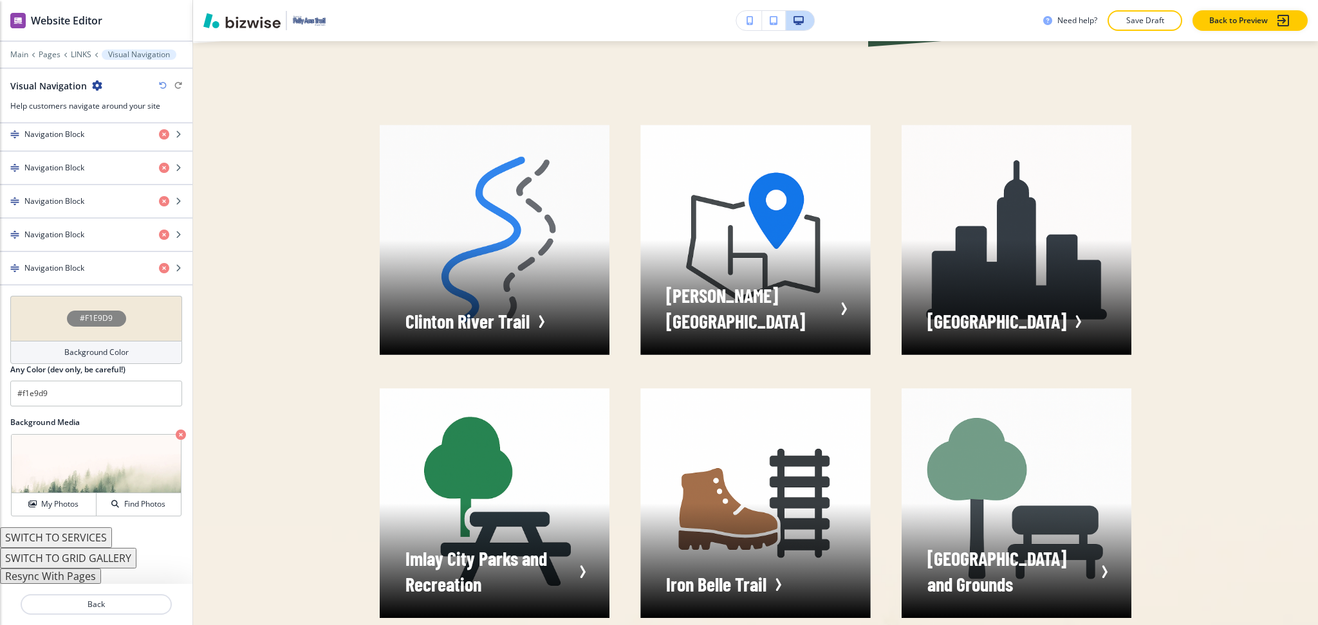
click at [74, 540] on button "SWITCH TO SERVICES" at bounding box center [56, 538] width 112 height 21
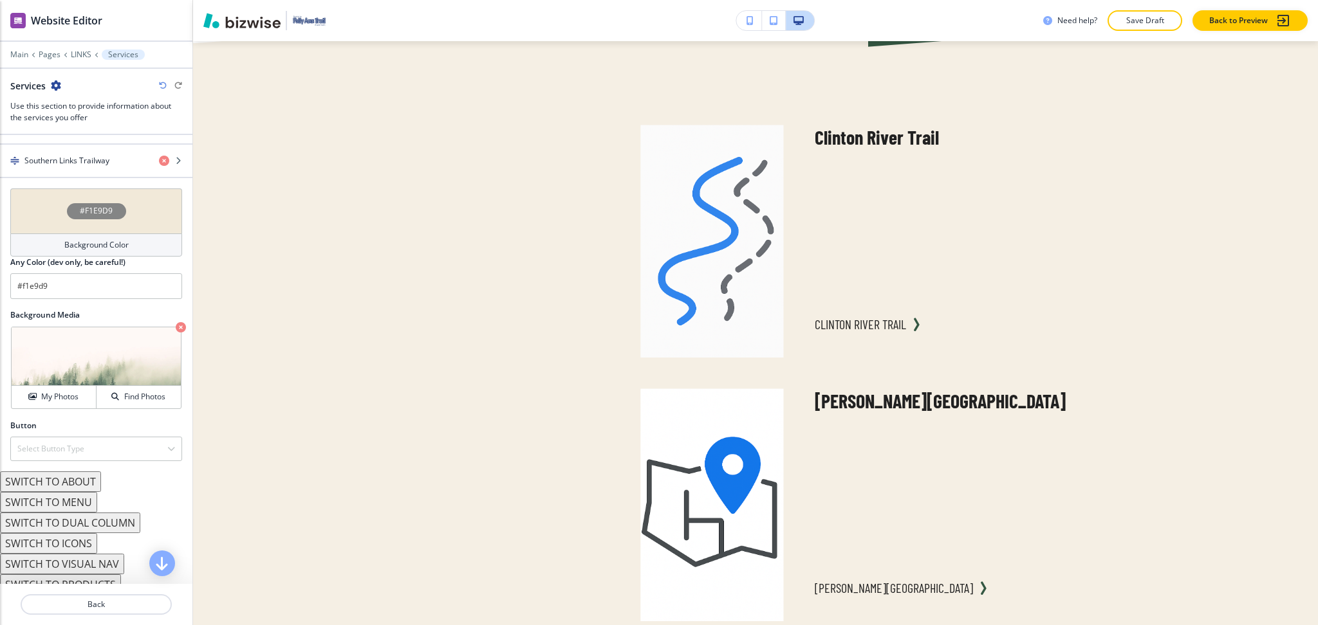
scroll to position [899, 0]
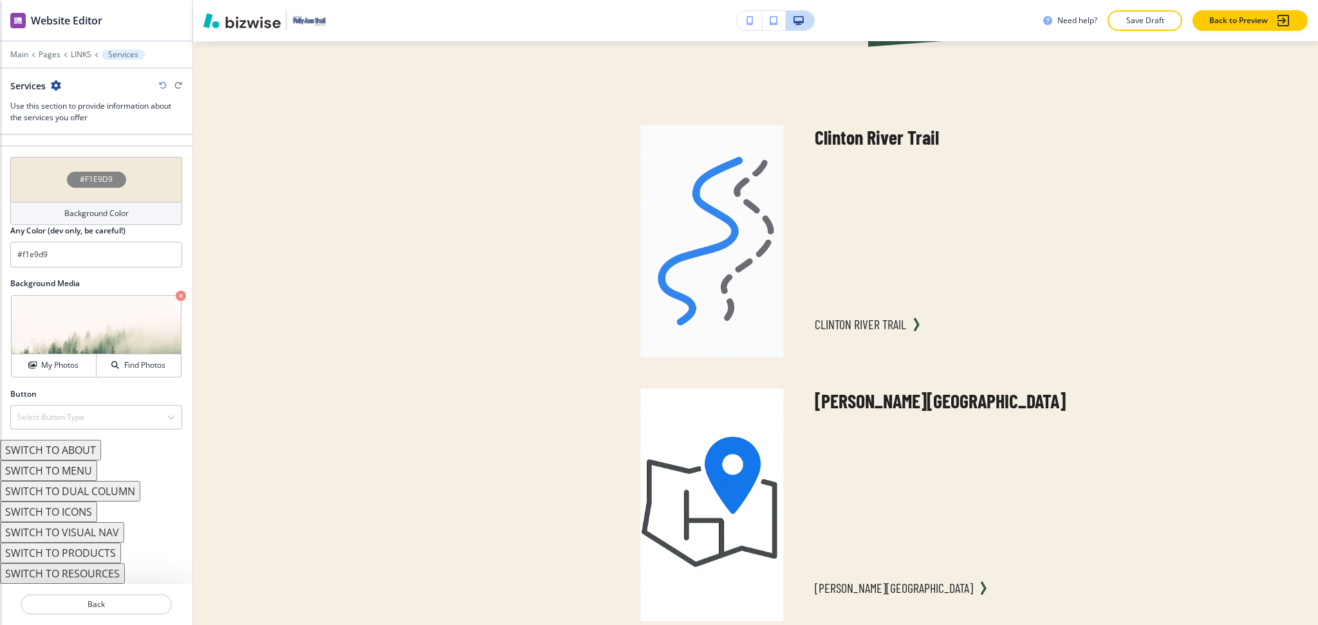
click at [99, 575] on button "SWITCH TO RESOURCES" at bounding box center [62, 574] width 125 height 21
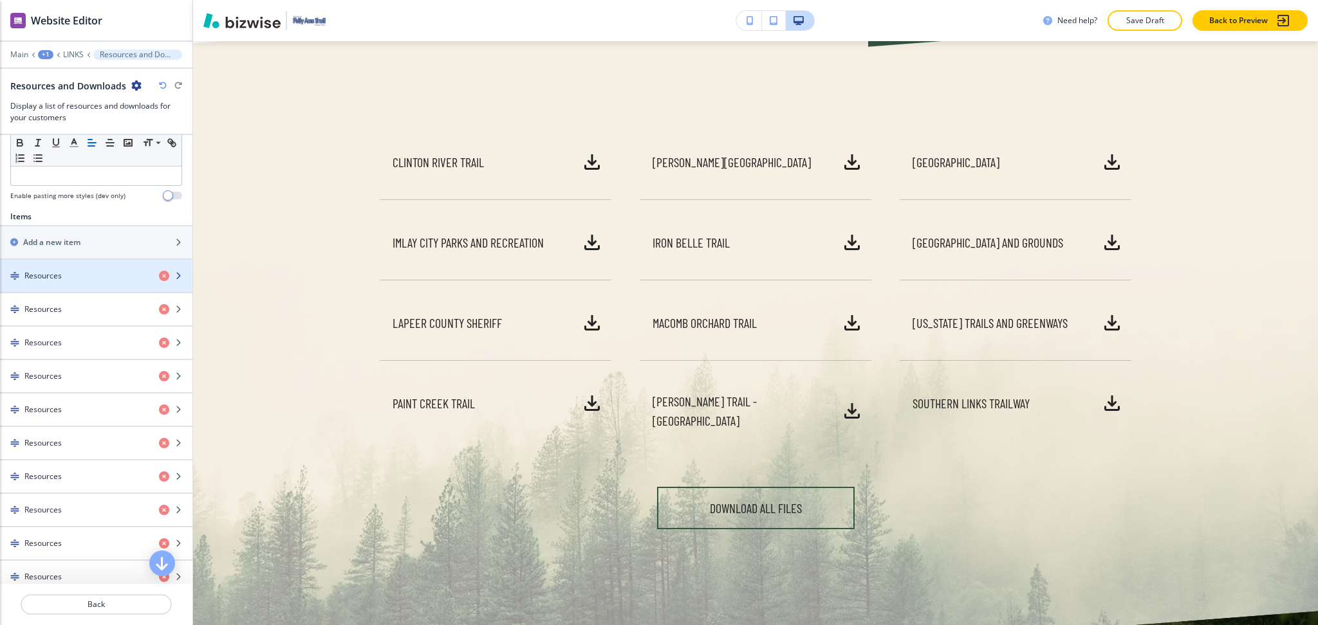
scroll to position [383, 0]
click at [69, 279] on div "Resources" at bounding box center [74, 277] width 149 height 12
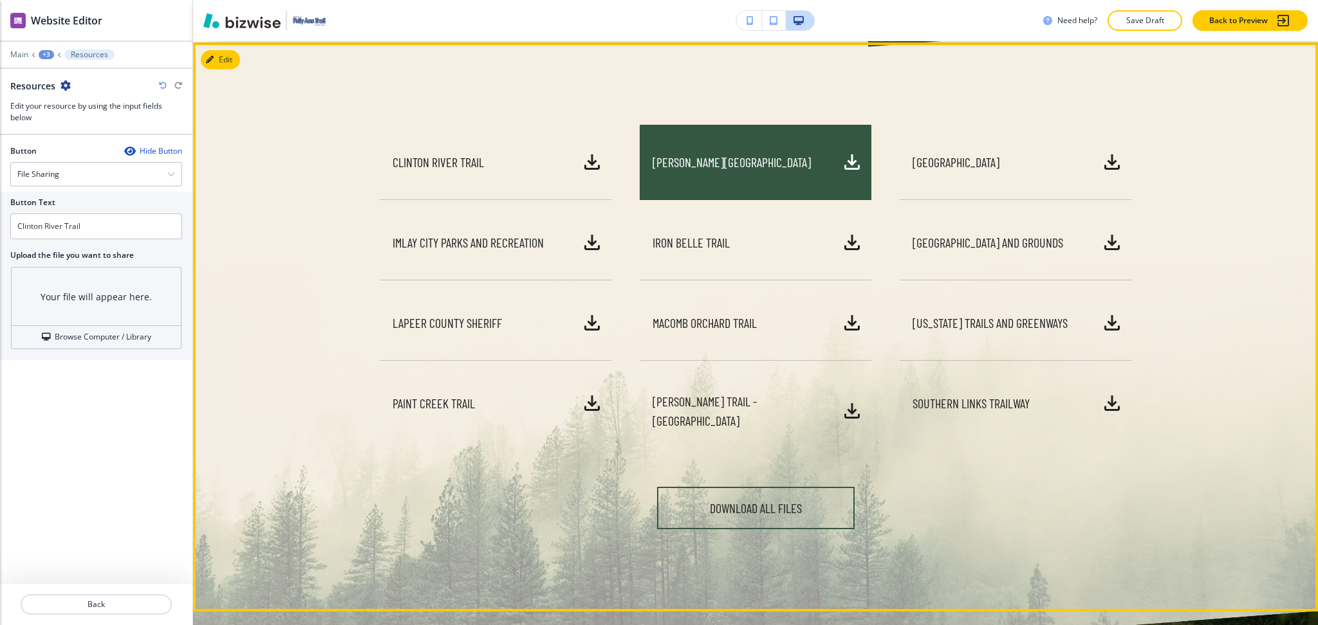
click at [820, 168] on button "[PERSON_NAME][GEOGRAPHIC_DATA]" at bounding box center [755, 162] width 232 height 75
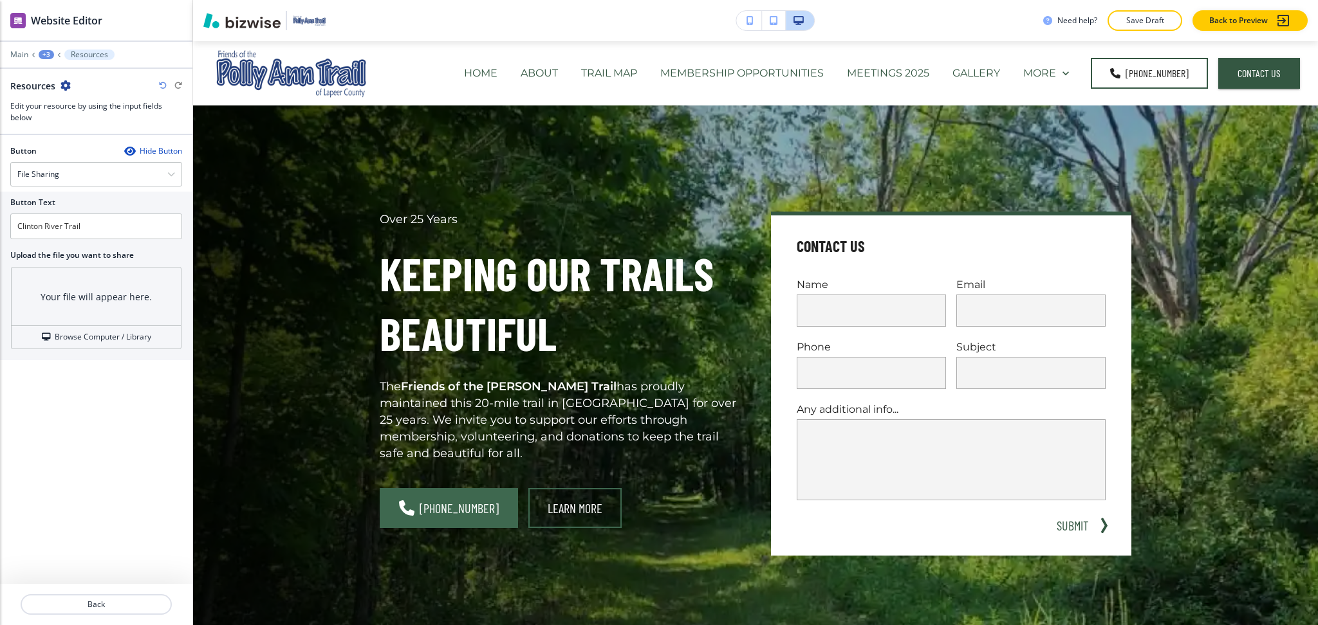
click at [45, 54] on div "+3" at bounding box center [46, 54] width 15 height 9
click at [65, 119] on p "Resources and Downloads" at bounding box center [80, 121] width 66 height 12
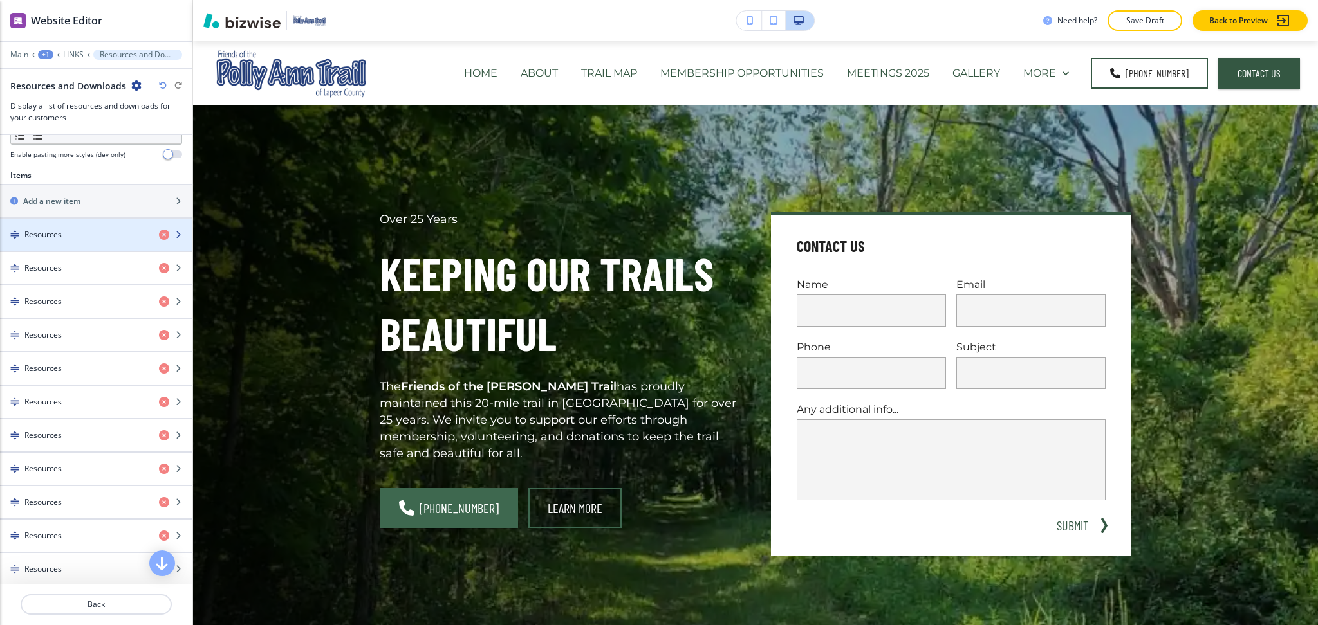
scroll to position [427, 0]
click at [66, 235] on div "Resources" at bounding box center [74, 232] width 149 height 12
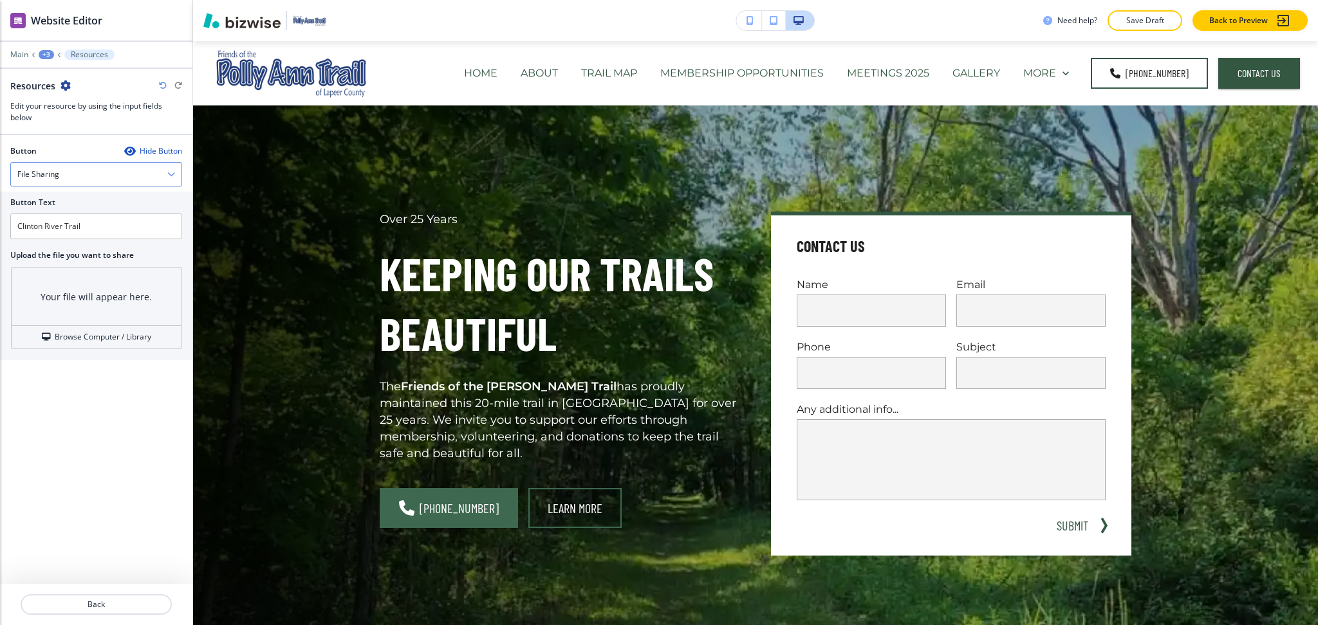
click at [82, 169] on div "File Sharing" at bounding box center [96, 174] width 170 height 23
click at [77, 191] on h4 "External Link" at bounding box center [96, 197] width 158 height 12
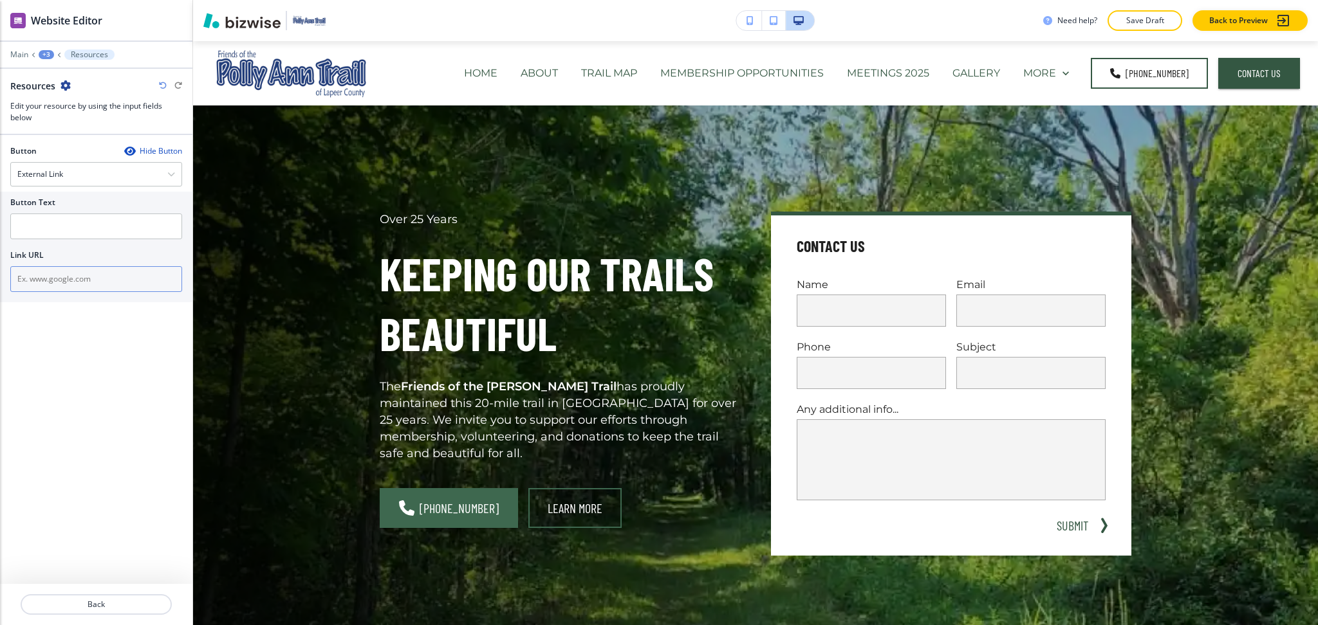
click at [95, 277] on input "text" at bounding box center [96, 279] width 172 height 26
paste input "The Clinton River Trail"
type input "The Clinton River Trail"
click at [78, 225] on input "text" at bounding box center [96, 227] width 172 height 26
paste input "The Clinton River Trail"
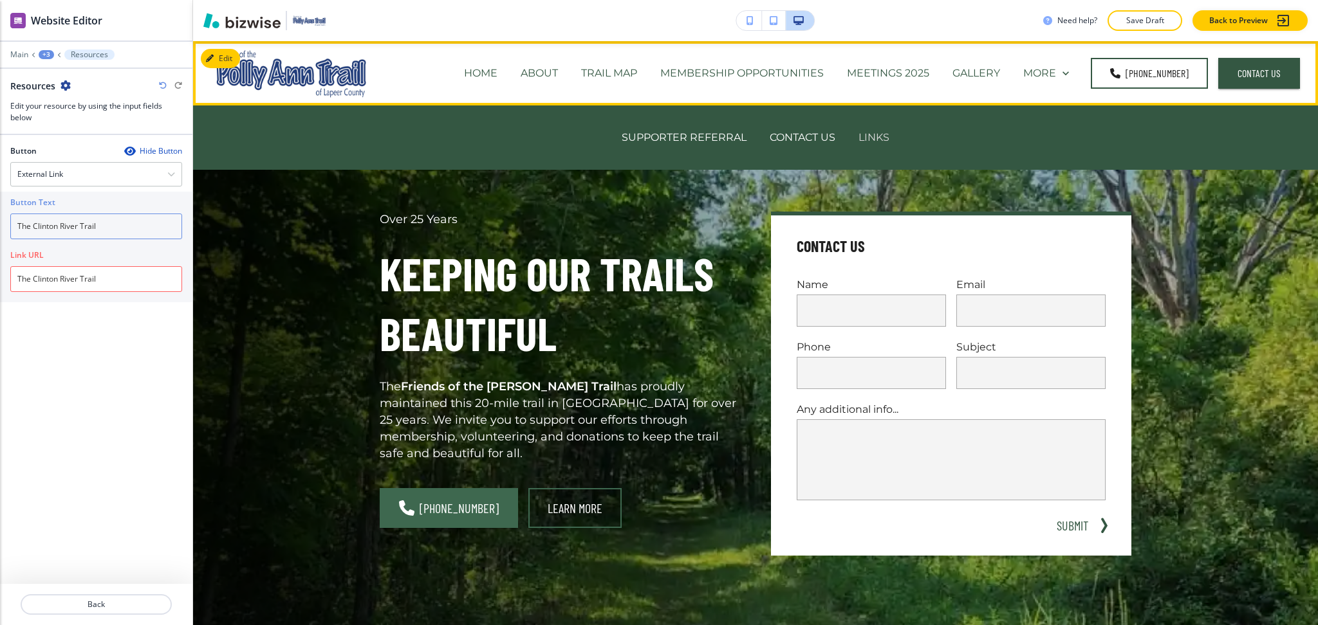
type input "The Clinton River Trail"
click at [865, 139] on p "LINKS" at bounding box center [873, 137] width 31 height 15
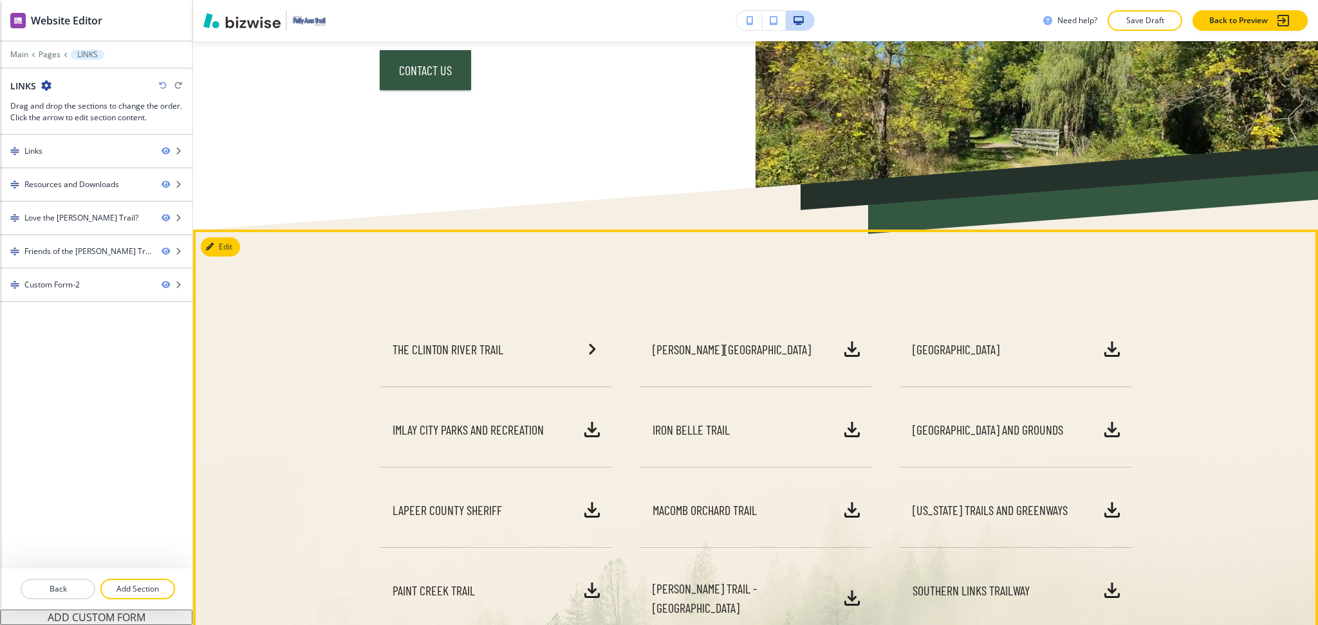
scroll to position [173, 0]
click at [213, 244] on icon "button" at bounding box center [212, 248] width 8 height 8
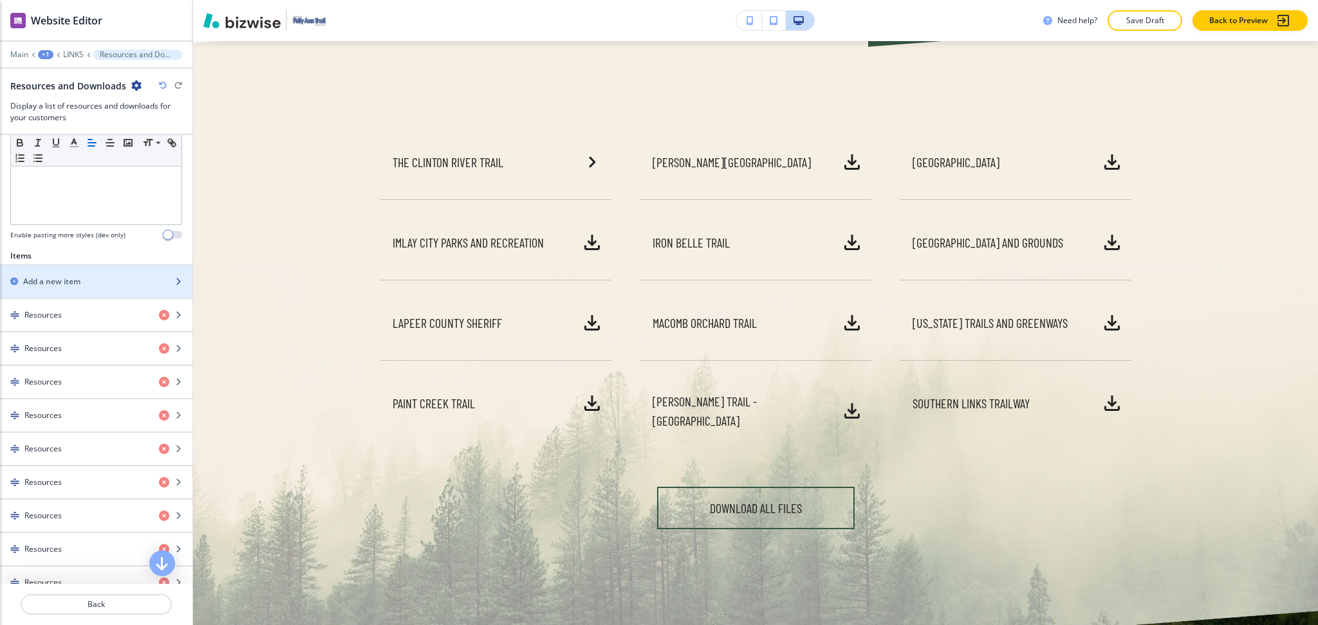
scroll to position [344, 0]
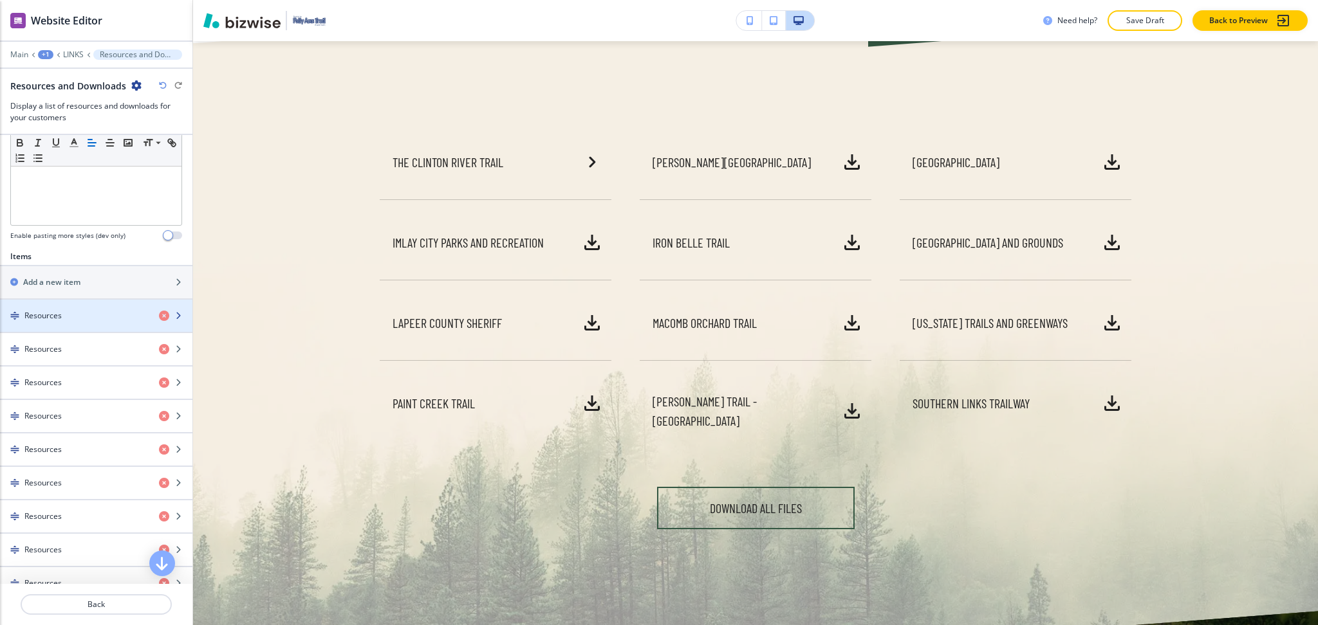
click at [86, 315] on div "Resources" at bounding box center [74, 316] width 149 height 12
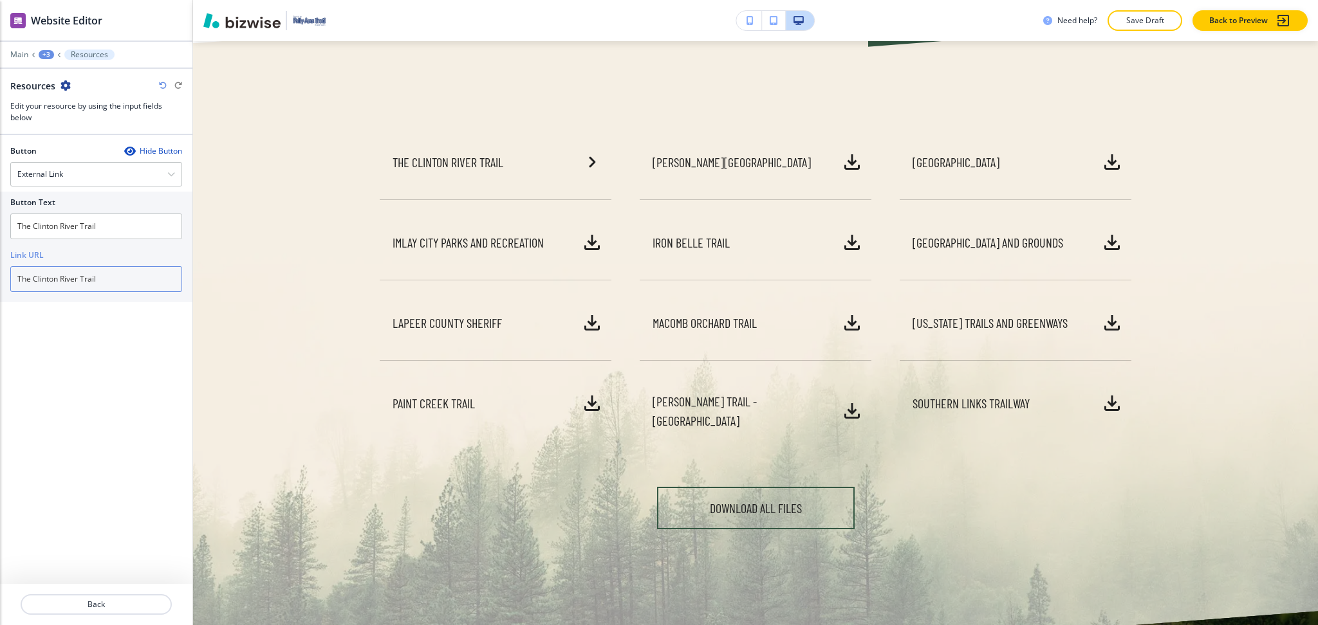
drag, startPoint x: 122, startPoint y: 276, endPoint x: 0, endPoint y: 268, distance: 121.8
click at [0, 268] on div "Button Text The Clinton River Trail Link URL The Clinton River Trail" at bounding box center [96, 247] width 192 height 111
paste input "https://www.clintonrivertrail.org/"
type input "https://www.clintonrivertrail.org/"
click at [116, 607] on p "Back" at bounding box center [96, 605] width 149 height 12
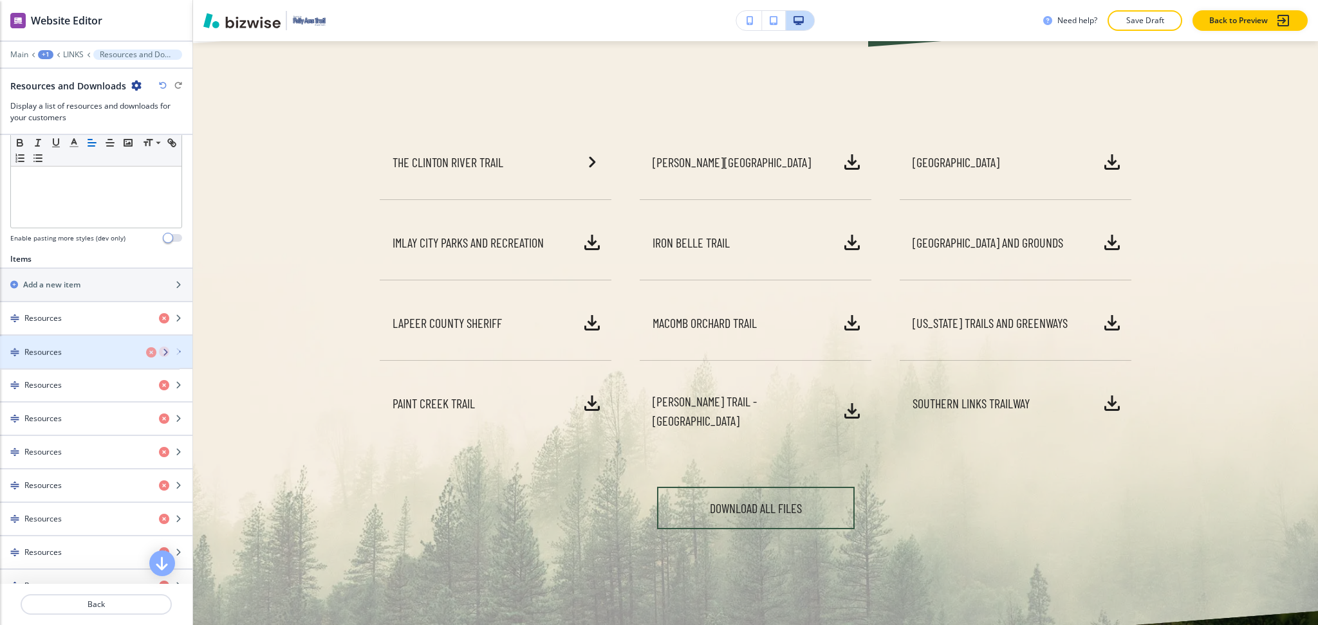
click at [73, 349] on div "Resources" at bounding box center [74, 352] width 149 height 12
click at [73, 349] on div "Resources" at bounding box center [74, 351] width 149 height 12
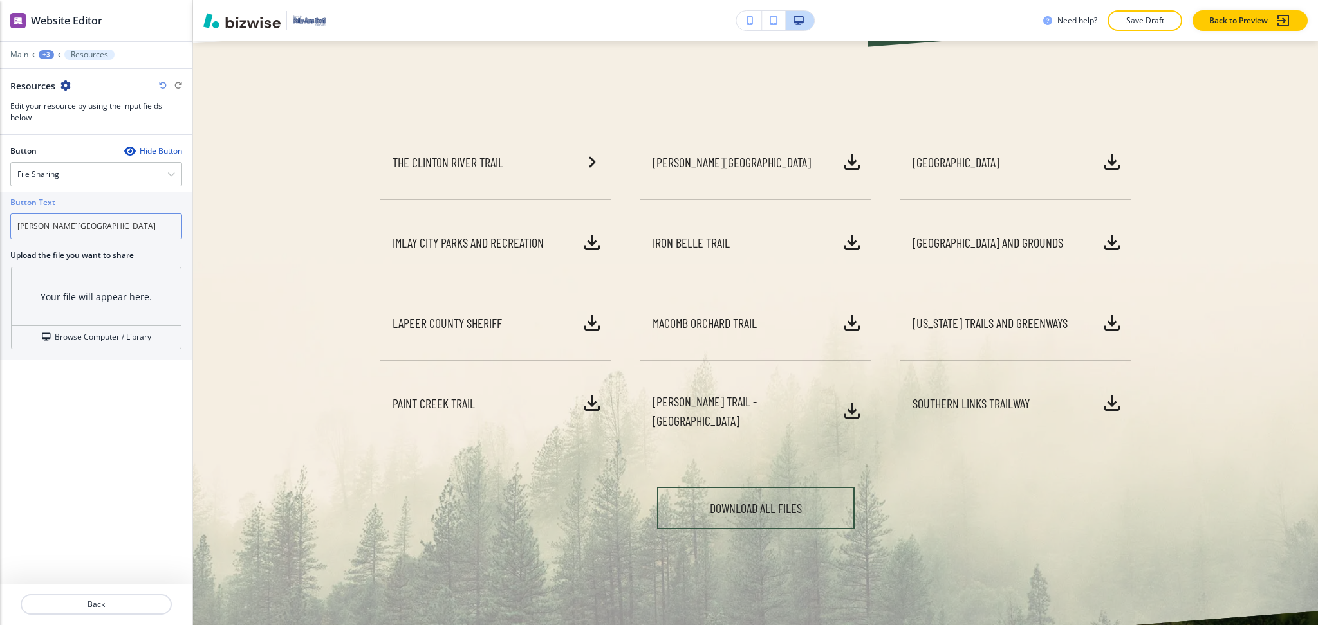
drag, startPoint x: 98, startPoint y: 226, endPoint x: 13, endPoint y: 221, distance: 85.0
click at [13, 221] on input "[PERSON_NAME][GEOGRAPHIC_DATA]" at bounding box center [96, 227] width 172 height 26
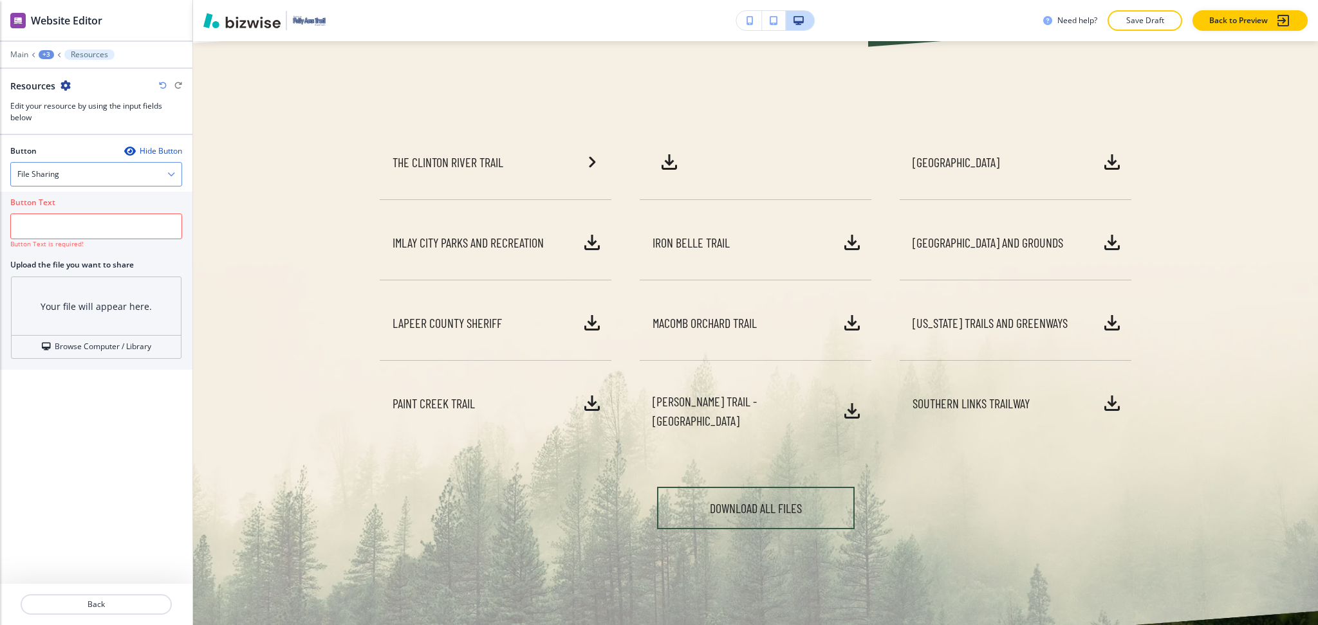
click at [100, 170] on div "File Sharing" at bounding box center [96, 174] width 170 height 23
click at [62, 200] on h4 "External Link" at bounding box center [96, 197] width 158 height 12
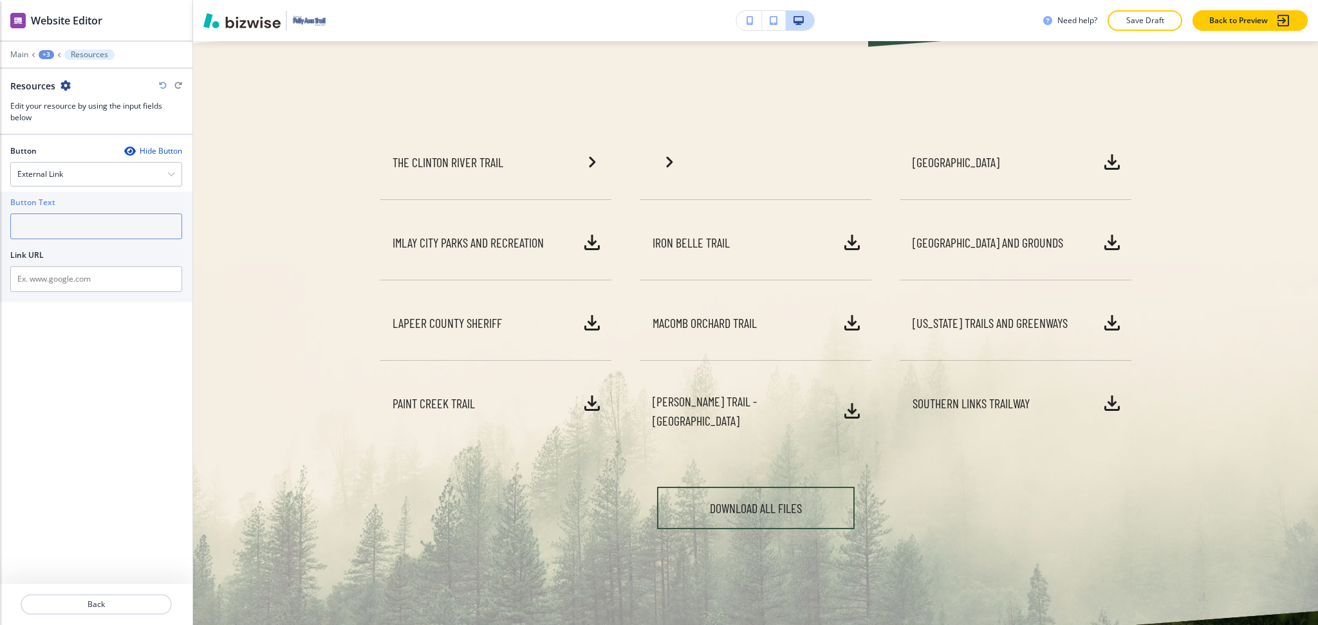
click at [69, 224] on input "text" at bounding box center [96, 227] width 172 height 26
paste input "[PERSON_NAME][GEOGRAPHIC_DATA]"
type input "[PERSON_NAME][GEOGRAPHIC_DATA]"
drag, startPoint x: 97, startPoint y: 278, endPoint x: 106, endPoint y: 279, distance: 9.0
click at [97, 279] on input "text" at bounding box center [96, 279] width 172 height 26
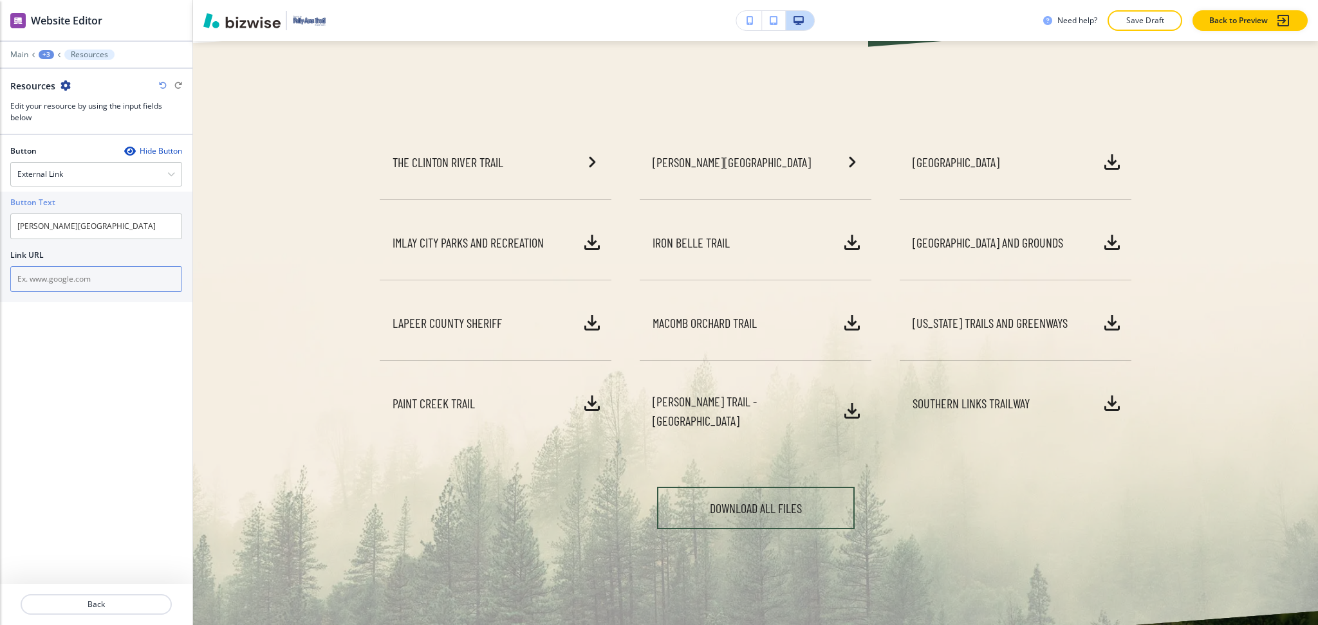
paste input "https://www.drydentownship.com/"
type input "https://www.drydentownship.com/"
click at [109, 603] on p "Back" at bounding box center [96, 605] width 149 height 12
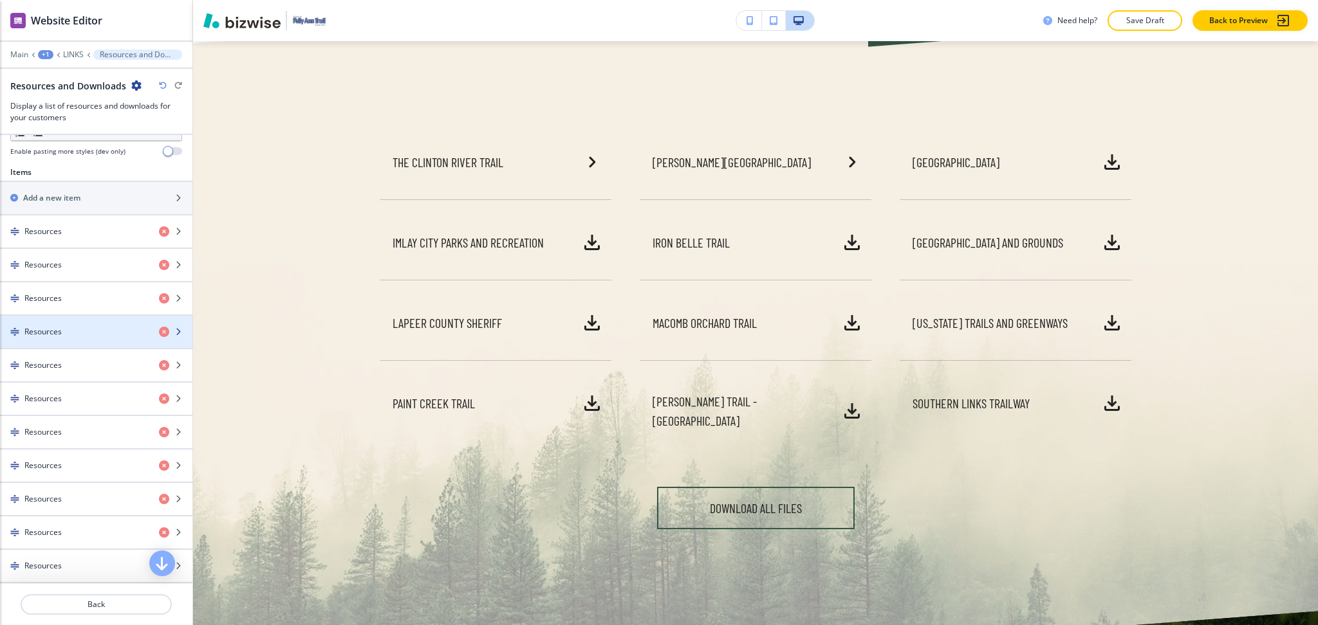
scroll to position [428, 0]
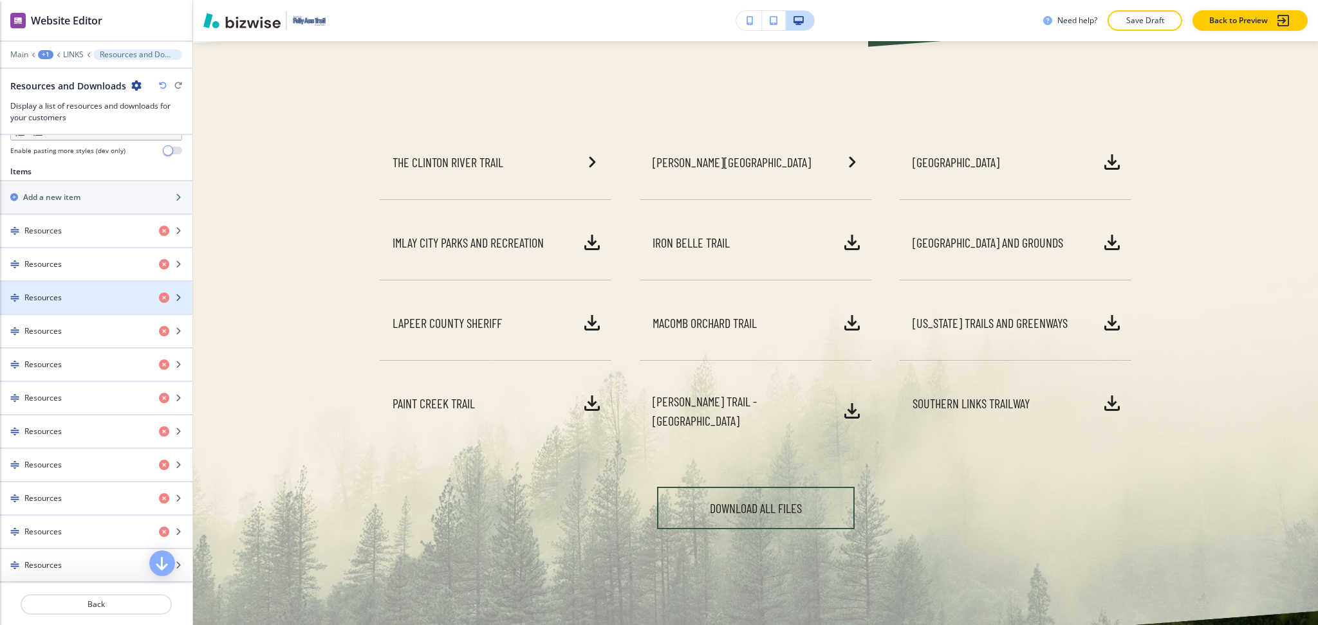
click at [59, 297] on h4 "Resources" at bounding box center [42, 298] width 37 height 12
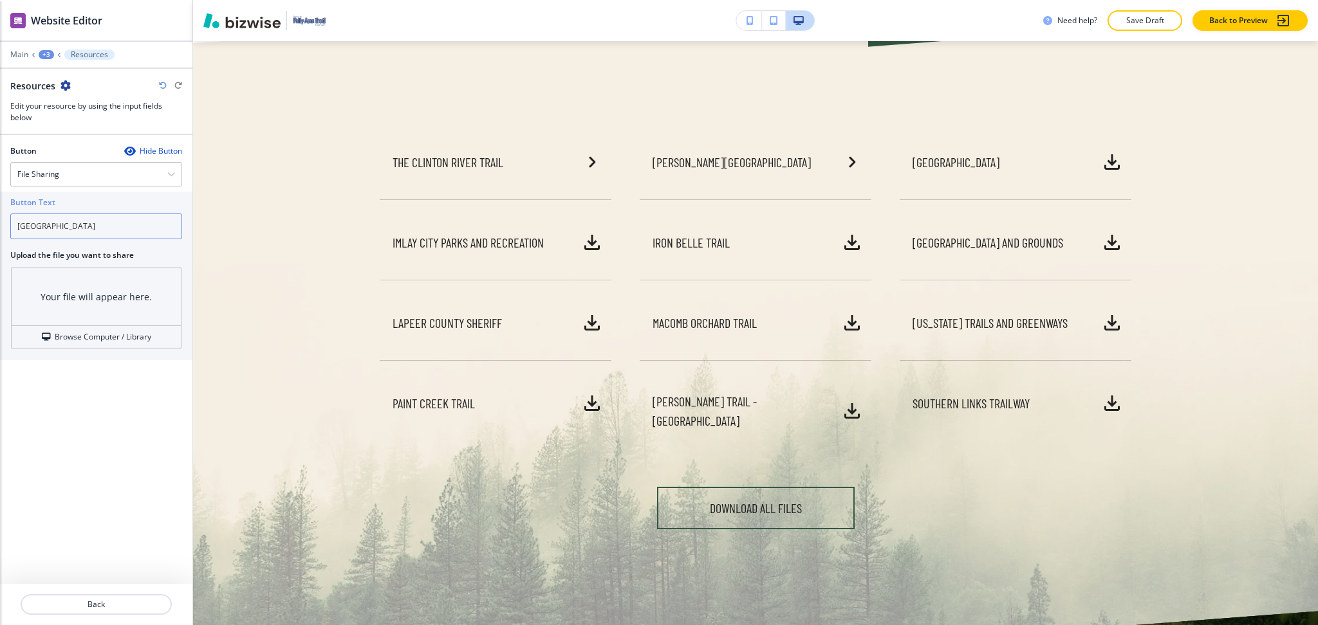
drag, startPoint x: 69, startPoint y: 223, endPoint x: 26, endPoint y: 204, distance: 46.4
click at [0, 214] on div "Button Text Imlay City Upload the file you want to share Your file will appear …" at bounding box center [96, 276] width 192 height 169
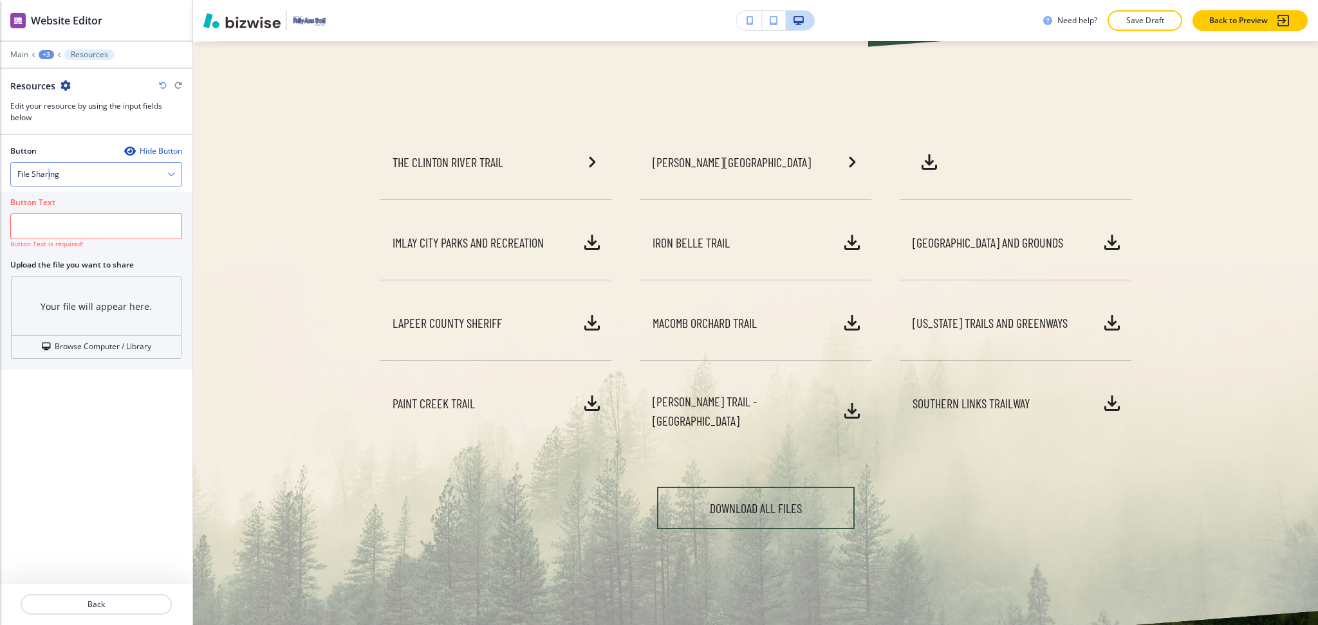
click at [48, 174] on h4 "File Sharing" at bounding box center [38, 175] width 42 height 12
click at [50, 199] on h4 "External Link" at bounding box center [96, 197] width 158 height 12
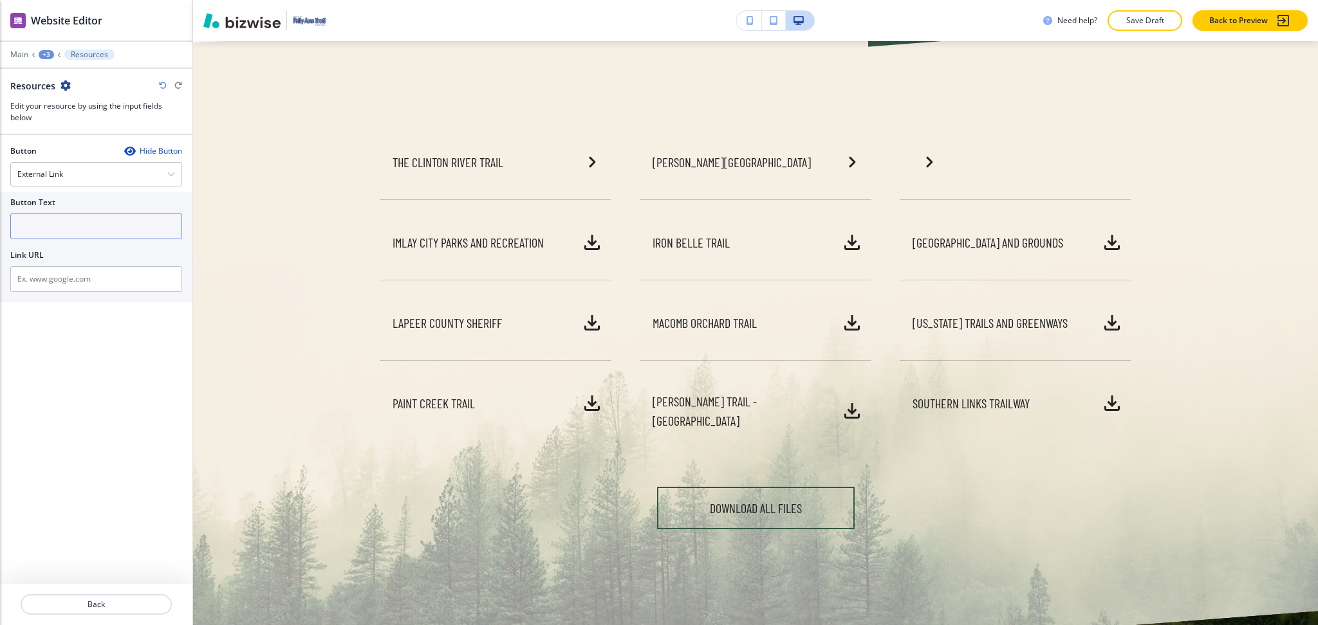
click at [45, 225] on input "text" at bounding box center [96, 227] width 172 height 26
paste input "[GEOGRAPHIC_DATA]"
type input "[GEOGRAPHIC_DATA]"
click at [84, 279] on input "text" at bounding box center [96, 279] width 172 height 26
paste input "https://www.imlaycity.org/"
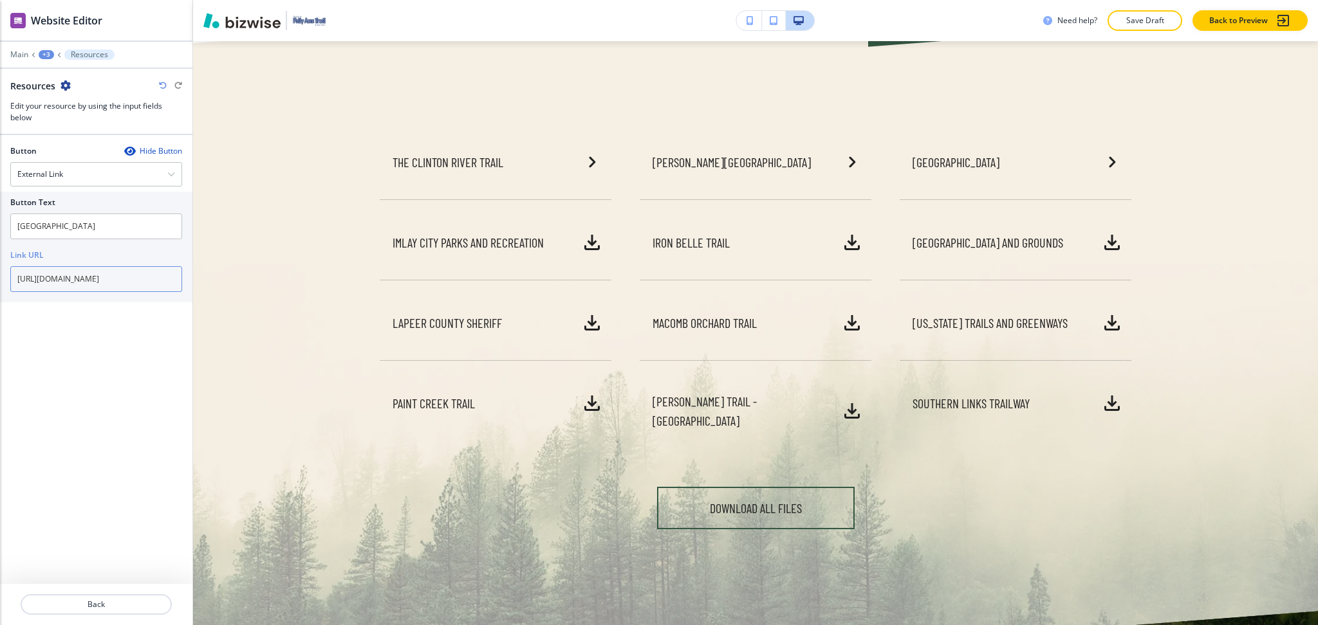
type input "https://www.imlaycity.org/"
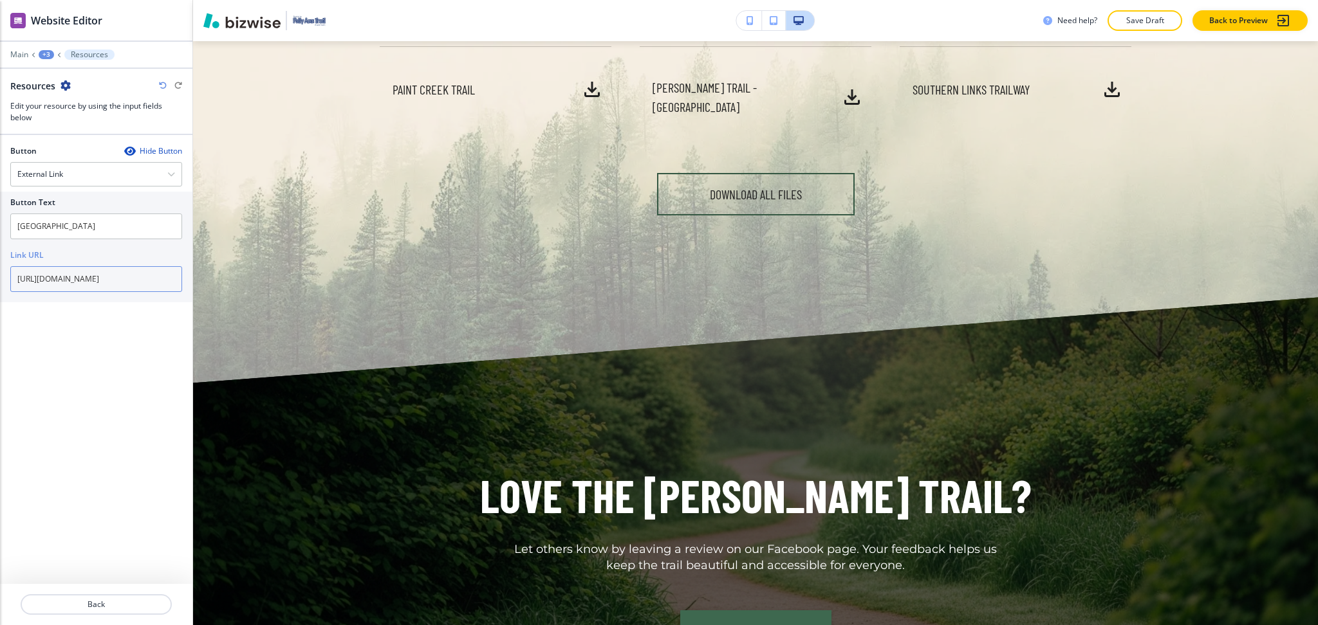
scroll to position [675, 0]
click at [106, 609] on p "Back" at bounding box center [96, 605] width 149 height 12
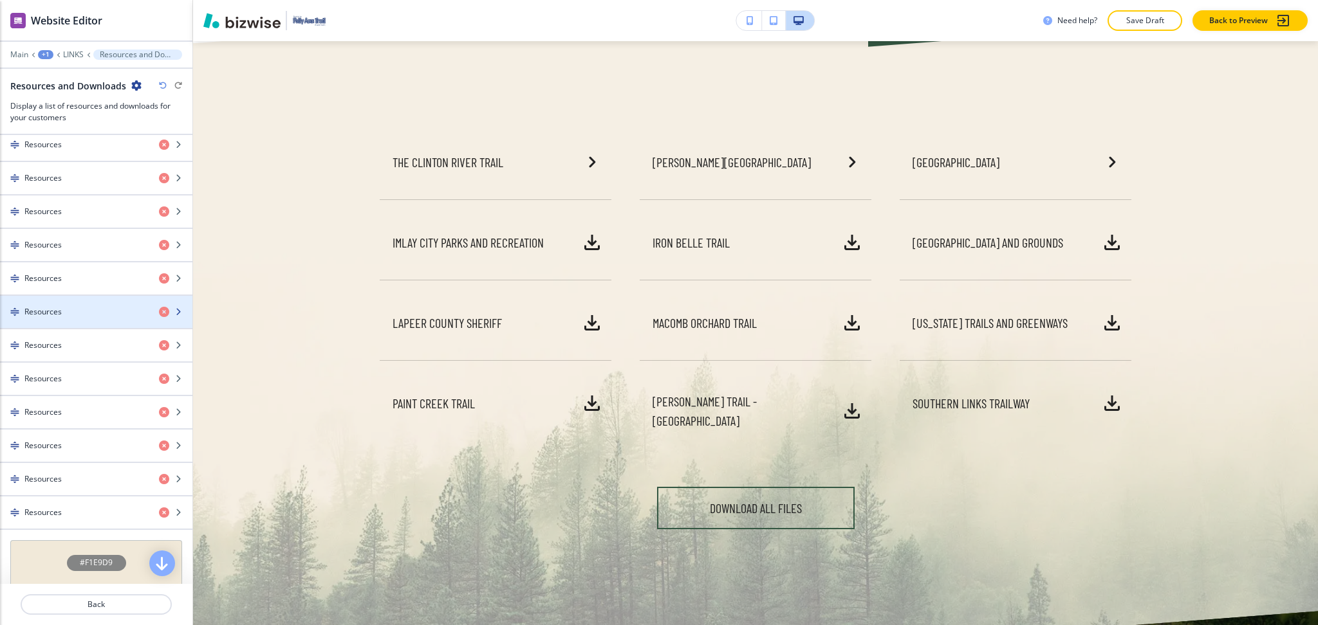
scroll to position [513, 0]
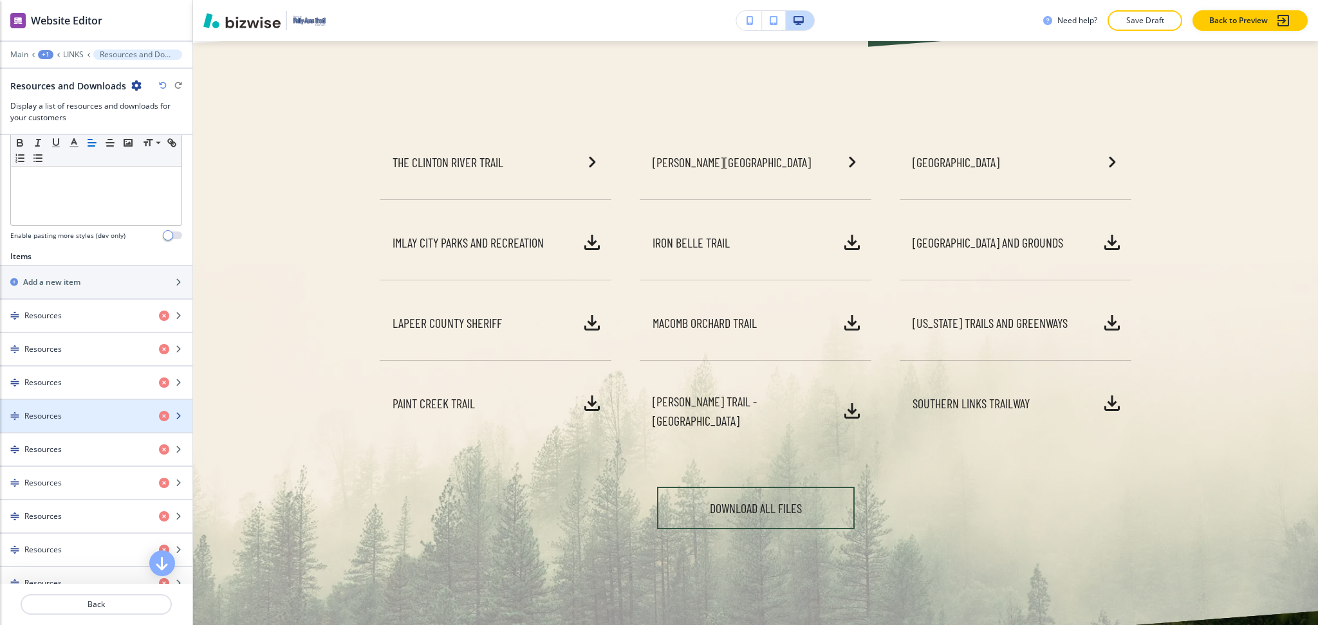
click at [60, 418] on h4 "Resources" at bounding box center [42, 416] width 37 height 12
click at [59, 417] on h4 "Resources" at bounding box center [42, 417] width 37 height 12
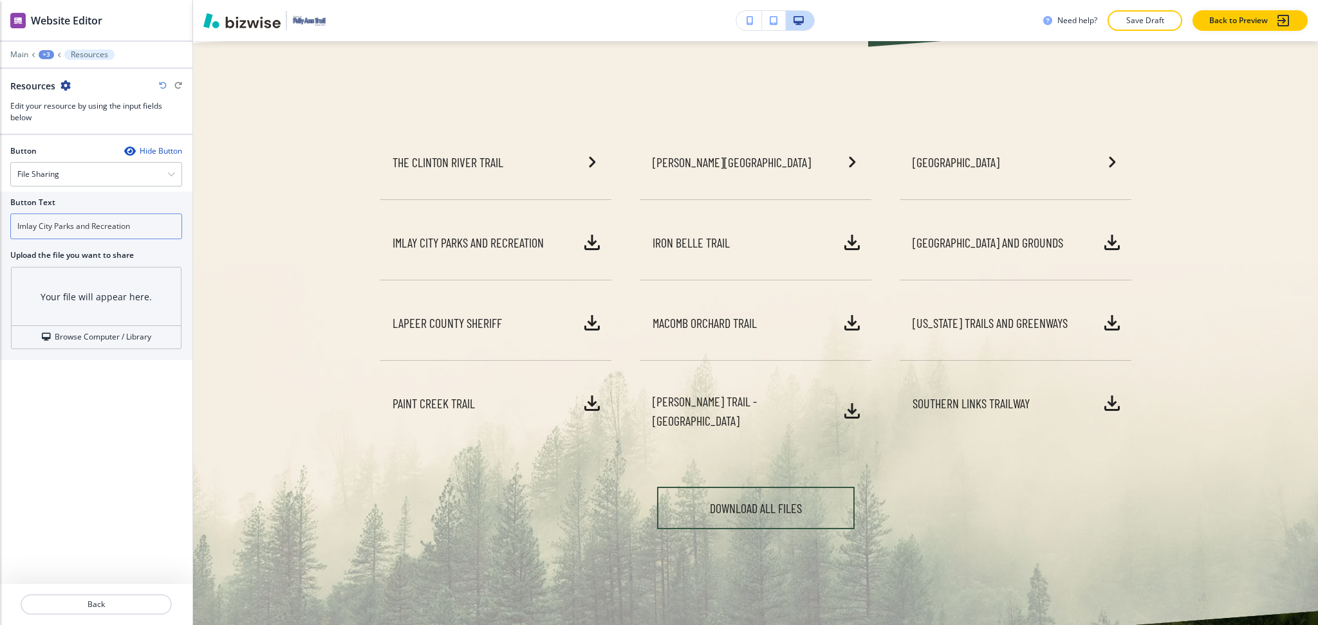
drag, startPoint x: 144, startPoint y: 228, endPoint x: 0, endPoint y: 226, distance: 144.1
click at [0, 226] on div "Button Text Imlay City Parks and Recreation Upload the file you want to share Y…" at bounding box center [96, 276] width 192 height 169
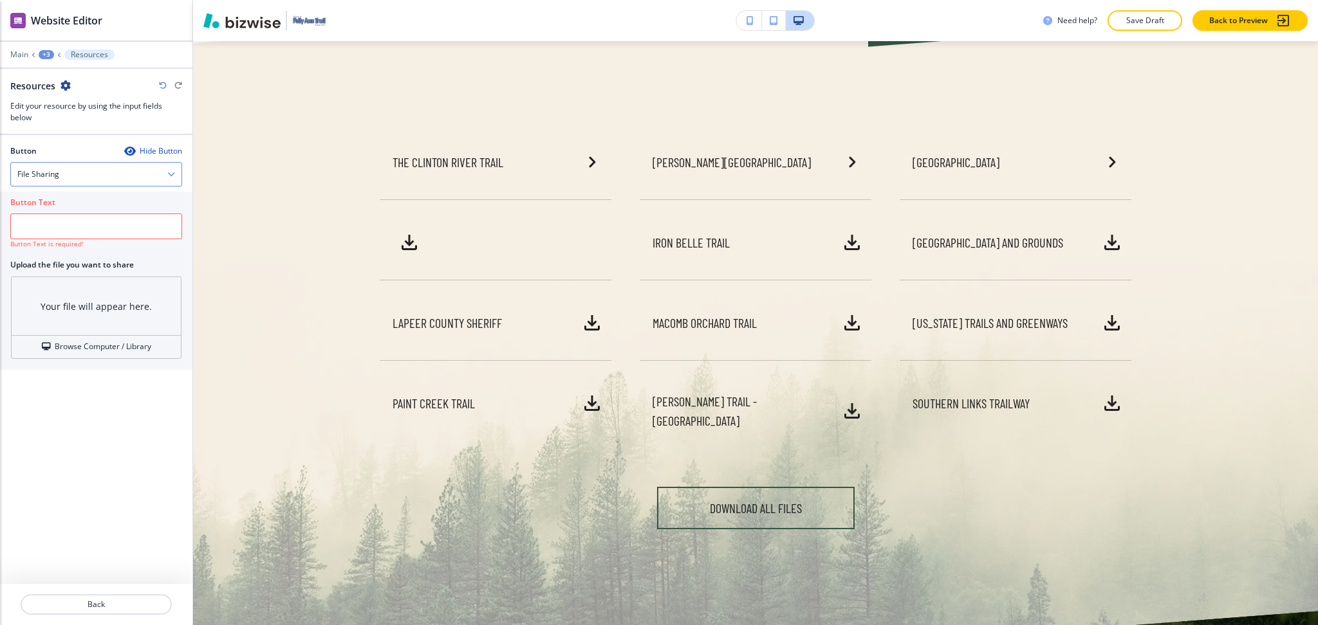
click at [71, 174] on div "File Sharing" at bounding box center [96, 174] width 170 height 23
click at [57, 200] on h4 "External Link" at bounding box center [96, 197] width 158 height 12
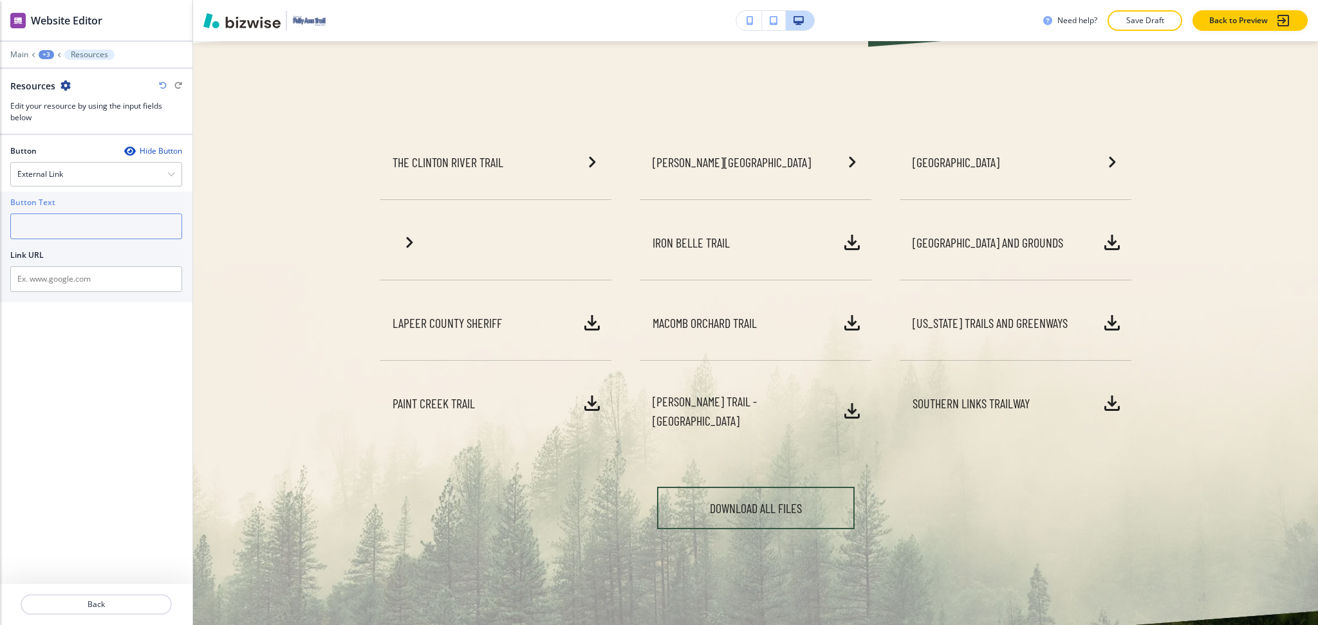
click at [64, 228] on input "text" at bounding box center [96, 227] width 172 height 26
paste input "Imlay City Parks and Recreation"
type input "Imlay City Parks and Recreation"
click at [87, 284] on input "text" at bounding box center [96, 279] width 172 height 26
paste input "https://www.imlaycity.org/community-services/parks-trails/"
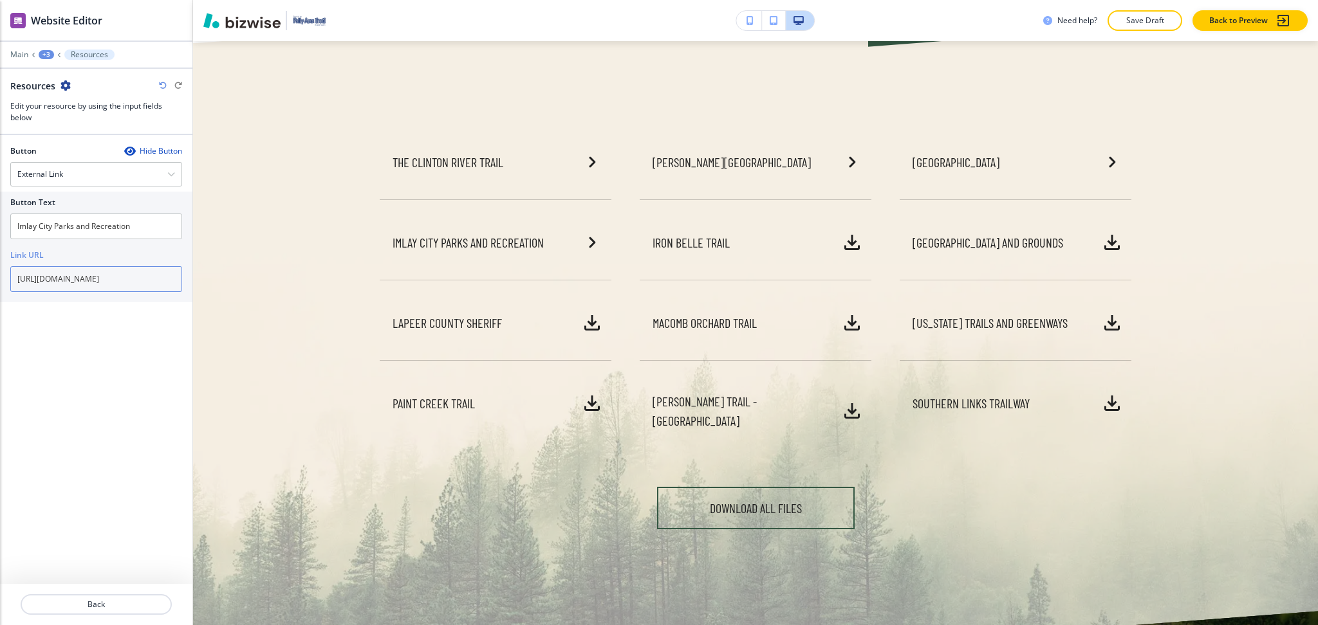
scroll to position [0, 54]
type input "https://www.imlaycity.org/community-services/parks-trails/"
click at [95, 597] on button "Back" at bounding box center [96, 604] width 151 height 21
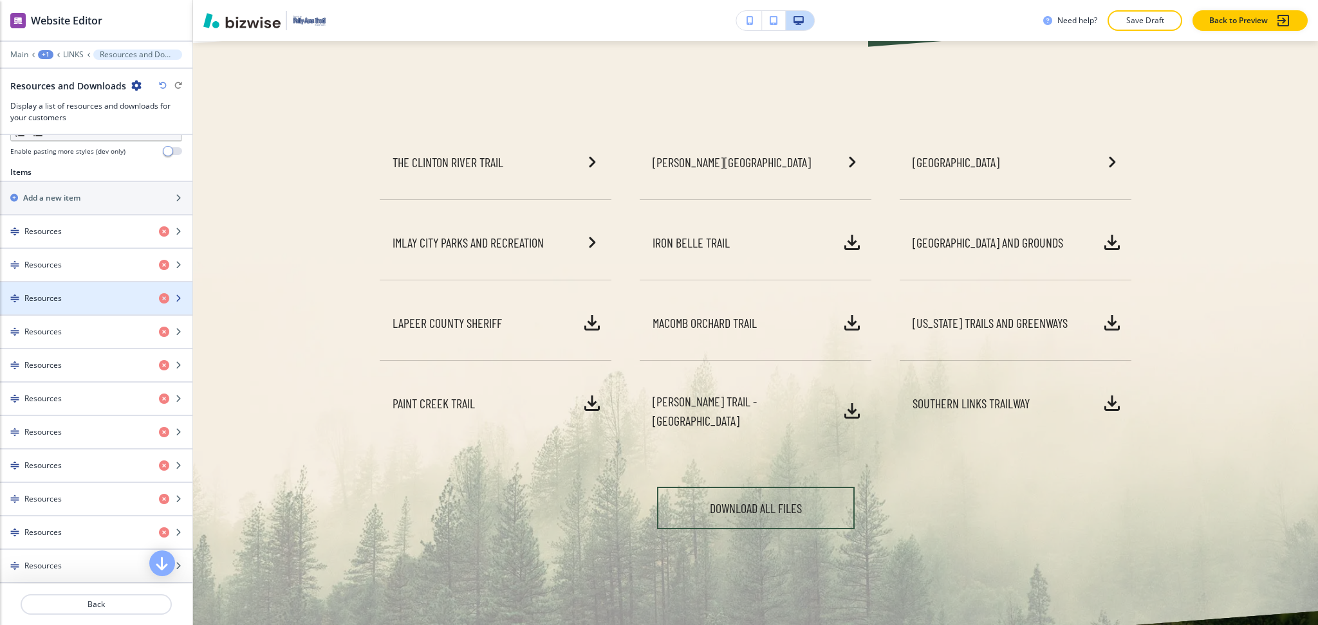
scroll to position [428, 0]
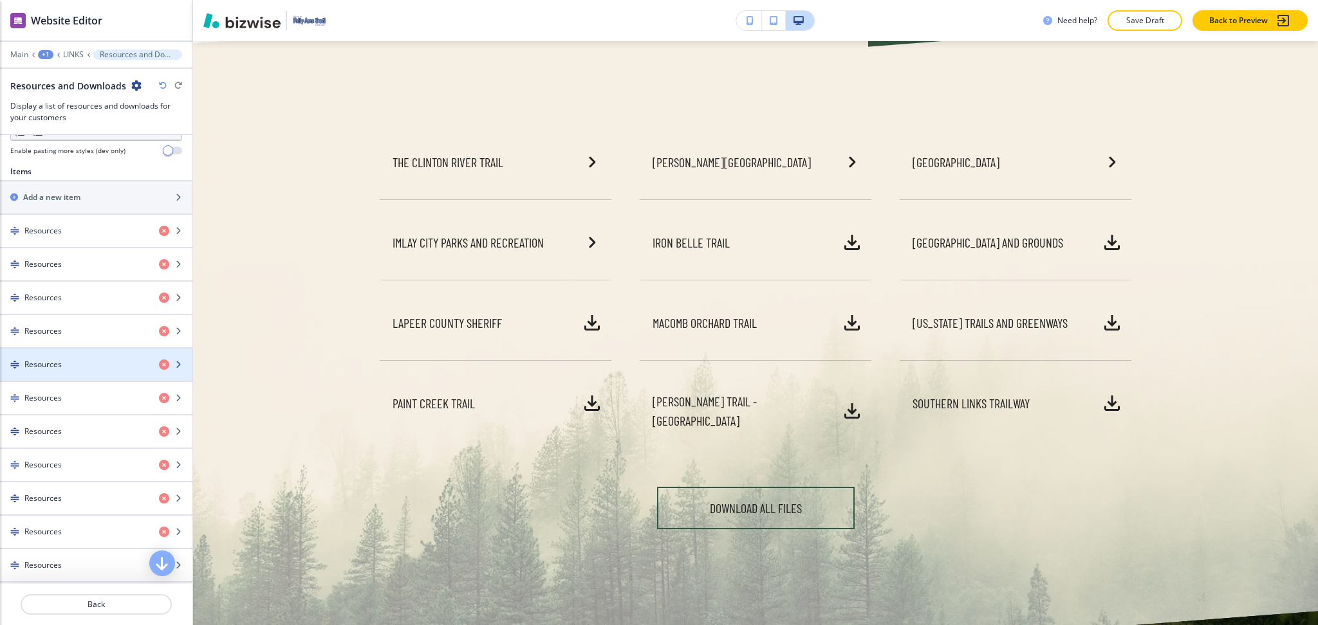
click at [74, 365] on div "Resources" at bounding box center [74, 365] width 149 height 12
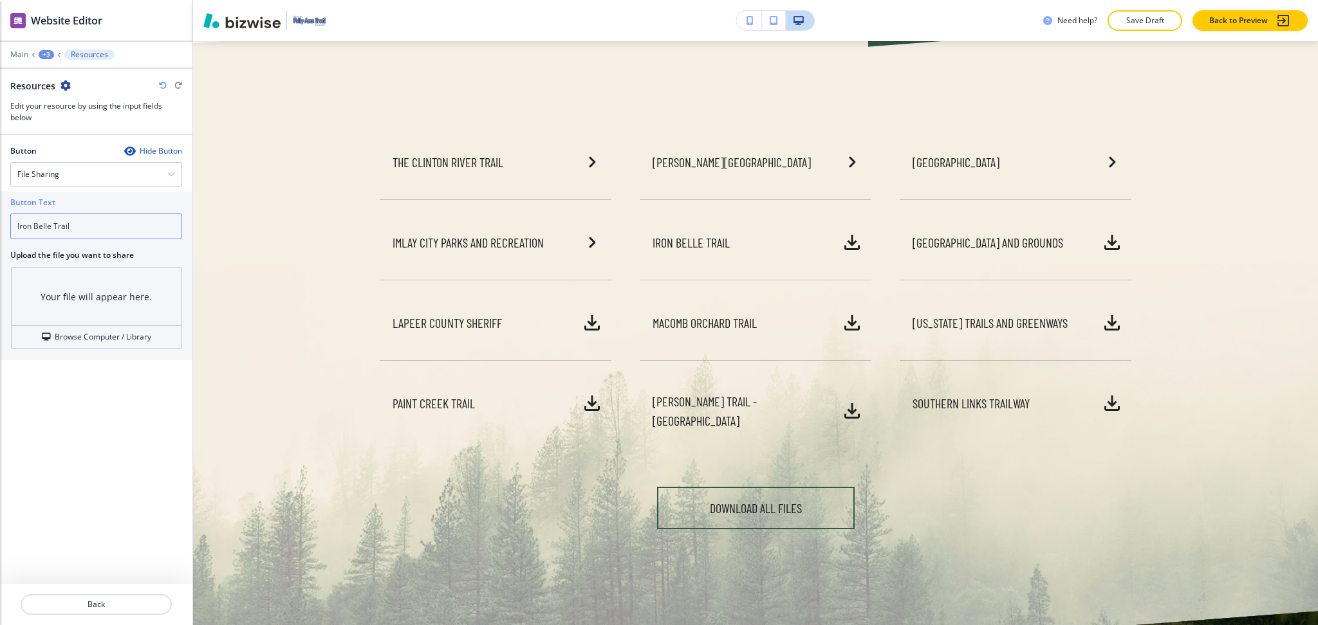
drag, startPoint x: 85, startPoint y: 230, endPoint x: 0, endPoint y: 212, distance: 86.8
click at [0, 212] on div "Button Text Iron Belle Trail Upload the file you want to share Your file will a…" at bounding box center [96, 276] width 192 height 169
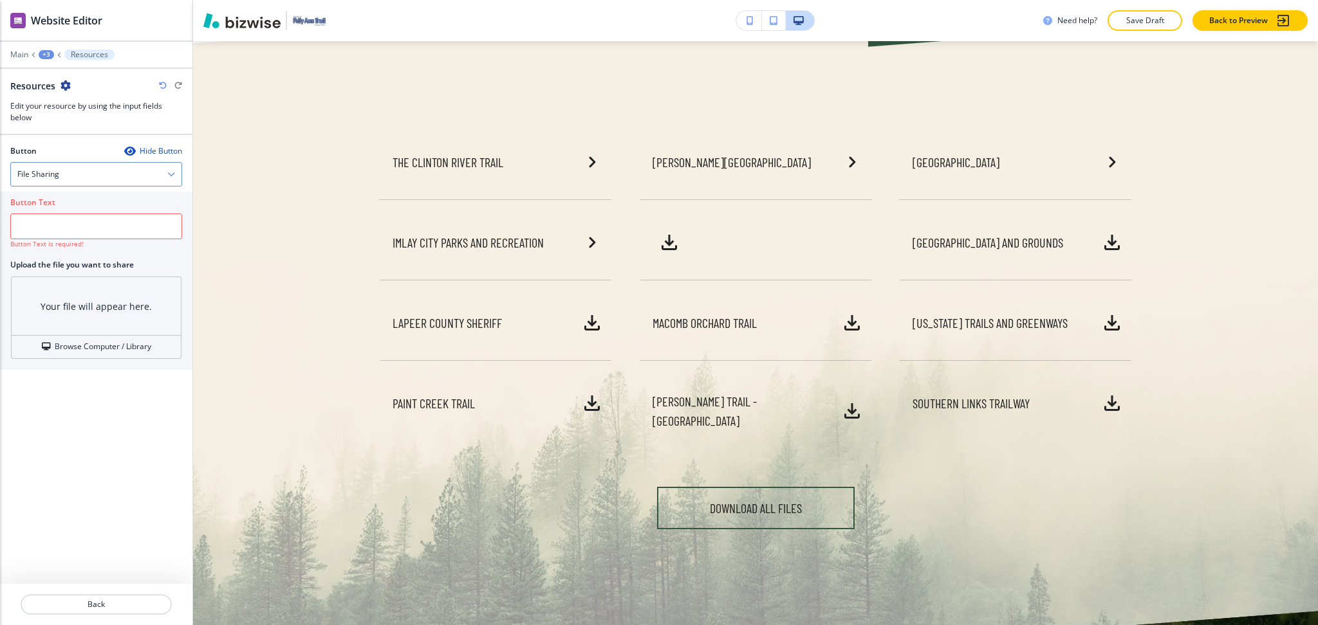
click at [45, 173] on h4 "File Sharing" at bounding box center [38, 175] width 42 height 12
click at [35, 194] on h4 "External Link" at bounding box center [96, 197] width 158 height 12
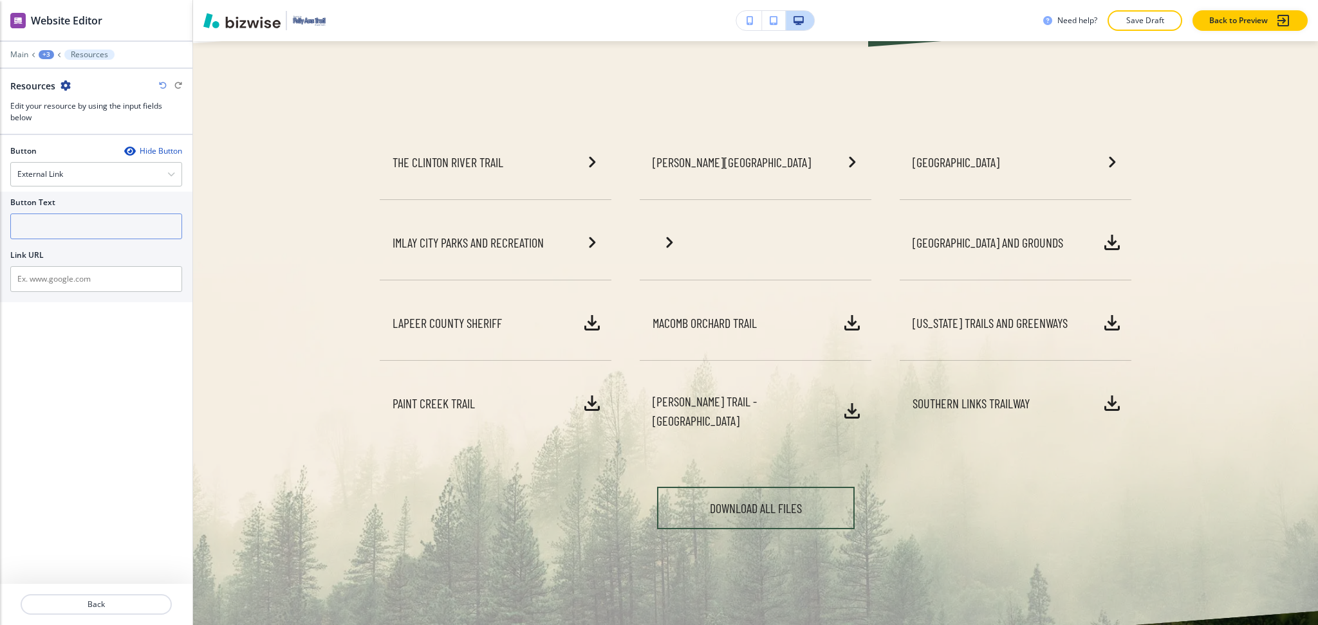
click at [55, 228] on input "text" at bounding box center [96, 227] width 172 height 26
paste input "Iron Belle Trail"
type input "Iron Belle Trail"
click at [67, 271] on input "text" at bounding box center [96, 279] width 172 height 26
paste input "https://michigantrails.org/iron-belle-trail/"
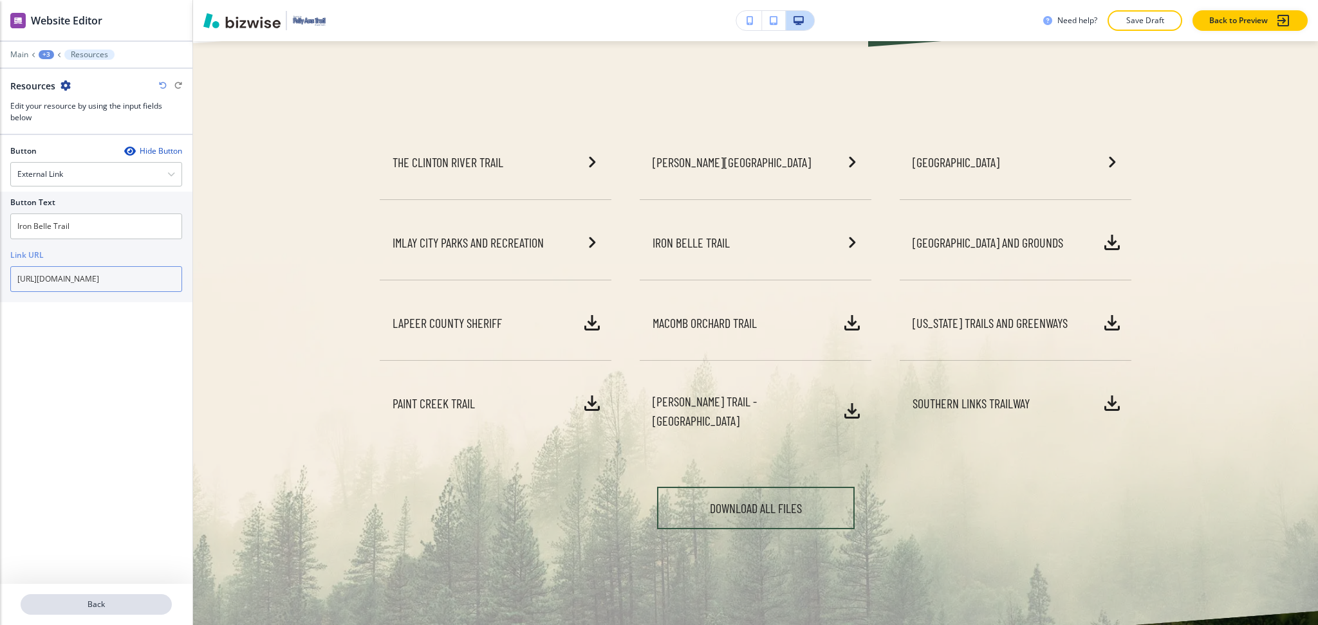
type input "https://michigantrails.org/iron-belle-trail/"
click at [91, 600] on p "Back" at bounding box center [96, 605] width 149 height 12
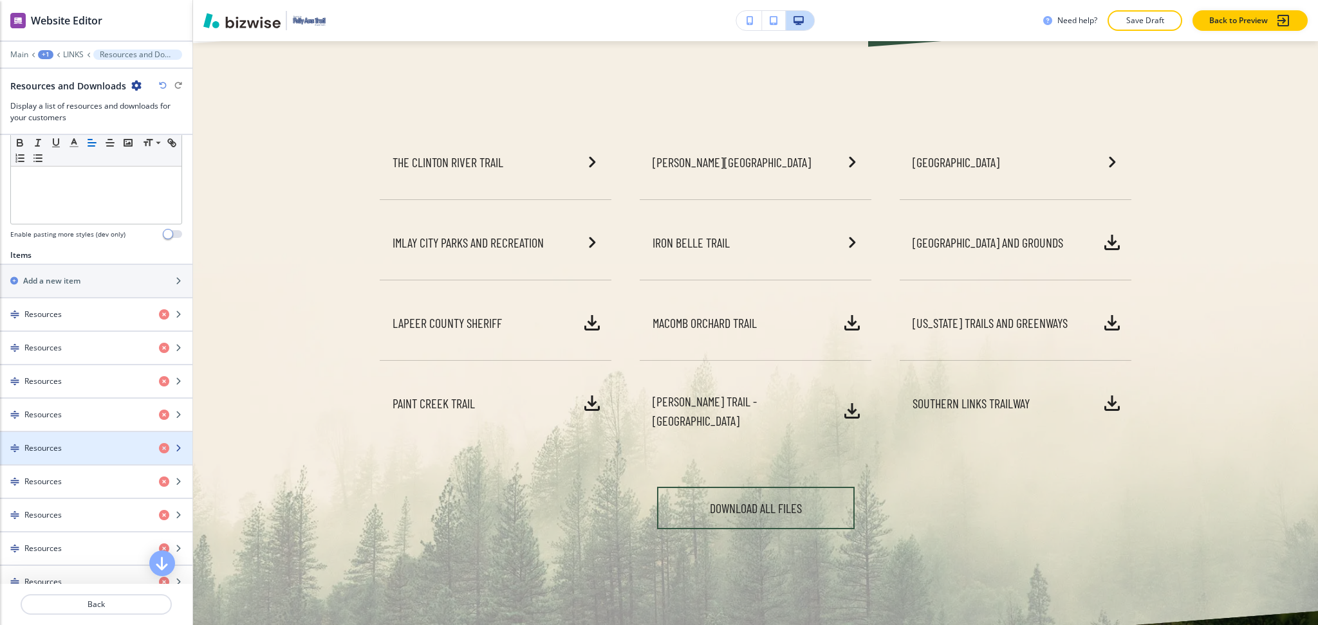
scroll to position [344, 0]
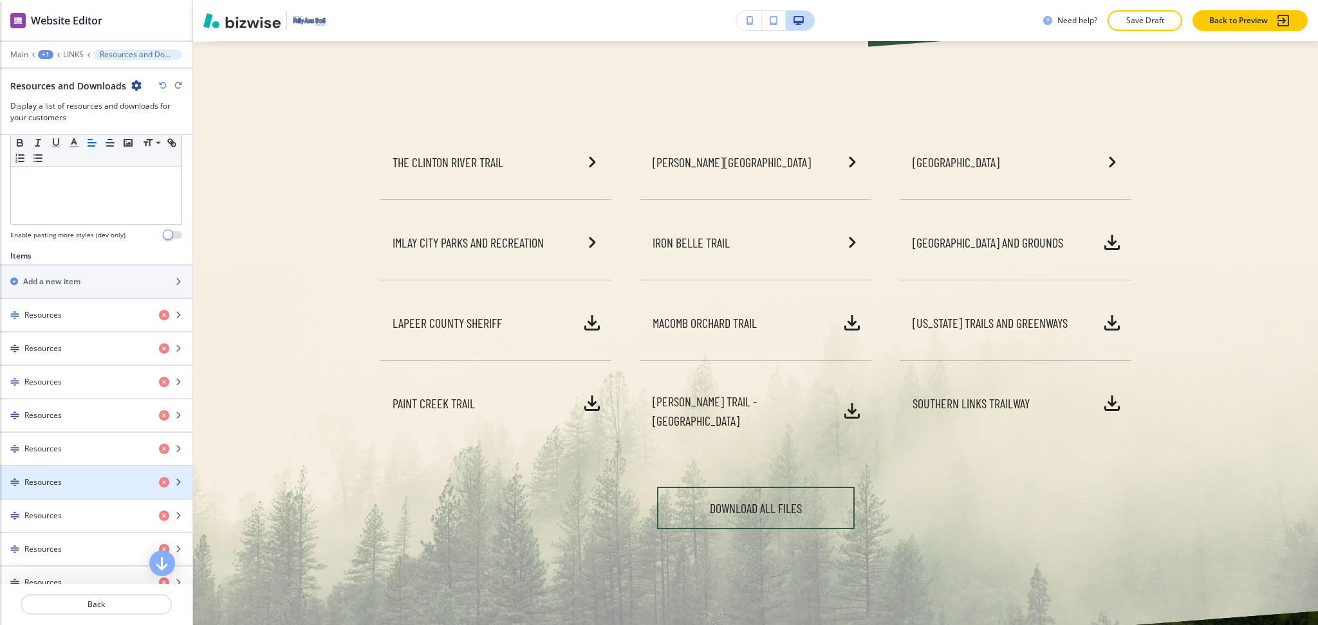
click at [76, 487] on div "Resources" at bounding box center [74, 483] width 149 height 12
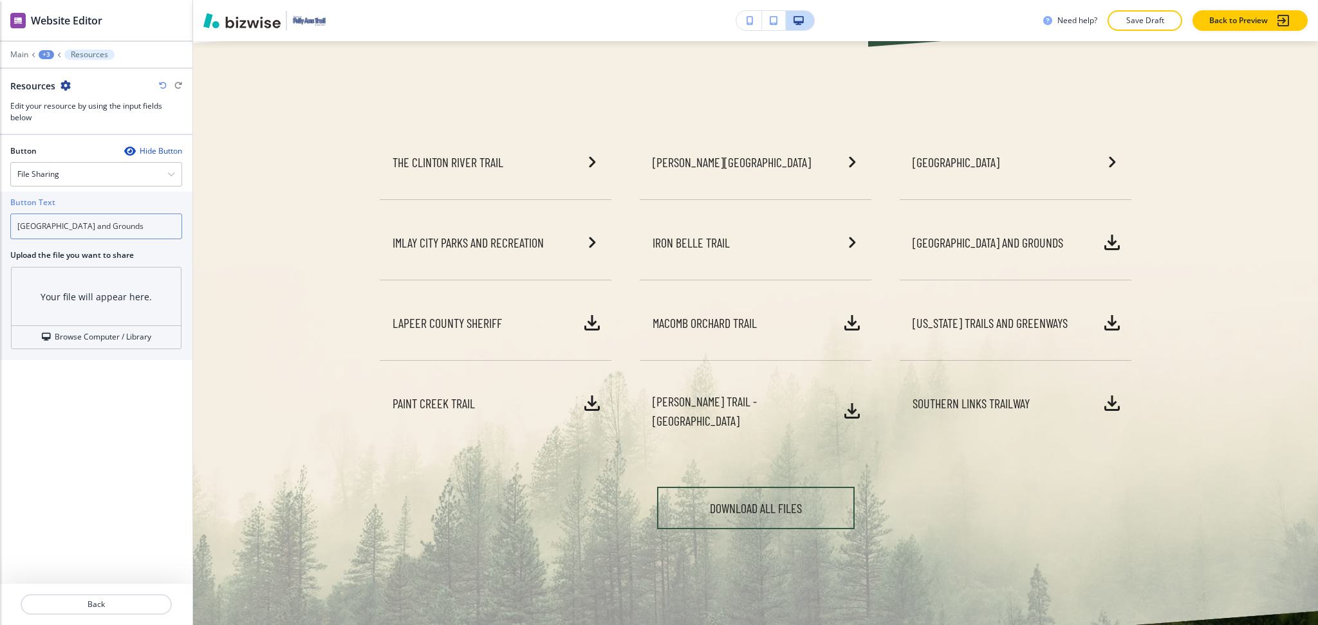
drag, startPoint x: 161, startPoint y: 235, endPoint x: 12, endPoint y: 223, distance: 149.8
click at [12, 223] on input "[GEOGRAPHIC_DATA] and Grounds" at bounding box center [96, 227] width 172 height 26
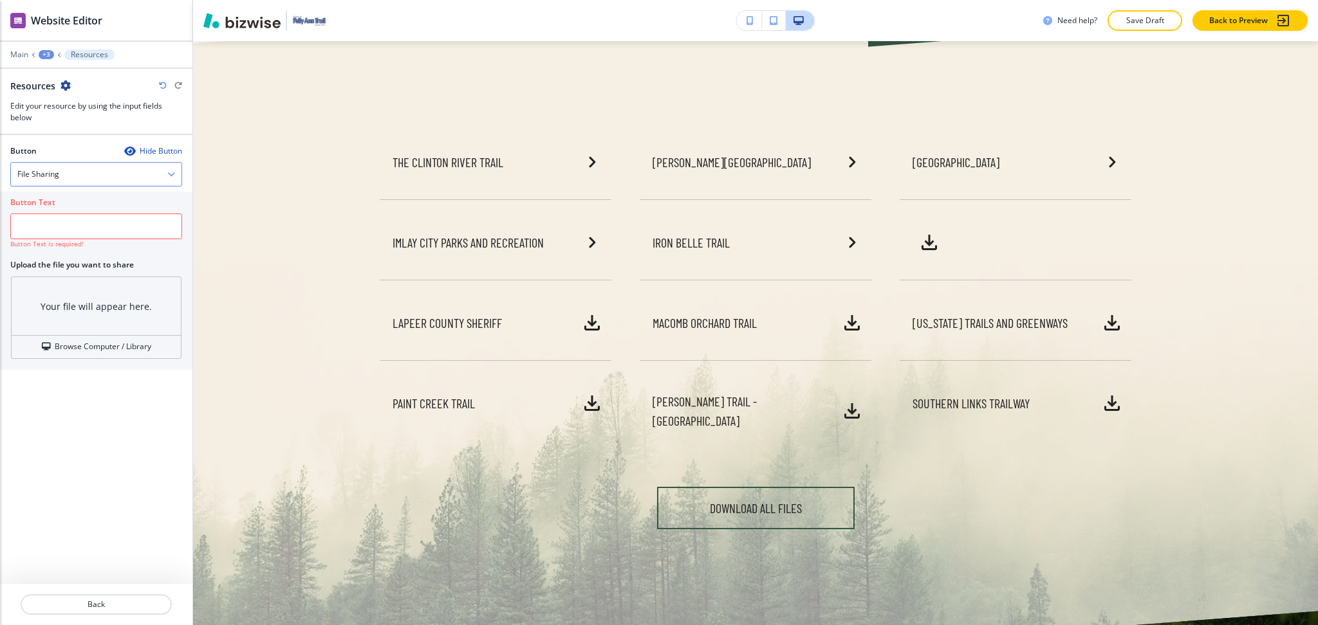
drag, startPoint x: 46, startPoint y: 175, endPoint x: 52, endPoint y: 205, distance: 30.2
click at [47, 175] on h4 "File Sharing" at bounding box center [38, 175] width 42 height 12
click at [39, 194] on h4 "External Link" at bounding box center [96, 197] width 158 height 12
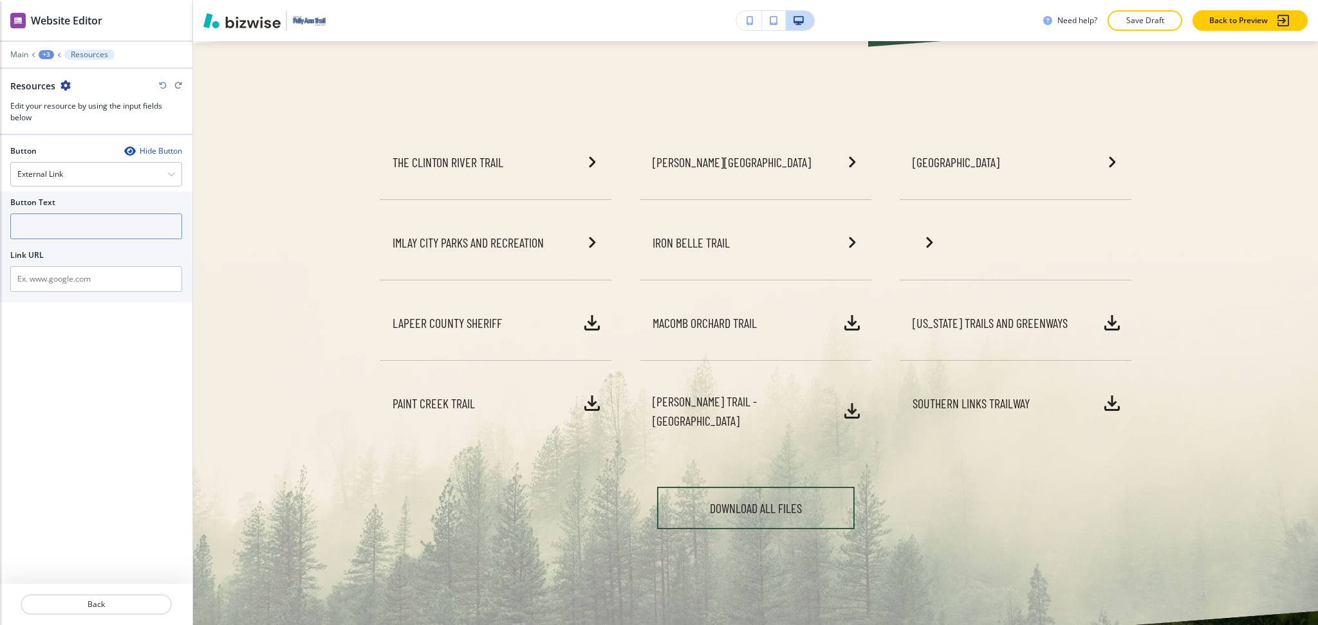
click at [52, 228] on input "text" at bounding box center [96, 227] width 172 height 26
paste input "[GEOGRAPHIC_DATA] and Grounds"
type input "[GEOGRAPHIC_DATA] and Grounds"
click at [75, 282] on input "text" at bounding box center [96, 279] width 172 height 26
paste input "https://lapeercountymi.gov/departments/administrator__controller/community_proj…"
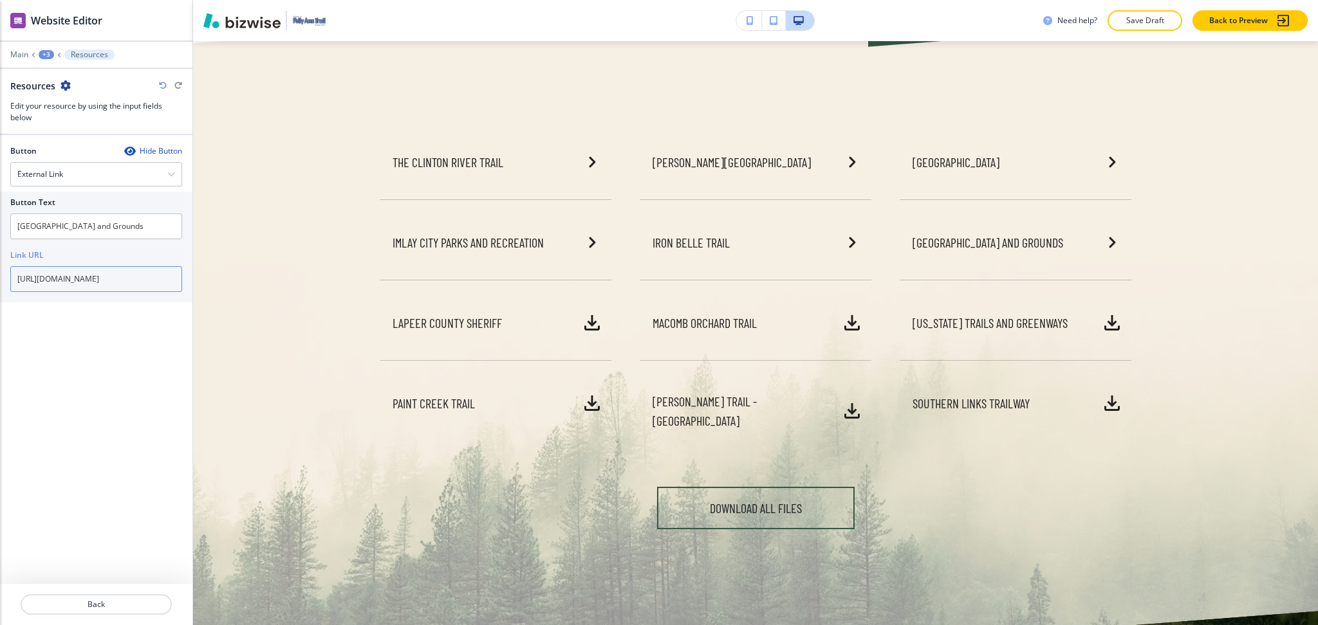
scroll to position [0, 225]
type input "https://lapeercountymi.gov/departments/administrator__controller/community_proj…"
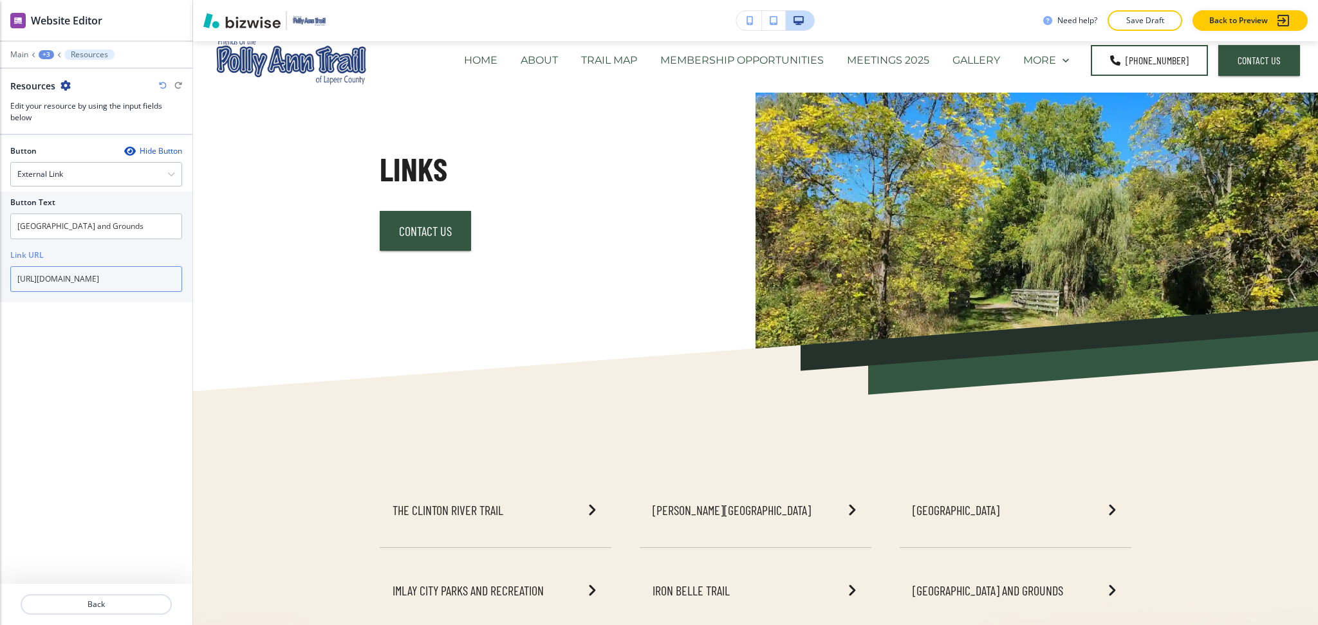
scroll to position [0, 0]
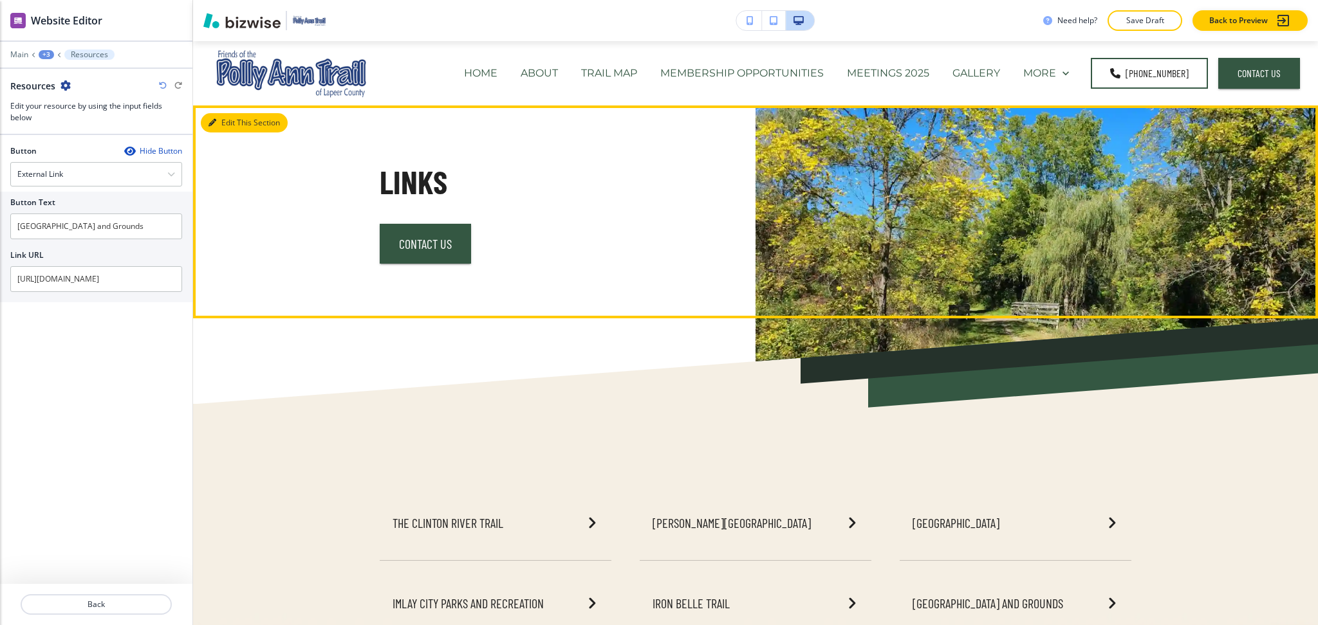
click at [221, 123] on button "Edit This Section" at bounding box center [244, 122] width 87 height 19
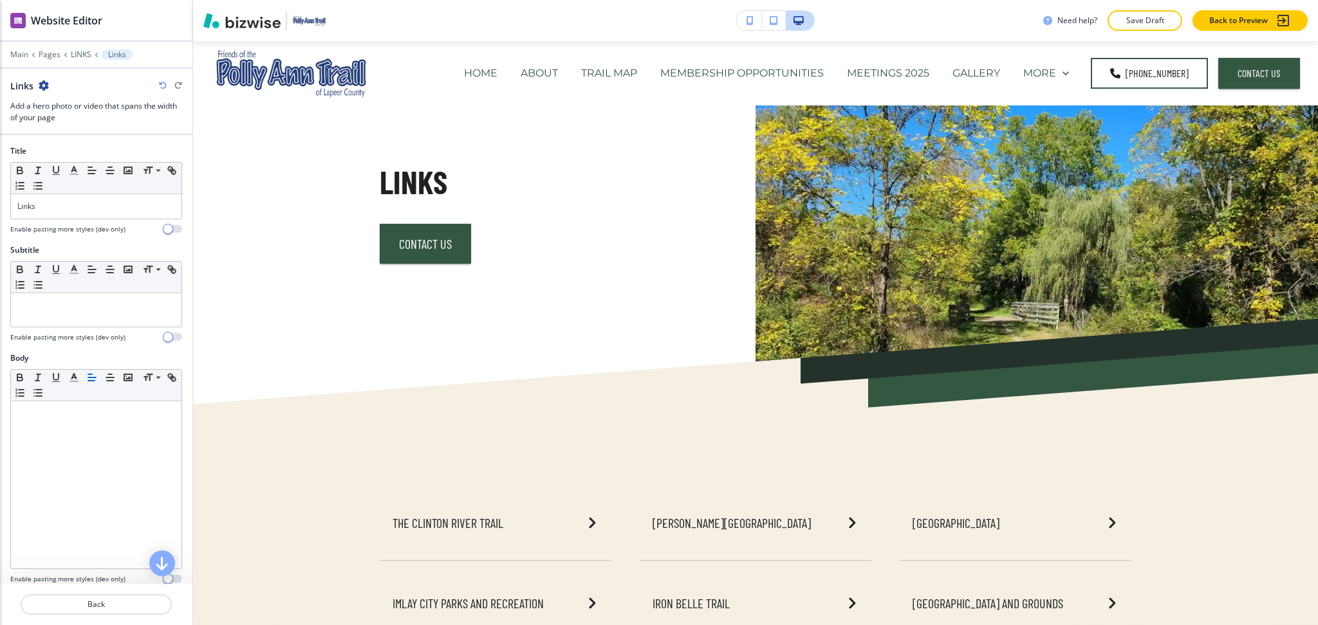
scroll to position [64, 0]
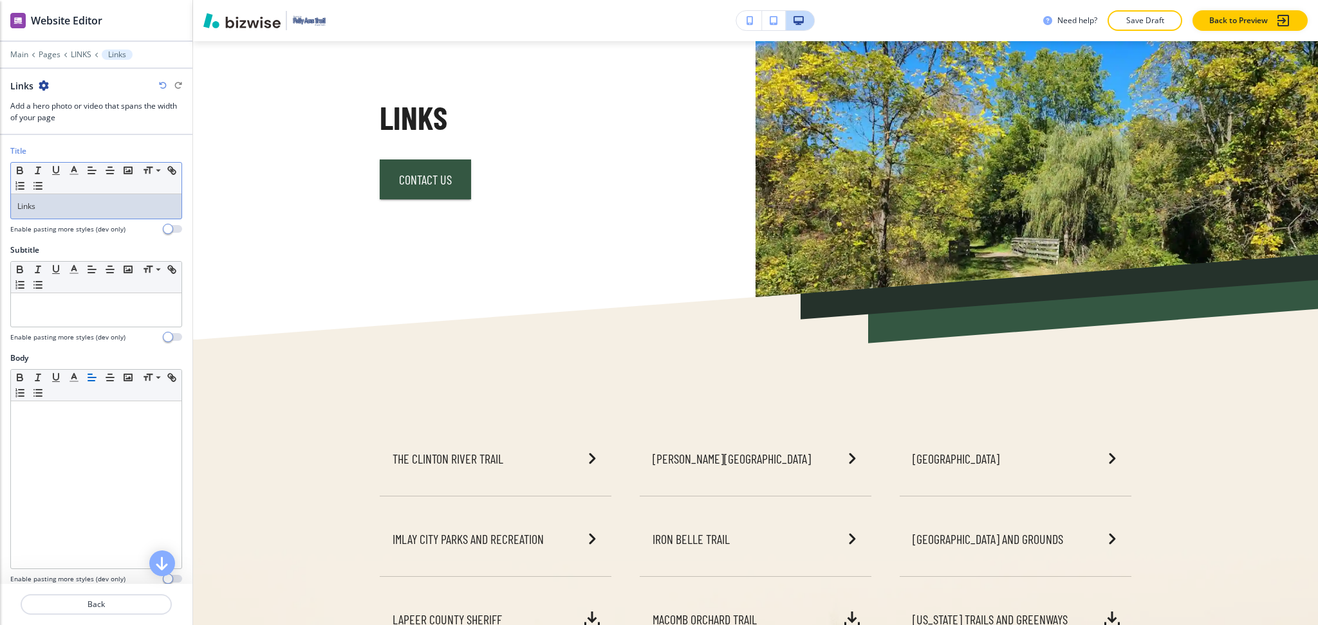
click at [89, 209] on p "Links" at bounding box center [96, 207] width 158 height 12
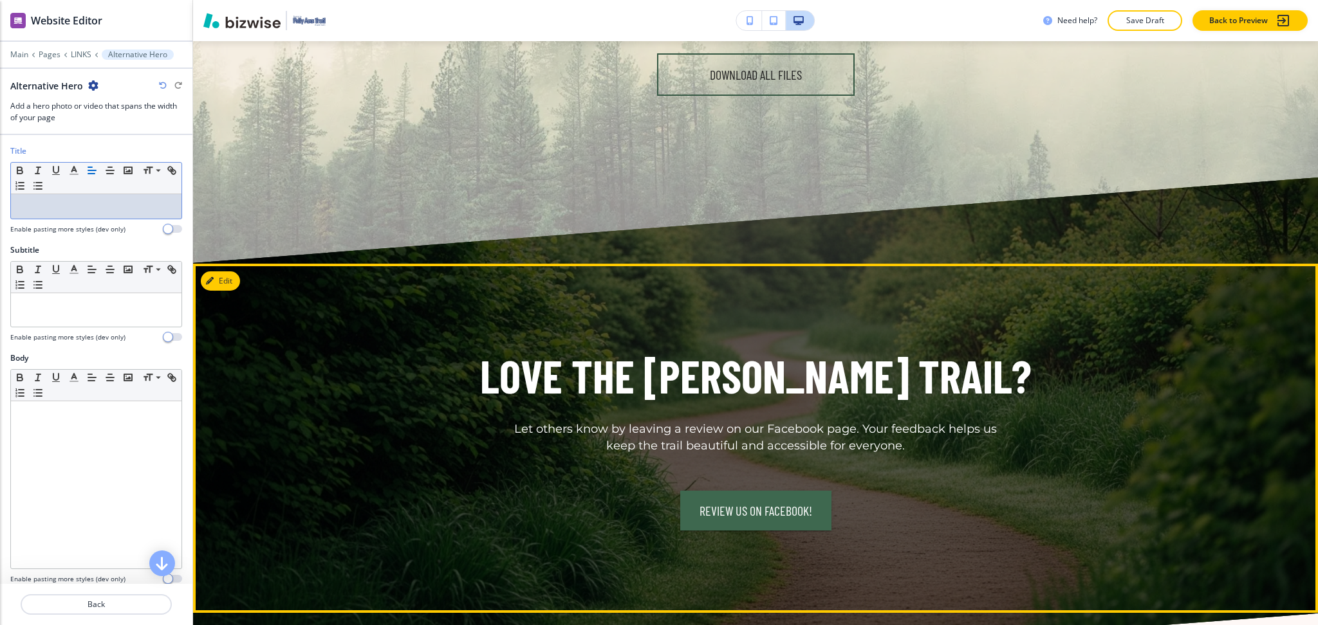
scroll to position [751, 0]
click at [228, 272] on button "Edit This Section" at bounding box center [244, 281] width 87 height 19
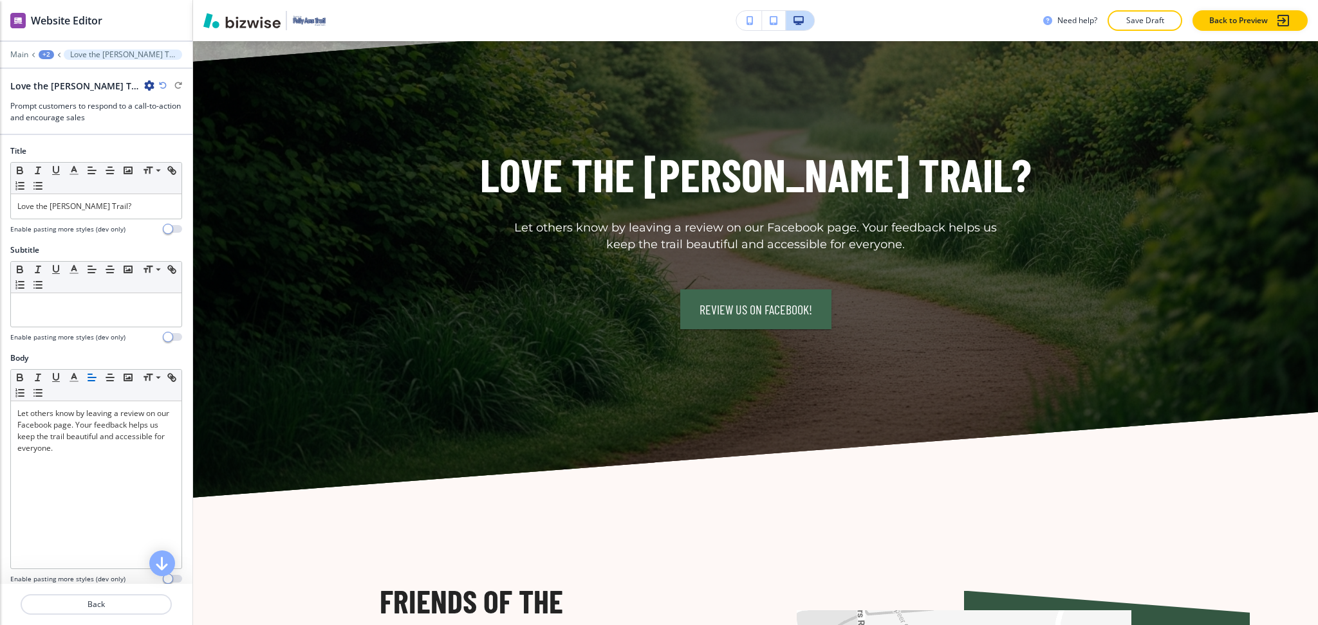
scroll to position [956, 0]
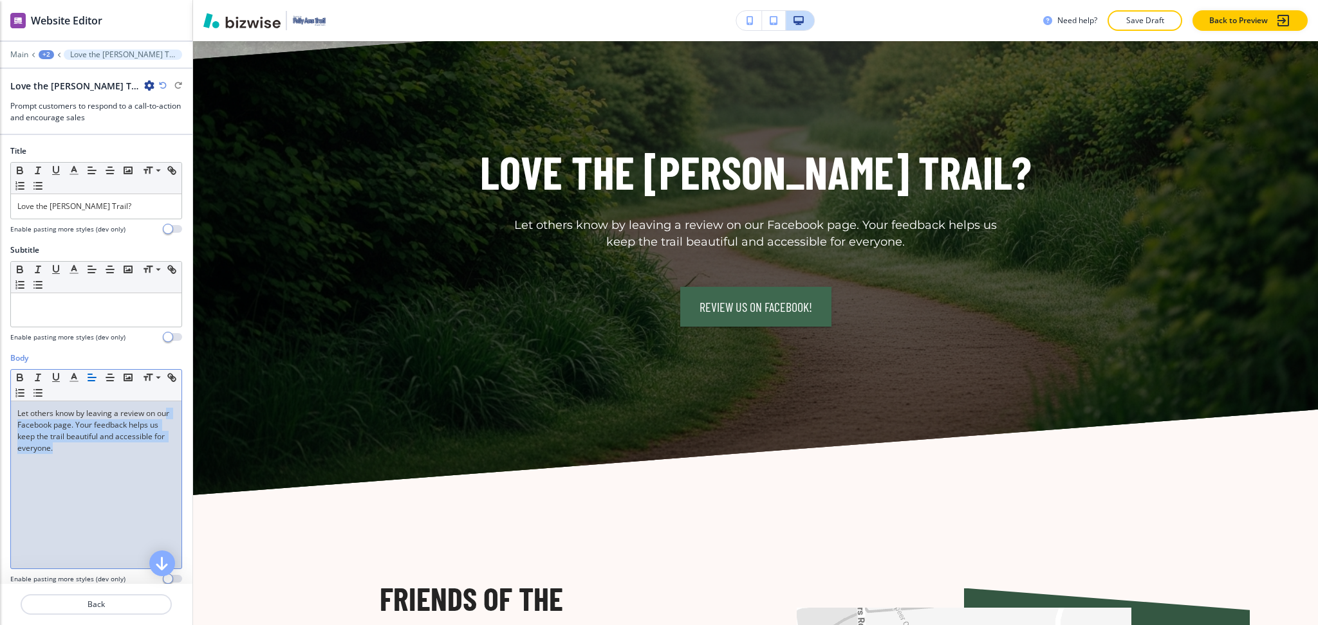
drag, startPoint x: 127, startPoint y: 465, endPoint x: 0, endPoint y: 369, distance: 158.9
click at [0, 386] on div "Body Small Normal Large Huge Let others know by leaving a review on our Faceboo…" at bounding box center [96, 474] width 192 height 242
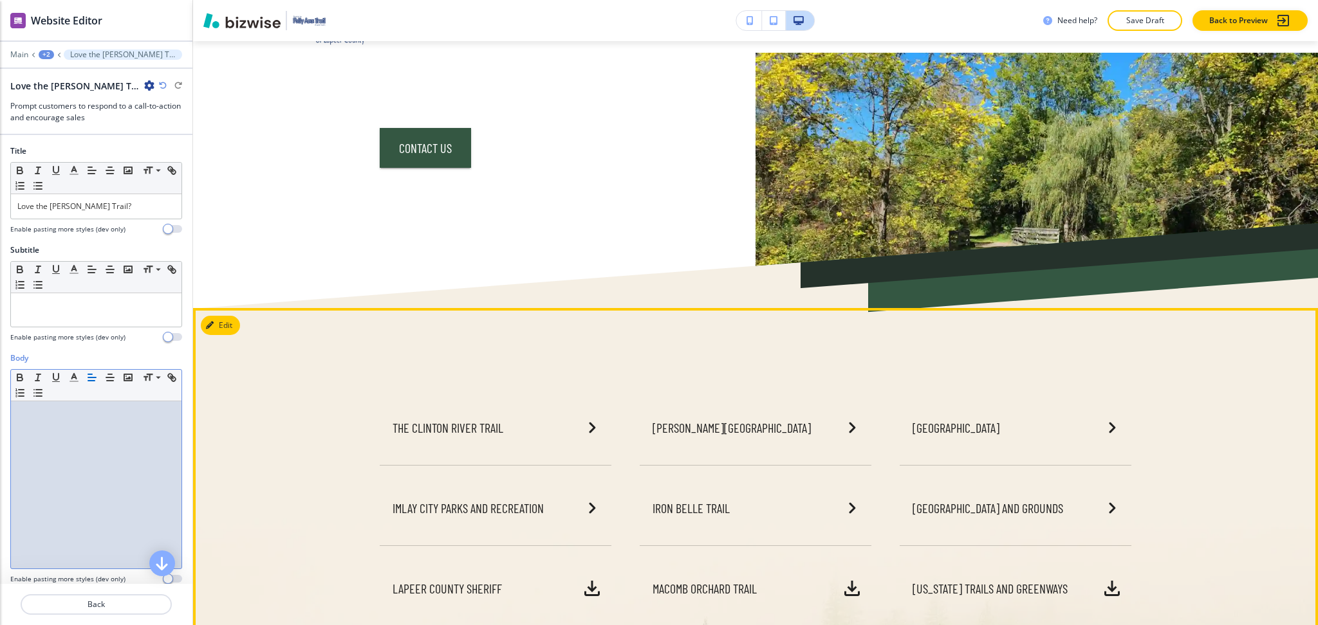
scroll to position [0, 0]
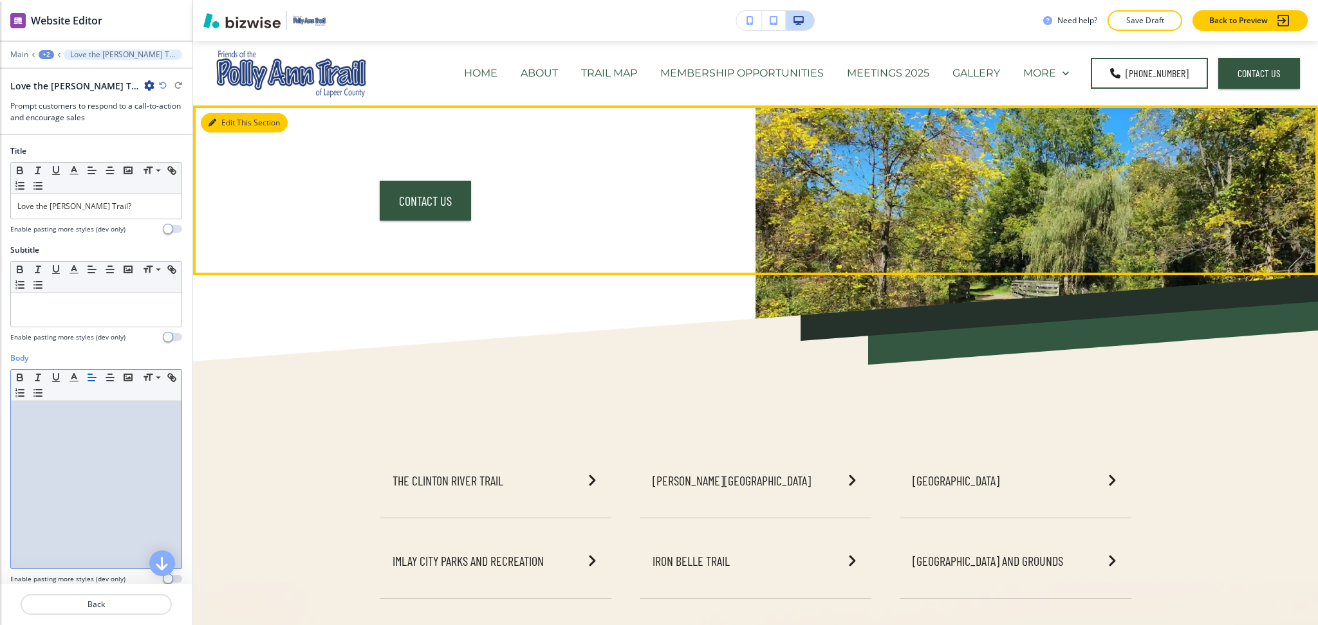
click at [222, 127] on button "Edit This Section" at bounding box center [244, 122] width 87 height 19
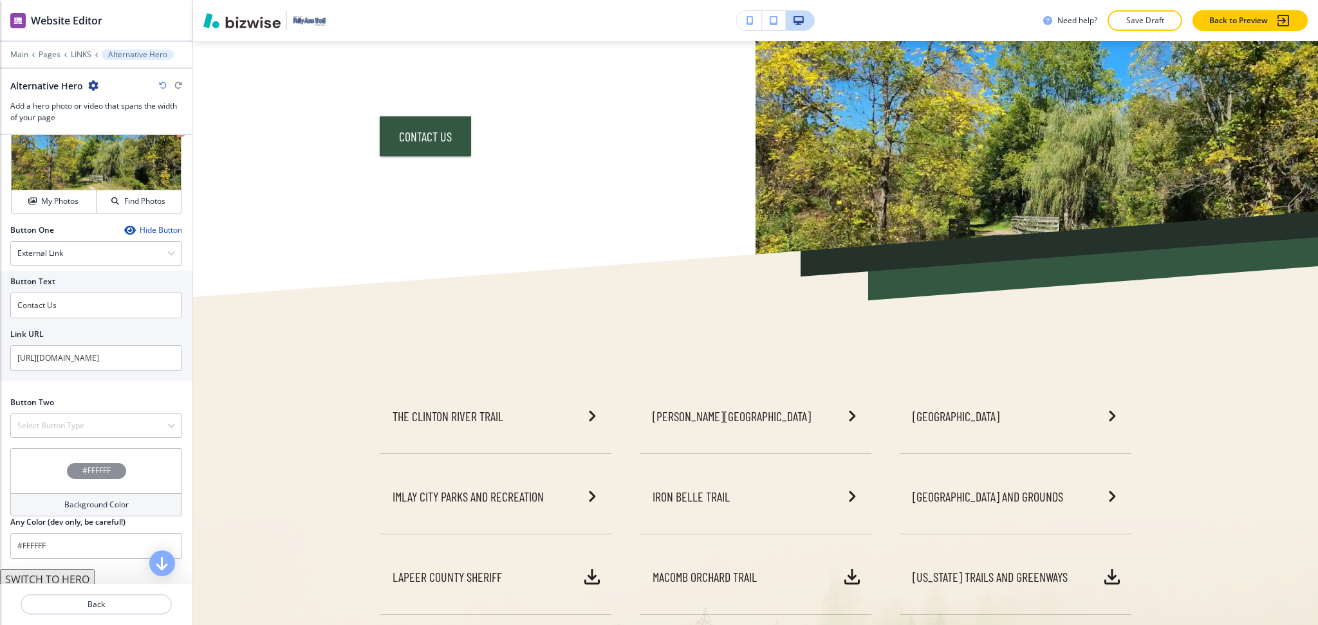
scroll to position [486, 0]
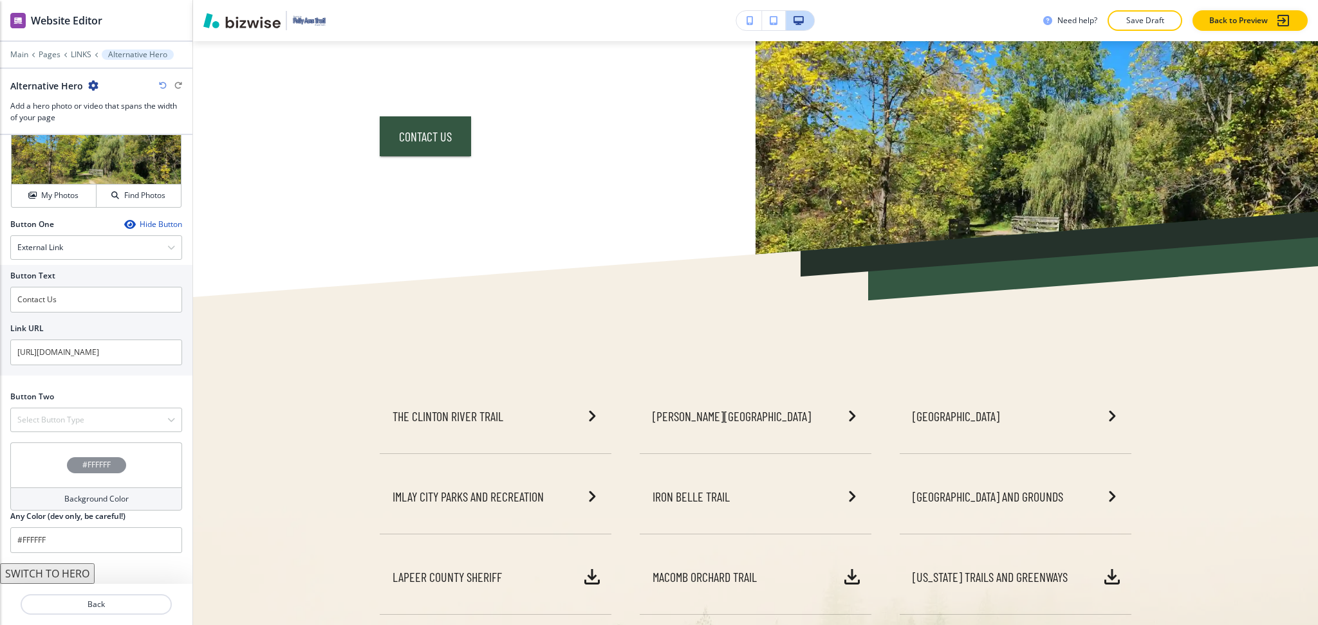
click at [53, 578] on button "SWITCH TO HERO" at bounding box center [47, 574] width 95 height 21
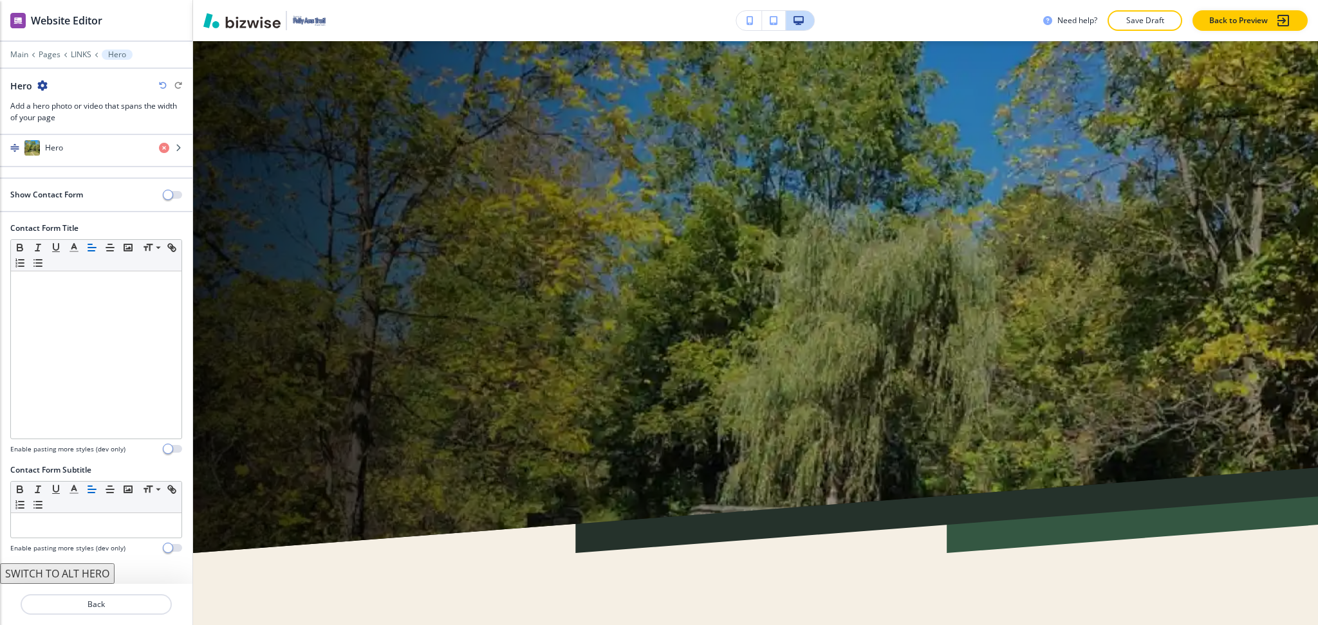
scroll to position [64, 0]
click at [58, 154] on div "Hero" at bounding box center [74, 147] width 149 height 15
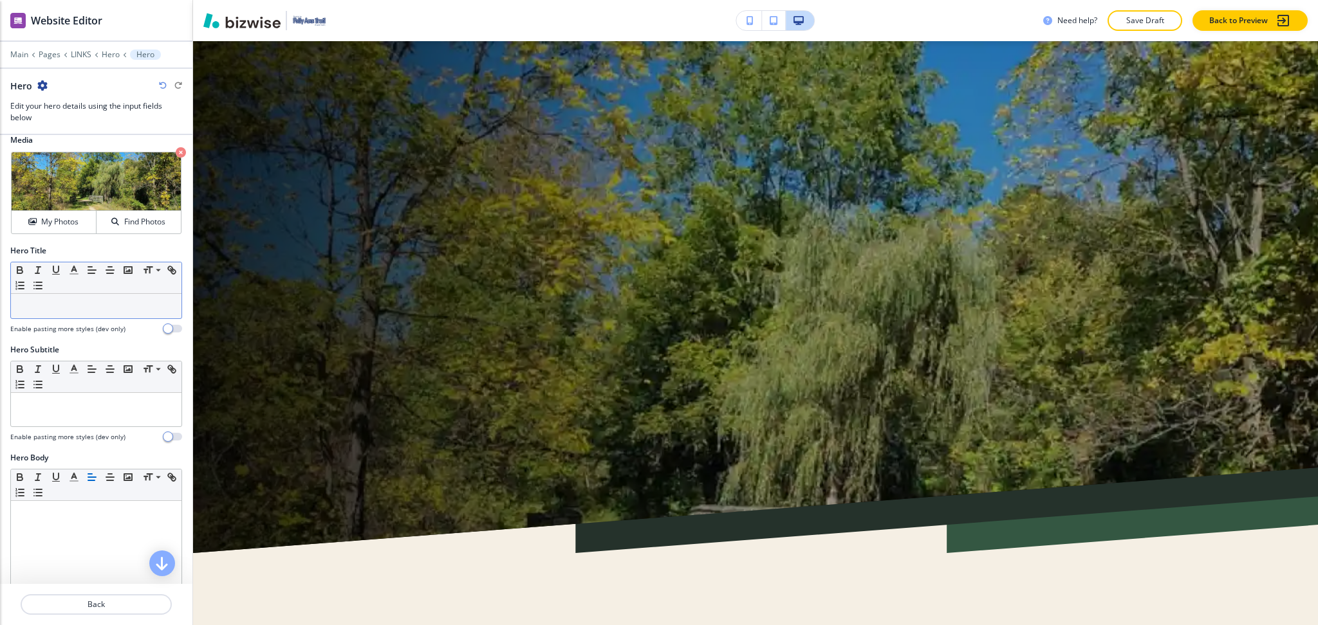
click at [60, 312] on div at bounding box center [96, 306] width 170 height 24
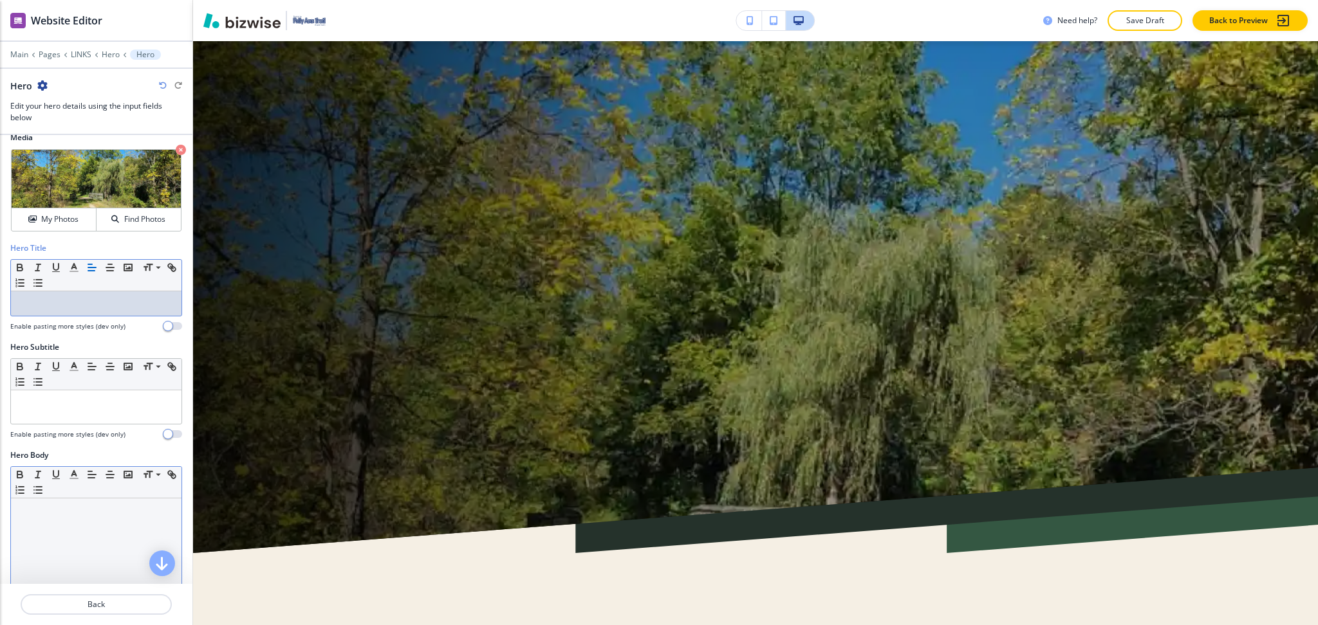
scroll to position [14, 0]
click at [21, 528] on div at bounding box center [96, 581] width 170 height 167
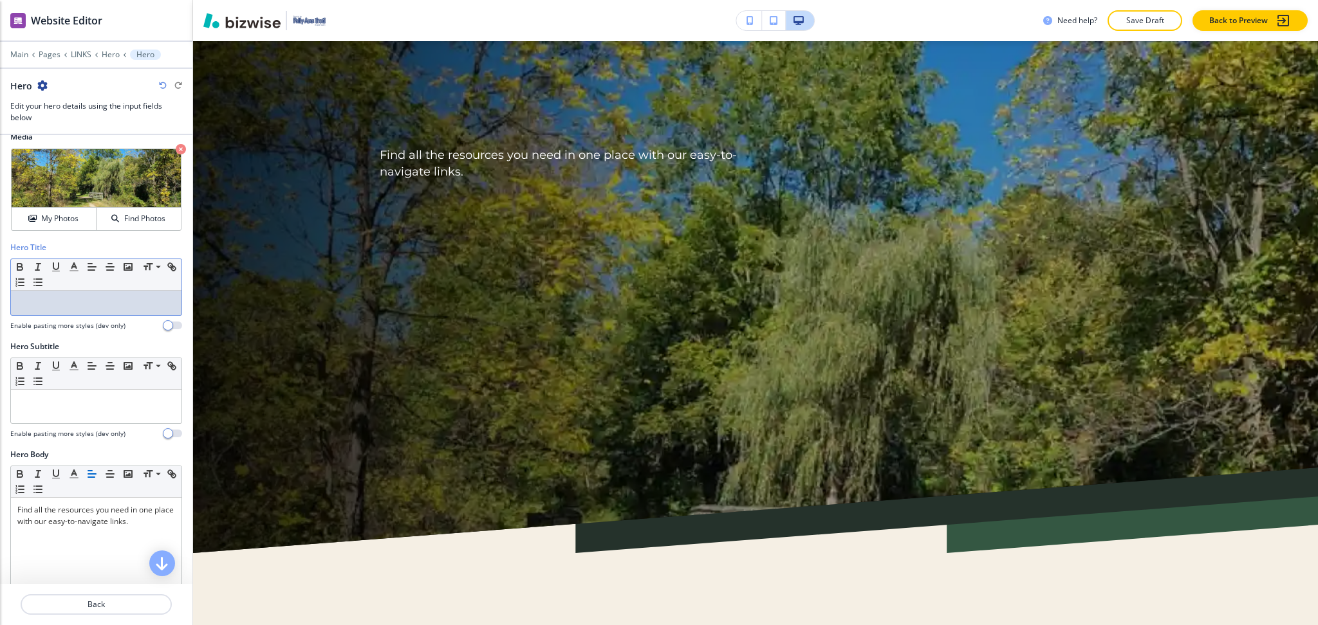
drag, startPoint x: 86, startPoint y: 302, endPoint x: 75, endPoint y: 302, distance: 10.9
click at [85, 302] on p at bounding box center [96, 303] width 158 height 12
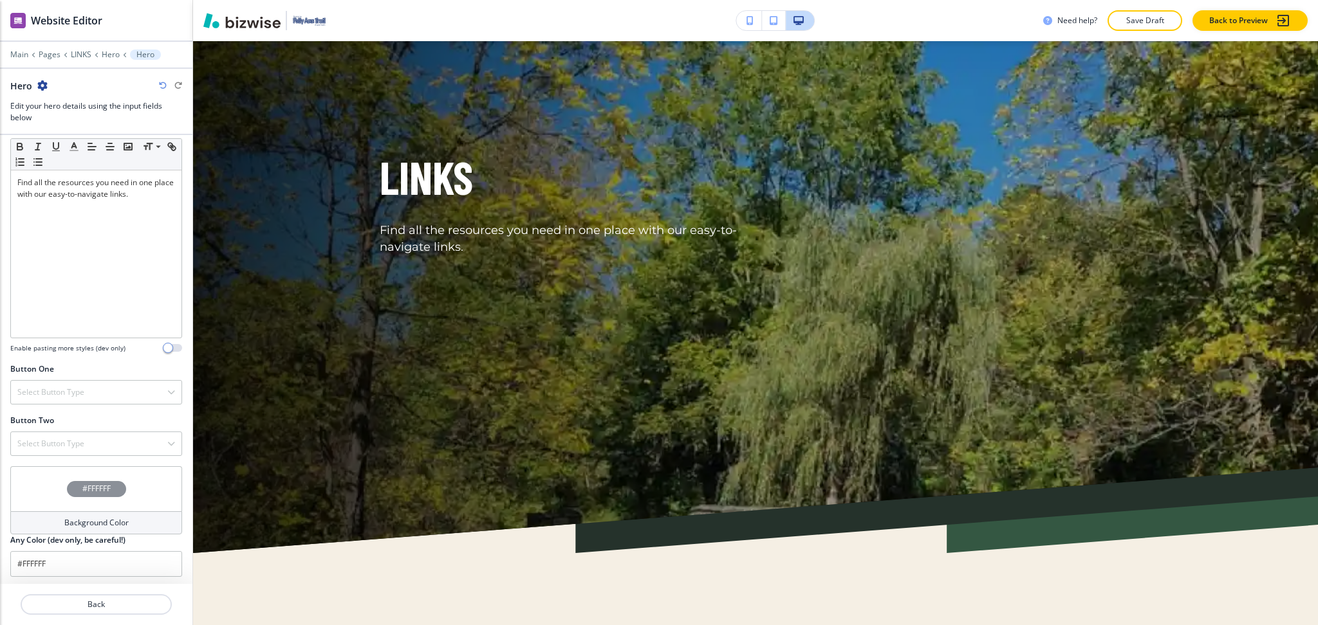
scroll to position [345, 0]
click at [49, 387] on h4 "Select Button Type" at bounding box center [50, 389] width 67 height 12
click at [49, 396] on div "Select Button Type" at bounding box center [96, 389] width 170 height 23
click at [52, 401] on div "Select Button Type Telephone External Link Social Media Email File Sharing Inte…" at bounding box center [96, 389] width 172 height 24
click at [49, 418] on div "Telephone" at bounding box center [96, 412] width 170 height 22
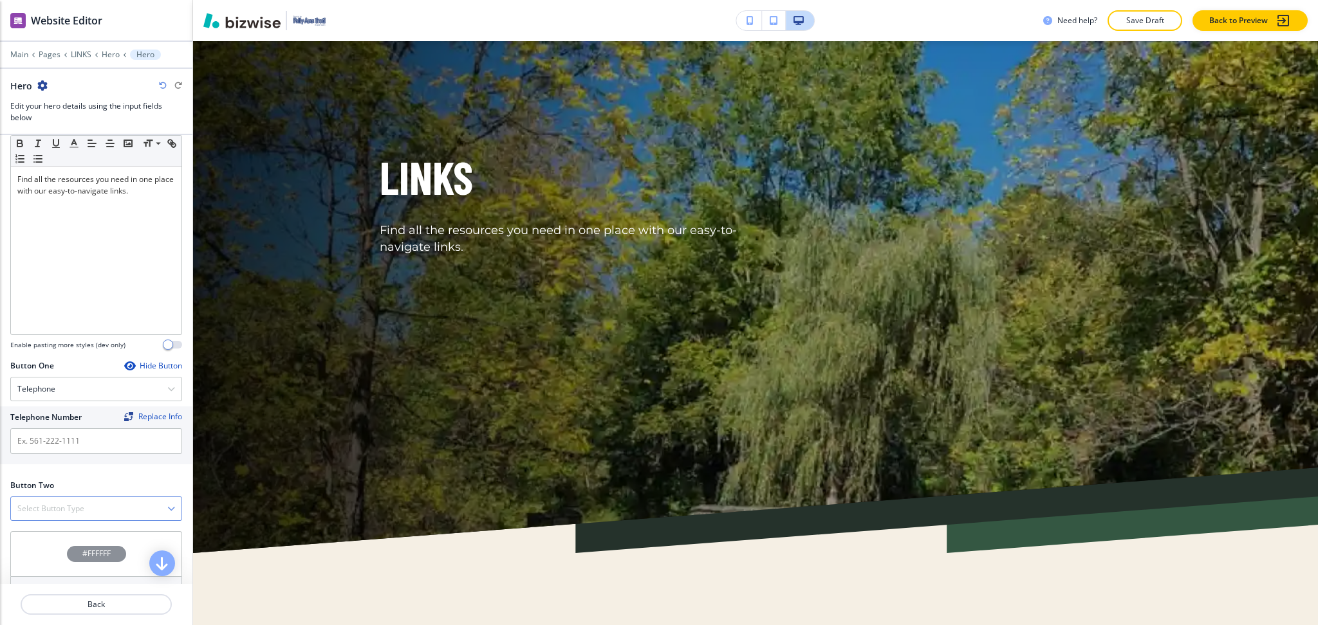
click at [53, 511] on h4 "Select Button Type" at bounding box center [50, 509] width 67 height 12
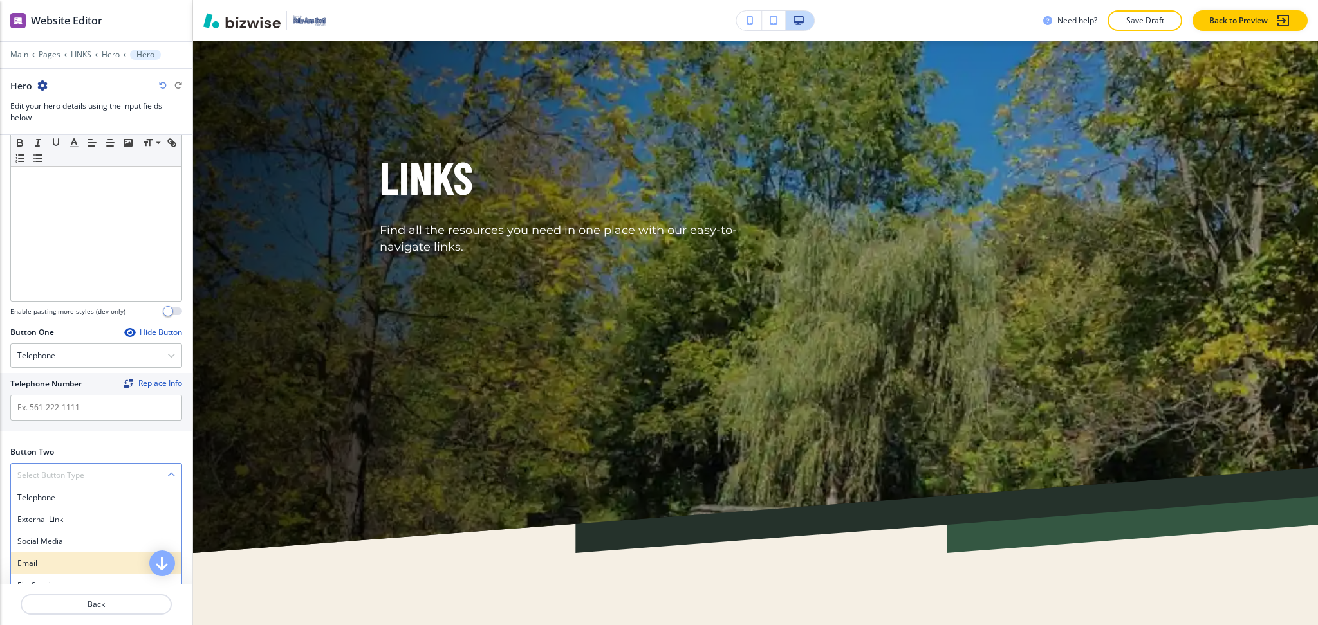
scroll to position [413, 0]
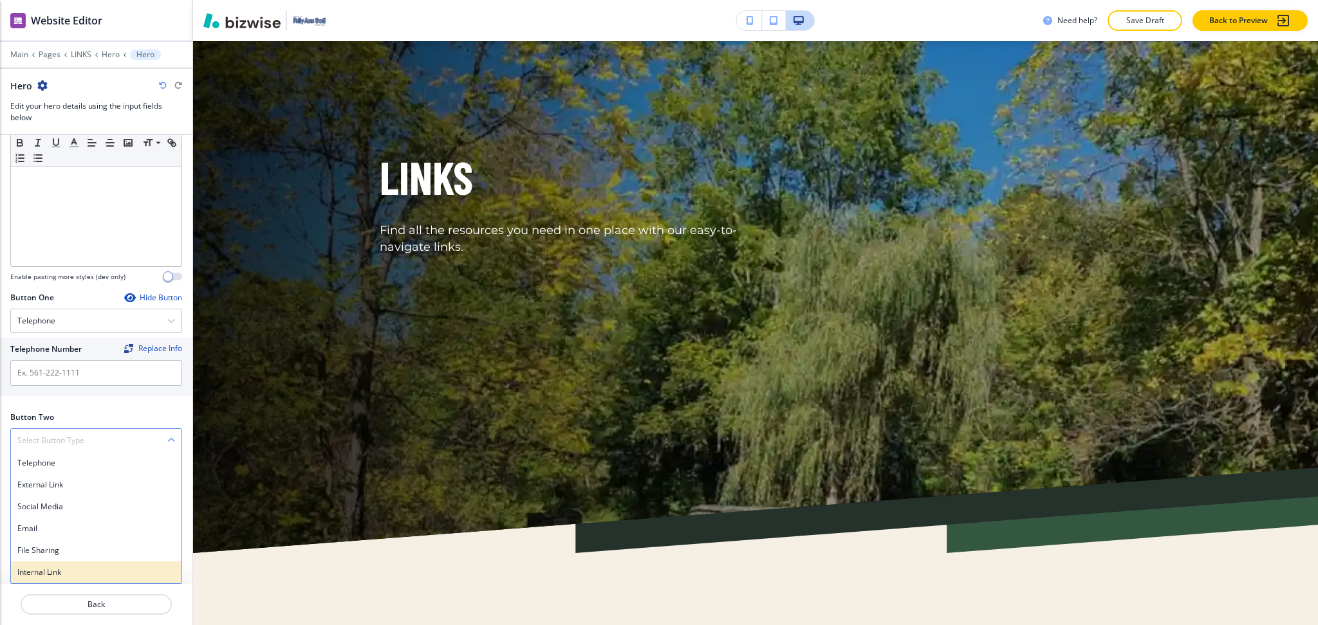
drag, startPoint x: 54, startPoint y: 576, endPoint x: 53, endPoint y: 570, distance: 6.5
click at [53, 576] on h4 "Internal Link" at bounding box center [96, 573] width 158 height 12
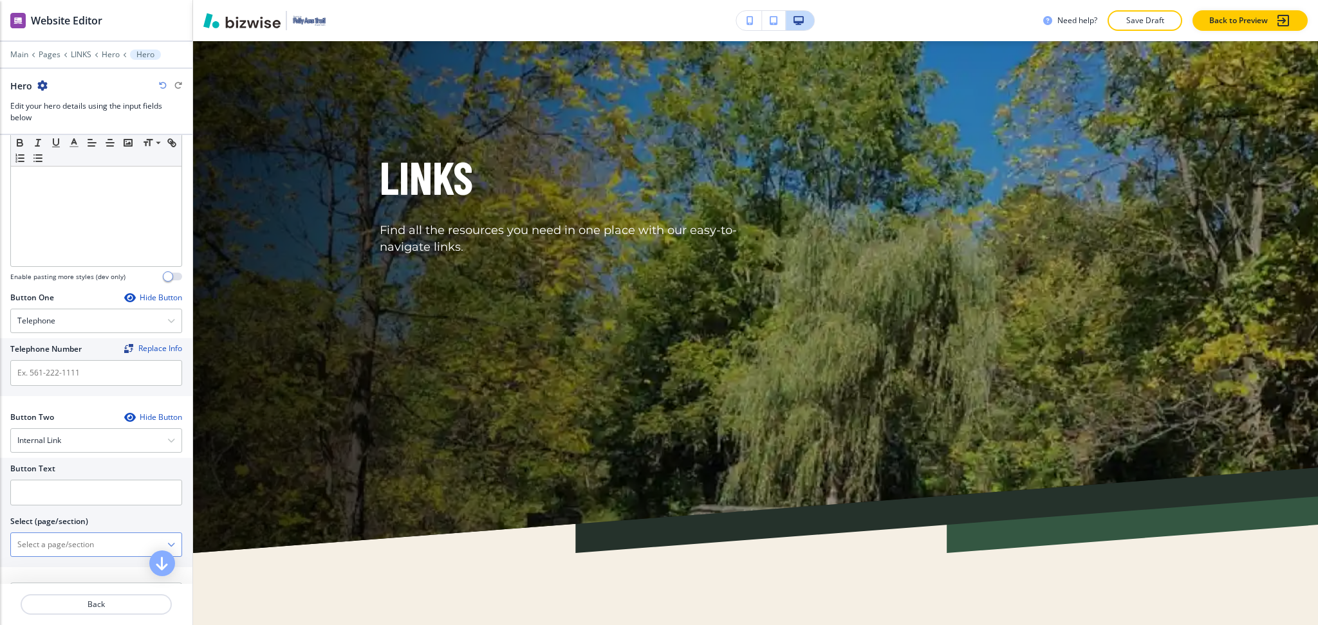
click at [50, 541] on \(page\/section\) "Manual Input" at bounding box center [89, 545] width 156 height 22
drag, startPoint x: 0, startPoint y: 527, endPoint x: 19, endPoint y: 534, distance: 20.6
click at [0, 528] on div "Button Text Select (page/section) CONTACT US Contact Us Contact Us | Contact Us…" at bounding box center [96, 512] width 192 height 109
drag, startPoint x: 40, startPoint y: 566, endPoint x: 37, endPoint y: 556, distance: 10.6
click at [40, 566] on h4 "Contact Us" at bounding box center [96, 568] width 158 height 12
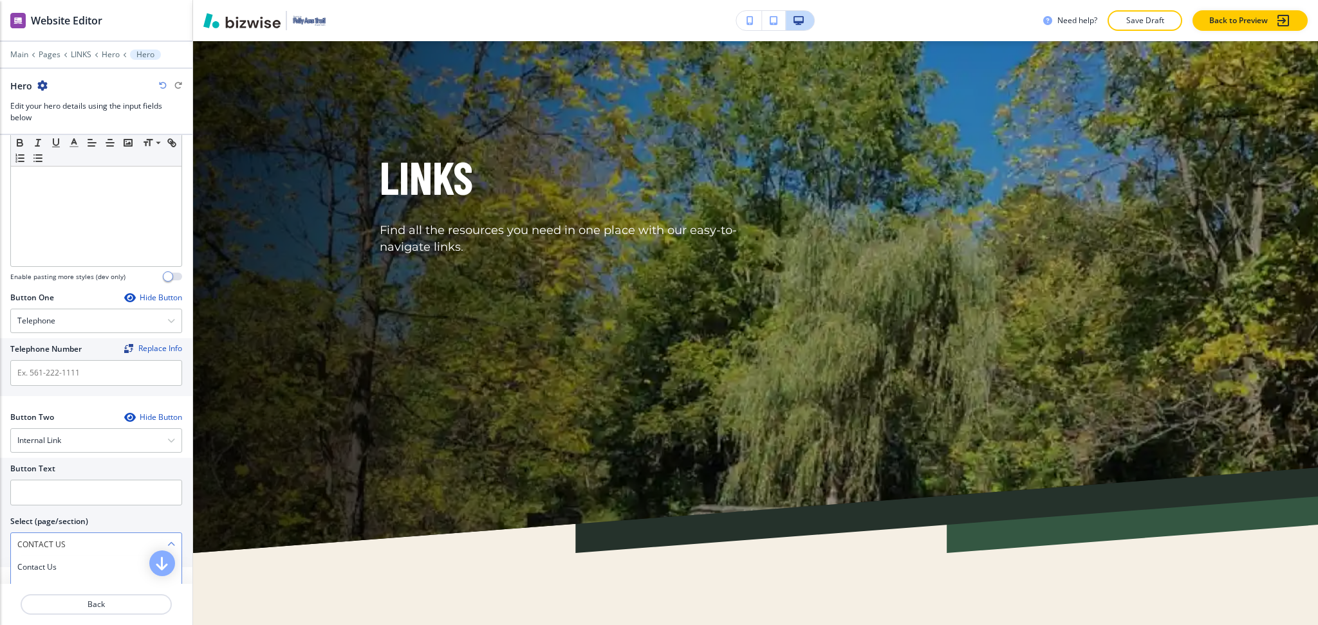
type \(page\/section\) "Contact Us"
click at [42, 493] on input "text" at bounding box center [96, 493] width 172 height 26
paste input "CONTACT US"
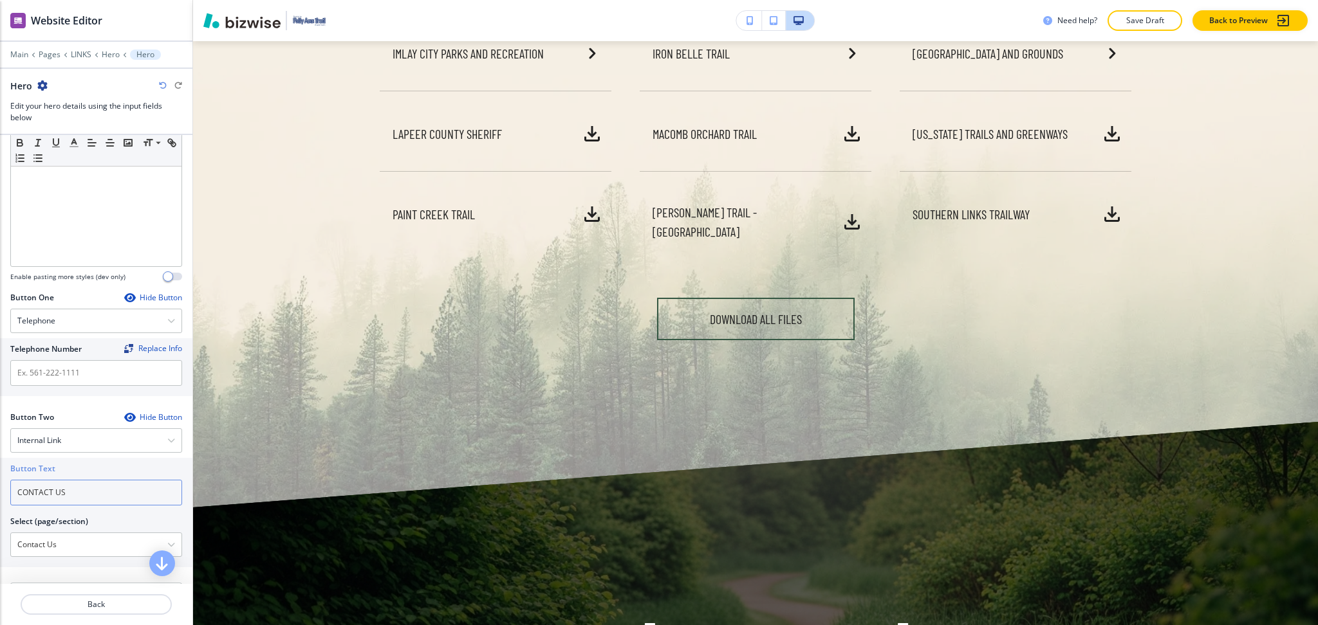
scroll to position [0, 0]
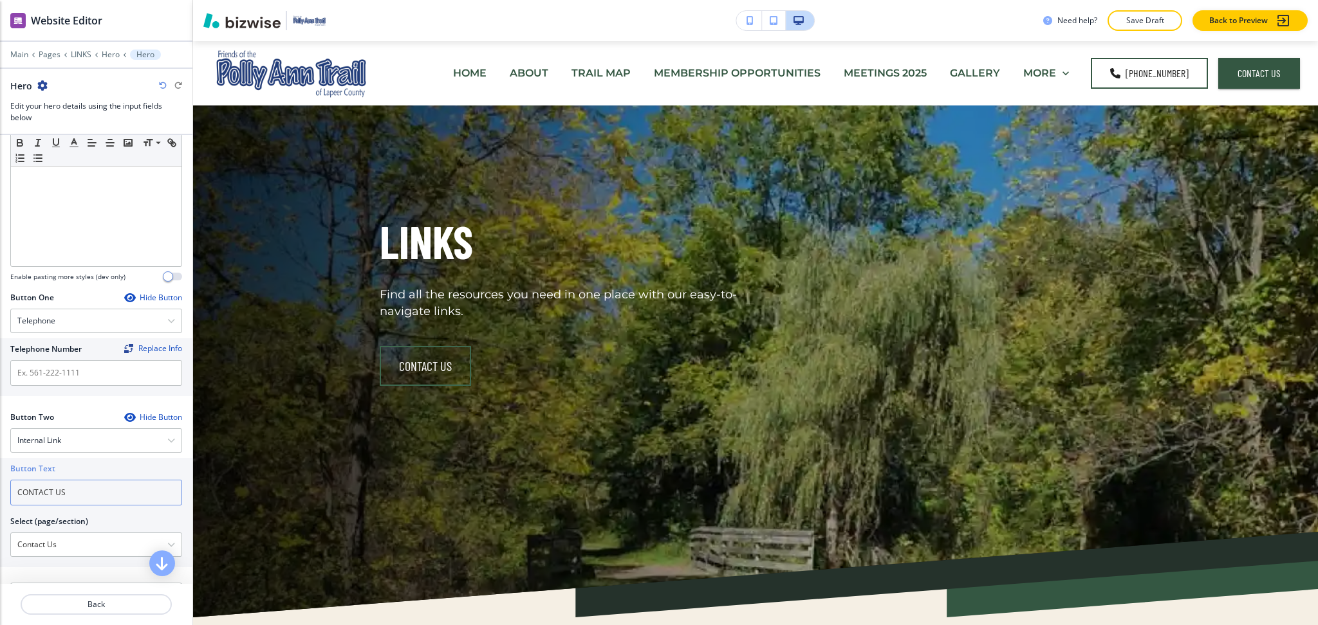
type input "CONTACT US"
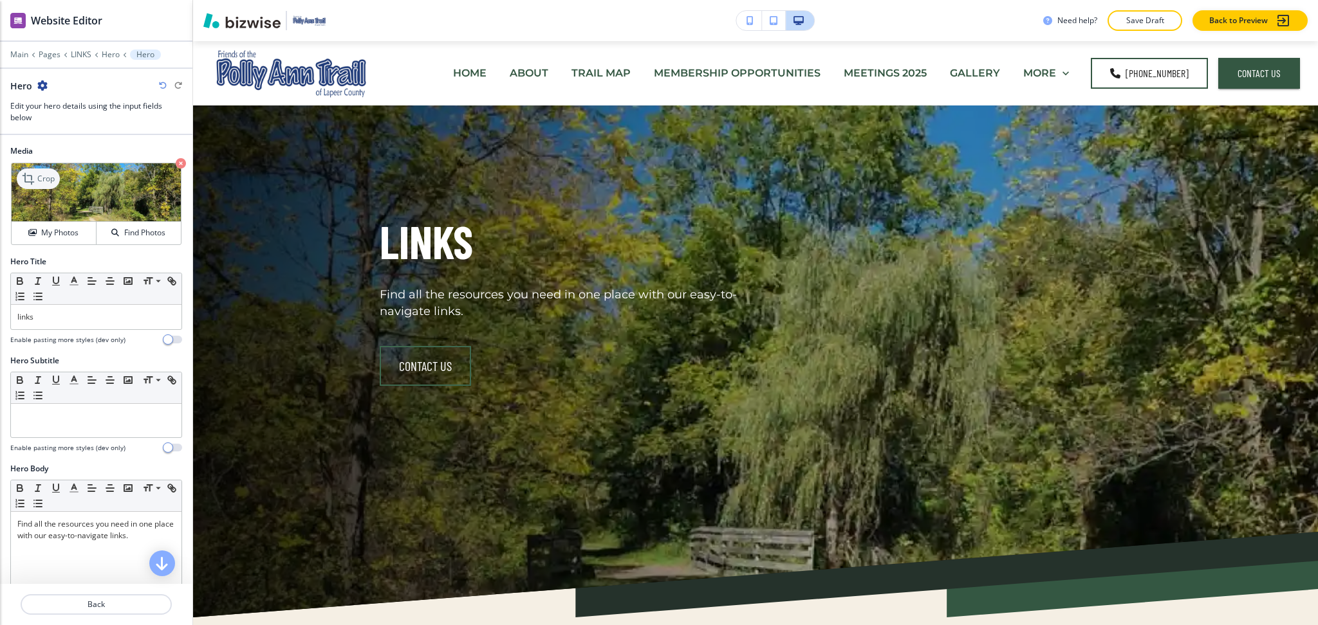
click at [32, 180] on icon at bounding box center [29, 178] width 15 height 15
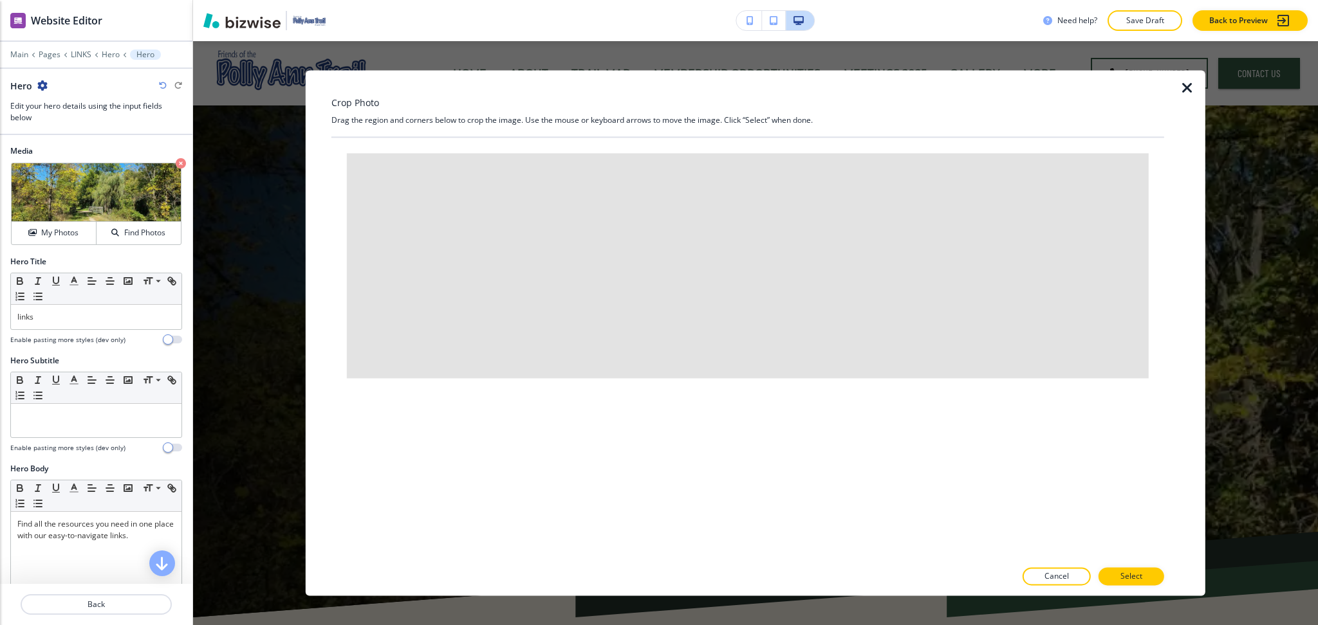
click at [1188, 85] on icon "button" at bounding box center [1186, 87] width 15 height 15
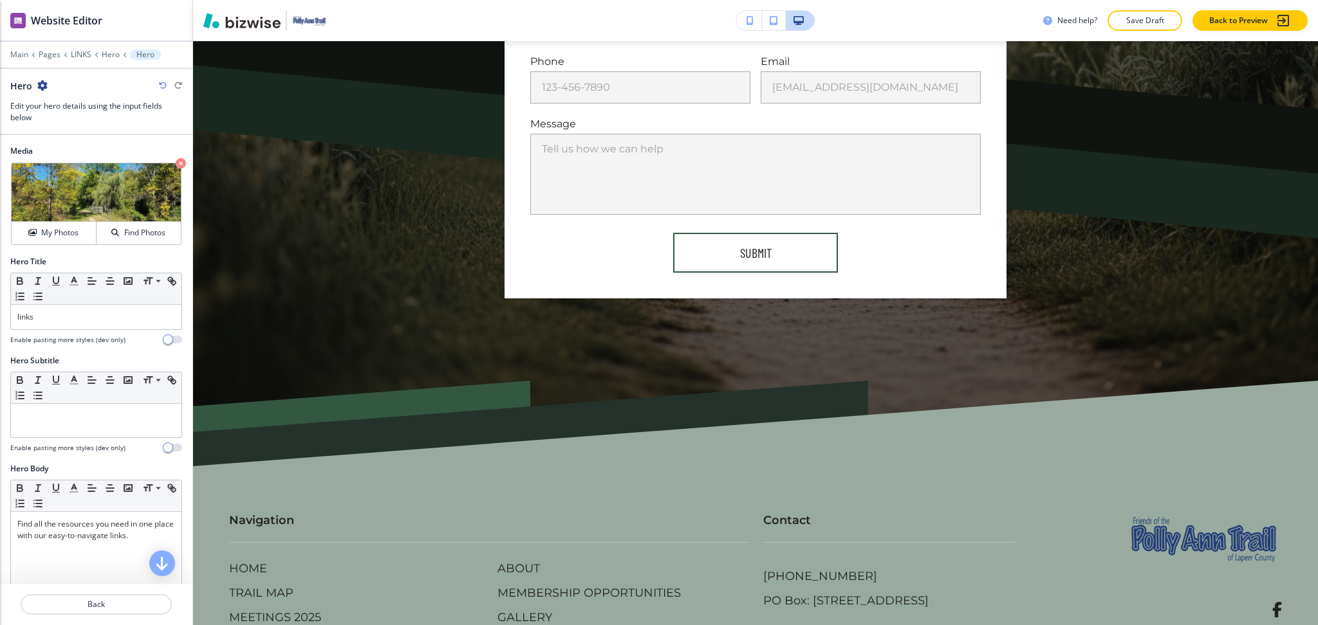
scroll to position [2482, 0]
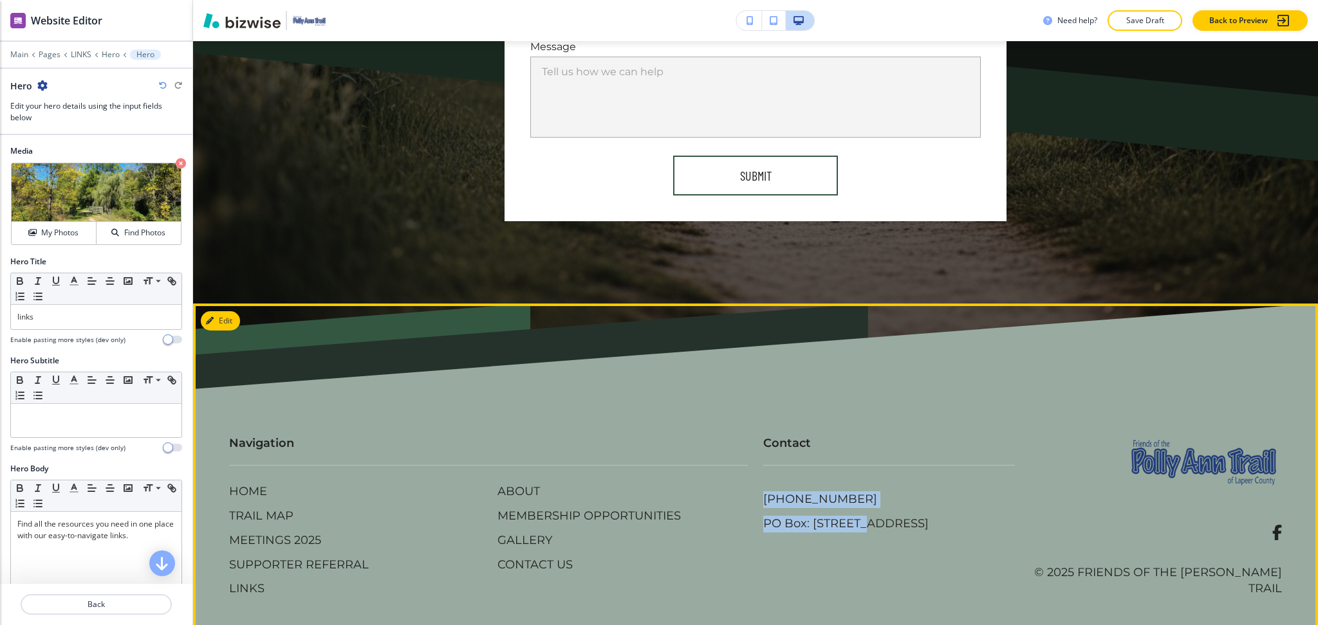
drag, startPoint x: 746, startPoint y: 477, endPoint x: 860, endPoint y: 478, distance: 113.2
click at [860, 478] on div "Contact [PHONE_NUMBER] PO Box: [STREET_ADDRESS]" at bounding box center [881, 475] width 267 height 131
click at [728, 568] on div "ABOUT MEMBERSHIP OPPORTUNITIES GALLERY CONTACT US" at bounding box center [613, 537] width 268 height 122
drag, startPoint x: 754, startPoint y: 475, endPoint x: 857, endPoint y: 475, distance: 102.9
click at [857, 475] on div "Contact [PHONE_NUMBER] PO Box: [STREET_ADDRESS]" at bounding box center [881, 475] width 267 height 131
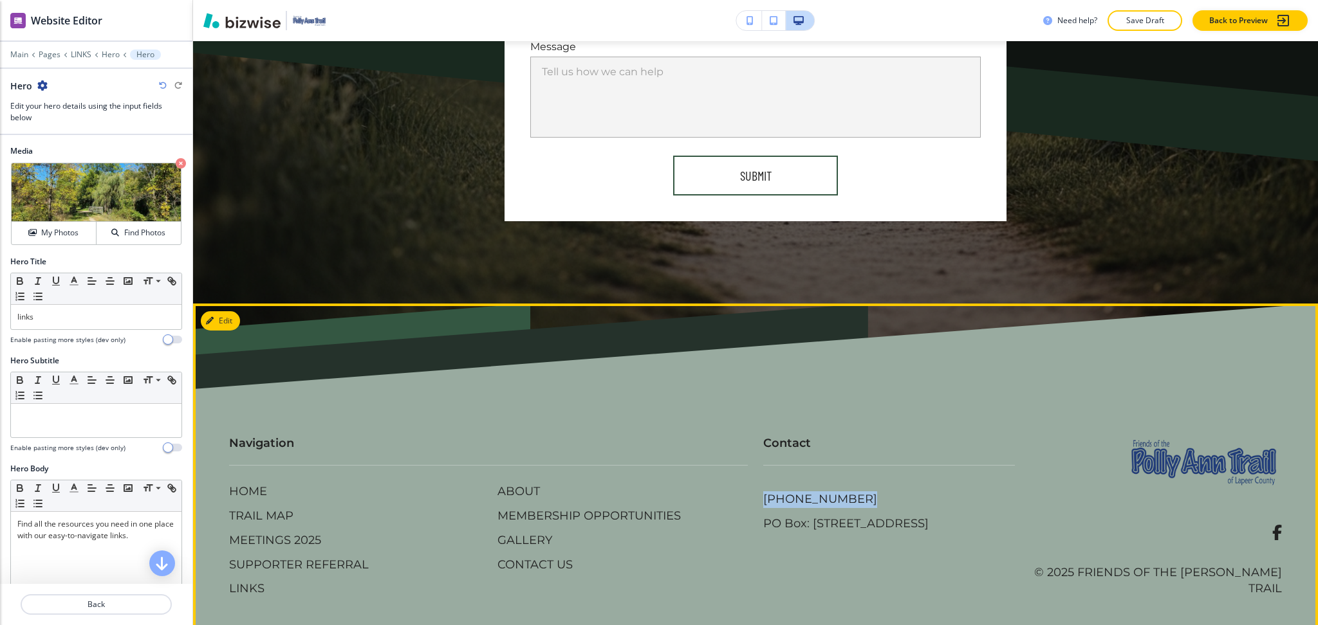
copy p "[PHONE_NUMBER]"
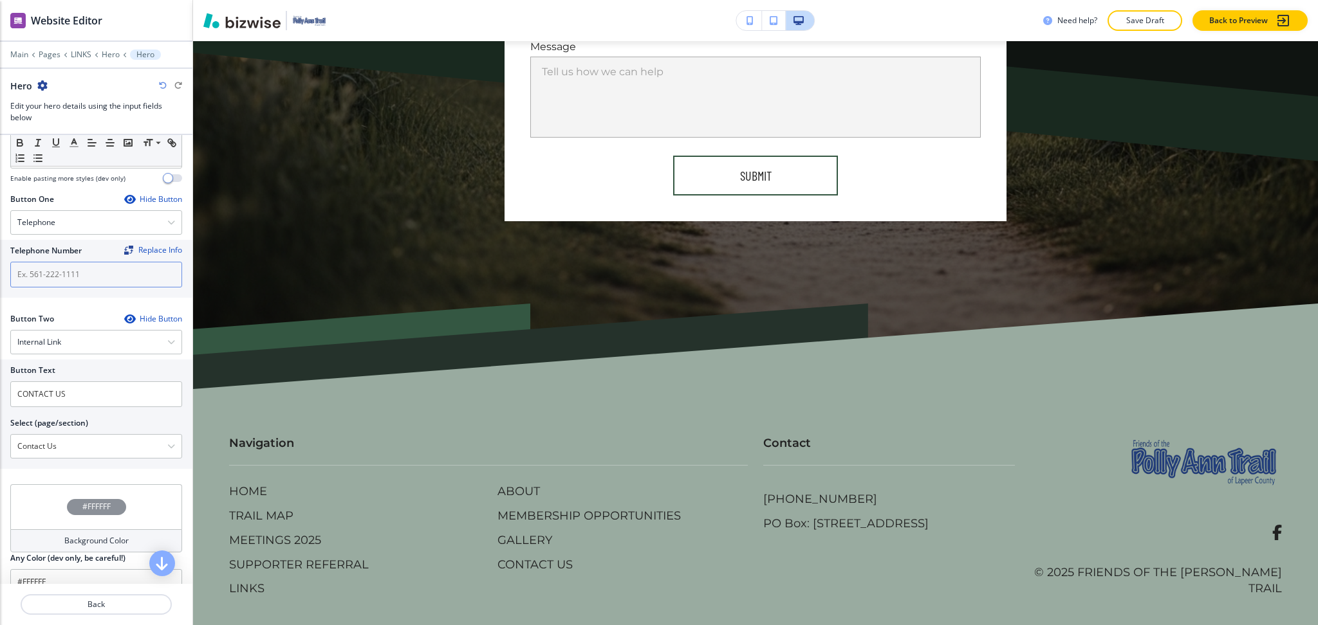
click at [33, 268] on input "text" at bounding box center [96, 275] width 172 height 26
paste input "[PHONE_NUMBER]"
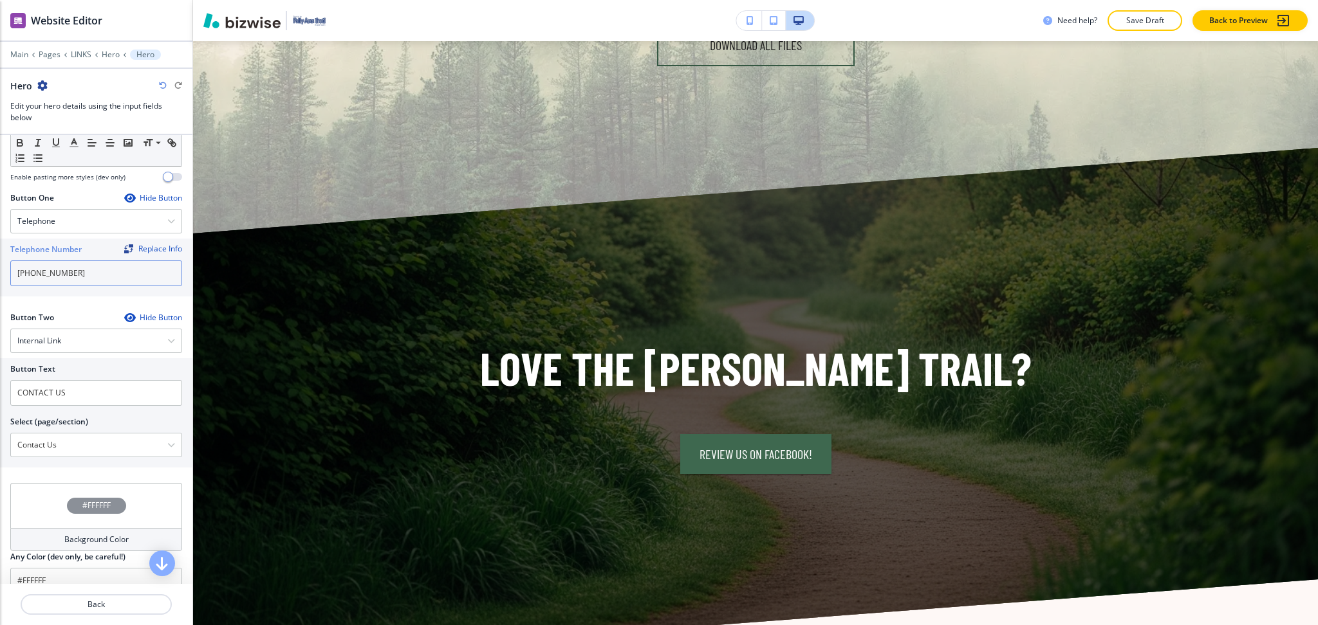
scroll to position [977, 0]
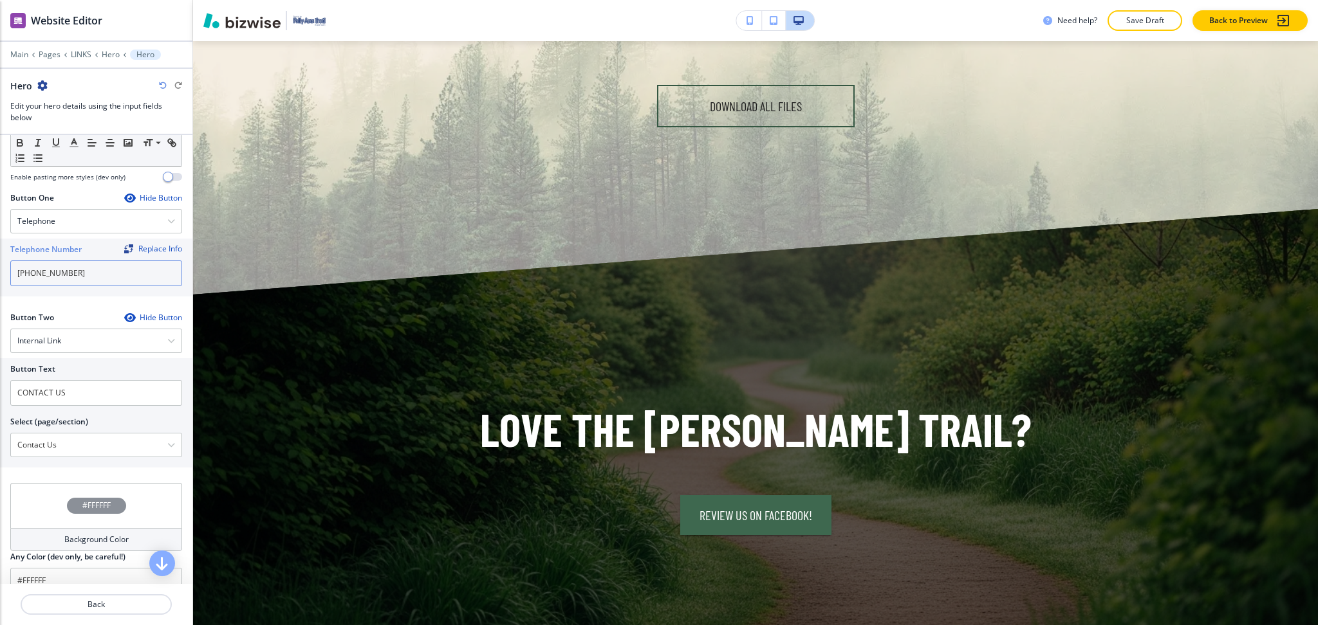
type input "[PHONE_NUMBER]"
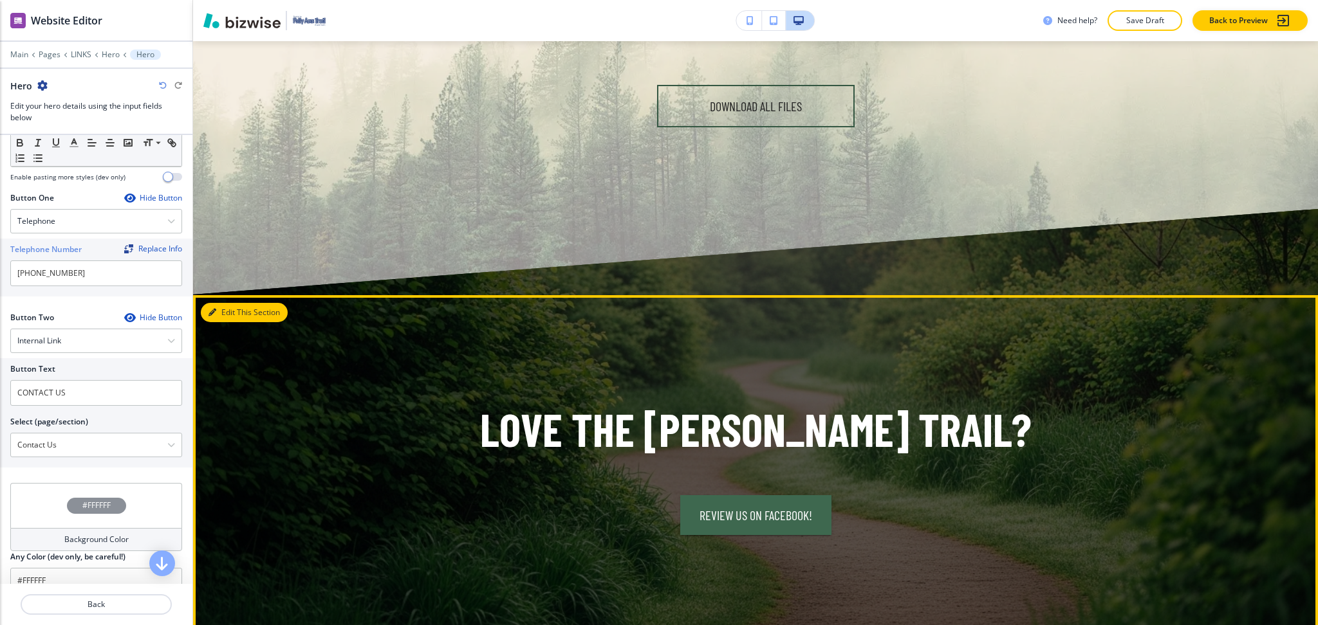
click at [228, 303] on button "Edit This Section" at bounding box center [244, 312] width 87 height 19
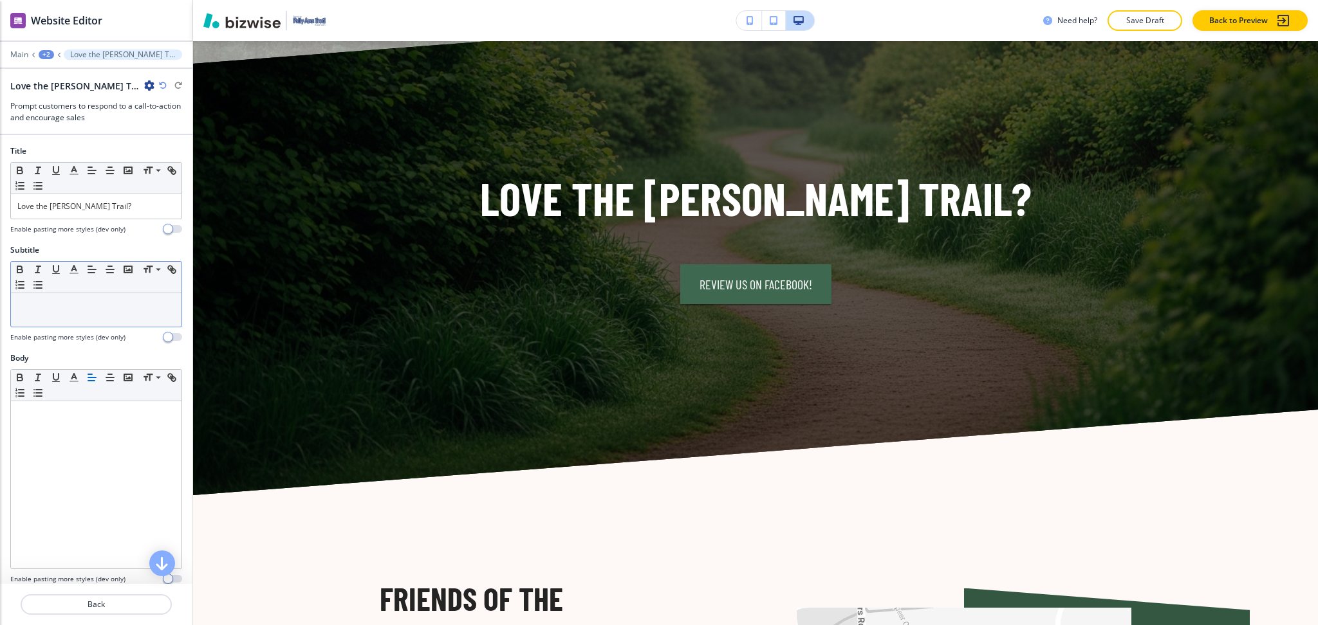
scroll to position [1213, 0]
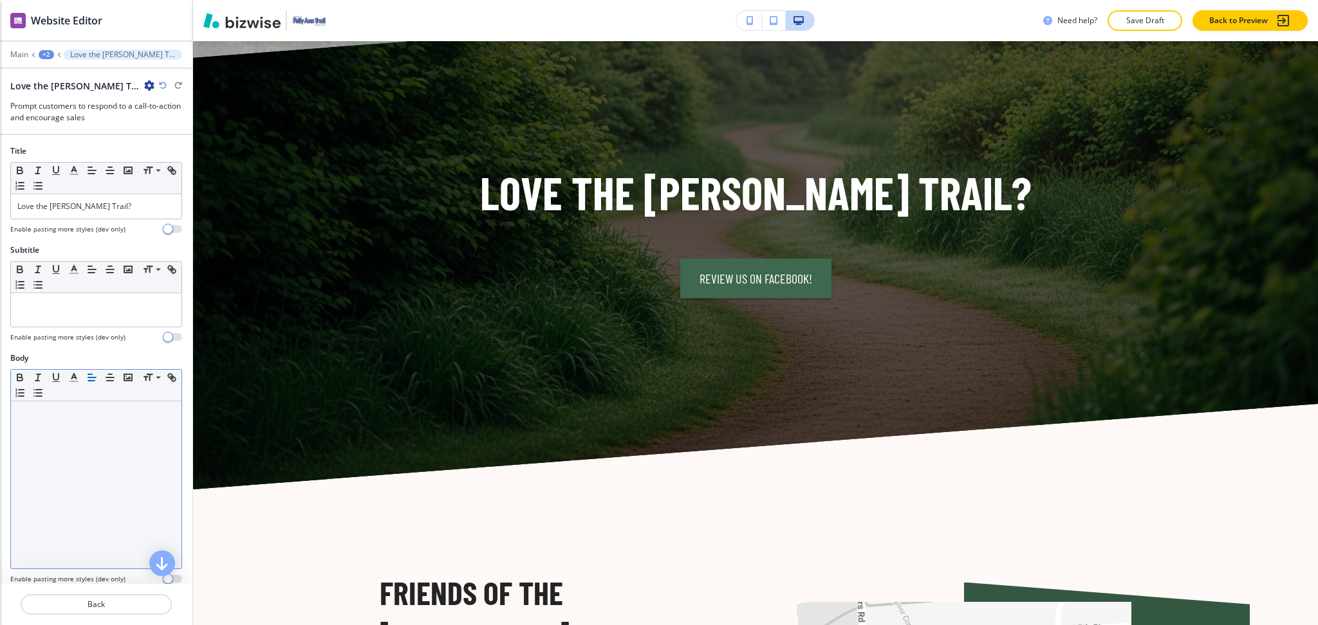
click at [115, 470] on div at bounding box center [96, 484] width 170 height 167
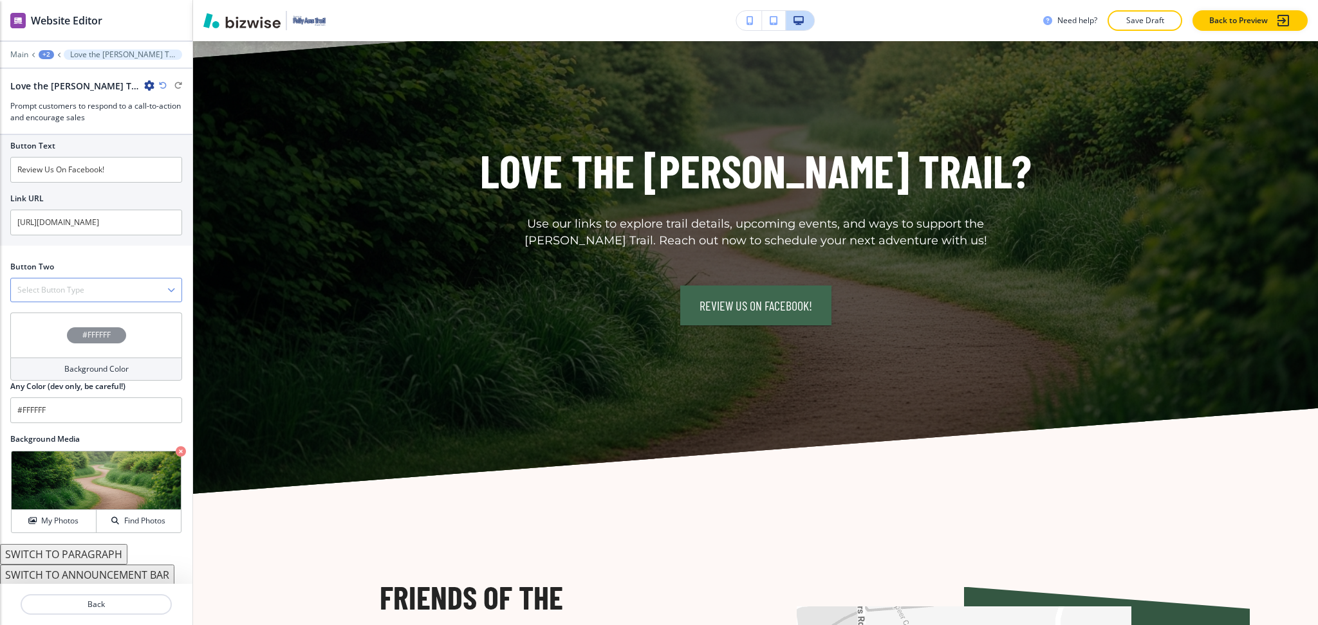
scroll to position [507, 0]
click at [80, 176] on input "Review Us On Facebook!" at bounding box center [96, 169] width 172 height 26
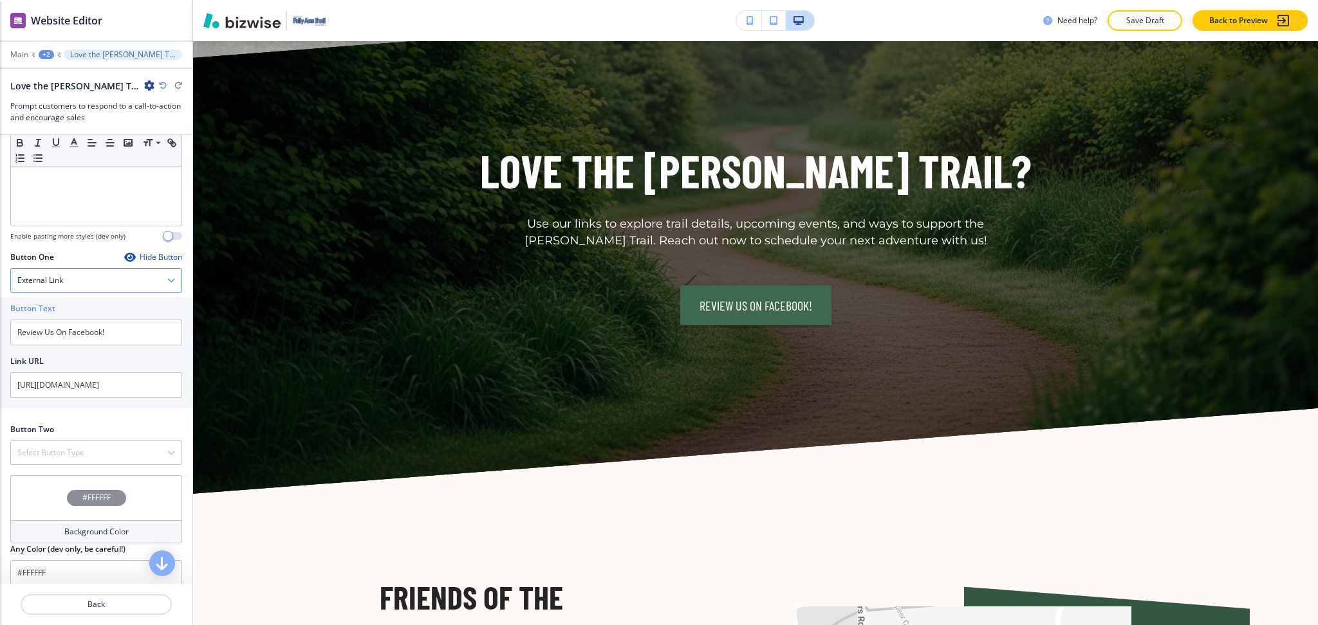
click at [74, 279] on div "External Link" at bounding box center [96, 280] width 170 height 23
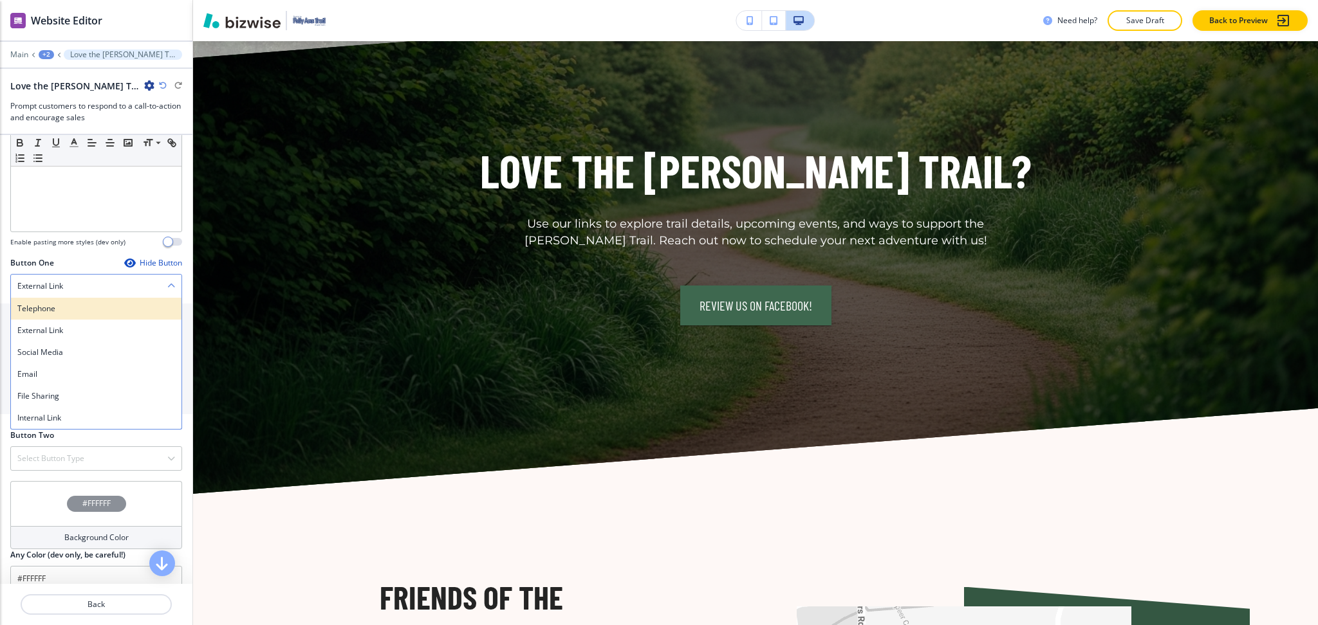
click at [60, 304] on h4 "Telephone" at bounding box center [96, 309] width 158 height 12
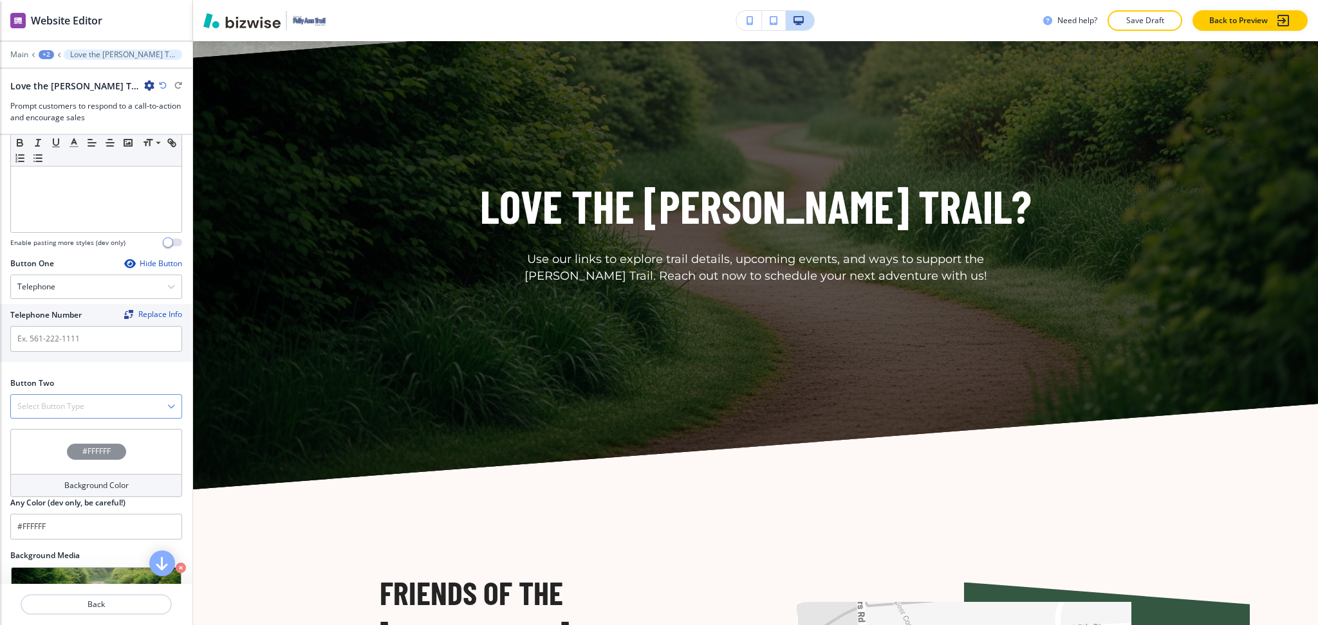
scroll to position [336, 0]
click at [65, 401] on h4 "Select Button Type" at bounding box center [50, 407] width 67 height 12
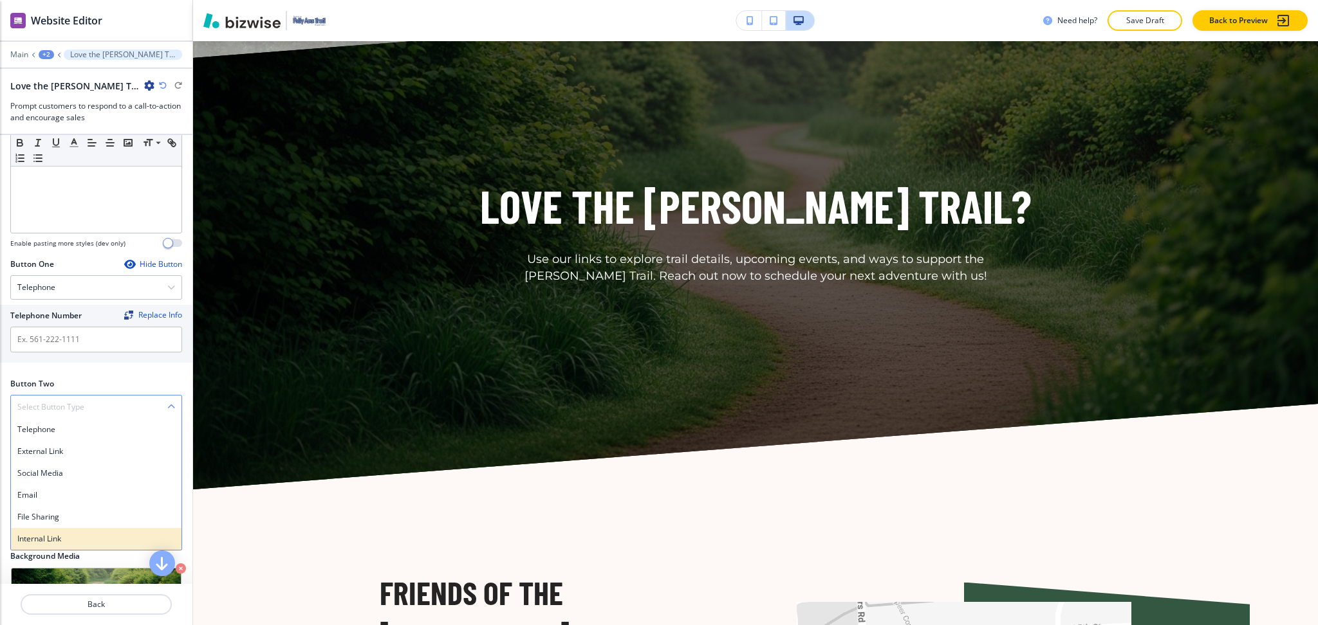
click at [55, 538] on h4 "Internal Link" at bounding box center [96, 539] width 158 height 12
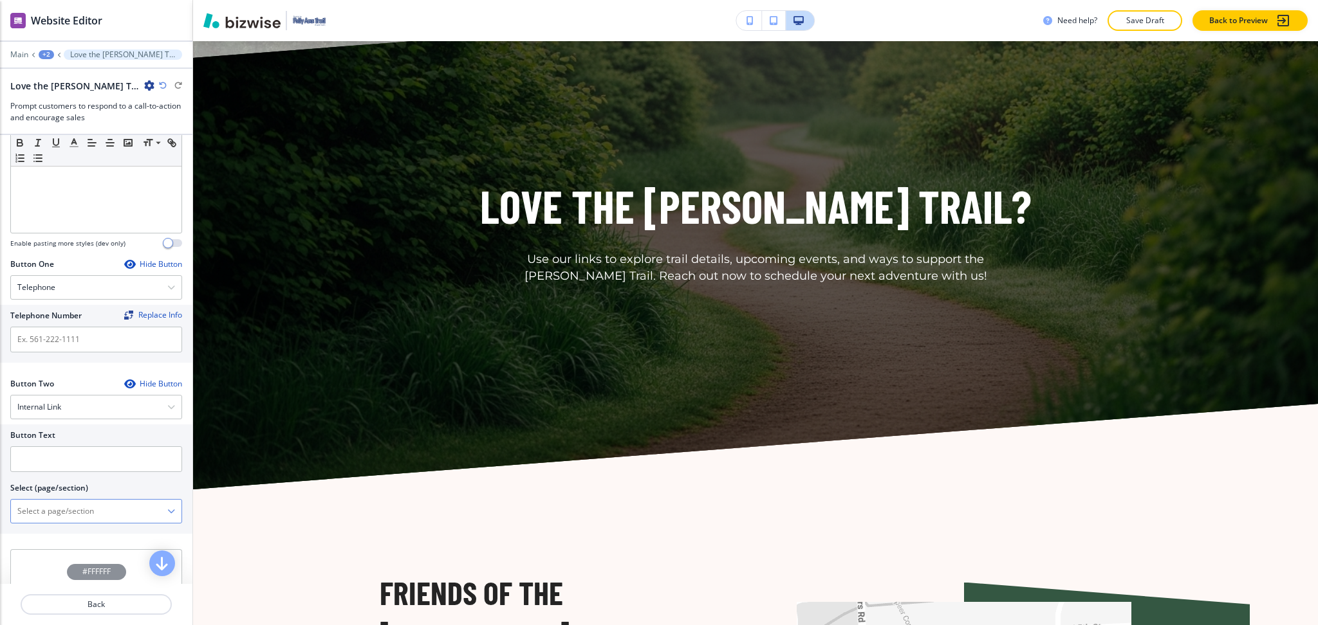
click at [46, 508] on \(page\/section\) "Manual Input" at bounding box center [89, 512] width 156 height 22
drag, startPoint x: 82, startPoint y: 508, endPoint x: 32, endPoint y: 517, distance: 51.1
click at [3, 499] on div "Button Text Select (page/section) CONTACT US Contact Us Contact Us | Contact Us…" at bounding box center [96, 479] width 192 height 109
click at [44, 531] on h4 "Contact Us" at bounding box center [96, 534] width 158 height 12
type \(page\/section\) "Contact Us"
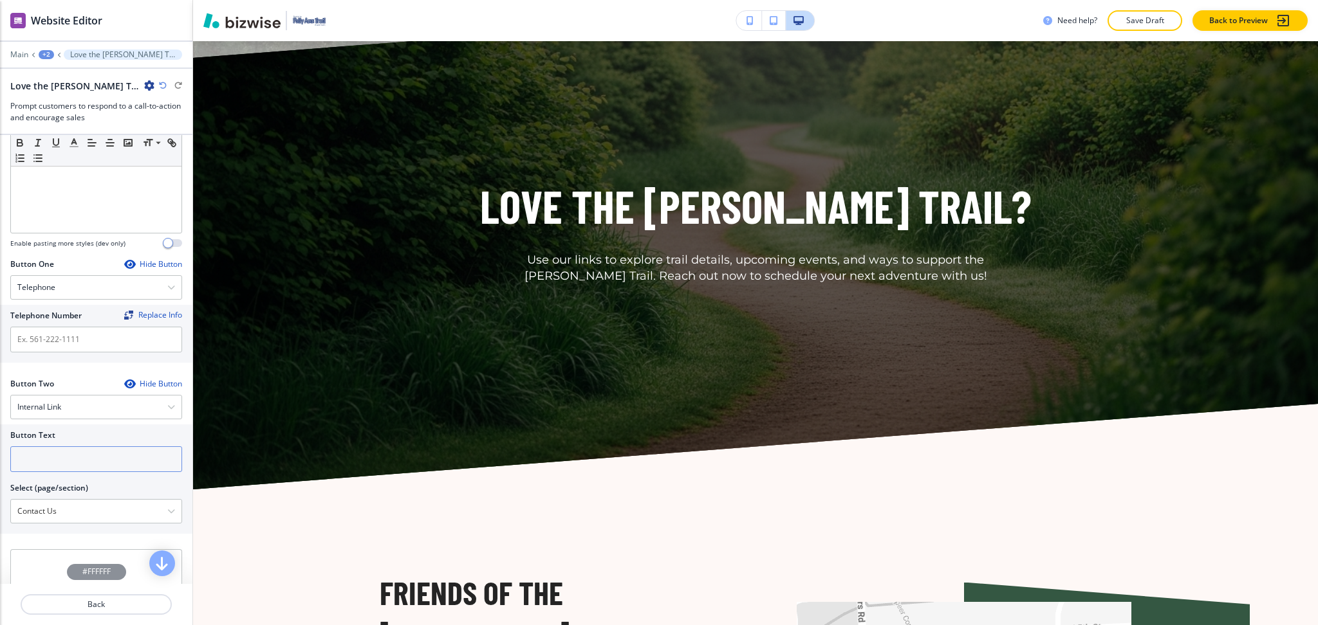
click at [33, 467] on input "text" at bounding box center [96, 459] width 172 height 26
paste input "CONTACT US"
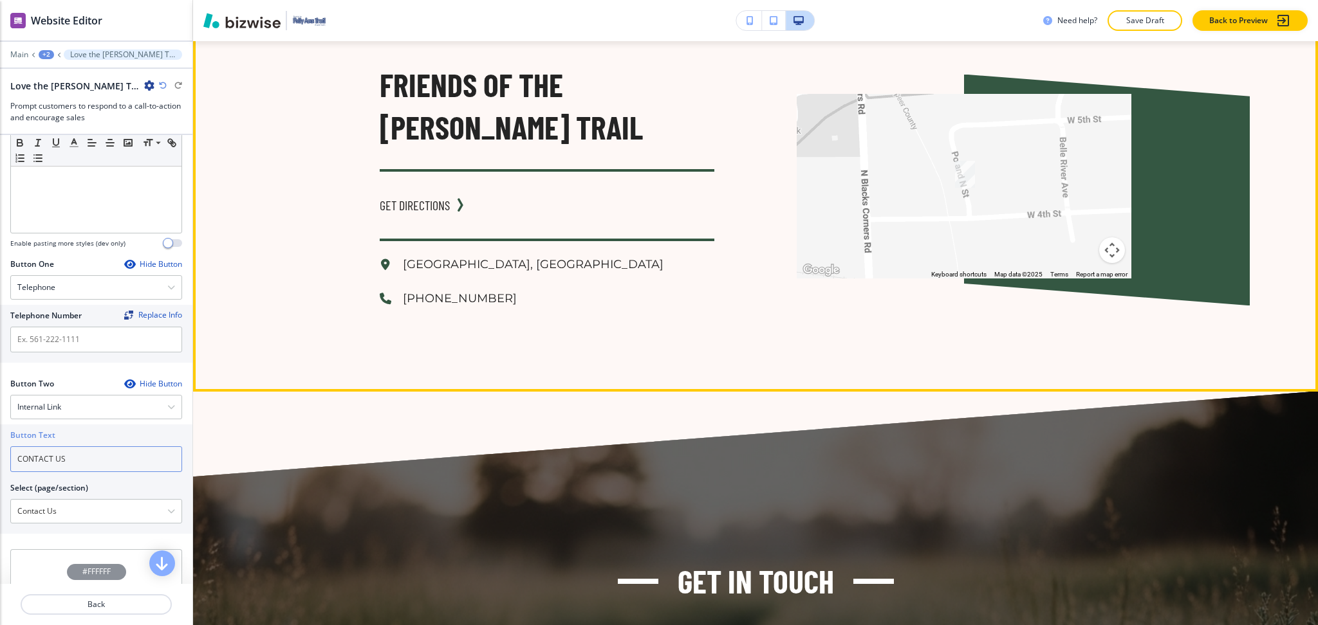
type input "CONTACT US"
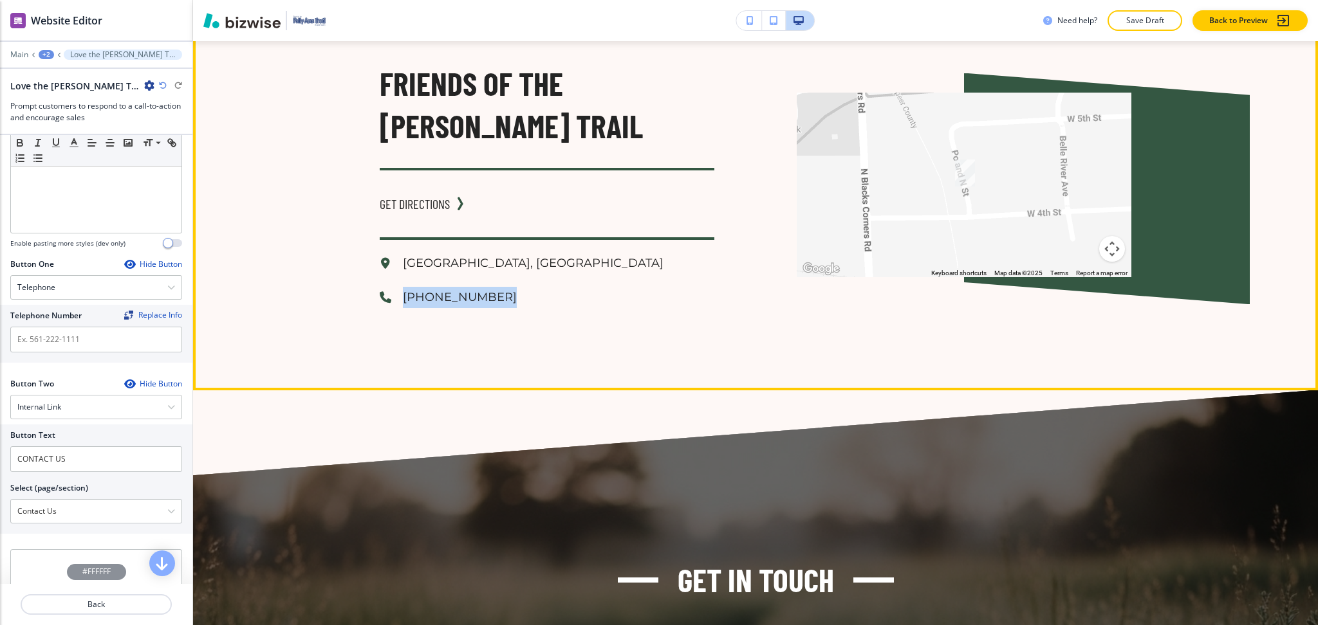
drag, startPoint x: 389, startPoint y: 283, endPoint x: 483, endPoint y: 291, distance: 94.2
click at [483, 291] on div "Friends of the [PERSON_NAME] Trail GET DIRECTIONS [GEOGRAPHIC_DATA], [GEOGRAPHI…" at bounding box center [755, 185] width 1125 height 412
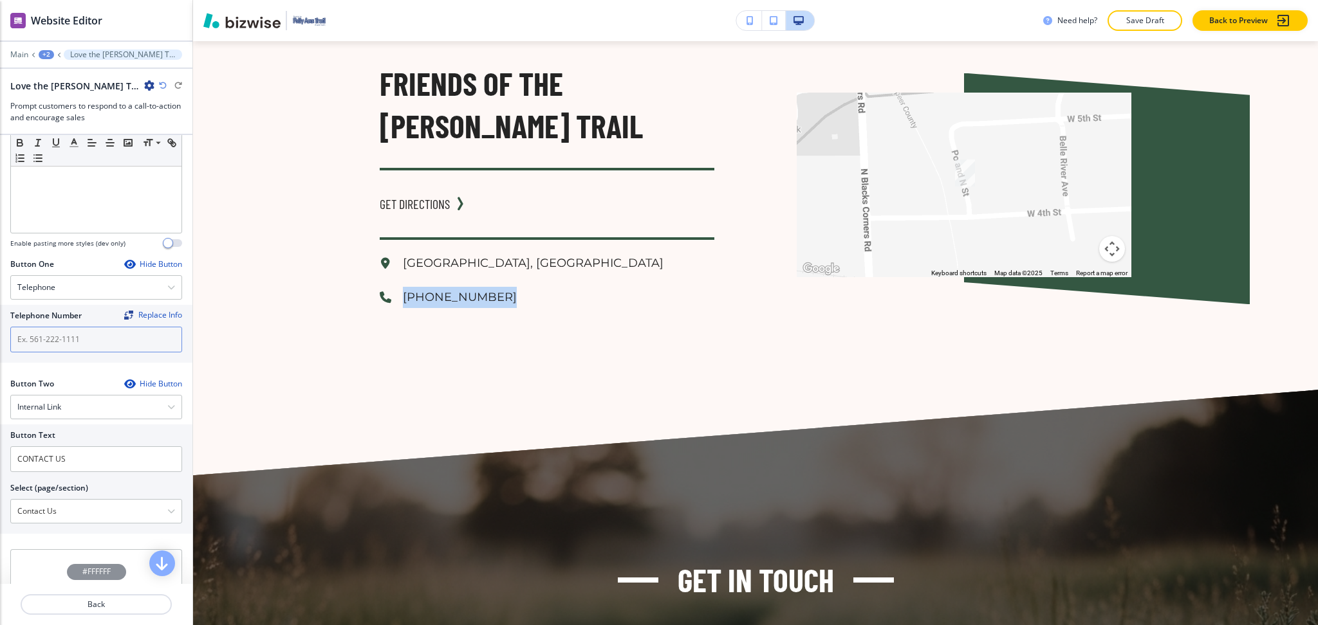
copy p "[PHONE_NUMBER]"
drag, startPoint x: 66, startPoint y: 335, endPoint x: 99, endPoint y: 347, distance: 35.6
click at [66, 337] on input "text" at bounding box center [96, 340] width 172 height 26
paste input "[PHONE_NUMBER]"
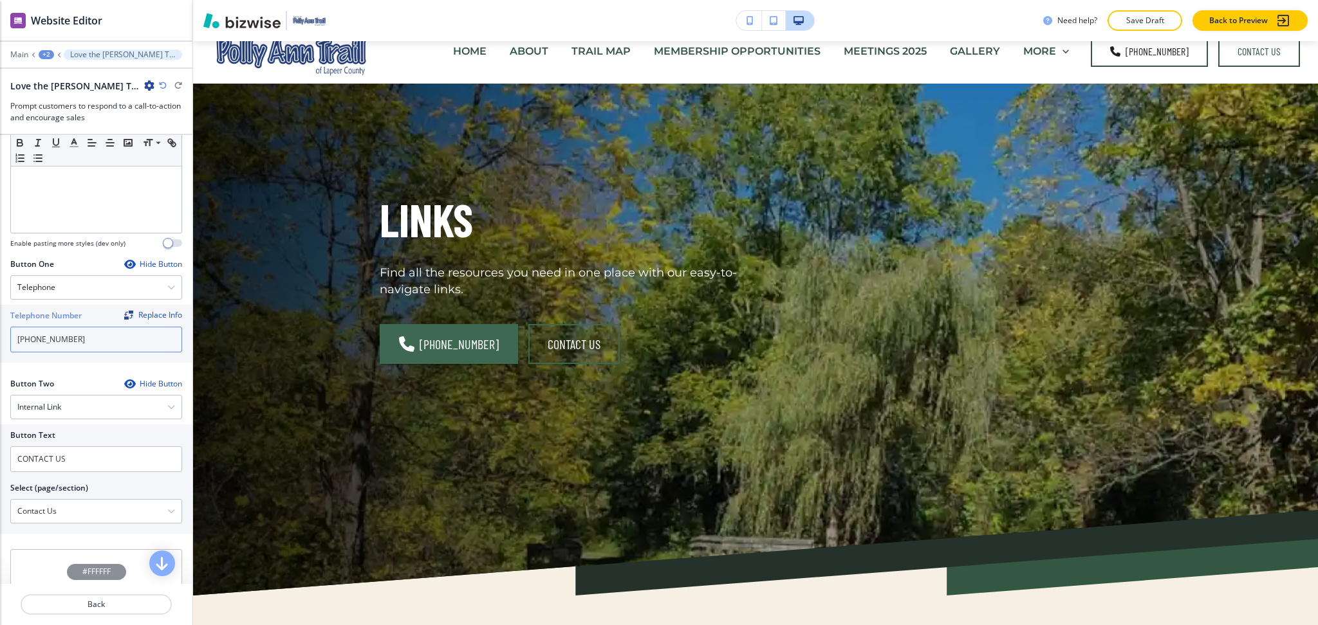
scroll to position [0, 0]
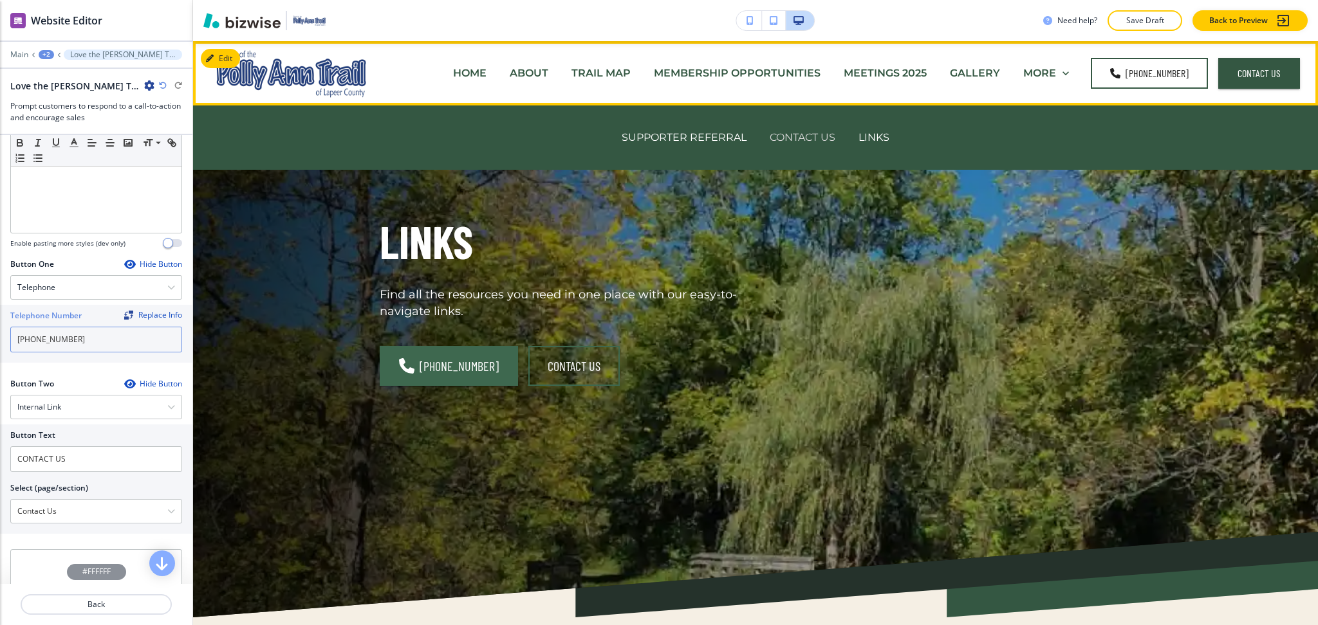
type input "[PHONE_NUMBER]"
click at [815, 138] on p "CONTACT US" at bounding box center [802, 137] width 66 height 15
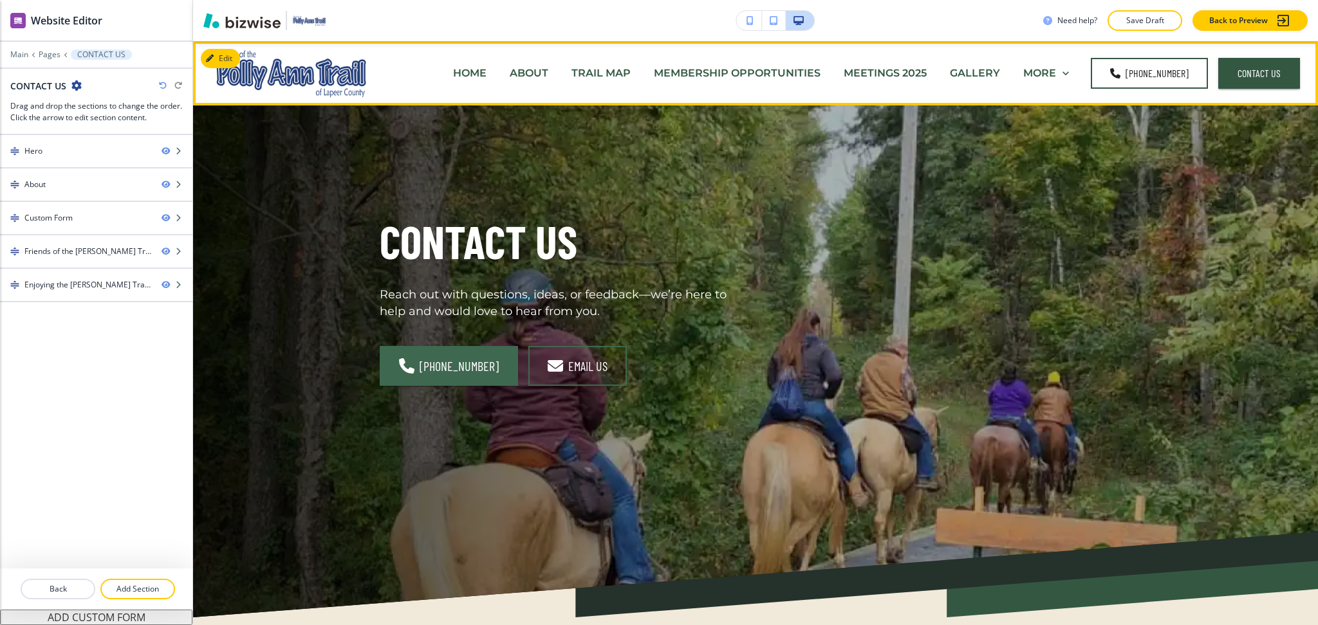
click at [909, 75] on p "MEETINGS 2025" at bounding box center [884, 73] width 83 height 15
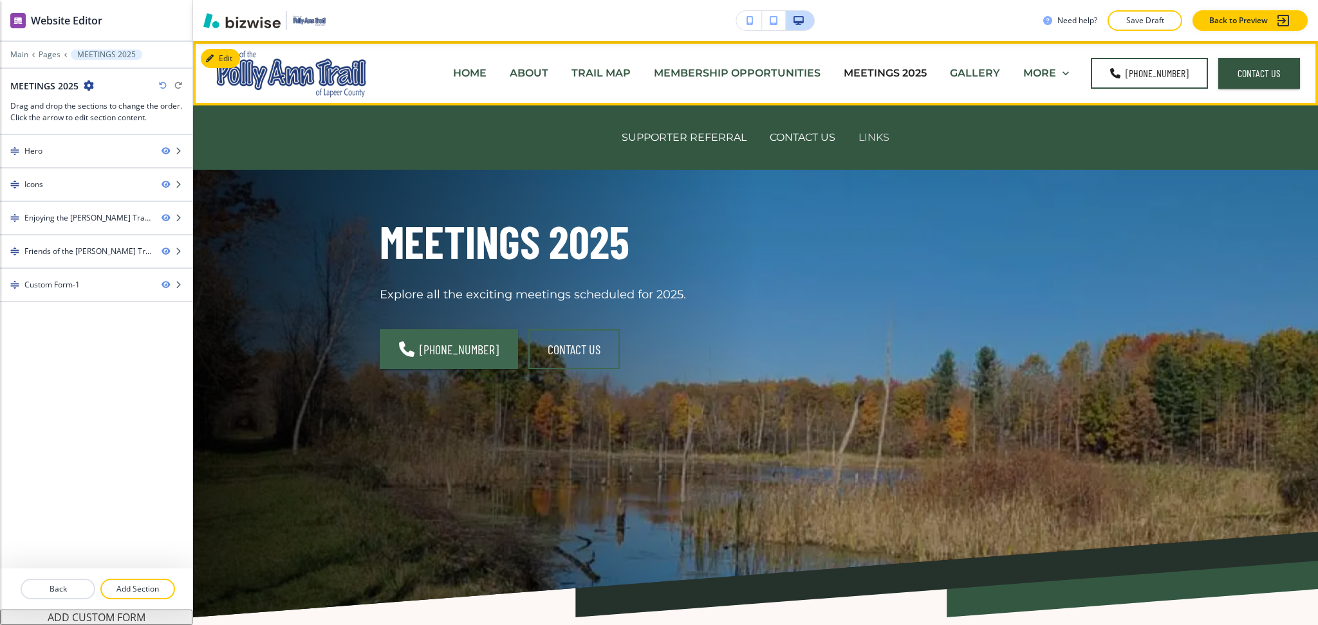
click at [867, 138] on p "LINKS" at bounding box center [873, 137] width 31 height 15
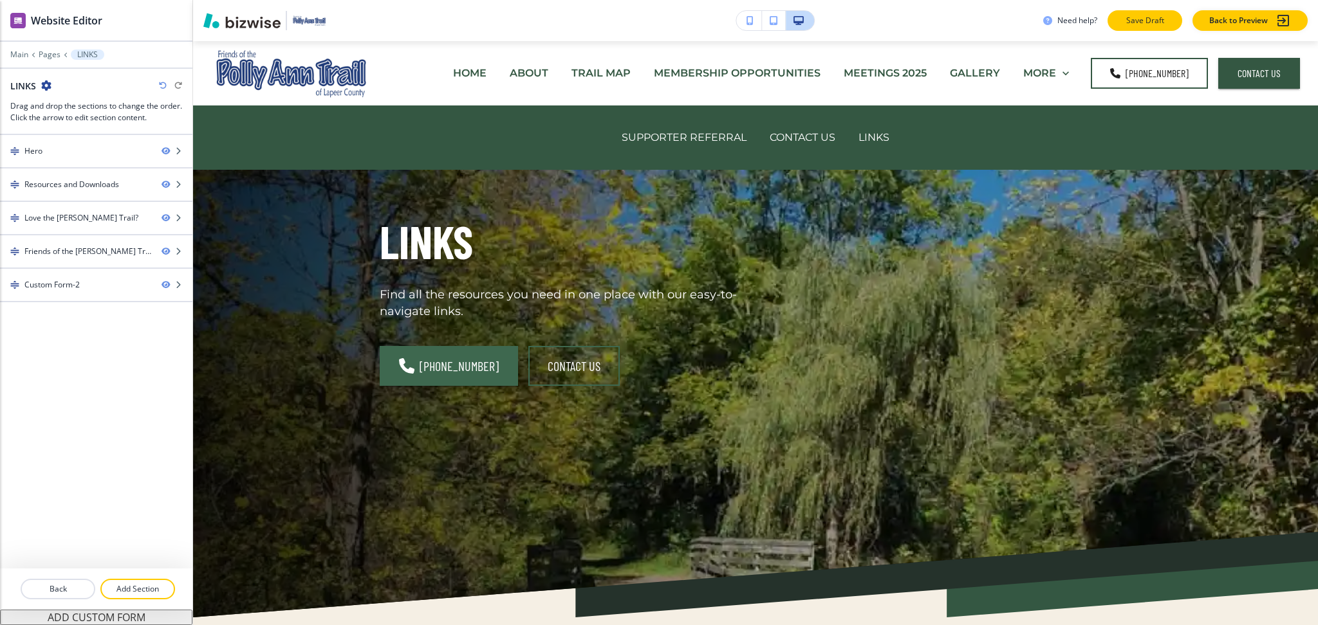
click at [1141, 19] on p "Save Draft" at bounding box center [1144, 21] width 41 height 12
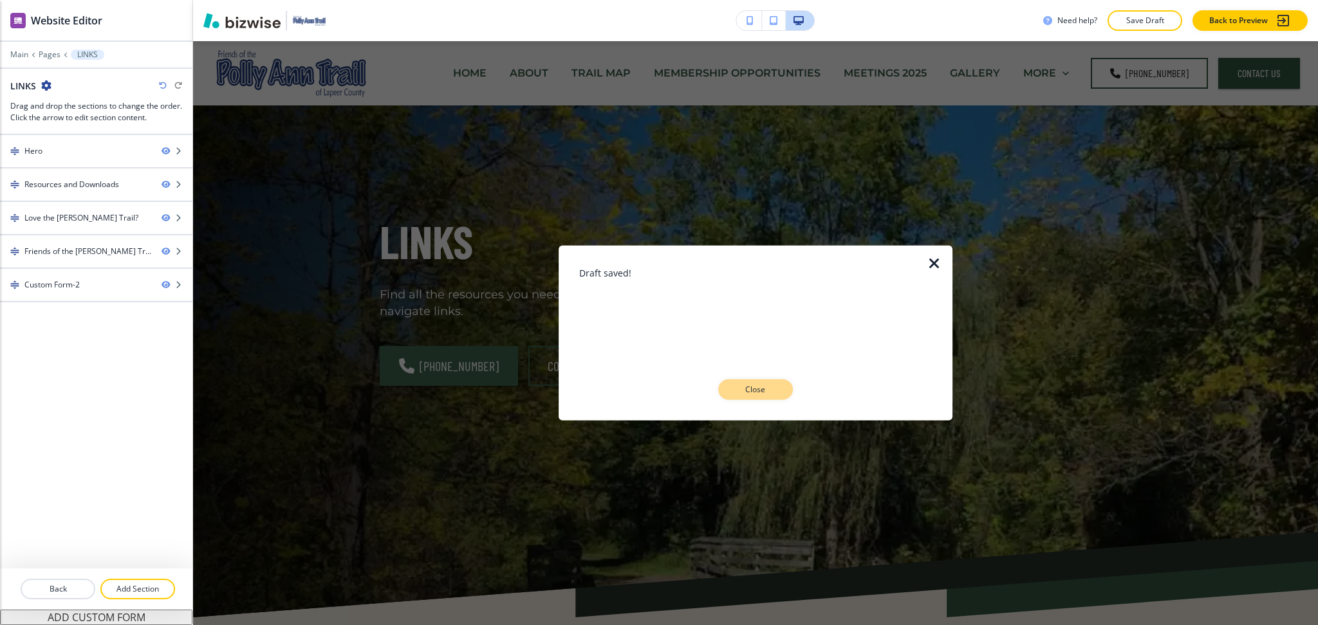
click at [762, 389] on p "Close" at bounding box center [755, 390] width 41 height 12
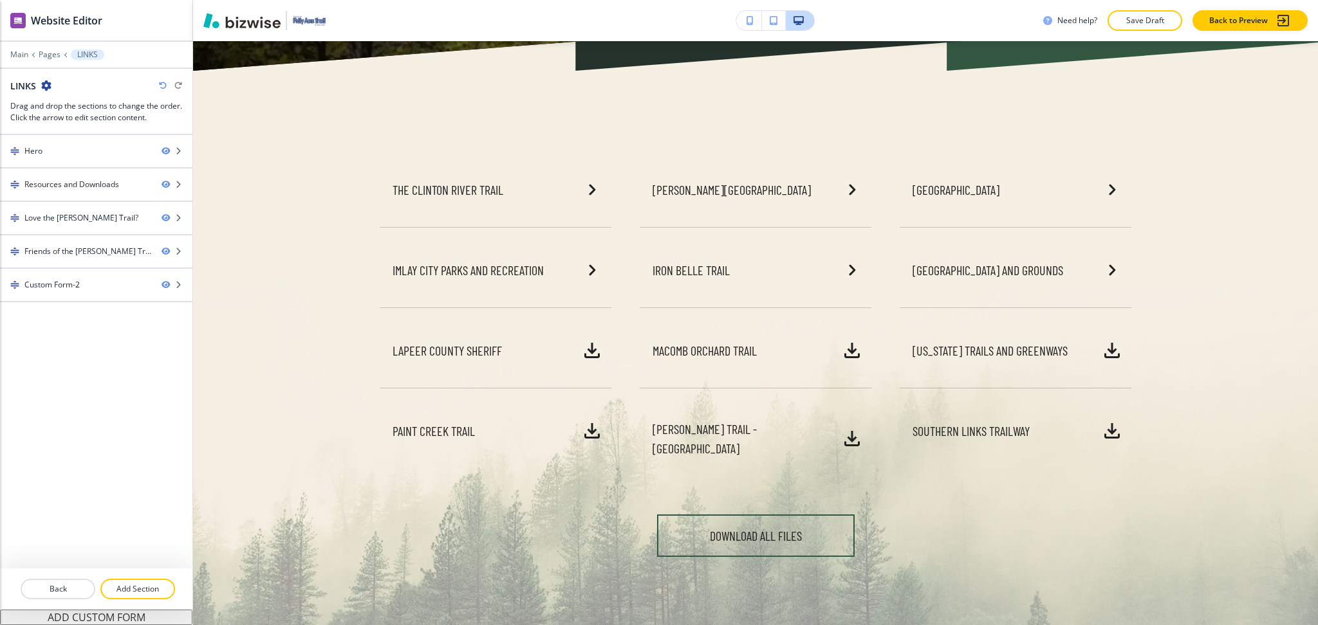
scroll to position [536, 0]
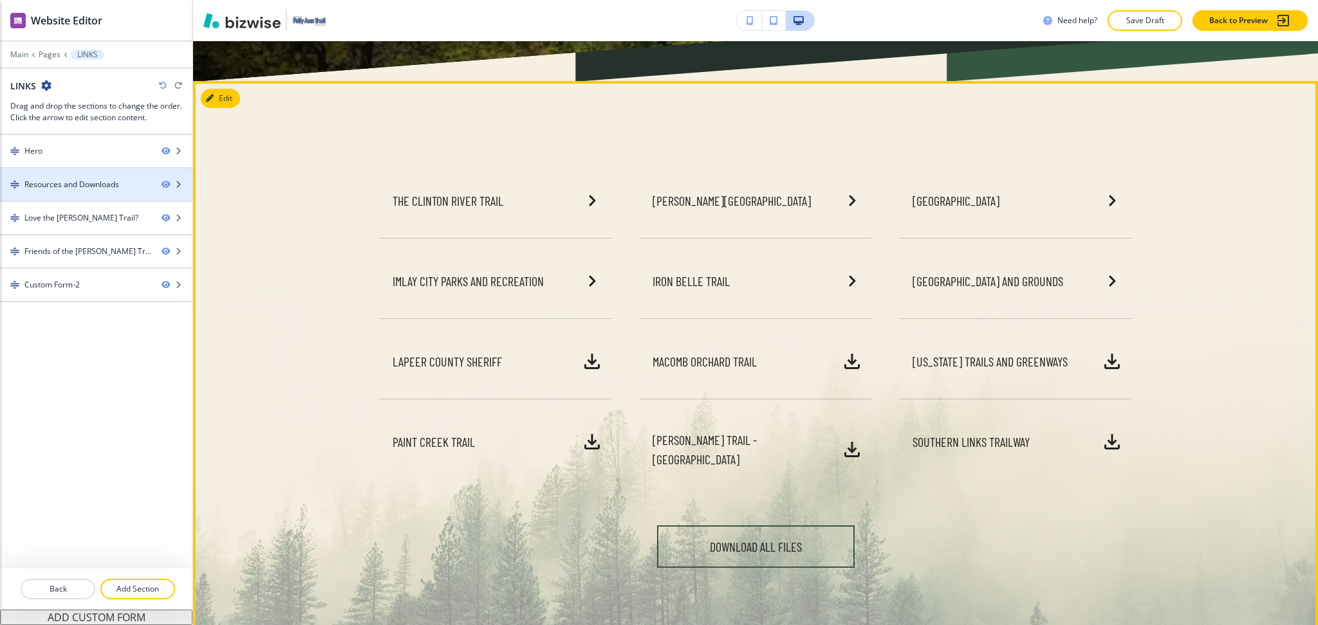
click at [84, 189] on div "Resources and Downloads" at bounding box center [71, 185] width 95 height 12
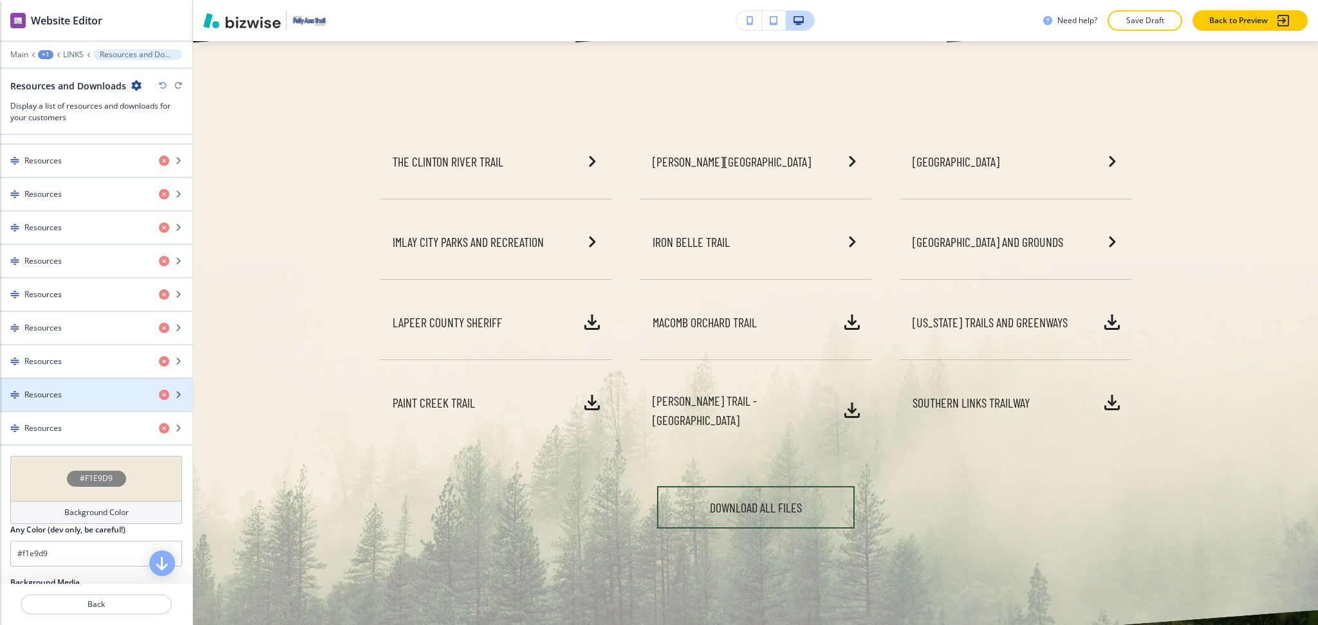
scroll to position [600, 0]
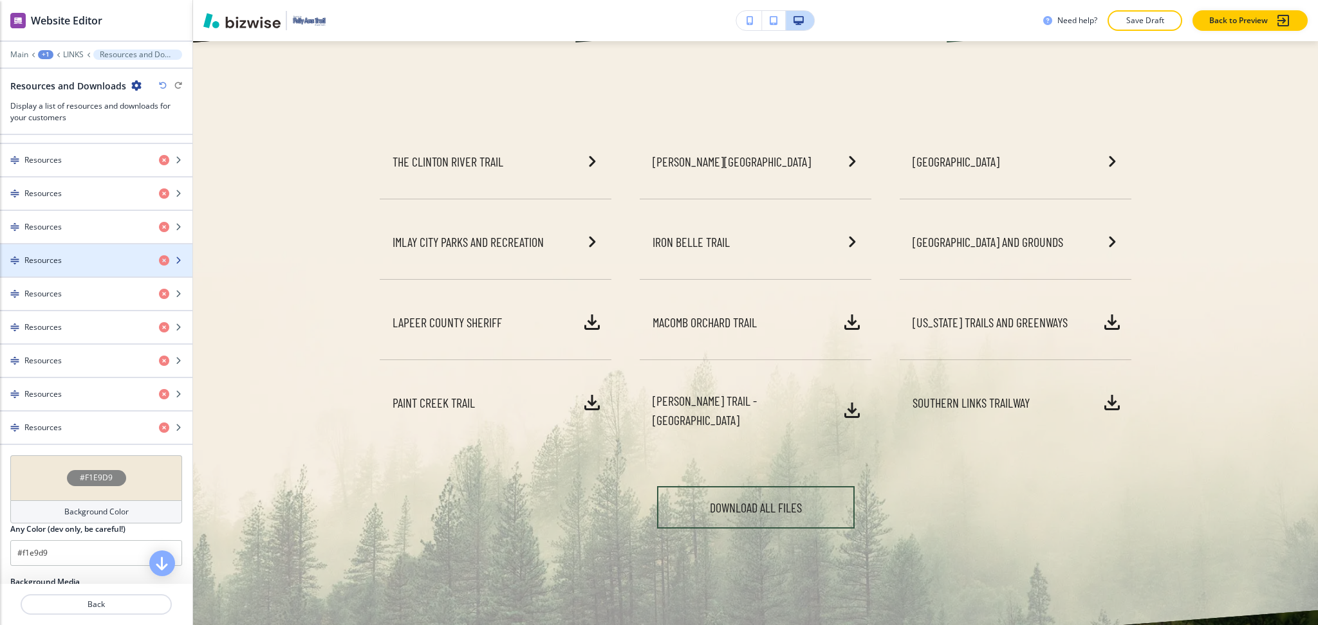
click at [48, 266] on h4 "Resources" at bounding box center [42, 261] width 37 height 12
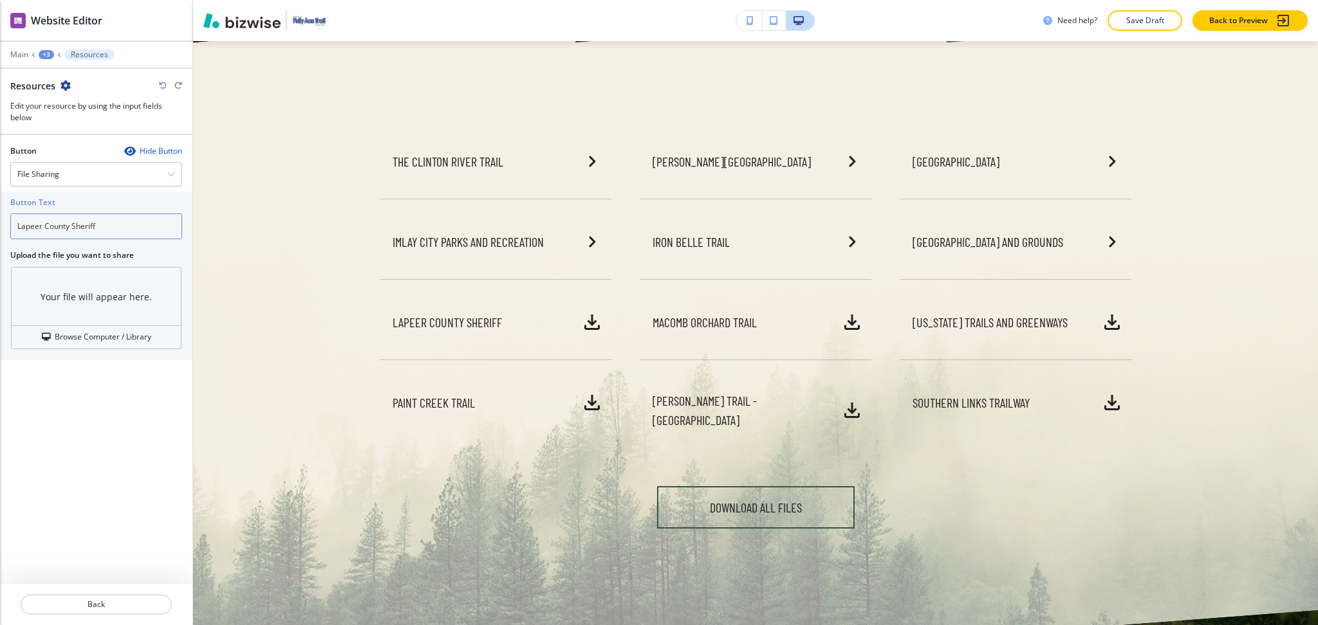
drag, startPoint x: 115, startPoint y: 227, endPoint x: 0, endPoint y: 218, distance: 115.5
click at [0, 218] on div "Button Text Lapeer County Sheriff Upload the file you want to share Your file w…" at bounding box center [96, 276] width 192 height 169
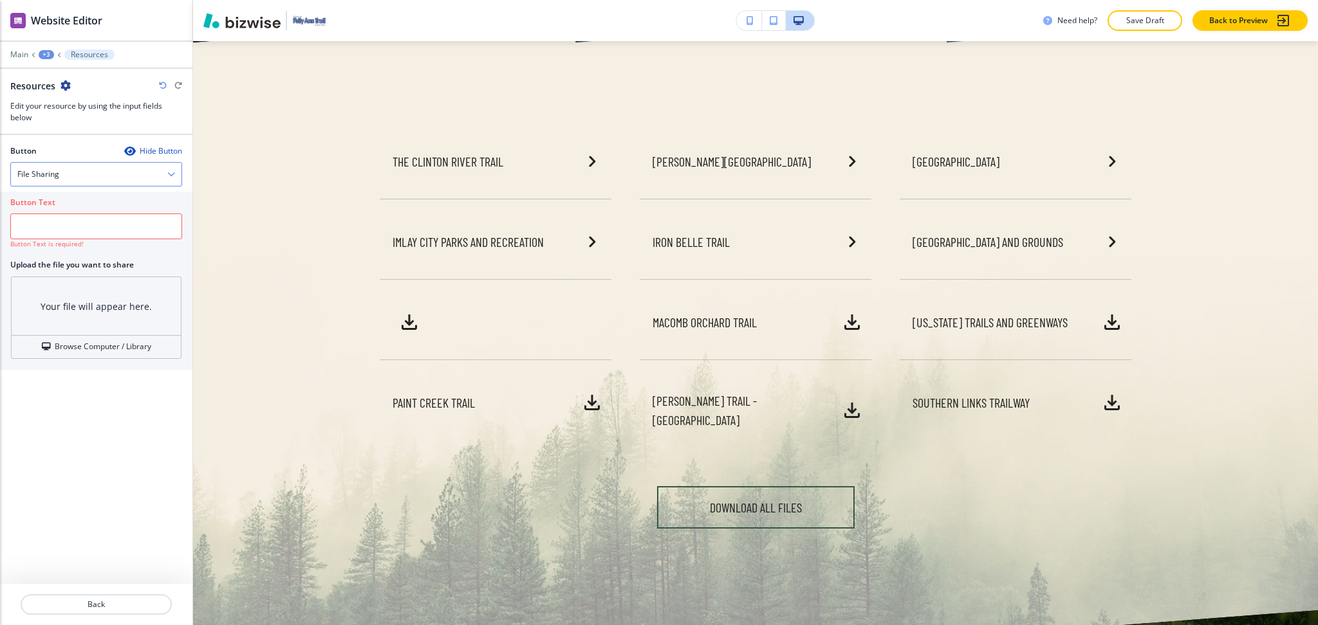
click at [48, 176] on h4 "File Sharing" at bounding box center [38, 175] width 42 height 12
click at [60, 248] on div "Internal Link" at bounding box center [96, 241] width 170 height 22
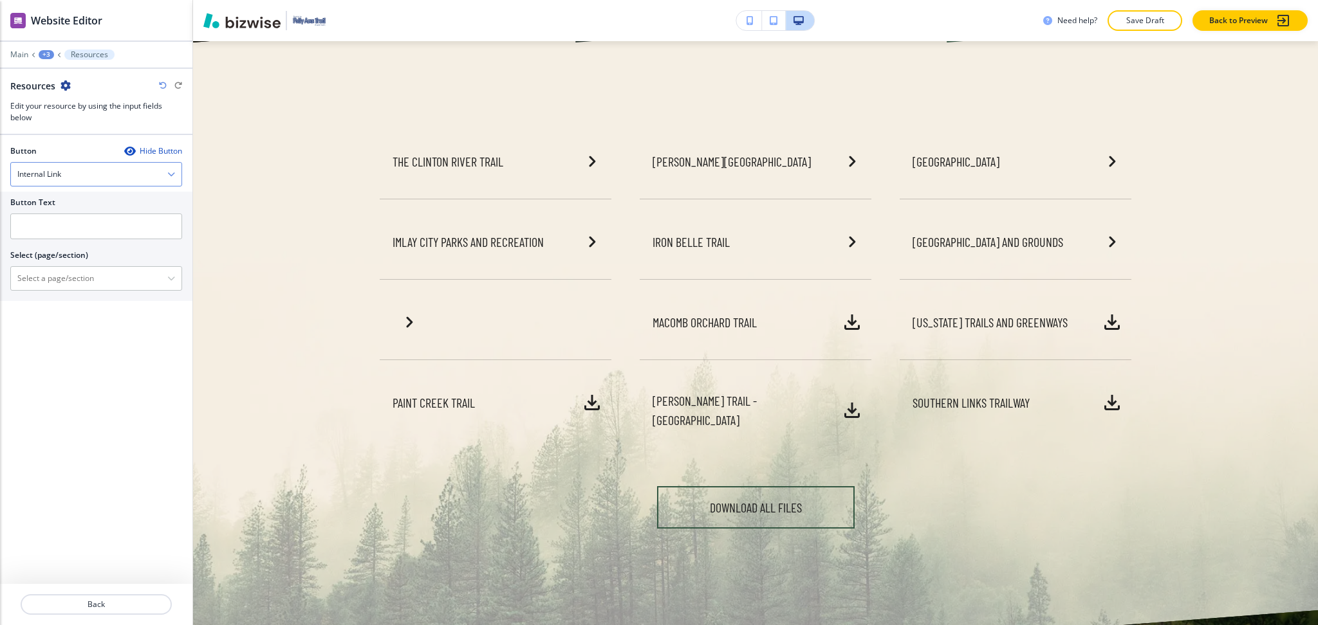
click at [46, 174] on h4 "Internal Link" at bounding box center [39, 175] width 44 height 12
click at [49, 202] on h4 "External Link" at bounding box center [96, 197] width 158 height 12
click at [59, 236] on input "text" at bounding box center [96, 227] width 172 height 26
paste input "Lapeer County Sheriff"
type input "Lapeer County Sheriff"
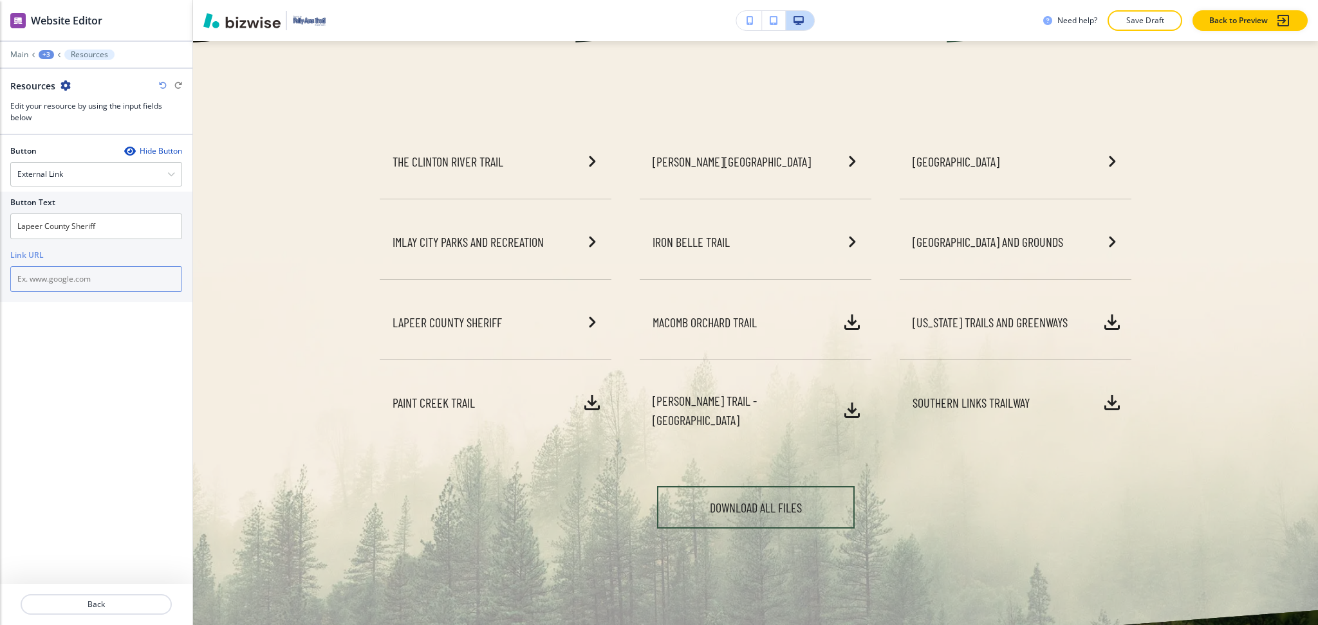
click at [118, 274] on input "text" at bounding box center [96, 279] width 172 height 26
paste input "https://www.lapeercountymi.gov/departments/sheriff/index.php"
type input "https://www.lapeercountymi.gov/departments/sheriff/index.php"
click at [100, 614] on button "Back" at bounding box center [96, 604] width 151 height 21
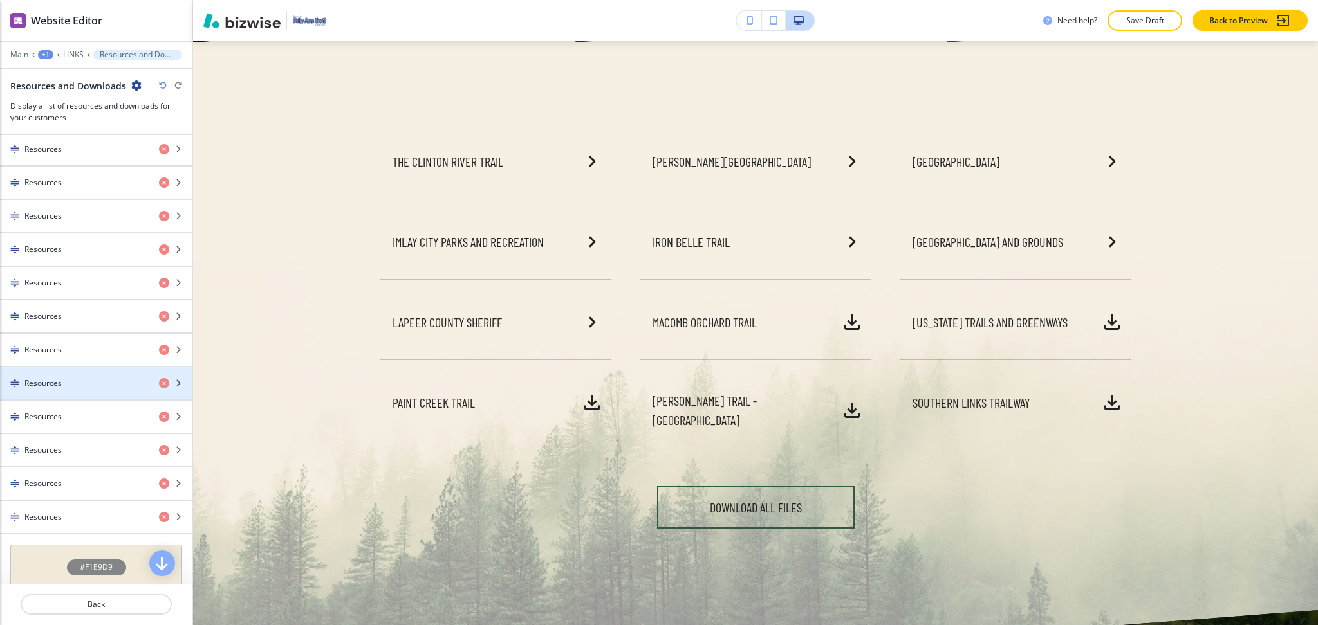
scroll to position [513, 0]
click at [51, 389] on div "button" at bounding box center [96, 391] width 192 height 10
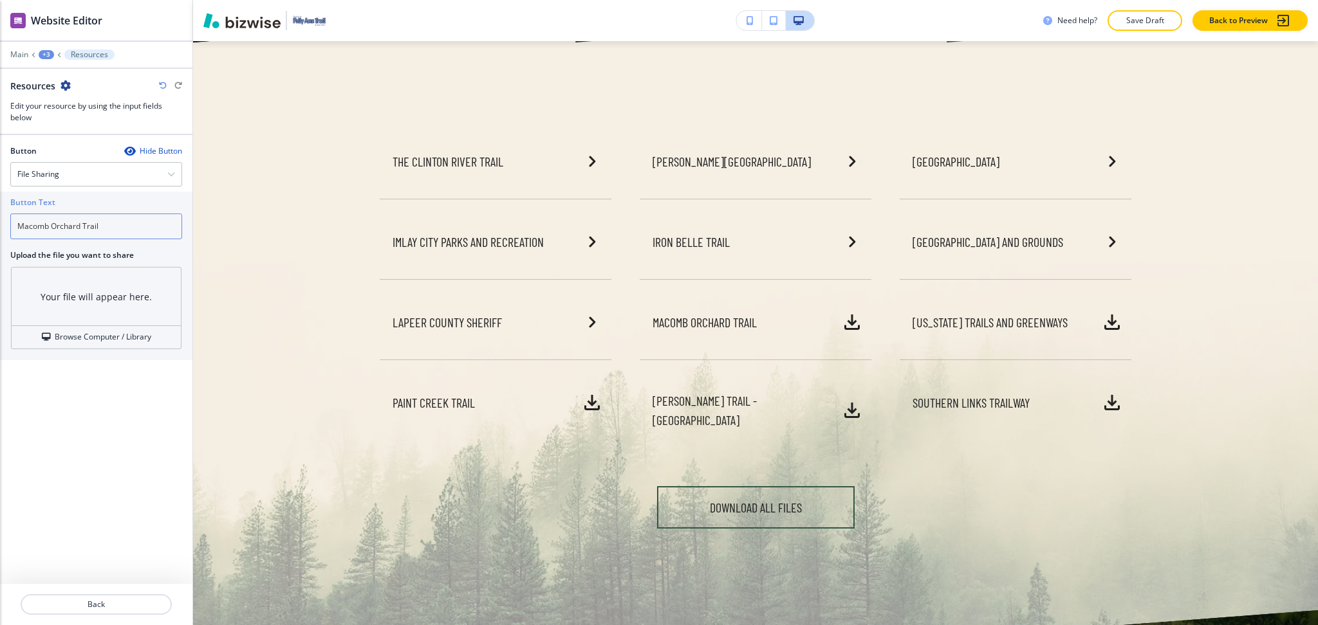
drag, startPoint x: 122, startPoint y: 221, endPoint x: 0, endPoint y: 219, distance: 122.3
click at [0, 219] on div "Button Text Macomb Orchard Trail Upload the file you want to share Your file wi…" at bounding box center [96, 276] width 192 height 169
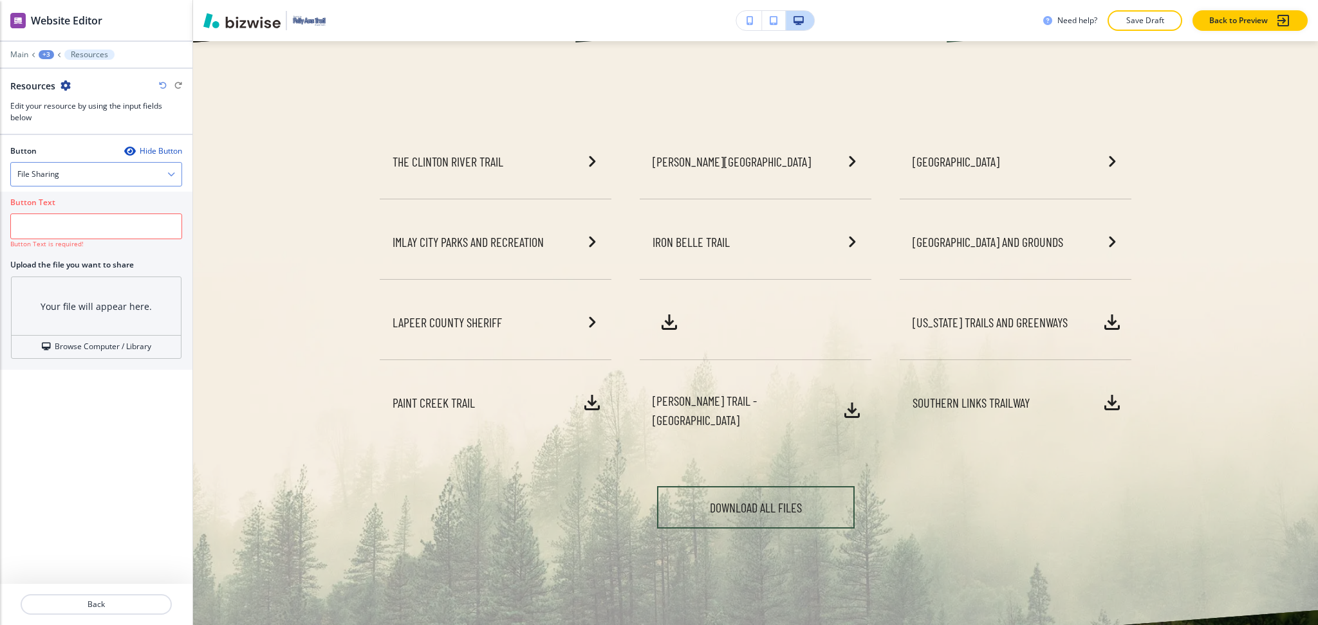
click at [97, 176] on div "File Sharing" at bounding box center [96, 174] width 170 height 23
click at [57, 194] on h4 "External Link" at bounding box center [96, 197] width 158 height 12
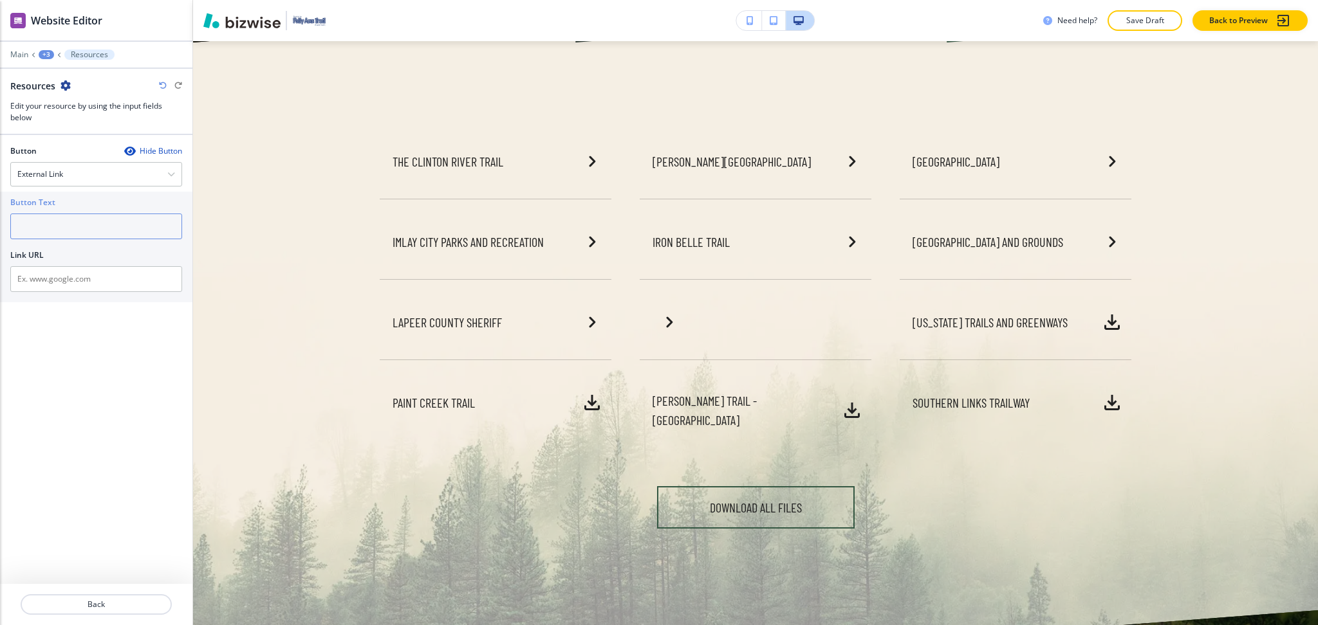
click at [60, 237] on input "text" at bounding box center [96, 227] width 172 height 26
paste input "Macomb Orchard Trail"
type input "Macomb Orchard Trail"
click at [136, 286] on input "text" at bounding box center [96, 279] width 172 height 26
paste input "https://www.macombgov.org/make-macomb-your-home/outdoor-activities/trail-networ…"
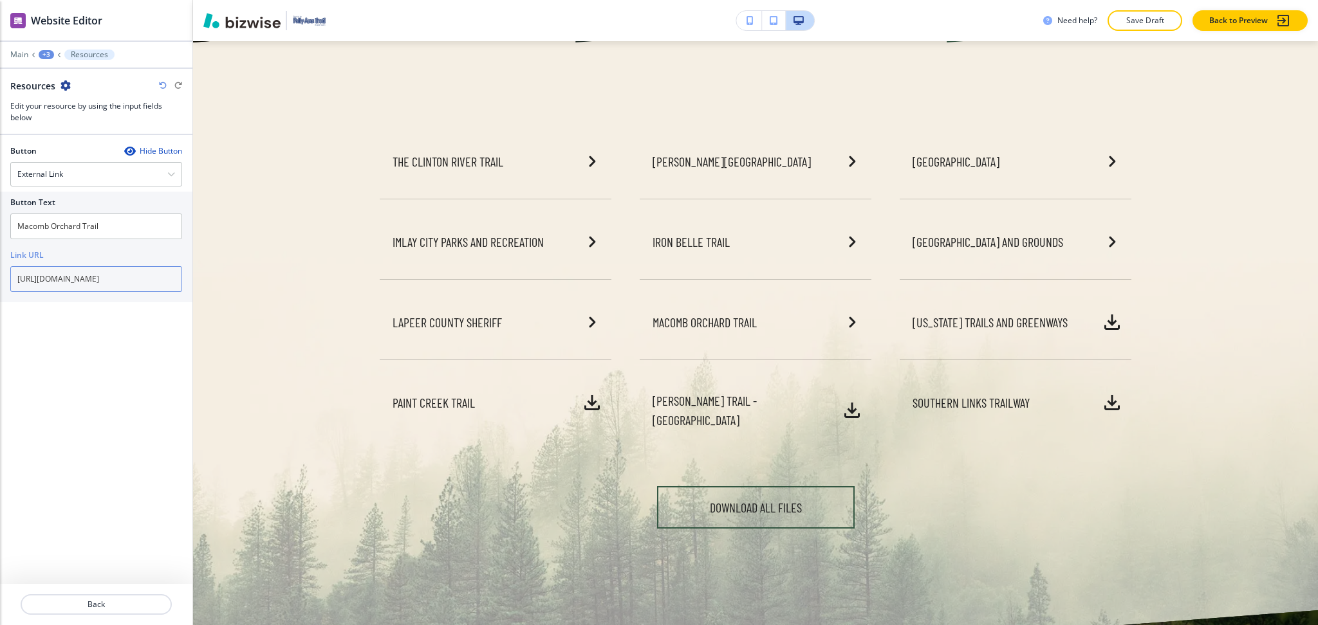
scroll to position [0, 327]
type input "https://www.macombgov.org/make-macomb-your-home/outdoor-activities/trail-networ…"
click at [87, 600] on p "Back" at bounding box center [96, 605] width 149 height 12
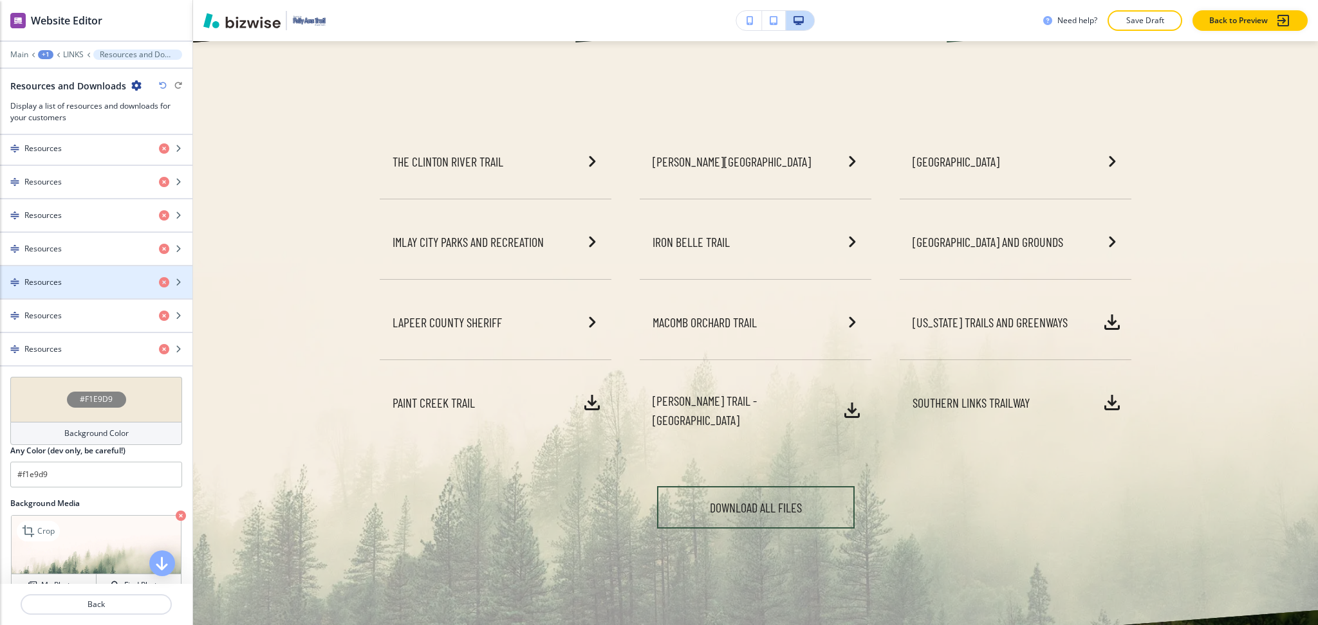
scroll to position [724, 0]
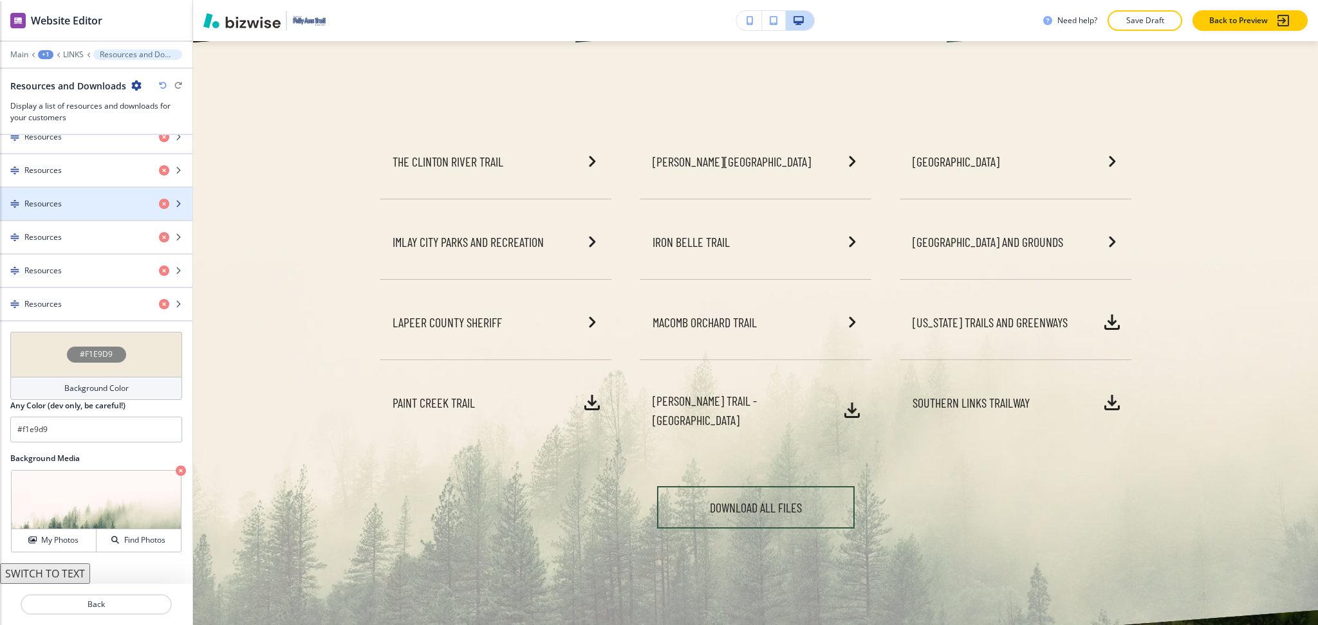
click at [57, 206] on h4 "Resources" at bounding box center [42, 204] width 37 height 12
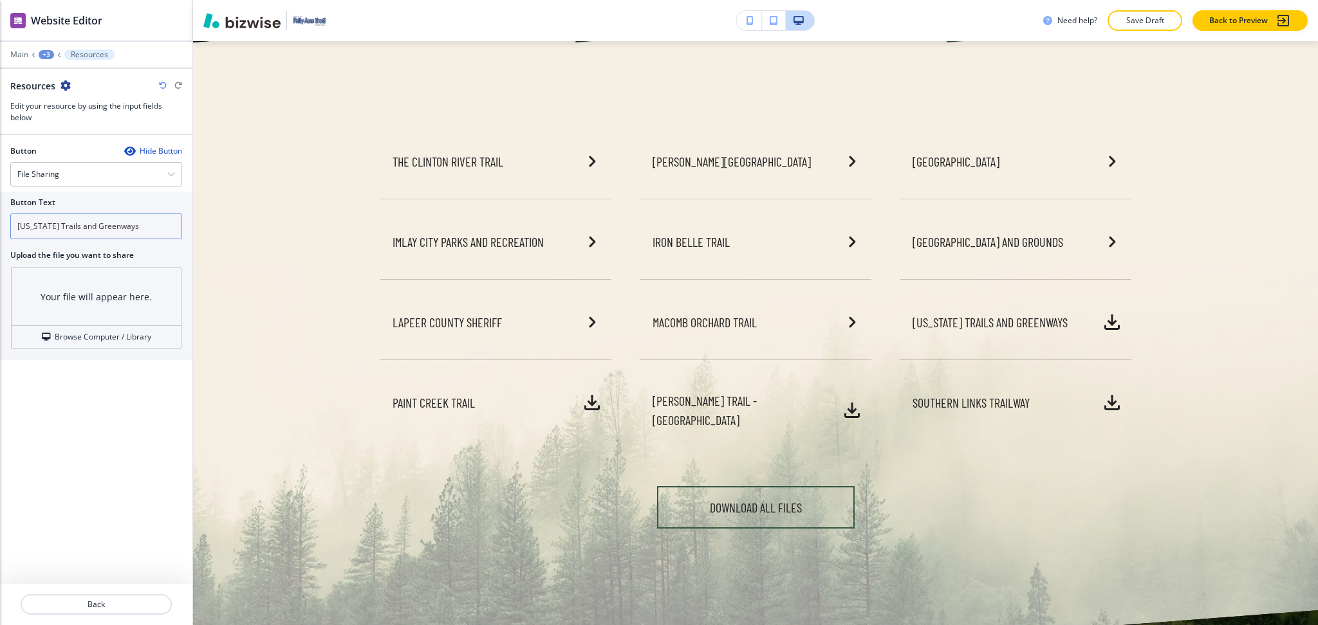
drag, startPoint x: 160, startPoint y: 231, endPoint x: 0, endPoint y: 230, distance: 160.2
click at [0, 230] on div "Button Text Michigan Trails and Greenways Upload the file you want to share You…" at bounding box center [96, 276] width 192 height 169
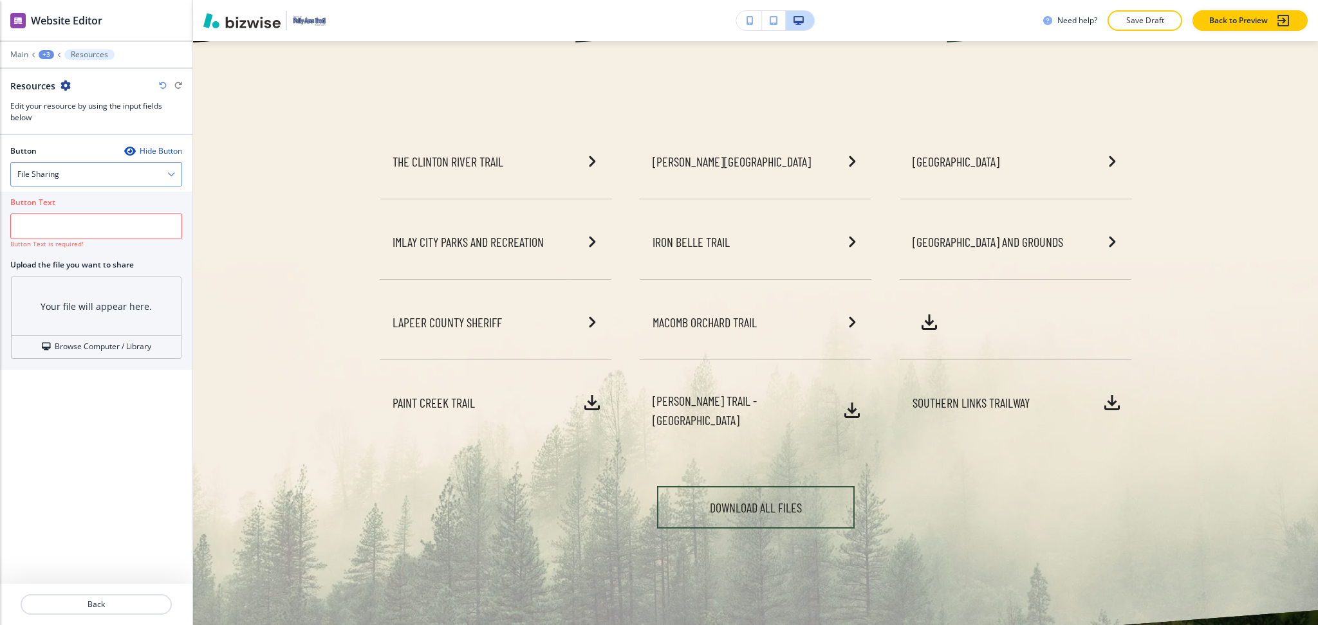
click at [64, 174] on div "File Sharing" at bounding box center [96, 174] width 170 height 23
click at [66, 197] on h4 "External Link" at bounding box center [96, 197] width 158 height 12
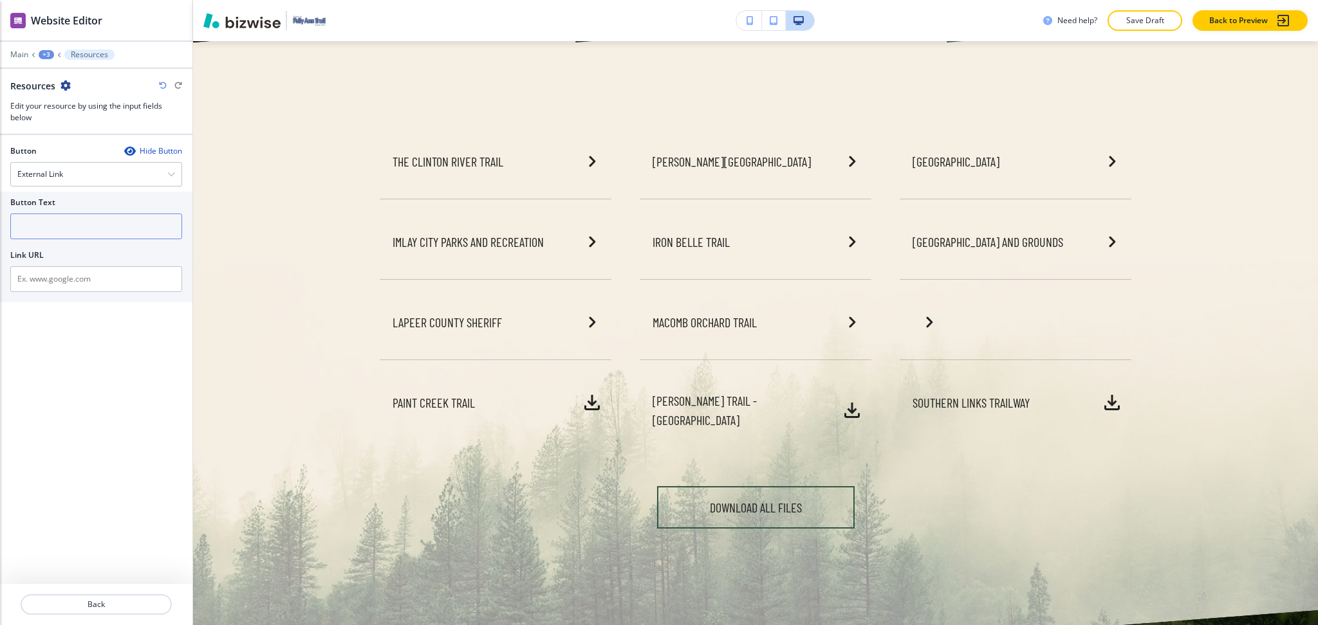
click at [75, 236] on input "text" at bounding box center [96, 227] width 172 height 26
paste input "[US_STATE] Trails and Greenways"
type input "[US_STATE] Trails and Greenways"
click at [83, 290] on input "text" at bounding box center [96, 279] width 172 height 26
paste input "https://michigantrails.org/"
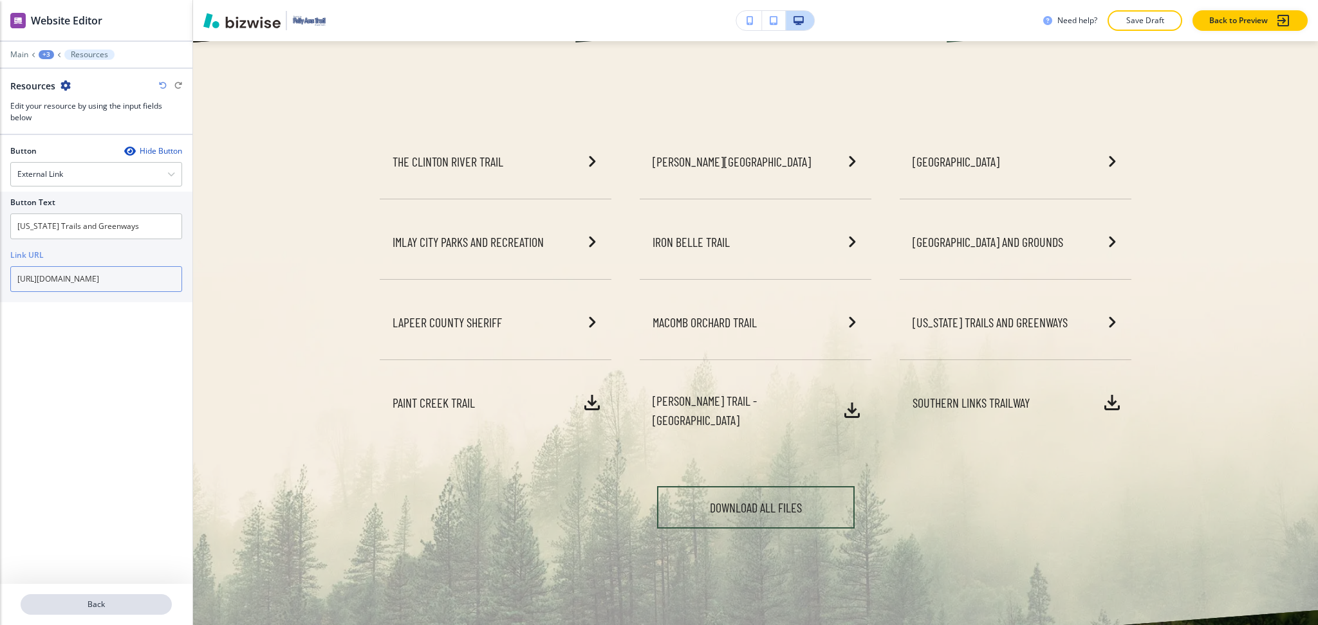
type input "https://michigantrails.org/"
click at [104, 605] on p "Back" at bounding box center [96, 605] width 149 height 12
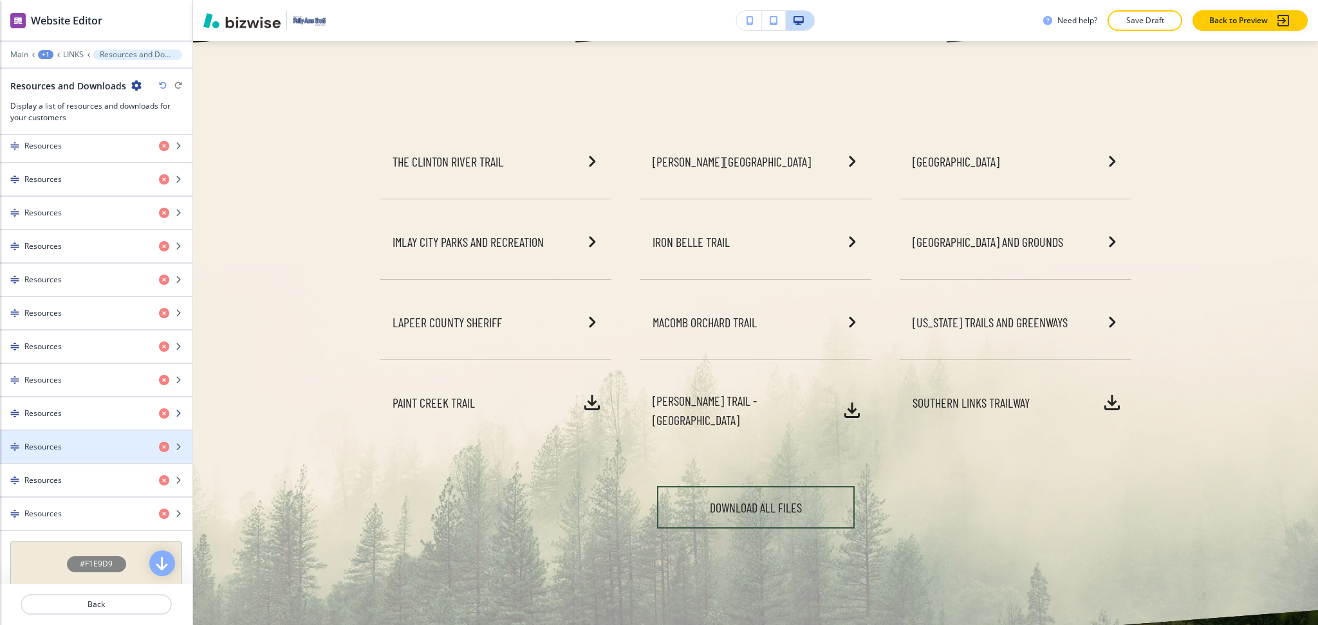
scroll to position [515, 0]
click at [75, 448] on div "Resources" at bounding box center [74, 446] width 149 height 12
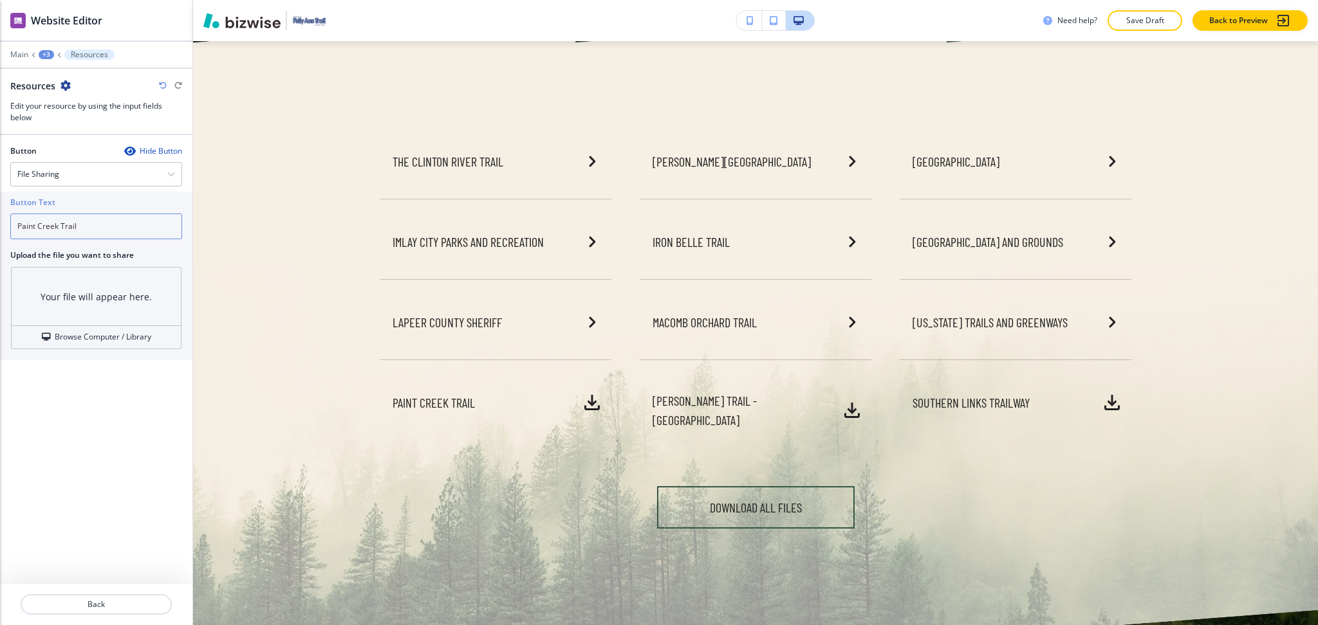
drag, startPoint x: 107, startPoint y: 230, endPoint x: 0, endPoint y: 212, distance: 108.9
click at [0, 212] on div "Button Text Paint Creek Trail Upload the file you want to share Your file will …" at bounding box center [96, 276] width 192 height 169
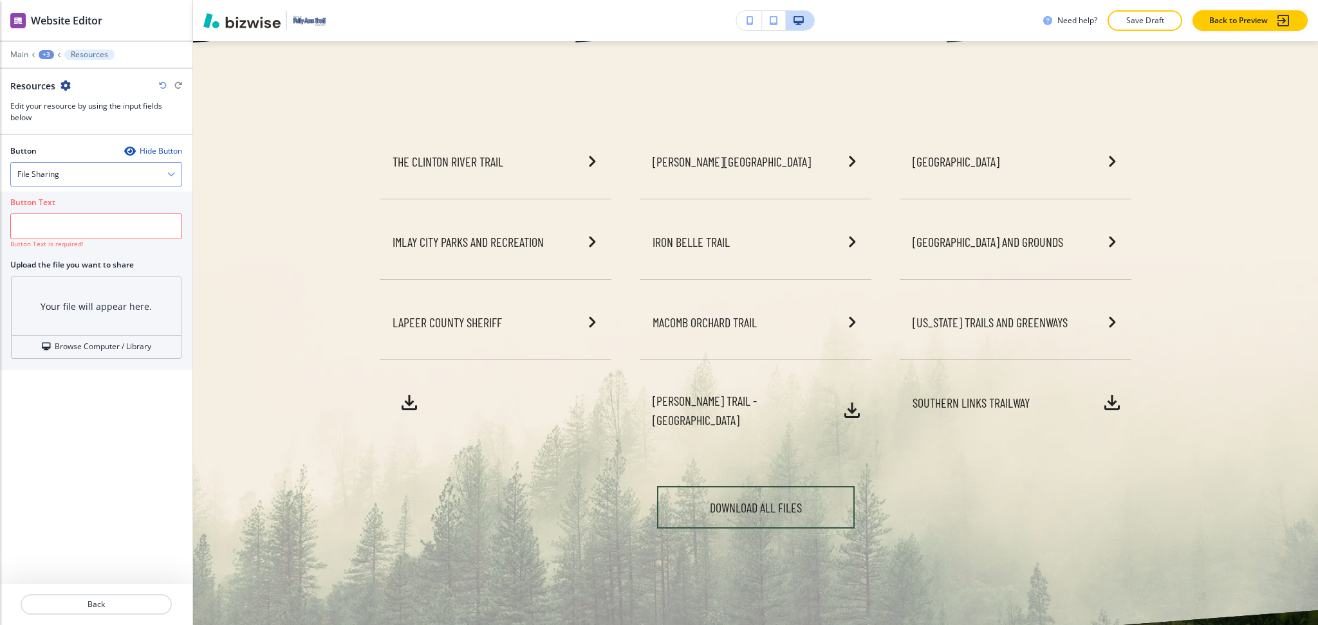
click at [57, 165] on div "File Sharing" at bounding box center [96, 174] width 170 height 23
click at [52, 194] on h4 "External Link" at bounding box center [96, 197] width 158 height 12
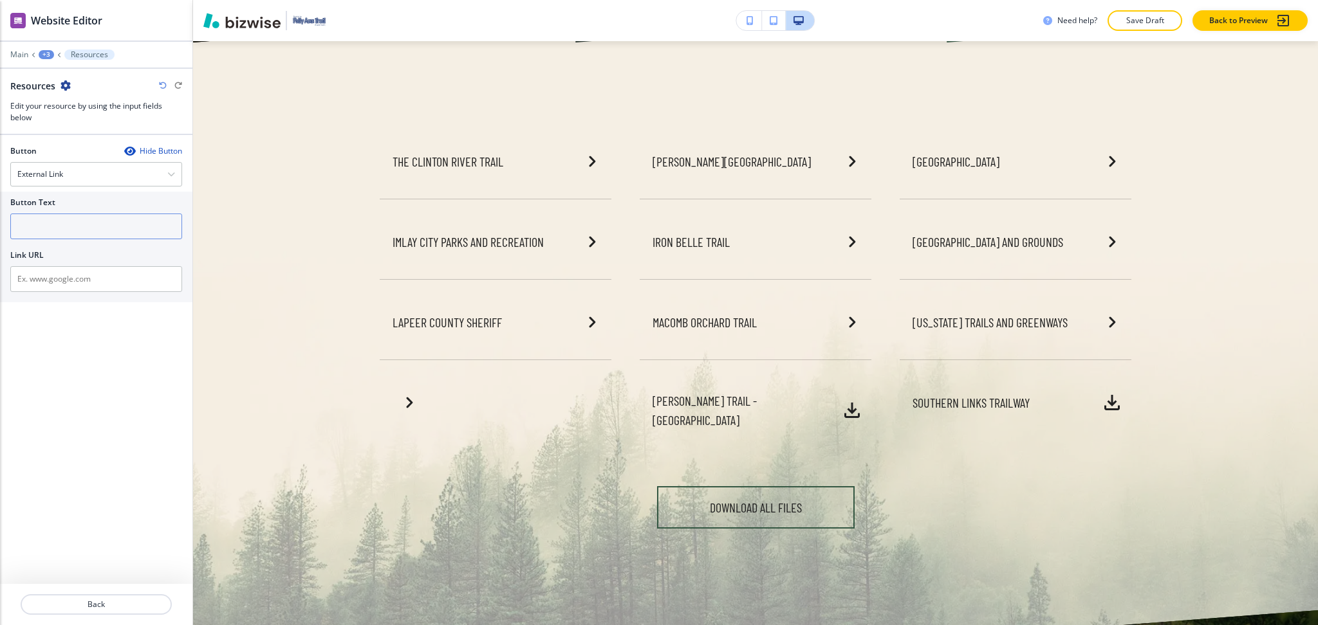
click at [64, 223] on input "text" at bounding box center [96, 227] width 172 height 26
type input "v"
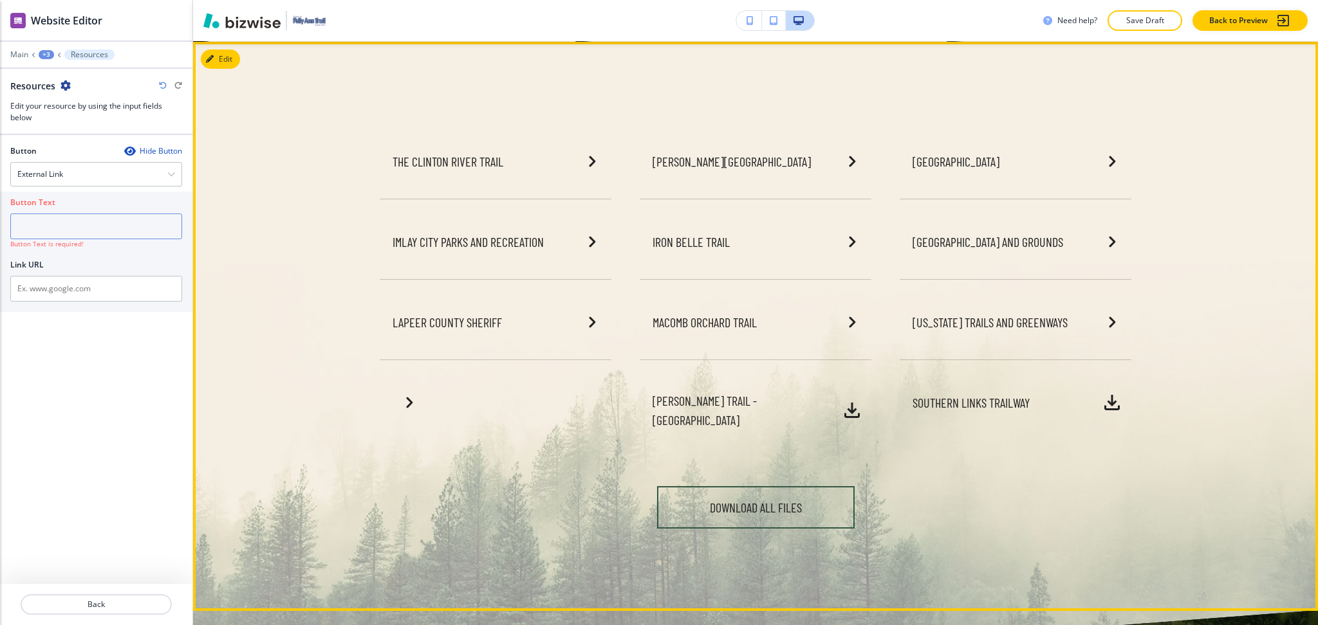
paste input "Paint Creek Trail"
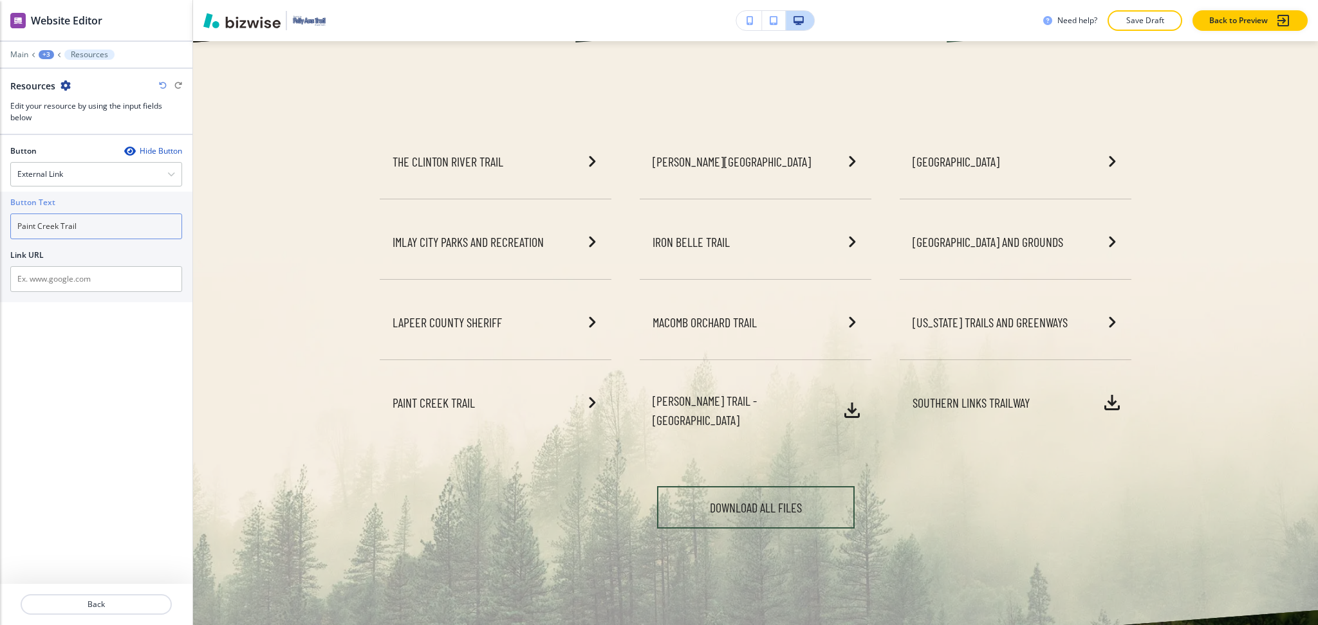
type input "Paint Creek Trail"
click at [72, 287] on input "text" at bounding box center [96, 279] width 172 height 26
paste input "https://paintcreektrail.org/wordpress/"
type input "https://paintcreektrail.org/wordpress/"
click at [81, 595] on button "Back" at bounding box center [96, 604] width 151 height 21
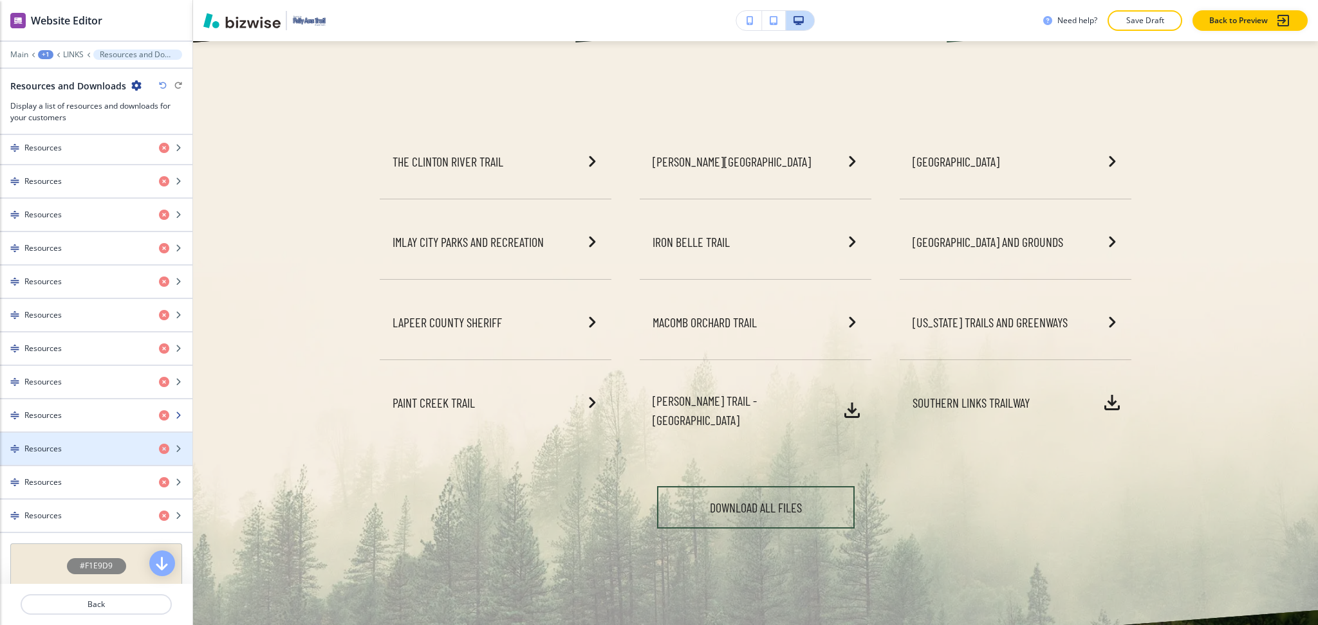
scroll to position [513, 0]
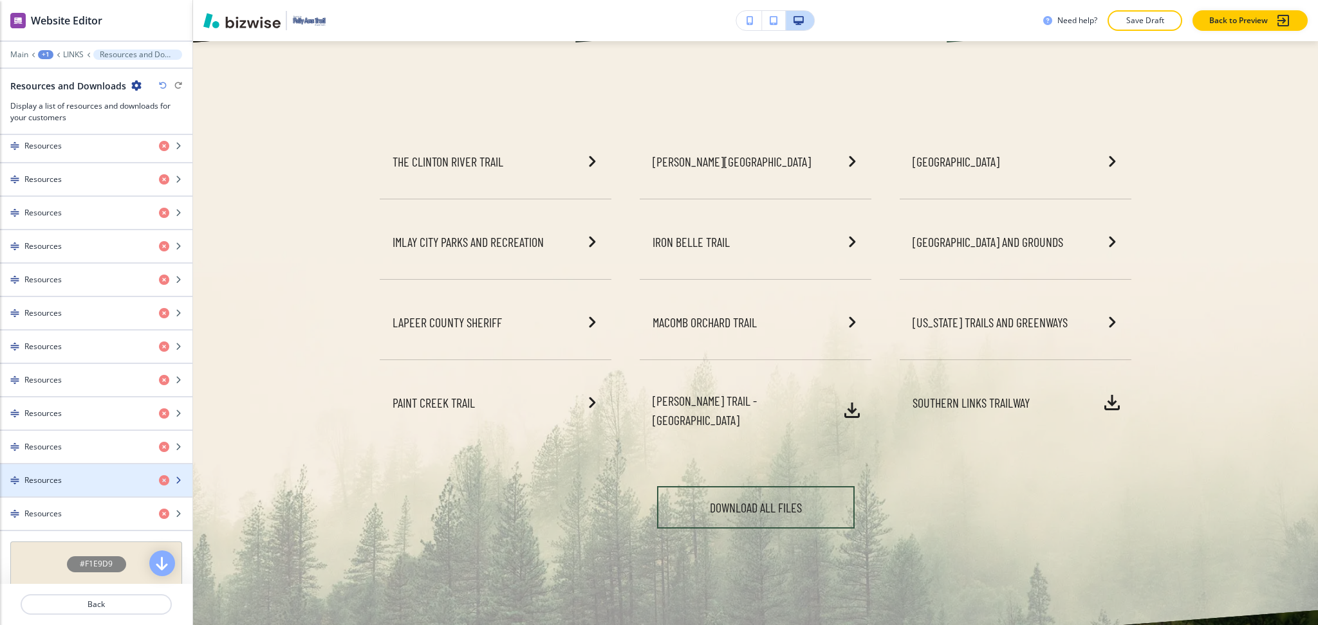
click at [60, 486] on h4 "Resources" at bounding box center [42, 481] width 37 height 12
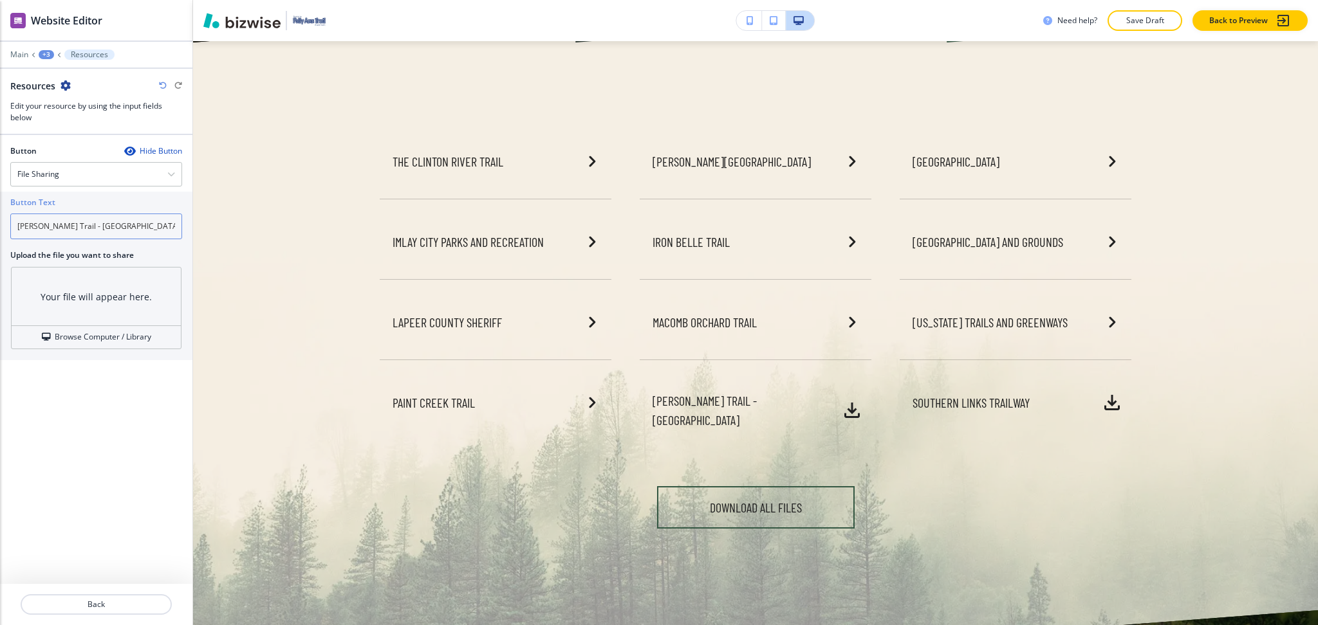
drag, startPoint x: 129, startPoint y: 221, endPoint x: 0, endPoint y: 212, distance: 129.6
click at [0, 212] on div "Button Text Polly Ann Trail - Oakland Upload the file you want to share Your fi…" at bounding box center [96, 276] width 192 height 169
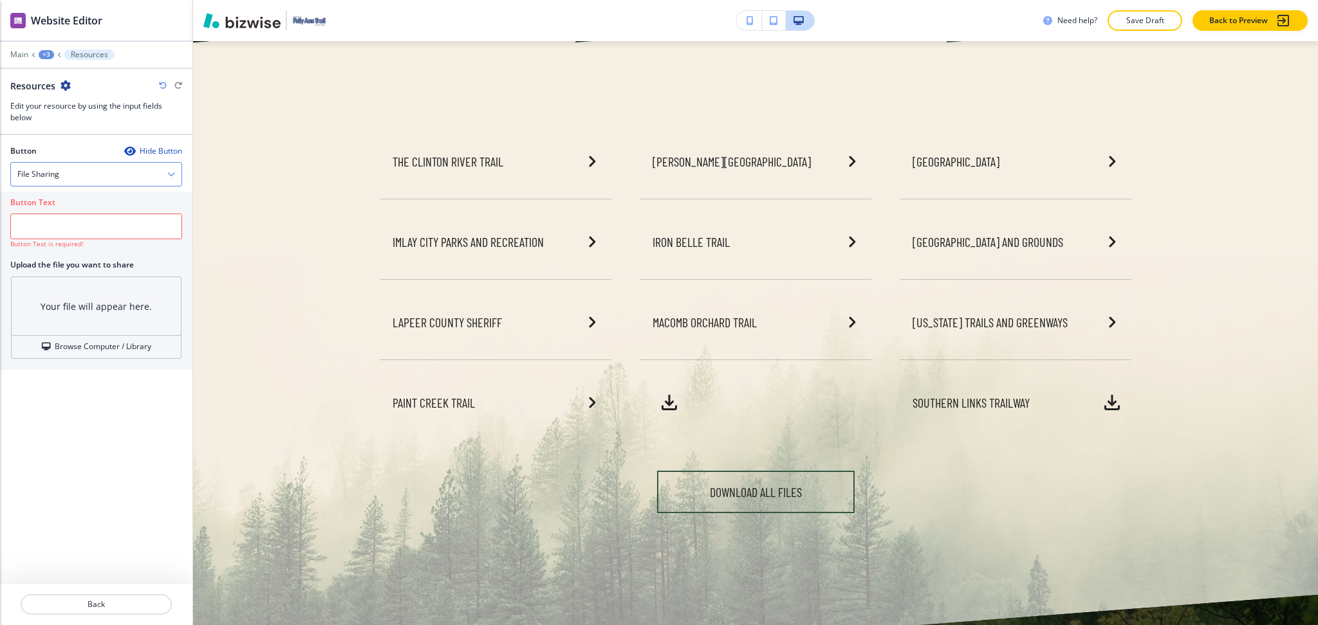
click at [71, 173] on div "File Sharing" at bounding box center [96, 174] width 170 height 23
click at [69, 193] on h4 "External Link" at bounding box center [96, 197] width 158 height 12
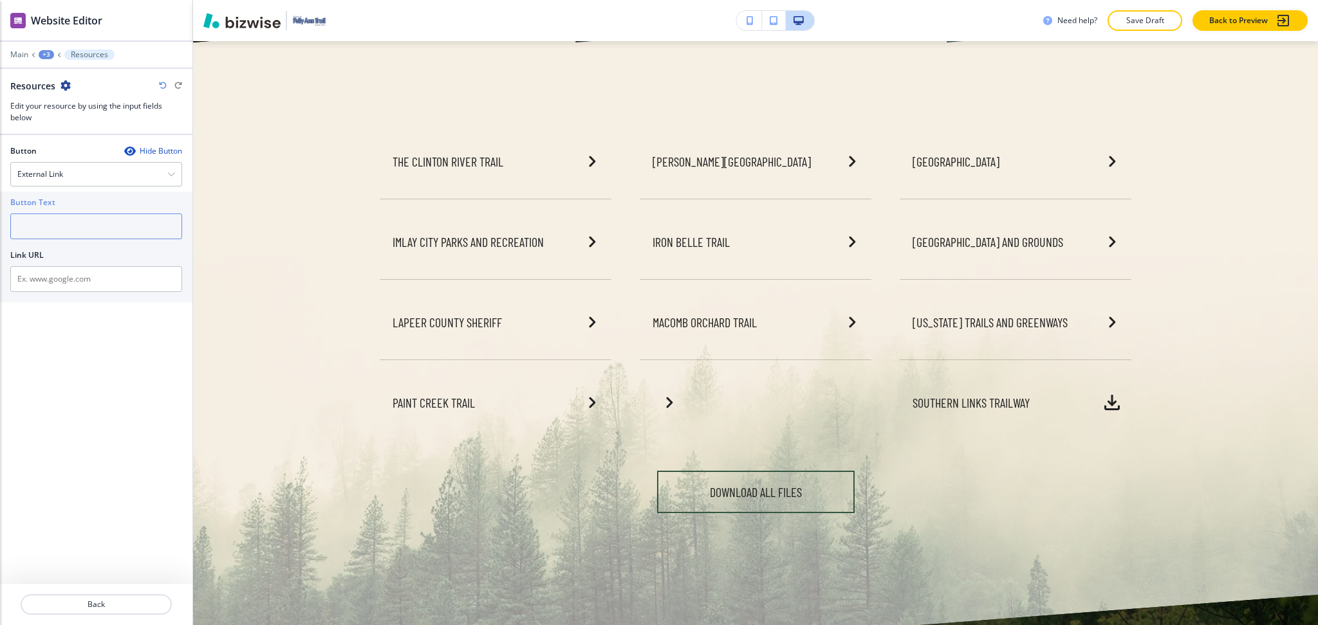
click at [69, 219] on input "text" at bounding box center [96, 227] width 172 height 26
paste input "[PERSON_NAME] Trail - [GEOGRAPHIC_DATA]"
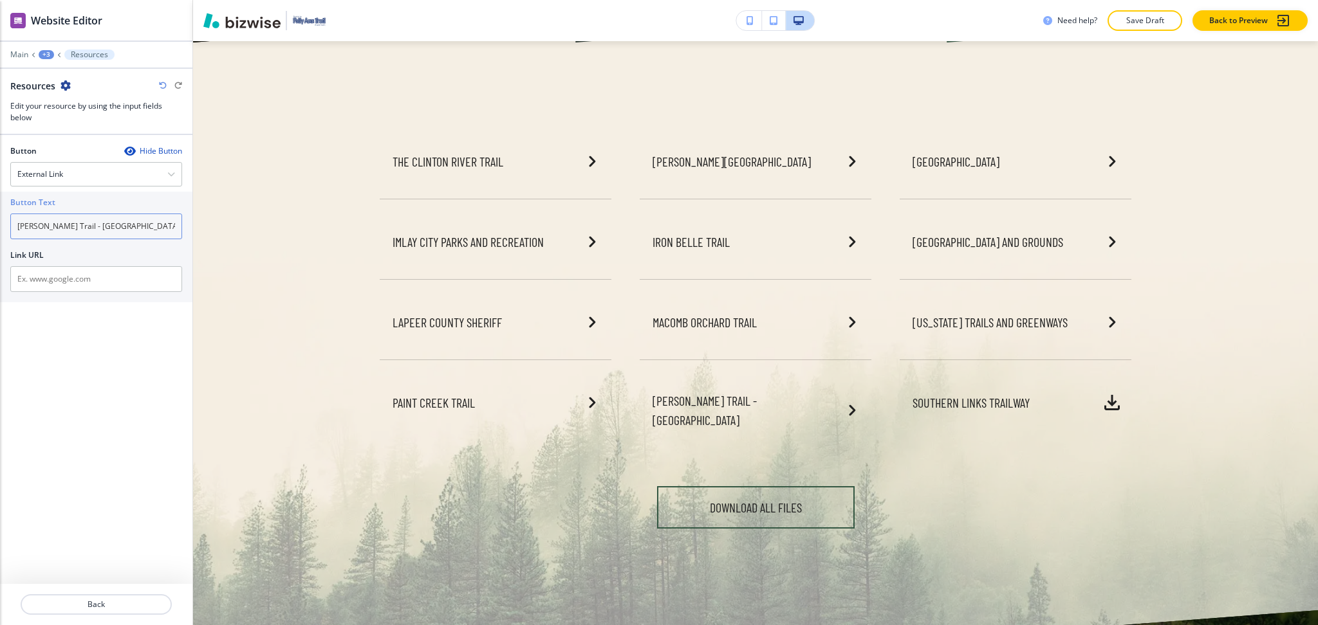
type input "[PERSON_NAME] Trail - [GEOGRAPHIC_DATA]"
click at [128, 280] on input "text" at bounding box center [96, 279] width 172 height 26
paste input "https://pollyanntrail.org/"
type input "https://pollyanntrail.org/"
click at [105, 599] on p "Back" at bounding box center [96, 605] width 149 height 12
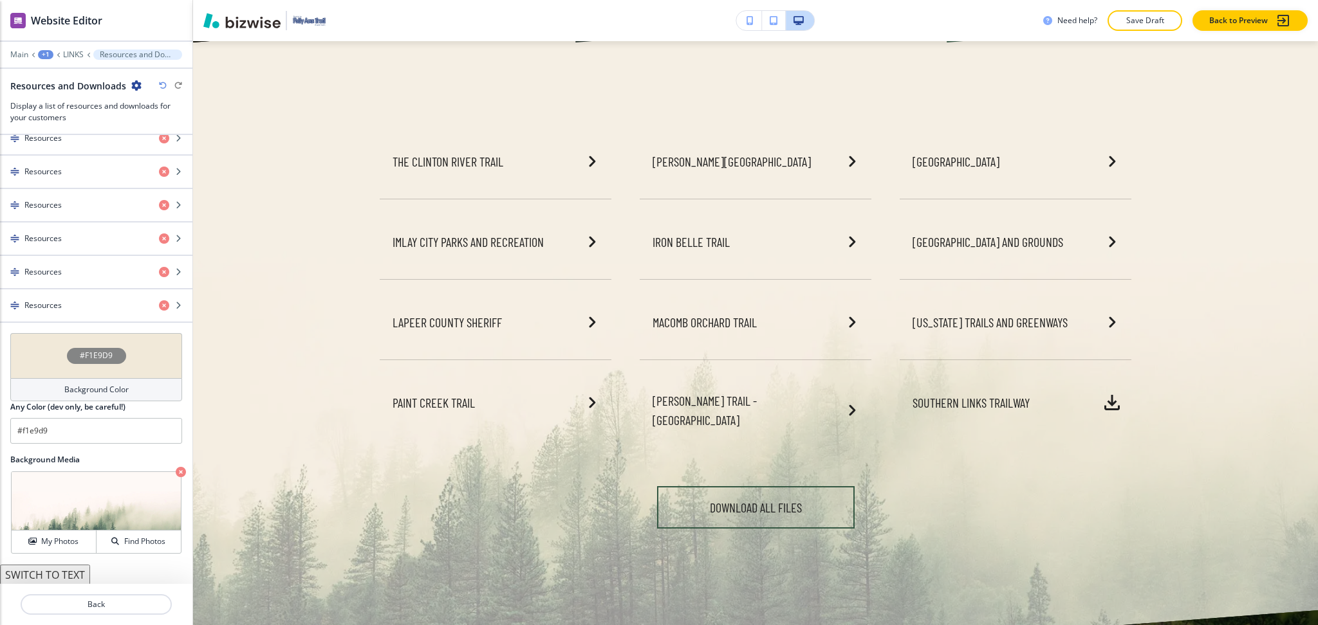
scroll to position [724, 0]
click at [57, 310] on div "button" at bounding box center [96, 315] width 192 height 10
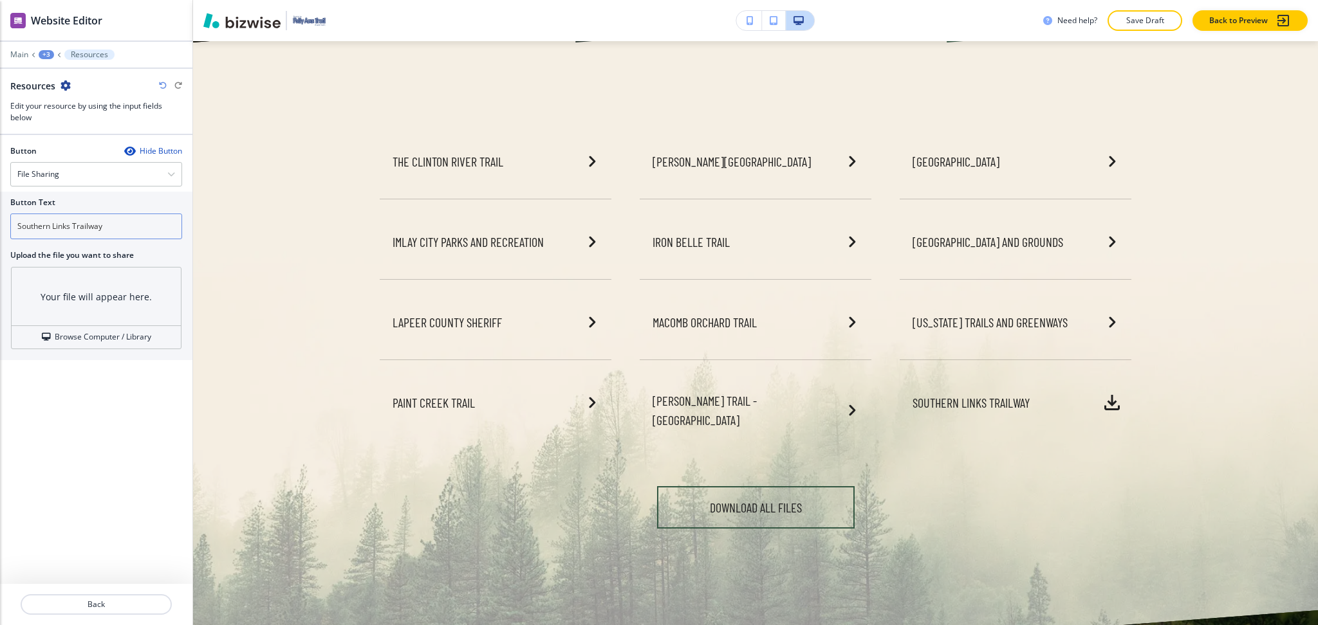
click at [120, 227] on input "Southern Links Trailway" at bounding box center [96, 227] width 172 height 26
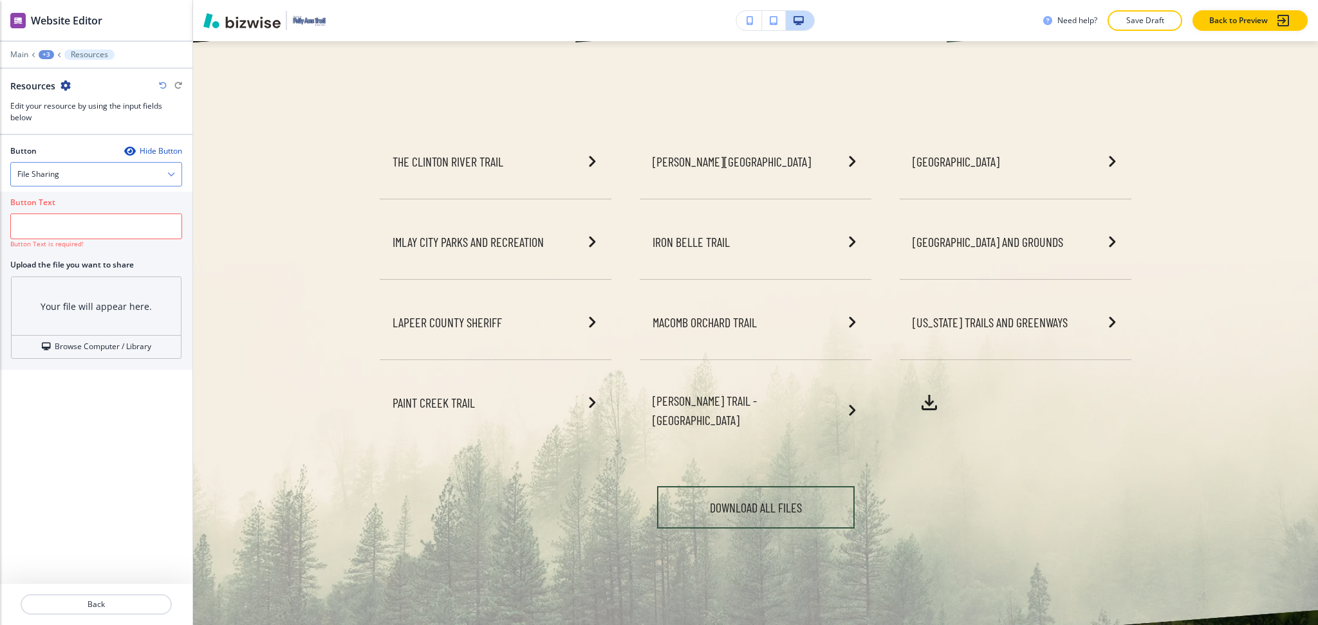
click at [88, 176] on div "File Sharing" at bounding box center [96, 174] width 170 height 23
click at [86, 194] on h4 "External Link" at bounding box center [96, 197] width 158 height 12
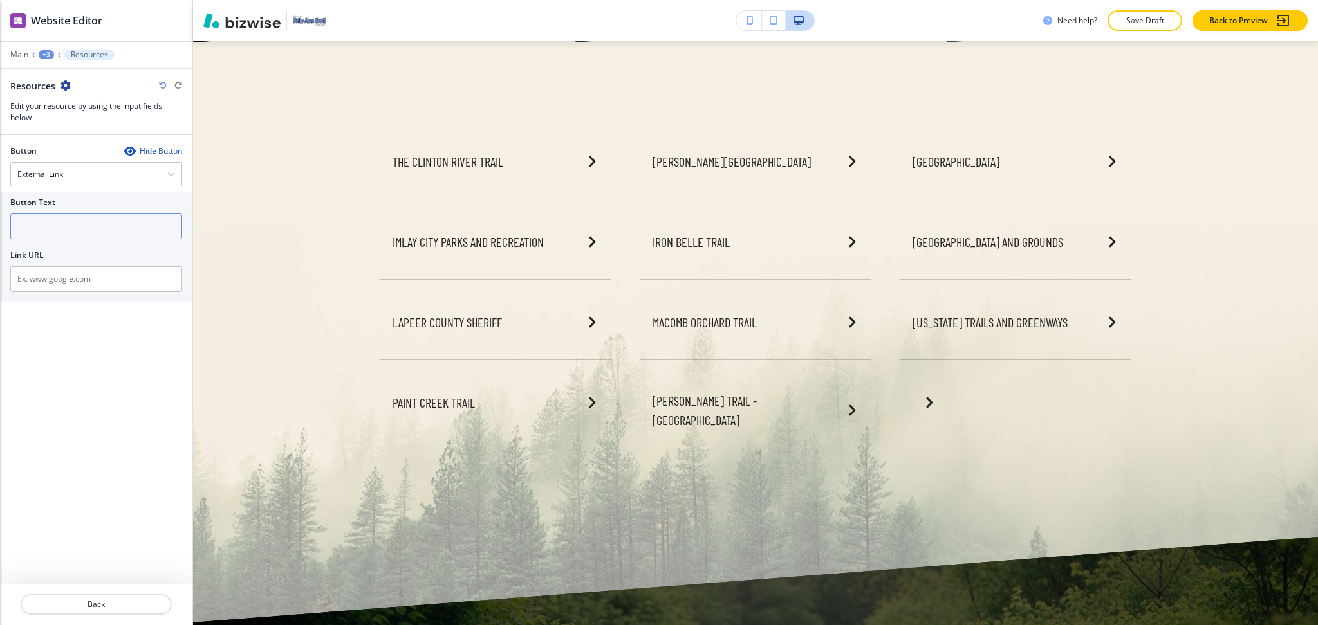
click at [86, 230] on input "text" at bounding box center [96, 227] width 172 height 26
paste input "Southern Links Trailway"
type input "Southern Links Trailway"
click at [108, 277] on input "text" at bounding box center [96, 279] width 172 height 26
paste input "https://southernlinkstrailway.com/"
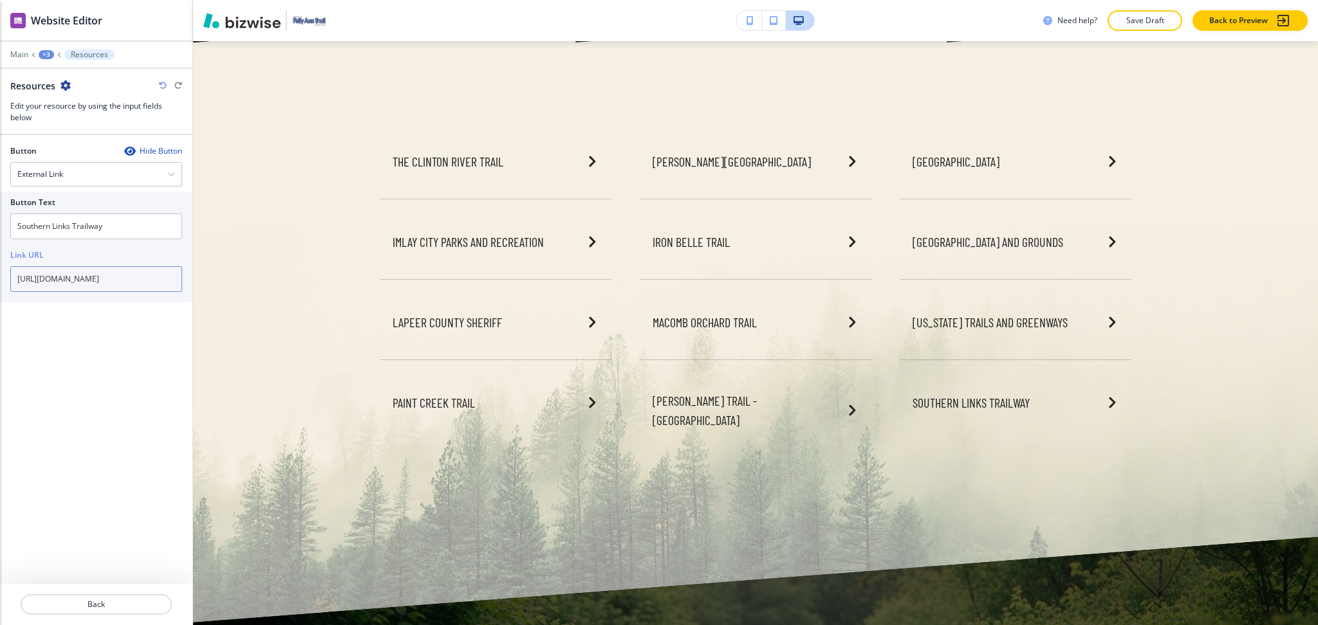
type input "https://southernlinkstrailway.com/"
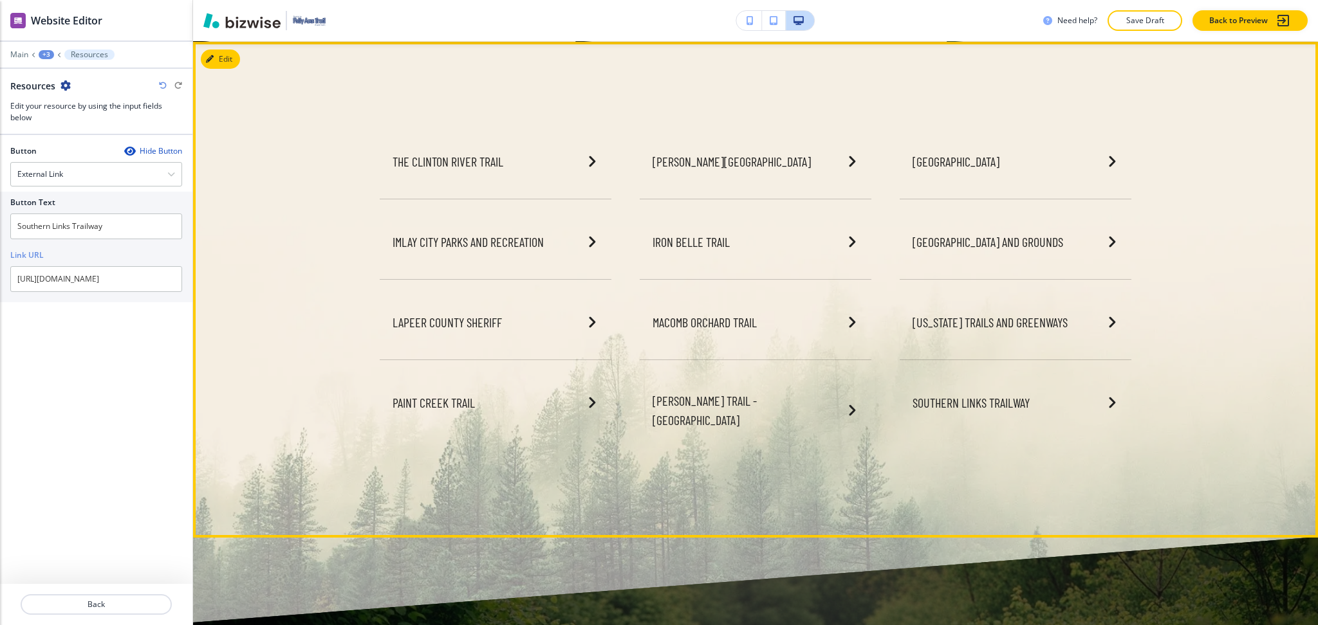
click at [1280, 284] on div "The Clinton River Trail Imlay City Parks and Recreation Lapeer County Sheriff P…" at bounding box center [755, 290] width 1125 height 496
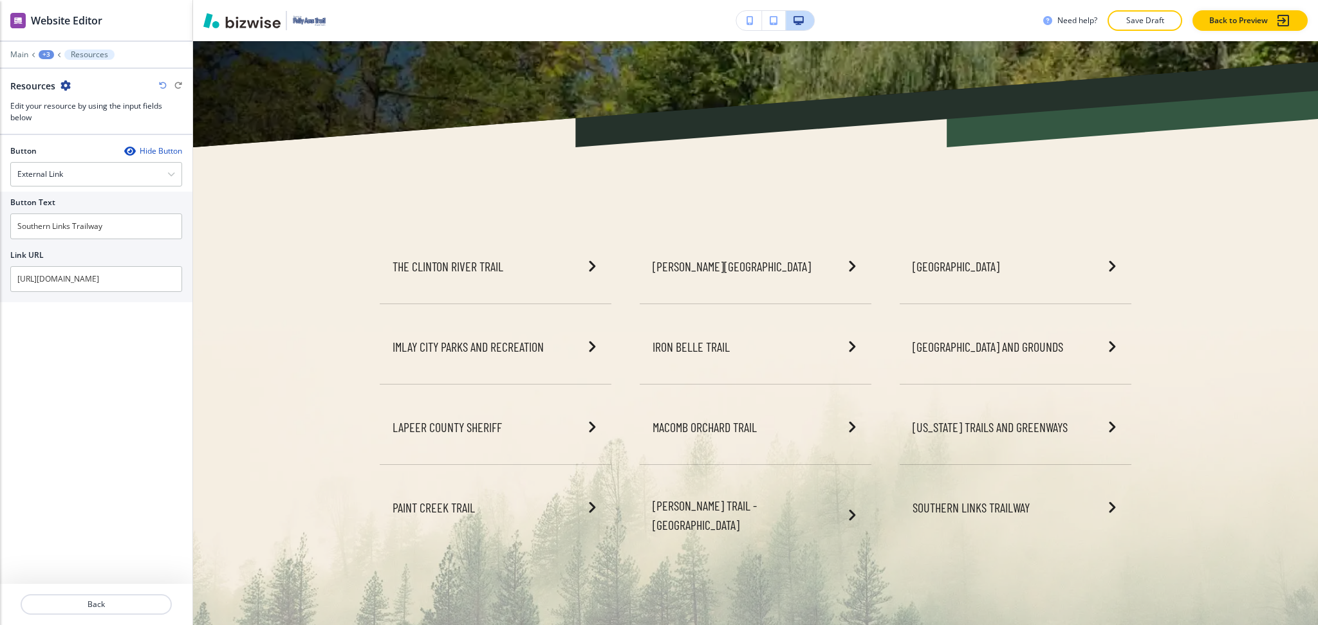
scroll to position [0, 0]
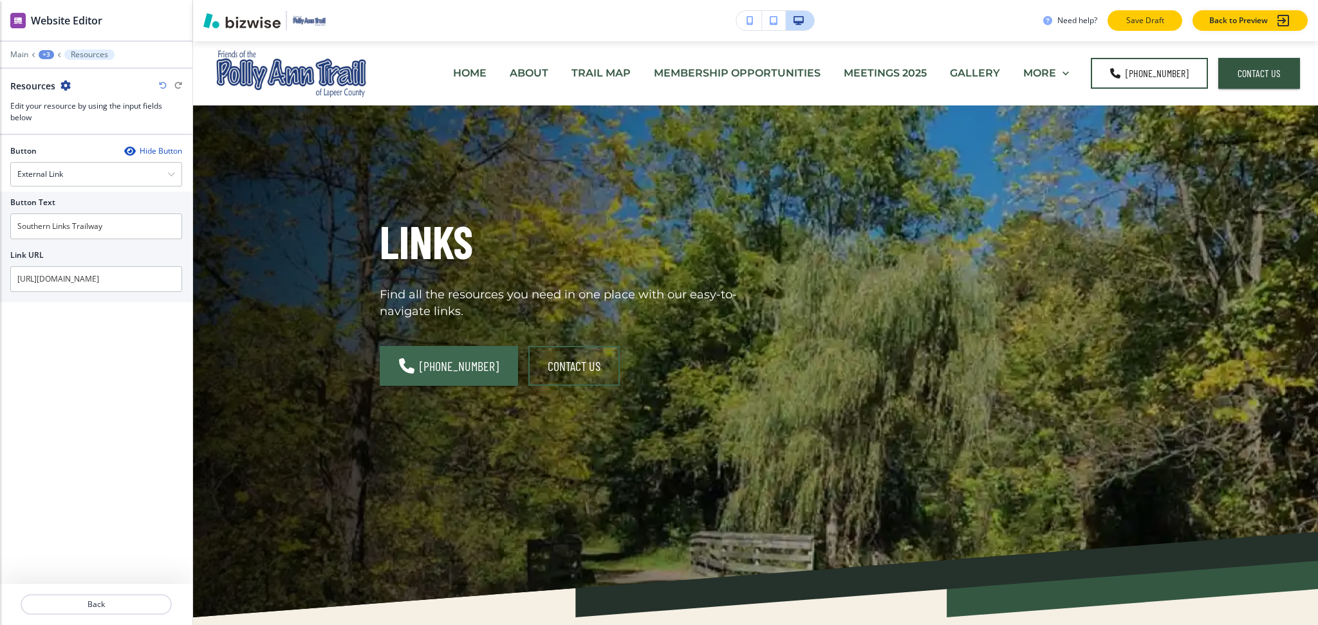
click at [1136, 19] on p "Save Draft" at bounding box center [1144, 21] width 41 height 12
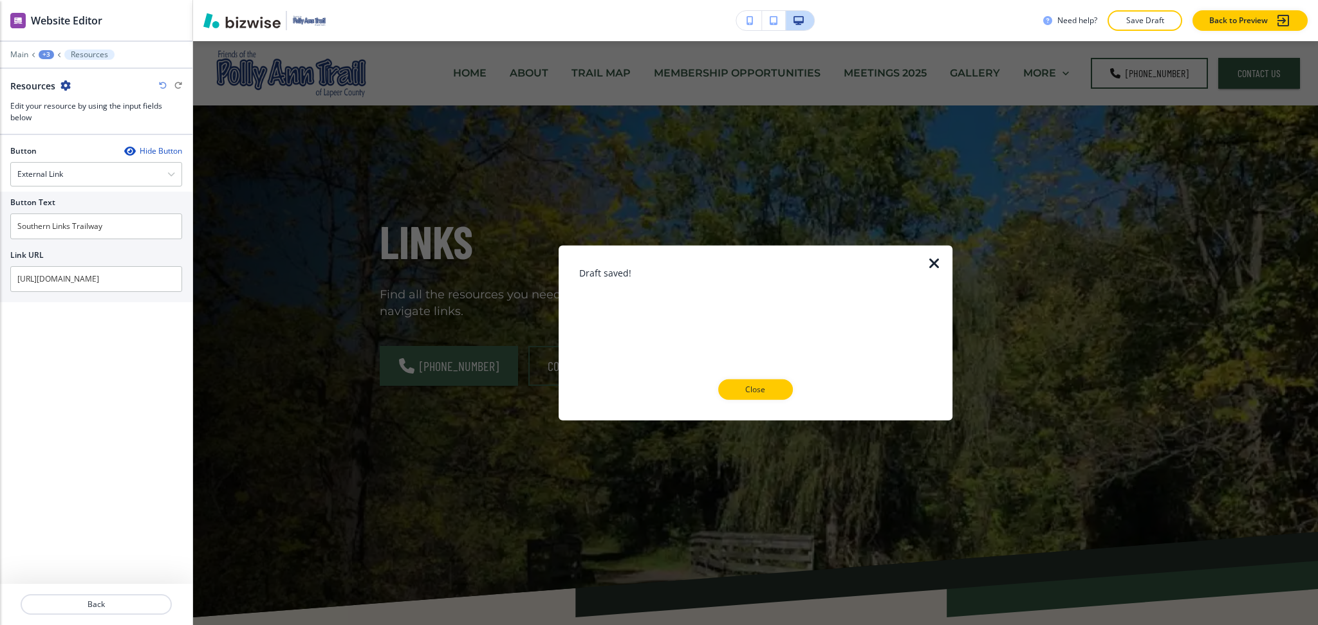
click at [743, 394] on p "Close" at bounding box center [755, 390] width 41 height 12
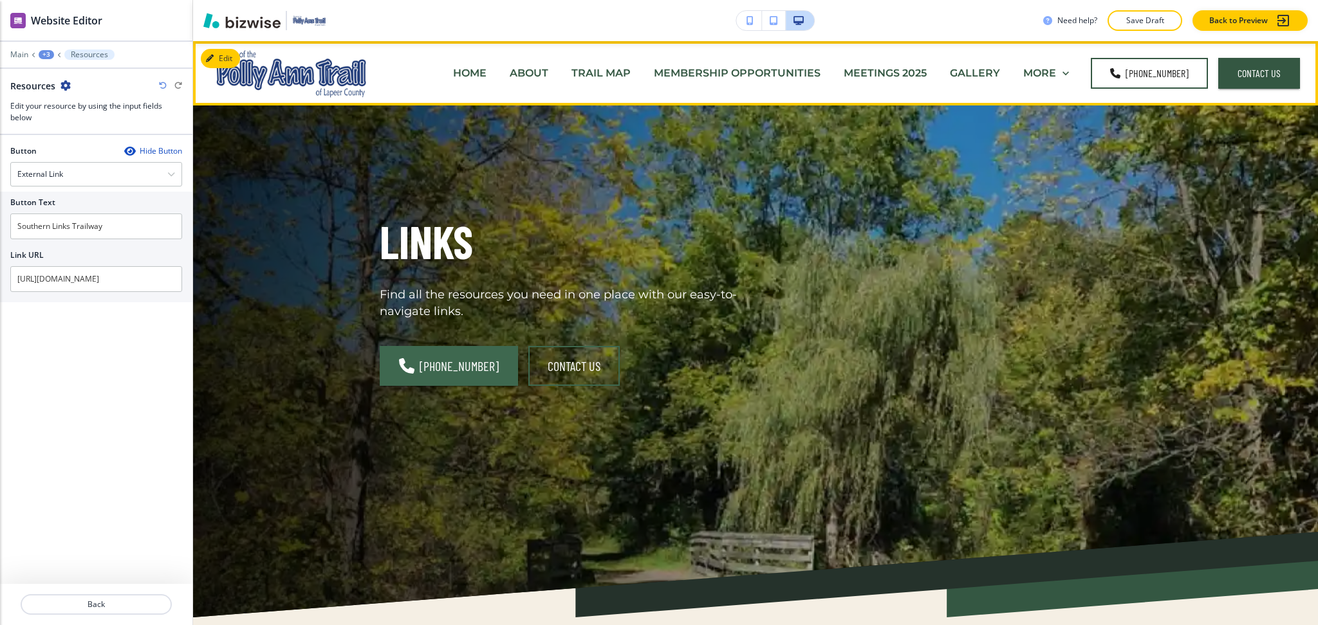
click at [477, 73] on p "HOME" at bounding box center [469, 73] width 33 height 15
